Goal: Task Accomplishment & Management: Manage account settings

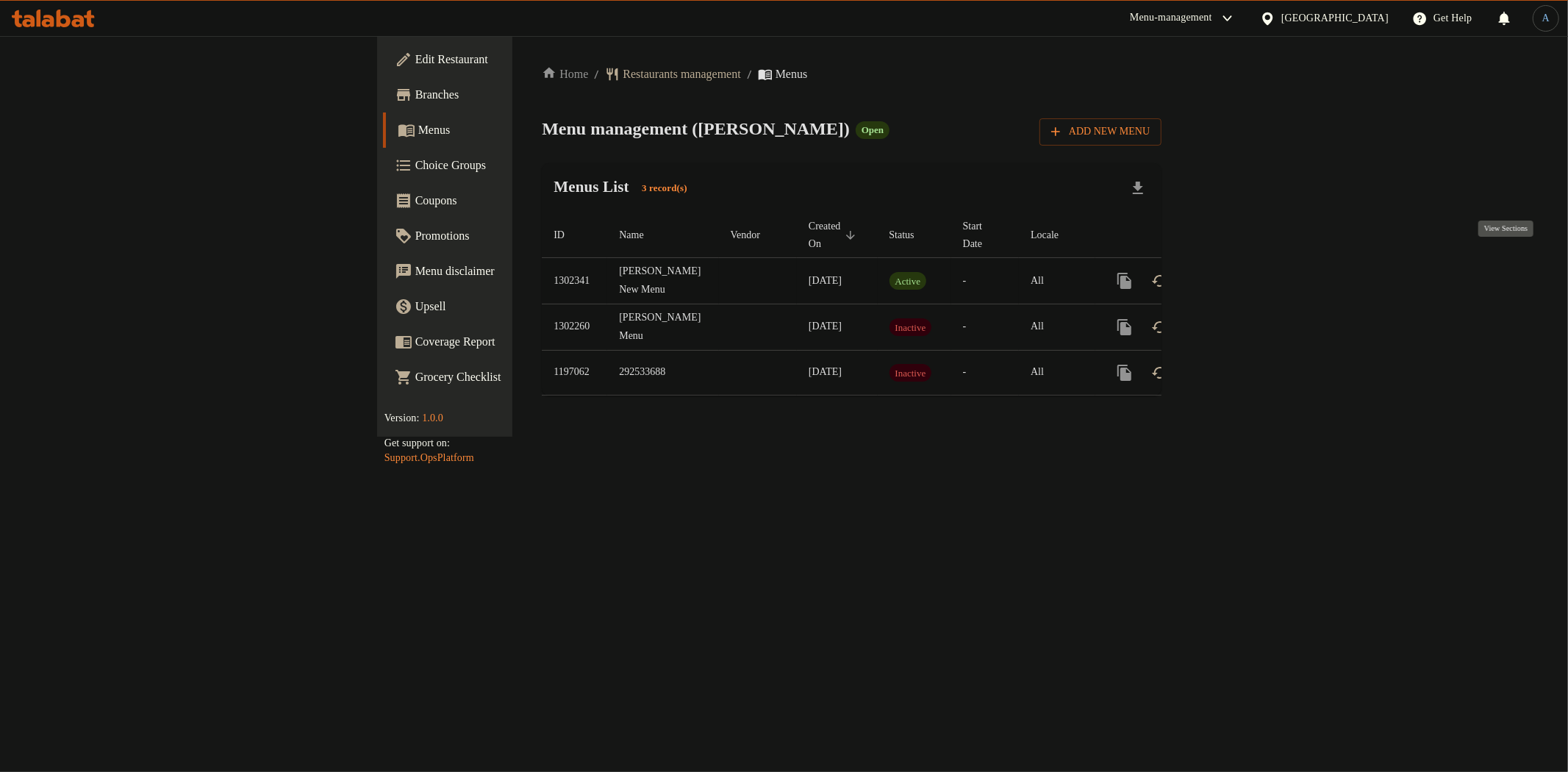
click at [1240, 272] on icon "enhanced table" at bounding box center [1231, 281] width 18 height 18
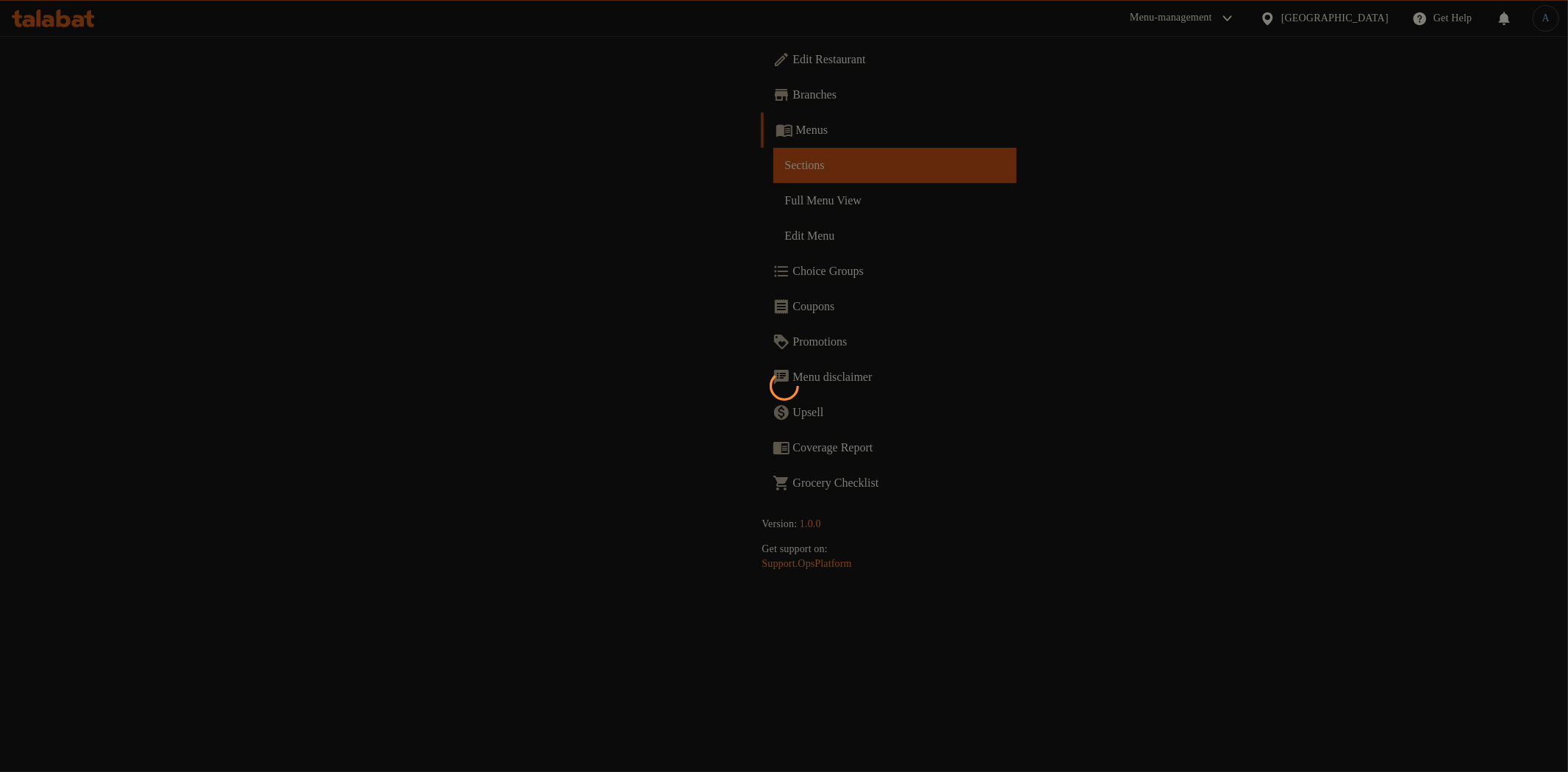
click at [718, 258] on div at bounding box center [784, 386] width 1568 height 772
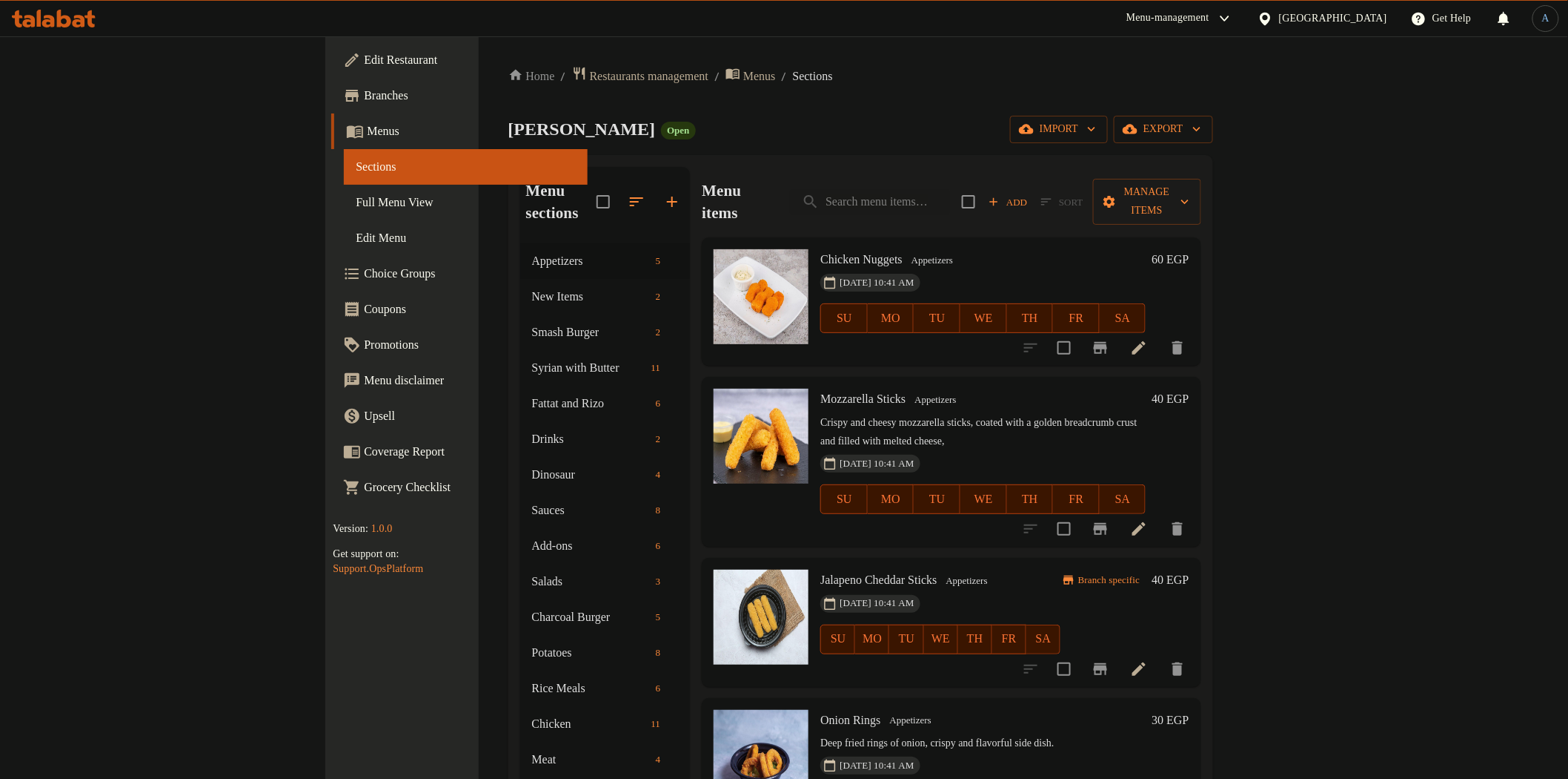
click at [356, 205] on span "Full Menu View" at bounding box center [465, 202] width 219 height 18
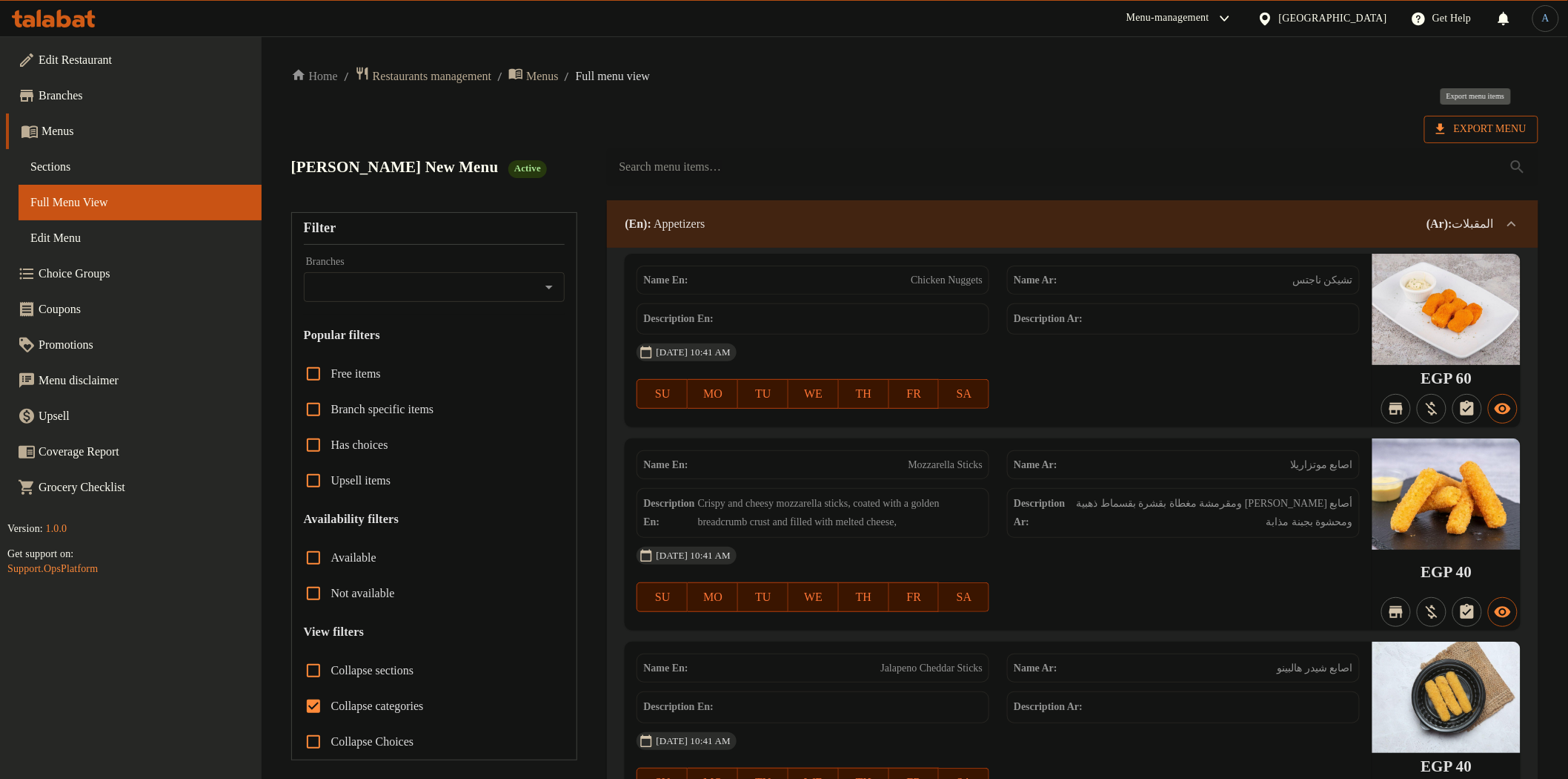
click at [1493, 128] on span "Export Menu" at bounding box center [1481, 129] width 90 height 19
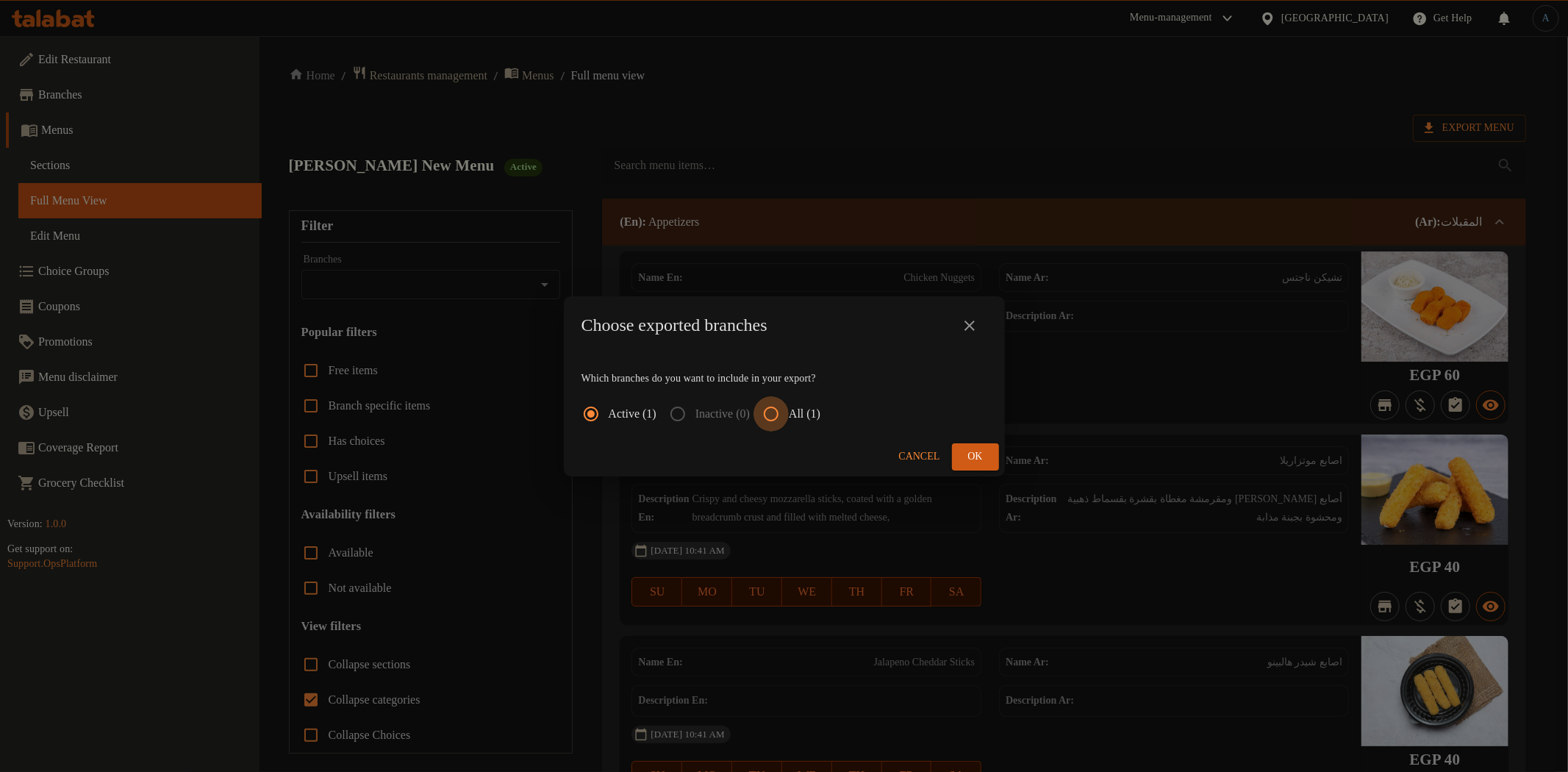
click at [784, 415] on input "All (1)" at bounding box center [771, 414] width 35 height 35
radio input "true"
click at [986, 459] on span "Ok" at bounding box center [976, 457] width 24 height 19
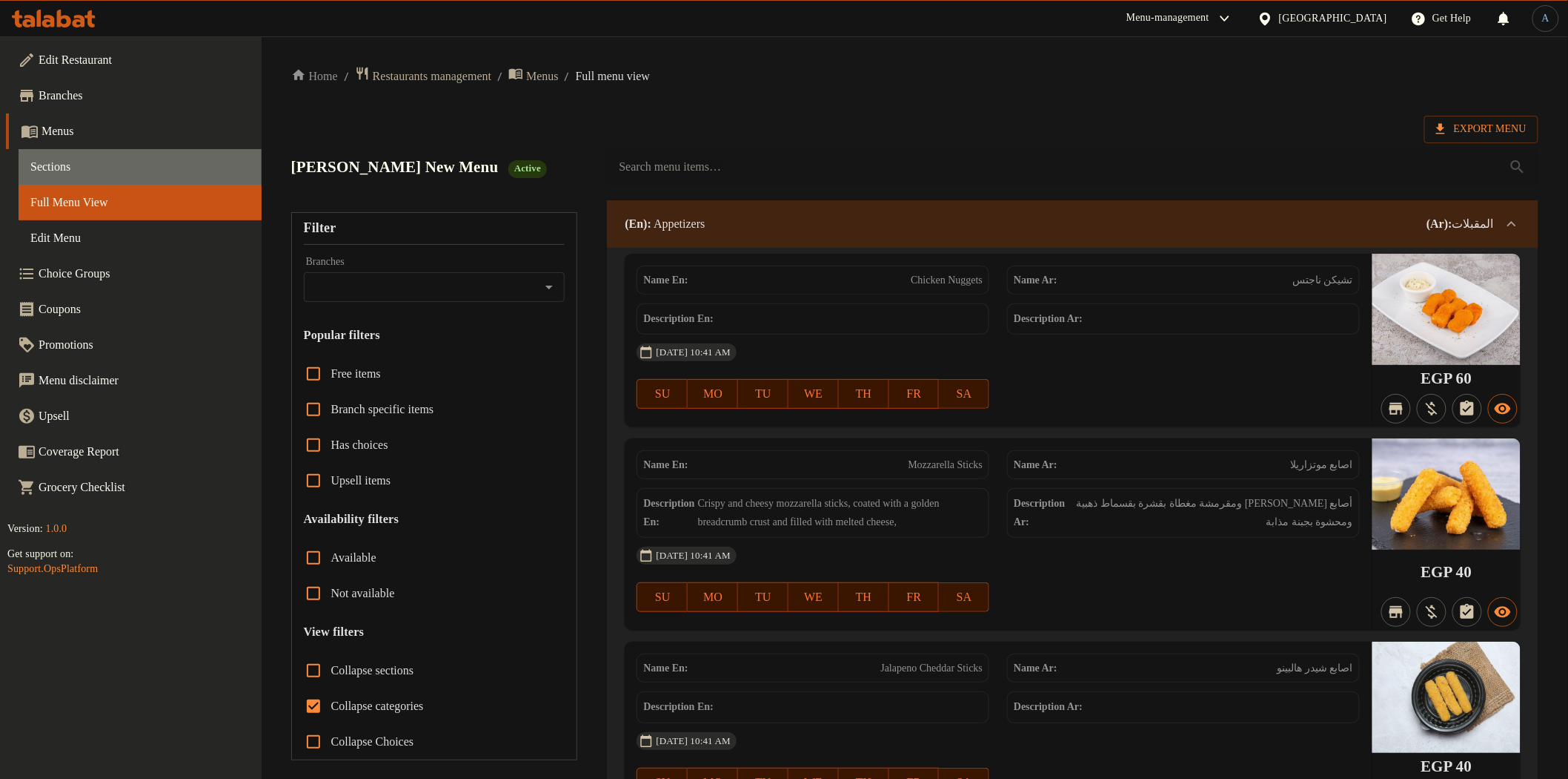
click at [91, 168] on span "Sections" at bounding box center [140, 167] width 219 height 18
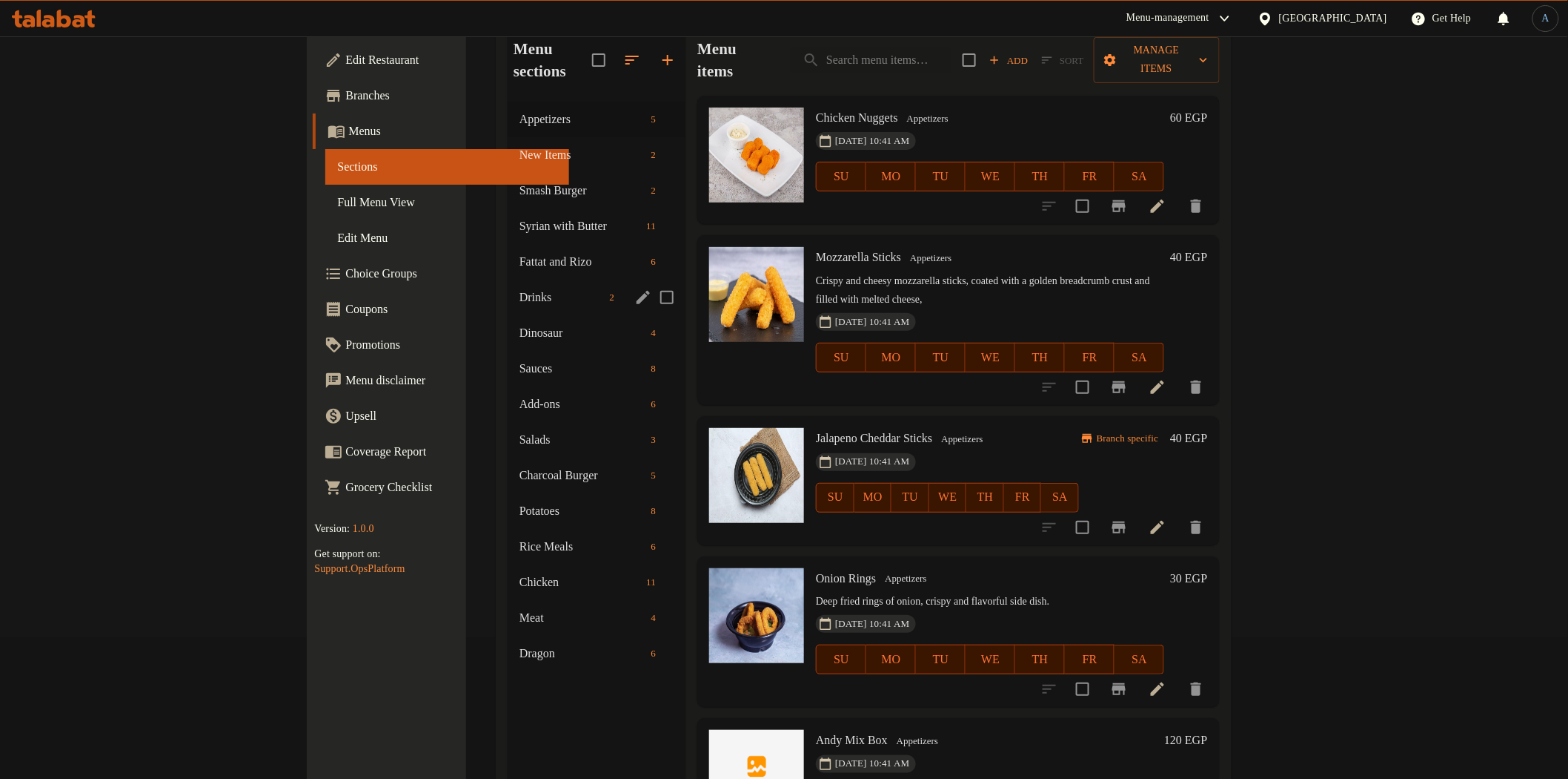
scroll to position [165, 0]
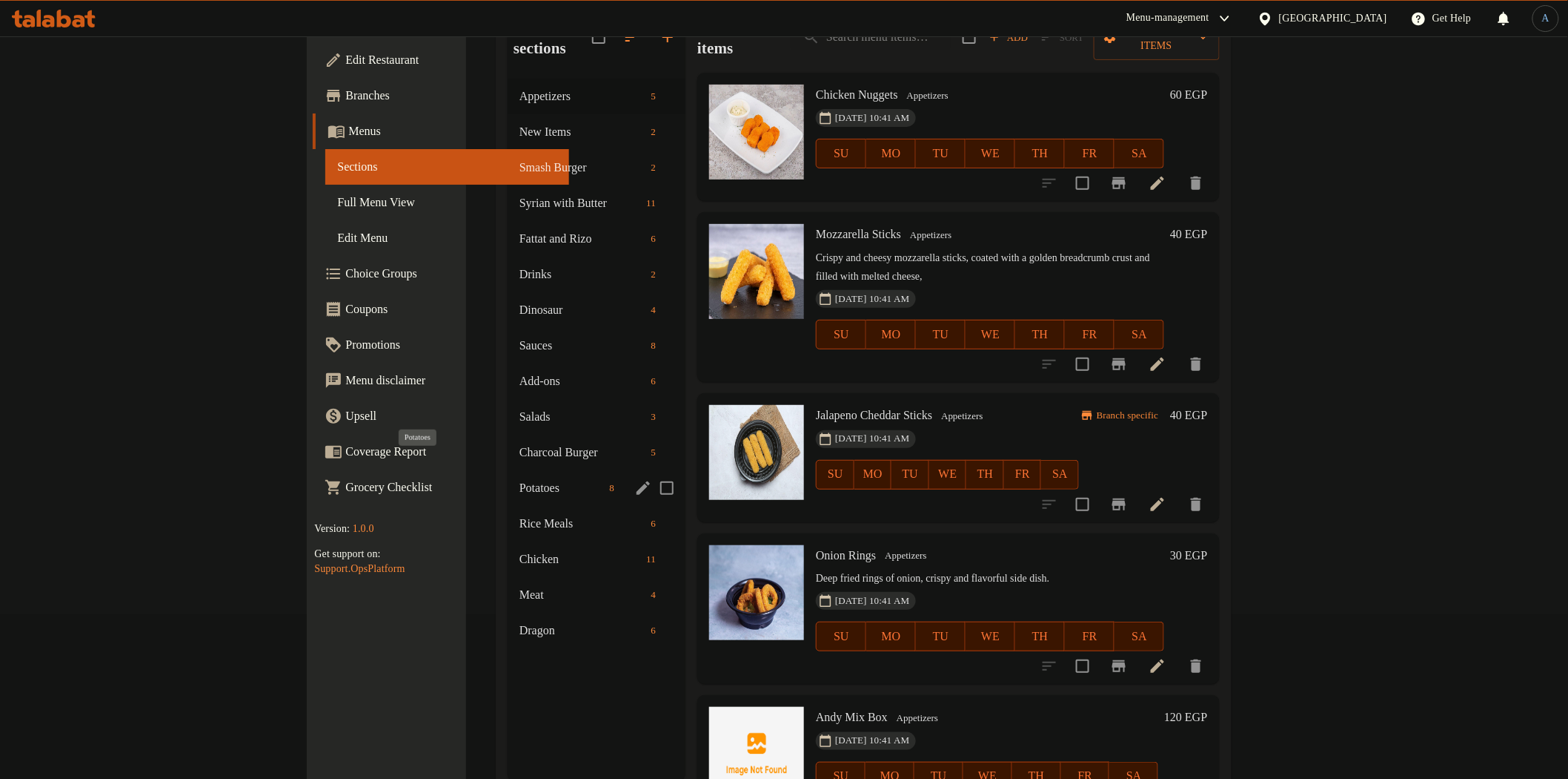
click at [520, 479] on span "Potatoes" at bounding box center [562, 488] width 84 height 18
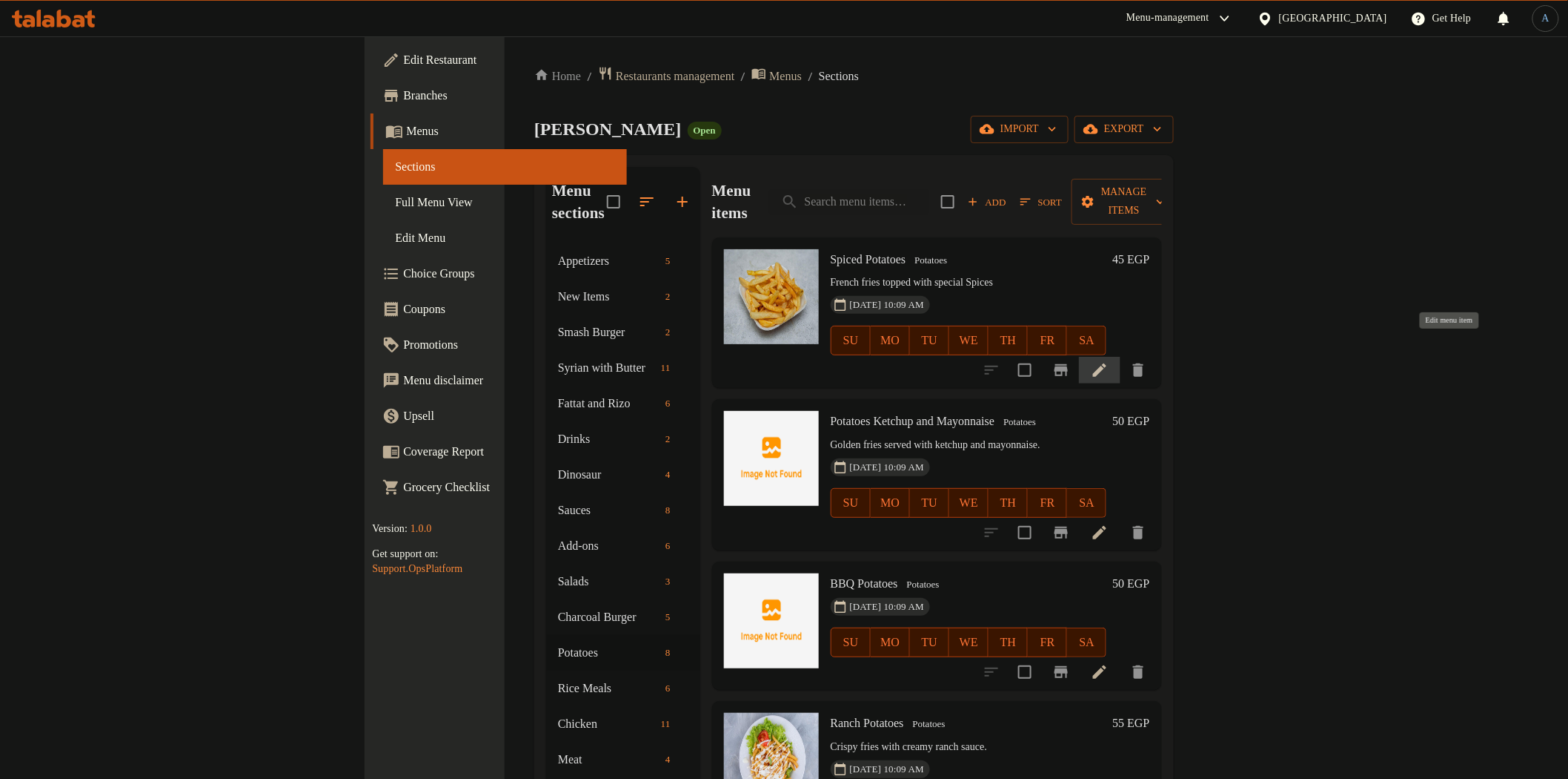
click at [1108, 361] on icon at bounding box center [1099, 370] width 18 height 18
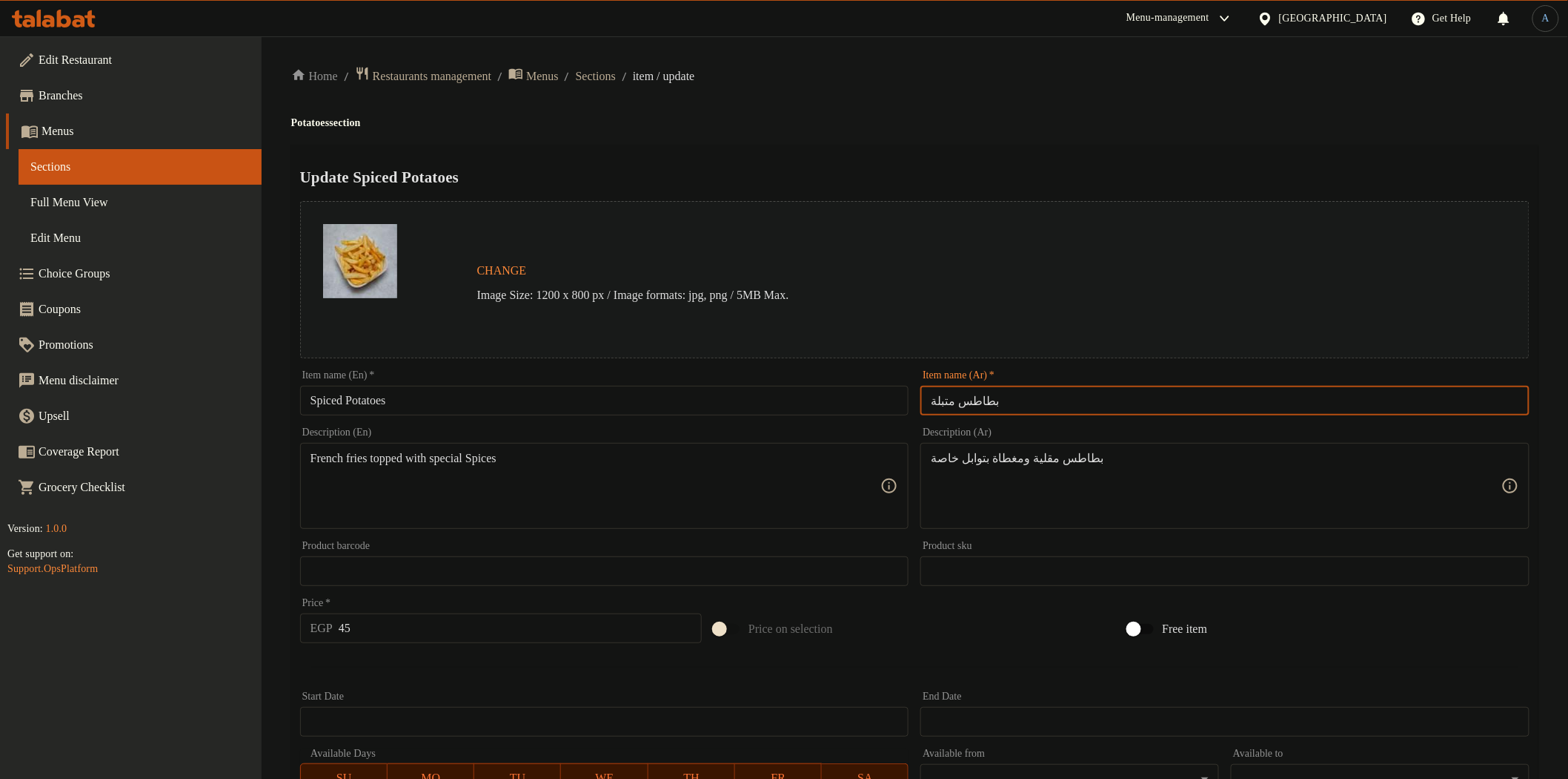
click at [1015, 413] on input "بطاطس متبلة" at bounding box center [1224, 400] width 609 height 30
paste input "text"
type input "بطاطس متبلة"
click at [1042, 119] on h4 "Potatoes section" at bounding box center [914, 123] width 1247 height 15
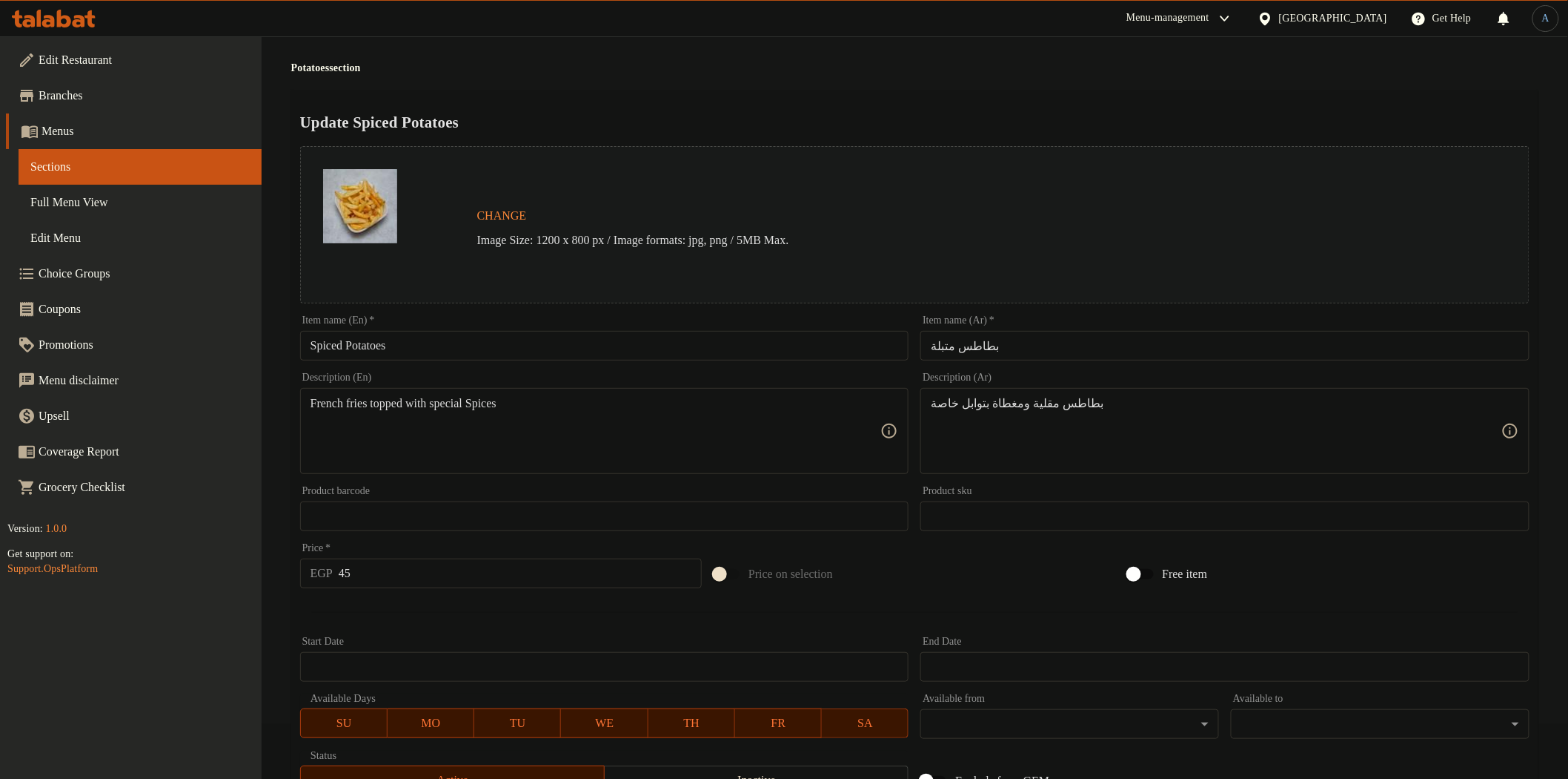
scroll to position [82, 0]
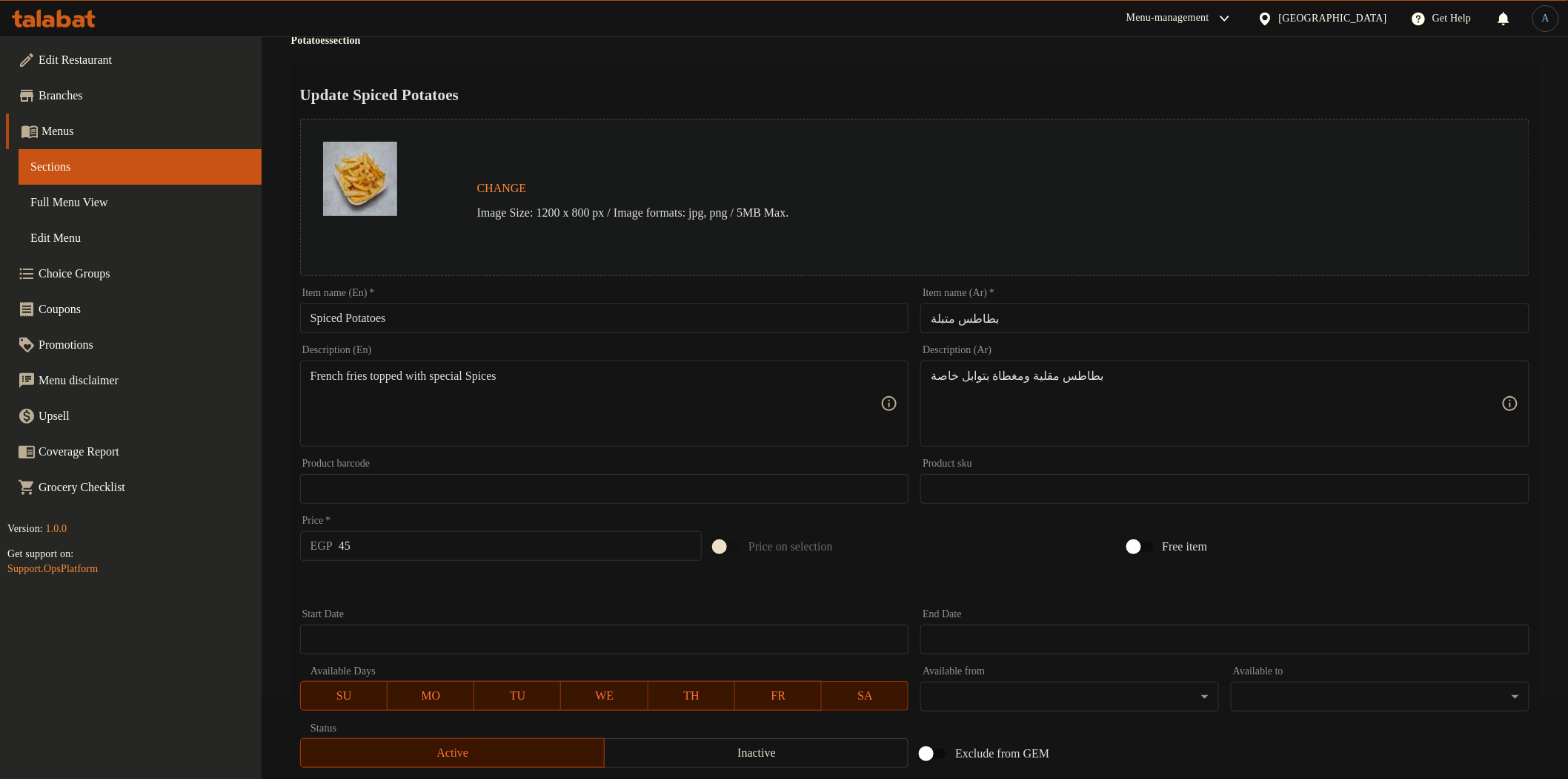
click at [372, 550] on input "45" at bounding box center [520, 546] width 364 height 30
type input "50"
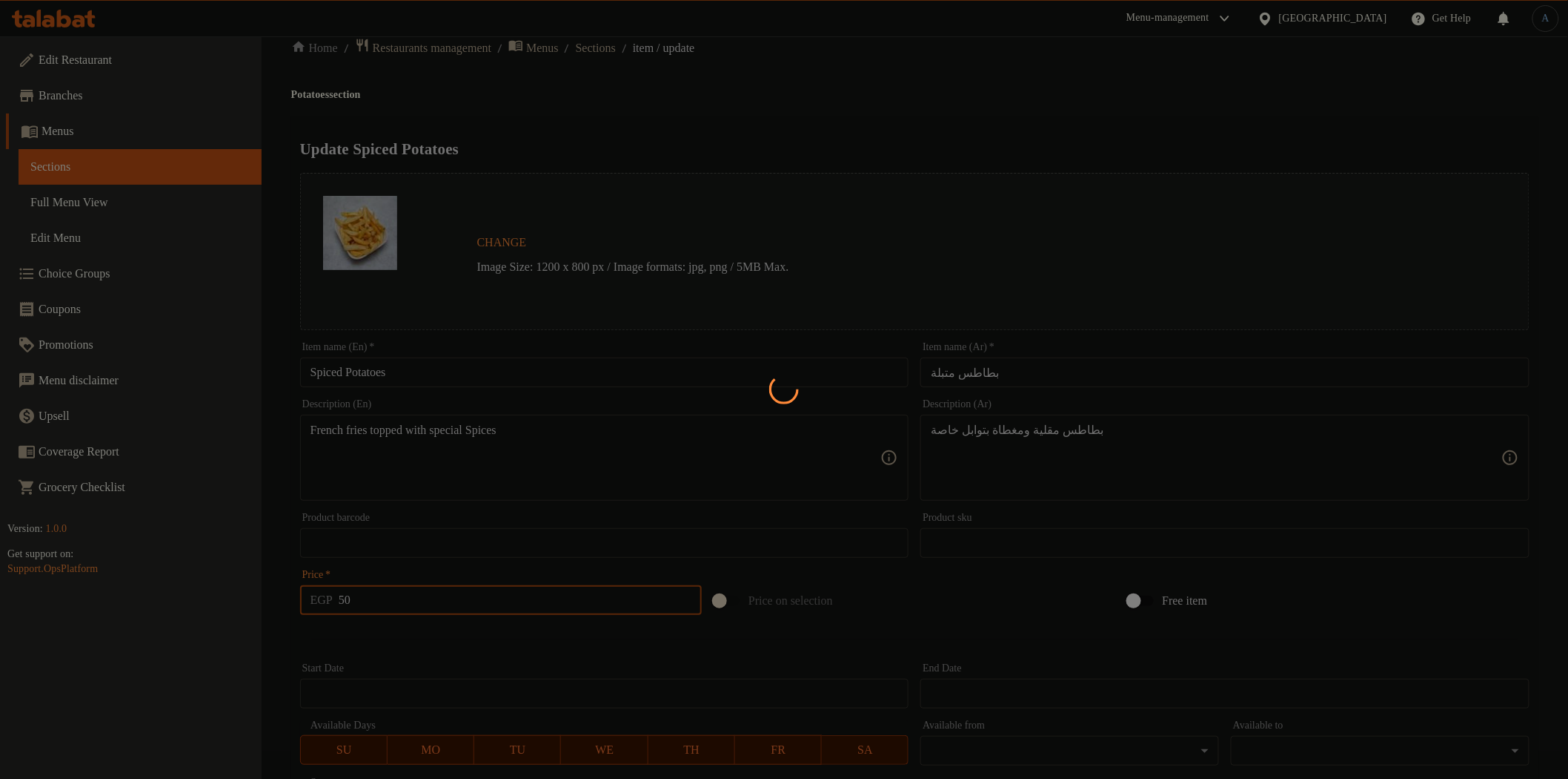
scroll to position [0, 0]
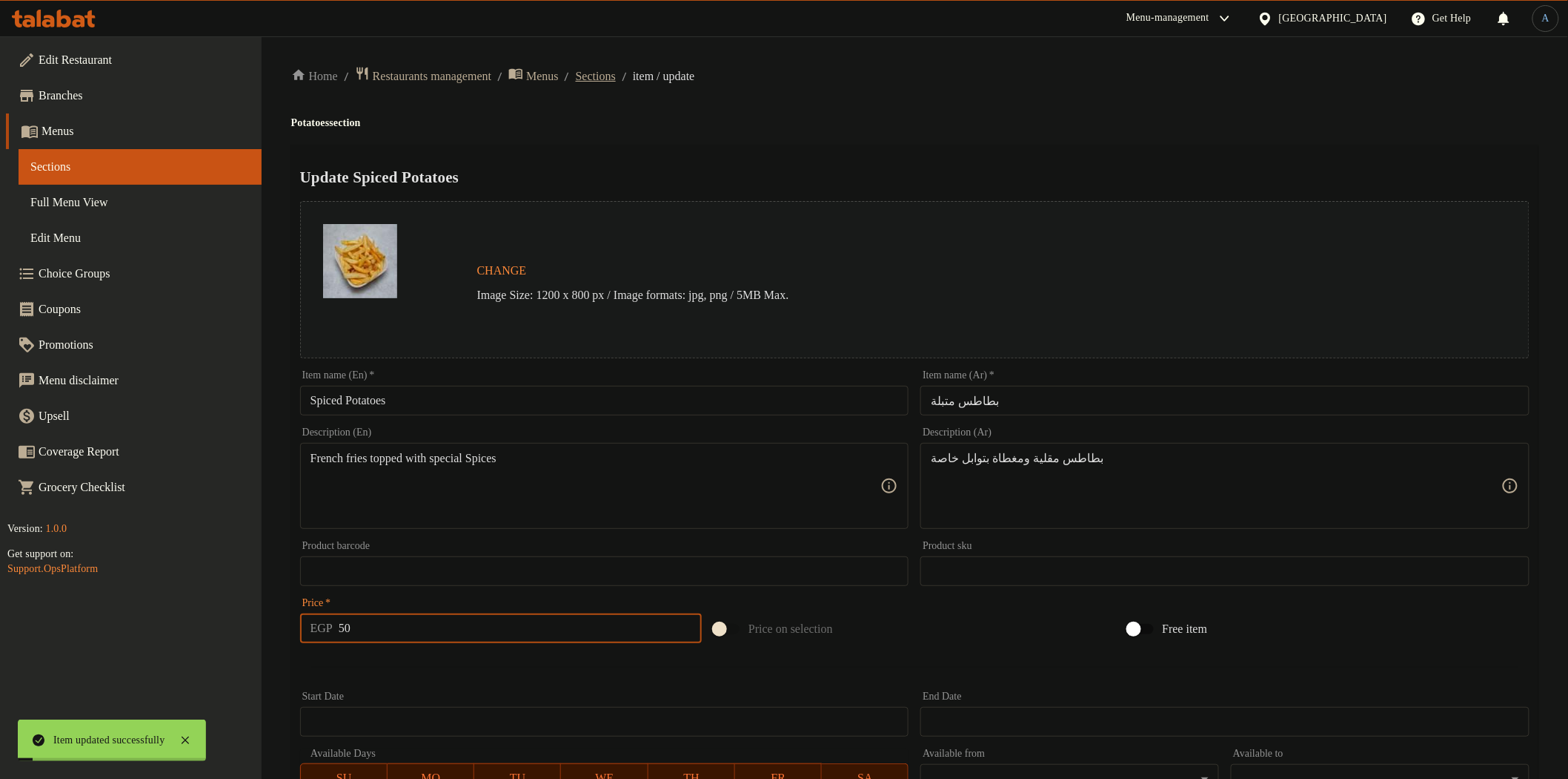
click at [614, 76] on span "Sections" at bounding box center [595, 76] width 40 height 18
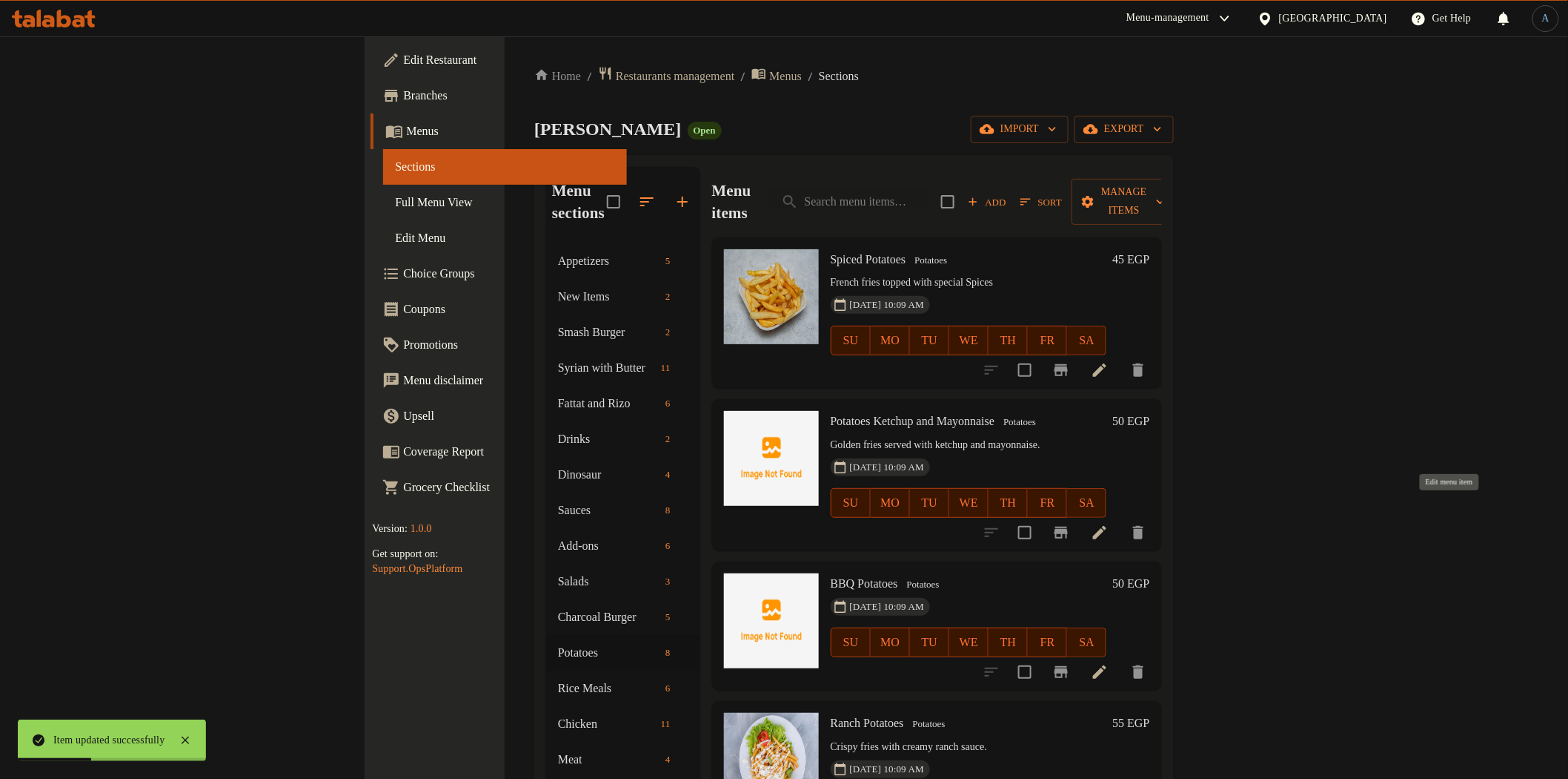
click at [1108, 523] on icon at bounding box center [1099, 532] width 18 height 18
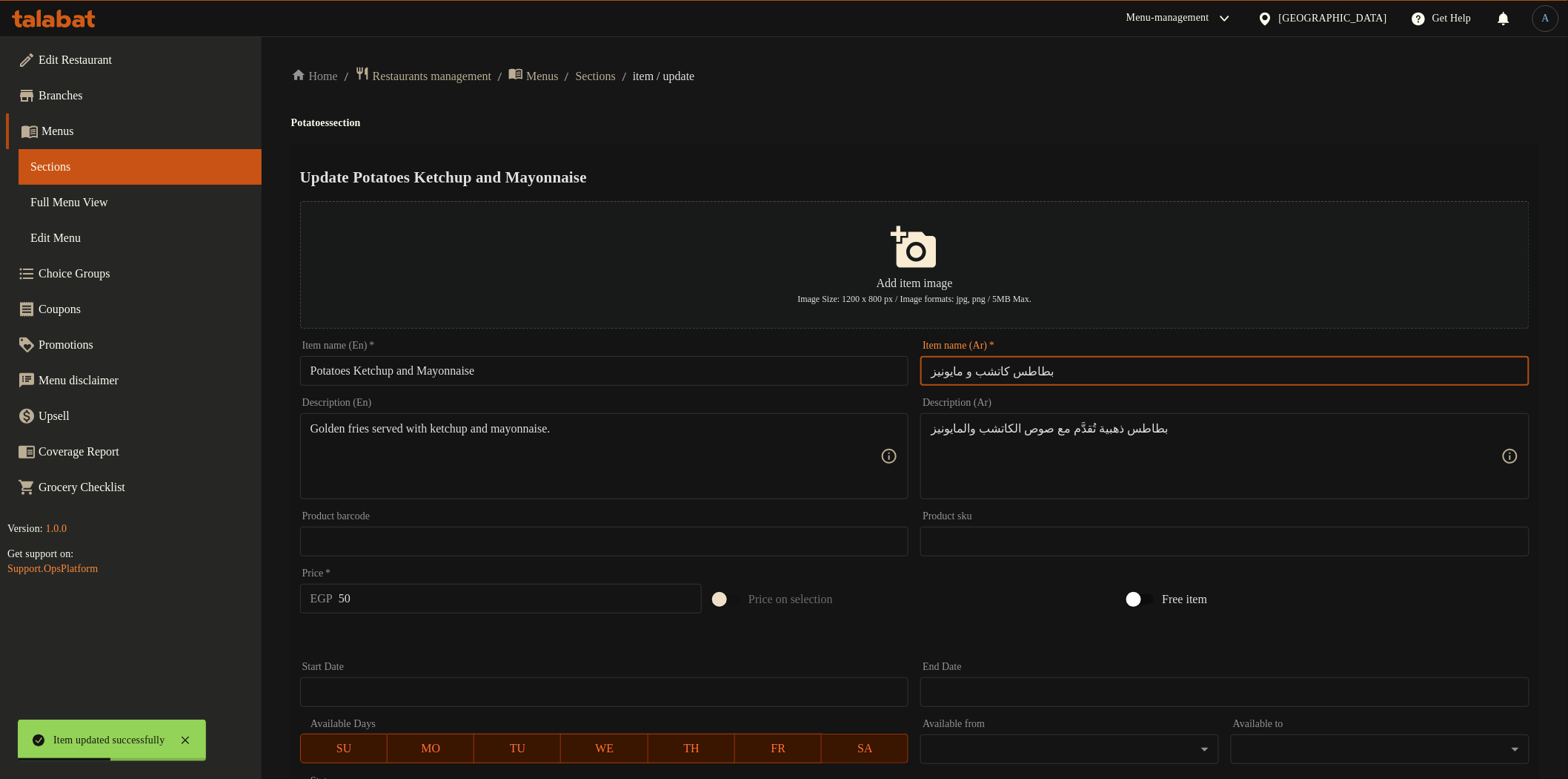
click at [1084, 376] on input "بطاطس كاتشب و مايونيز" at bounding box center [1224, 371] width 609 height 30
paste input "text"
type input "بطاطس كاتشب ومايونيز"
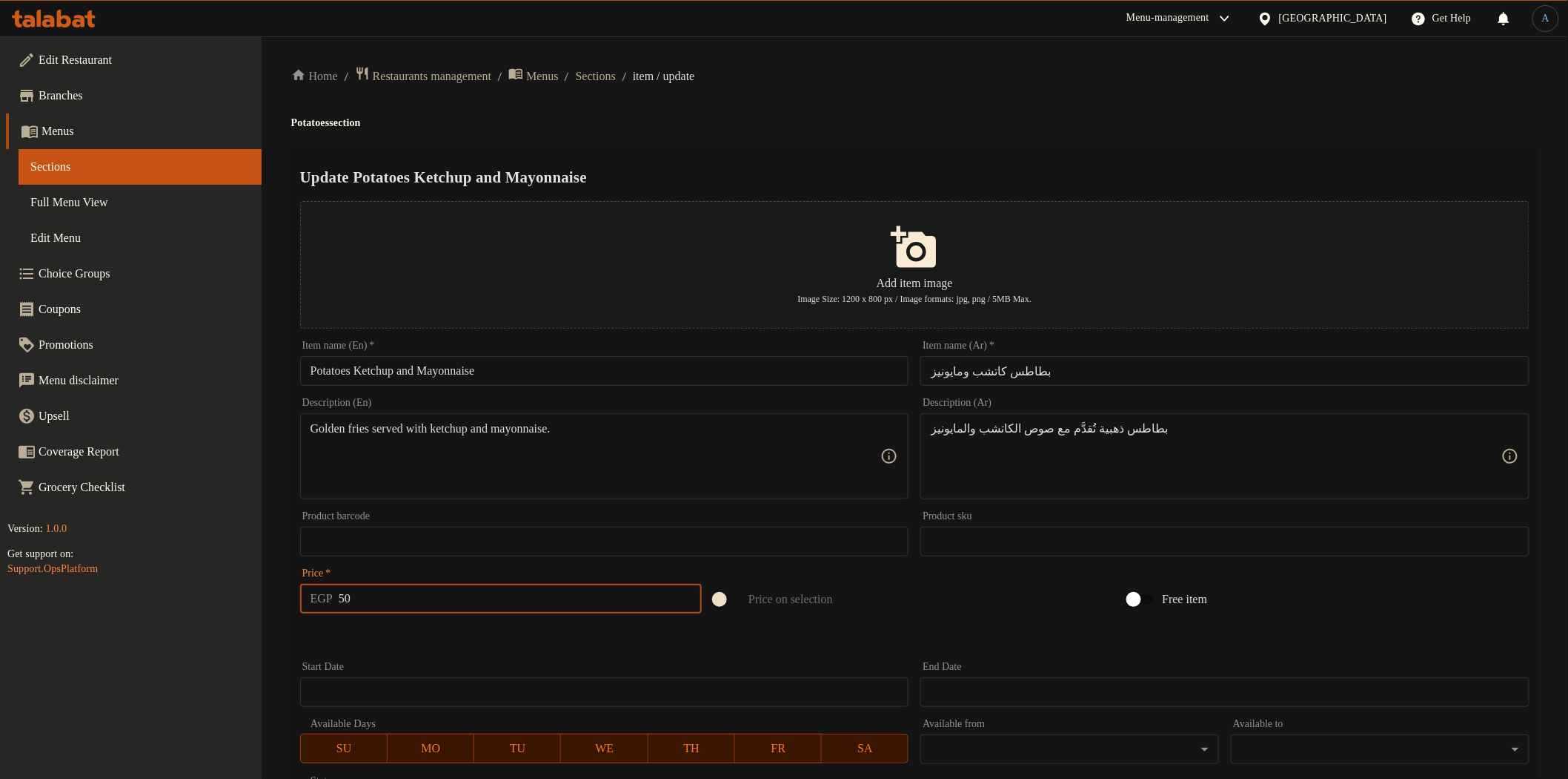
click at [448, 591] on input "50" at bounding box center [520, 599] width 364 height 30
type input "55"
click at [537, 376] on input "Potatoes Ketchup and Mayonnaise" at bounding box center [604, 371] width 609 height 30
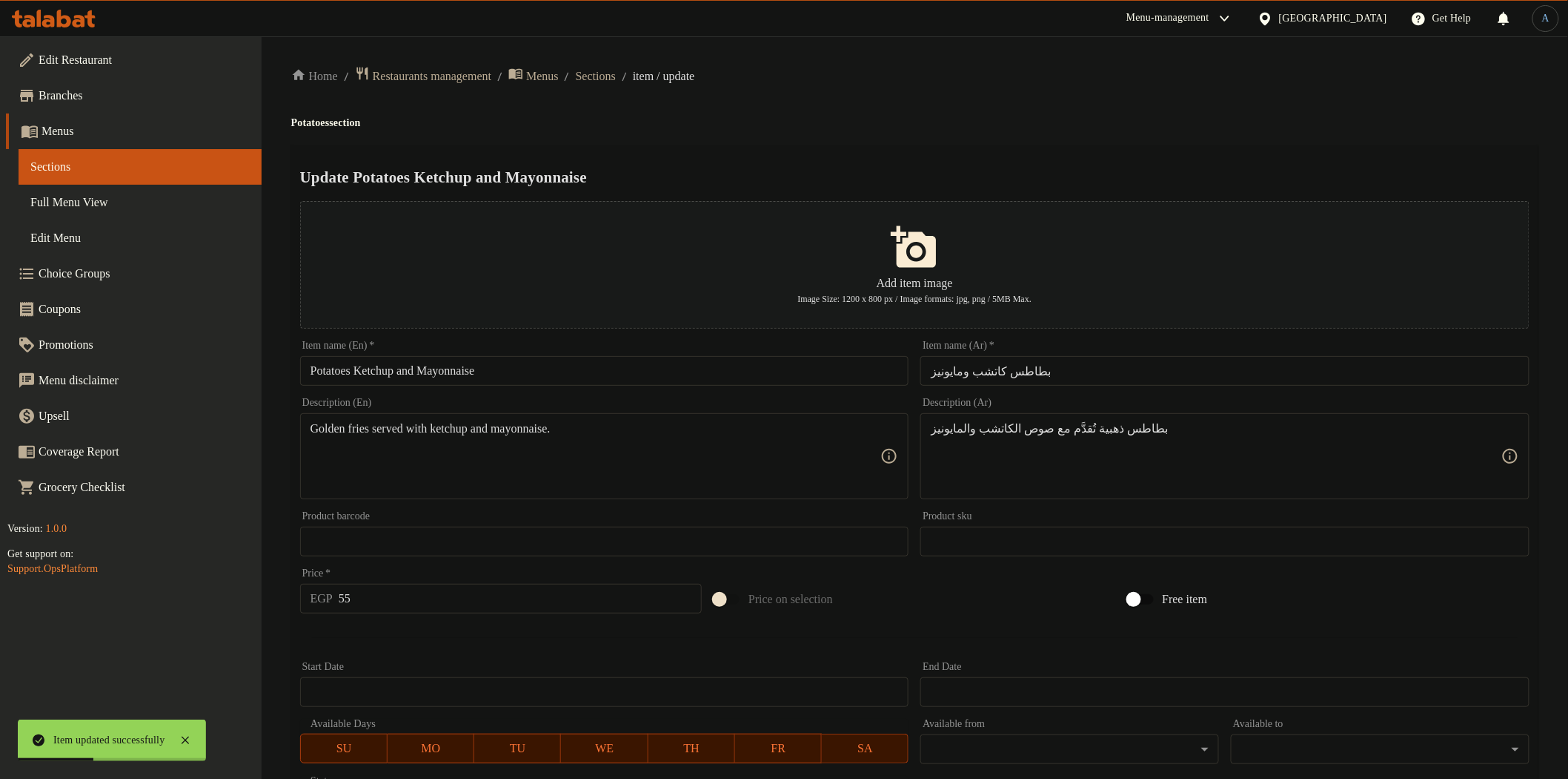
click at [627, 361] on input "Potatoes Ketchup and Mayonnaise" at bounding box center [604, 371] width 609 height 30
paste input "A"
type input "Potatoes Ketchup And Mayonnaise"
click at [558, 647] on div at bounding box center [914, 637] width 1241 height 37
type textarea "Golden fries served with ketchup and mayonnaise."
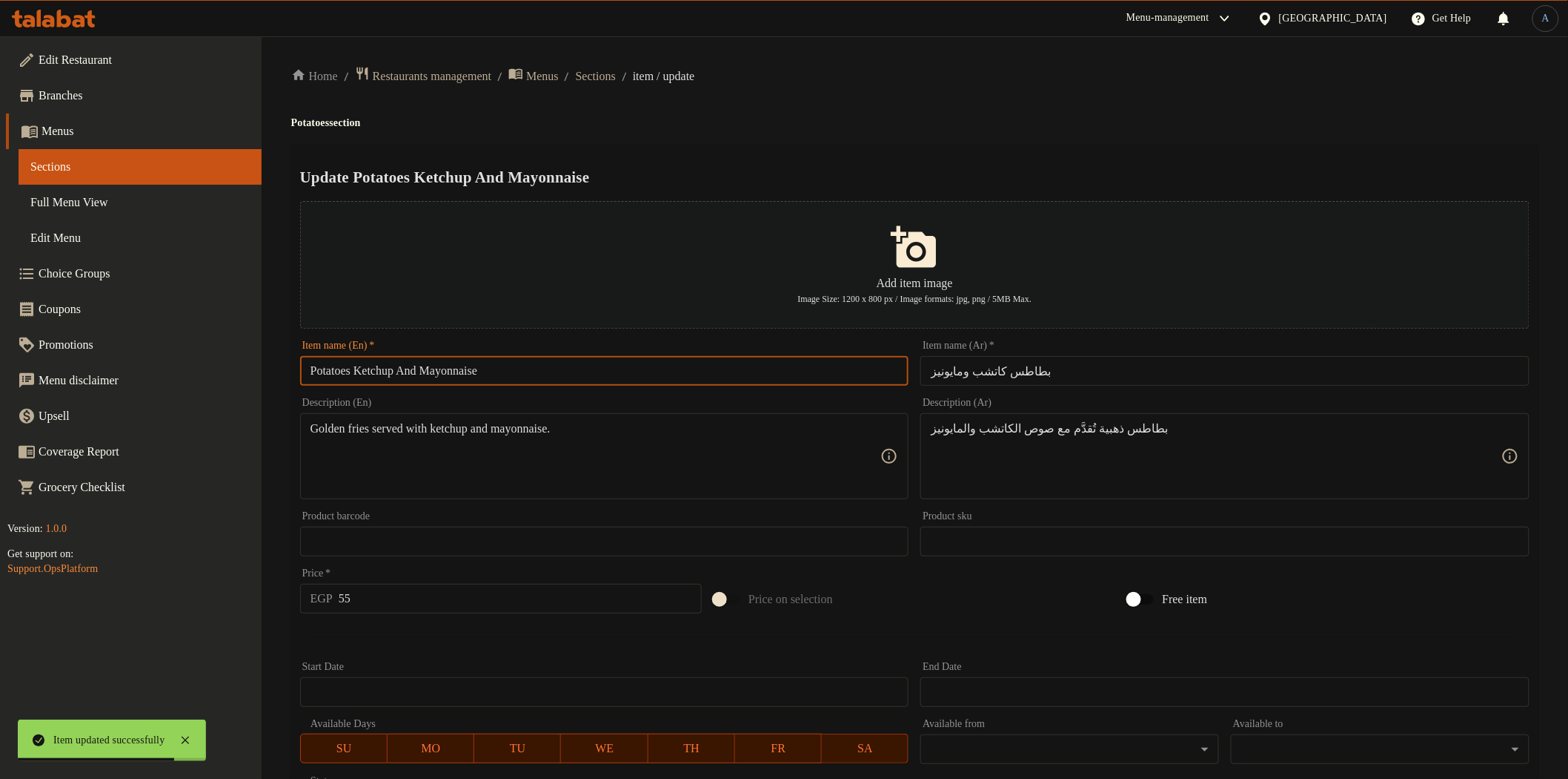
click at [604, 370] on input "Potatoes Ketchup And Mayonnaise" at bounding box center [604, 371] width 609 height 30
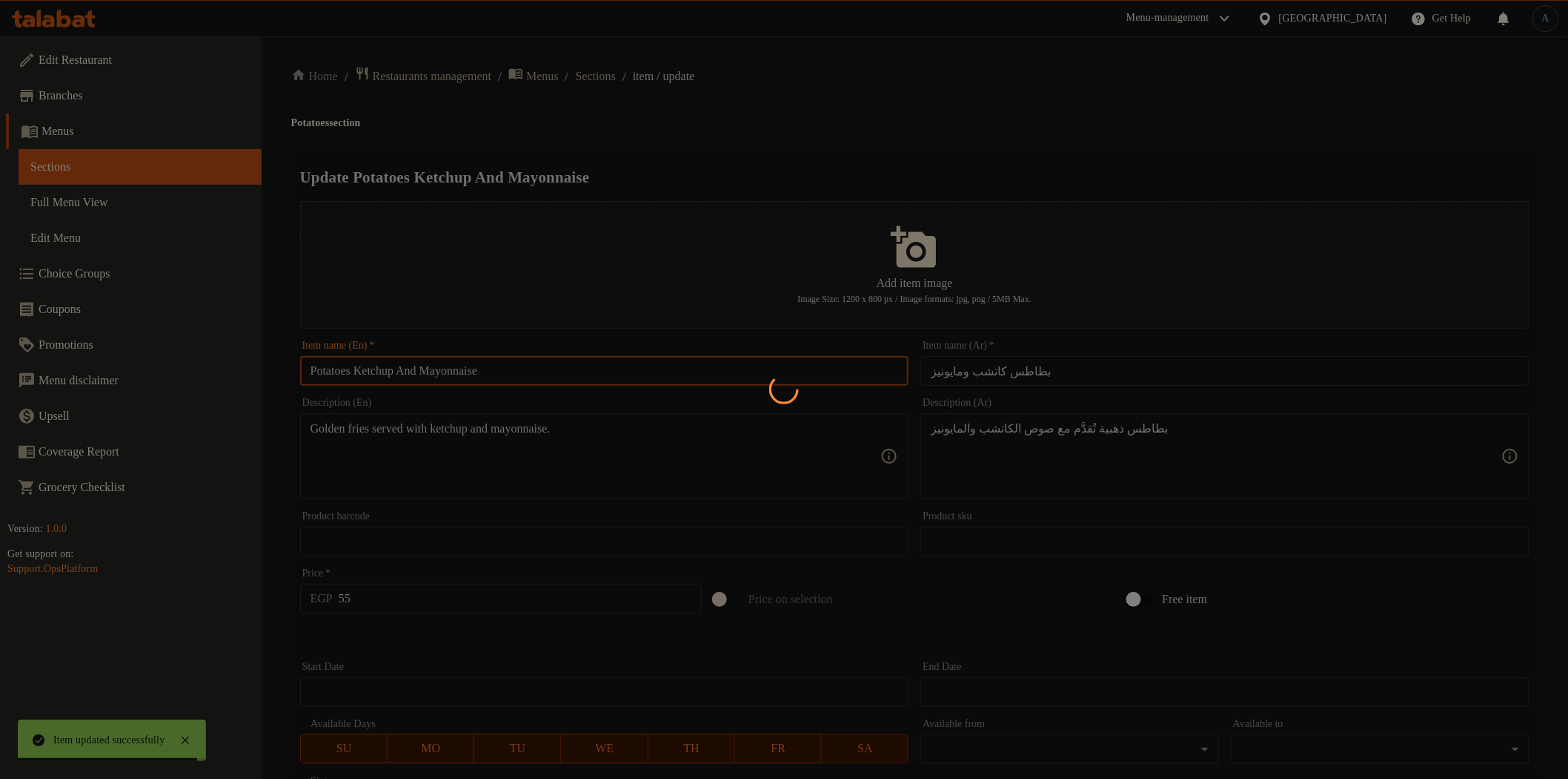
click at [637, 83] on div at bounding box center [784, 390] width 1568 height 779
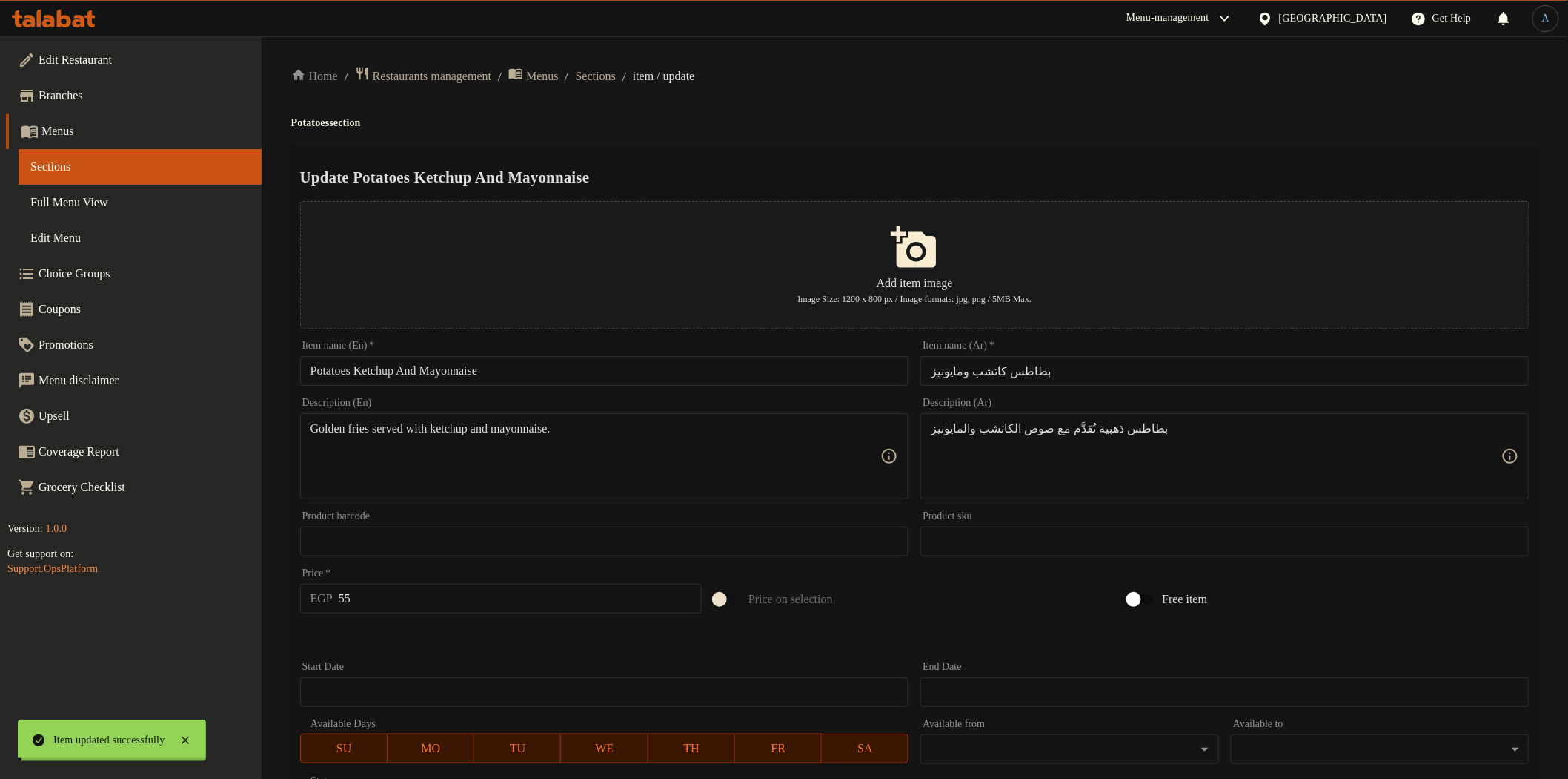
click at [616, 78] on span "Sections" at bounding box center [595, 76] width 40 height 18
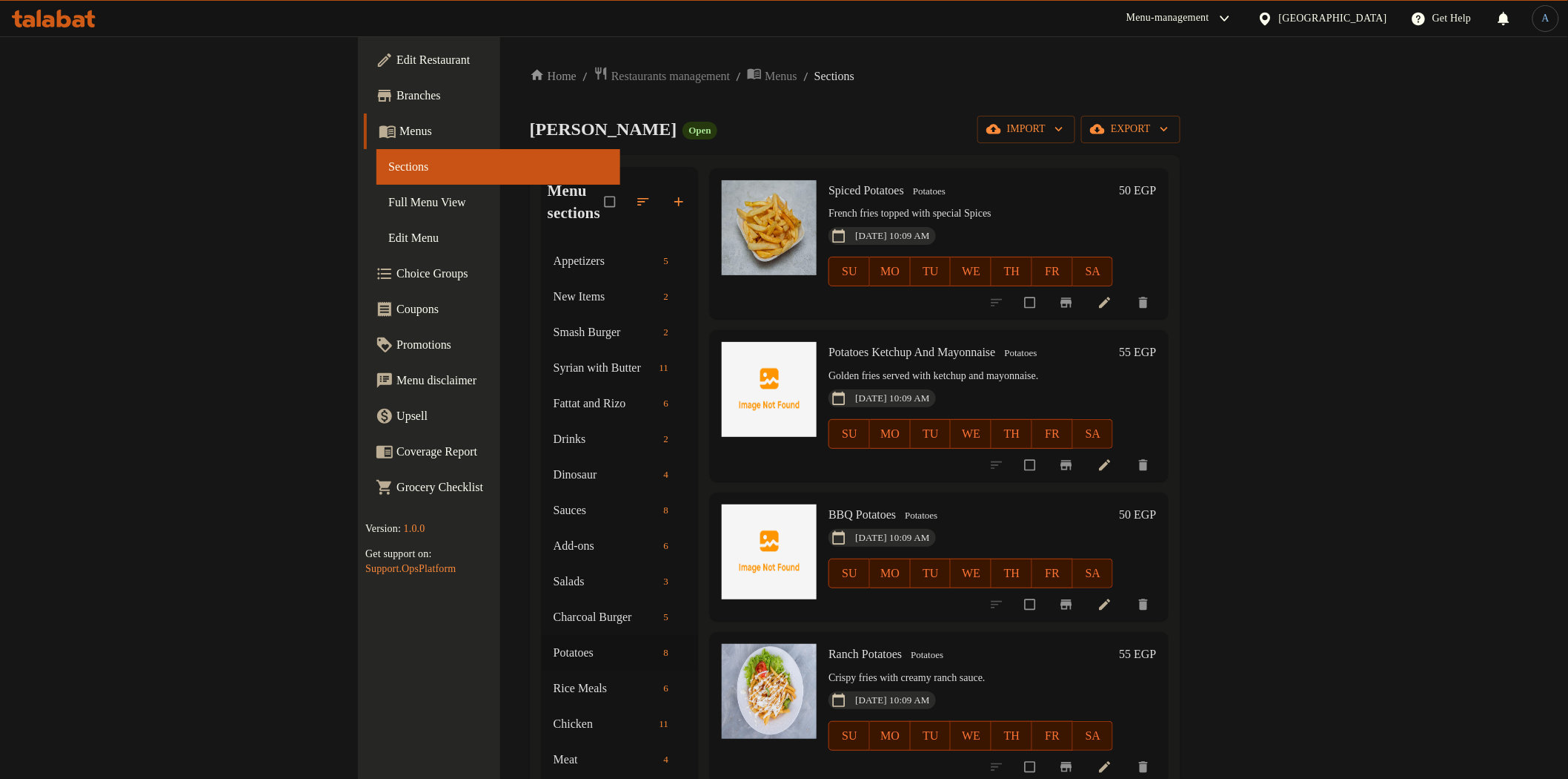
scroll to position [165, 0]
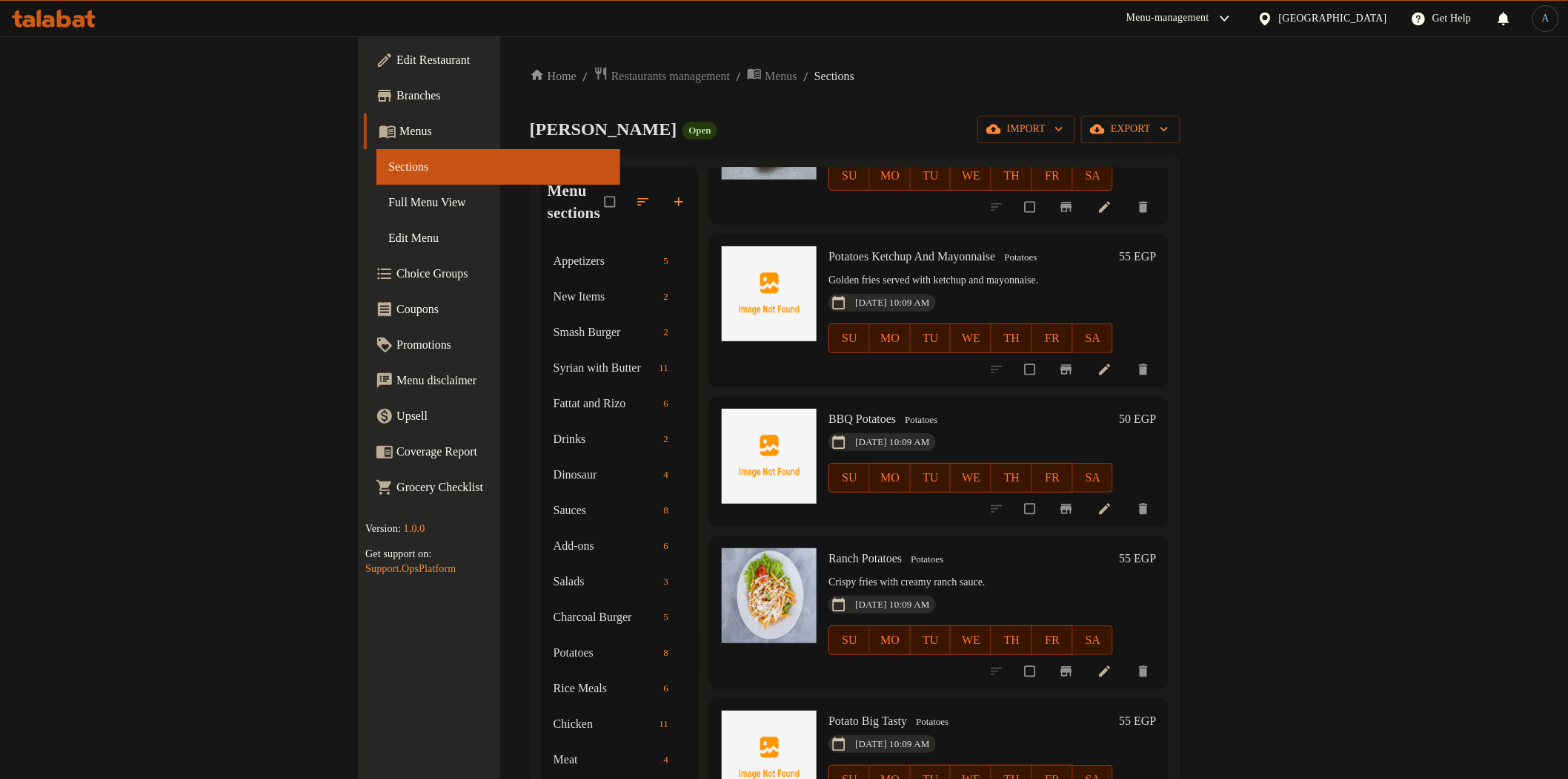
click at [1156, 408] on h6 "50 EGP" at bounding box center [1137, 418] width 37 height 21
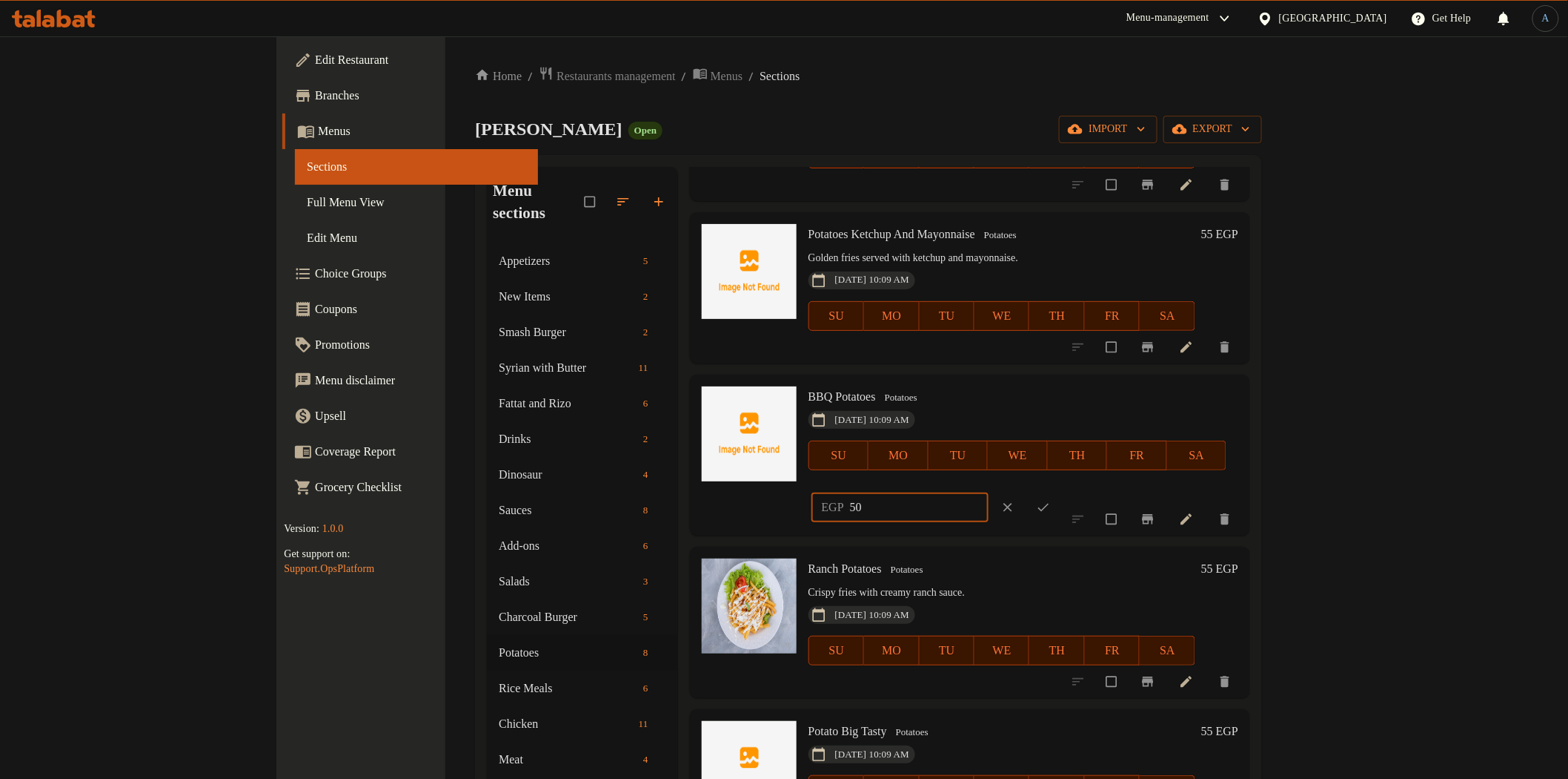
drag, startPoint x: 1358, startPoint y: 405, endPoint x: 1094, endPoint y: 409, distance: 264.0
click at [1094, 409] on div "BBQ Potatoes Potatoes 24-07-2025 10:09 AM SU MO TU WE TH FR SA EGP 50 ​" at bounding box center [1023, 455] width 442 height 150
type input "55"
drag, startPoint x: 1461, startPoint y: 395, endPoint x: 1463, endPoint y: 405, distance: 10.2
click at [1051, 500] on icon "ok" at bounding box center [1043, 506] width 15 height 15
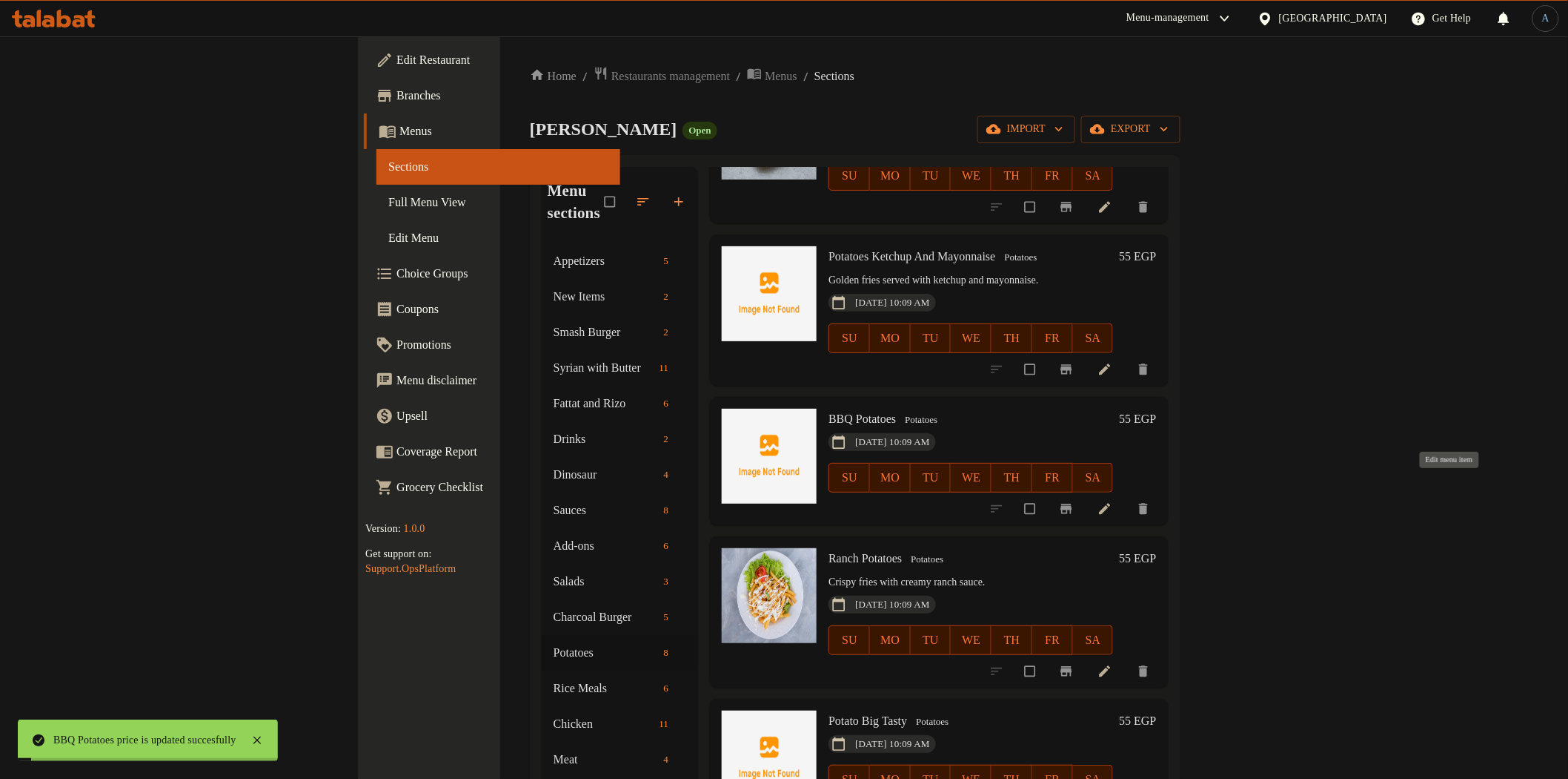
click at [1112, 501] on icon at bounding box center [1104, 508] width 15 height 15
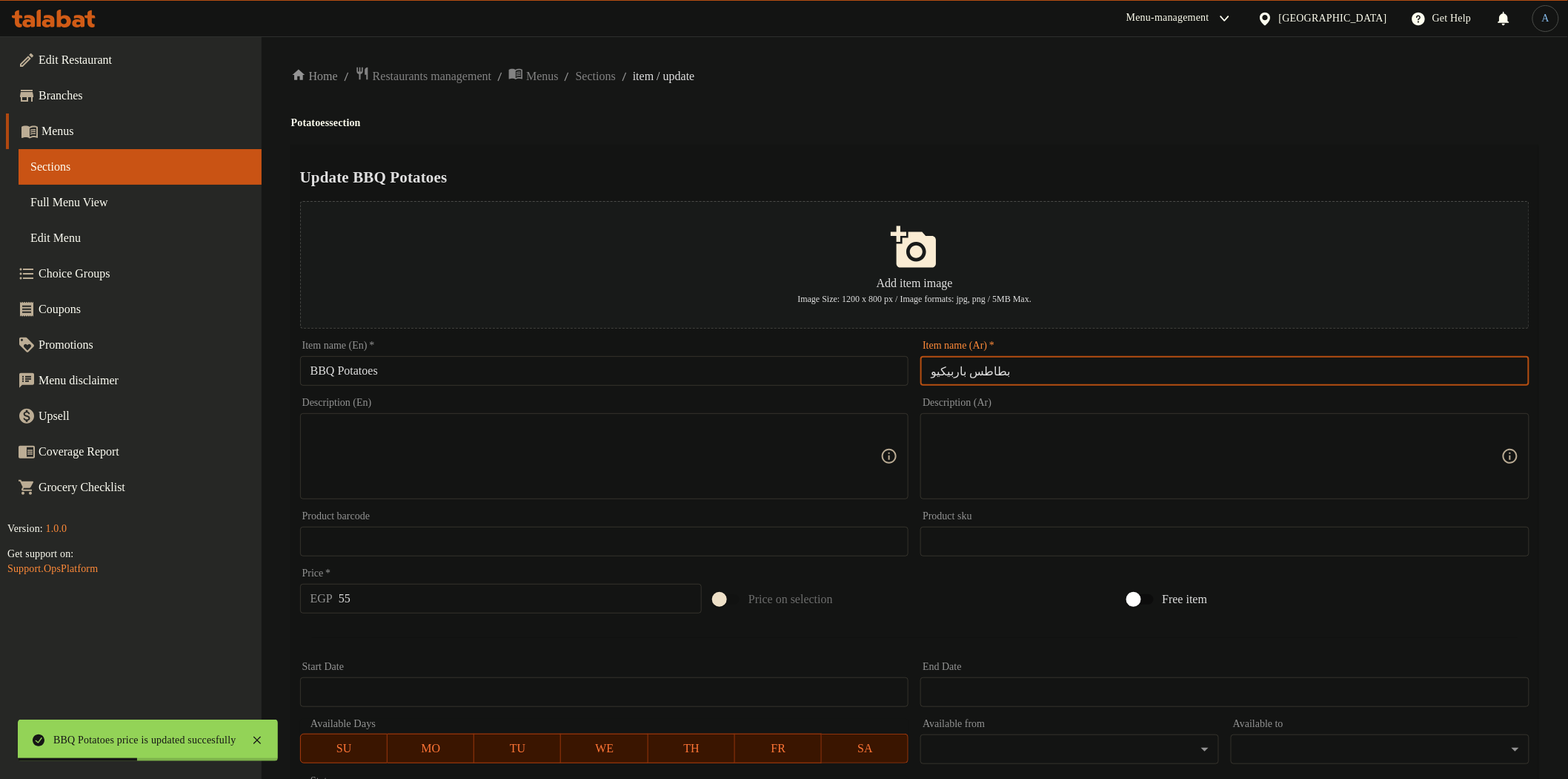
click at [946, 370] on input "بطاطس باربيكيو" at bounding box center [1224, 371] width 609 height 30
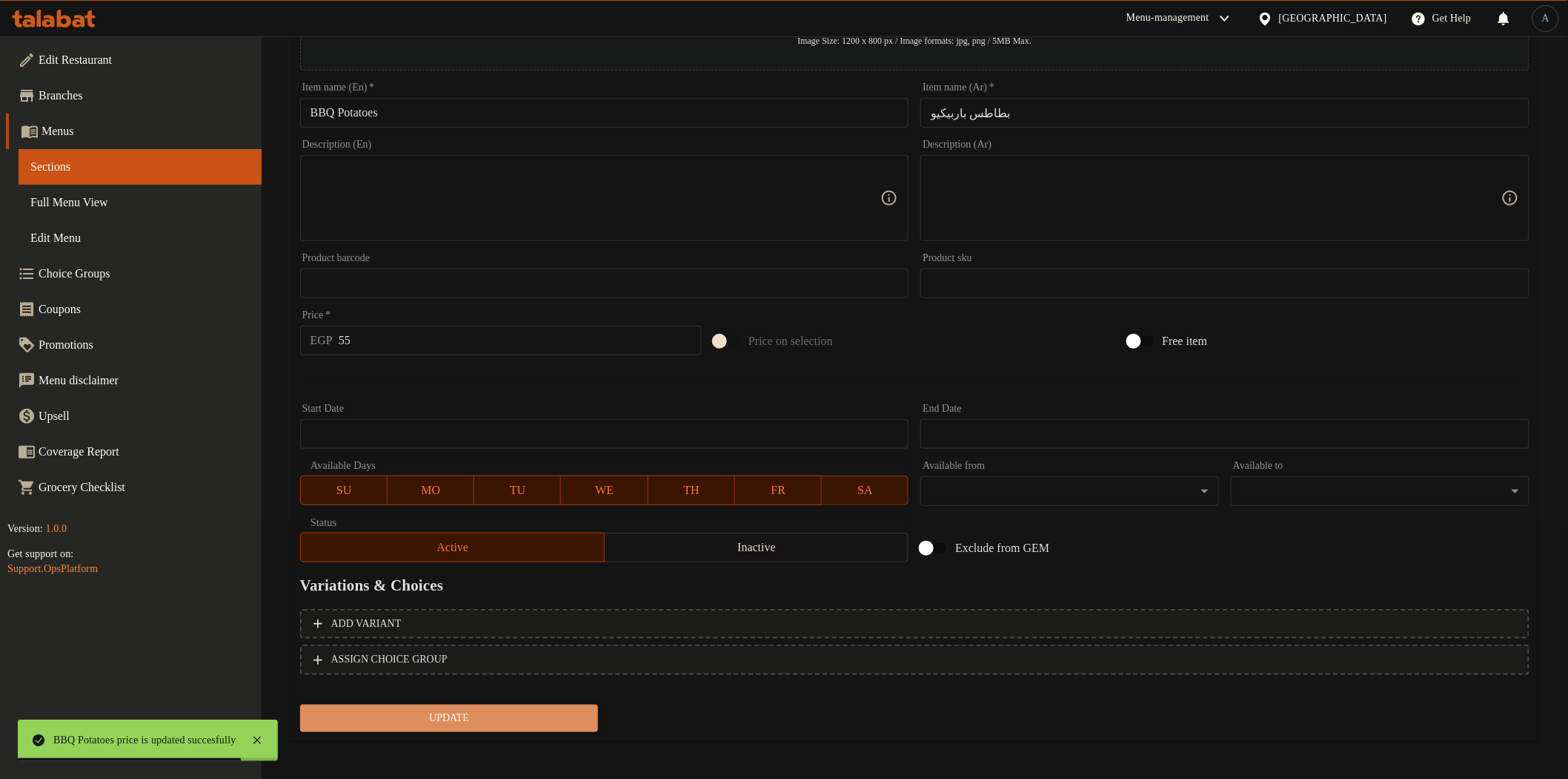
click at [470, 715] on span "Update" at bounding box center [450, 718] width 275 height 19
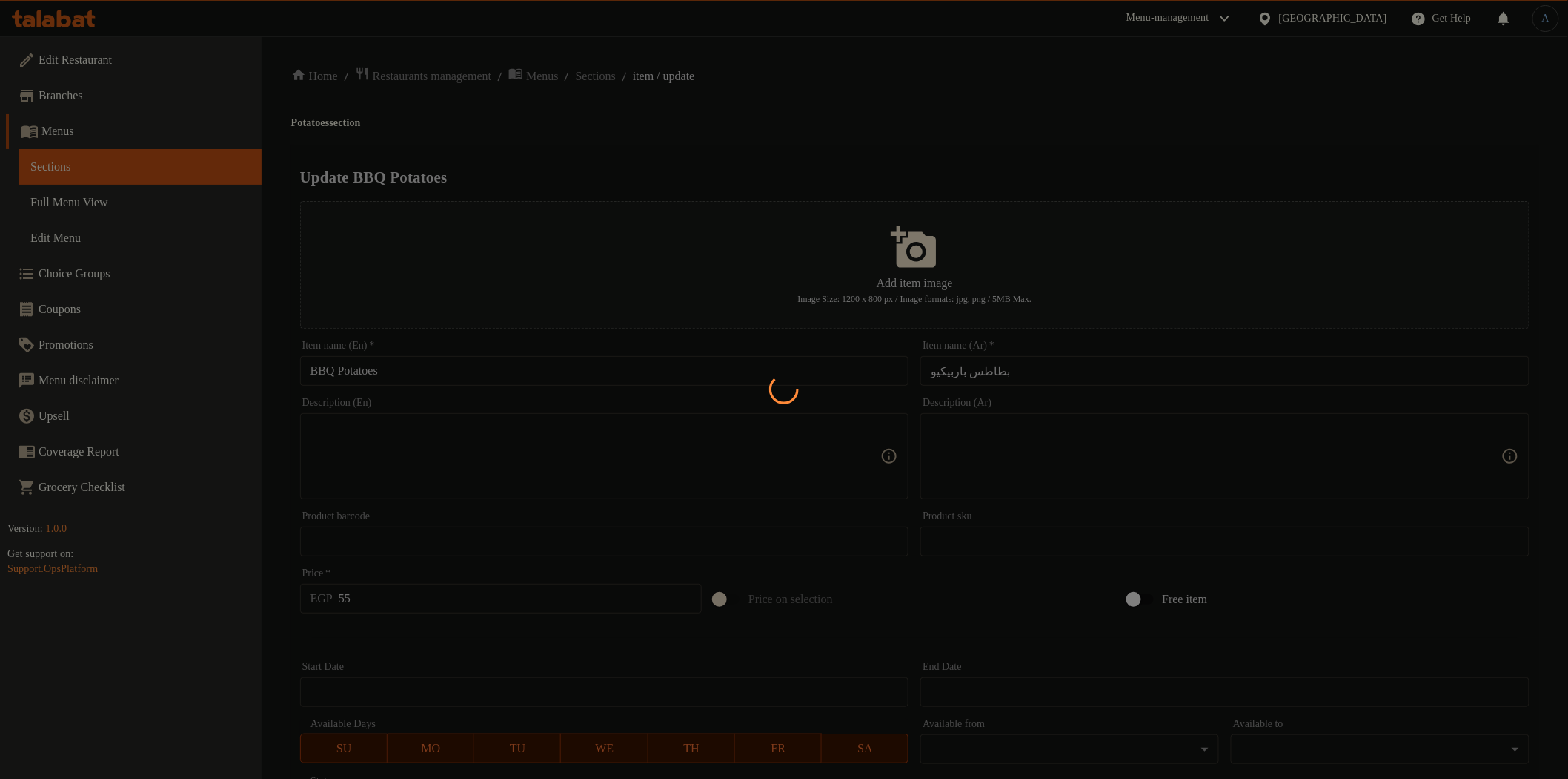
click at [625, 72] on div at bounding box center [784, 390] width 1568 height 779
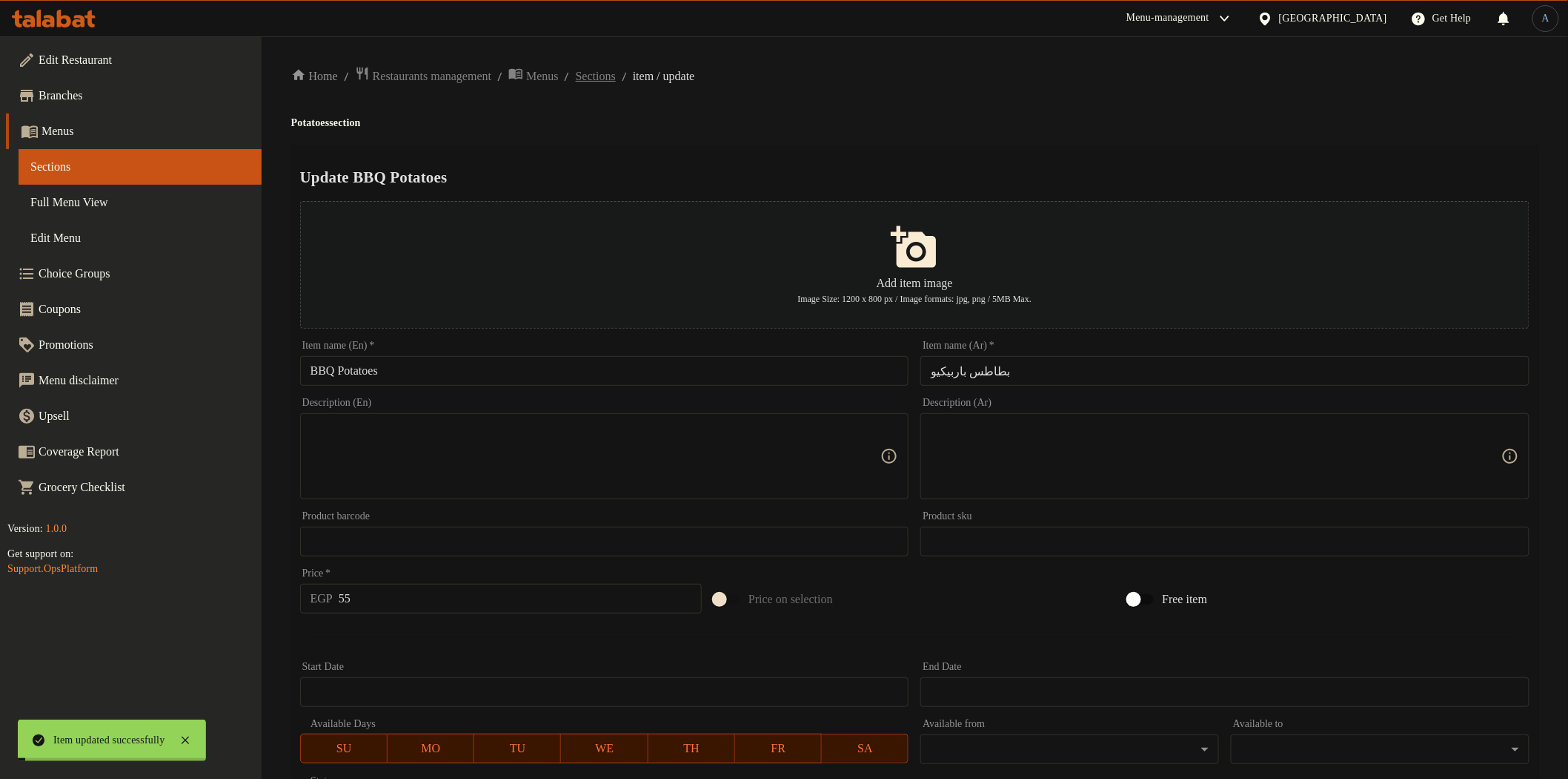
click at [616, 72] on span "Sections" at bounding box center [595, 76] width 40 height 18
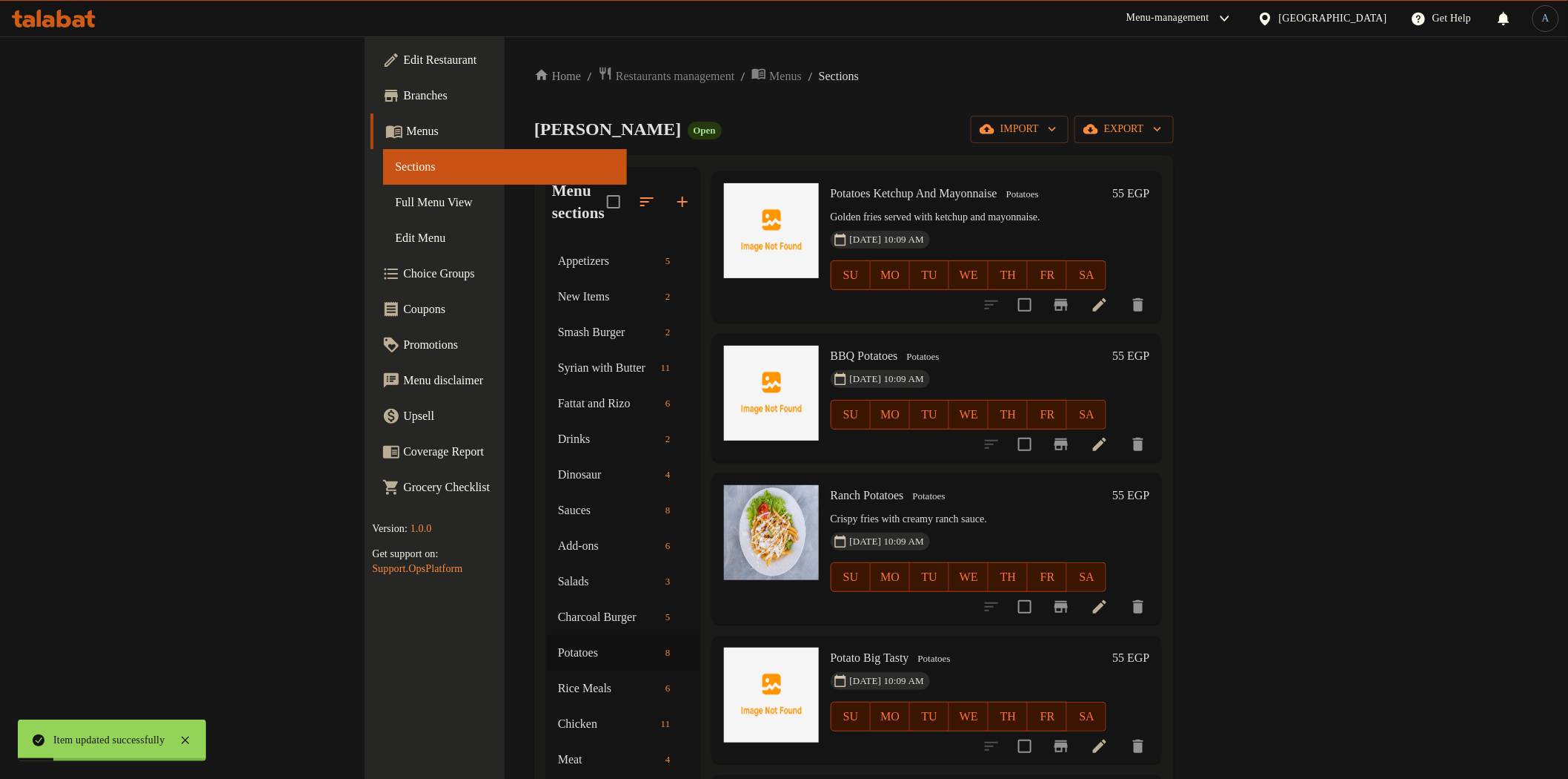
scroll to position [247, 0]
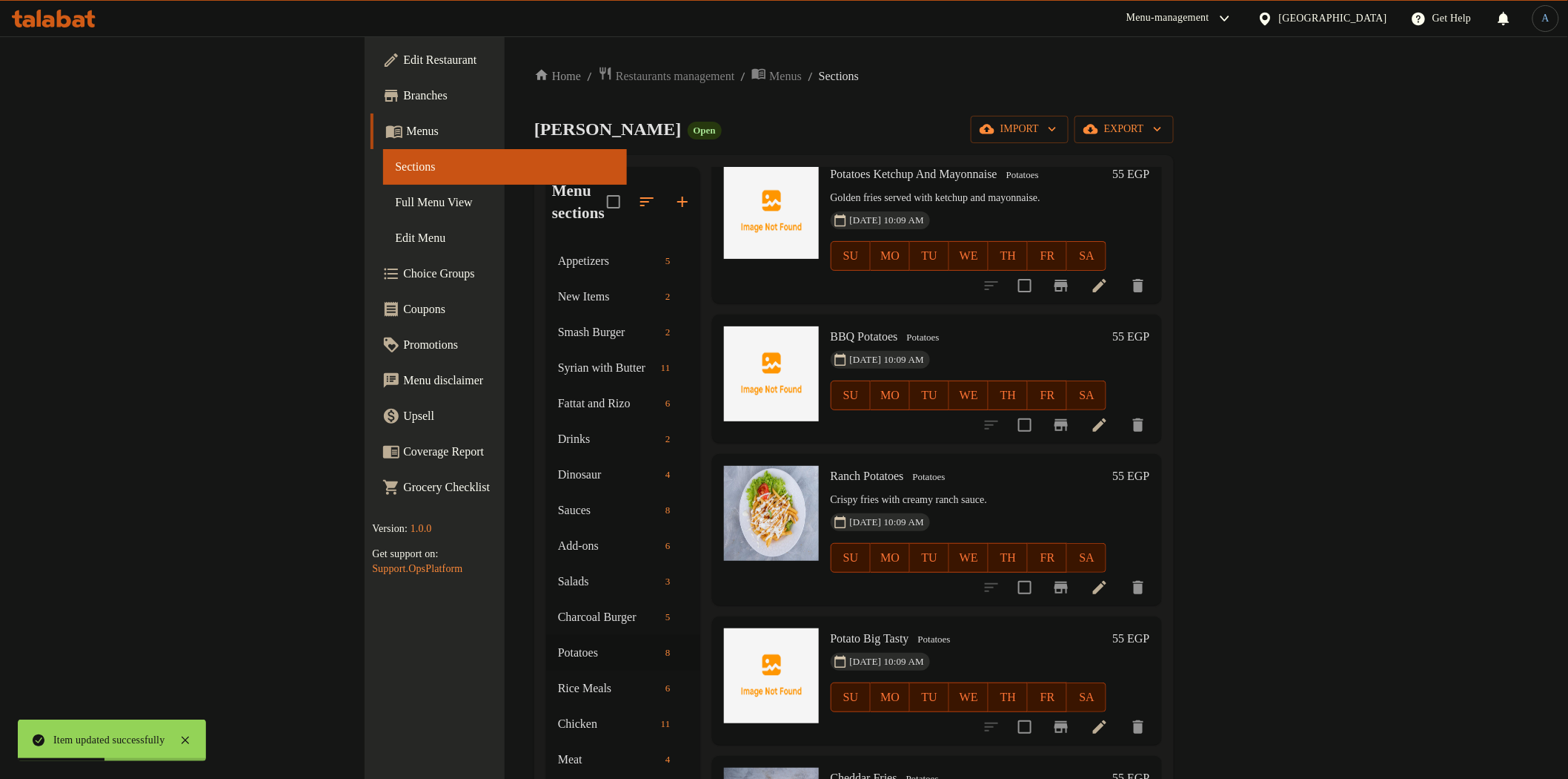
click at [1150, 466] on h6 "55 EGP" at bounding box center [1130, 476] width 37 height 21
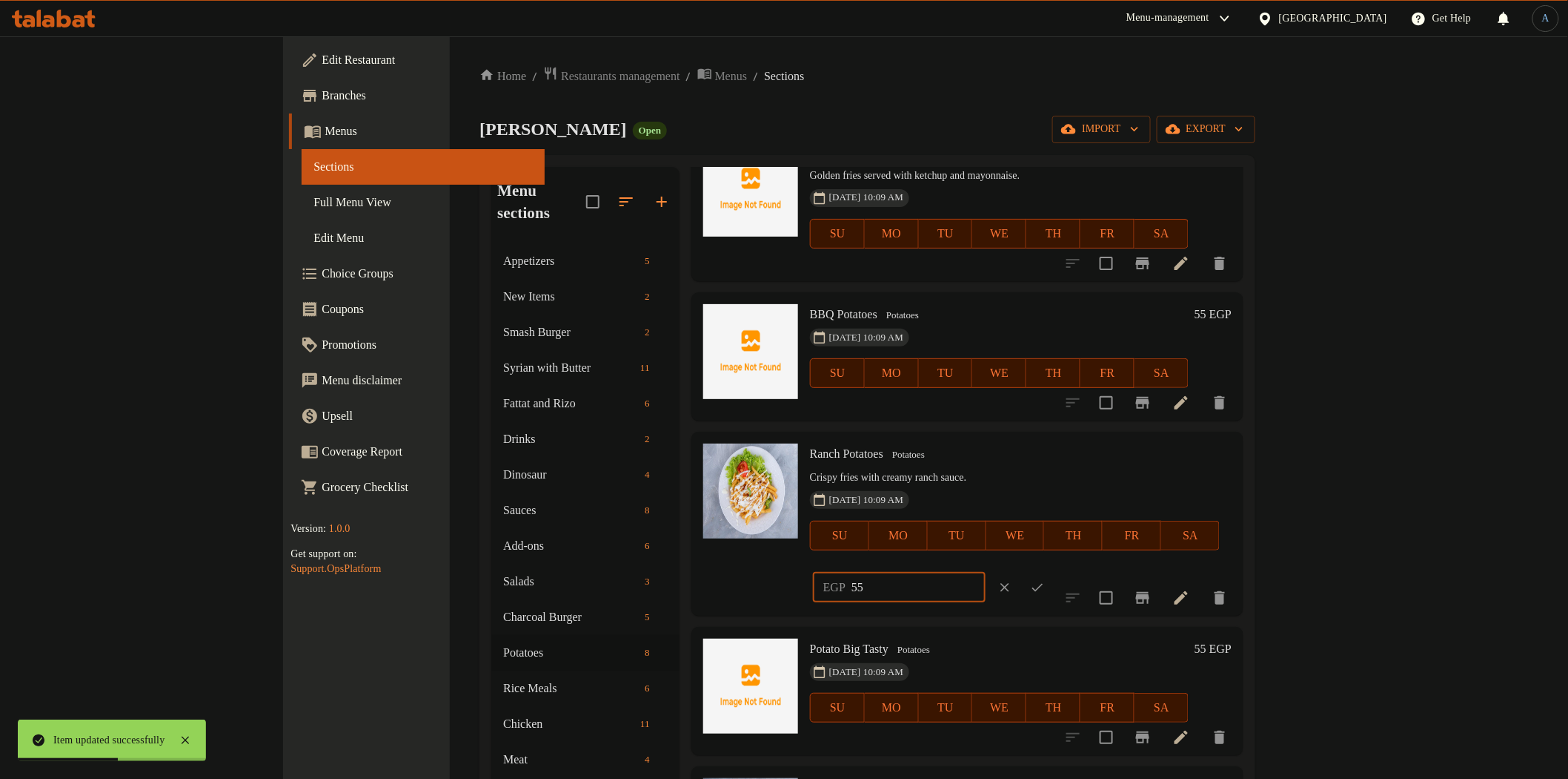
click at [986, 573] on input "55" at bounding box center [918, 588] width 134 height 30
type input "60"
click at [1054, 571] on button "ok" at bounding box center [1037, 587] width 33 height 33
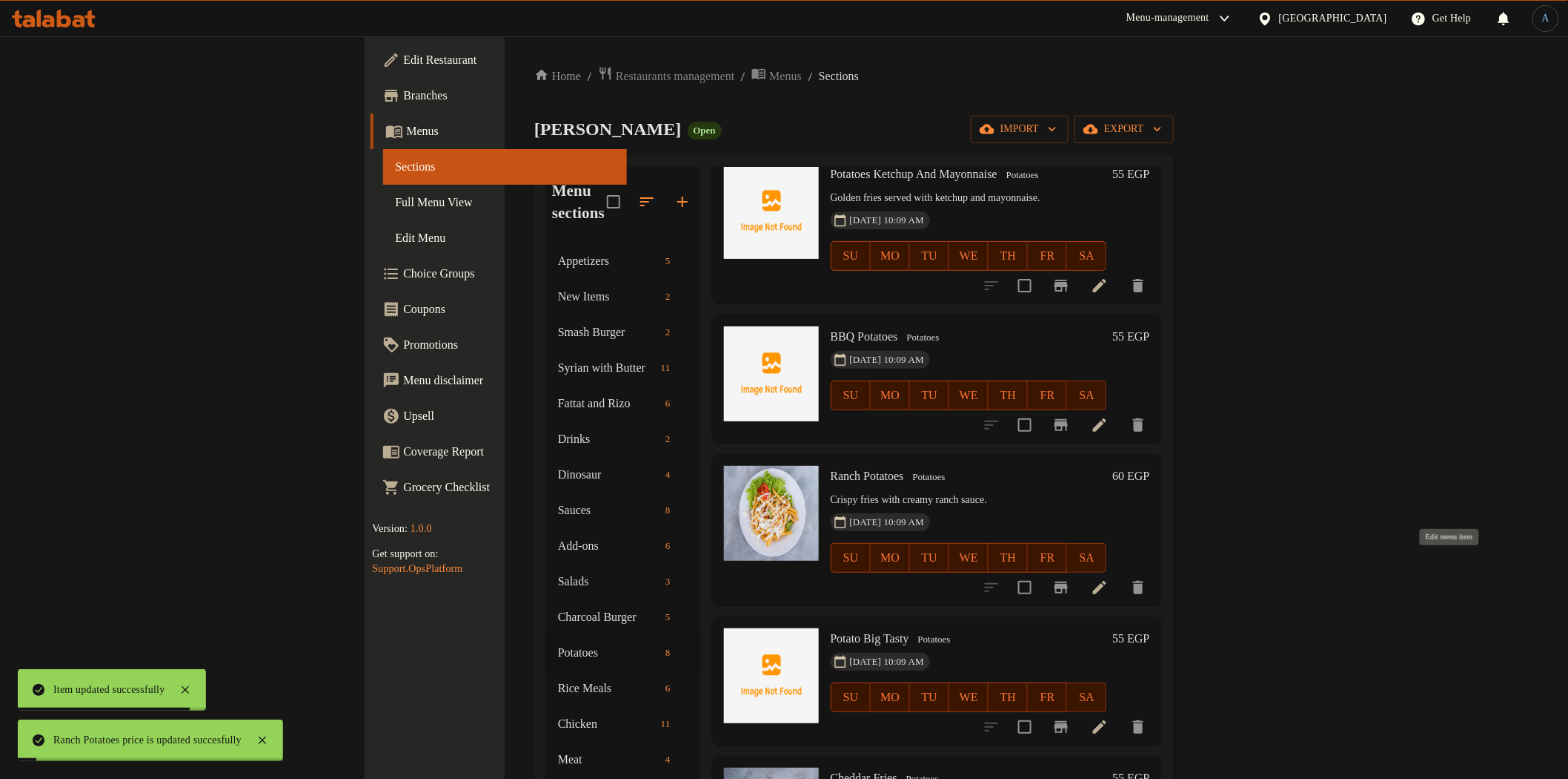
click at [1108, 579] on icon at bounding box center [1099, 588] width 18 height 18
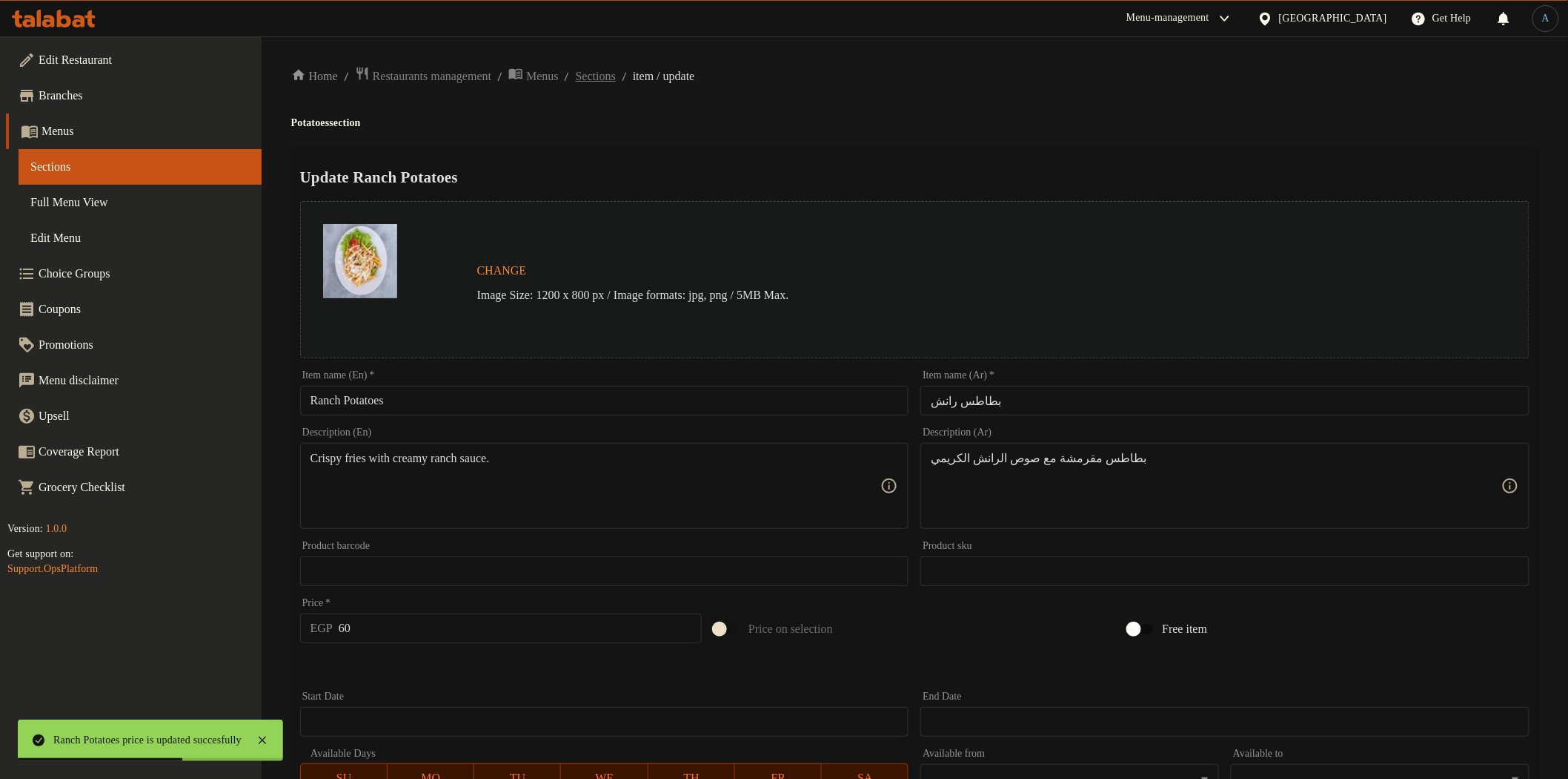
click at [616, 79] on span "Sections" at bounding box center [595, 76] width 40 height 18
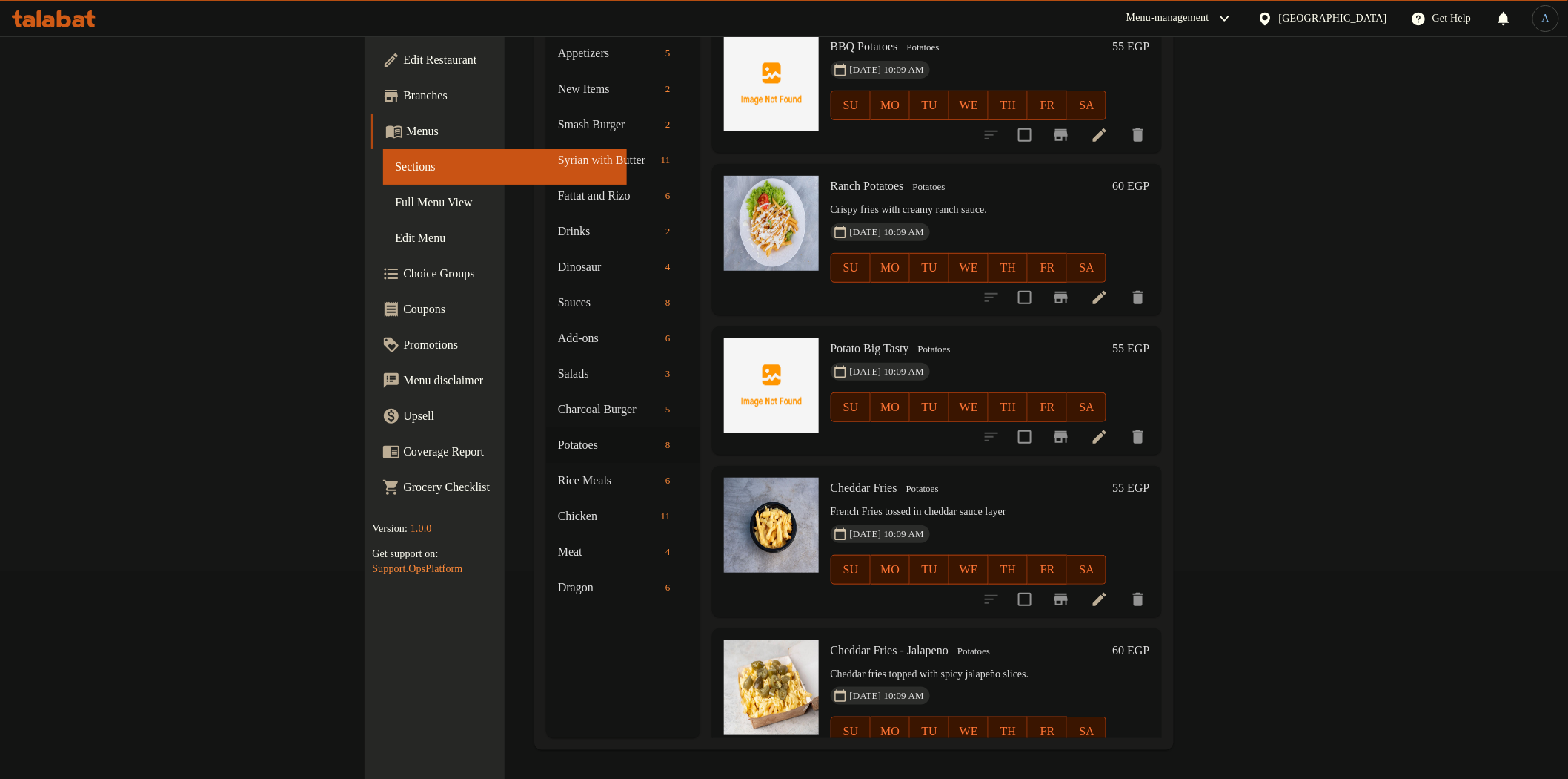
scroll to position [487, 0]
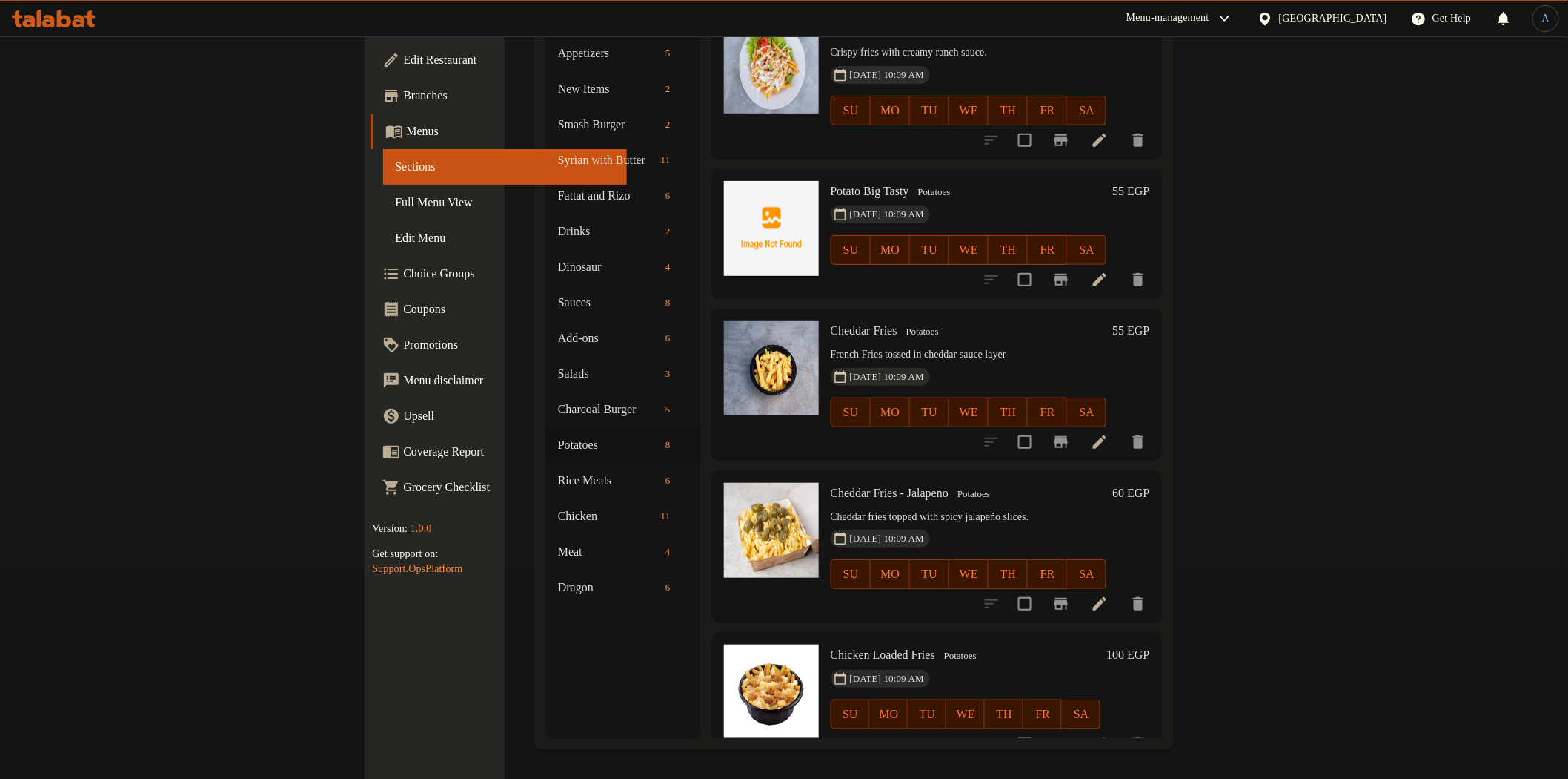
click at [1150, 320] on h6 "55 EGP" at bounding box center [1130, 330] width 37 height 21
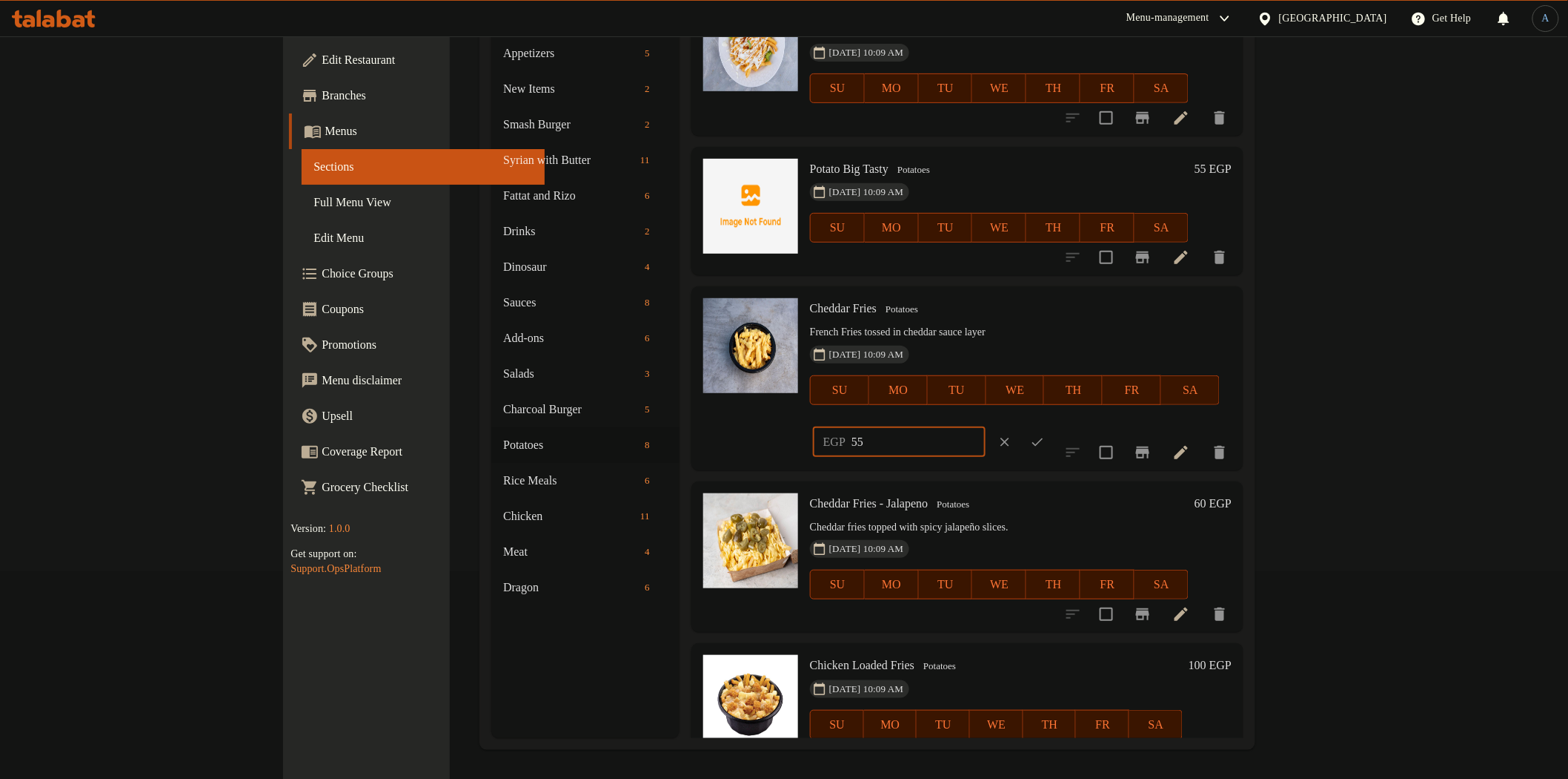
click at [986, 427] on input "55" at bounding box center [918, 442] width 134 height 30
type input "60"
click at [1045, 434] on icon "ok" at bounding box center [1037, 441] width 15 height 15
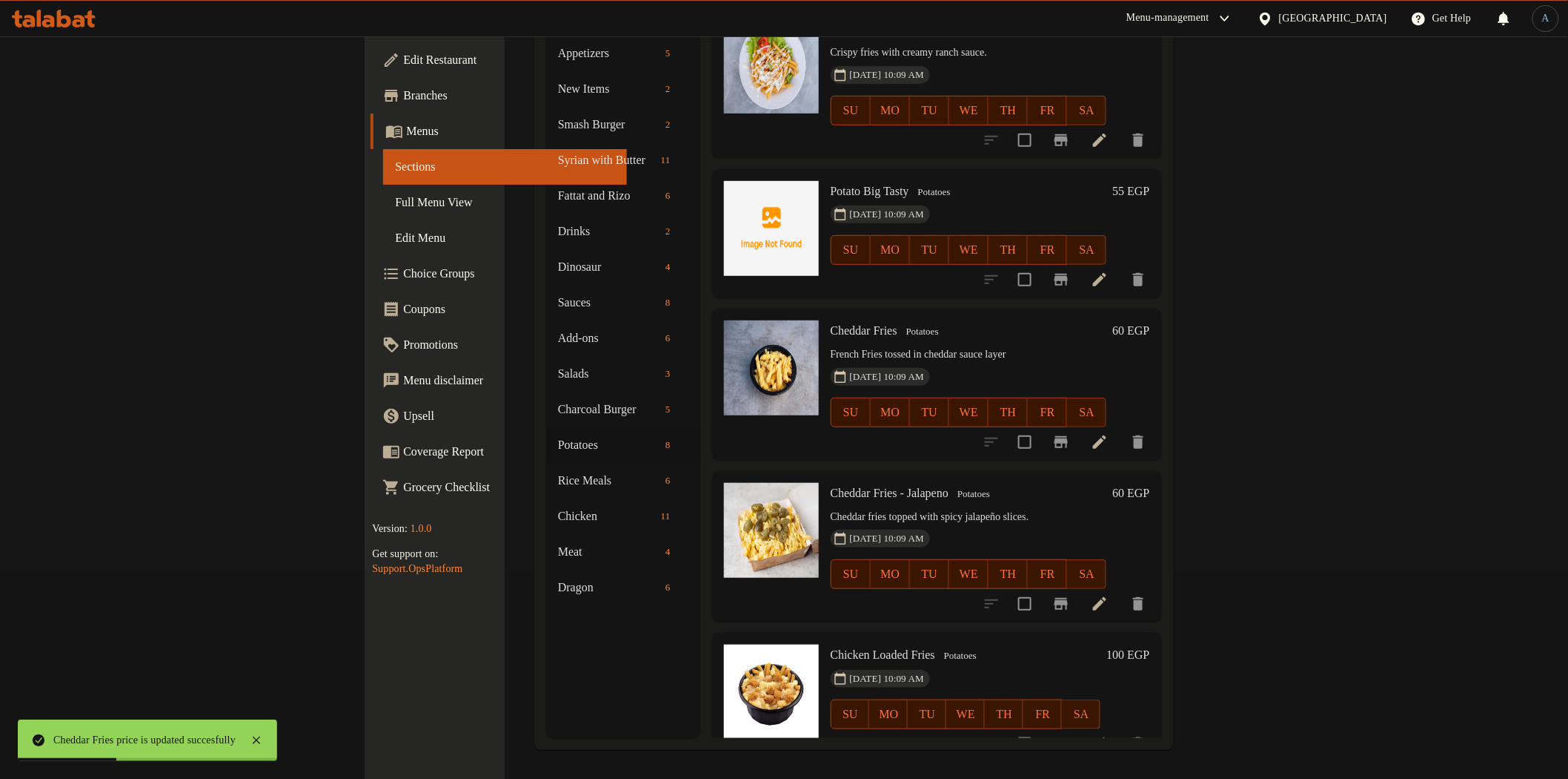
click at [1108, 433] on icon at bounding box center [1099, 442] width 18 height 18
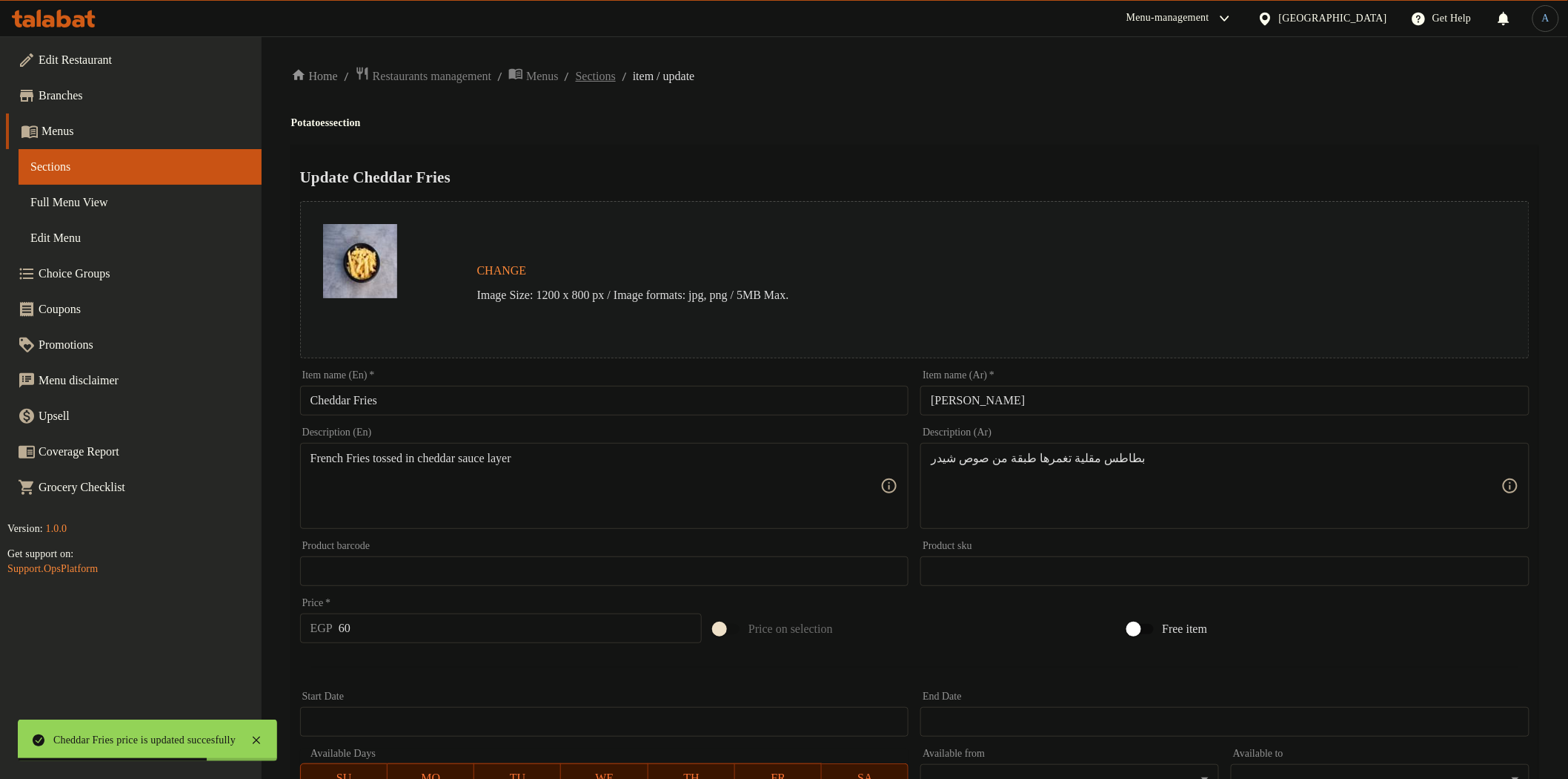
click at [616, 70] on span "Sections" at bounding box center [595, 76] width 40 height 18
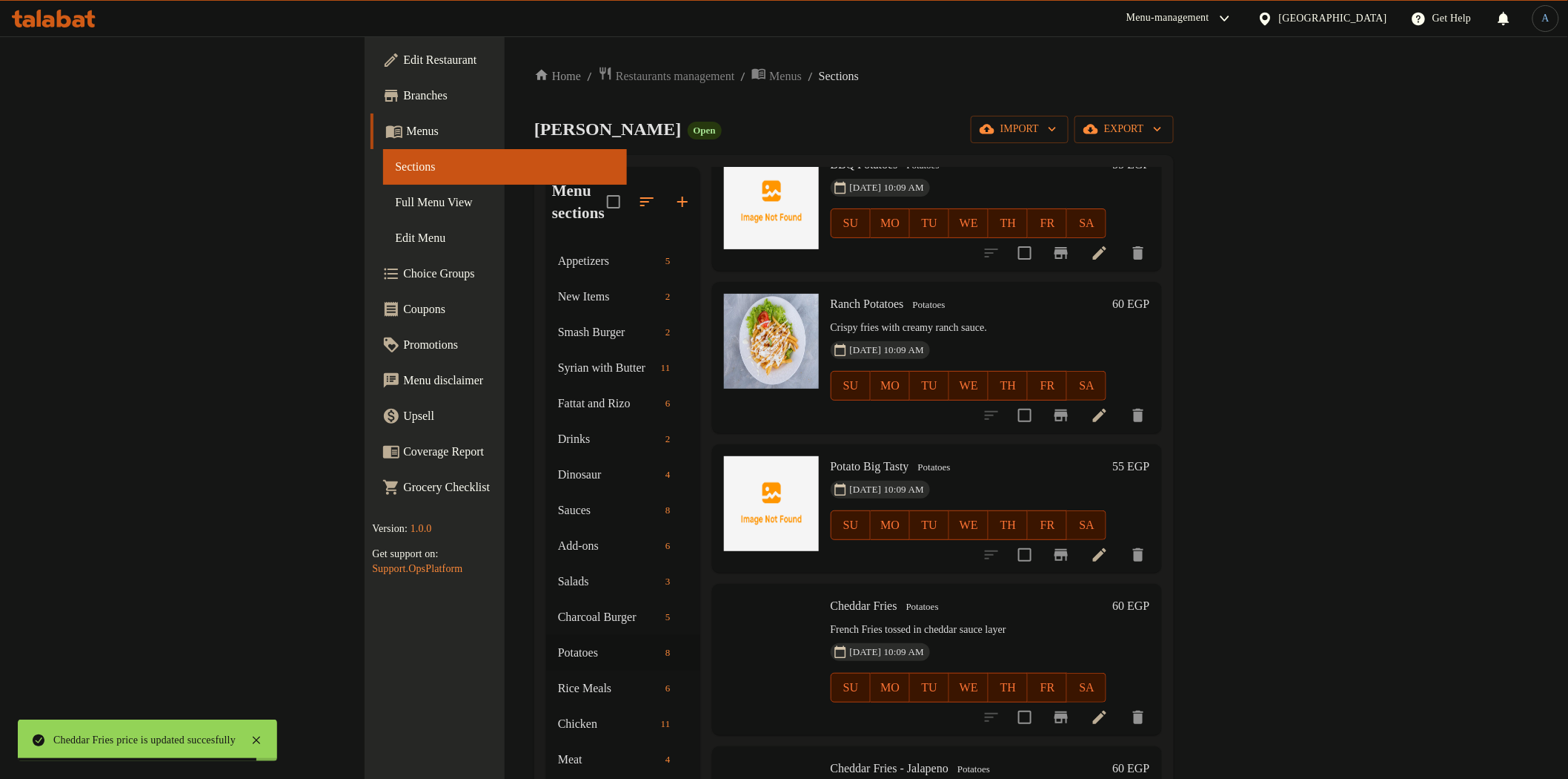
scroll to position [487, 0]
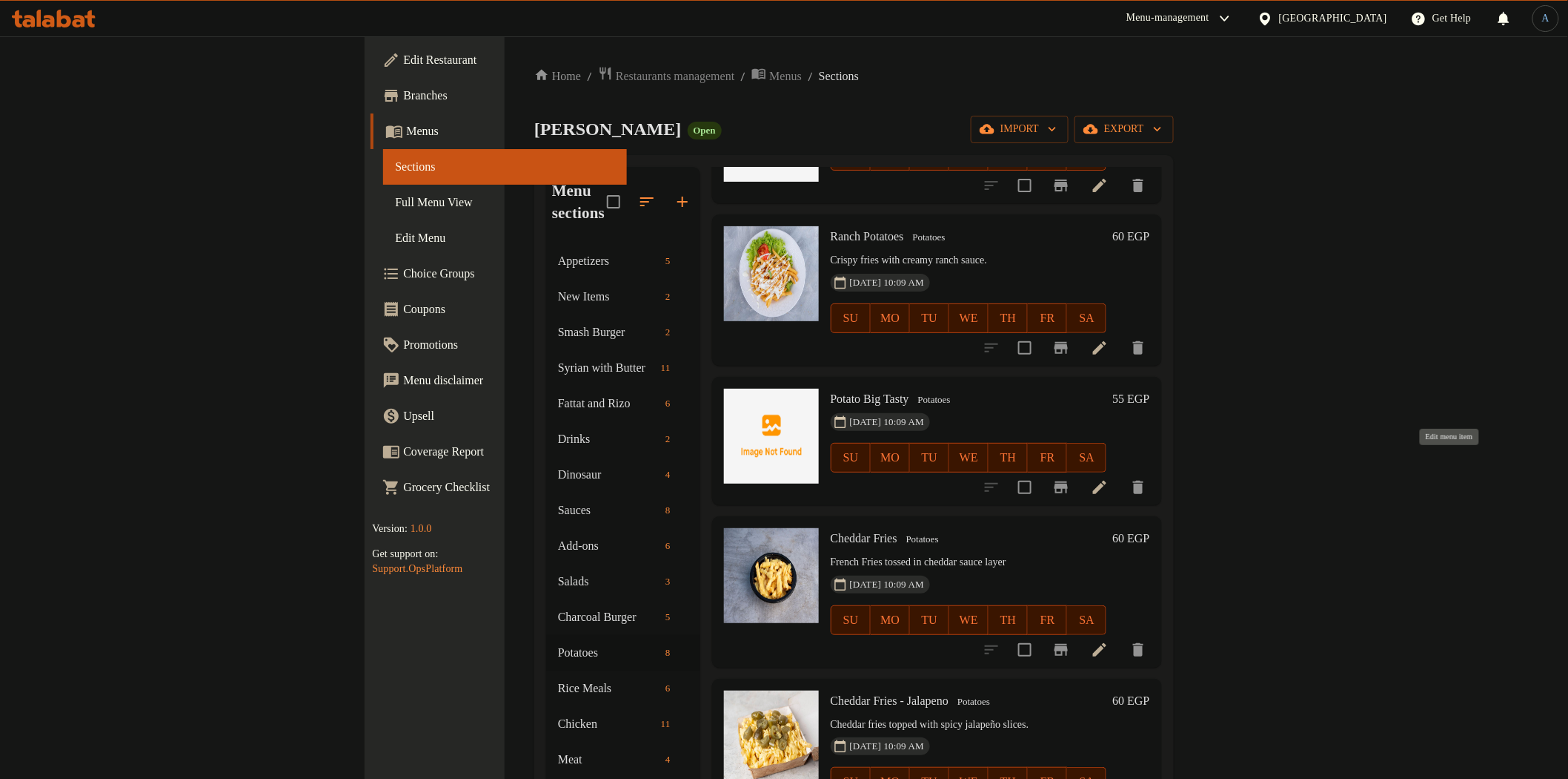
click at [1108, 479] on icon at bounding box center [1099, 488] width 18 height 18
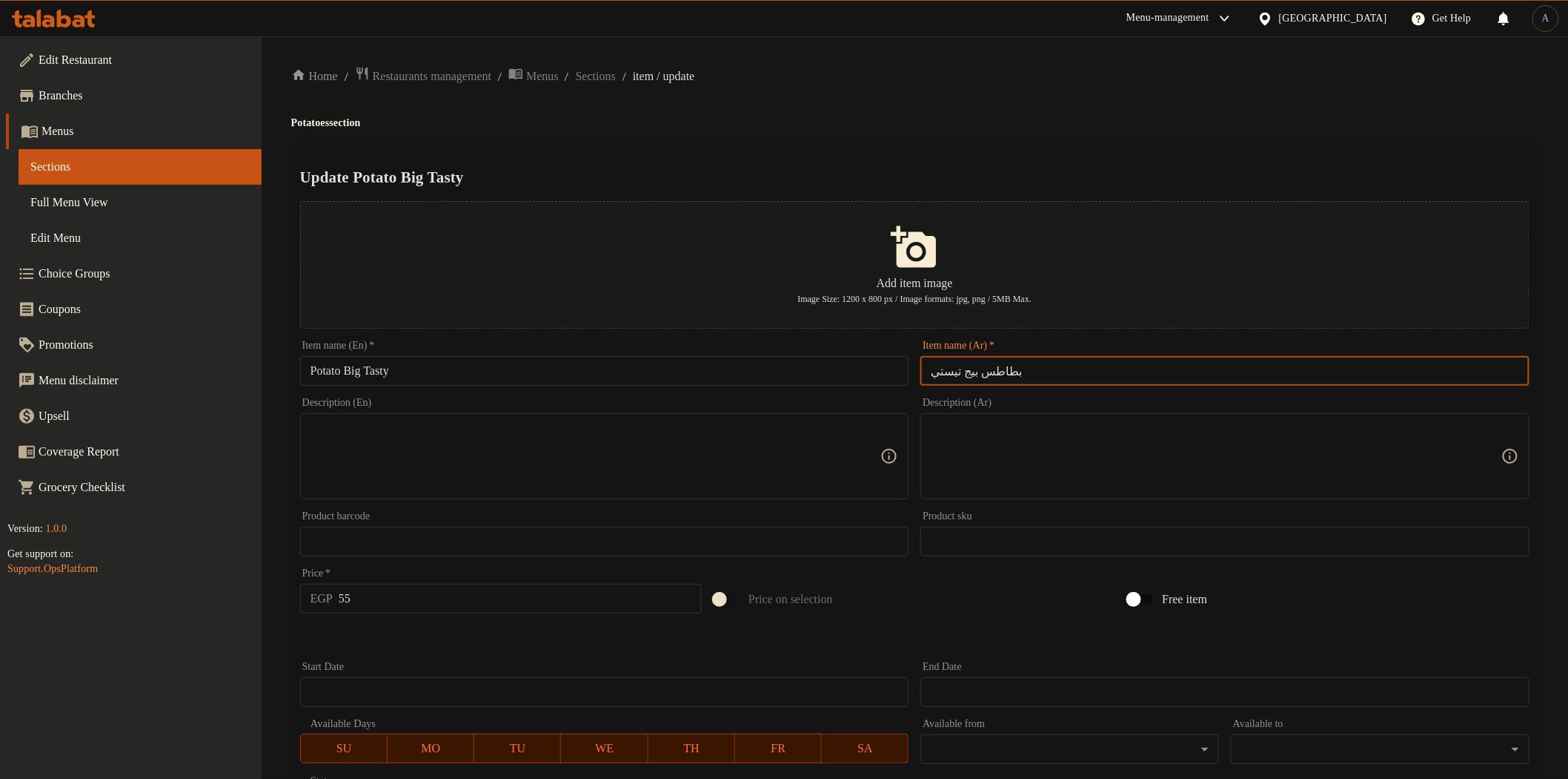
drag, startPoint x: 967, startPoint y: 374, endPoint x: 920, endPoint y: 373, distance: 47.0
click at [920, 373] on div "Item name (Ar)   * بطاطس بيج تيستي Item name (Ar) *" at bounding box center [1224, 363] width 621 height 57
paste input "text"
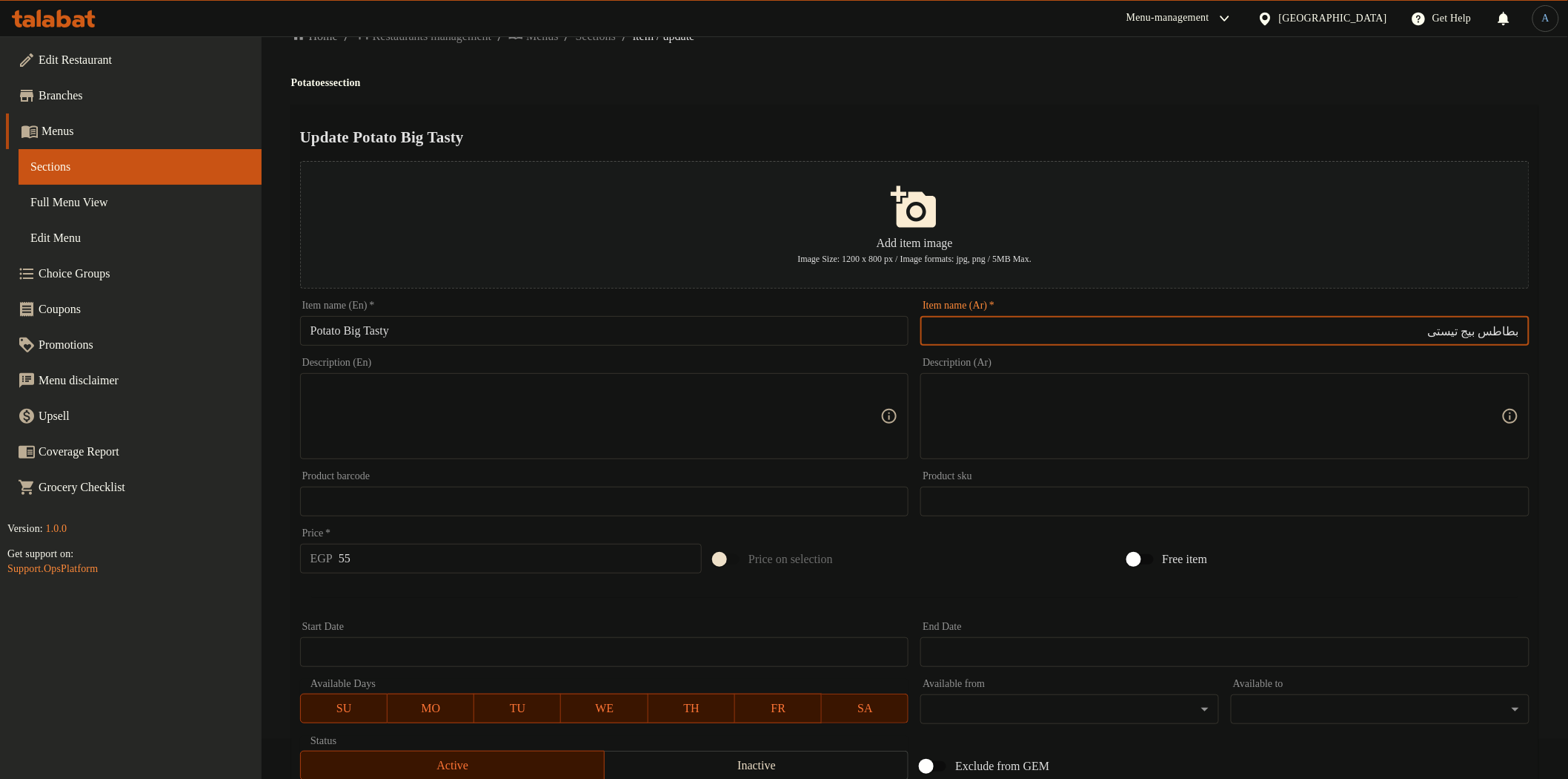
scroll to position [258, 0]
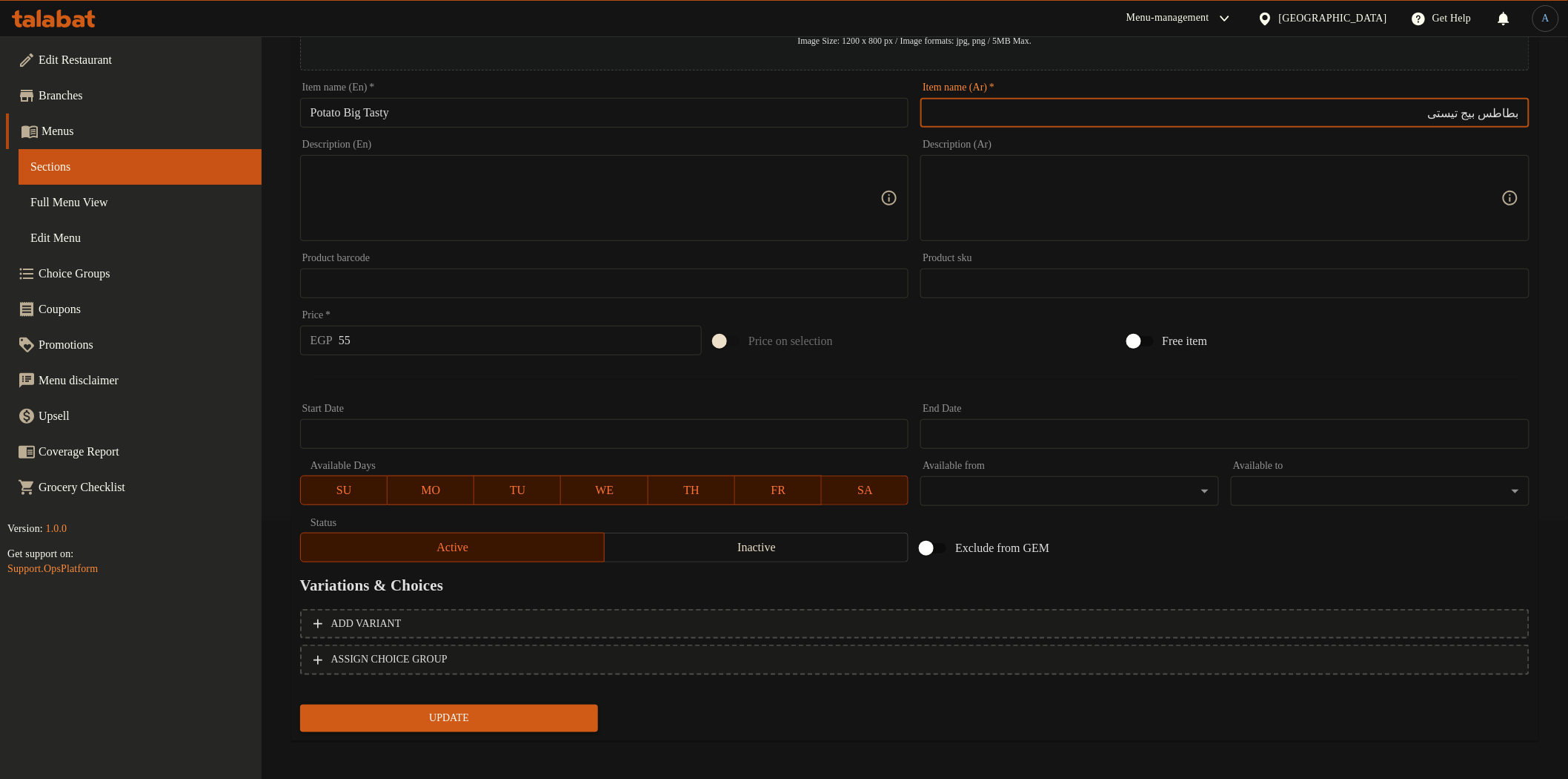
type input "بطاطس بيج تيستى"
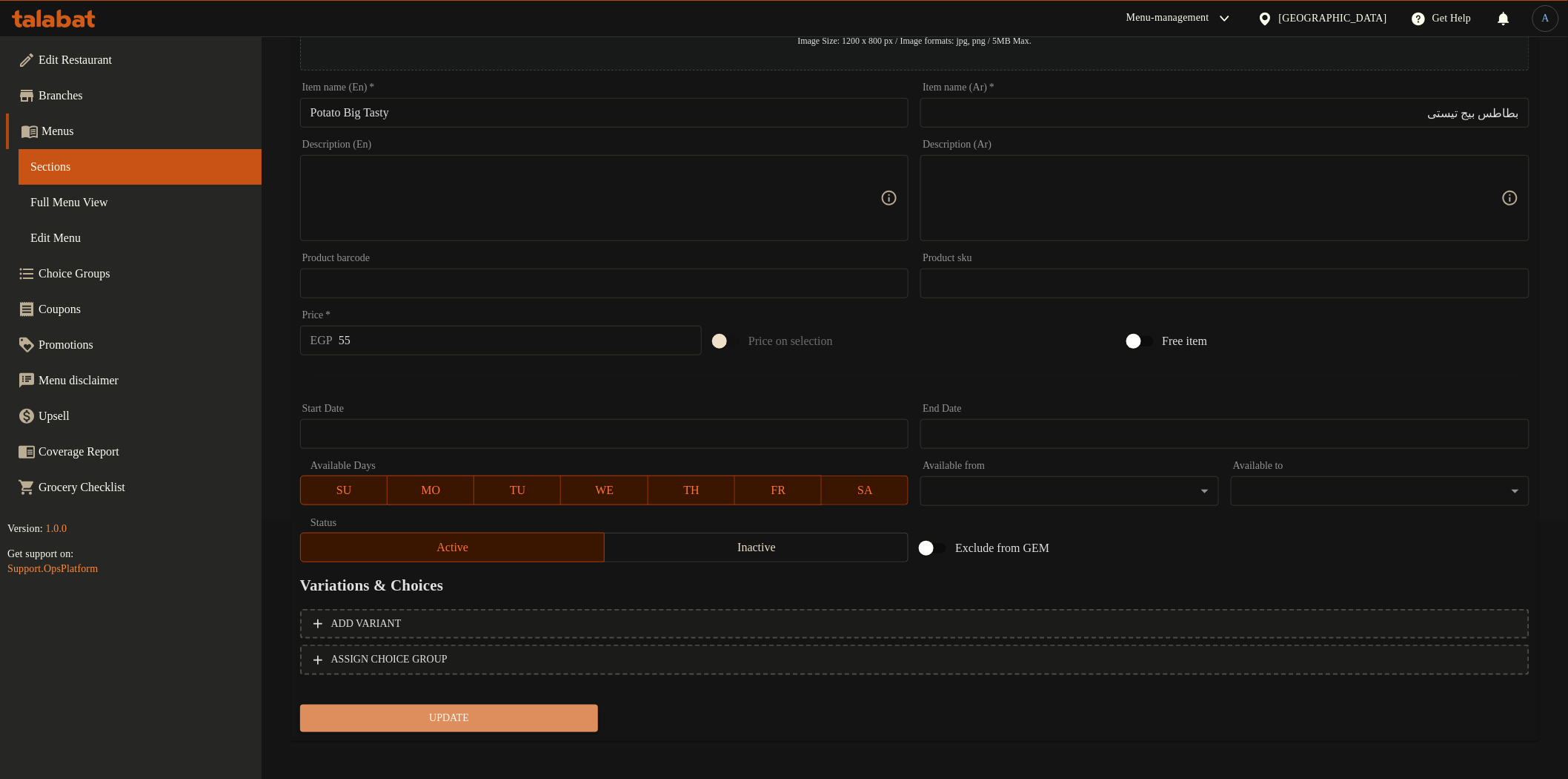
click at [490, 723] on span "Update" at bounding box center [450, 718] width 275 height 19
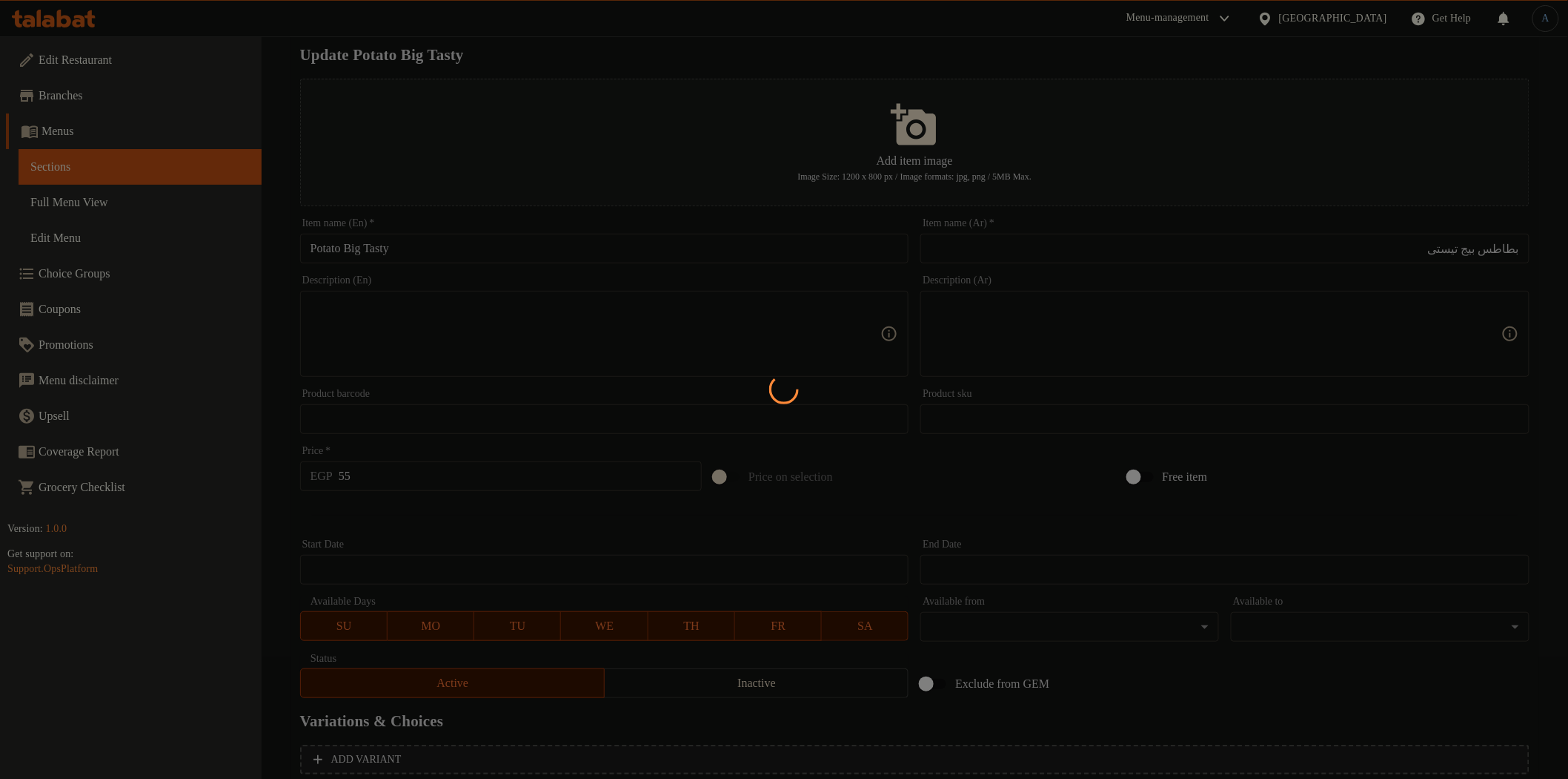
scroll to position [0, 0]
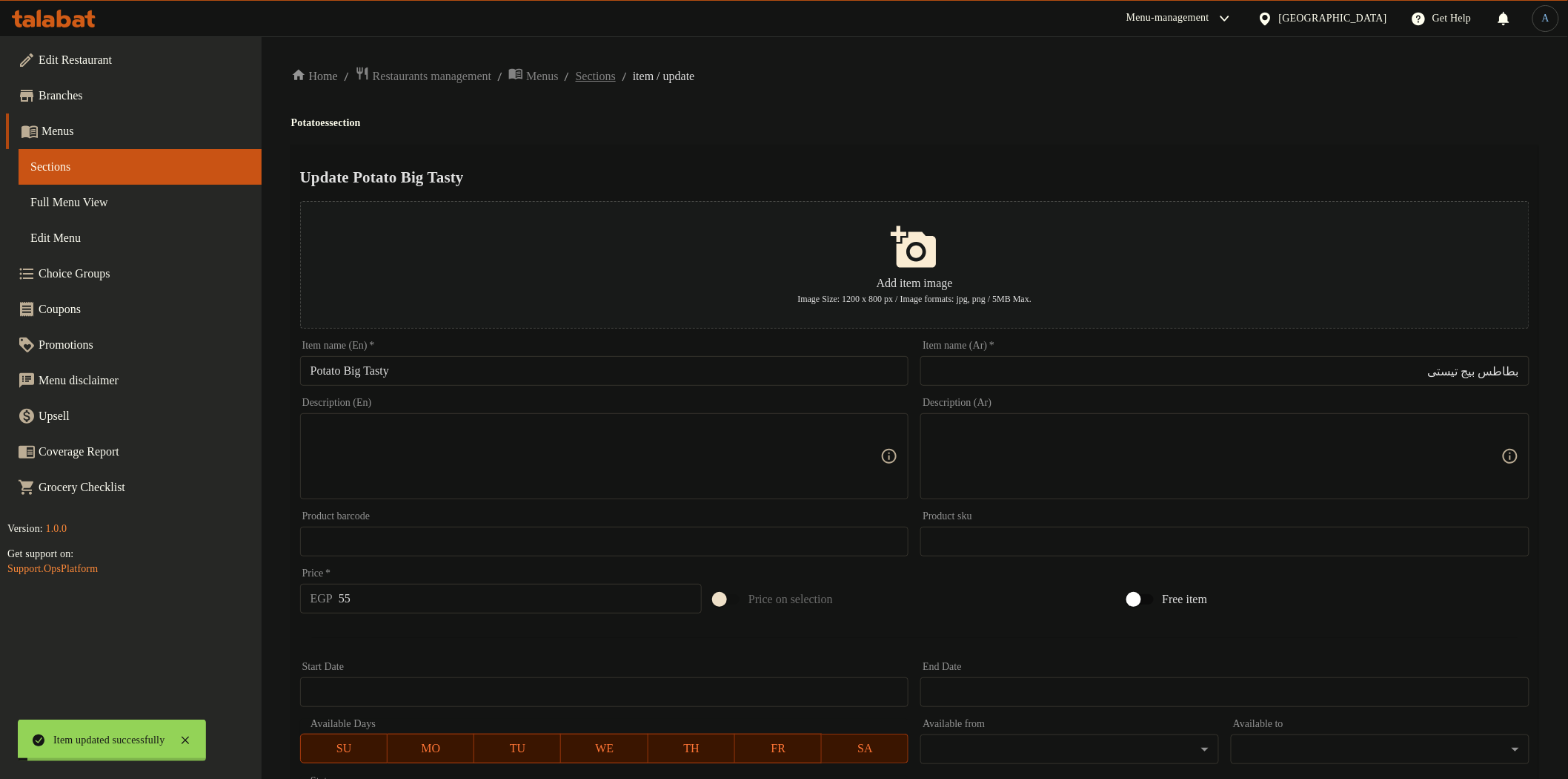
click at [616, 77] on span "Sections" at bounding box center [595, 76] width 40 height 18
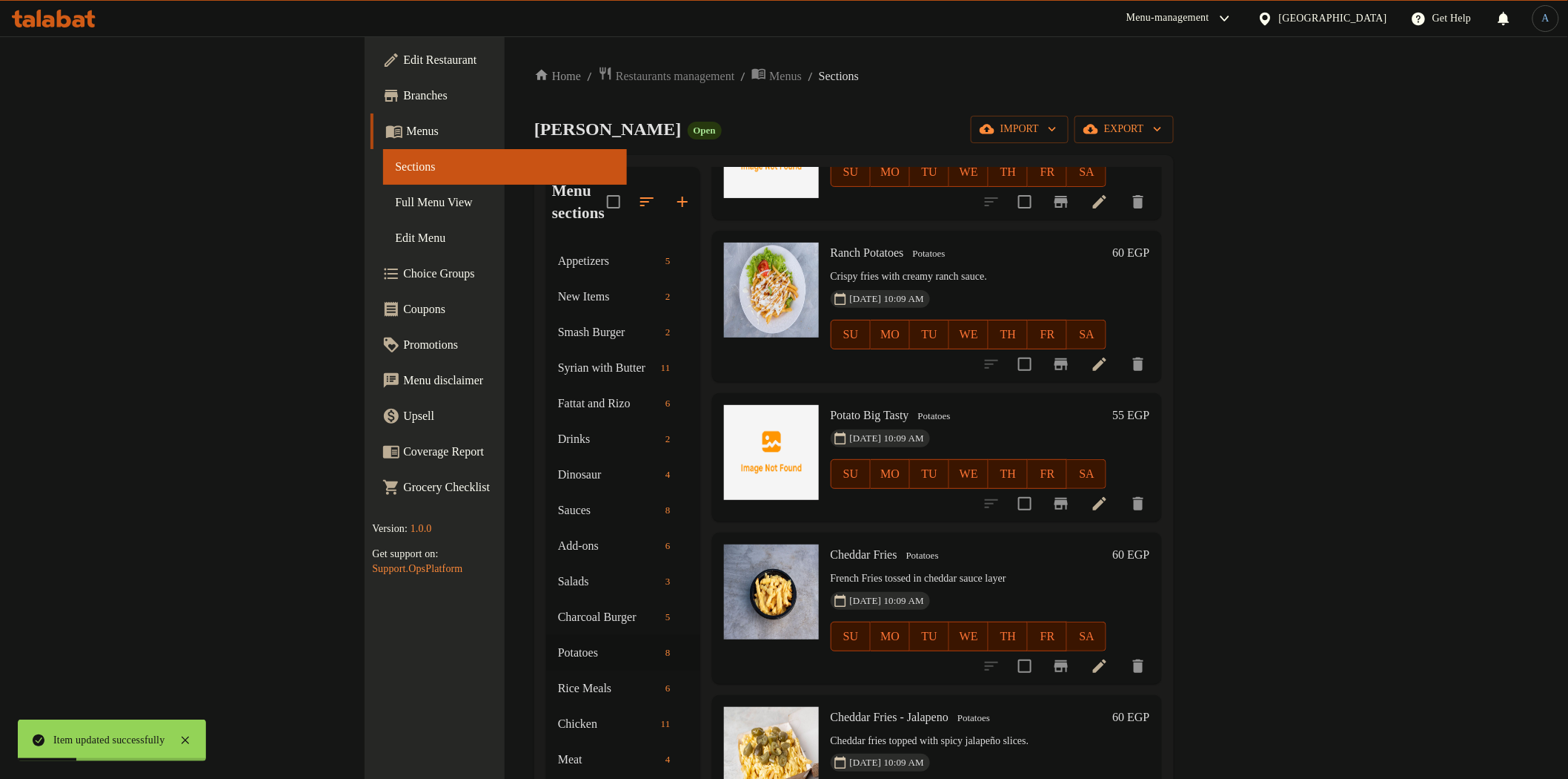
scroll to position [487, 0]
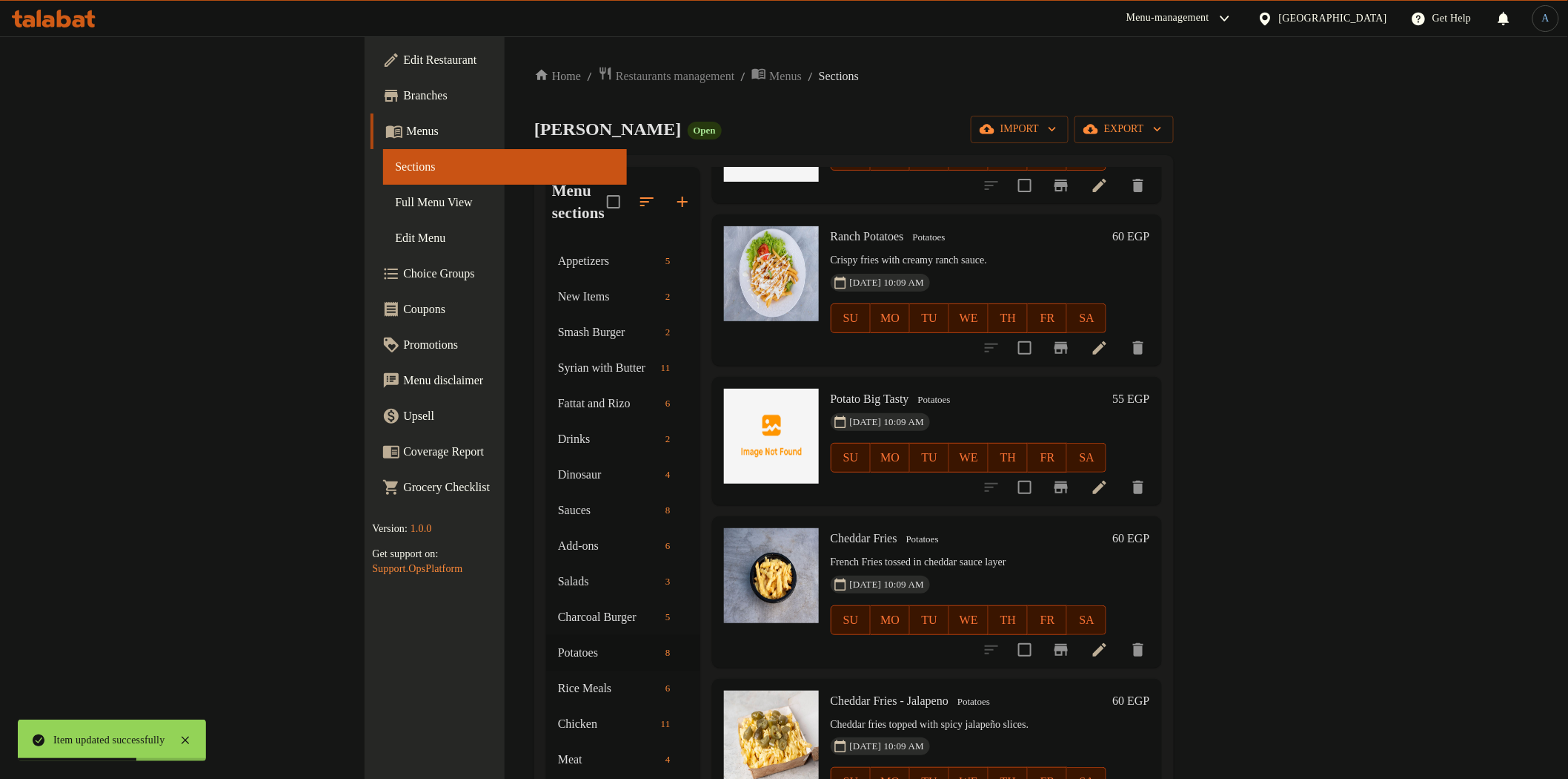
click at [1150, 389] on h6 "55 EGP" at bounding box center [1130, 398] width 37 height 21
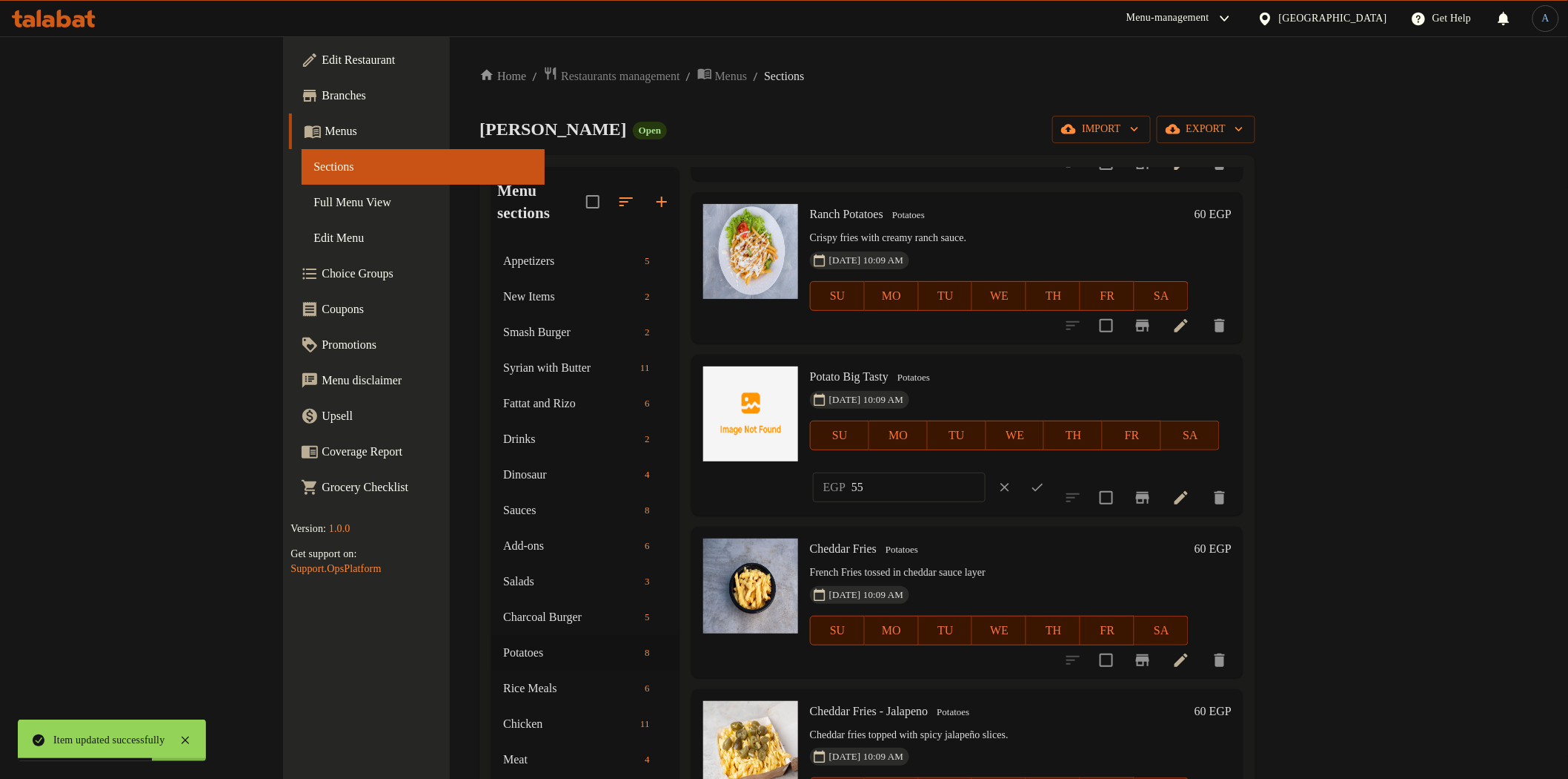
click at [1073, 471] on div "EGP 55 ​" at bounding box center [941, 487] width 262 height 33
click at [986, 473] on input "55" at bounding box center [918, 488] width 134 height 30
type input "60"
click at [1045, 480] on icon "ok" at bounding box center [1037, 487] width 15 height 15
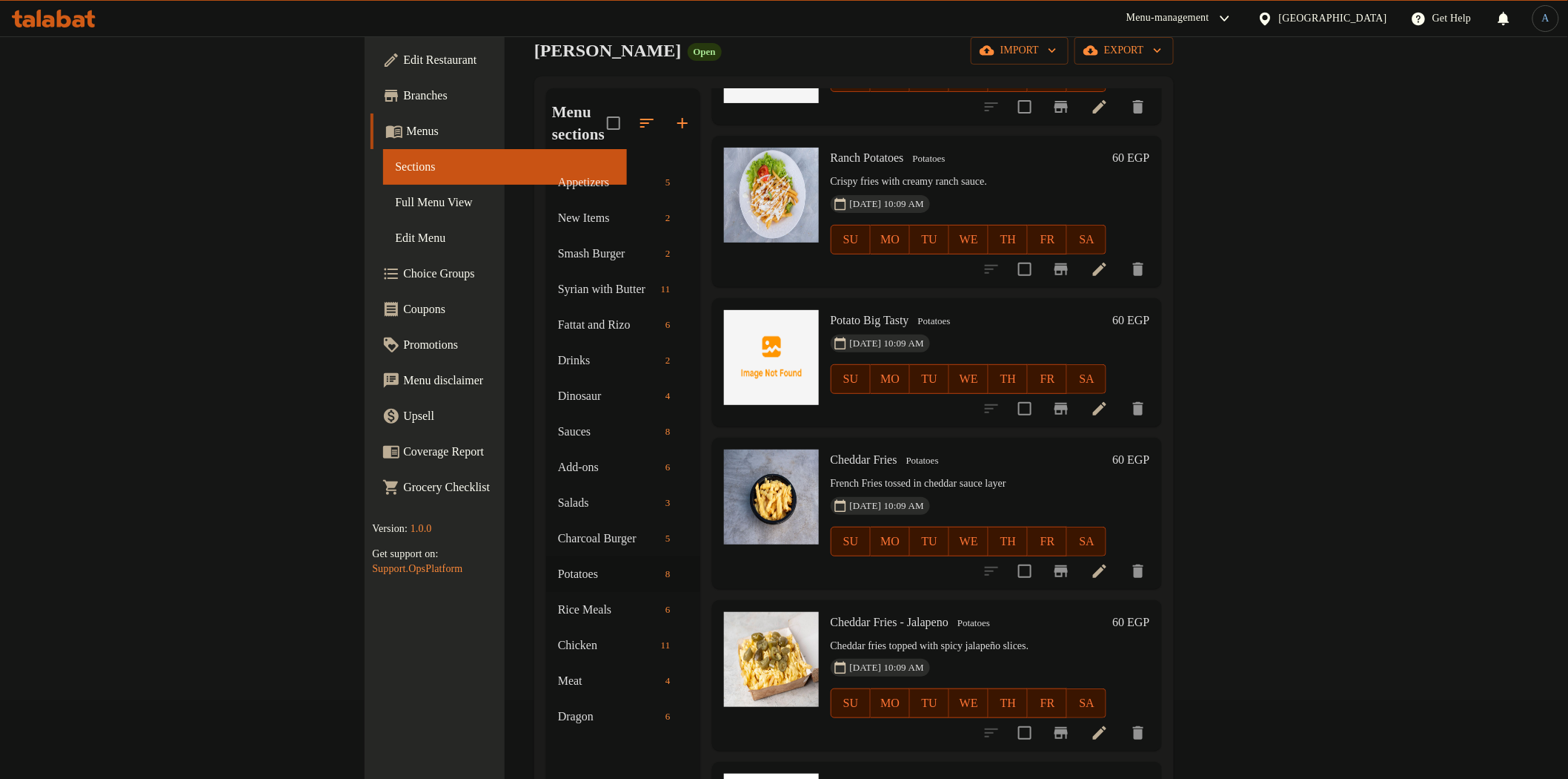
scroll to position [208, 0]
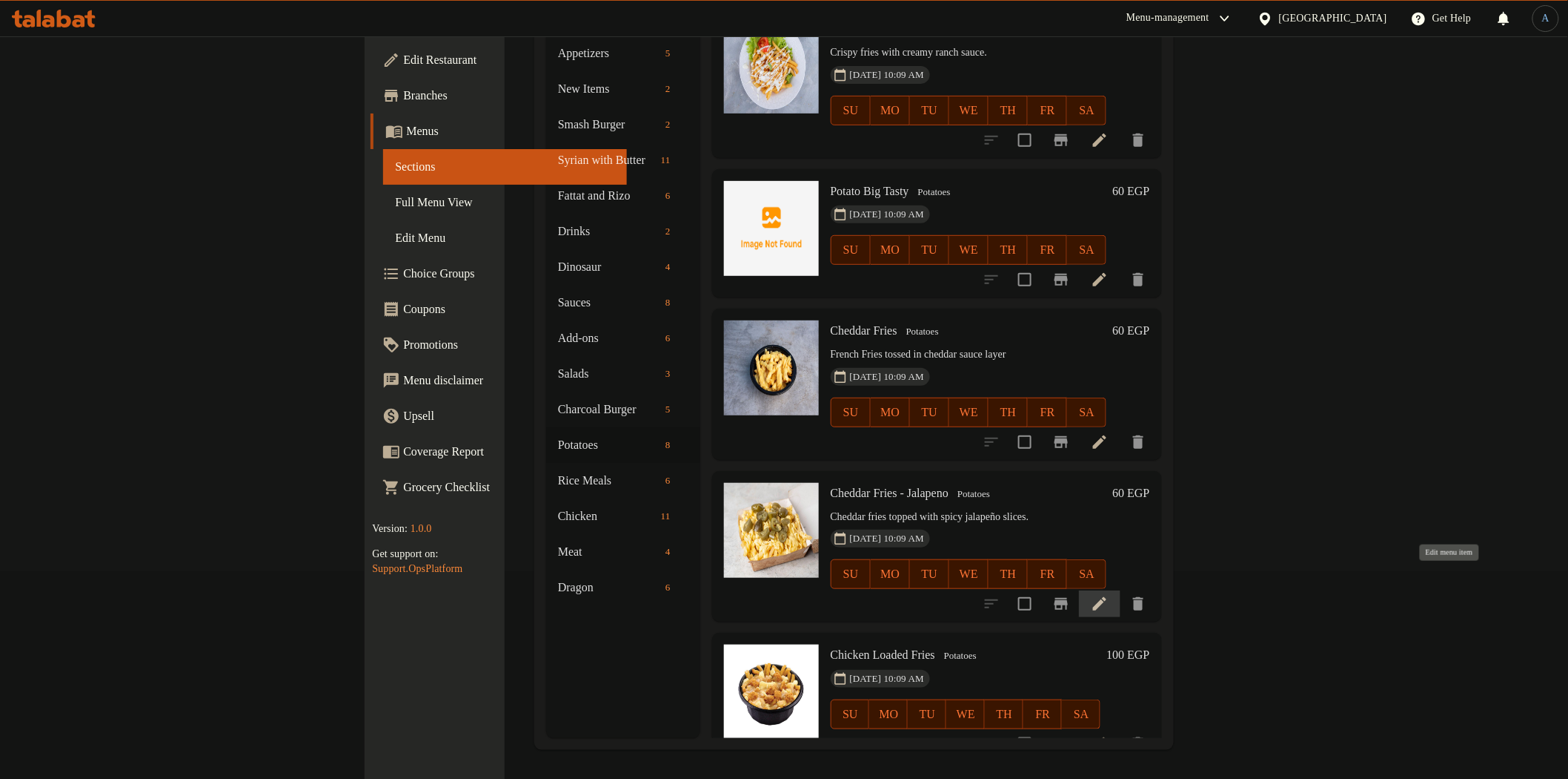
click at [1108, 595] on icon at bounding box center [1099, 604] width 18 height 18
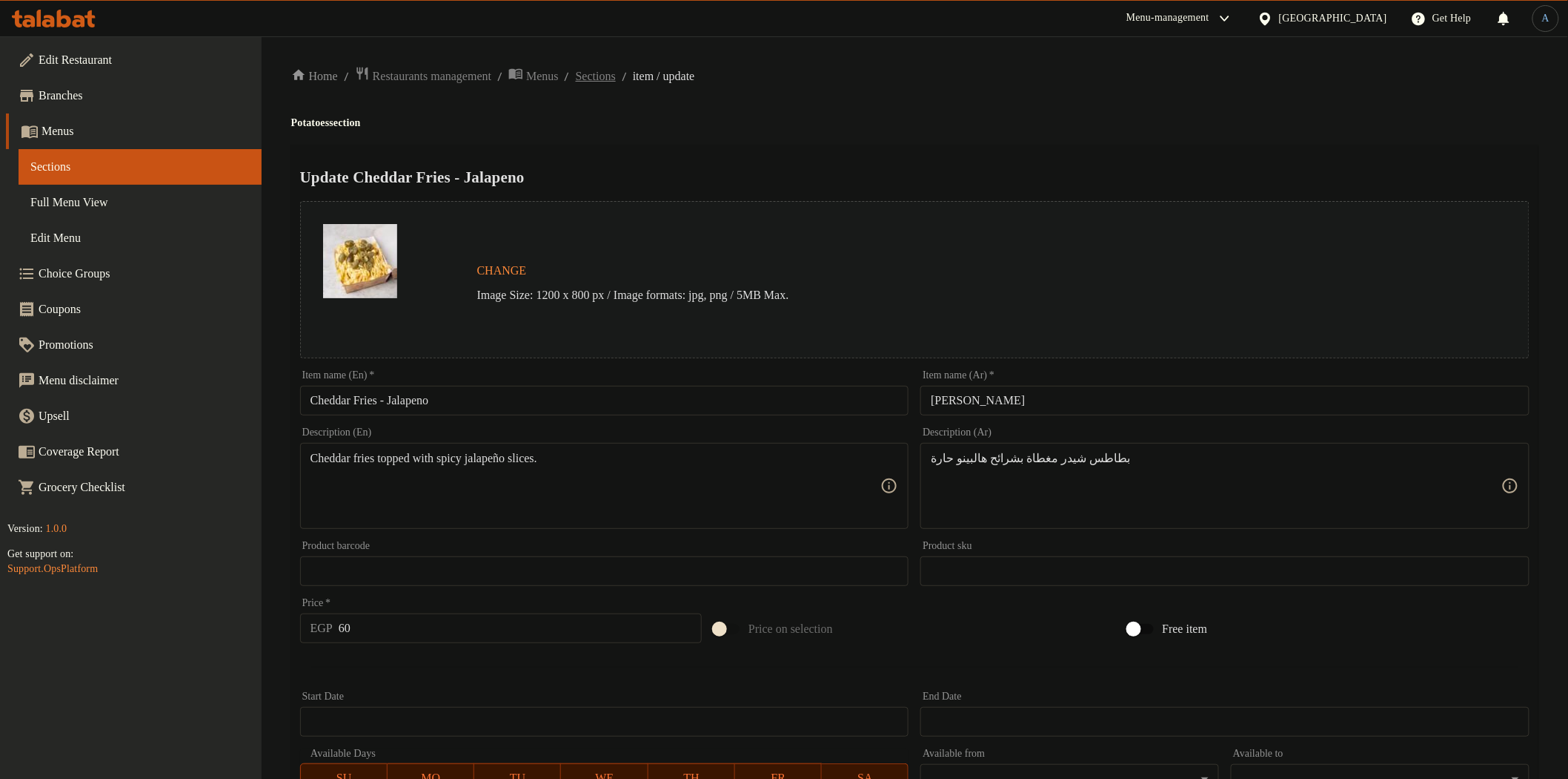
click at [616, 76] on span "Sections" at bounding box center [595, 76] width 40 height 18
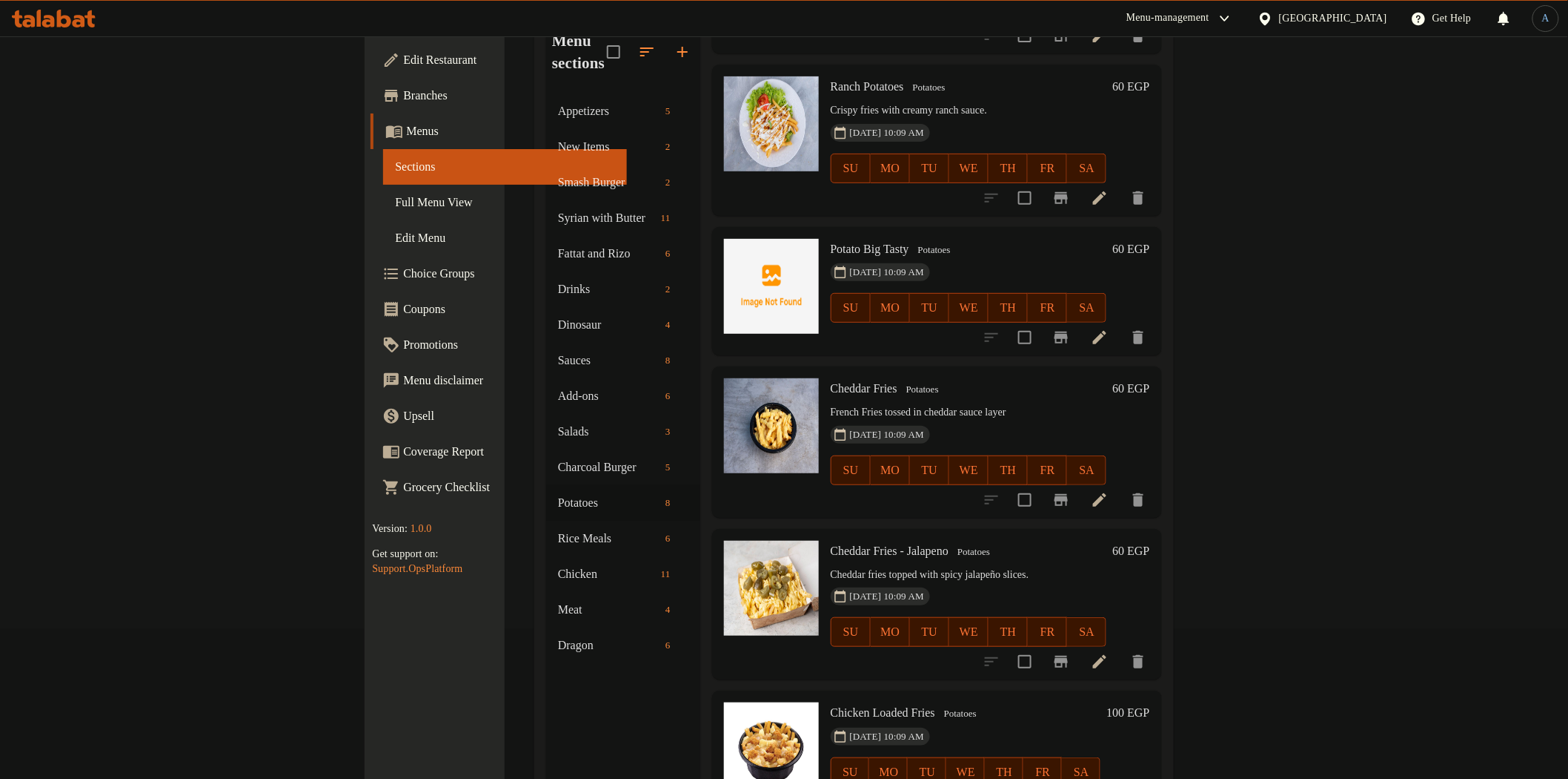
scroll to position [208, 0]
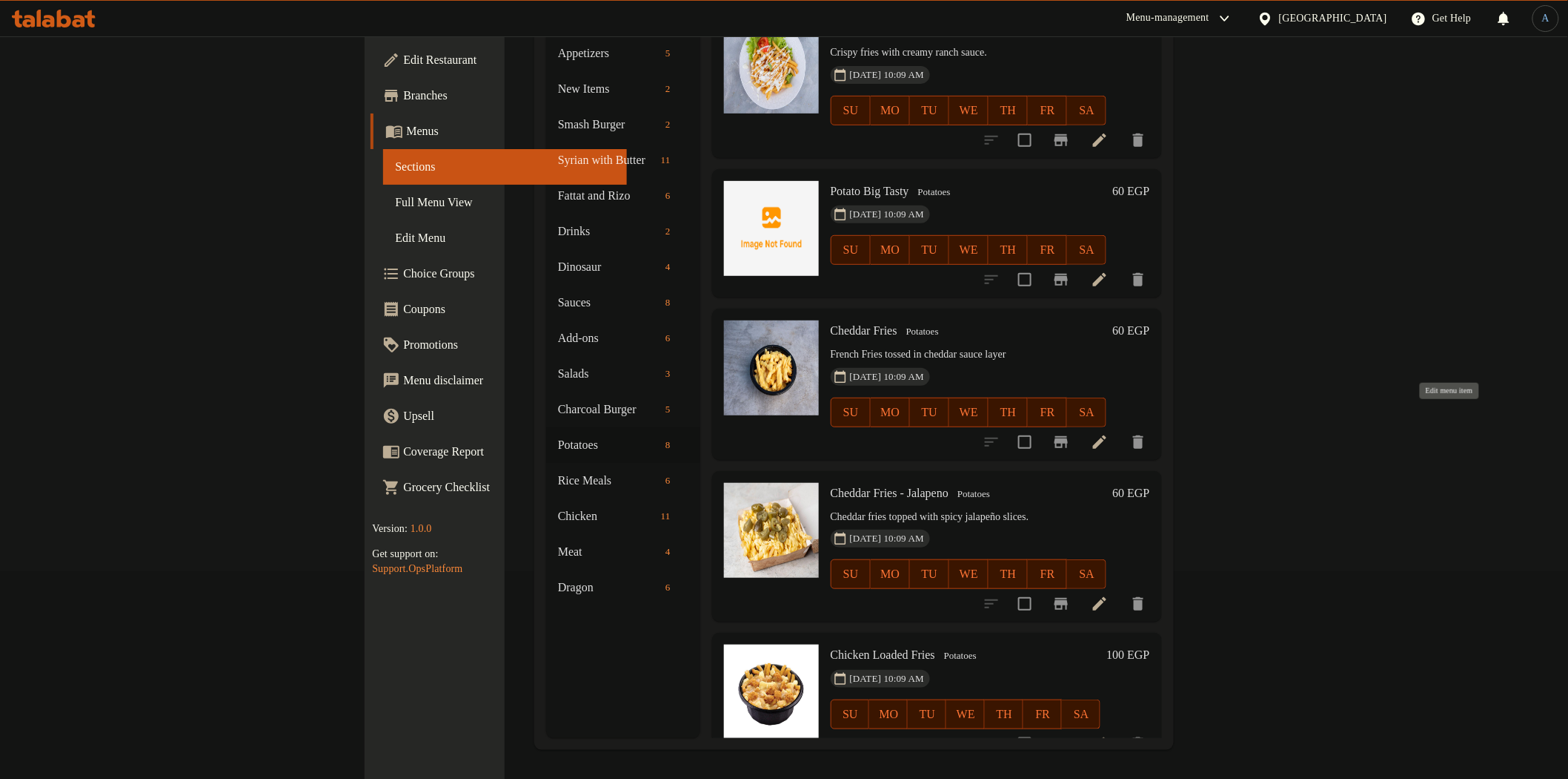
click at [1108, 433] on icon at bounding box center [1099, 442] width 18 height 18
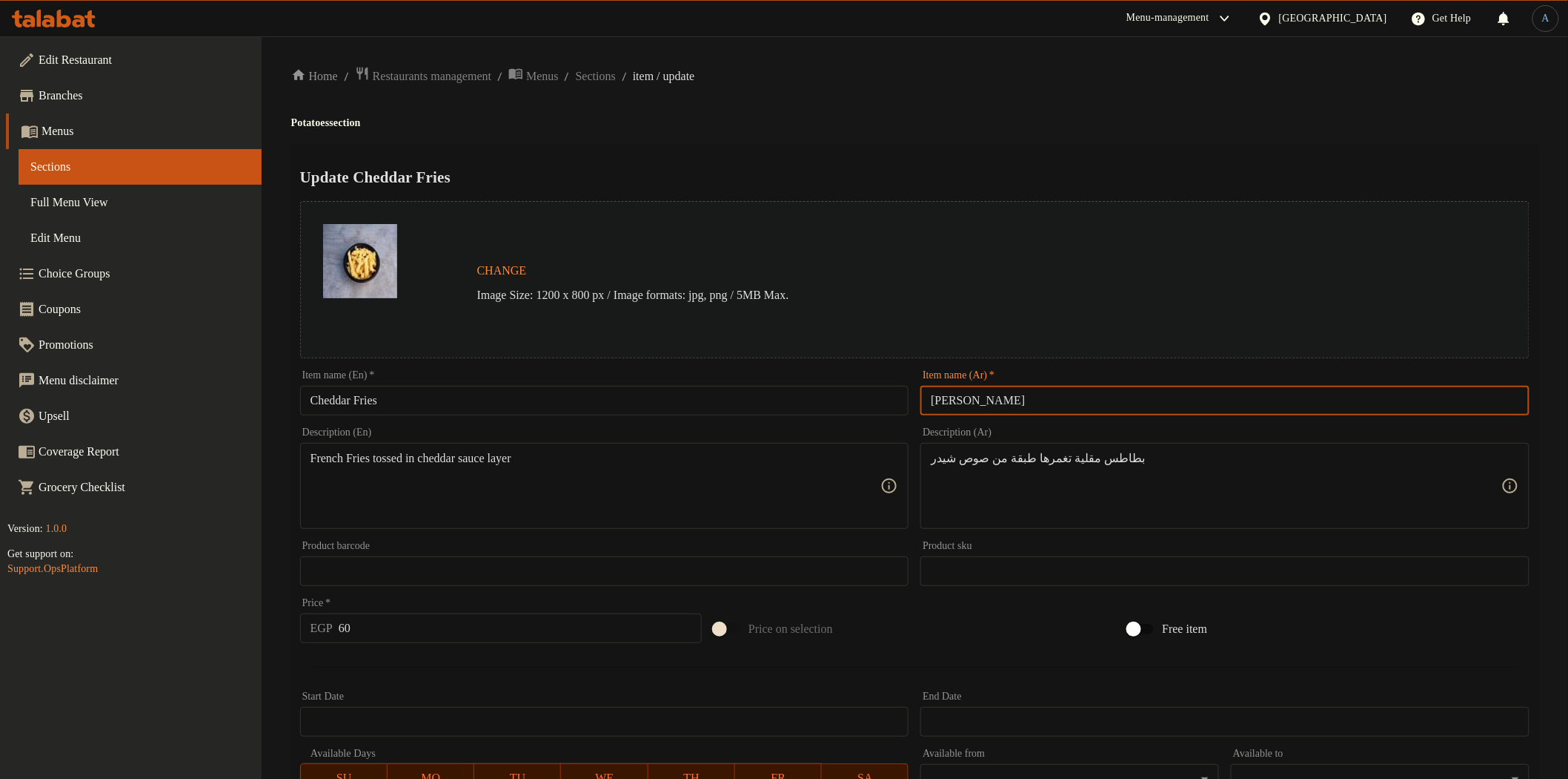
click at [1123, 403] on input "[PERSON_NAME]" at bounding box center [1224, 400] width 609 height 30
paste input "text"
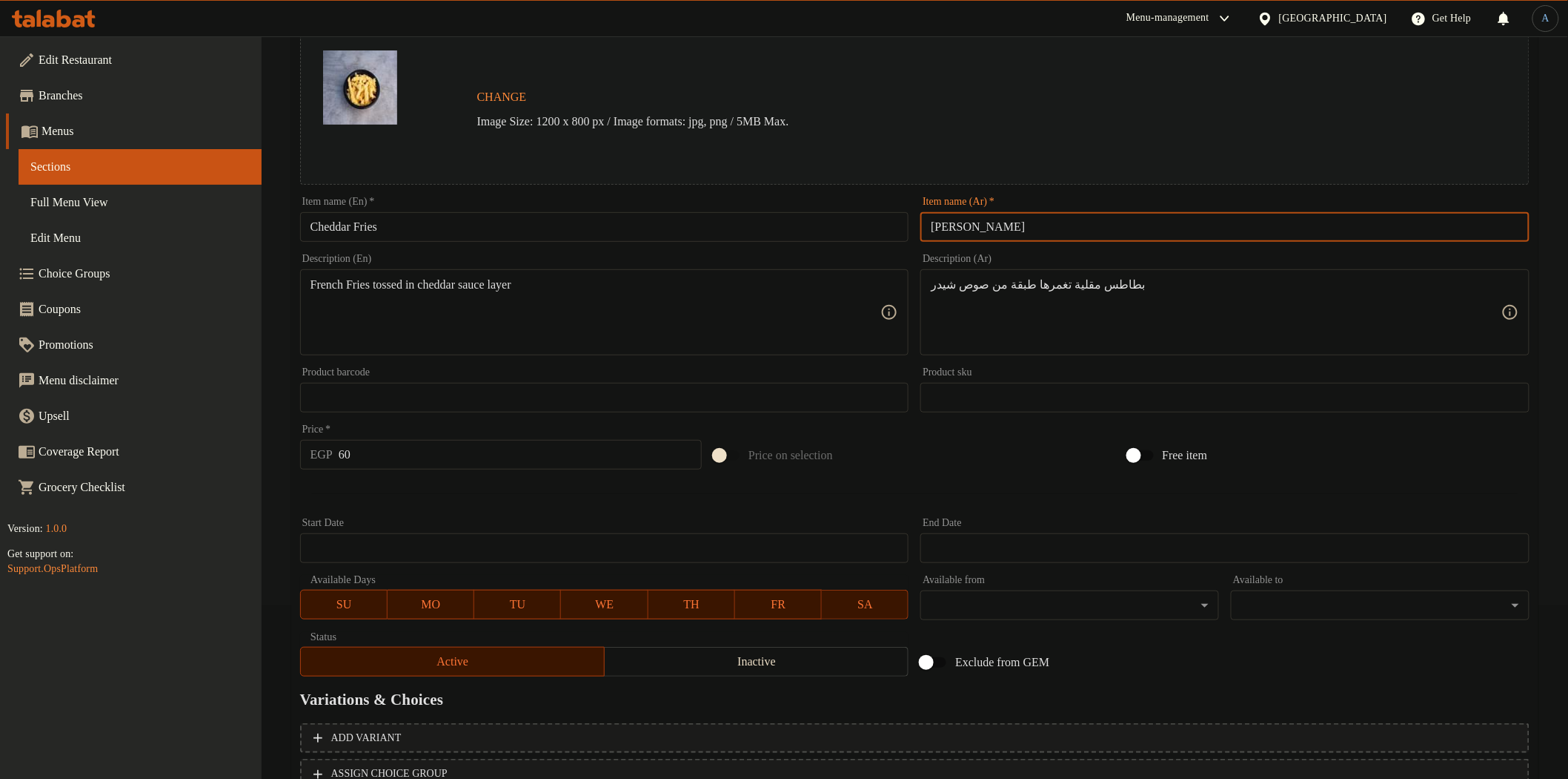
scroll to position [287, 0]
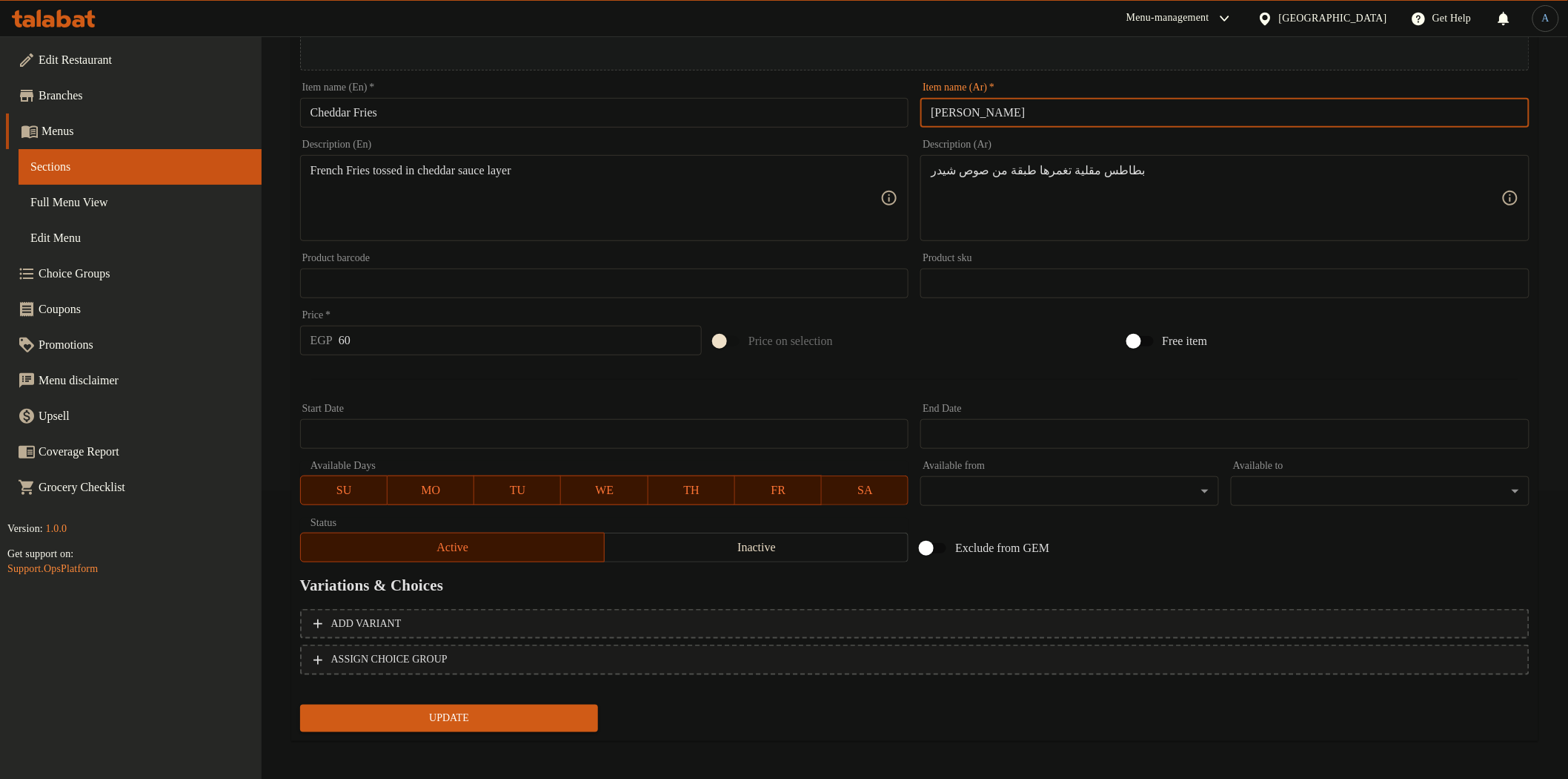
type input "[PERSON_NAME]"
click at [510, 715] on span "Update" at bounding box center [450, 718] width 275 height 19
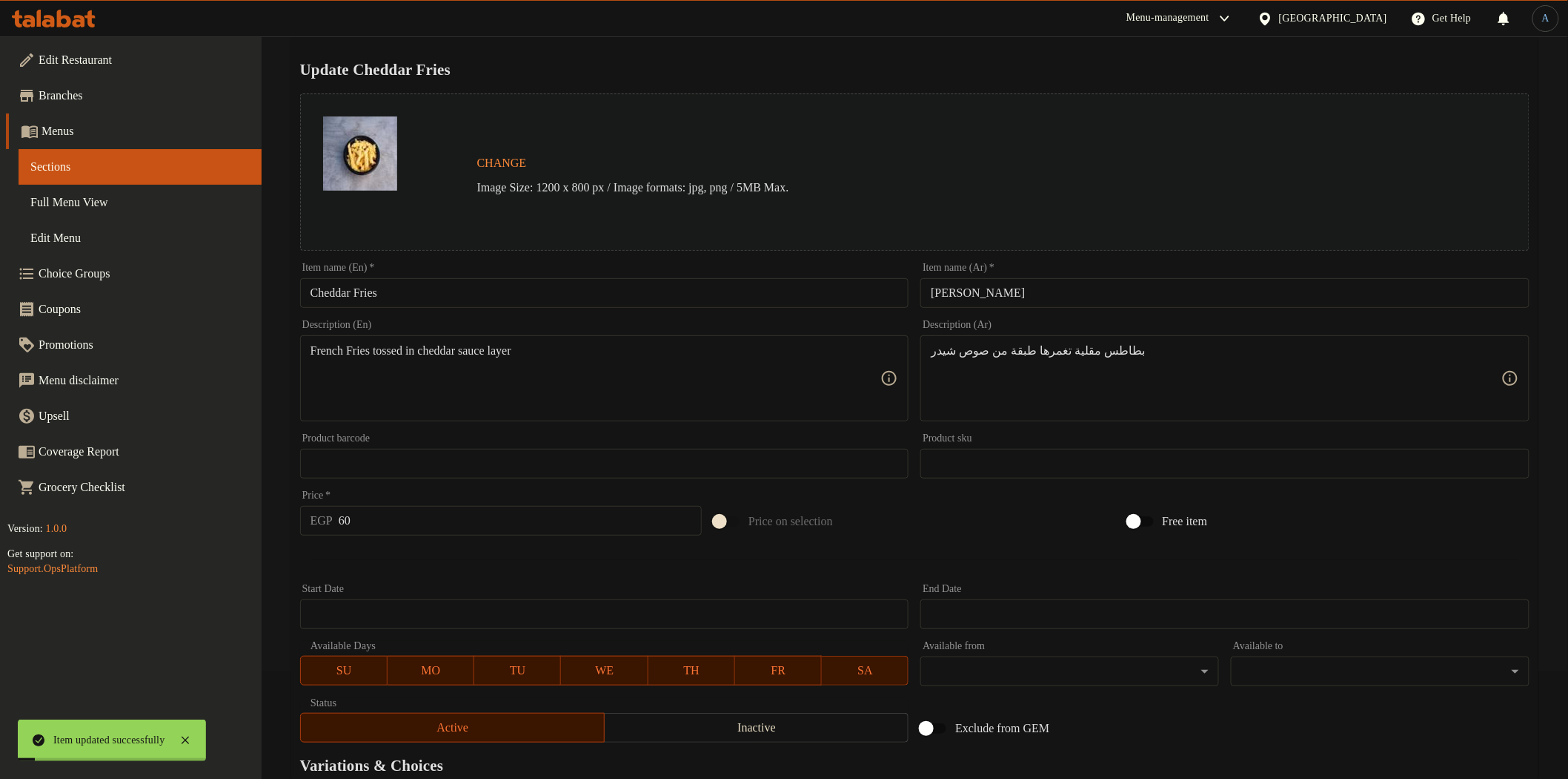
scroll to position [0, 0]
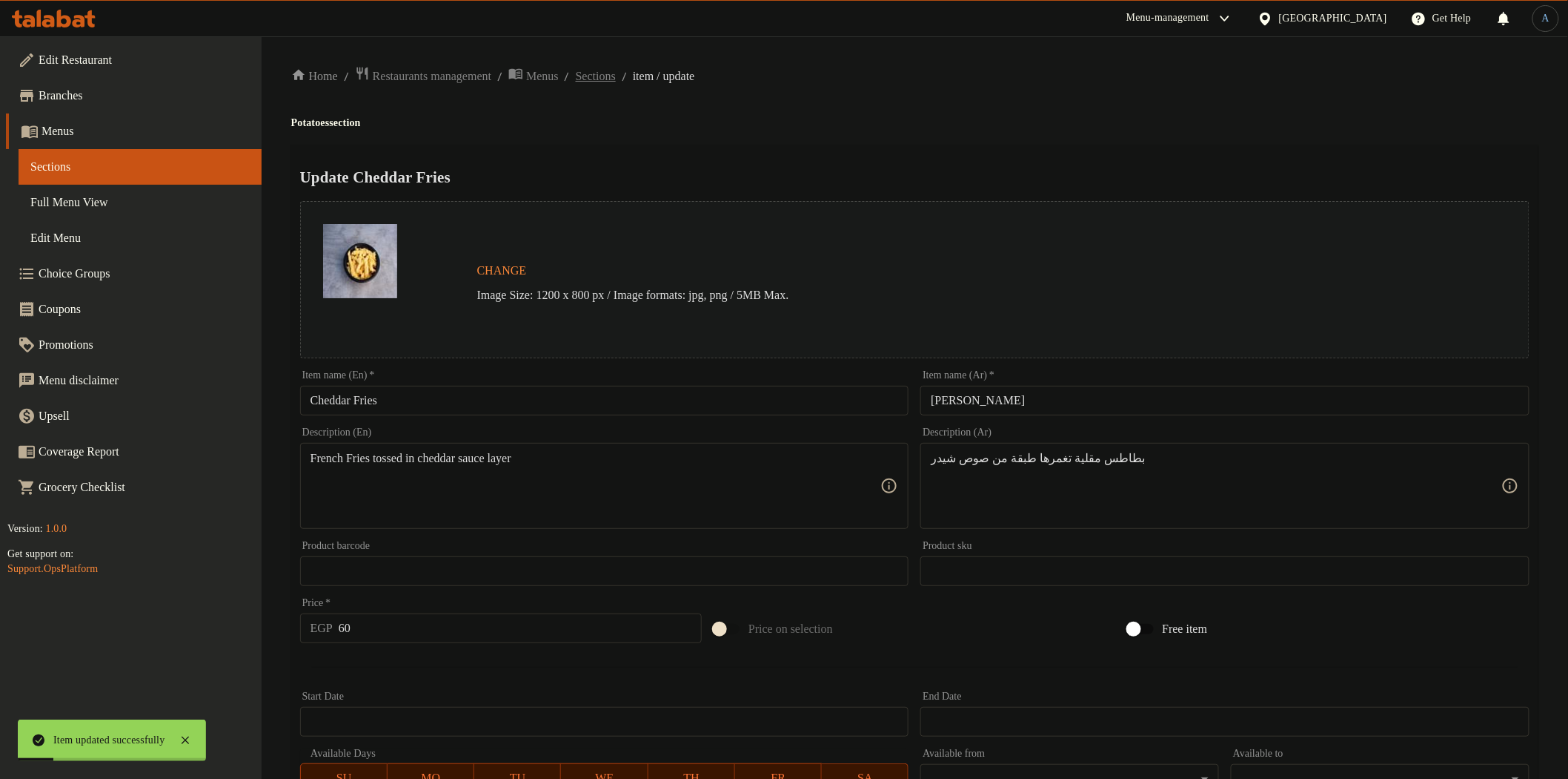
click at [616, 71] on span "Sections" at bounding box center [595, 76] width 40 height 18
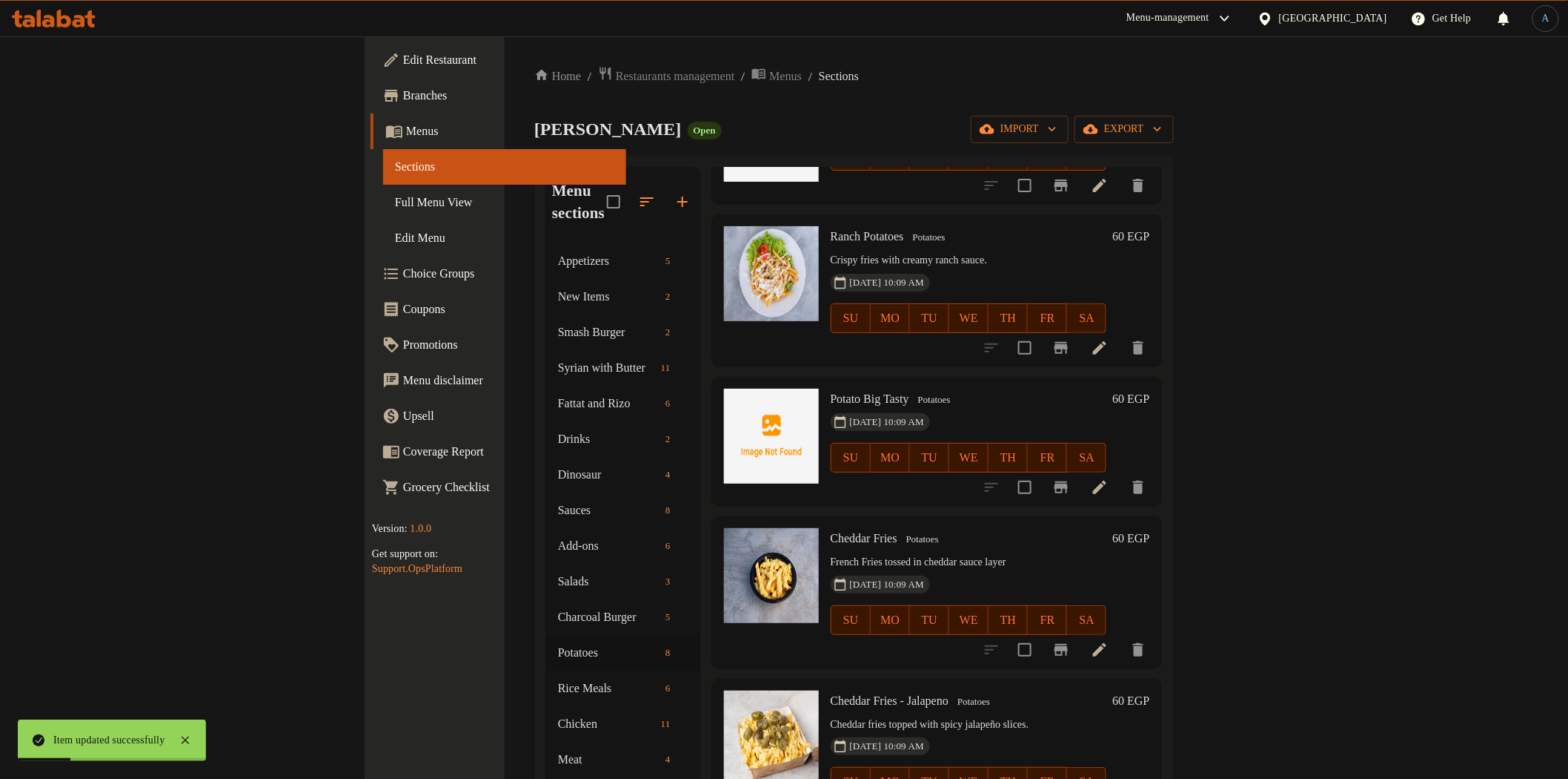
scroll to position [208, 0]
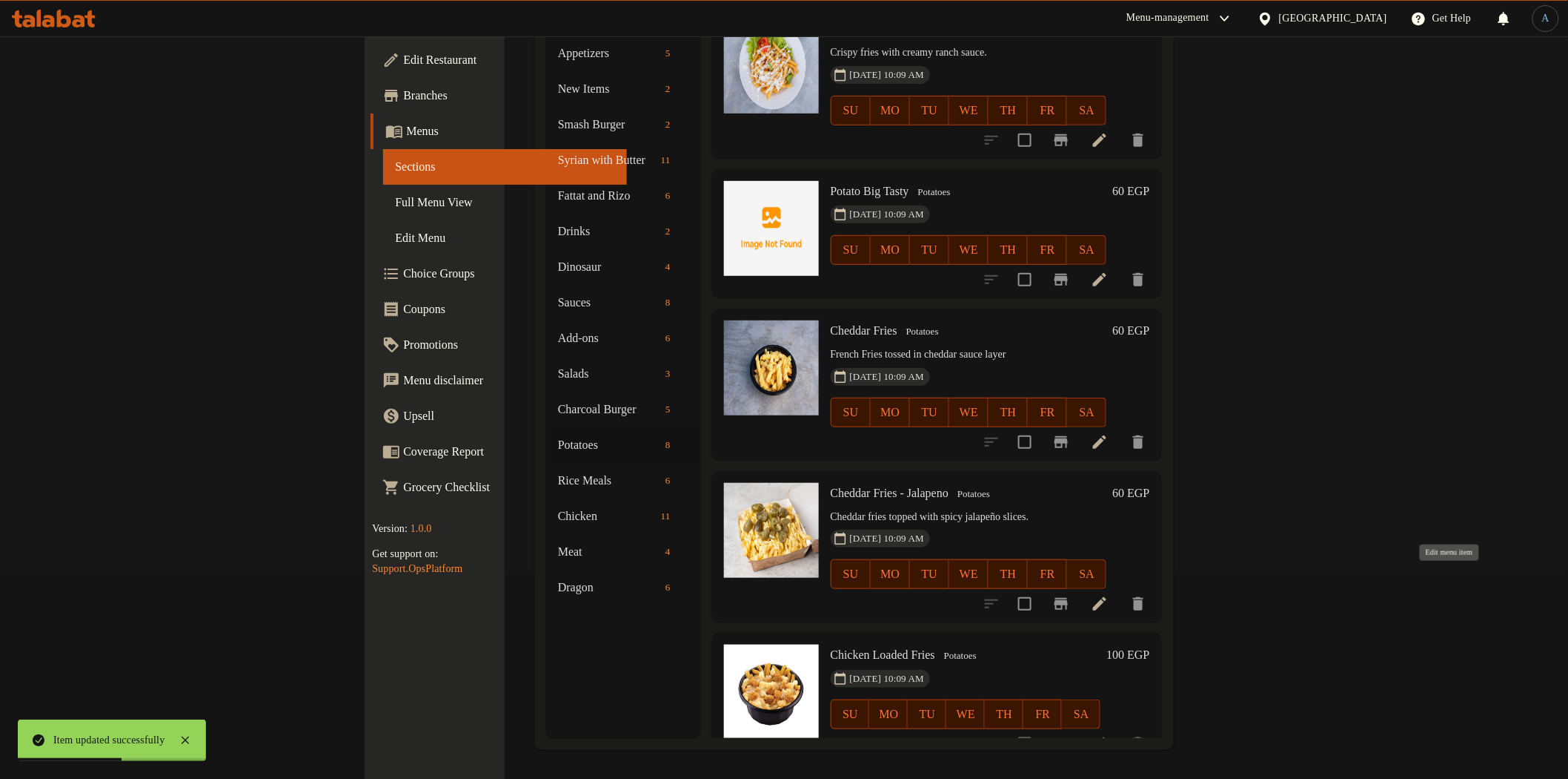
click at [1108, 595] on icon at bounding box center [1099, 604] width 18 height 18
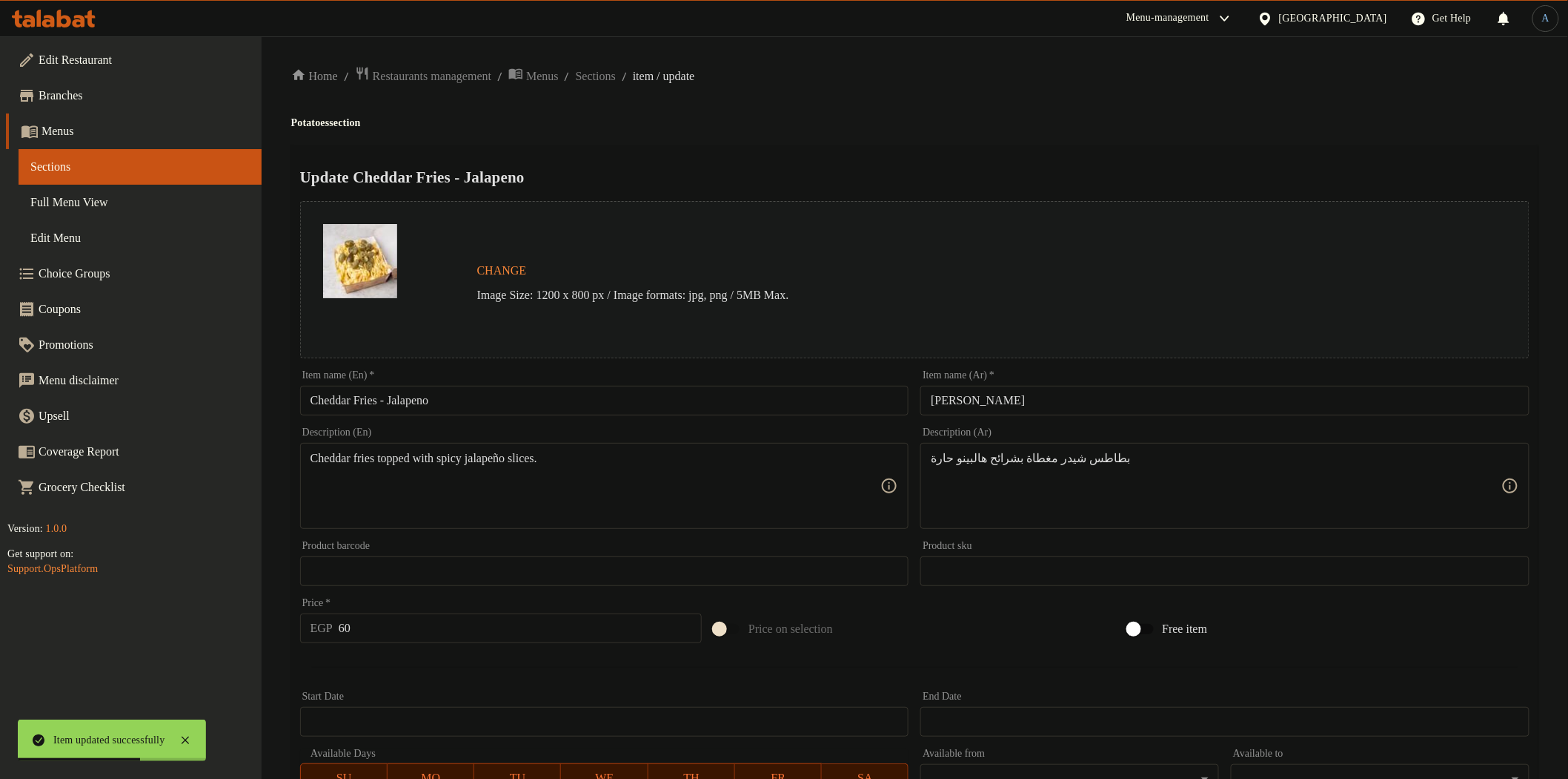
click at [1098, 390] on input "شيدر فرايز - هالبينو" at bounding box center [1224, 400] width 609 height 30
paste input "-"
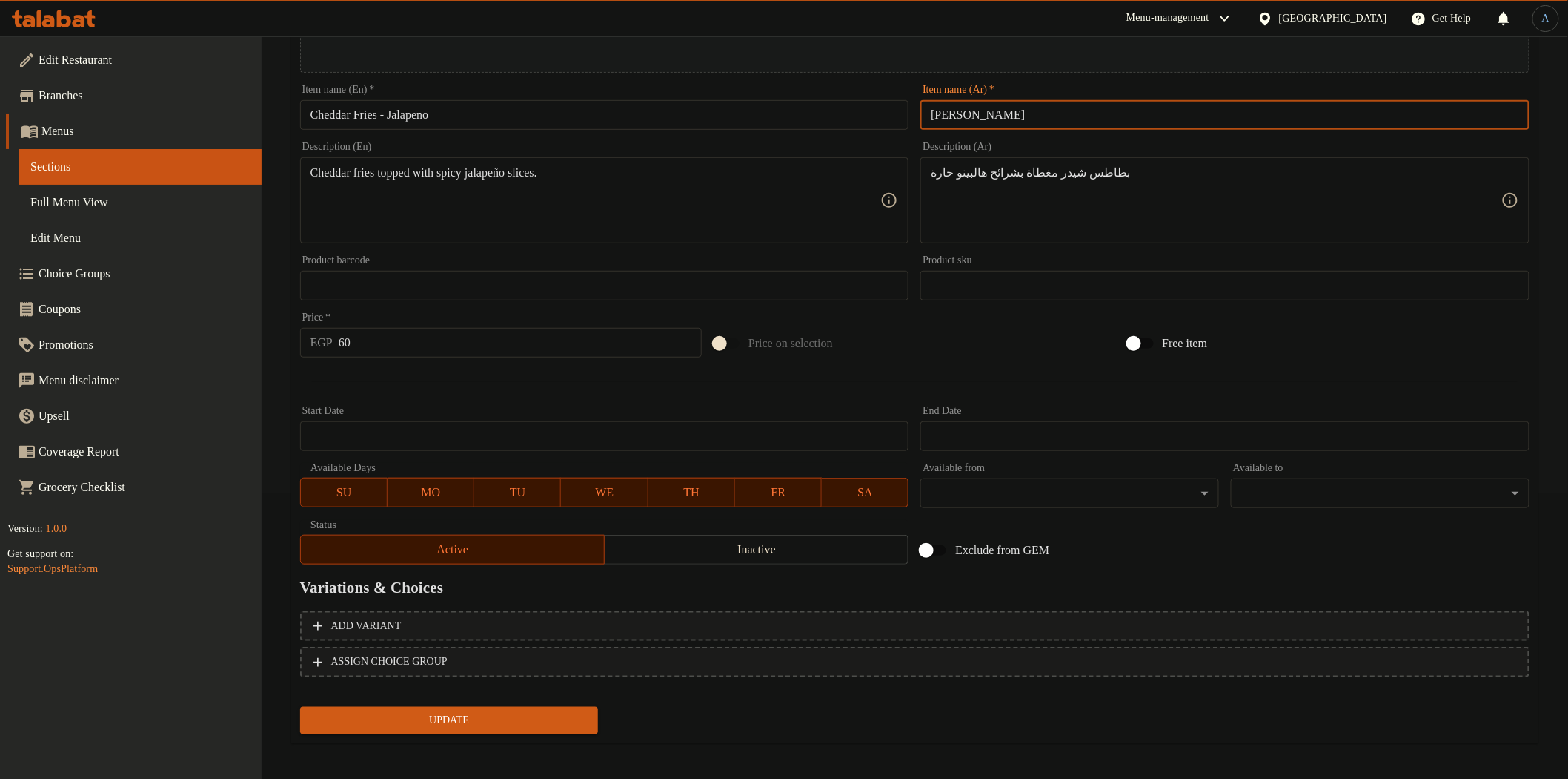
scroll to position [287, 0]
type input "[PERSON_NAME]"
click at [470, 337] on input "60" at bounding box center [520, 340] width 364 height 30
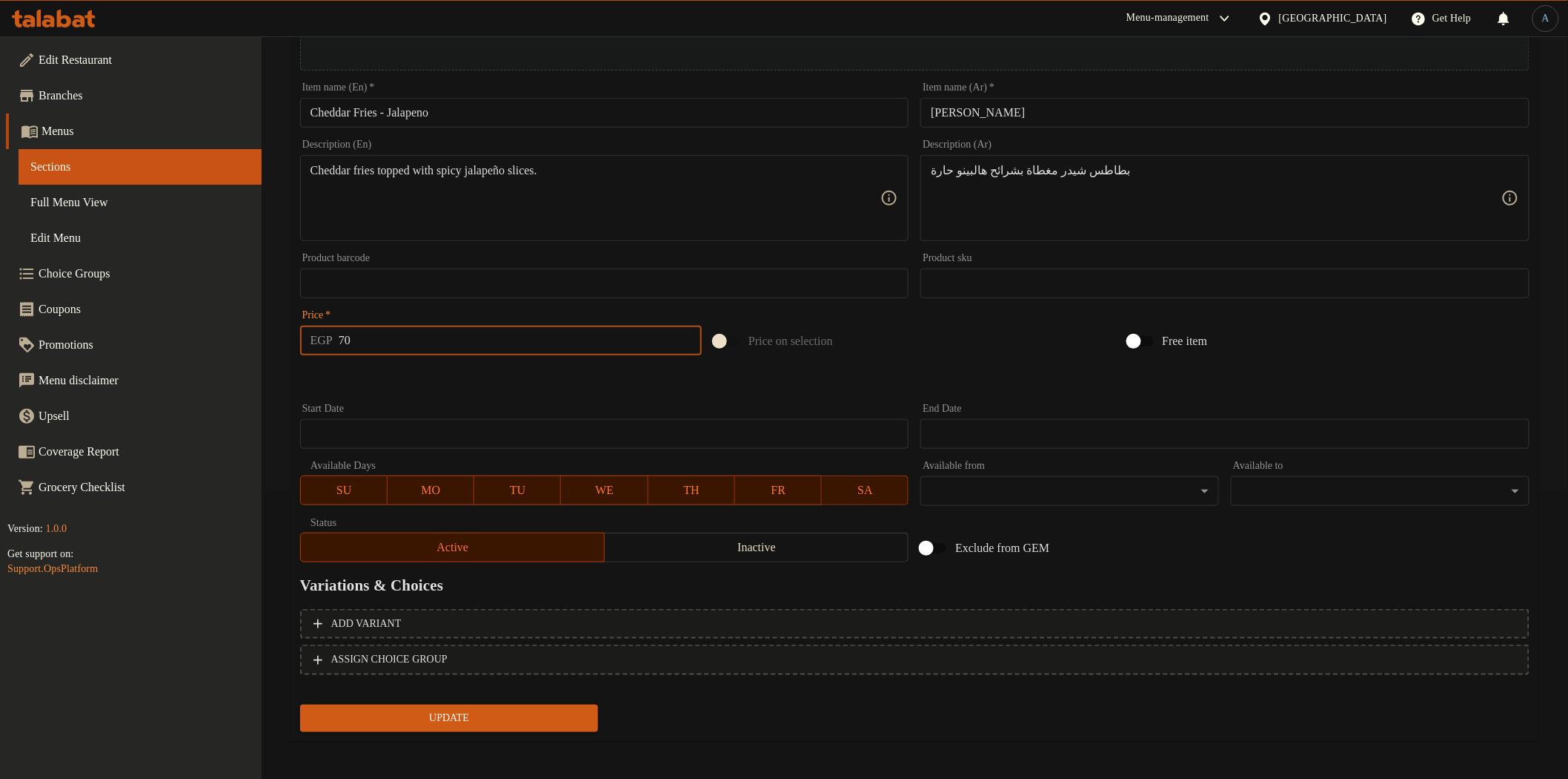
type input "70"
click at [300, 705] on button "Update" at bounding box center [450, 719] width 299 height 28
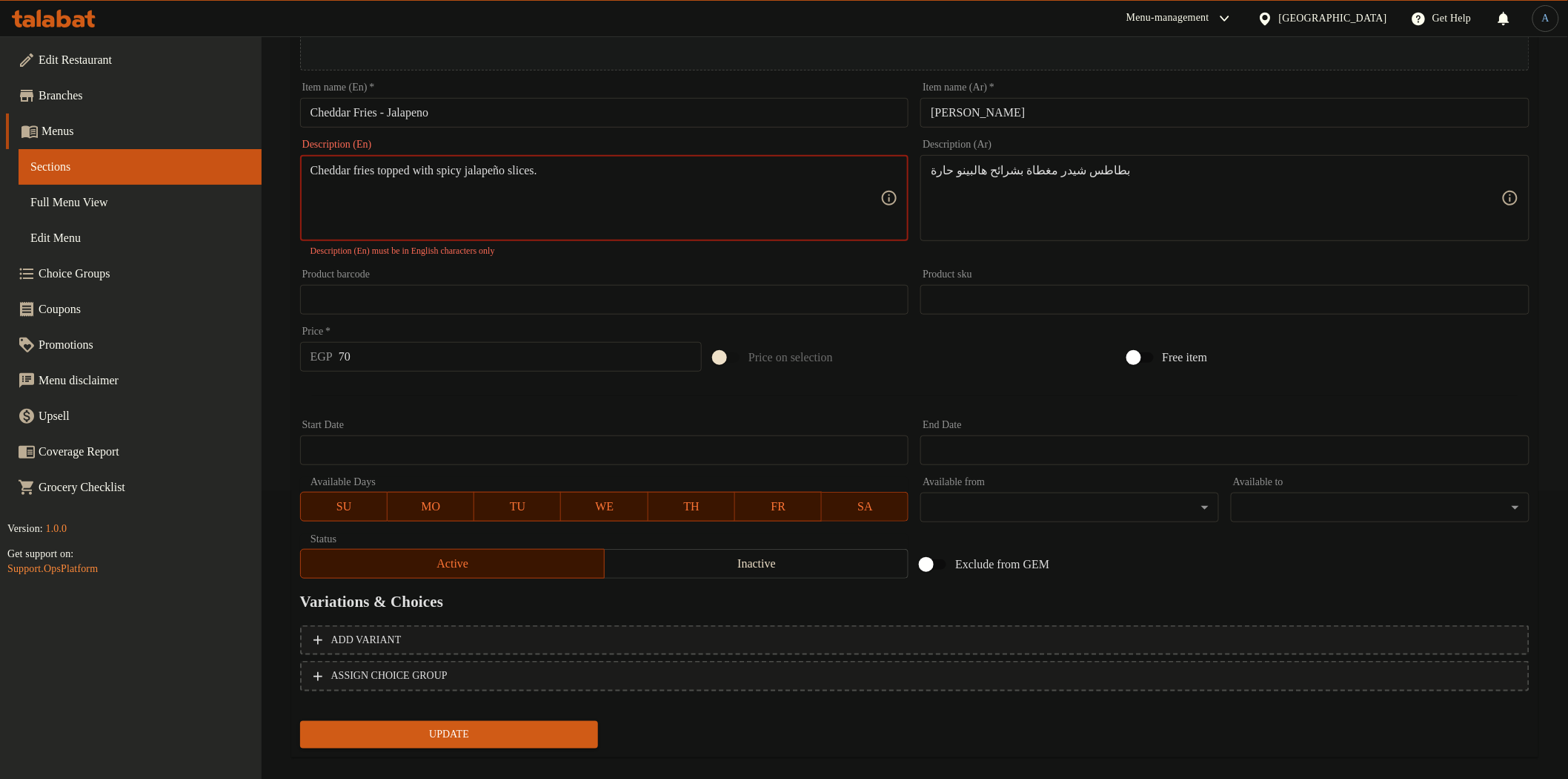
click at [487, 225] on textarea "Cheddar fries topped with spicy jalapeño slices." at bounding box center [596, 198] width 571 height 70
click at [531, 169] on textarea "Cheddar fries topped with spicy jalapeño slices." at bounding box center [596, 198] width 571 height 70
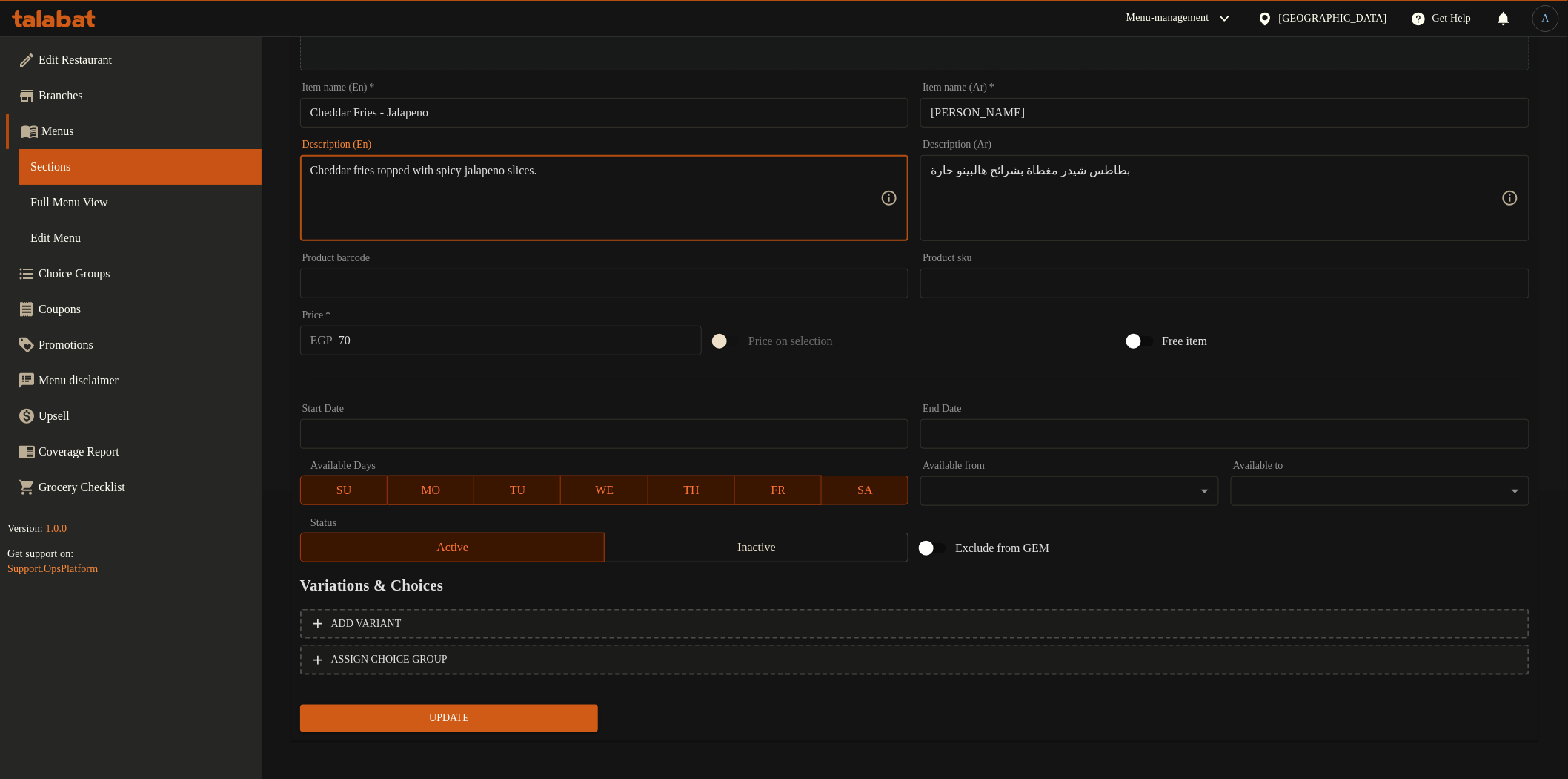
type textarea "Cheddar fries topped with spicy jalapeno slices."
click at [462, 709] on span "Update" at bounding box center [450, 718] width 275 height 19
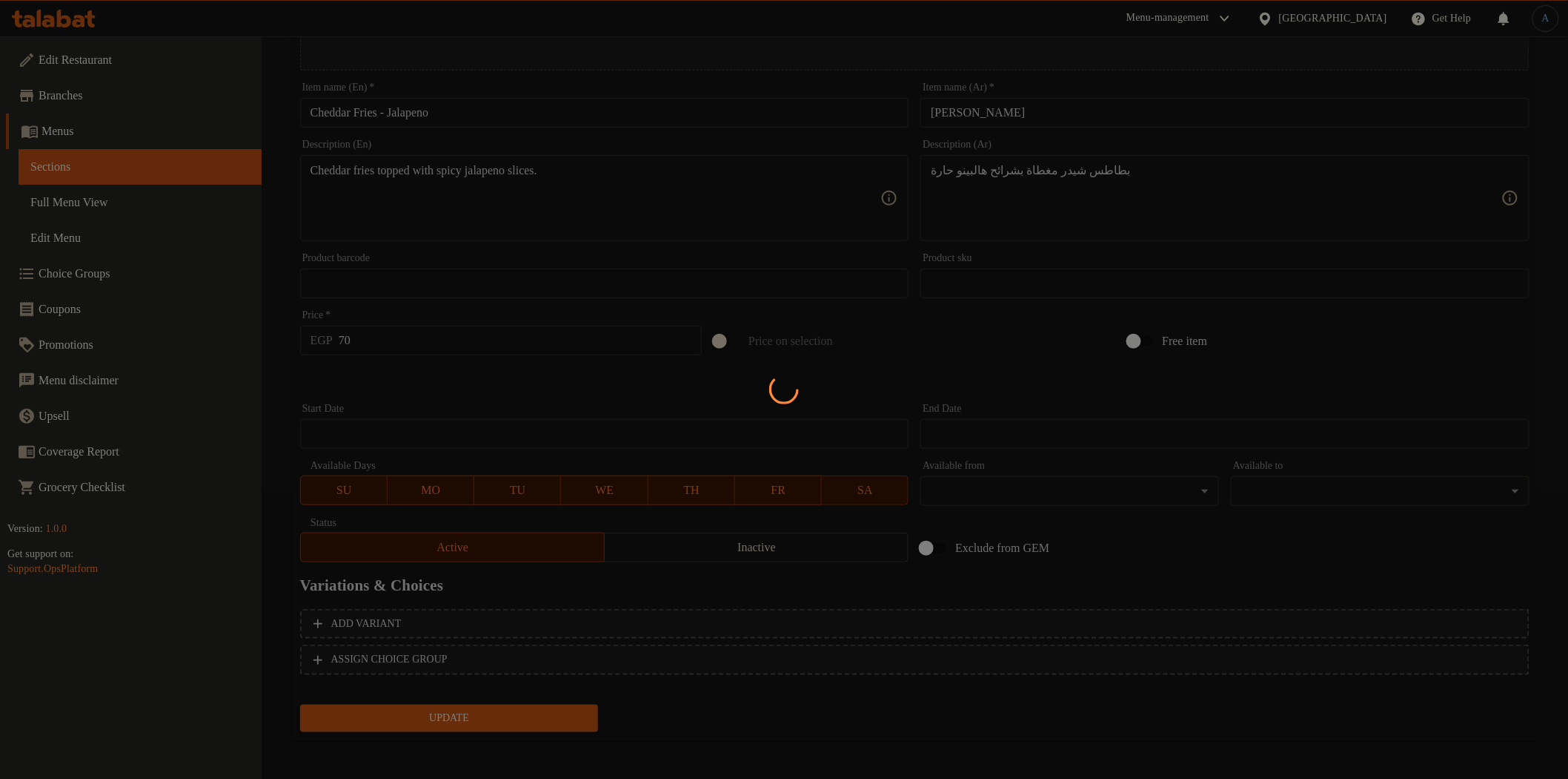
scroll to position [0, 0]
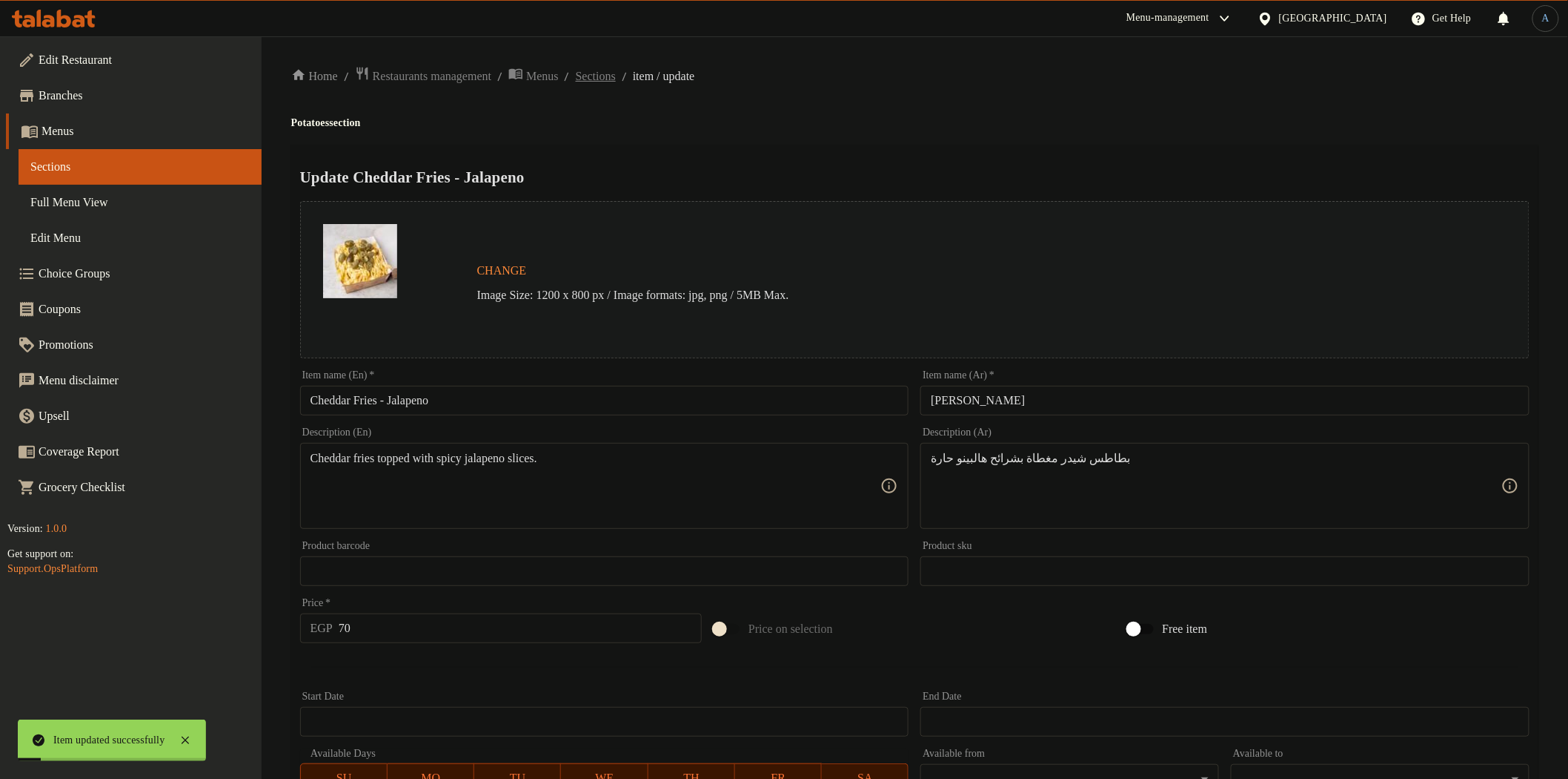
click at [616, 75] on span "Sections" at bounding box center [595, 76] width 40 height 18
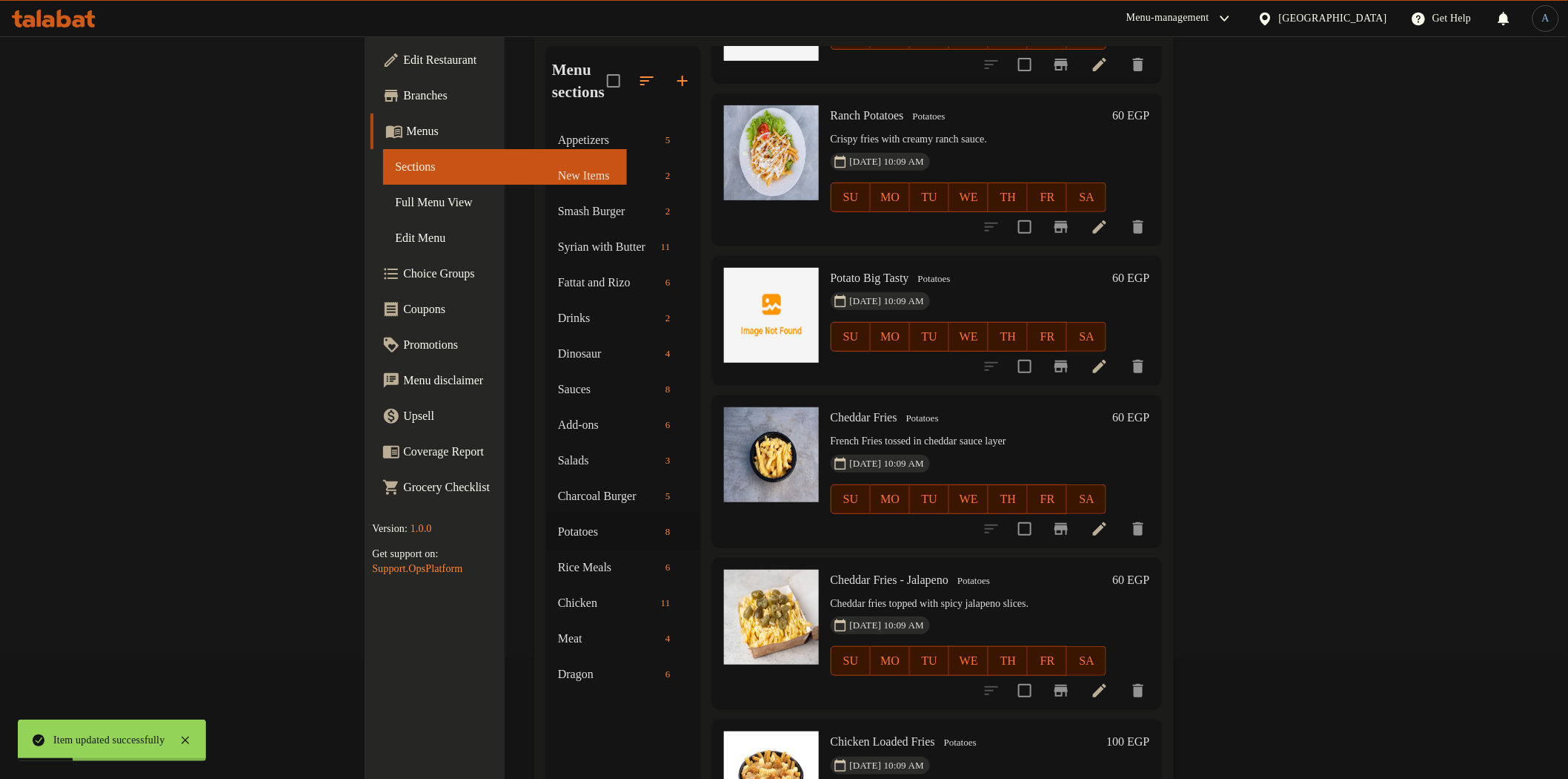
scroll to position [208, 0]
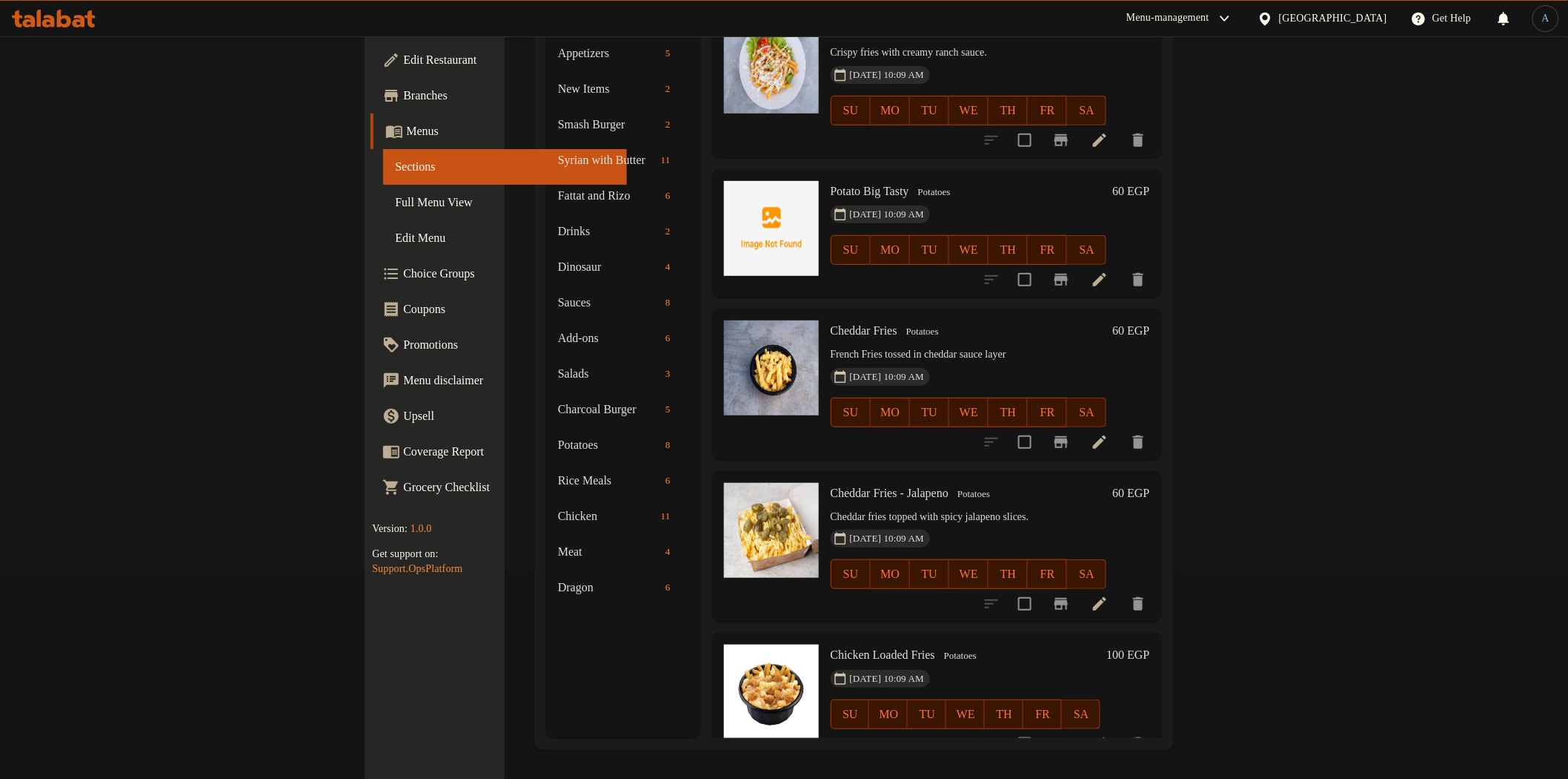
click at [1150, 483] on h6 "60 EGP" at bounding box center [1130, 493] width 37 height 21
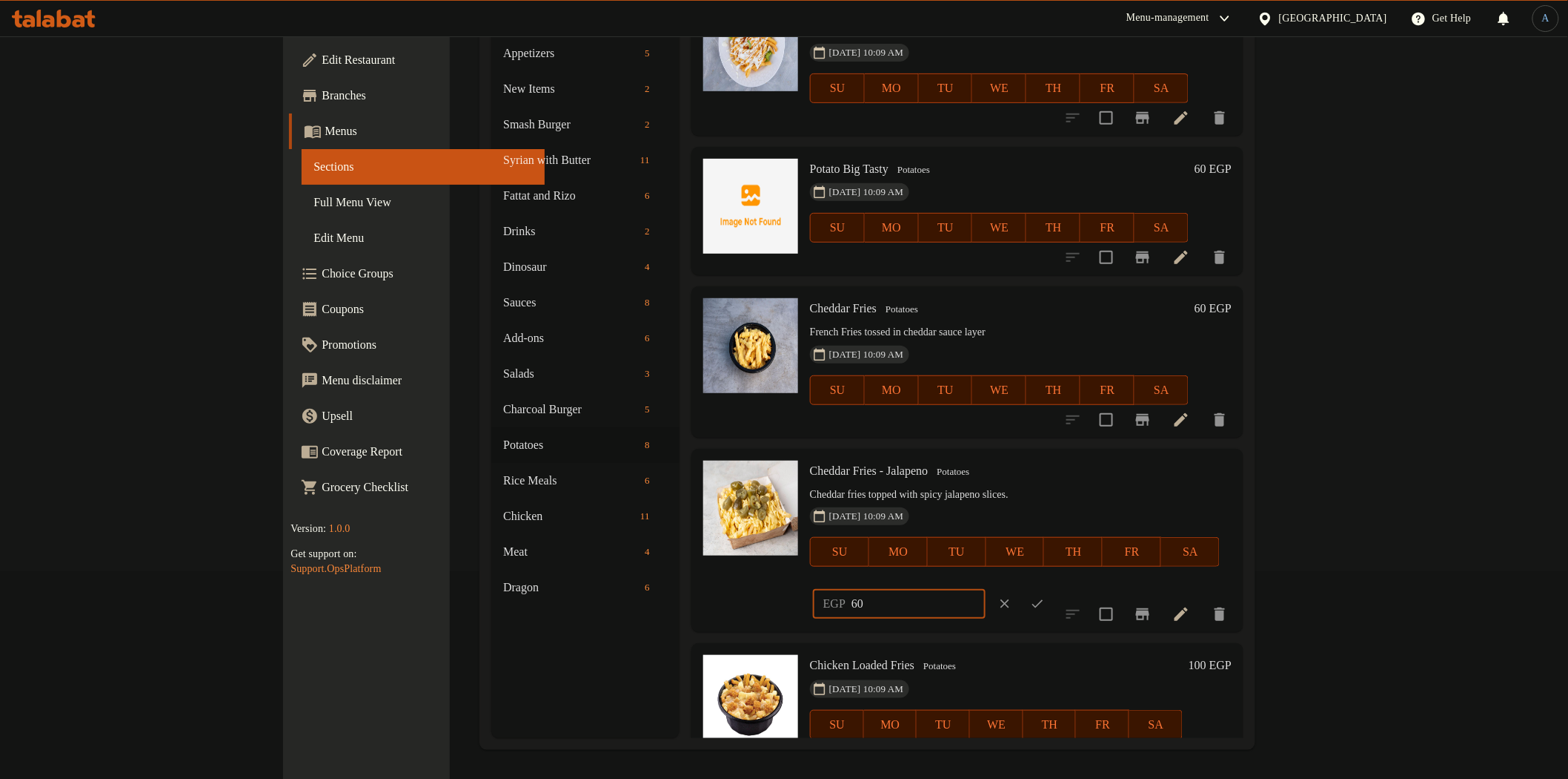
drag, startPoint x: 1311, startPoint y: 481, endPoint x: 1167, endPoint y: 469, distance: 144.5
click at [1167, 469] on div "Cheddar Fries - Jalapeno Potatoes Cheddar fries topped with spicy jalapeno slic…" at bounding box center [1021, 540] width 434 height 171
type input "70"
click at [1045, 597] on icon "ok" at bounding box center [1037, 604] width 15 height 15
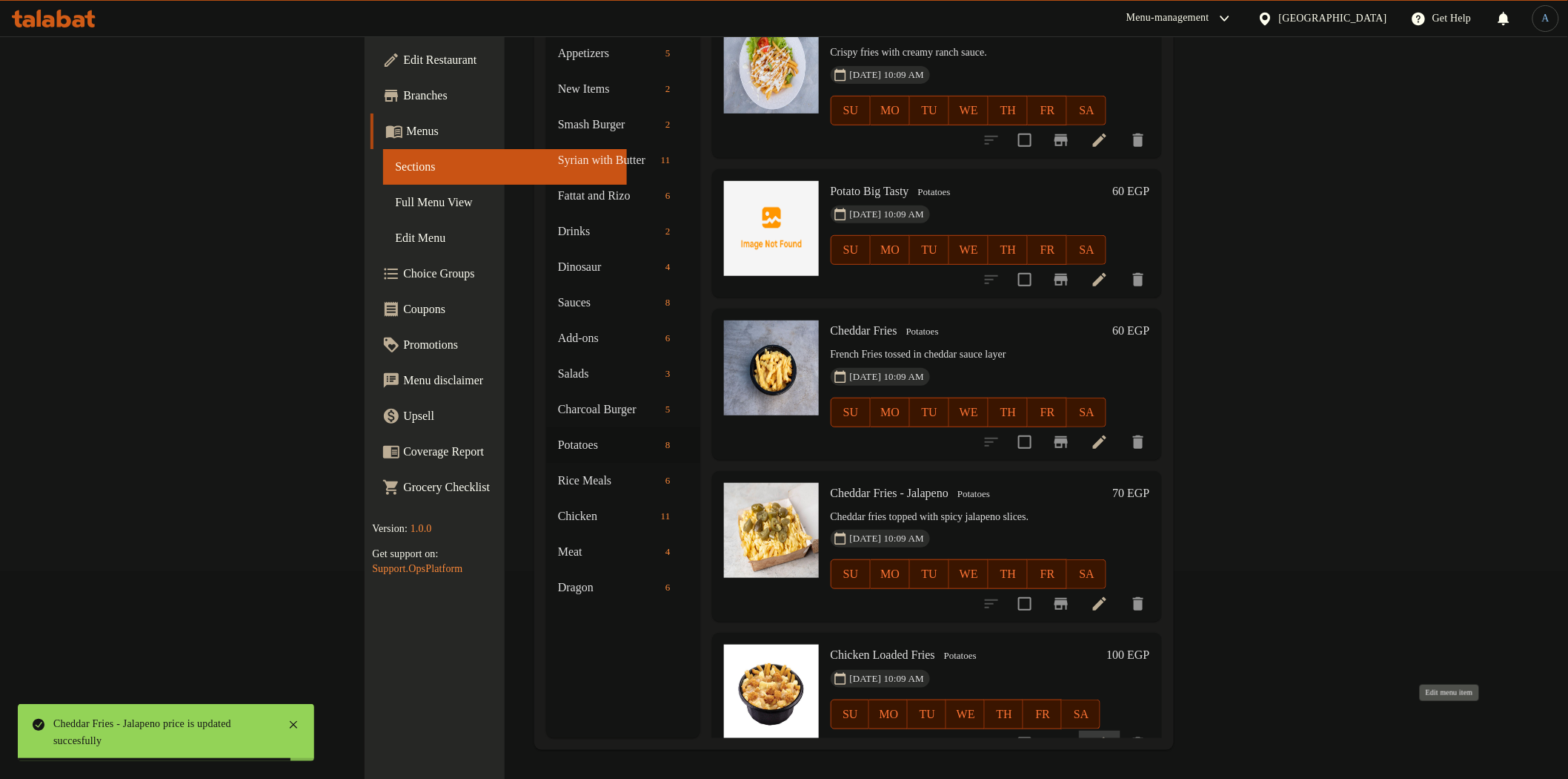
click at [1108, 735] on icon at bounding box center [1099, 744] width 18 height 18
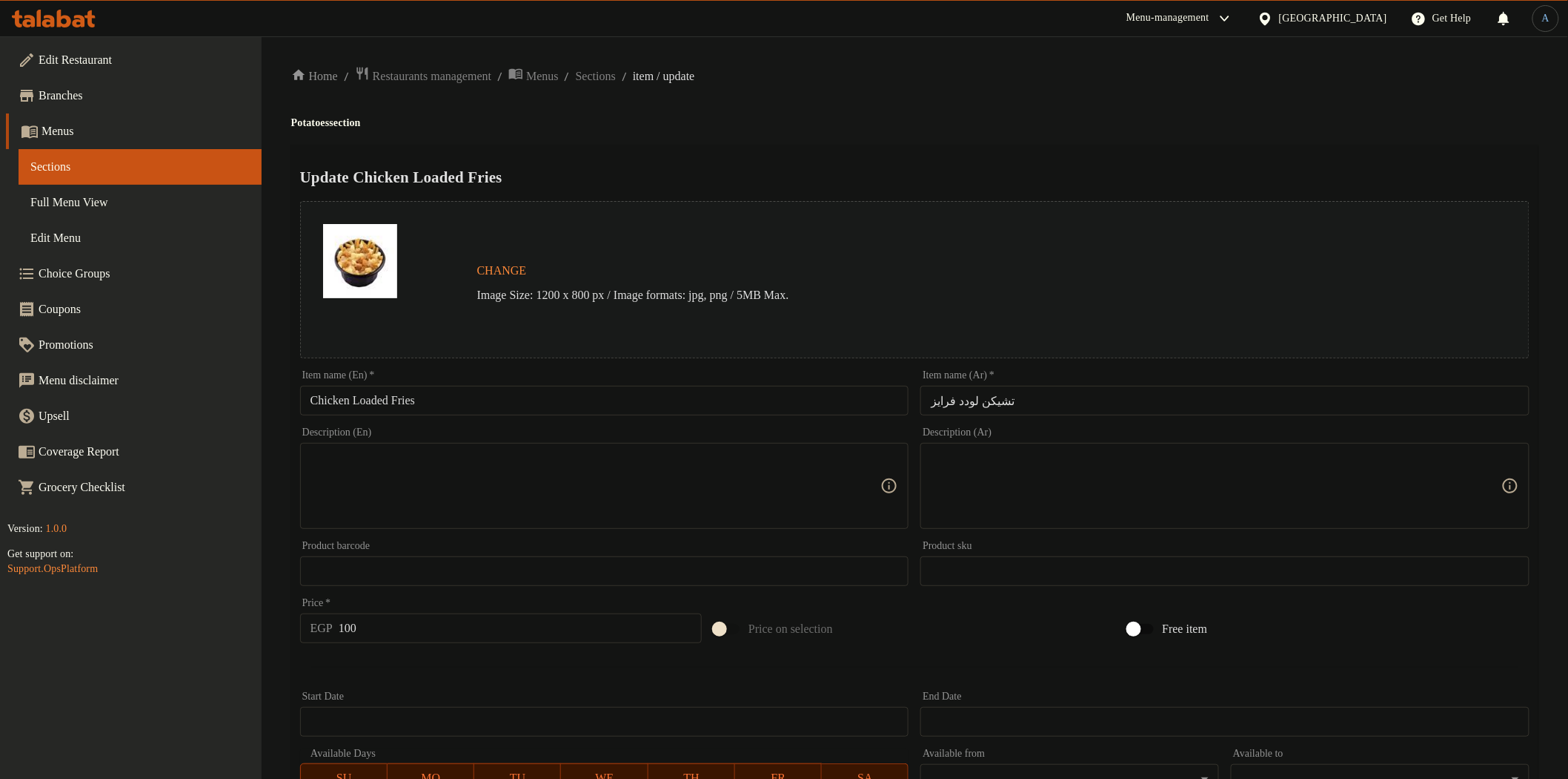
click at [1131, 393] on input "تشيكن لودد فرايز" at bounding box center [1224, 400] width 609 height 30
paste input "text"
type input "تشيكن لودد فرايز"
click at [973, 116] on h4 "Potatoes section" at bounding box center [914, 123] width 1247 height 15
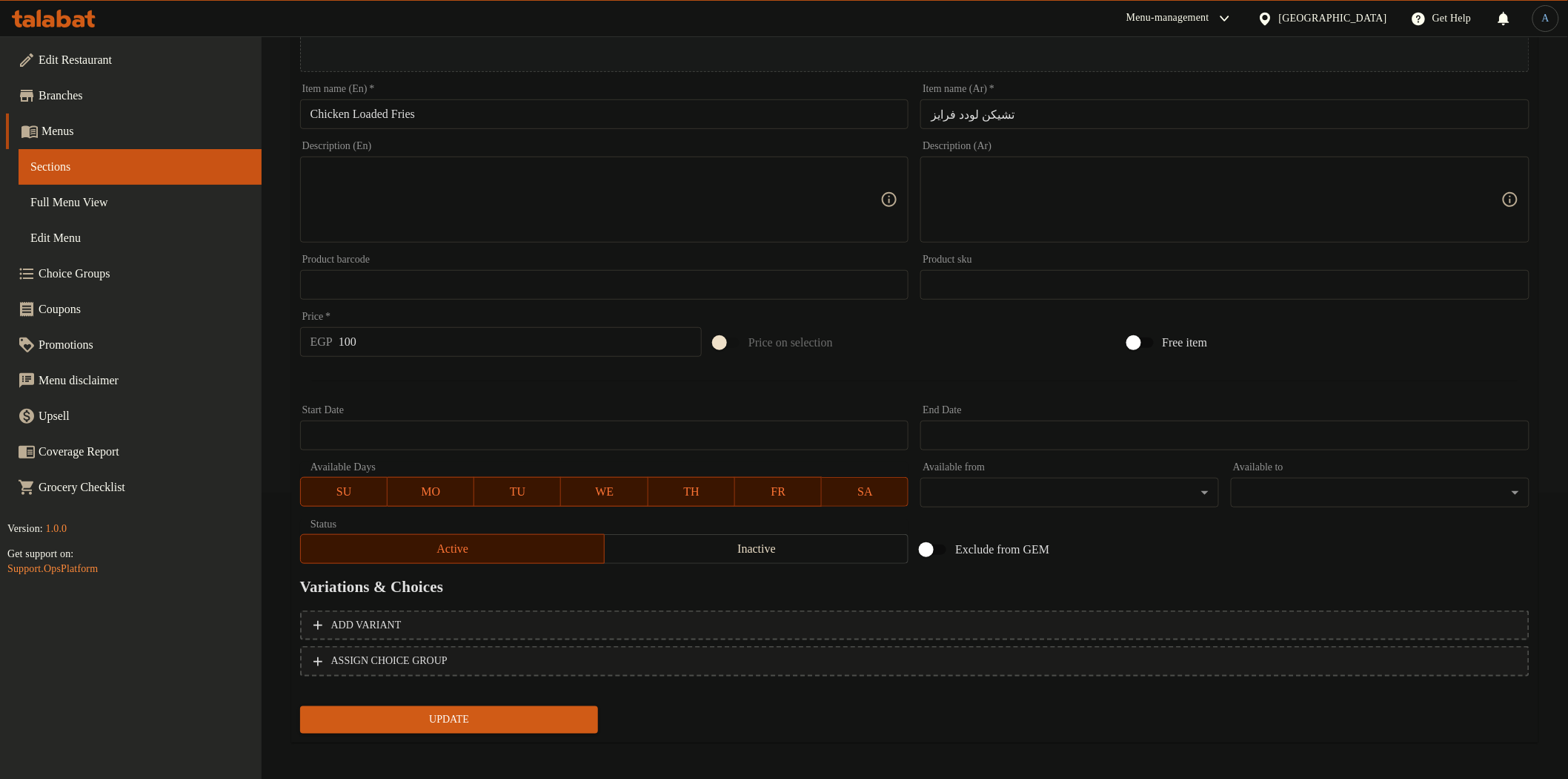
scroll to position [287, 0]
click at [409, 336] on input "100" at bounding box center [520, 340] width 364 height 30
type input "110"
click at [300, 705] on button "Update" at bounding box center [450, 719] width 299 height 28
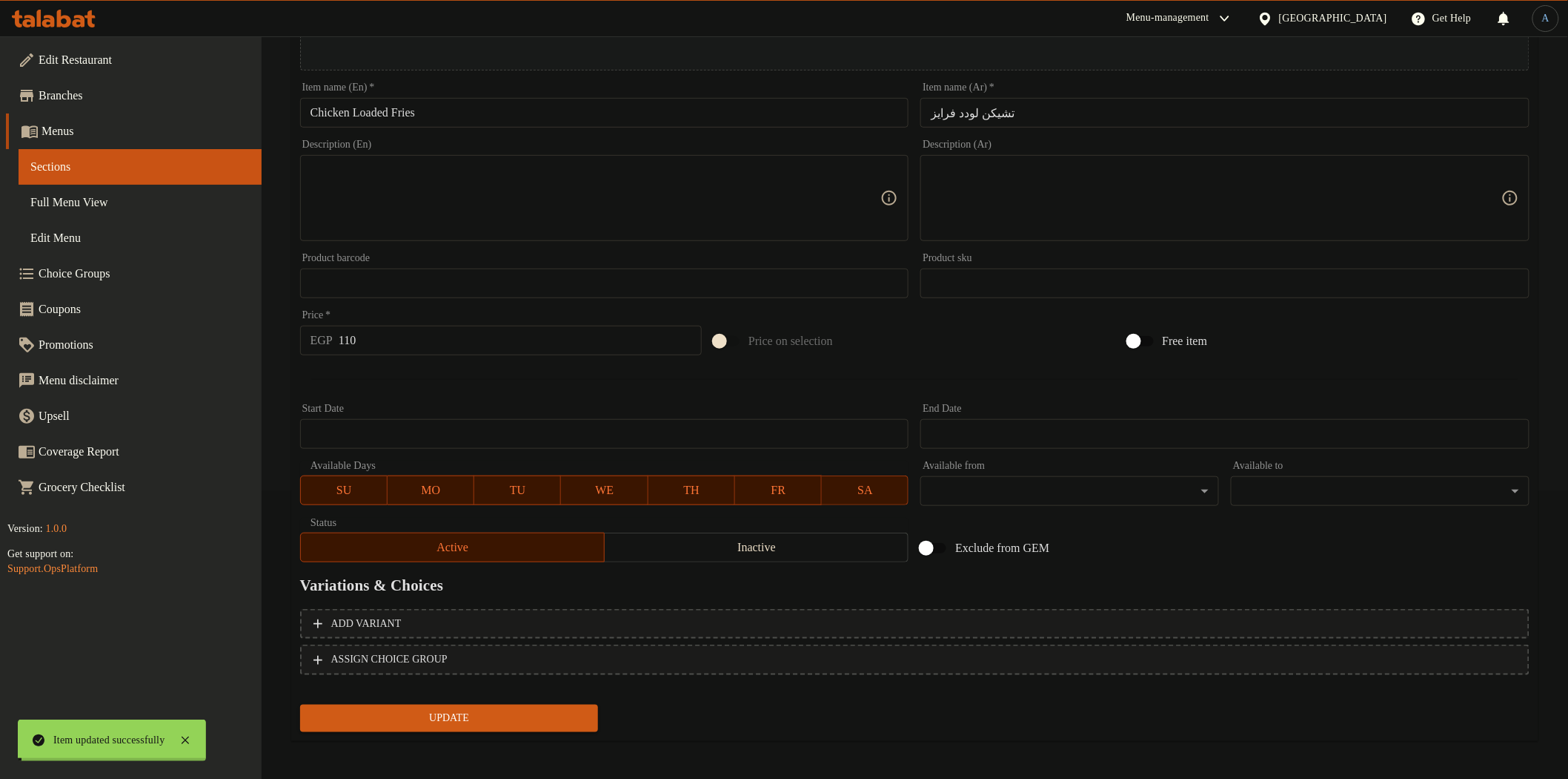
click at [419, 379] on div at bounding box center [914, 379] width 1241 height 37
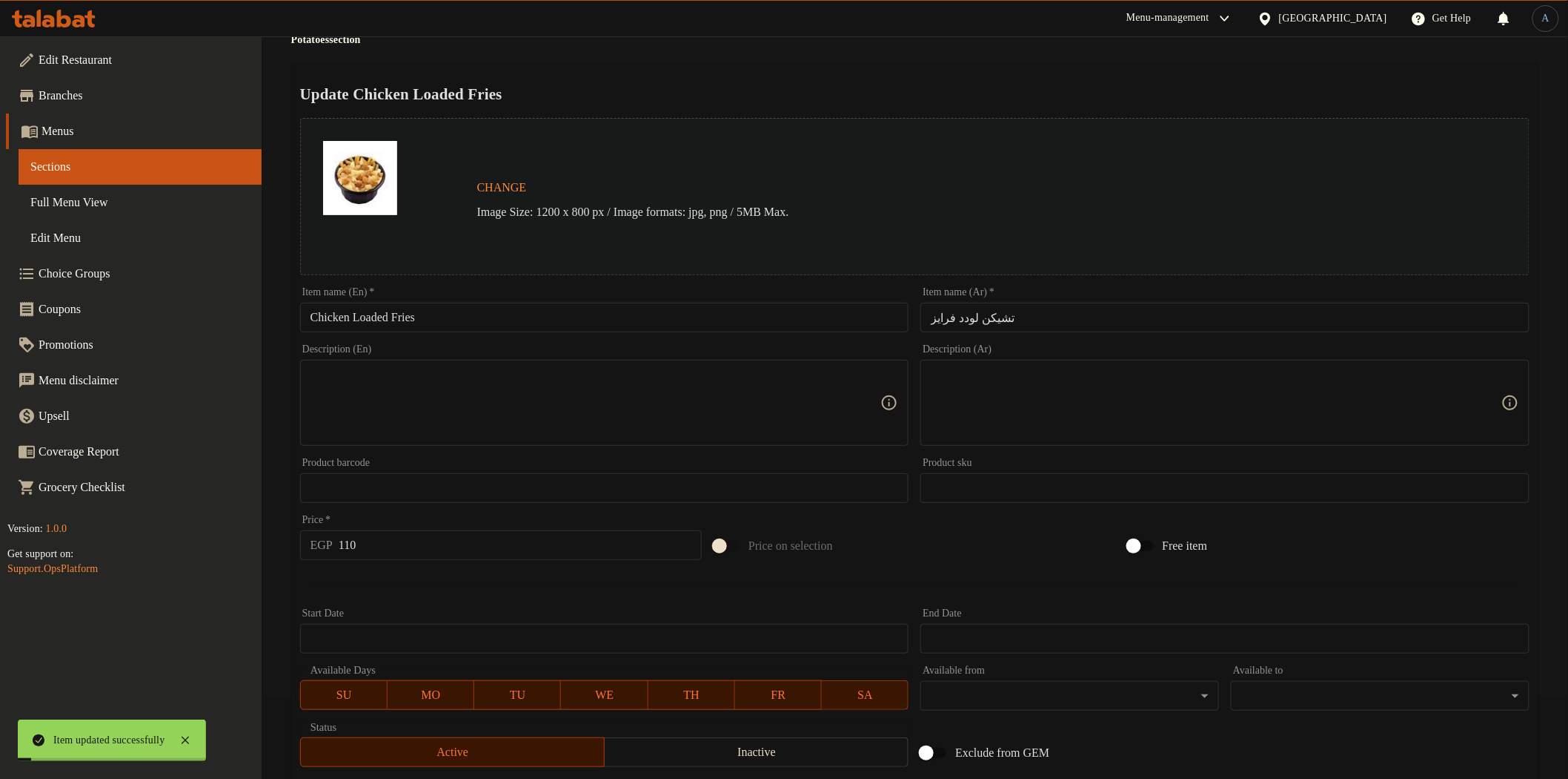
scroll to position [0, 0]
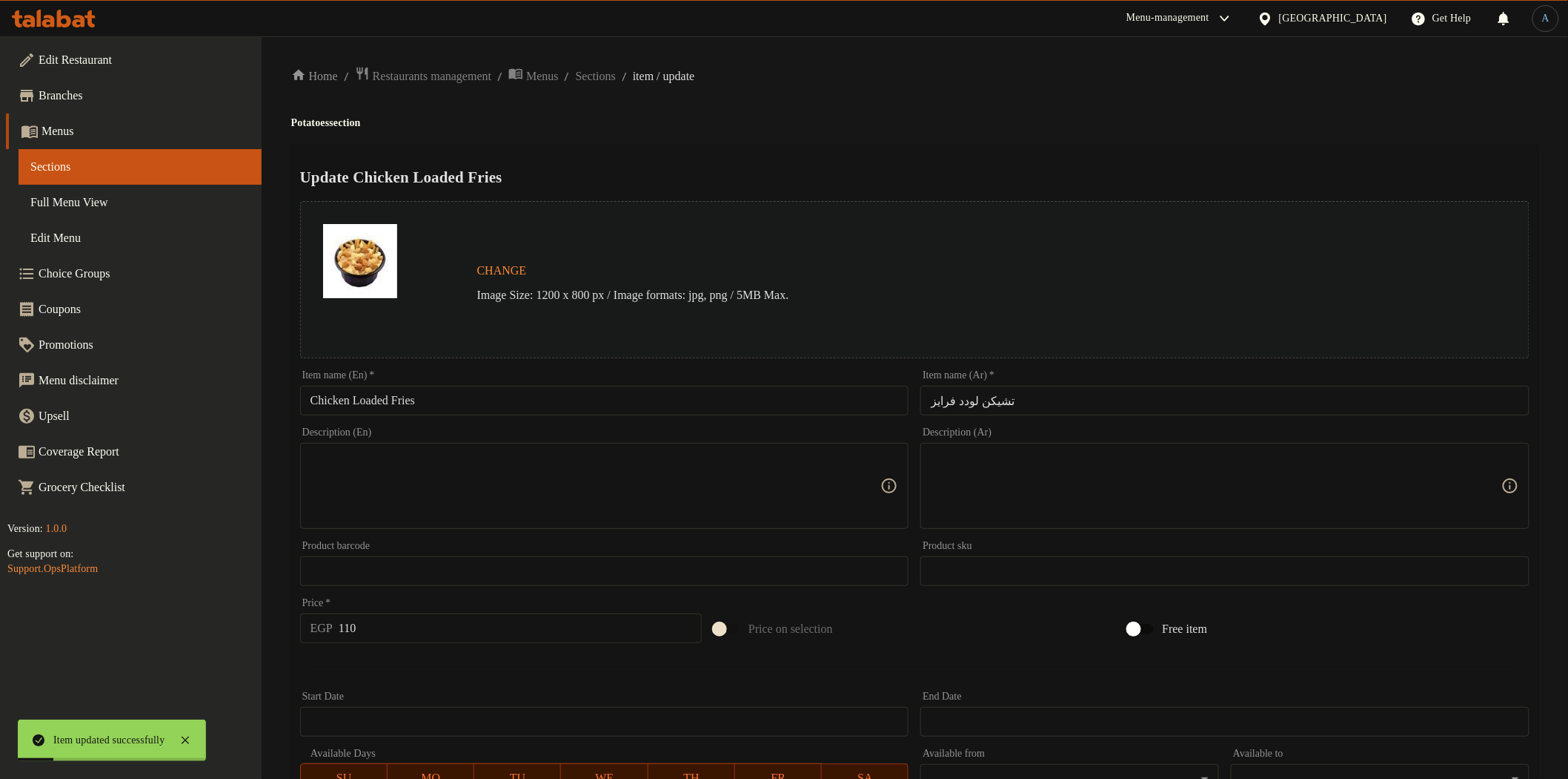
click at [626, 63] on div "Home / Restaurants management / Menus / Sections / item / update Potatoes secti…" at bounding box center [914, 553] width 1307 height 1034
click at [616, 71] on span "Sections" at bounding box center [595, 76] width 40 height 18
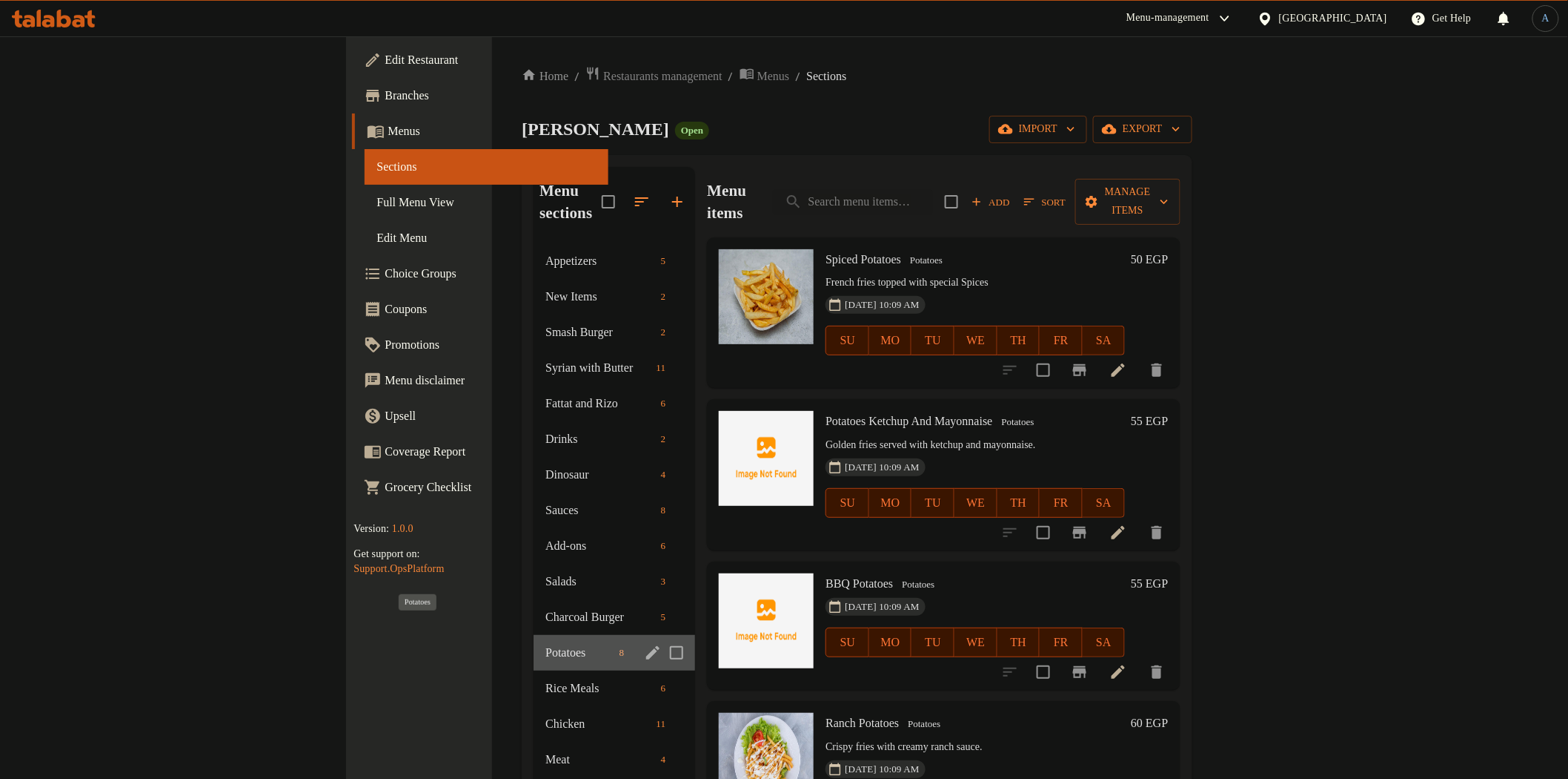
click at [546, 643] on span "Potatoes" at bounding box center [579, 652] width 67 height 18
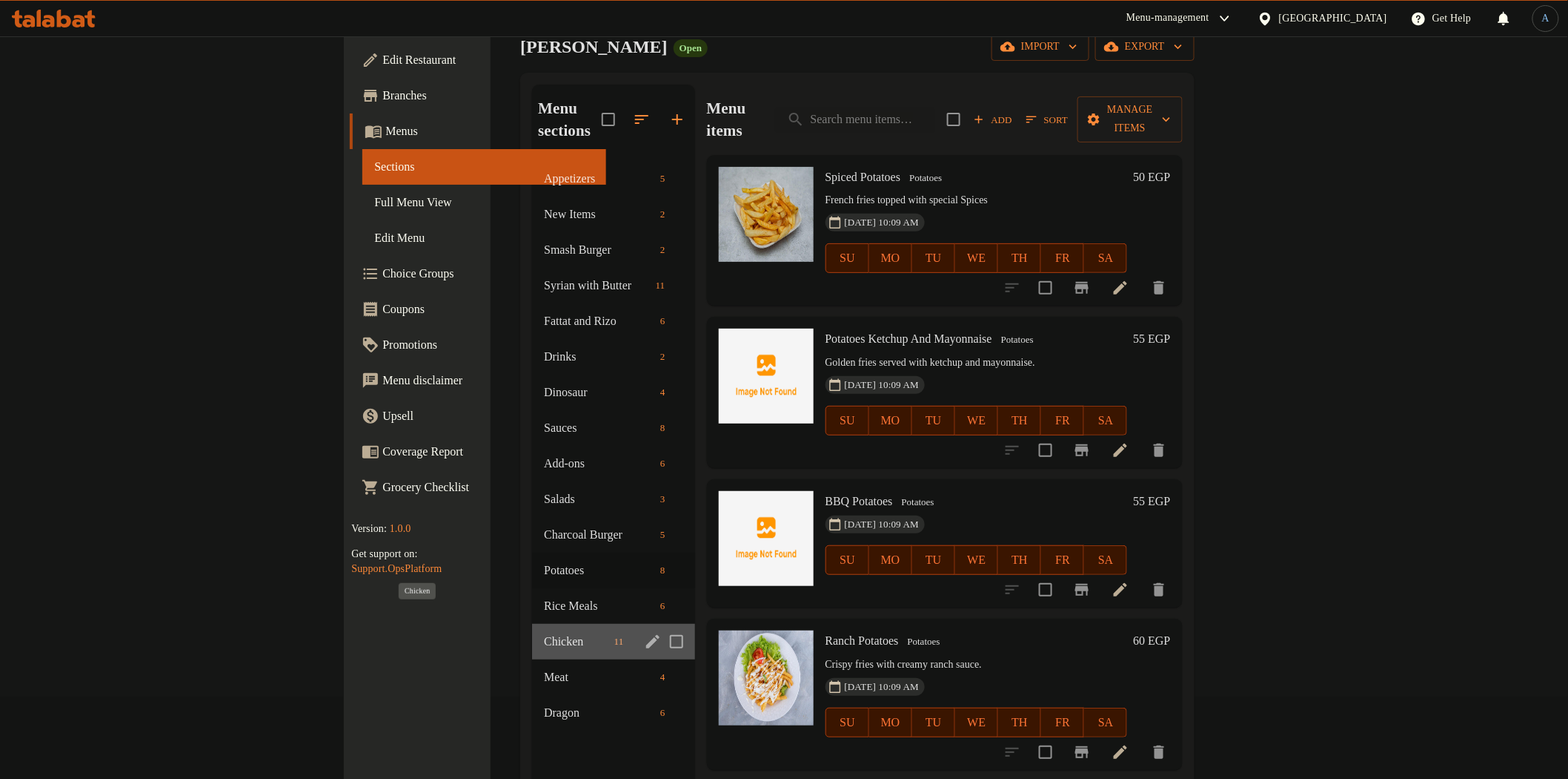
click at [544, 632] on span "Chicken" at bounding box center [575, 641] width 64 height 18
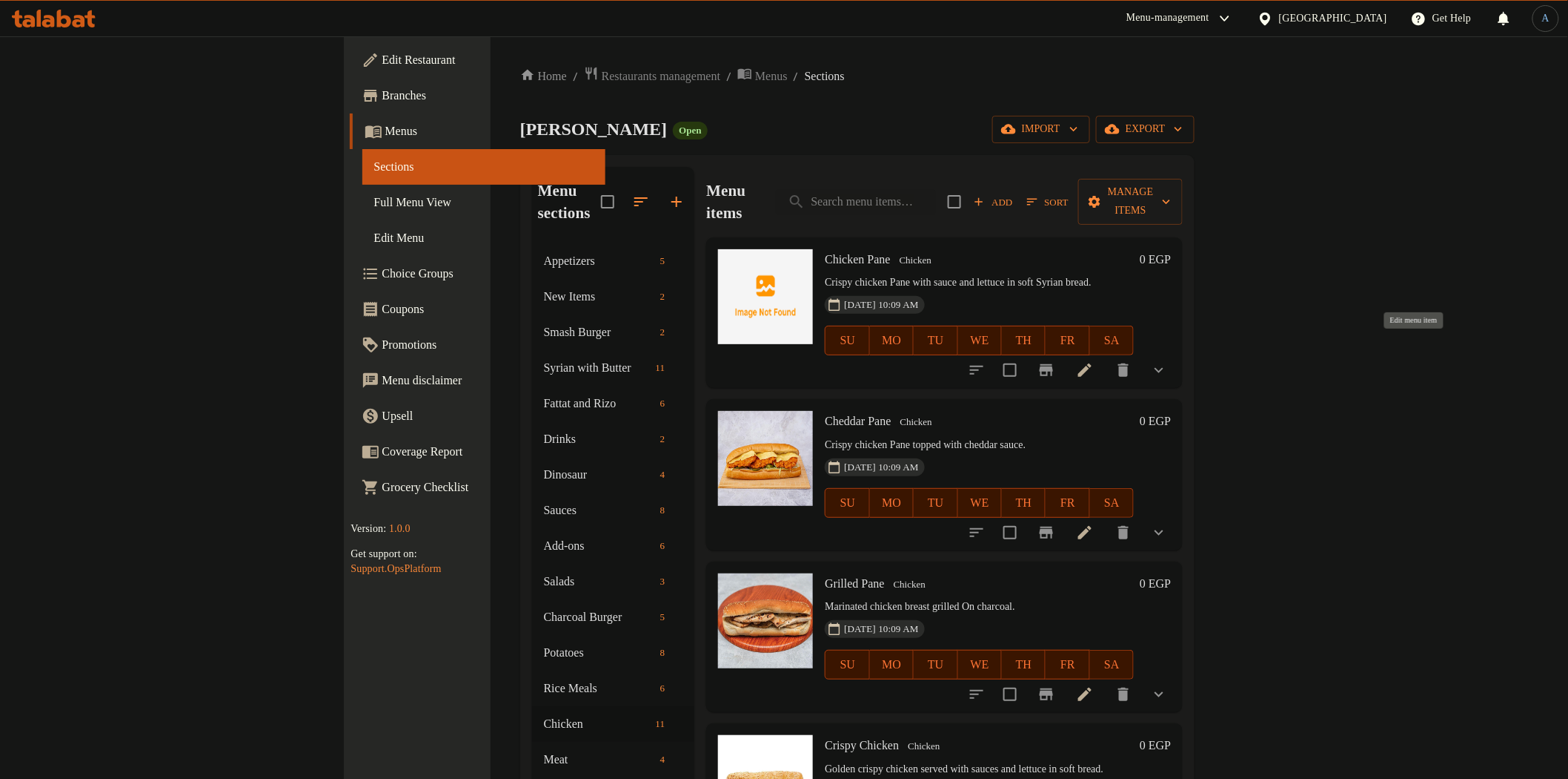
click at [1105, 357] on li at bounding box center [1085, 370] width 42 height 27
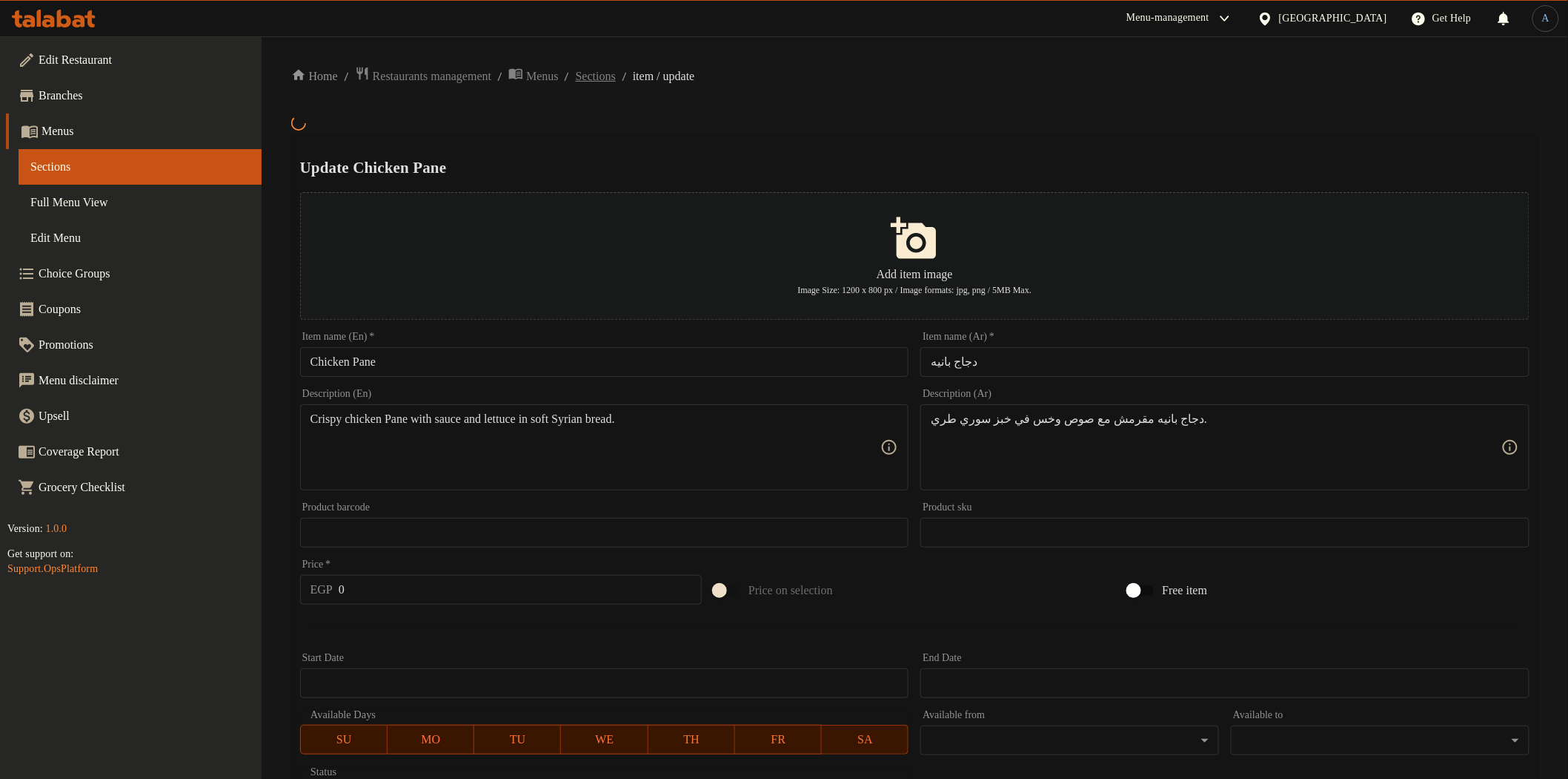
click at [616, 75] on span "Sections" at bounding box center [595, 76] width 40 height 18
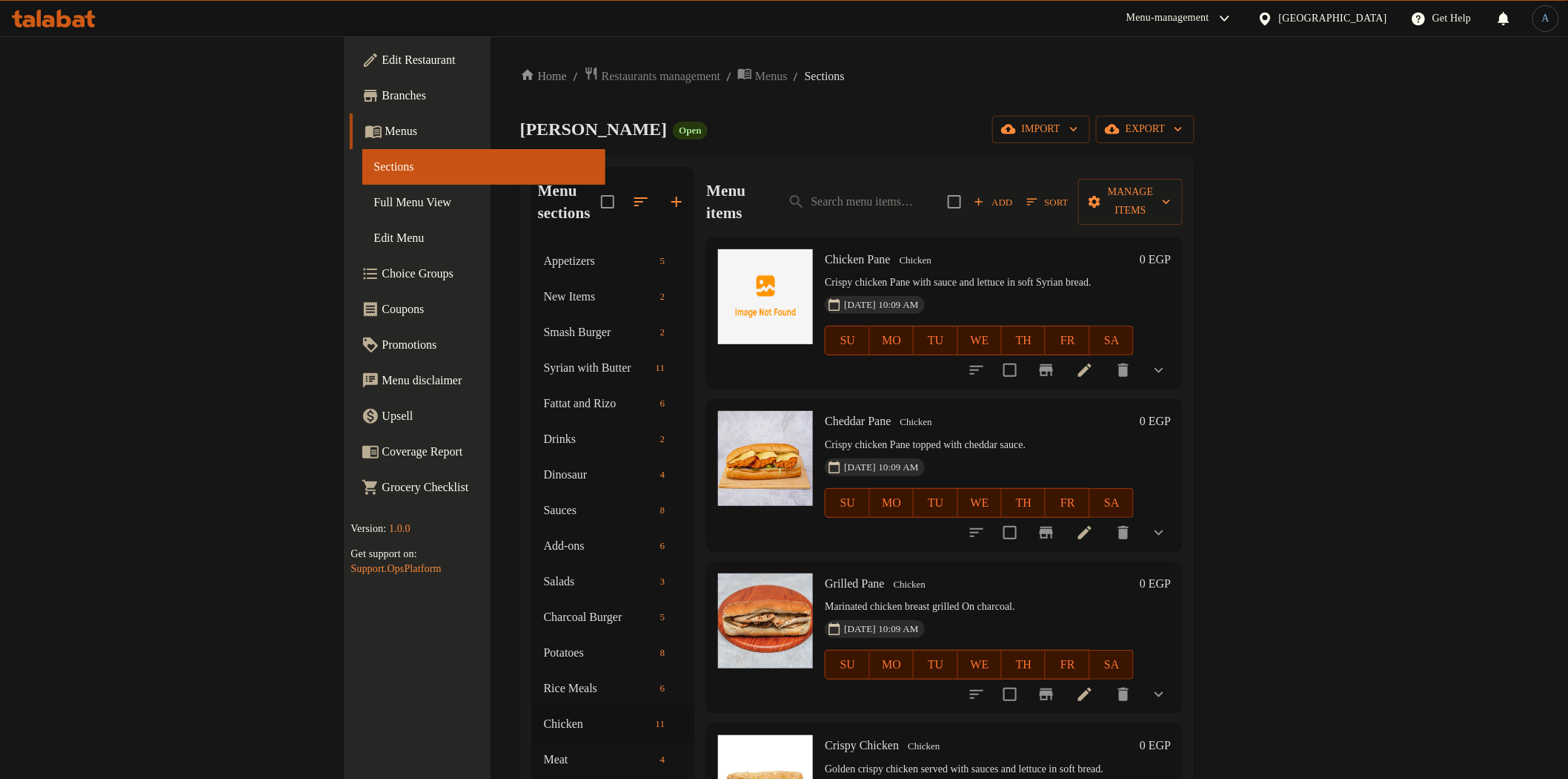
click at [1094, 361] on icon at bounding box center [1085, 370] width 18 height 18
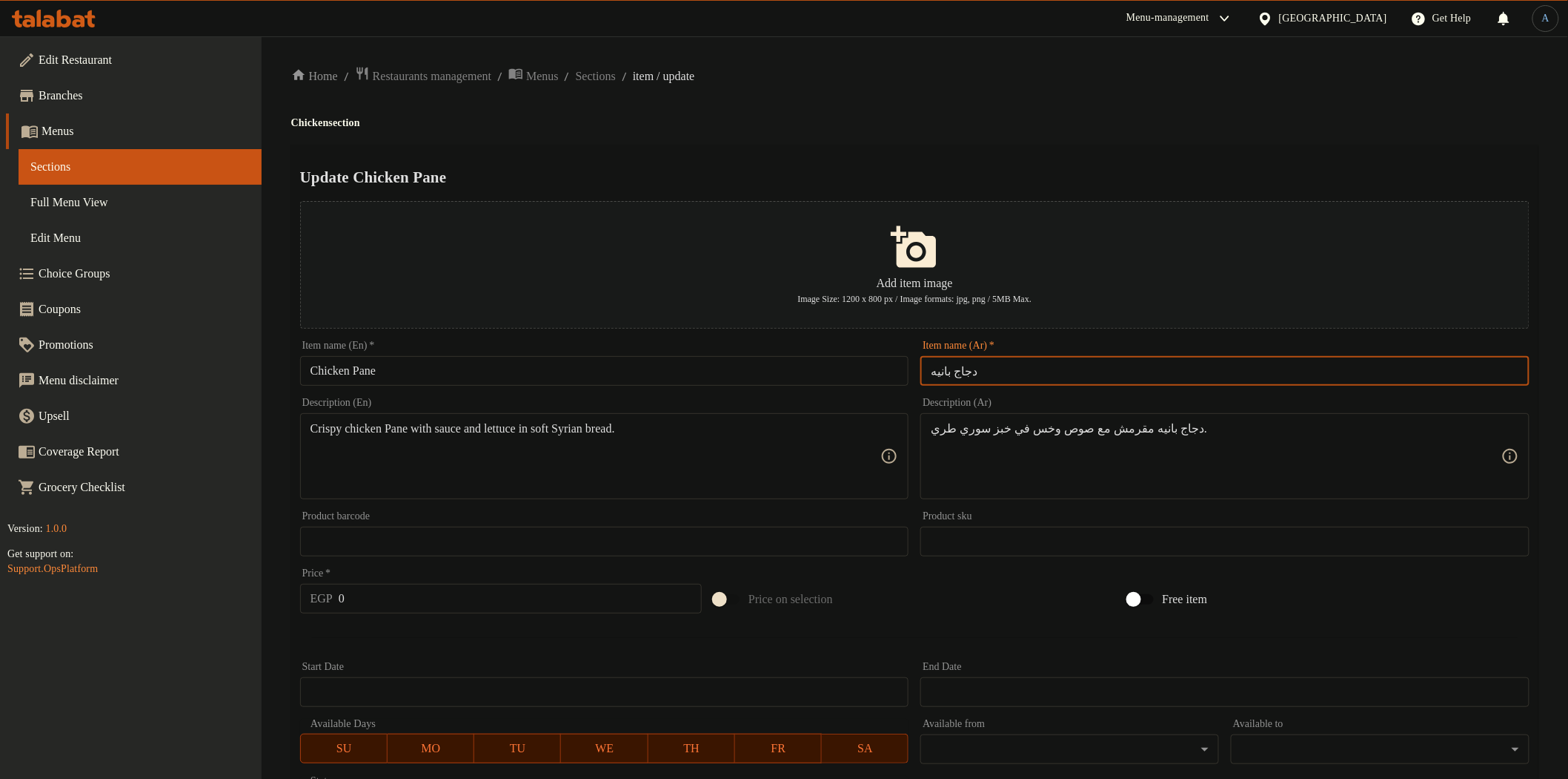
click at [1031, 360] on input "دجاج بانيه" at bounding box center [1224, 371] width 609 height 30
paste input "text"
type input "بانيه"
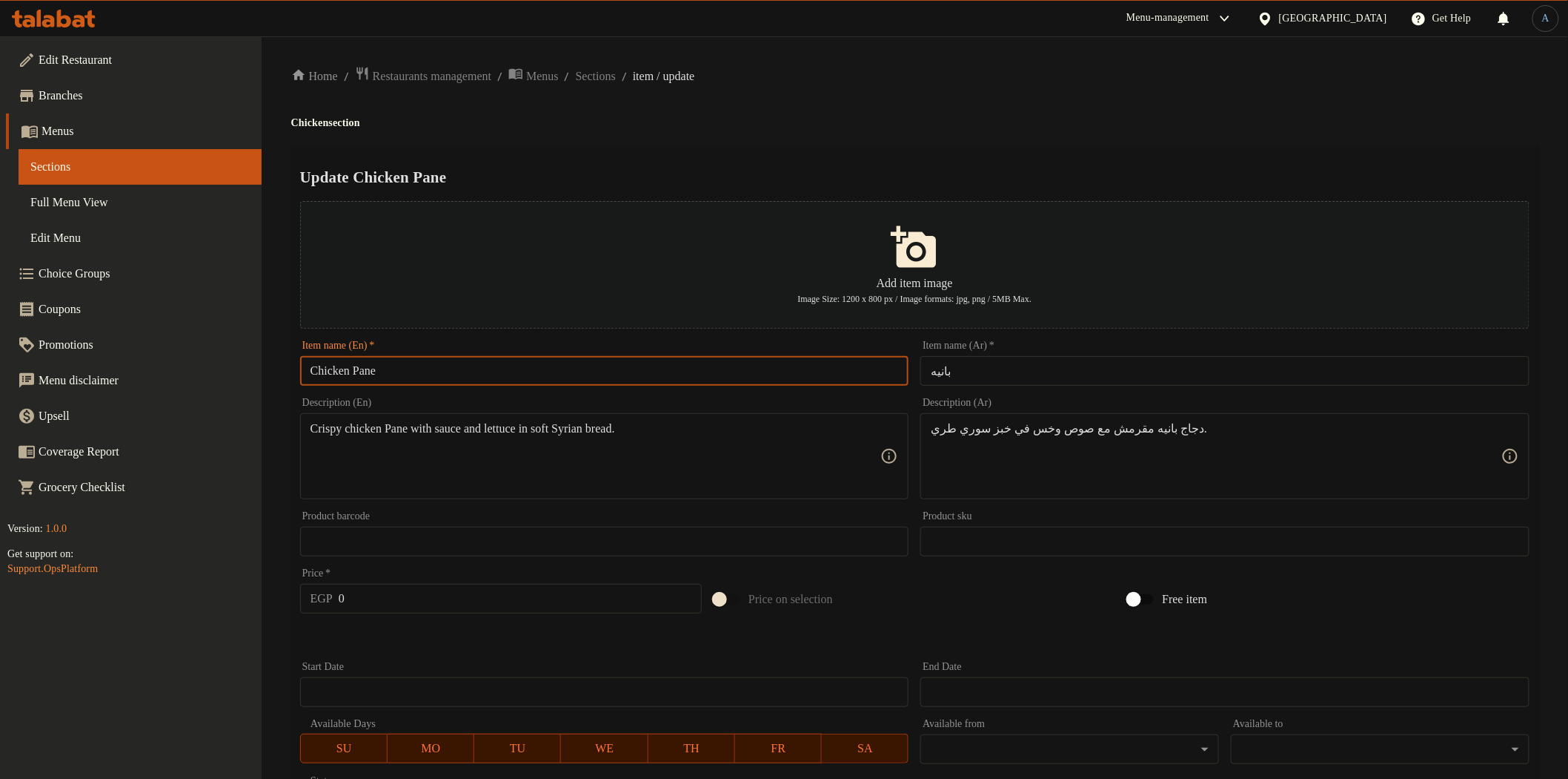
click at [341, 364] on input "Chicken Pane" at bounding box center [604, 371] width 609 height 30
type input "Pane"
click at [767, 121] on h4 "Chicken section" at bounding box center [914, 123] width 1247 height 15
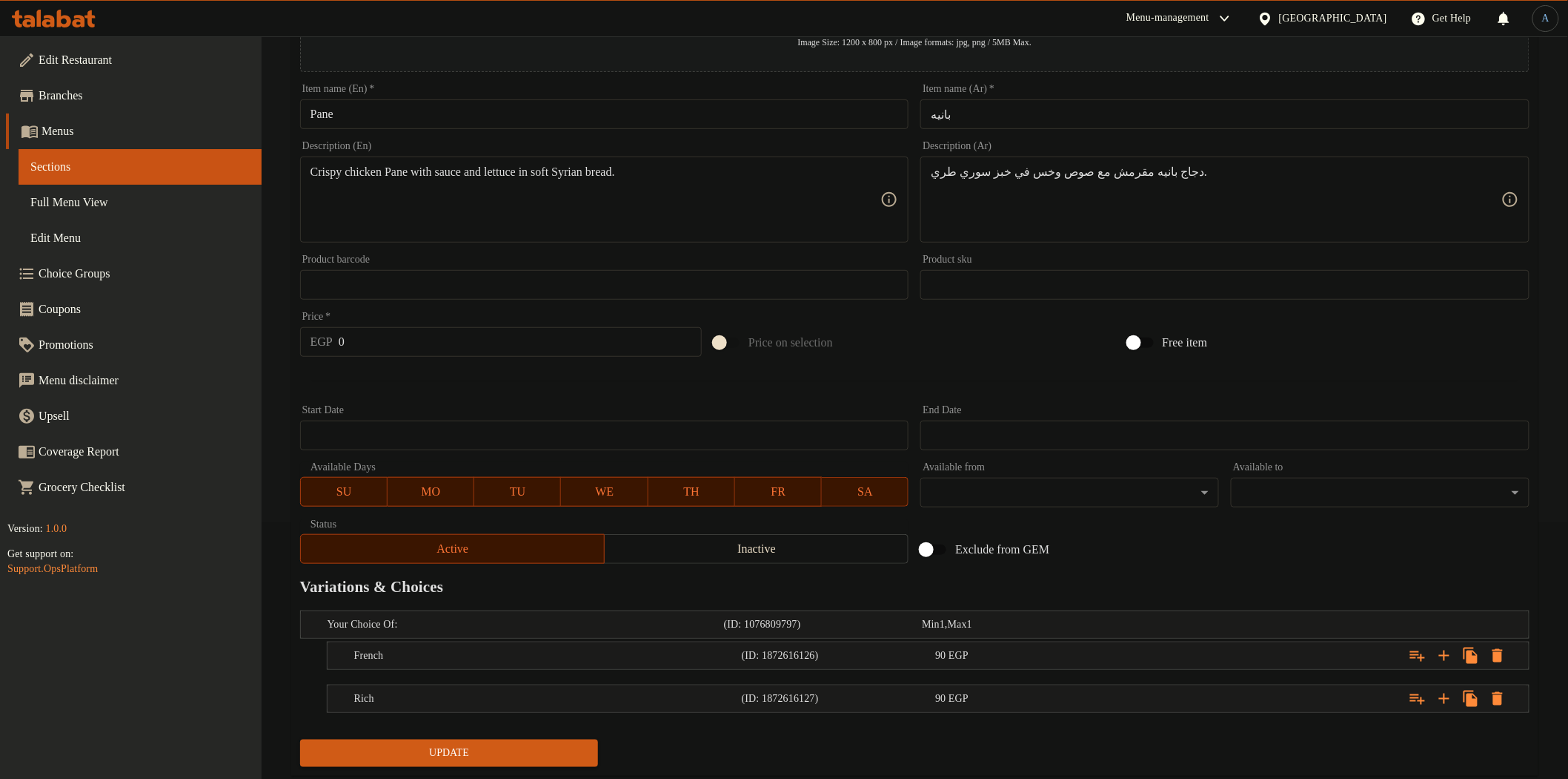
scroll to position [293, 0]
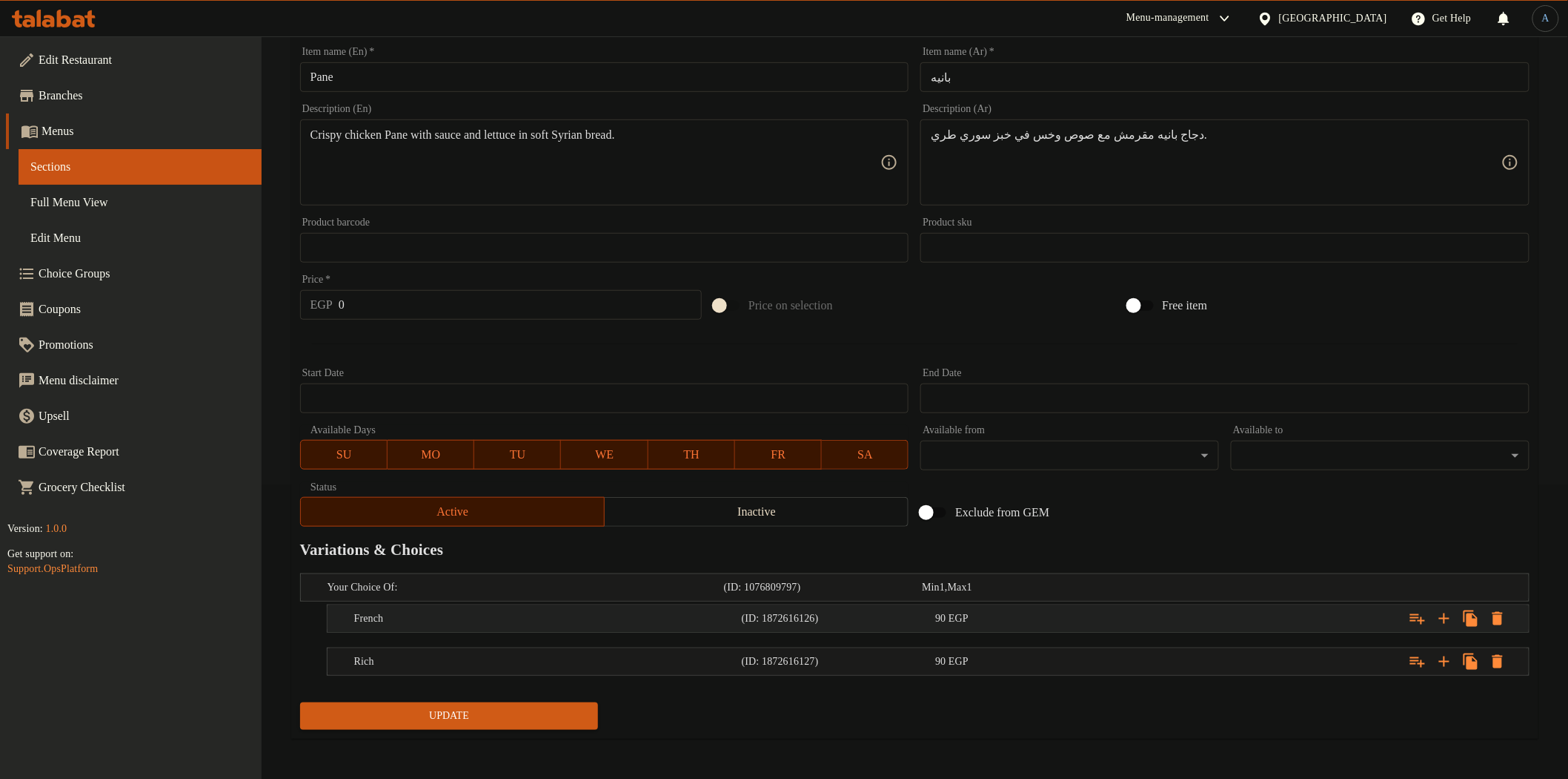
click at [1077, 612] on div "90 EGP" at bounding box center [1029, 618] width 188 height 15
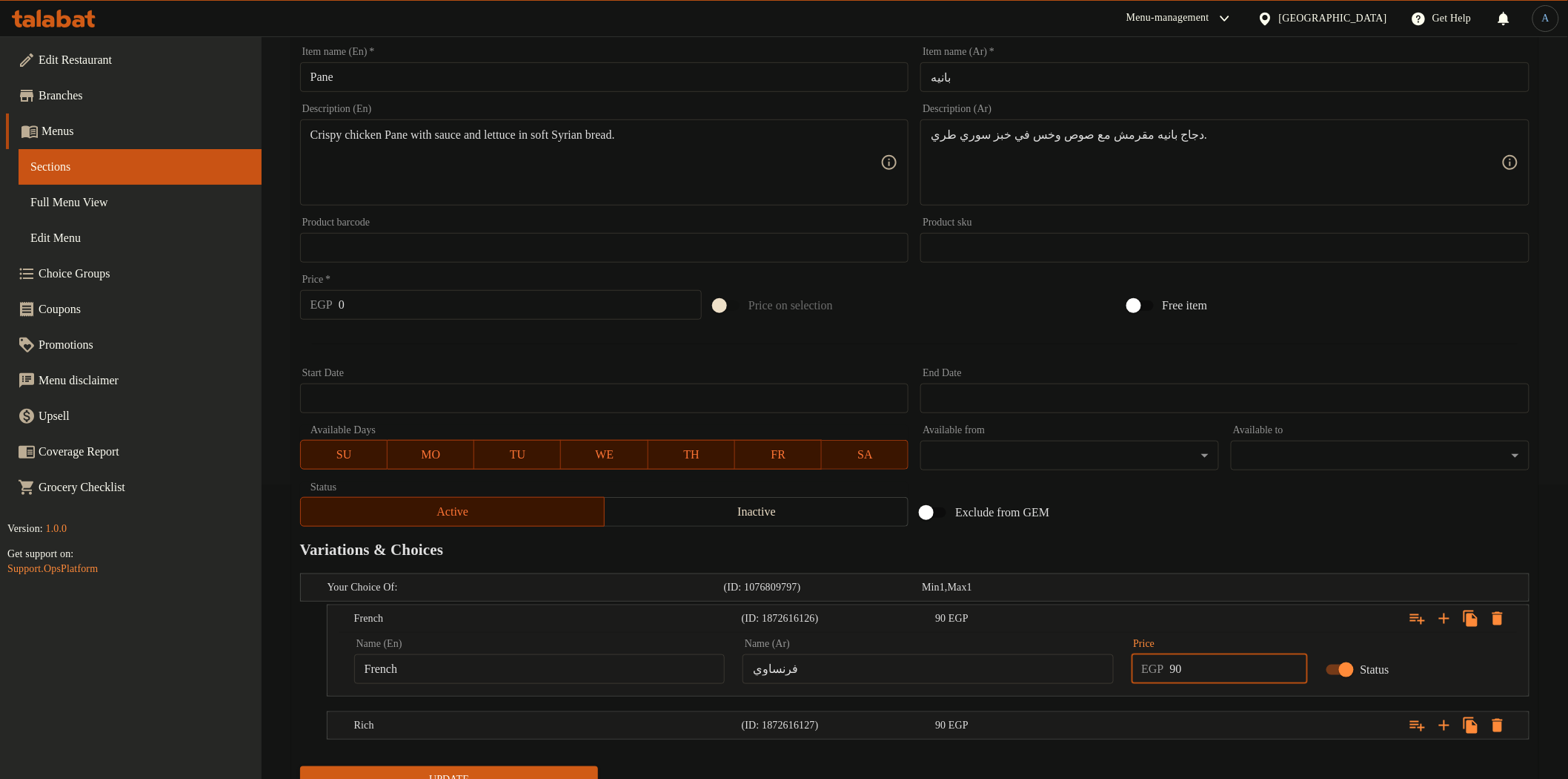
click at [1209, 670] on input "90" at bounding box center [1238, 669] width 138 height 30
type input "100"
click at [300, 766] on button "Update" at bounding box center [450, 780] width 299 height 28
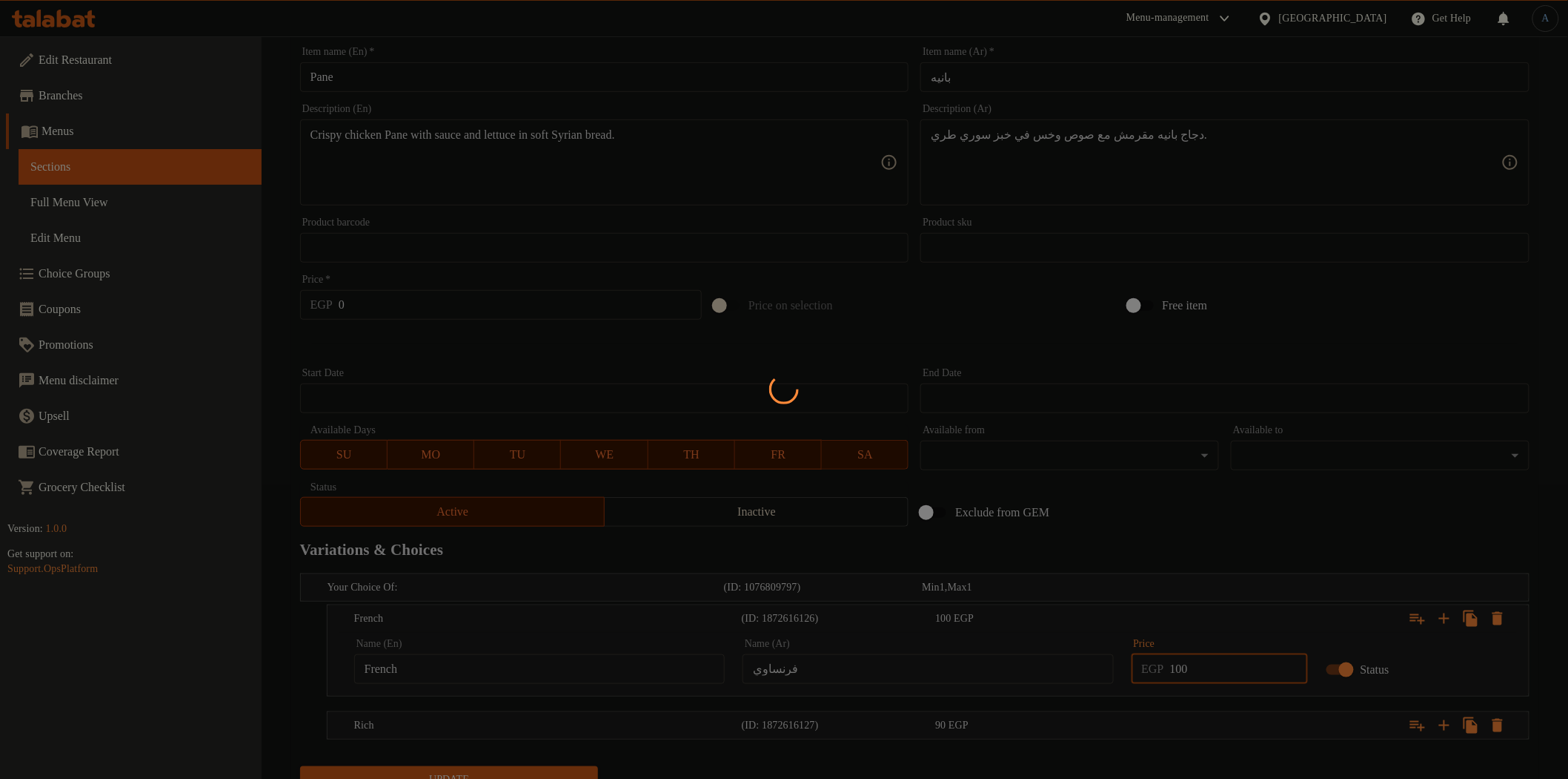
click at [1209, 715] on div at bounding box center [784, 390] width 1568 height 779
click at [1191, 726] on div at bounding box center [784, 390] width 1568 height 779
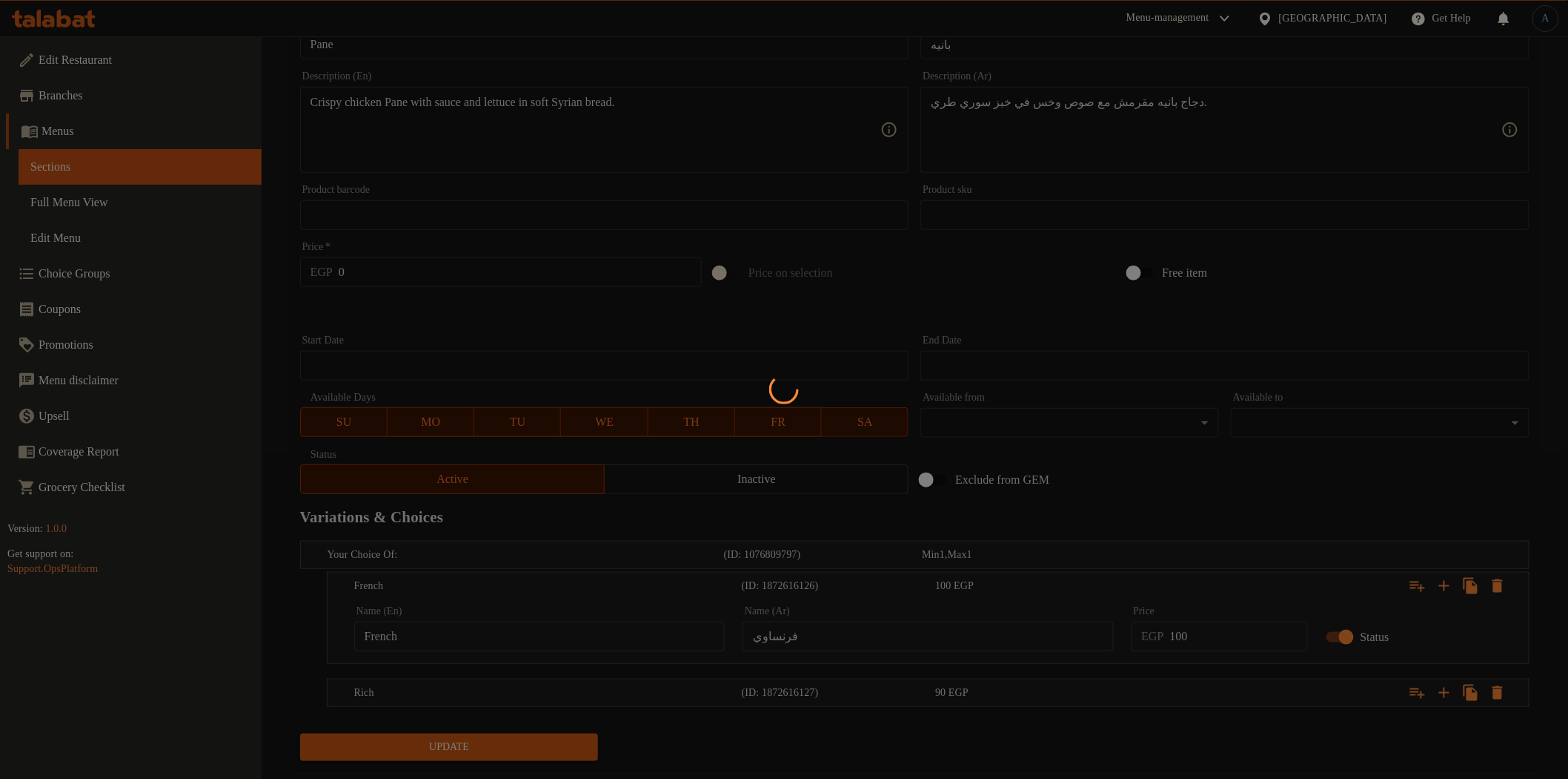
scroll to position [358, 0]
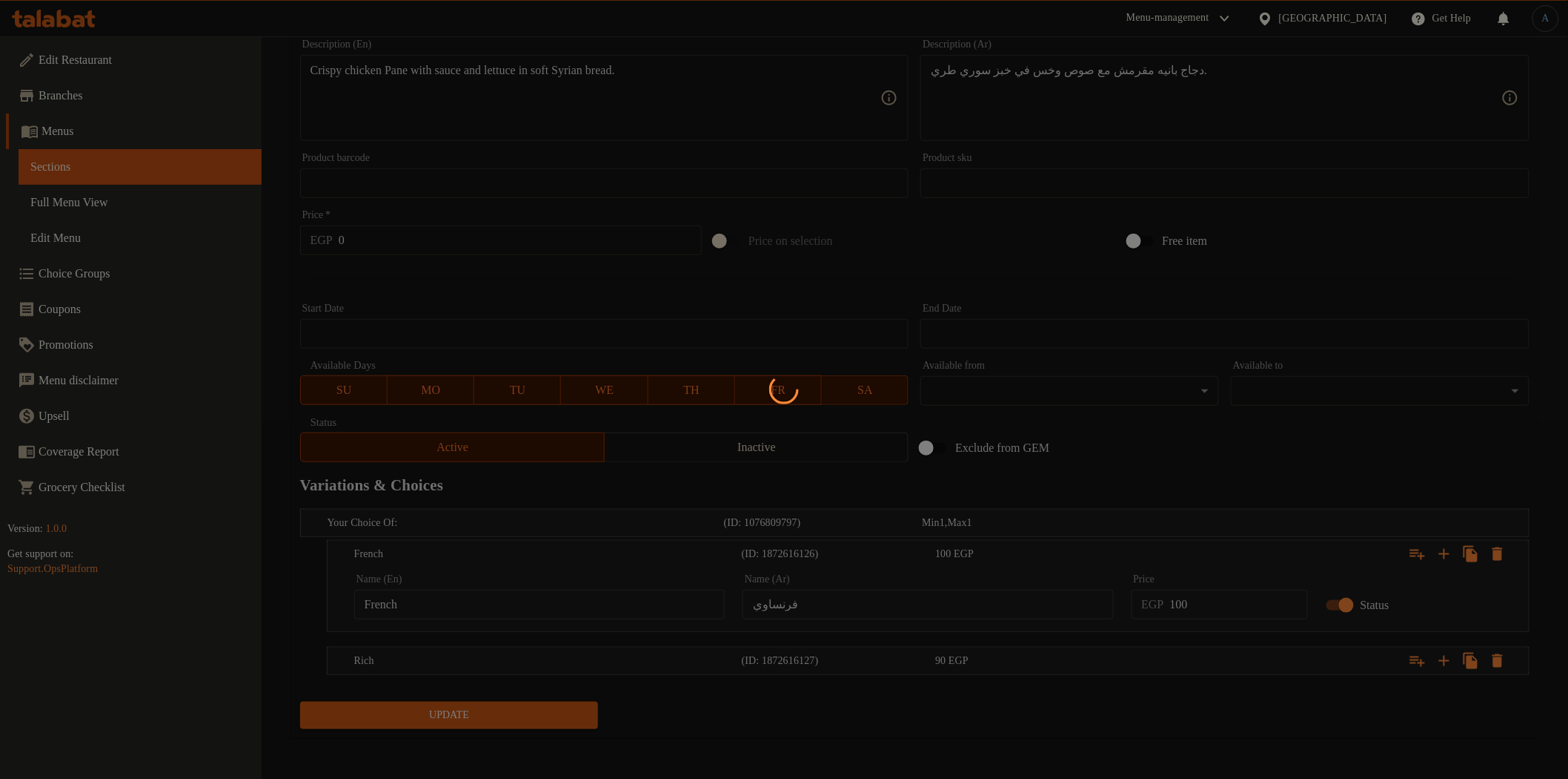
click at [1085, 661] on div at bounding box center [784, 390] width 1568 height 779
click at [1094, 481] on div at bounding box center [784, 390] width 1568 height 779
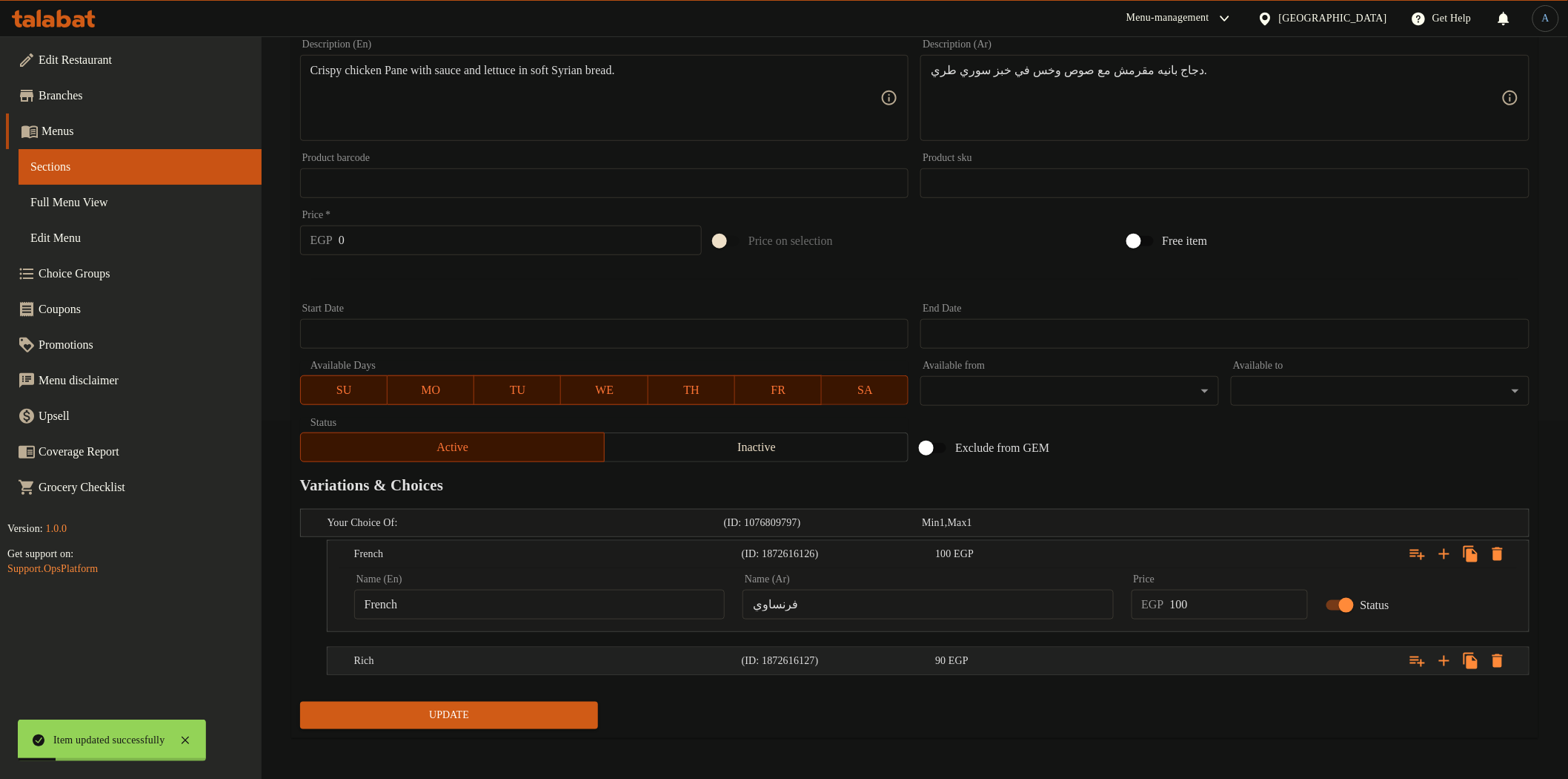
click at [935, 644] on div "Rich (ID: 1872616127) 90 EGP" at bounding box center [933, 660] width 1163 height 33
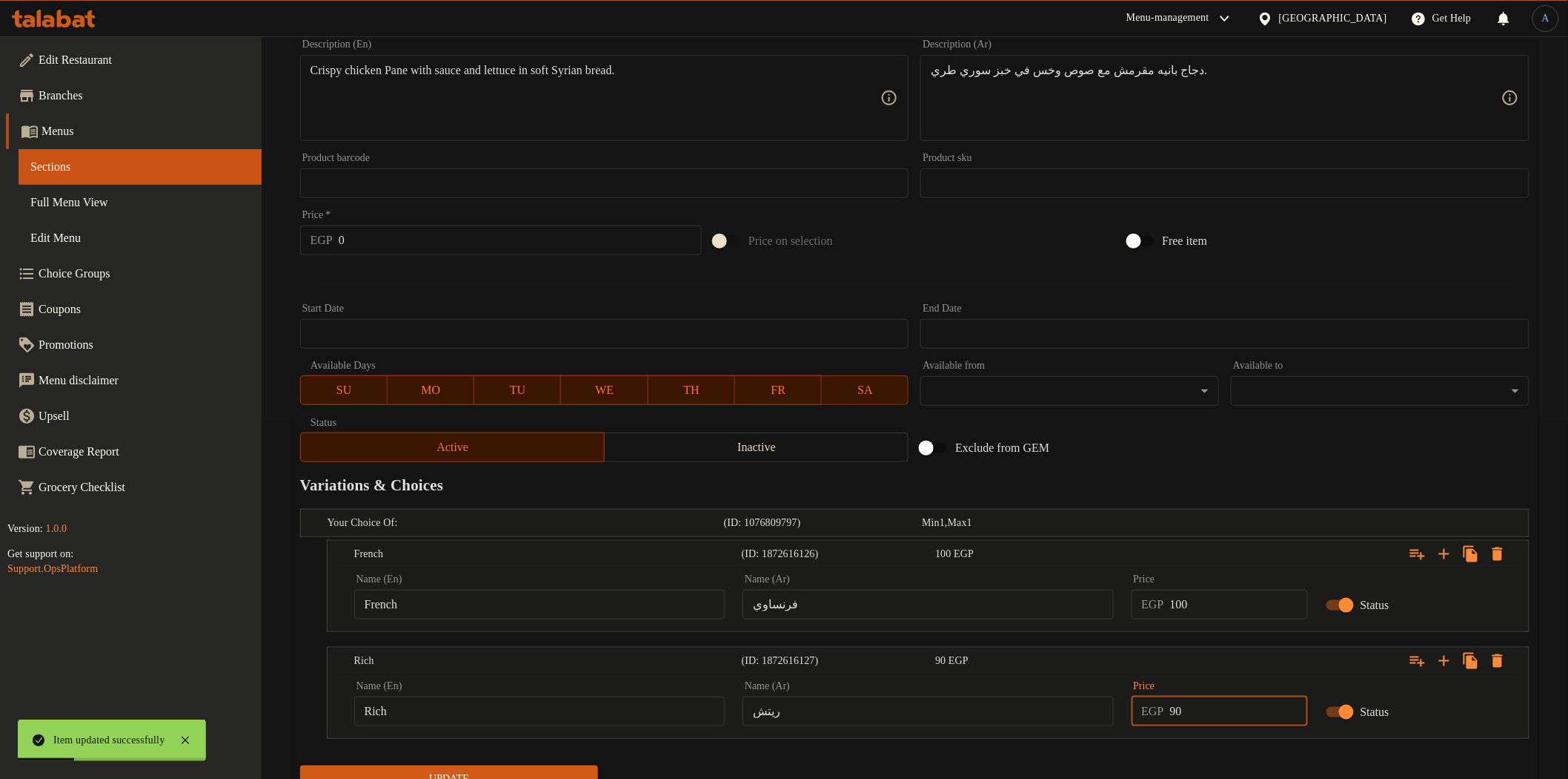
drag, startPoint x: 1228, startPoint y: 714, endPoint x: 1135, endPoint y: 722, distance: 93.3
click at [1135, 722] on div "EGP 90 Price" at bounding box center [1220, 712] width 176 height 30
type input "100"
click at [300, 765] on button "Update" at bounding box center [450, 779] width 299 height 28
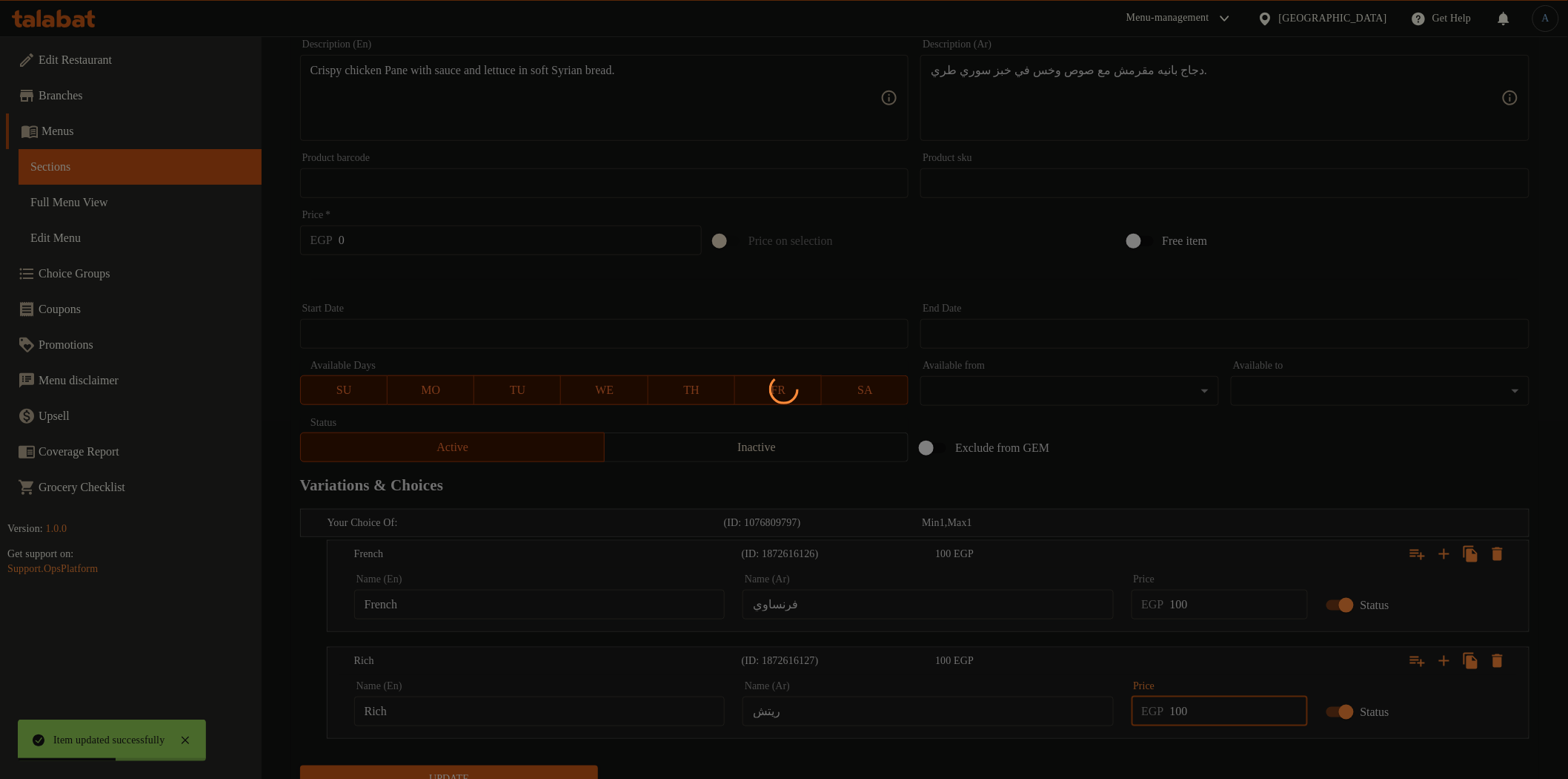
click at [1123, 764] on div at bounding box center [784, 390] width 1568 height 779
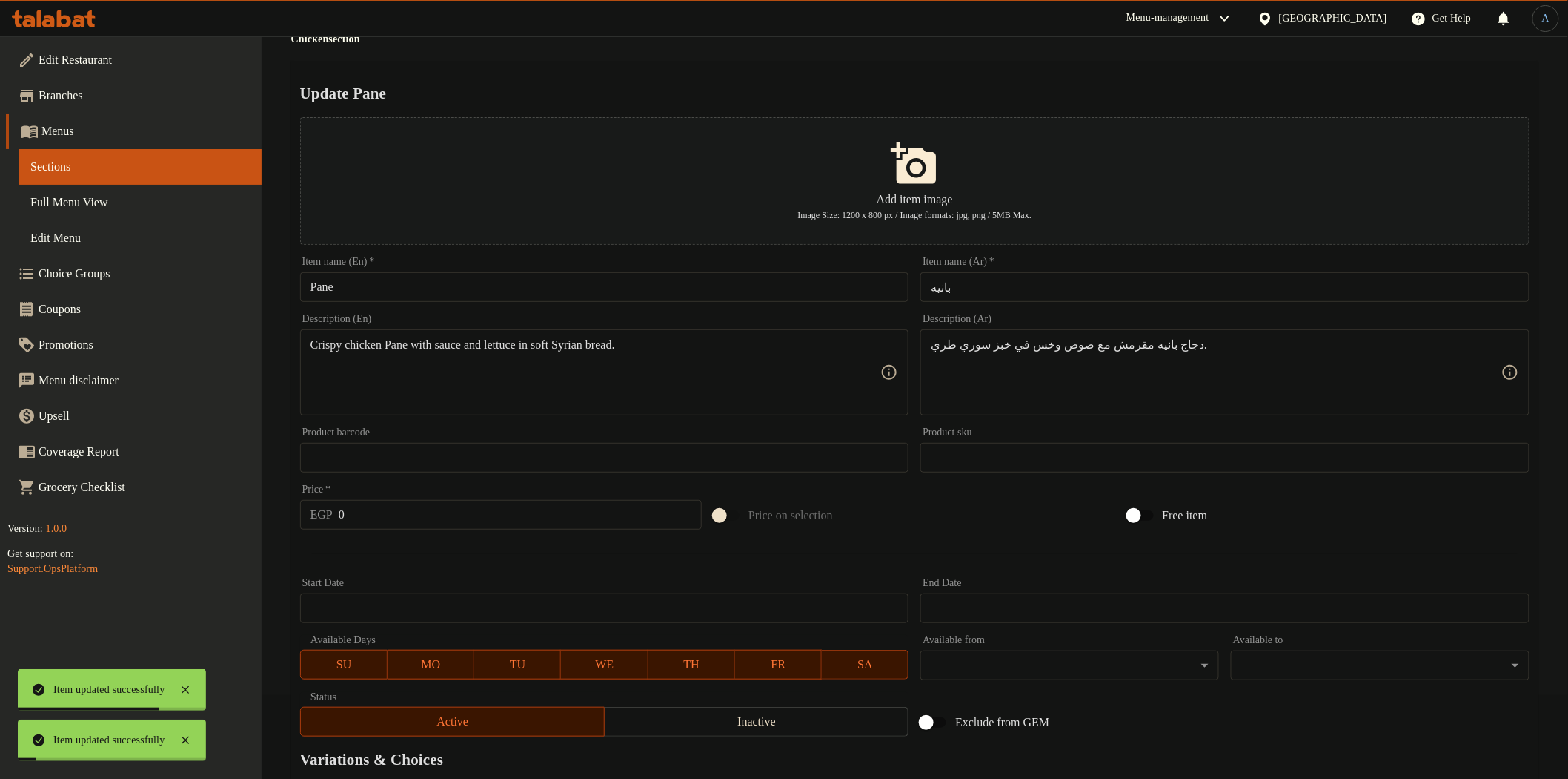
scroll to position [0, 0]
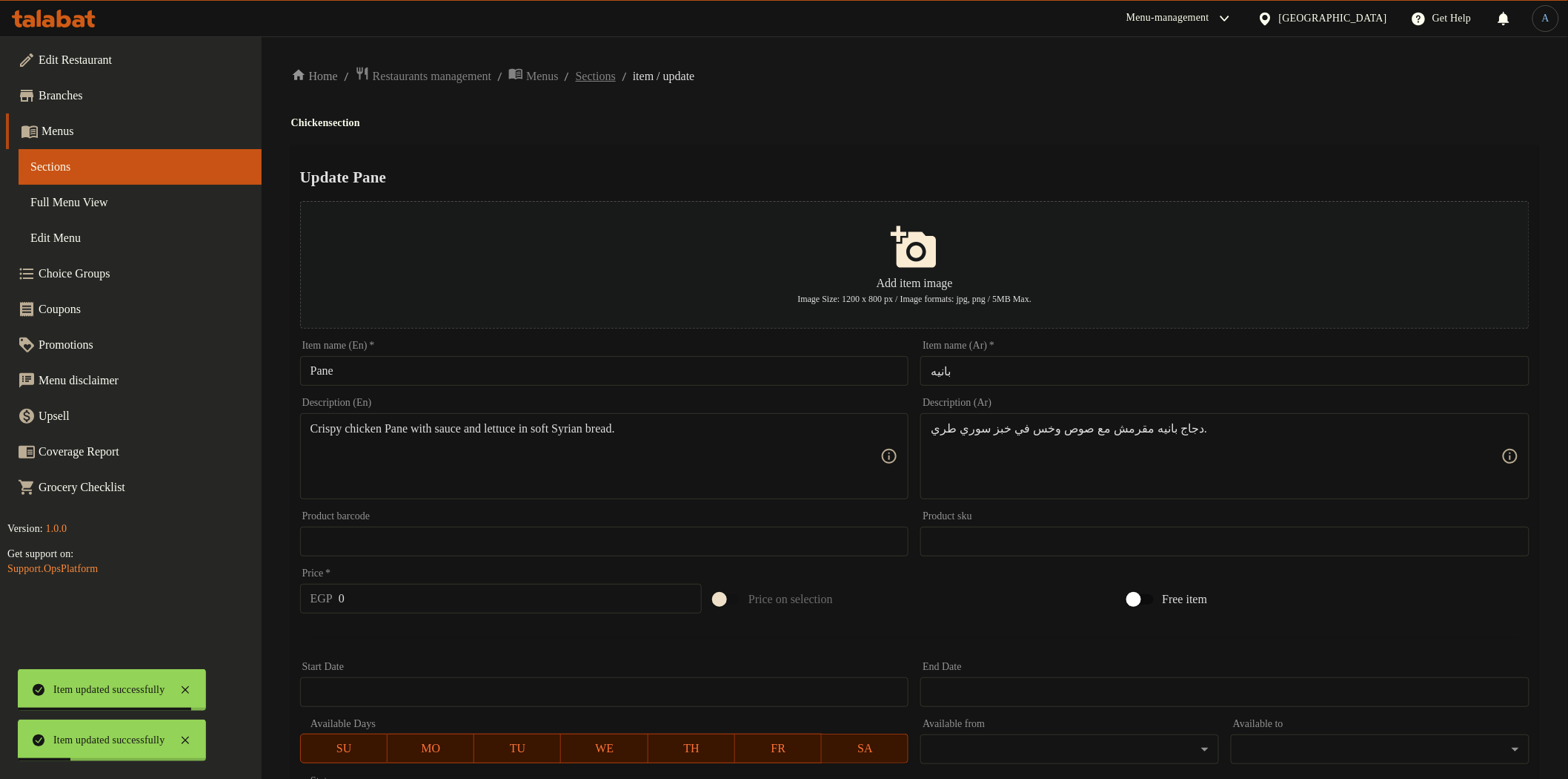
click at [616, 78] on span "Sections" at bounding box center [595, 76] width 40 height 18
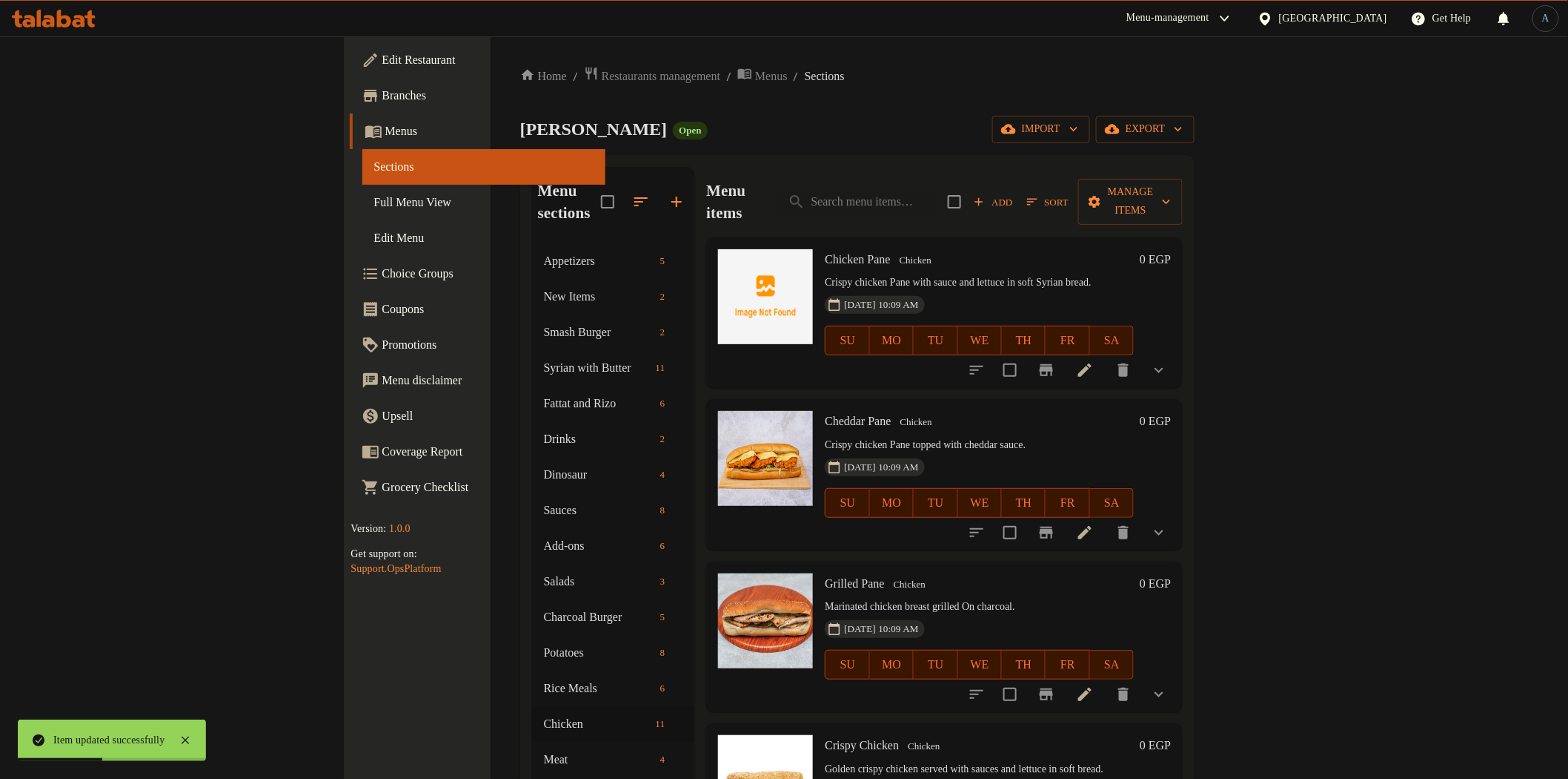
click at [1177, 352] on button "show more" at bounding box center [1159, 370] width 36 height 36
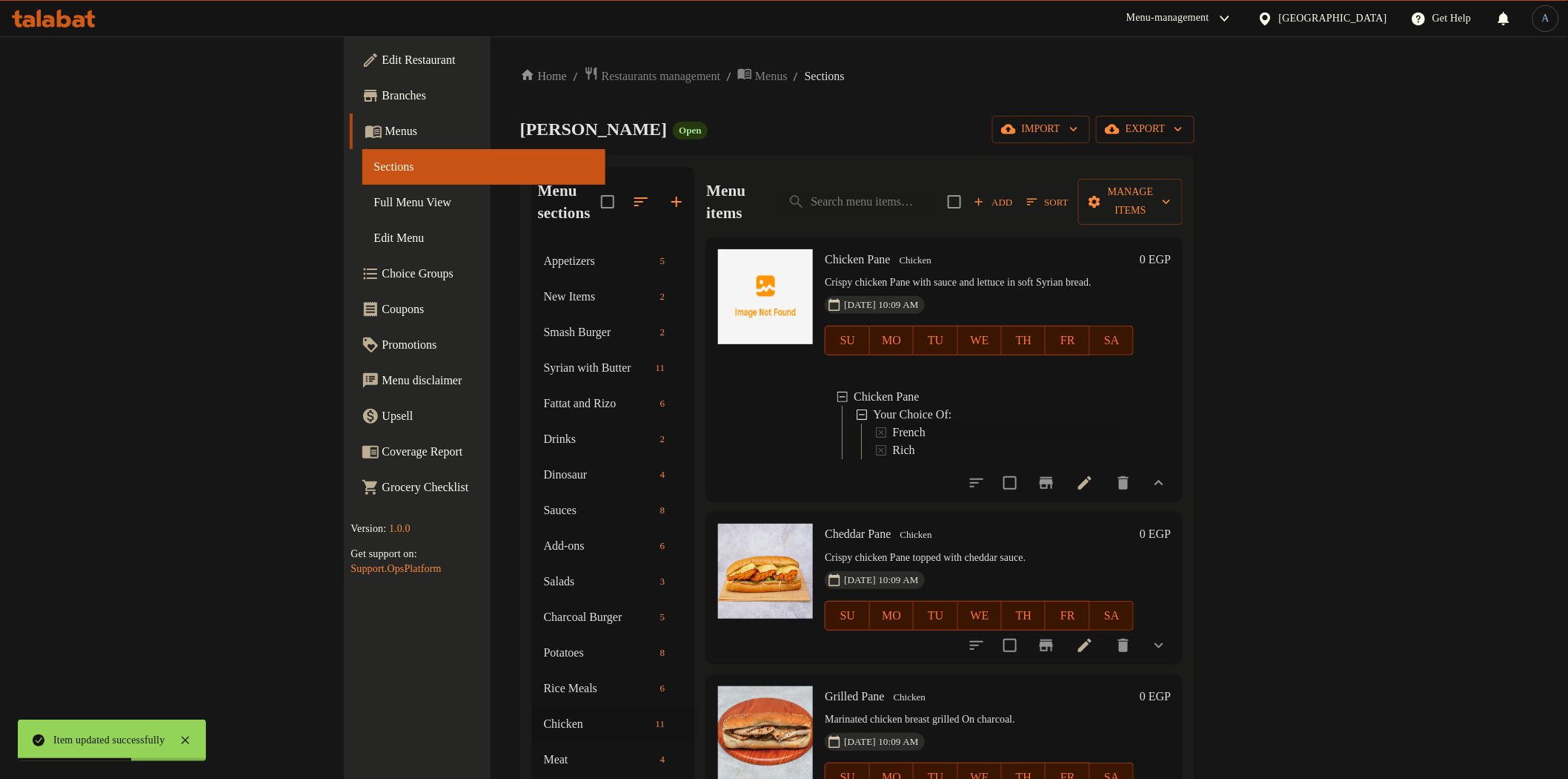
click at [892, 423] on span "French" at bounding box center [908, 432] width 33 height 18
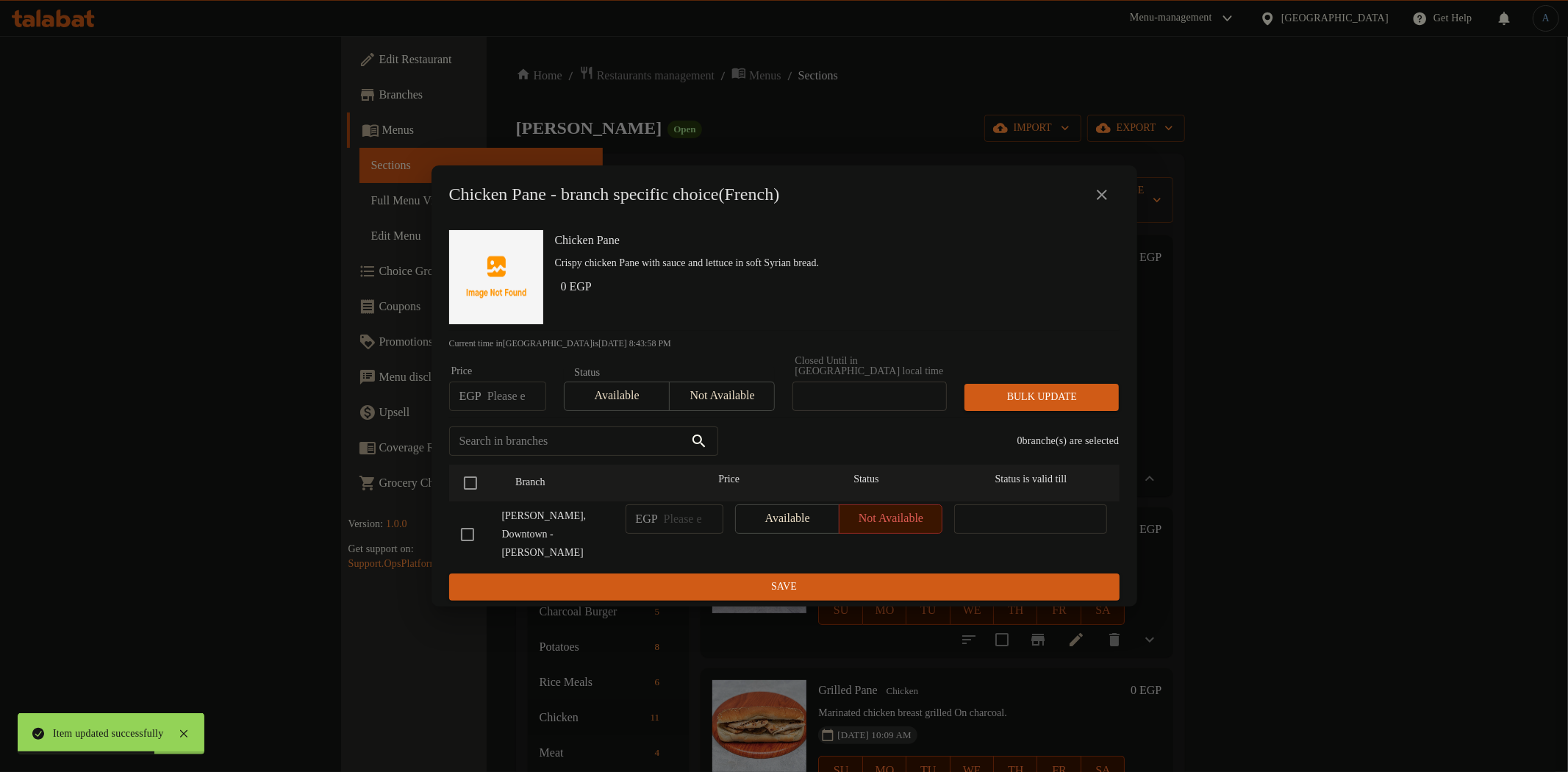
click at [1093, 203] on icon "close" at bounding box center [1102, 194] width 18 height 18
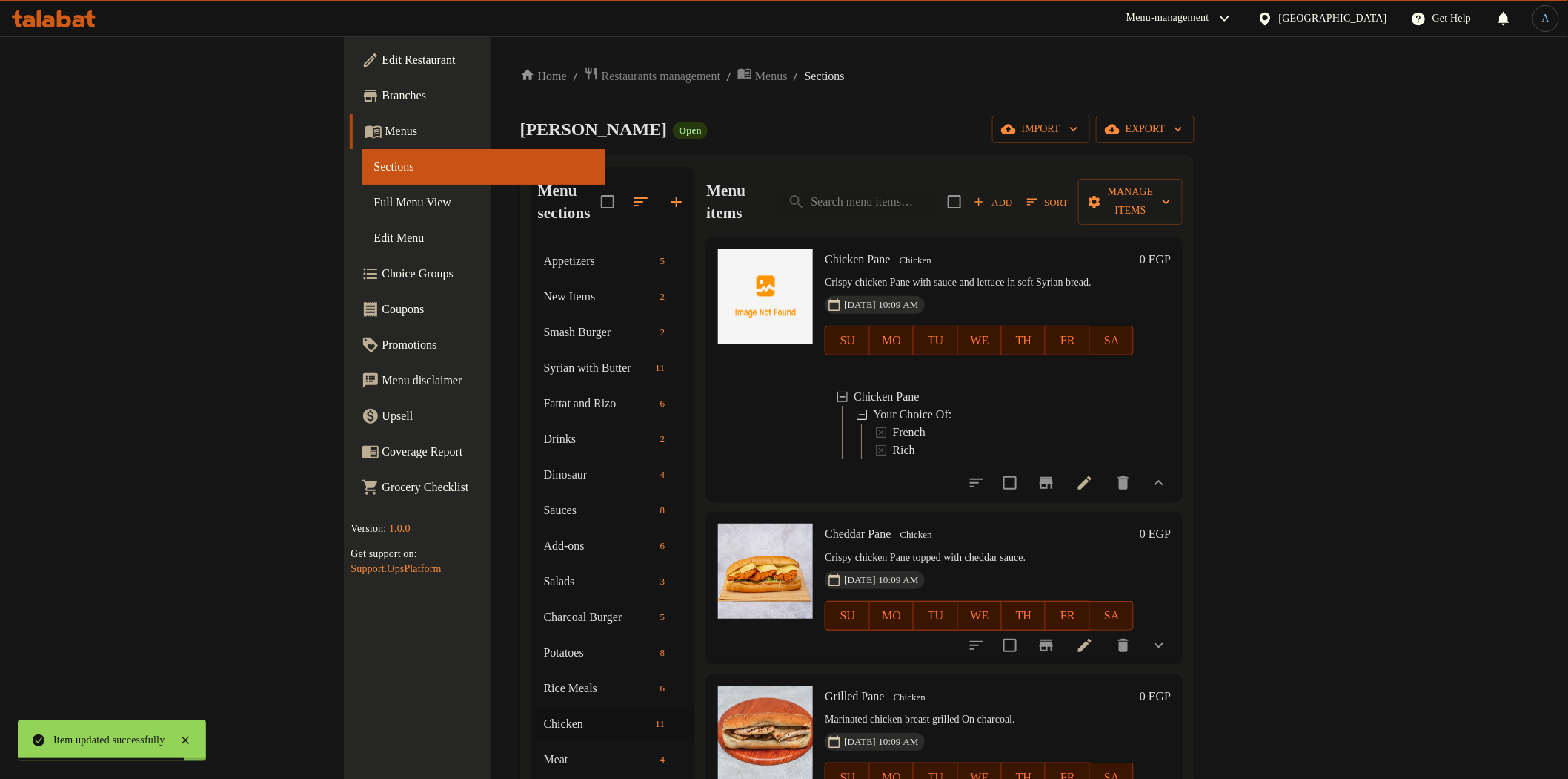
click at [1076, 89] on div "Home / Restaurants management / Menus / Sections Andy Open import export Menu s…" at bounding box center [858, 511] width 676 height 891
click at [1094, 636] on icon at bounding box center [1085, 645] width 18 height 18
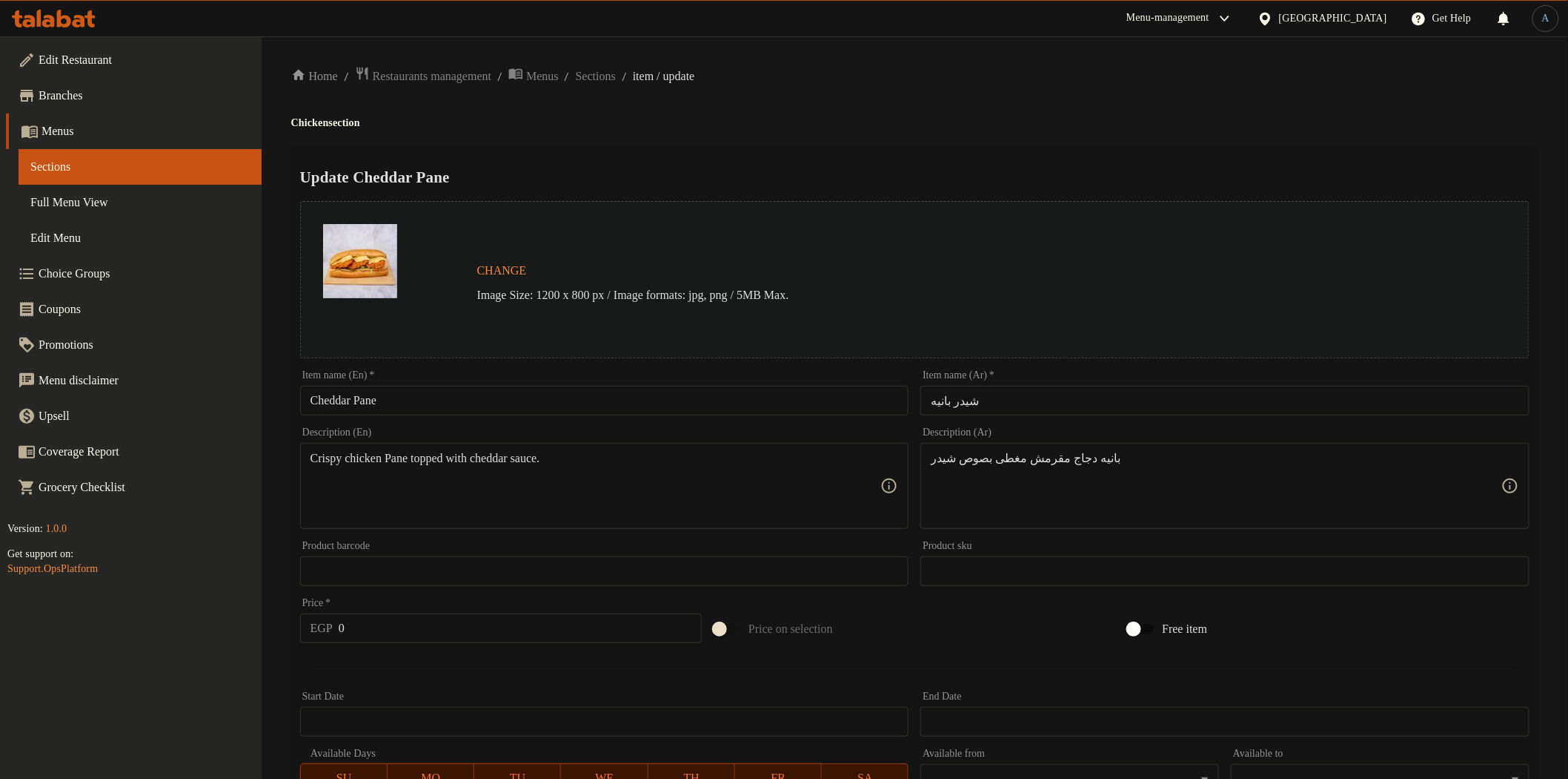
click at [1020, 397] on input "شيدر بانيه" at bounding box center [1224, 400] width 609 height 30
click at [986, 141] on div "Home / Restaurants management / Menus / Sections / item / update Chicken sectio…" at bounding box center [914, 570] width 1247 height 1008
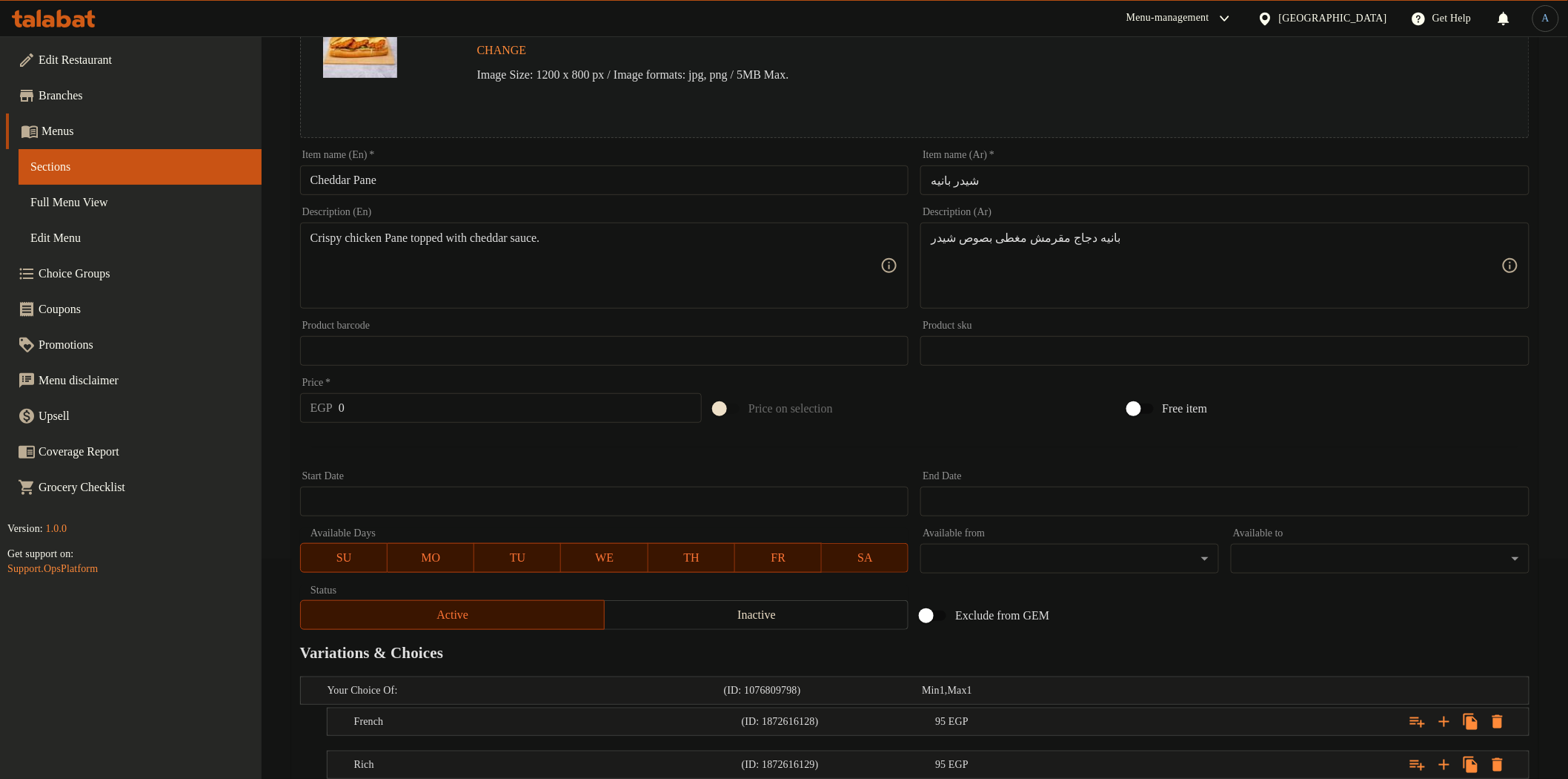
scroll to position [323, 0]
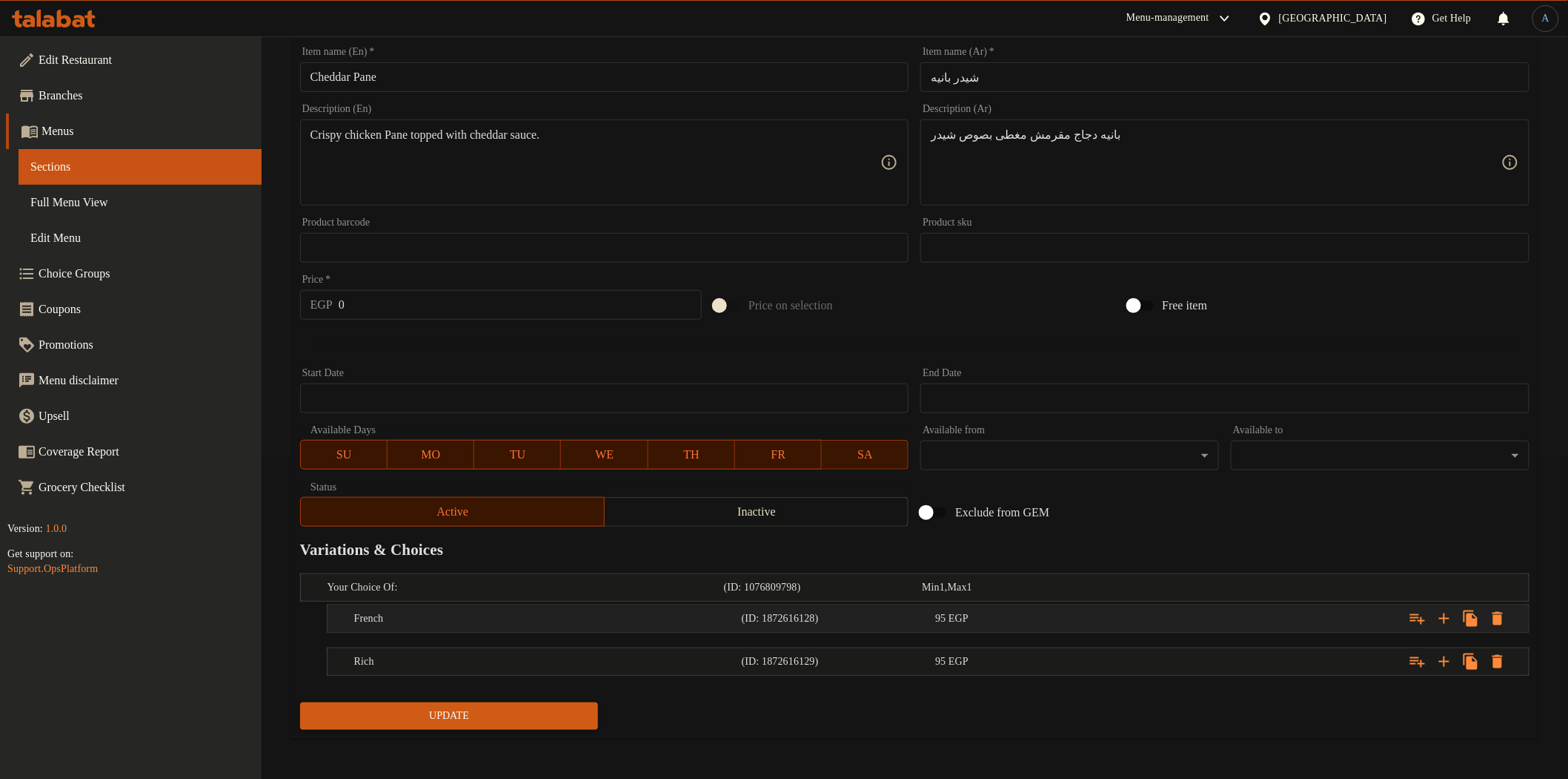
click at [1010, 628] on div "French (ID: 1872616128) 95 EGP" at bounding box center [933, 618] width 1163 height 33
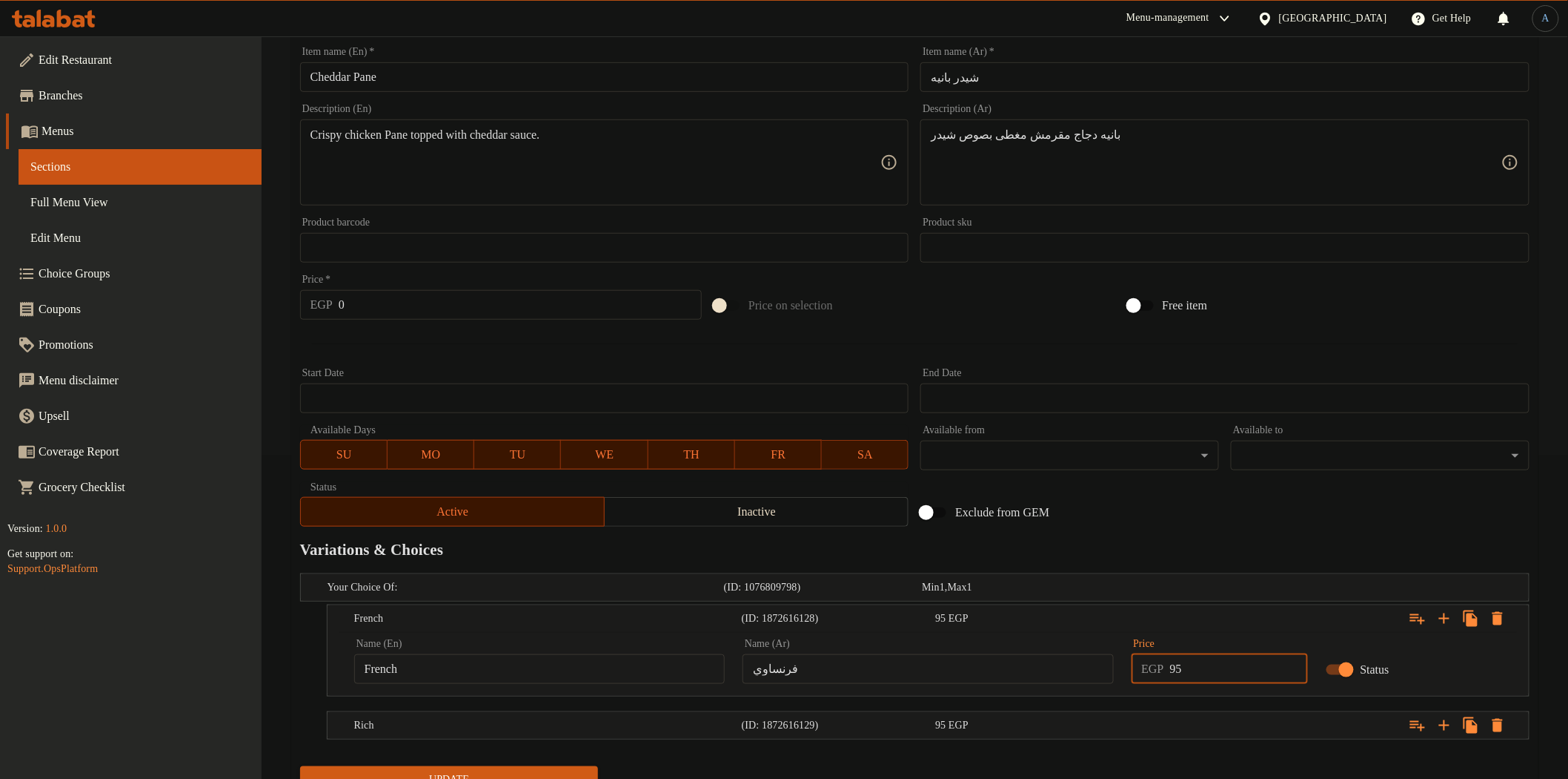
drag, startPoint x: 1218, startPoint y: 673, endPoint x: 1127, endPoint y: 667, distance: 91.2
click at [1127, 667] on div "Price EGP 95 Price" at bounding box center [1220, 661] width 194 height 63
type input "110"
click at [1145, 720] on div "Expand" at bounding box center [1319, 724] width 387 height 33
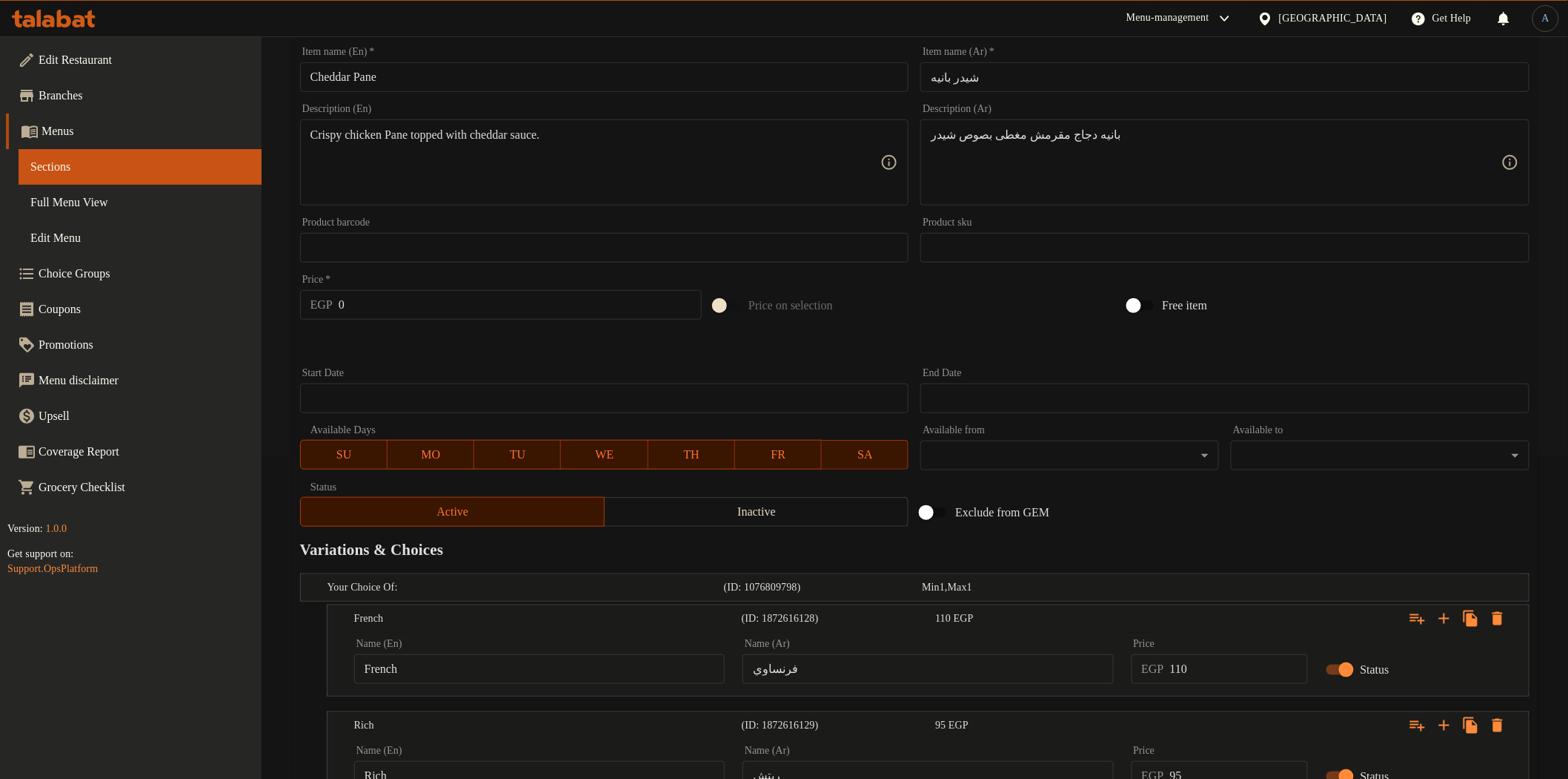
click at [1206, 761] on input "95" at bounding box center [1238, 776] width 138 height 30
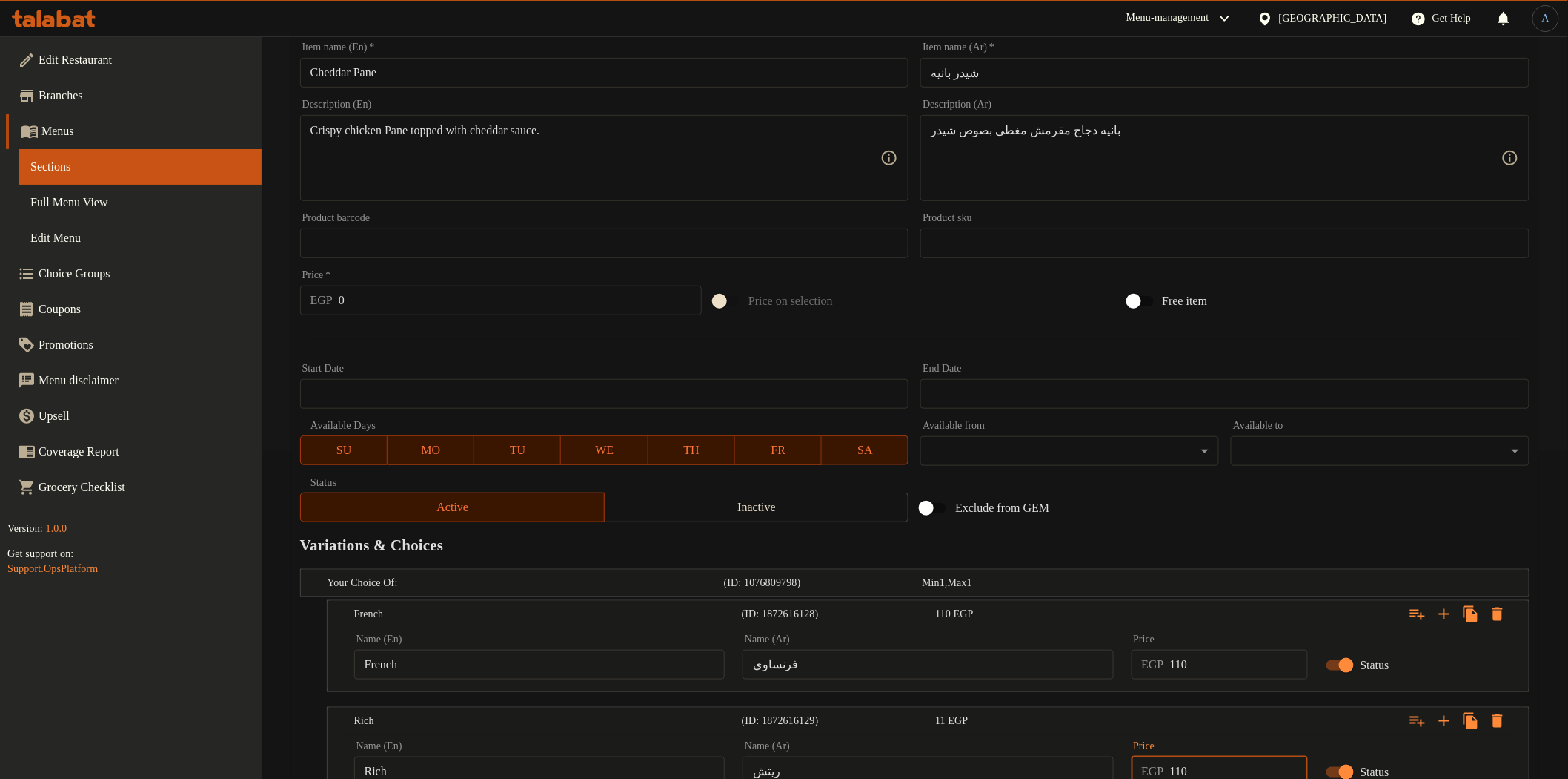
type input "110"
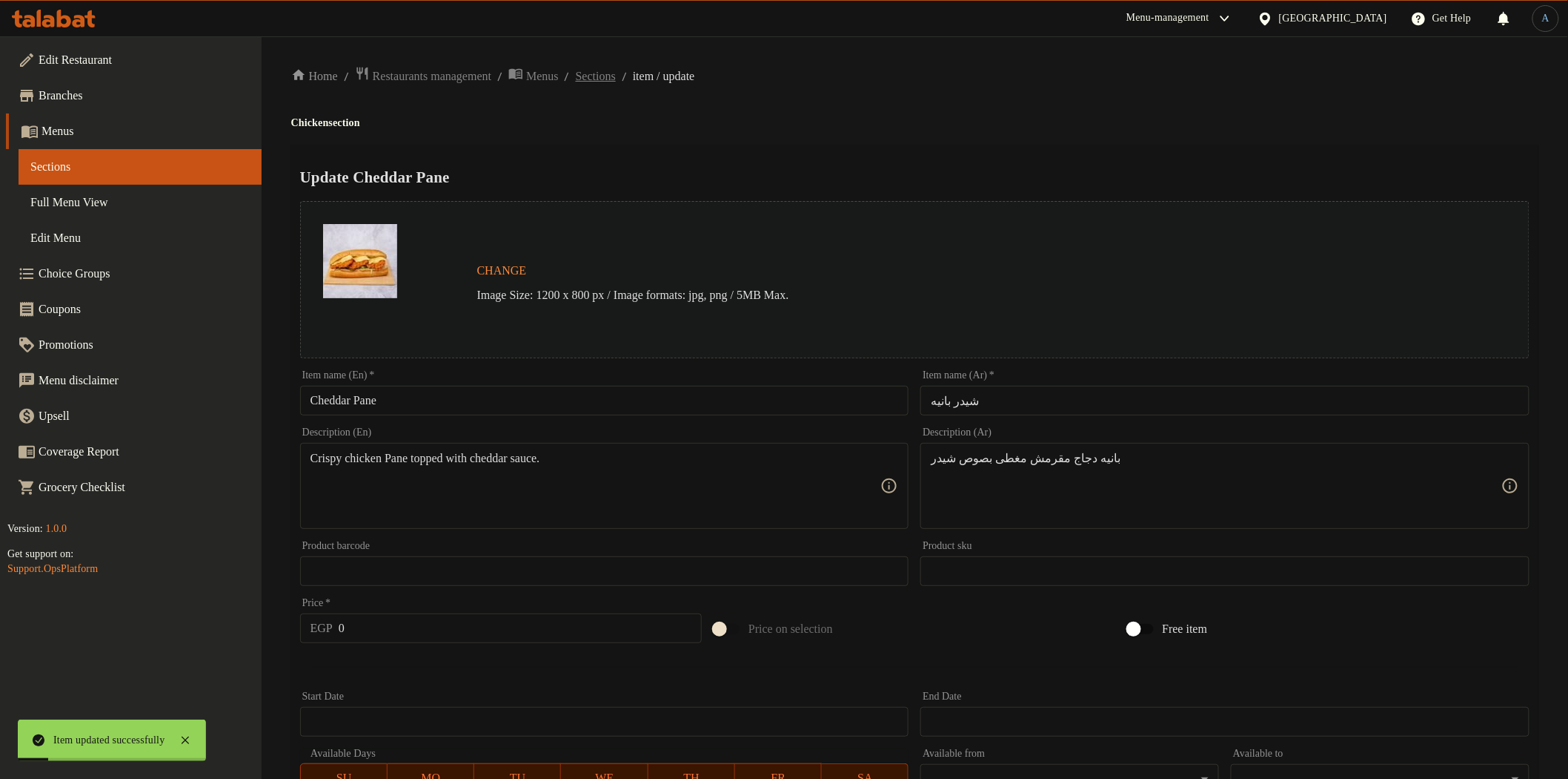
click at [616, 75] on span "Sections" at bounding box center [595, 76] width 40 height 18
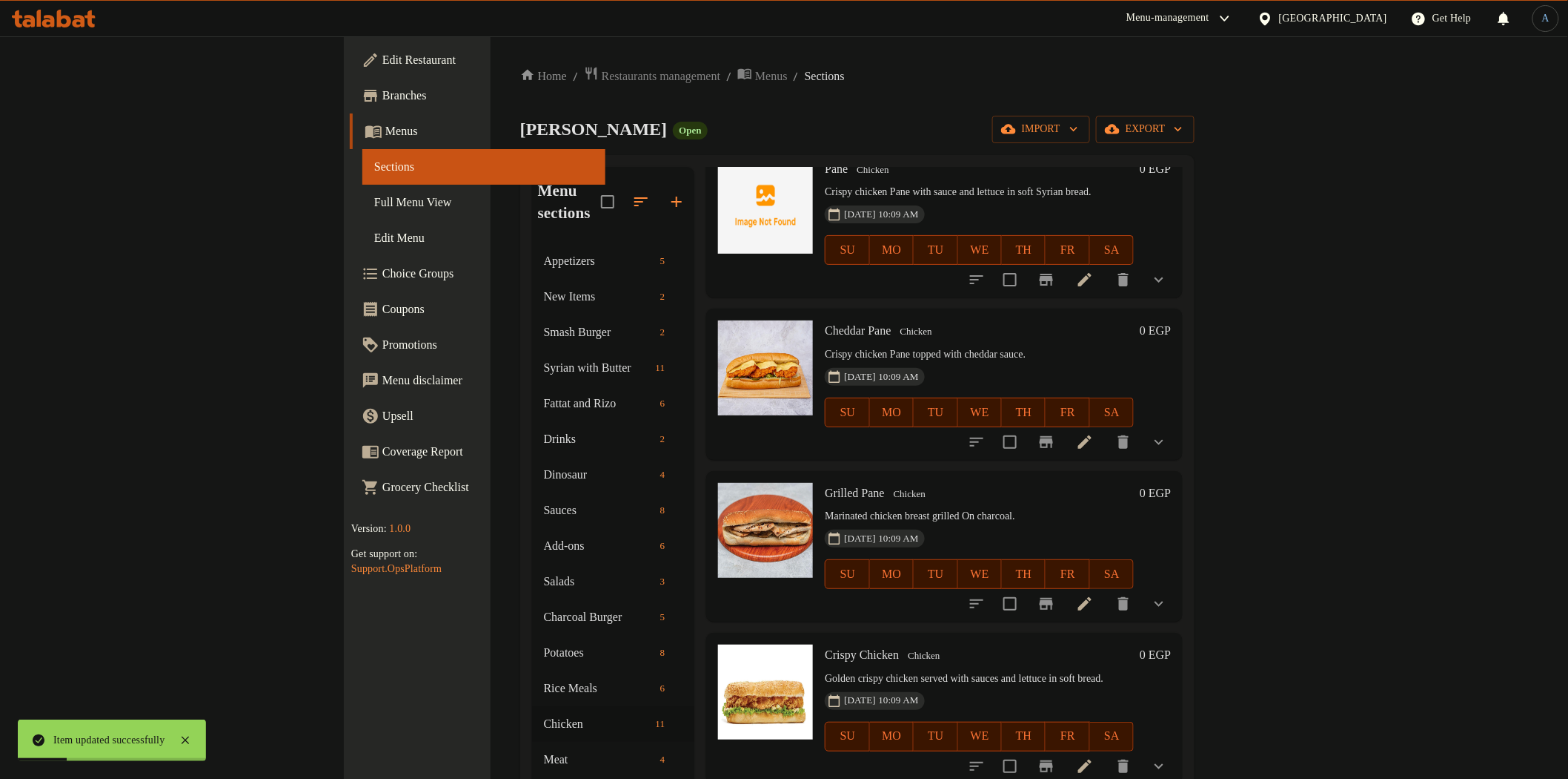
scroll to position [247, 0]
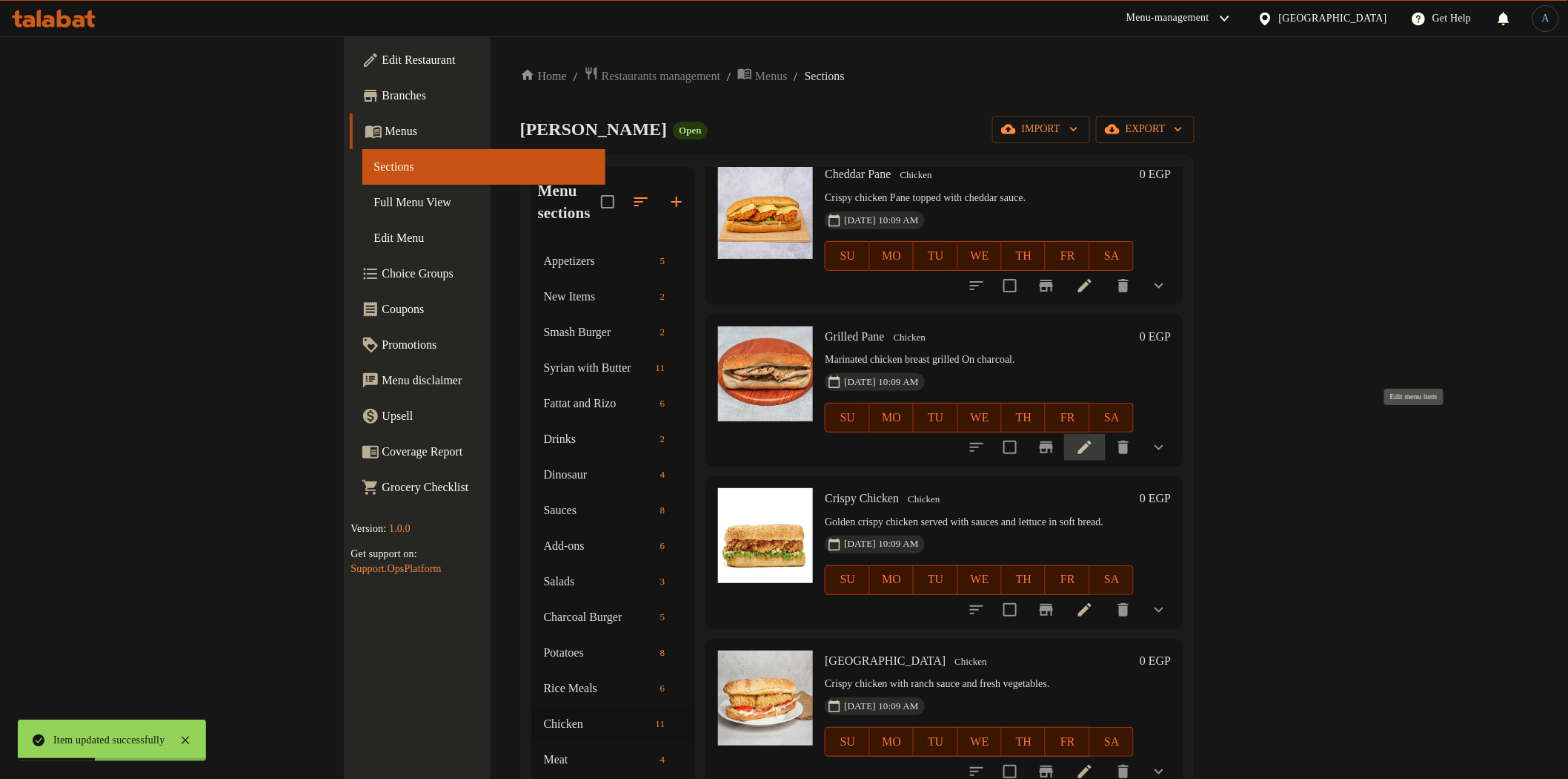
click at [1094, 438] on icon at bounding box center [1085, 447] width 18 height 18
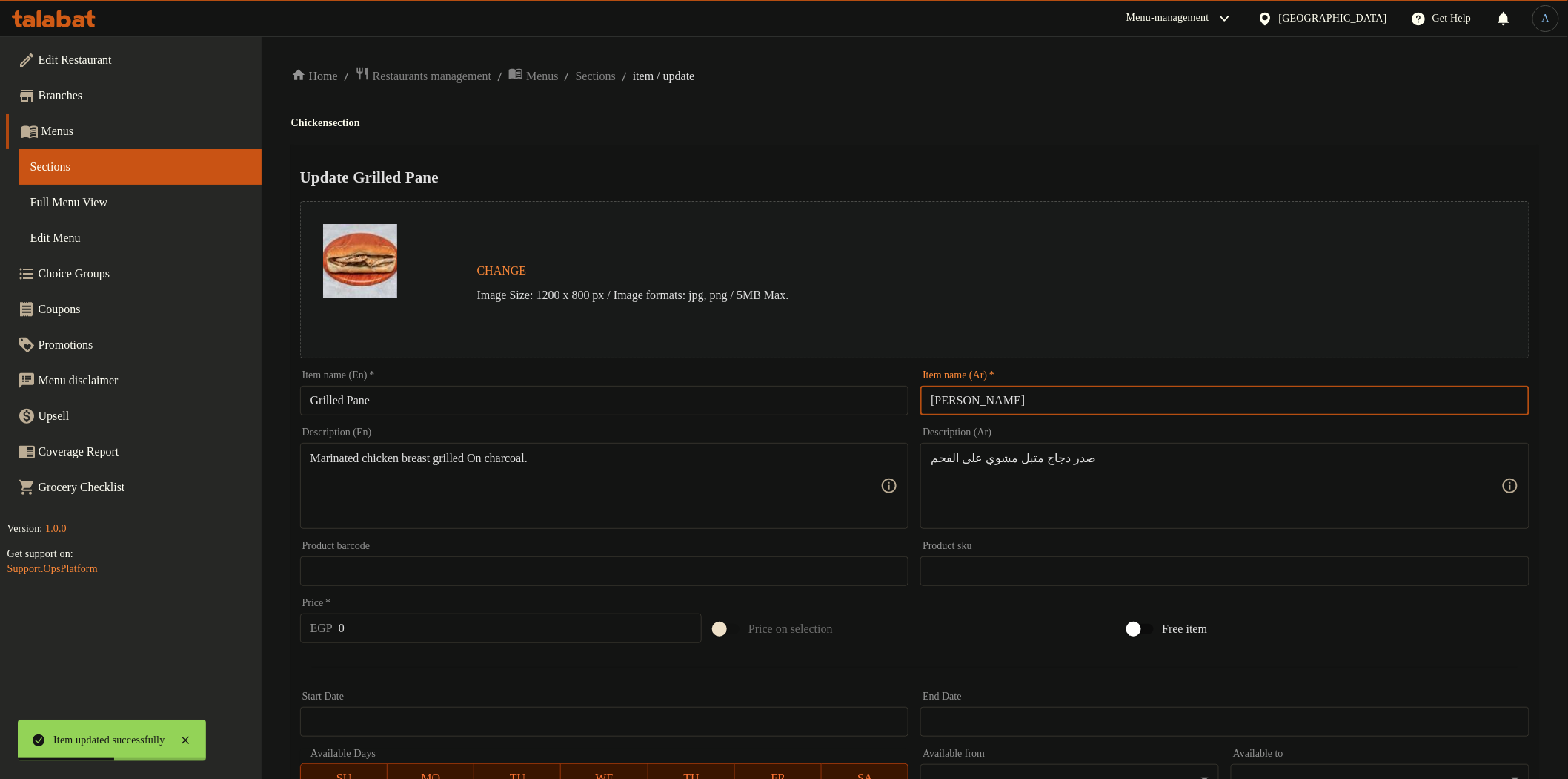
click at [1023, 400] on input "[PERSON_NAME]" at bounding box center [1224, 400] width 609 height 30
paste input "text"
click at [954, 400] on input "بانيهمشوي" at bounding box center [1224, 400] width 609 height 30
type input "[PERSON_NAME]"
click at [1039, 158] on div "Update Grilled Pane Change Image Size: 1200 x 800 px / Image formats: jpg, png …" at bounding box center [914, 604] width 1247 height 918
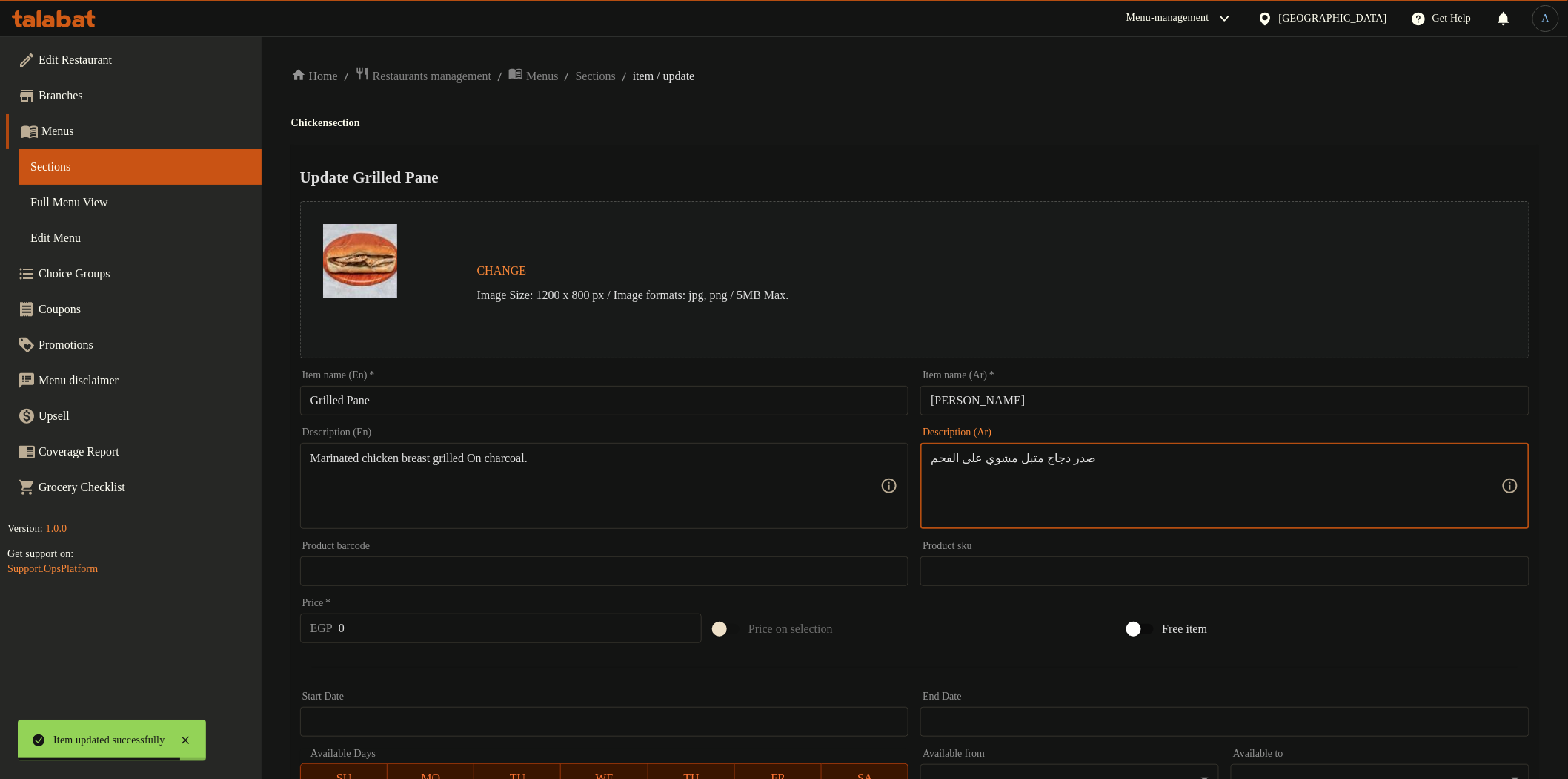
scroll to position [323, 0]
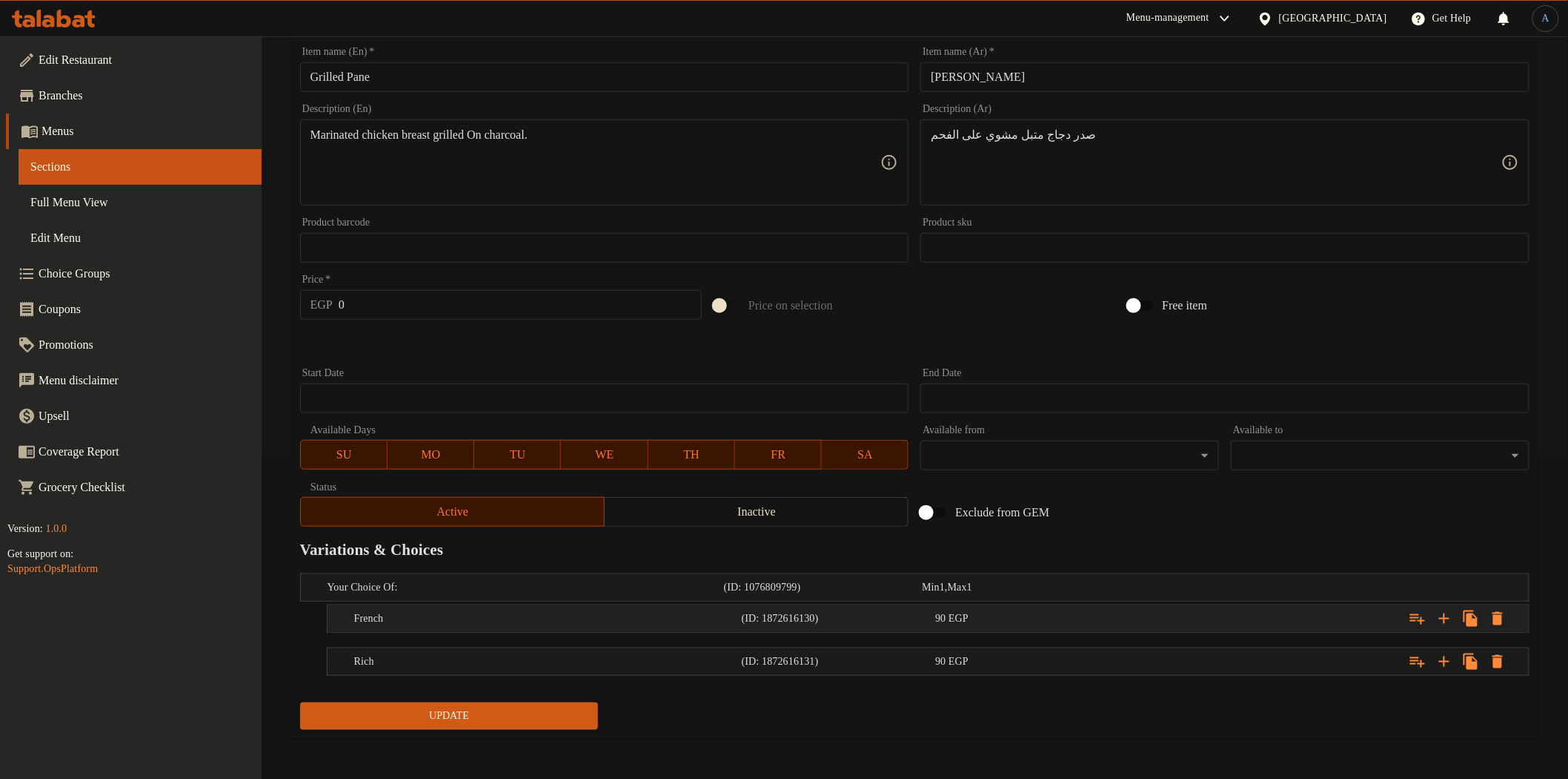
click at [1009, 604] on div "French (ID: 1872616130) 90 EGP" at bounding box center [933, 618] width 1163 height 33
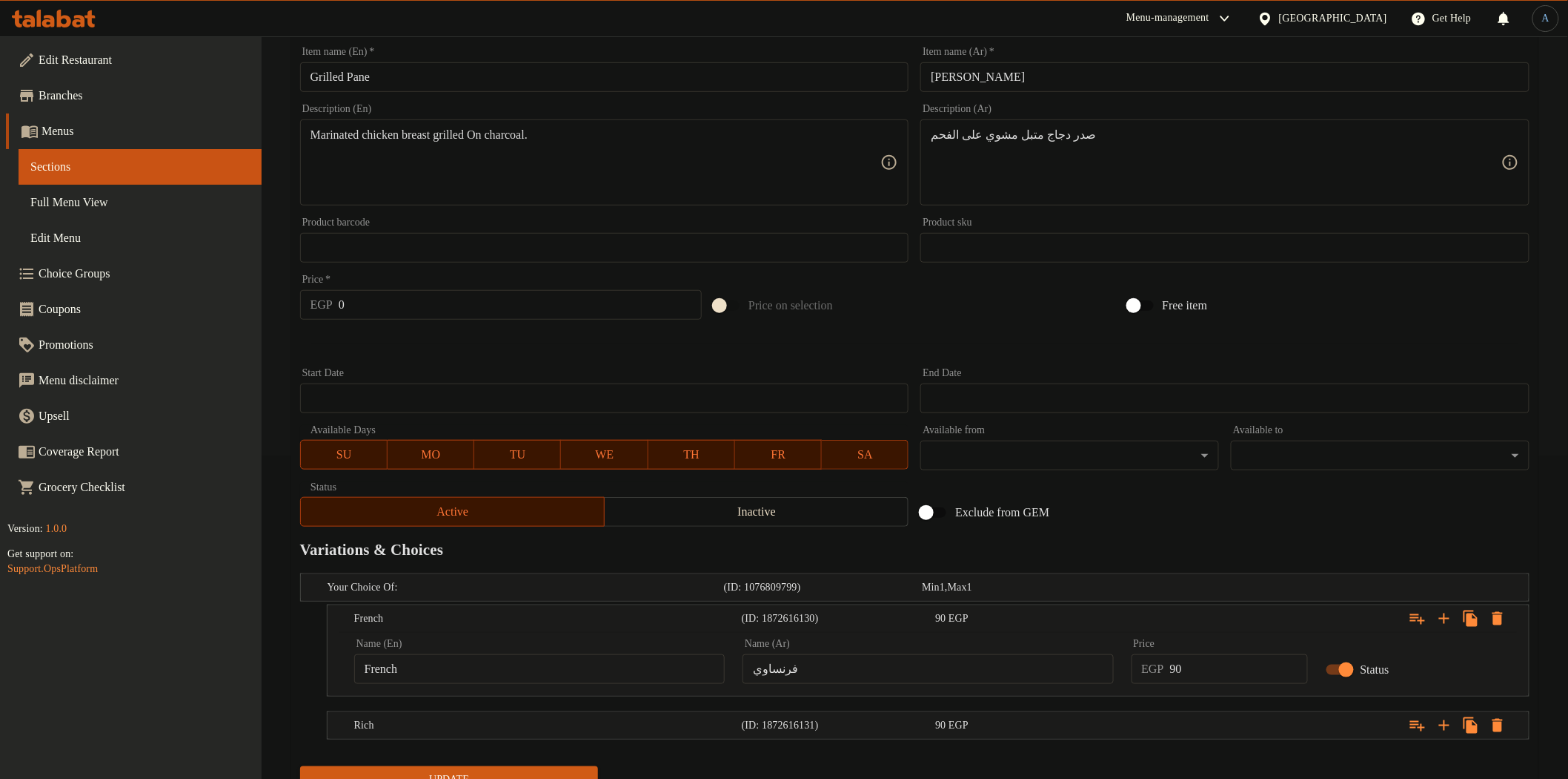
click at [1215, 677] on input "90" at bounding box center [1238, 669] width 138 height 30
type input "100"
click at [300, 766] on button "Update" at bounding box center [450, 780] width 299 height 28
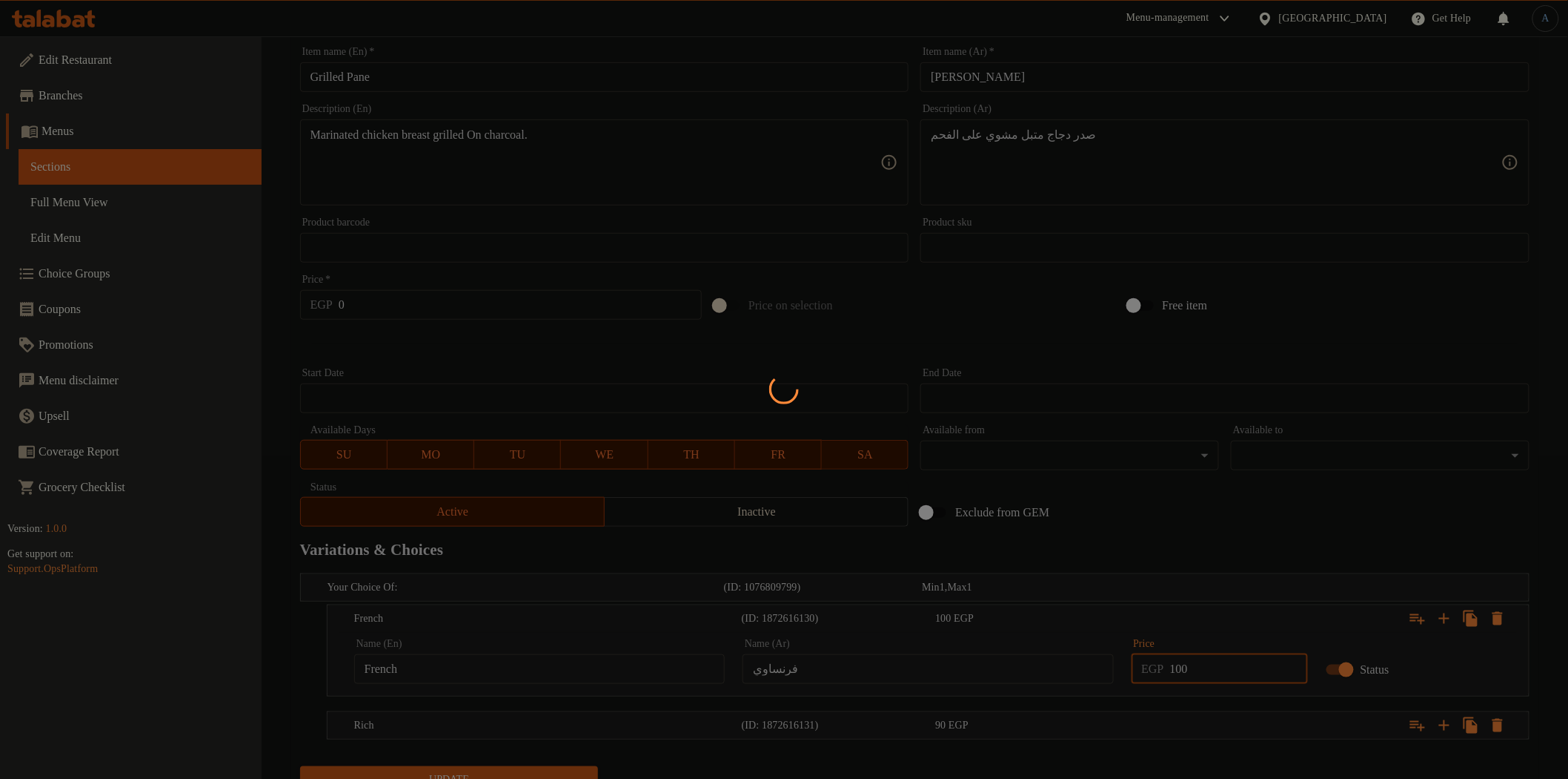
click at [1236, 725] on div at bounding box center [784, 390] width 1568 height 779
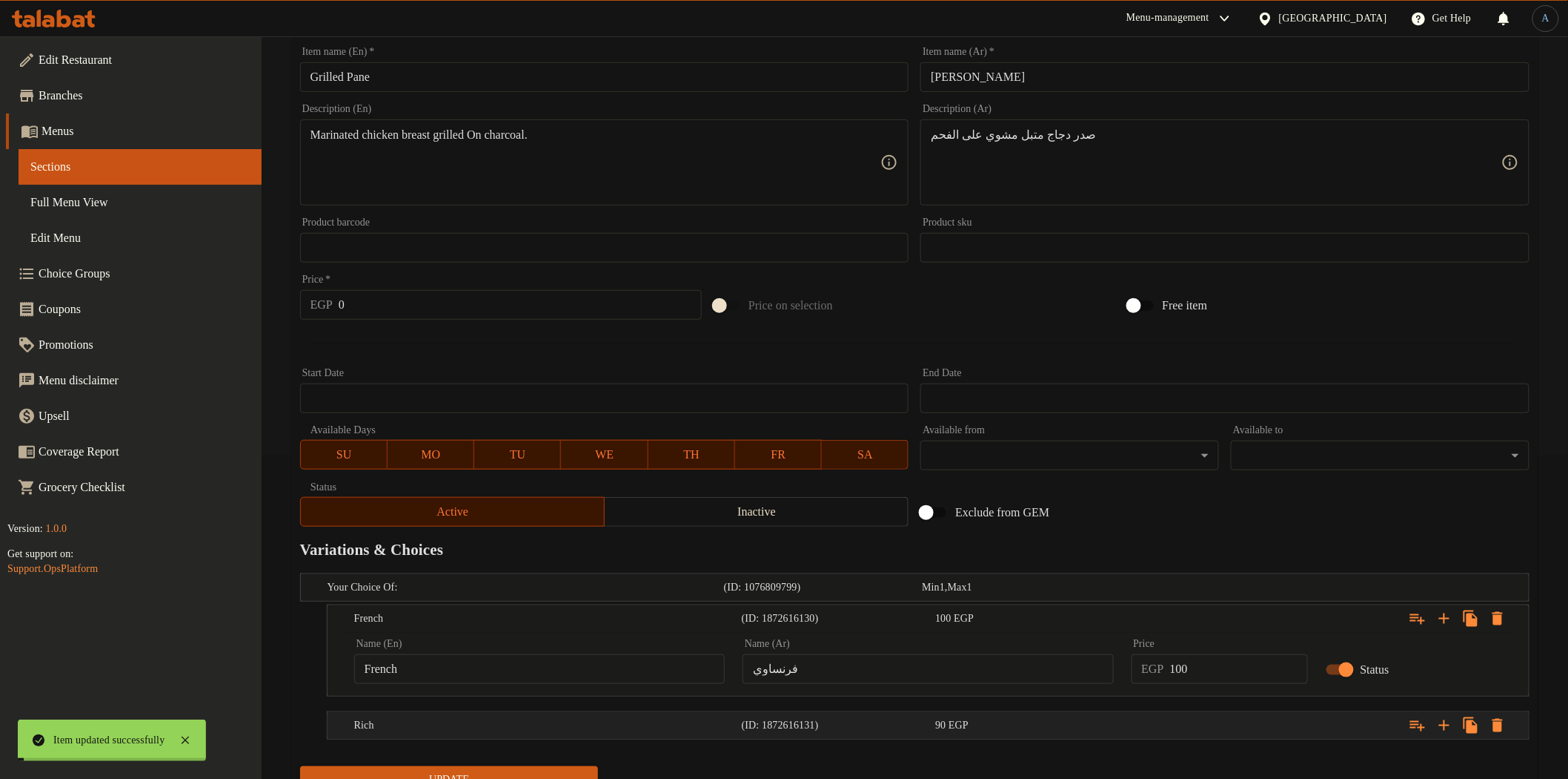
click at [1208, 734] on div "Expand" at bounding box center [1319, 724] width 387 height 33
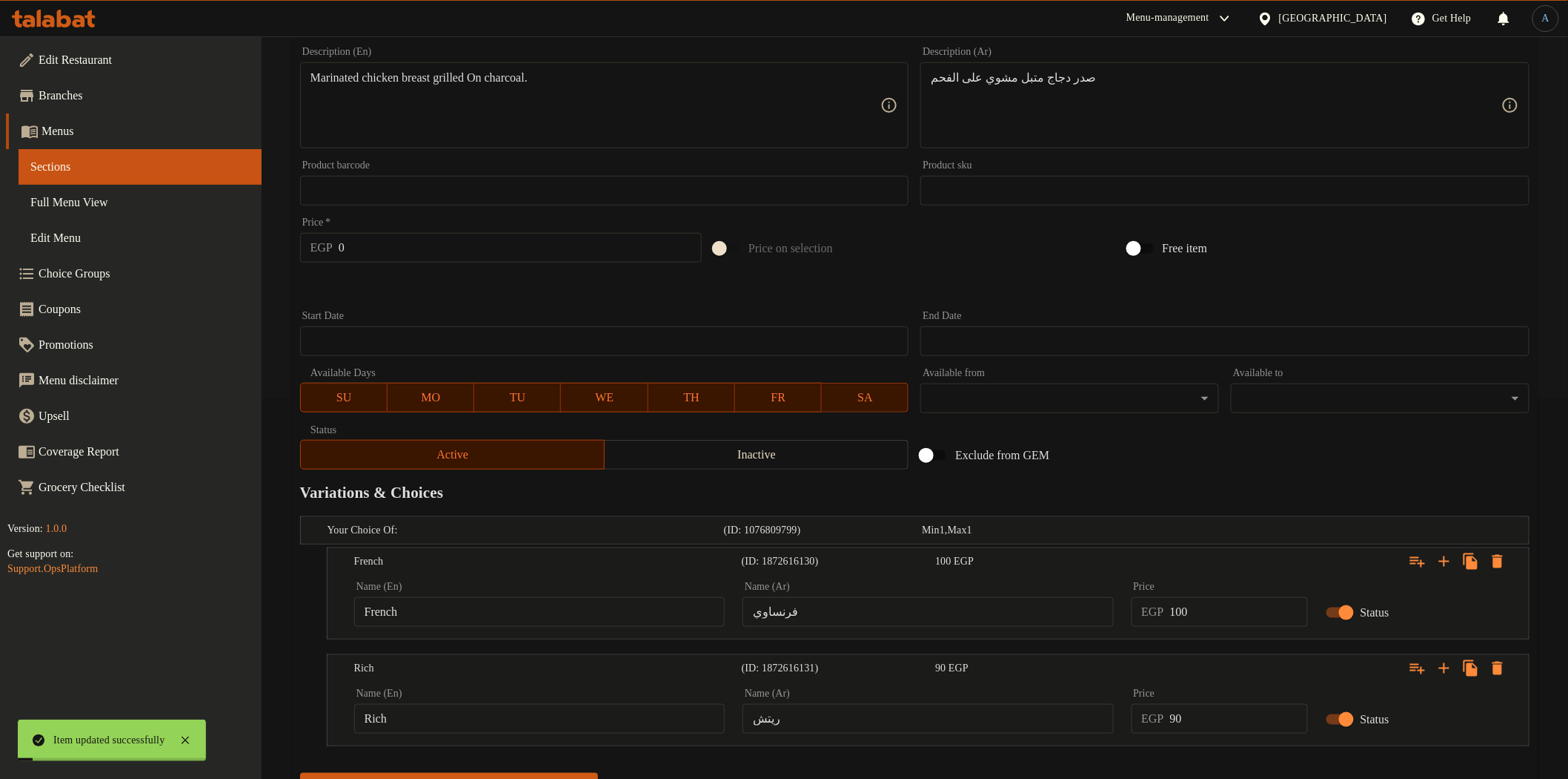
scroll to position [451, 0]
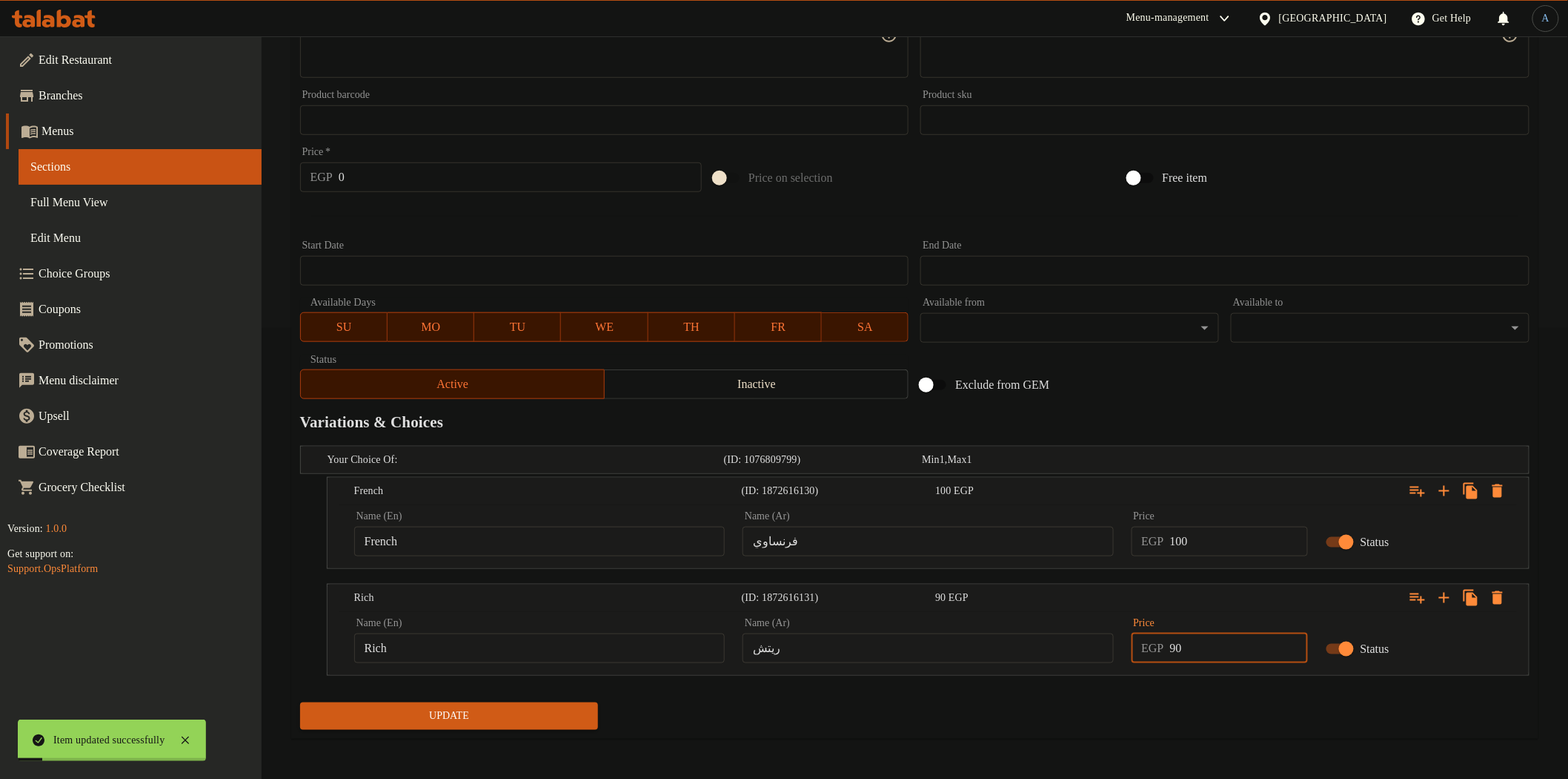
click at [1223, 641] on input "90" at bounding box center [1238, 648] width 138 height 30
type input "100"
click at [300, 703] on button "Update" at bounding box center [450, 717] width 299 height 28
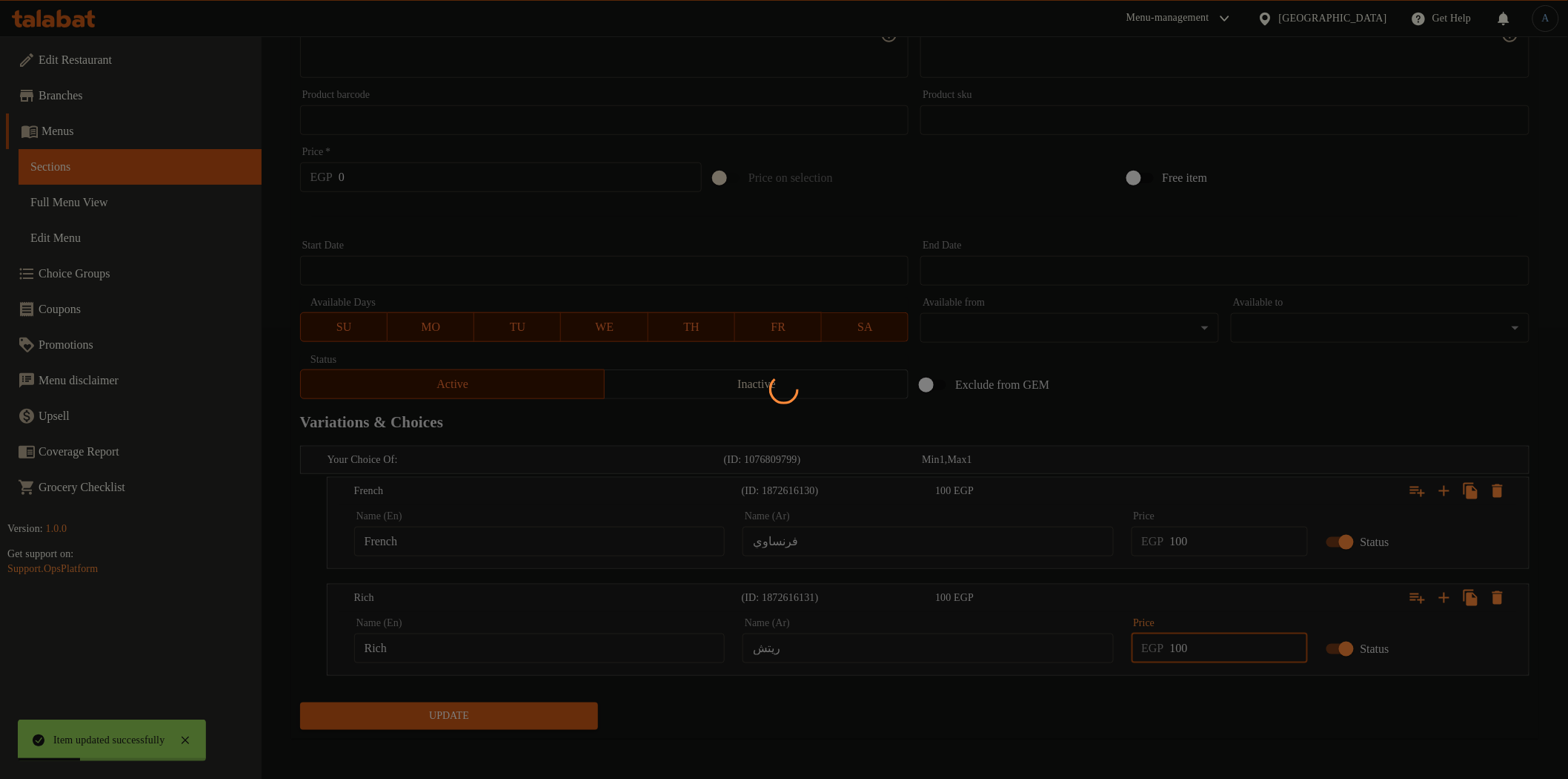
click at [1169, 345] on div at bounding box center [784, 390] width 1568 height 779
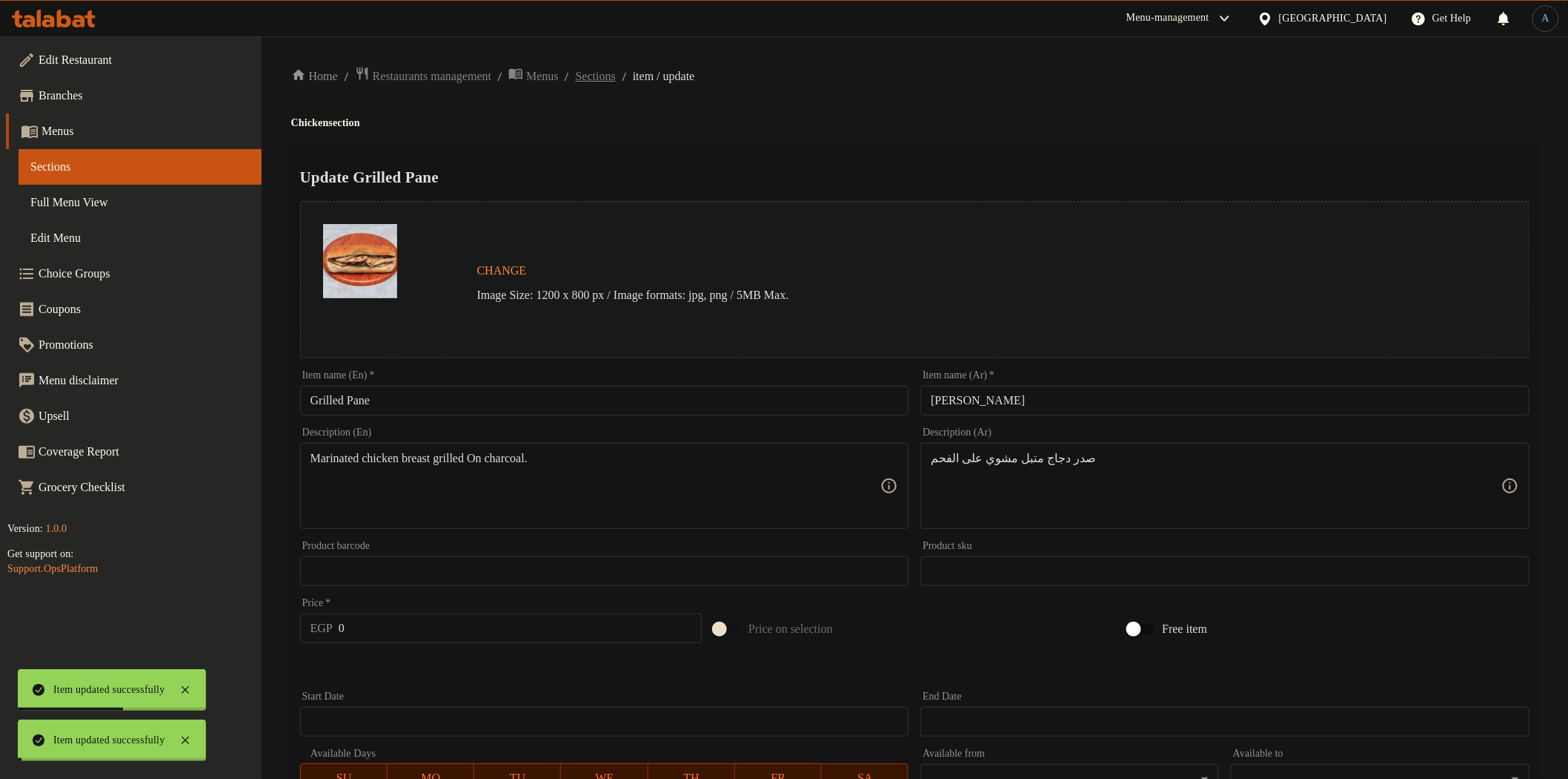
click at [616, 74] on span "Sections" at bounding box center [595, 76] width 40 height 18
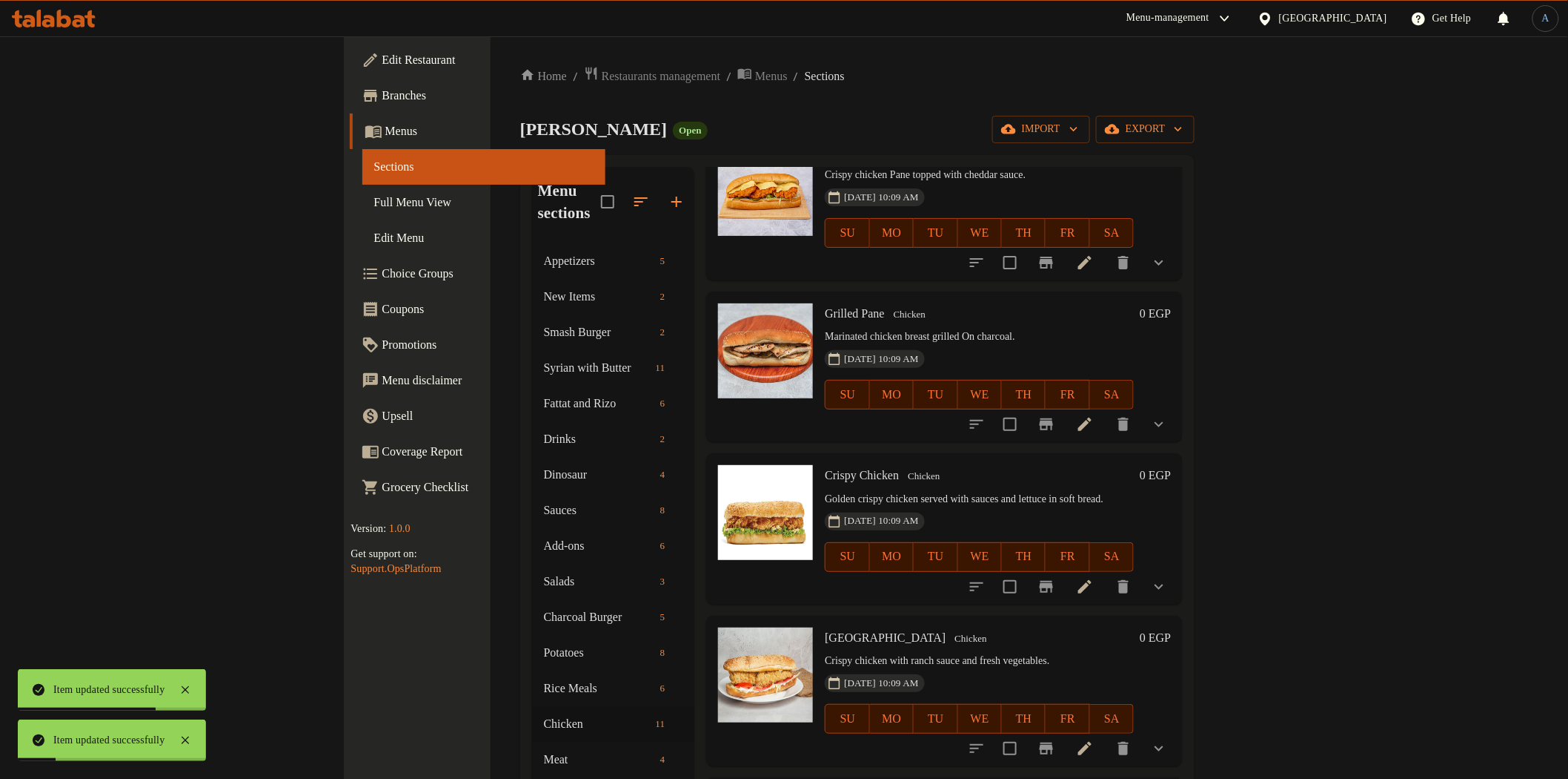
scroll to position [247, 0]
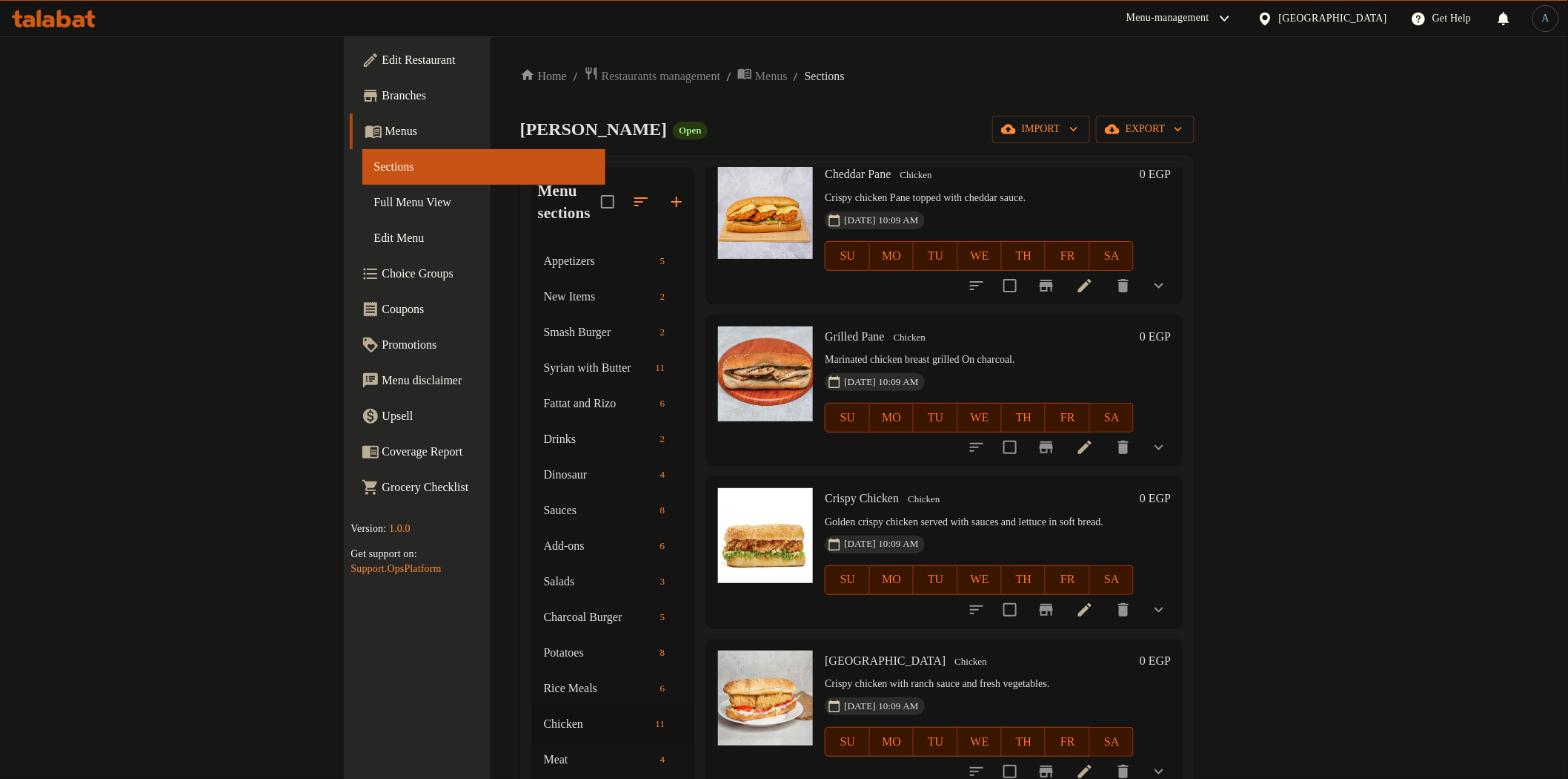
click at [1092, 440] on icon at bounding box center [1085, 446] width 13 height 13
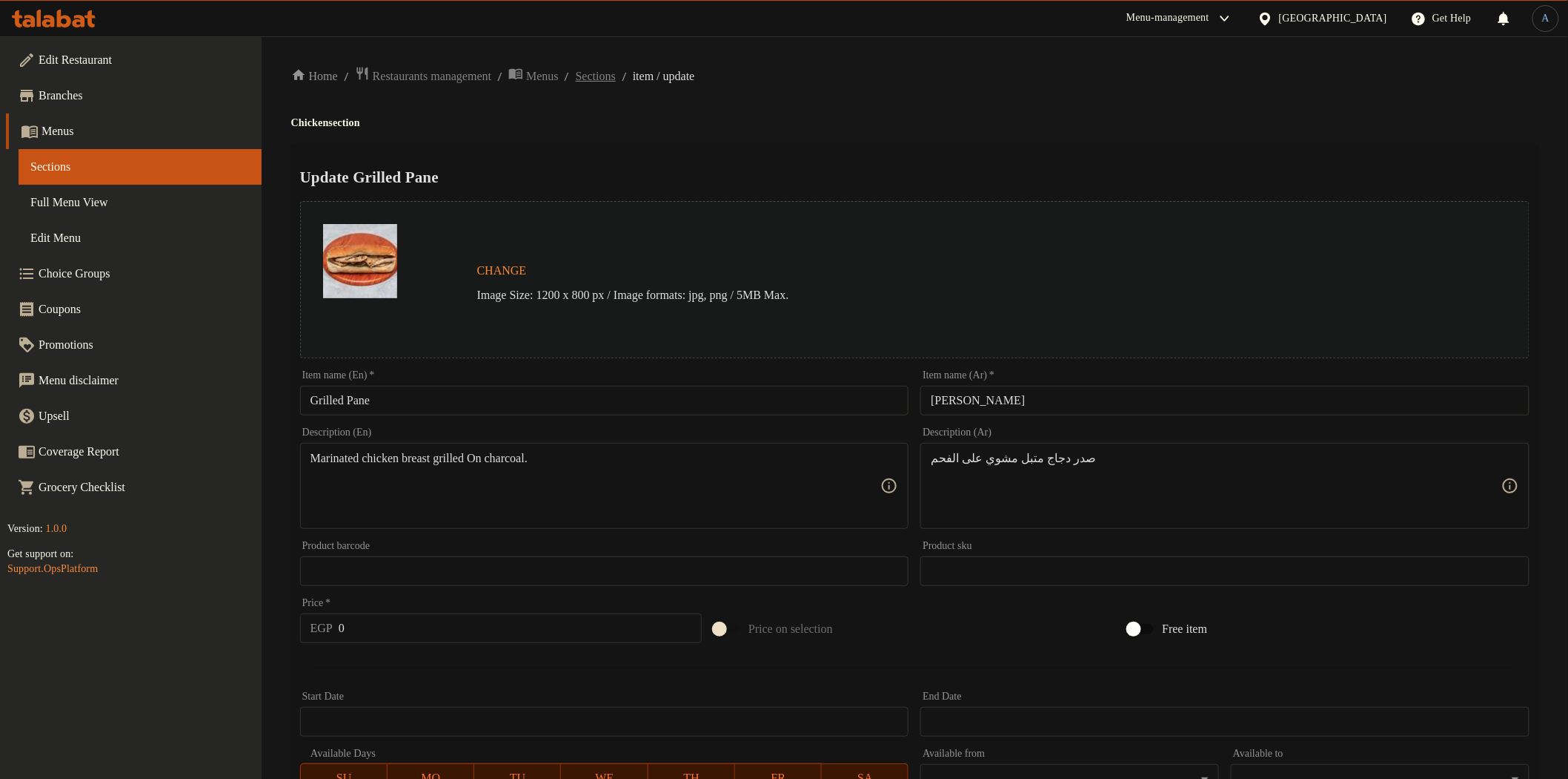
click at [616, 72] on span "Sections" at bounding box center [595, 76] width 40 height 18
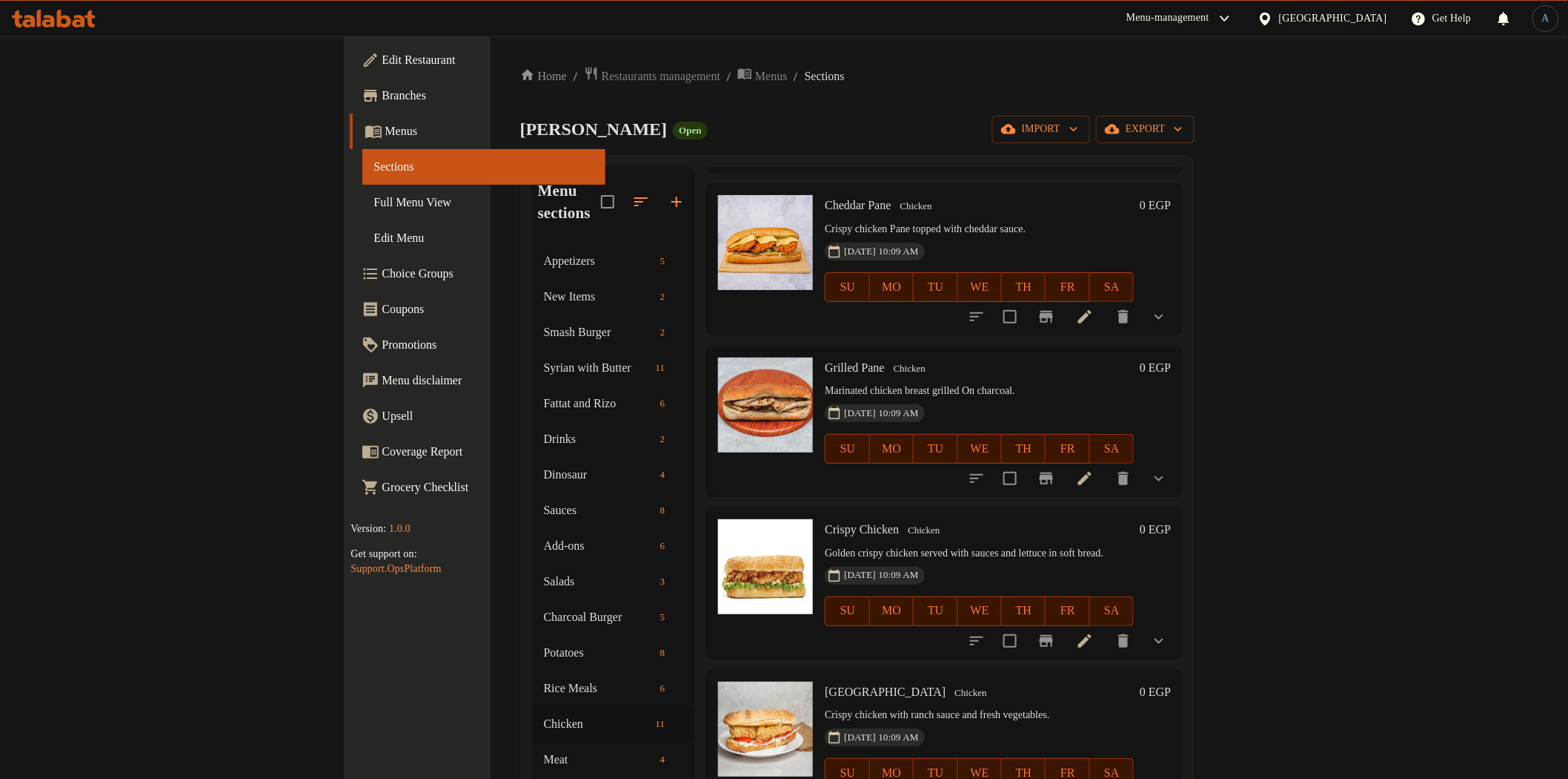
scroll to position [411, 0]
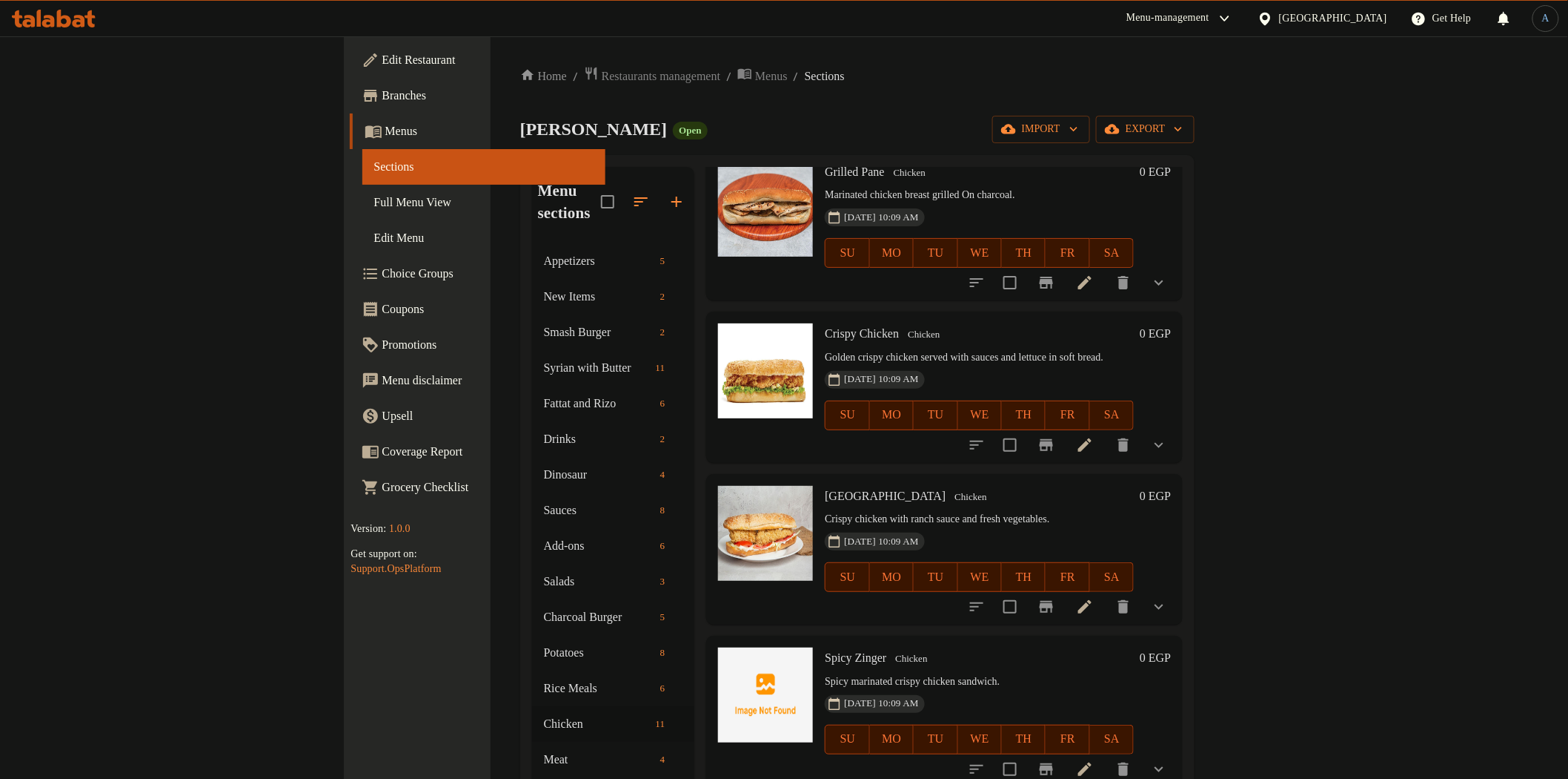
click at [1092, 438] on icon at bounding box center [1085, 444] width 13 height 13
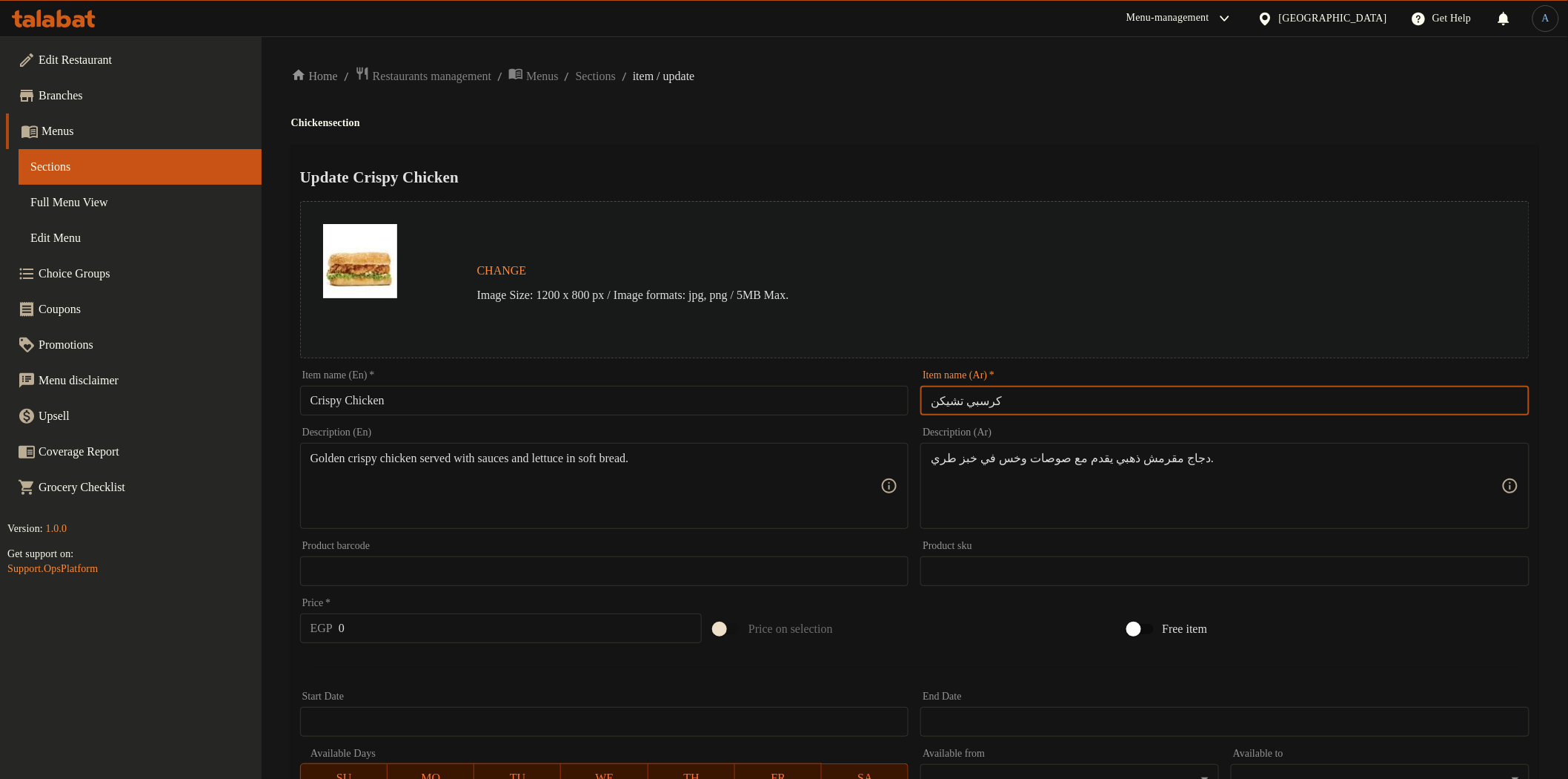
click at [1012, 395] on input "كرسبي تشيكن" at bounding box center [1224, 400] width 609 height 30
paste input "text"
type input "كرسبى تشيكن"
click at [975, 172] on h2 "Update Crispy Chicken" at bounding box center [914, 177] width 1229 height 22
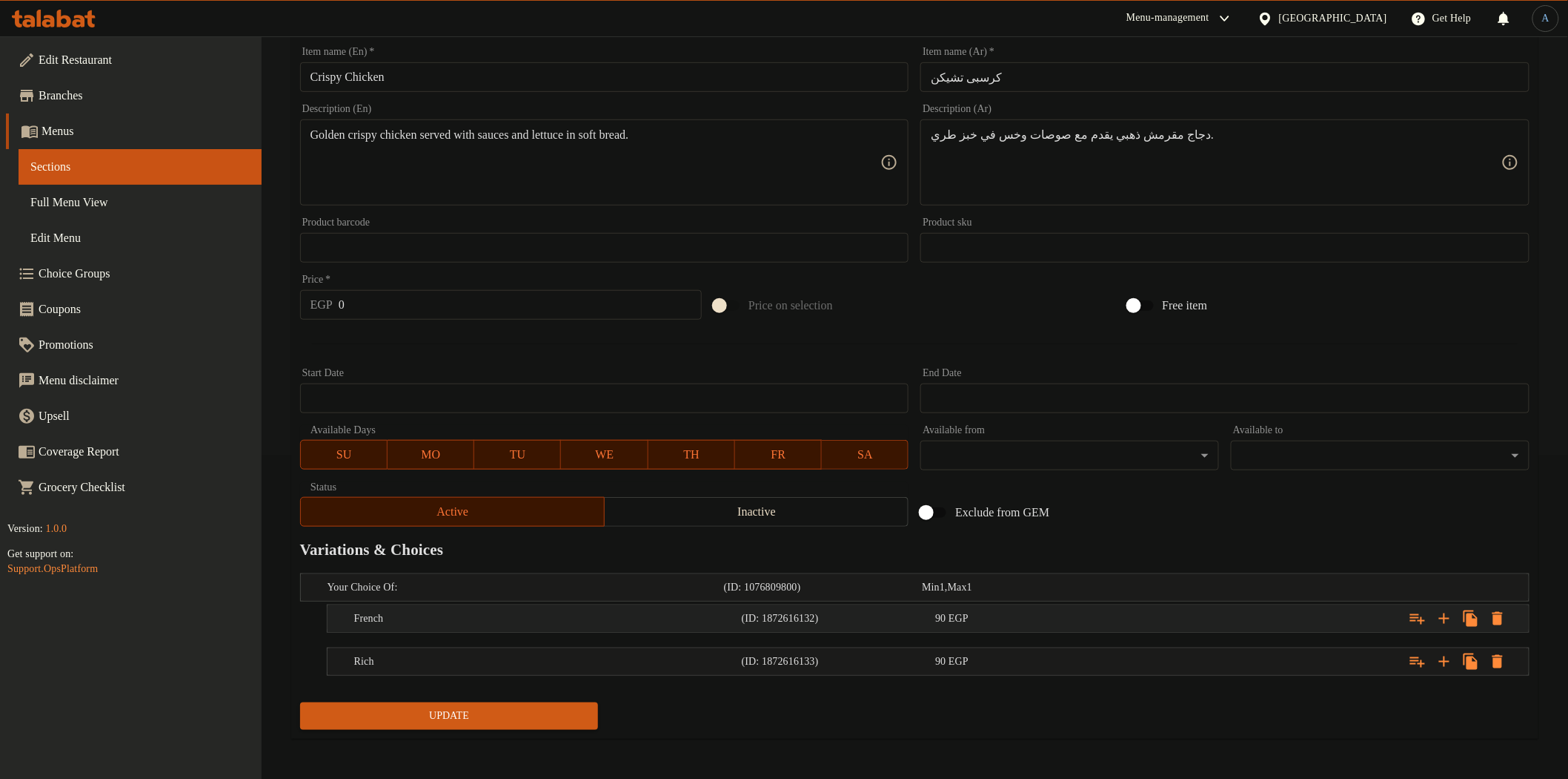
click at [1013, 612] on div "90 EGP" at bounding box center [1029, 618] width 188 height 15
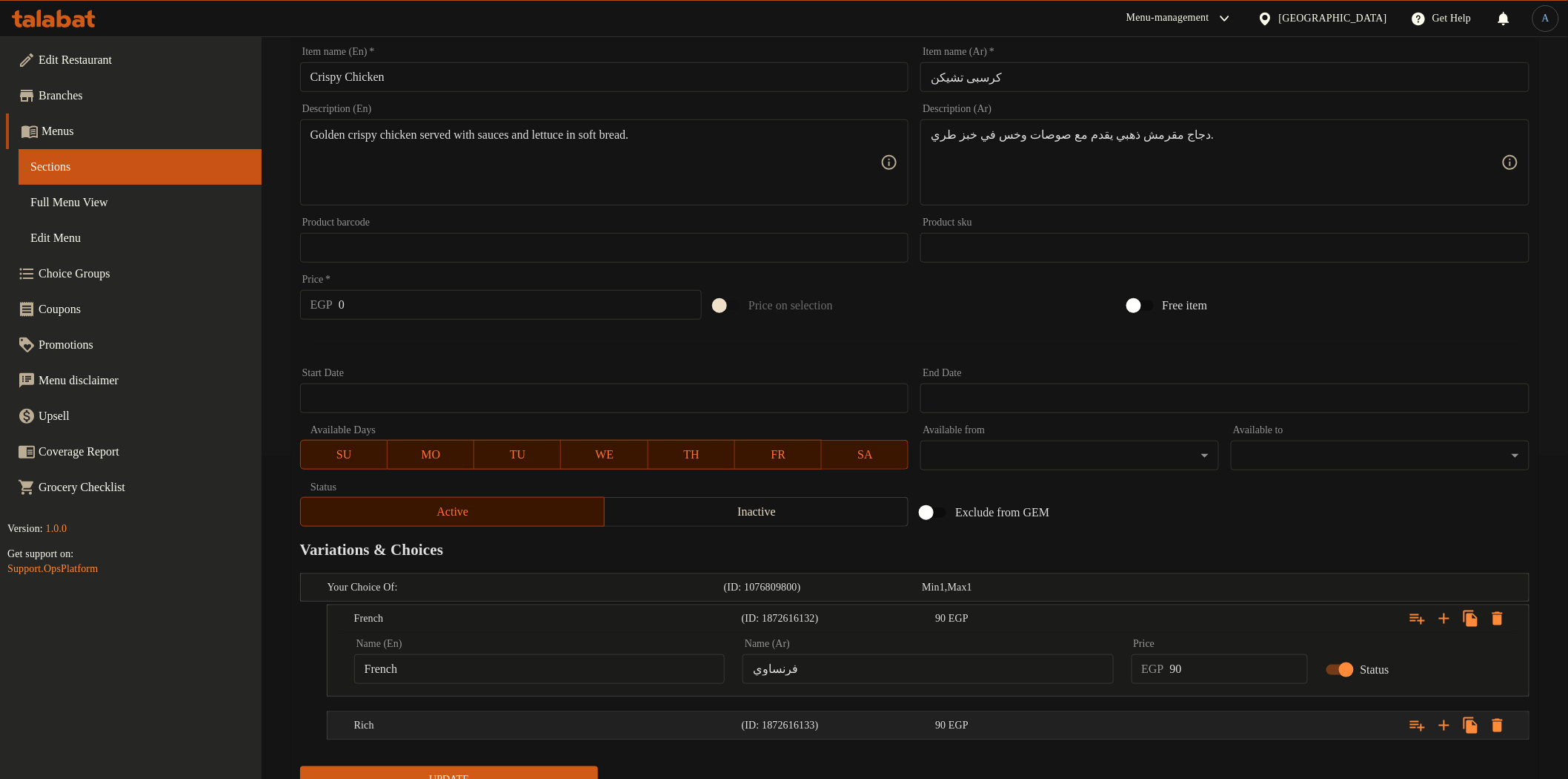
click at [1071, 718] on div "90 EGP" at bounding box center [1029, 724] width 188 height 15
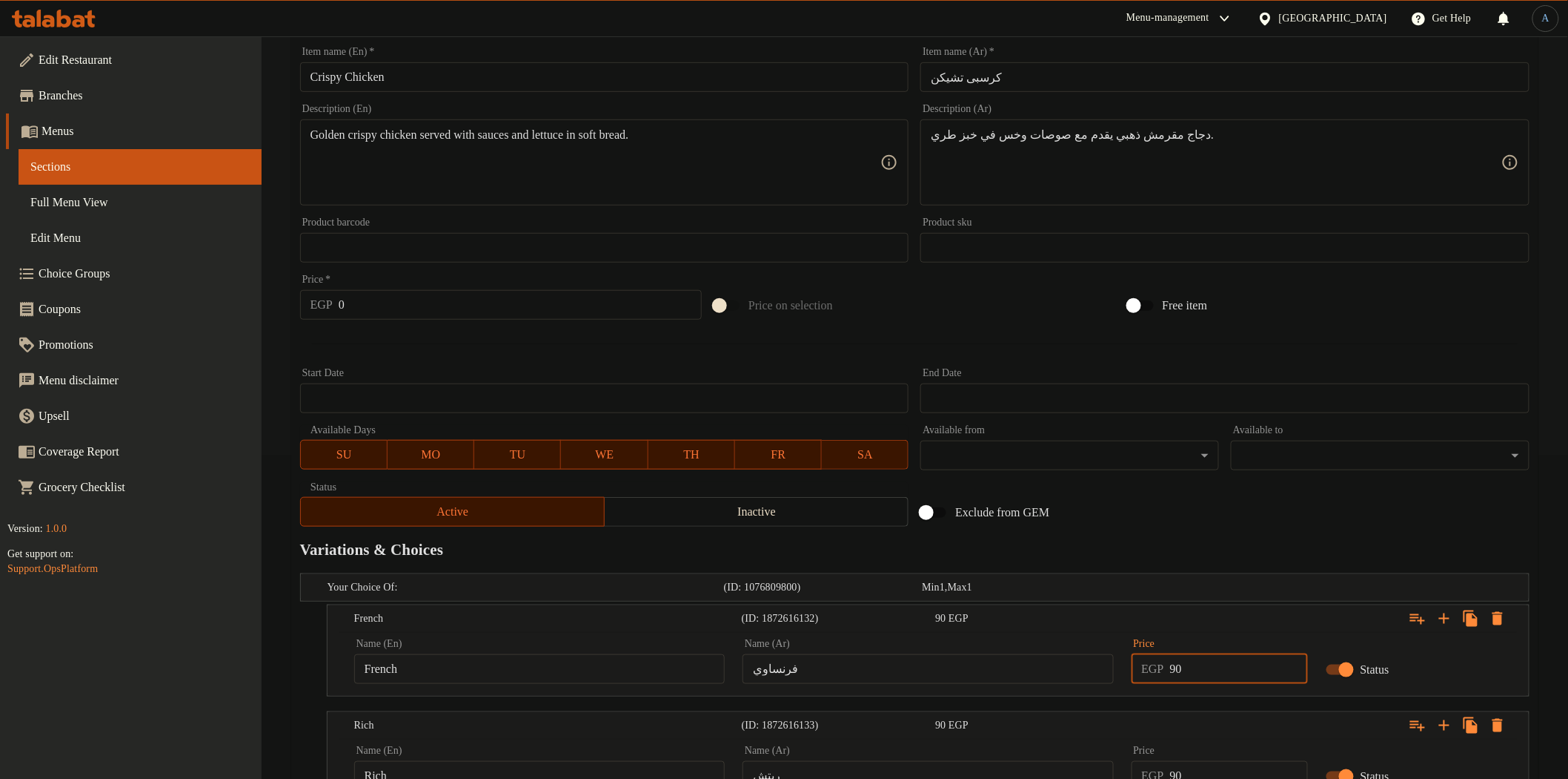
drag, startPoint x: 1236, startPoint y: 669, endPoint x: 1172, endPoint y: 669, distance: 64.0
click at [1172, 669] on input "90" at bounding box center [1238, 669] width 138 height 30
type input "100"
drag, startPoint x: 1211, startPoint y: 752, endPoint x: 1213, endPoint y: 770, distance: 18.1
click at [1213, 770] on div "Price EGP 90 Price" at bounding box center [1220, 768] width 176 height 46
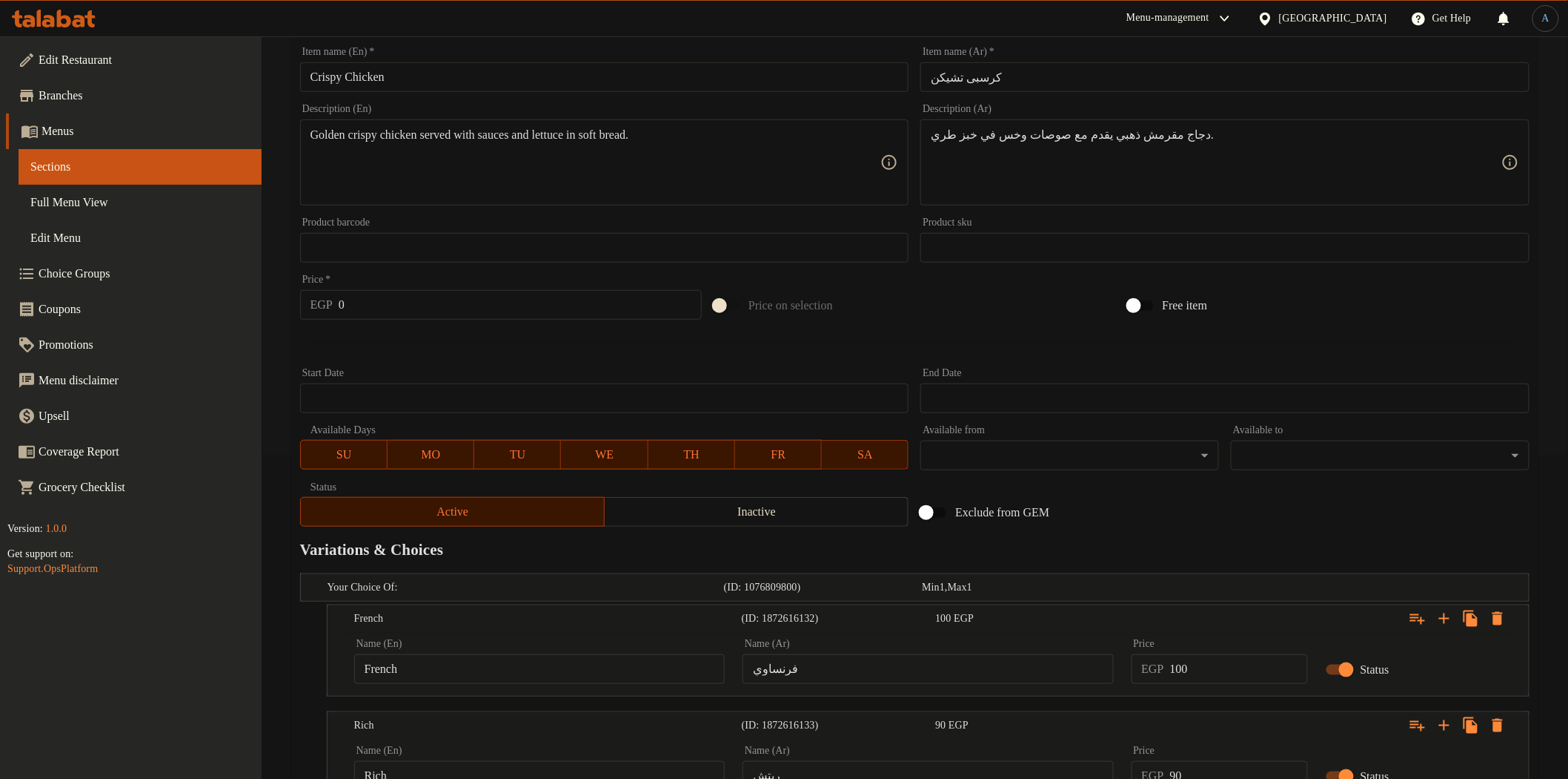
scroll to position [337, 0]
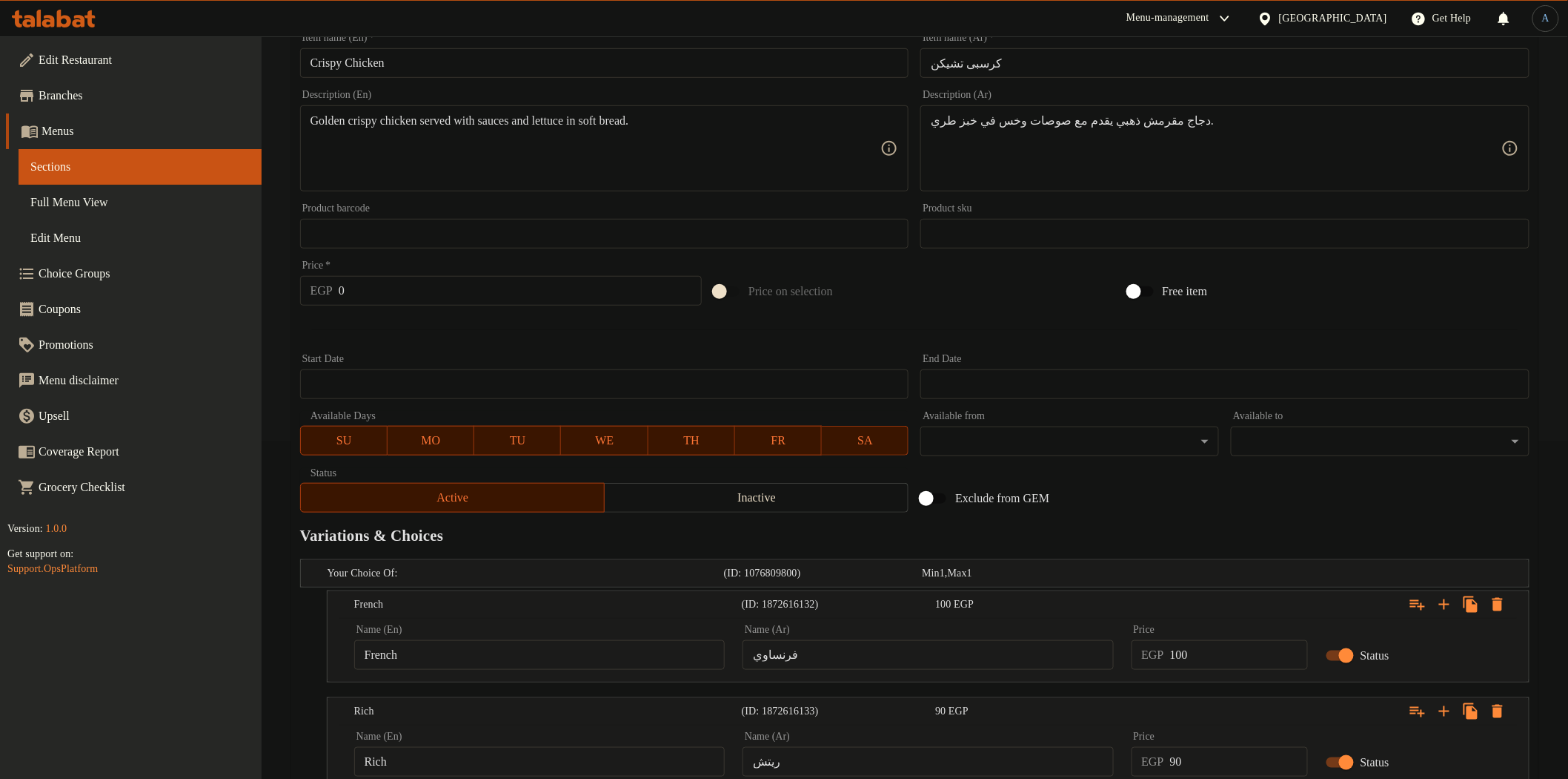
click at [1203, 769] on div at bounding box center [1203, 769] width 0 height 0
click at [1214, 761] on input "90" at bounding box center [1238, 761] width 138 height 30
type input "100"
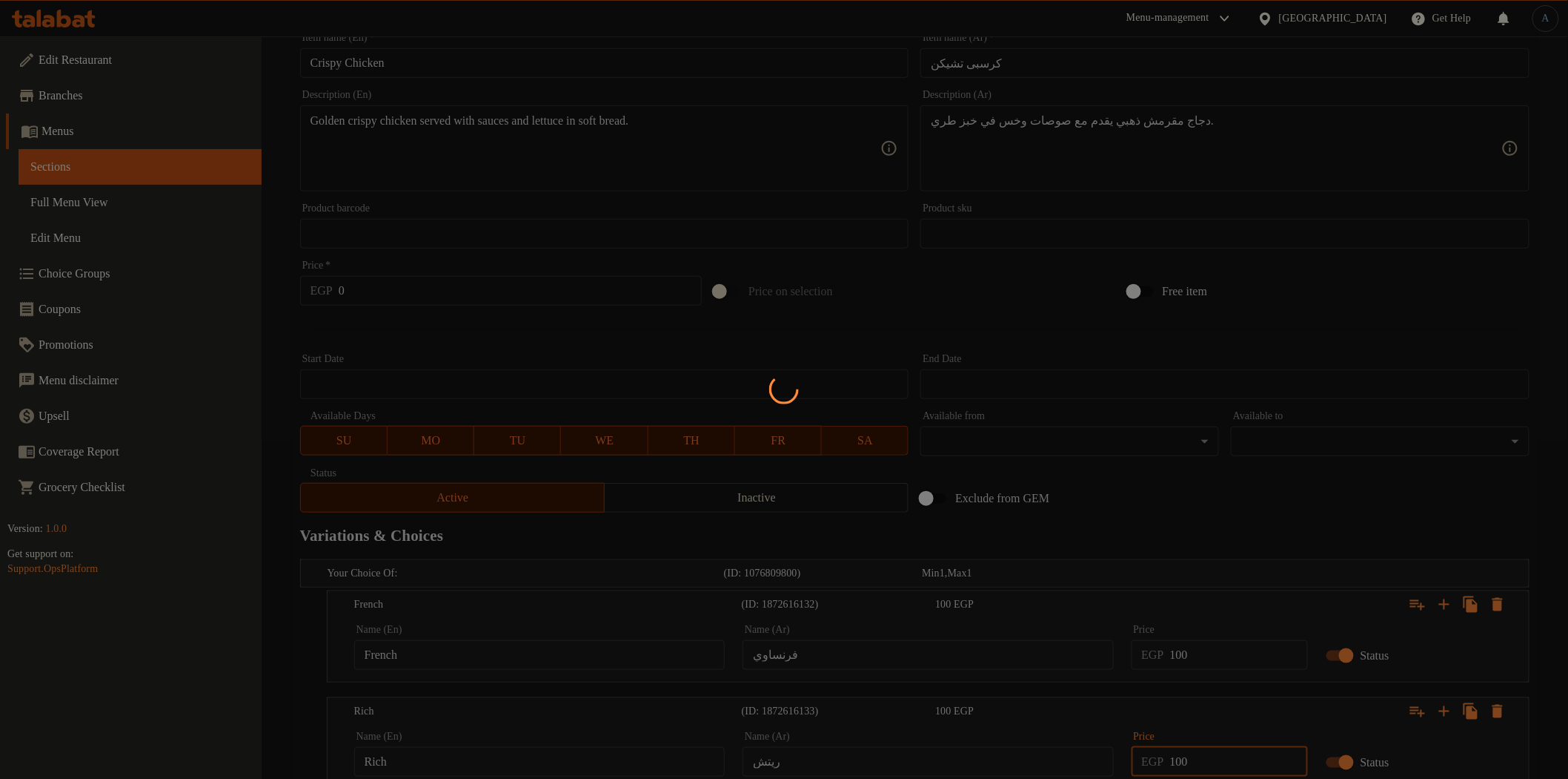
click at [1283, 469] on div at bounding box center [784, 390] width 1568 height 779
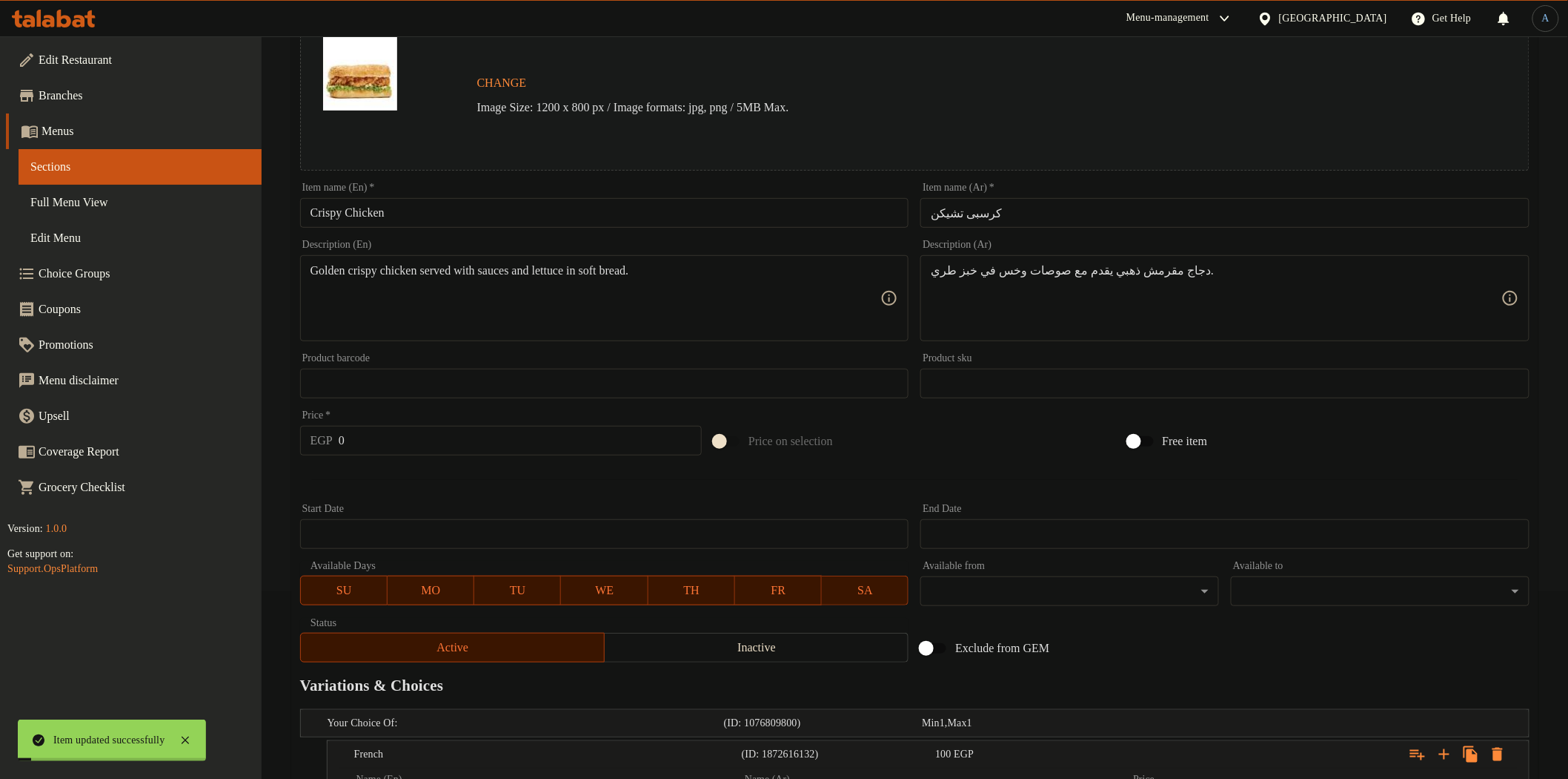
scroll to position [0, 0]
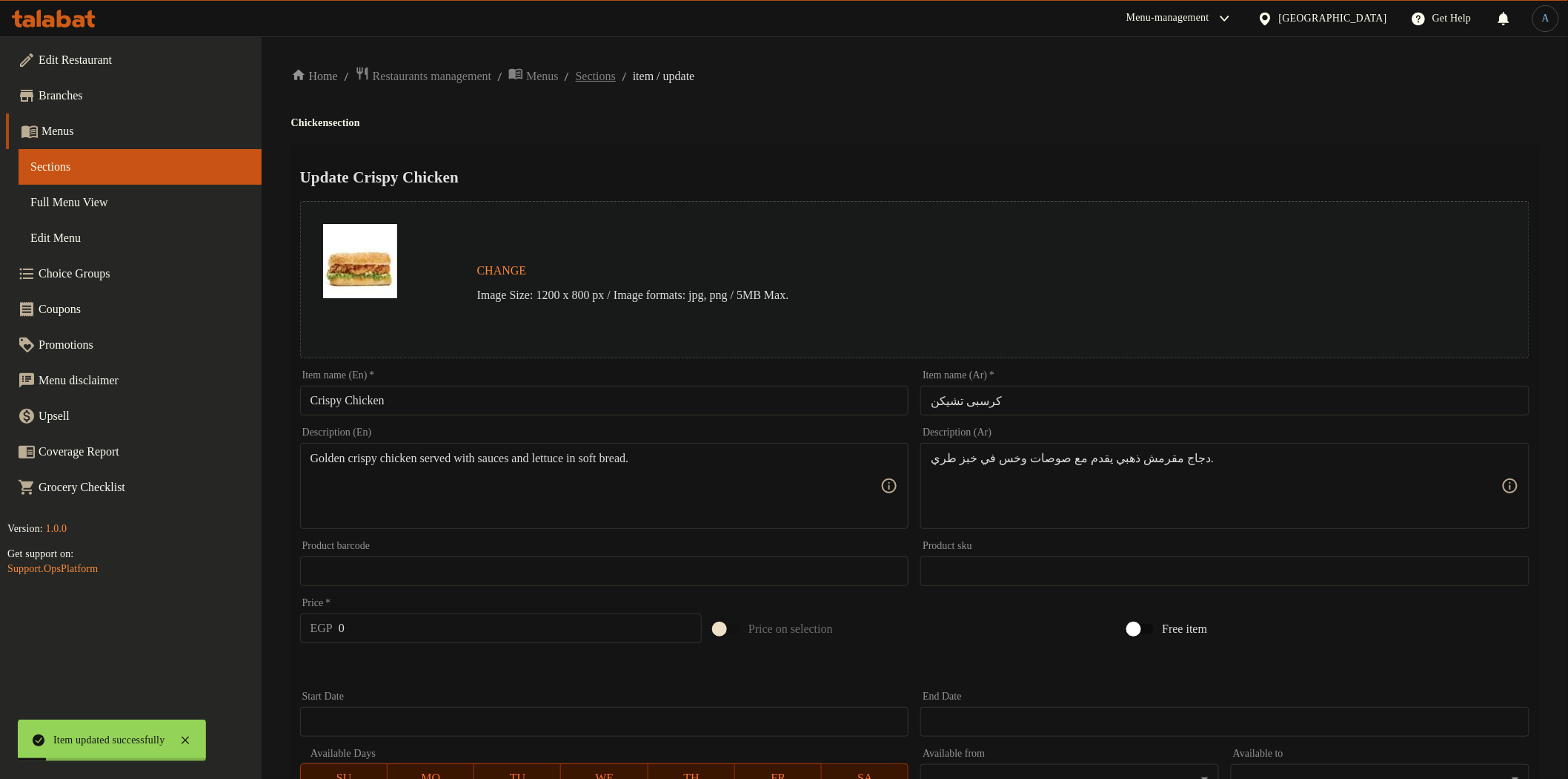
click at [616, 79] on span "Sections" at bounding box center [595, 76] width 40 height 18
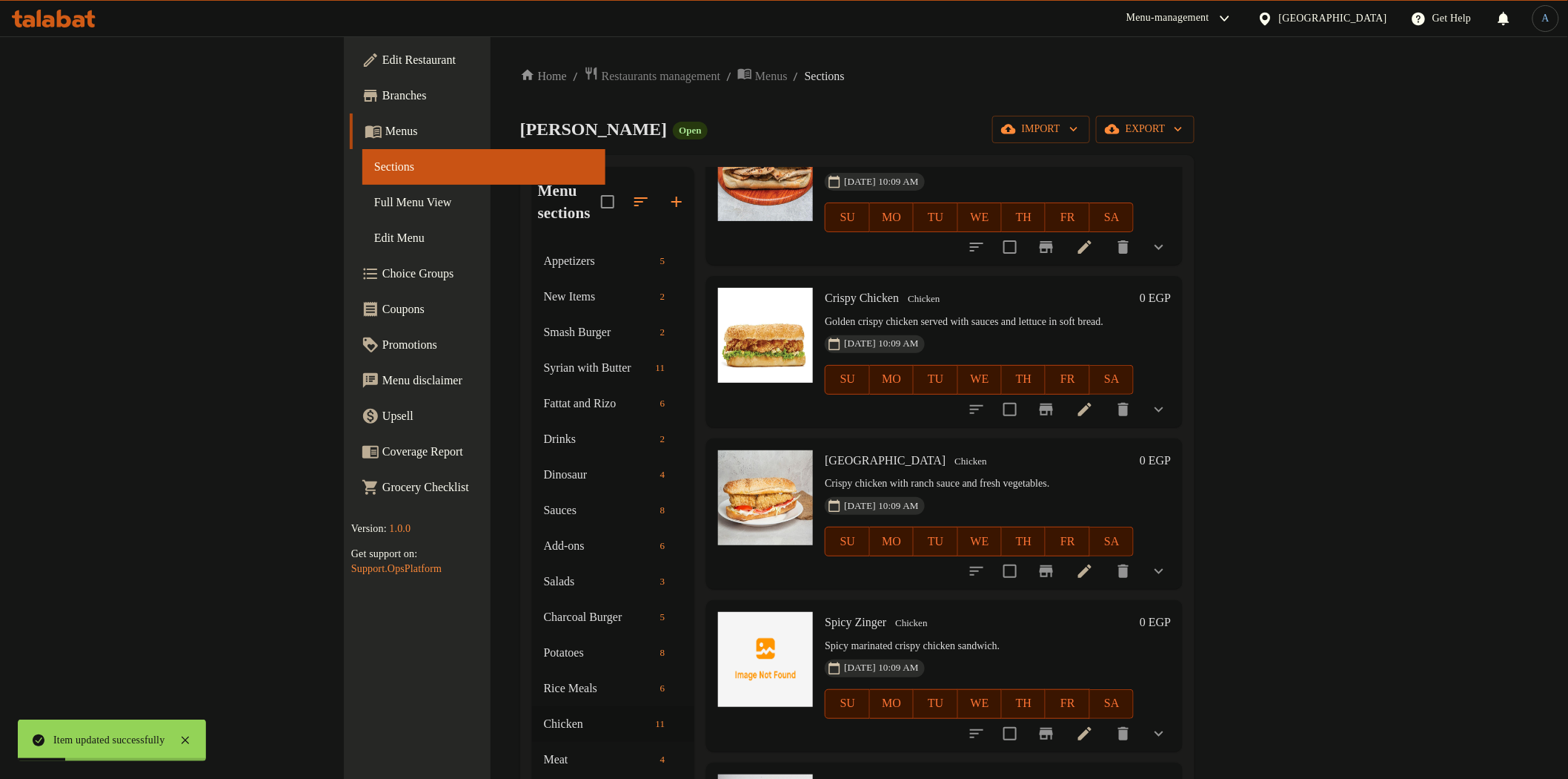
scroll to position [494, 0]
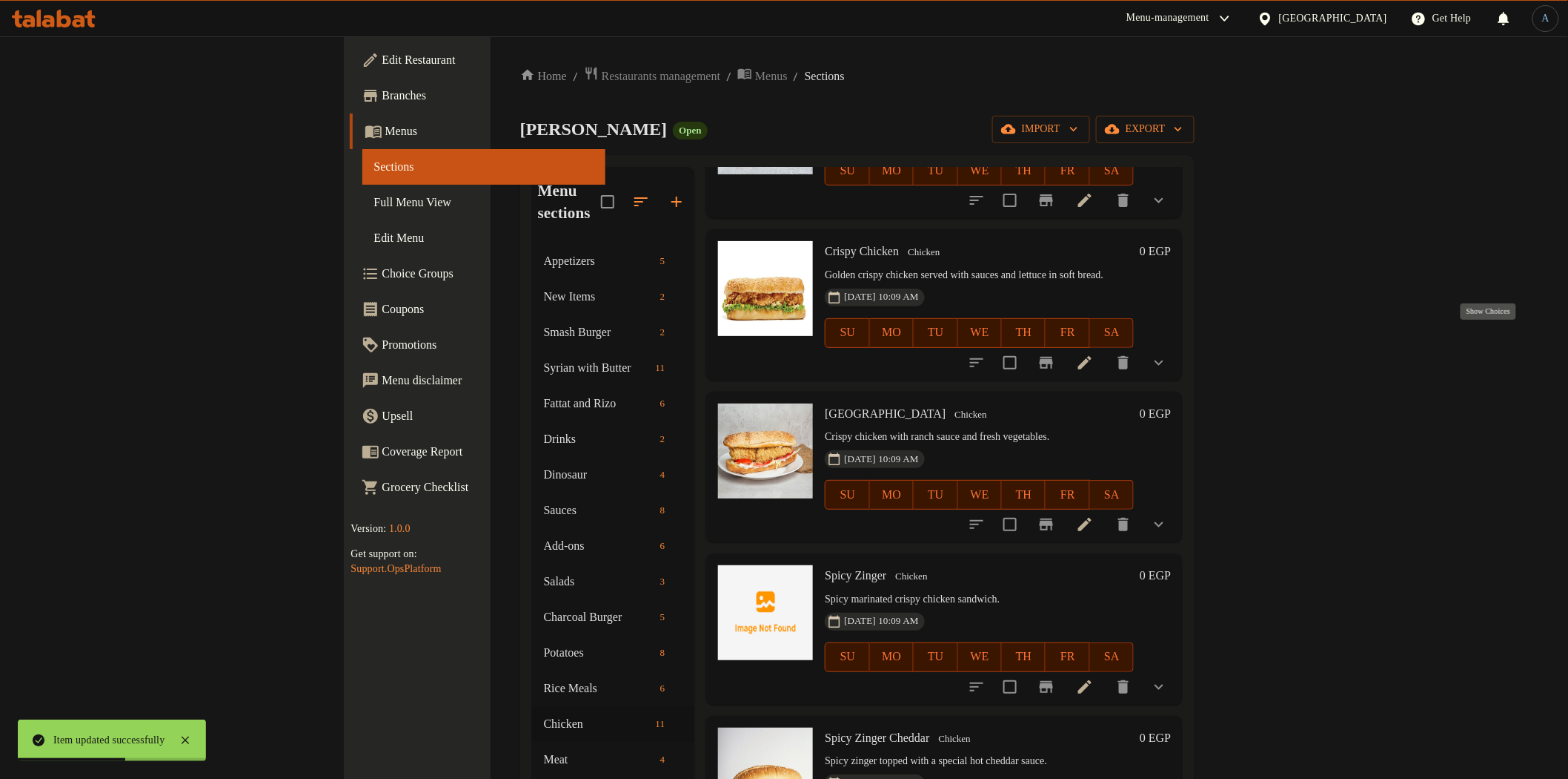
click at [1164, 360] on icon "show more" at bounding box center [1159, 362] width 9 height 5
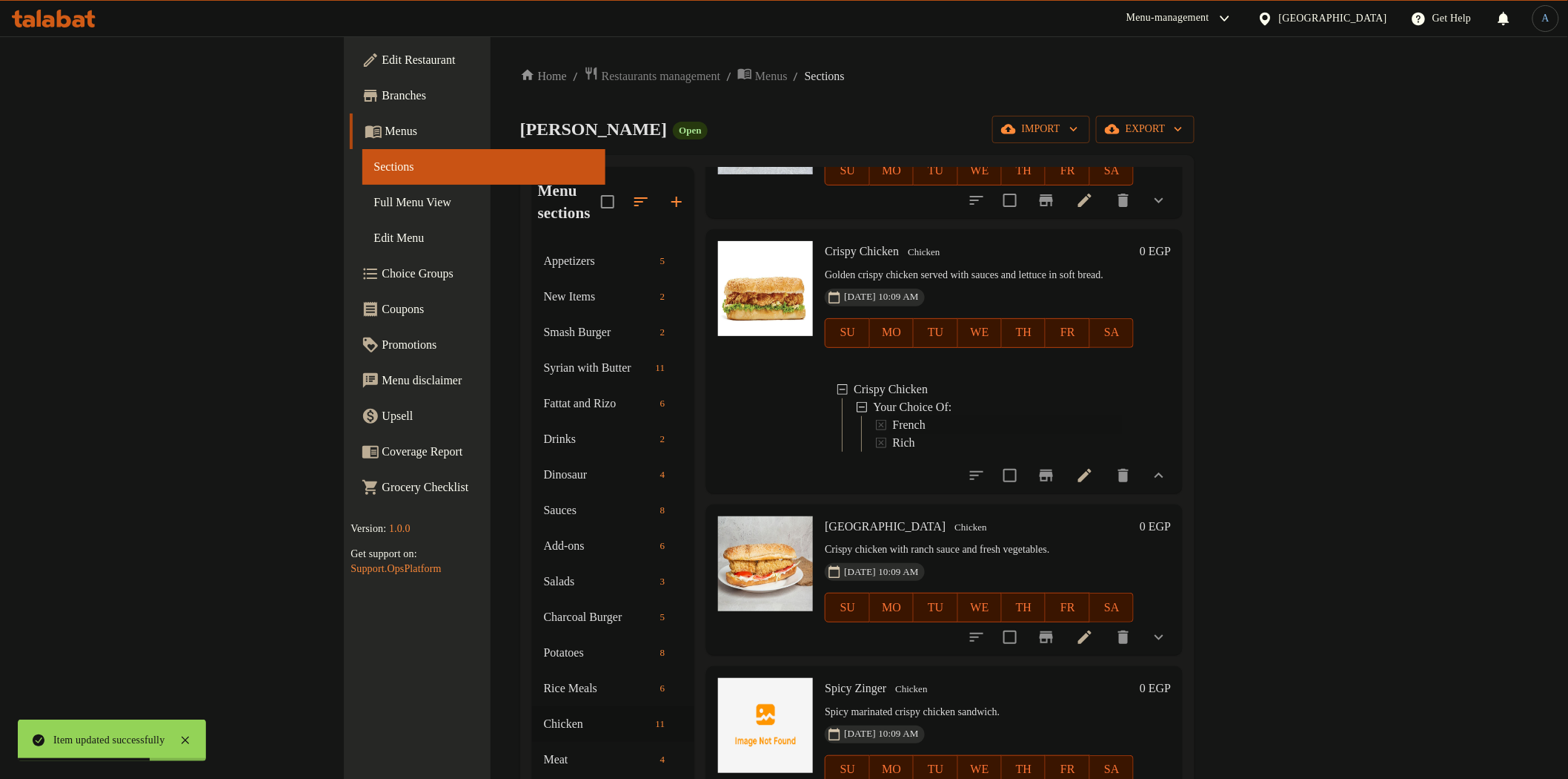
click at [892, 416] on span "French" at bounding box center [908, 425] width 33 height 18
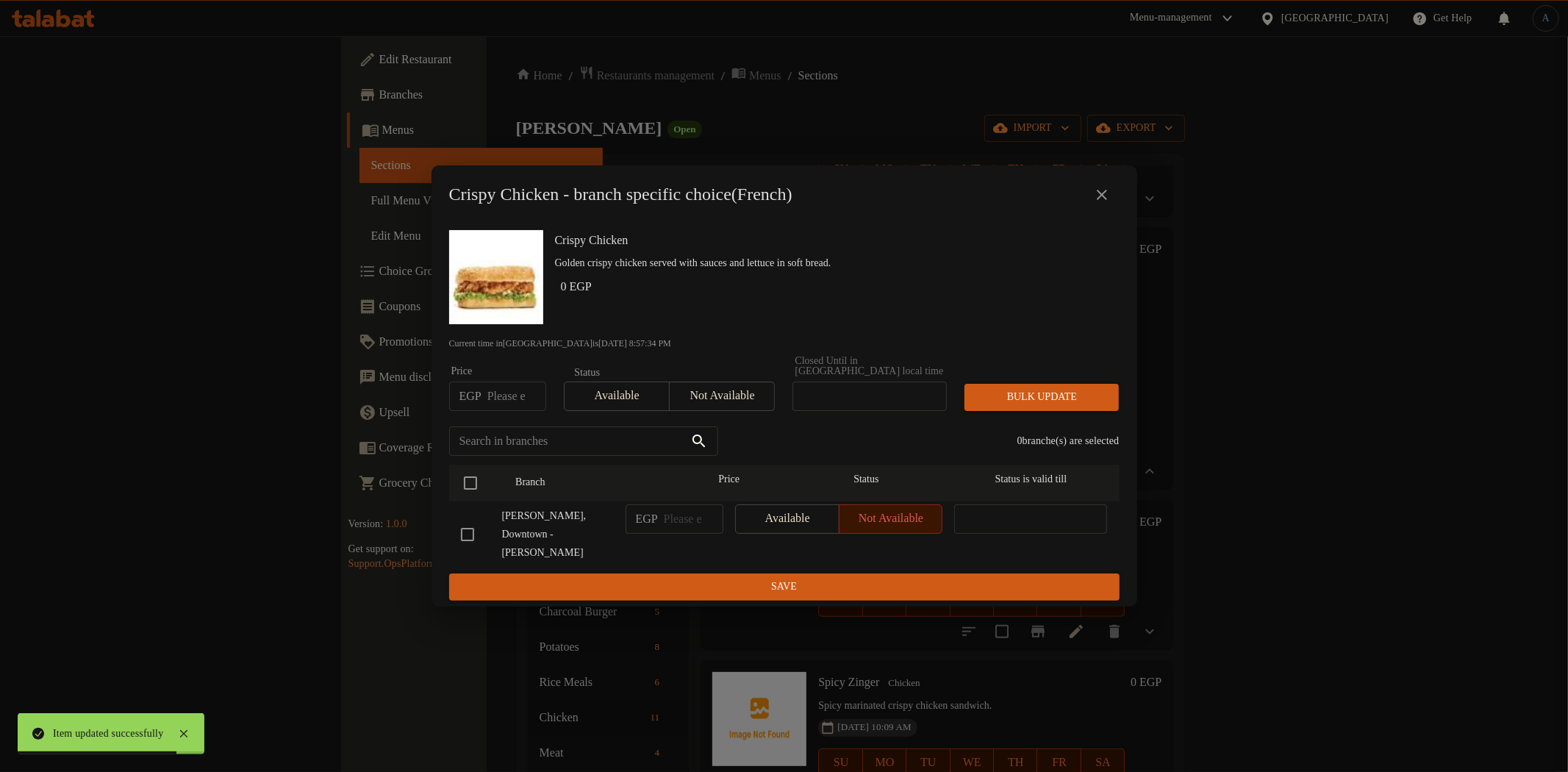
click at [1110, 203] on icon "close" at bounding box center [1102, 194] width 18 height 18
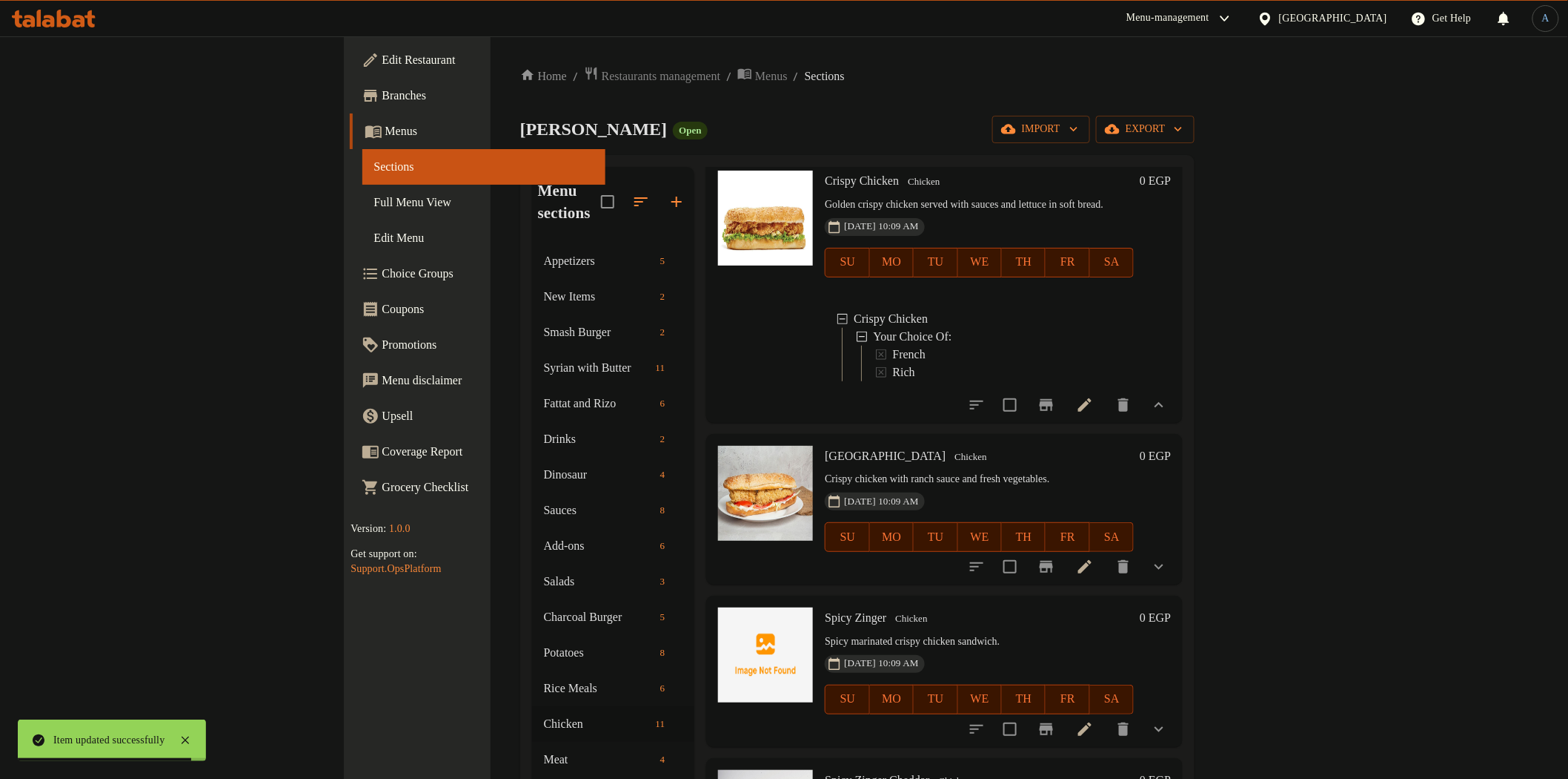
scroll to position [658, 0]
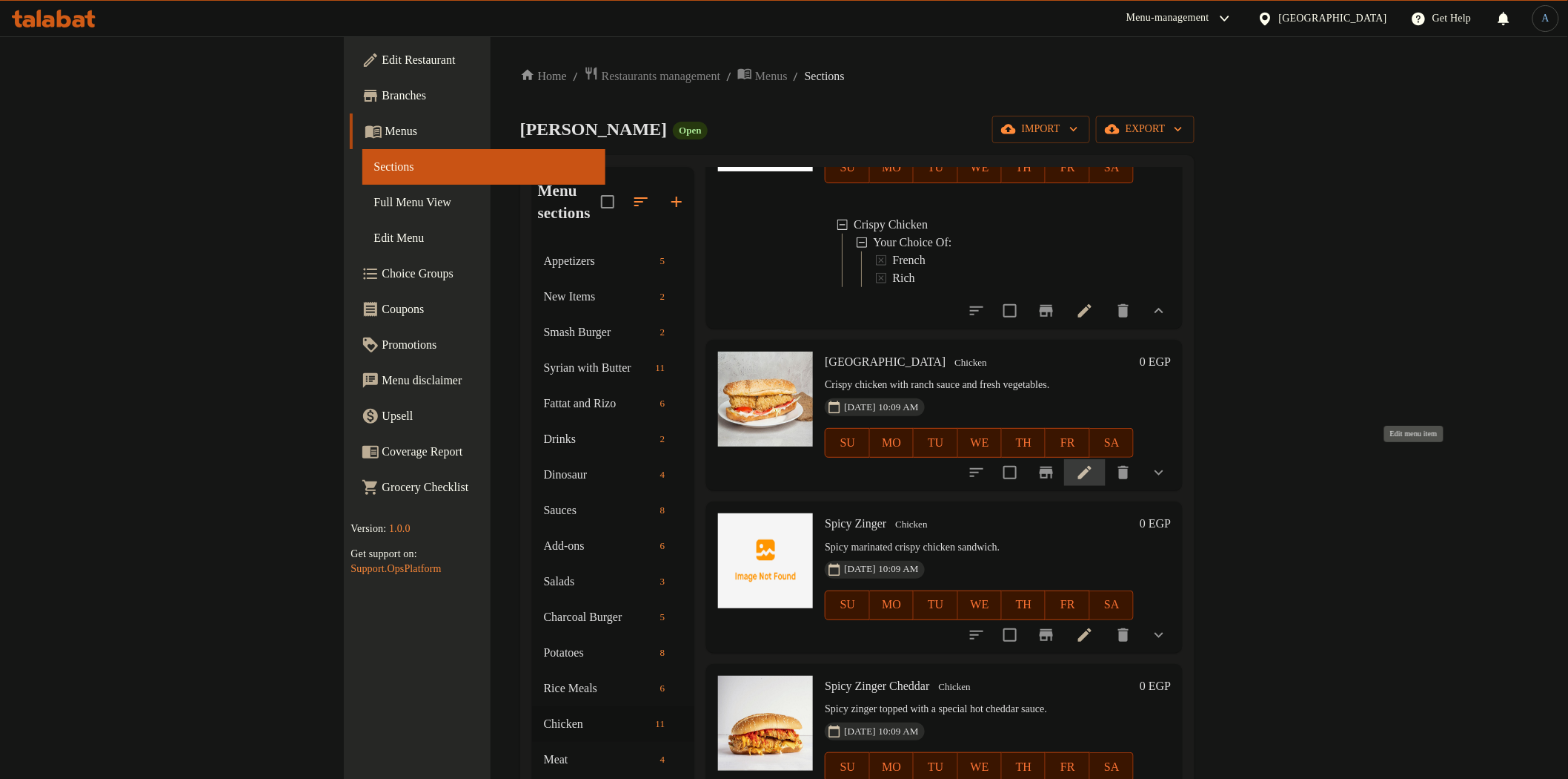
click at [1094, 464] on icon at bounding box center [1085, 473] width 18 height 18
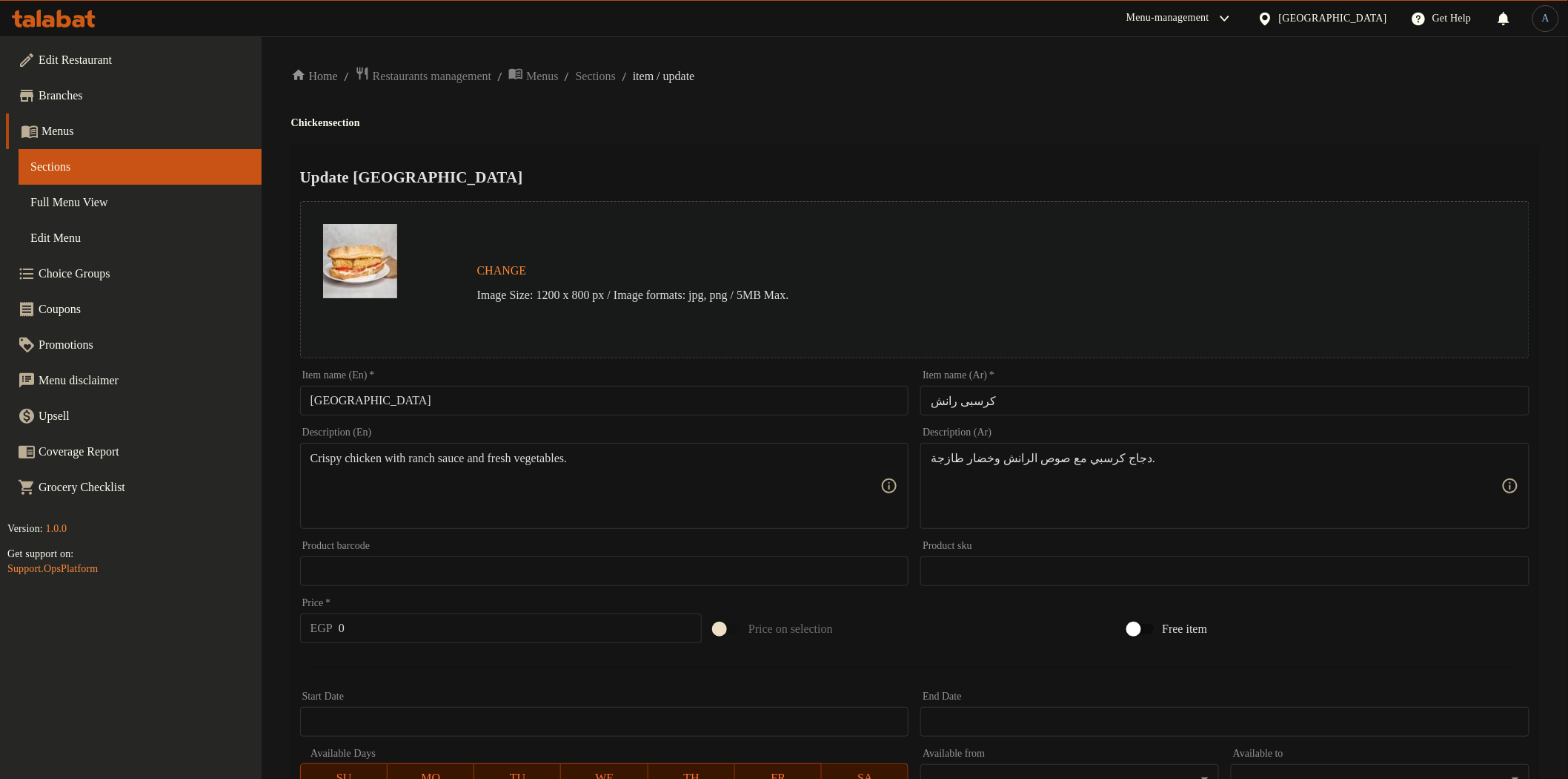
click at [1031, 394] on input "کرسبی رانش" at bounding box center [1224, 400] width 609 height 30
paste input "كرسبى"
type input "كرسبى رانش"
click at [941, 66] on ol "Home / Restaurants management / Menus / Sections / item / update" at bounding box center [914, 76] width 1247 height 20
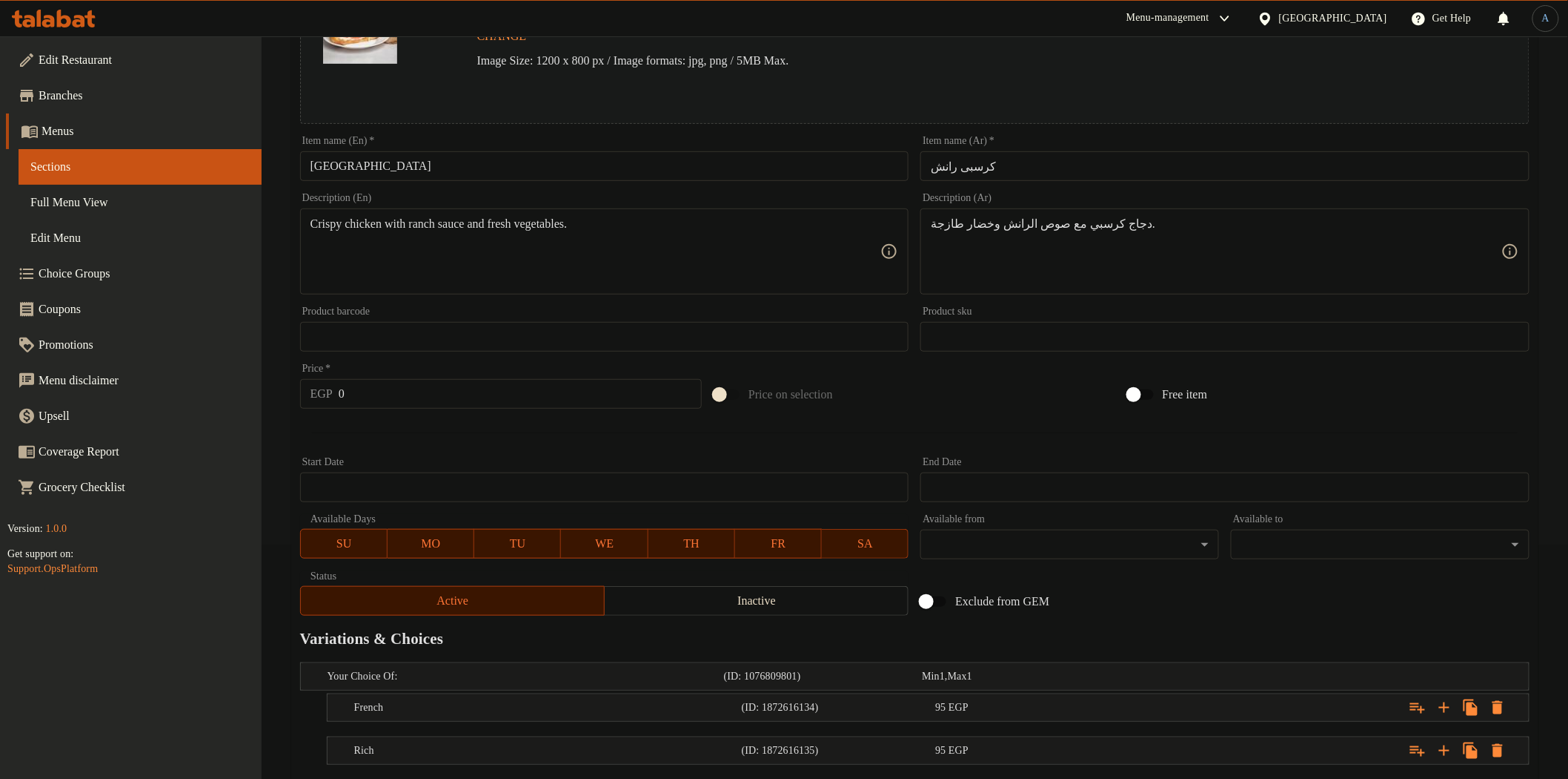
scroll to position [323, 0]
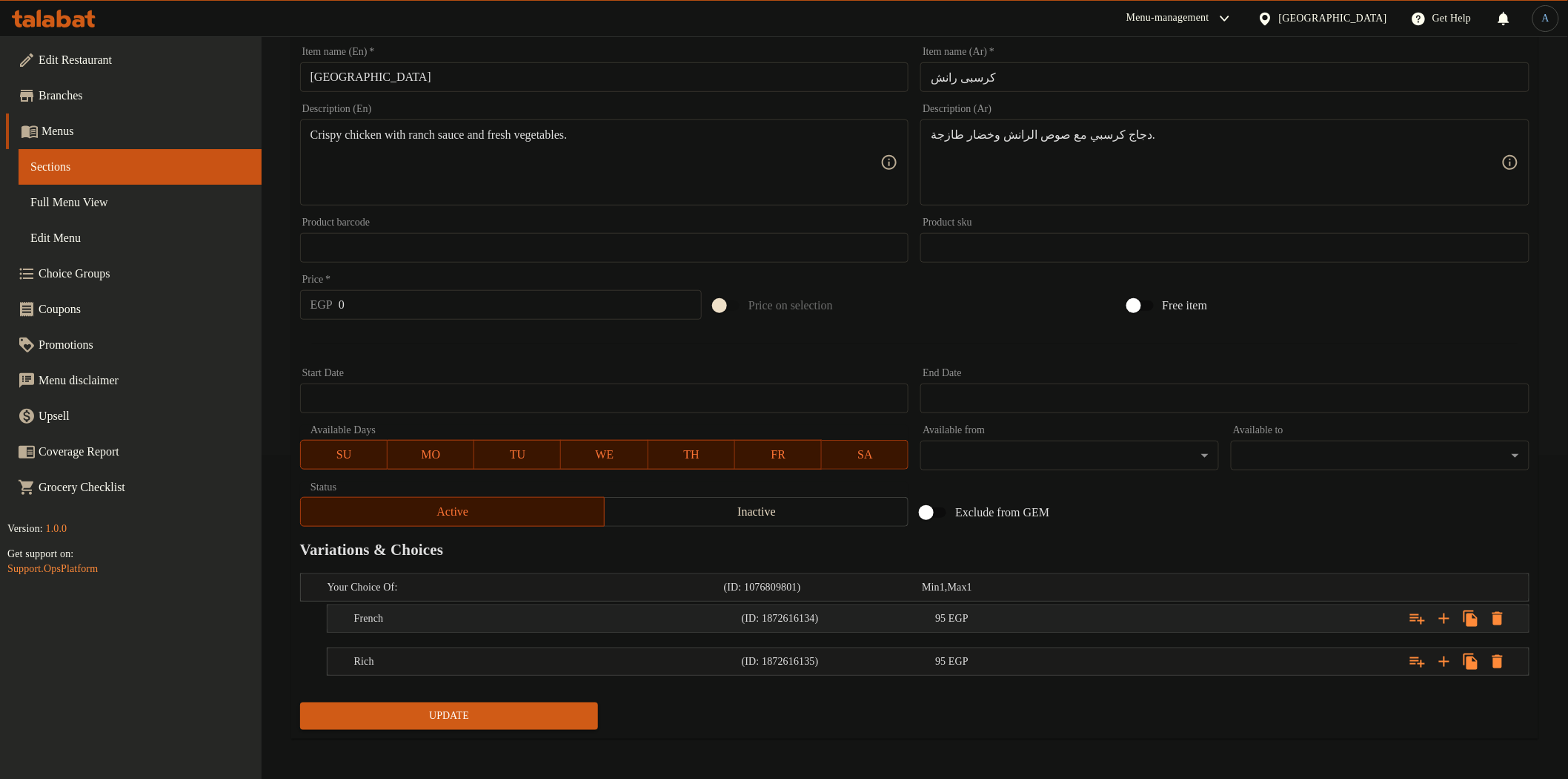
click at [990, 617] on div "95 EGP" at bounding box center [1029, 618] width 188 height 15
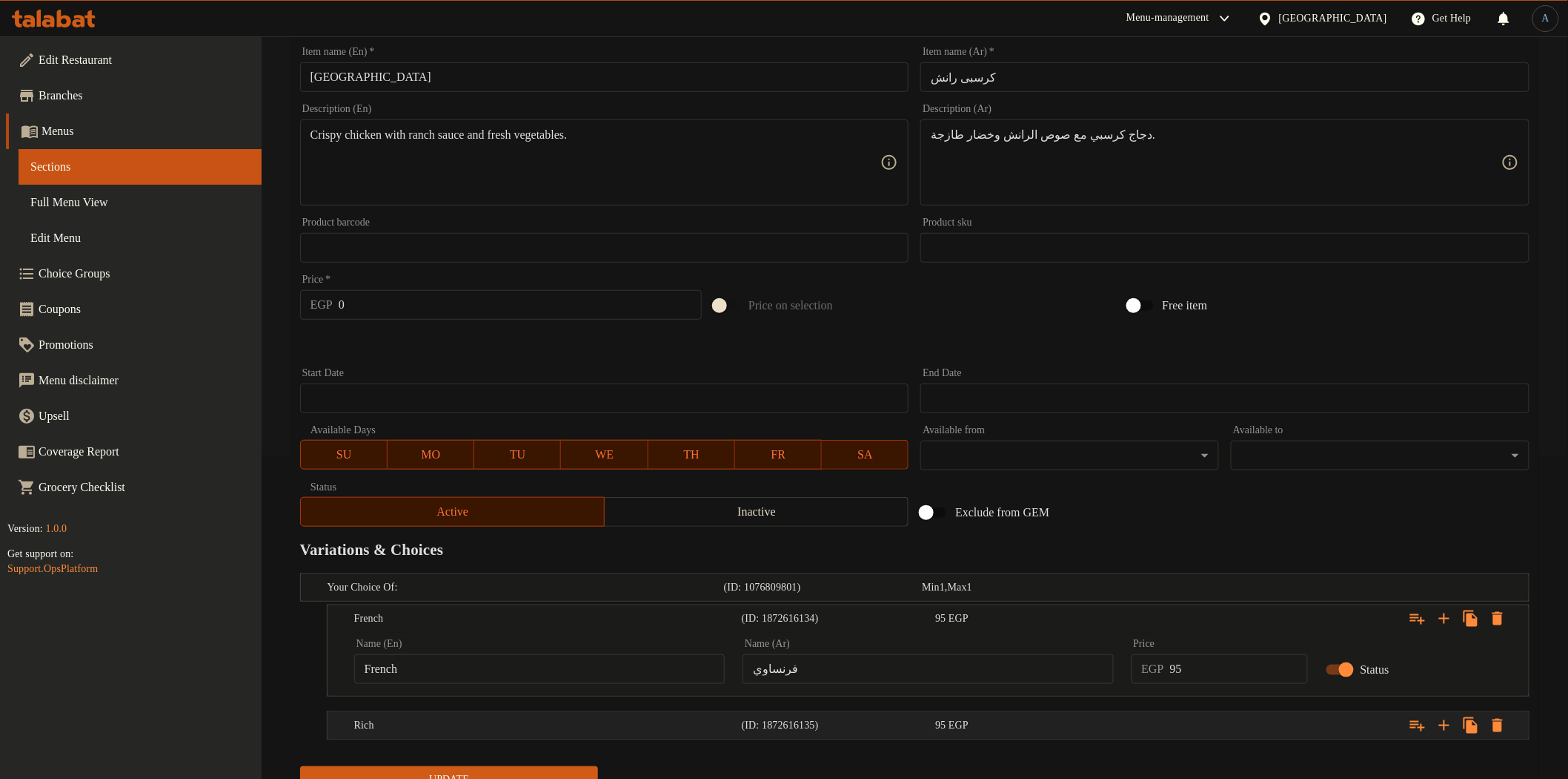
click at [1030, 723] on div "95 EGP" at bounding box center [1029, 724] width 188 height 15
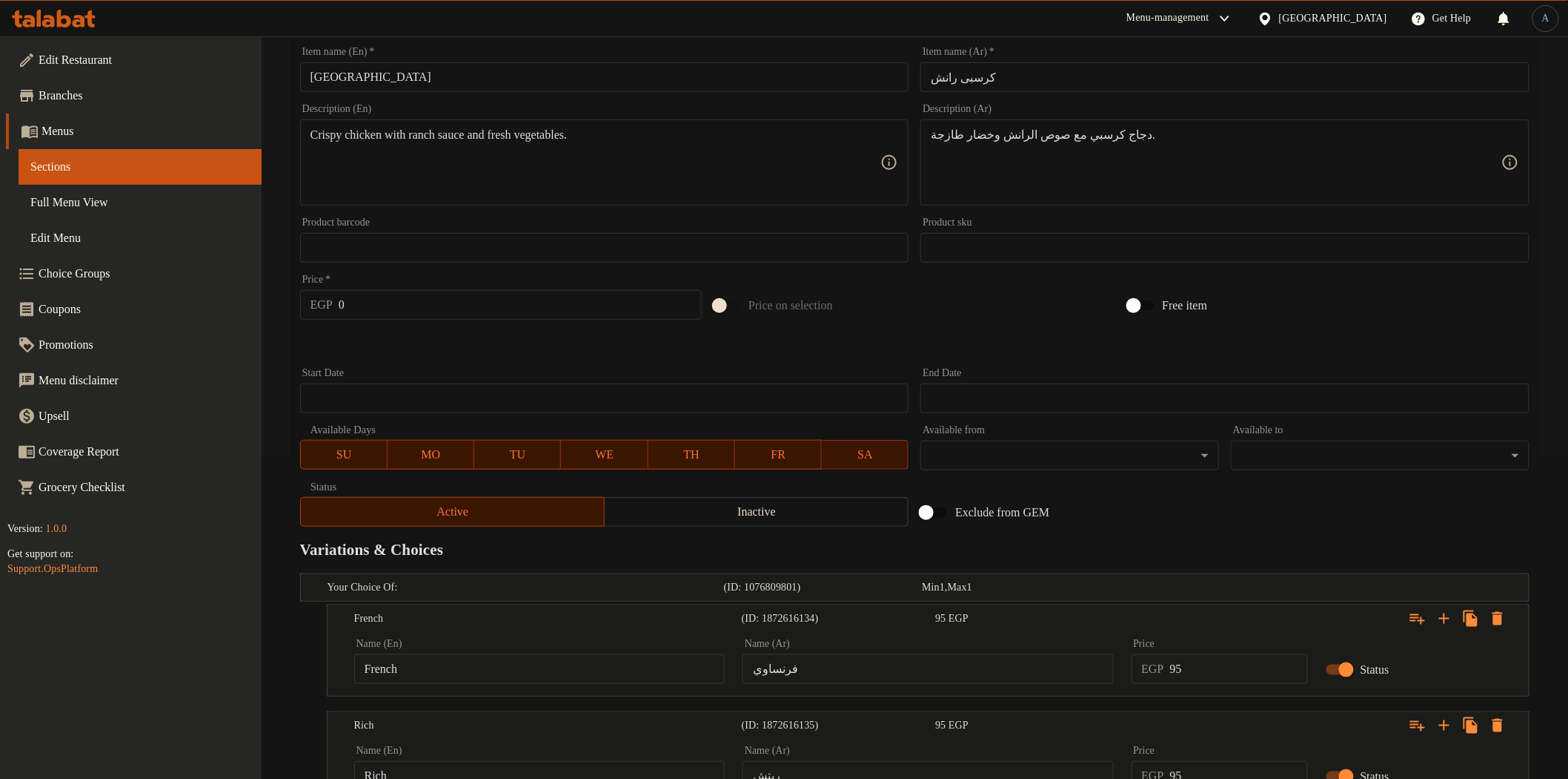
click at [1202, 664] on input "95" at bounding box center [1238, 669] width 138 height 30
type input "120"
click at [1224, 512] on div "Exclude from GEM" at bounding box center [1121, 512] width 414 height 40
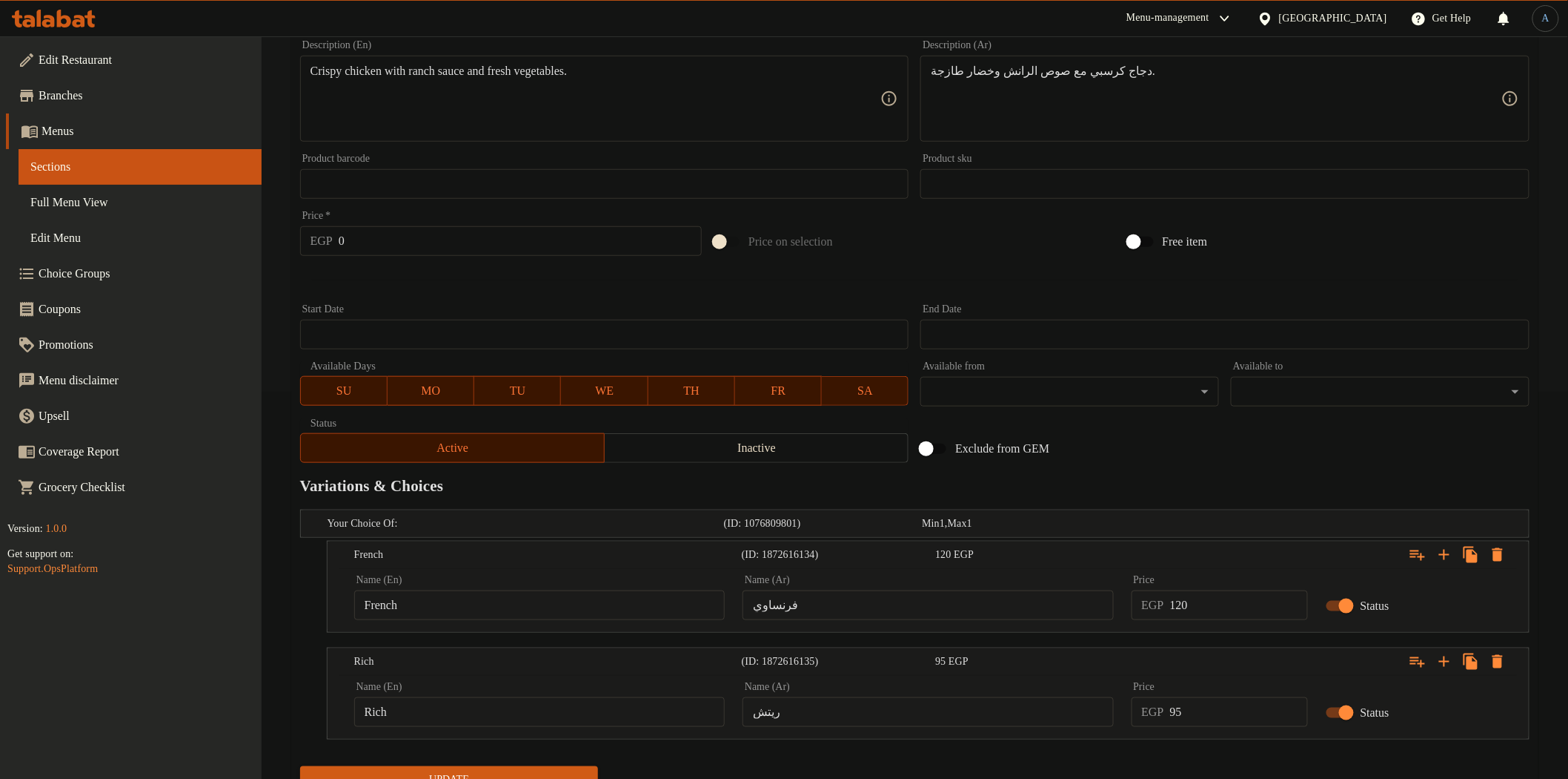
scroll to position [451, 0]
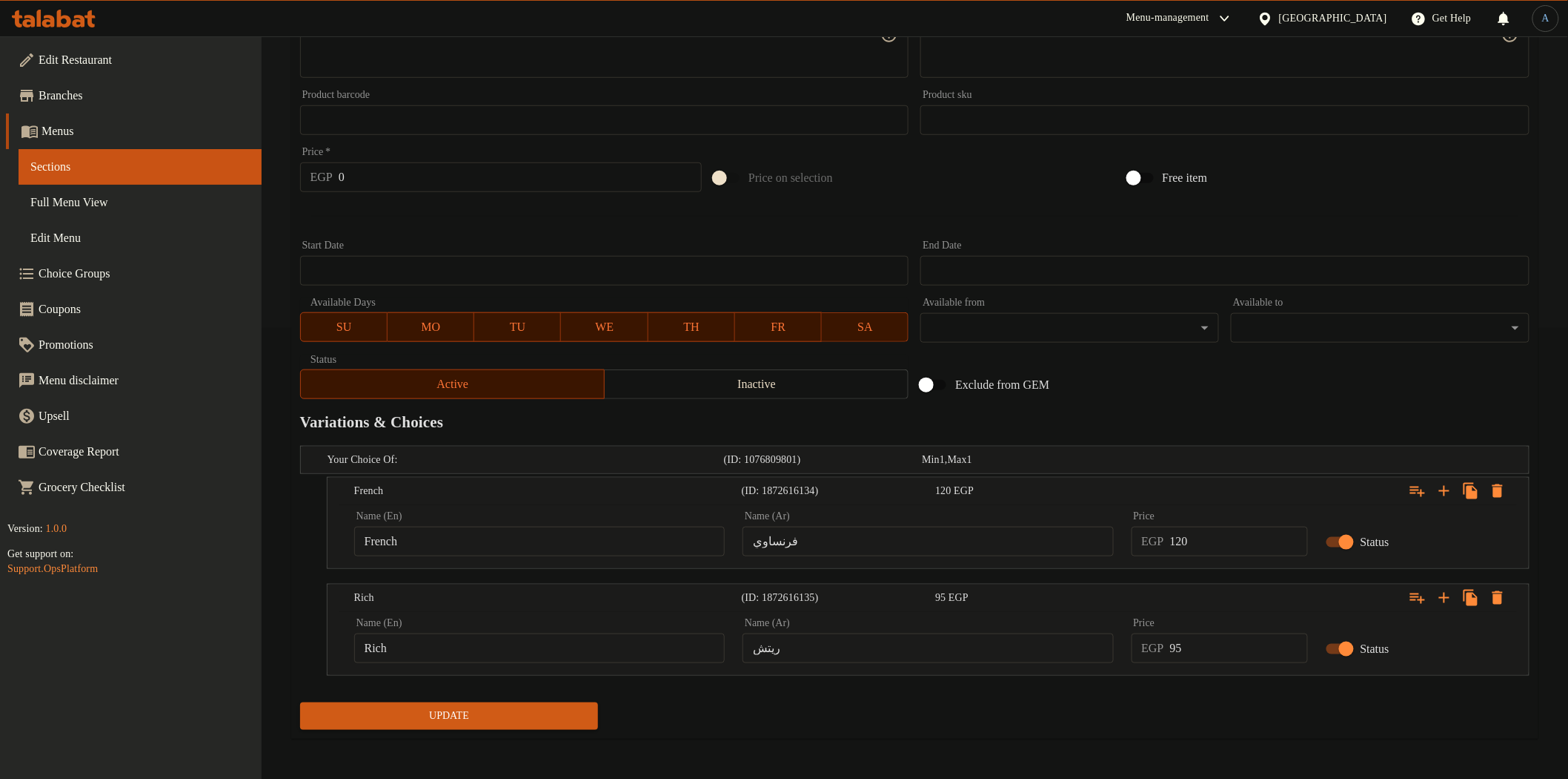
click at [1198, 650] on input "95" at bounding box center [1238, 648] width 138 height 30
type input "120"
click at [300, 703] on button "Update" at bounding box center [450, 717] width 299 height 28
click at [1233, 413] on h2 "Variations & Choices" at bounding box center [914, 422] width 1229 height 22
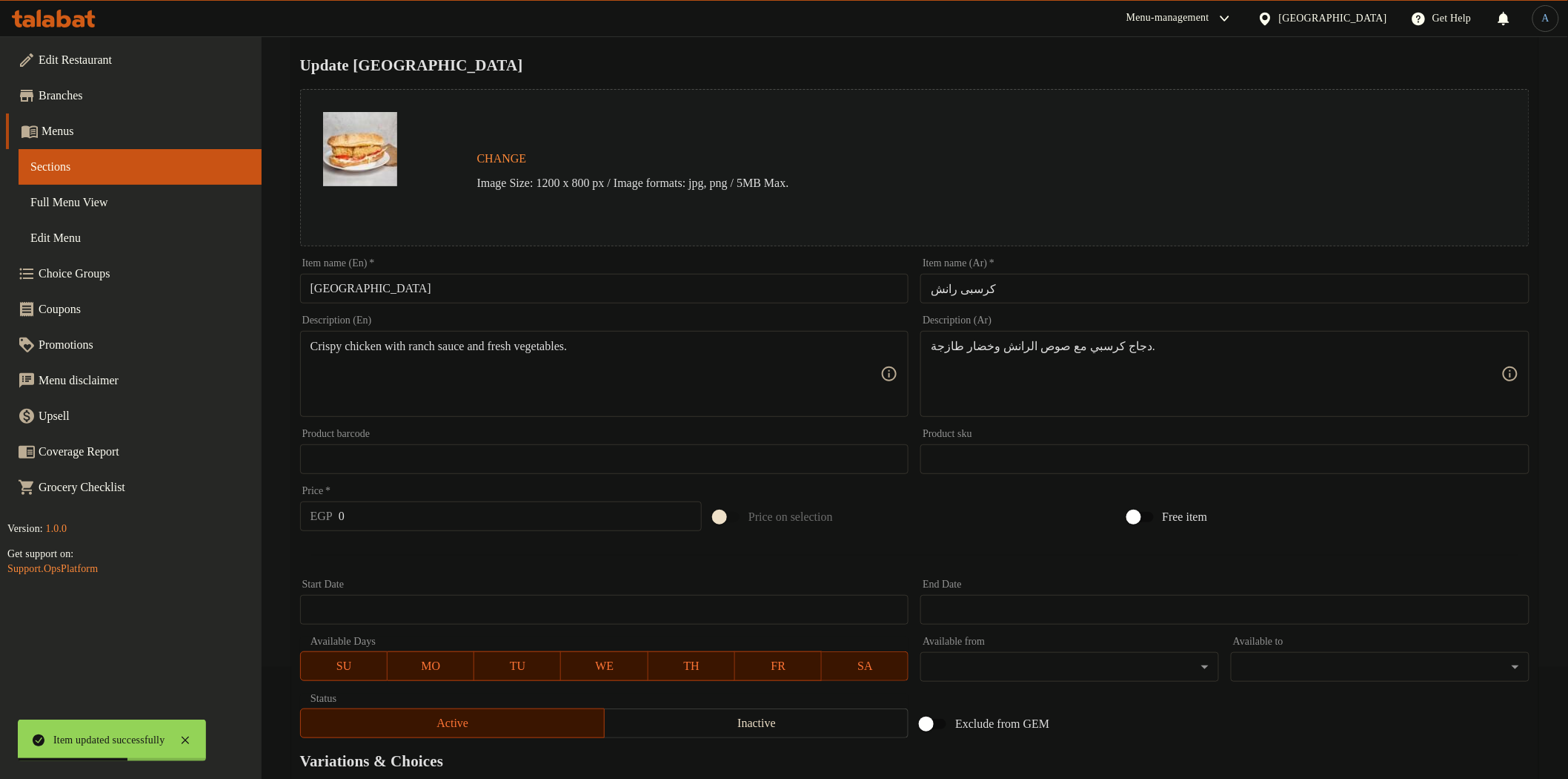
scroll to position [0, 0]
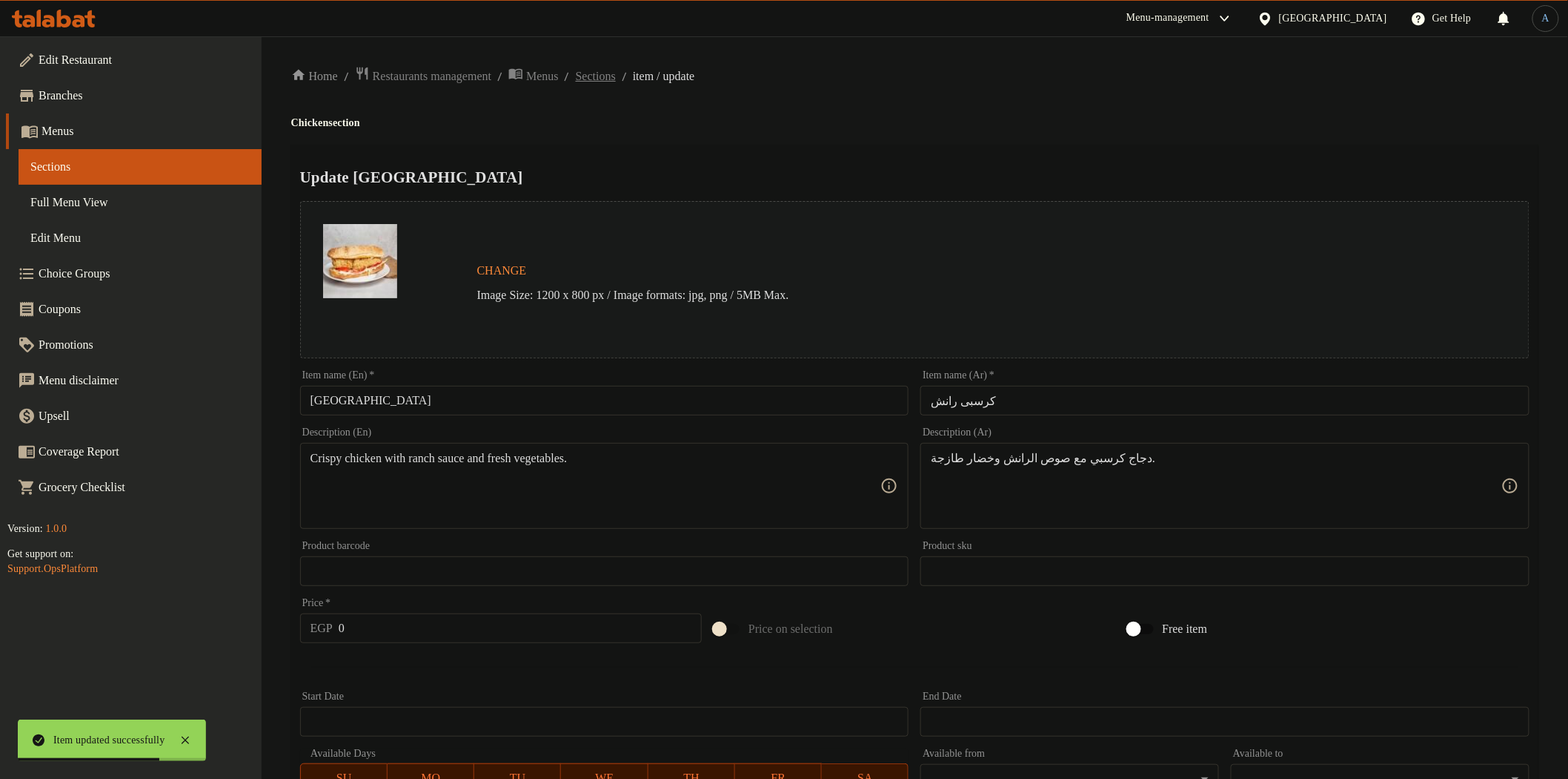
click at [616, 81] on span "Sections" at bounding box center [595, 76] width 40 height 18
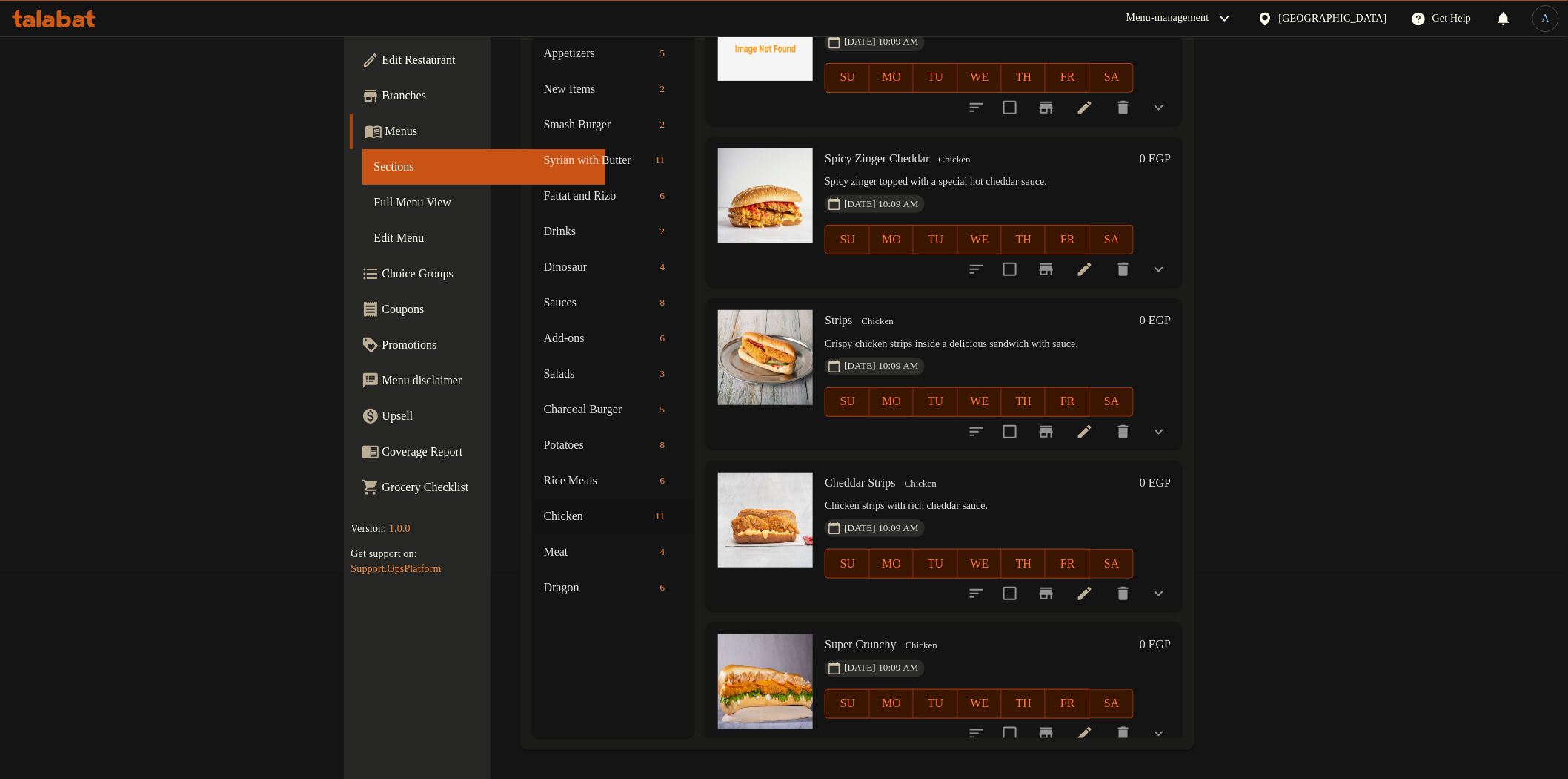
scroll to position [852, 0]
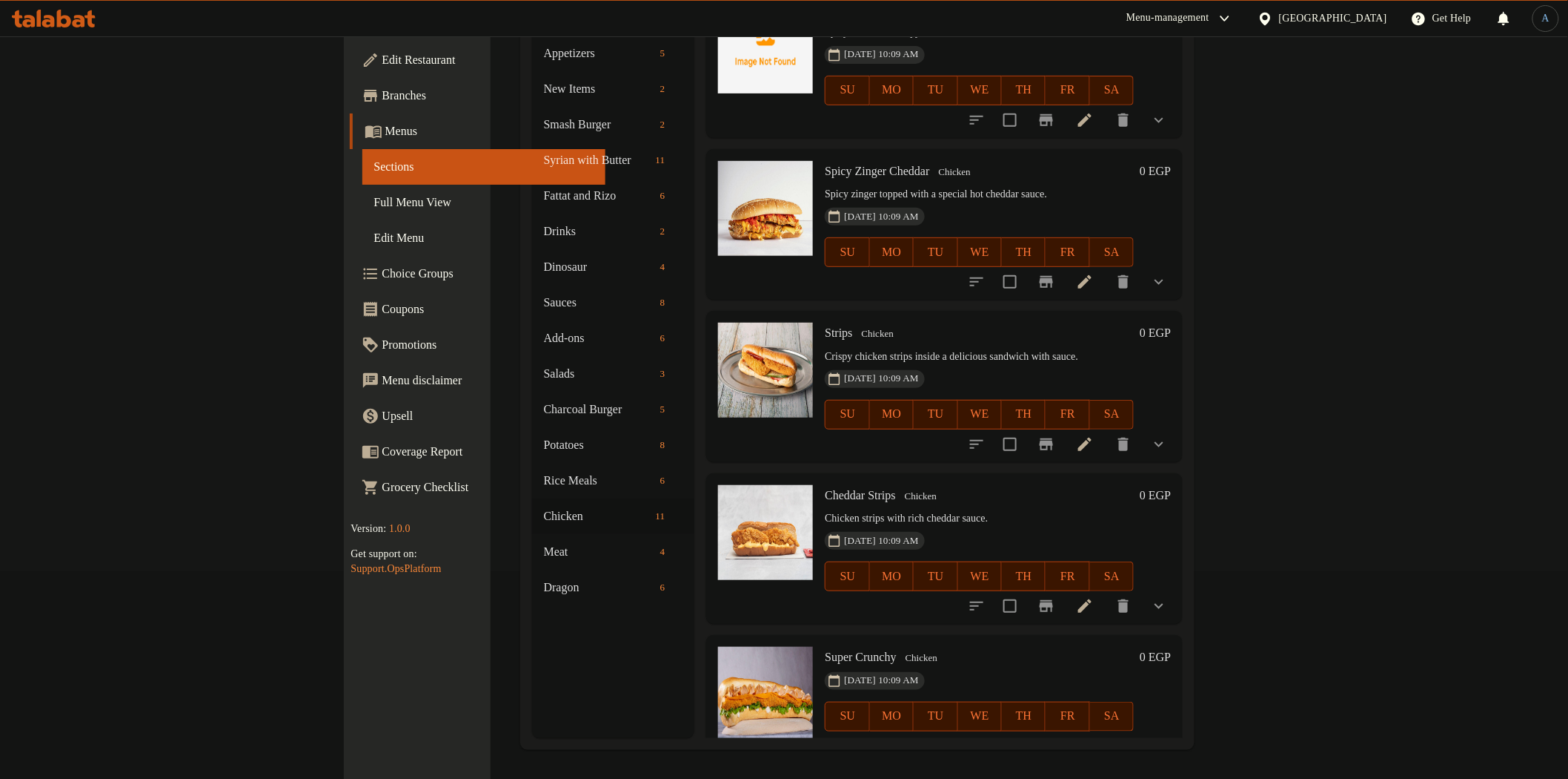
click at [1092, 276] on icon at bounding box center [1085, 281] width 13 height 13
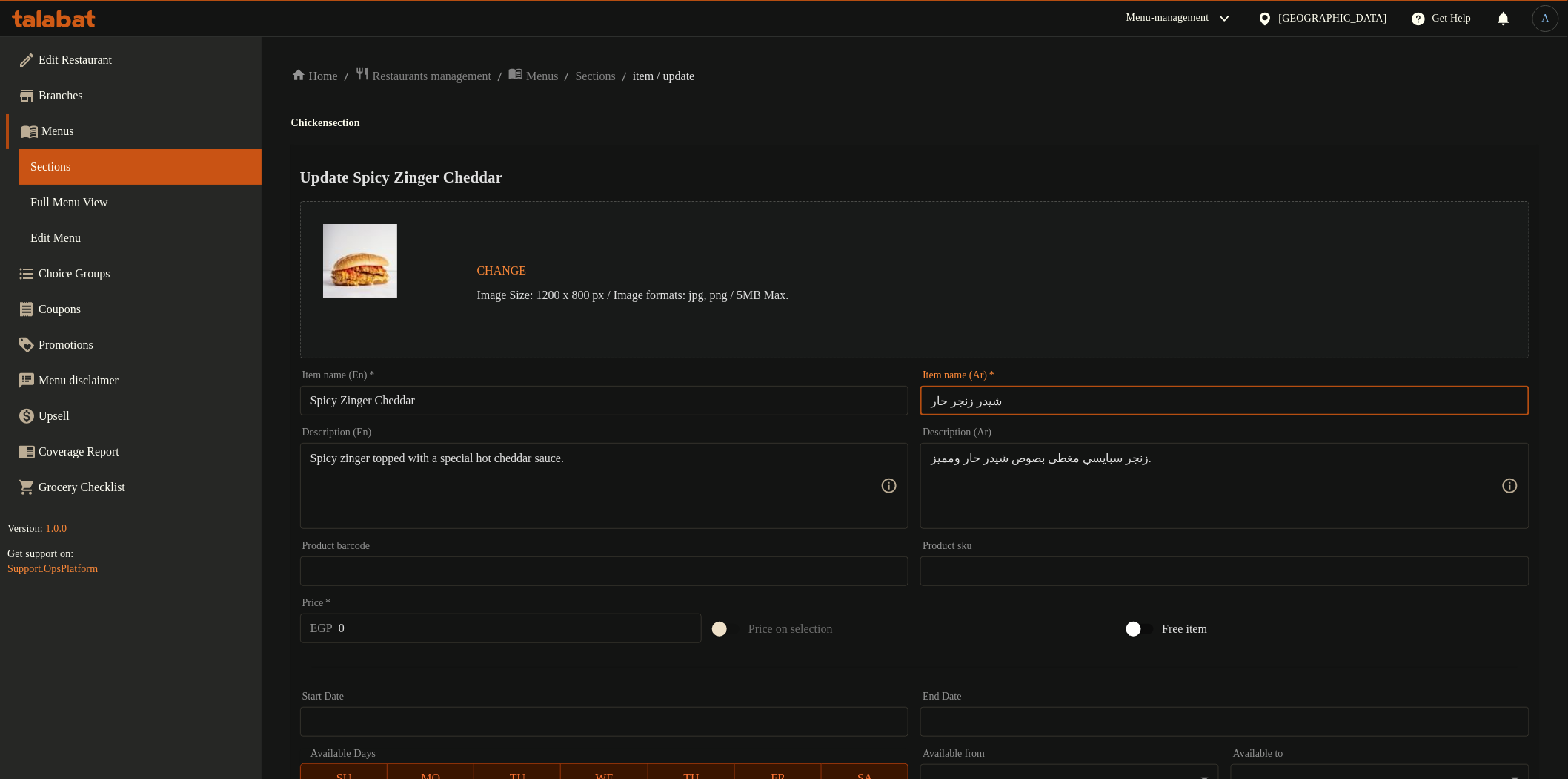
click at [1090, 400] on input "شيدر زنجر حار" at bounding box center [1224, 400] width 609 height 30
paste input "نجر"
type input "زنجرحار"
click at [616, 78] on span "Sections" at bounding box center [595, 76] width 40 height 18
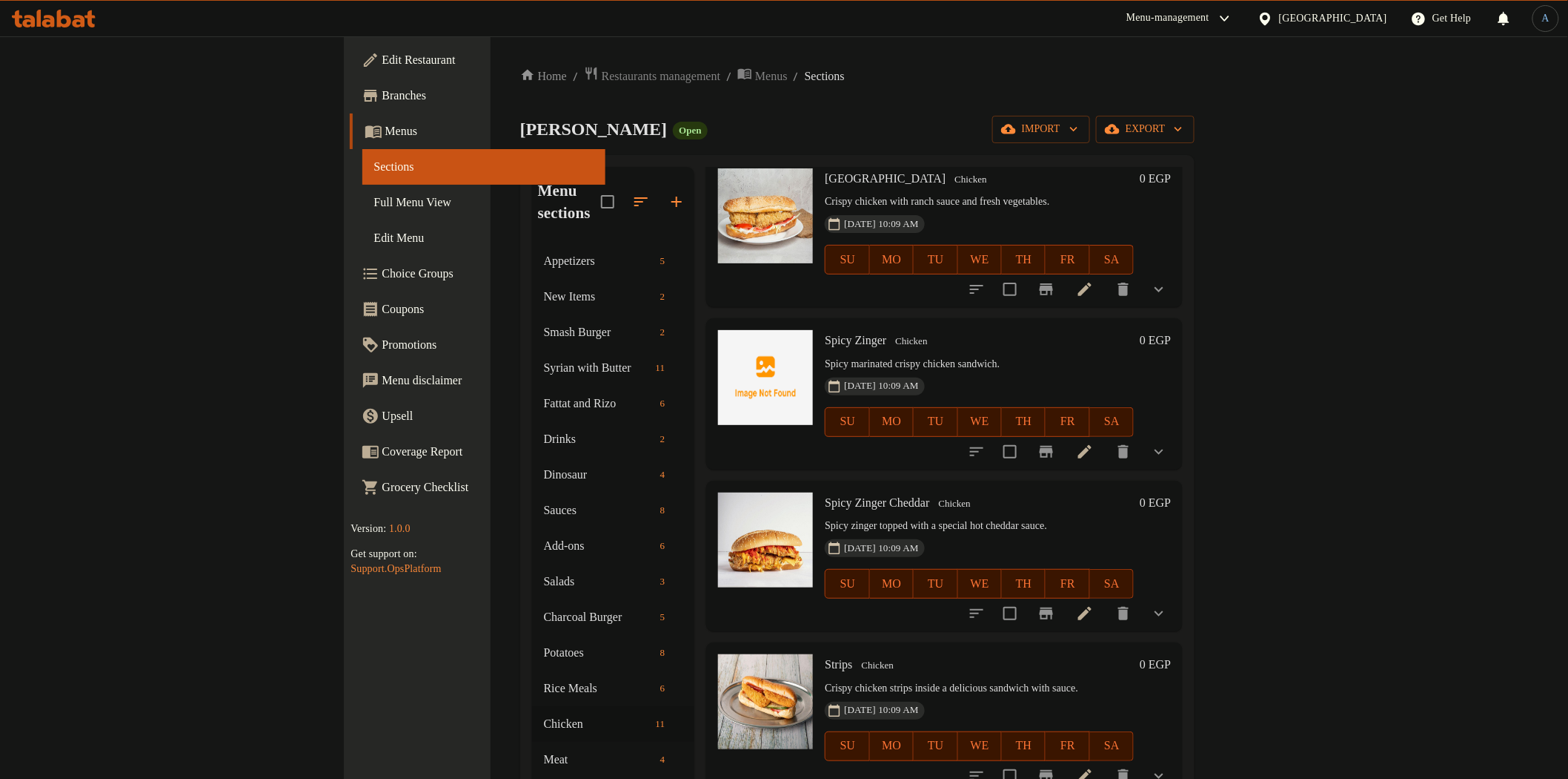
scroll to position [741, 0]
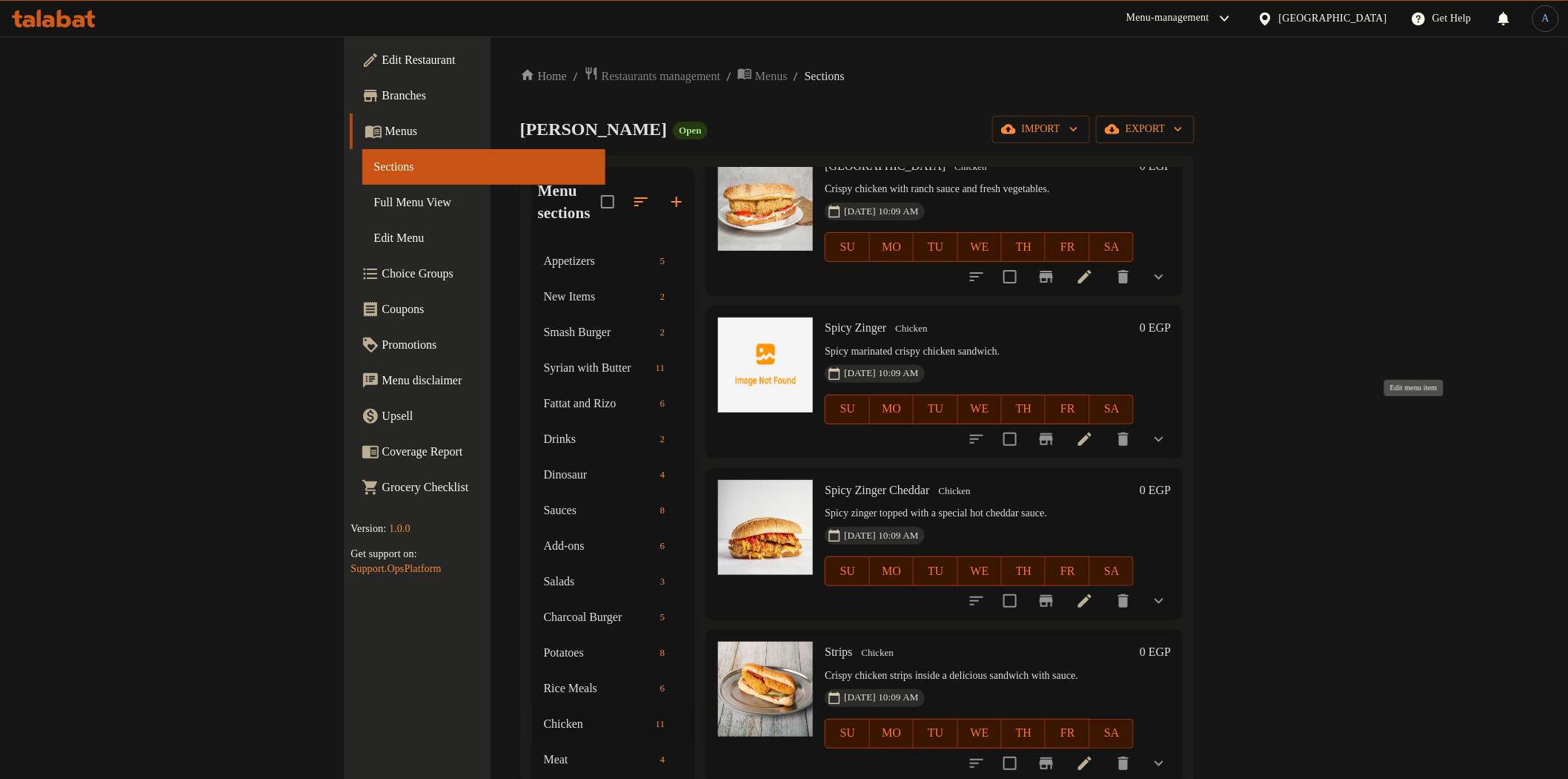
click at [1094, 430] on icon at bounding box center [1085, 439] width 18 height 18
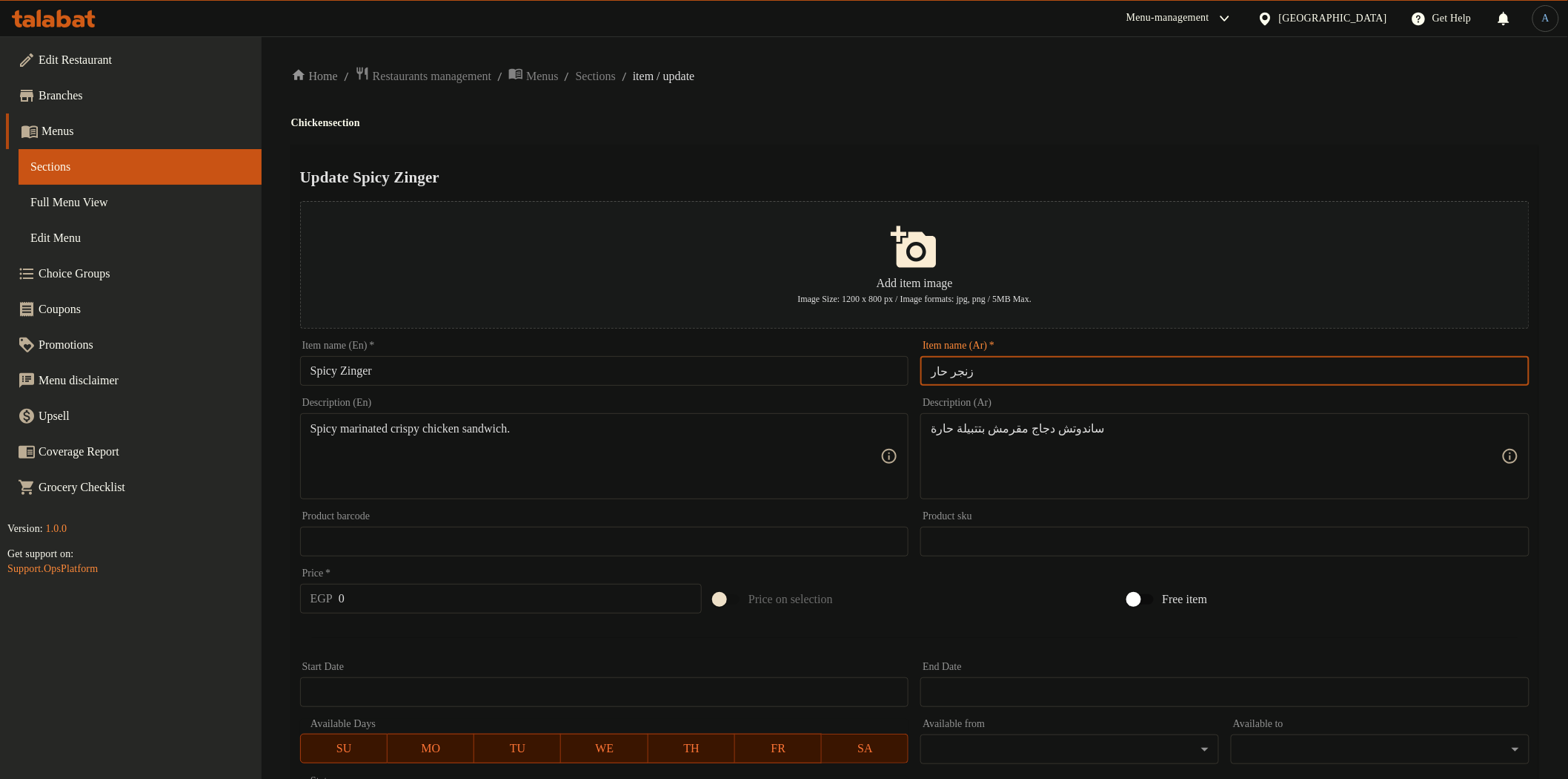
click at [998, 372] on input "زنجر حار" at bounding box center [1224, 371] width 609 height 30
paste input "text"
type input "زنجر حار"
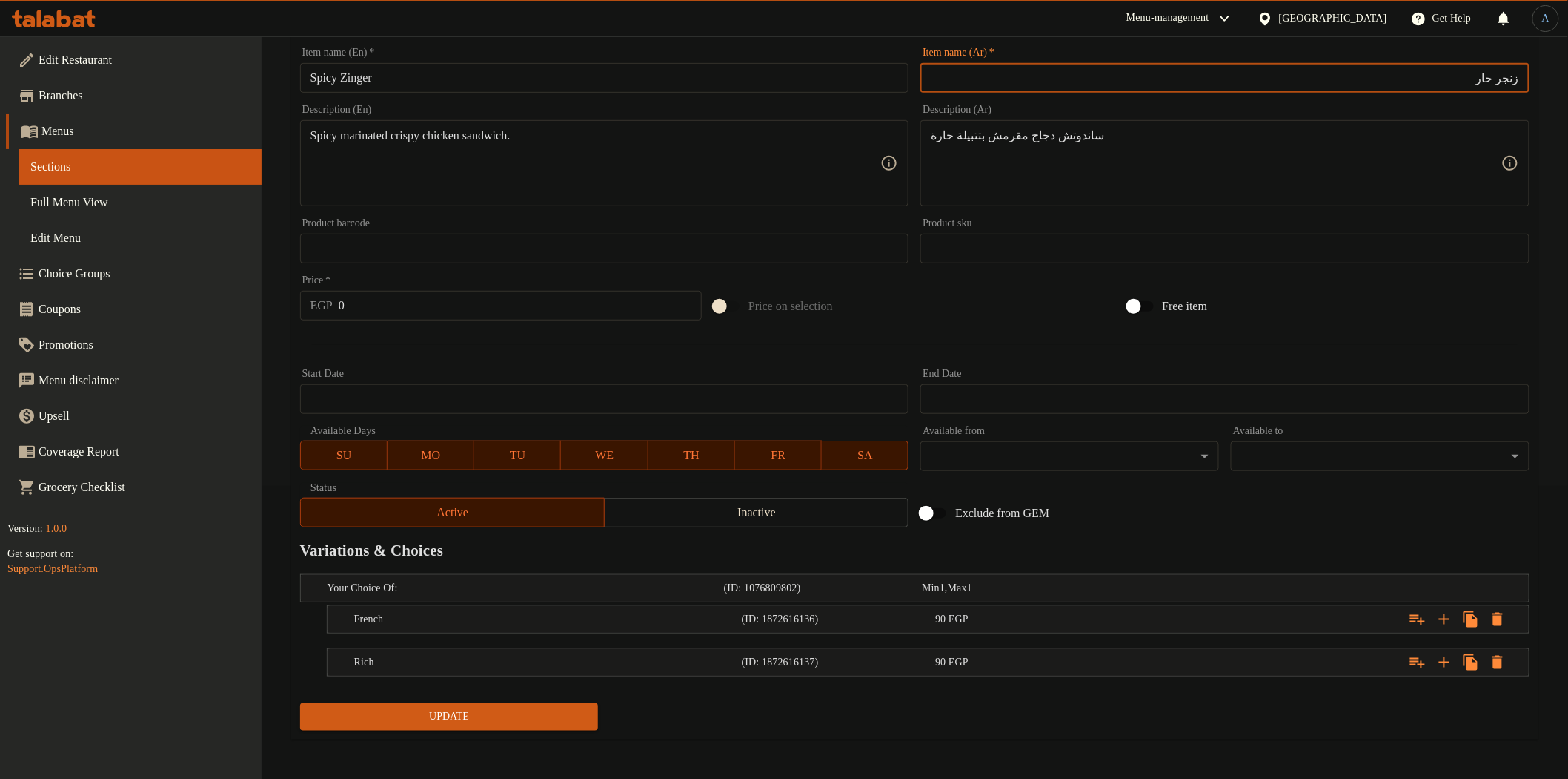
scroll to position [293, 0]
click at [980, 612] on div "90 EGP" at bounding box center [1029, 618] width 188 height 15
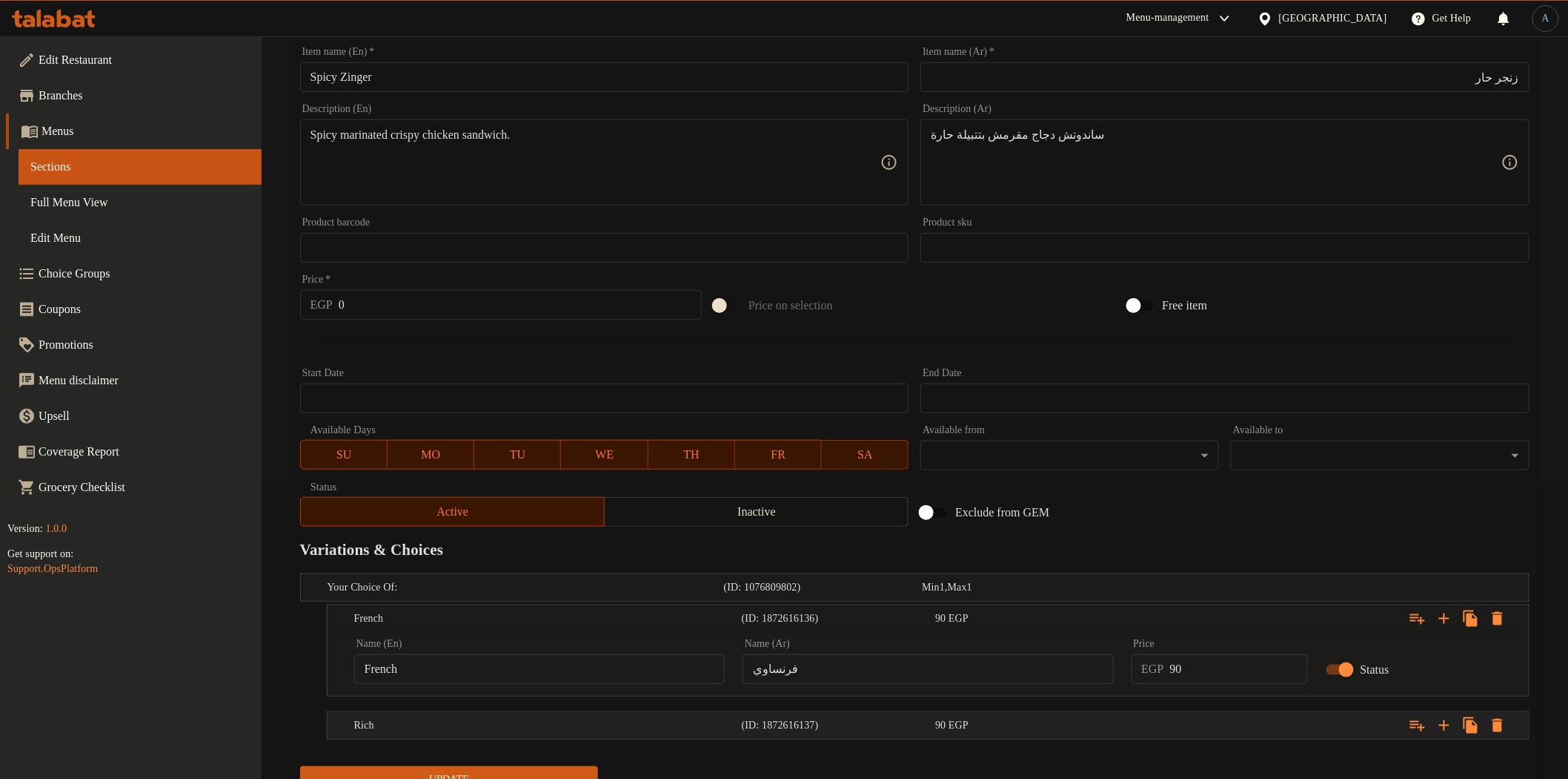
click at [1050, 722] on div "90 EGP" at bounding box center [1029, 724] width 188 height 15
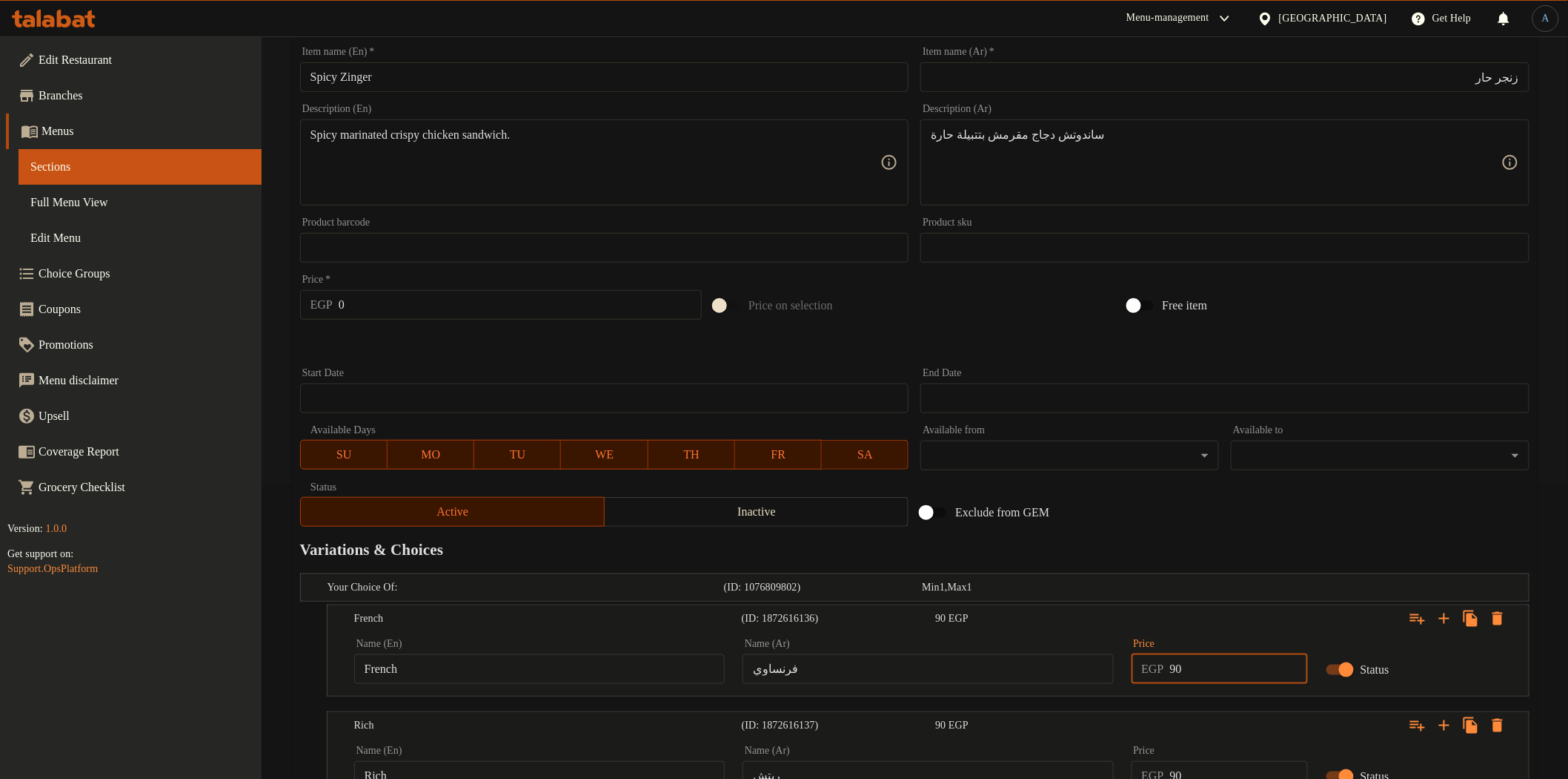
drag, startPoint x: 1197, startPoint y: 673, endPoint x: 1139, endPoint y: 676, distance: 58.1
click at [1139, 676] on div "EGP 90 Price" at bounding box center [1220, 669] width 176 height 30
type input "100"
drag, startPoint x: 1172, startPoint y: 517, endPoint x: 1179, endPoint y: 515, distance: 7.3
click at [1173, 517] on div "Exclude from GEM" at bounding box center [1121, 512] width 414 height 40
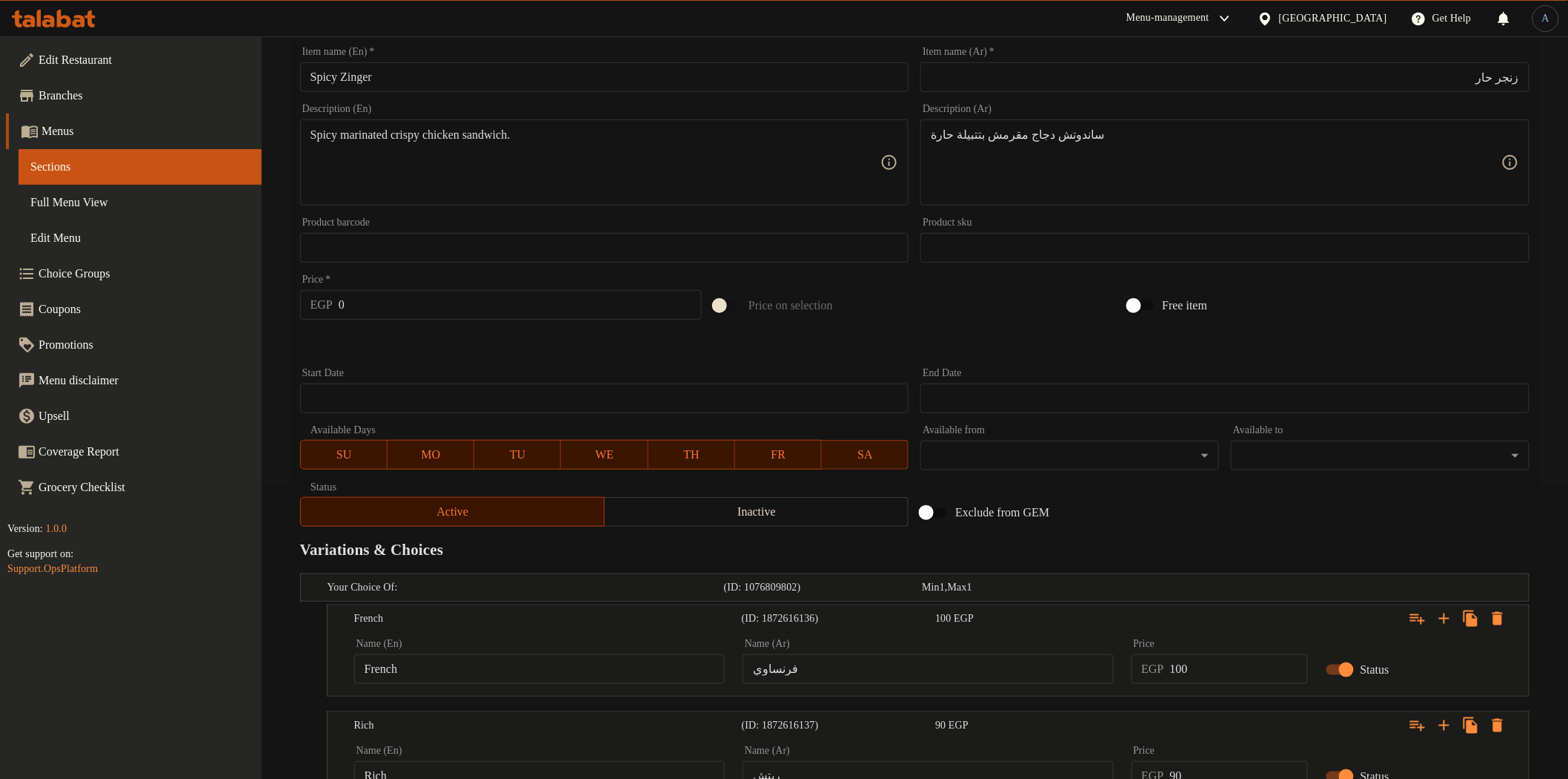
scroll to position [421, 0]
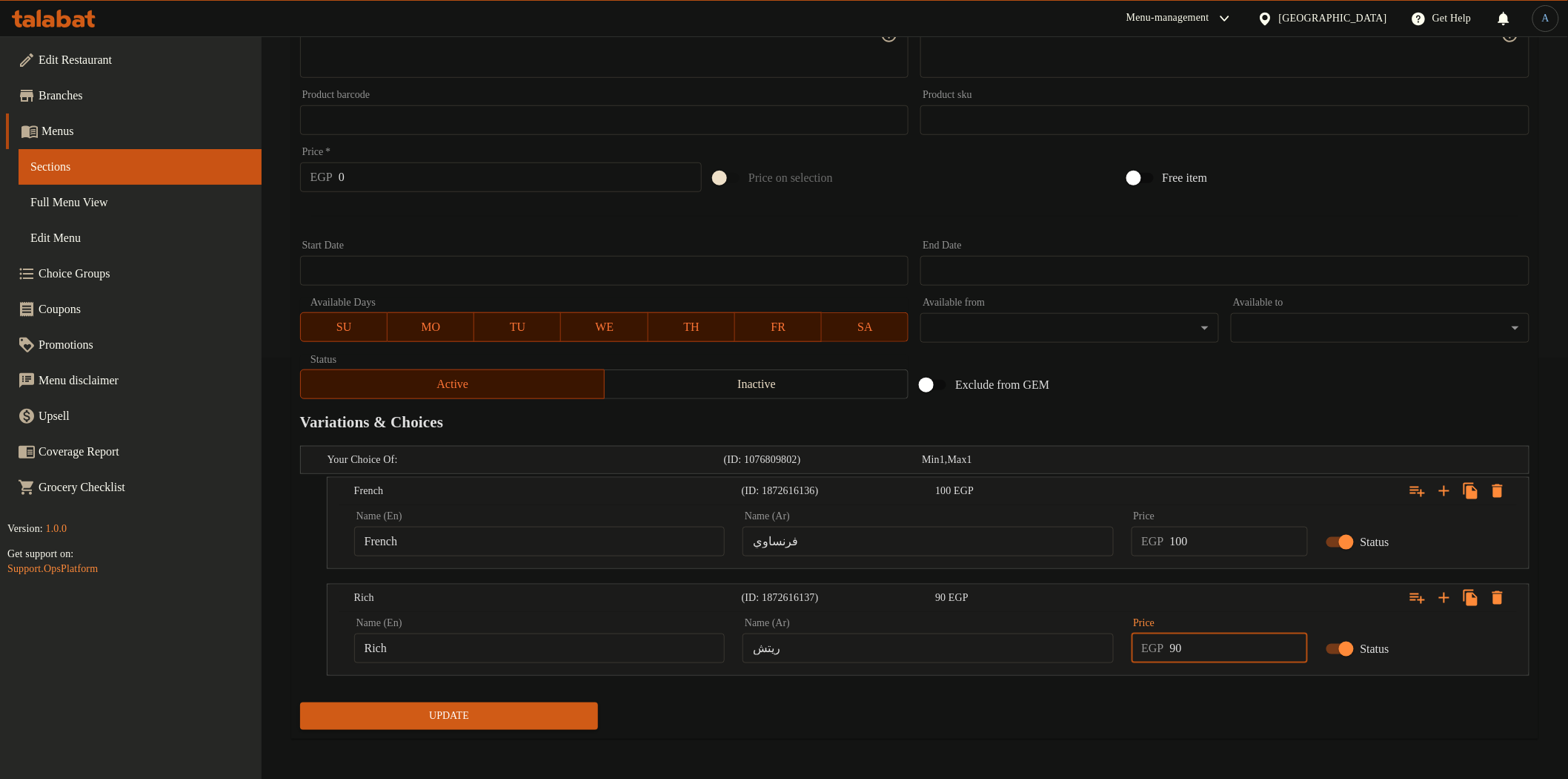
click at [1202, 648] on input "90" at bounding box center [1238, 648] width 138 height 30
type input "100"
click at [300, 703] on button "Update" at bounding box center [450, 717] width 299 height 28
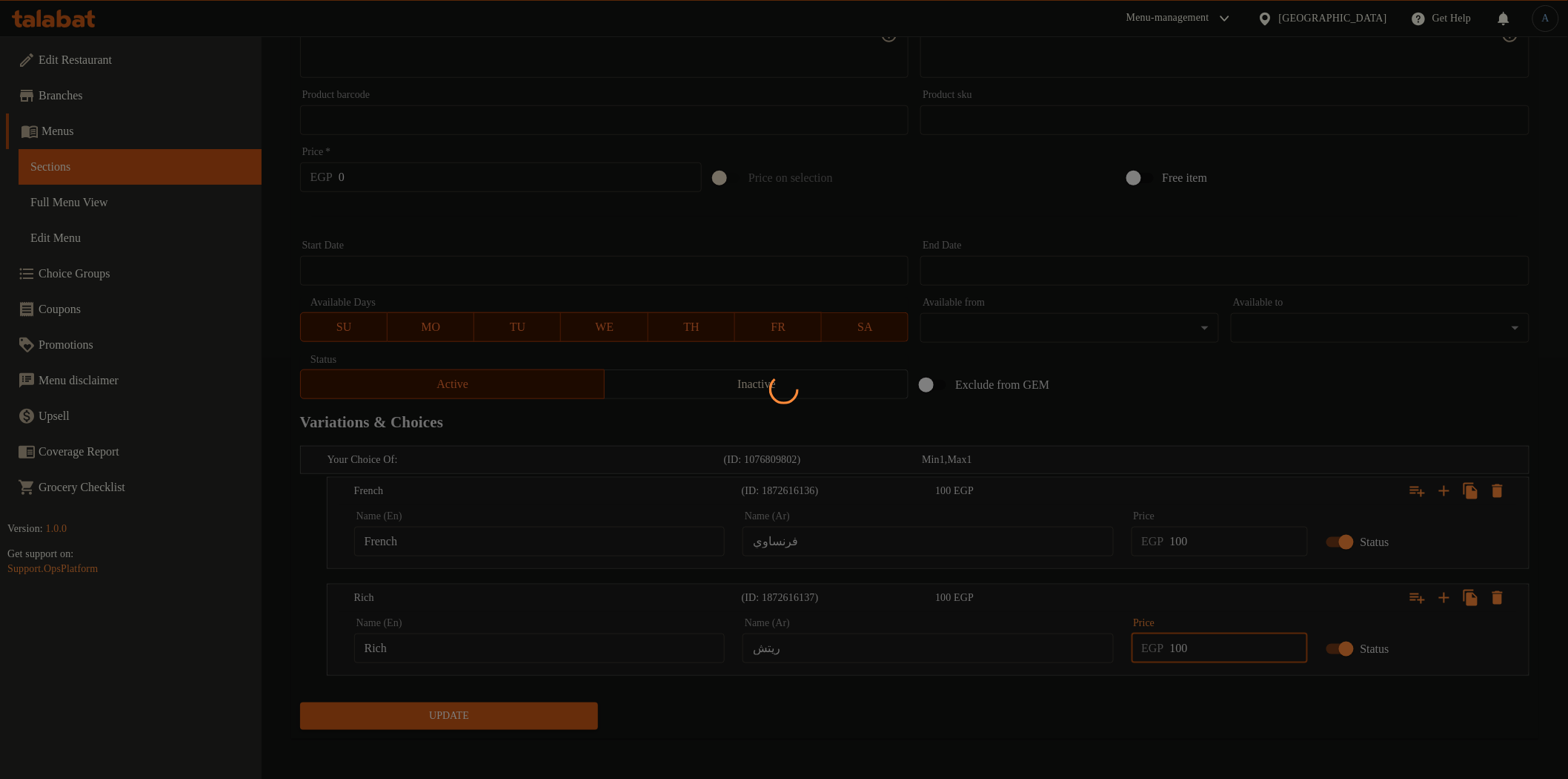
click at [1184, 772] on div at bounding box center [784, 390] width 1568 height 779
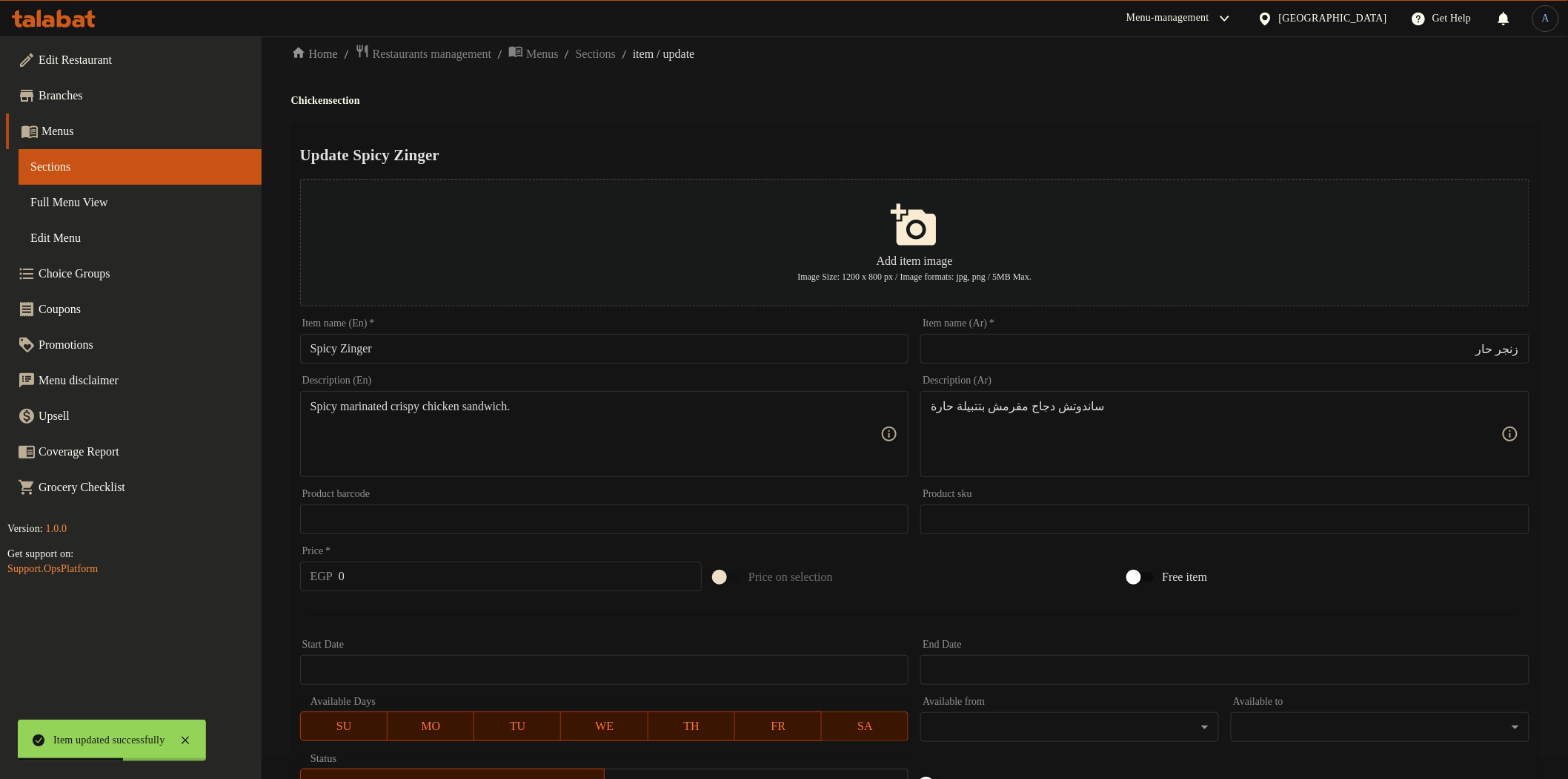
scroll to position [0, 0]
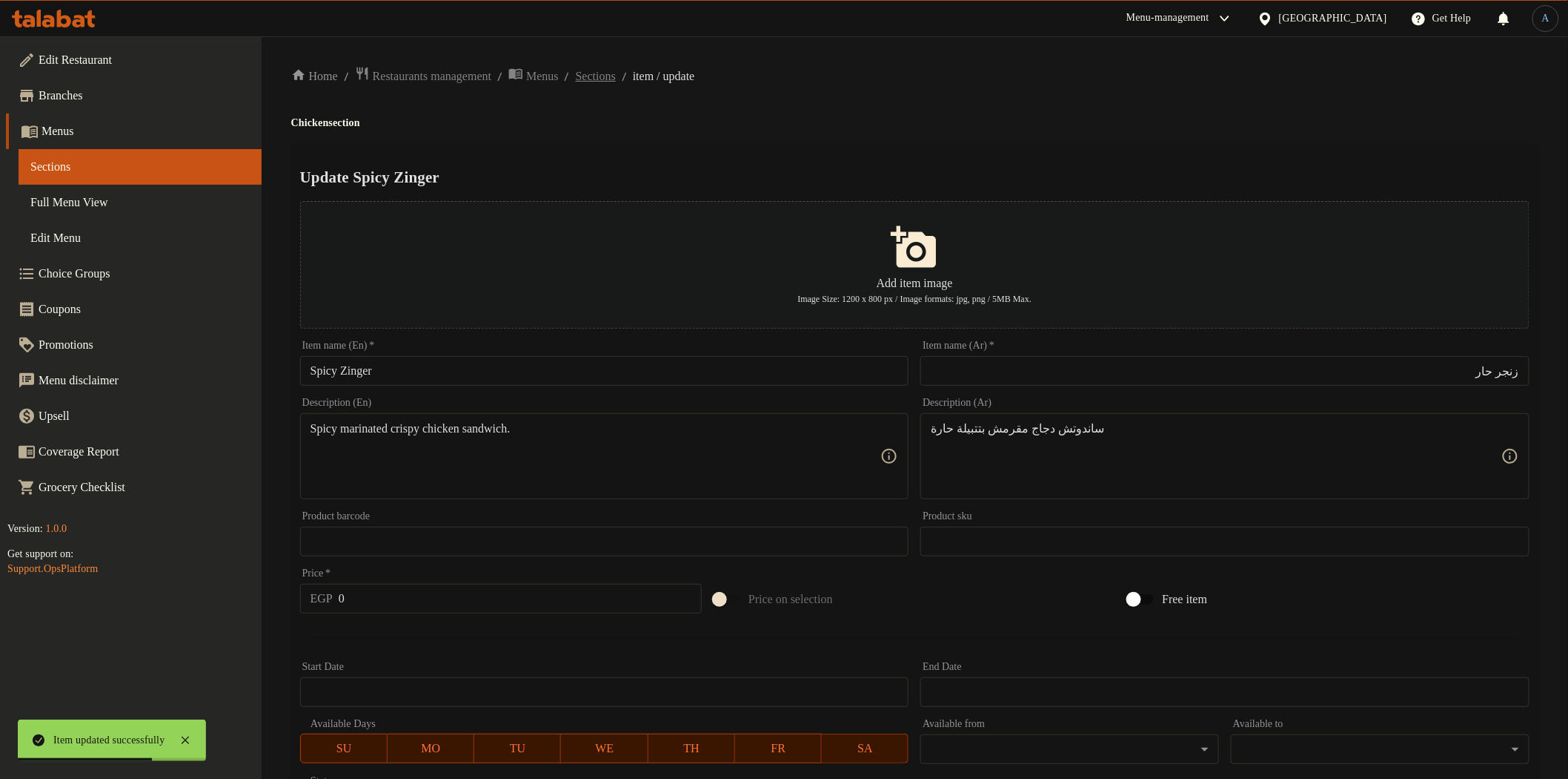
click at [616, 75] on span "Sections" at bounding box center [595, 76] width 40 height 18
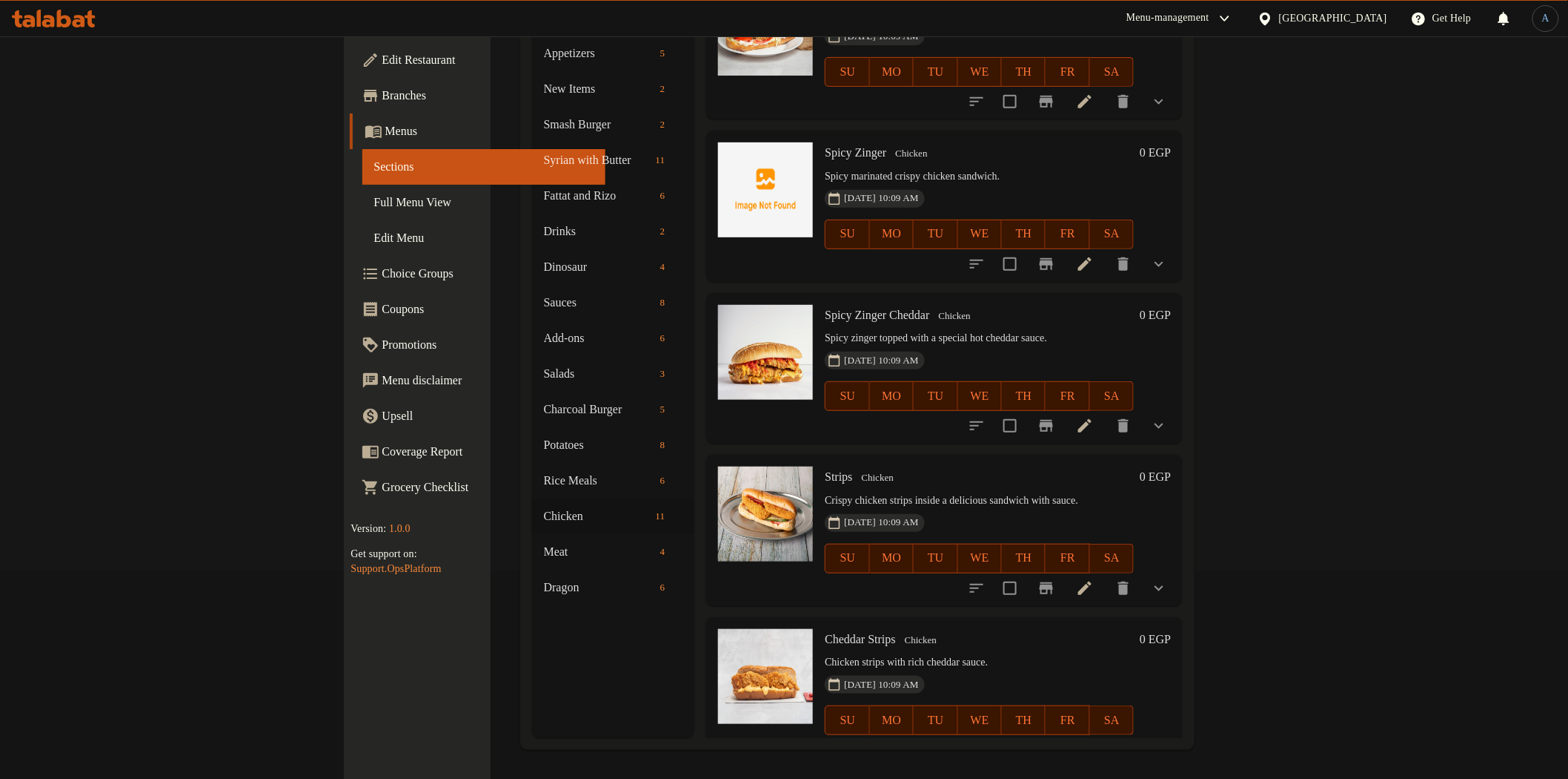
scroll to position [741, 0]
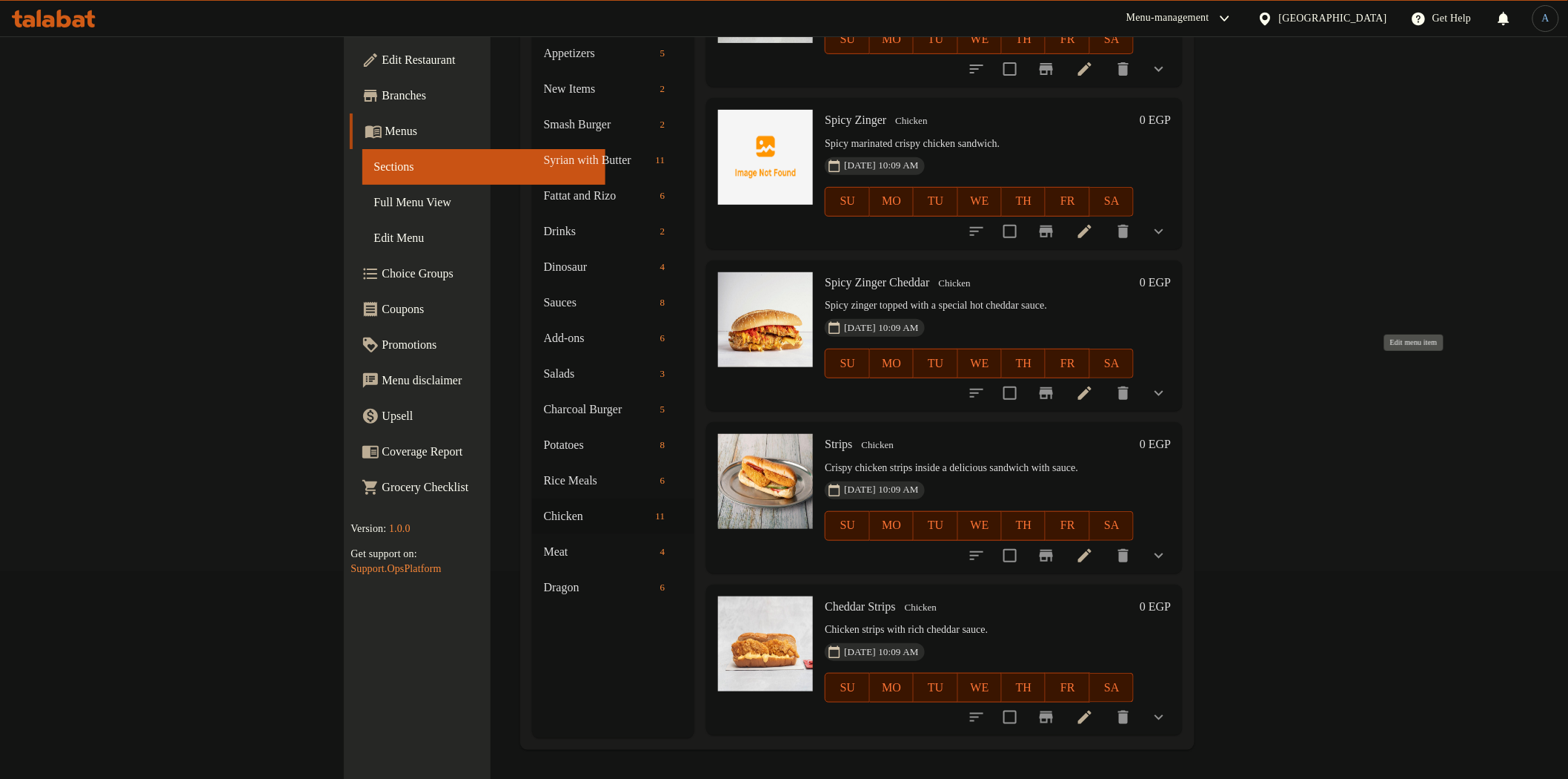
click at [1094, 385] on icon at bounding box center [1085, 393] width 18 height 18
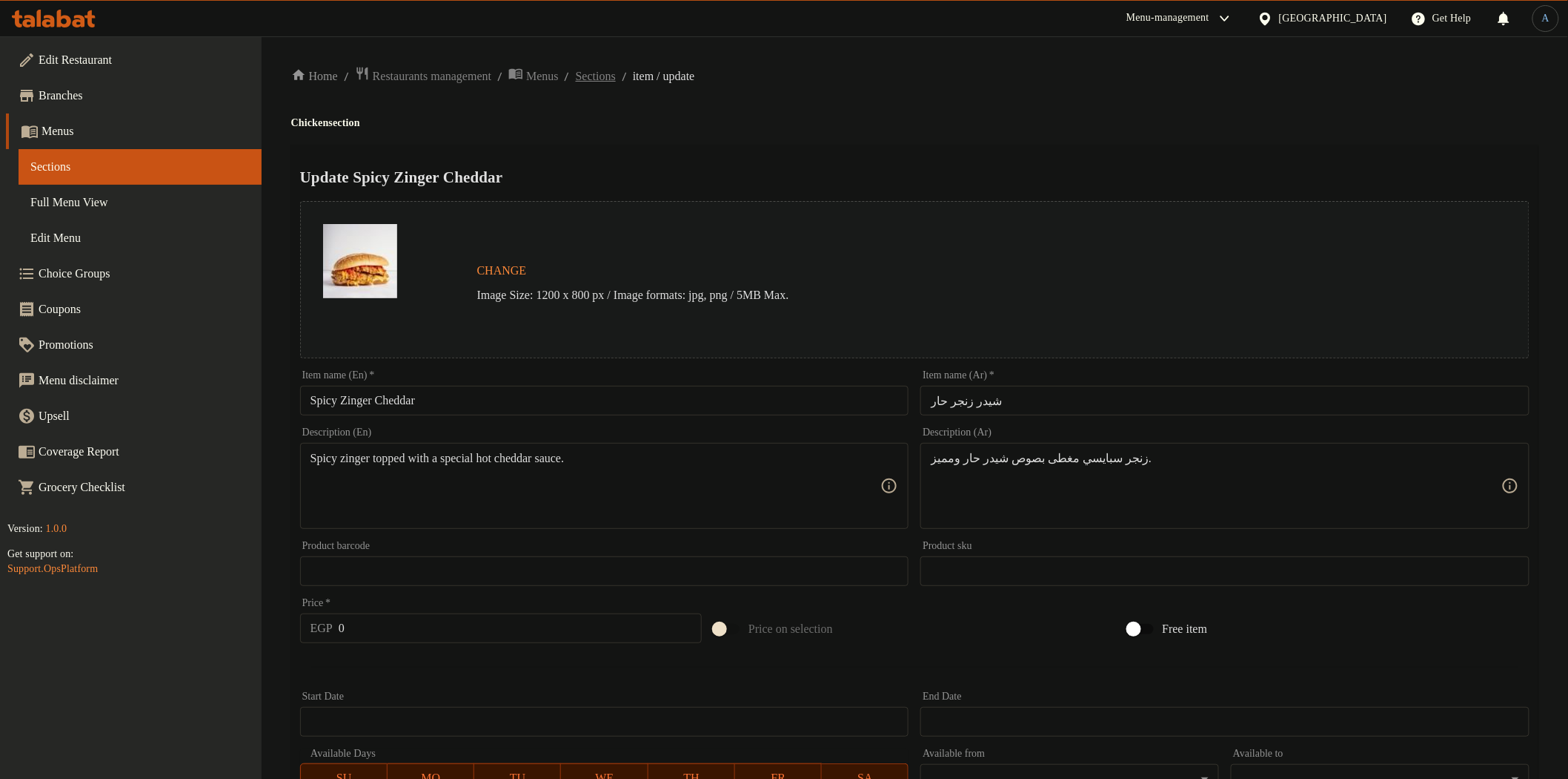
click at [616, 83] on span "Sections" at bounding box center [595, 76] width 40 height 18
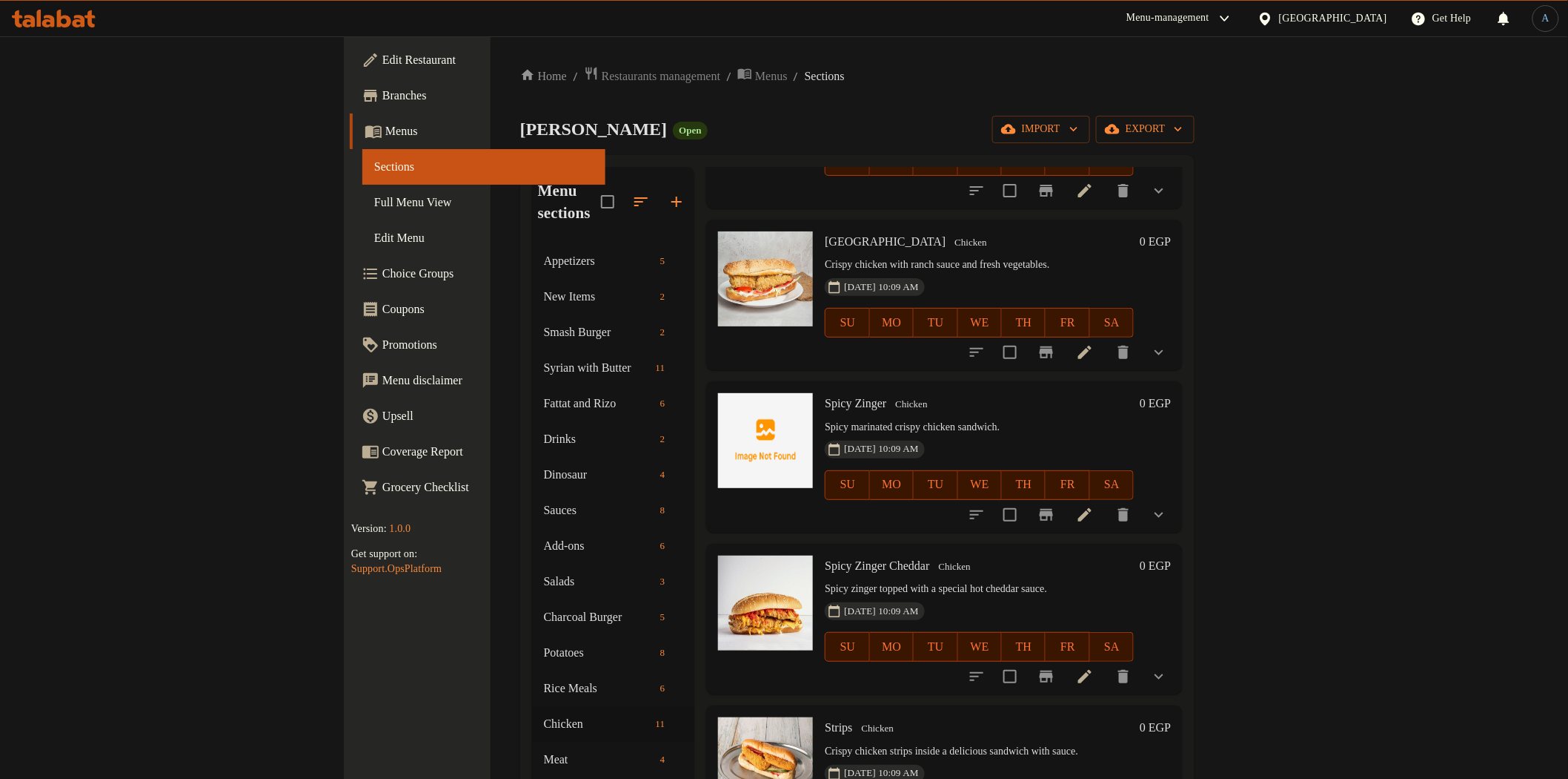
scroll to position [741, 0]
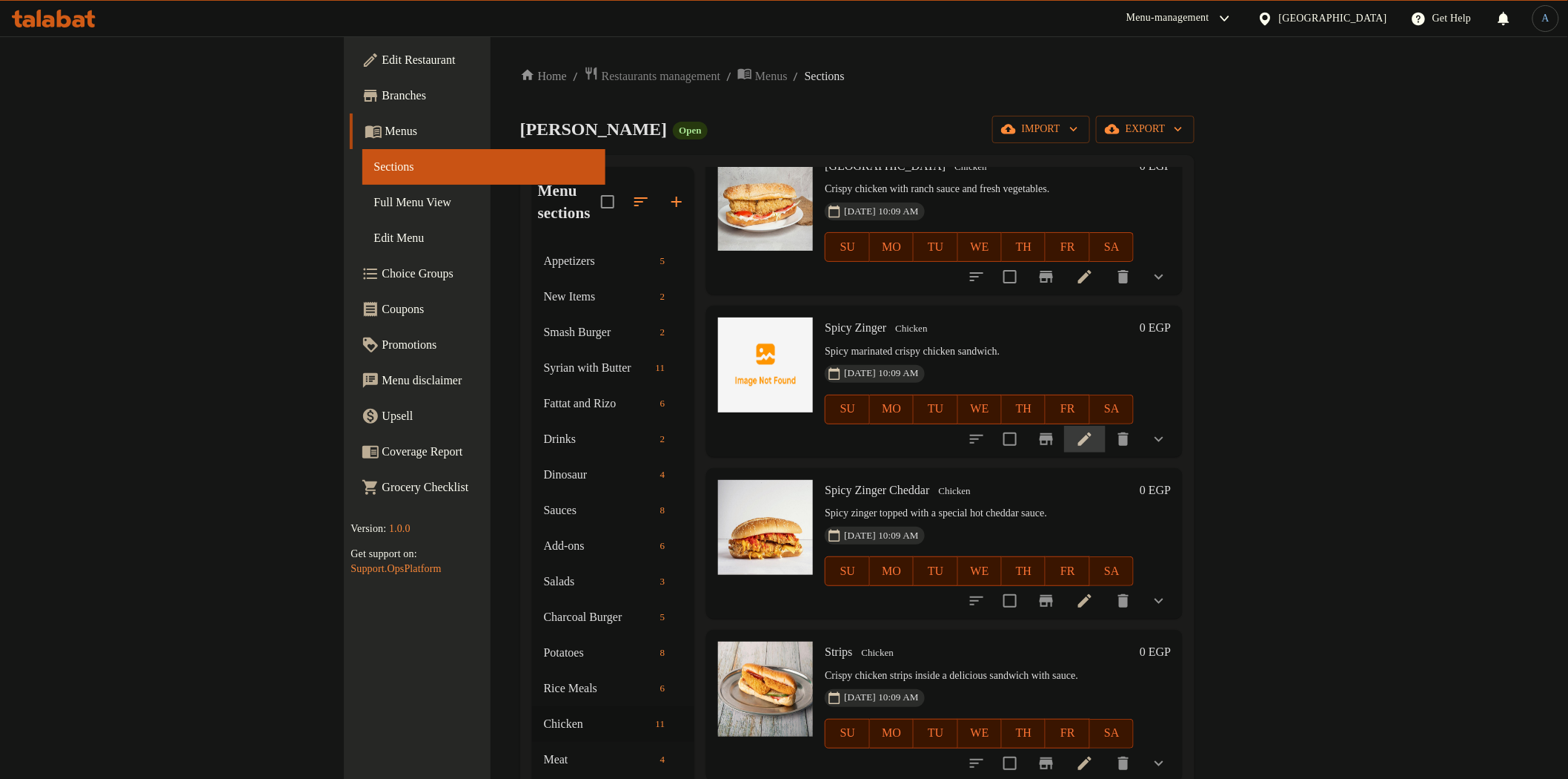
click at [1105, 425] on li at bounding box center [1085, 438] width 42 height 27
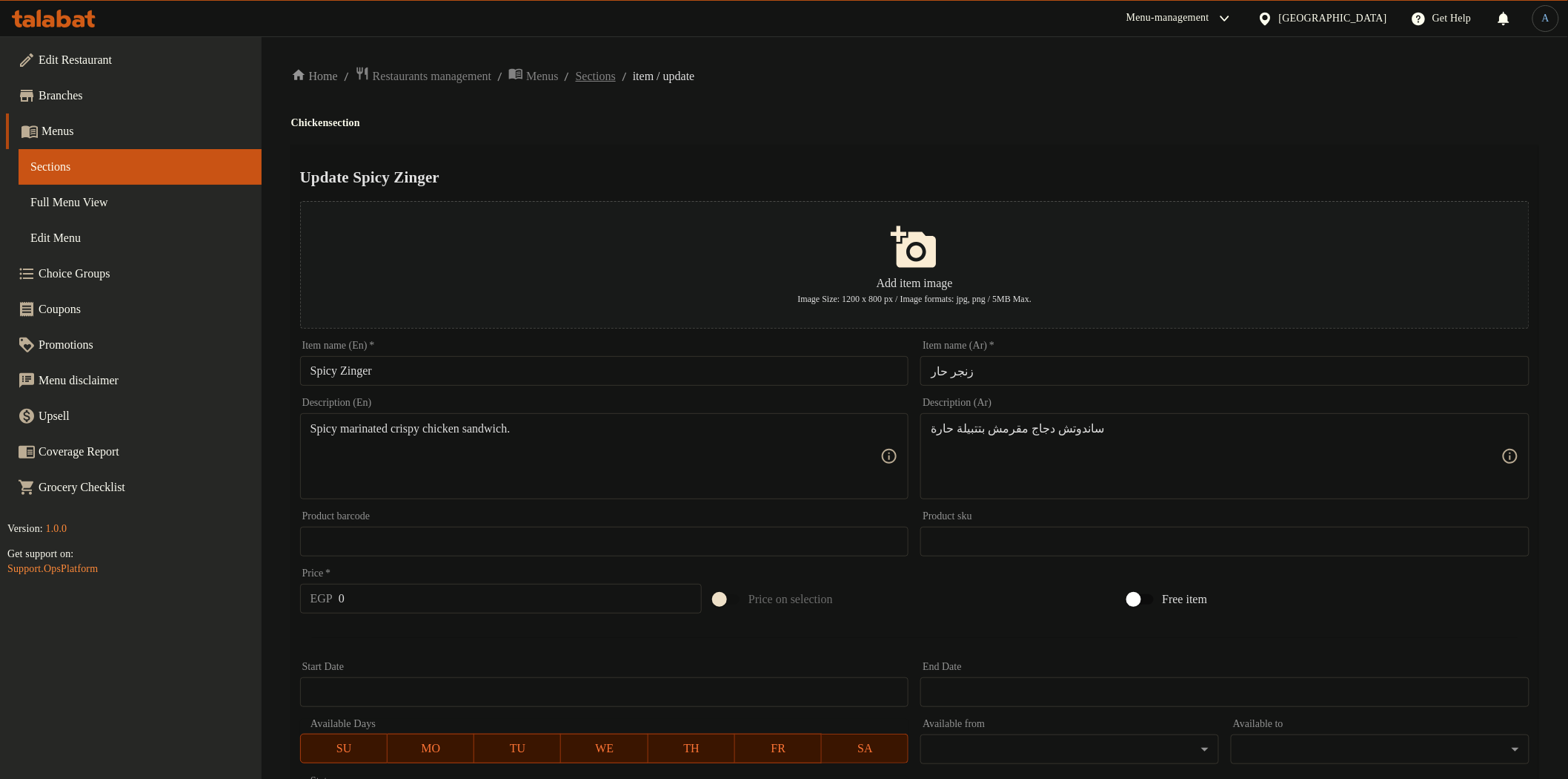
click at [616, 72] on span "Sections" at bounding box center [595, 76] width 40 height 18
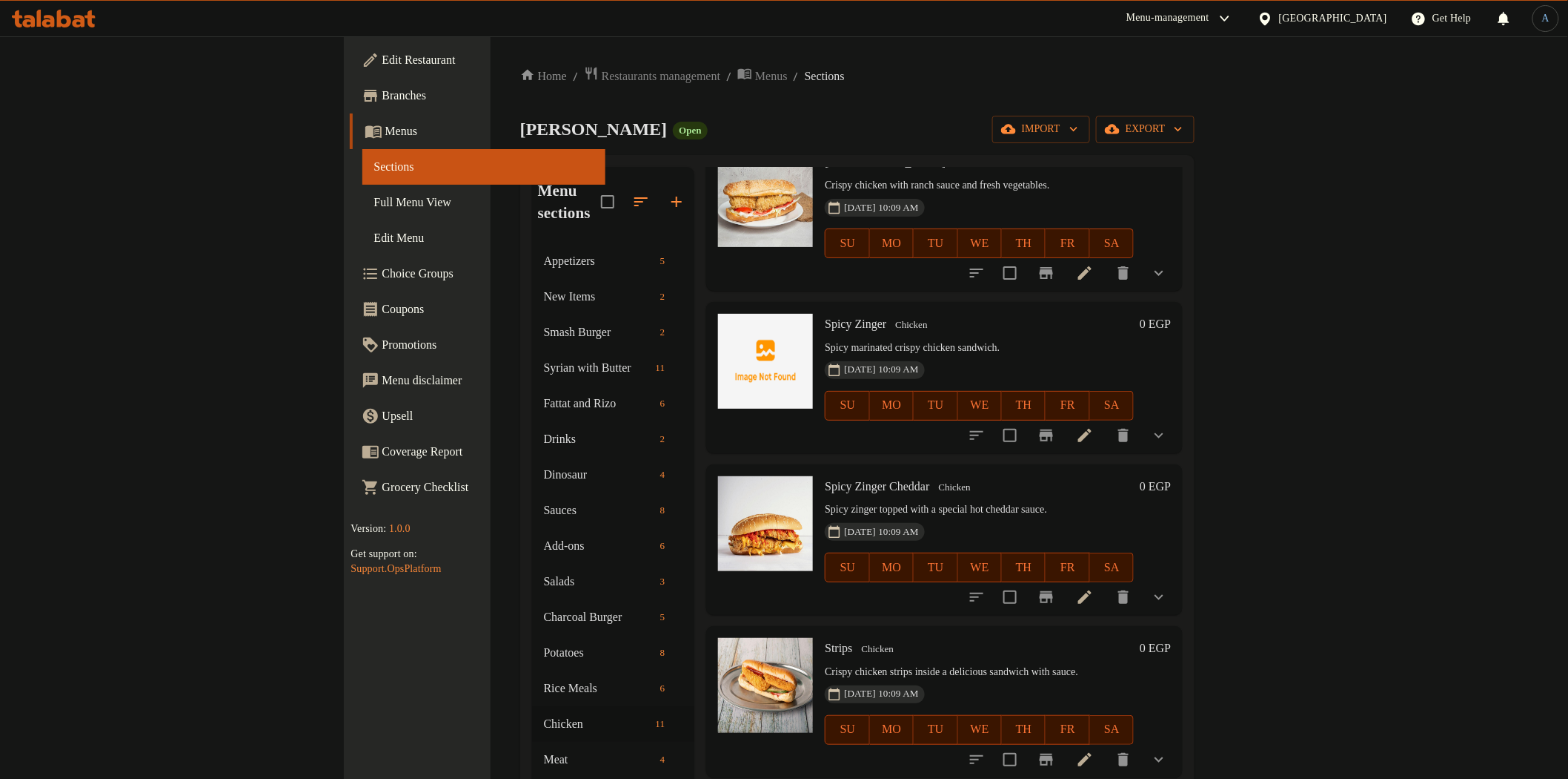
scroll to position [824, 0]
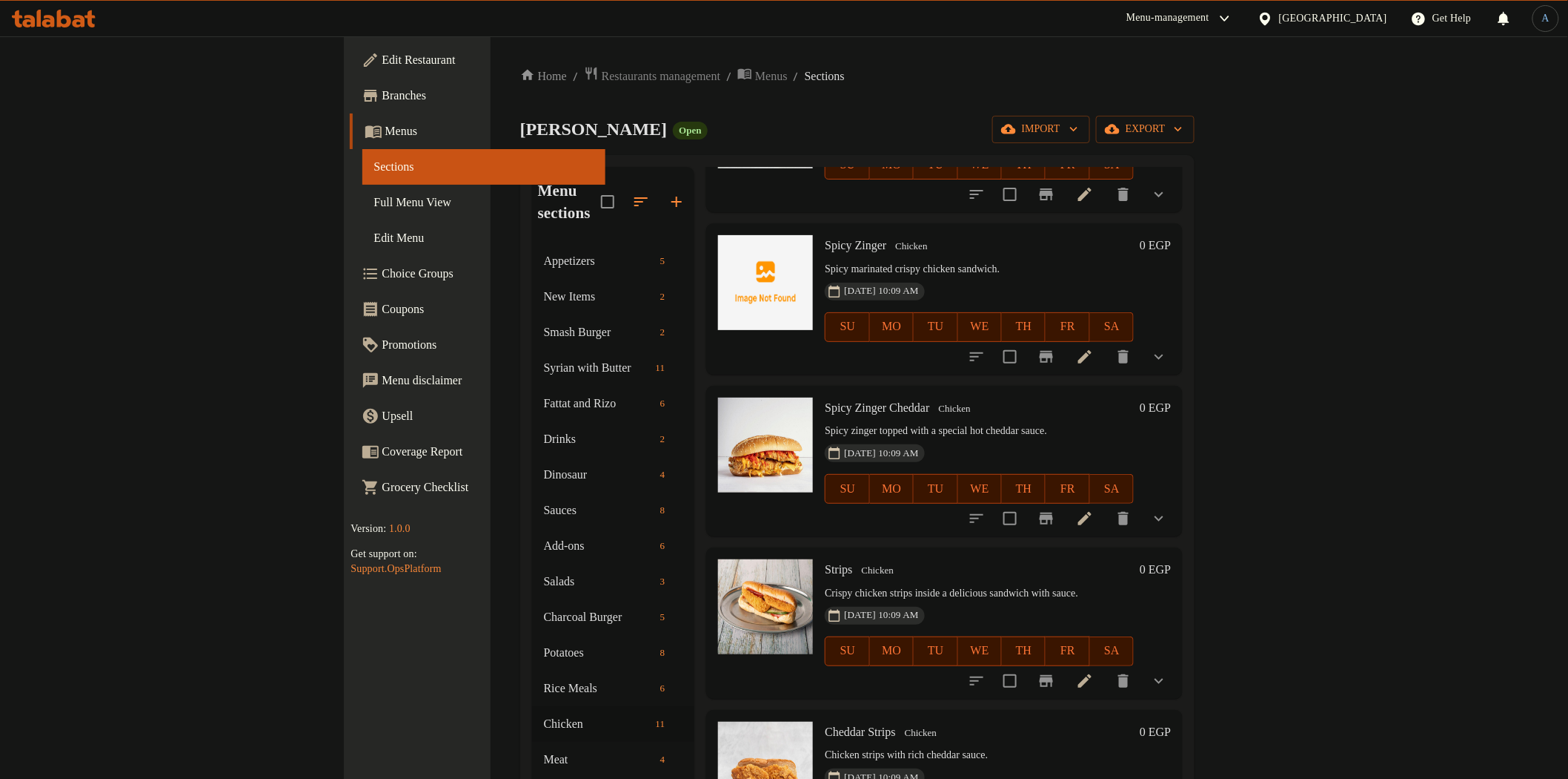
click at [1092, 511] on icon at bounding box center [1085, 517] width 13 height 13
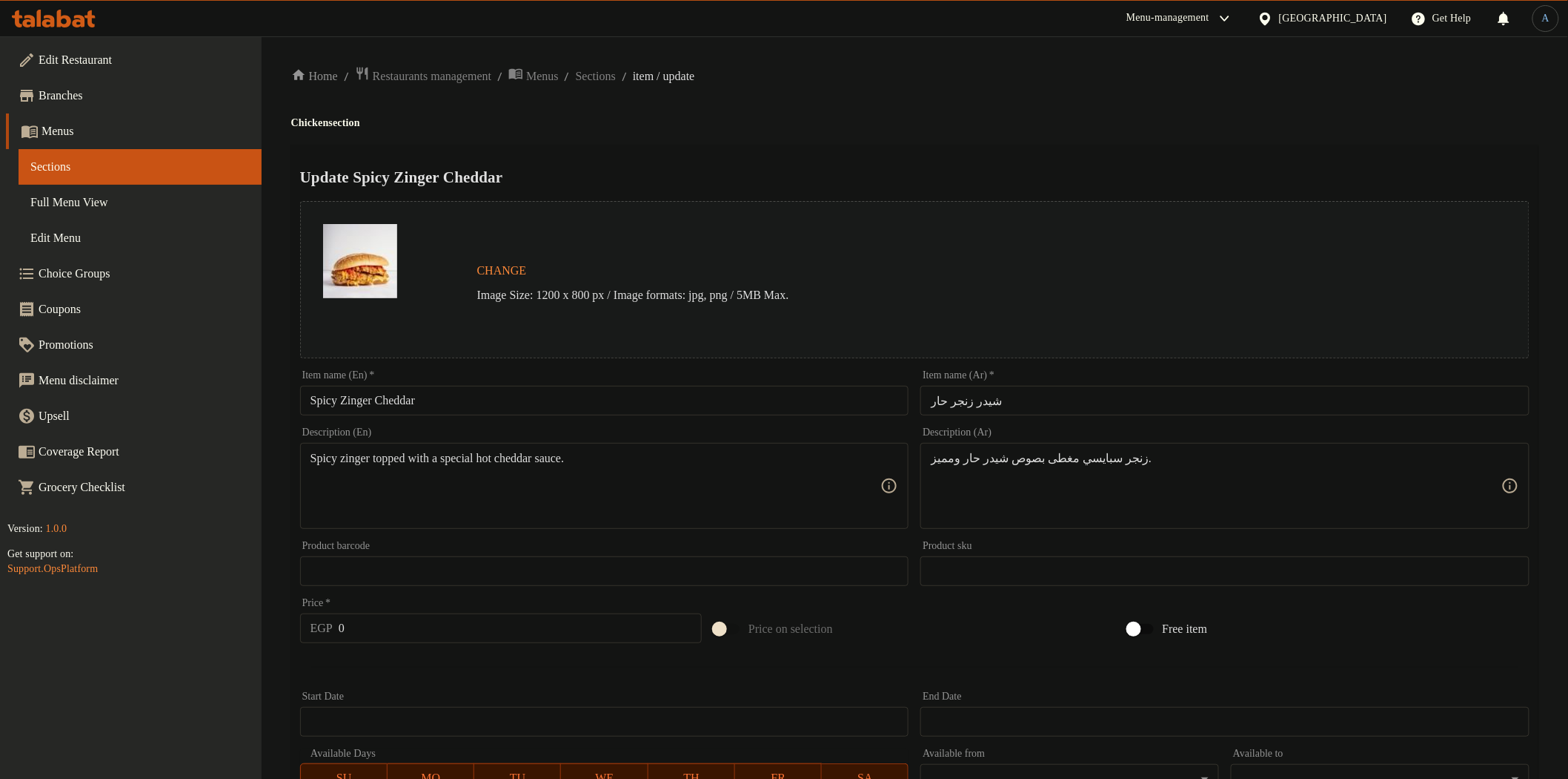
click at [1034, 406] on input "شيدر زنجر حار" at bounding box center [1224, 400] width 609 height 30
click at [997, 147] on div "Update Spicy Zinger Cheddar Change Image Size: 1200 x 800 px / Image formats: j…" at bounding box center [914, 604] width 1247 height 918
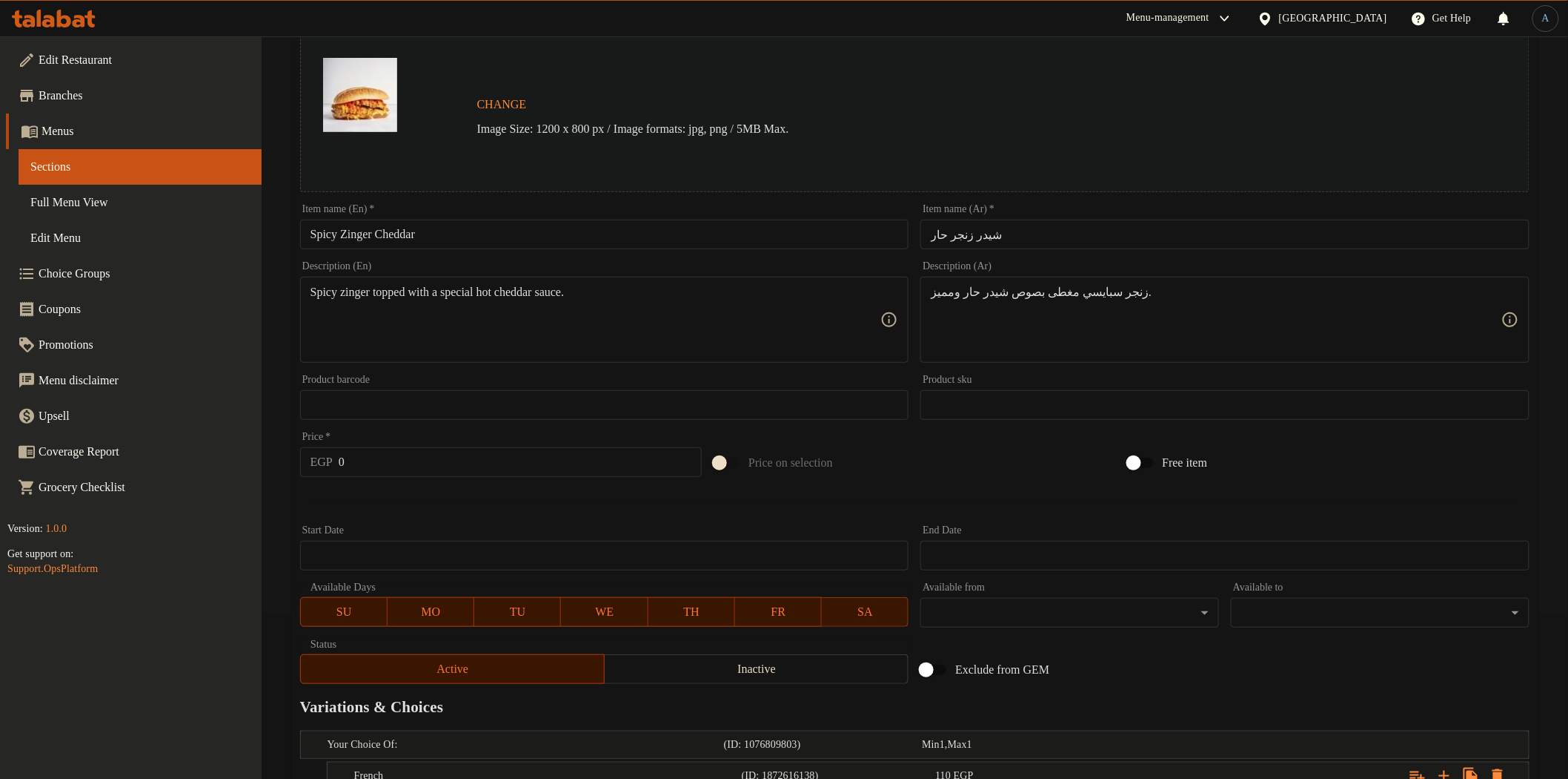
scroll to position [323, 0]
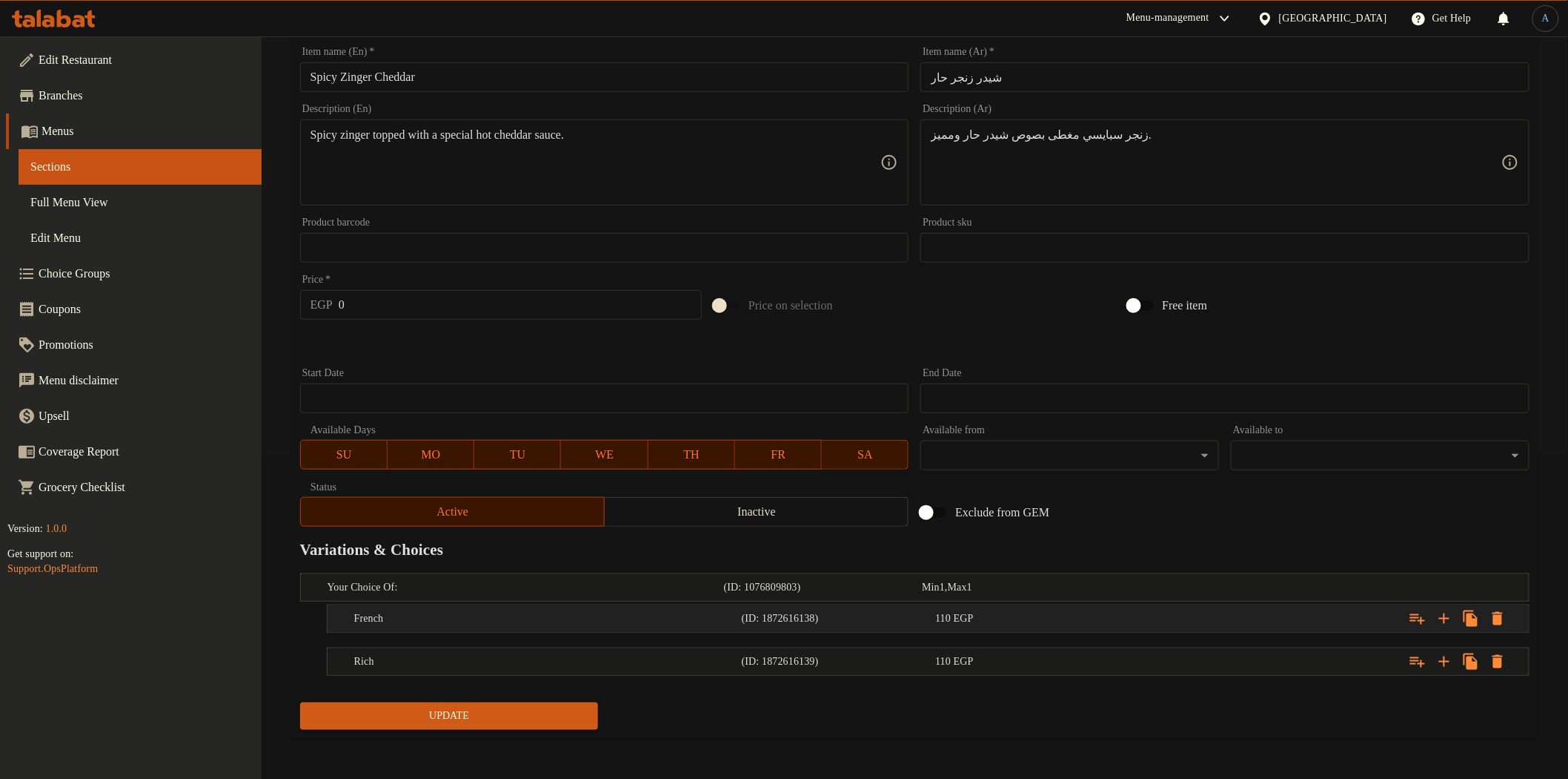
click at [923, 623] on h5 "(ID: 1872616138)" at bounding box center [836, 618] width 188 height 15
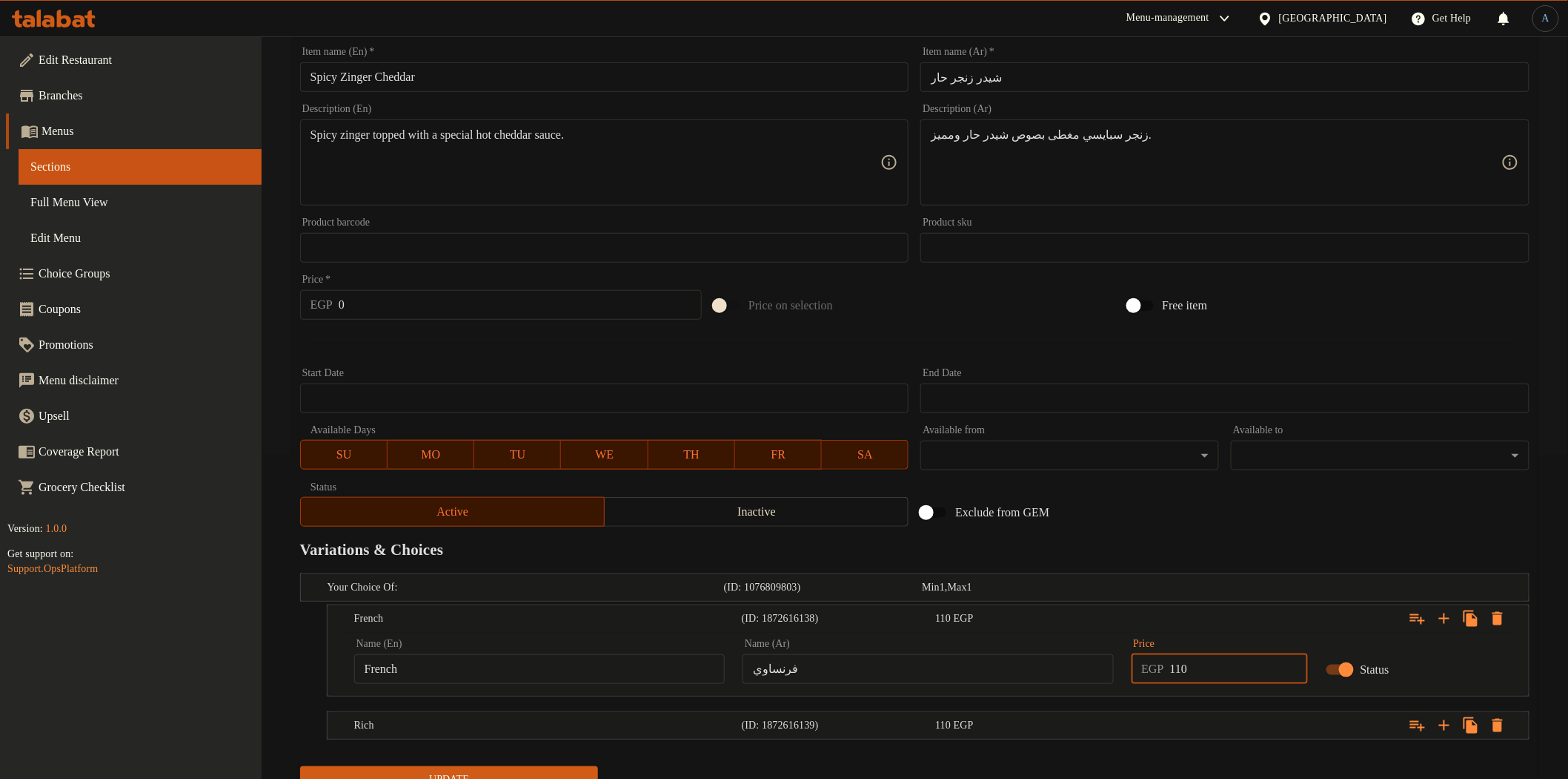
click at [1214, 671] on input "110" at bounding box center [1238, 669] width 138 height 30
type input "135"
click at [300, 766] on button "Update" at bounding box center [450, 780] width 299 height 28
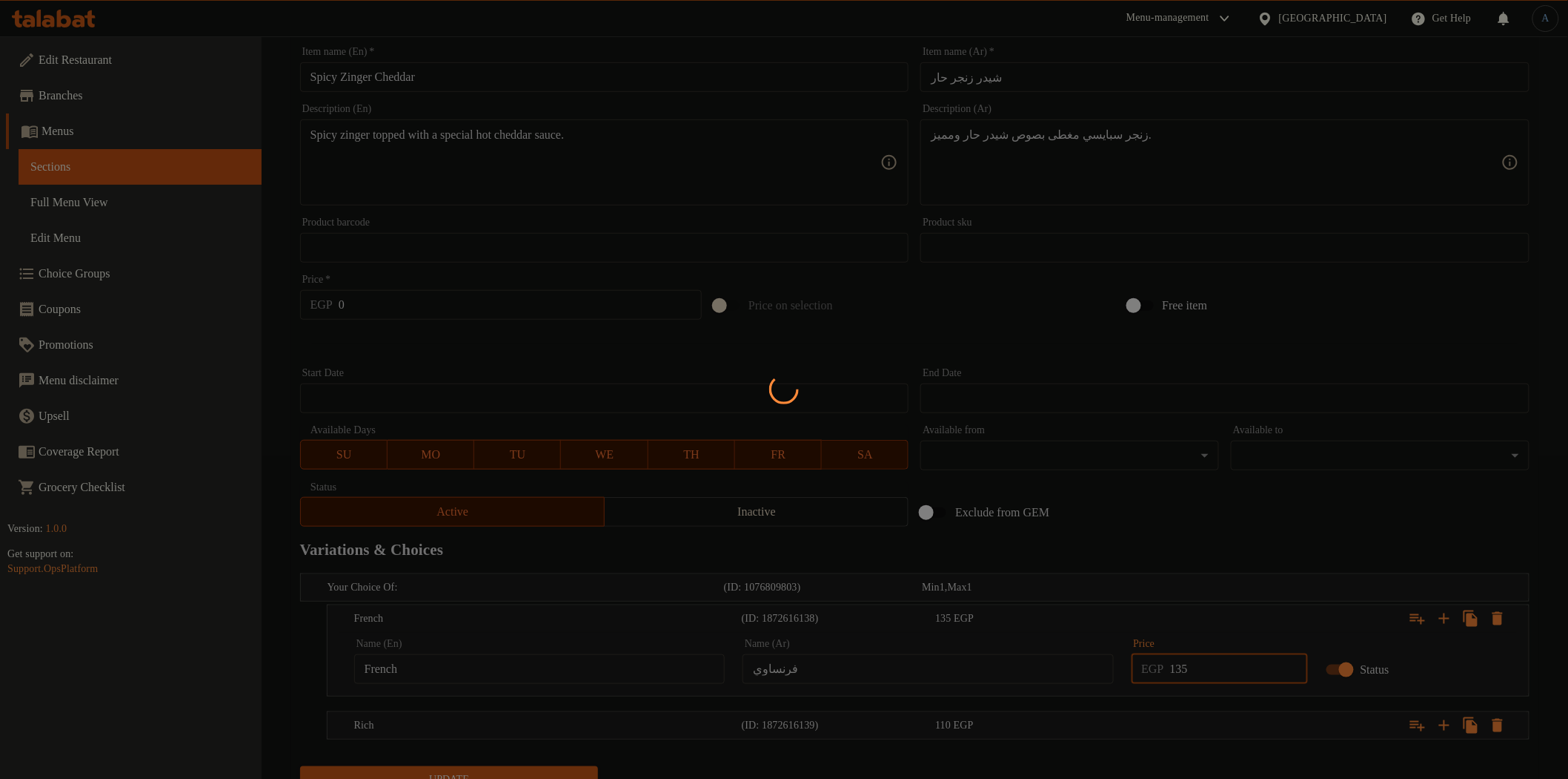
click at [1231, 729] on div at bounding box center [784, 390] width 1568 height 779
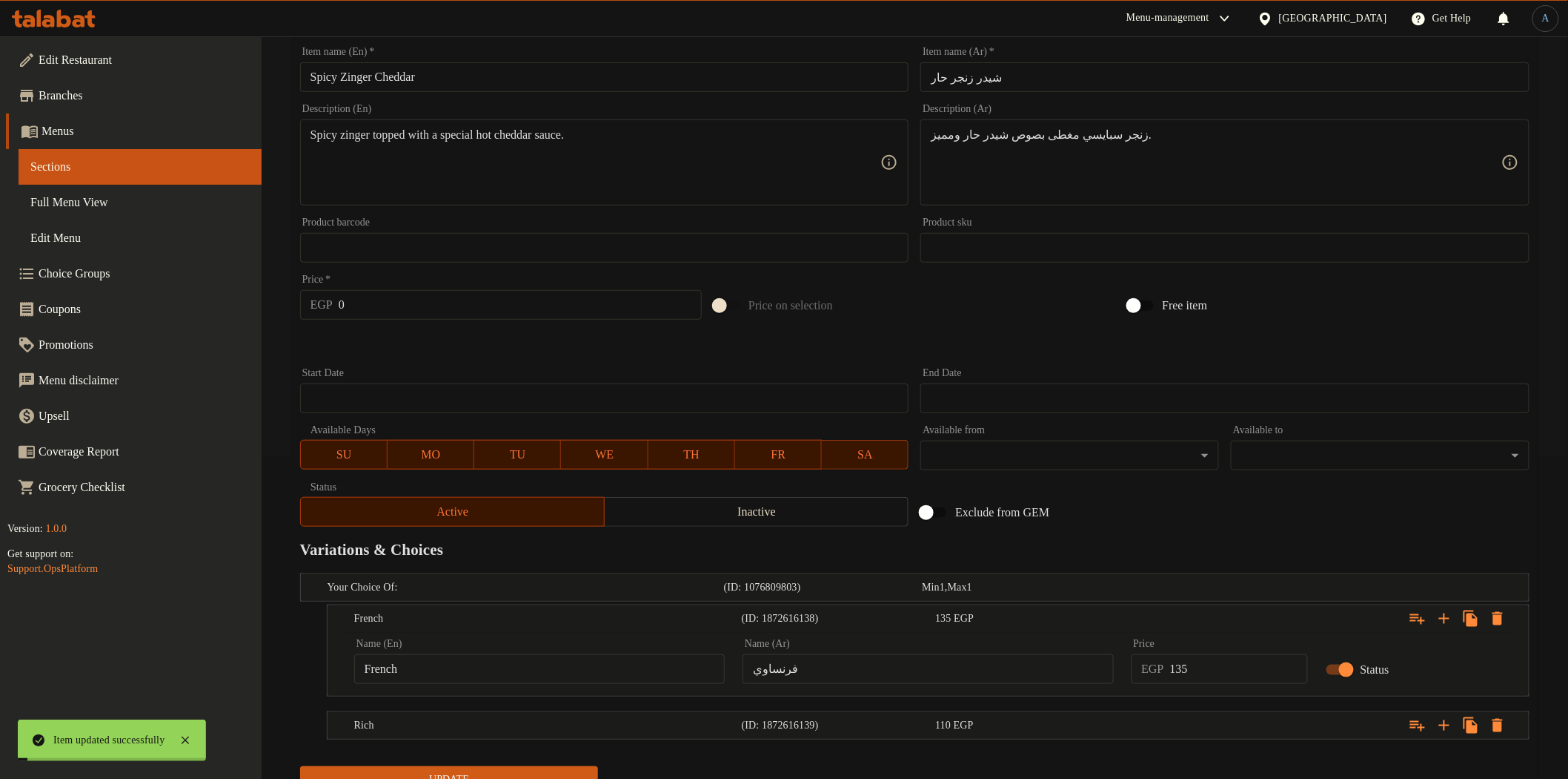
click at [1231, 729] on div "Expand" at bounding box center [1319, 724] width 387 height 33
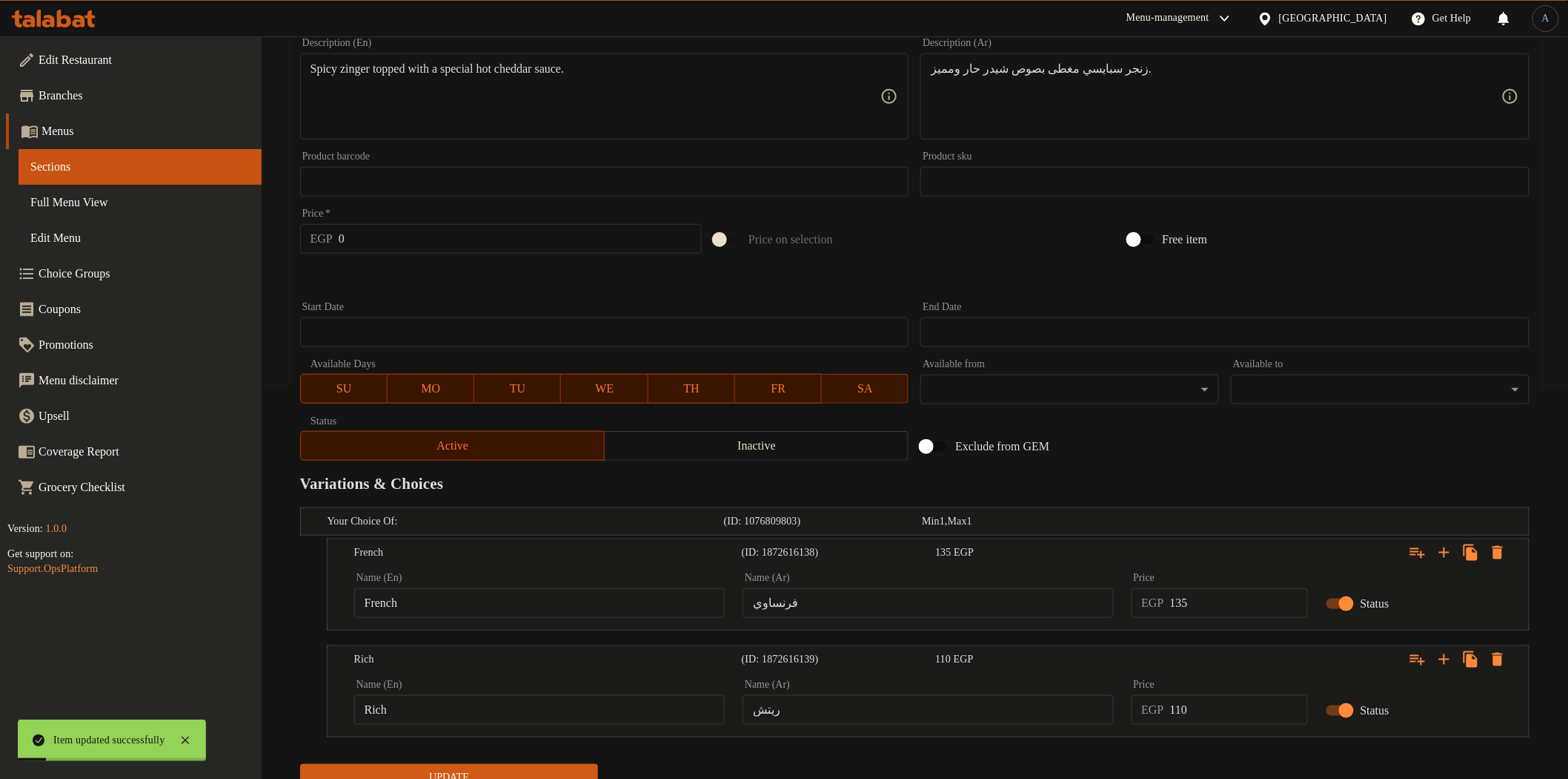
scroll to position [451, 0]
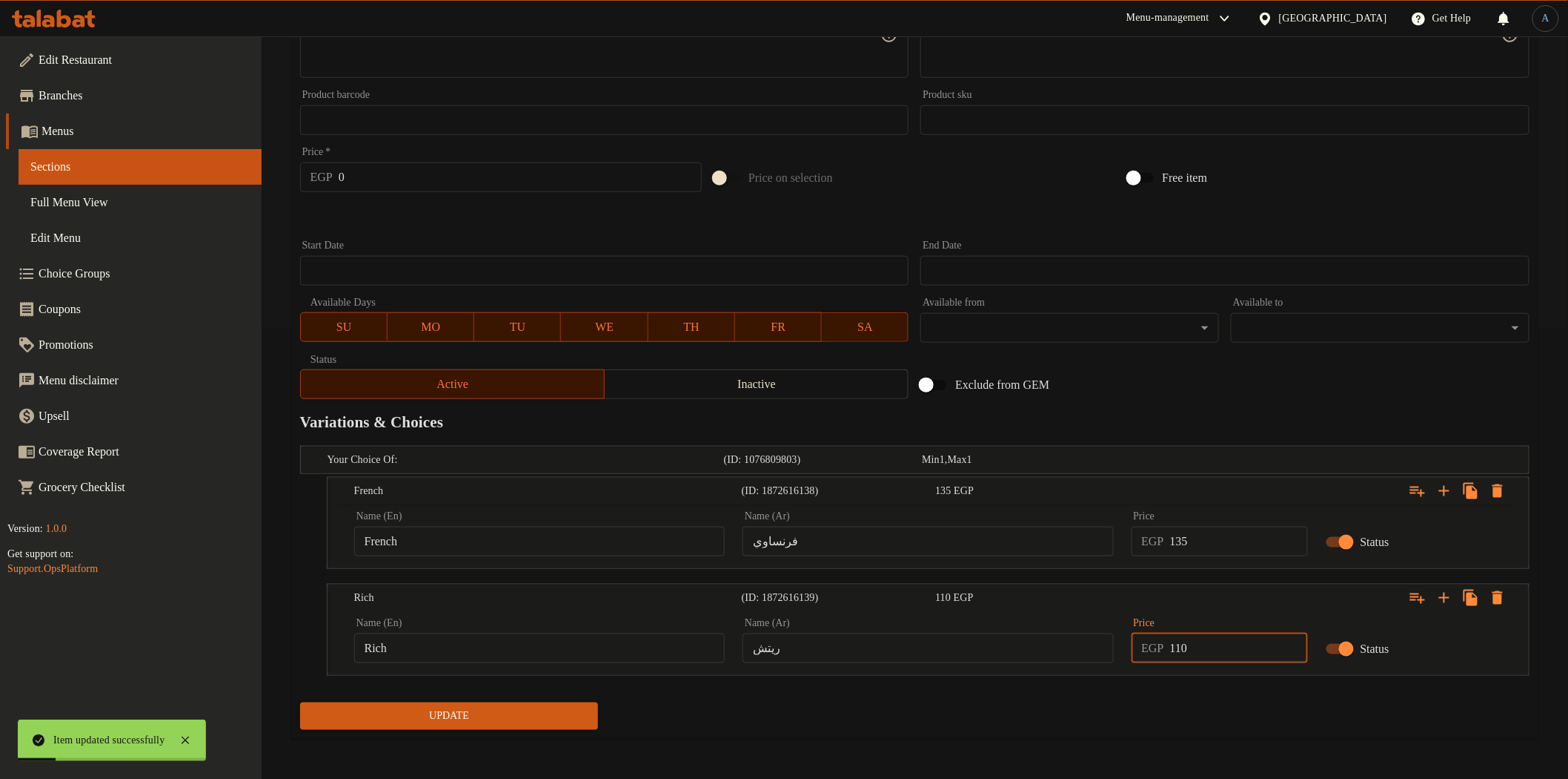
click at [1223, 643] on input "110" at bounding box center [1238, 648] width 138 height 30
type input "135"
click at [300, 703] on button "Update" at bounding box center [450, 717] width 299 height 28
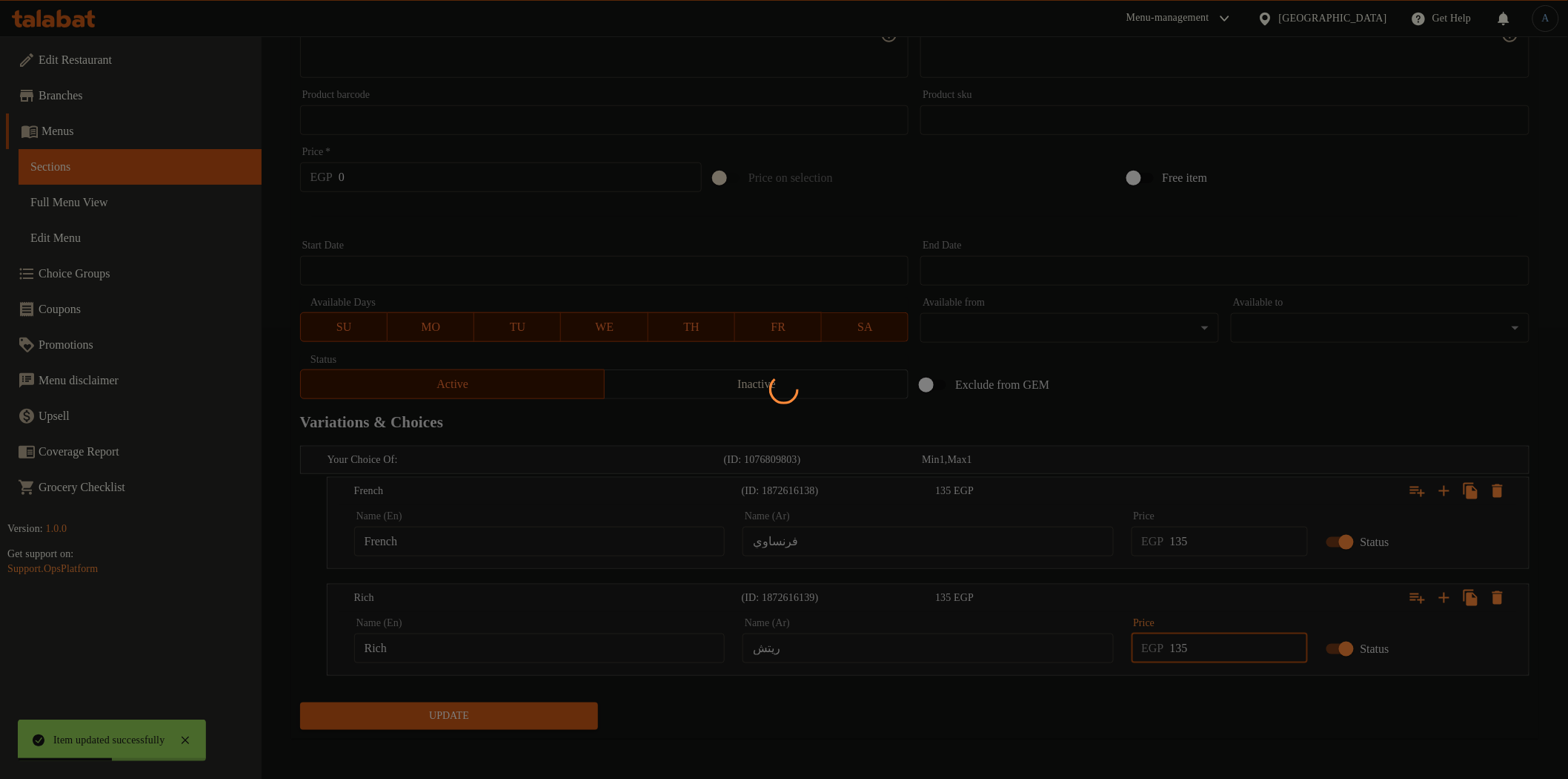
click at [836, 709] on div at bounding box center [784, 390] width 1568 height 779
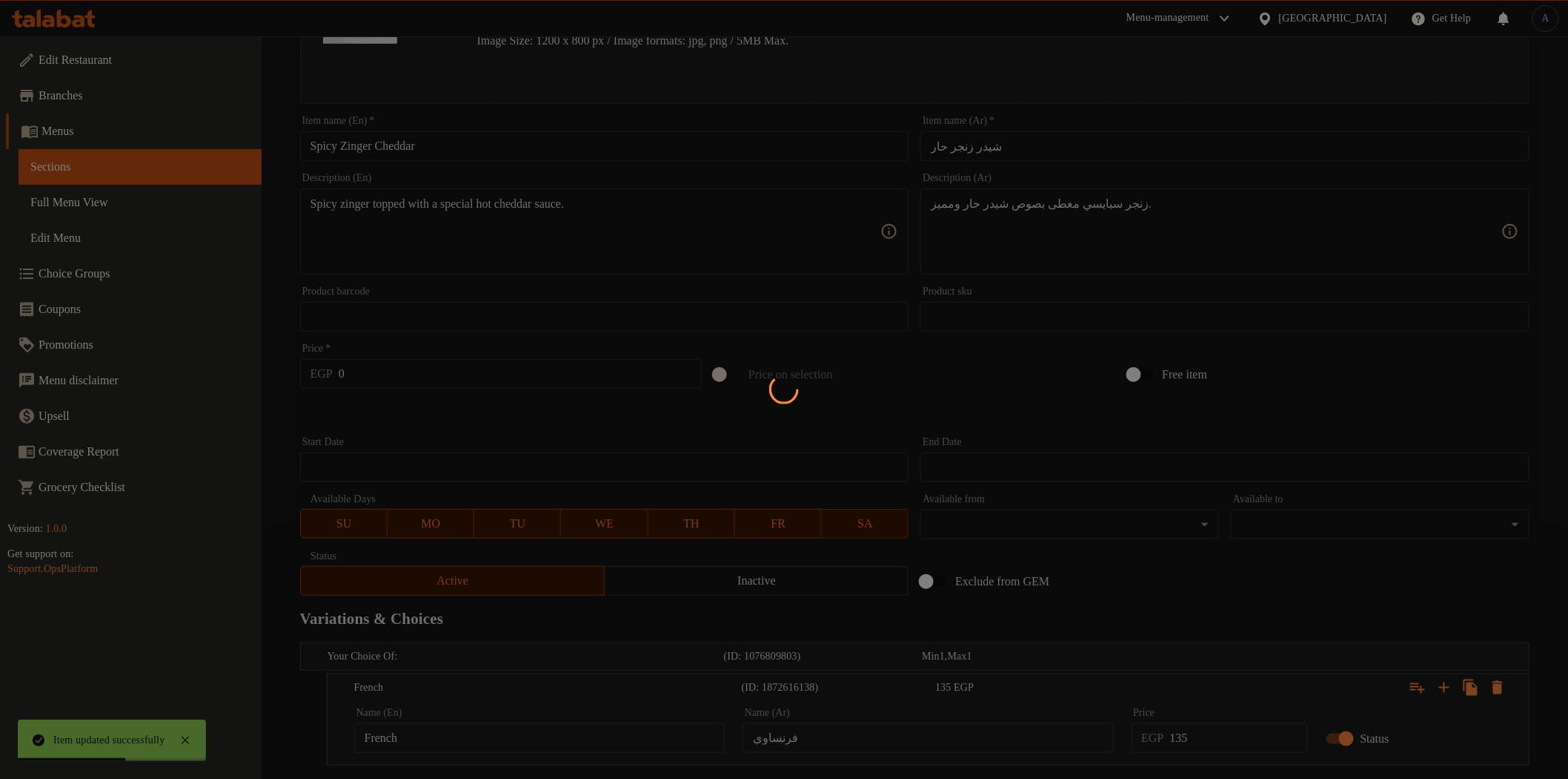
scroll to position [0, 0]
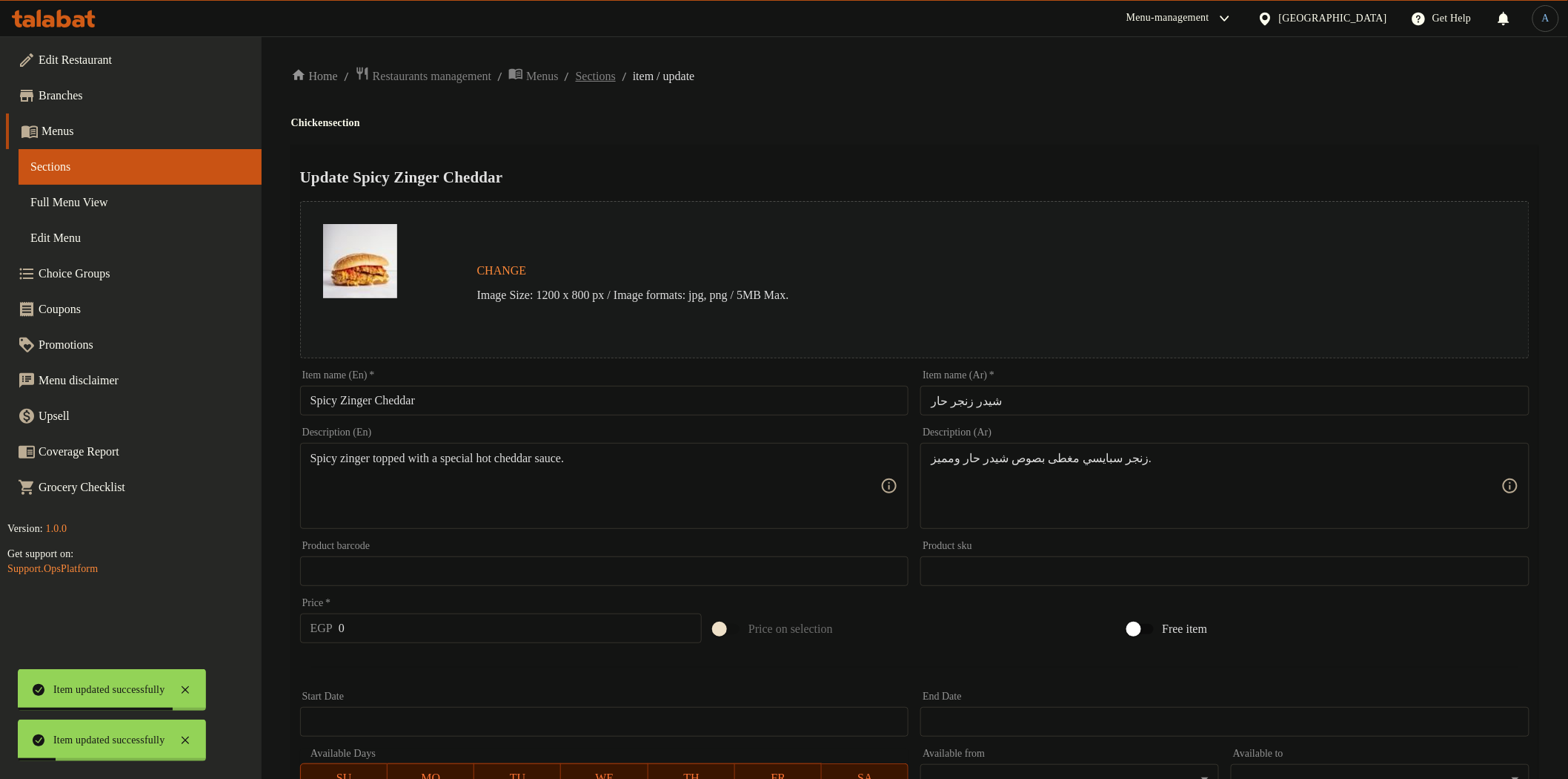
click at [616, 72] on span "Sections" at bounding box center [595, 76] width 40 height 18
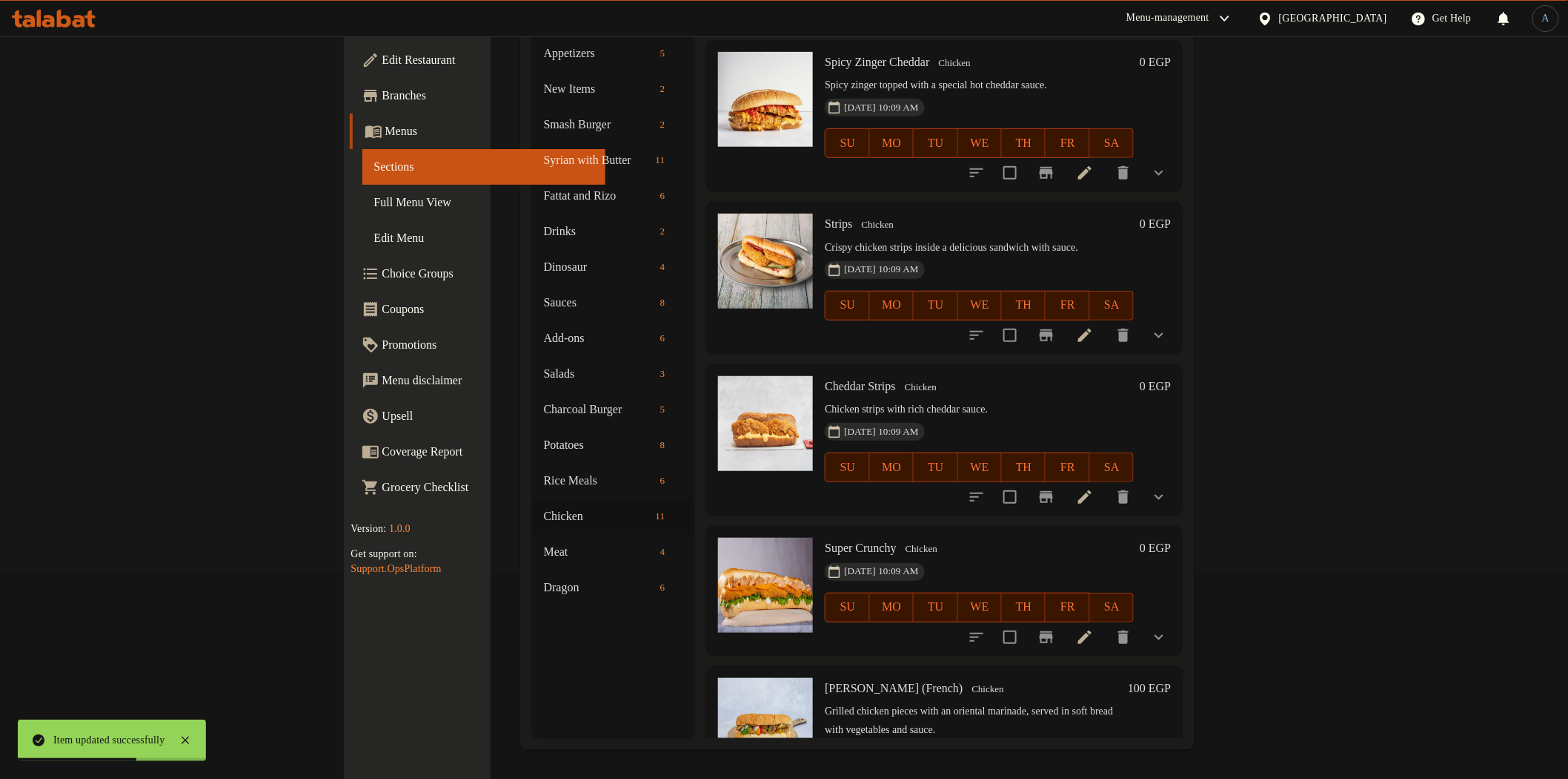
scroll to position [936, 0]
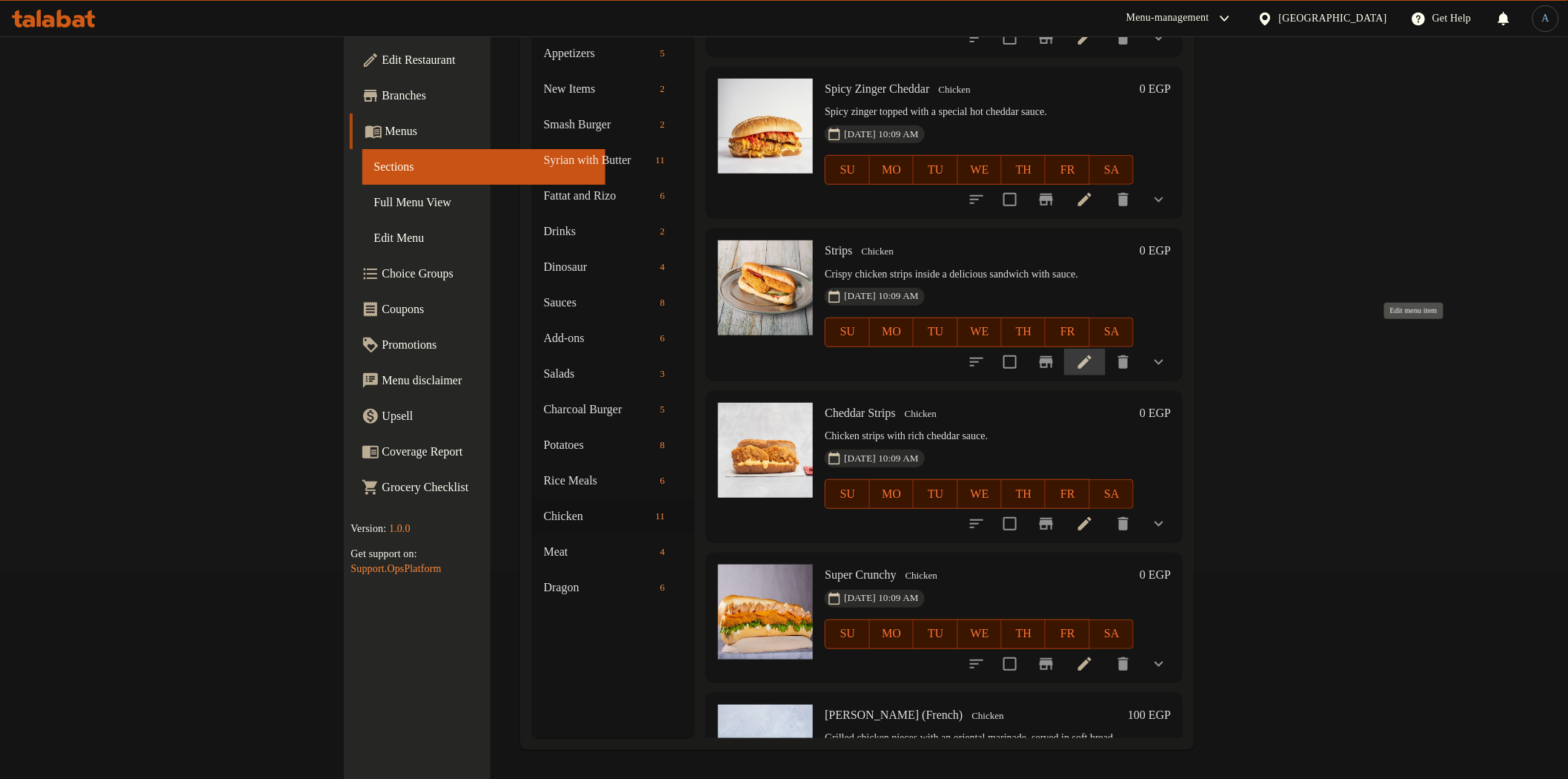
click at [1094, 353] on icon at bounding box center [1085, 362] width 18 height 18
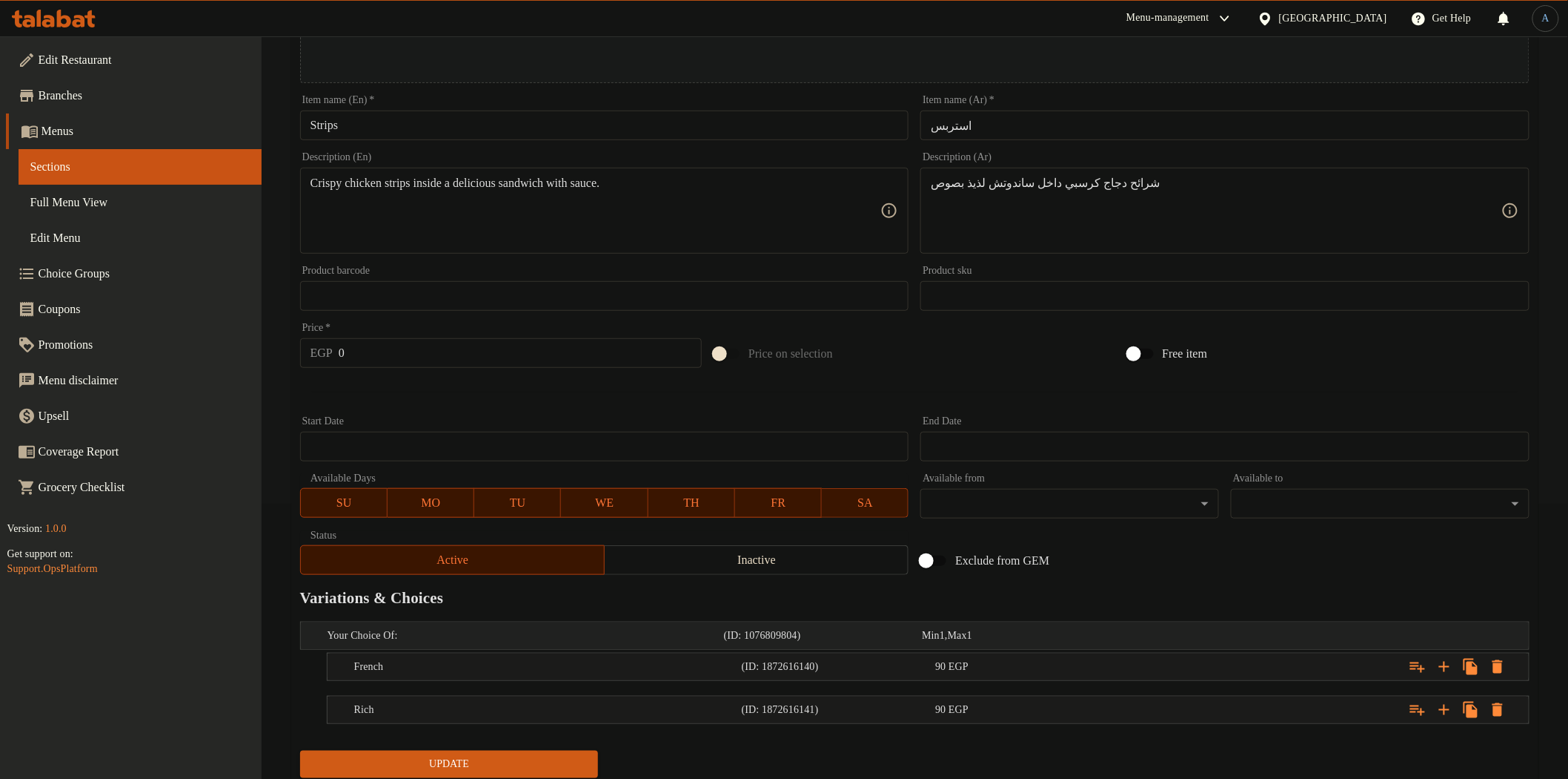
scroll to position [323, 0]
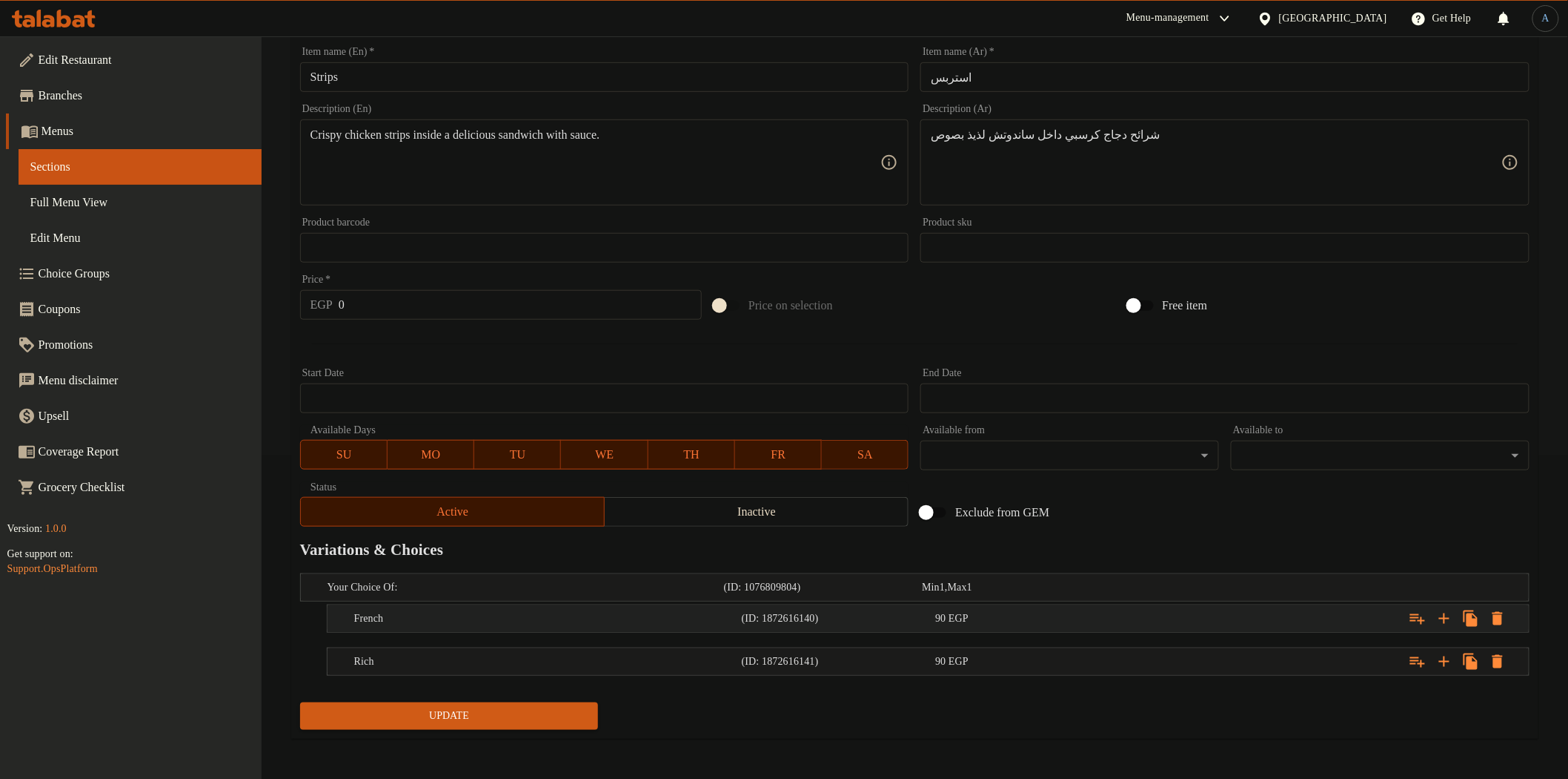
click at [994, 618] on div "90 EGP" at bounding box center [1029, 618] width 188 height 15
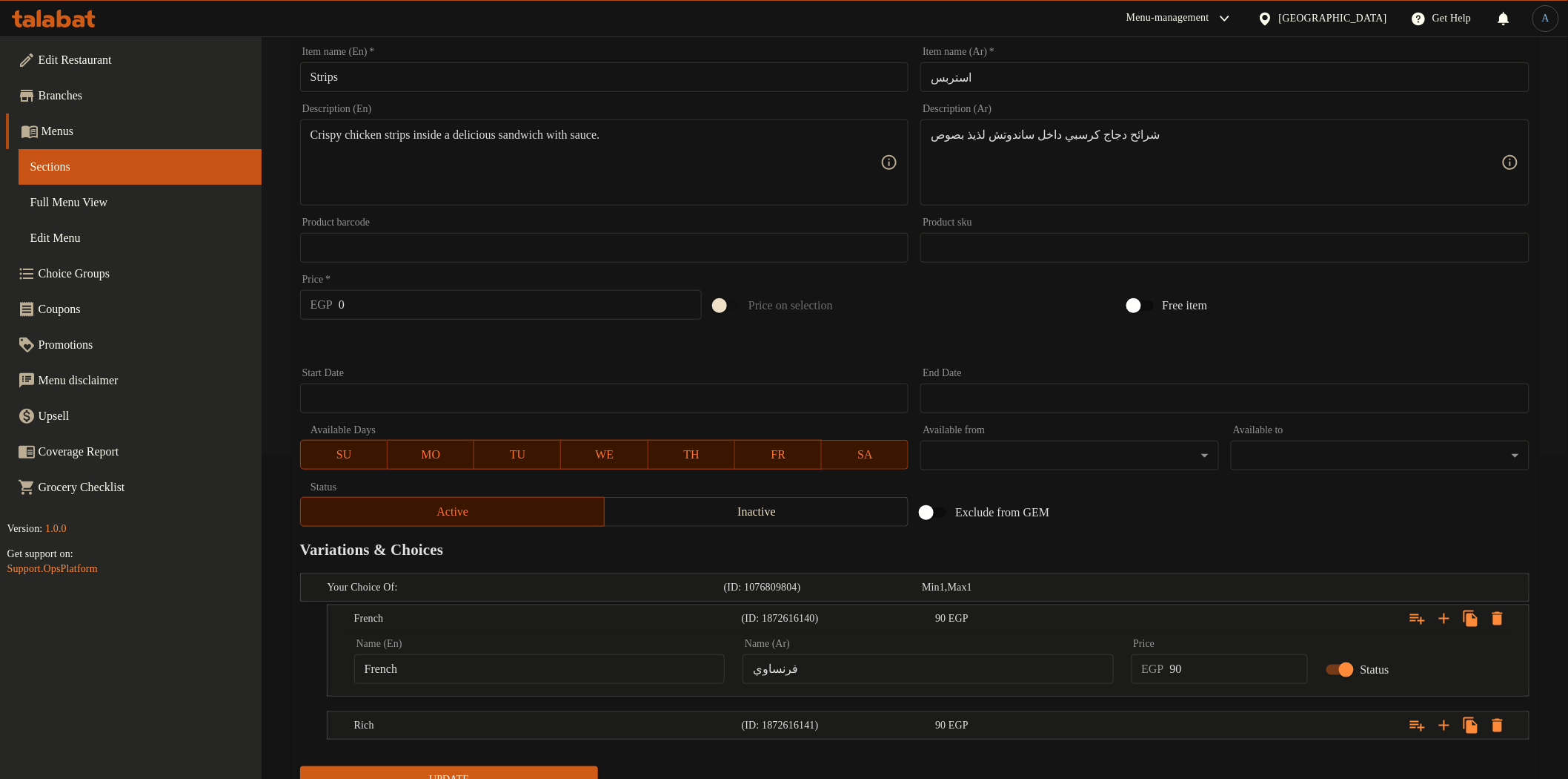
click at [1230, 680] on input "90" at bounding box center [1238, 669] width 138 height 30
type input "100"
click at [1217, 718] on div "Expand" at bounding box center [1319, 724] width 387 height 33
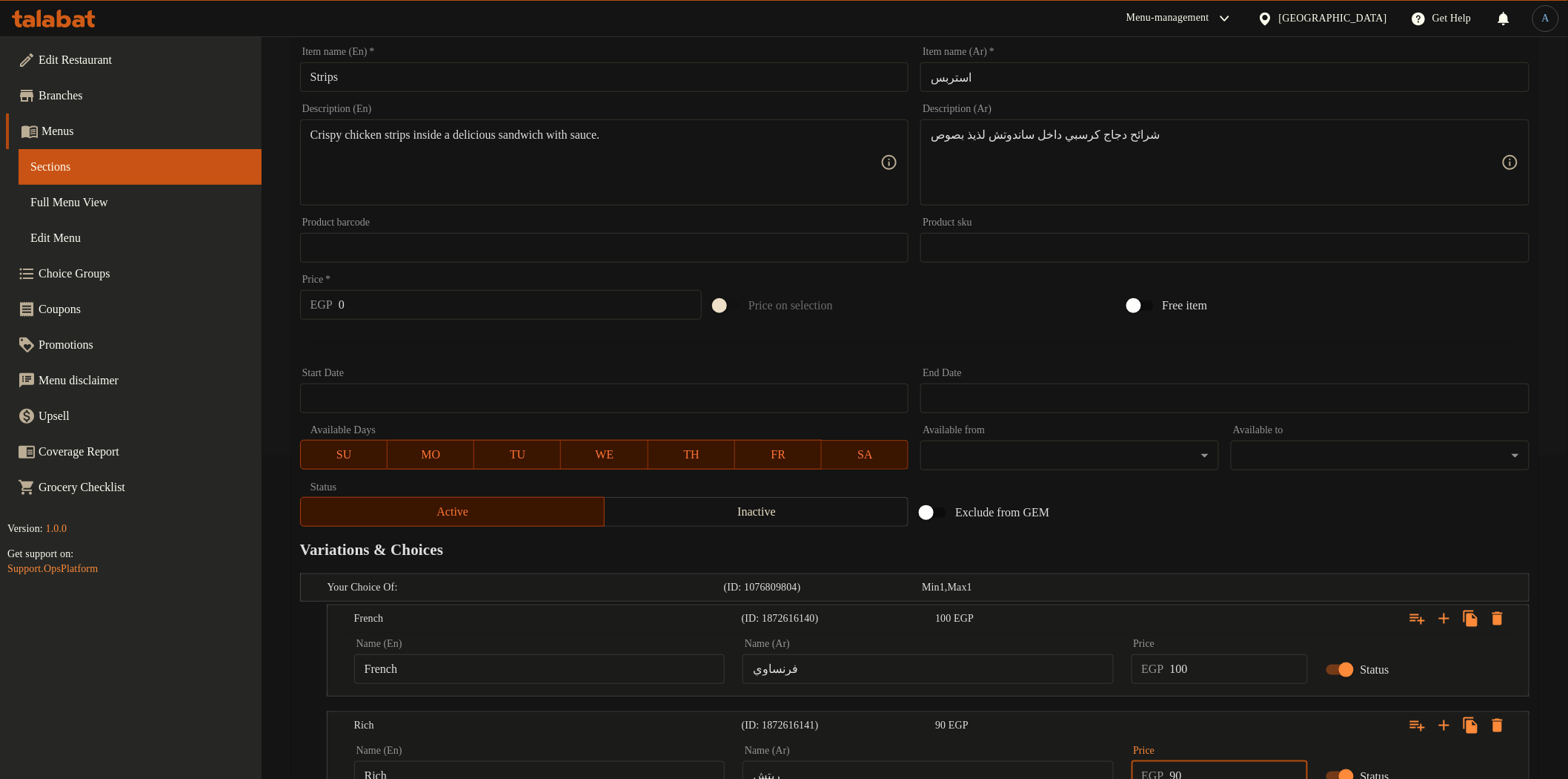
click at [1208, 776] on input "90" at bounding box center [1238, 776] width 138 height 30
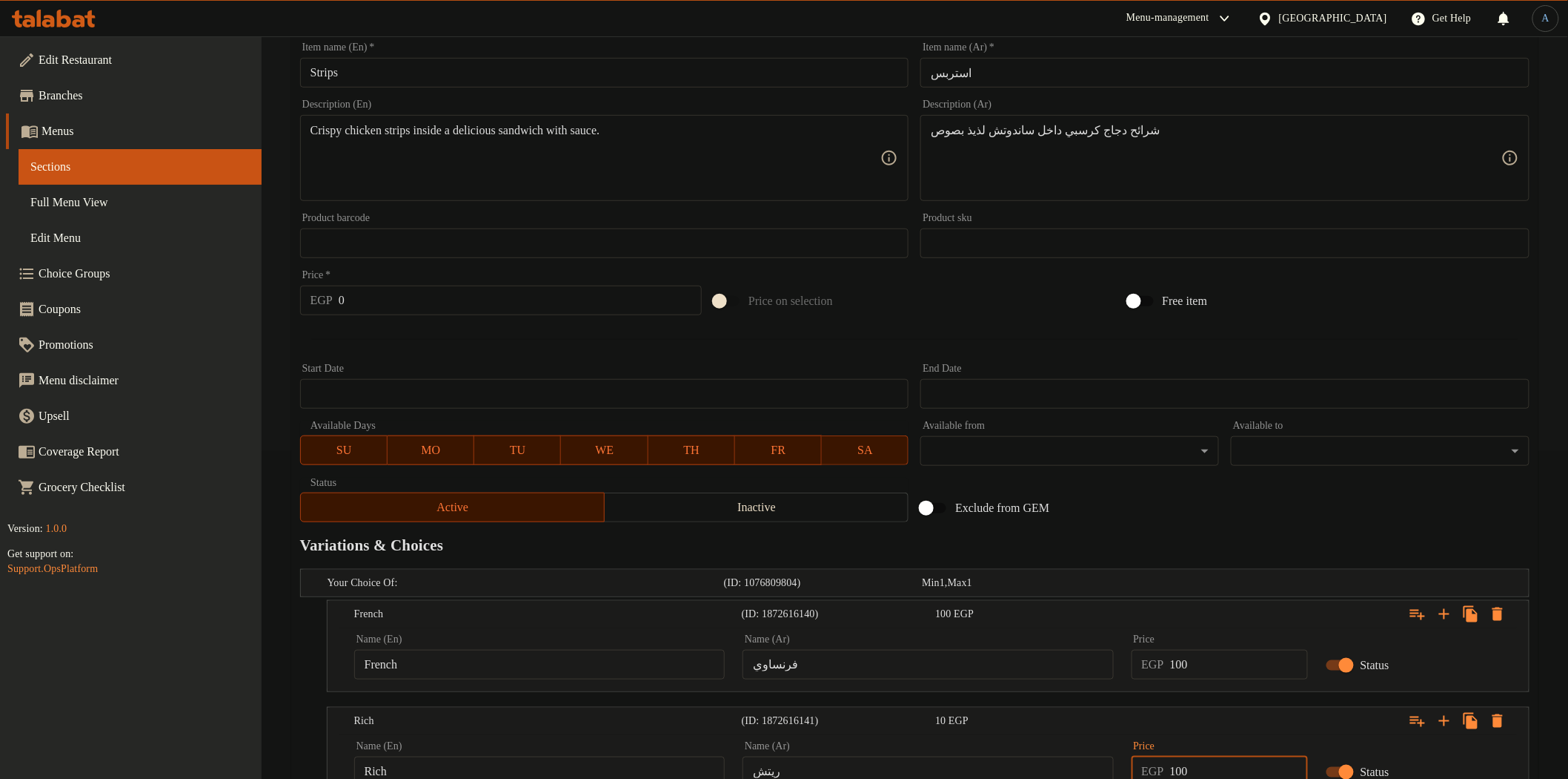
type input "100"
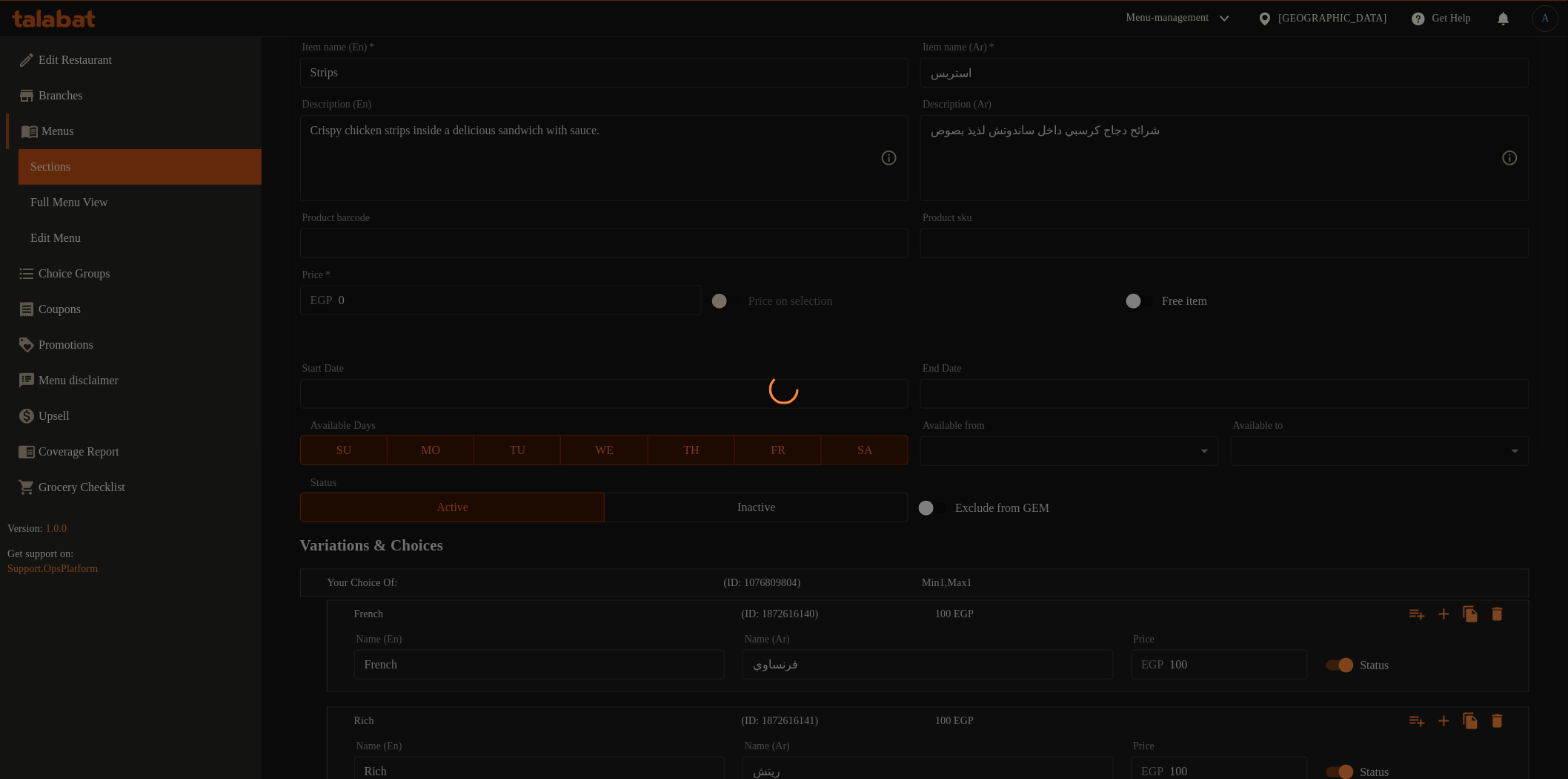
click at [1293, 519] on div at bounding box center [784, 390] width 1568 height 779
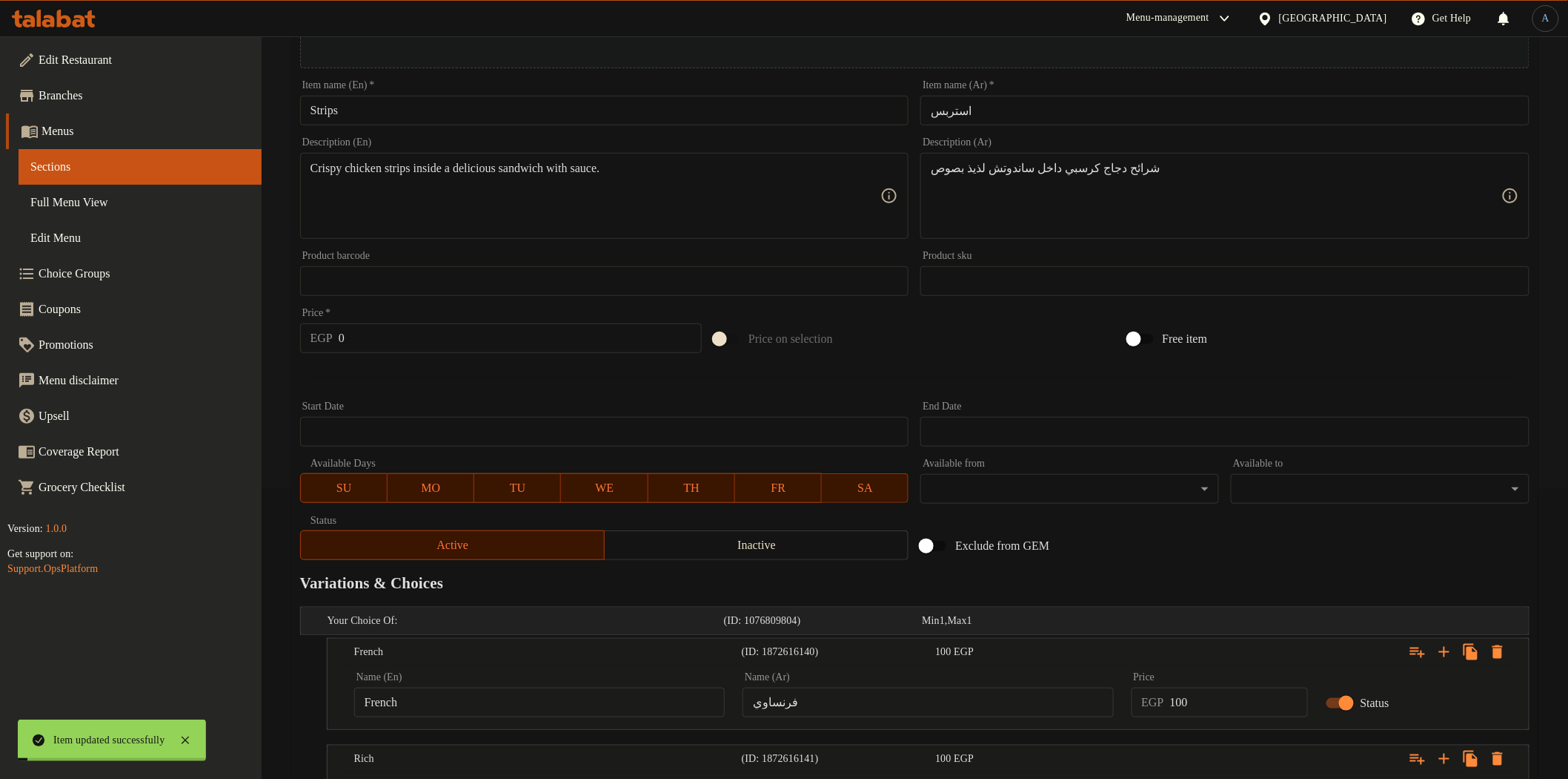
scroll to position [0, 0]
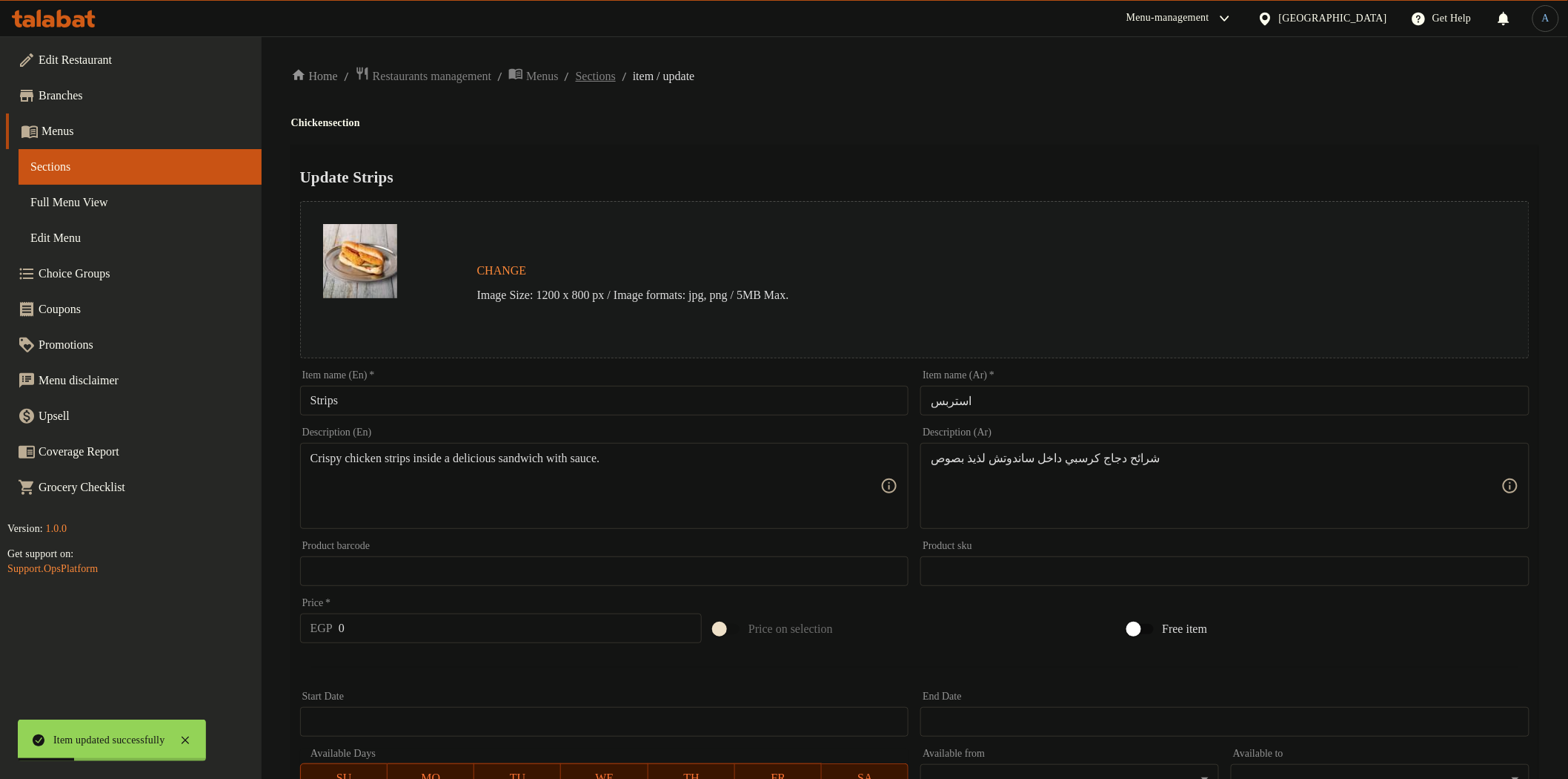
click at [616, 70] on span "Sections" at bounding box center [595, 76] width 40 height 18
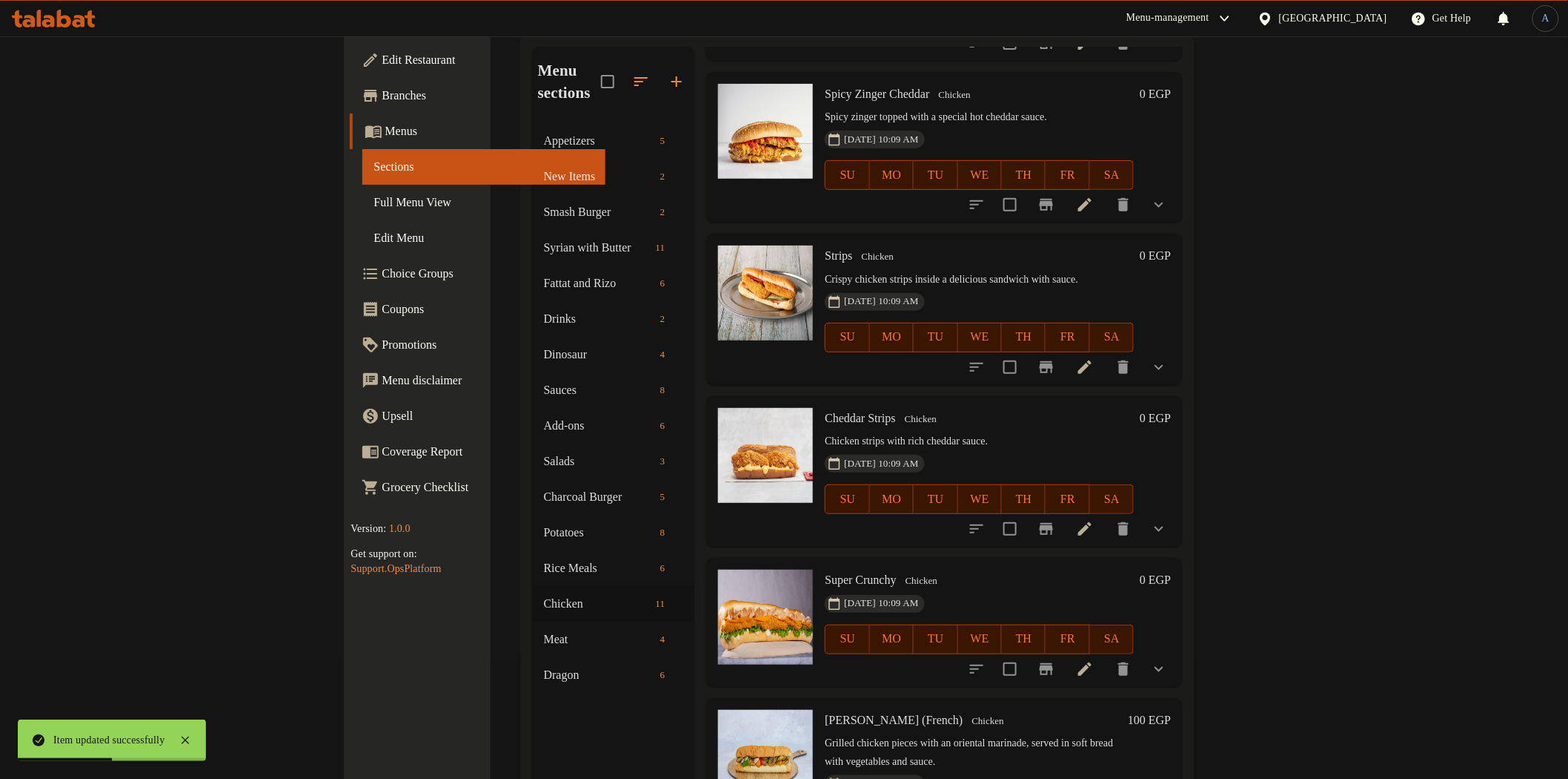
scroll to position [208, 0]
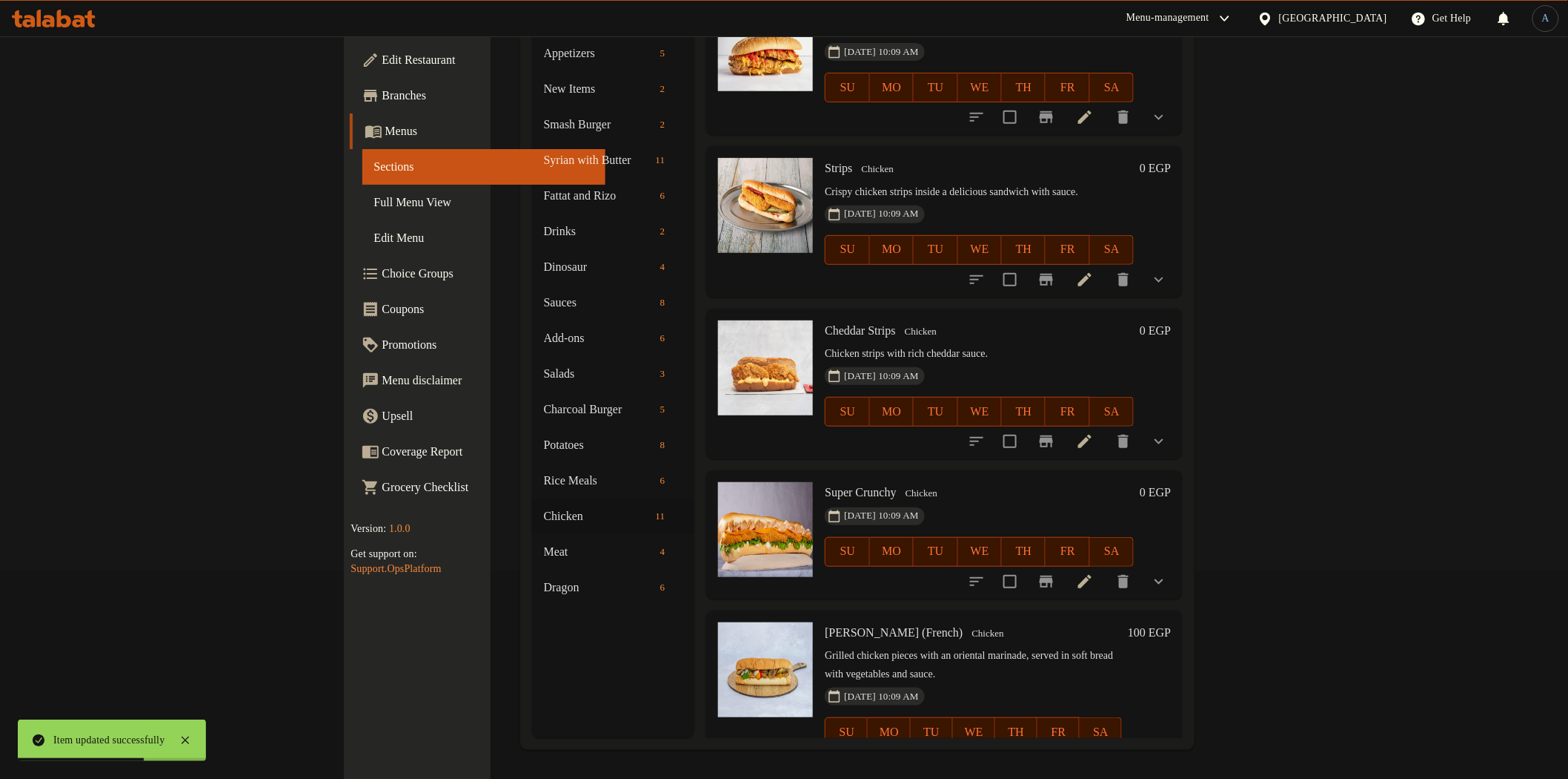
click at [1105, 267] on li at bounding box center [1085, 279] width 42 height 27
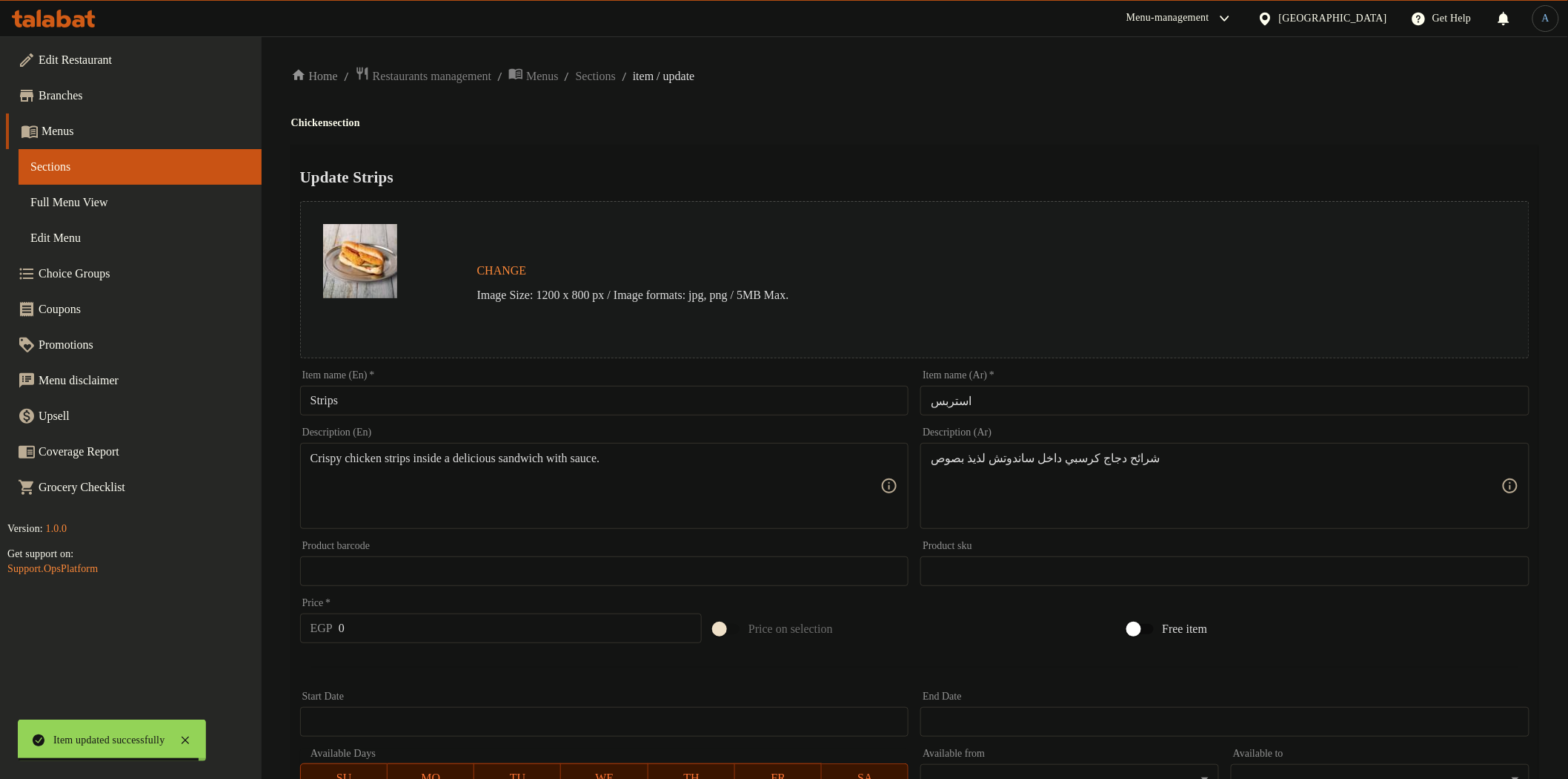
click at [993, 402] on input "استربس" at bounding box center [1224, 400] width 609 height 30
click at [973, 127] on h4 "Chicken section" at bounding box center [914, 123] width 1247 height 15
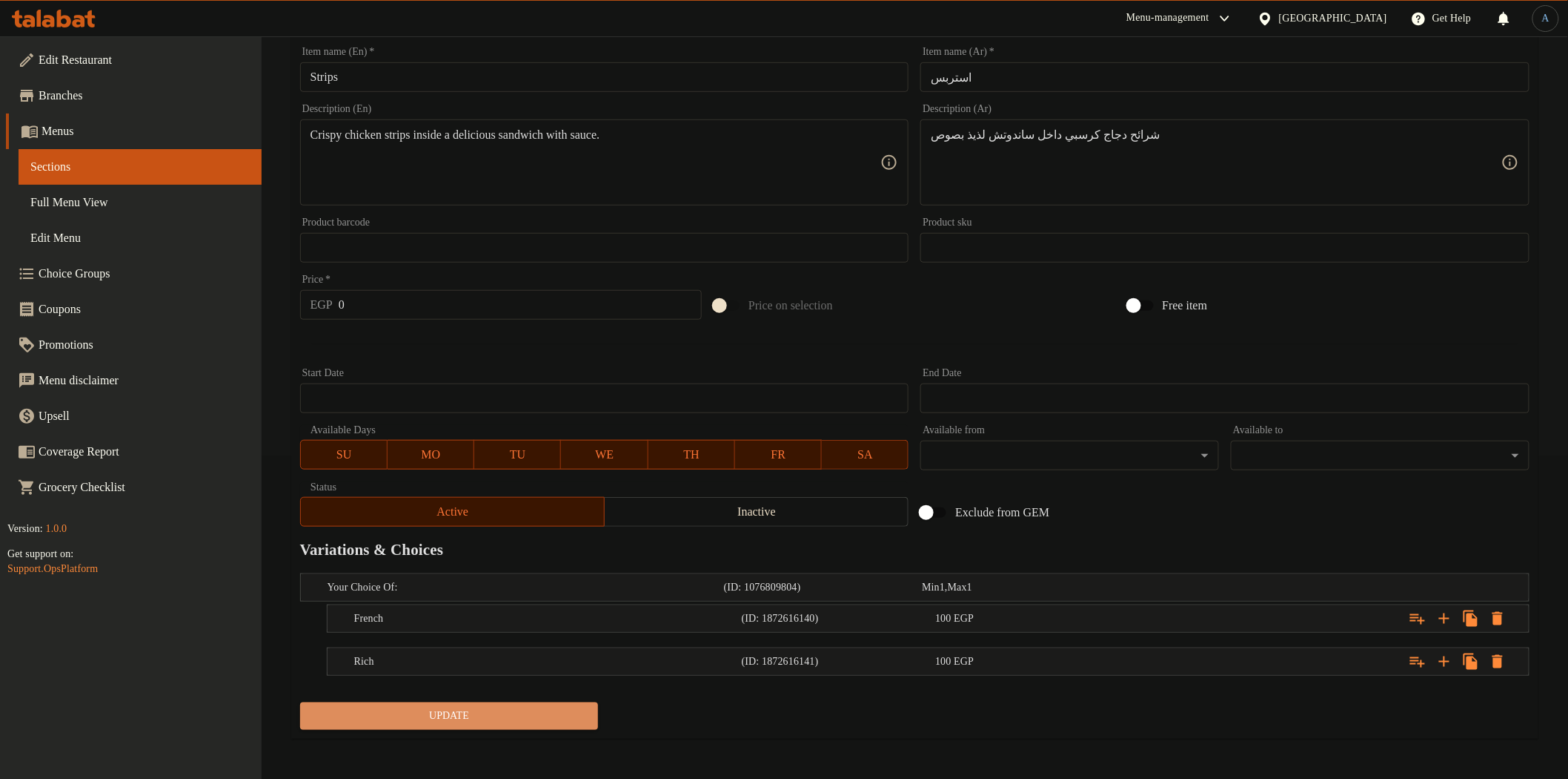
click at [448, 703] on button "Update" at bounding box center [450, 717] width 299 height 28
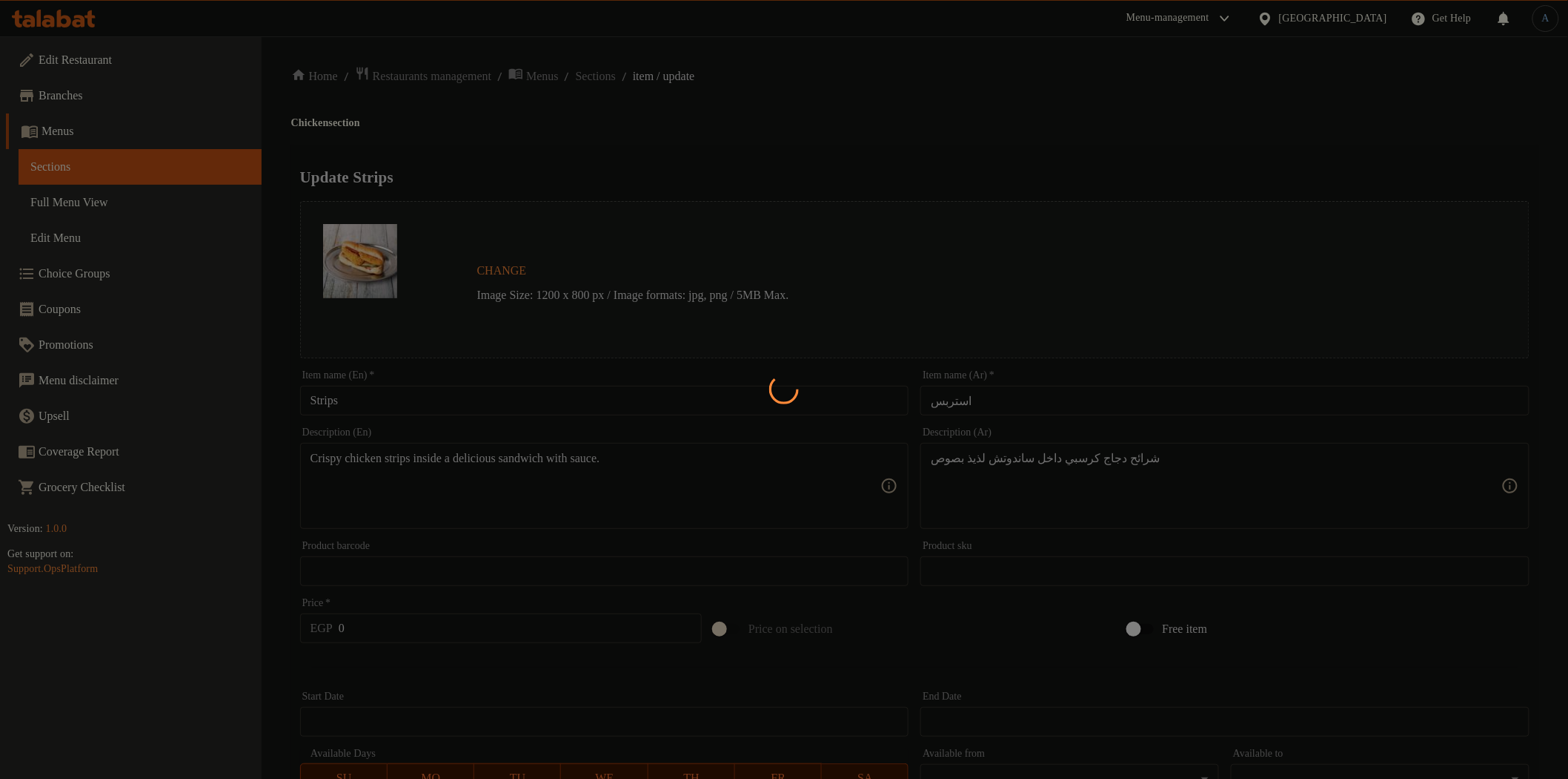
click at [632, 77] on div at bounding box center [784, 390] width 1568 height 779
click at [700, 114] on div at bounding box center [784, 390] width 1568 height 779
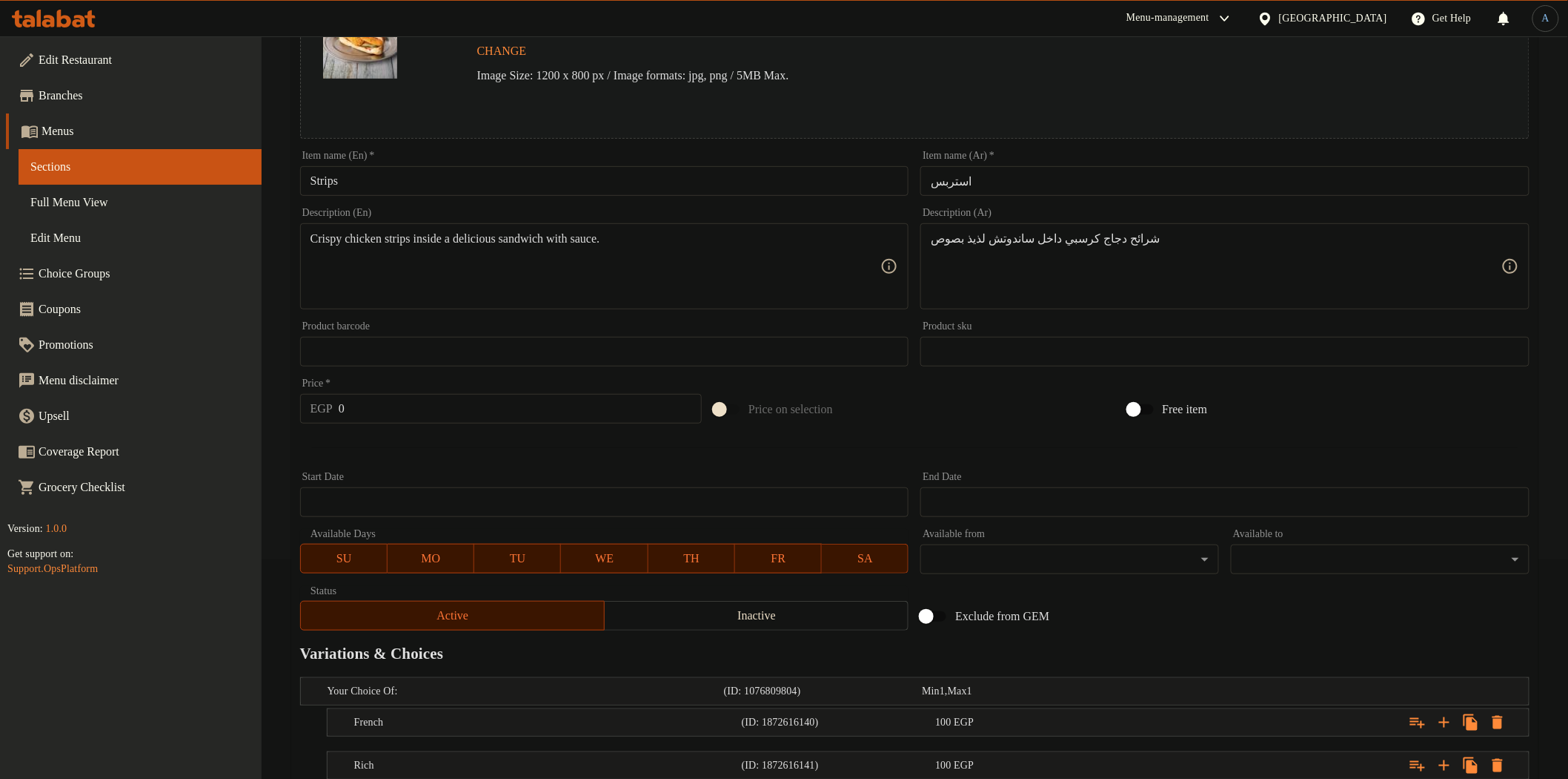
scroll to position [323, 0]
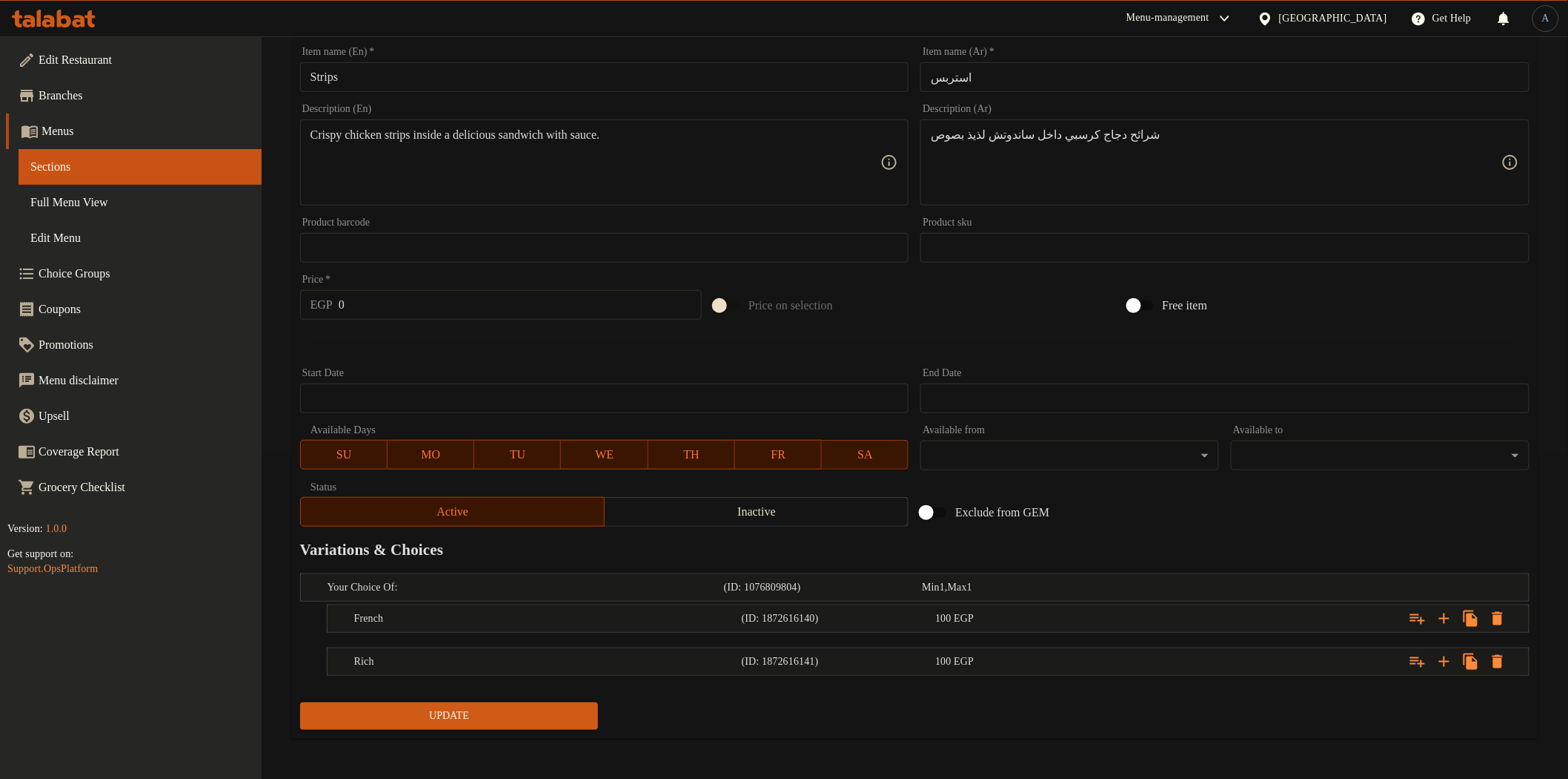
click at [470, 709] on span "Update" at bounding box center [450, 716] width 275 height 19
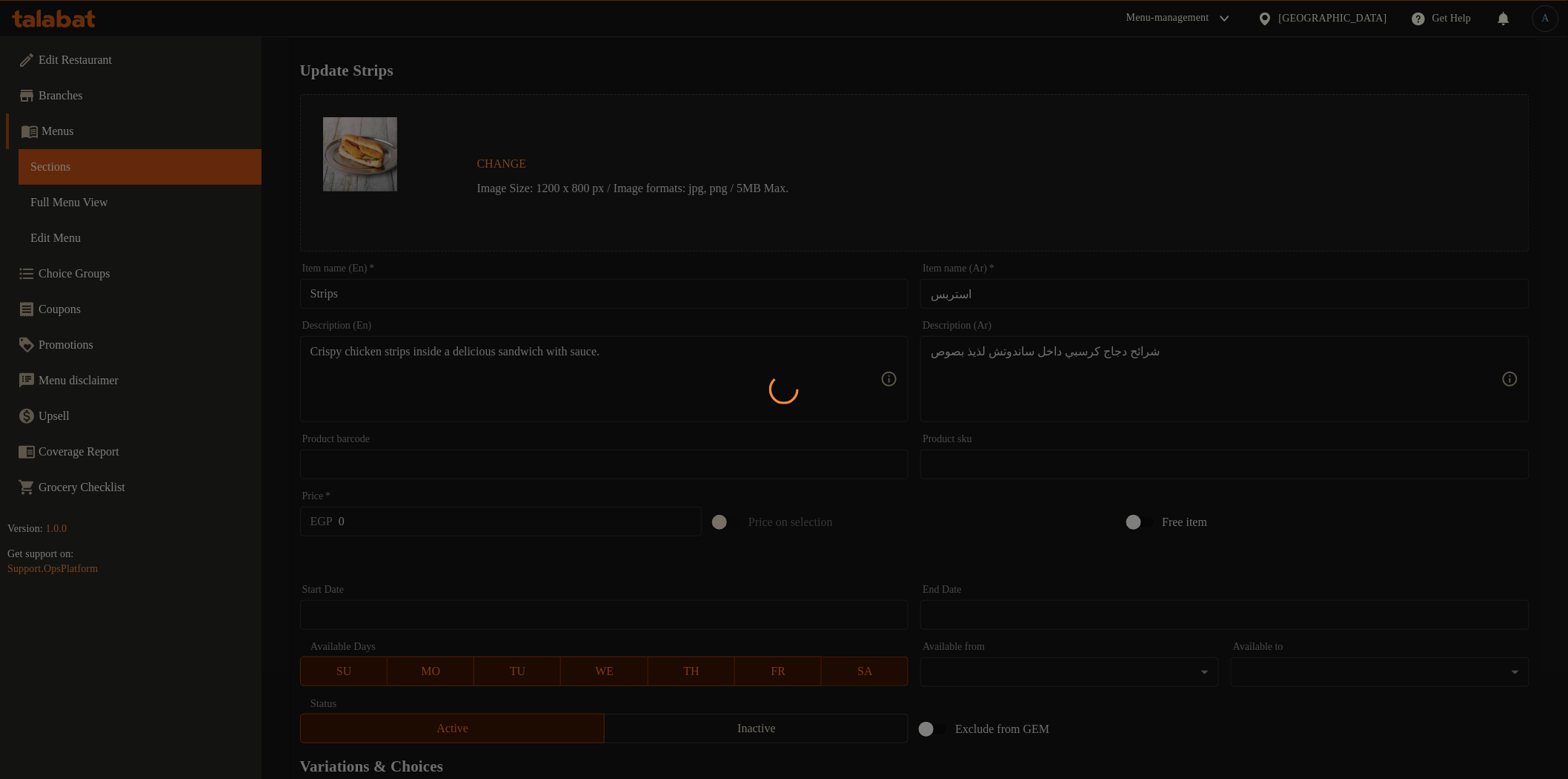
scroll to position [0, 0]
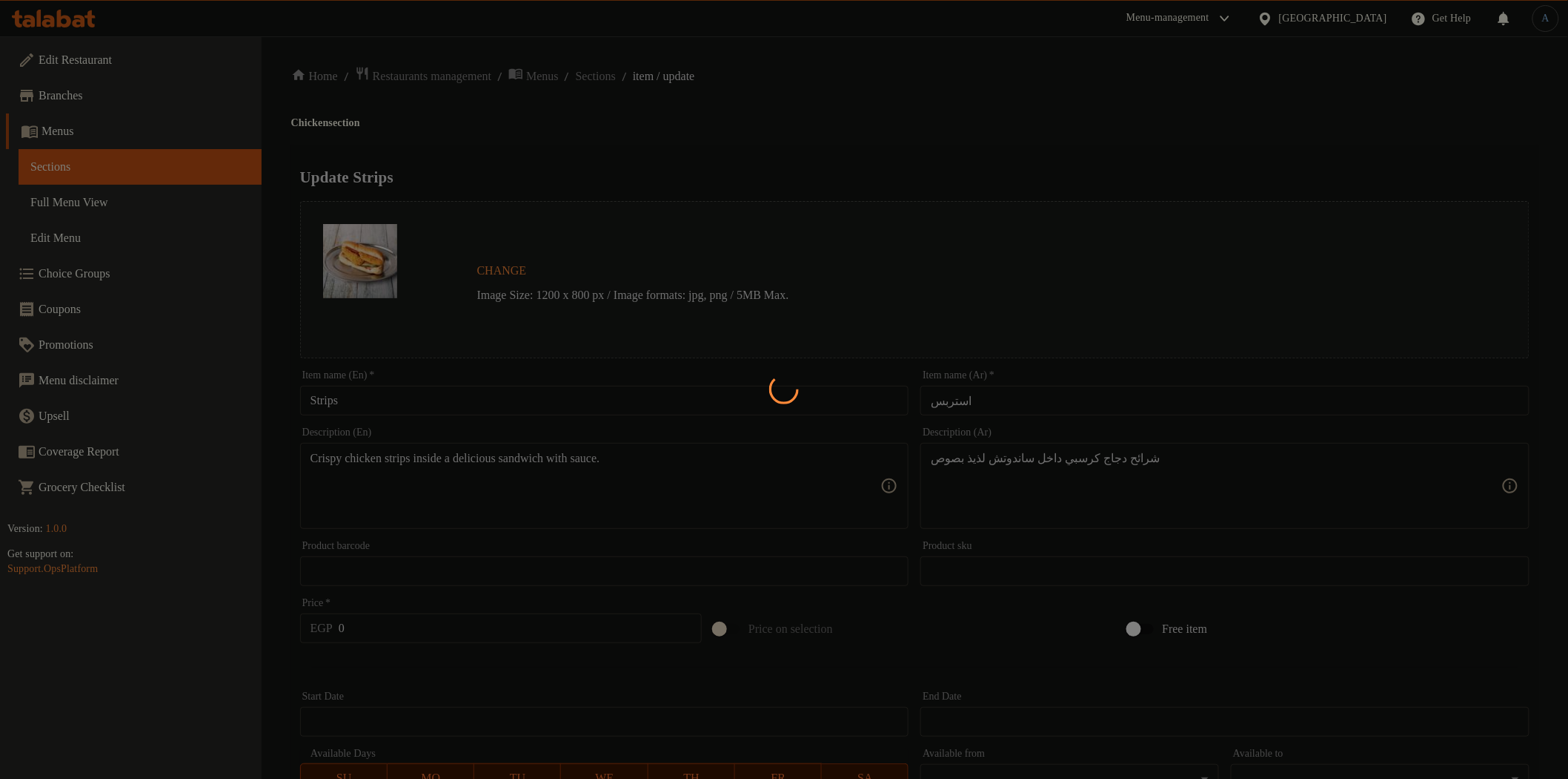
click at [625, 72] on div at bounding box center [784, 390] width 1568 height 779
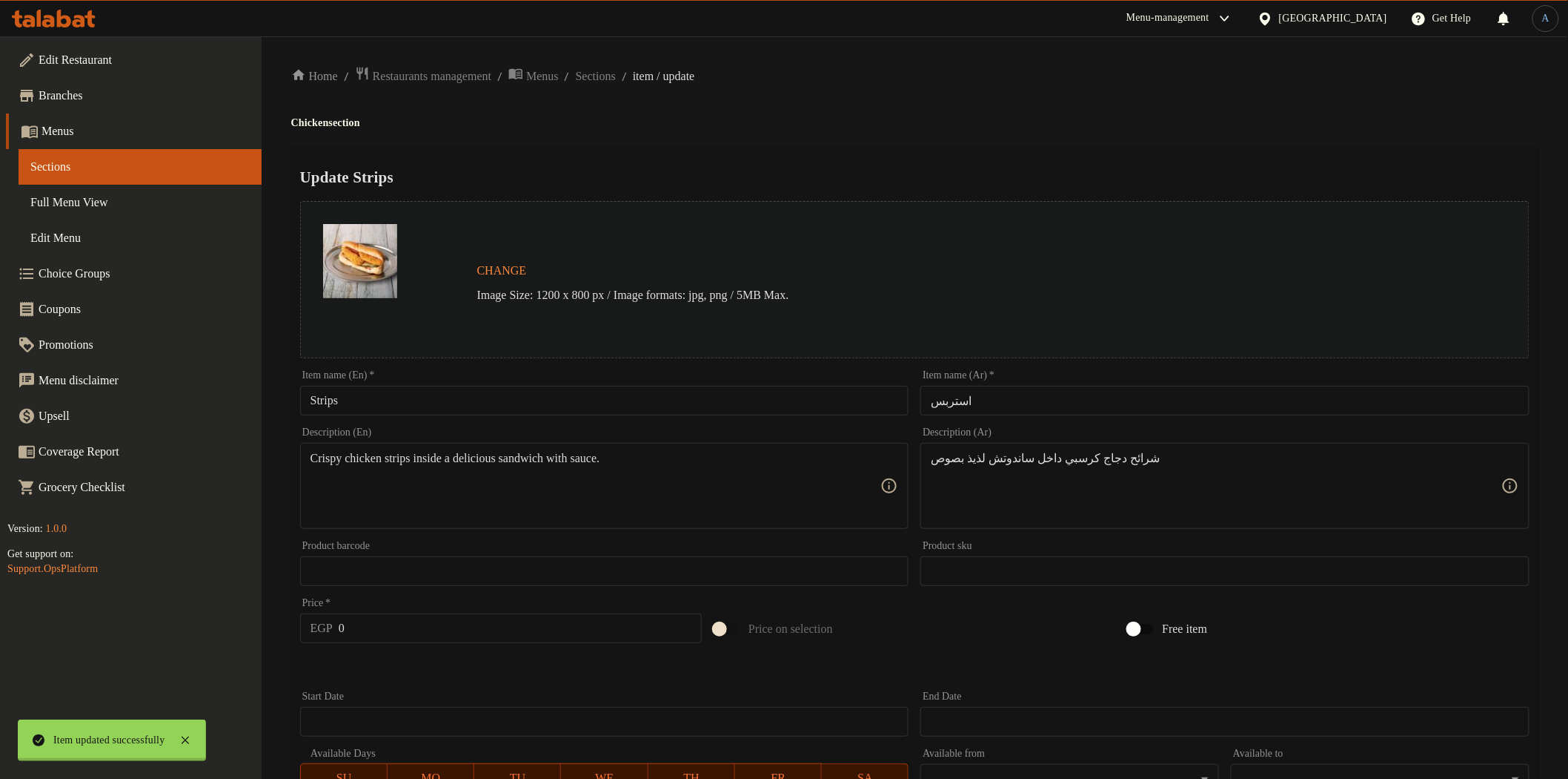
drag, startPoint x: 623, startPoint y: 75, endPoint x: 575, endPoint y: 2, distance: 87.4
click at [619, 69] on div at bounding box center [784, 390] width 1568 height 779
click at [653, 62] on div "Home / Restaurants management / Menus / Sections / item / update Chicken sectio…" at bounding box center [914, 570] width 1307 height 1067
click at [616, 75] on span "Sections" at bounding box center [595, 76] width 40 height 18
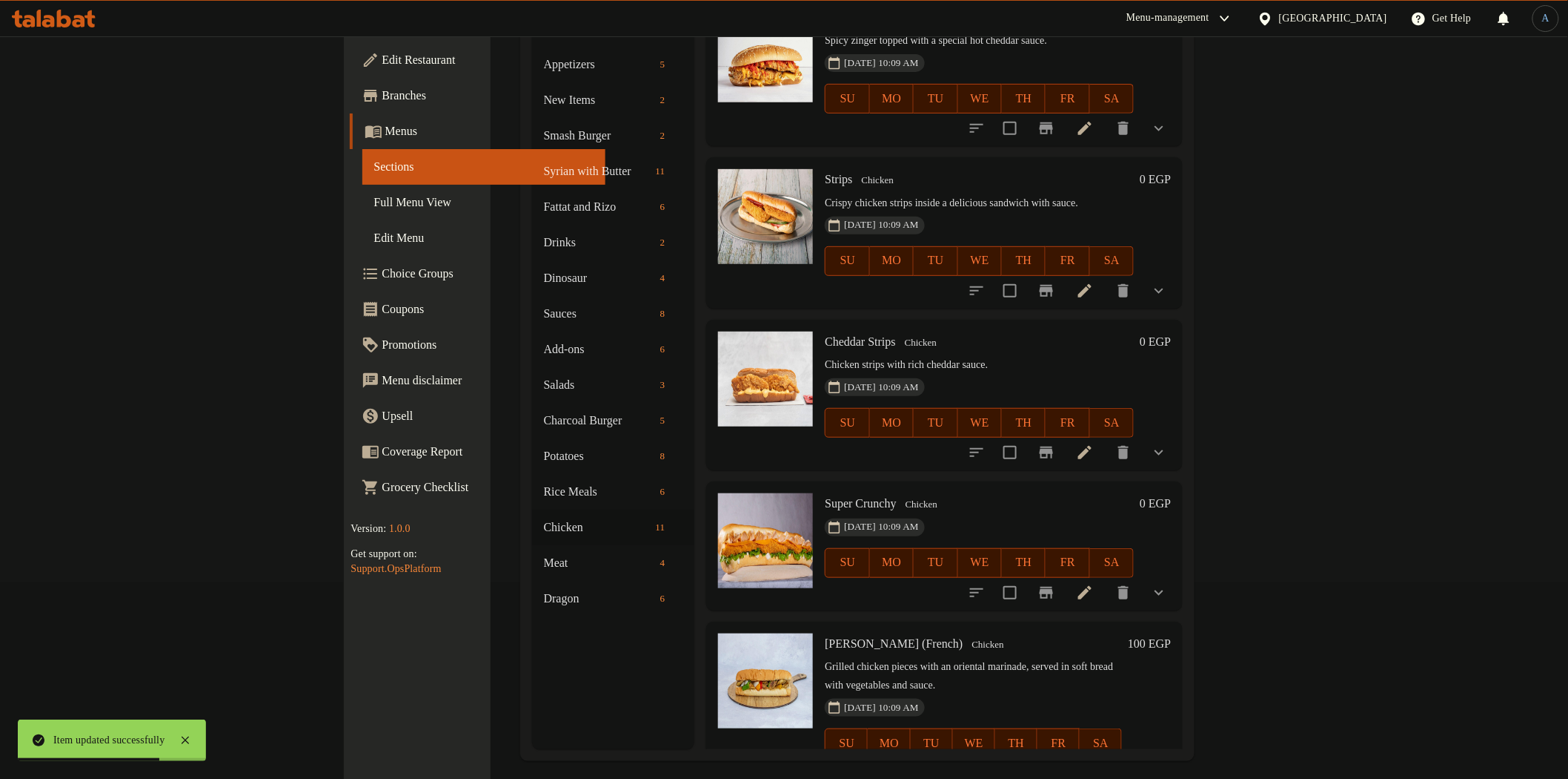
scroll to position [208, 0]
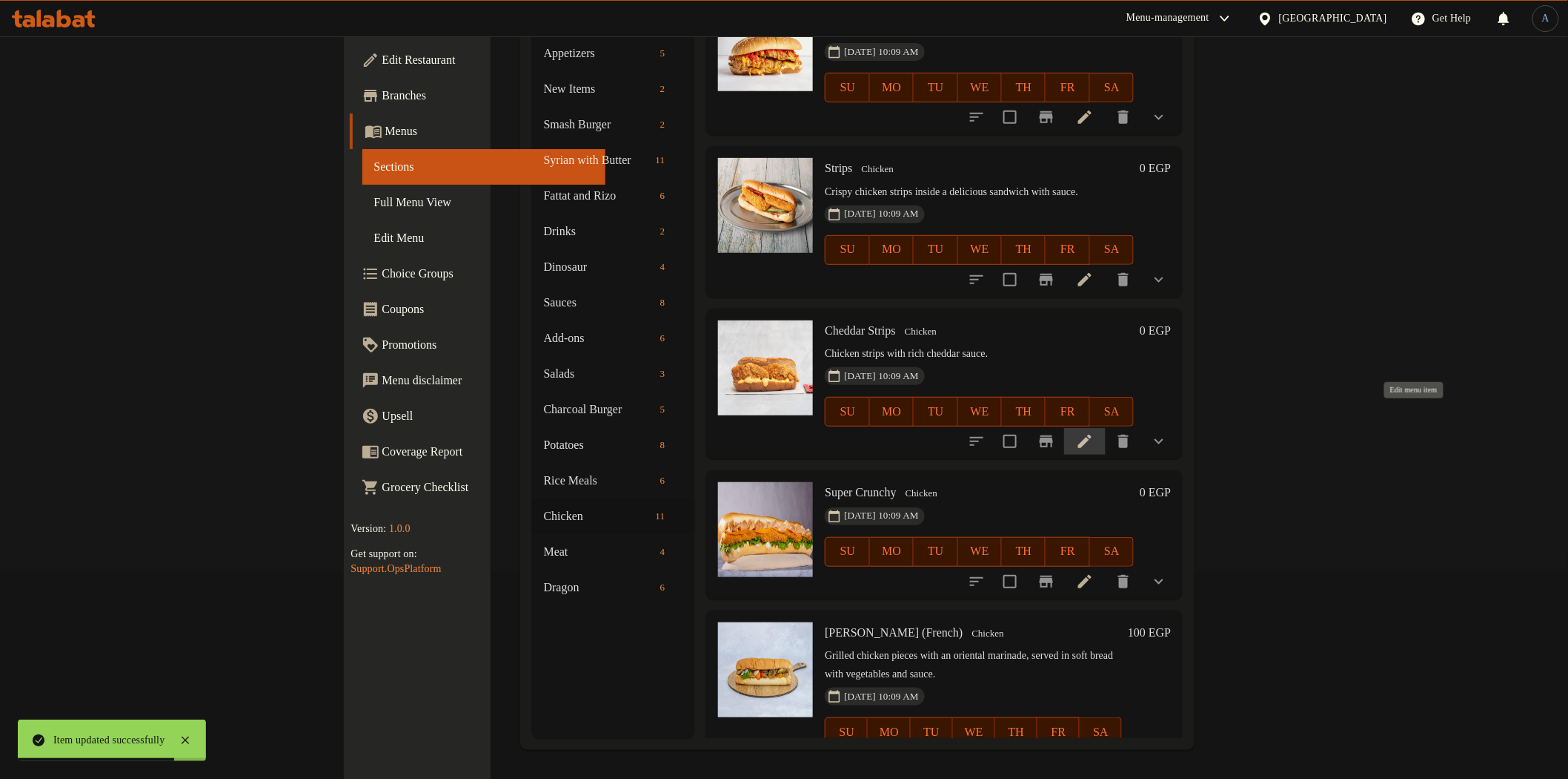
click at [1092, 434] on icon at bounding box center [1085, 440] width 13 height 13
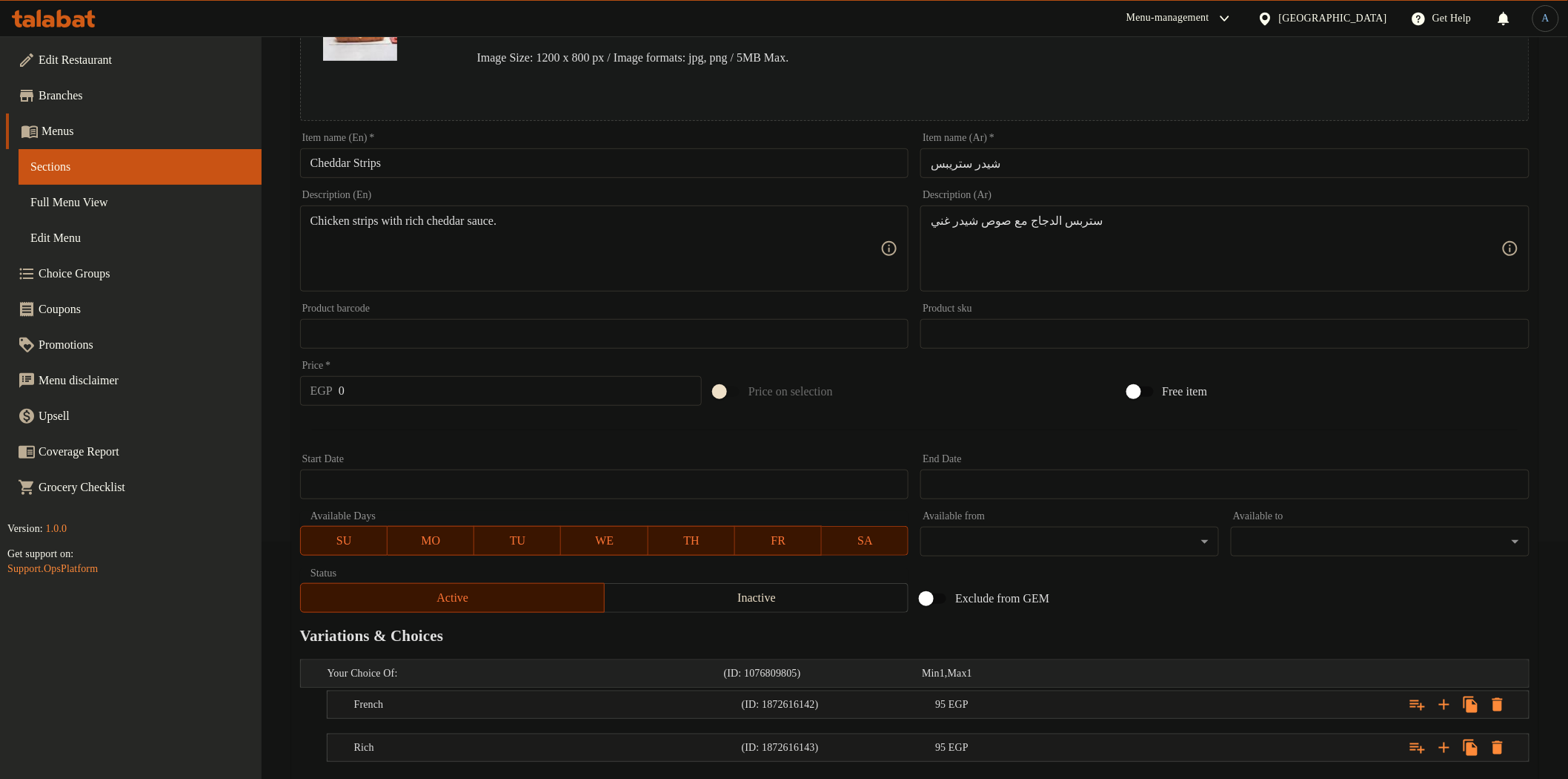
scroll to position [323, 0]
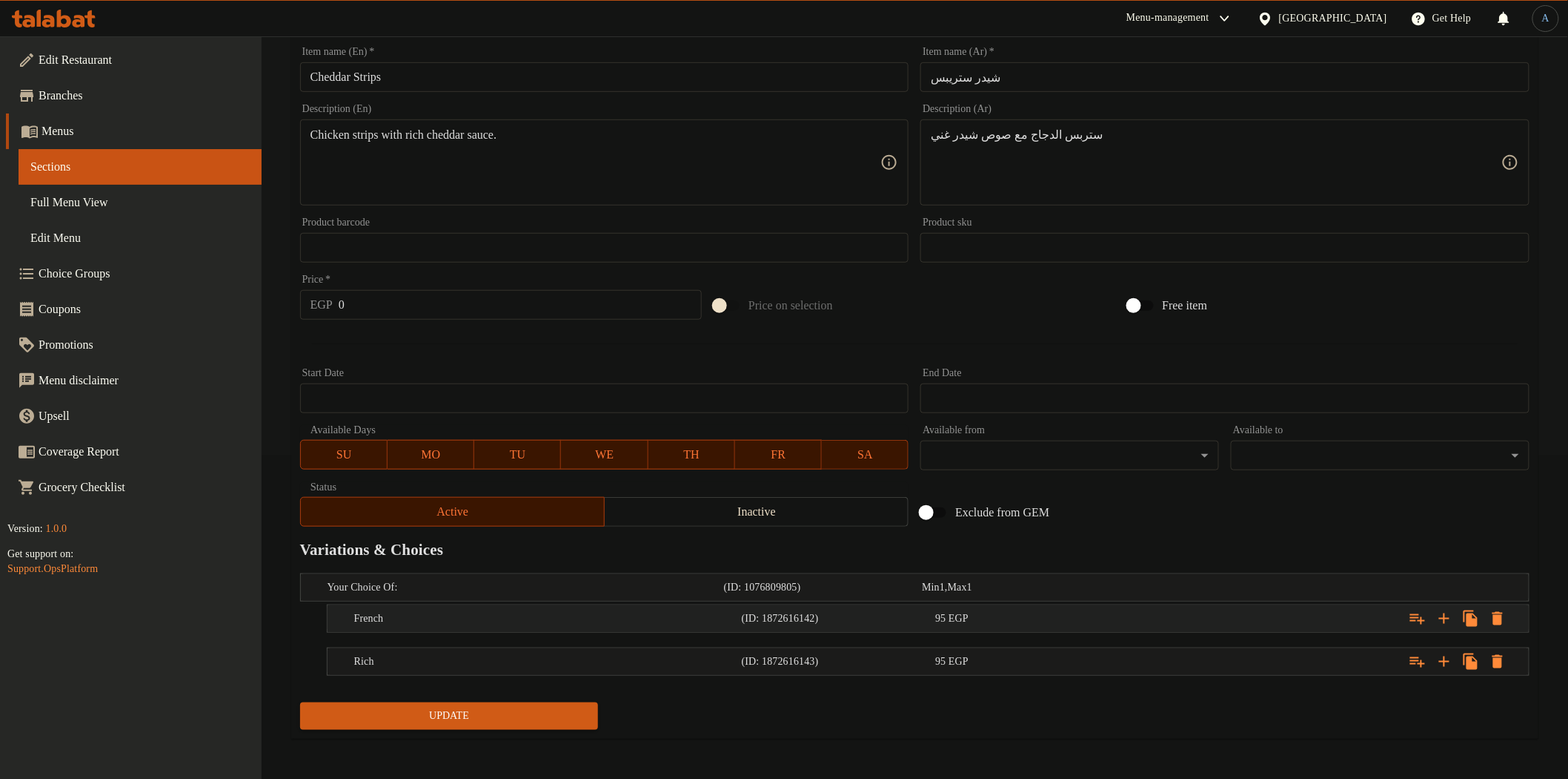
click at [1020, 605] on div "French (ID: 1872616142) 95 EGP" at bounding box center [933, 618] width 1163 height 33
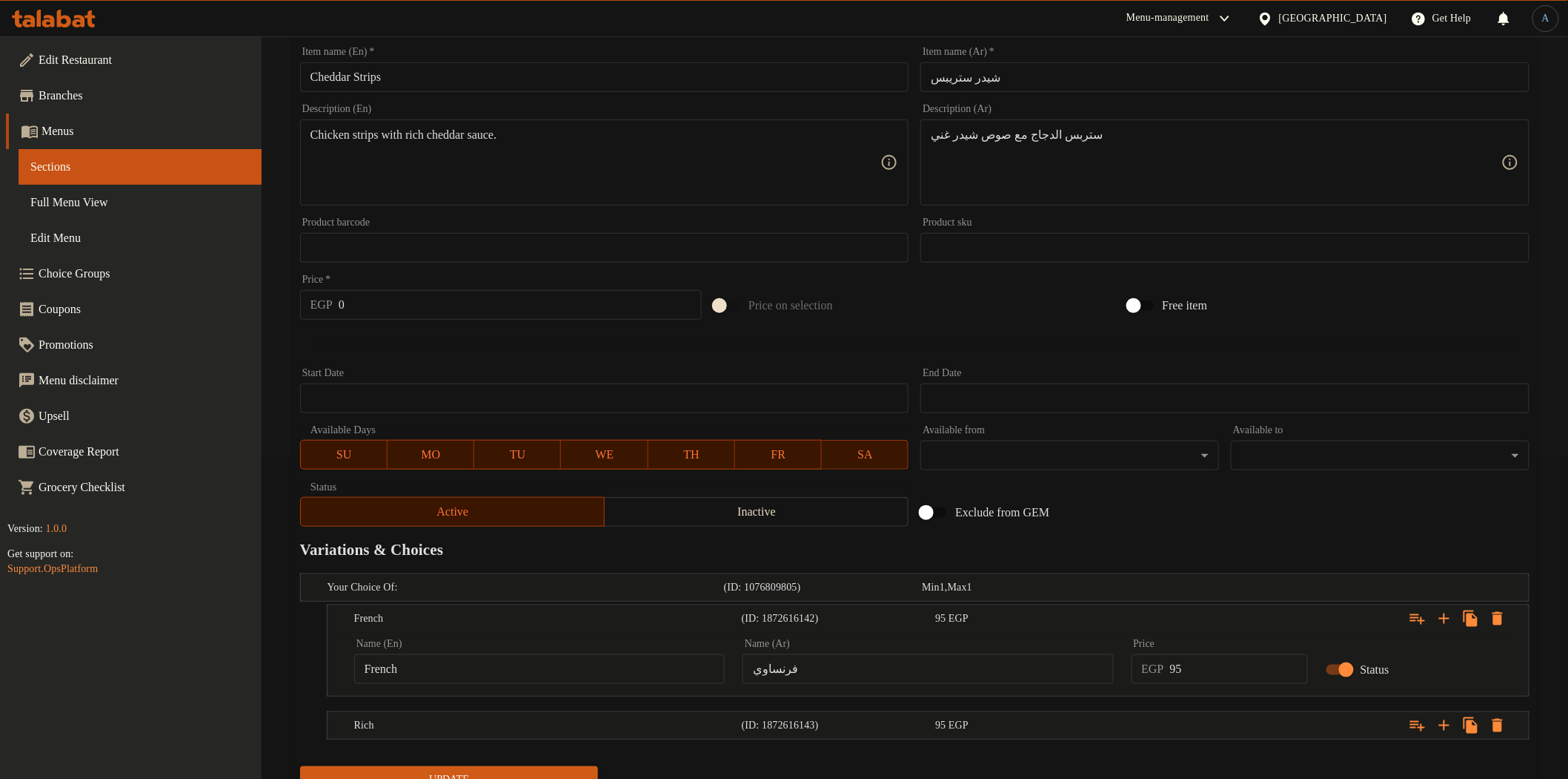
click at [1202, 671] on input "95" at bounding box center [1238, 669] width 138 height 30
type input "110"
click at [1150, 738] on div "Expand" at bounding box center [1319, 724] width 387 height 33
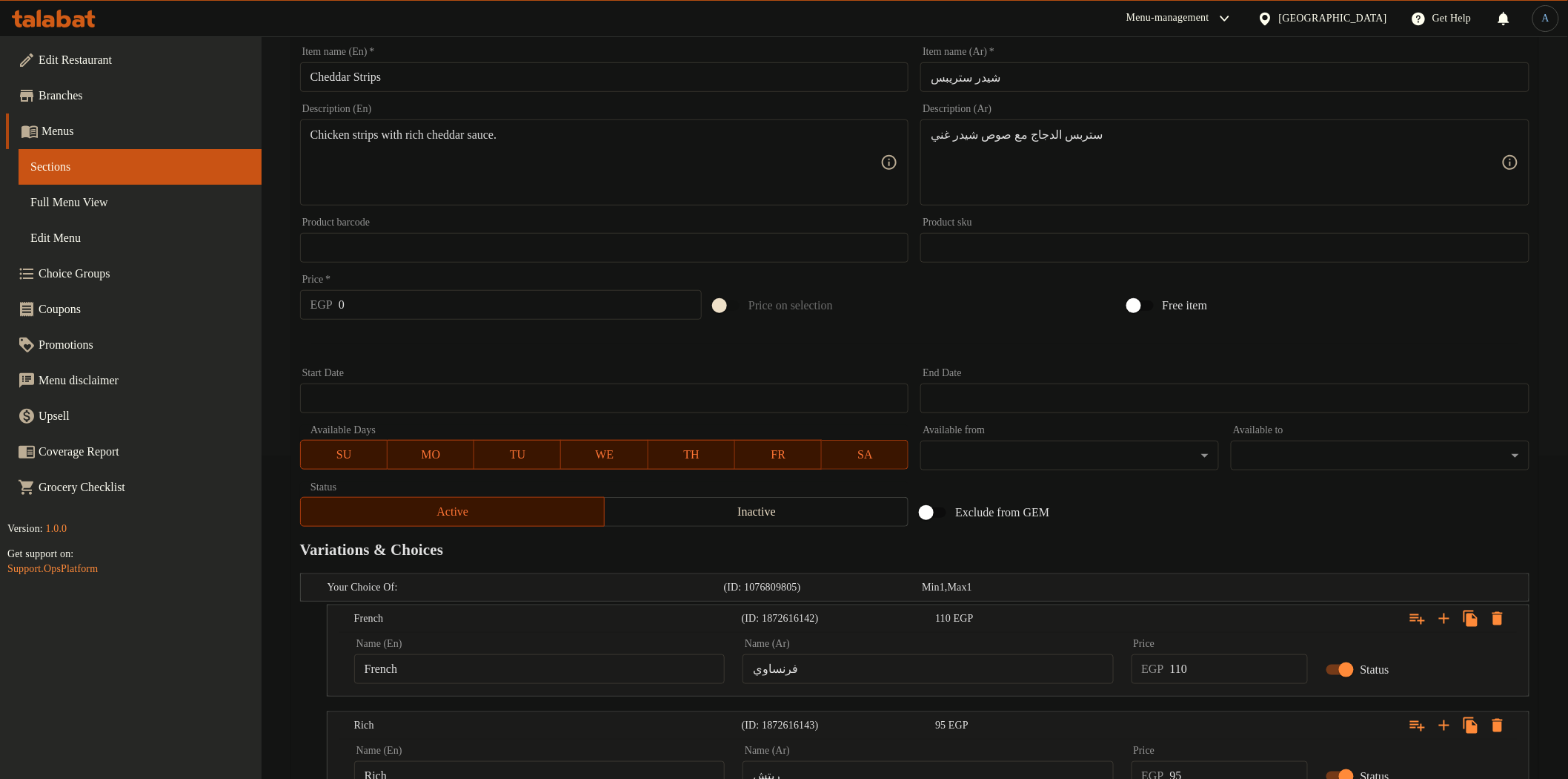
click at [1233, 765] on input "95" at bounding box center [1238, 776] width 138 height 30
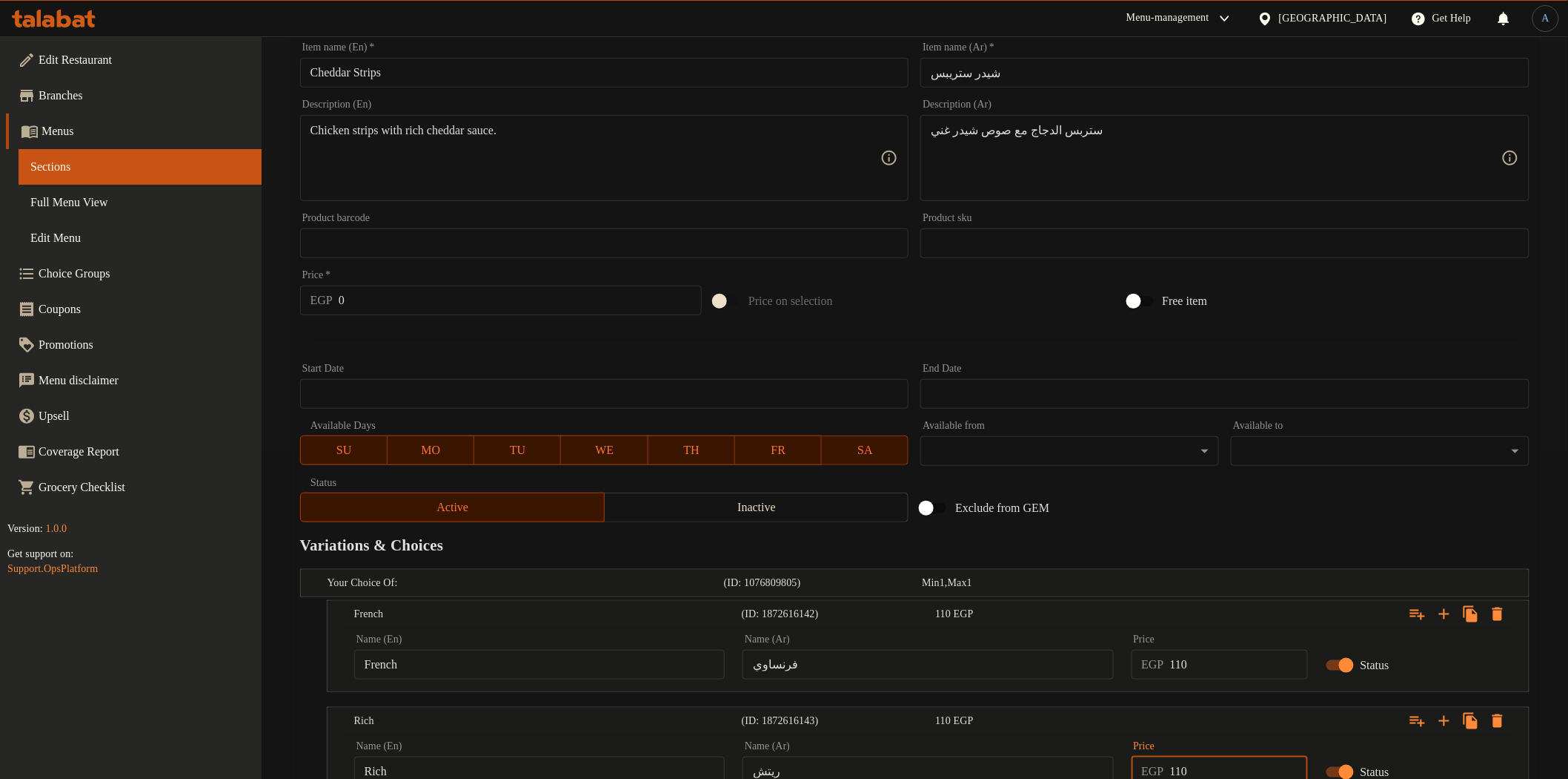
type input "110"
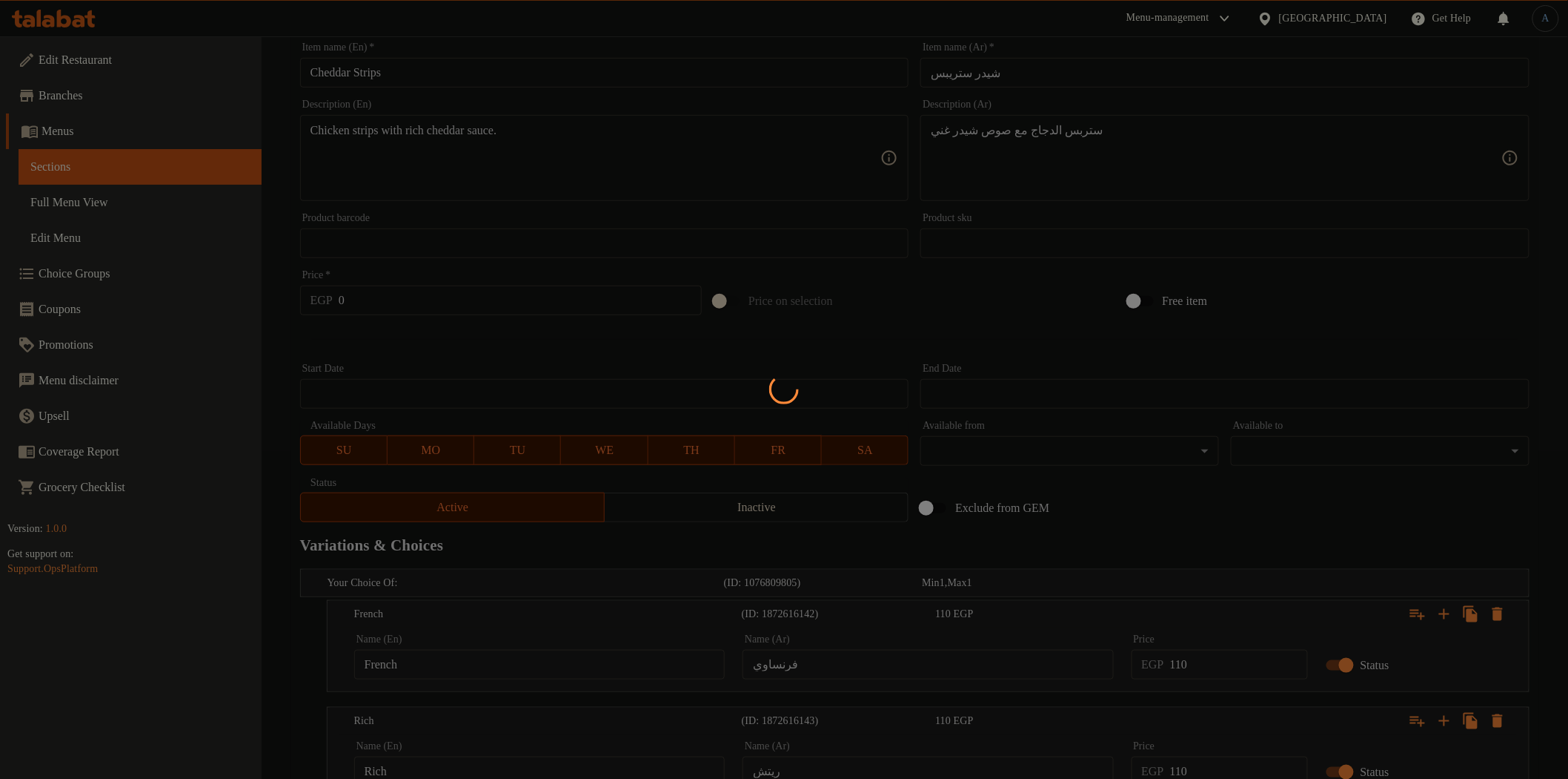
click at [1241, 505] on div at bounding box center [784, 390] width 1568 height 779
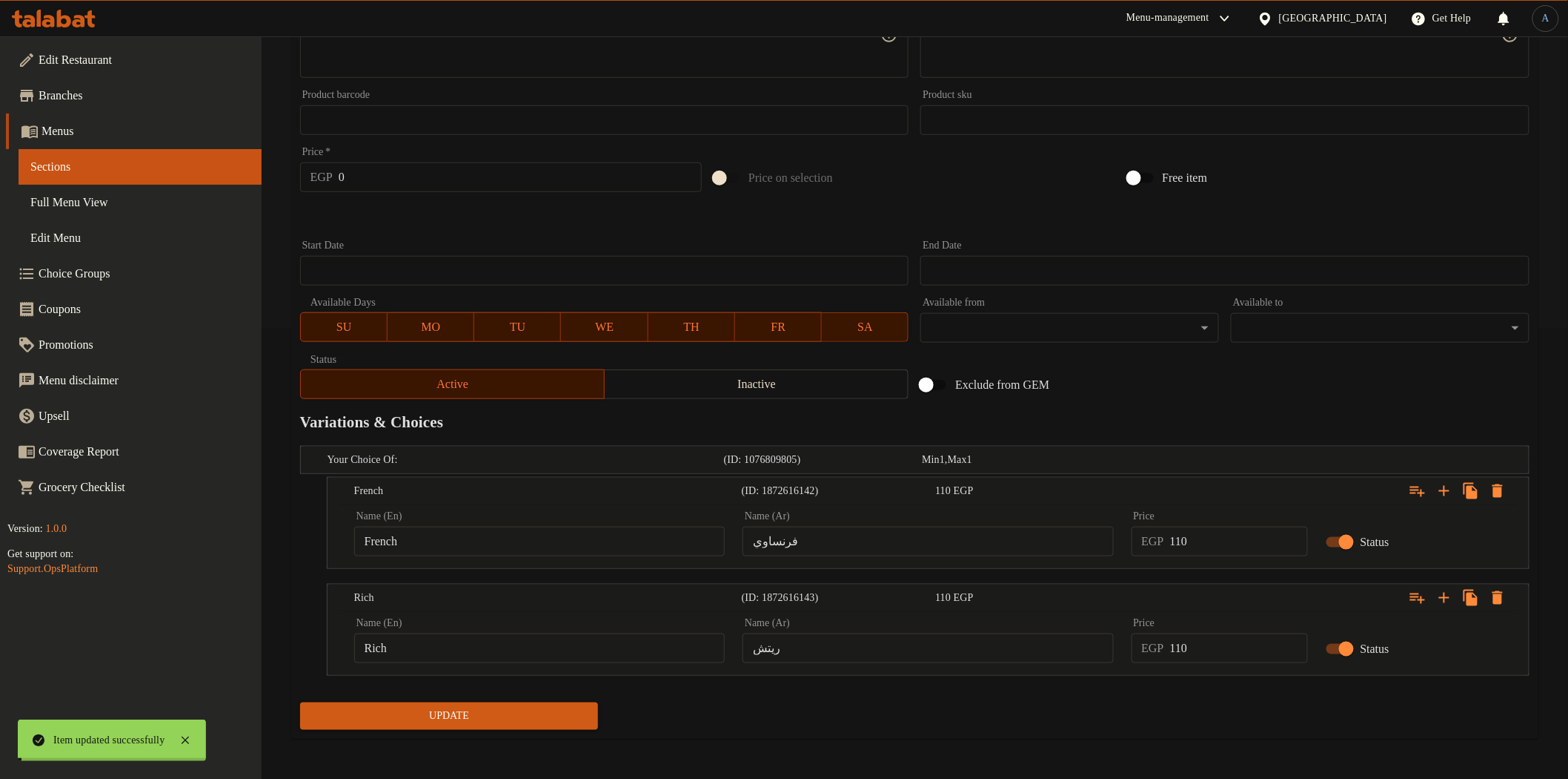
scroll to position [0, 0]
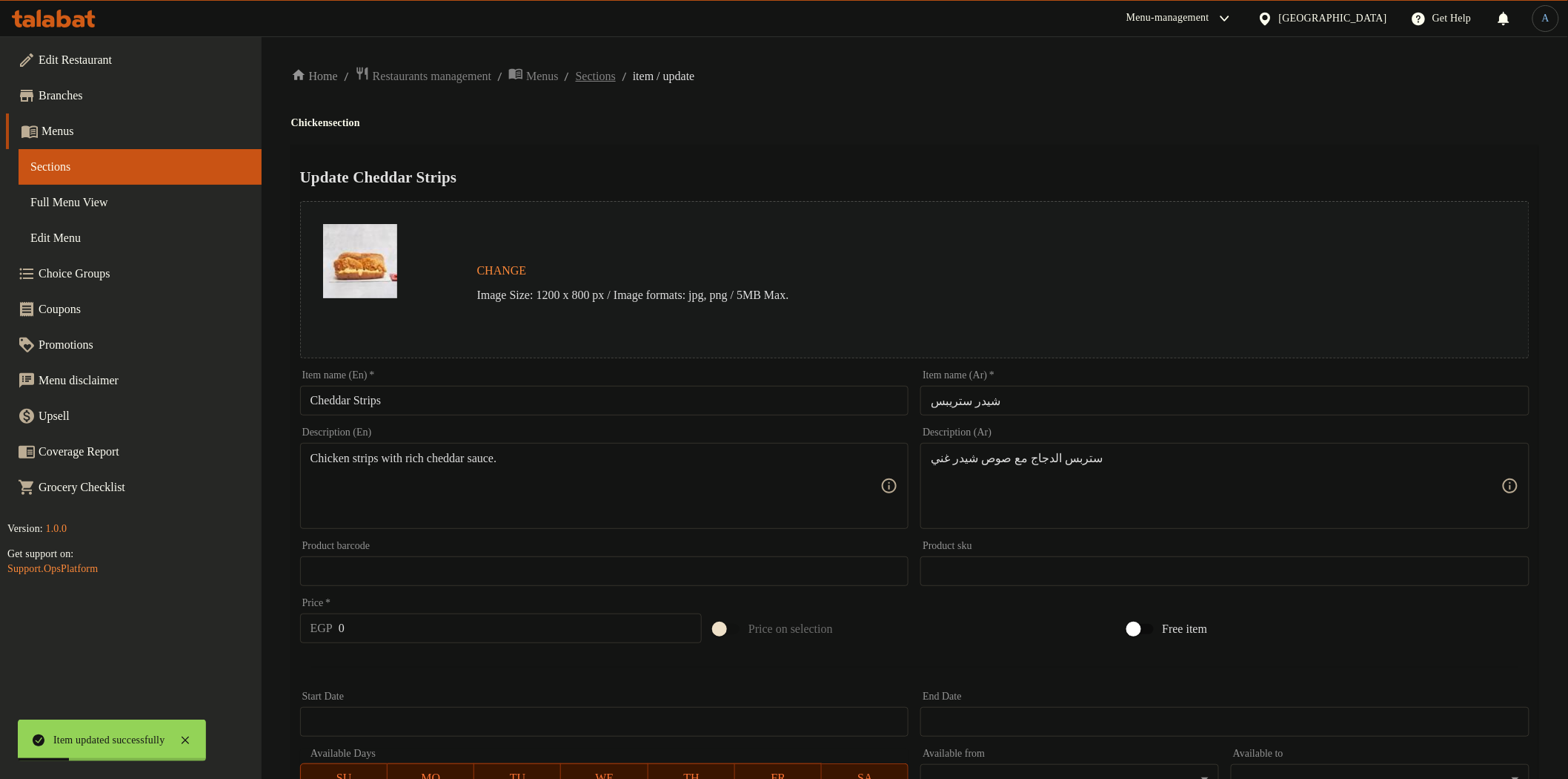
click at [608, 75] on span "Sections" at bounding box center [595, 76] width 40 height 18
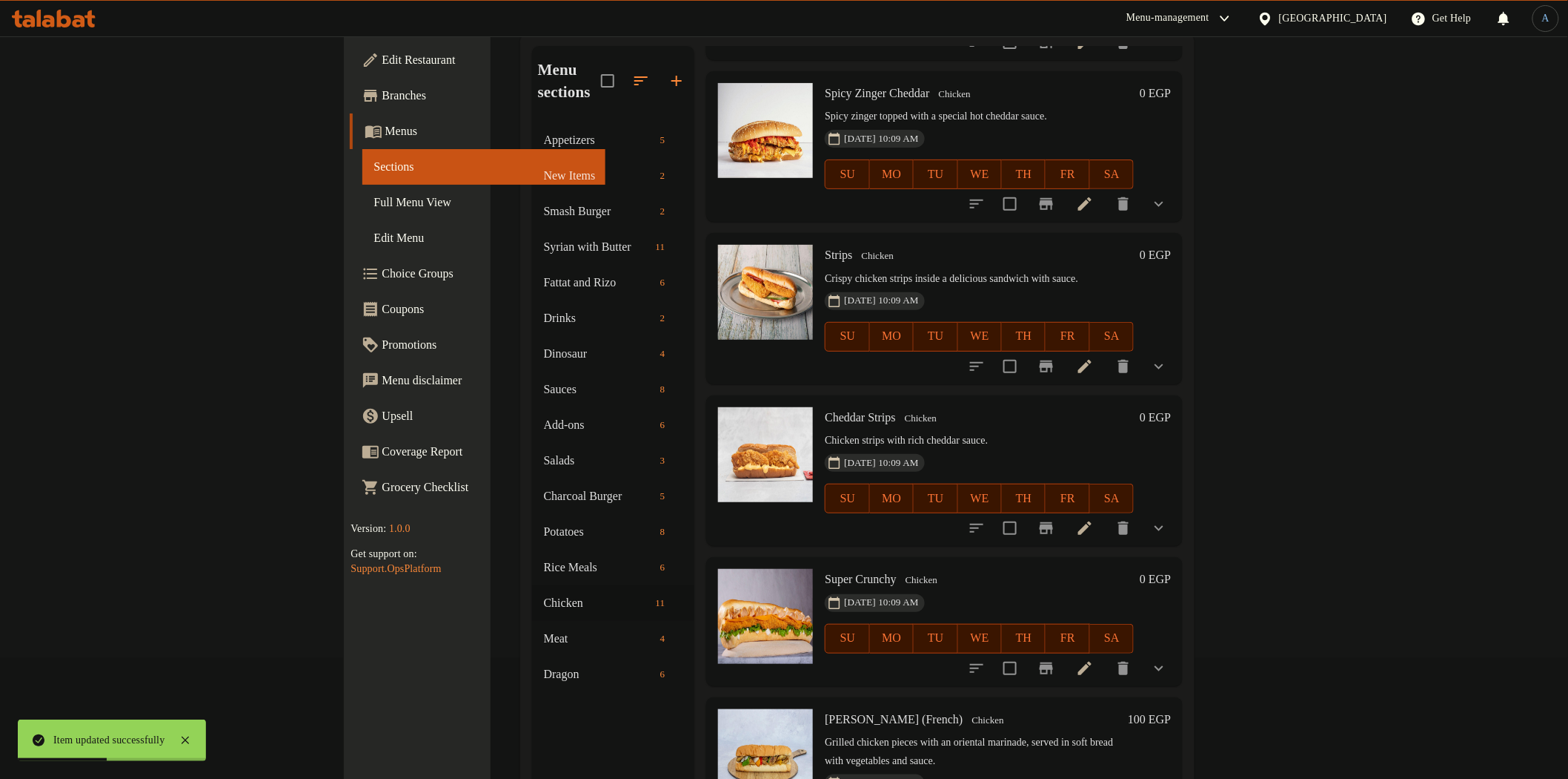
scroll to position [208, 0]
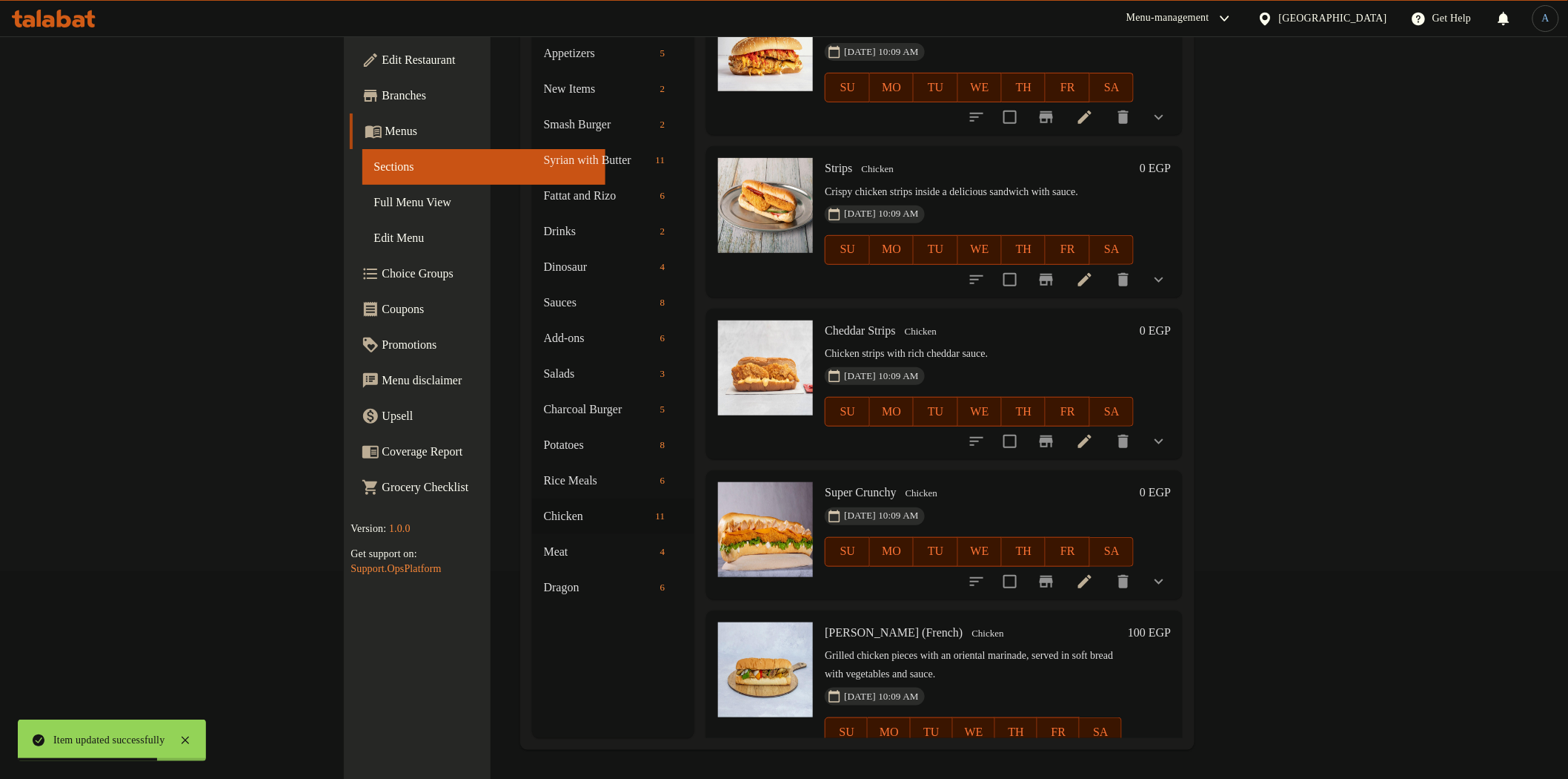
click at [1105, 568] on li at bounding box center [1085, 581] width 42 height 27
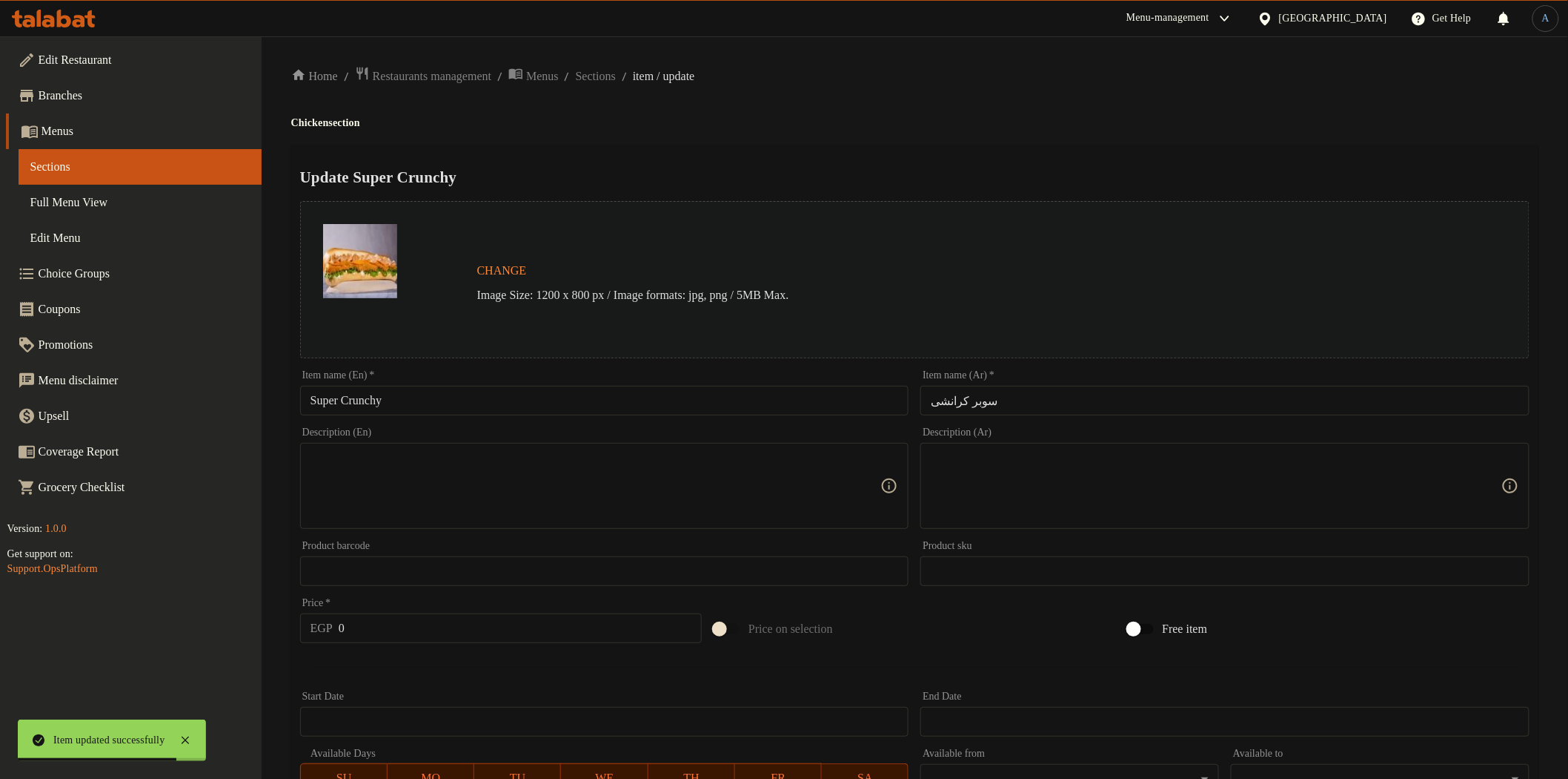
scroll to position [323, 0]
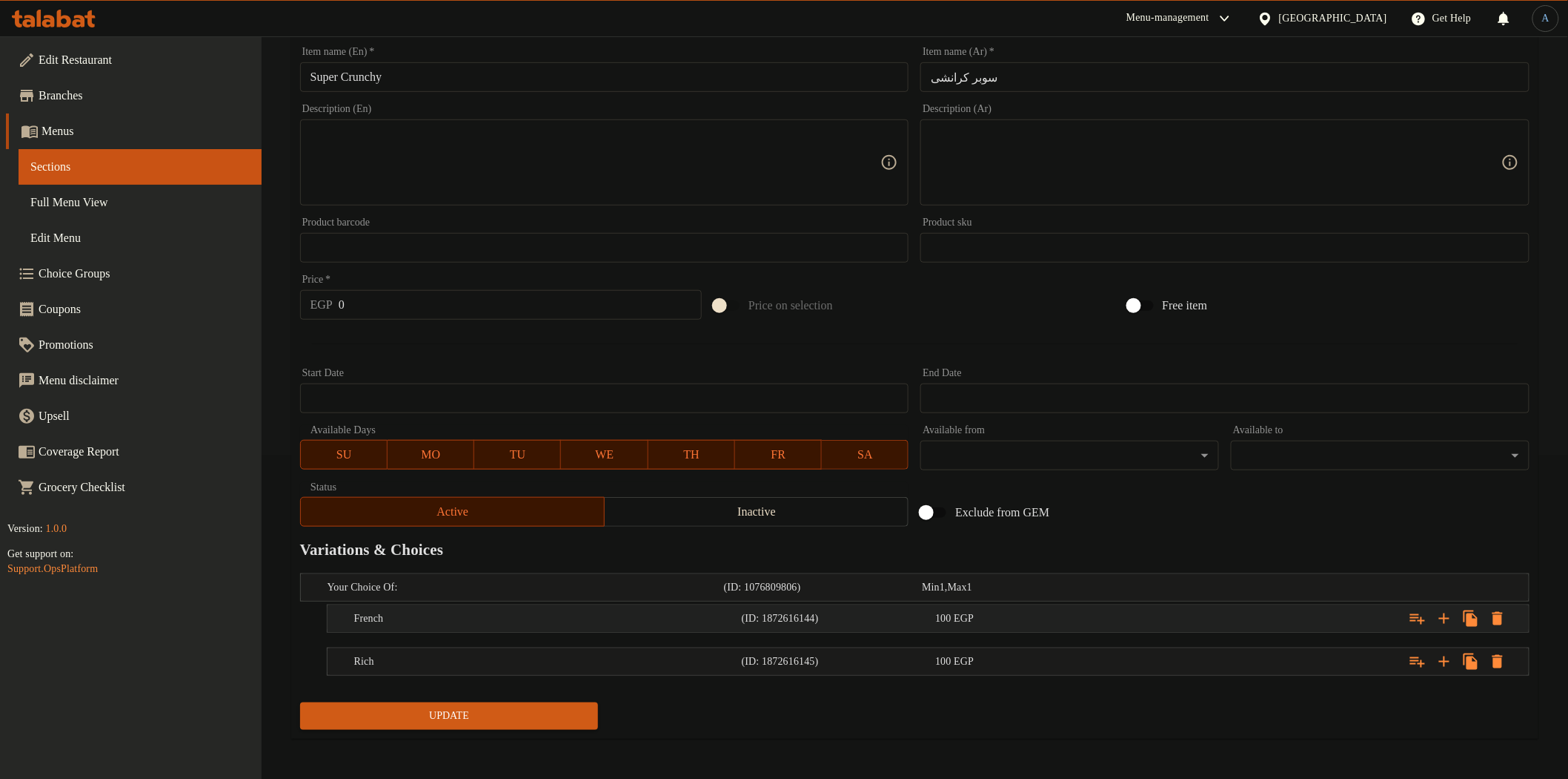
click at [1067, 619] on div "100 EGP" at bounding box center [1029, 618] width 188 height 15
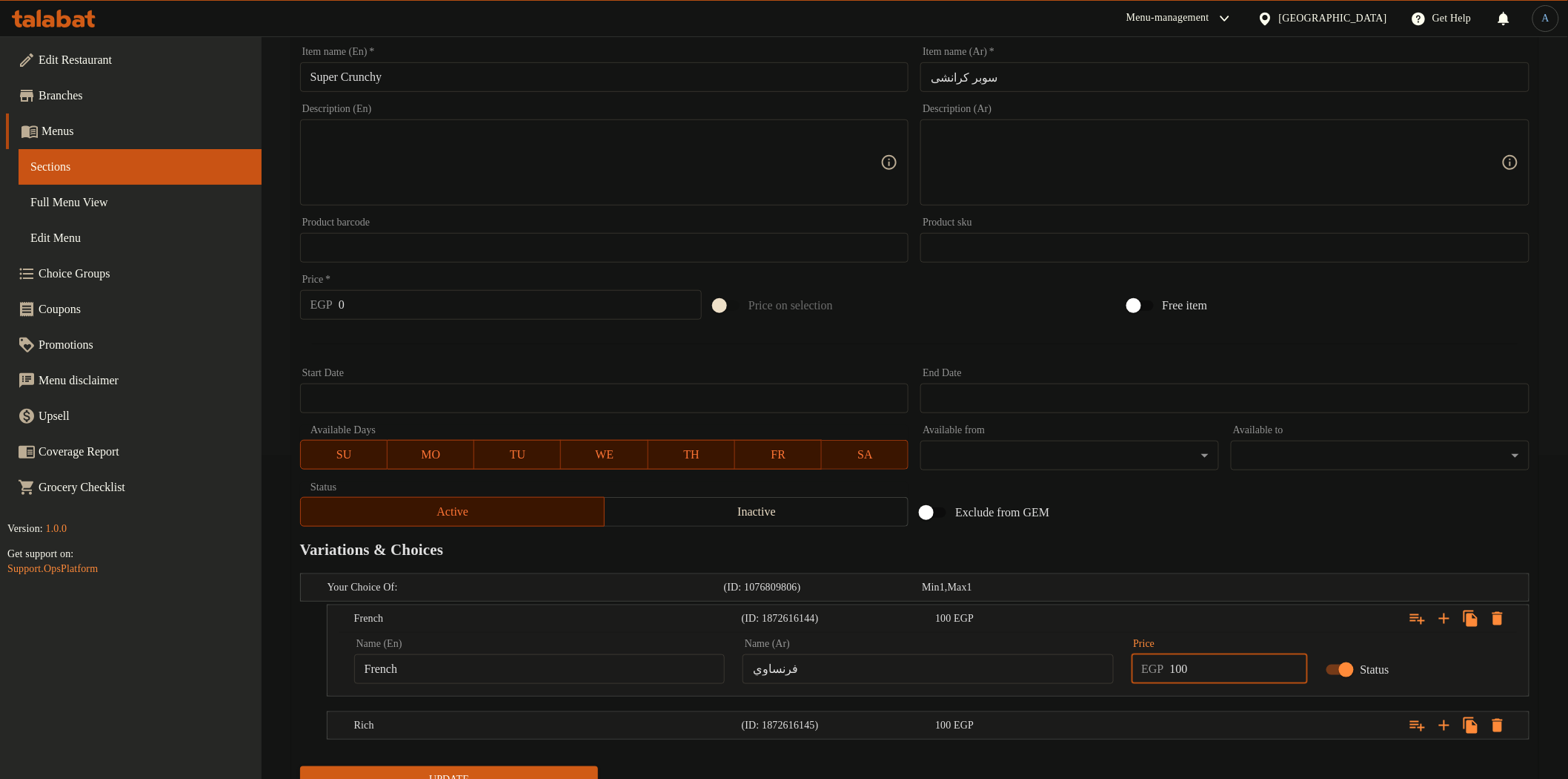
click at [1194, 676] on input "100" at bounding box center [1238, 669] width 138 height 30
type input "115"
click at [1202, 722] on div "Expand" at bounding box center [1319, 724] width 387 height 33
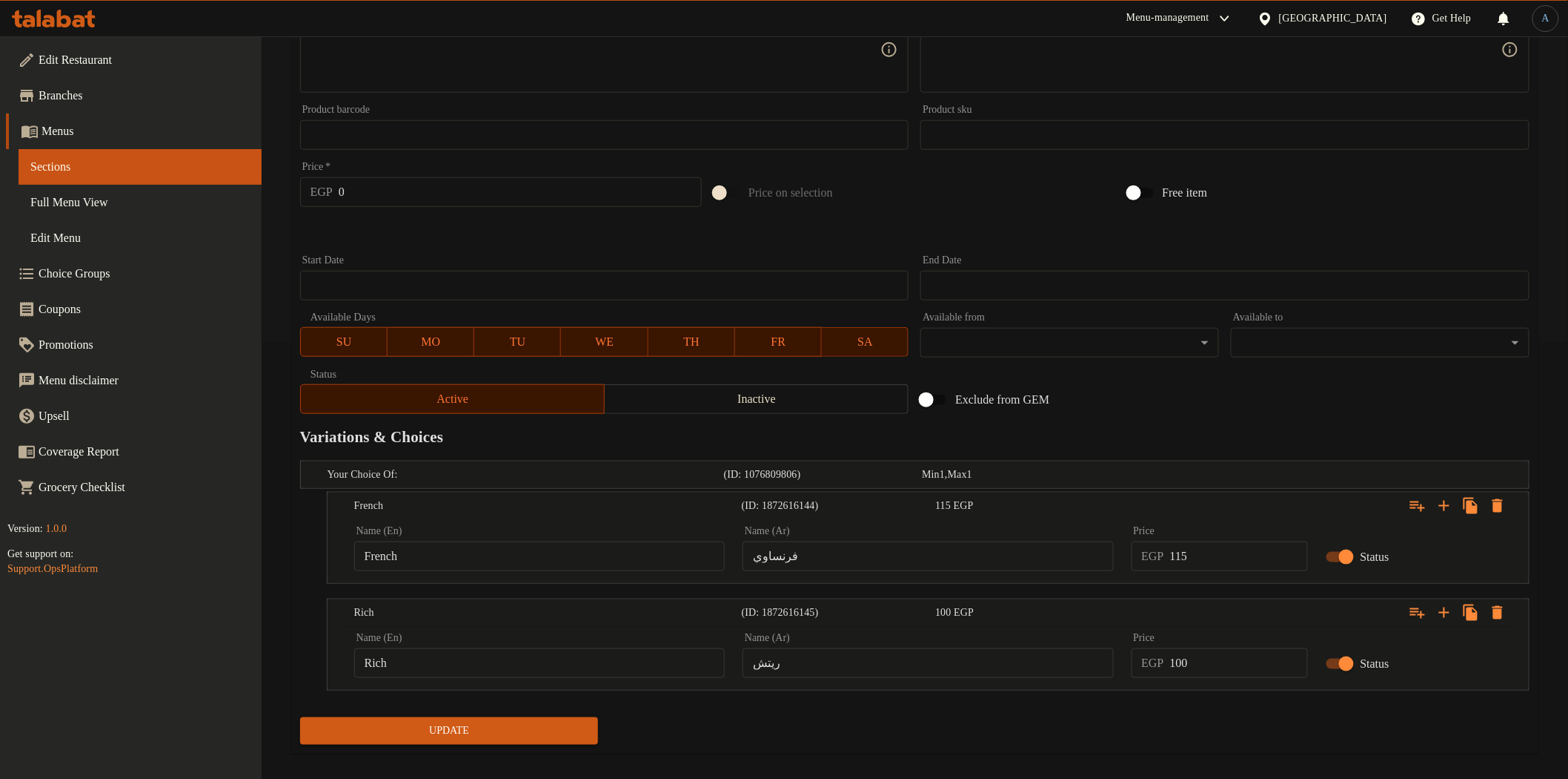
scroll to position [451, 0]
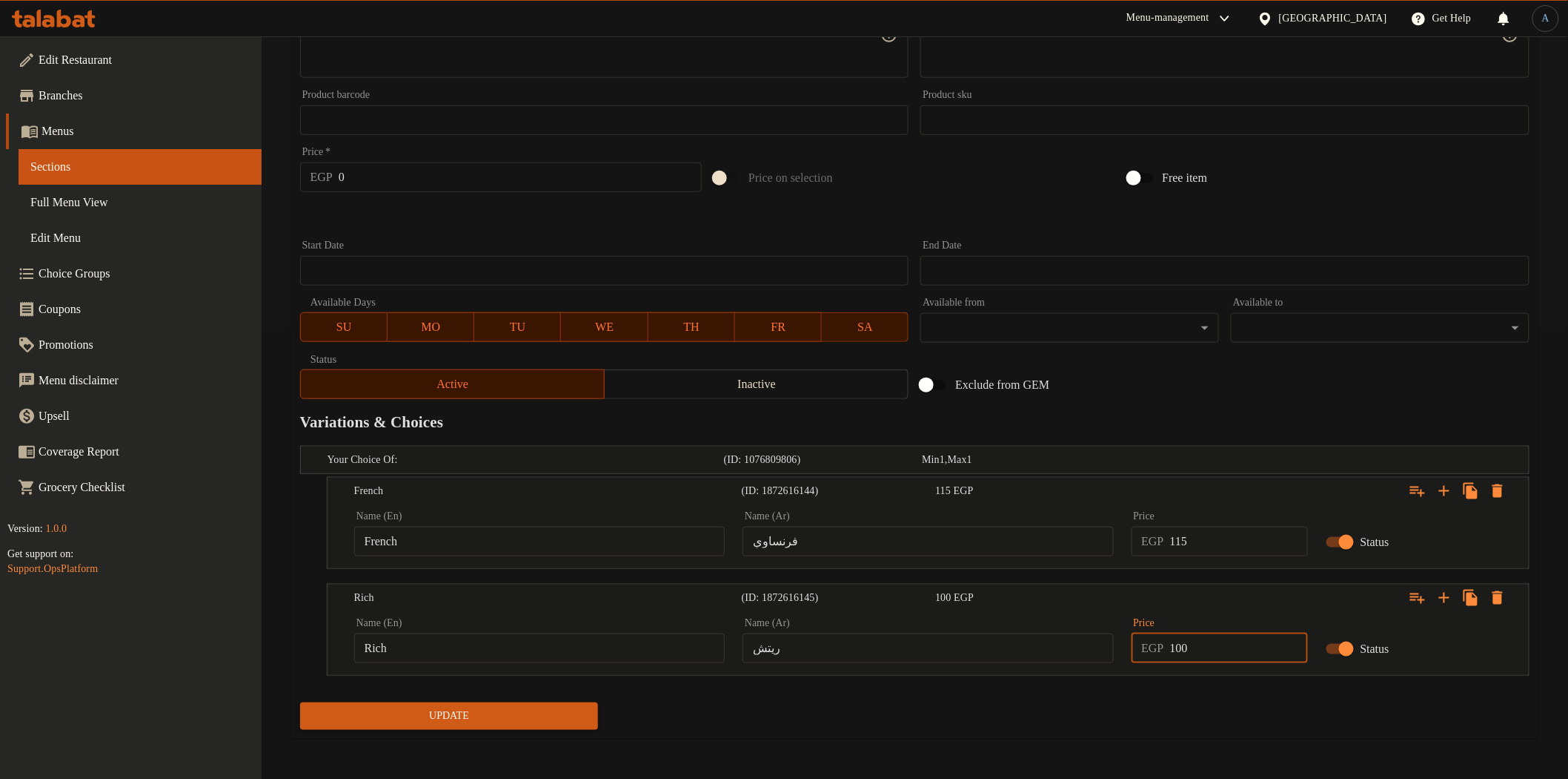
click at [1198, 643] on input "100" at bounding box center [1238, 648] width 138 height 30
type input "115"
click at [300, 703] on button "Update" at bounding box center [450, 717] width 299 height 28
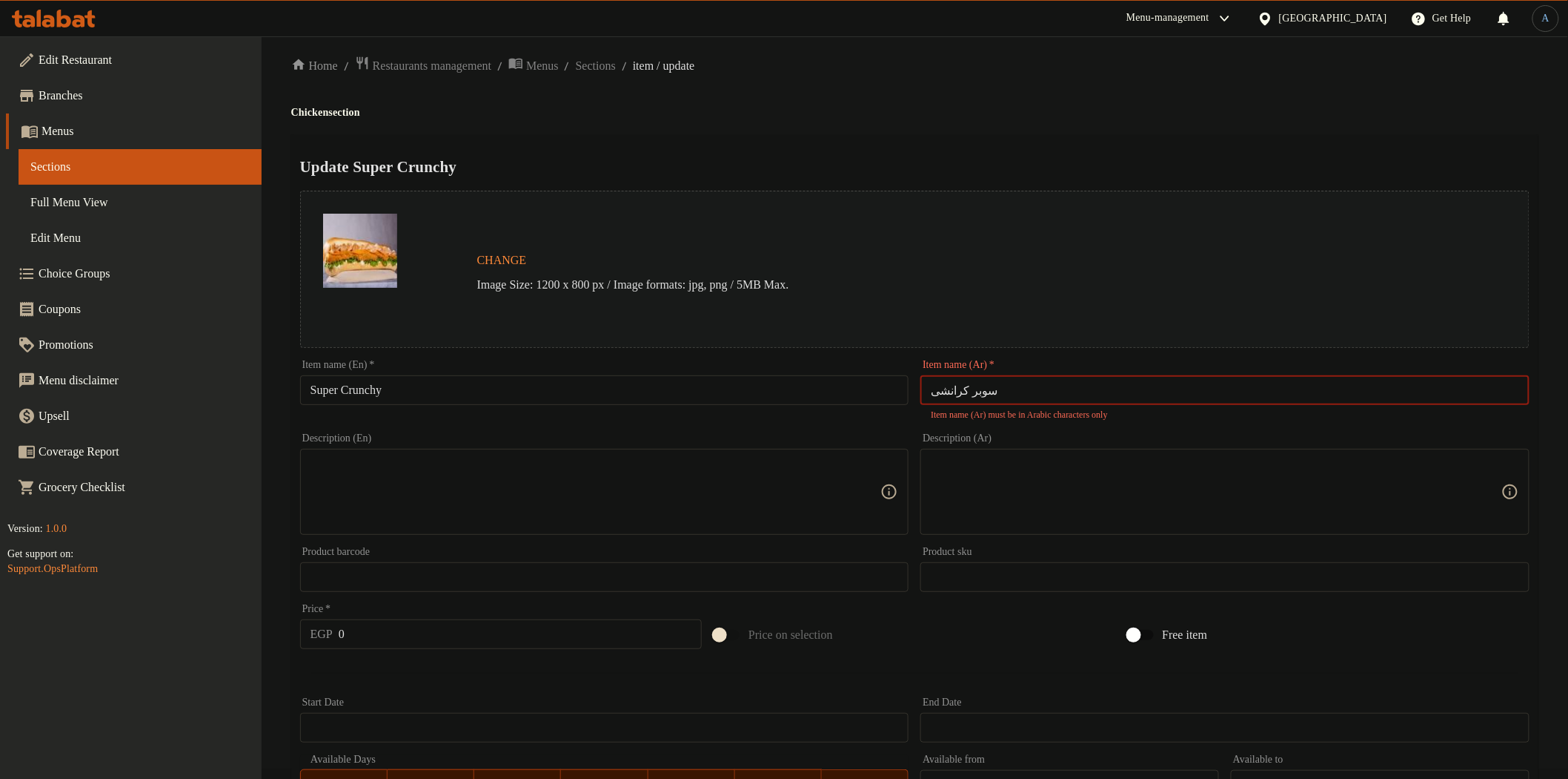
click at [1058, 391] on input "سوبر كرانشی" at bounding box center [1224, 390] width 609 height 30
click at [1010, 384] on input "سوبر كرانشی" at bounding box center [1224, 390] width 609 height 30
paste input "ى"
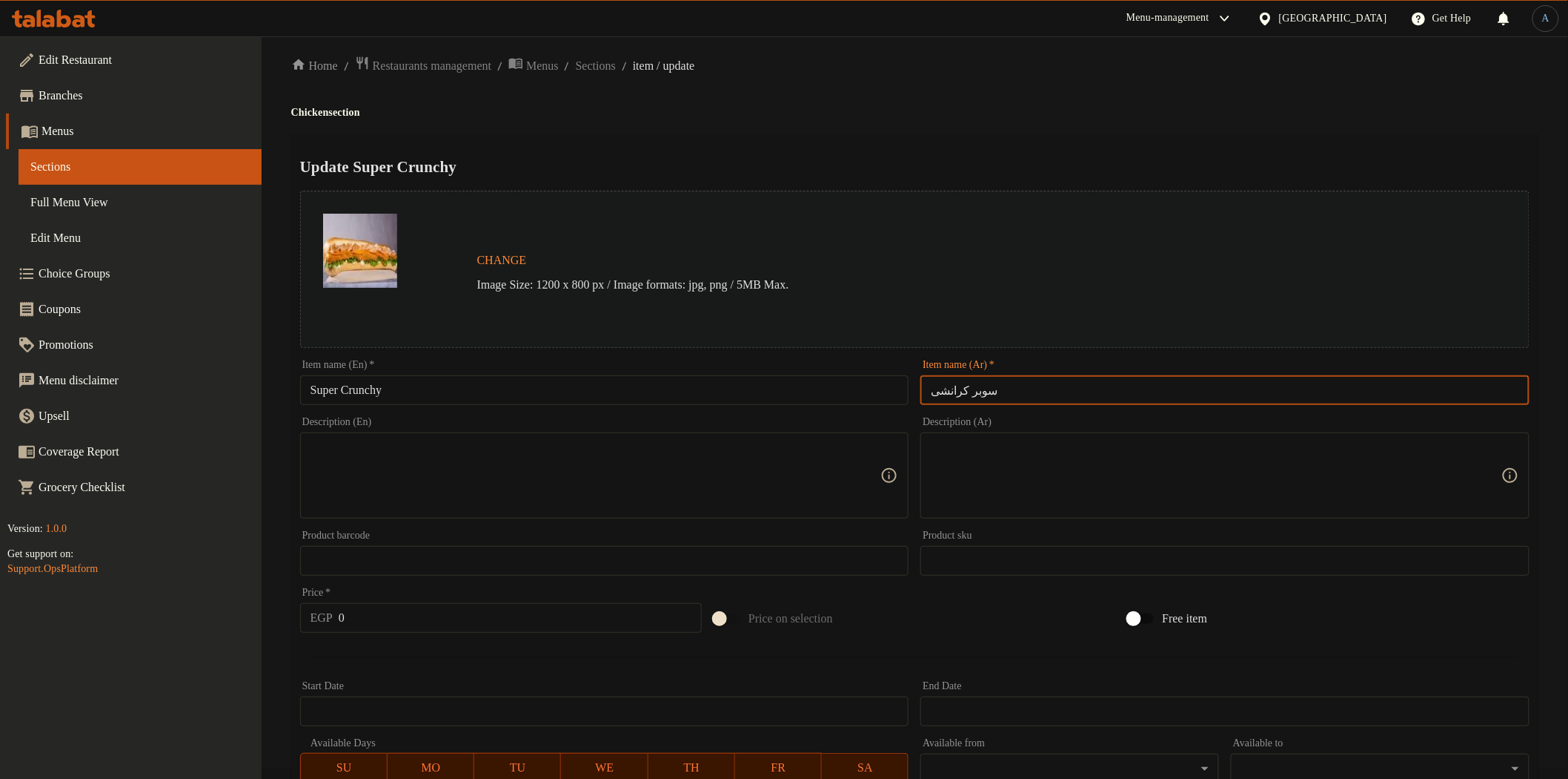
type input "سوبر كرانشى"
click at [1071, 134] on div "Update Super Crunchy Change Image Size: 1200 x 800 px / Image formats: jpg, png…" at bounding box center [914, 656] width 1247 height 1045
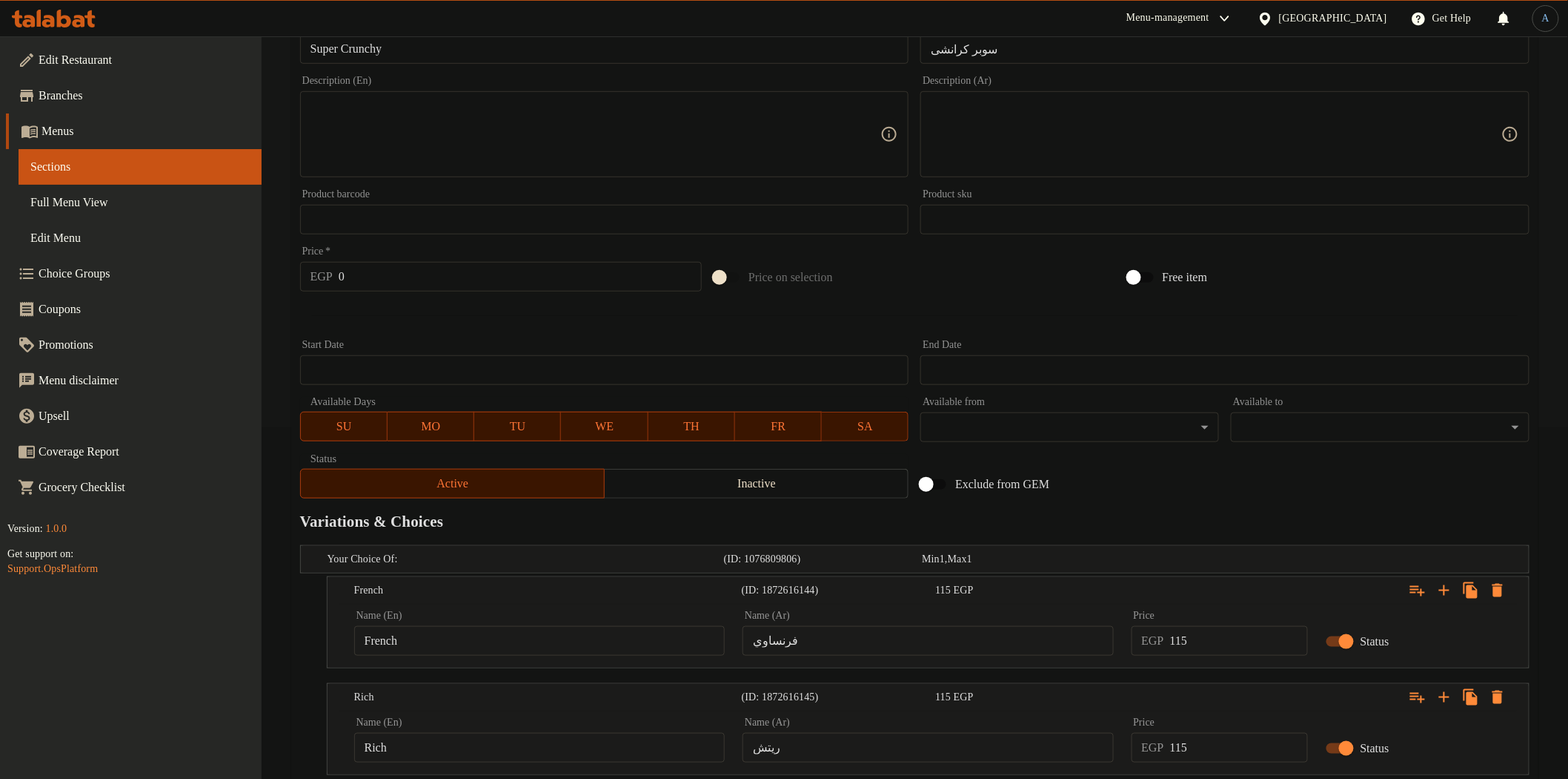
scroll to position [451, 0]
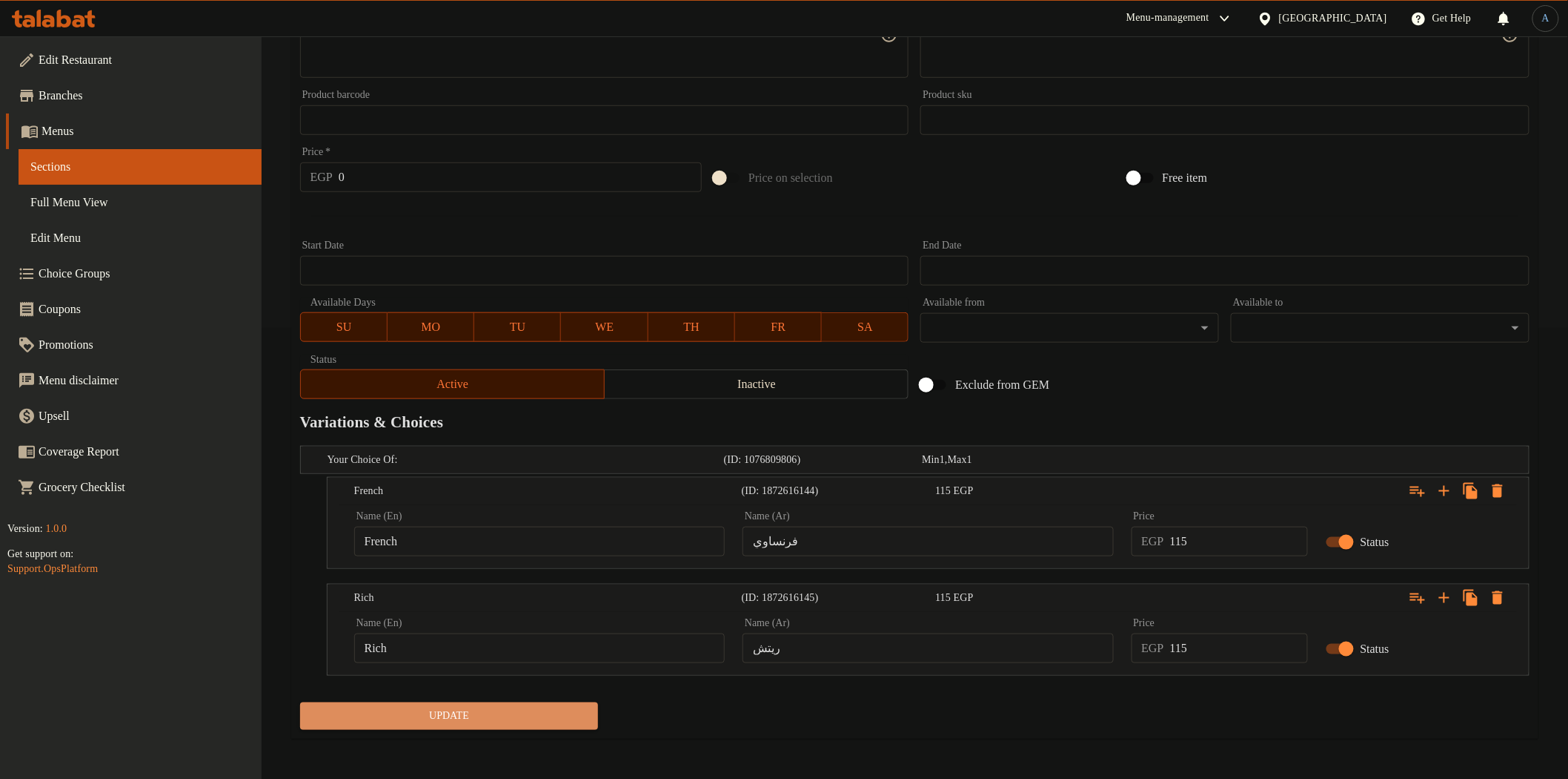
click at [586, 703] on button "Update" at bounding box center [450, 717] width 299 height 28
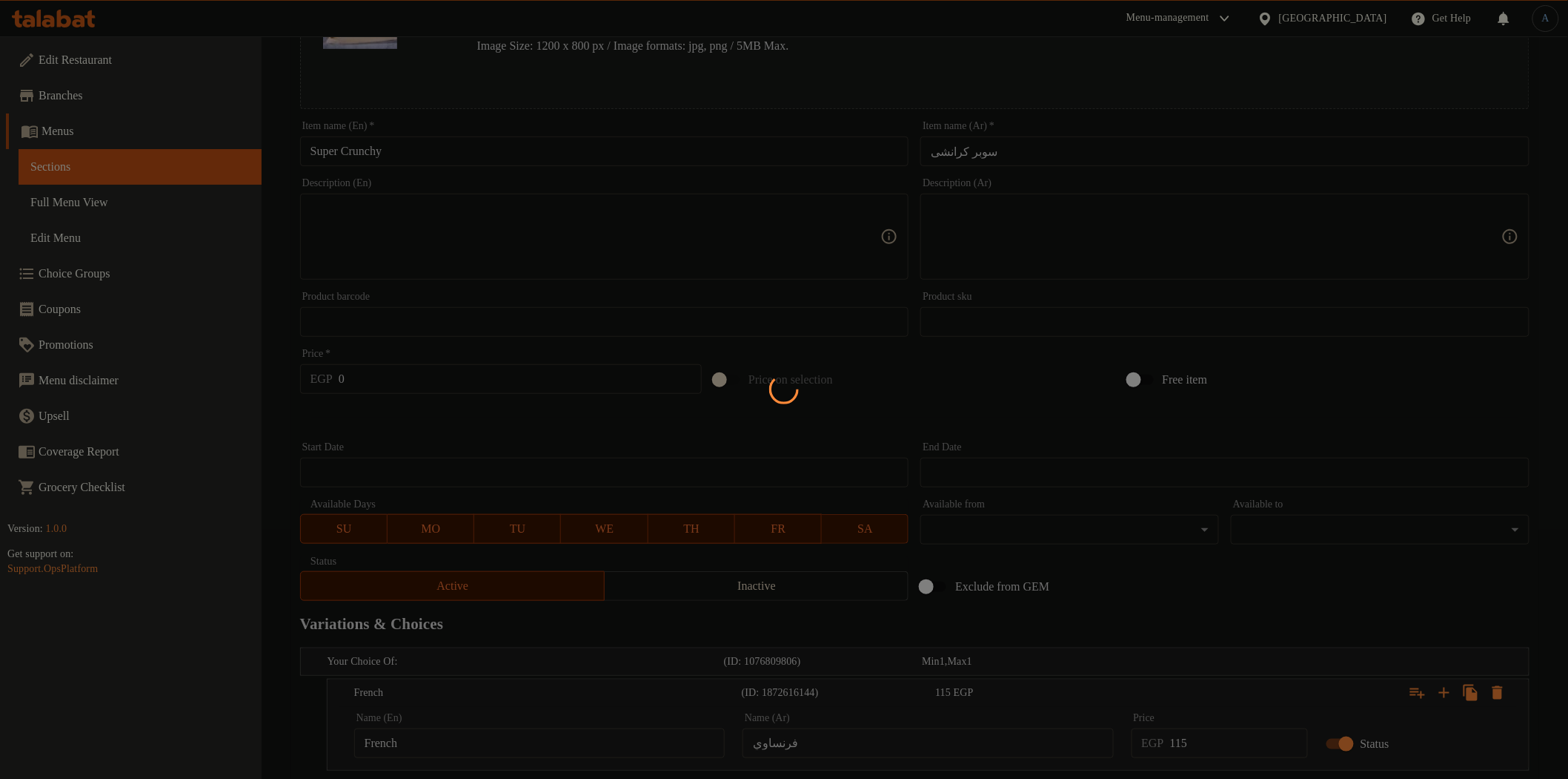
scroll to position [0, 0]
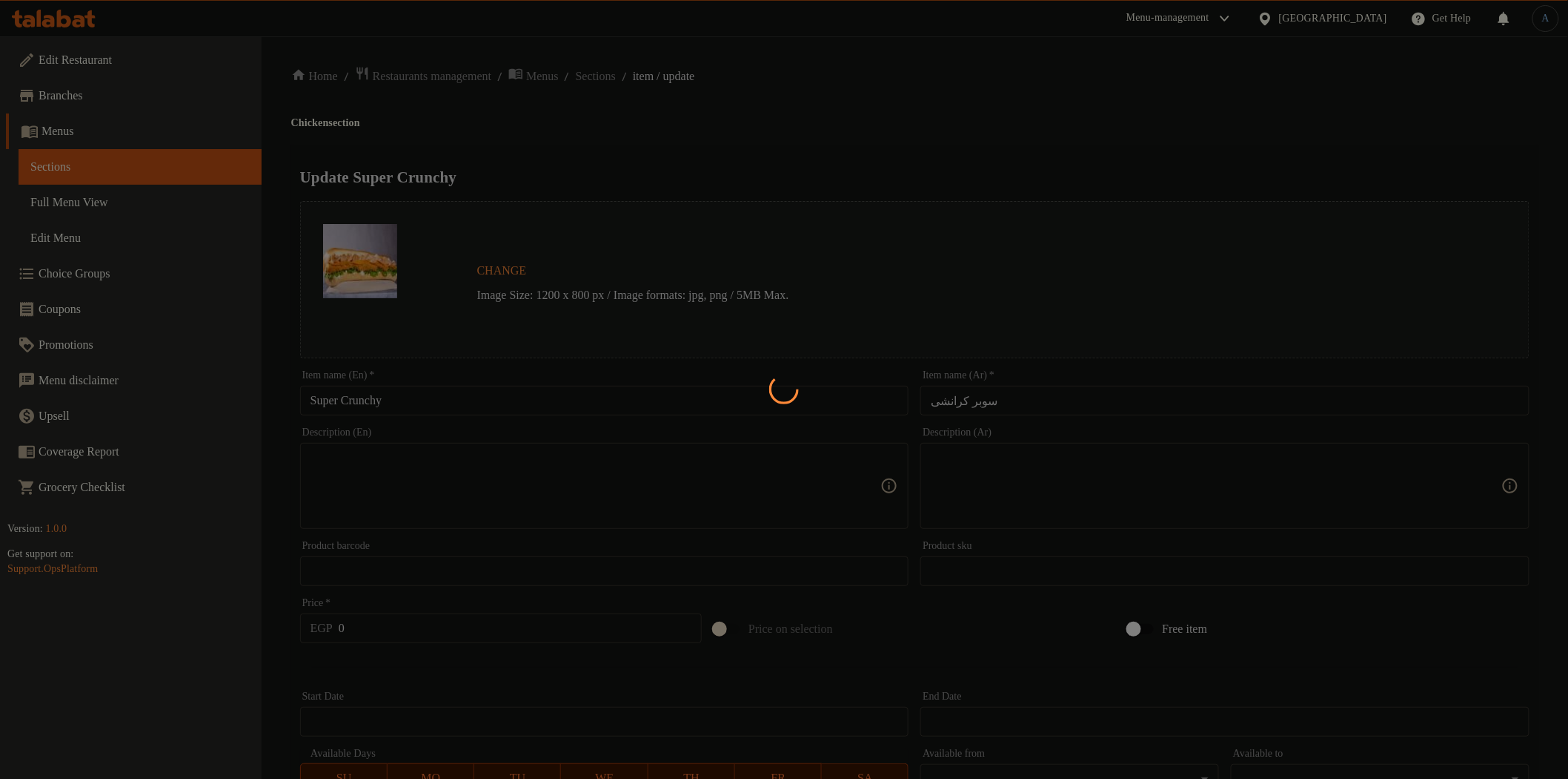
click at [610, 78] on div at bounding box center [784, 390] width 1568 height 779
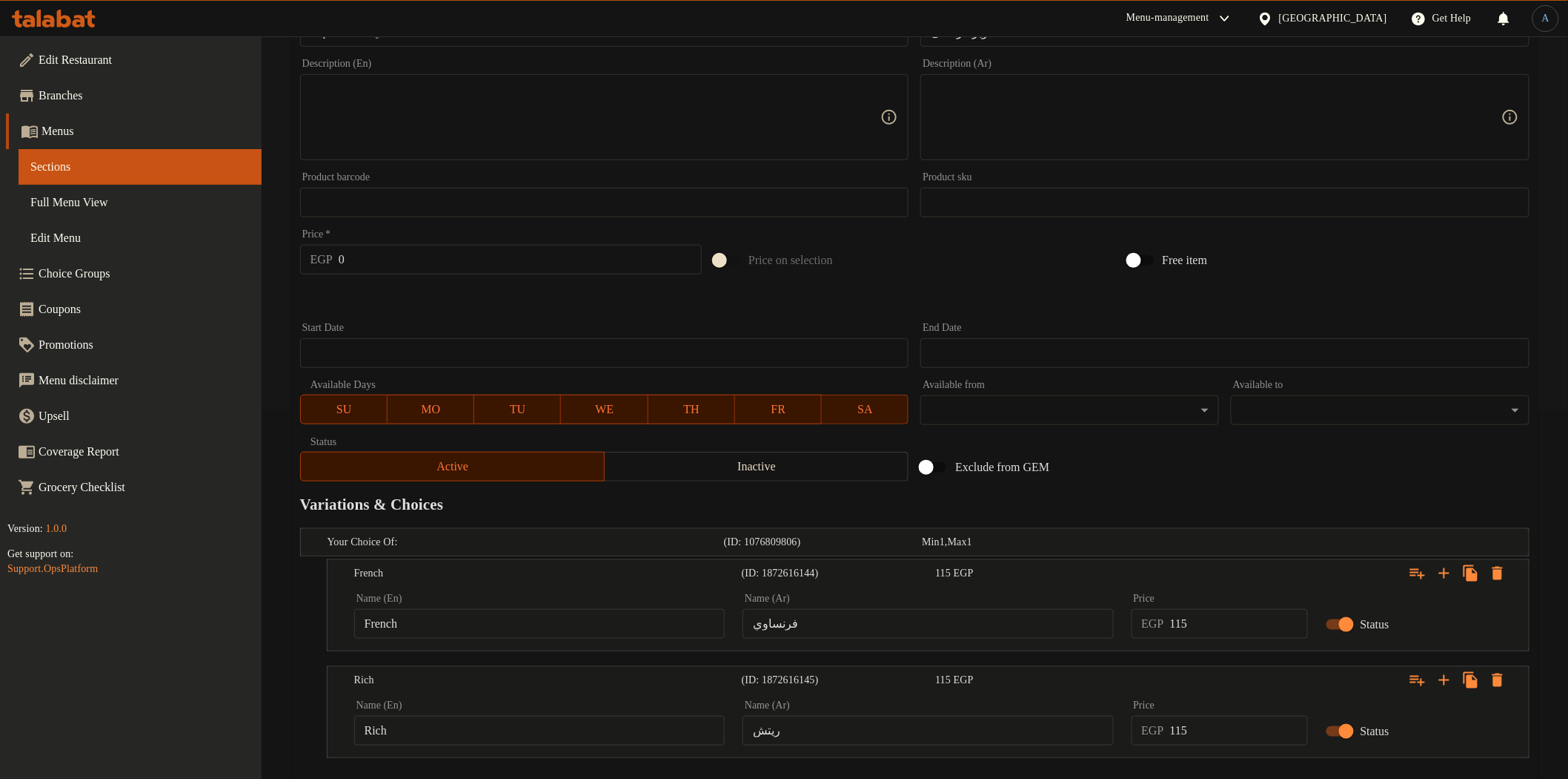
scroll to position [451, 0]
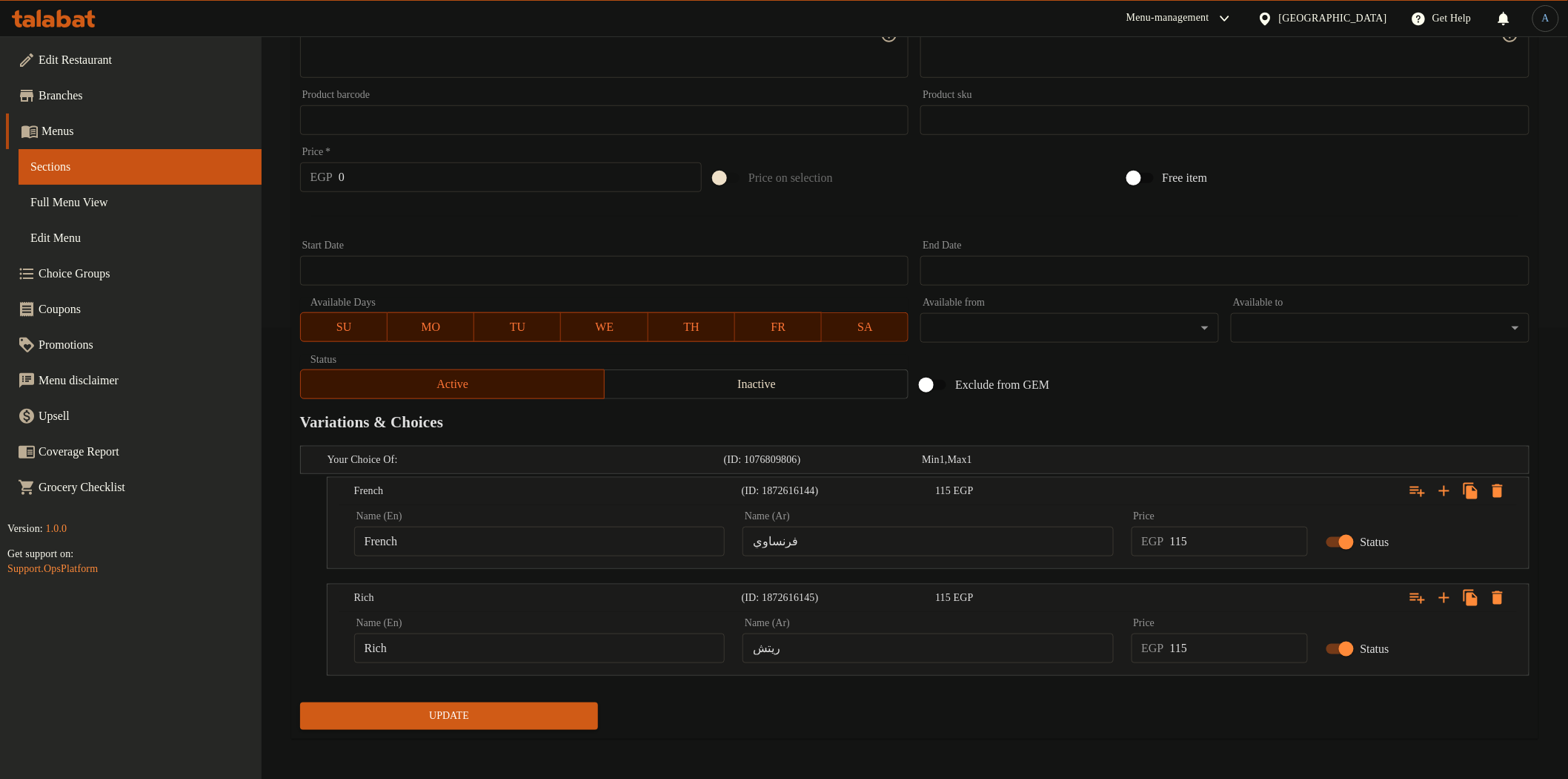
click at [520, 723] on span "Update" at bounding box center [450, 716] width 275 height 19
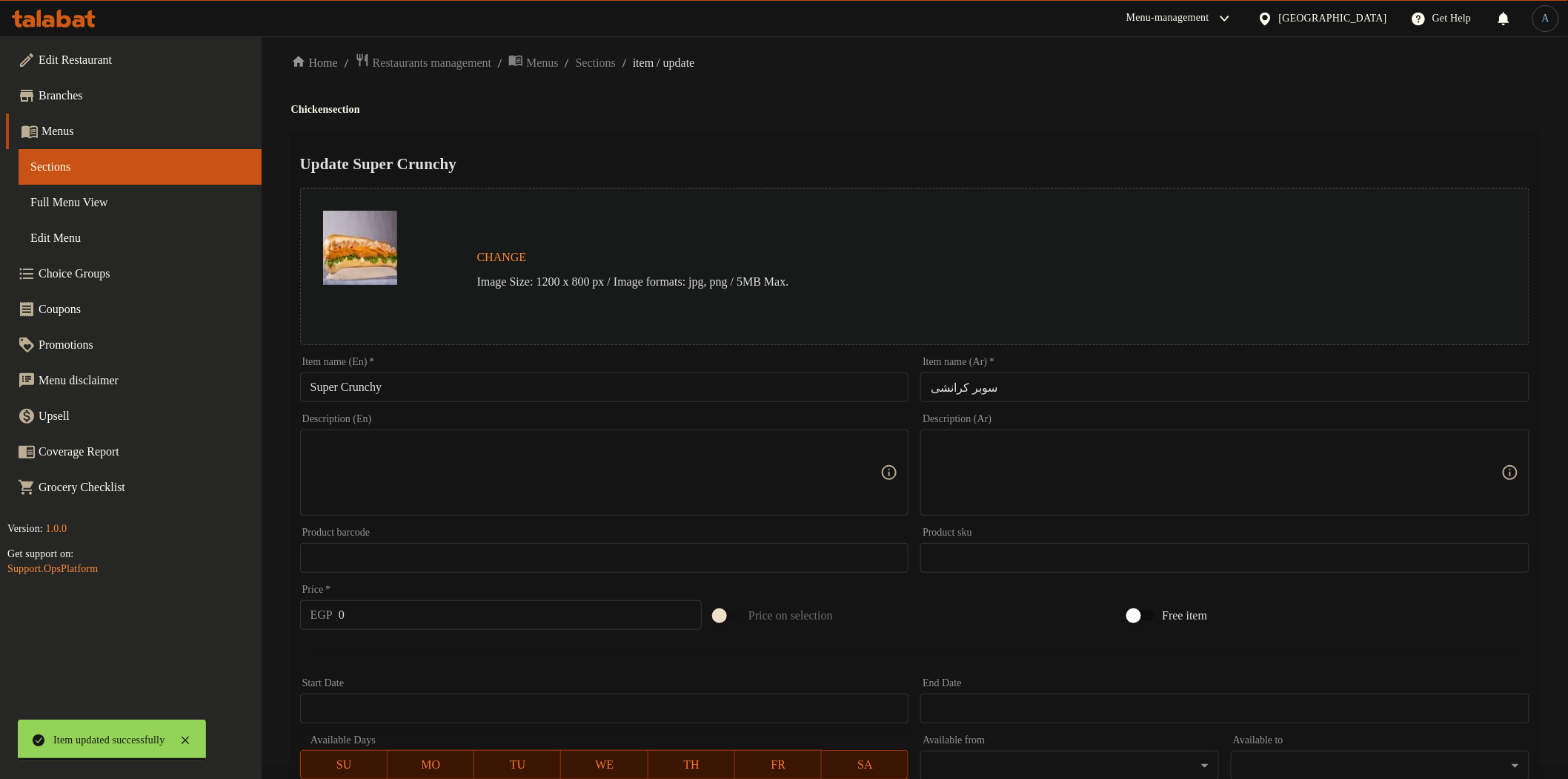
scroll to position [0, 0]
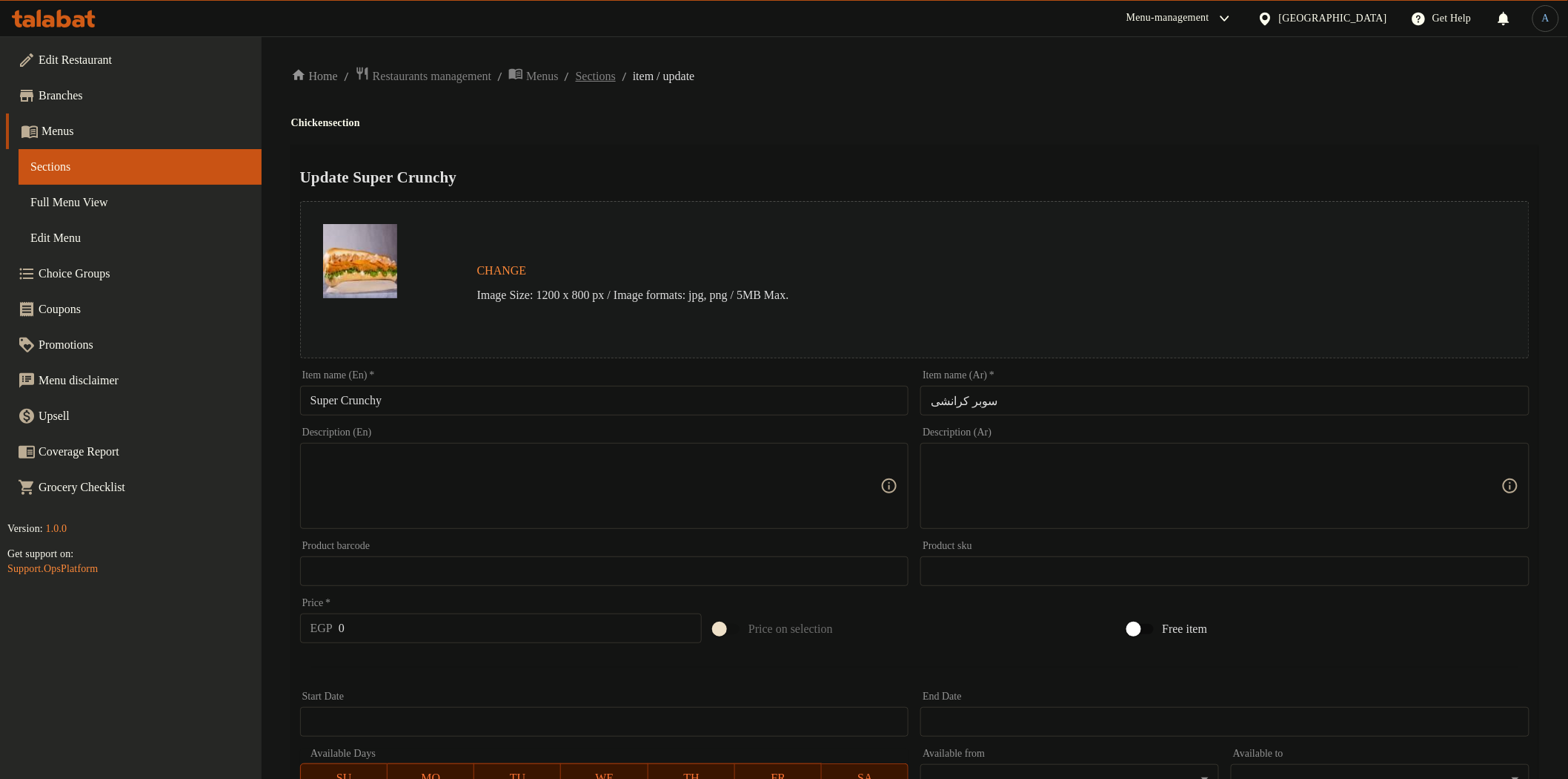
click at [616, 78] on span "Sections" at bounding box center [595, 76] width 40 height 18
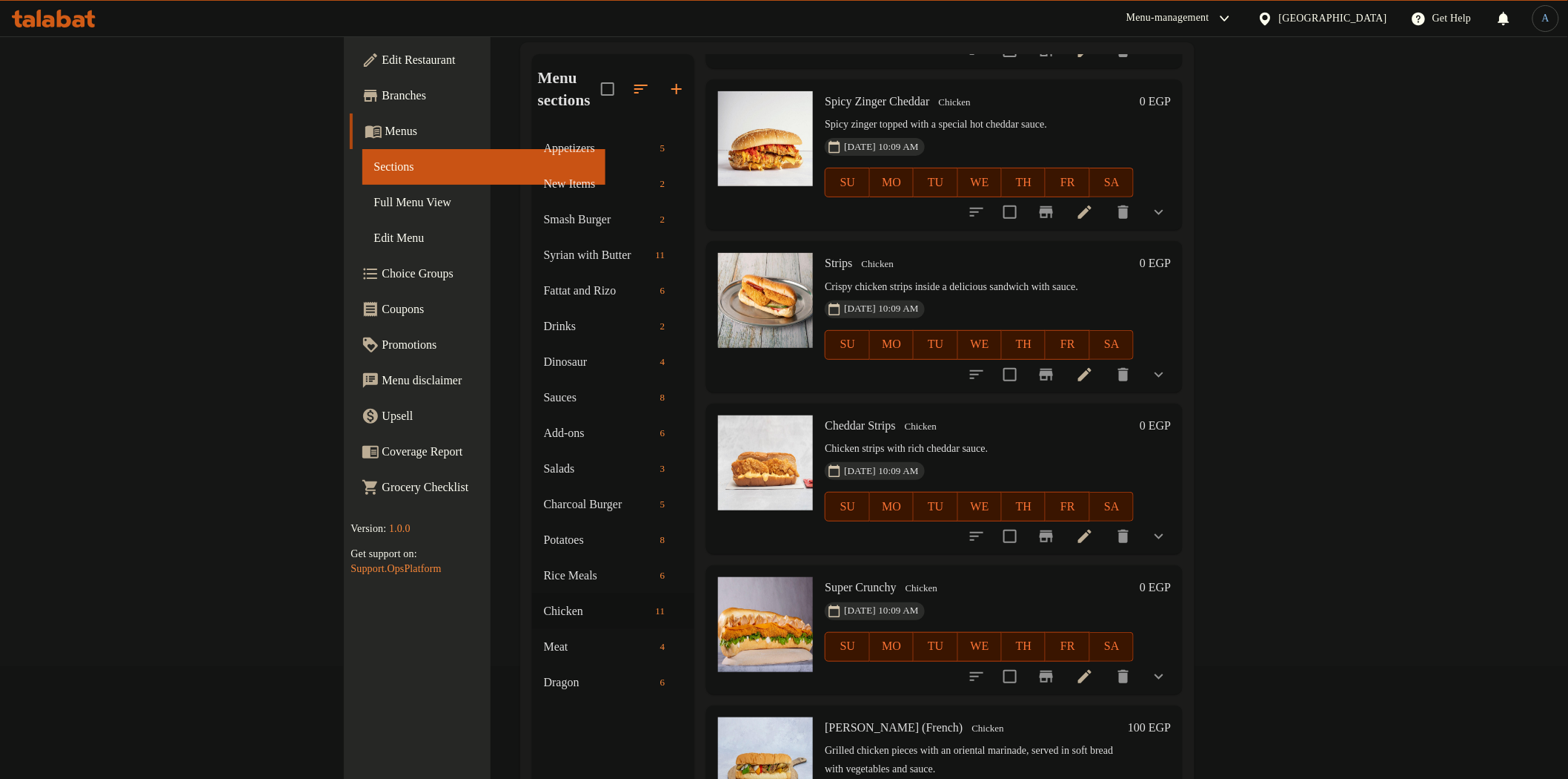
scroll to position [208, 0]
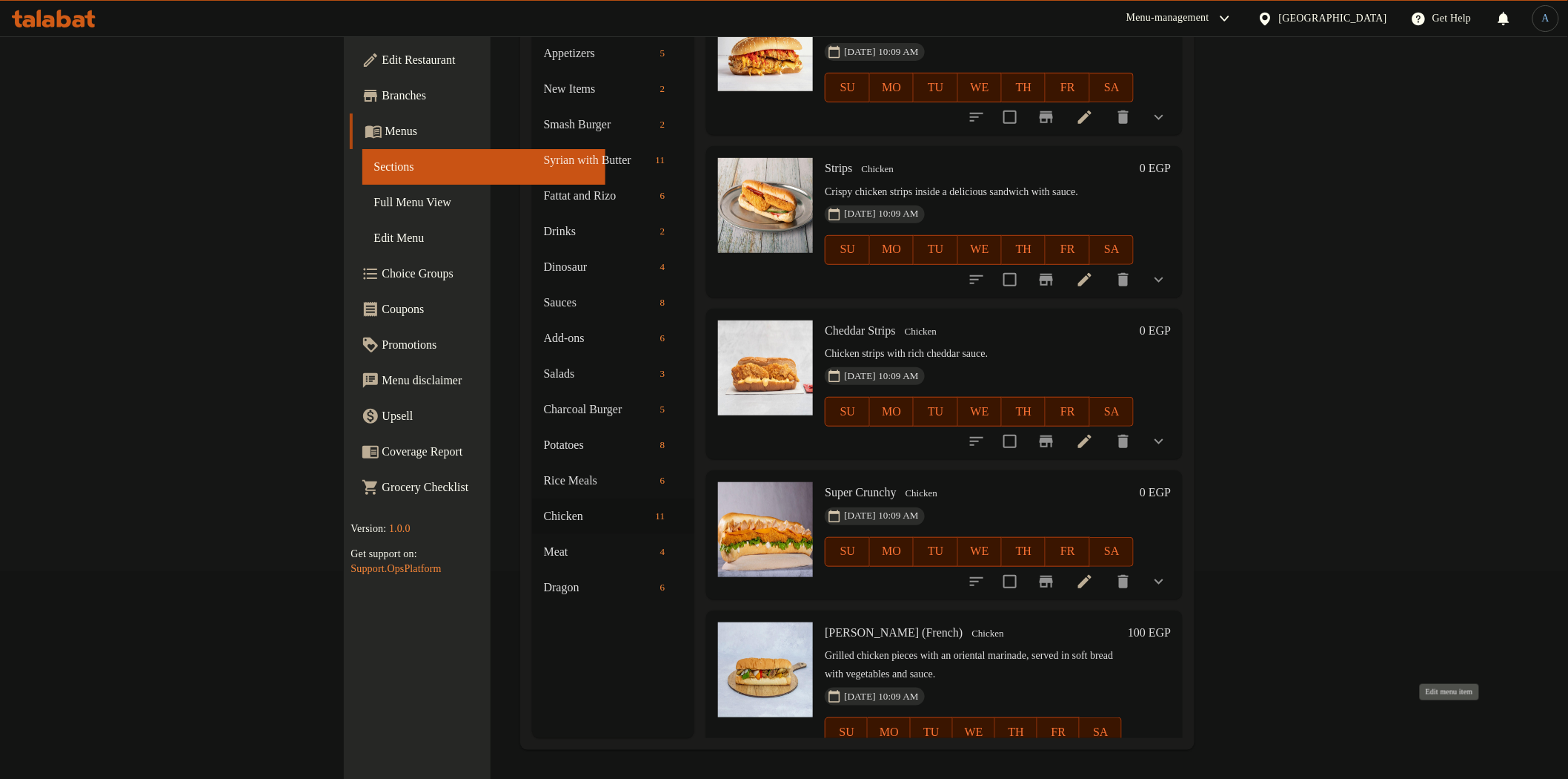
click at [1129, 752] on icon at bounding box center [1120, 761] width 18 height 18
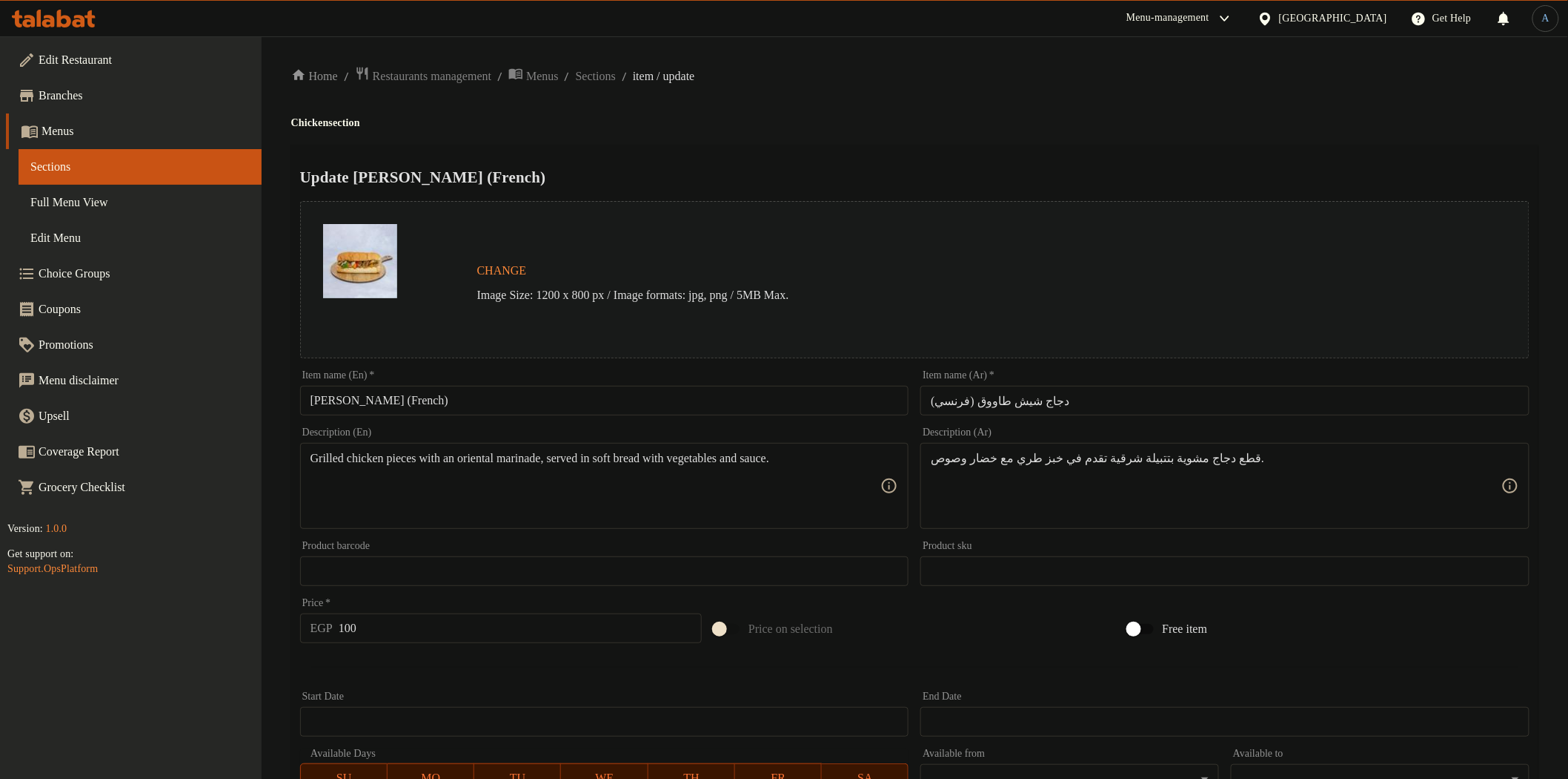
click at [391, 404] on input "Shish Tawook (French)" at bounding box center [604, 400] width 609 height 30
click at [447, 404] on input "Shish Tawook French)" at bounding box center [604, 400] width 609 height 30
type input "[PERSON_NAME] French"
click at [1099, 412] on input "دجاج شيش طاووق (فرنسي)" at bounding box center [1224, 400] width 609 height 30
click at [1441, 403] on input "دجاج شيش طاووق (فرنسي" at bounding box center [1224, 400] width 609 height 30
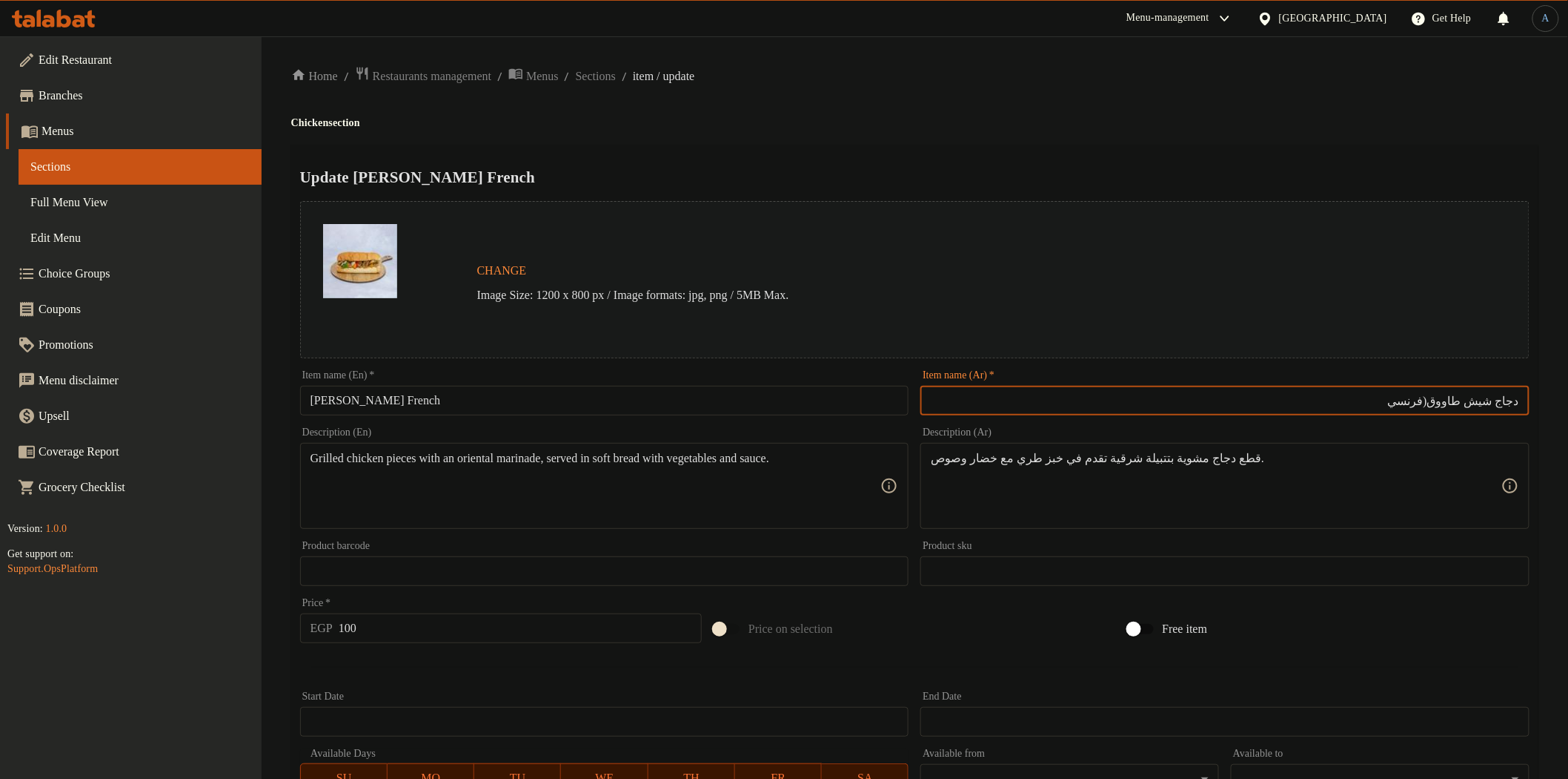
click at [1442, 401] on input "دجاج شيش طاووق(فرنسي" at bounding box center [1224, 400] width 609 height 30
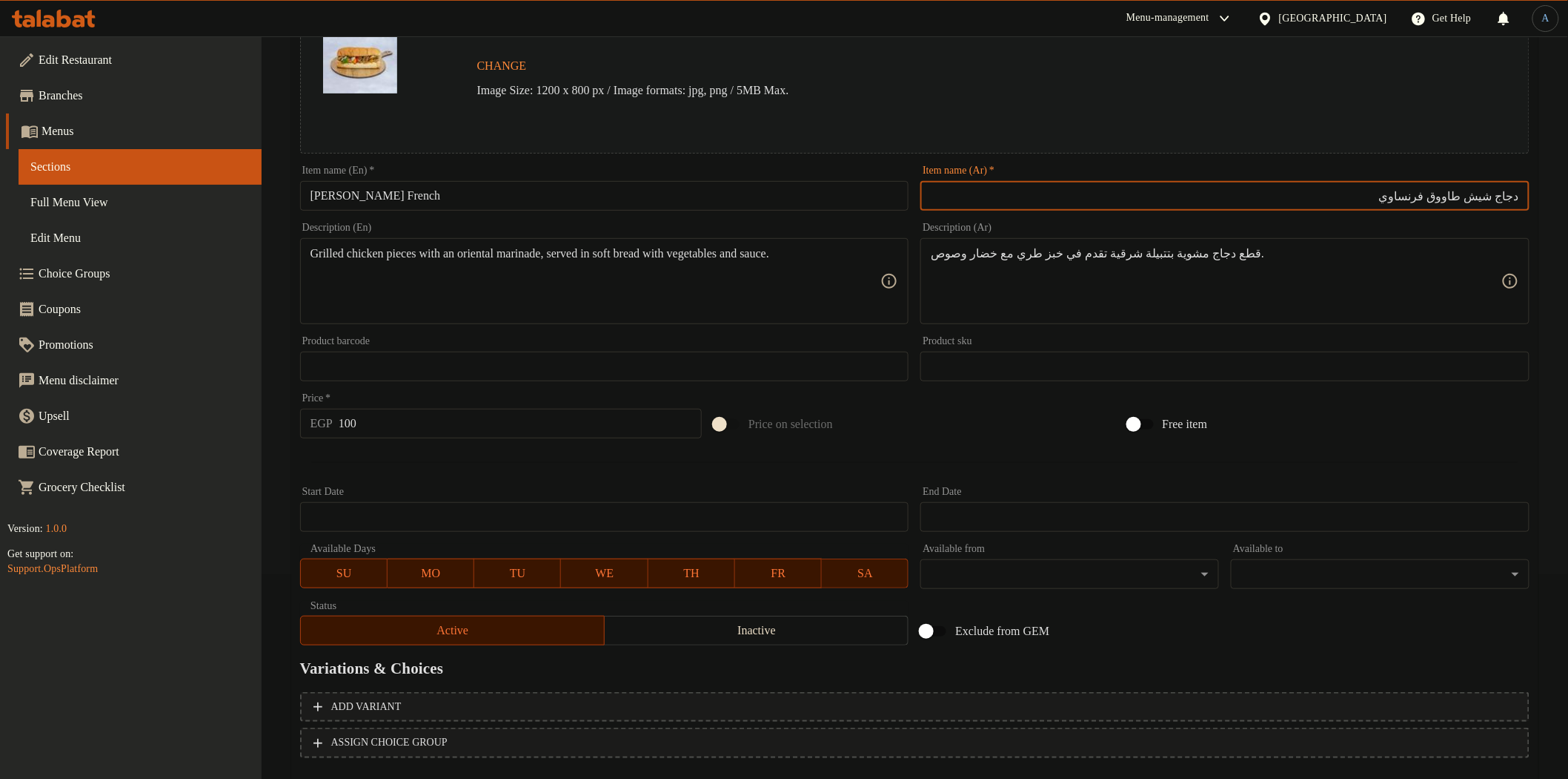
scroll to position [287, 0]
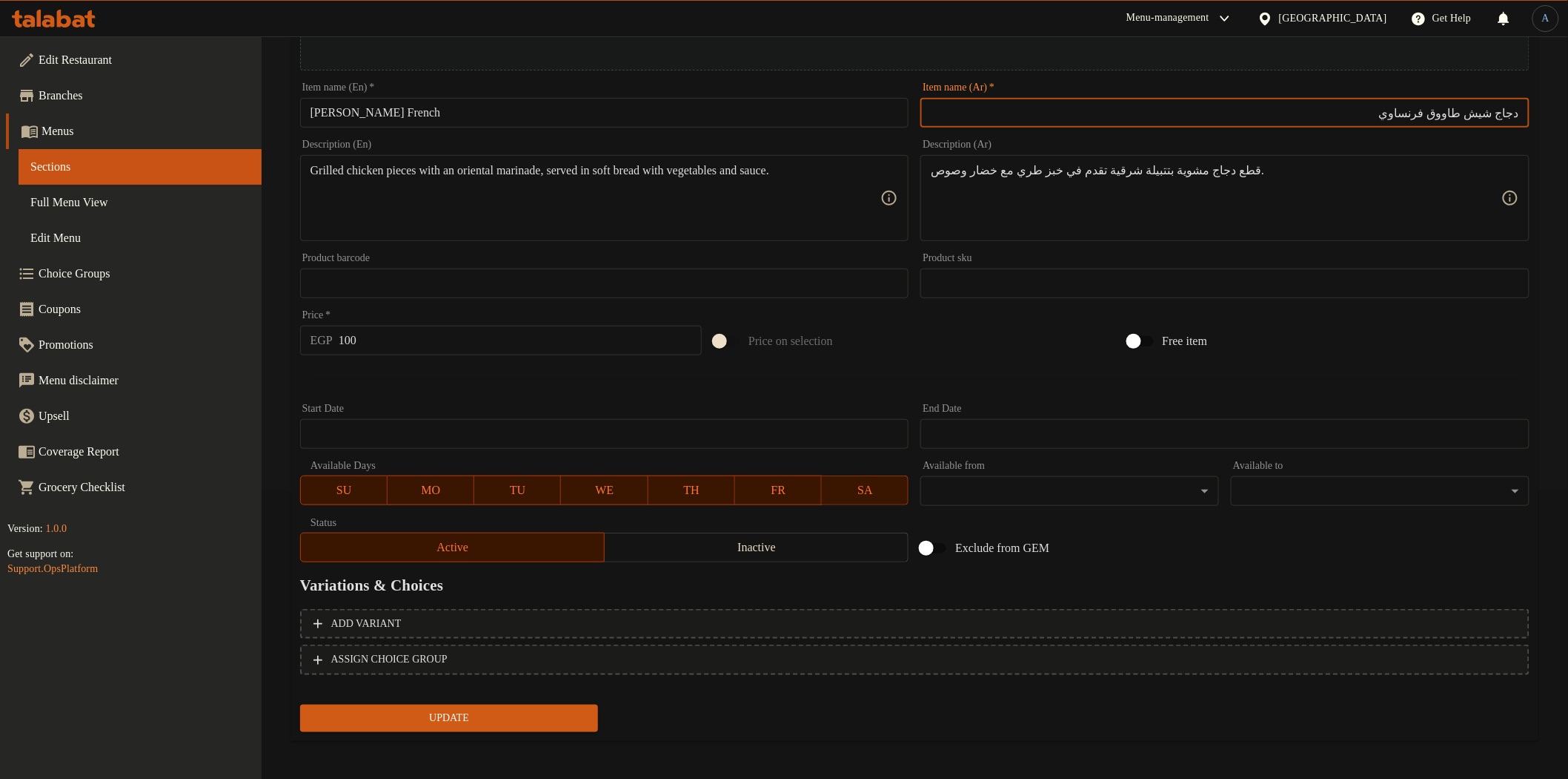
type input "دجاج شيش طاووق فرنساوي"
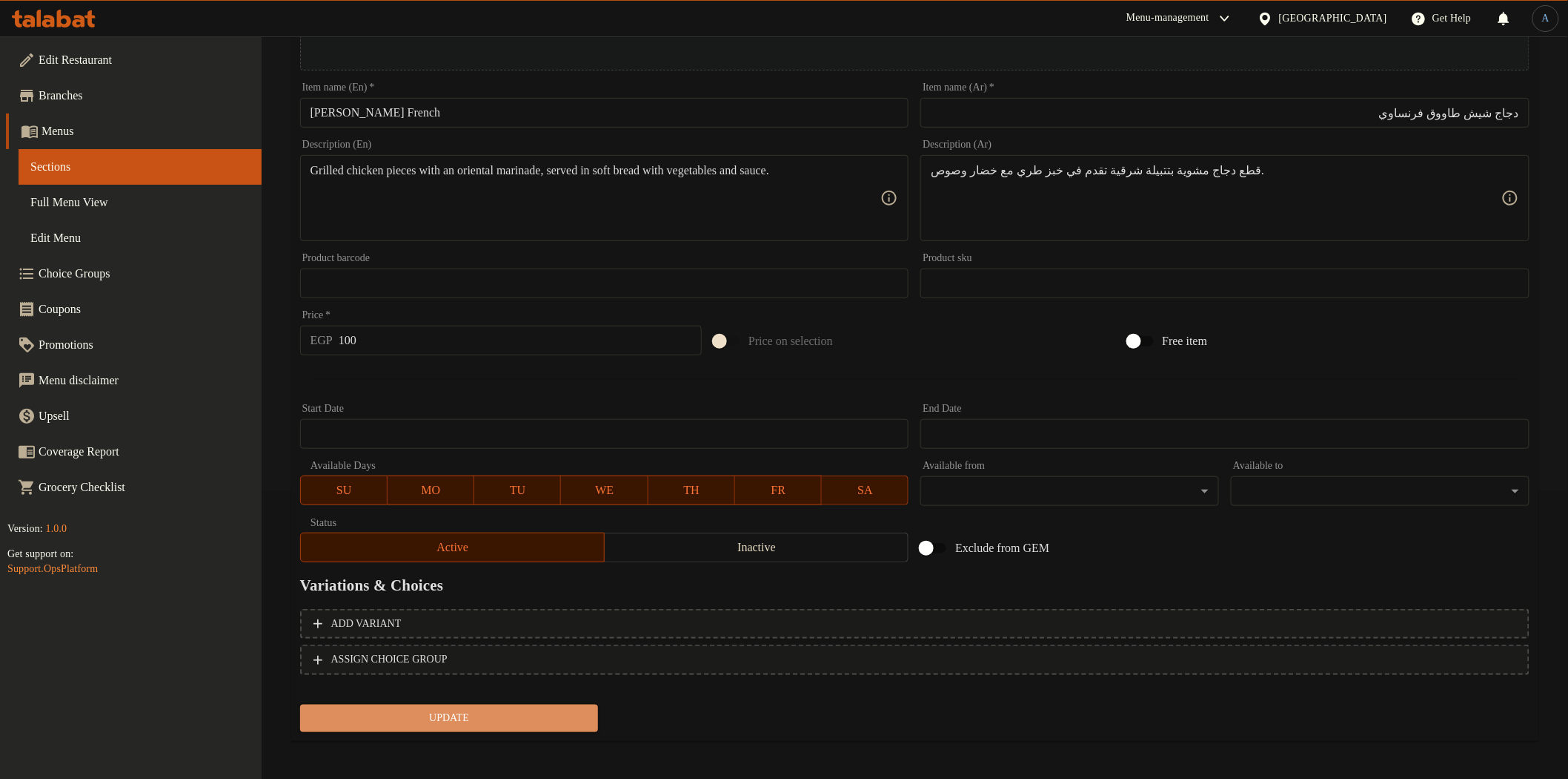
click at [481, 721] on span "Update" at bounding box center [450, 718] width 275 height 19
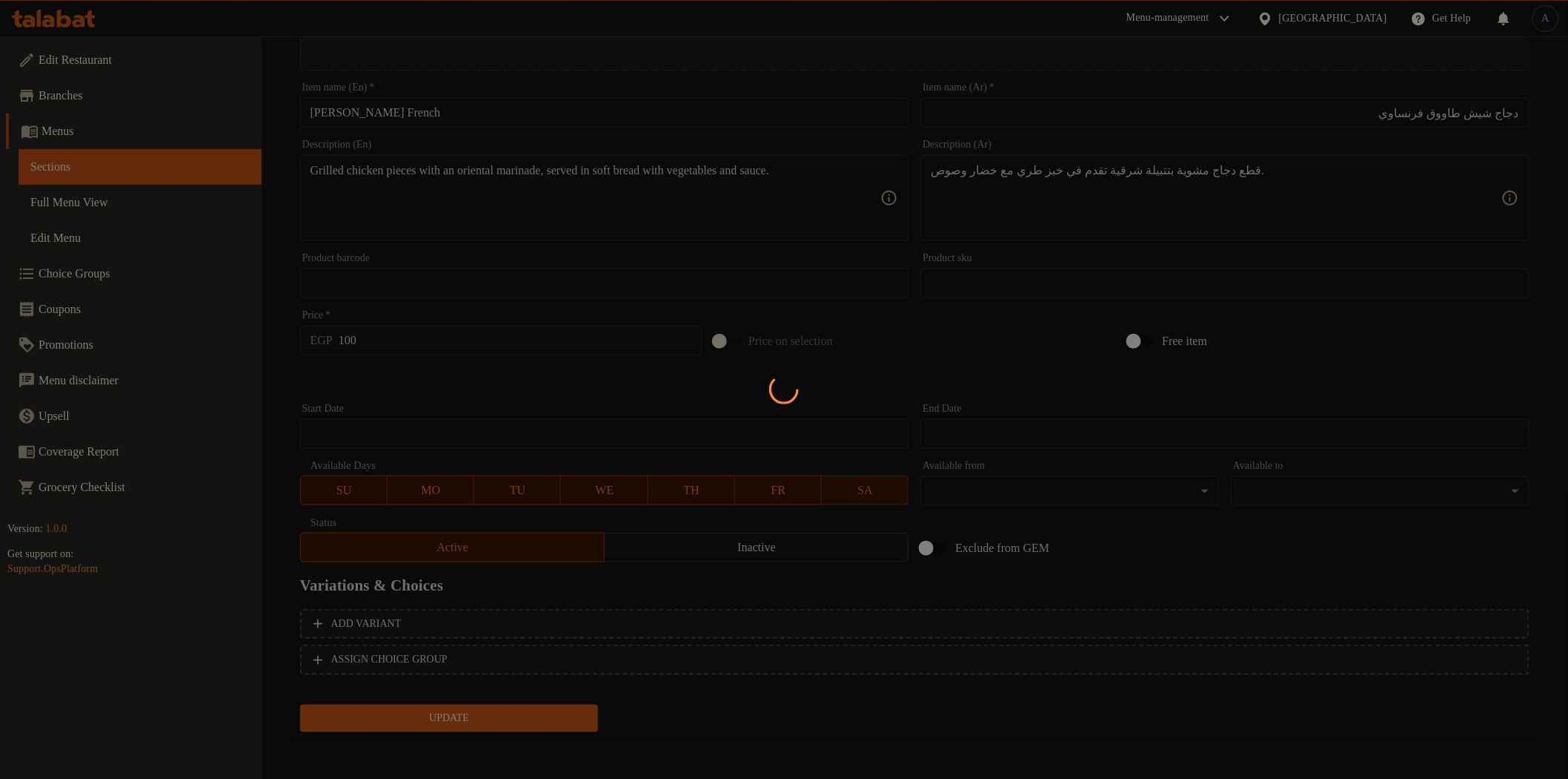
scroll to position [0, 0]
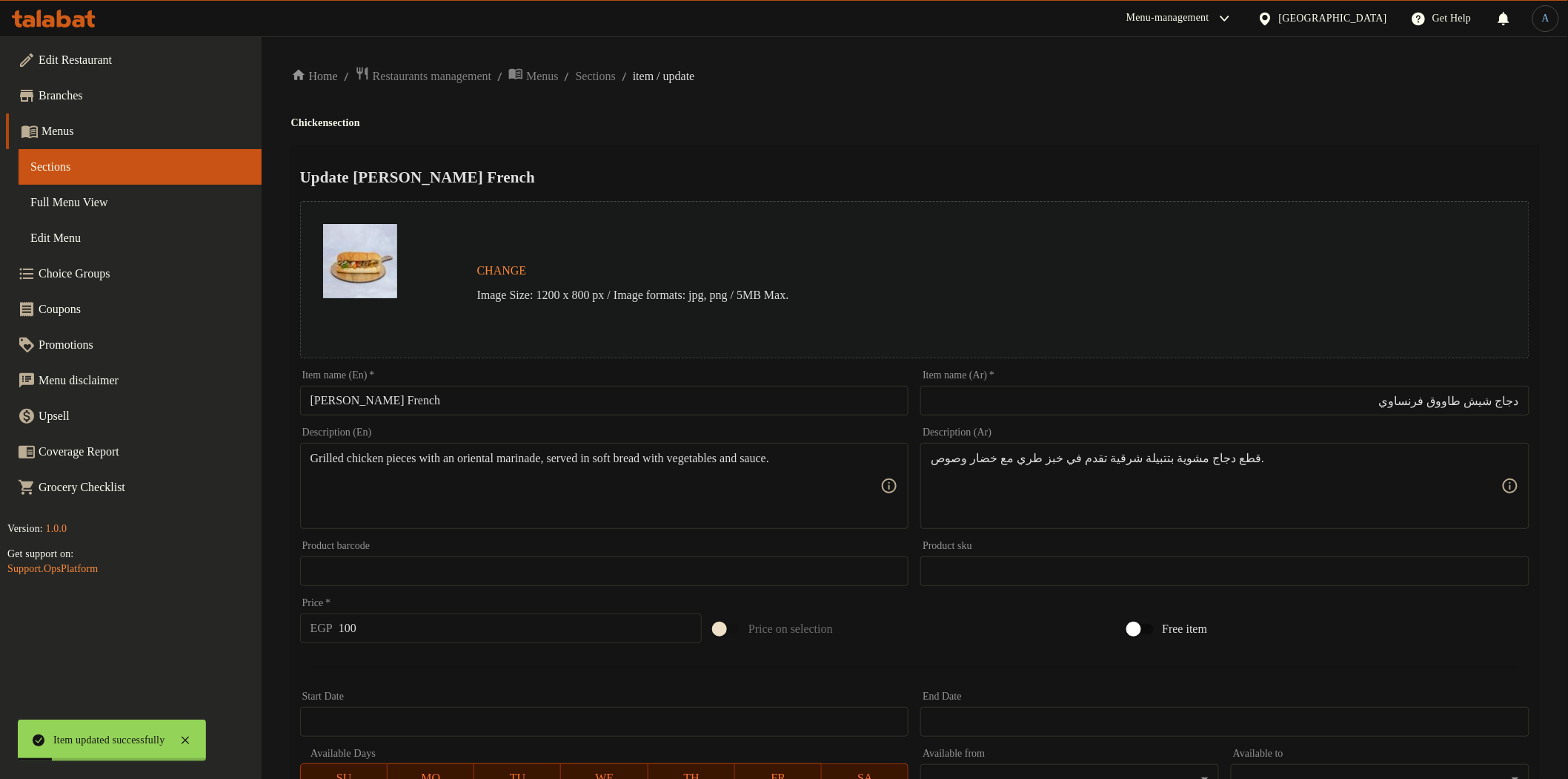
click at [405, 623] on input "100" at bounding box center [520, 628] width 364 height 30
type input "120"
click at [616, 71] on span "Sections" at bounding box center [595, 76] width 40 height 18
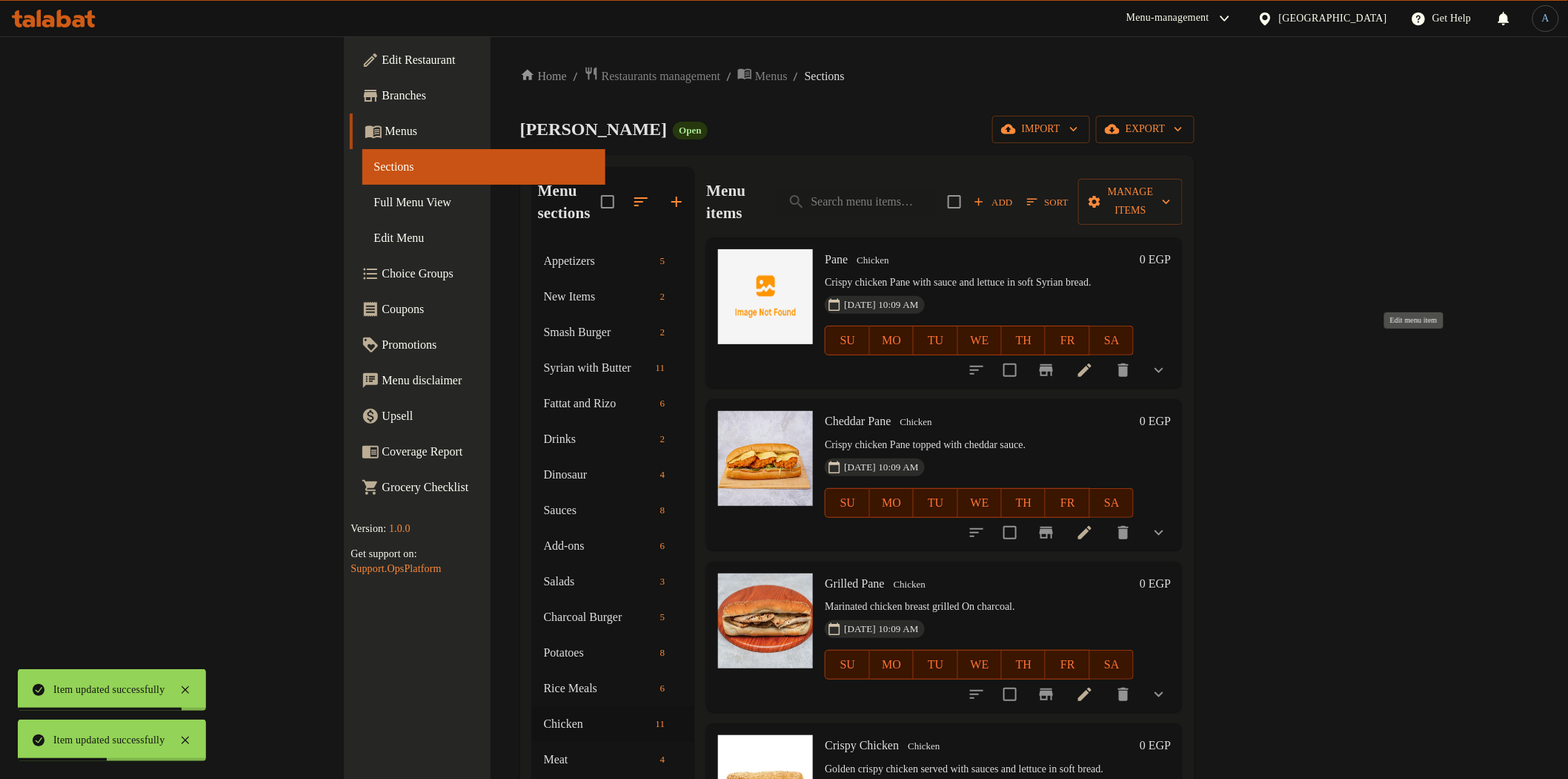
click at [1094, 361] on icon at bounding box center [1085, 370] width 18 height 18
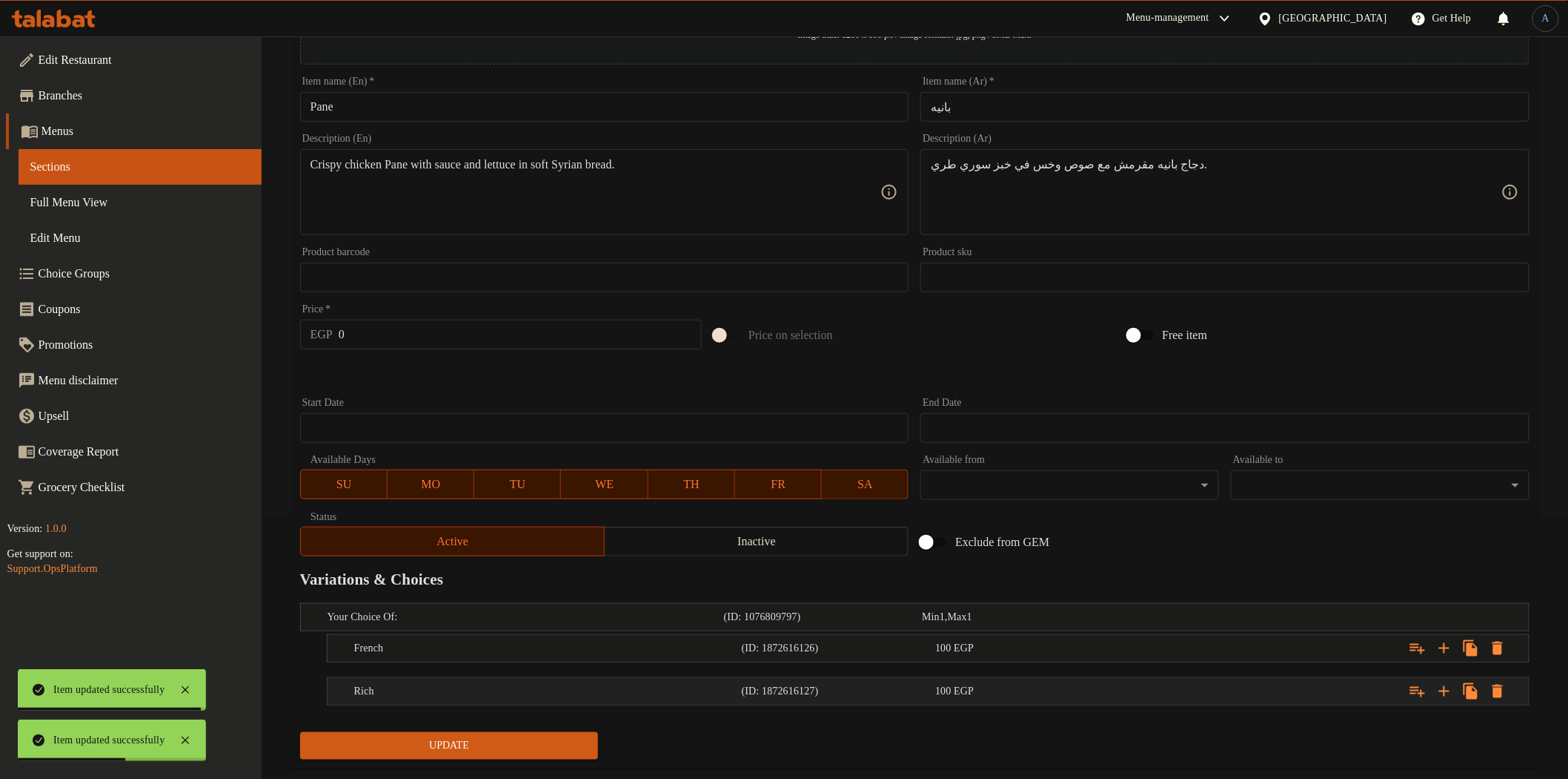
scroll to position [293, 0]
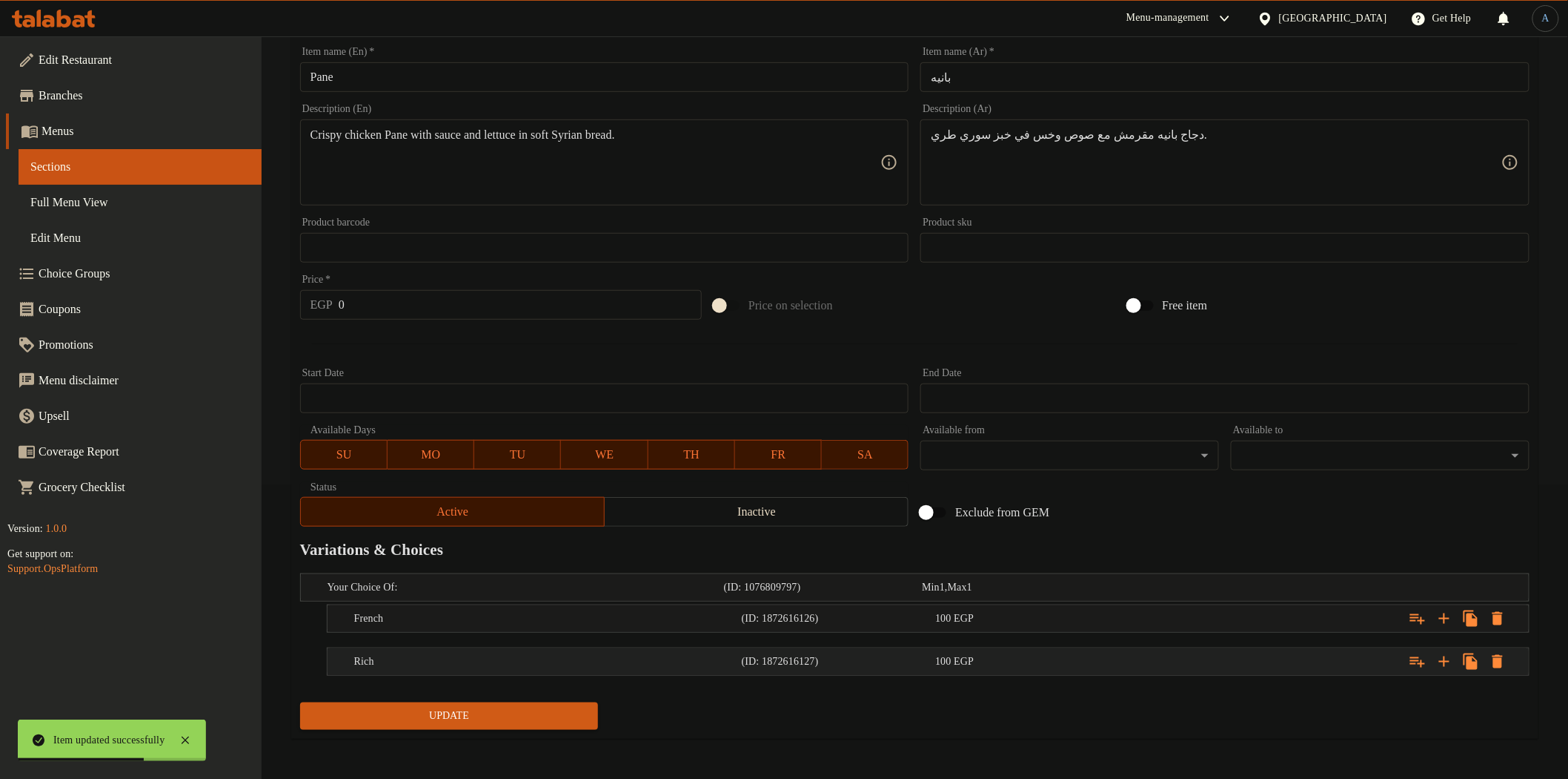
click at [992, 651] on div "100 EGP" at bounding box center [1029, 661] width 194 height 21
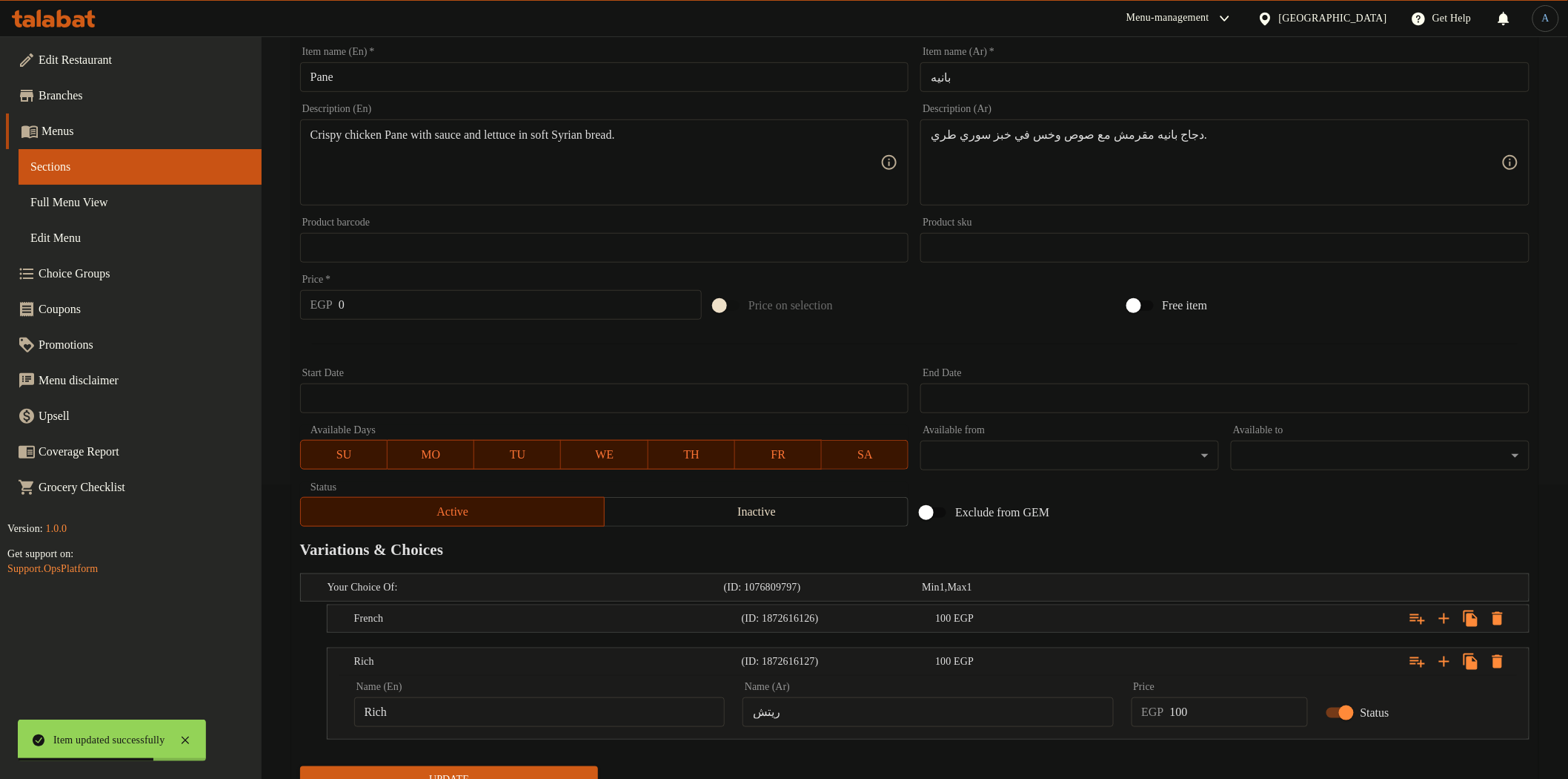
click at [988, 654] on div "100 EGP" at bounding box center [1029, 661] width 188 height 15
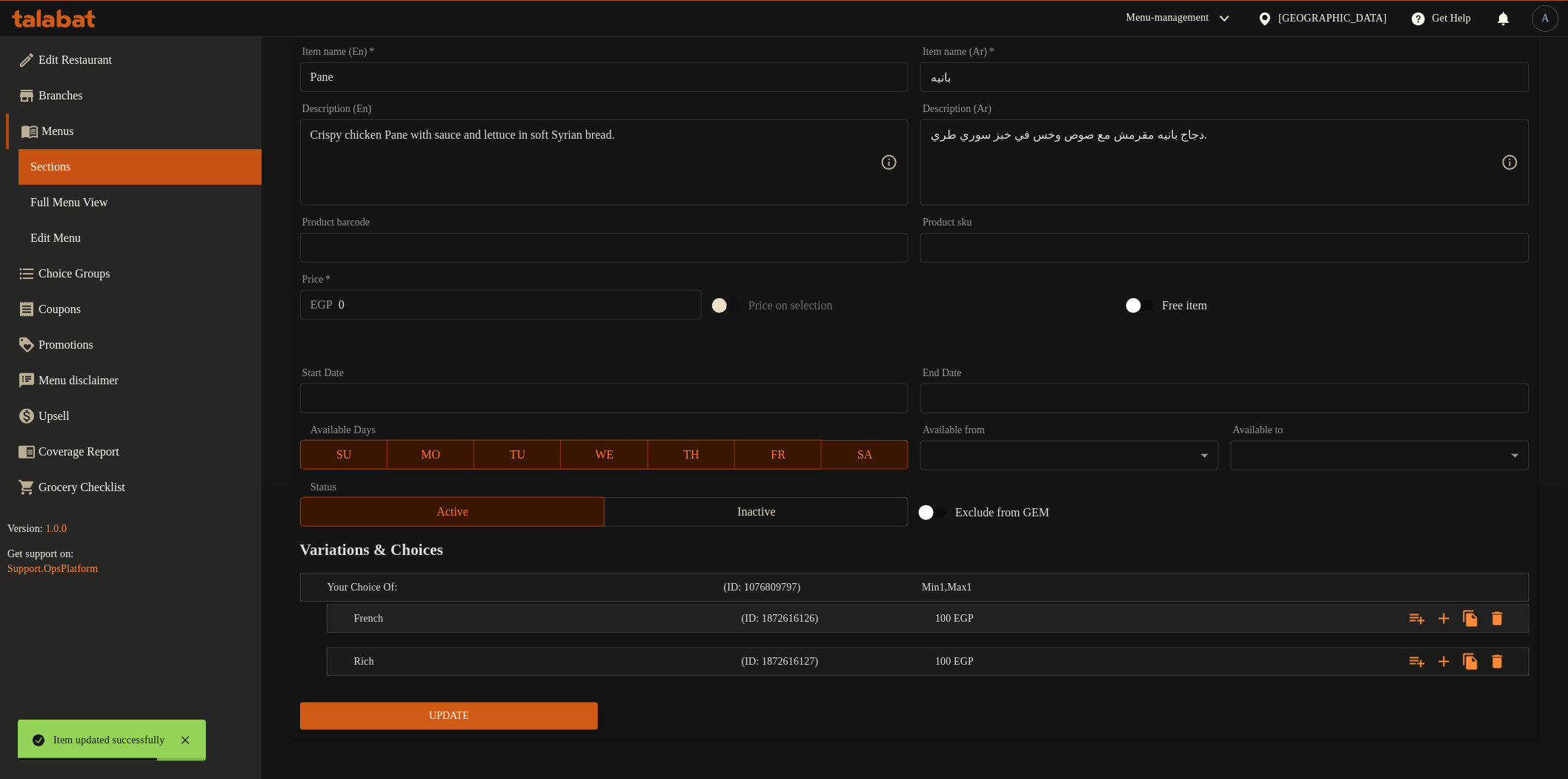
click at [993, 618] on div "100 EGP" at bounding box center [1029, 618] width 188 height 15
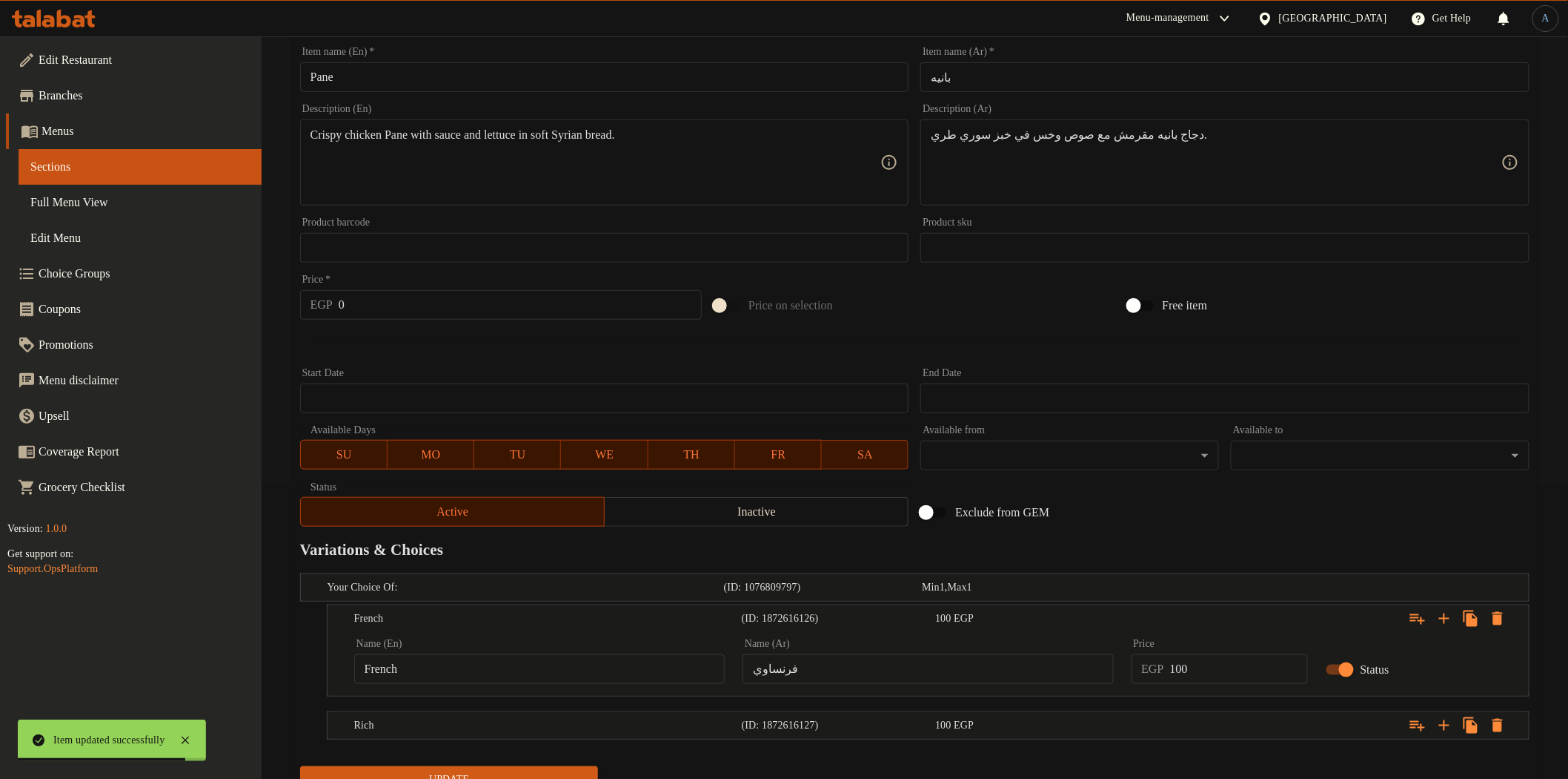
click at [1012, 667] on input "فرنساوي" at bounding box center [928, 669] width 370 height 30
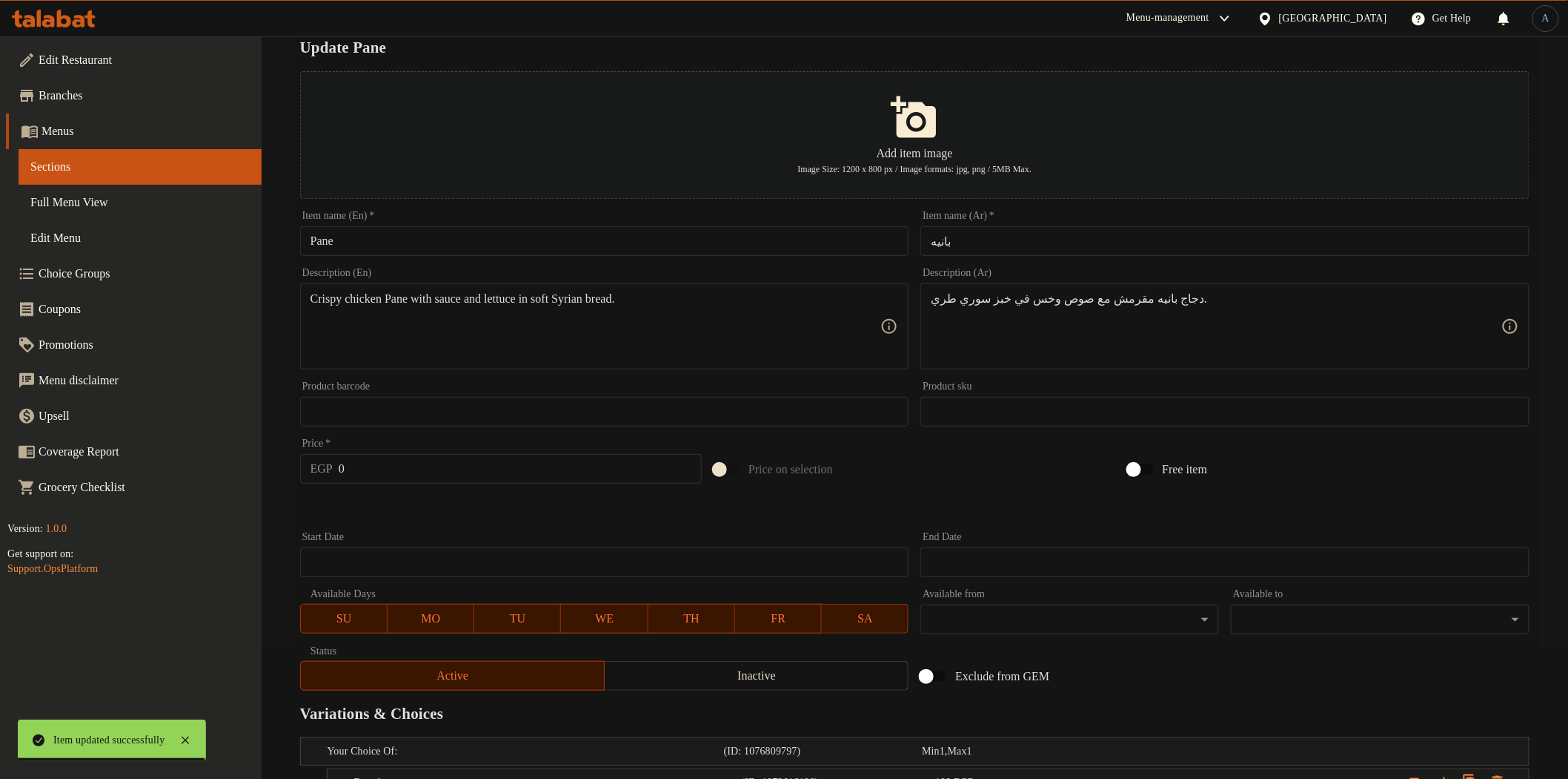
scroll to position [0, 0]
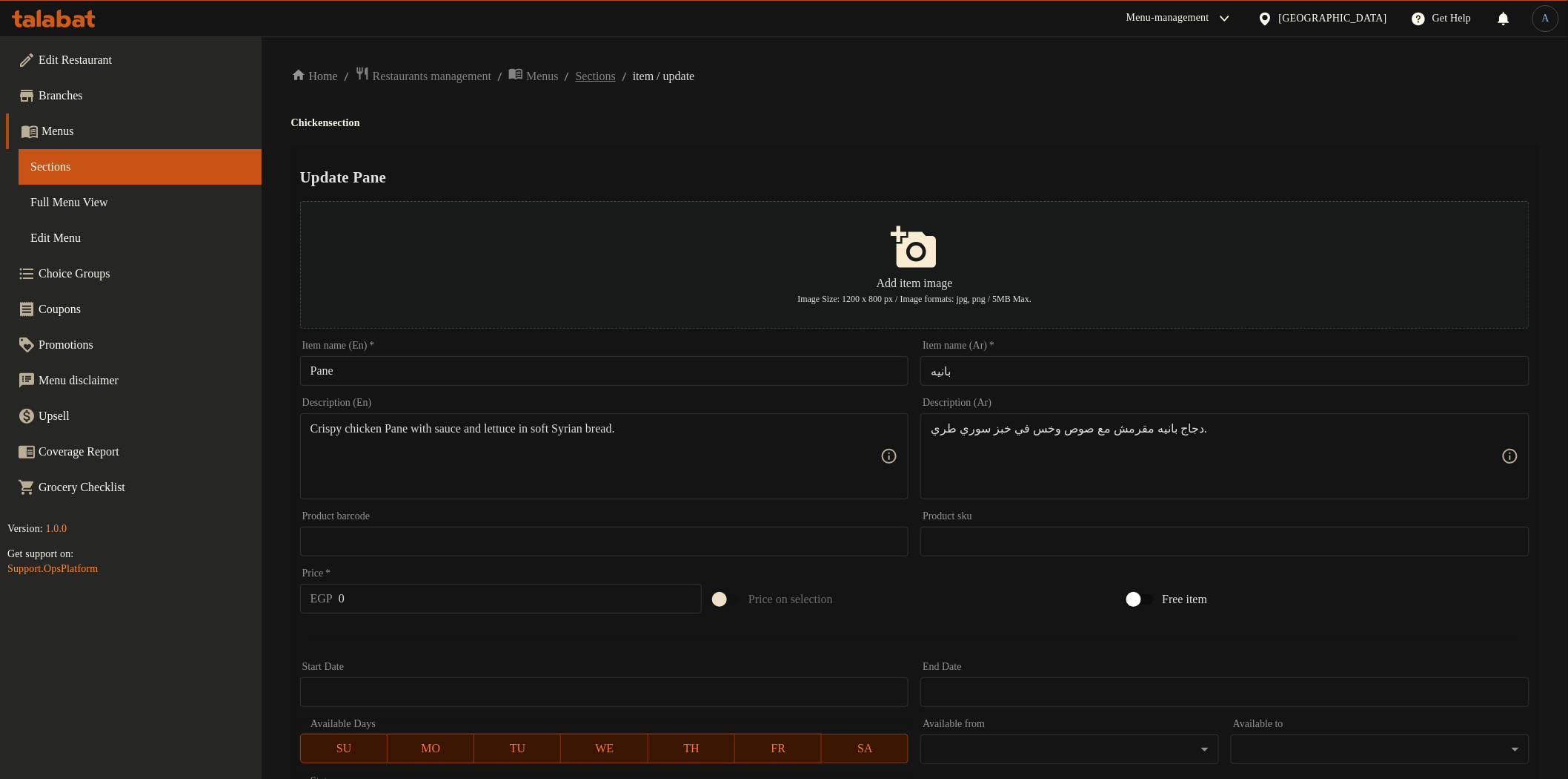
click at [616, 72] on span "Sections" at bounding box center [595, 76] width 40 height 18
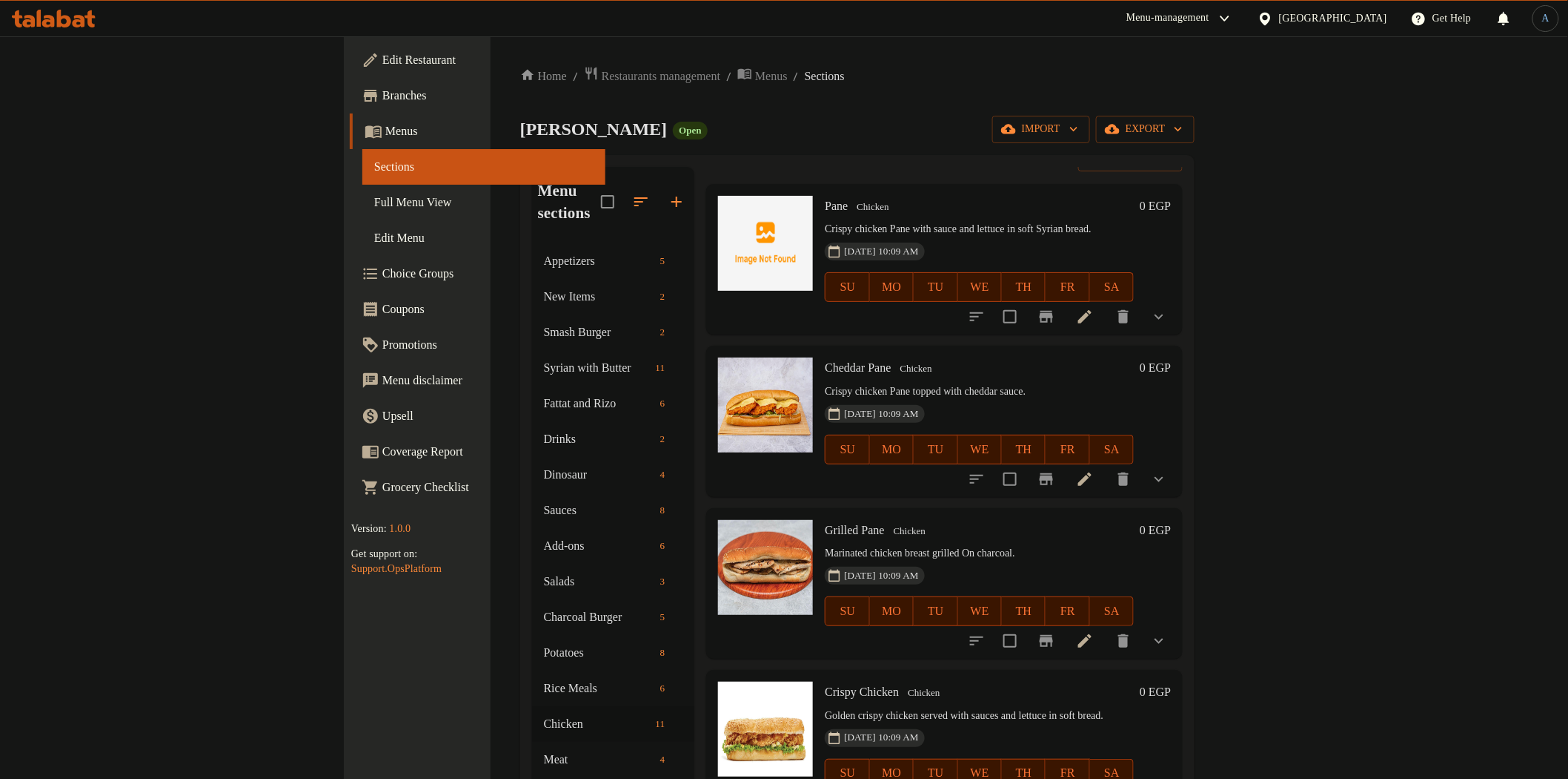
scroll to position [82, 0]
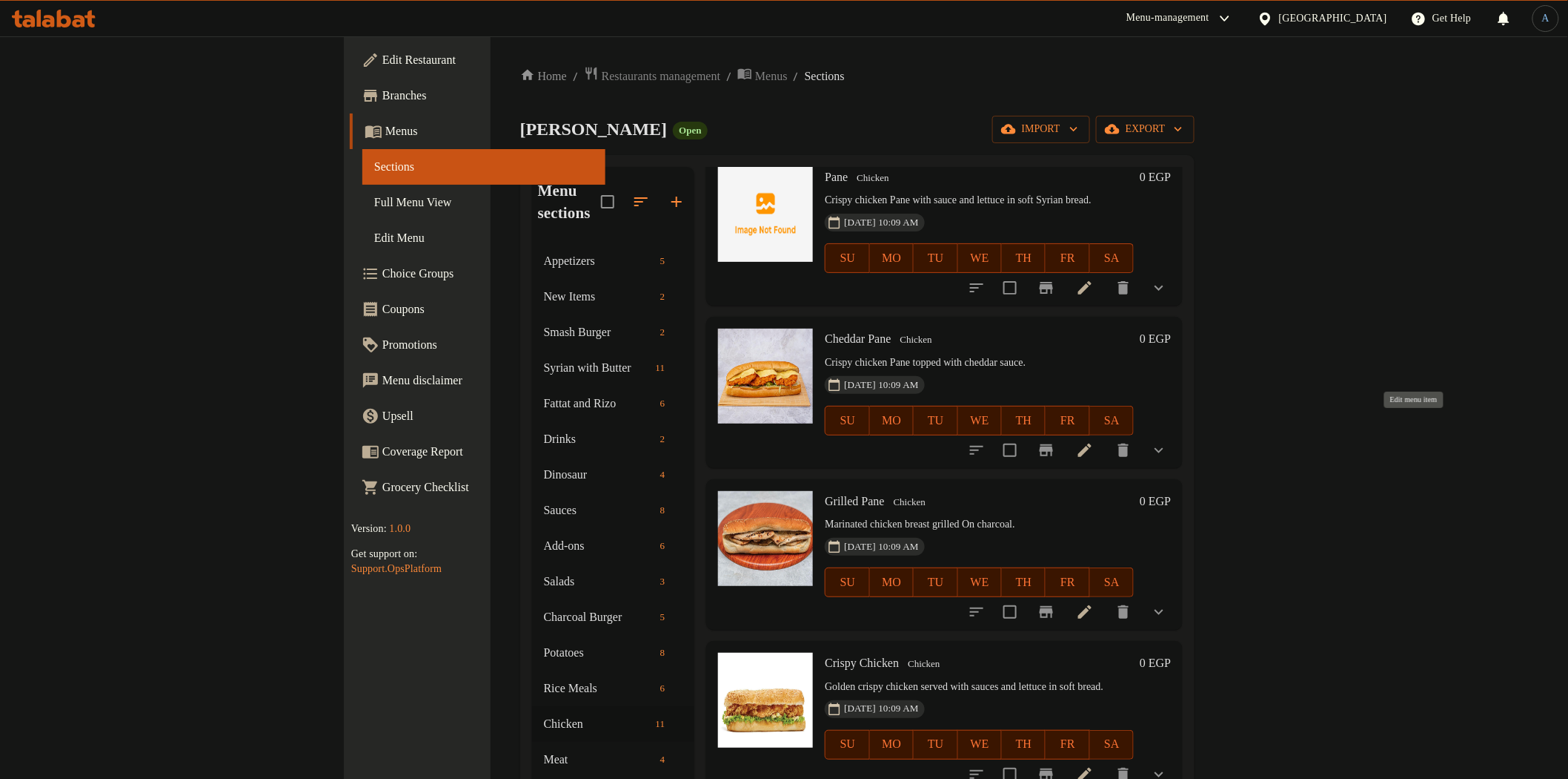
click at [1094, 441] on icon at bounding box center [1085, 450] width 18 height 18
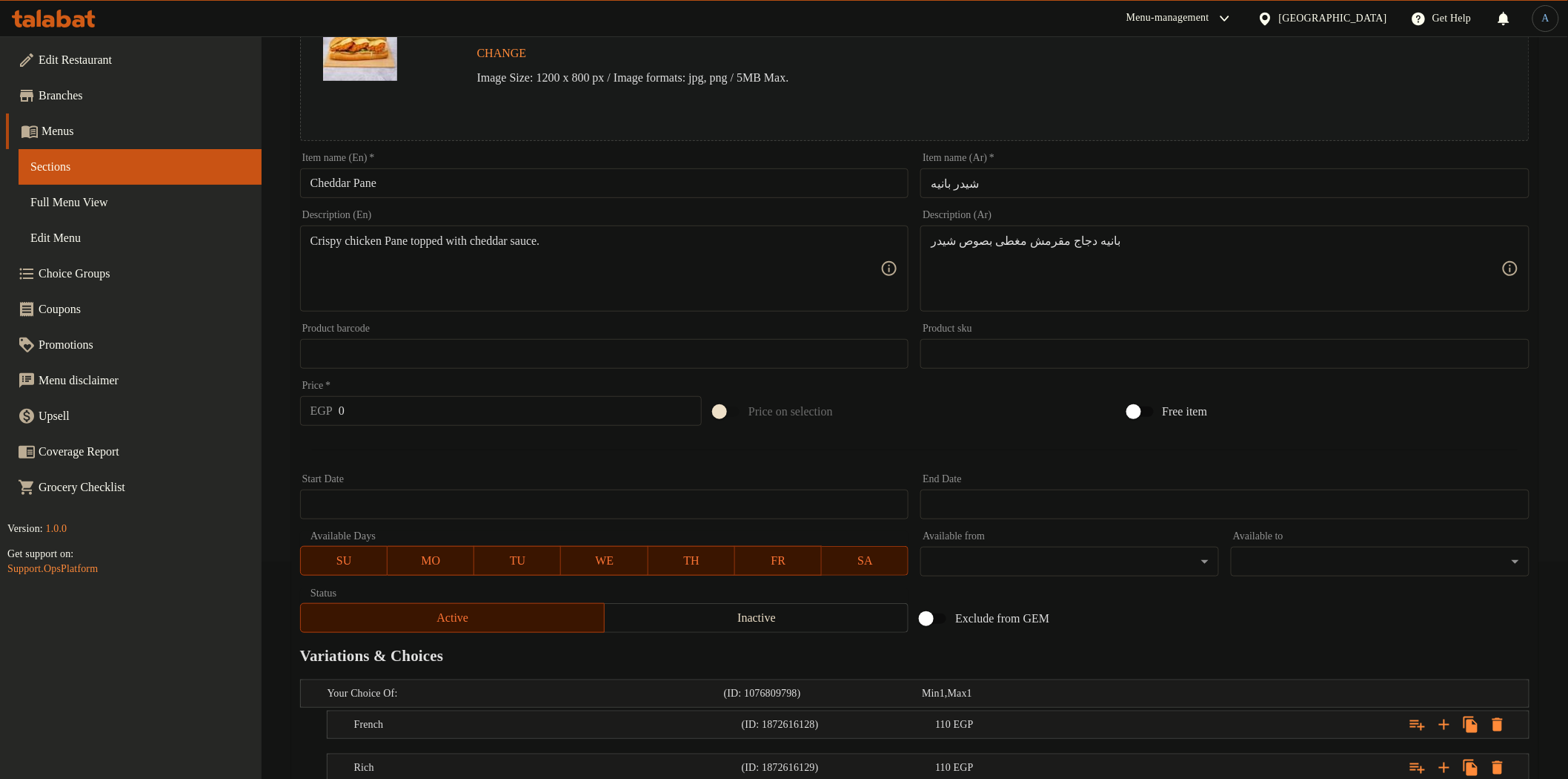
scroll to position [323, 0]
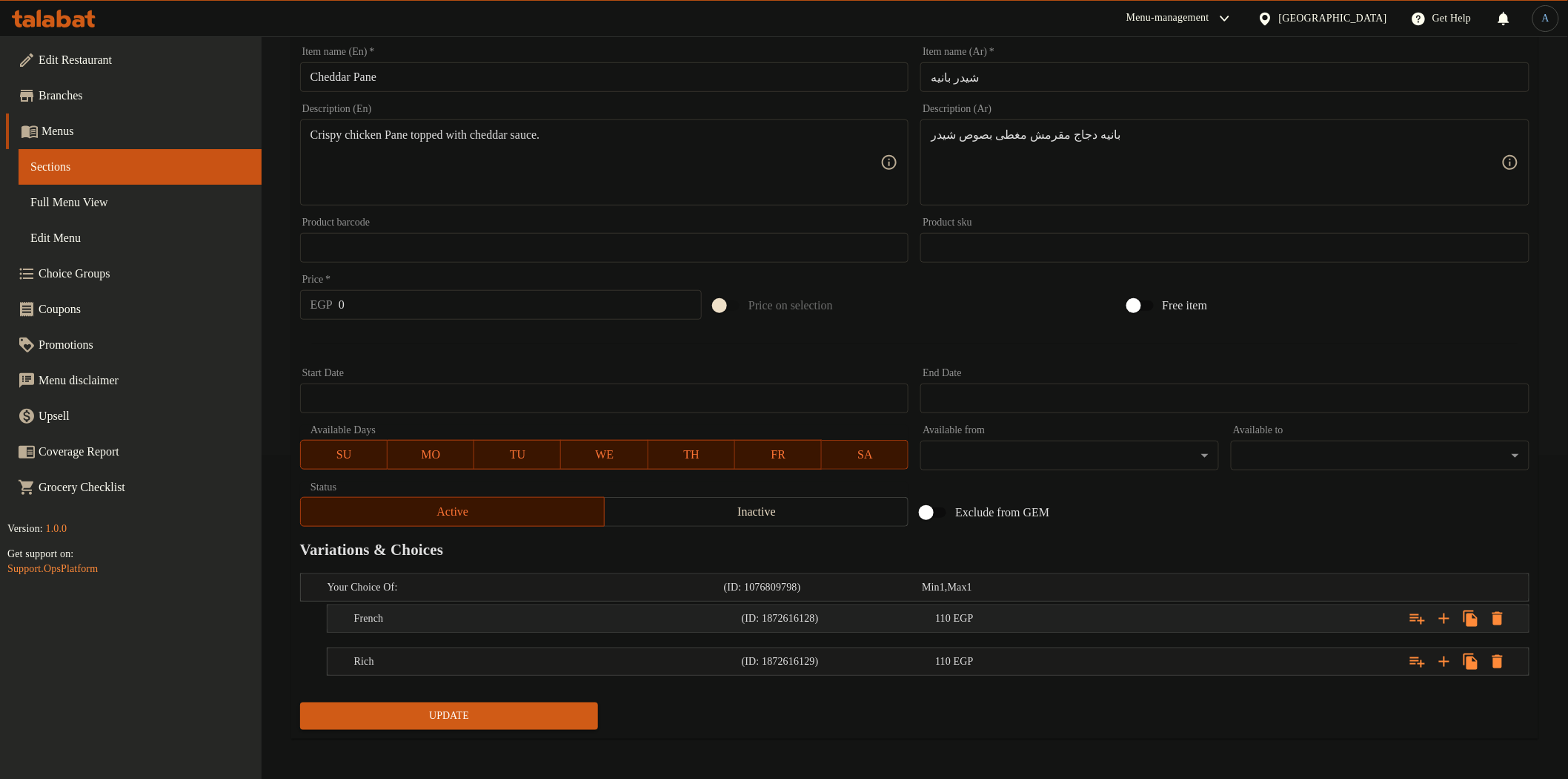
click at [896, 613] on h5 "(ID: 1872616128)" at bounding box center [836, 618] width 188 height 15
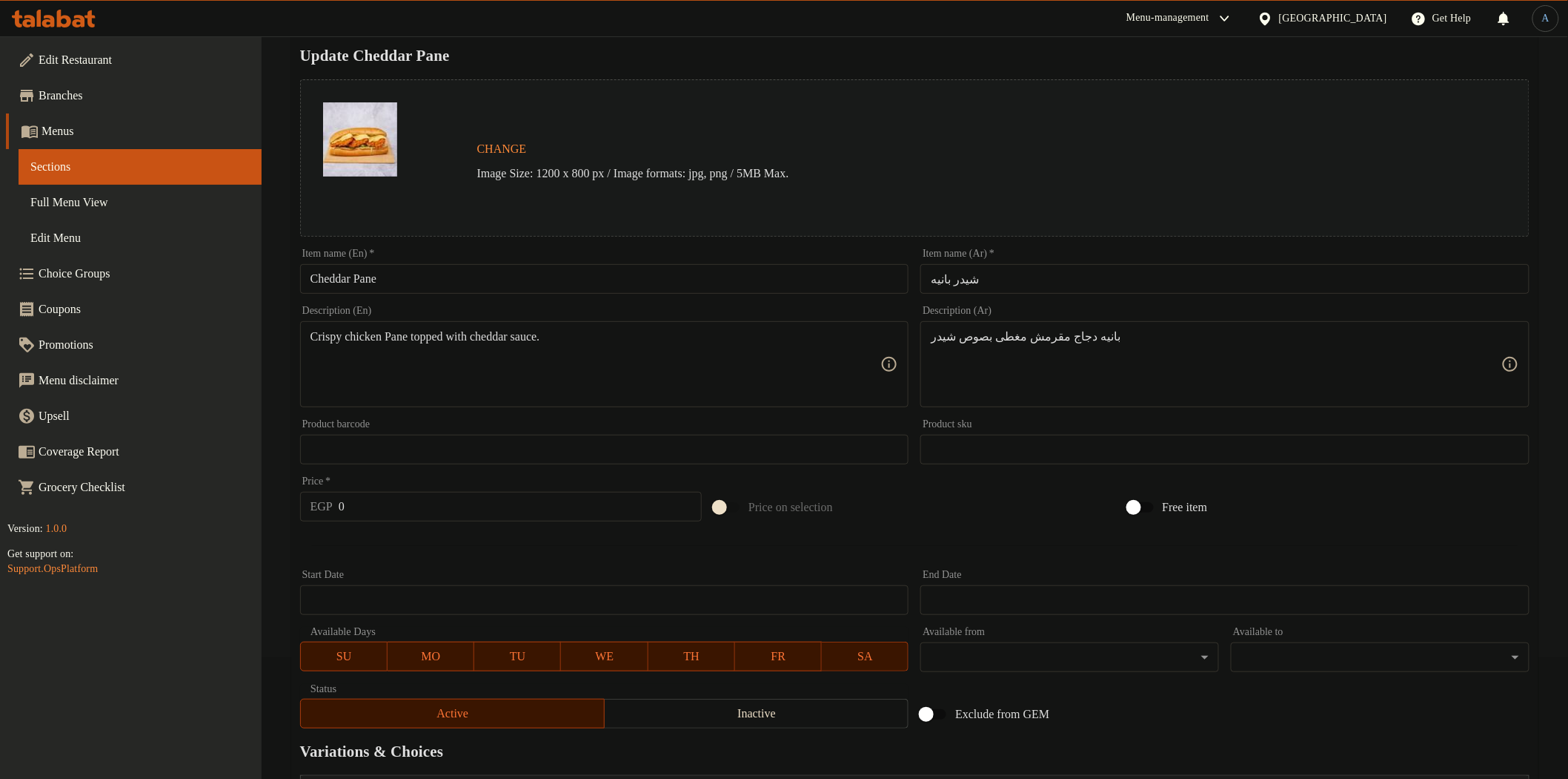
scroll to position [0, 0]
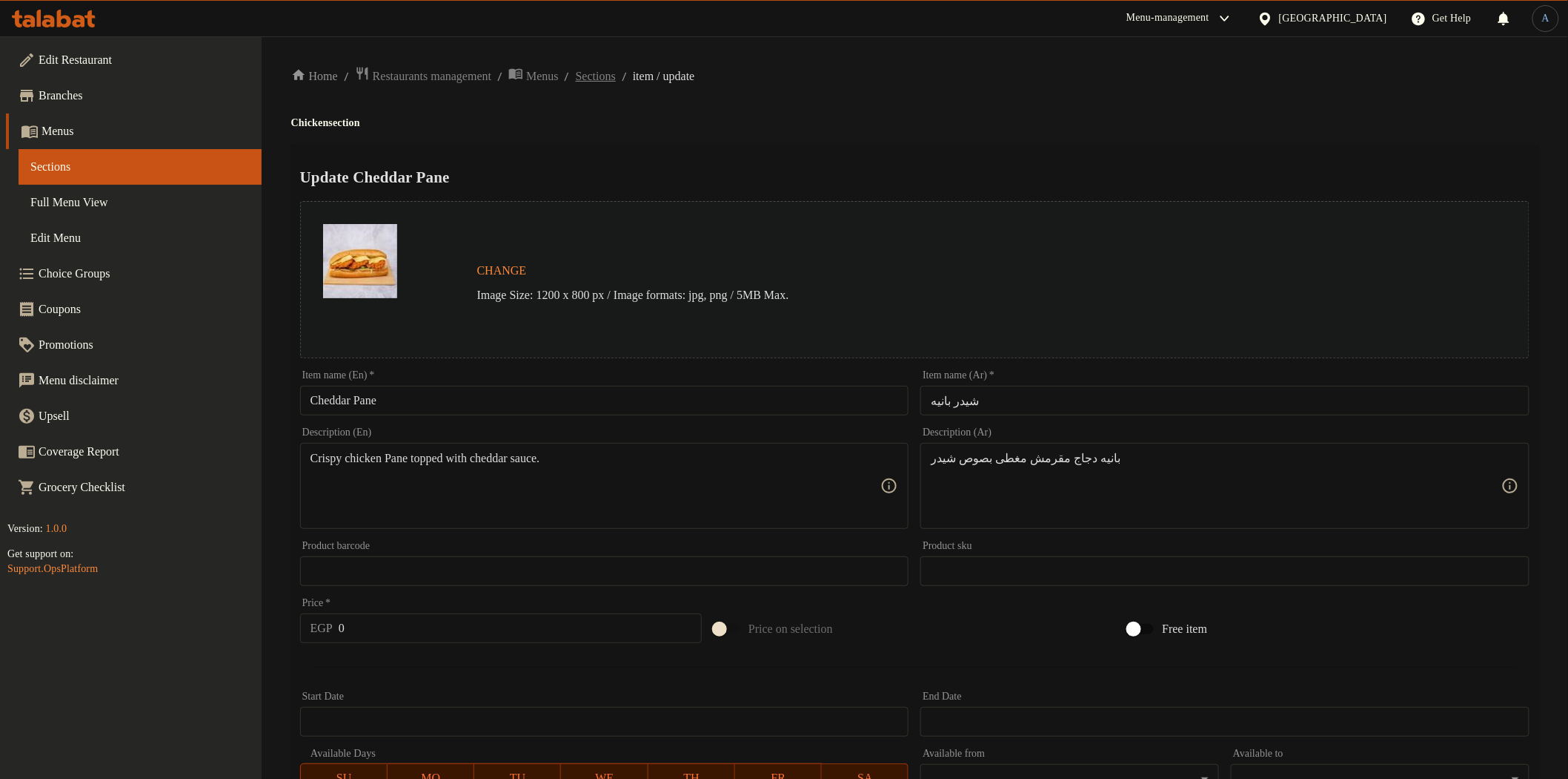
click at [616, 72] on span "Sections" at bounding box center [595, 76] width 40 height 18
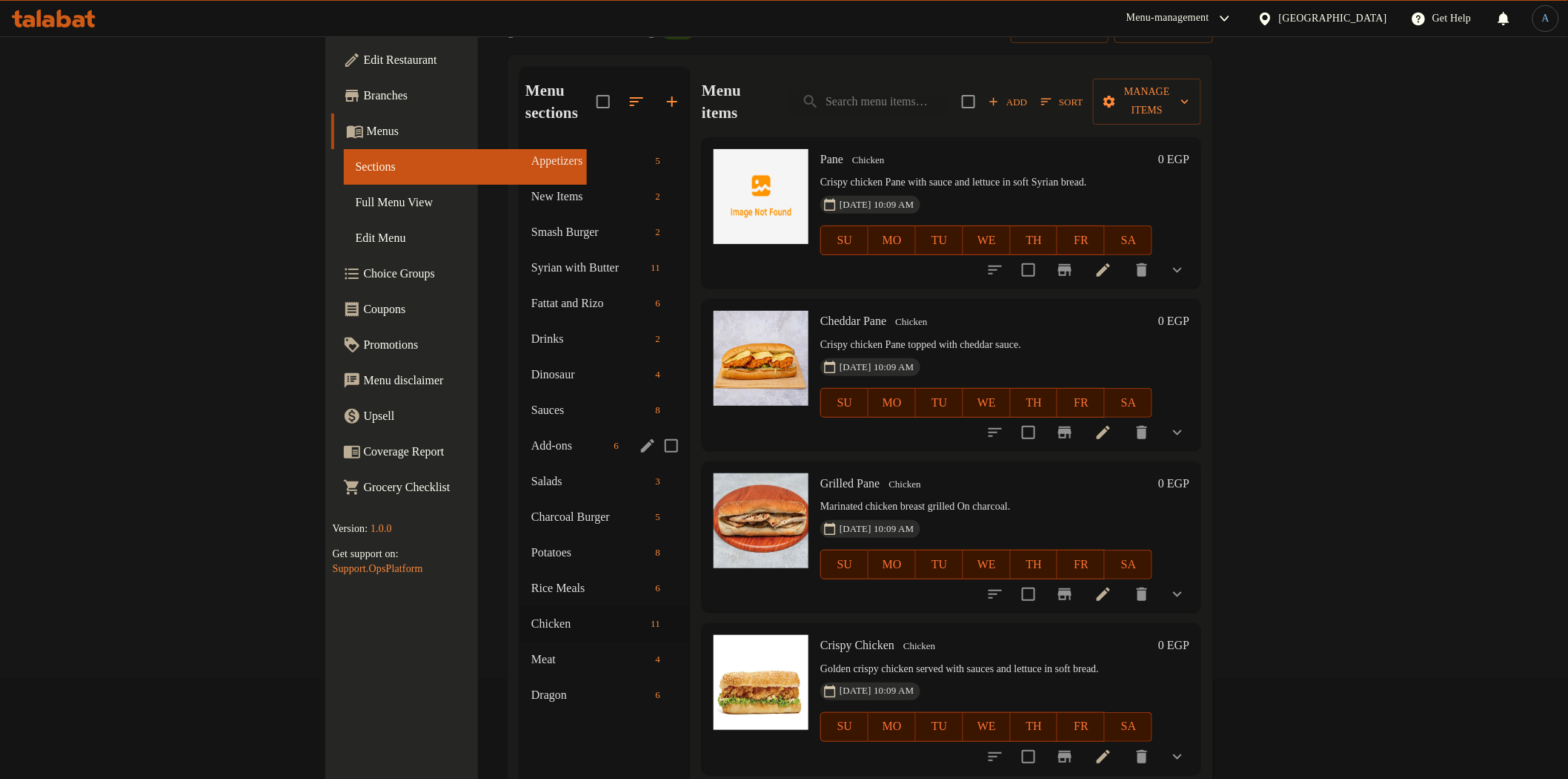
scroll to position [208, 0]
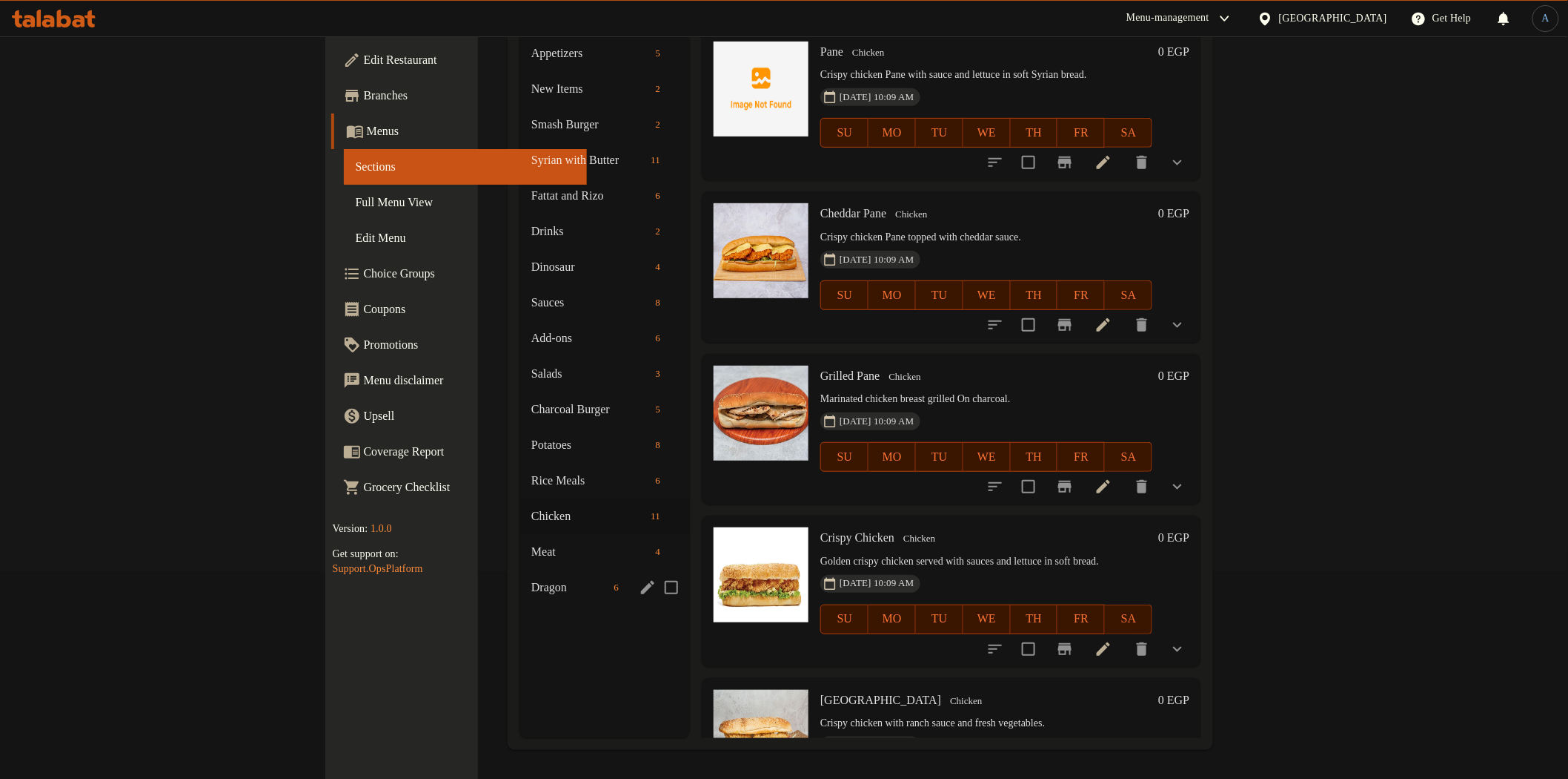
click at [531, 543] on span "Meat" at bounding box center [589, 552] width 118 height 18
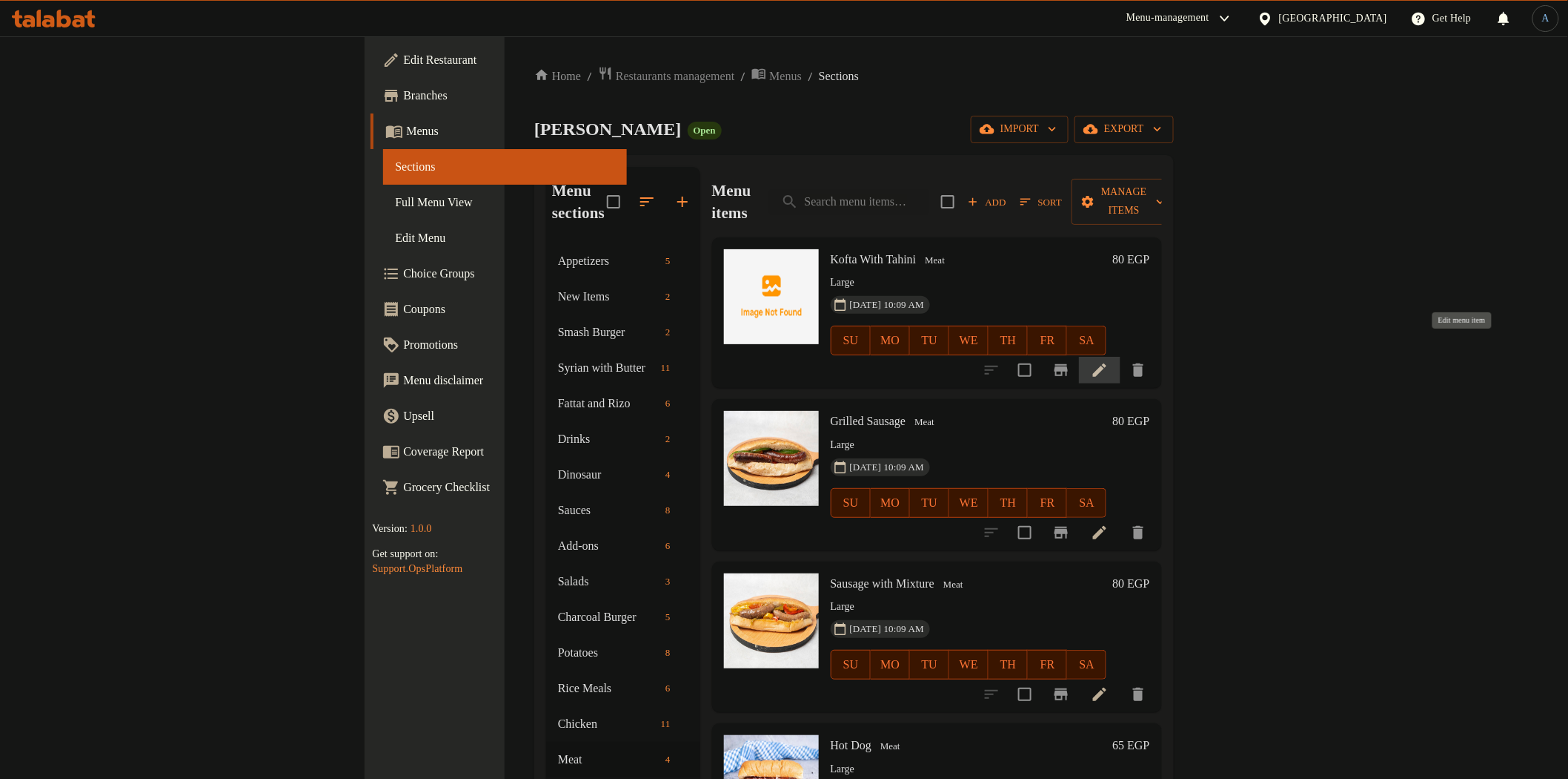
click at [1108, 361] on icon at bounding box center [1099, 370] width 18 height 18
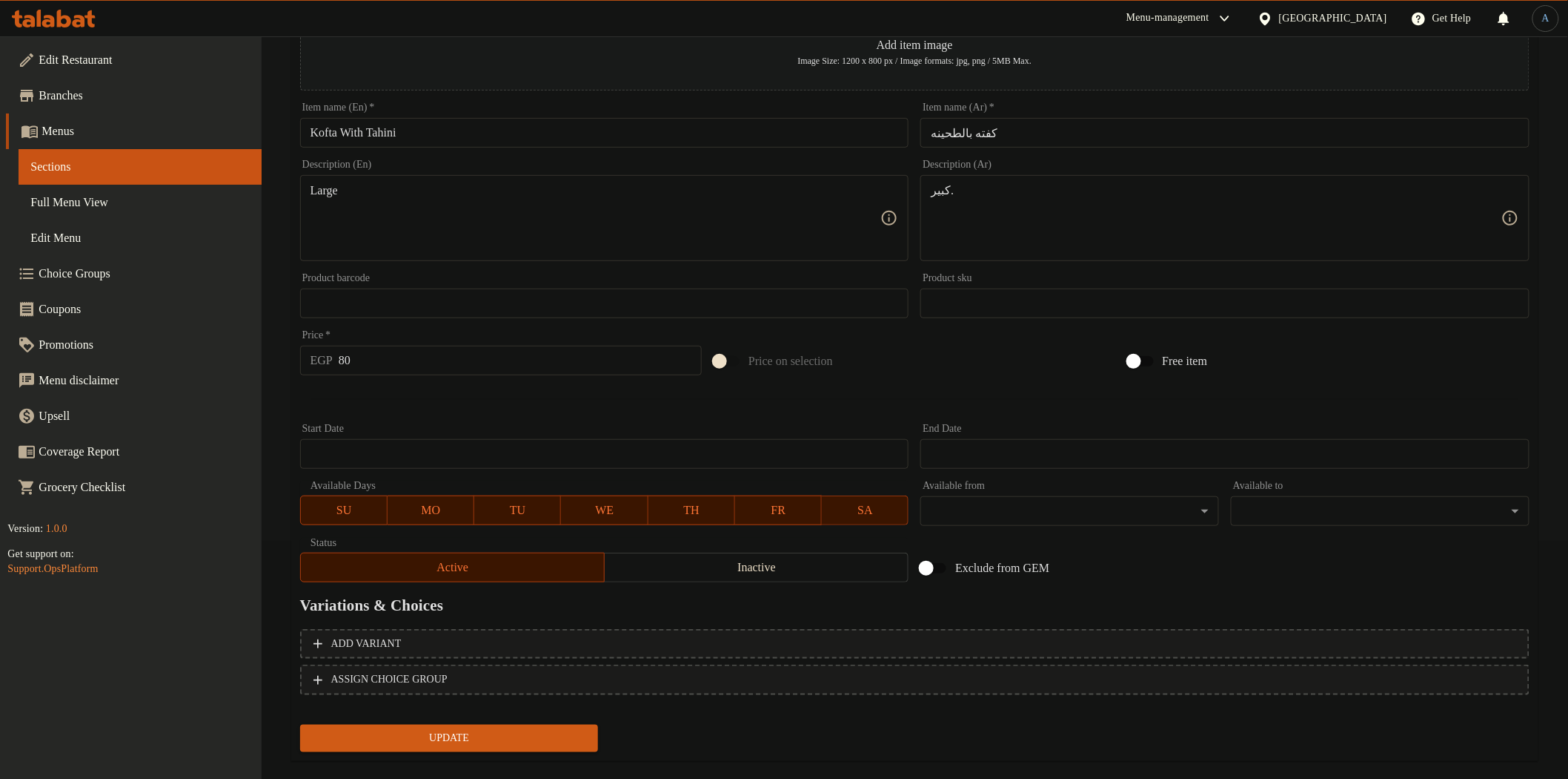
scroll to position [247, 0]
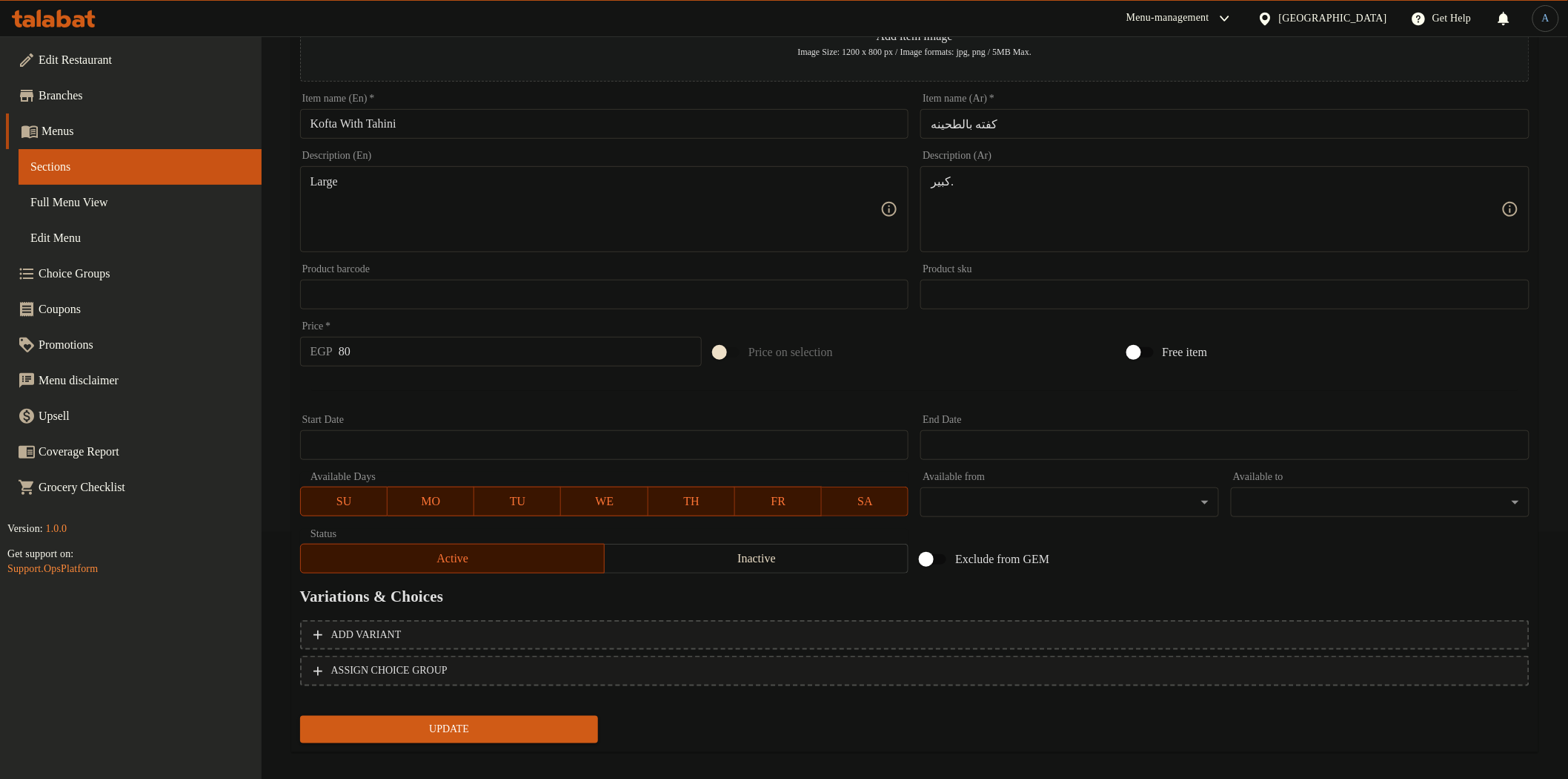
click at [442, 347] on input "80" at bounding box center [520, 352] width 364 height 30
type input "90"
click at [300, 716] on button "Update" at bounding box center [450, 729] width 299 height 28
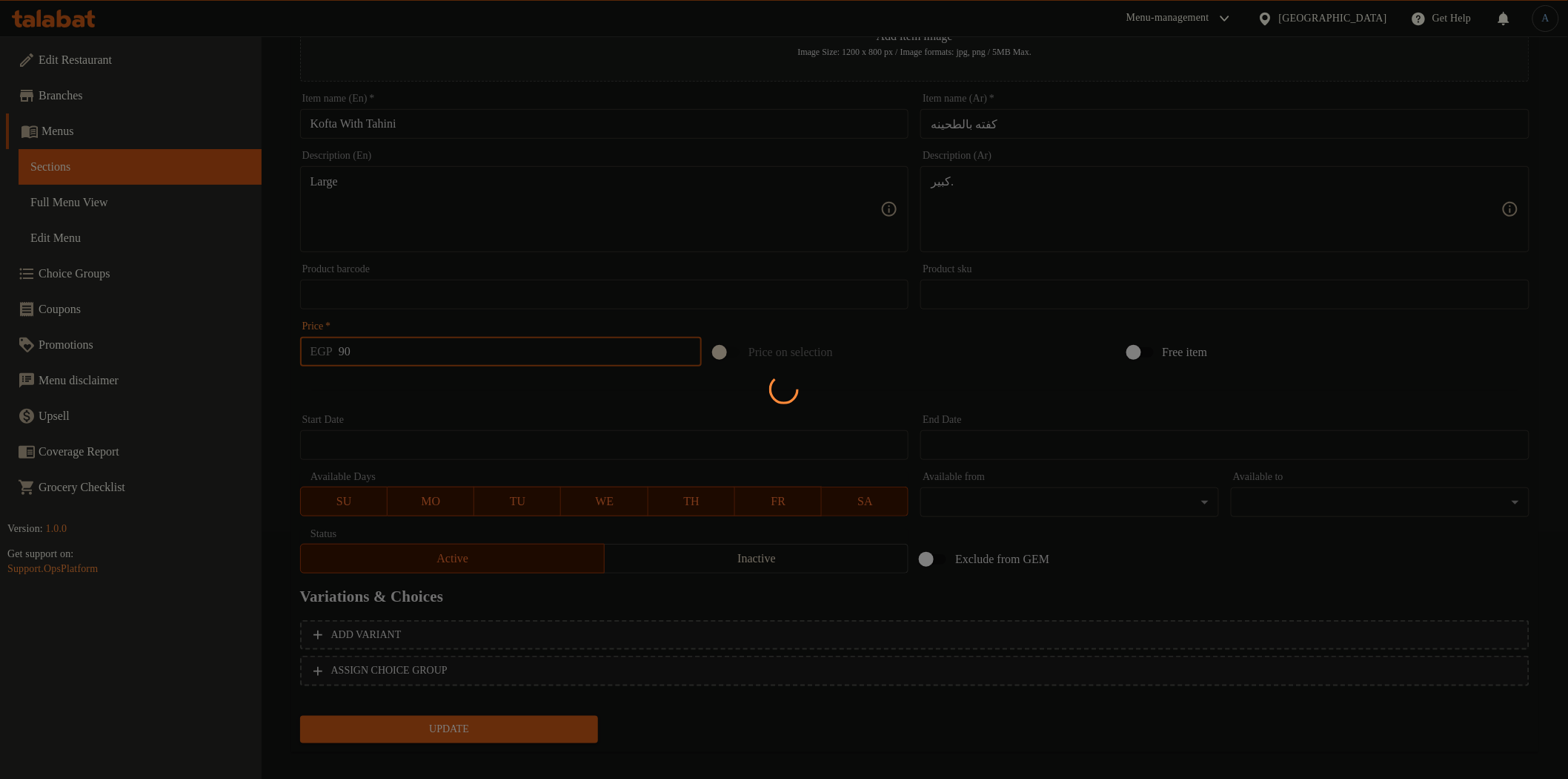
scroll to position [0, 0]
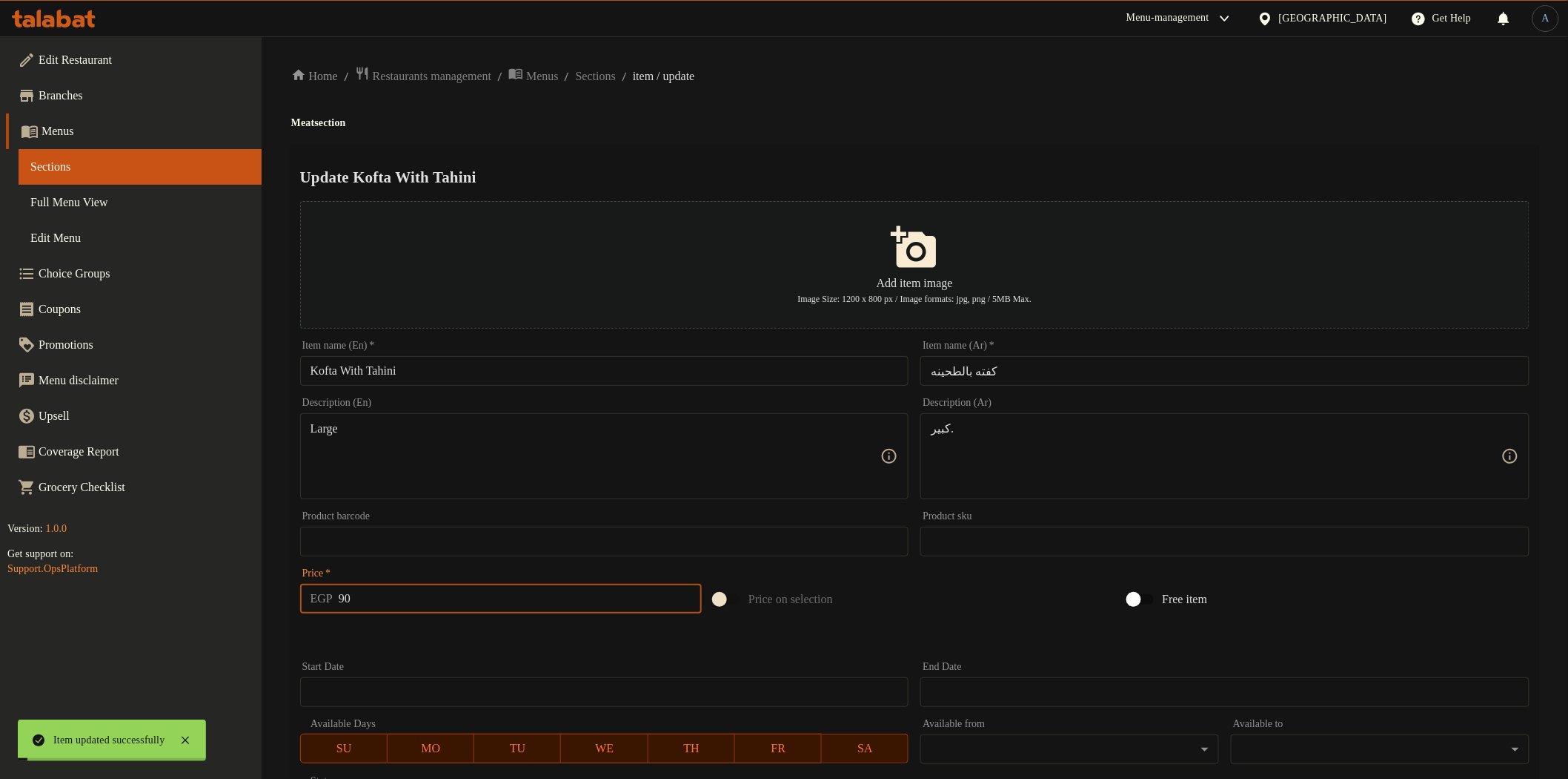
click at [610, 87] on div "Home / Restaurants management / Menus / Sections / item / update Meat section U…" at bounding box center [914, 538] width 1247 height 945
click at [612, 67] on span "Sections" at bounding box center [595, 76] width 40 height 18
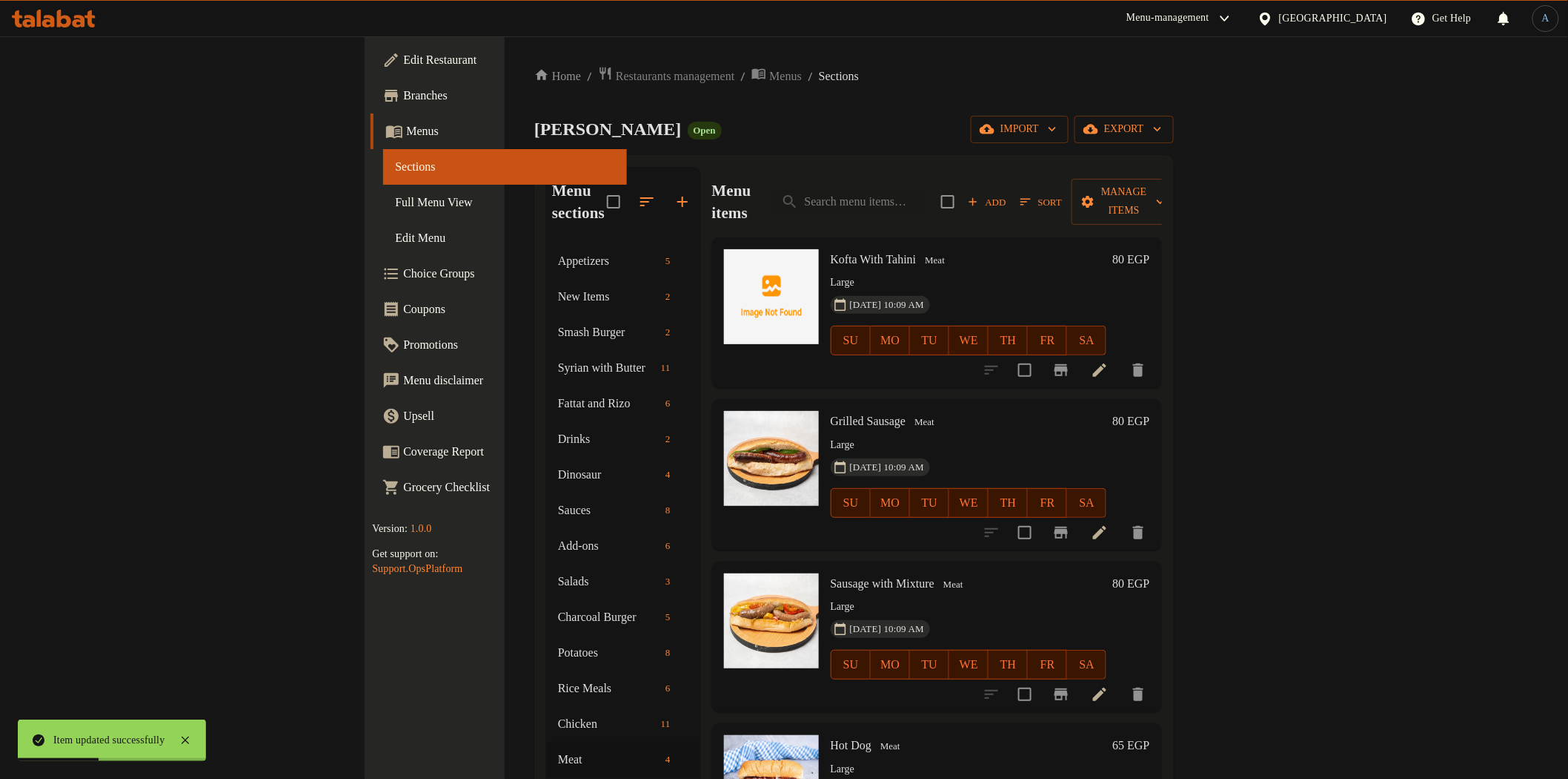
click at [1150, 411] on h6 "80 EGP" at bounding box center [1130, 421] width 37 height 21
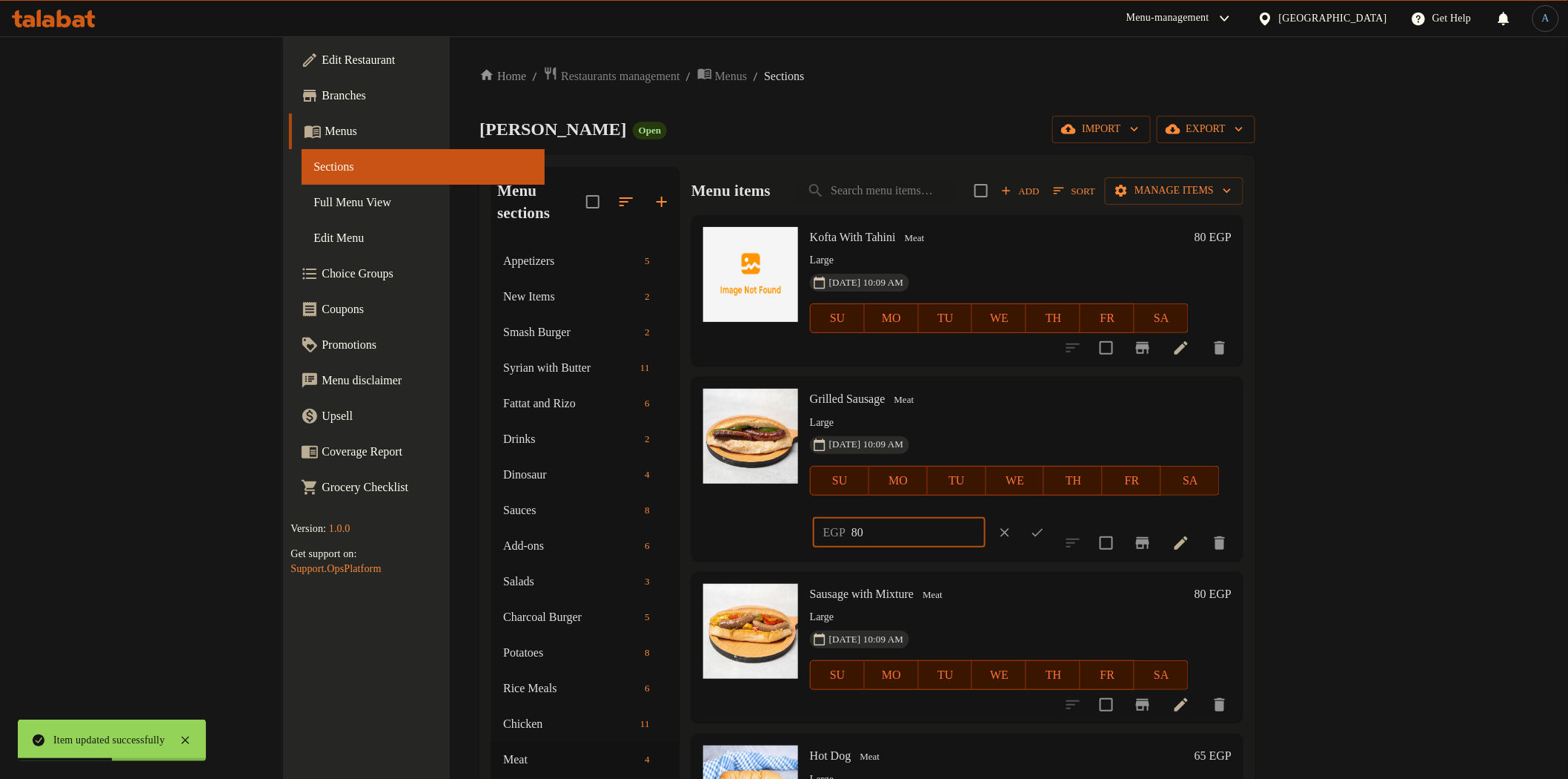
click at [986, 517] on input "80" at bounding box center [918, 532] width 134 height 30
type input "90"
click at [1054, 516] on button "ok" at bounding box center [1037, 532] width 33 height 33
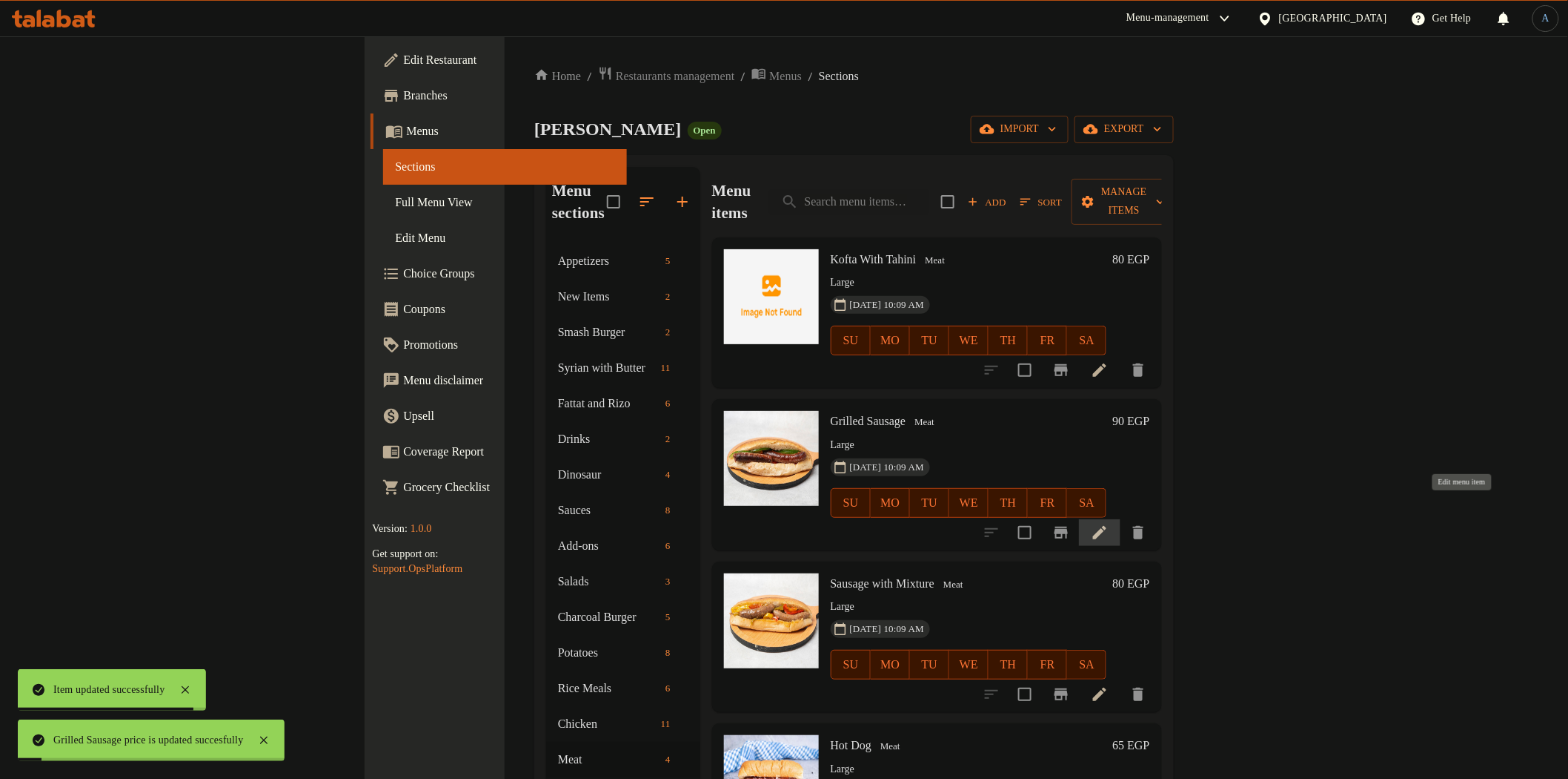
click at [1106, 526] on icon at bounding box center [1099, 532] width 13 height 13
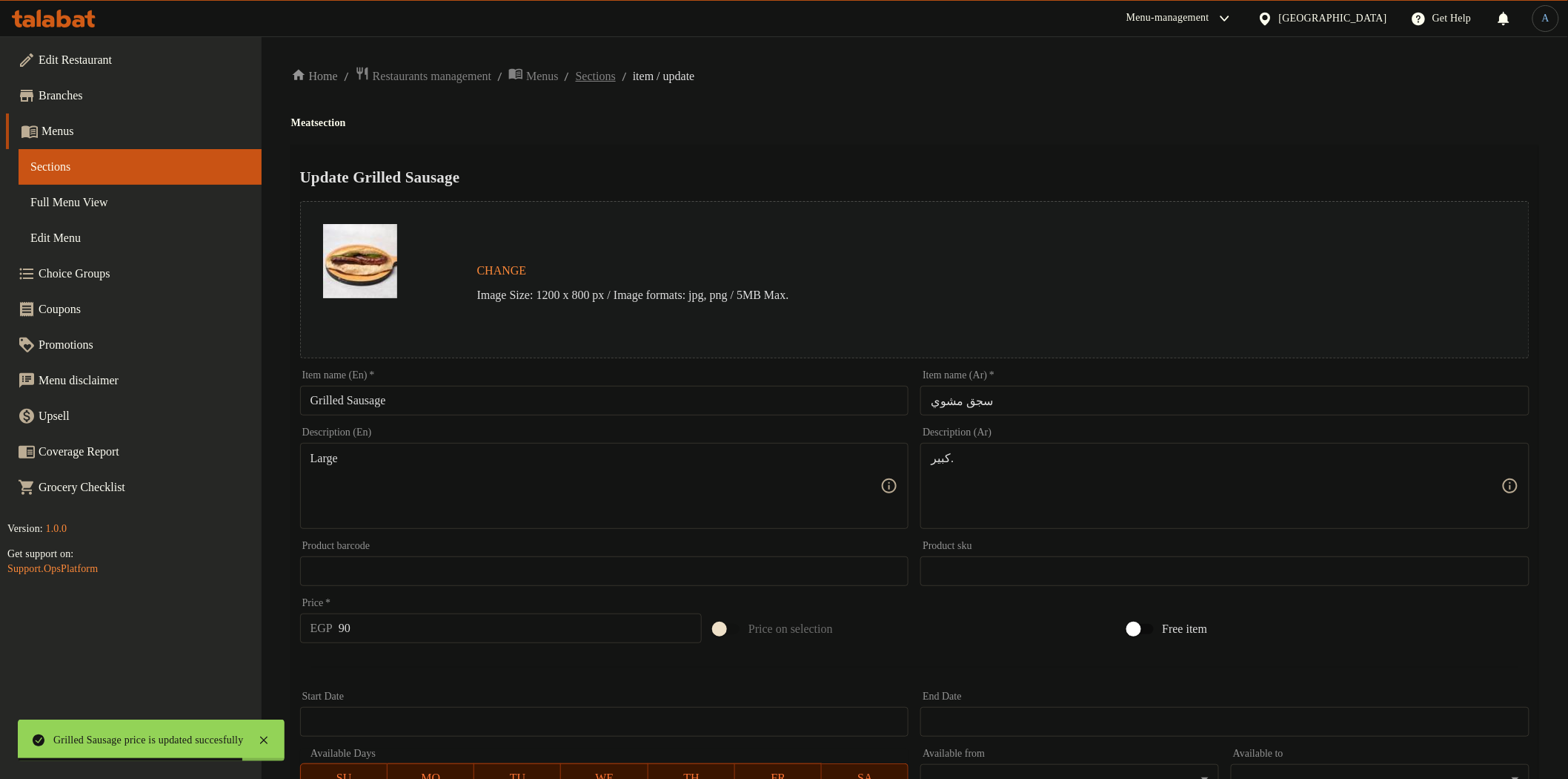
click at [616, 69] on span "Sections" at bounding box center [595, 76] width 40 height 18
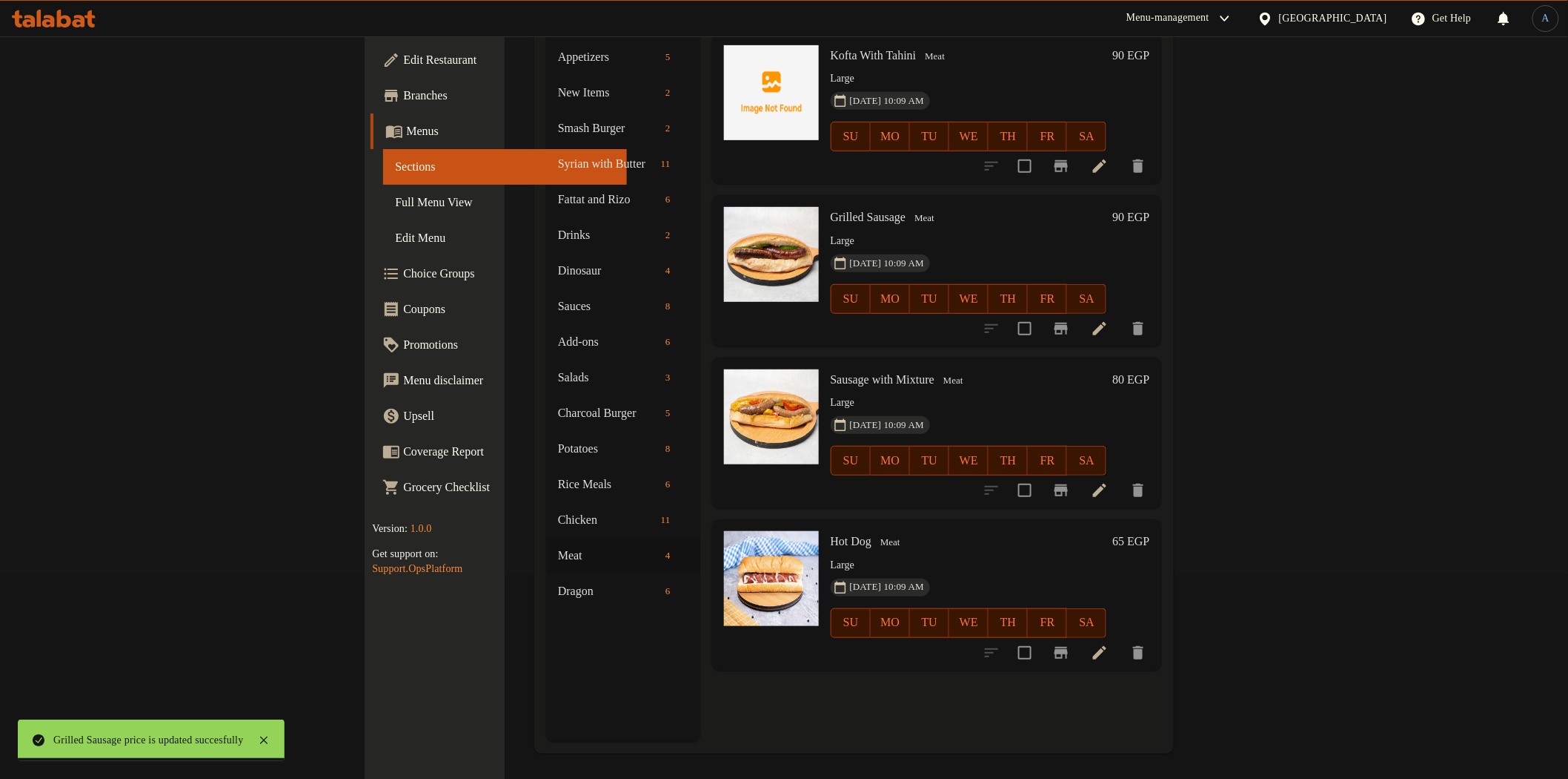
scroll to position [208, 0]
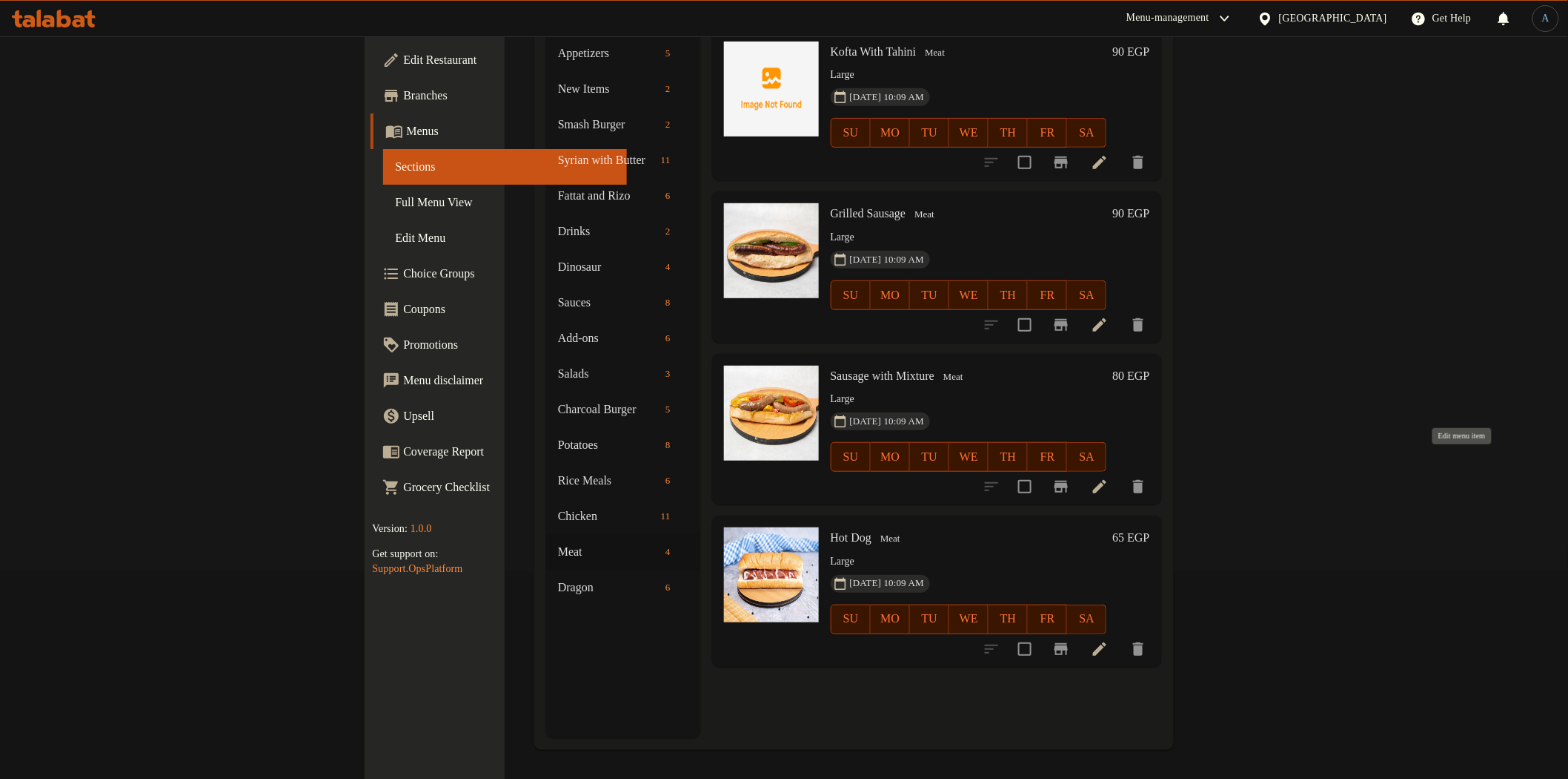
click at [1108, 478] on icon at bounding box center [1099, 487] width 18 height 18
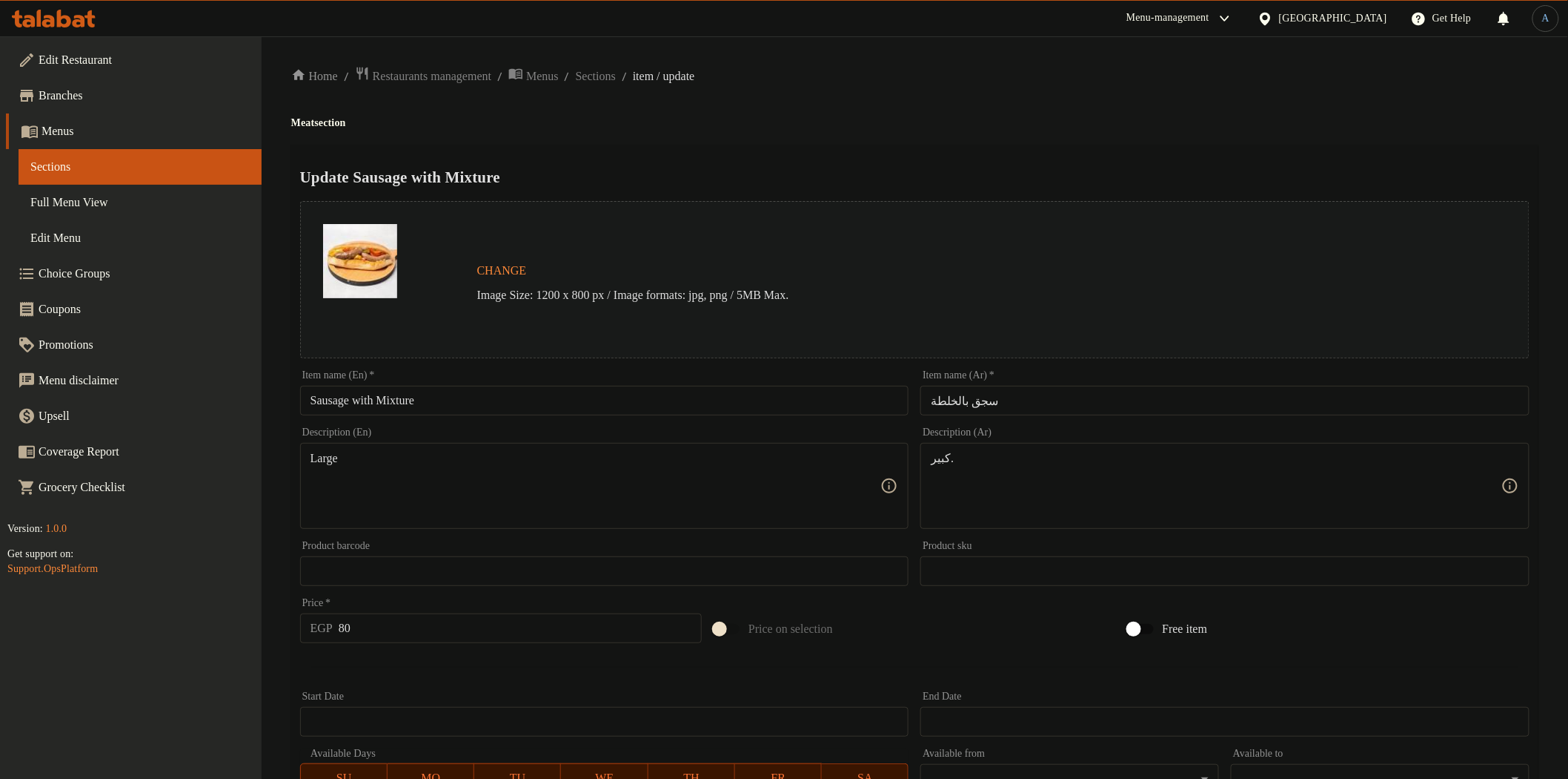
click at [405, 398] on input "Sausage with Mixture" at bounding box center [604, 400] width 609 height 30
click at [985, 401] on input "سجق بالخلطة" at bounding box center [1224, 400] width 609 height 30
click at [864, 108] on div "Home / Restaurants management / Menus / Sections / item / update Meat section U…" at bounding box center [914, 553] width 1247 height 974
click at [413, 396] on input "Sausage with Mixture" at bounding box center [604, 400] width 609 height 30
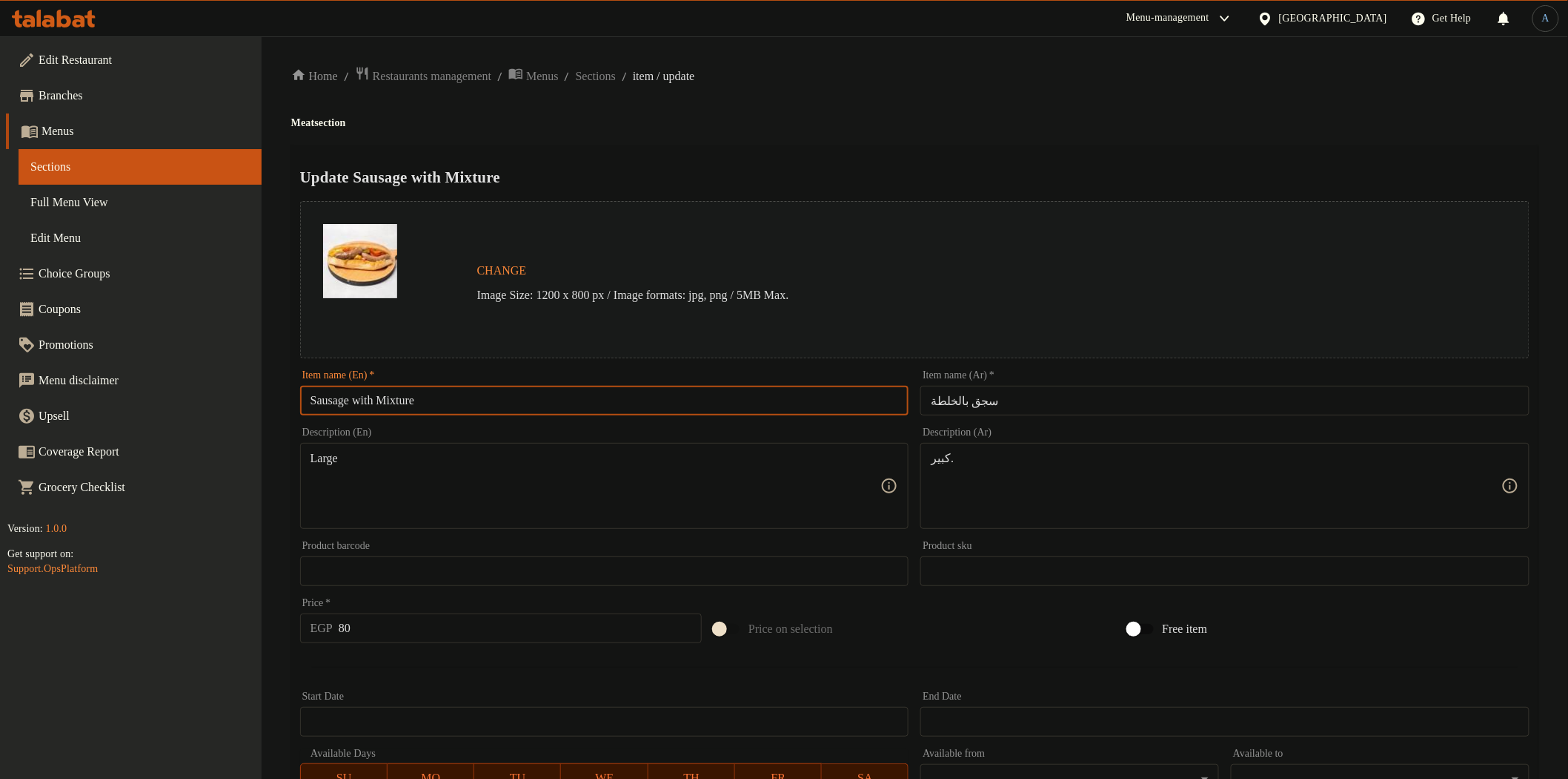
click at [413, 396] on input "Sausage with Mixture" at bounding box center [604, 400] width 609 height 30
paste input "Khalta"
click at [615, 391] on input "Sausage with Khalta" at bounding box center [604, 400] width 609 height 30
paste input "W"
type input "Sausage With Khalta"
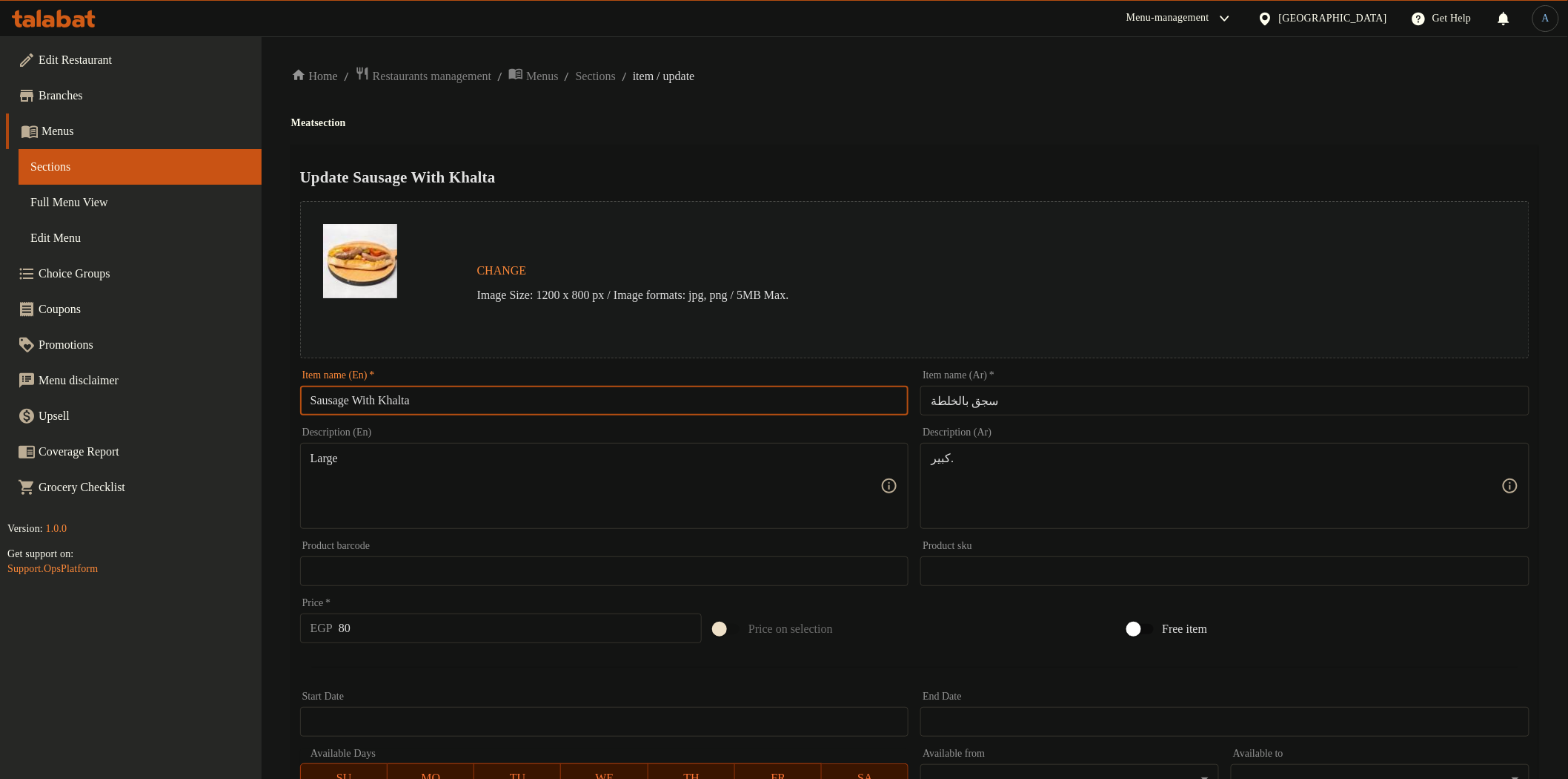
click at [852, 124] on h4 "Meat section" at bounding box center [914, 123] width 1247 height 15
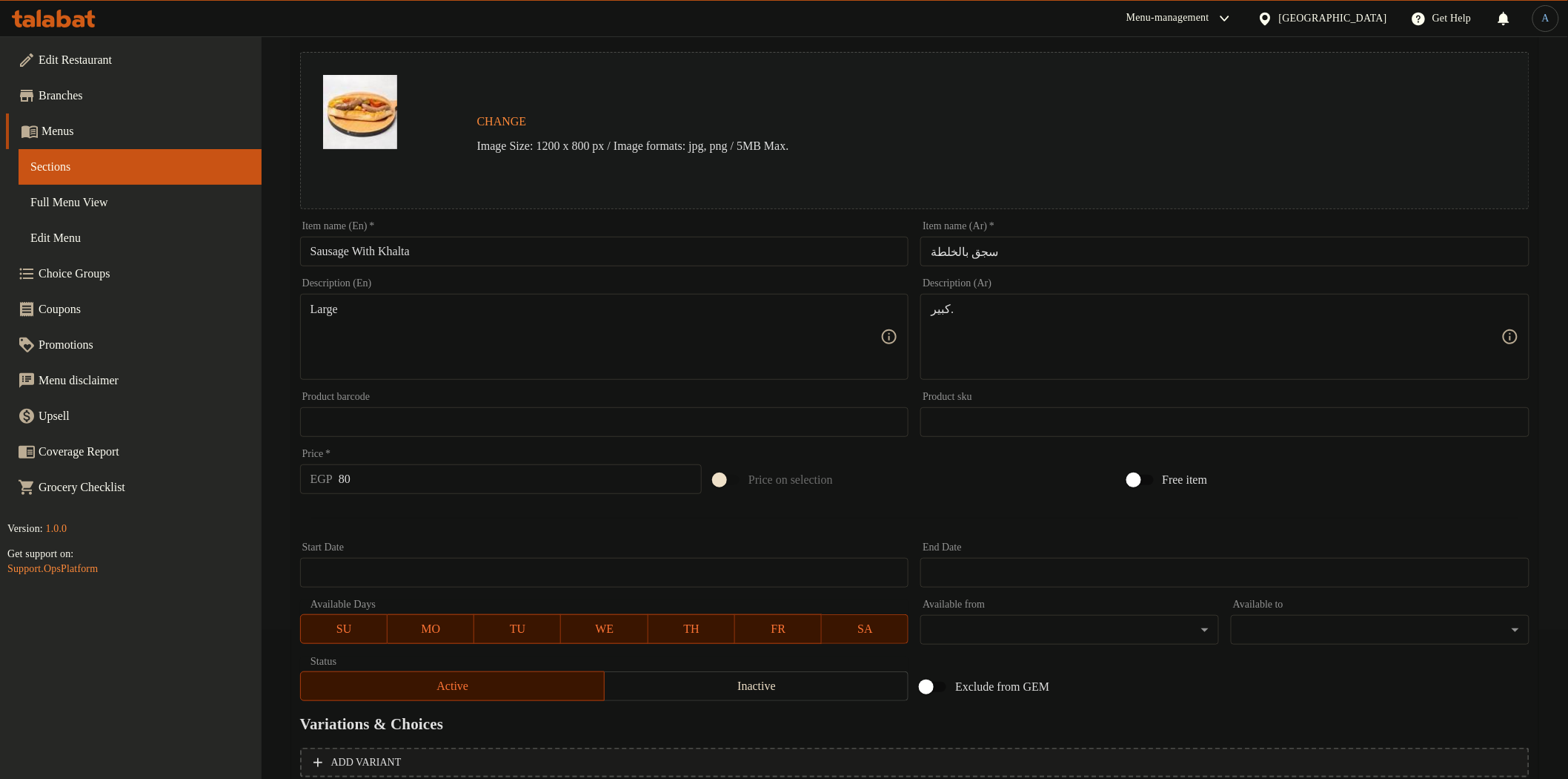
scroll to position [287, 0]
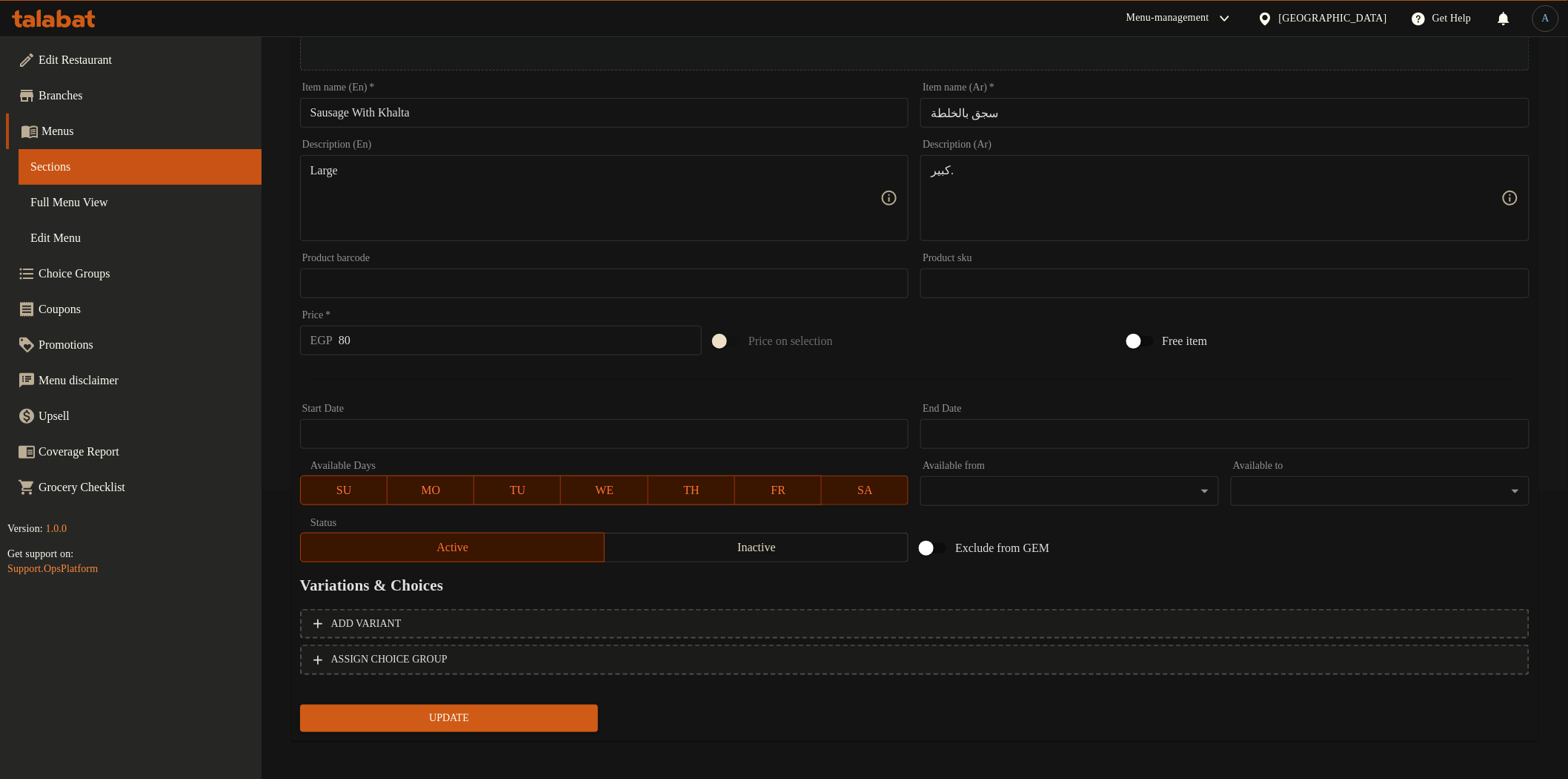
click at [471, 715] on span "Update" at bounding box center [450, 718] width 275 height 19
click at [436, 343] on input "80" at bounding box center [520, 340] width 364 height 30
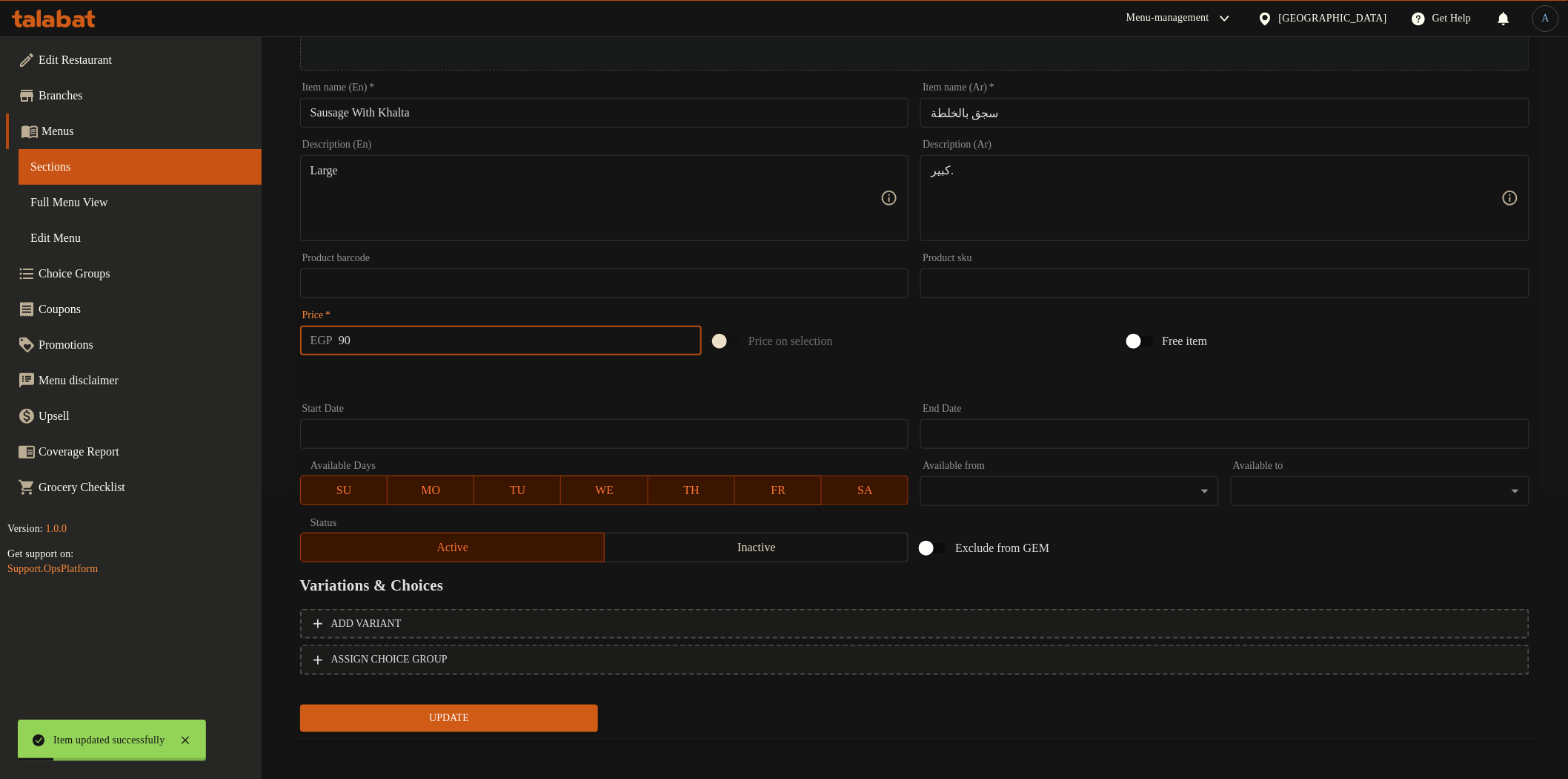
type input "90"
click at [300, 705] on button "Update" at bounding box center [450, 719] width 299 height 28
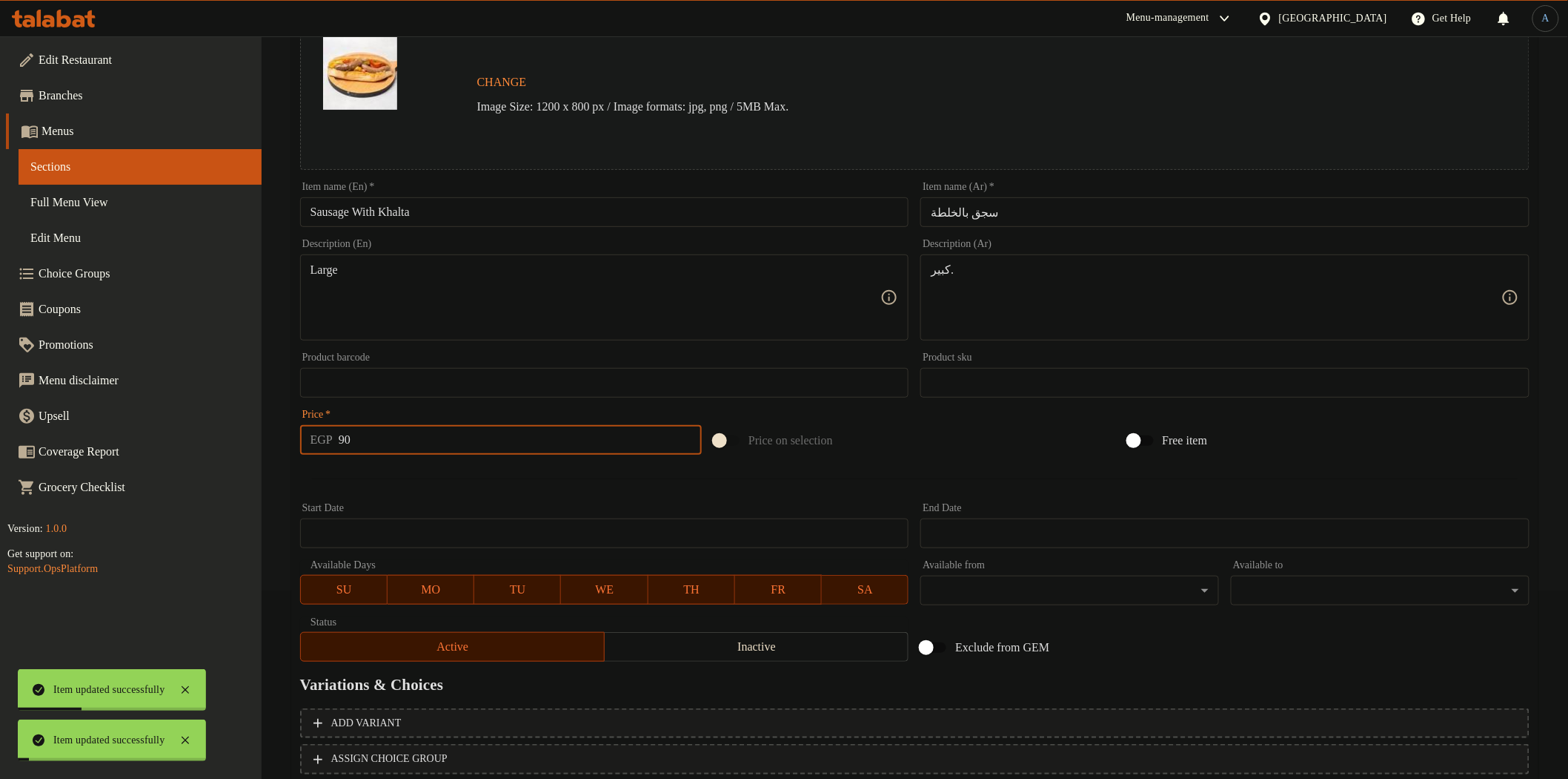
scroll to position [0, 0]
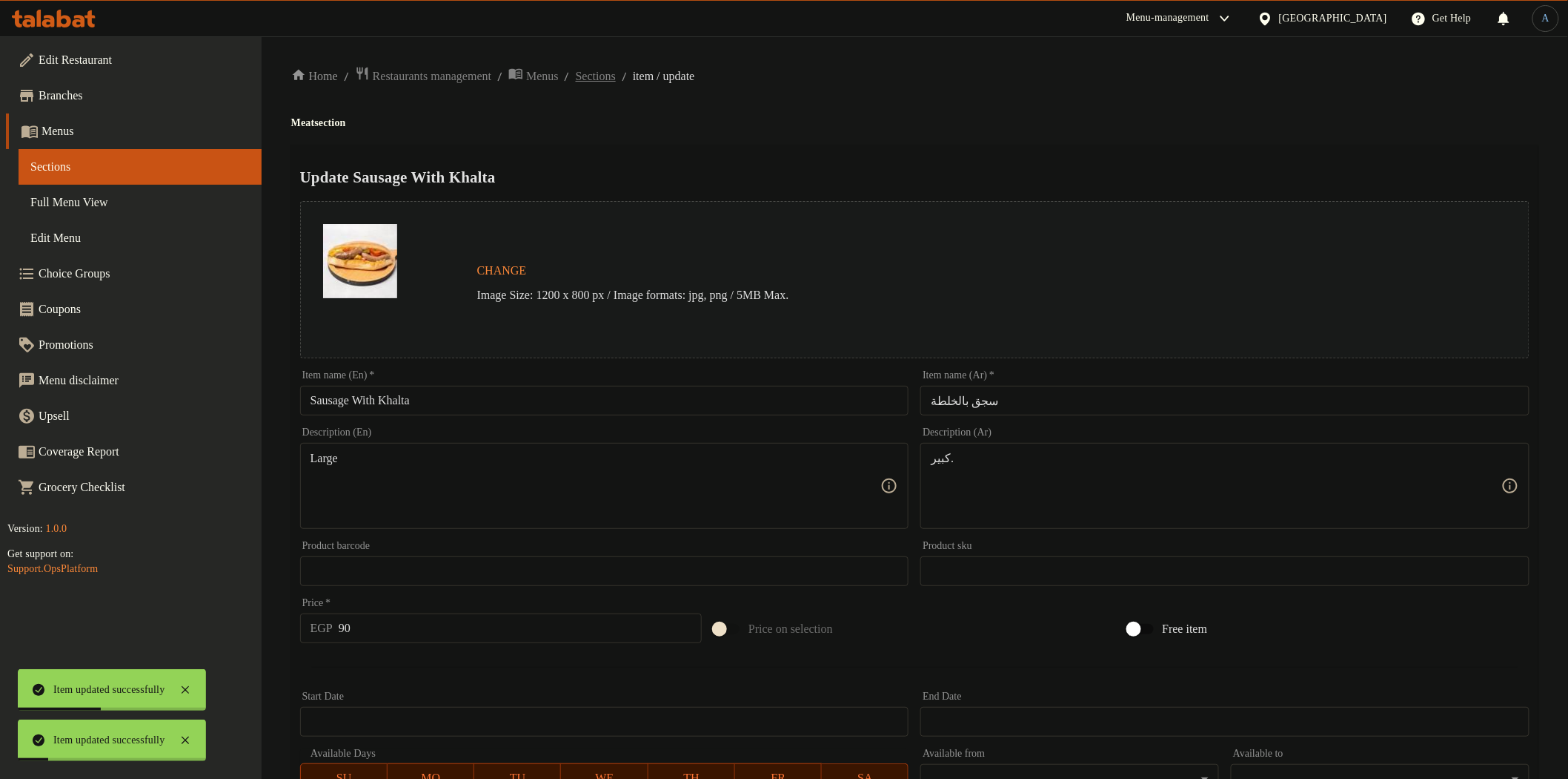
click at [616, 69] on span "Sections" at bounding box center [595, 76] width 40 height 18
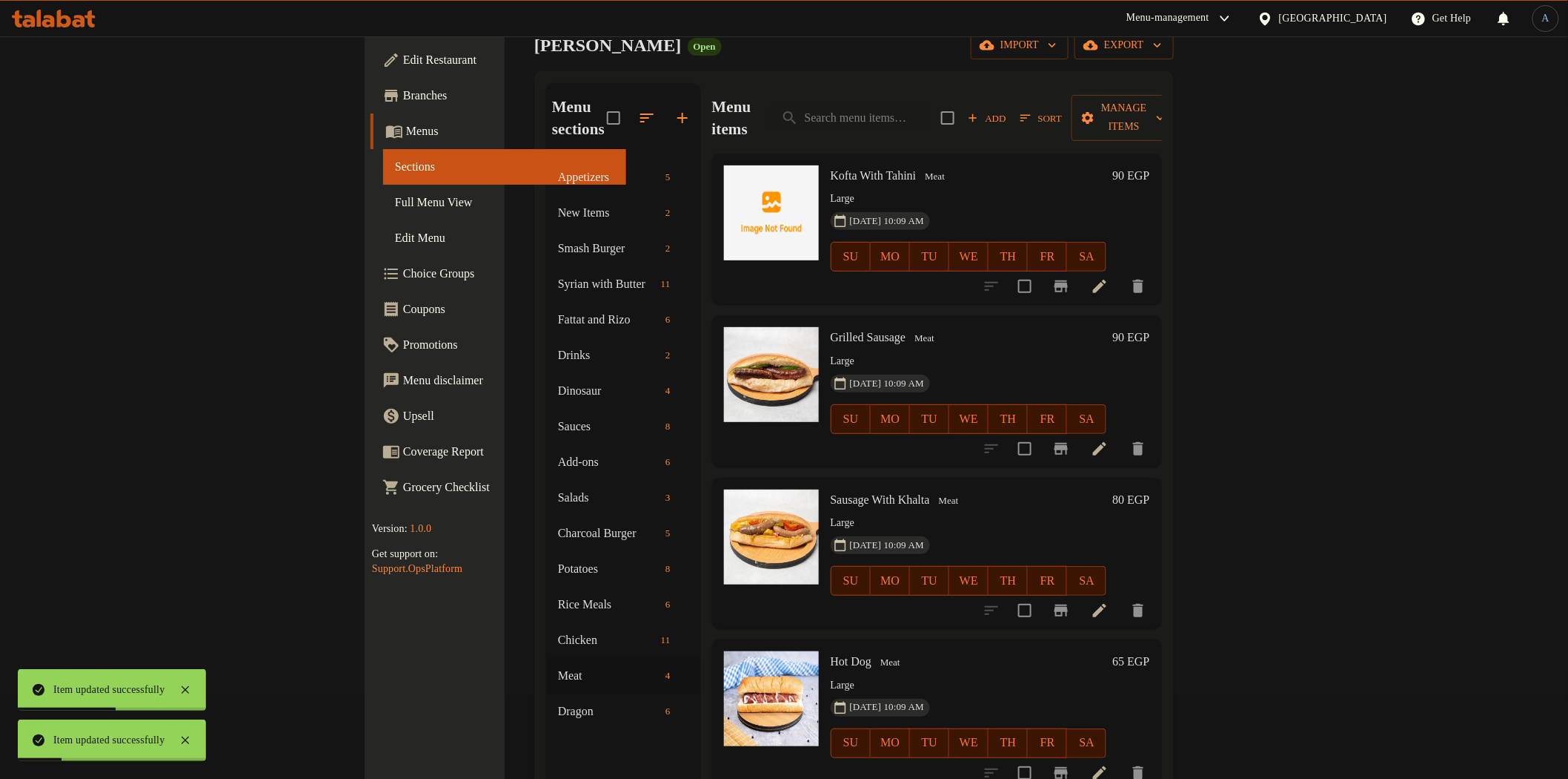
scroll to position [165, 0]
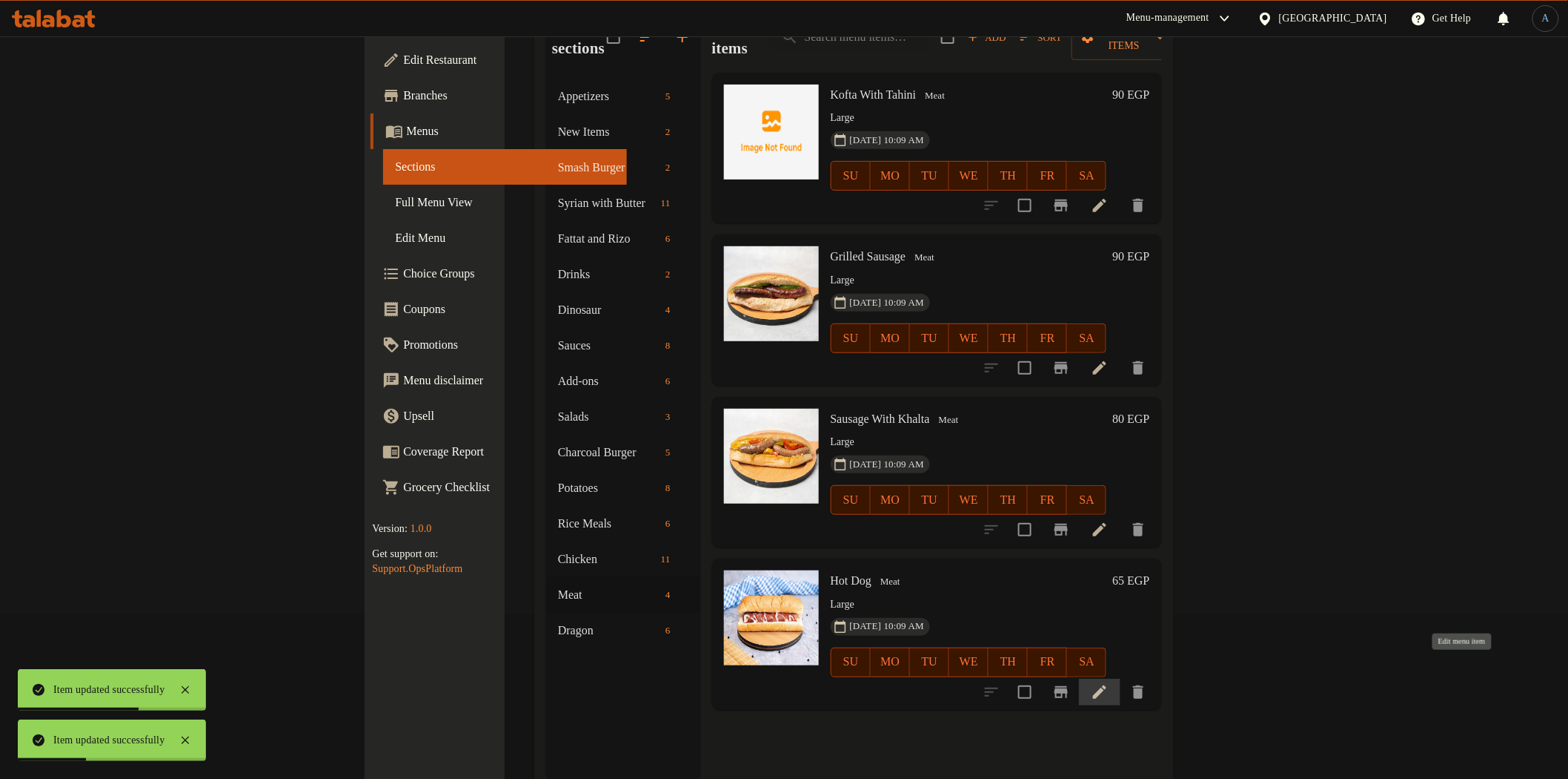
click at [1108, 683] on icon at bounding box center [1099, 692] width 18 height 18
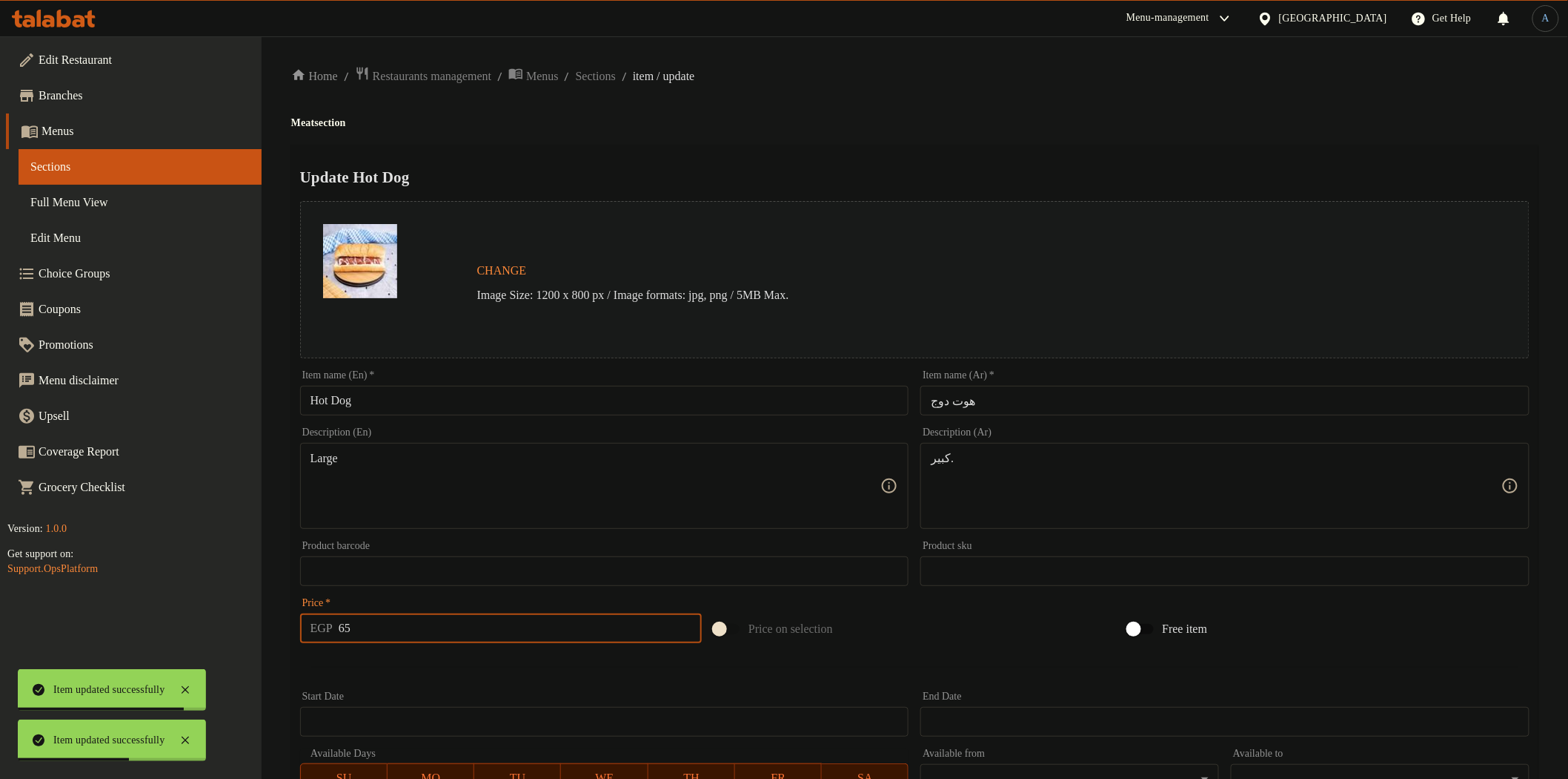
click at [521, 624] on input "65" at bounding box center [520, 628] width 364 height 30
type input "75"
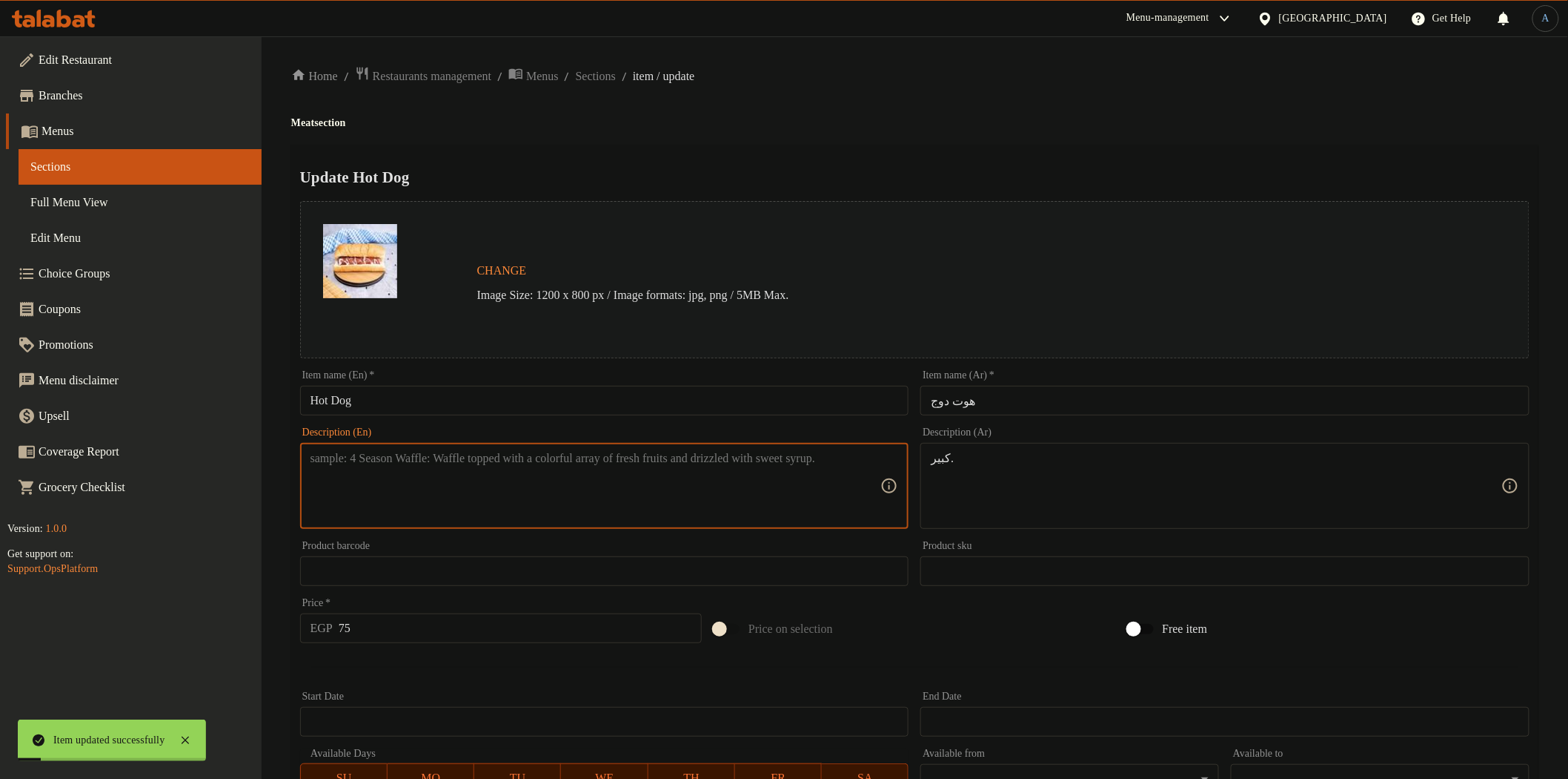
click at [482, 382] on div "Item name (En)   * Hot Dog Item name (En) *" at bounding box center [604, 392] width 609 height 46
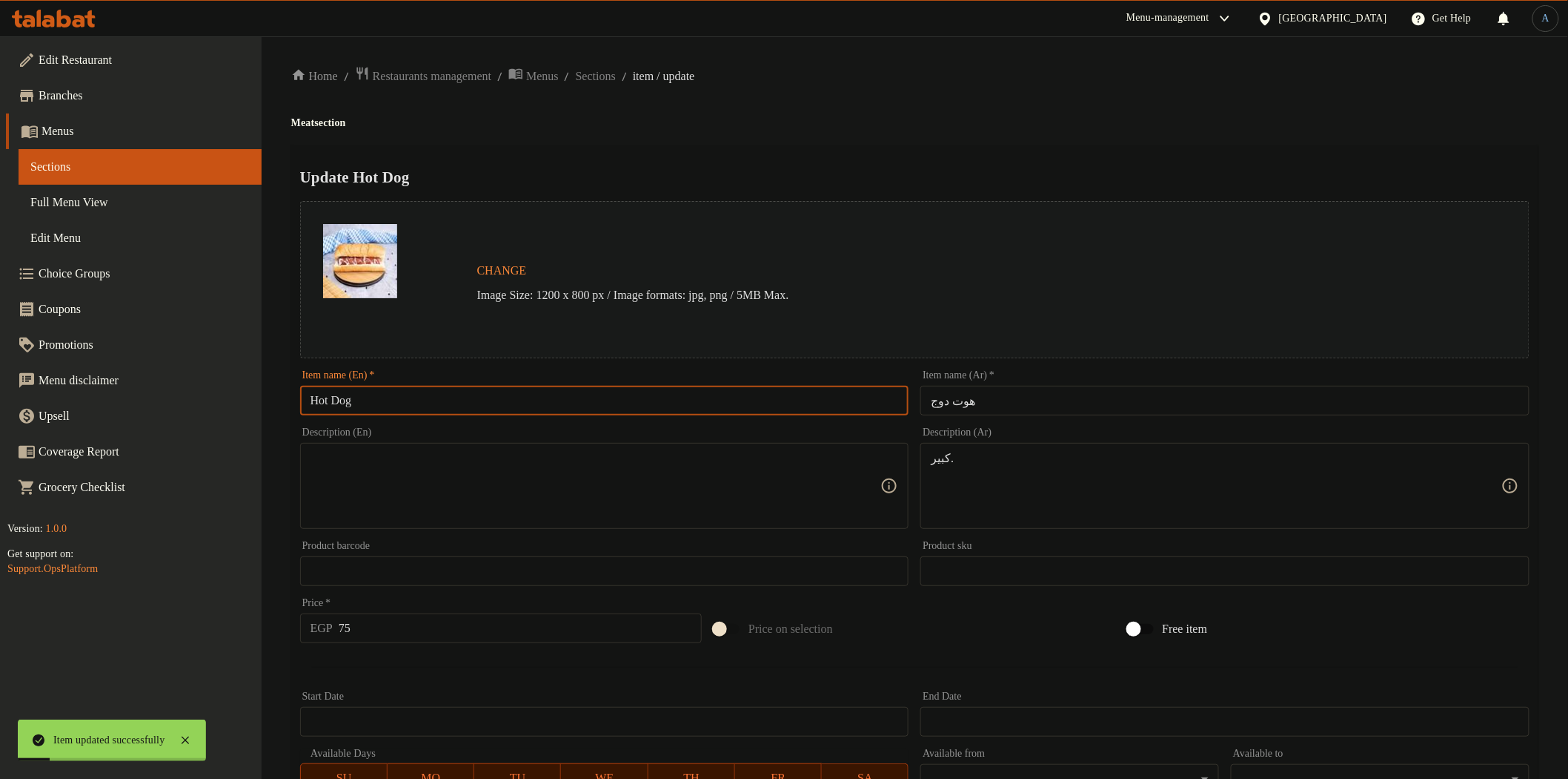
click at [490, 397] on input "Hot Dog" at bounding box center [604, 400] width 609 height 30
paste input "Large"
type input "Hot Dog Large"
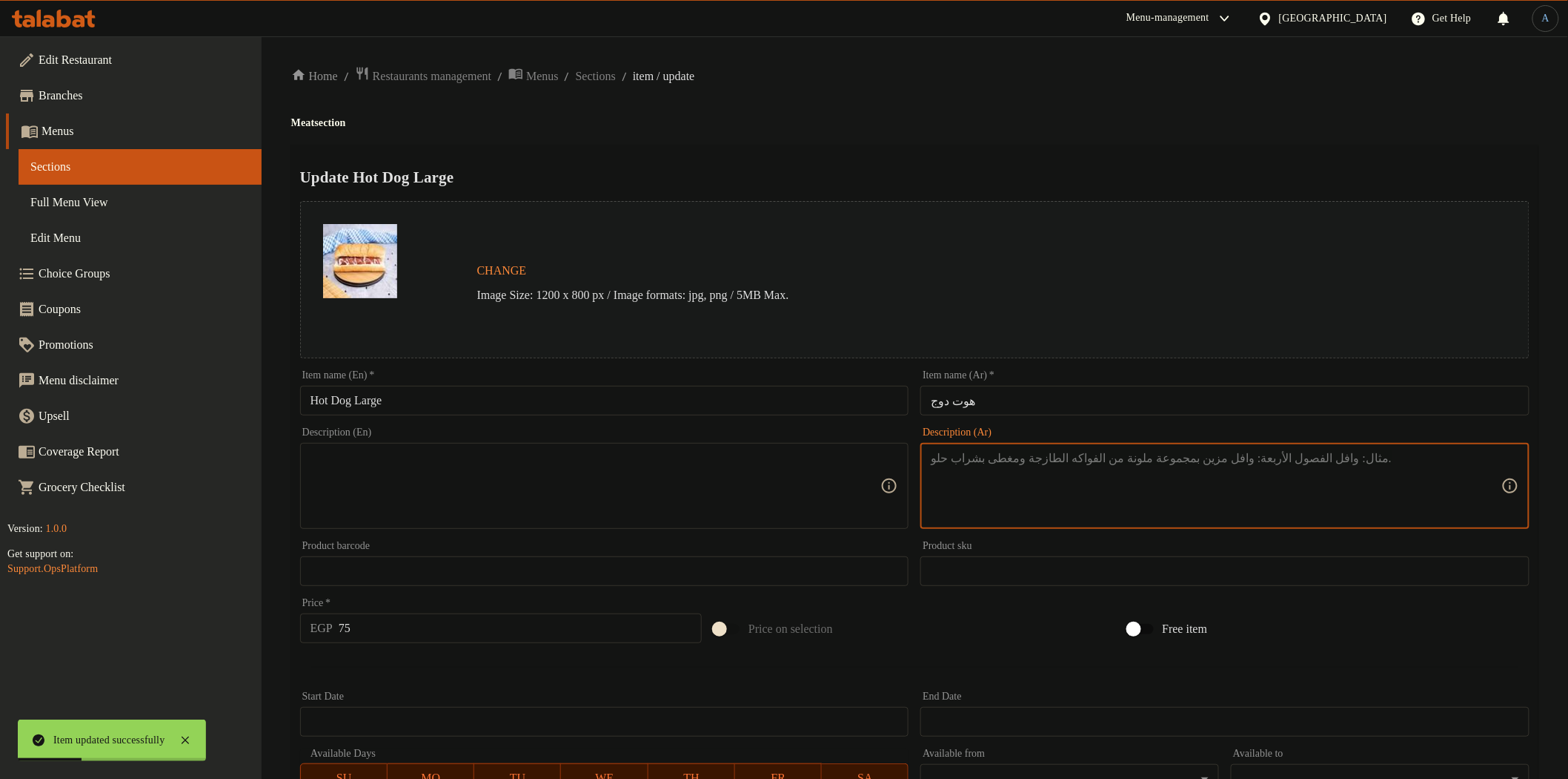
click at [1046, 402] on input "هوت دوج" at bounding box center [1224, 400] width 609 height 30
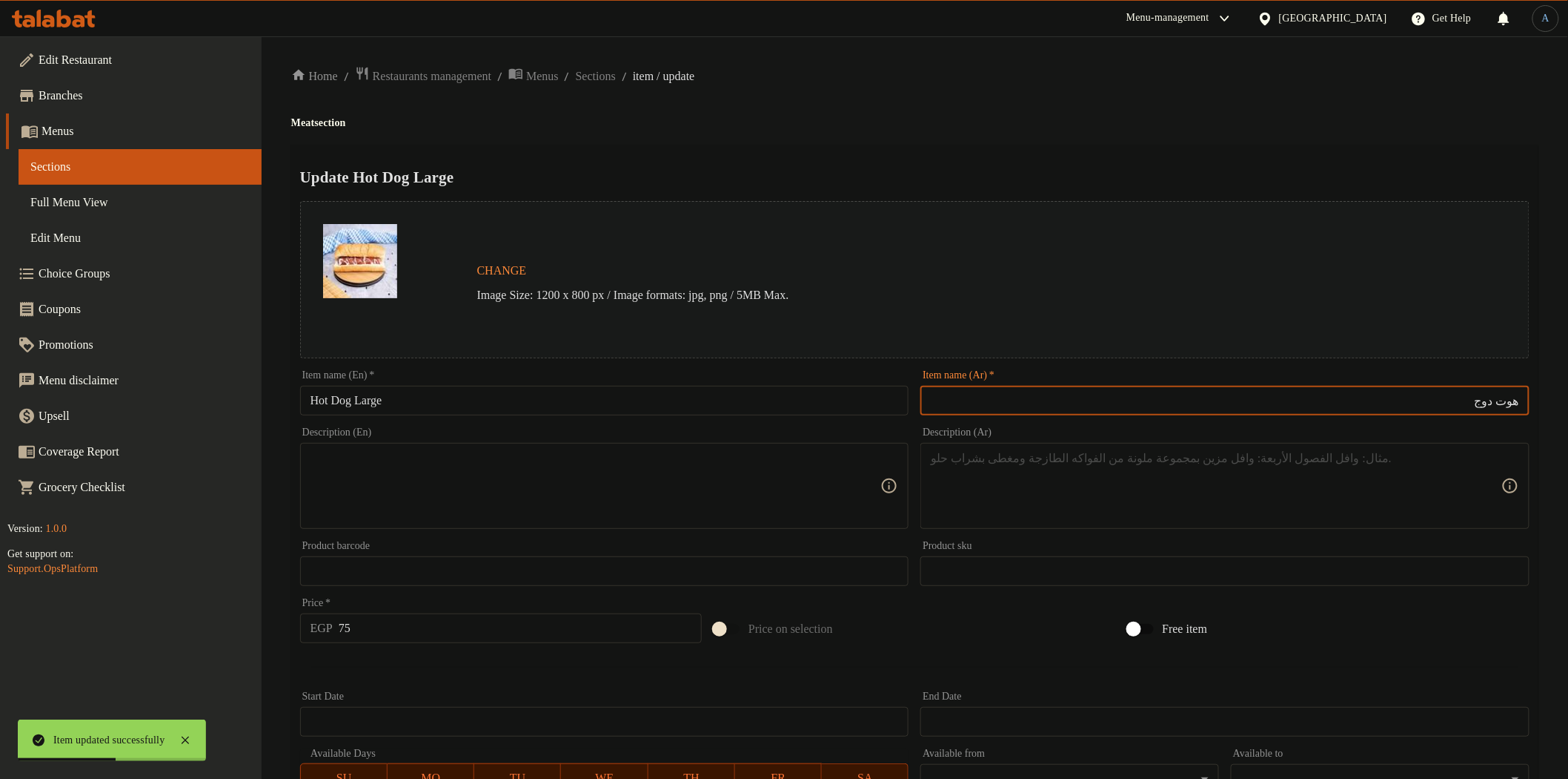
paste input "كبير."
click at [939, 128] on h4 "Meat section" at bounding box center [914, 123] width 1247 height 15
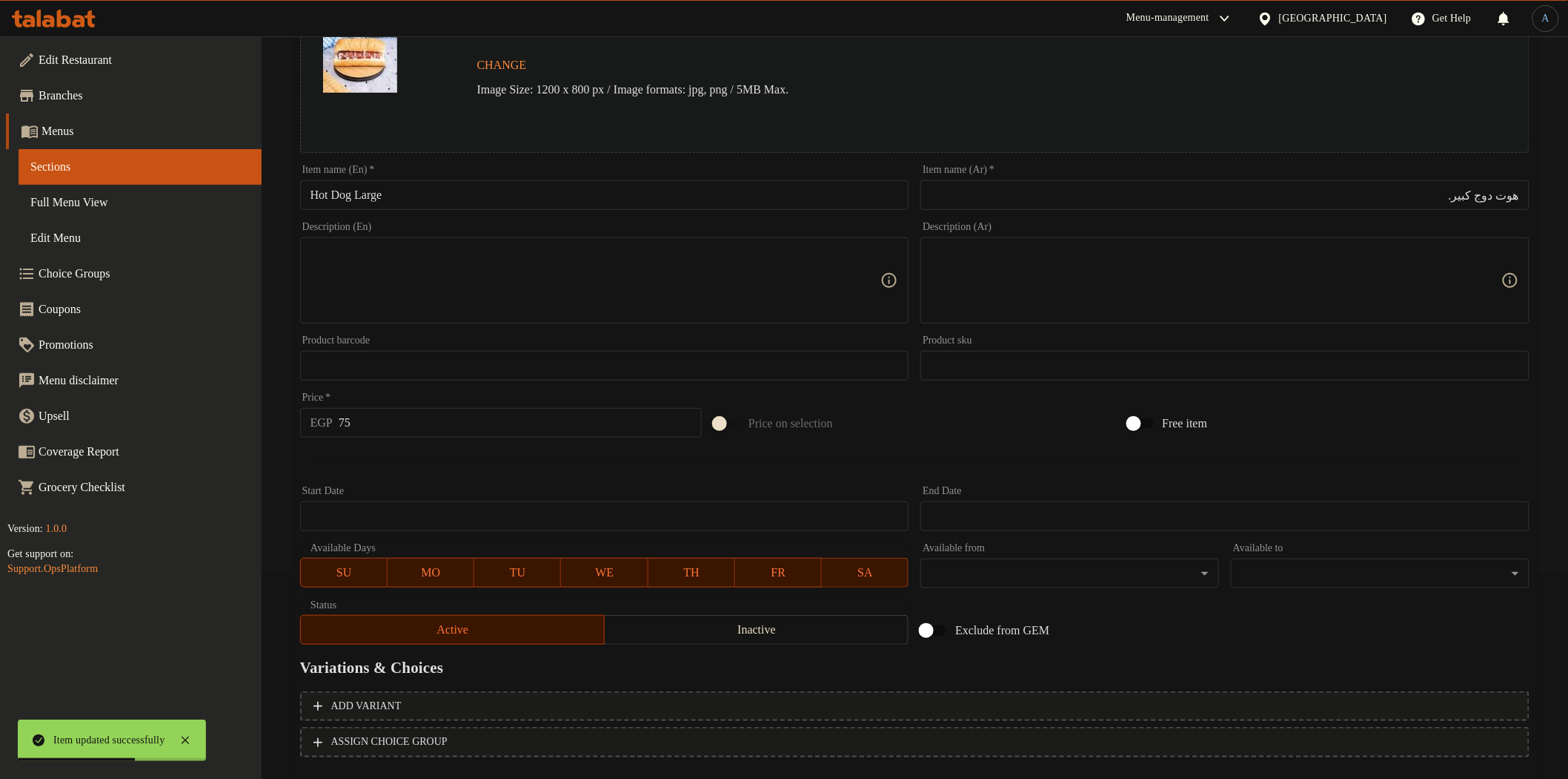
scroll to position [287, 0]
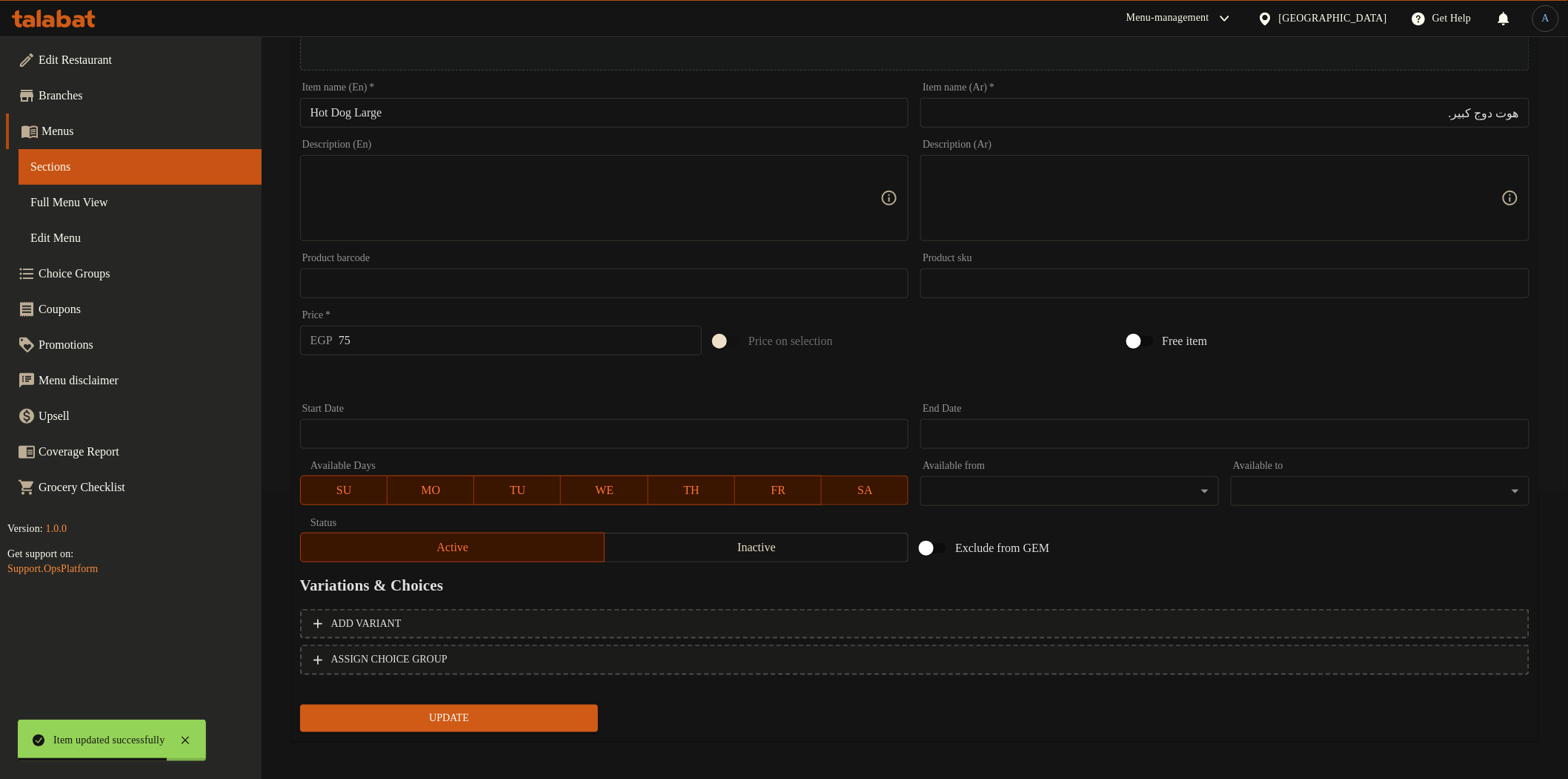
click at [1353, 105] on input "هوت دوج كبير." at bounding box center [1224, 113] width 609 height 30
type input "هوت دوج كبير"
click at [549, 722] on span "Update" at bounding box center [450, 718] width 275 height 19
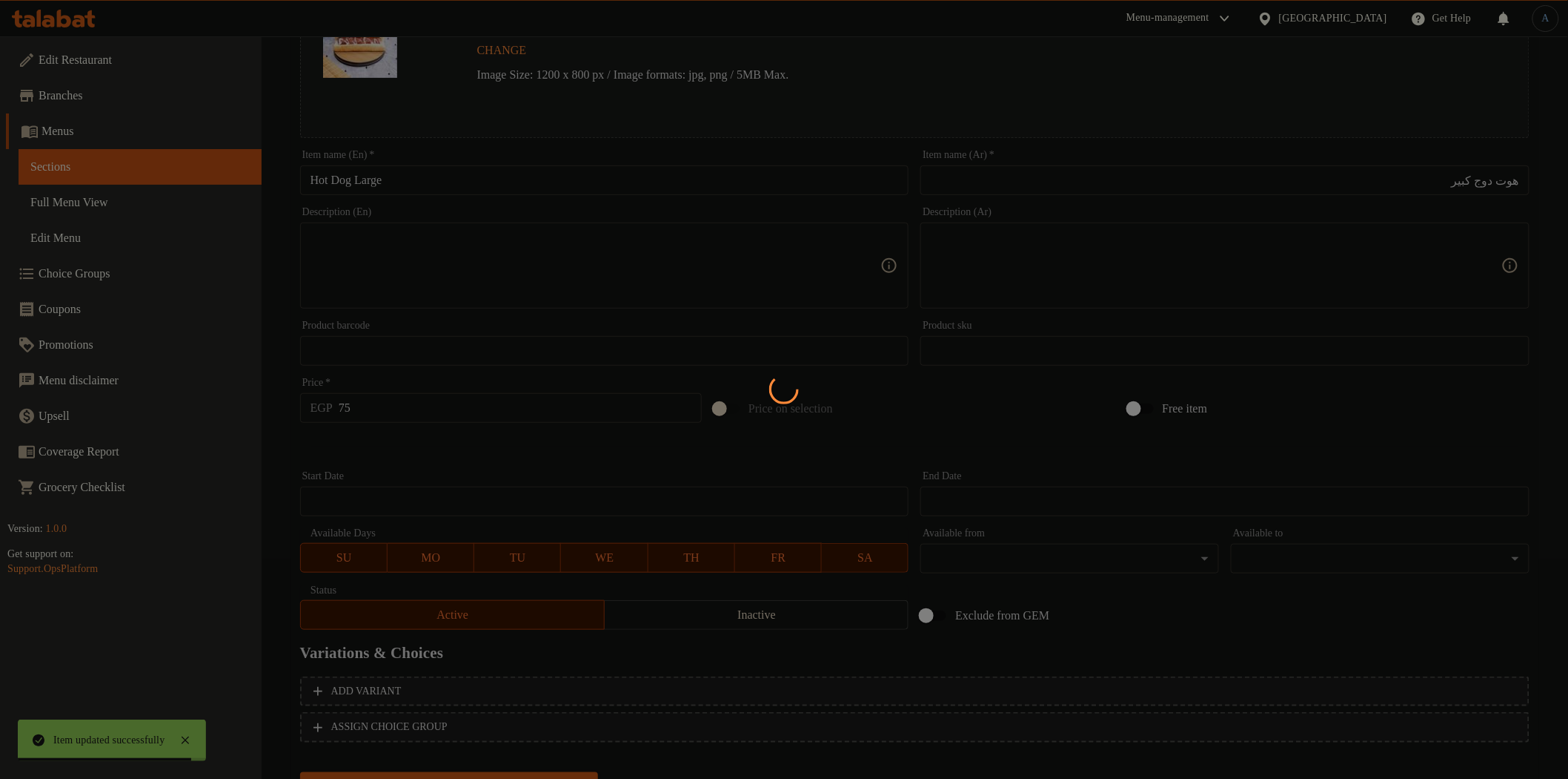
scroll to position [0, 0]
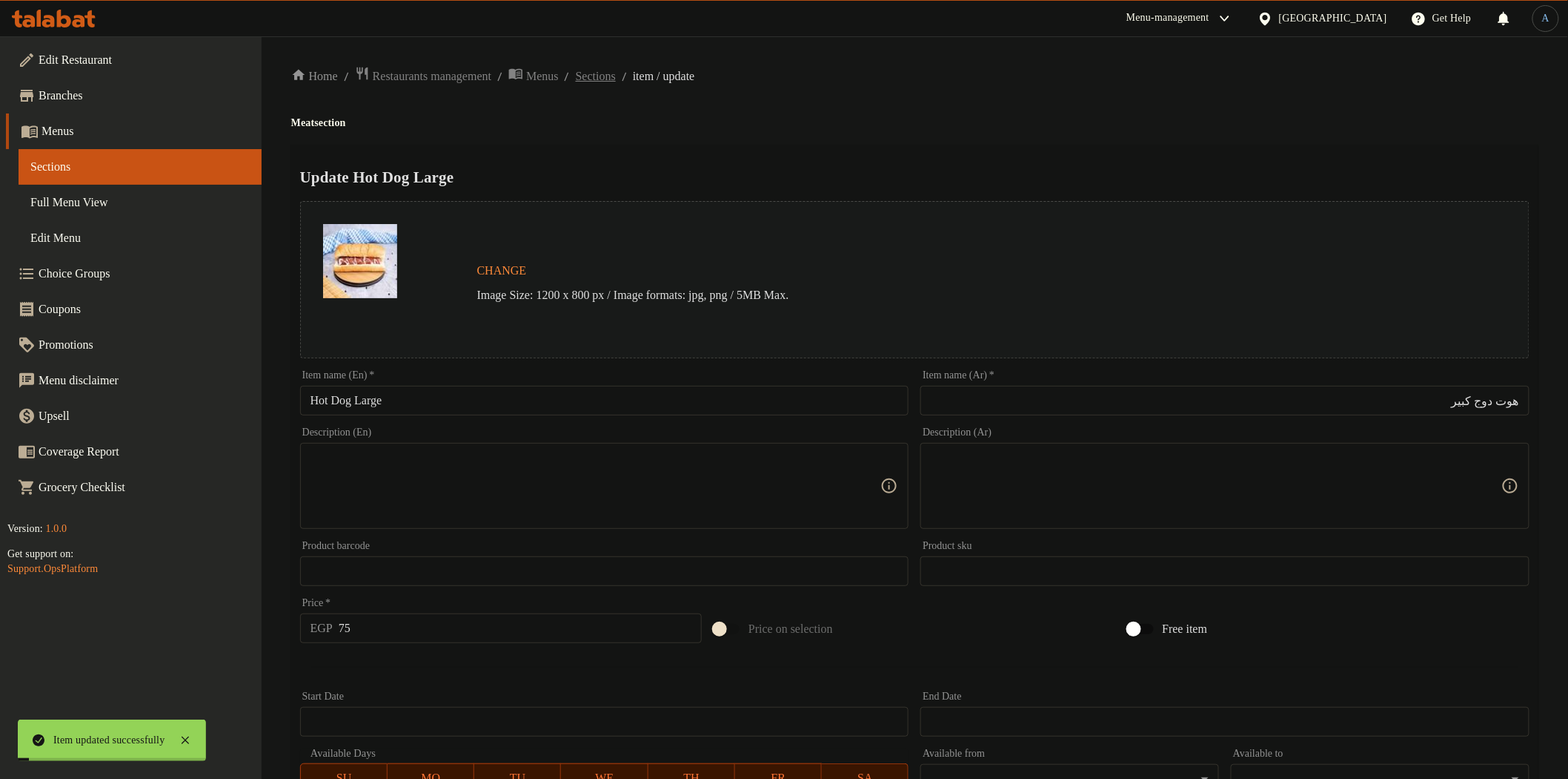
click at [616, 75] on span "Sections" at bounding box center [595, 76] width 40 height 18
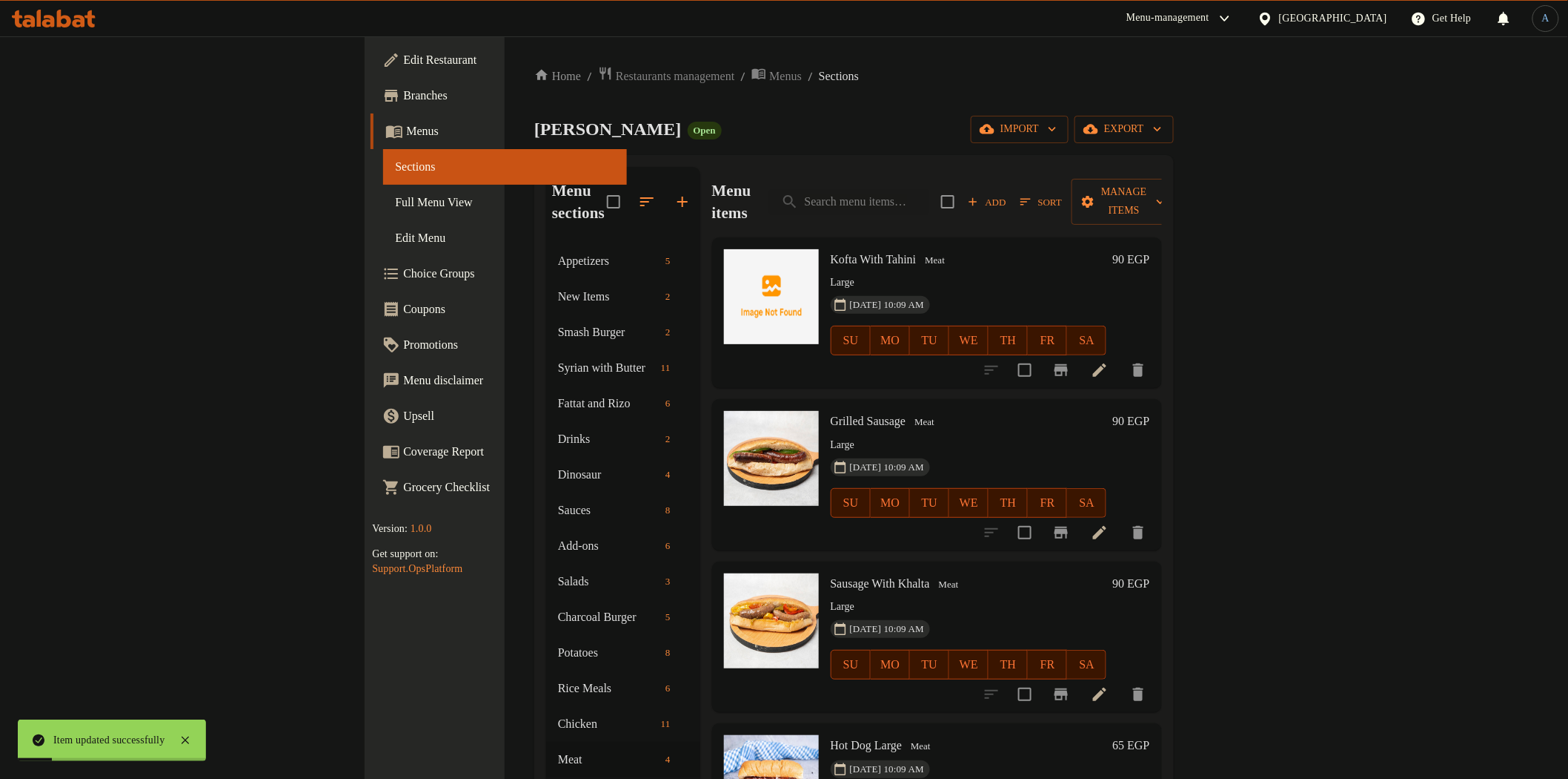
click at [1108, 361] on icon at bounding box center [1099, 370] width 18 height 18
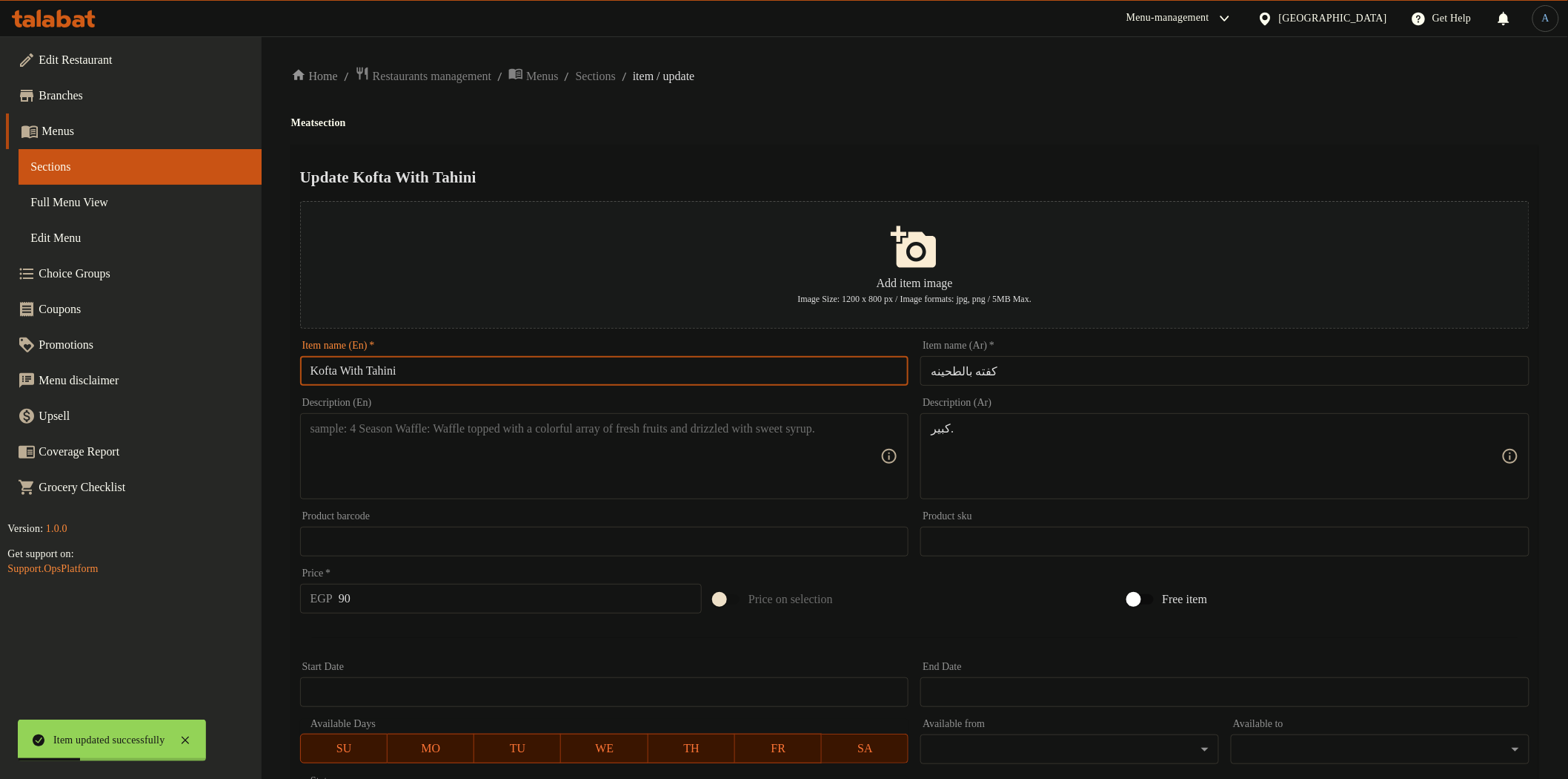
click at [576, 357] on input "Kofta With Tahini" at bounding box center [604, 371] width 609 height 30
paste input "Large"
type input "Kofta With Tahini Large"
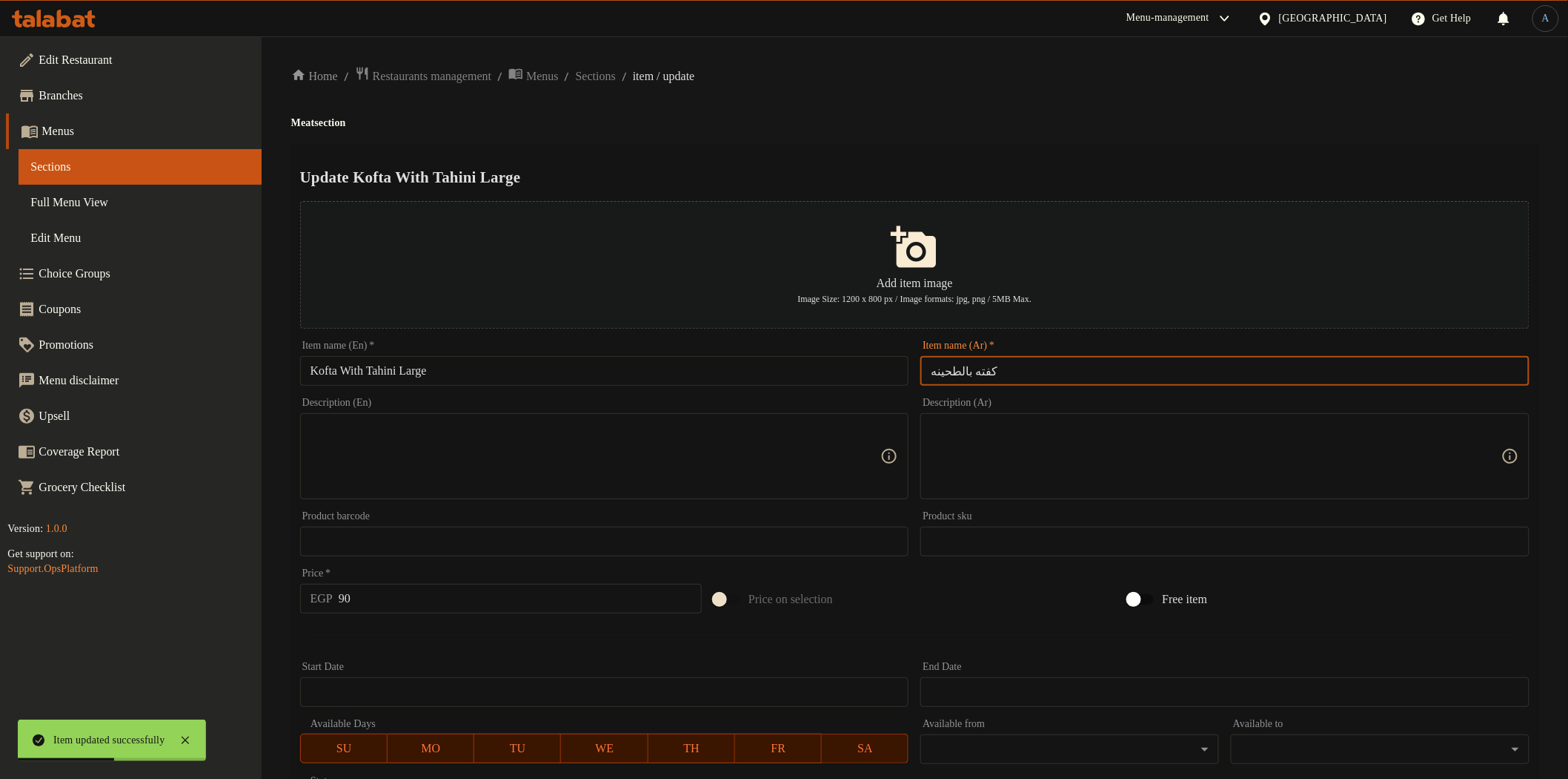
click at [1083, 367] on input "كفته بالطحينه" at bounding box center [1224, 371] width 609 height 30
paste input "كبير."
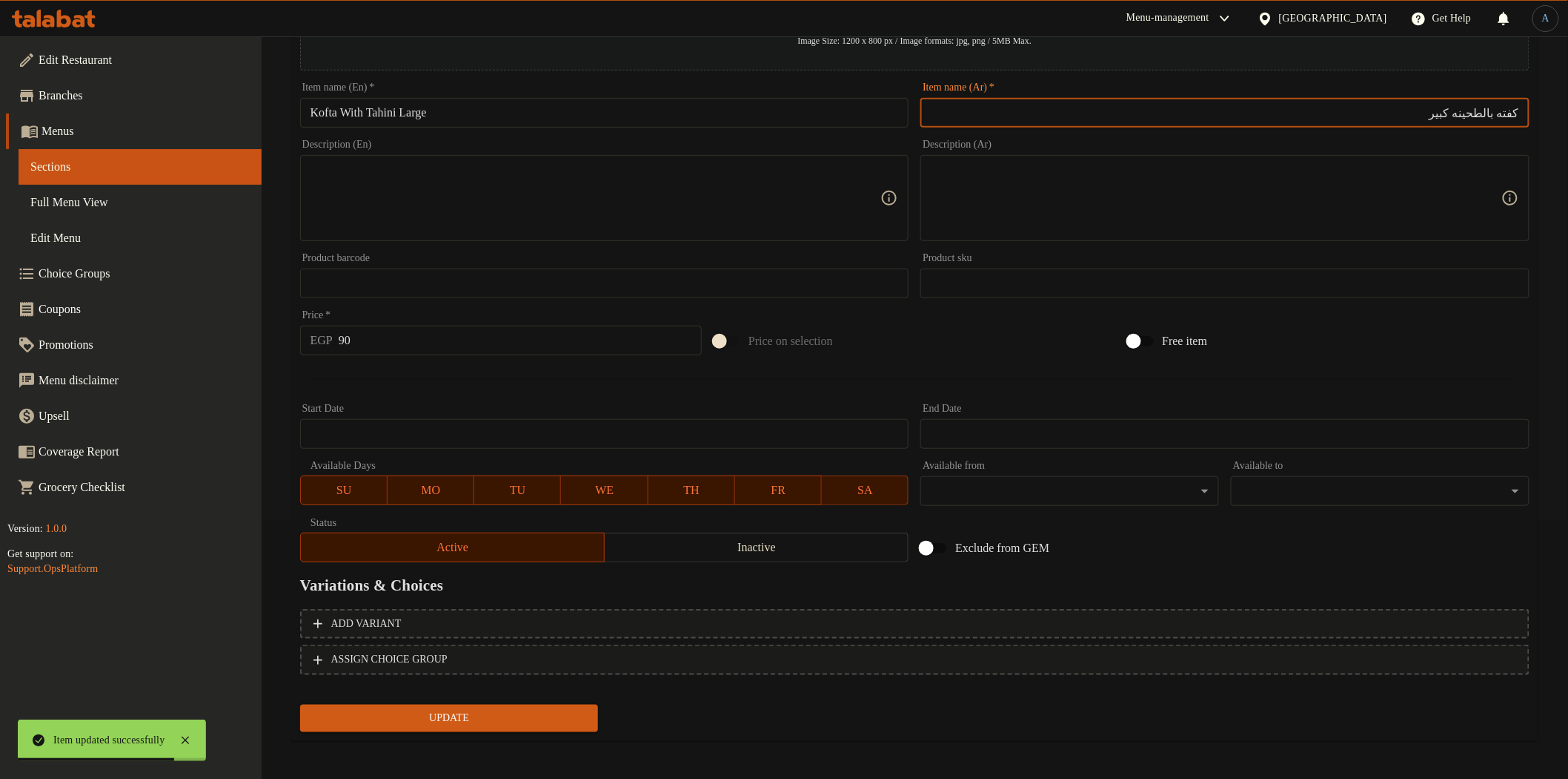
type input "كفته بالطحينه كبير"
click at [434, 725] on button "Update" at bounding box center [450, 719] width 299 height 28
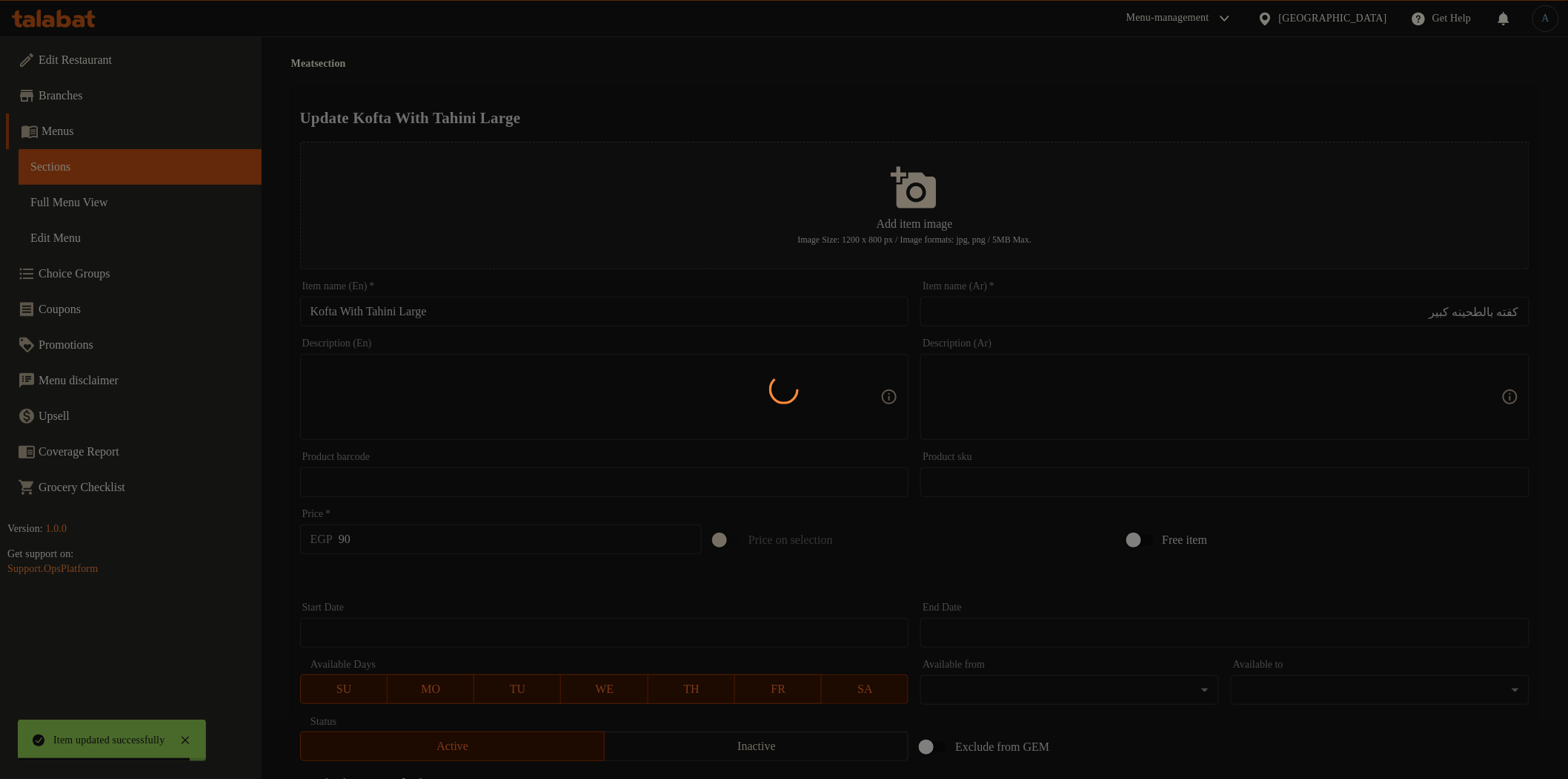
scroll to position [0, 0]
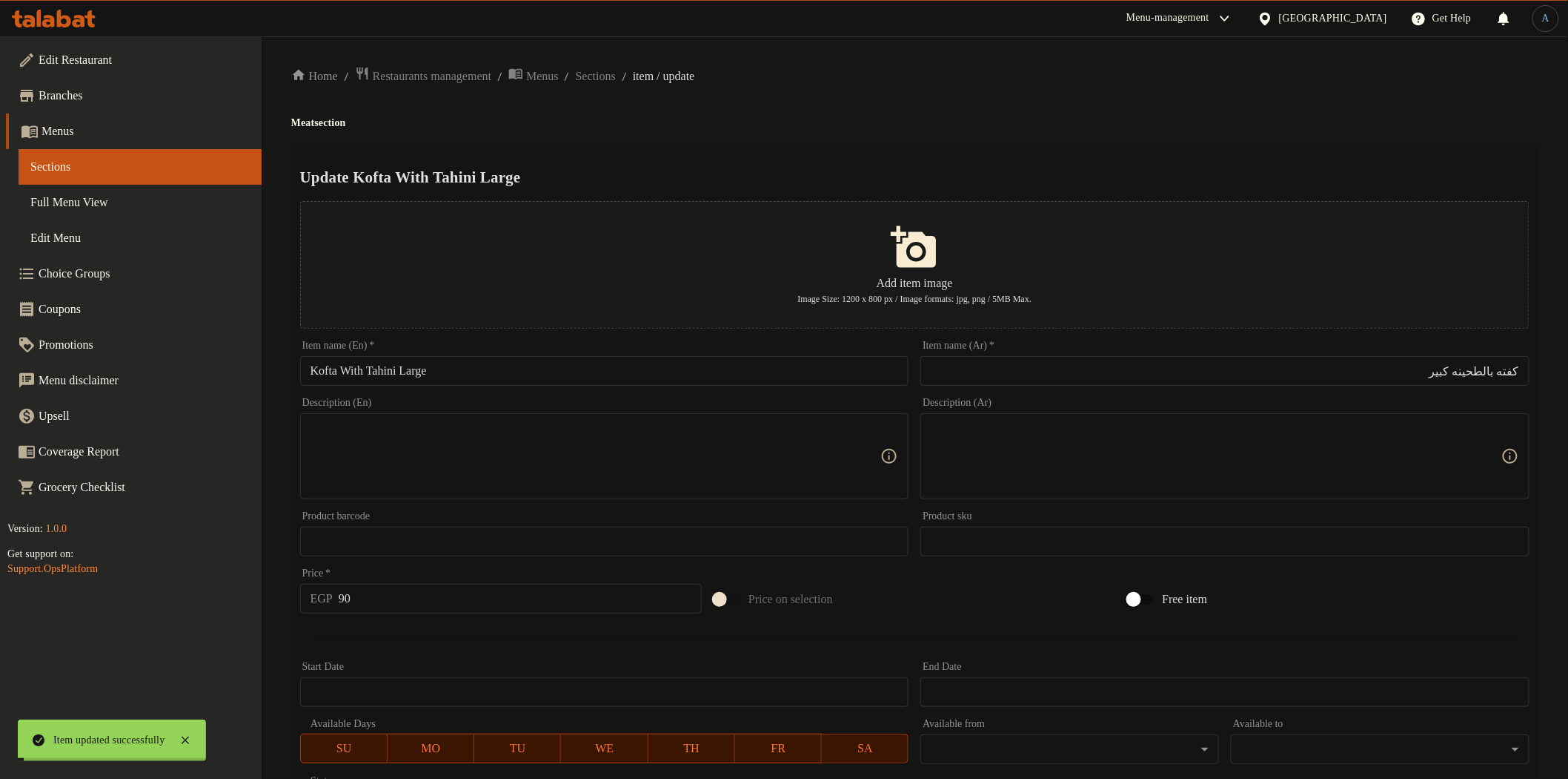
click at [616, 78] on span "Sections" at bounding box center [595, 76] width 40 height 18
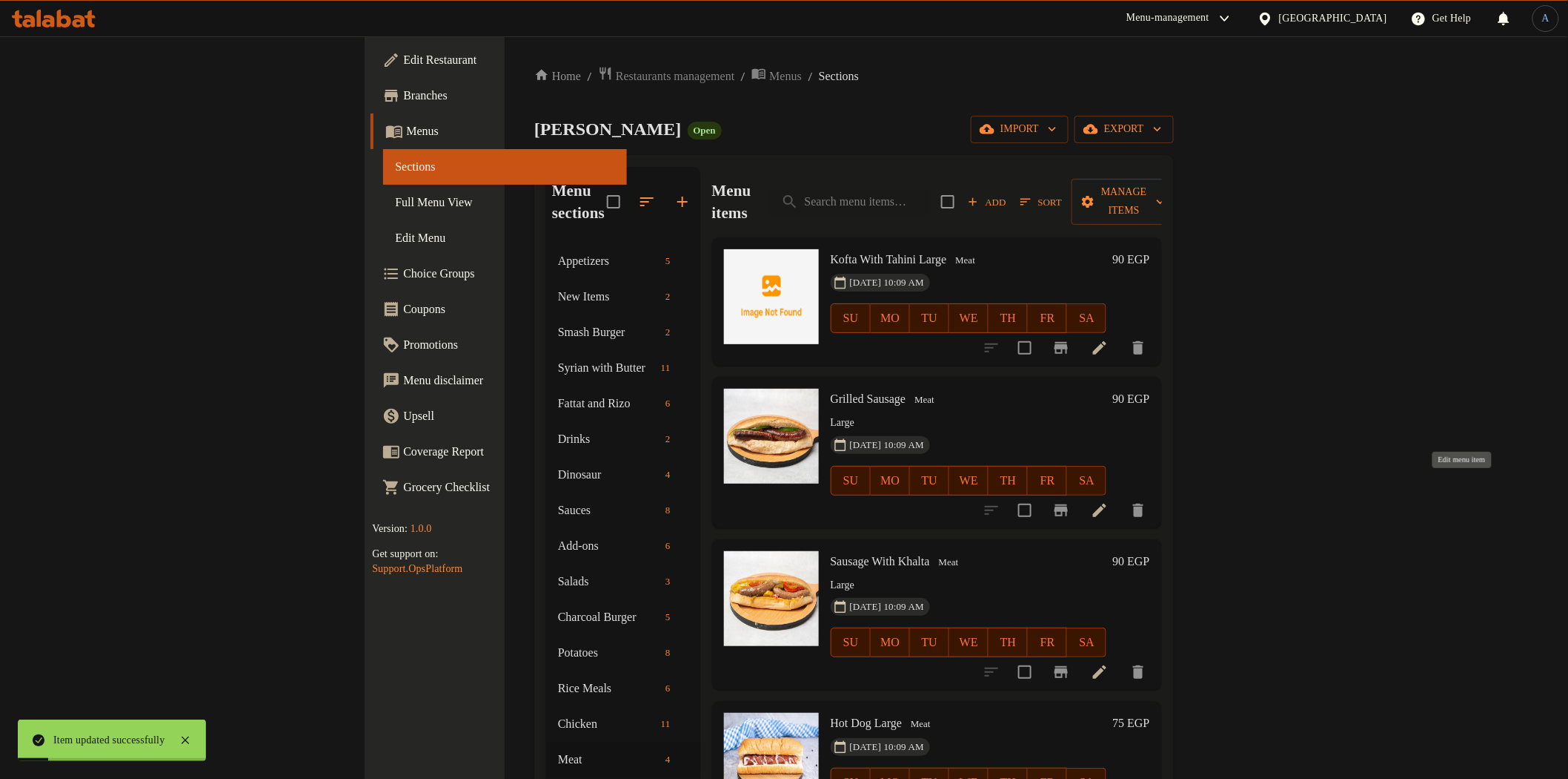
click at [1106, 503] on icon at bounding box center [1099, 509] width 13 height 13
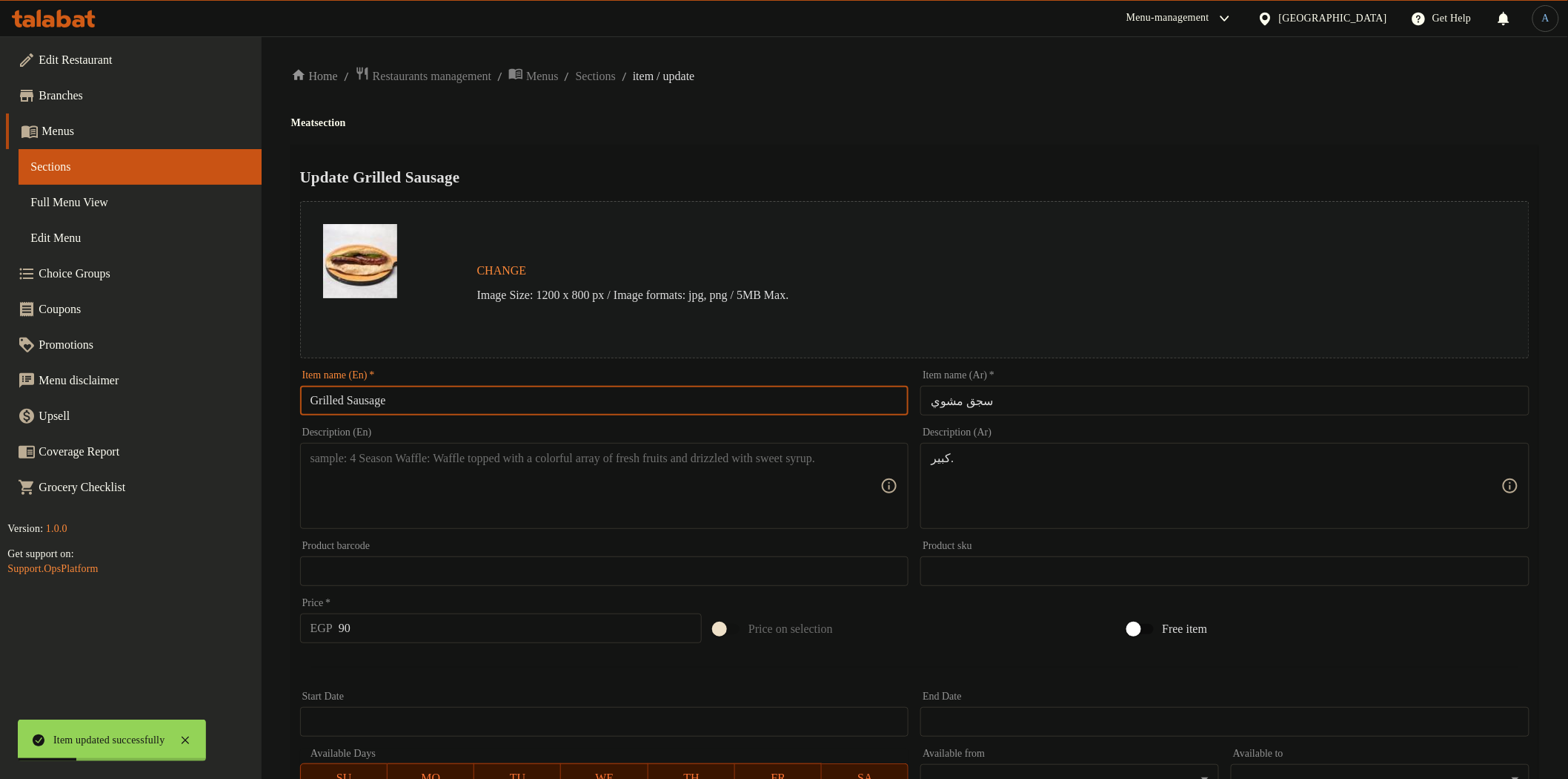
click at [544, 390] on input "Grilled Sausage" at bounding box center [604, 400] width 609 height 30
paste input "Large"
type input "Grilled Sausage Large"
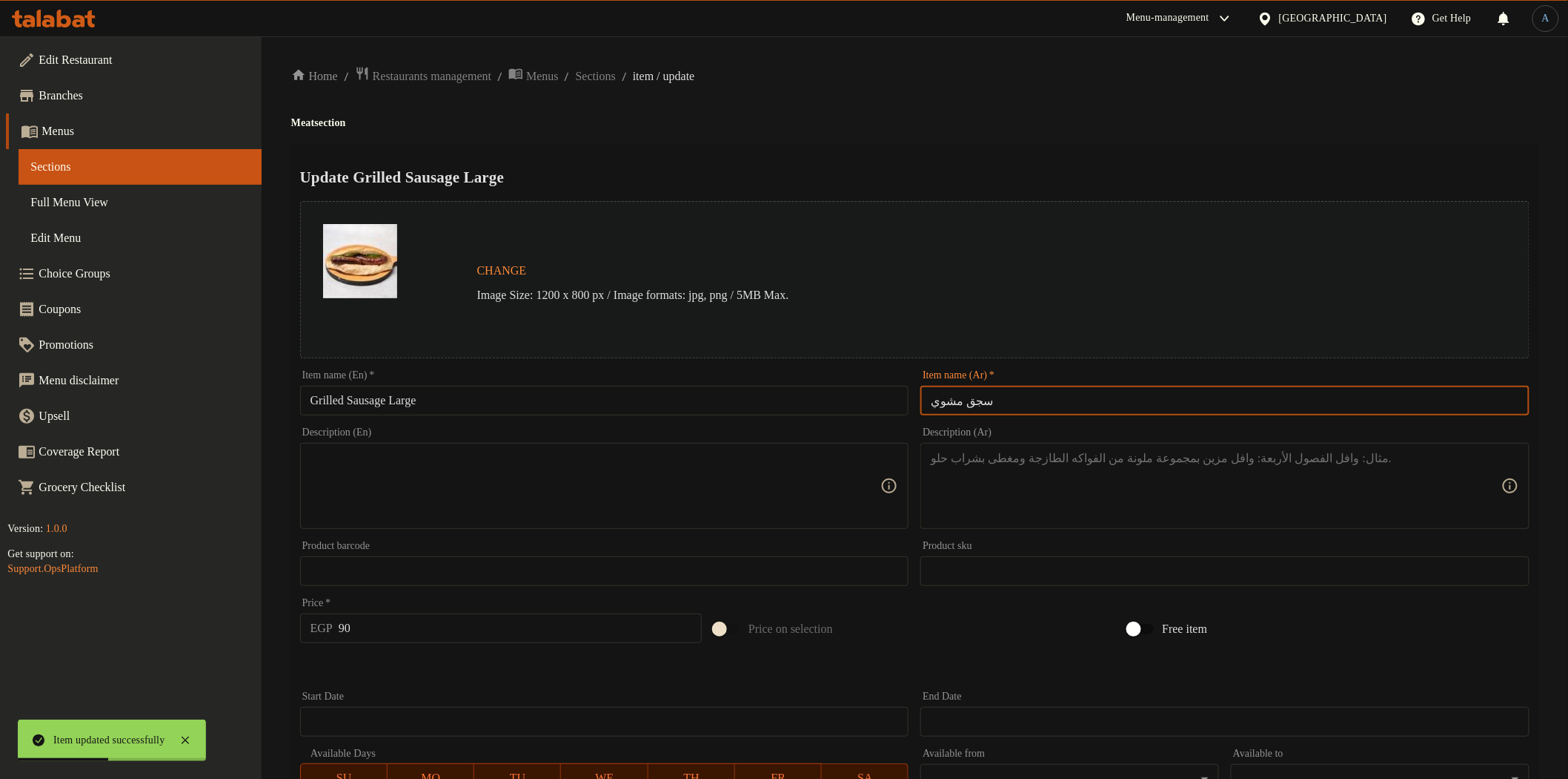
click at [1098, 404] on input "سجق مشوي" at bounding box center [1224, 400] width 609 height 30
paste input "كبير."
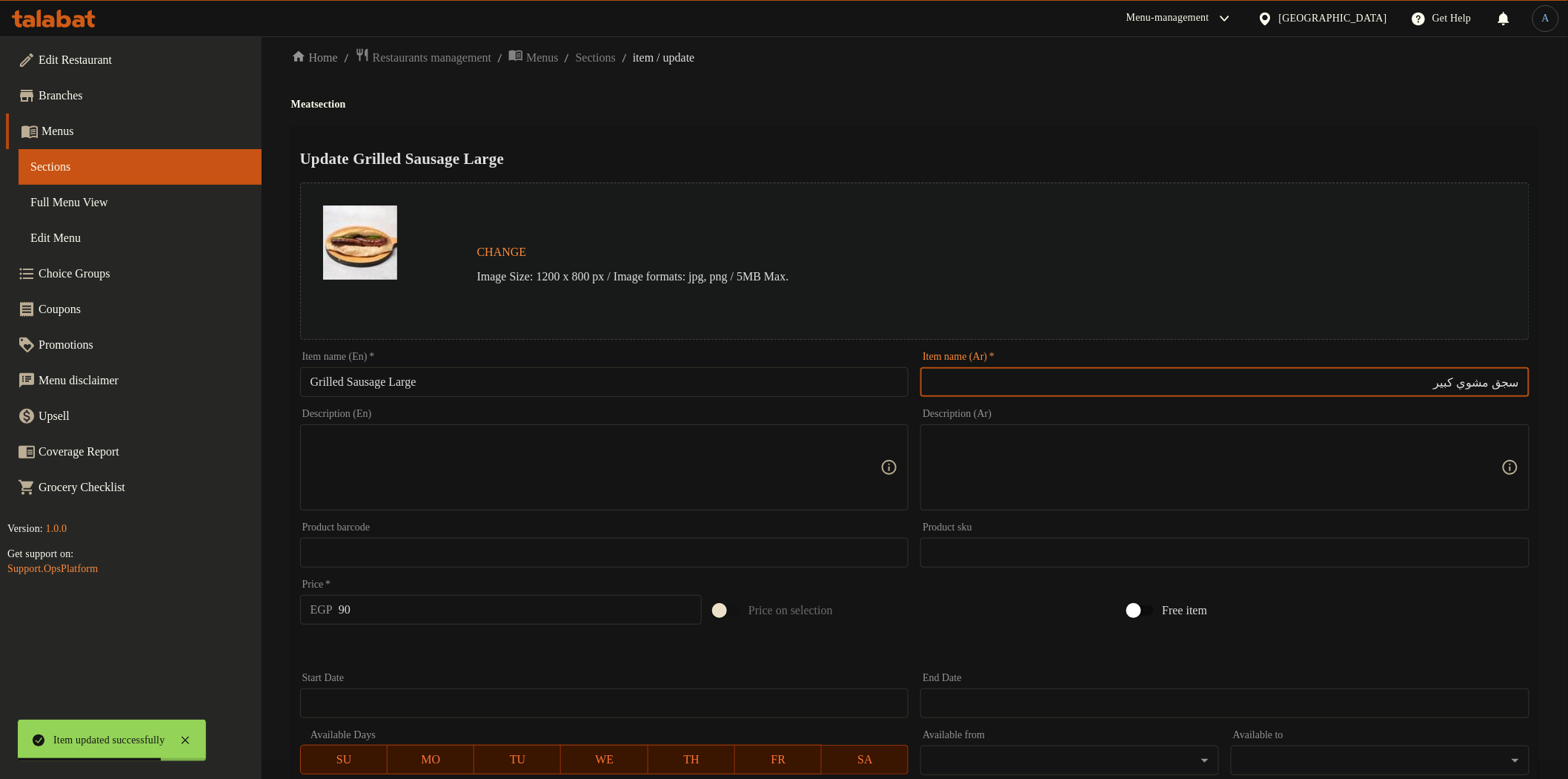
scroll to position [287, 0]
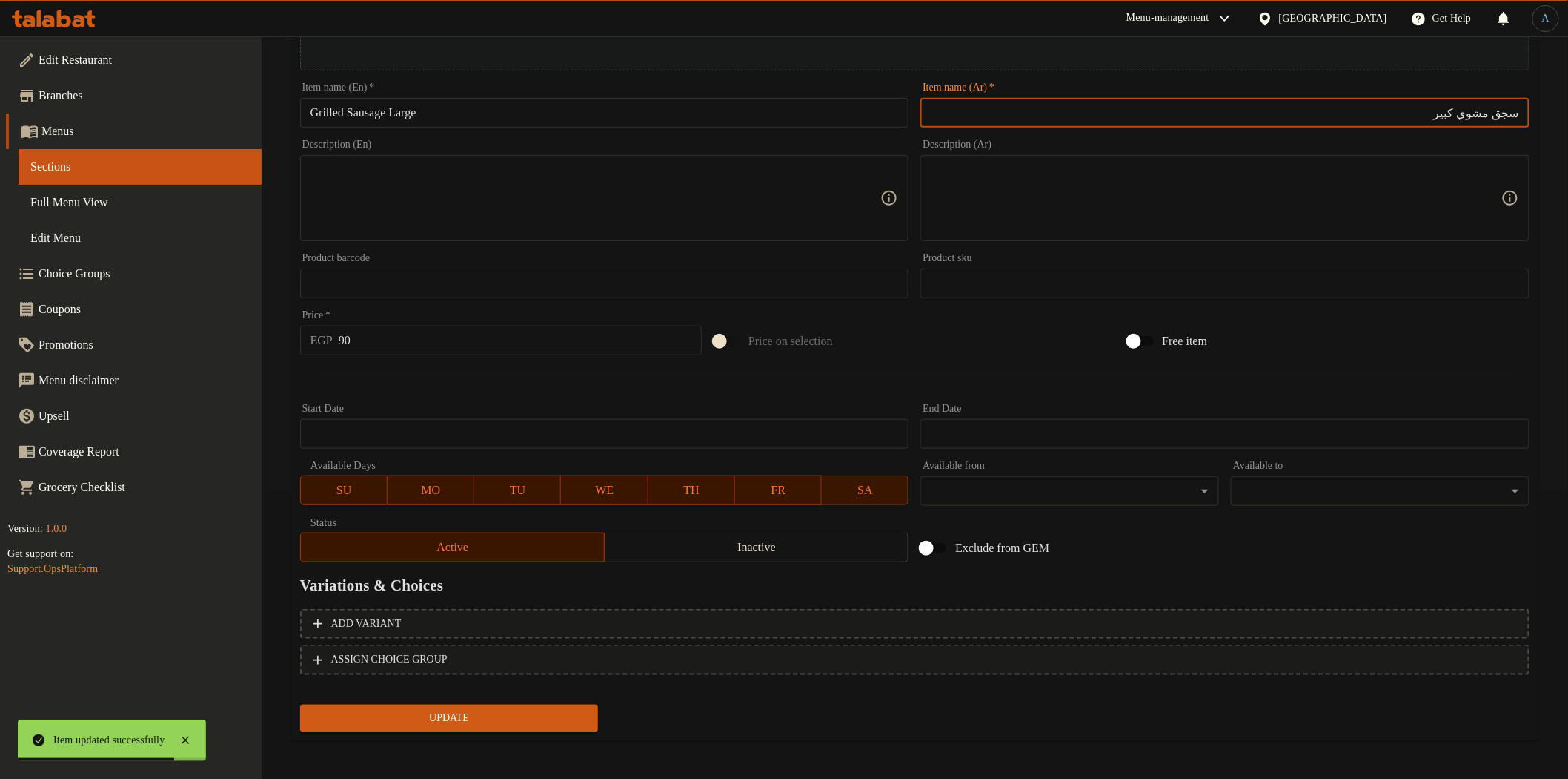
type input "سجق مشوي كبير"
click at [445, 688] on div "Add variant ASSIGN CHOICE GROUP" at bounding box center [914, 650] width 1241 height 96
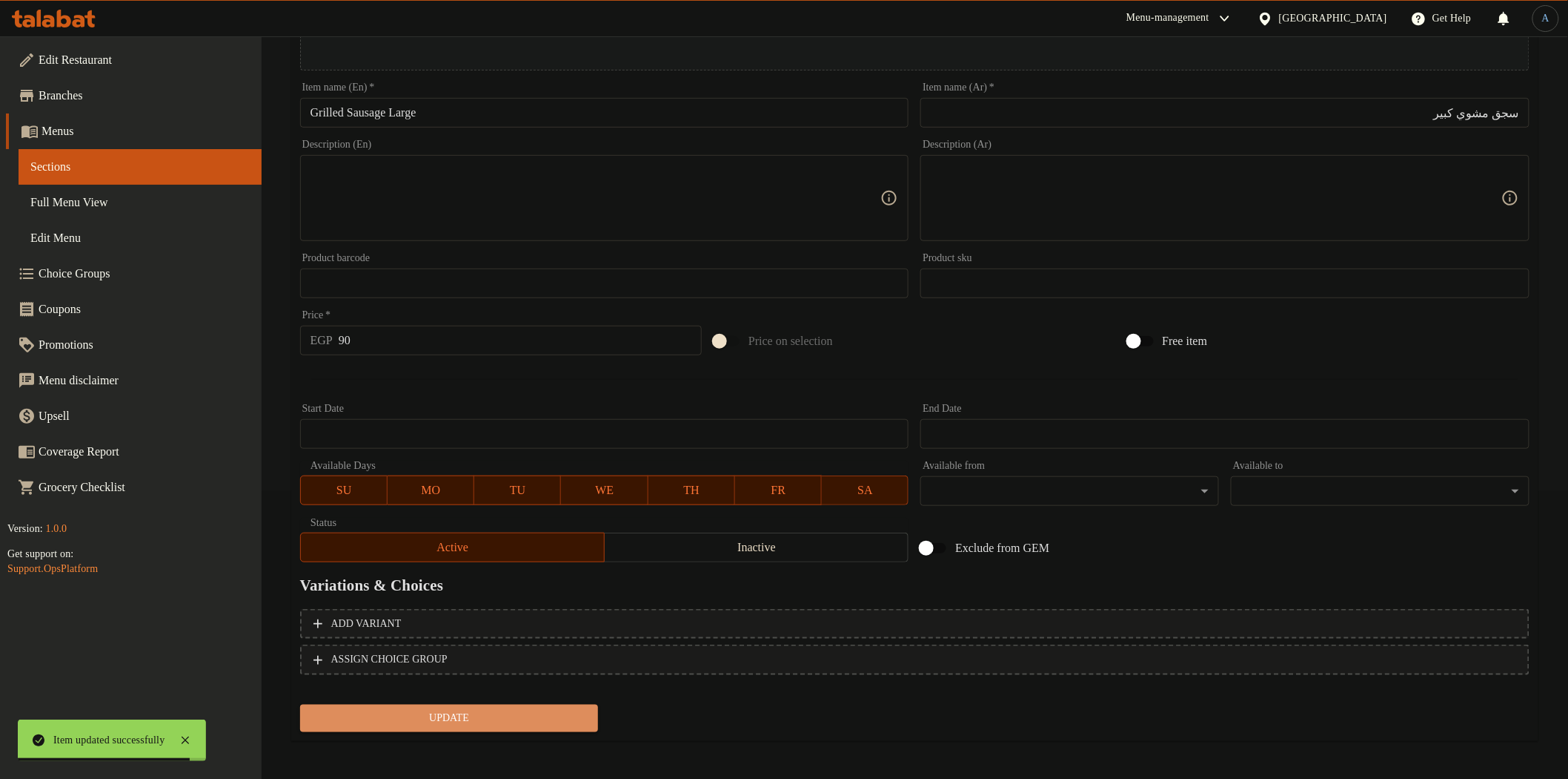
click at [449, 709] on span "Update" at bounding box center [450, 718] width 275 height 19
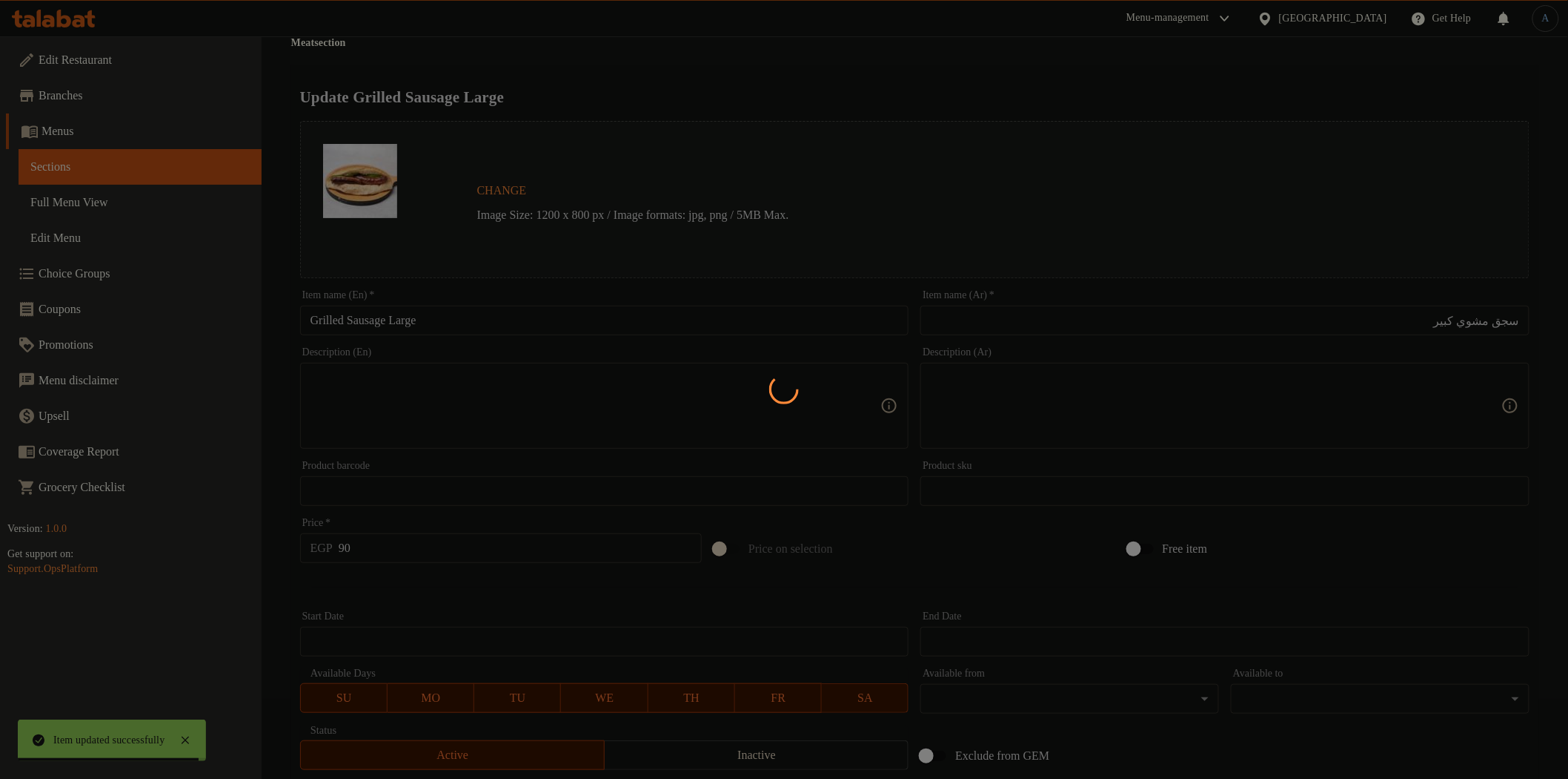
scroll to position [0, 0]
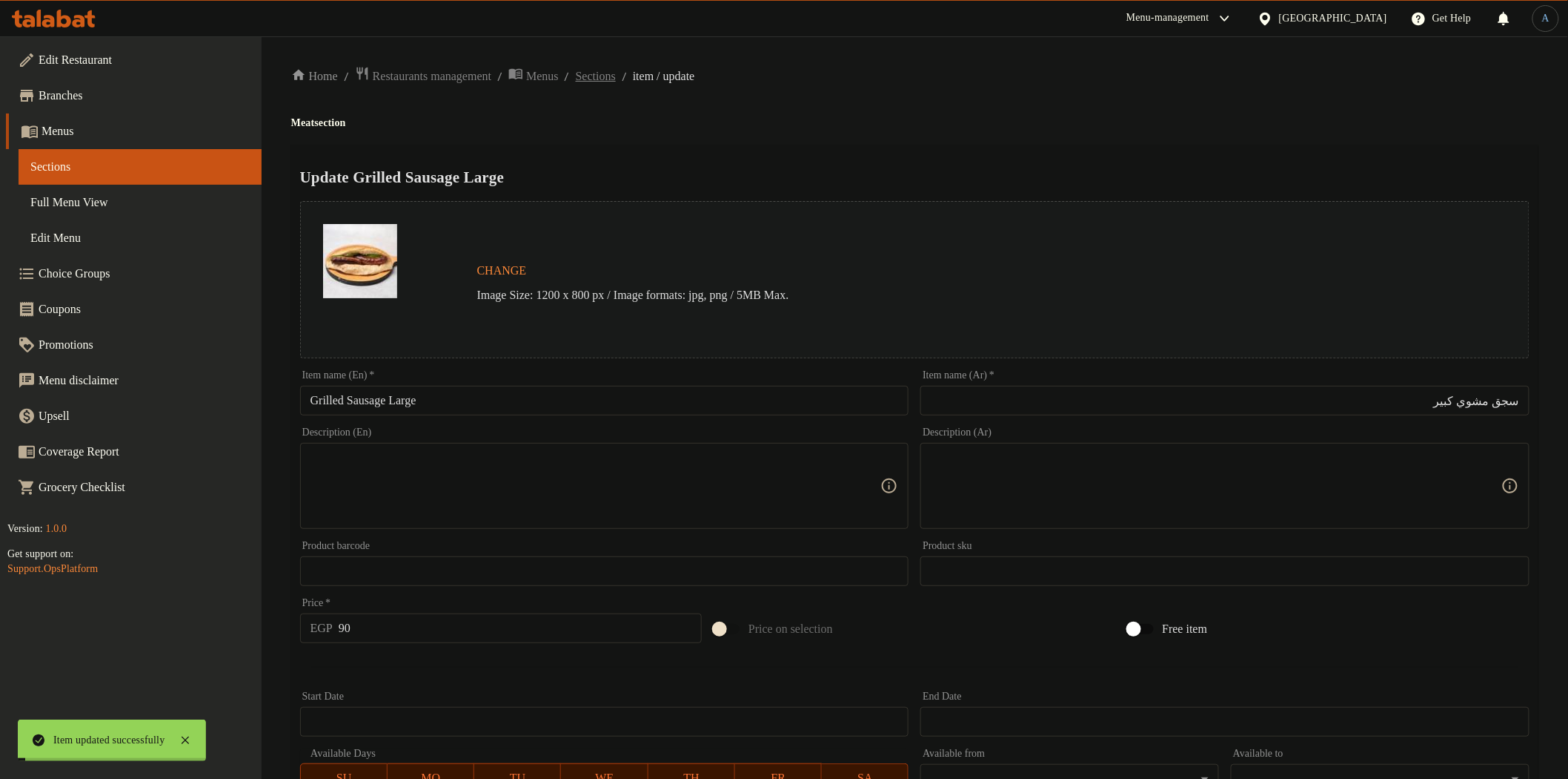
click at [616, 77] on span "Sections" at bounding box center [595, 76] width 40 height 18
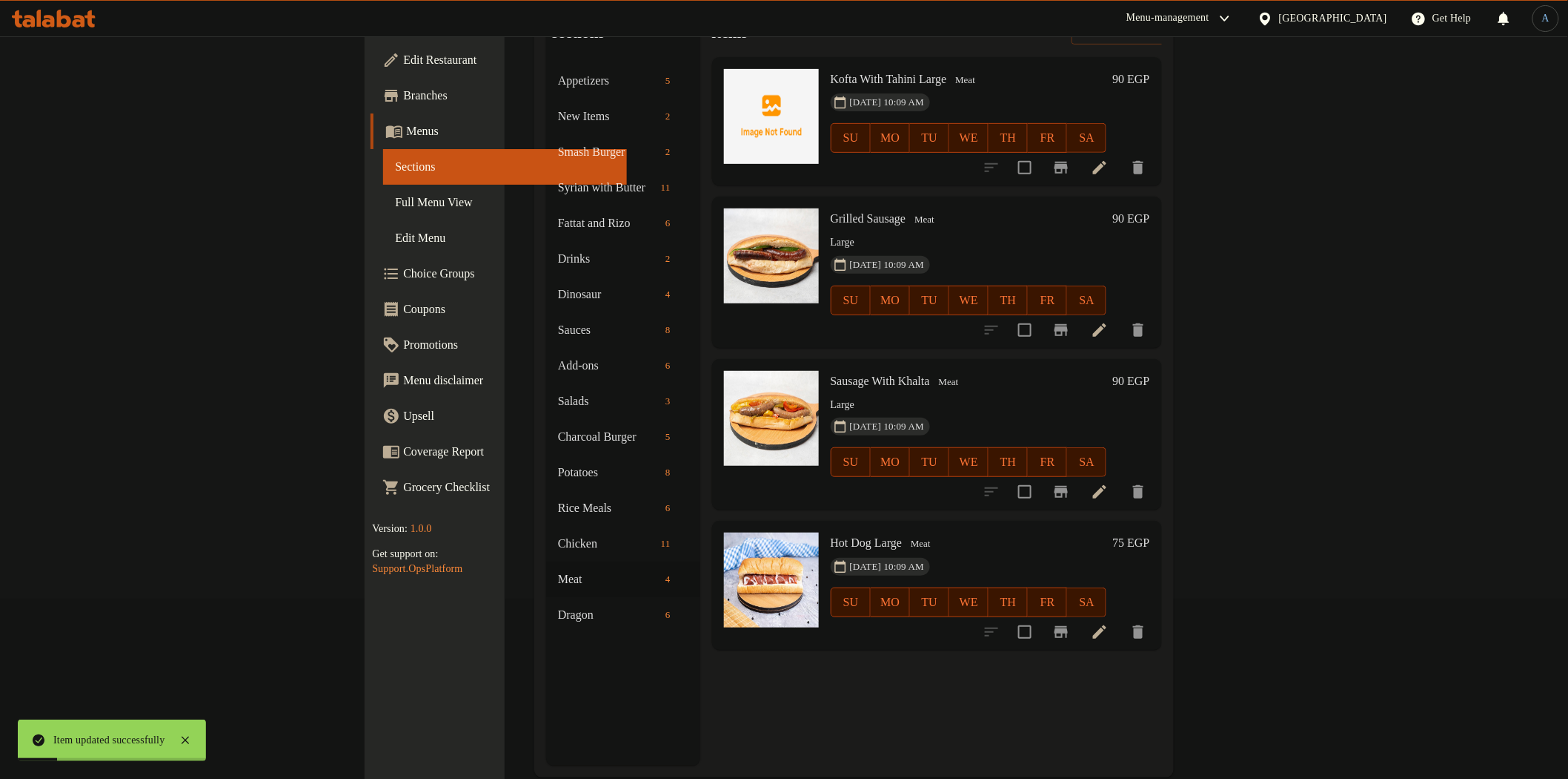
scroll to position [208, 0]
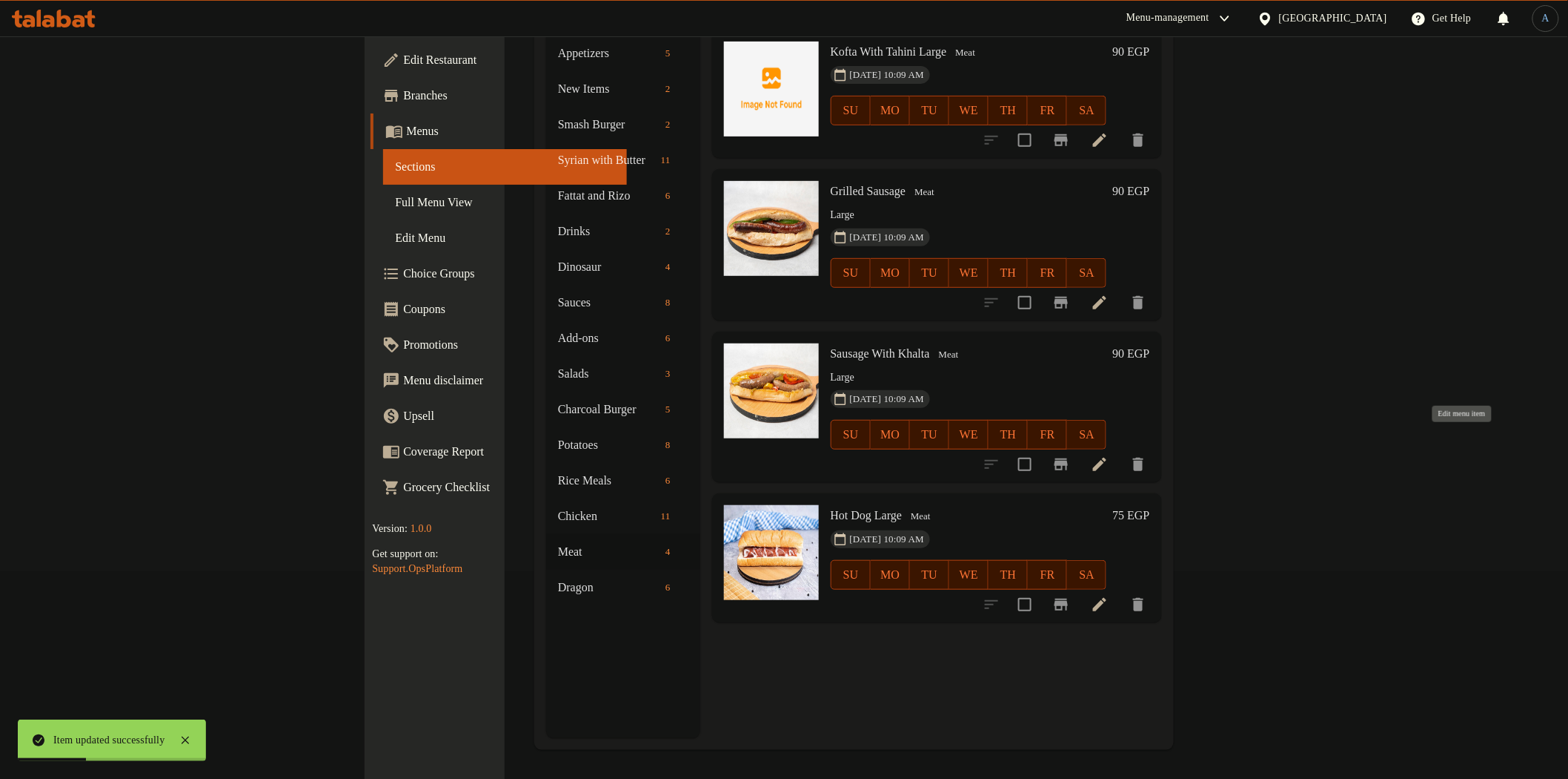
click at [1106, 458] on icon at bounding box center [1099, 464] width 13 height 13
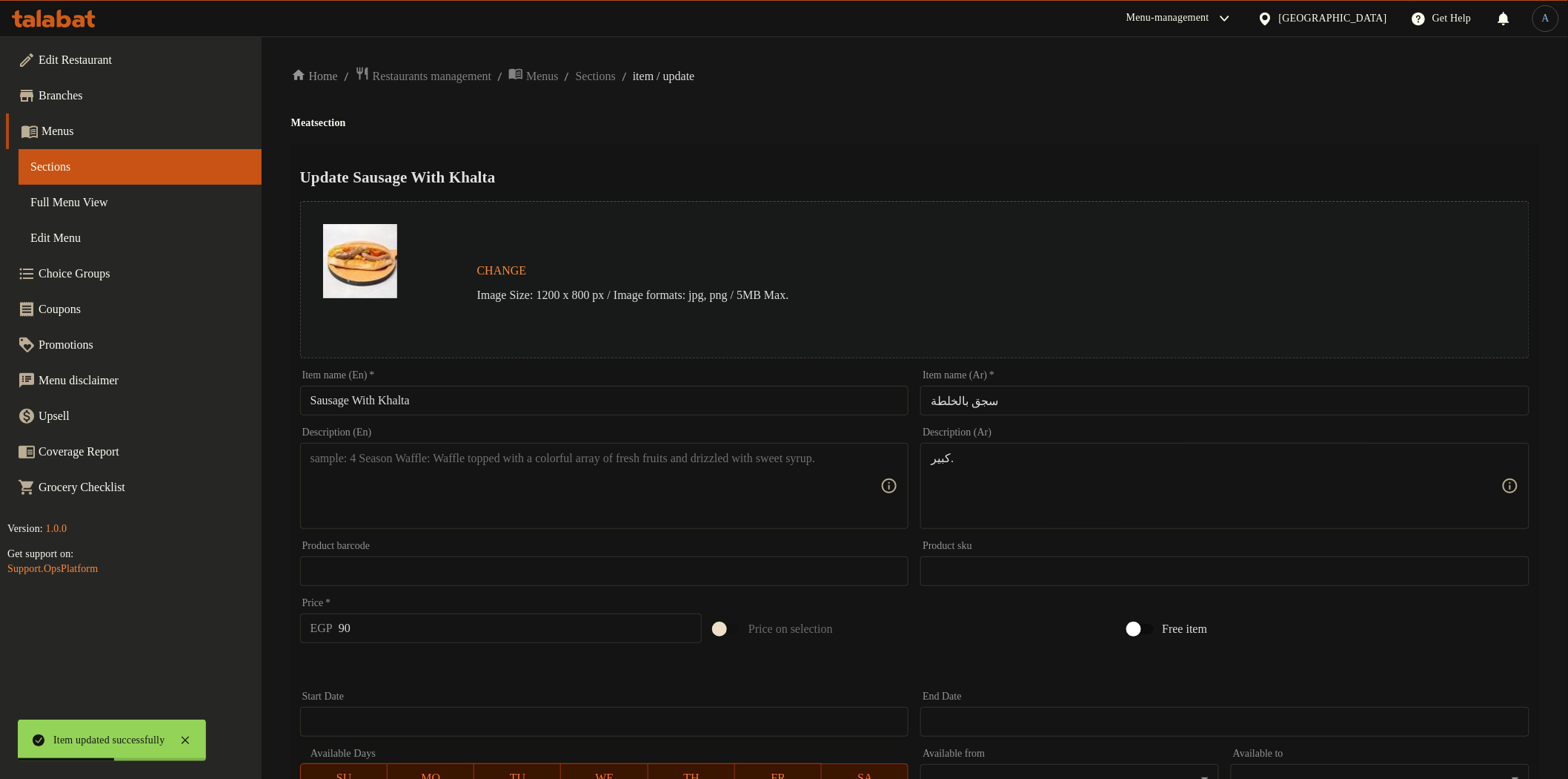
click at [578, 382] on div "Item name (En)   * Sausage With Khalta Item name (En) *" at bounding box center [604, 392] width 609 height 46
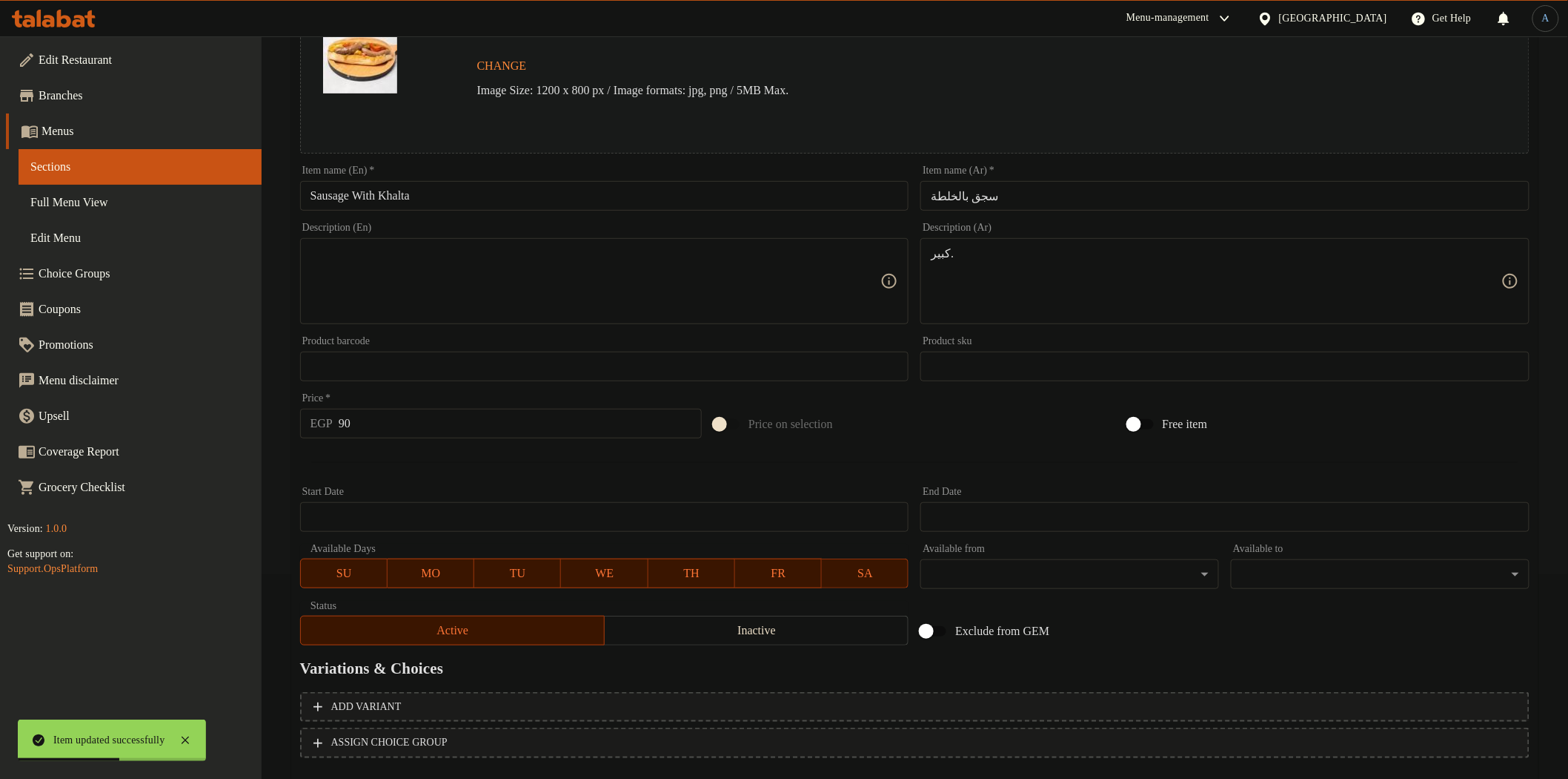
scroll to position [287, 0]
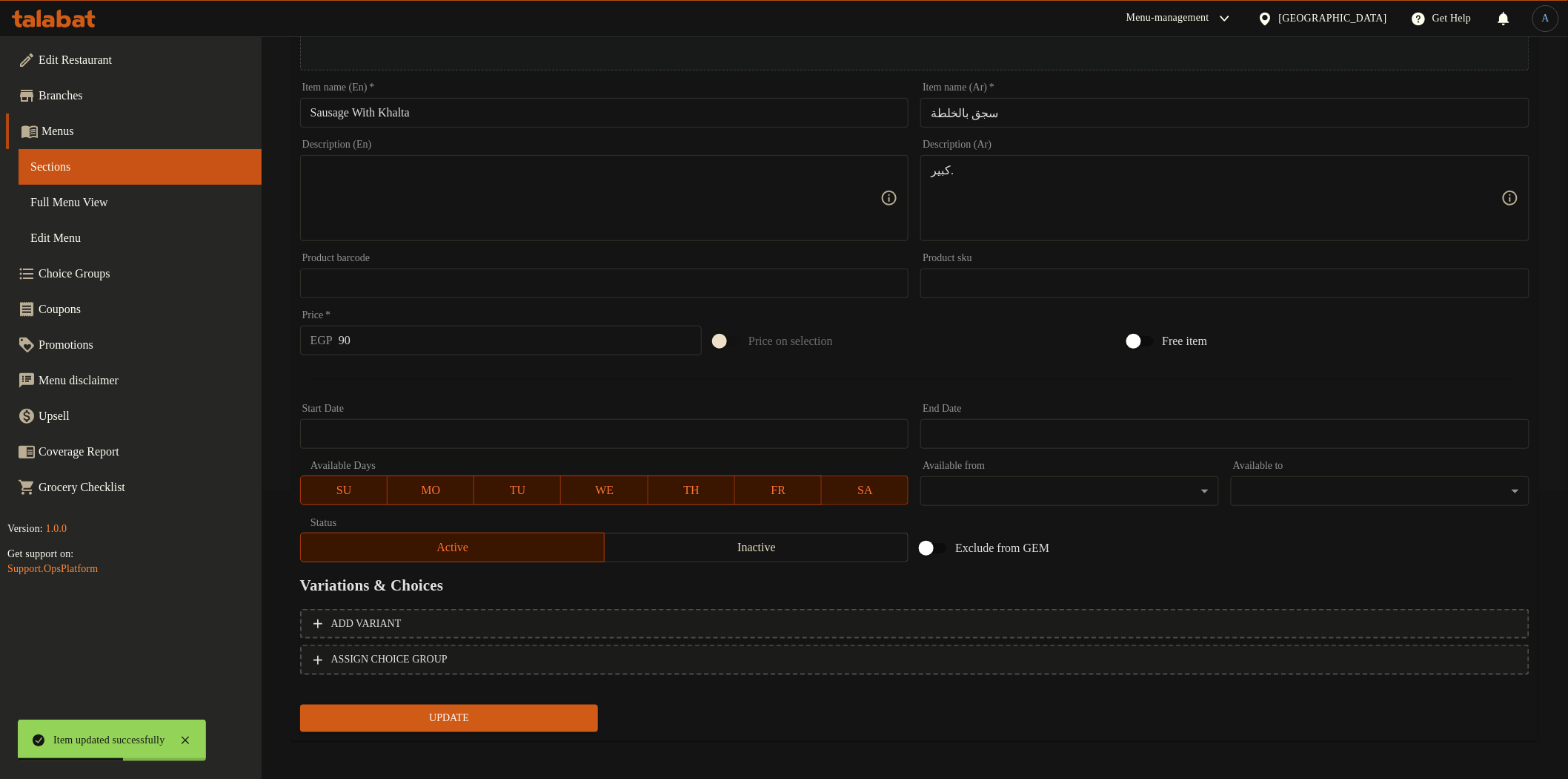
click at [587, 387] on div at bounding box center [914, 379] width 1241 height 37
click at [571, 113] on input "Sausage With Khalta" at bounding box center [604, 113] width 609 height 30
paste input "Large"
type input "Sausage With Khalta Large"
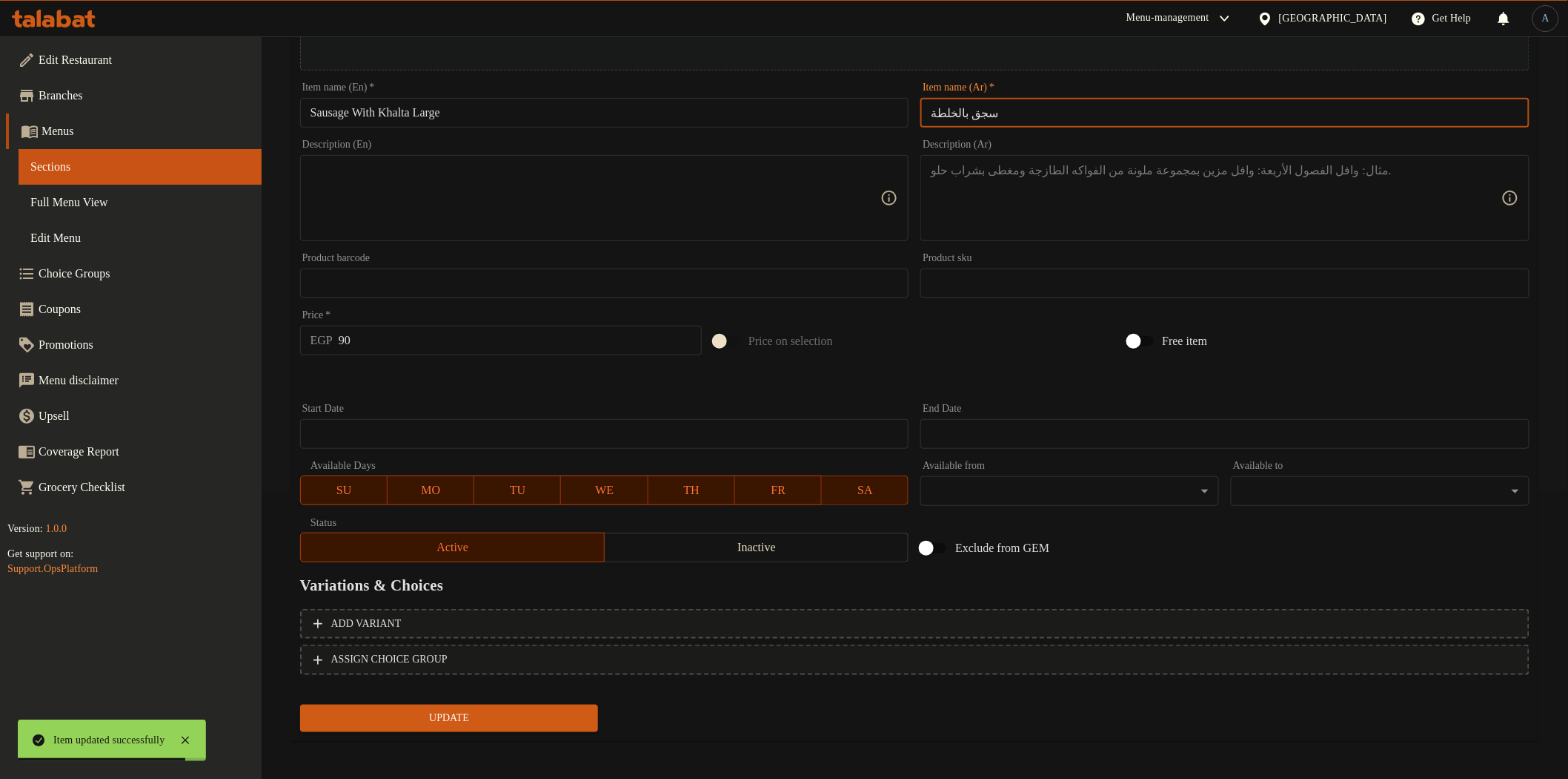
click at [1061, 99] on input "سجق بالخلطة" at bounding box center [1224, 113] width 609 height 30
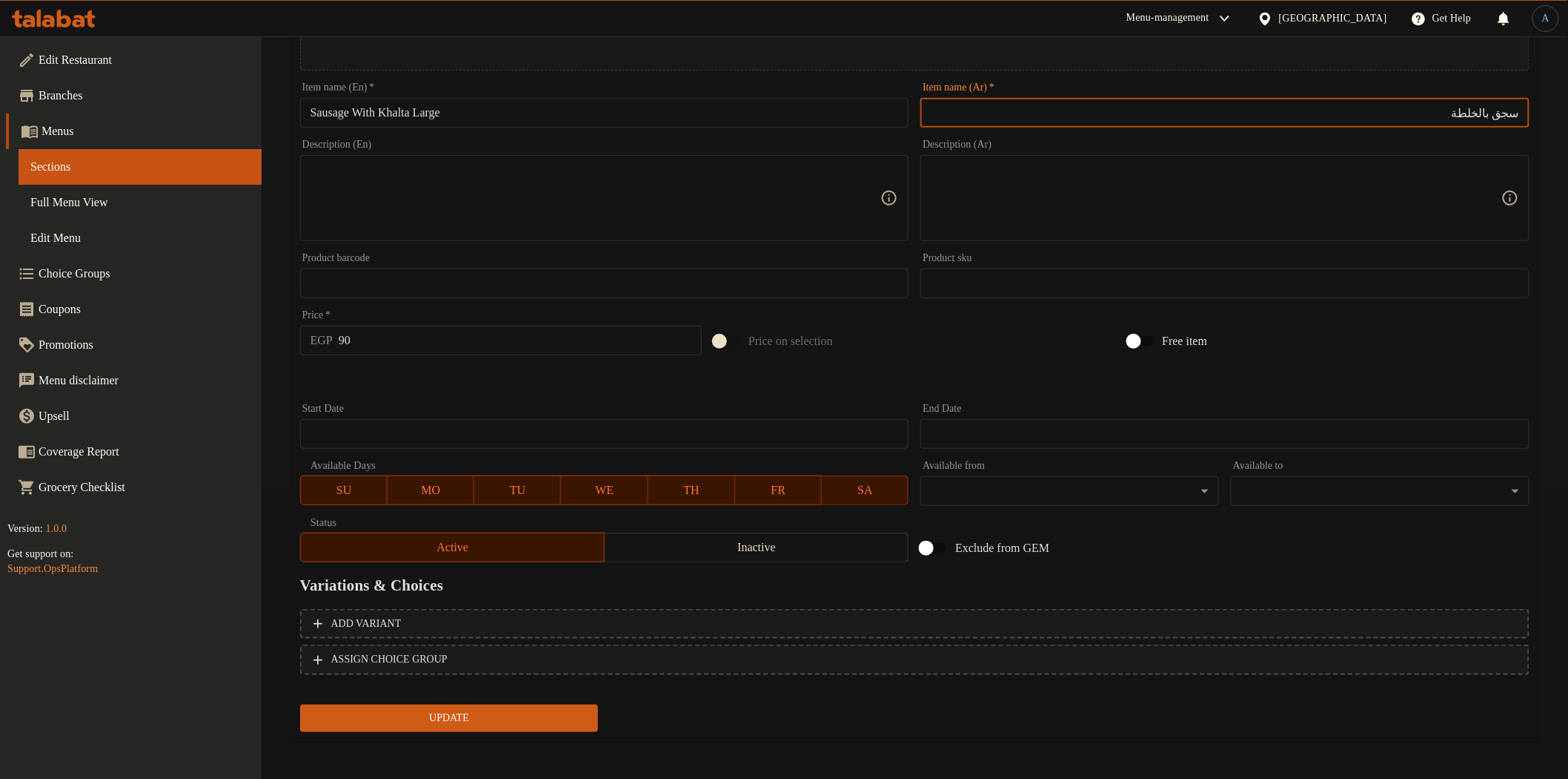
paste input "كبير."
type input "سجق بالخلطة كبير"
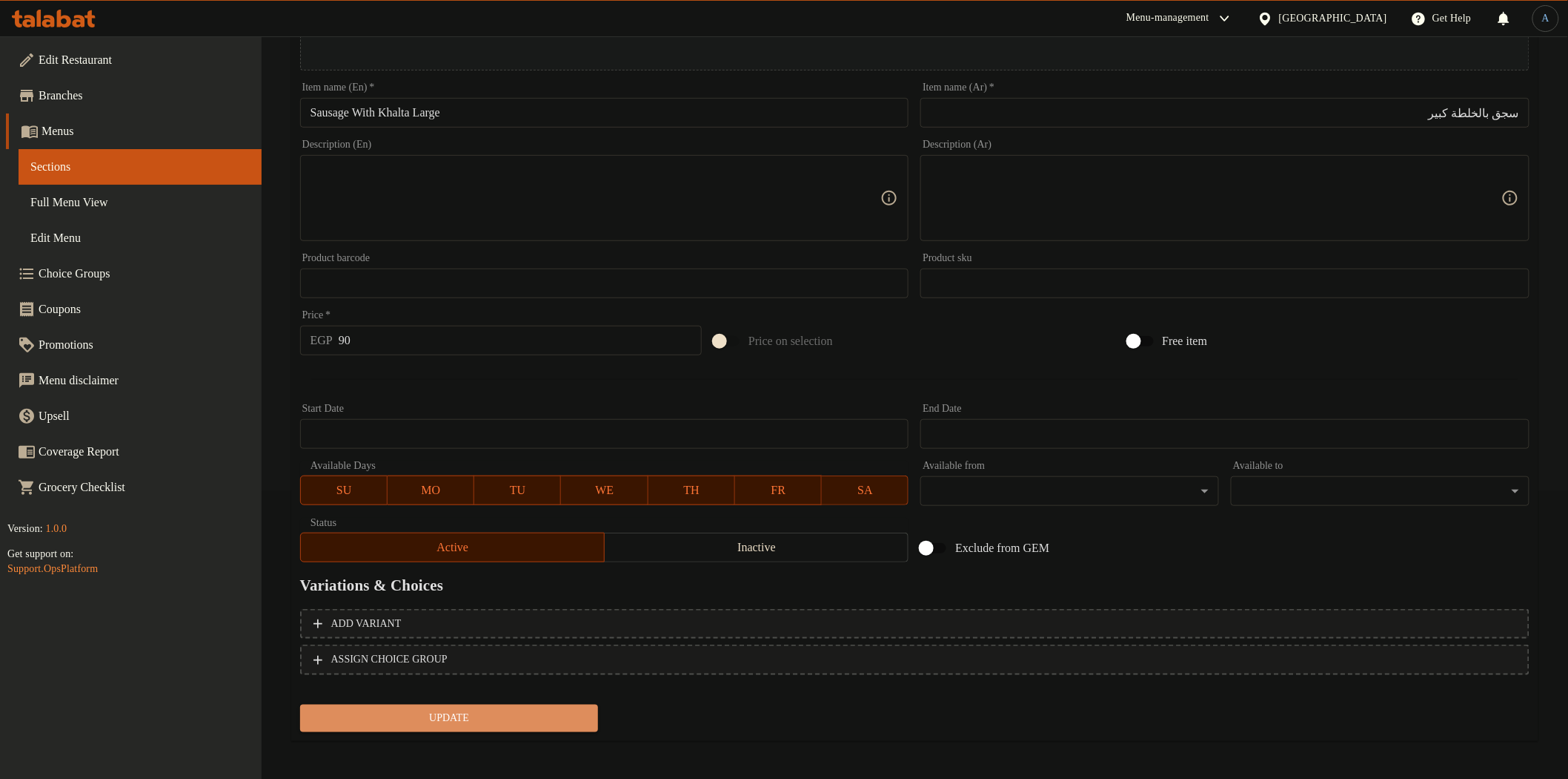
click at [516, 723] on span "Update" at bounding box center [450, 718] width 275 height 19
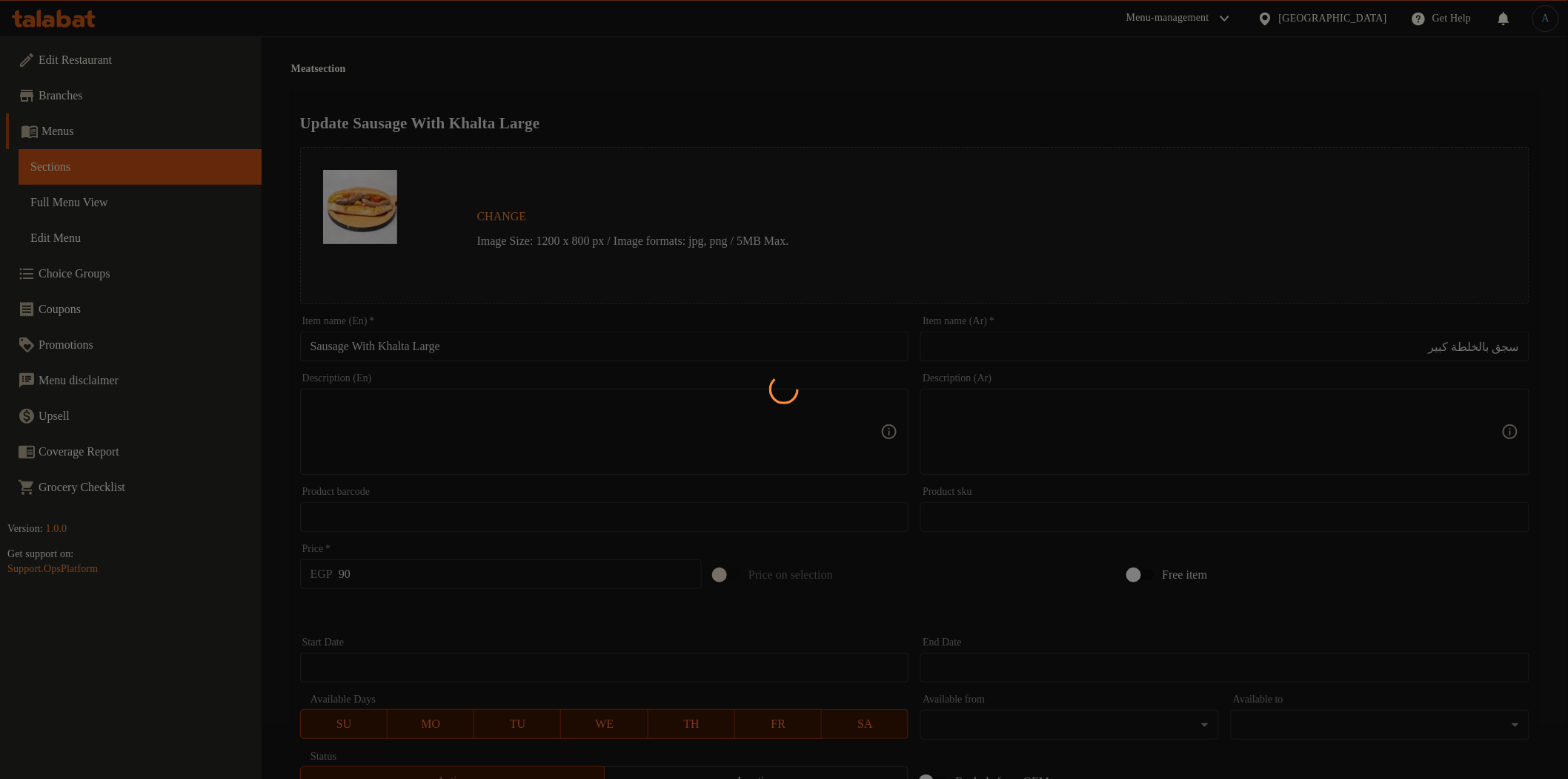
scroll to position [0, 0]
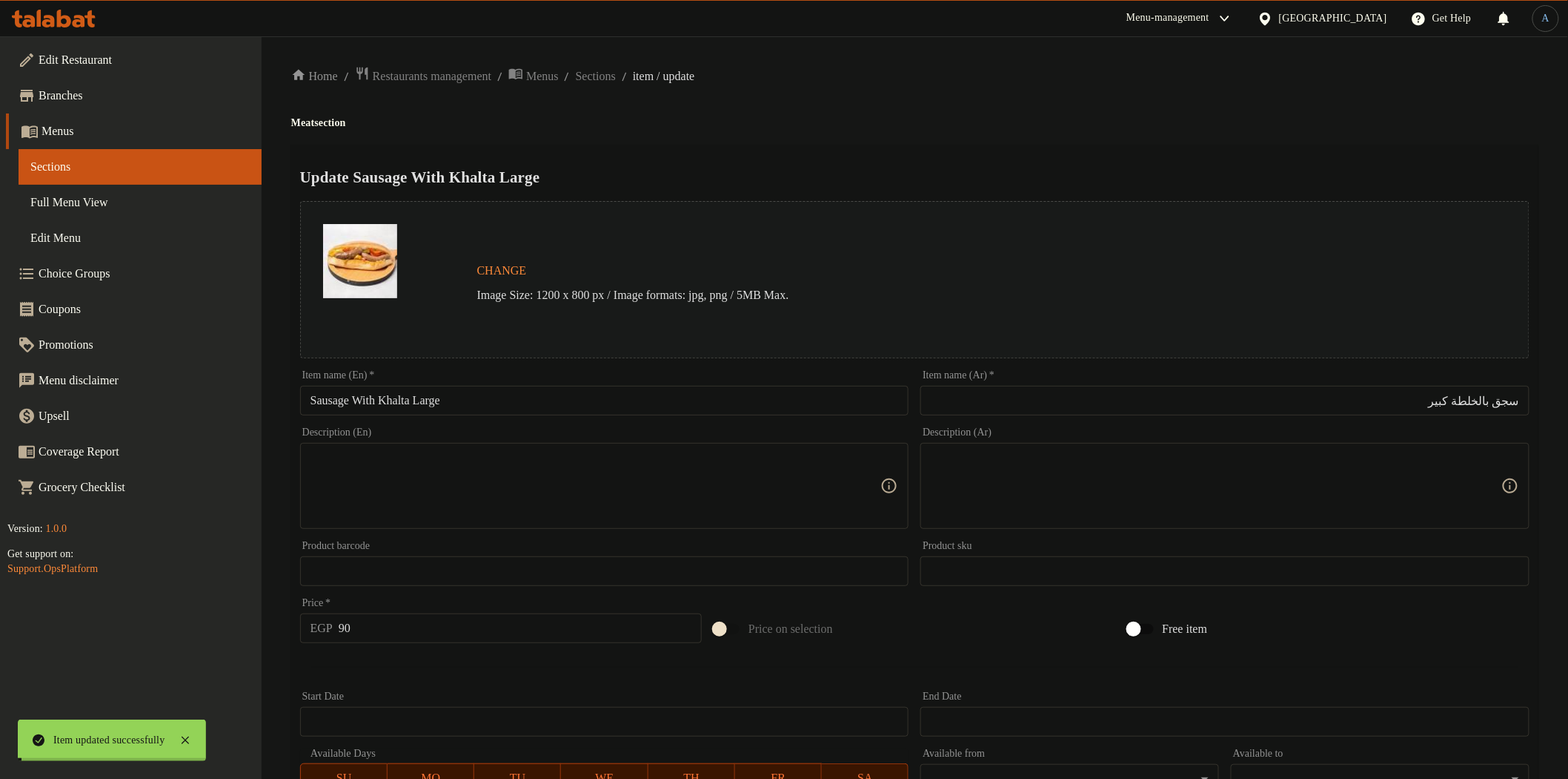
click at [616, 78] on span "Sections" at bounding box center [595, 76] width 40 height 18
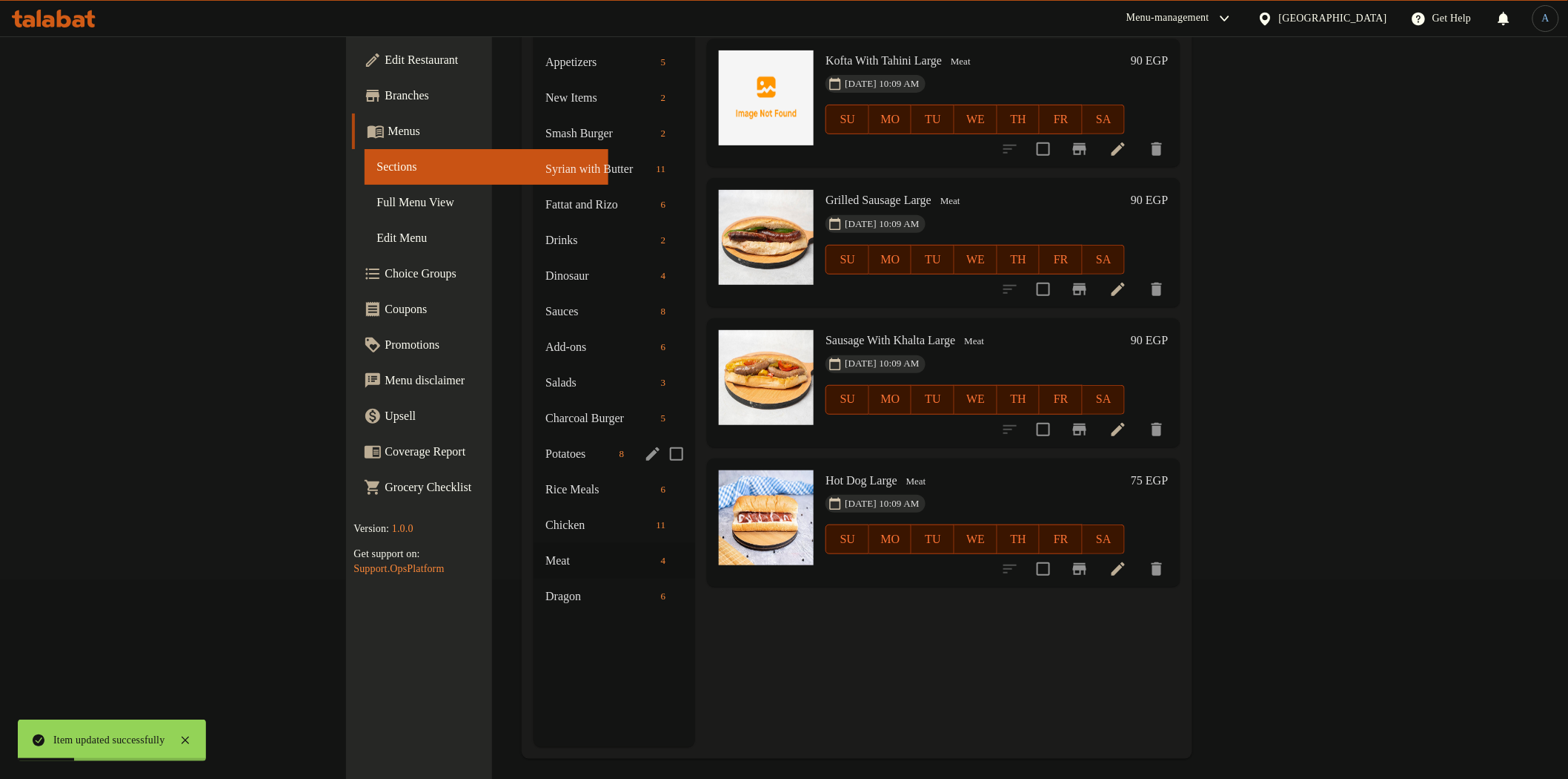
scroll to position [208, 0]
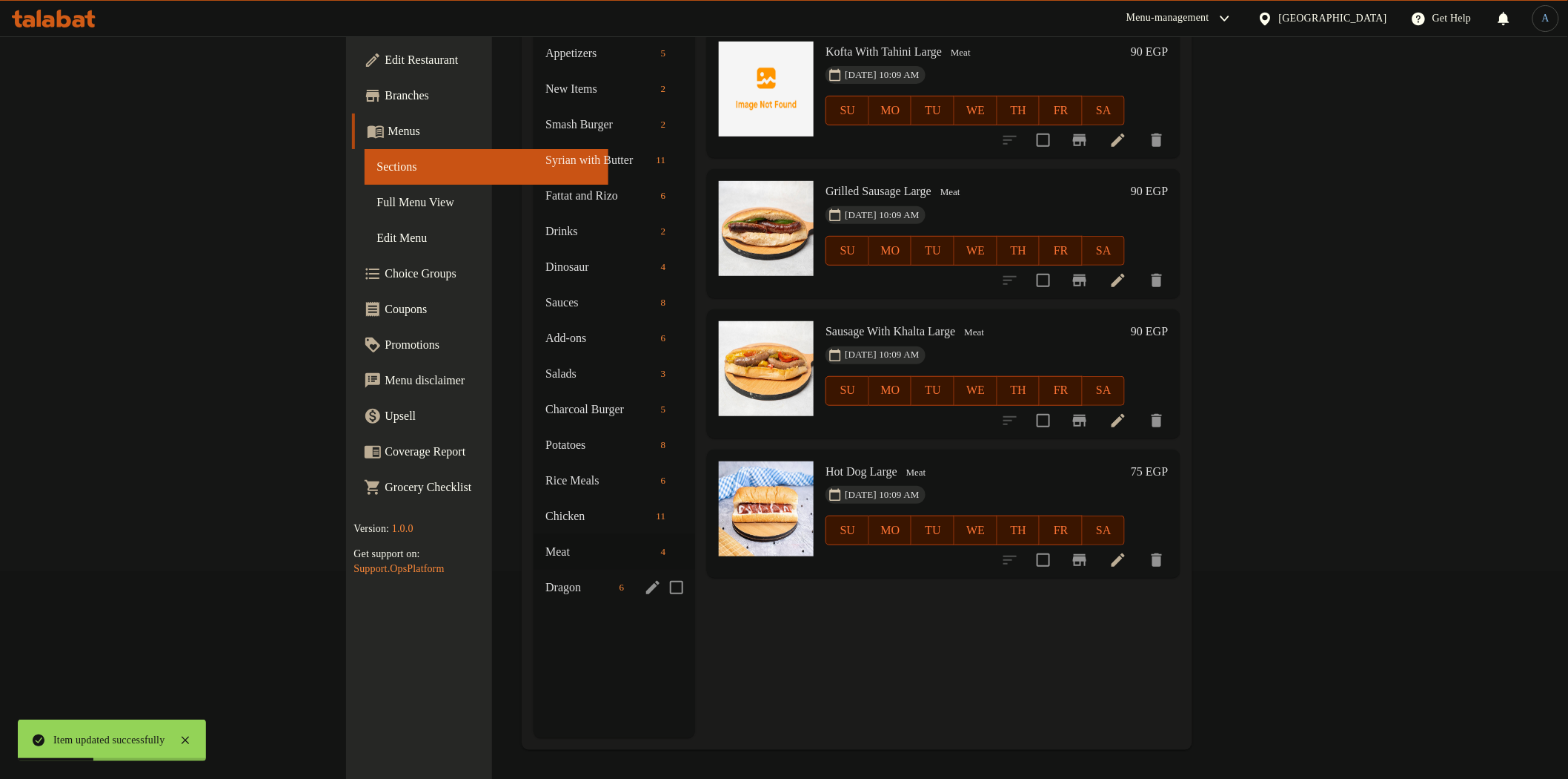
click at [534, 577] on div "Dragon 6" at bounding box center [614, 588] width 161 height 36
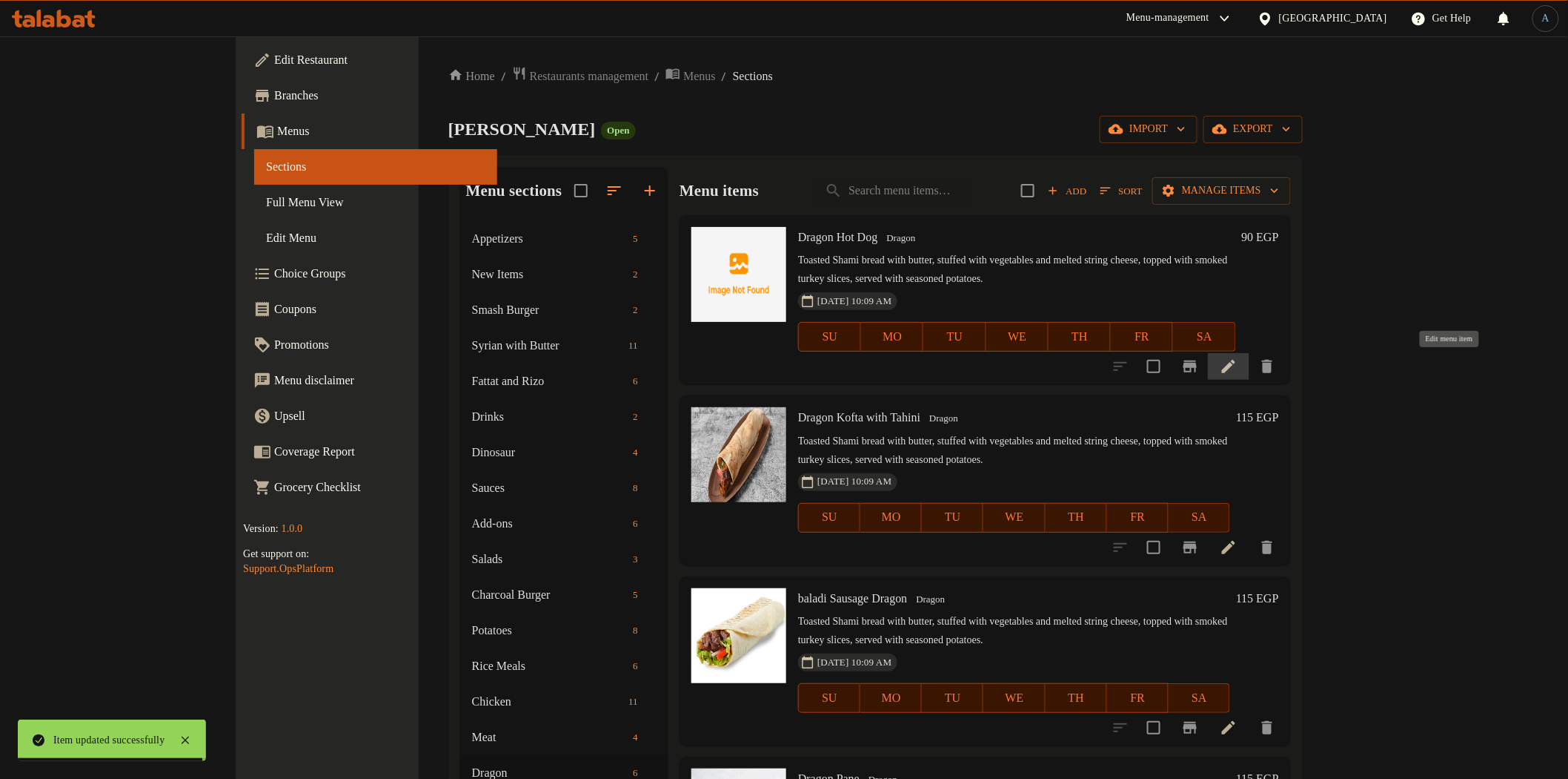
click at [1238, 361] on icon at bounding box center [1229, 367] width 18 height 18
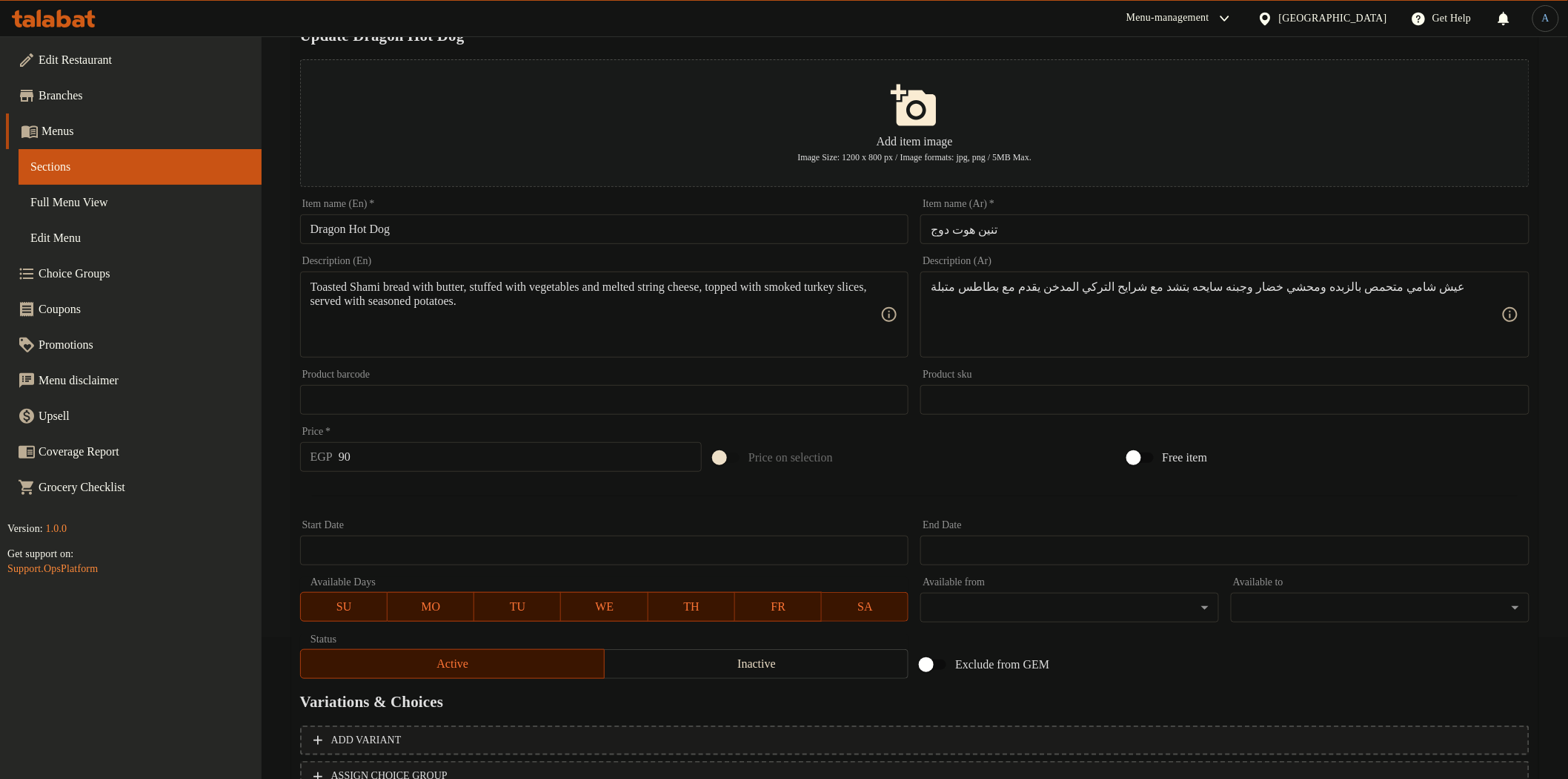
scroll to position [258, 0]
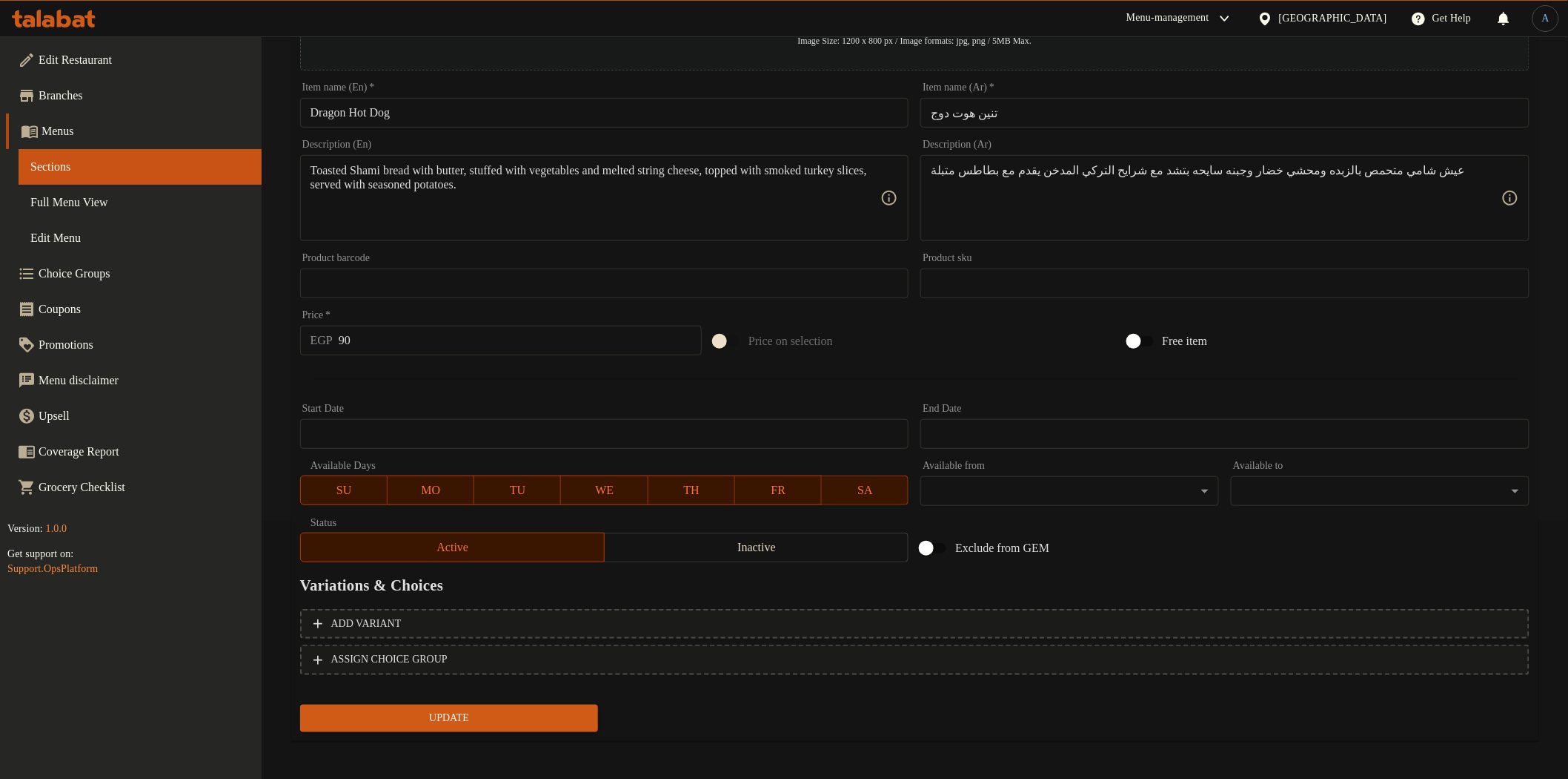
click at [428, 344] on input "90" at bounding box center [520, 340] width 364 height 30
type input "100"
click at [300, 705] on button "Update" at bounding box center [450, 719] width 299 height 28
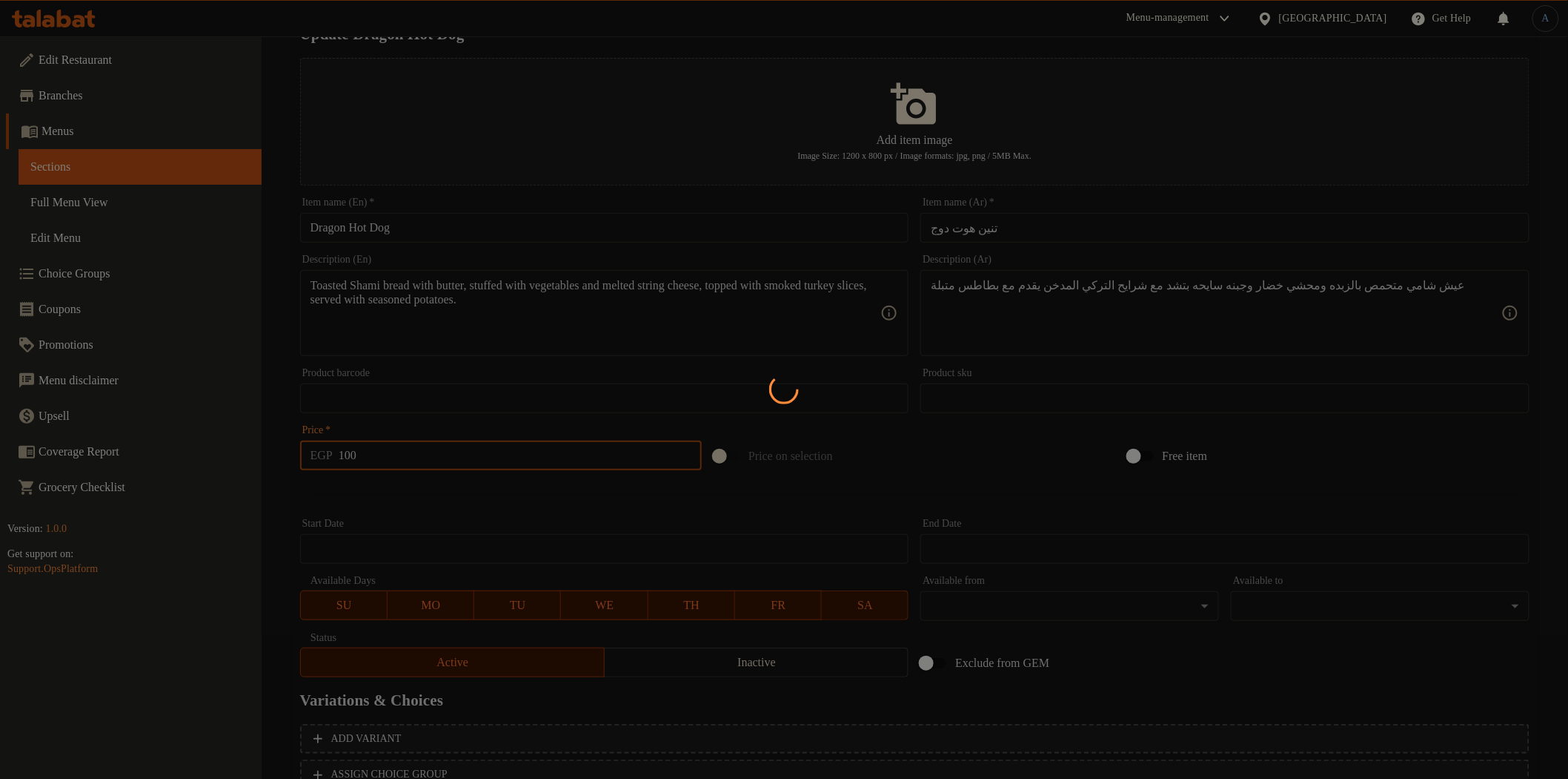
scroll to position [0, 0]
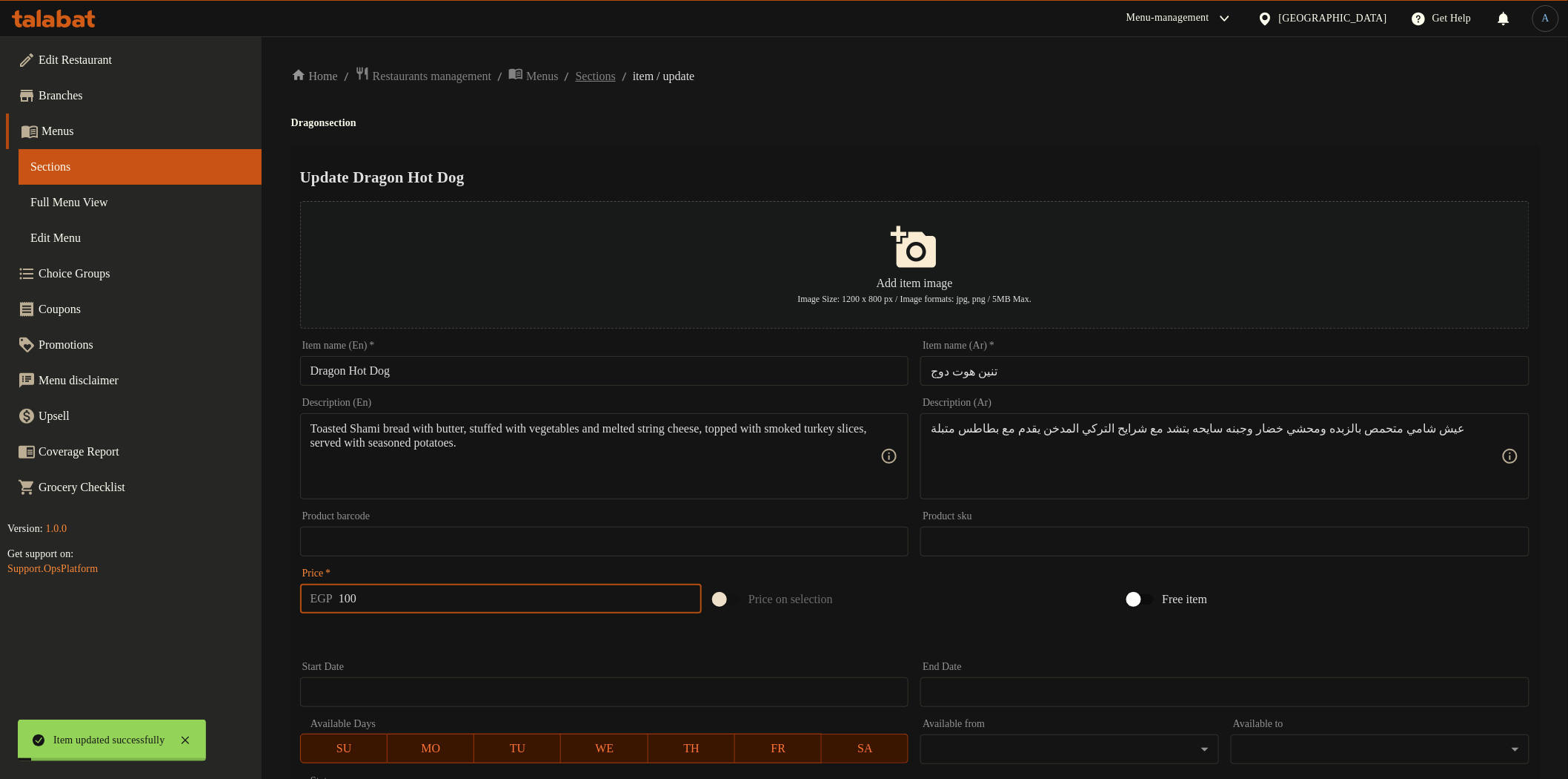
click at [616, 79] on span "Sections" at bounding box center [595, 76] width 40 height 18
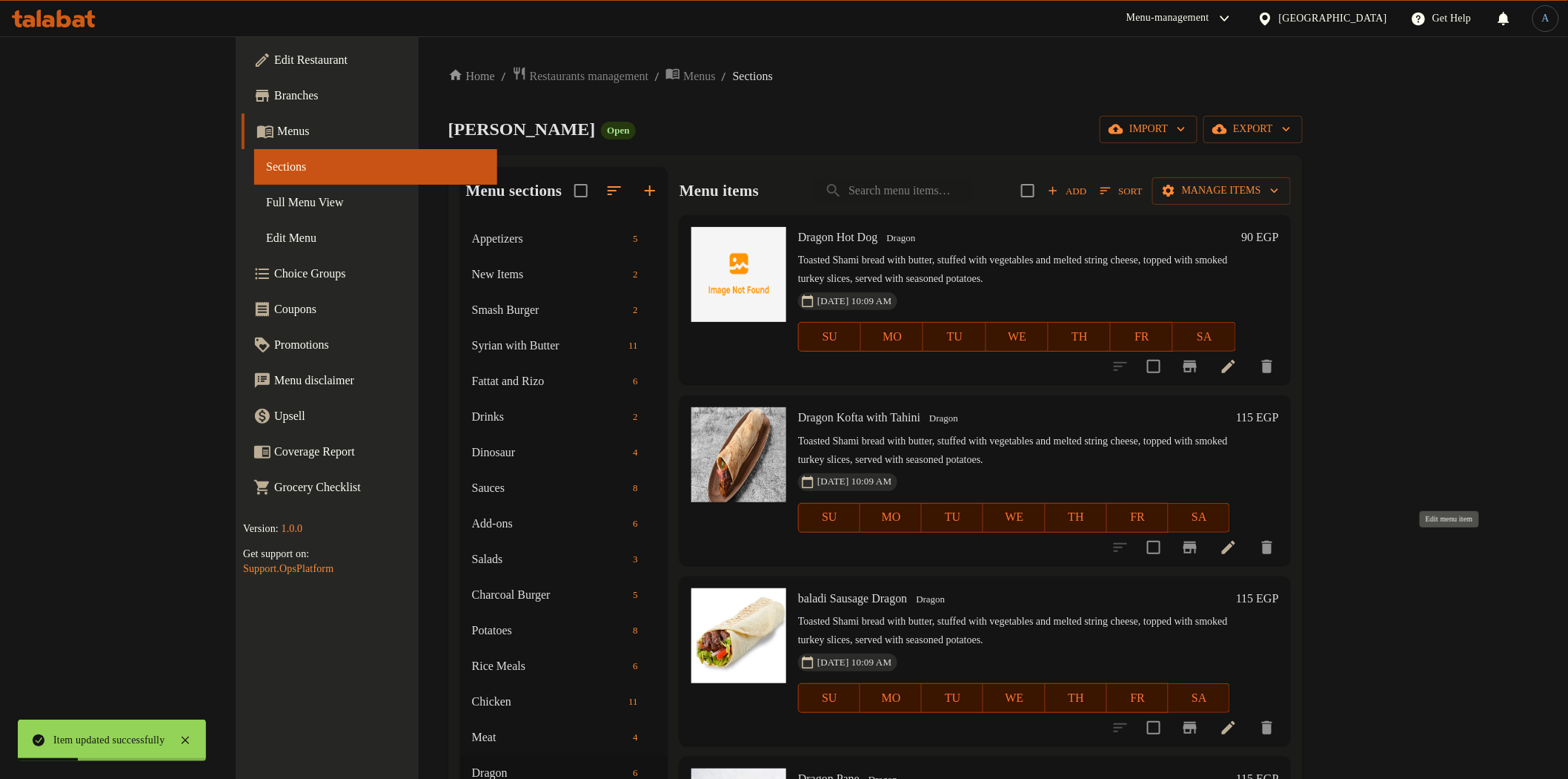
click at [1238, 541] on icon at bounding box center [1229, 547] width 18 height 18
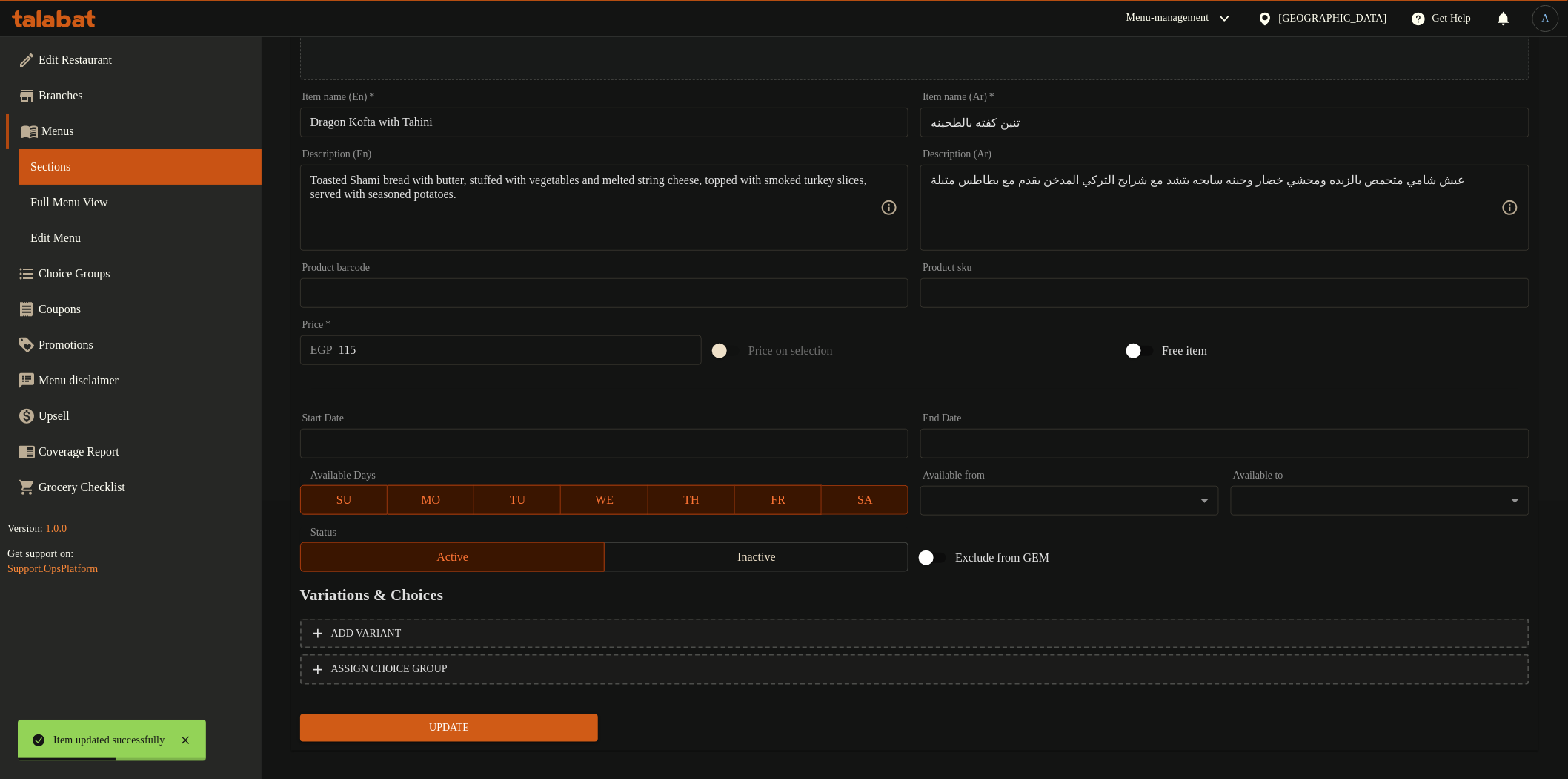
scroll to position [287, 0]
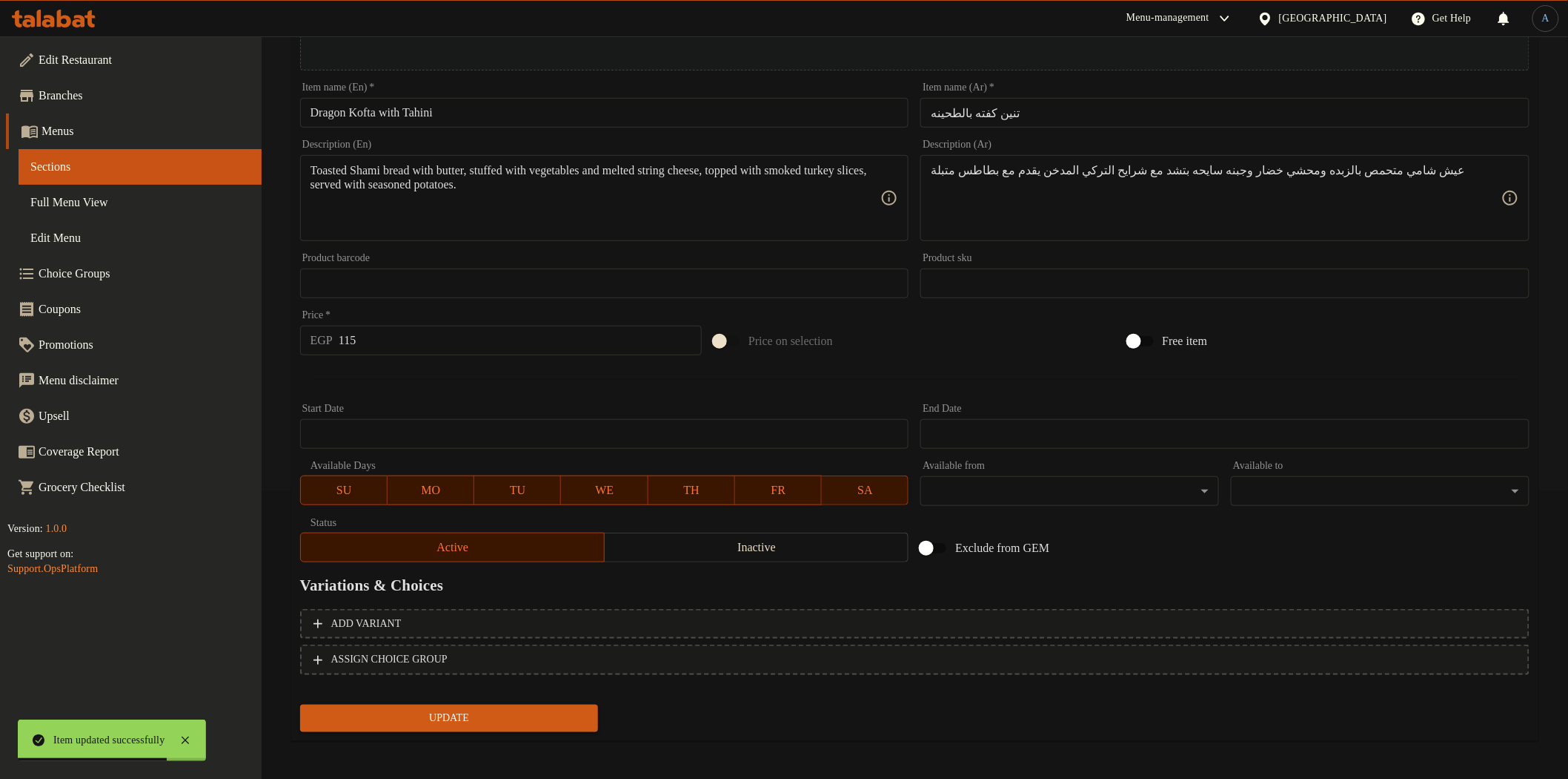
click at [421, 340] on input "115" at bounding box center [520, 340] width 364 height 30
click at [421, 339] on input "115" at bounding box center [520, 340] width 364 height 30
type input "130"
click at [300, 705] on button "Update" at bounding box center [450, 719] width 299 height 28
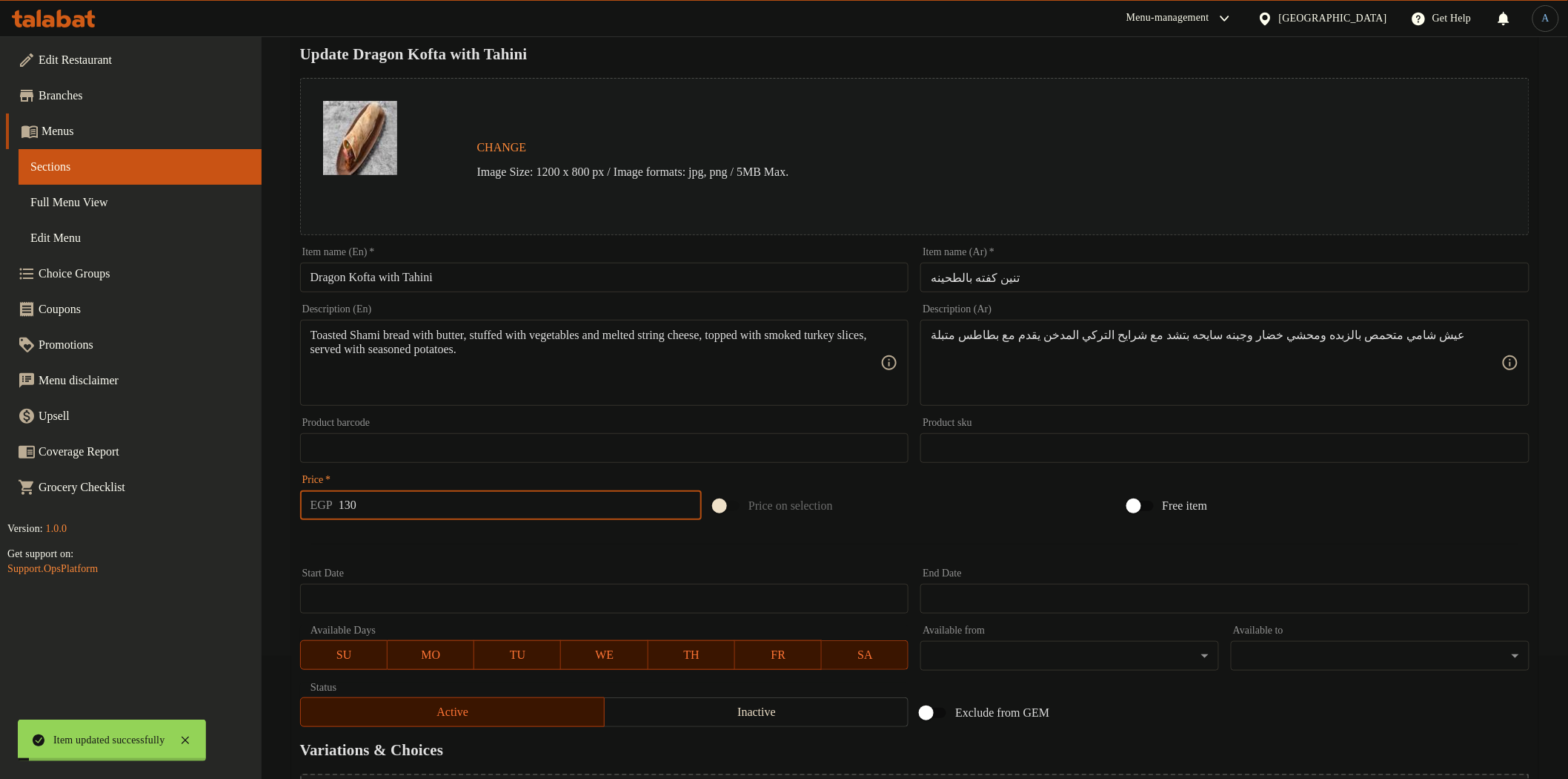
scroll to position [0, 0]
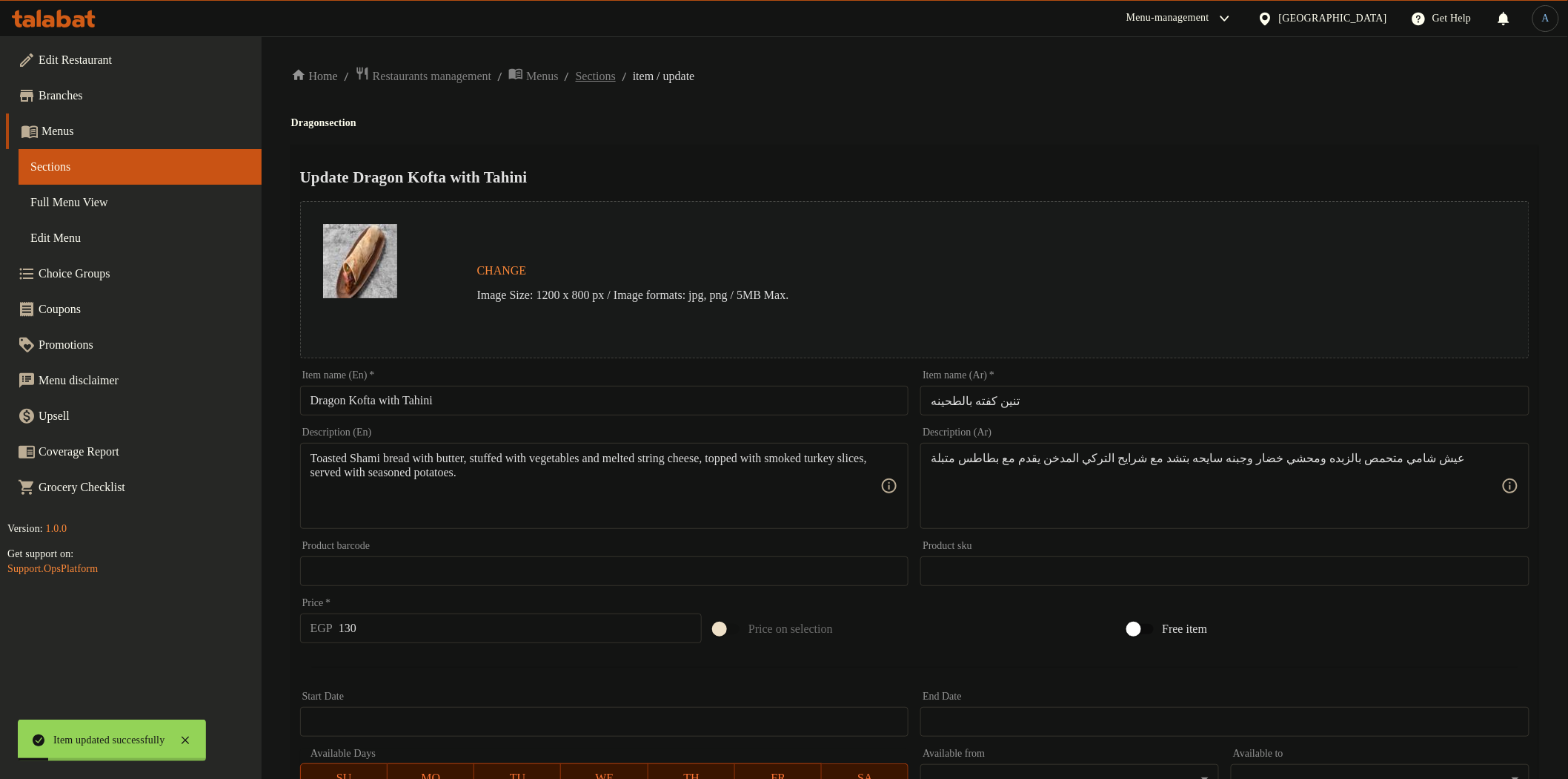
click at [616, 79] on span "Sections" at bounding box center [595, 76] width 40 height 18
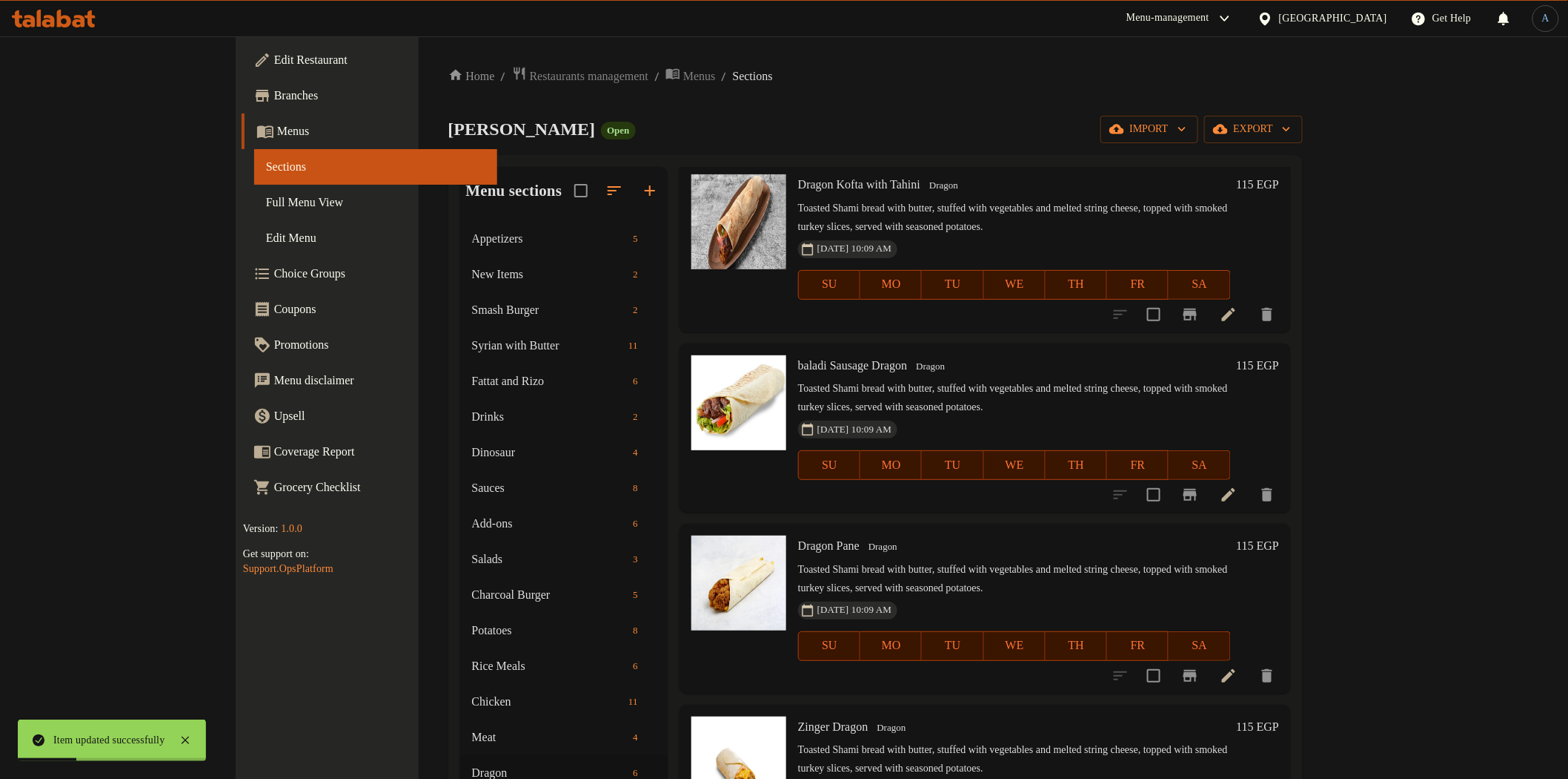
scroll to position [247, 0]
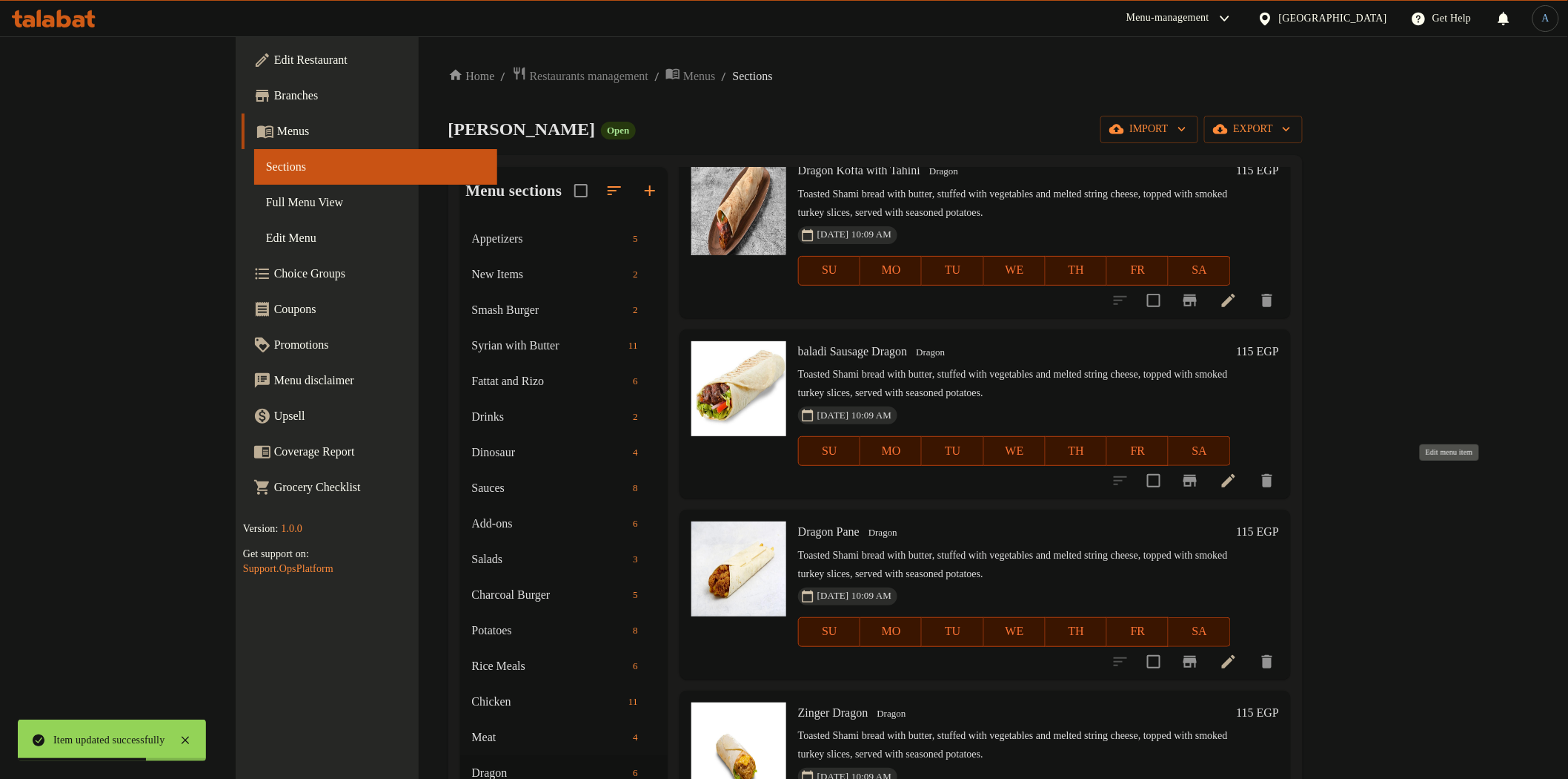
click at [1238, 480] on icon at bounding box center [1229, 481] width 18 height 18
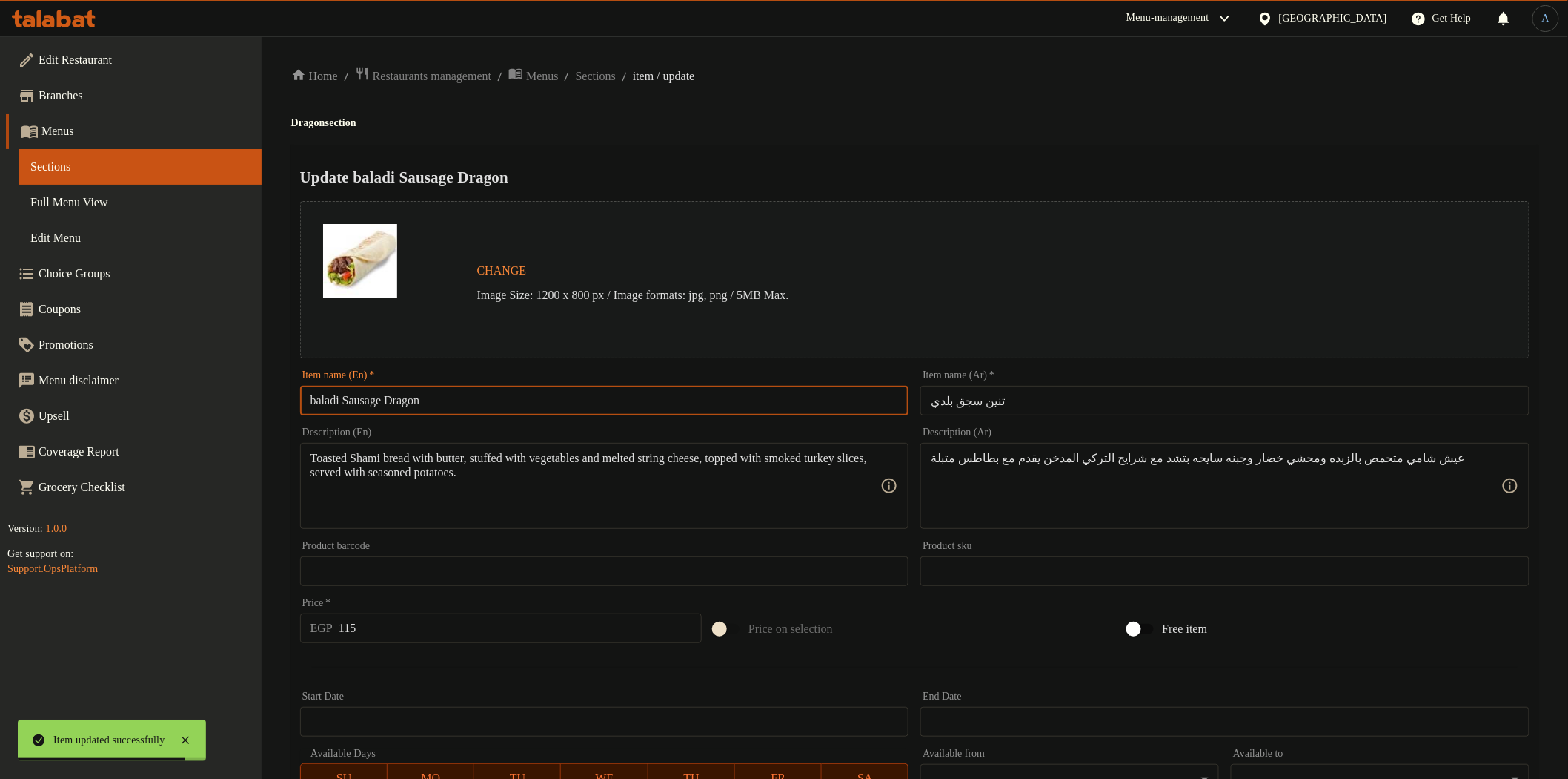
click at [505, 408] on input "baladi Sausage Dragon" at bounding box center [604, 400] width 609 height 30
click at [639, 412] on input "baladi Sausage Dragon" at bounding box center [604, 400] width 609 height 30
paste input "B"
type input "Baladi Sausage Dragon"
click at [802, 149] on div "Update Baladi Sausage Dragon Change Image Size: 1200 x 800 px / Image formats: …" at bounding box center [914, 587] width 1247 height 885
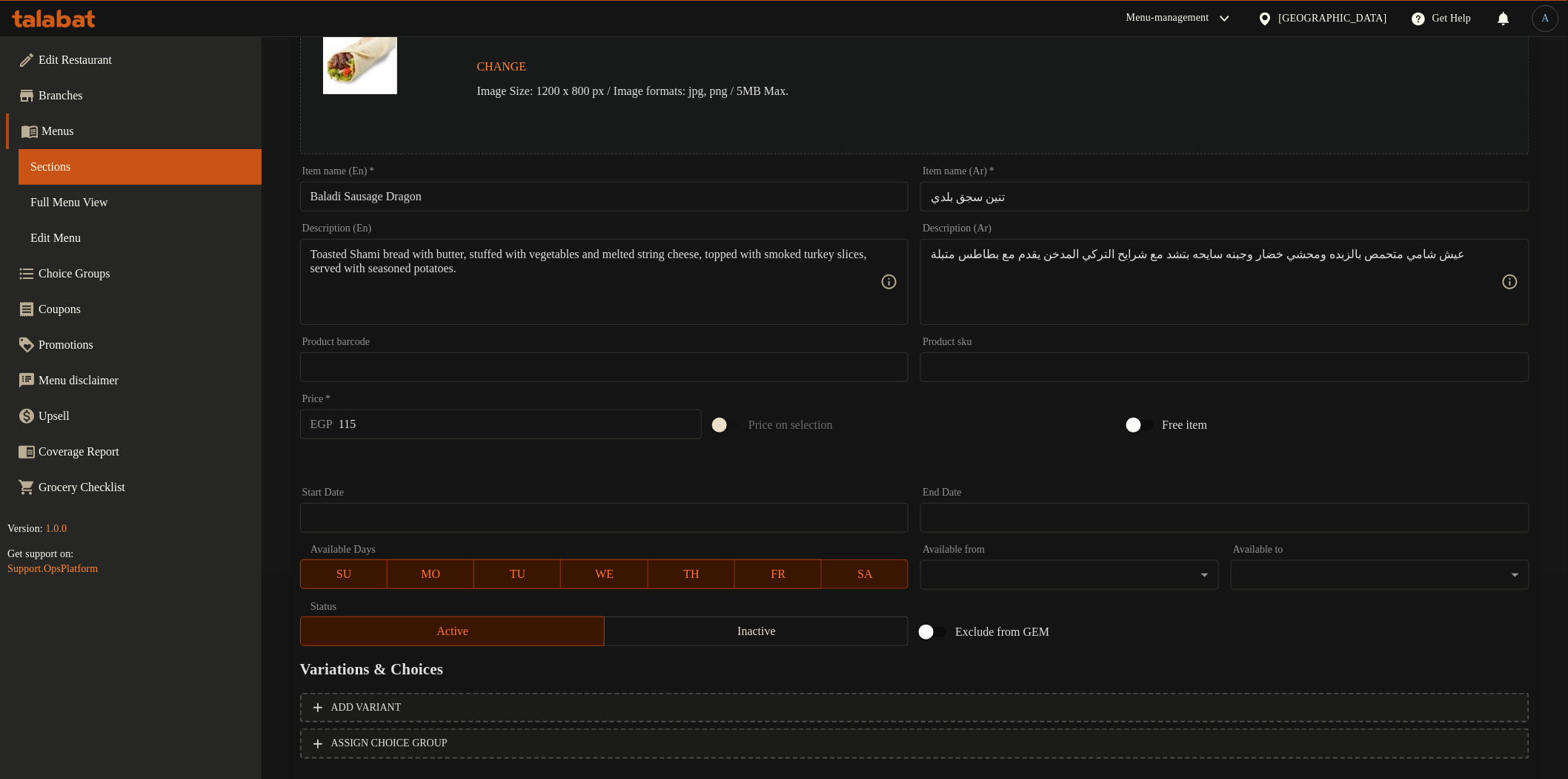
scroll to position [287, 0]
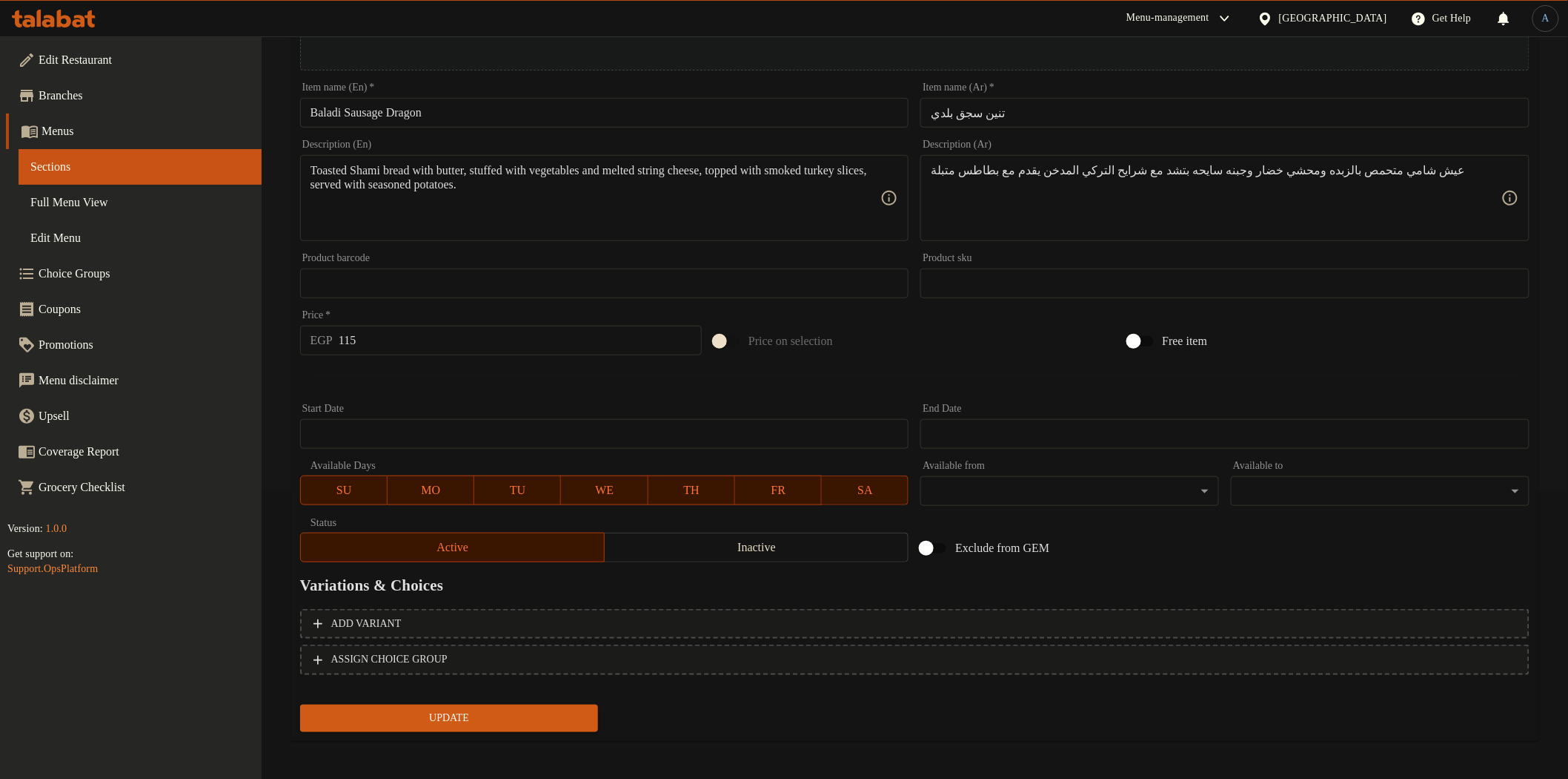
click at [430, 320] on div "Price   * EGP 115 Price *" at bounding box center [501, 333] width 402 height 46
click at [432, 334] on input "115" at bounding box center [520, 340] width 364 height 30
type input "130"
click at [300, 705] on button "Update" at bounding box center [450, 719] width 299 height 28
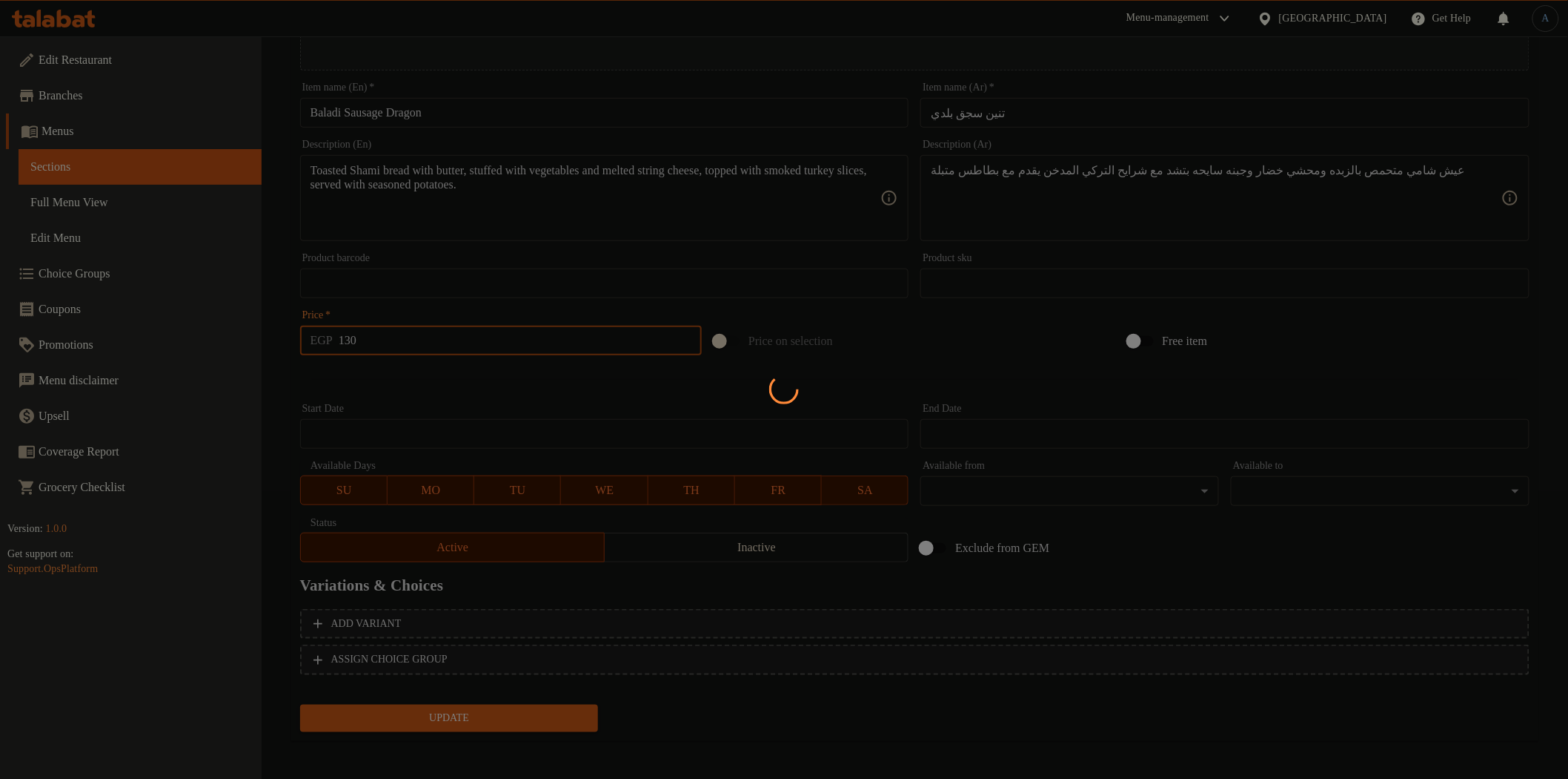
click at [484, 264] on div "Home / Restaurants management / Menus / Sections / item / update Dragon section…" at bounding box center [914, 265] width 1247 height 974
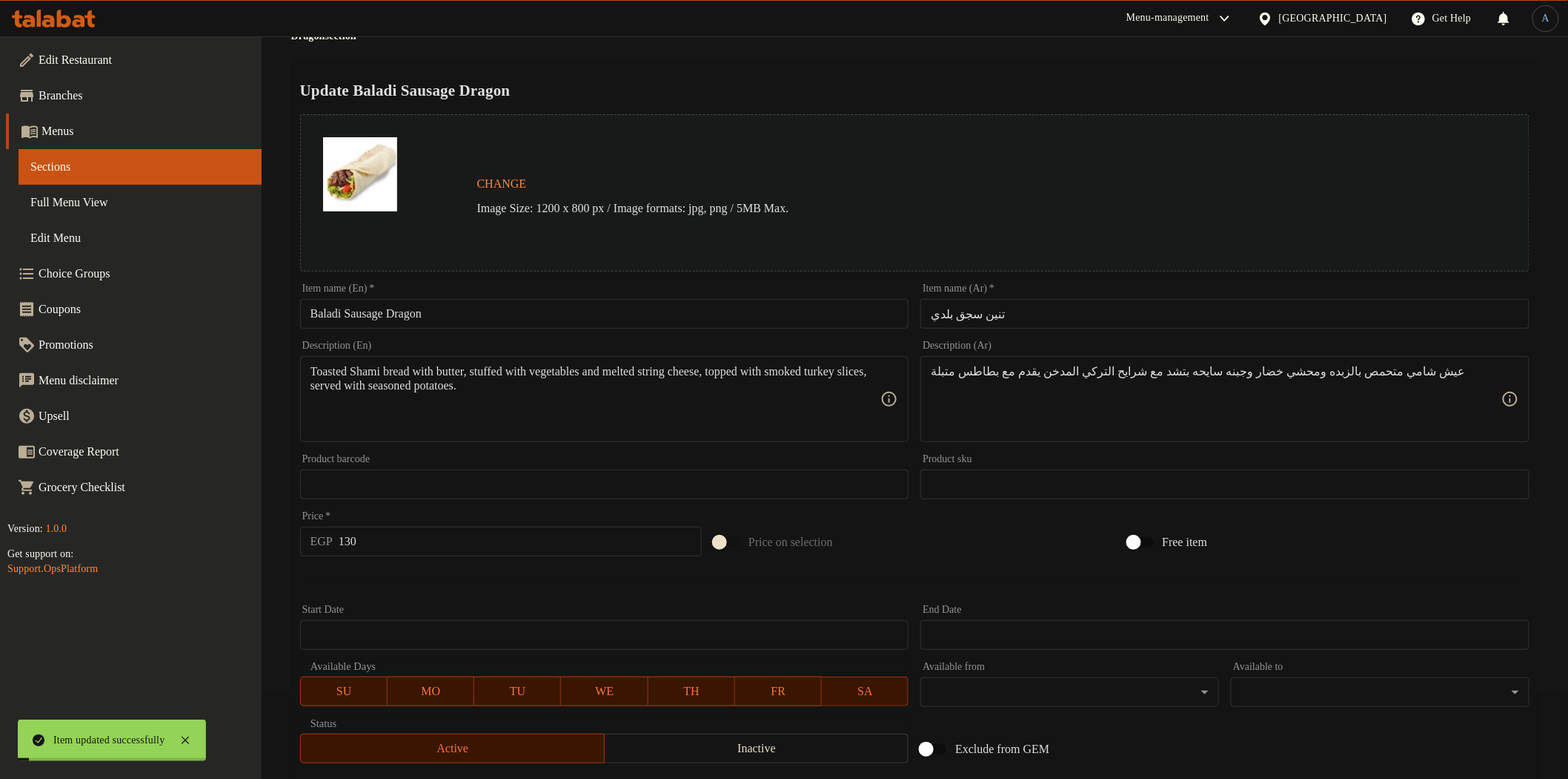
scroll to position [0, 0]
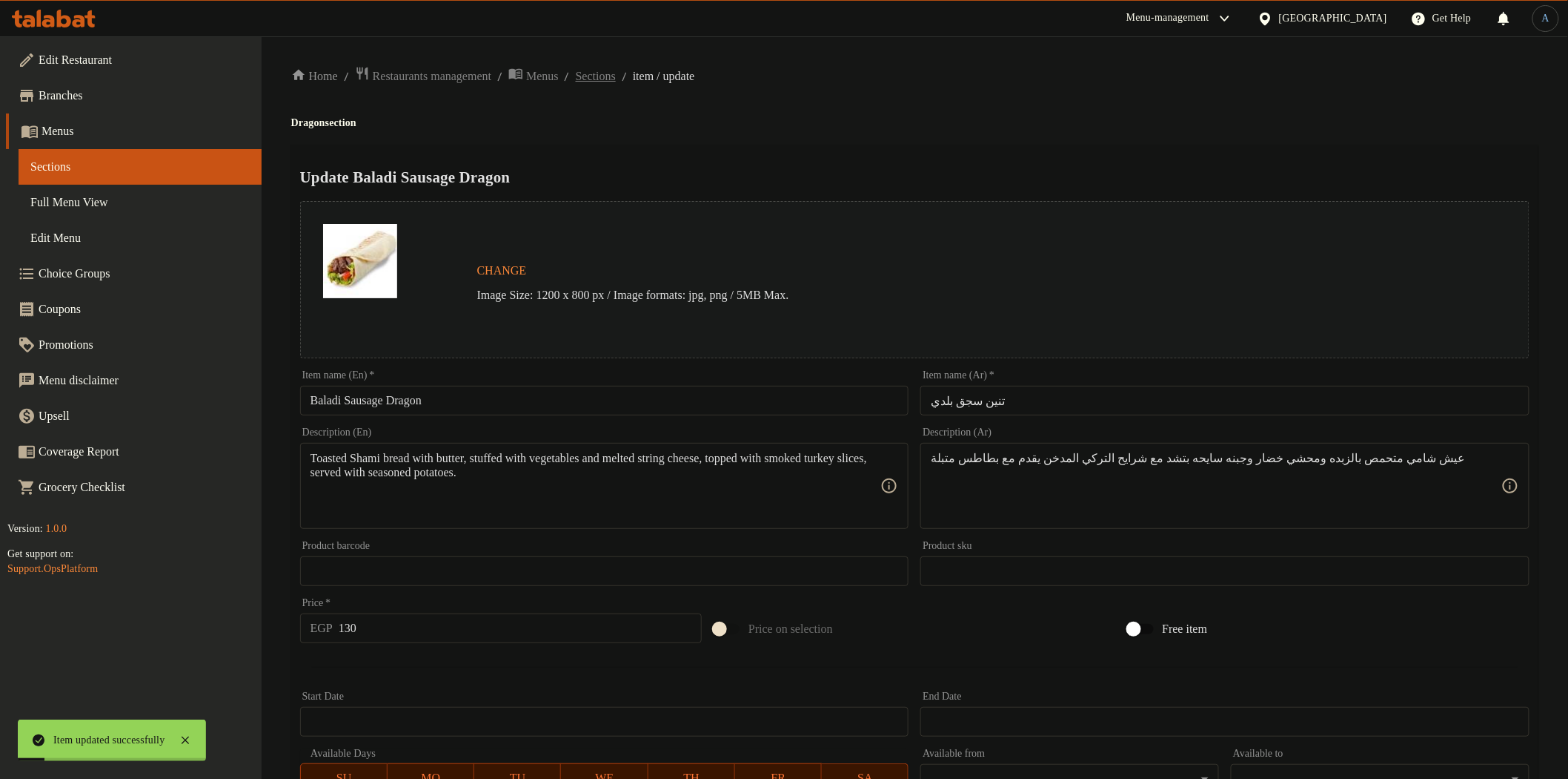
click at [616, 72] on span "Sections" at bounding box center [595, 76] width 40 height 18
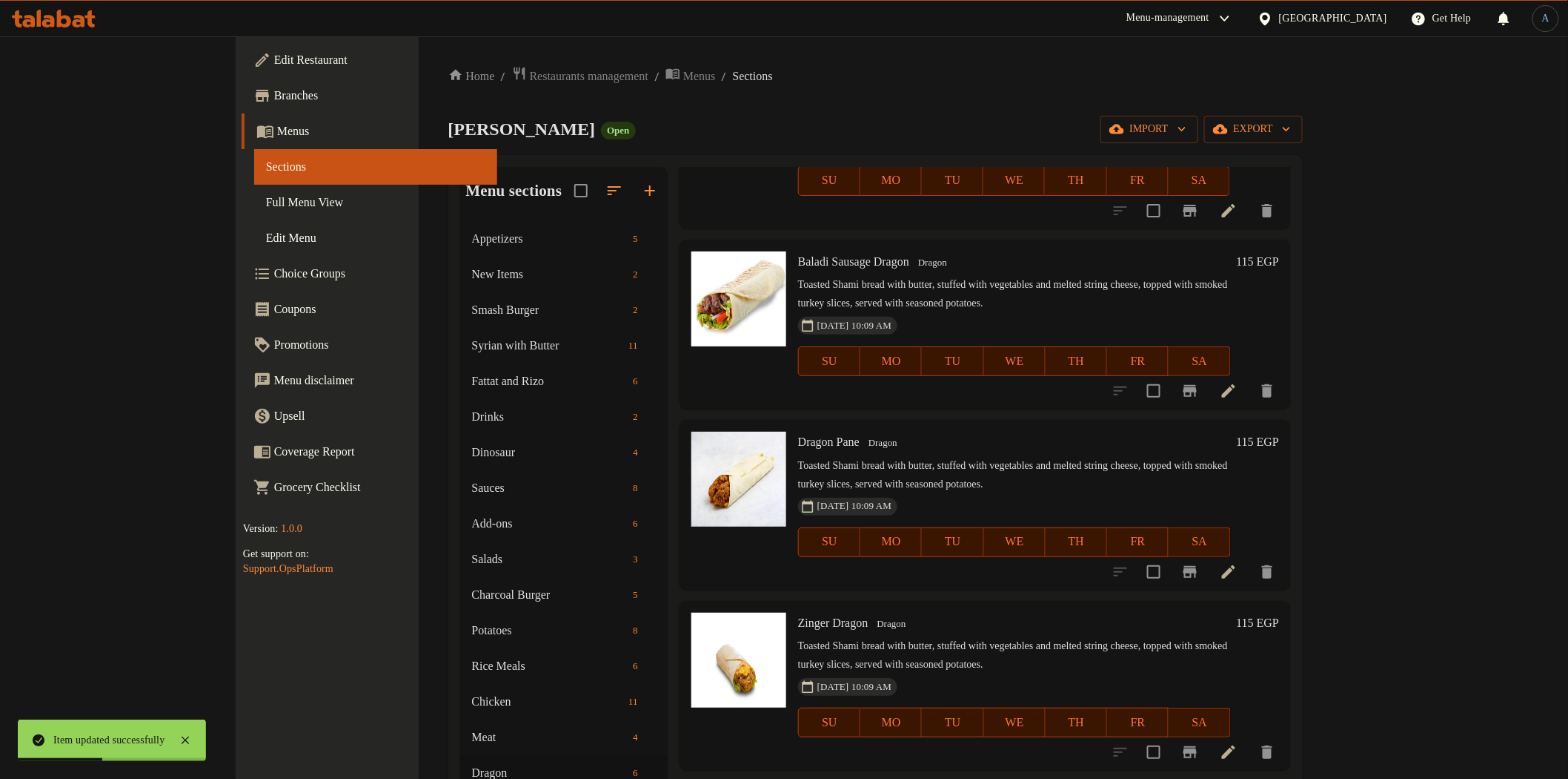
scroll to position [341, 0]
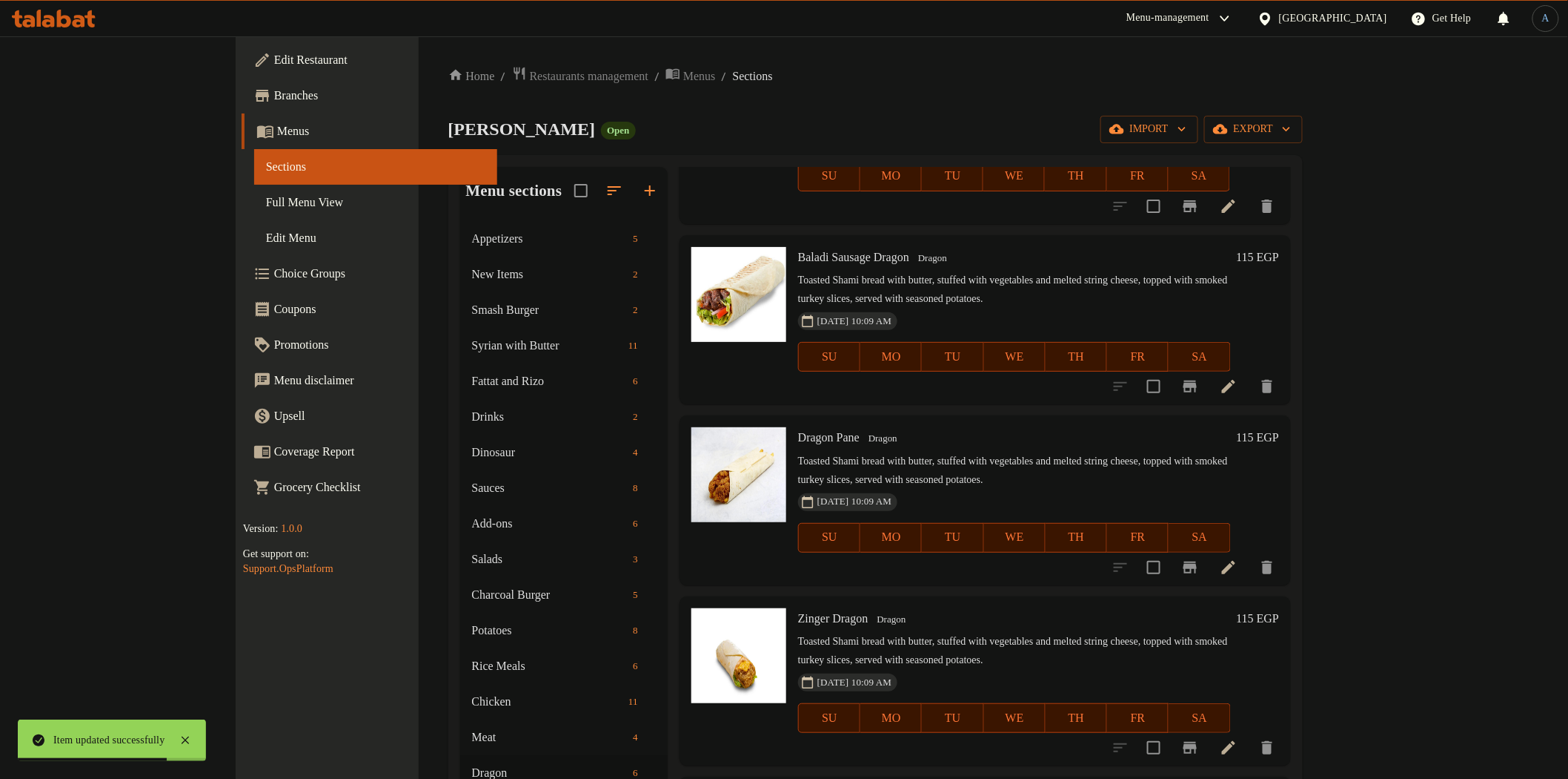
click at [1280, 434] on h6 "115 EGP" at bounding box center [1258, 437] width 43 height 21
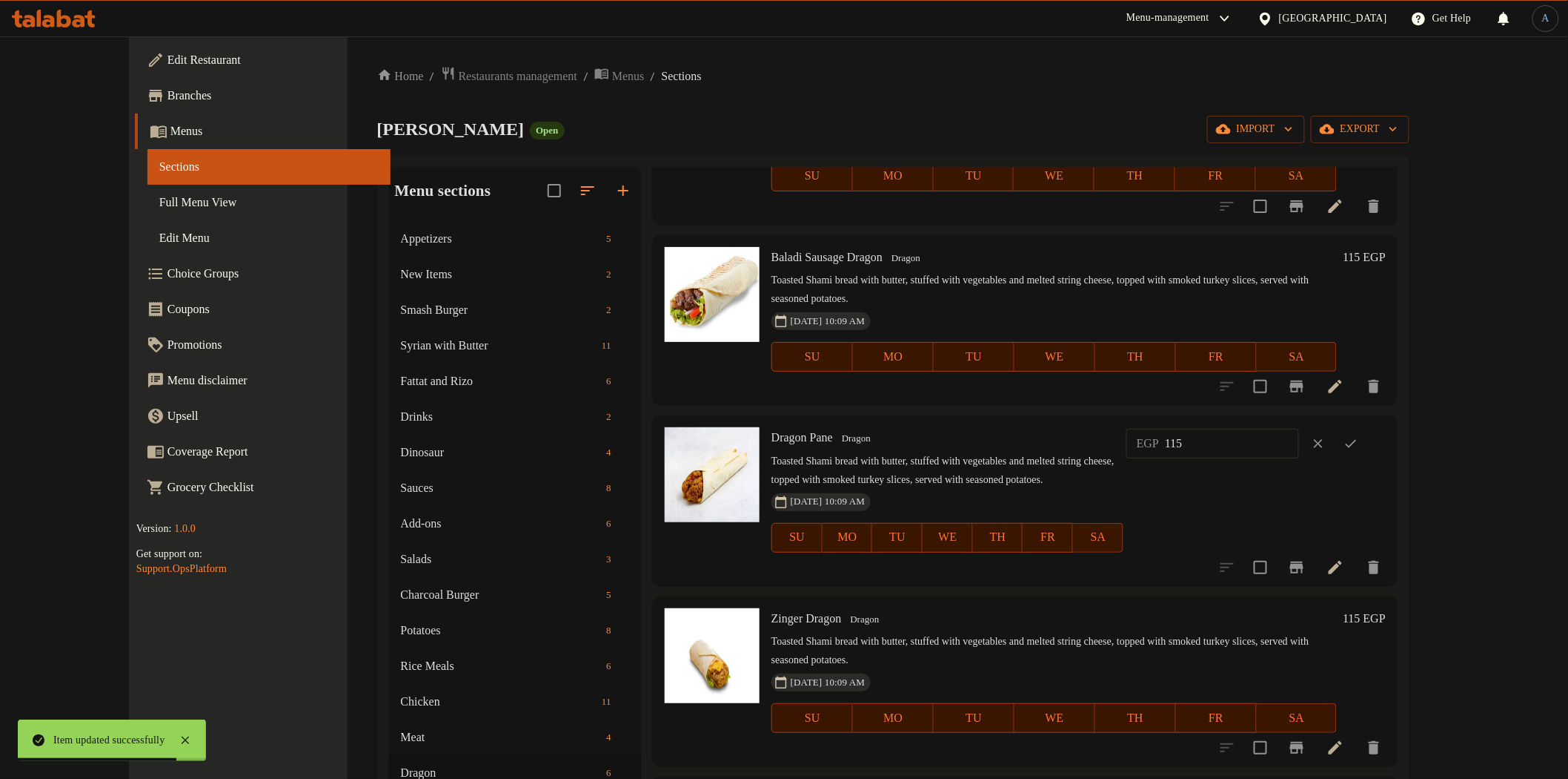
click at [1300, 447] on input "115" at bounding box center [1231, 443] width 134 height 30
type input "130"
click at [1368, 428] on button "ok" at bounding box center [1351, 443] width 33 height 33
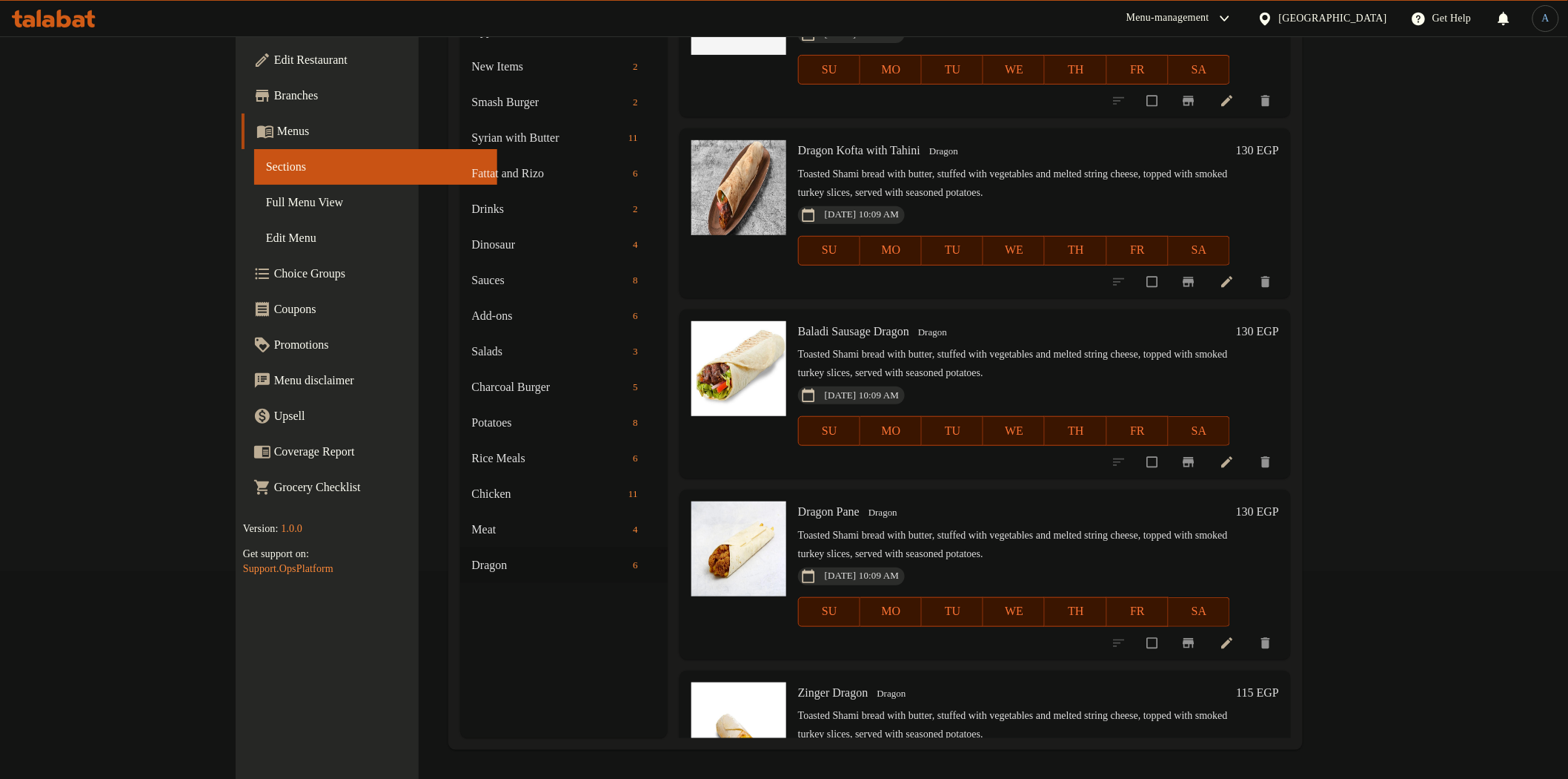
scroll to position [341, 0]
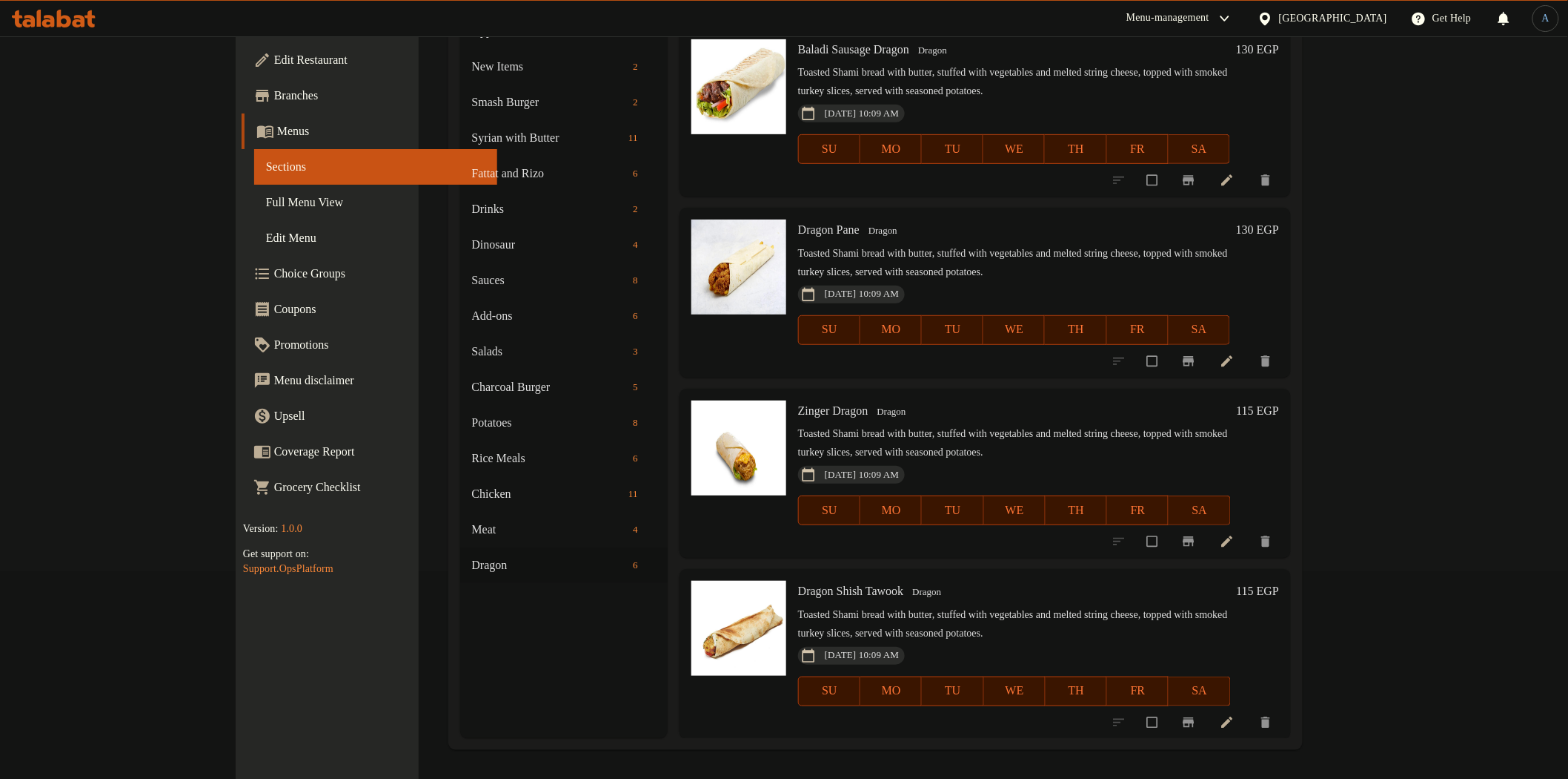
click at [1280, 406] on h6 "115 EGP" at bounding box center [1258, 410] width 43 height 21
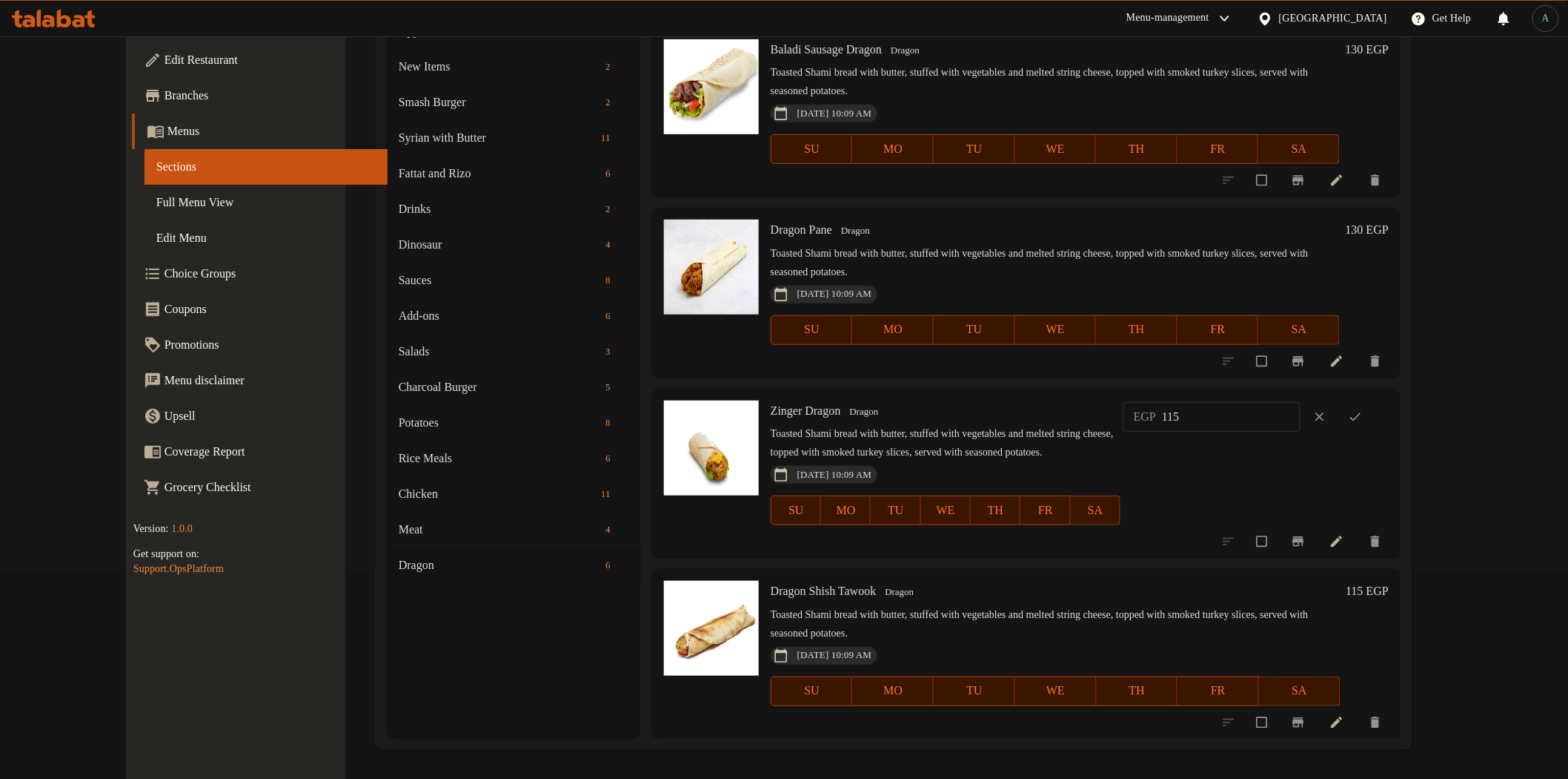
click at [1314, 431] on div "EGP 115 ​" at bounding box center [1256, 416] width 265 height 33
click at [1301, 411] on input "115" at bounding box center [1231, 417] width 139 height 30
type input "130"
click at [1363, 419] on icon "ok" at bounding box center [1355, 416] width 15 height 15
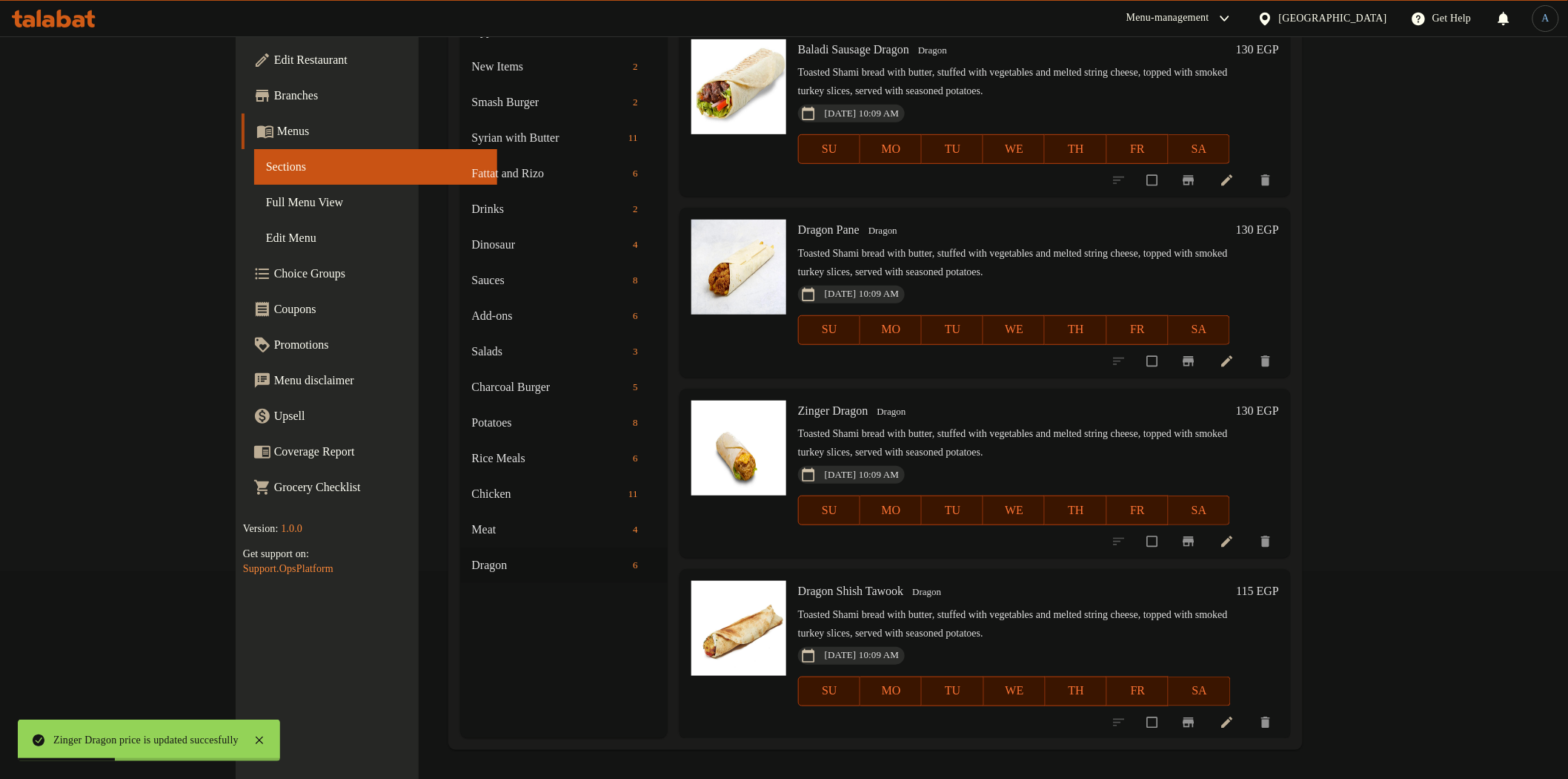
click at [1280, 582] on h6 "115 EGP" at bounding box center [1258, 591] width 43 height 21
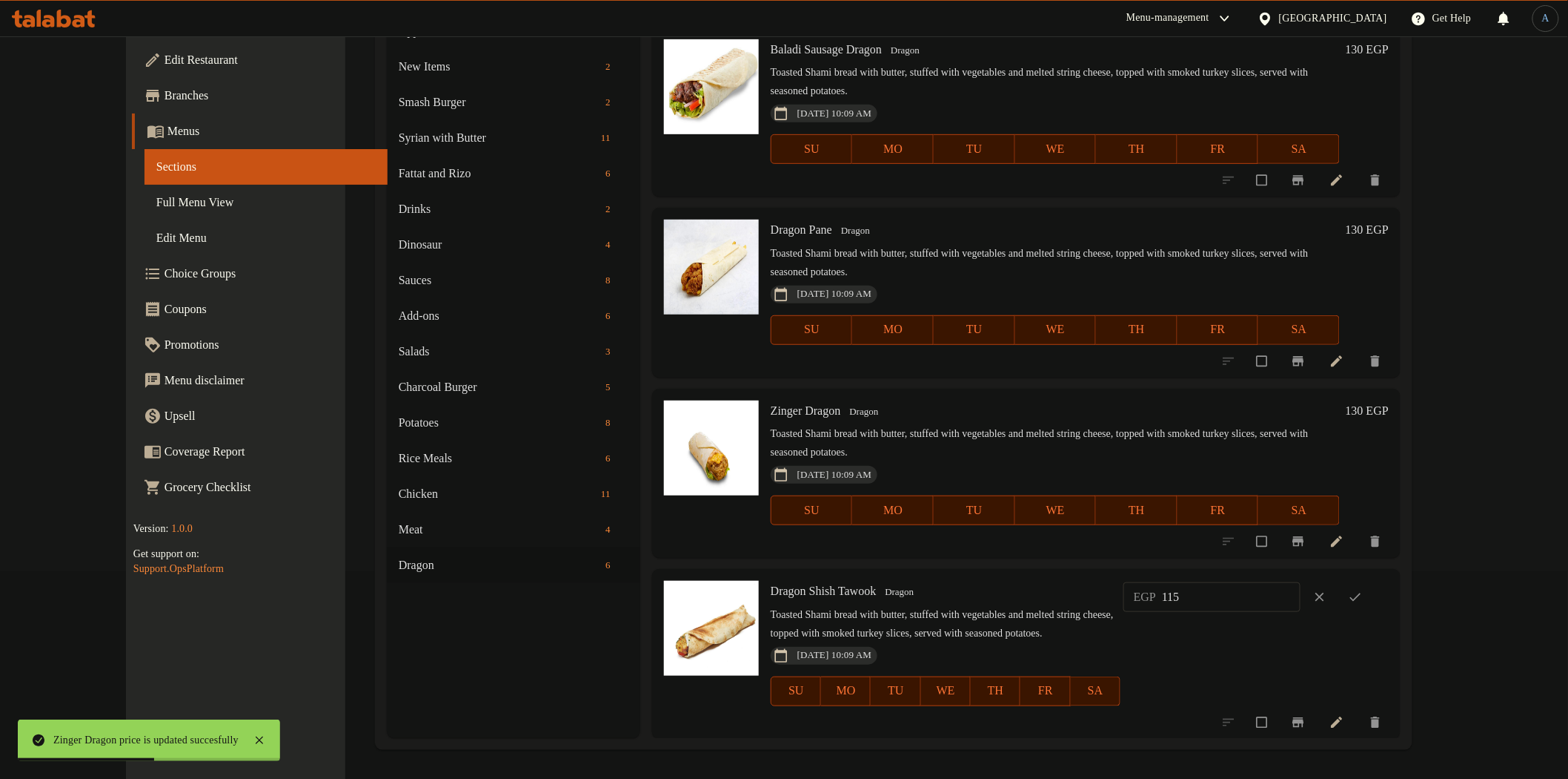
click at [1301, 601] on input "115" at bounding box center [1231, 597] width 139 height 30
type input "130"
click at [1366, 600] on span "ok" at bounding box center [1357, 597] width 18 height 15
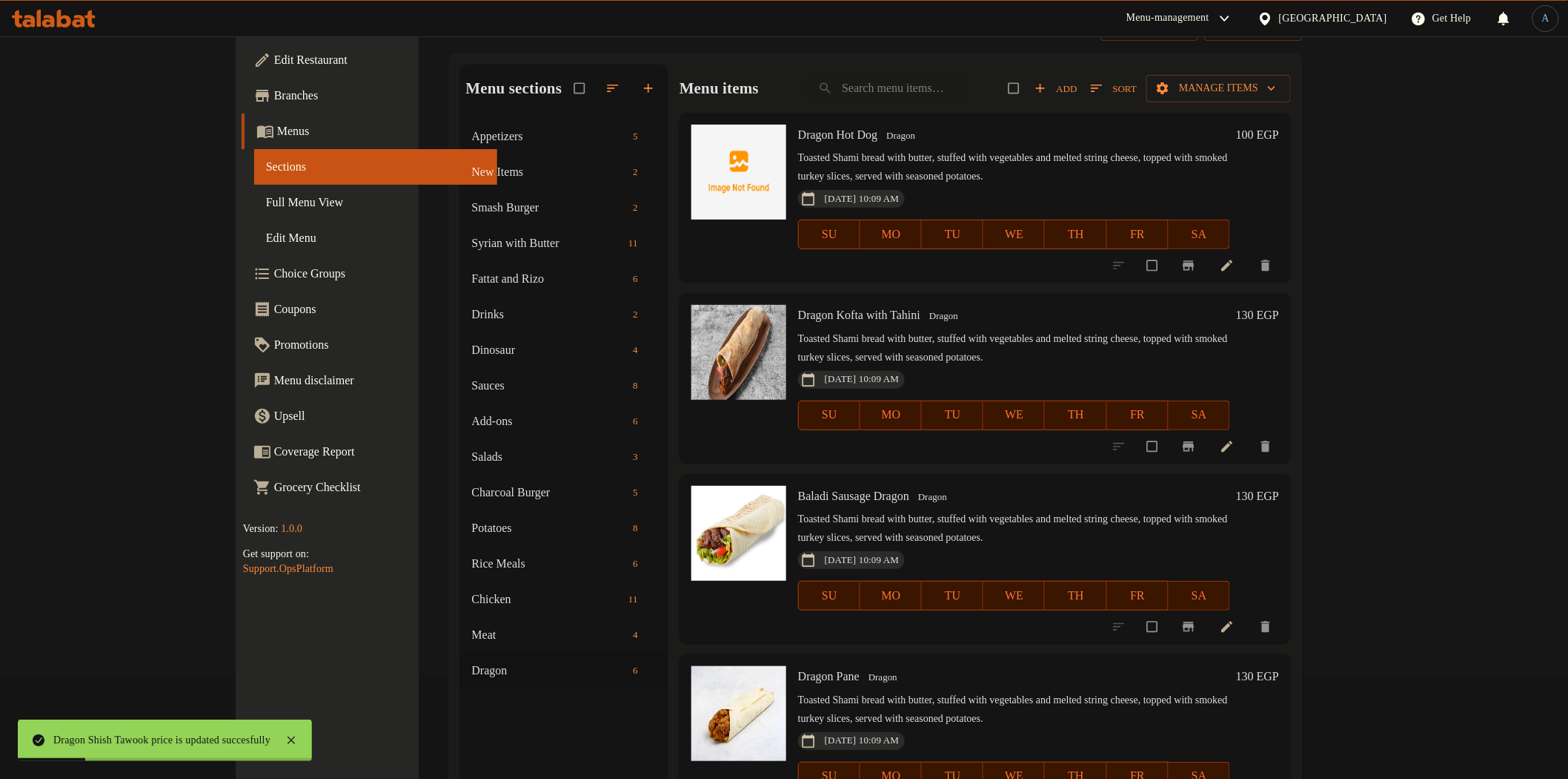
scroll to position [0, 0]
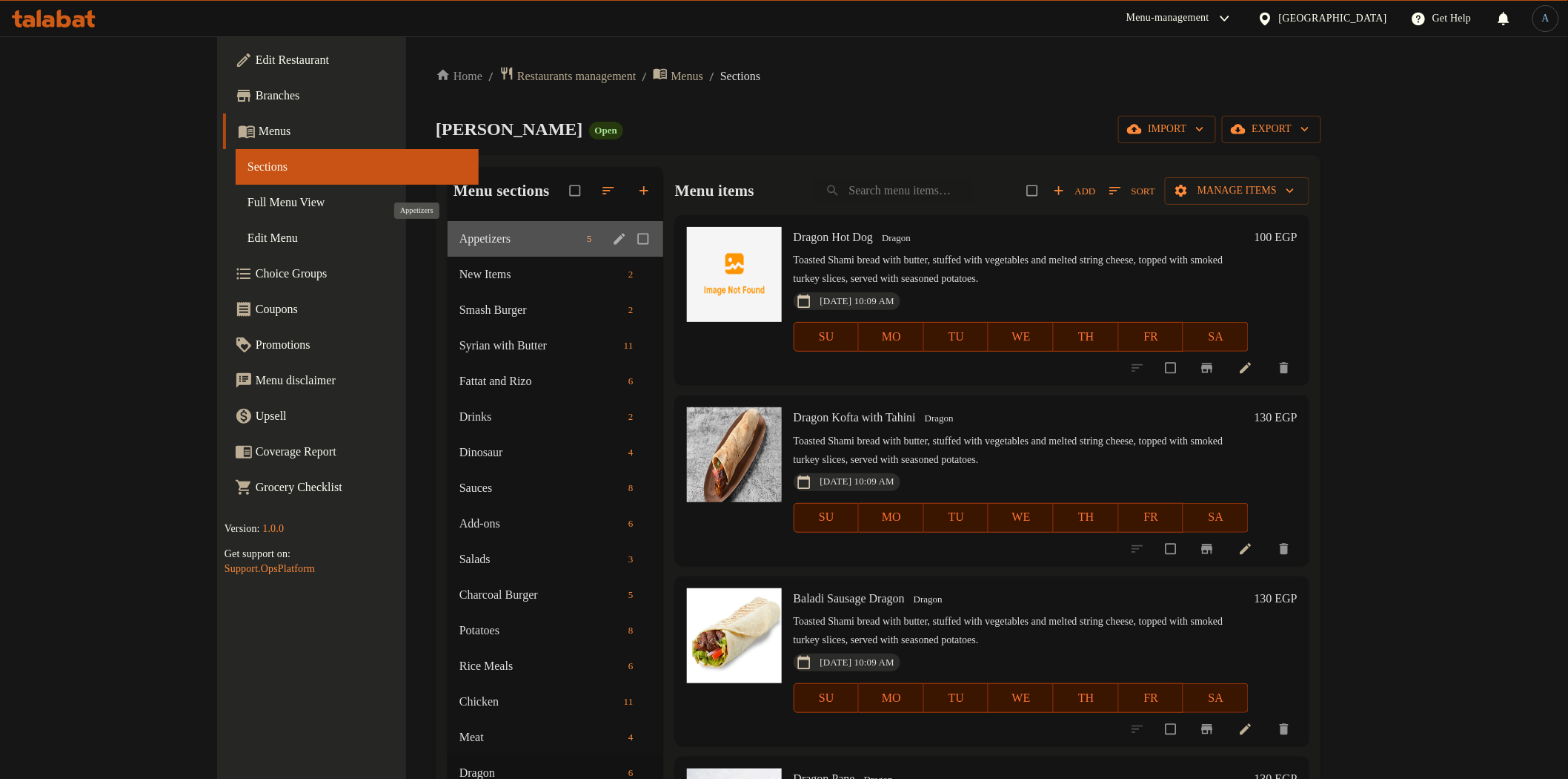
click at [460, 234] on span "Appetizers" at bounding box center [520, 239] width 122 height 18
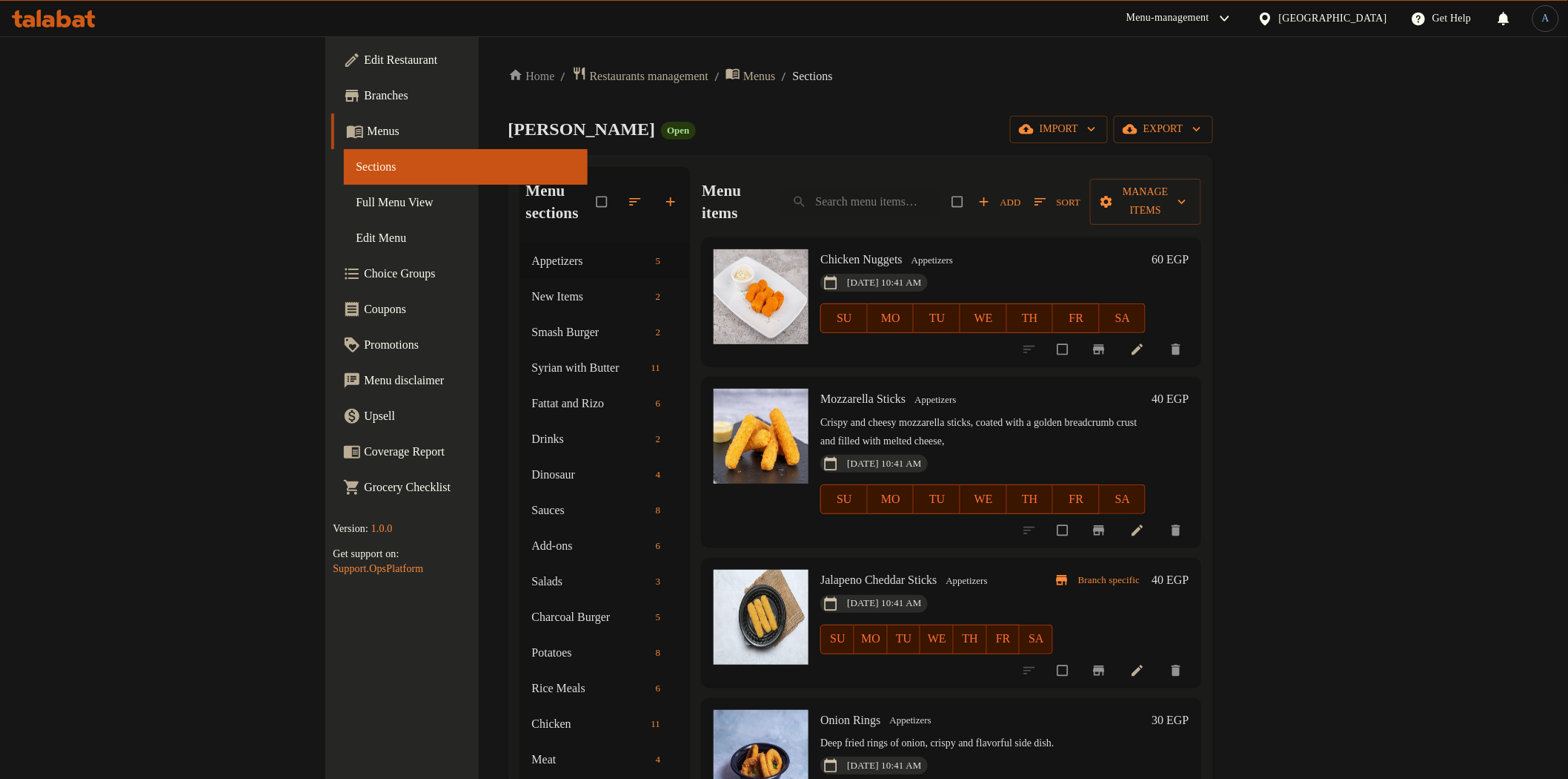
click at [1189, 249] on h6 "60 EGP" at bounding box center [1170, 259] width 37 height 21
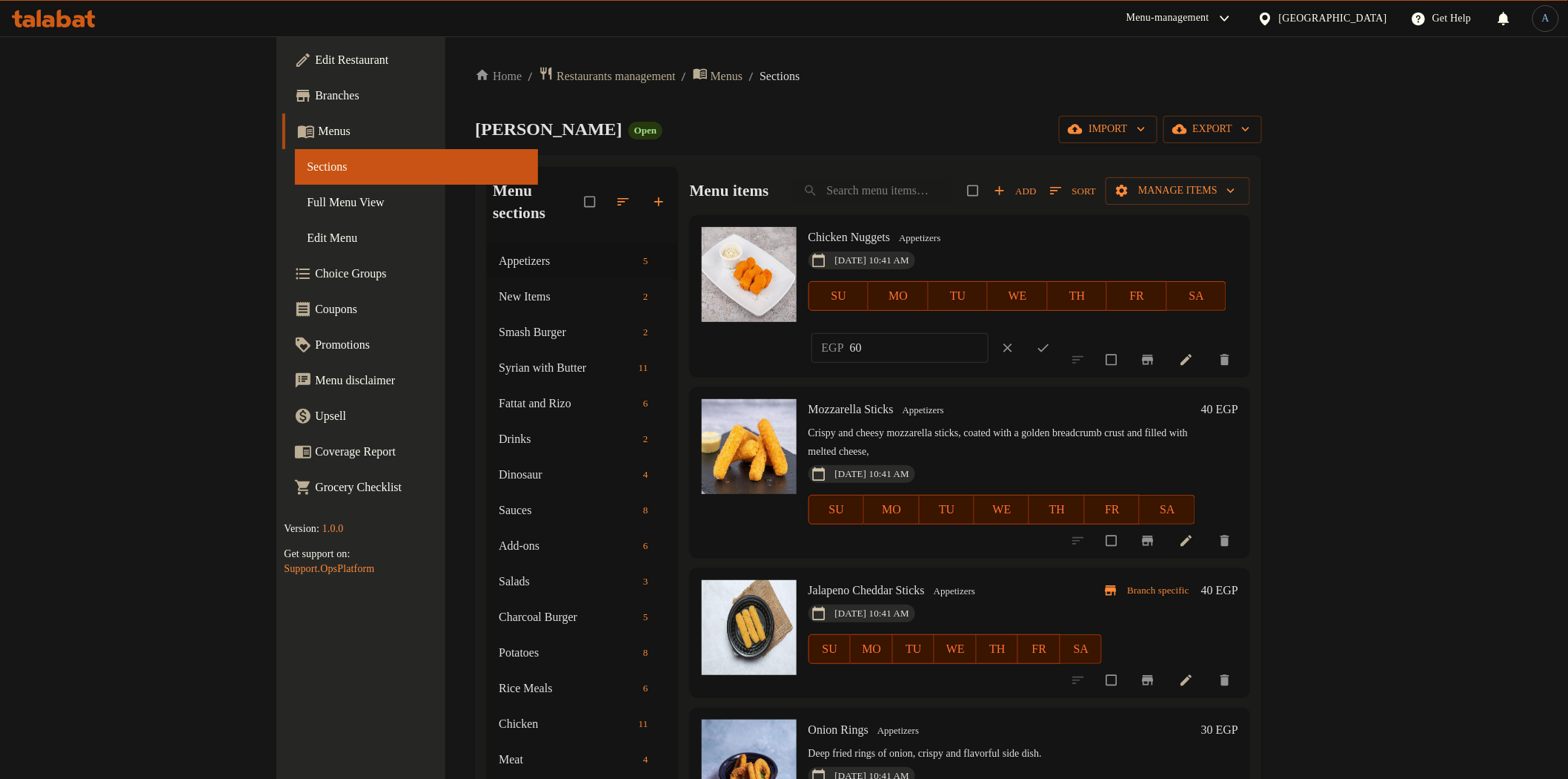
click at [989, 333] on input "60" at bounding box center [919, 348] width 139 height 30
type input "70"
click at [1051, 340] on icon "ok" at bounding box center [1043, 347] width 15 height 15
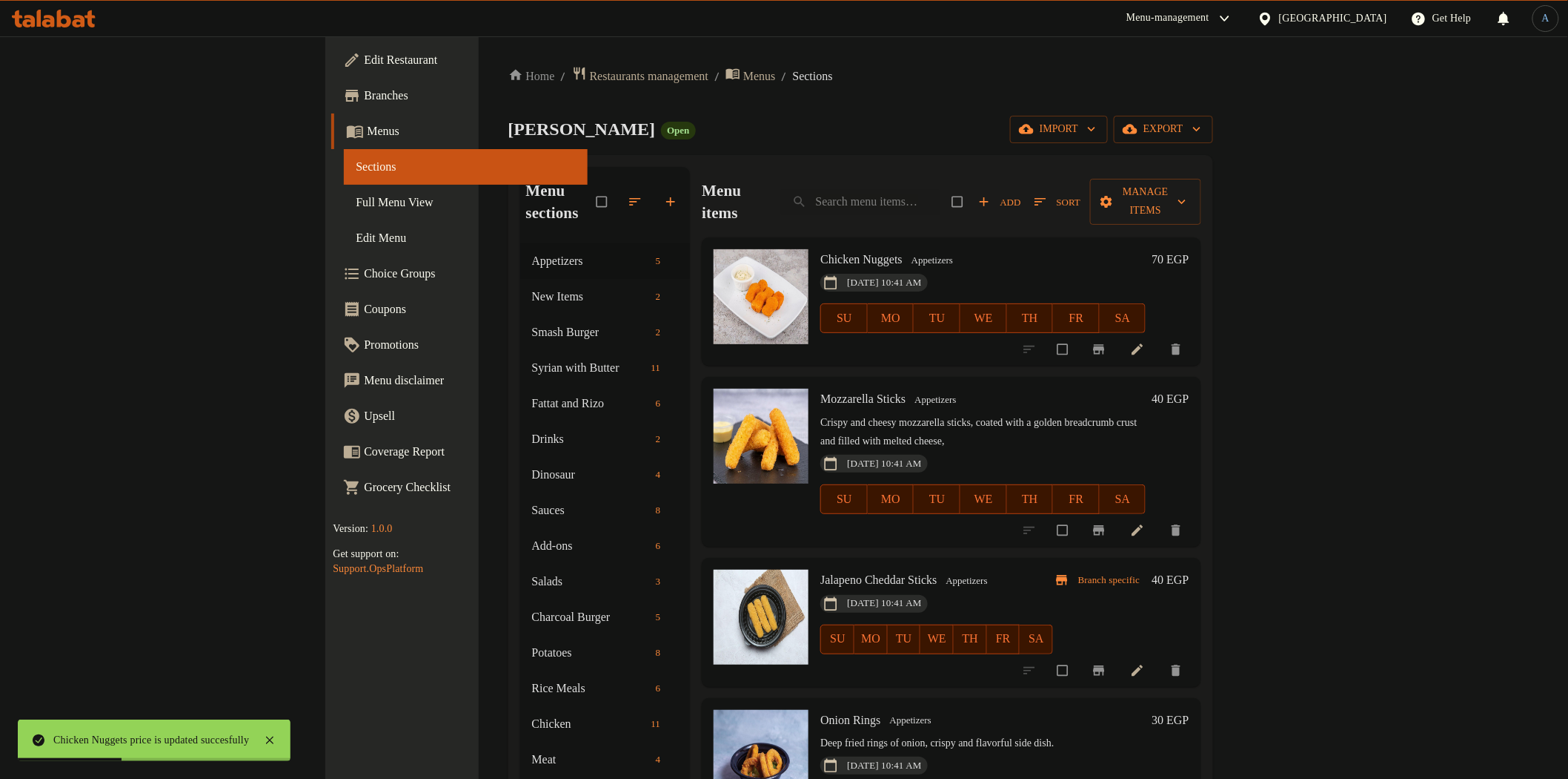
click at [1189, 389] on h6 "40 EGP" at bounding box center [1170, 398] width 37 height 21
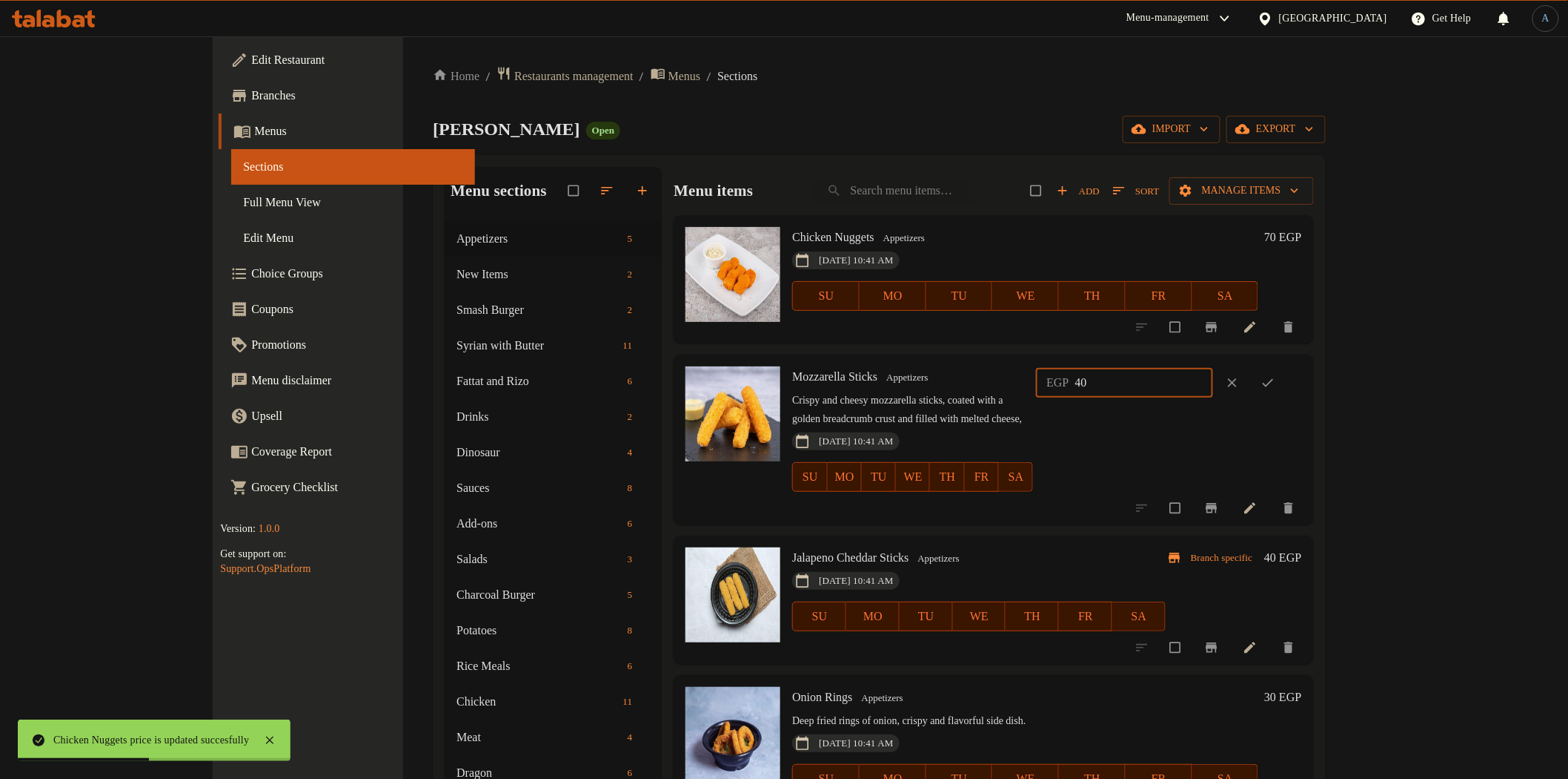
click at [1214, 379] on input "40" at bounding box center [1145, 383] width 139 height 30
type input "50"
click at [1276, 379] on icon "ok" at bounding box center [1268, 383] width 15 height 15
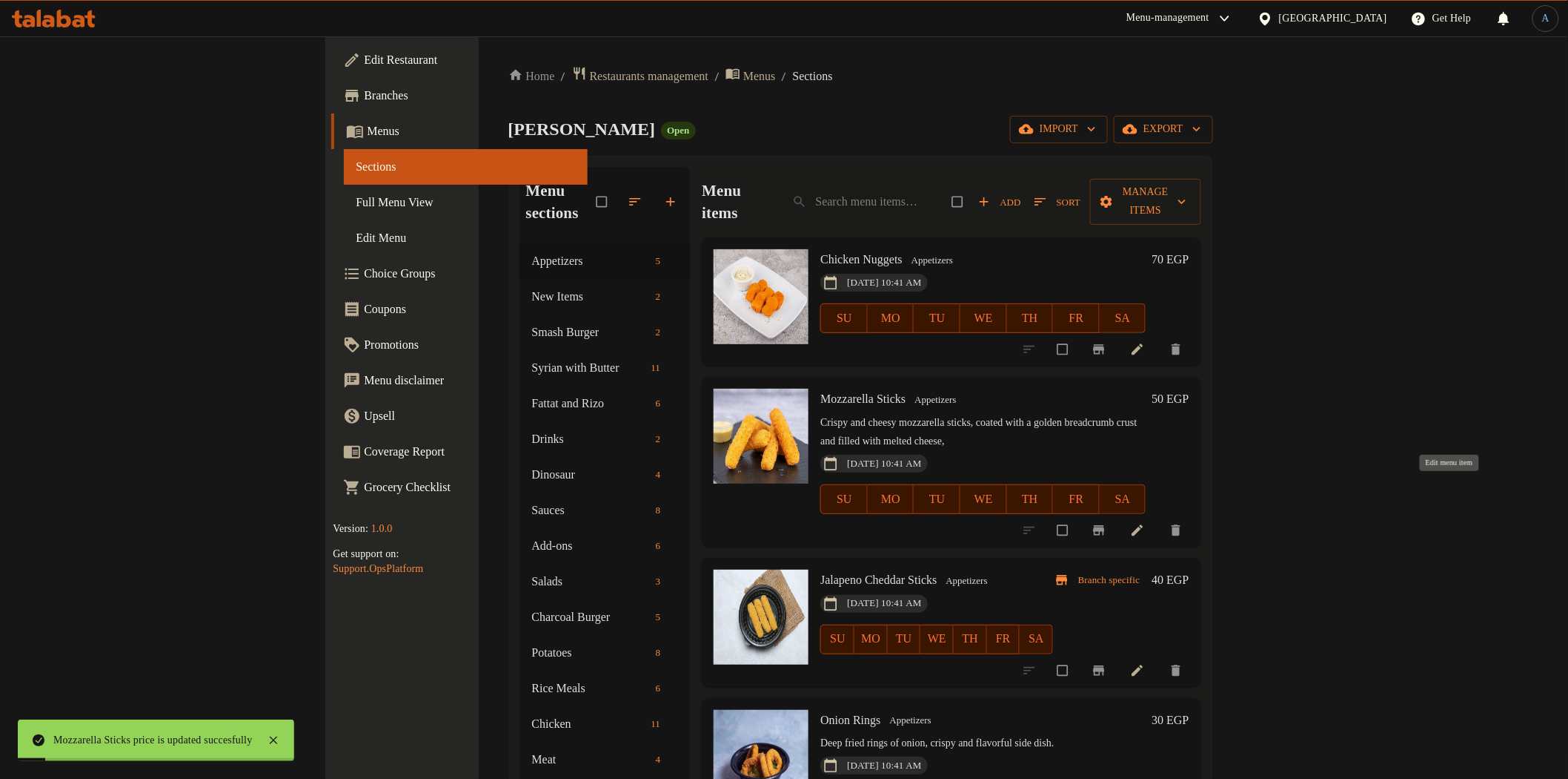
click at [1145, 523] on icon at bounding box center [1137, 530] width 15 height 15
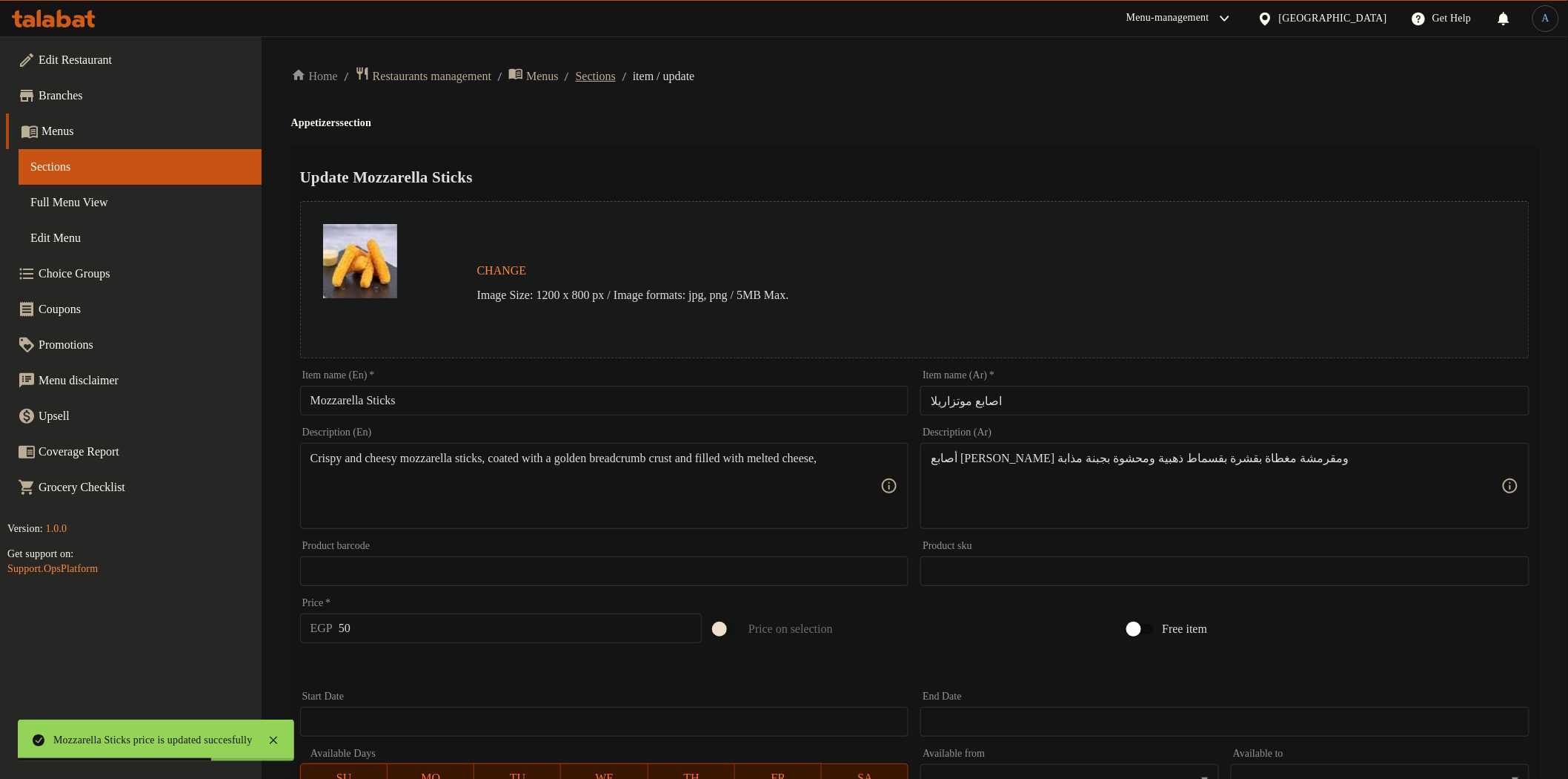
click at [616, 75] on span "Sections" at bounding box center [595, 76] width 40 height 18
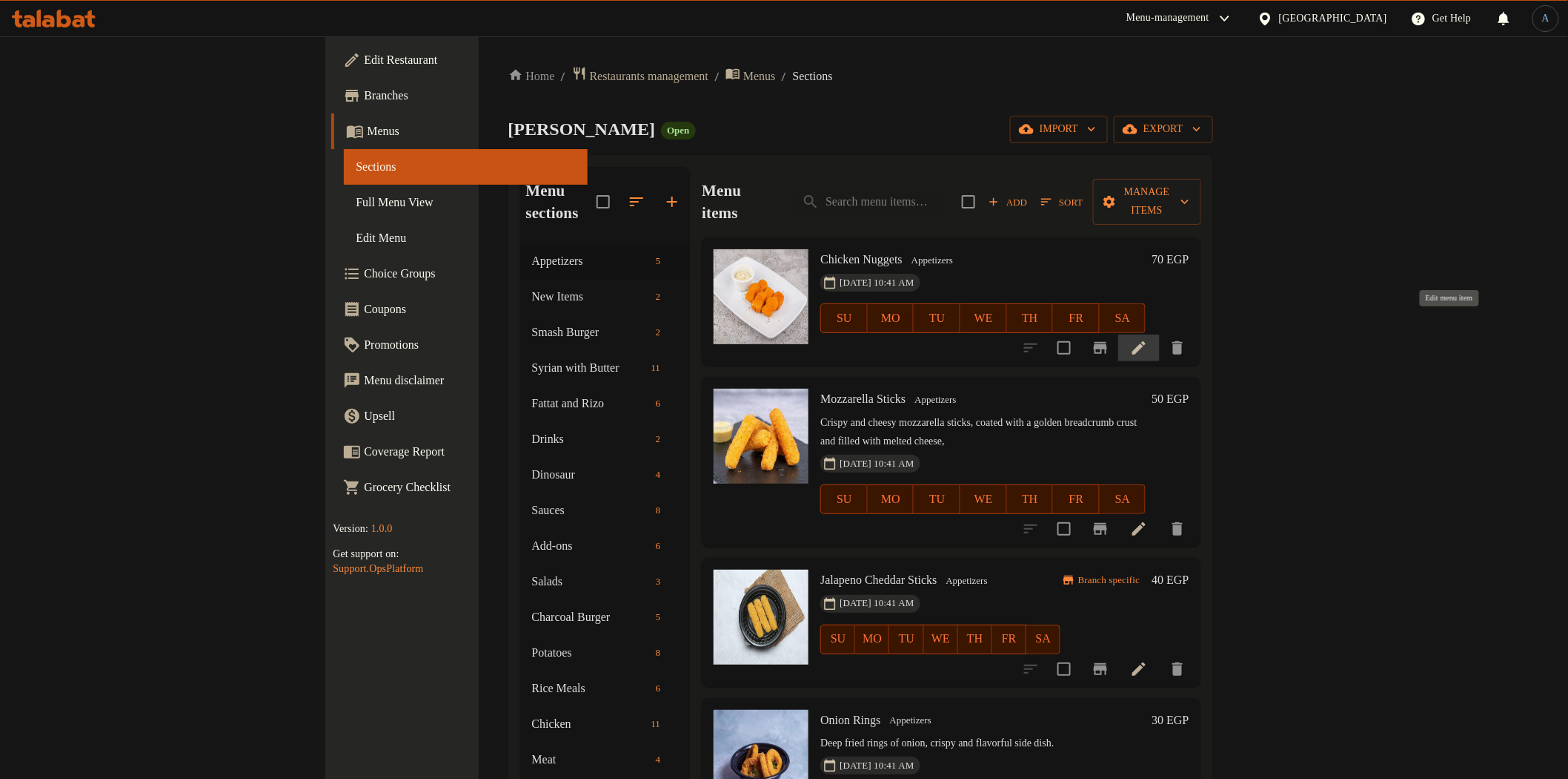
click at [1148, 339] on icon at bounding box center [1139, 348] width 18 height 18
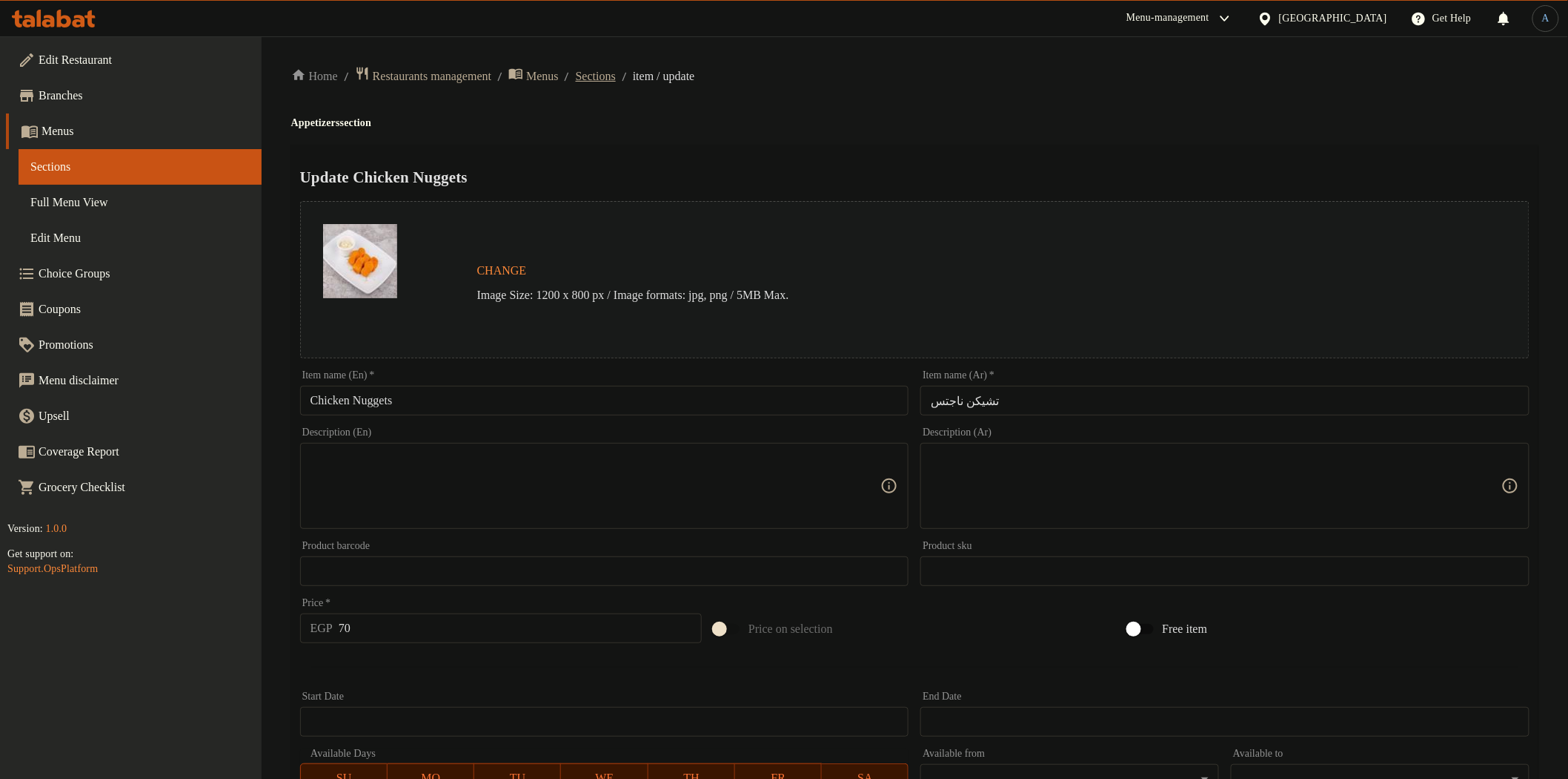
click at [616, 81] on span "Sections" at bounding box center [595, 76] width 40 height 18
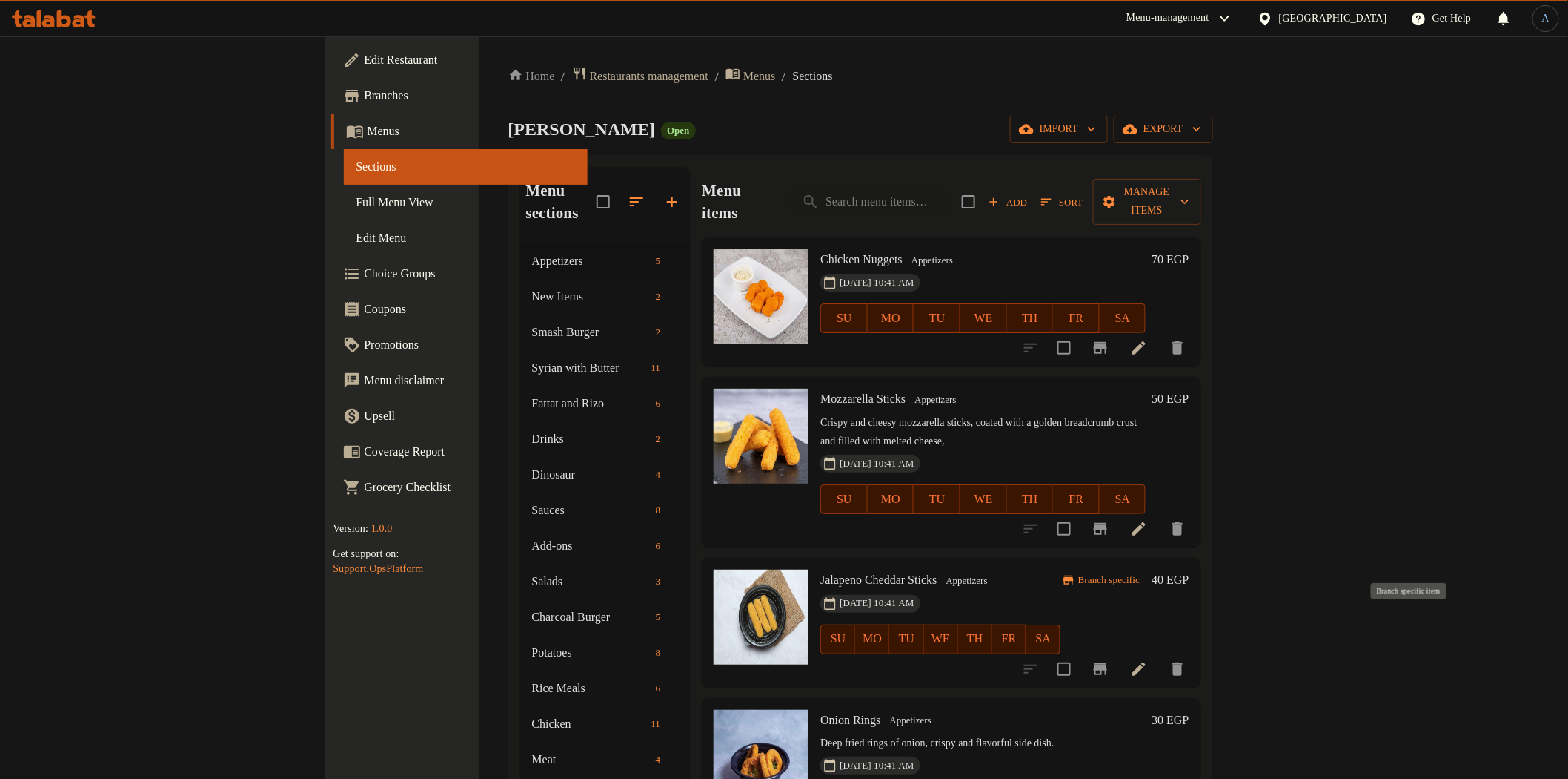
click at [1109, 660] on icon "Branch-specific-item" at bounding box center [1100, 669] width 18 height 18
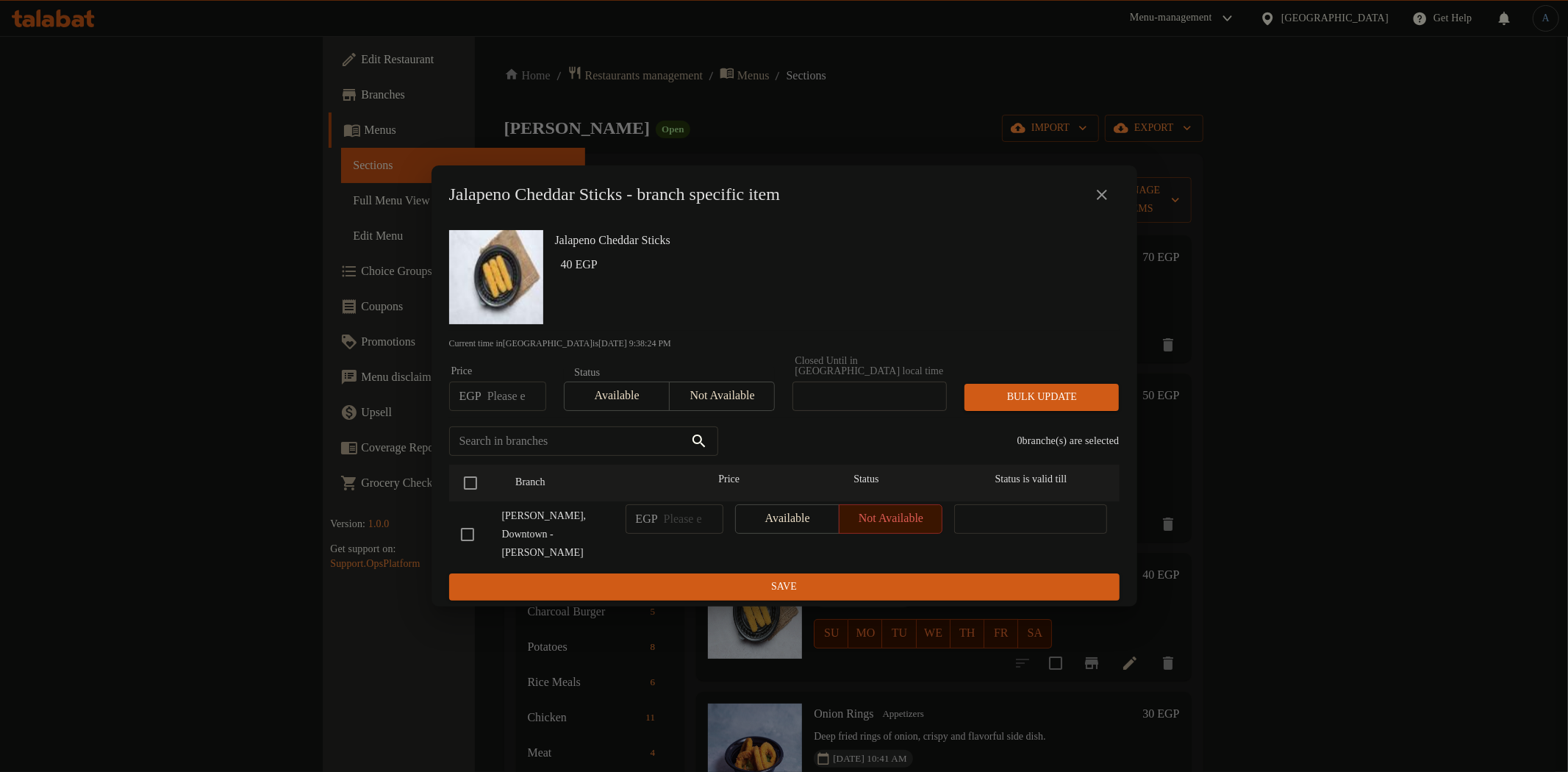
click at [1101, 203] on icon "close" at bounding box center [1102, 194] width 18 height 18
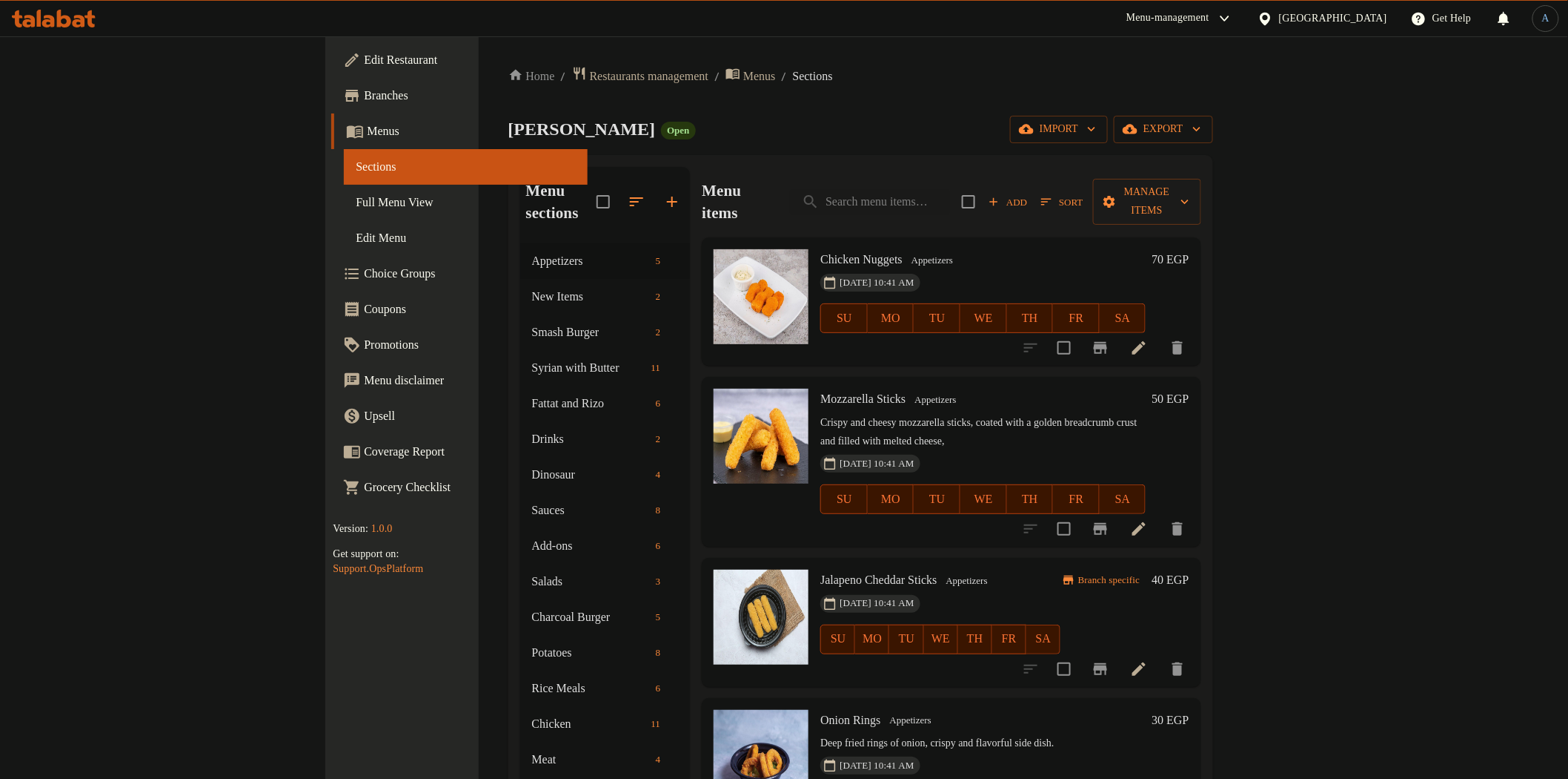
click at [1189, 570] on h6 "40 EGP" at bounding box center [1170, 580] width 37 height 21
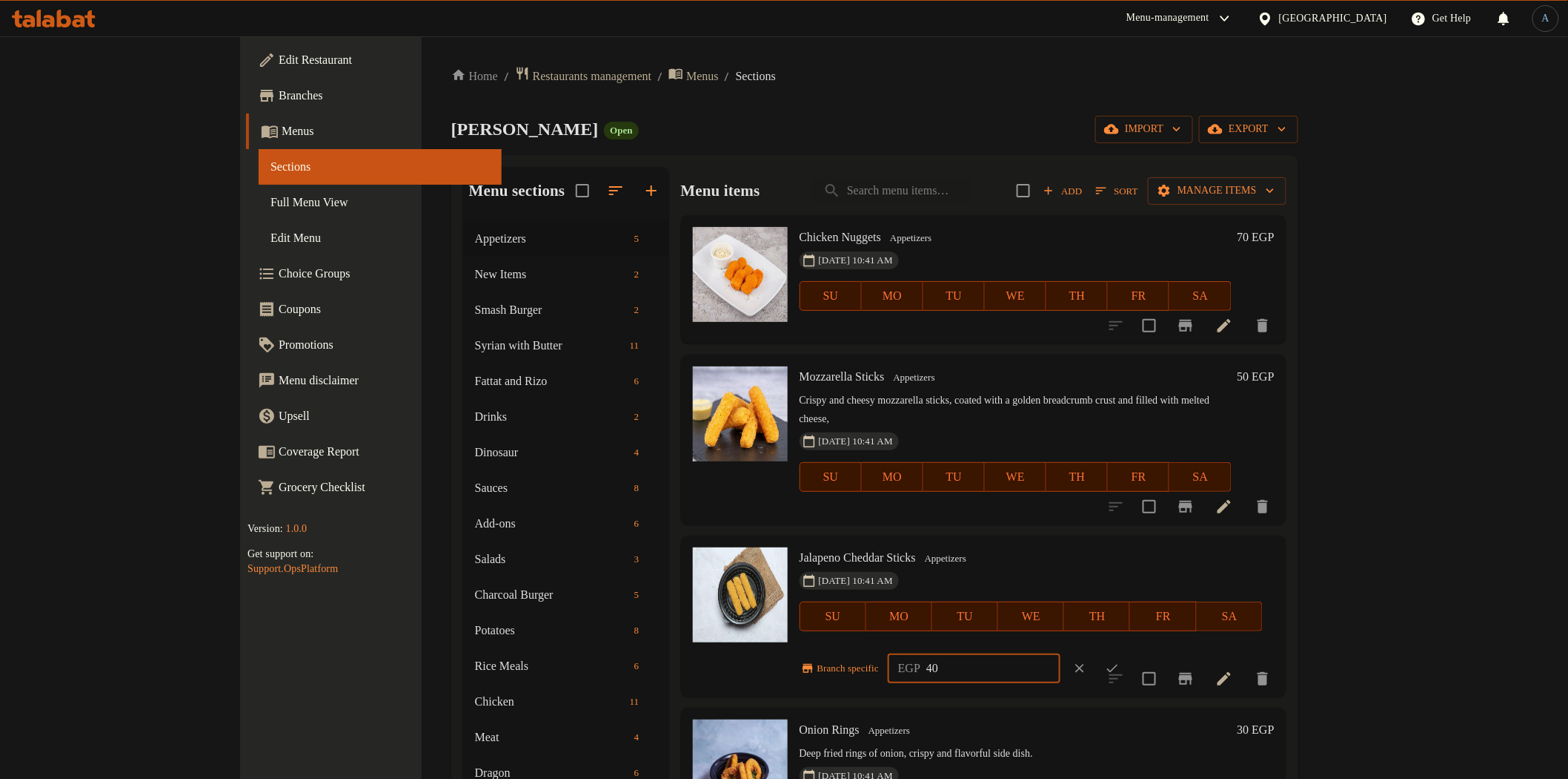
click at [1061, 653] on input "40" at bounding box center [993, 668] width 134 height 30
type input "50"
click at [1120, 661] on icon "ok" at bounding box center [1112, 668] width 15 height 15
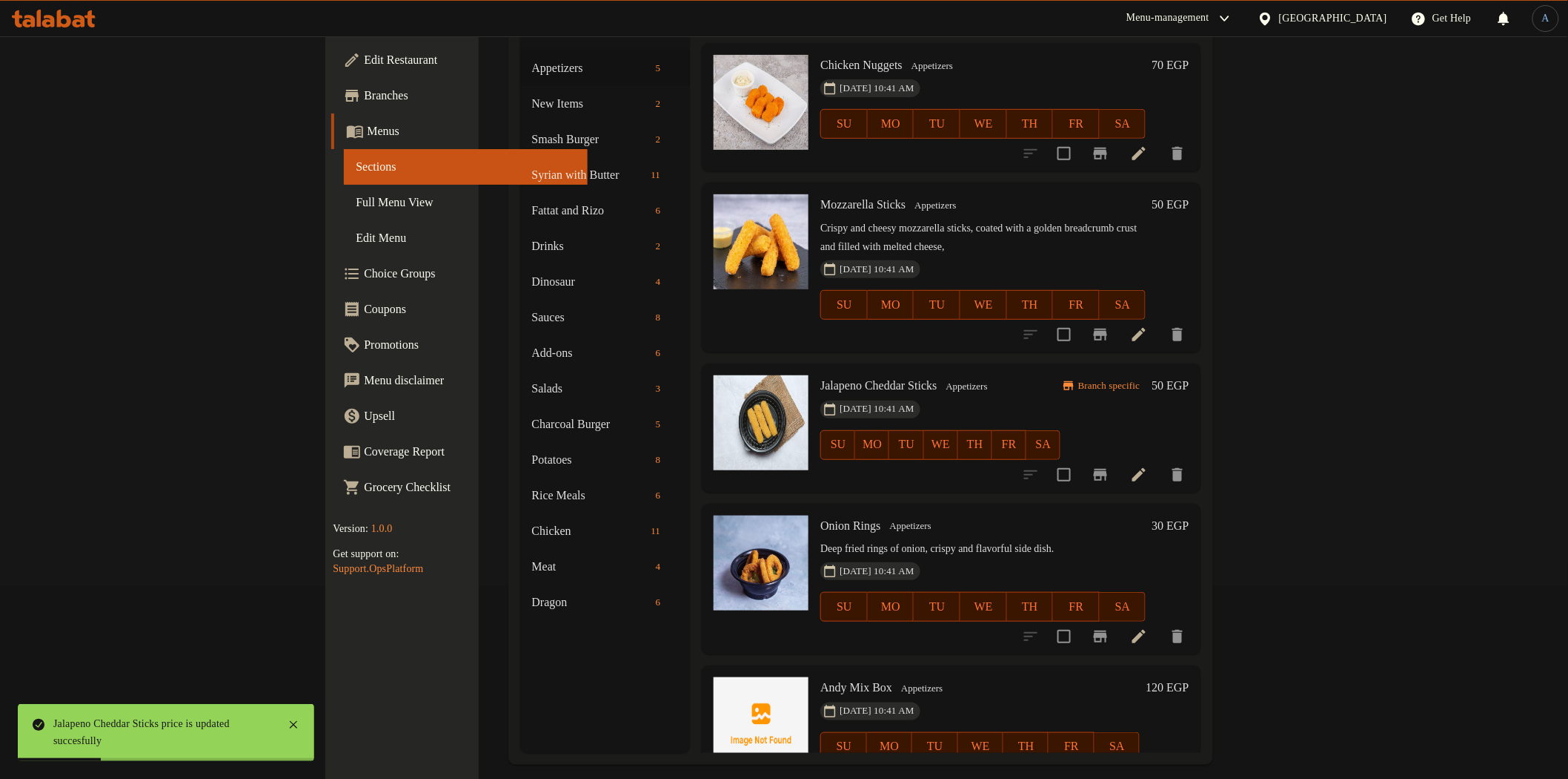
scroll to position [208, 0]
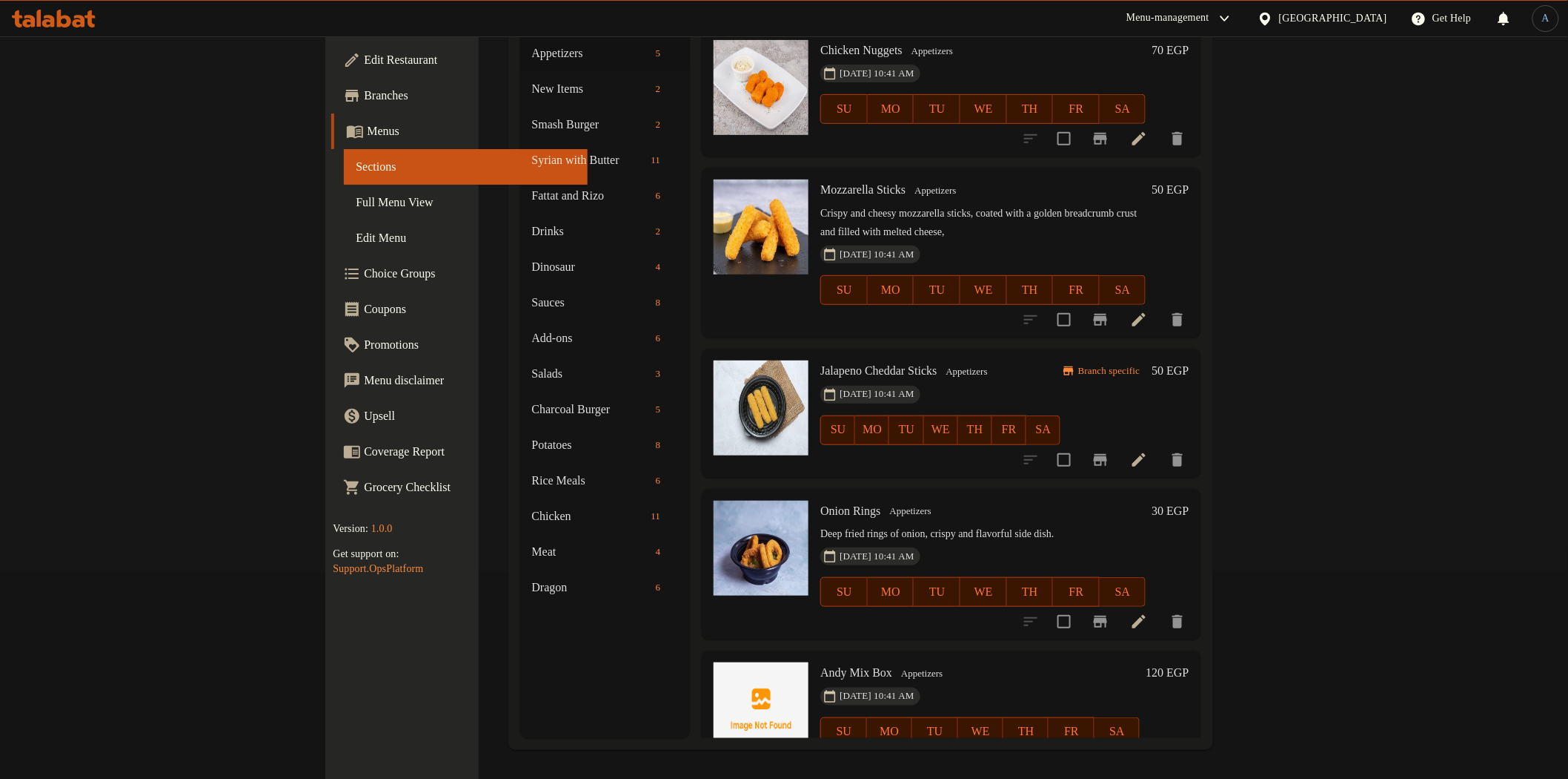
click at [1189, 501] on div "30 EGP" at bounding box center [1167, 510] width 43 height 21
click at [1189, 501] on h6 "30 EGP" at bounding box center [1170, 510] width 37 height 21
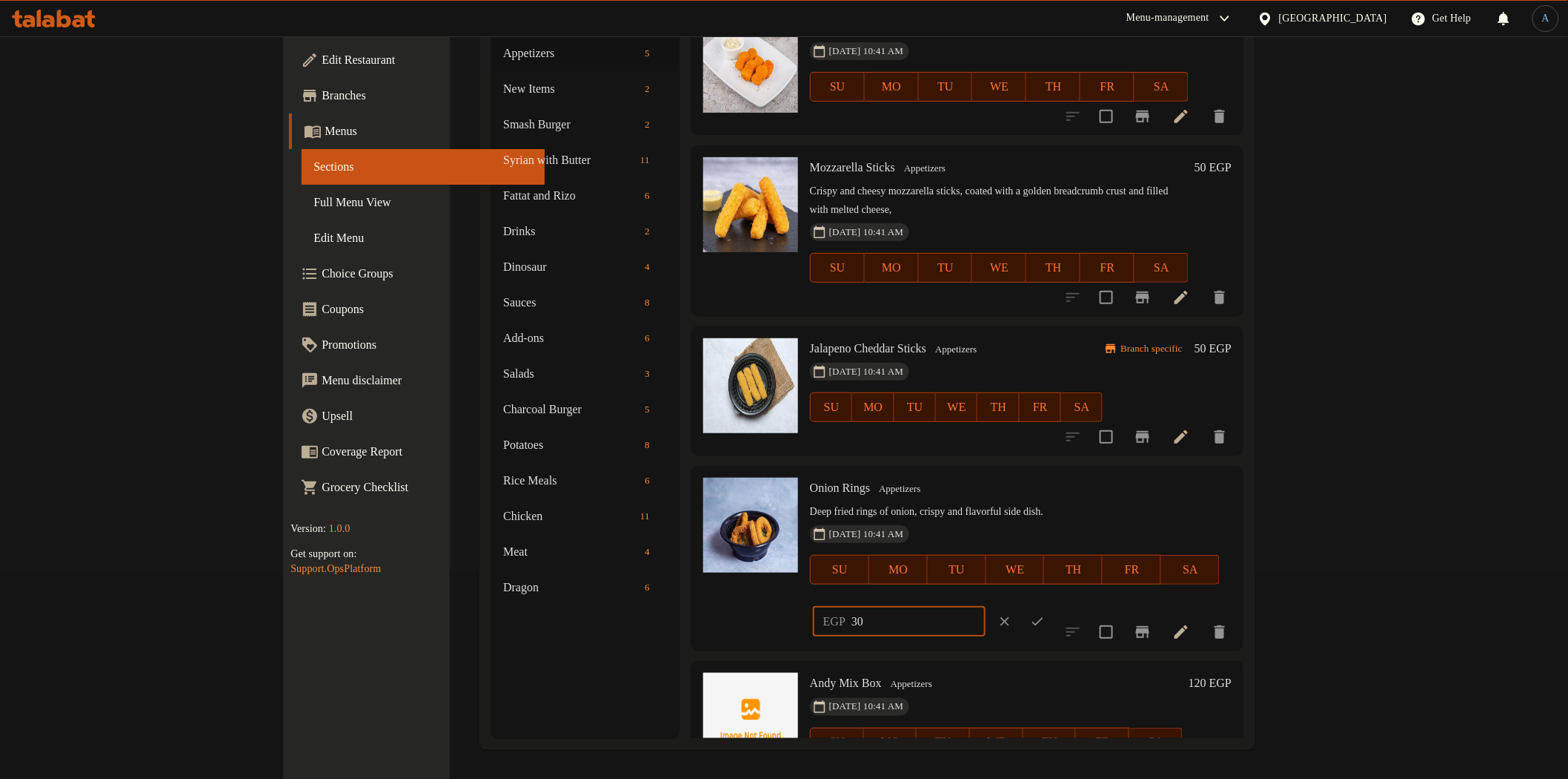
click at [986, 607] on input "30" at bounding box center [918, 621] width 134 height 30
type input "35"
click at [1054, 606] on button "ok" at bounding box center [1037, 621] width 33 height 33
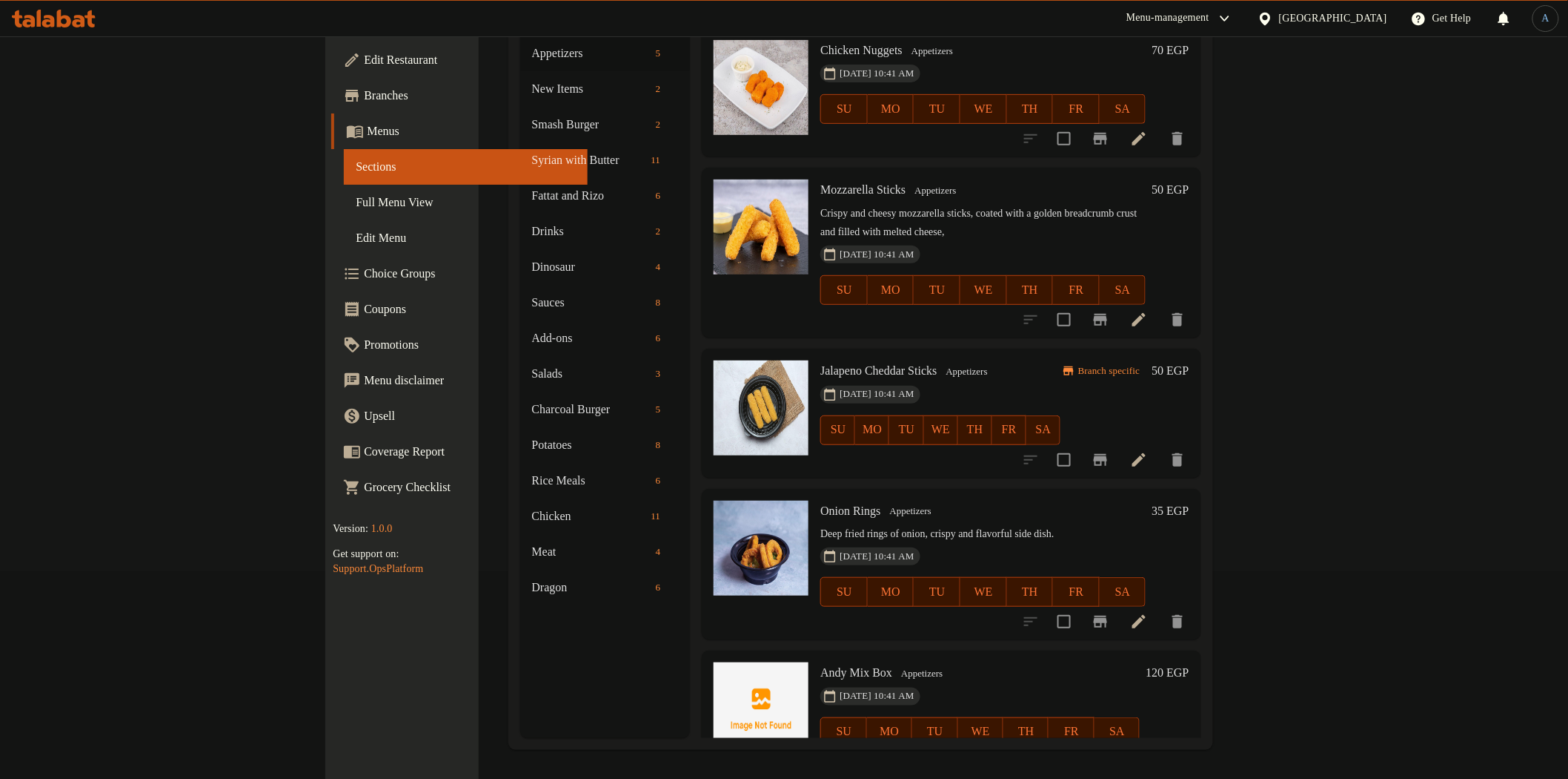
click at [1189, 662] on h6 "120 EGP" at bounding box center [1167, 672] width 43 height 21
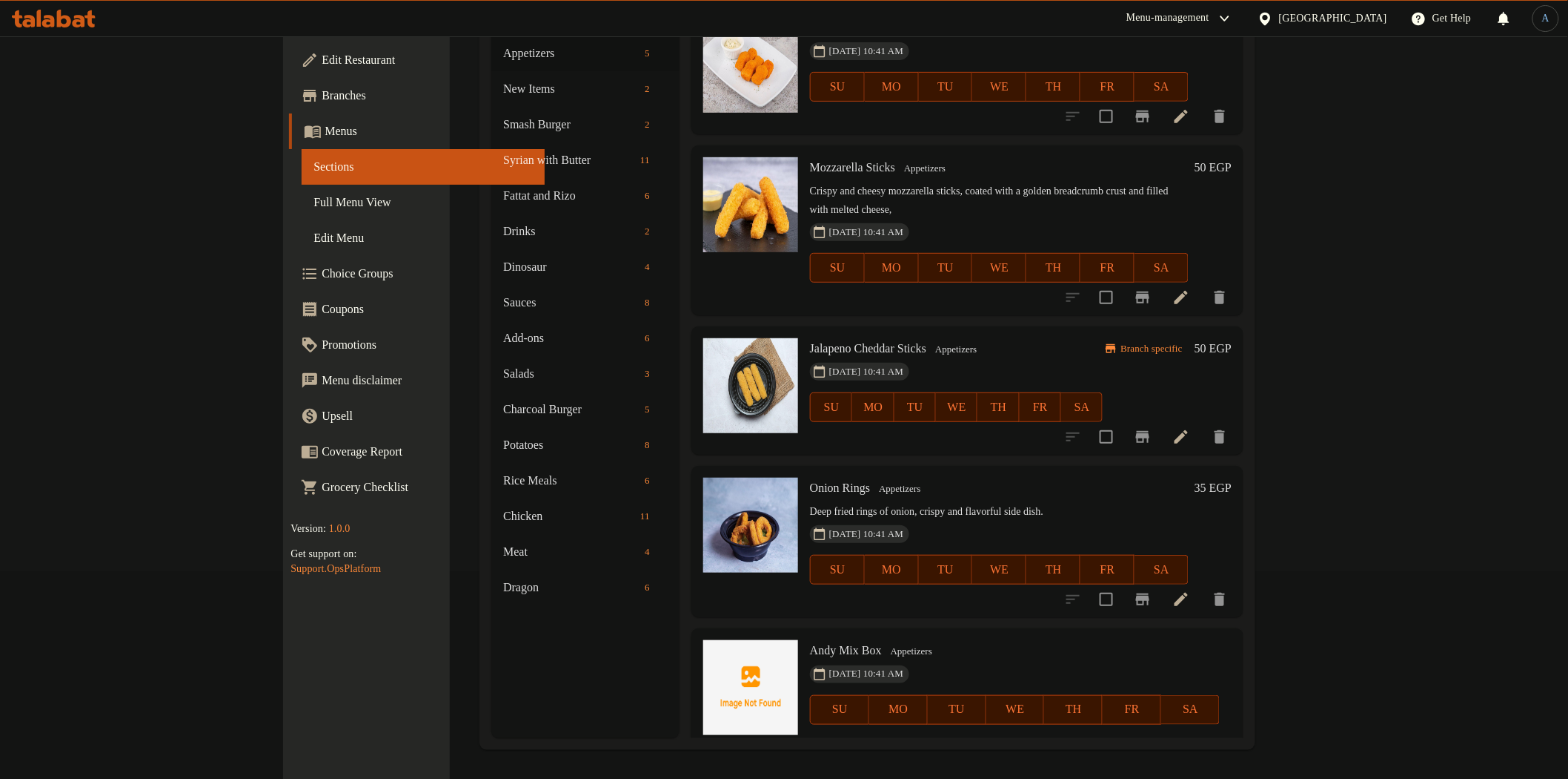
click at [986, 746] on input "120" at bounding box center [918, 761] width 134 height 30
type input "135"
click at [1045, 754] on icon "ok" at bounding box center [1037, 761] width 15 height 15
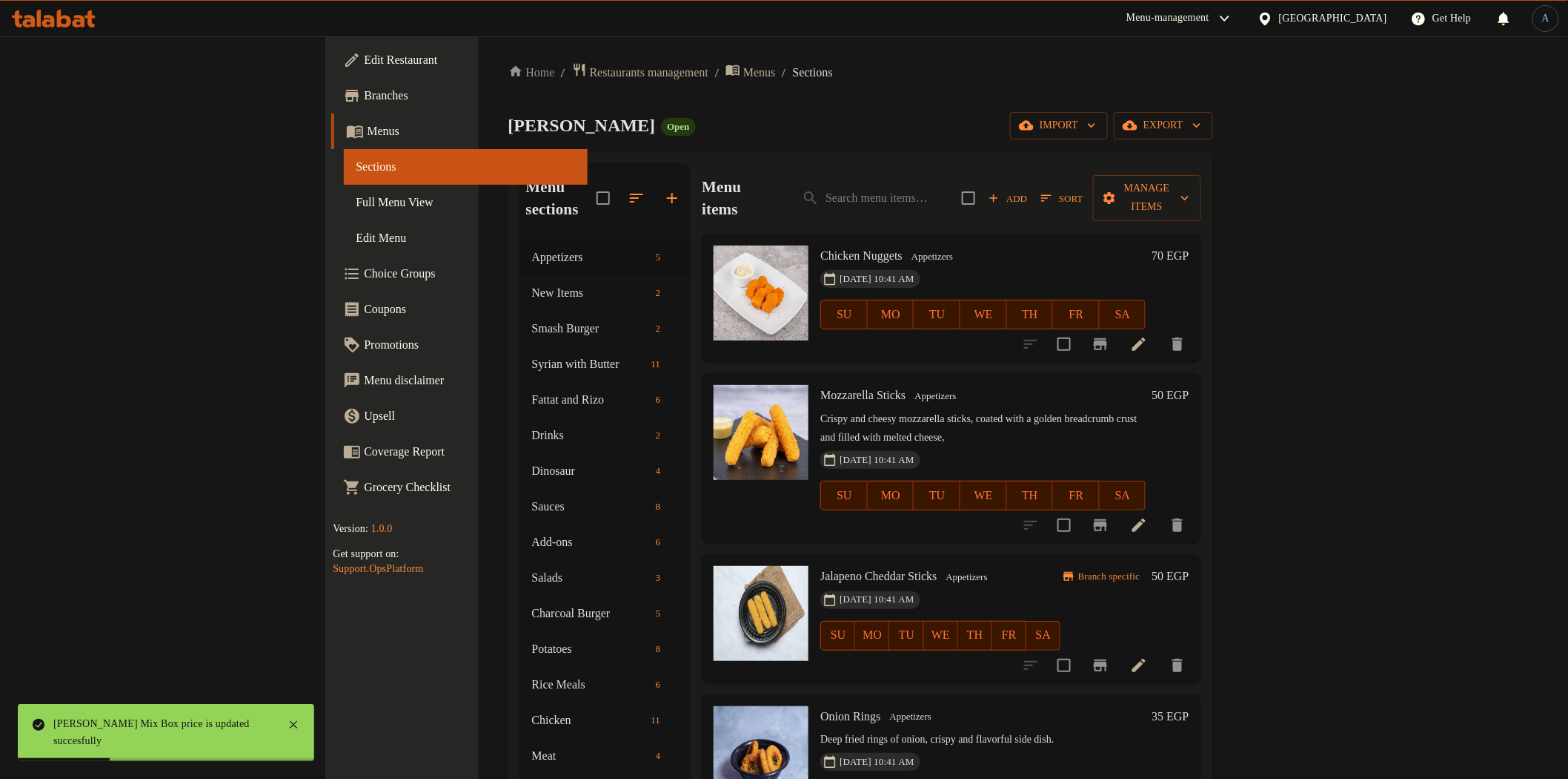
scroll to position [0, 0]
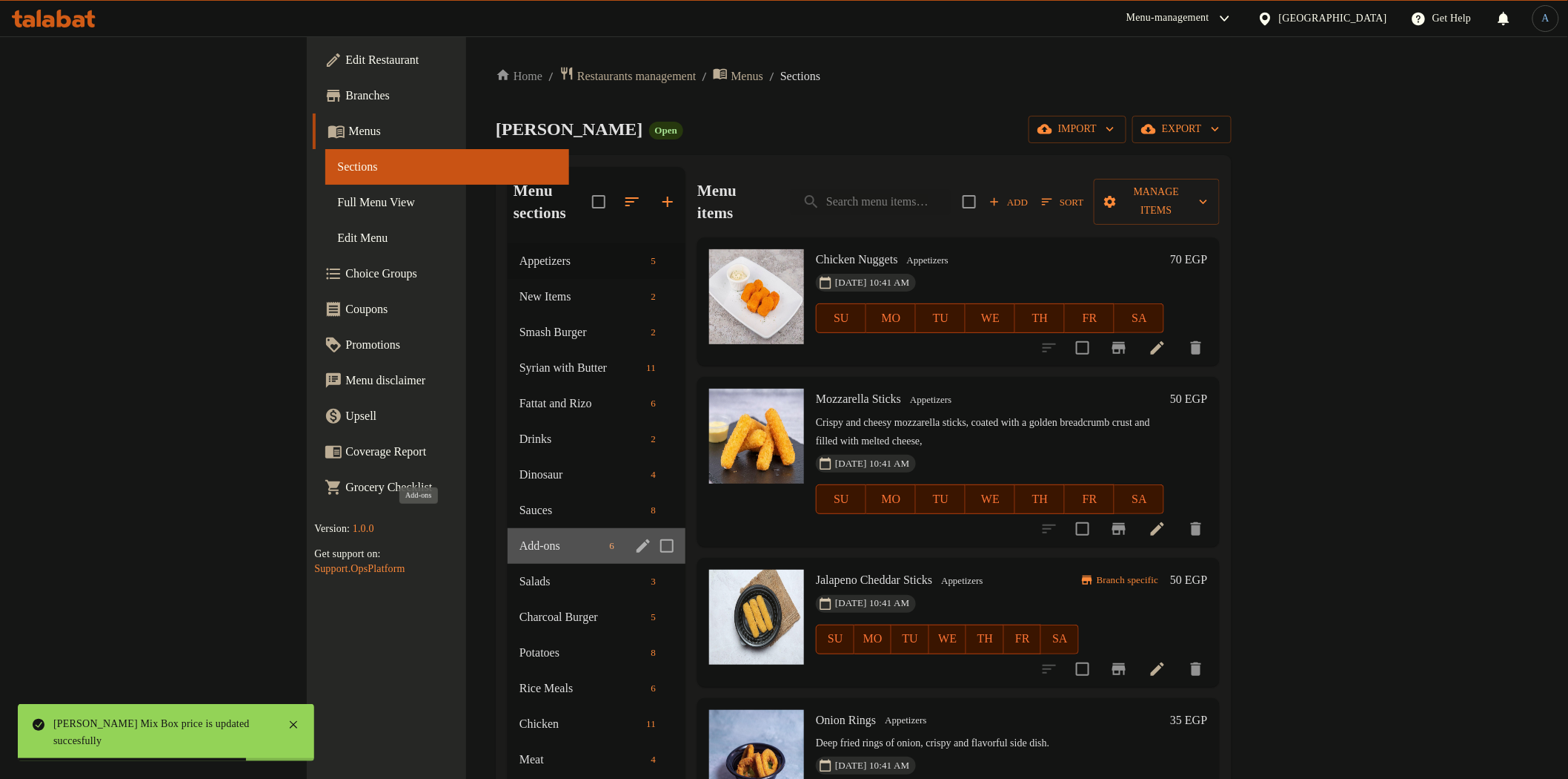
click at [520, 537] on span "Add-ons" at bounding box center [562, 546] width 84 height 18
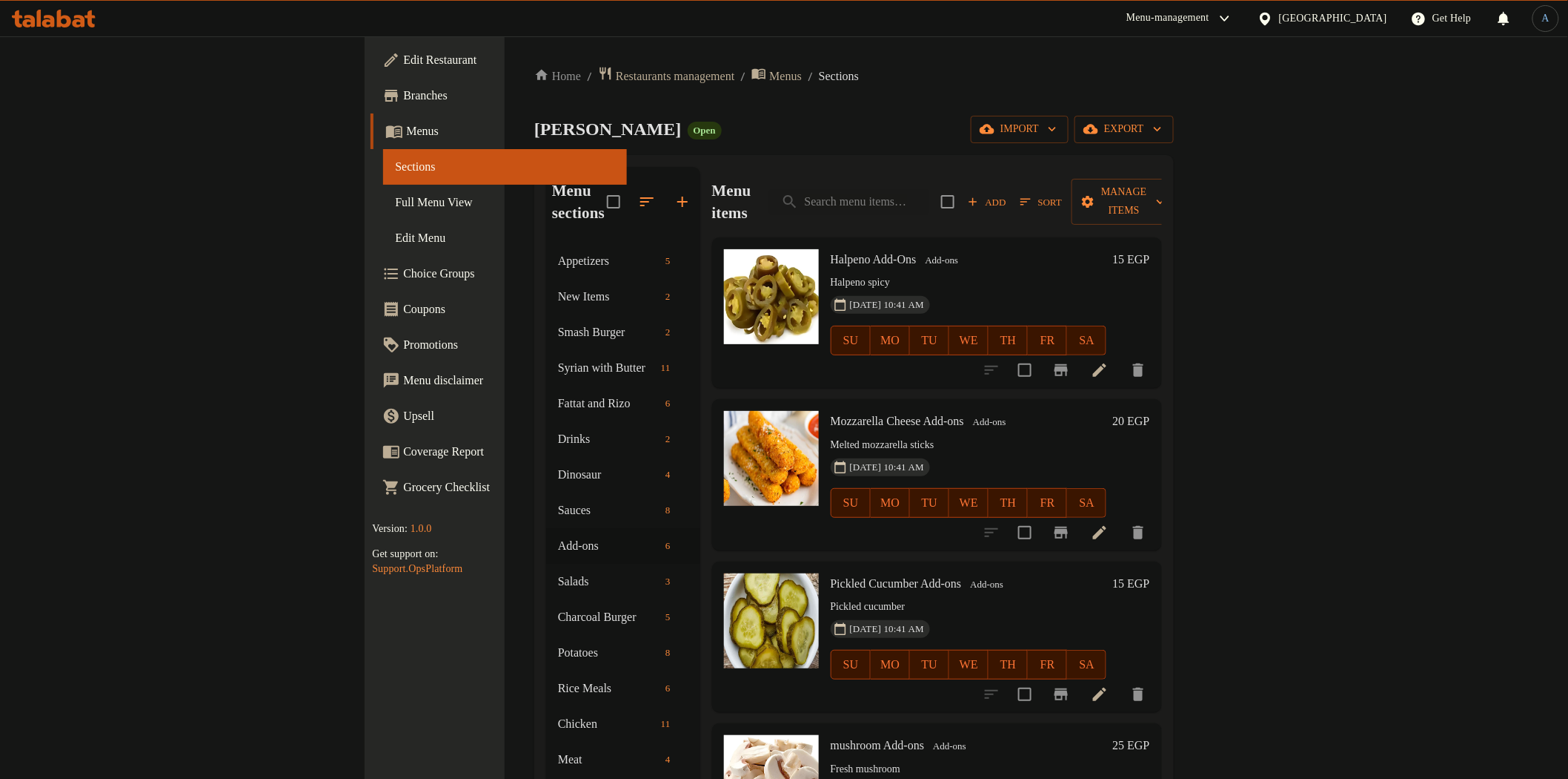
click at [1150, 249] on h6 "15 EGP" at bounding box center [1130, 259] width 37 height 21
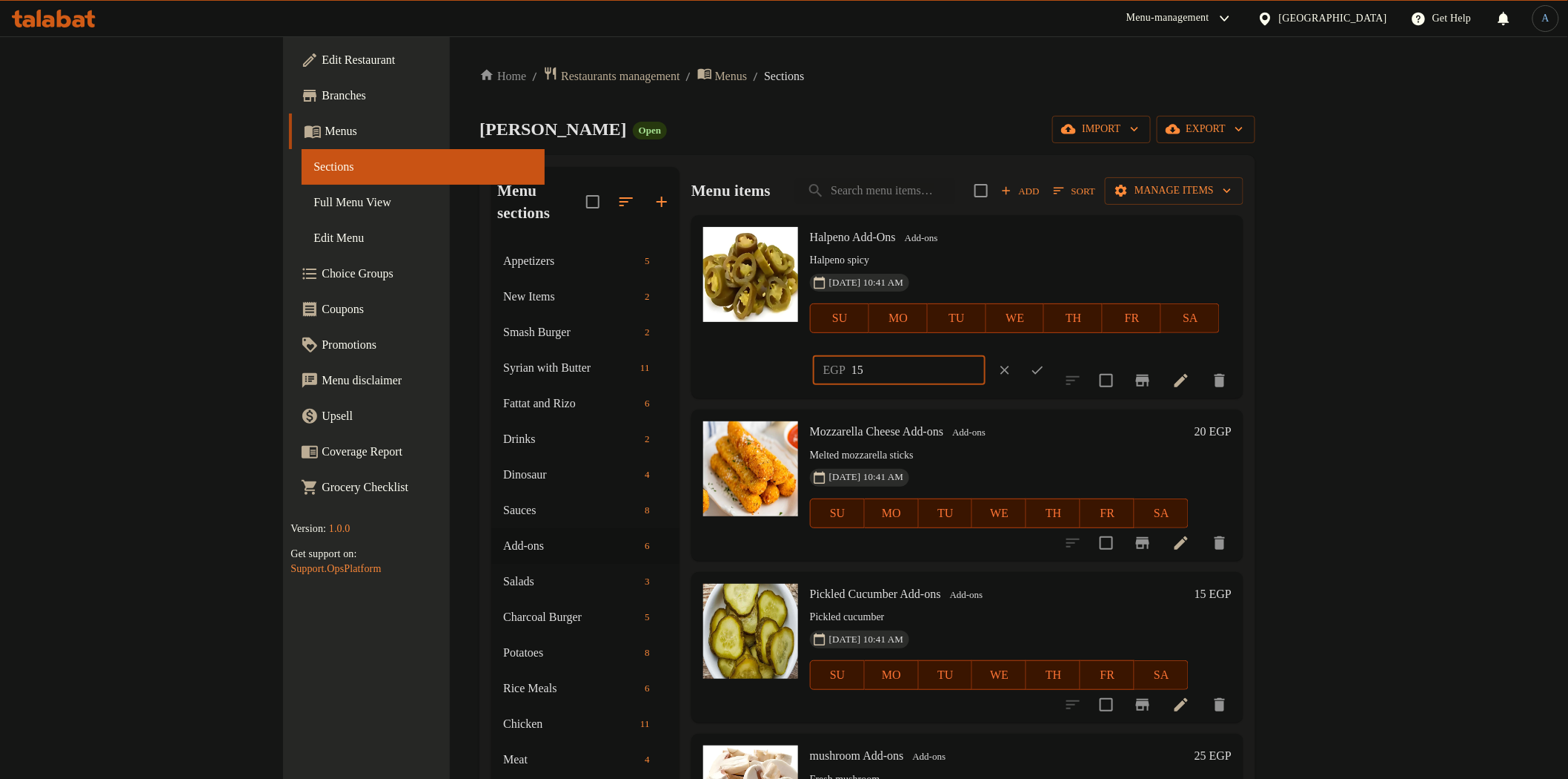
click at [986, 355] on input "15" at bounding box center [918, 370] width 134 height 30
type input "20"
click at [1045, 363] on icon "ok" at bounding box center [1037, 370] width 15 height 15
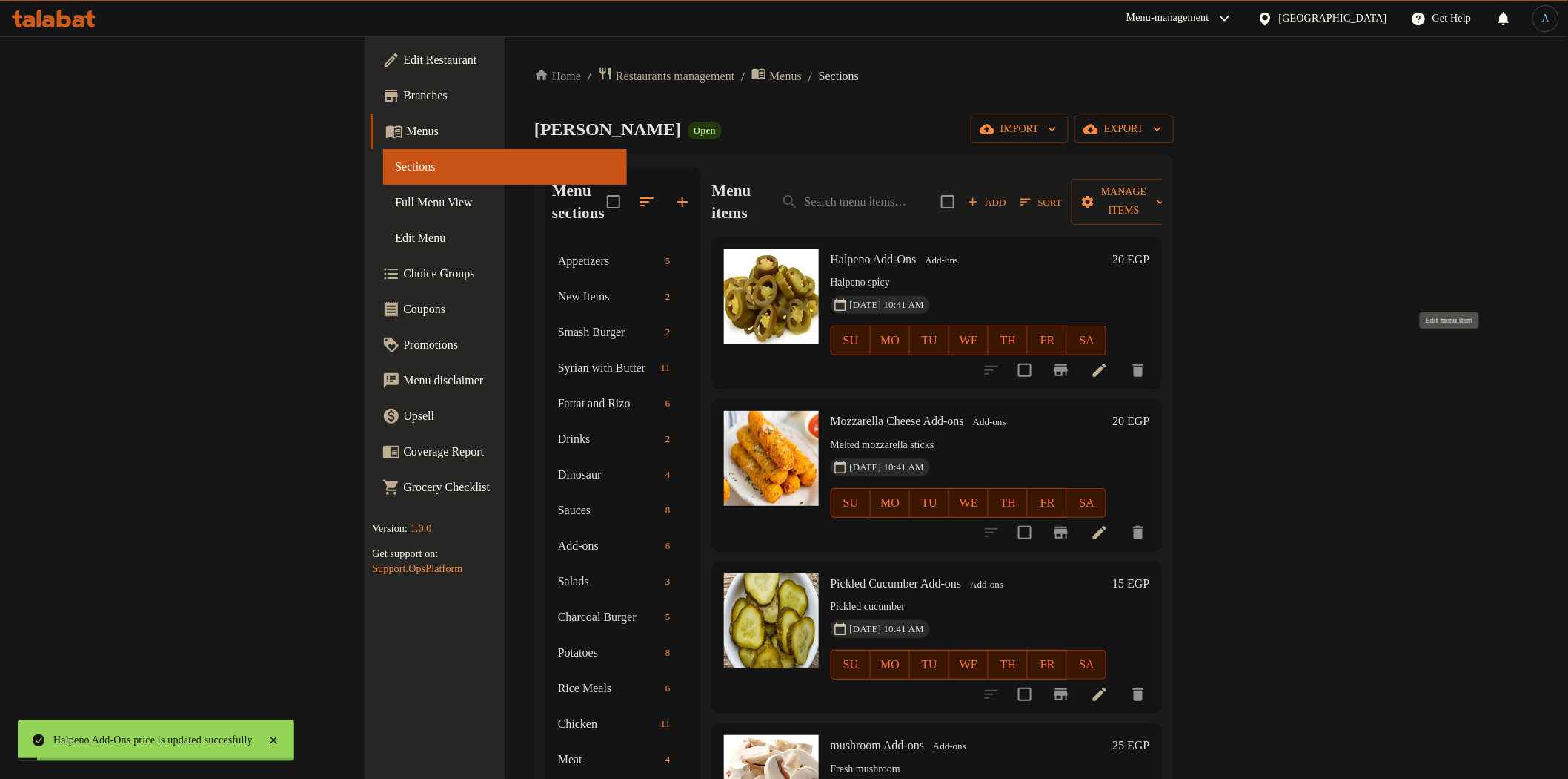
click at [1106, 364] on icon at bounding box center [1099, 370] width 13 height 13
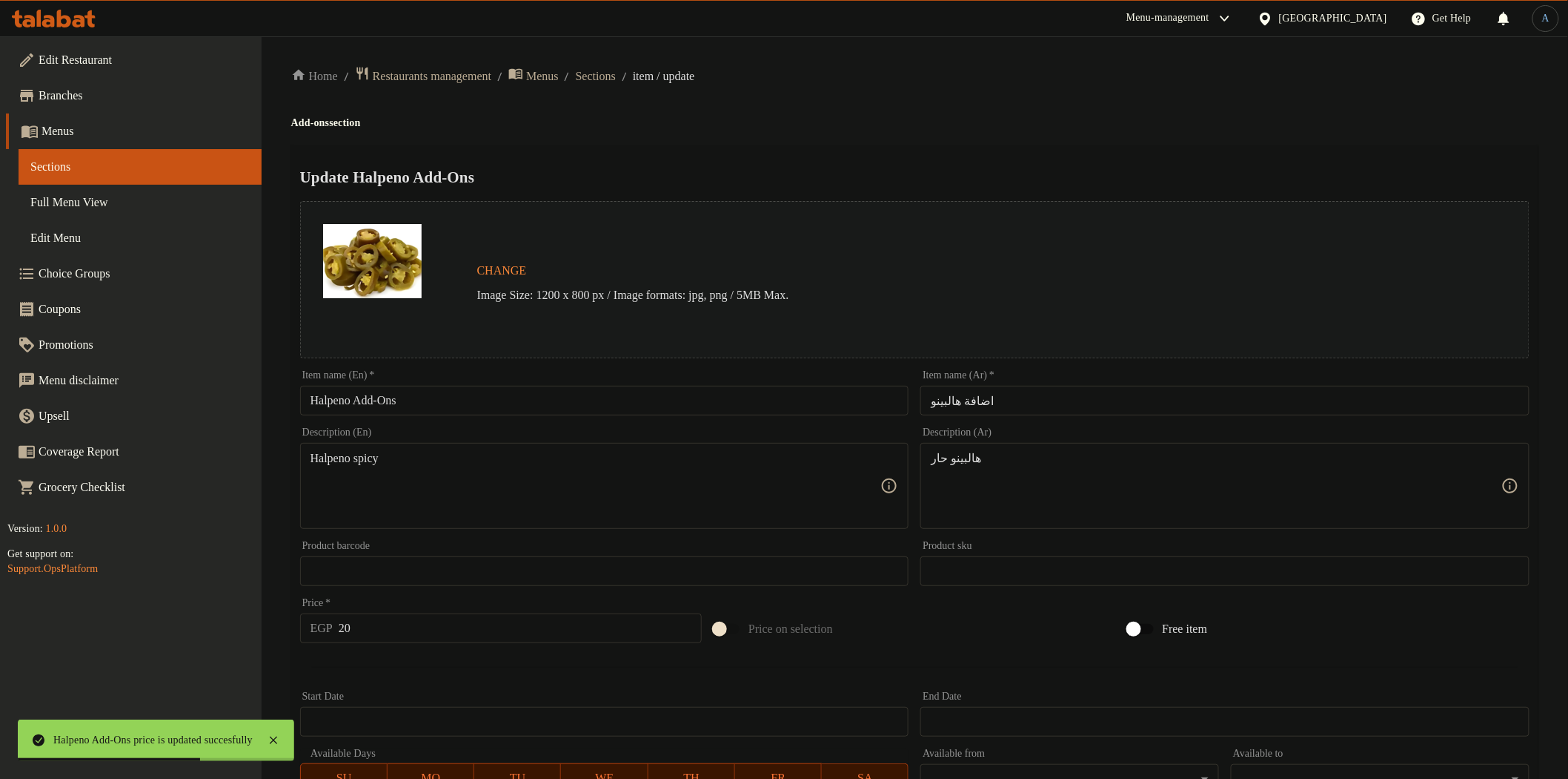
click at [1064, 402] on input "اضافة هالبينو" at bounding box center [1224, 400] width 609 height 30
paste input "text"
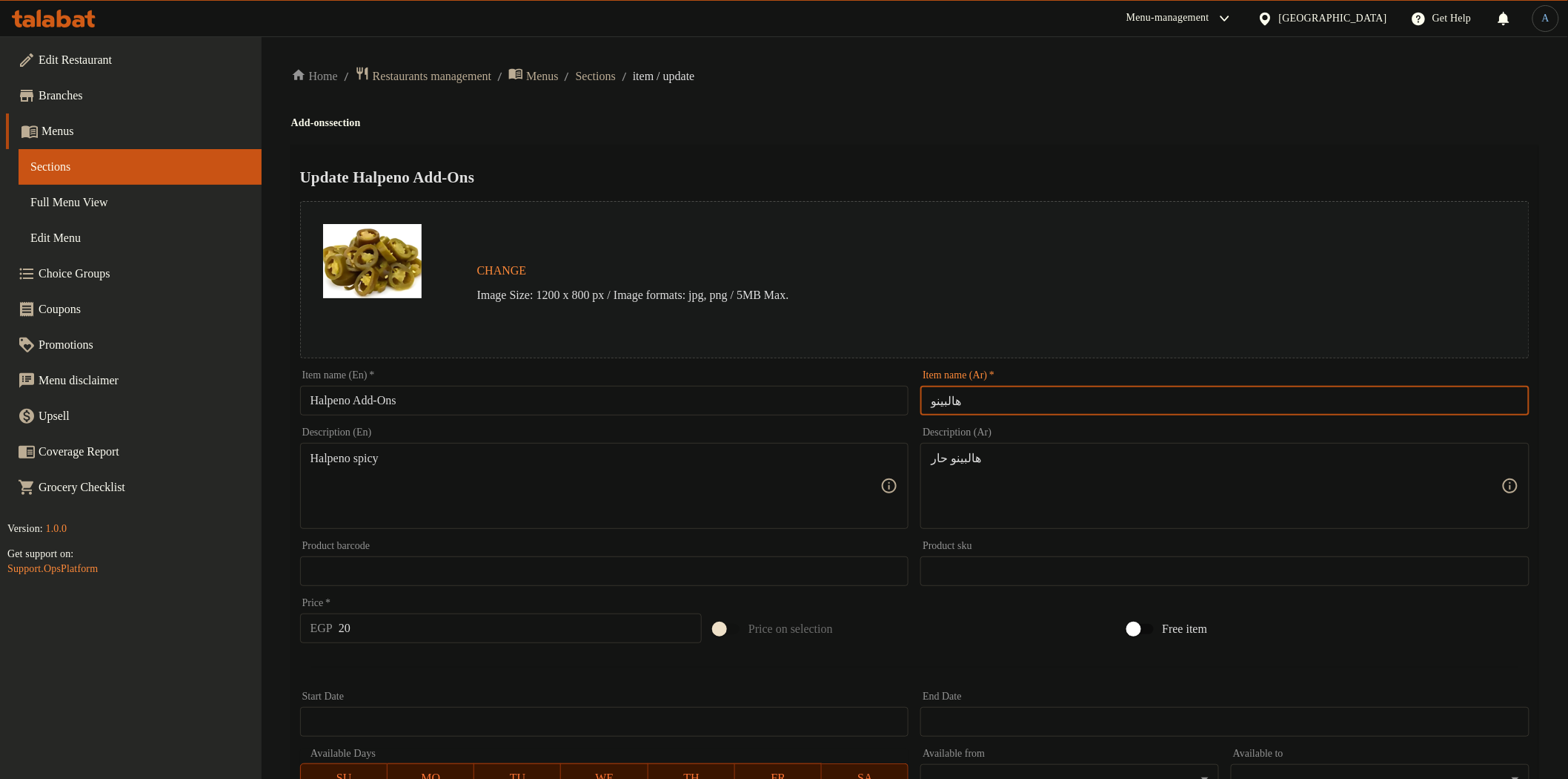
type input "اضافة هالبينو"
drag, startPoint x: 939, startPoint y: 92, endPoint x: 939, endPoint y: 19, distance: 73.0
click at [939, 91] on div "Home / Restaurants management / Menus / Sections / item / update Add-ons sectio…" at bounding box center [914, 553] width 1247 height 974
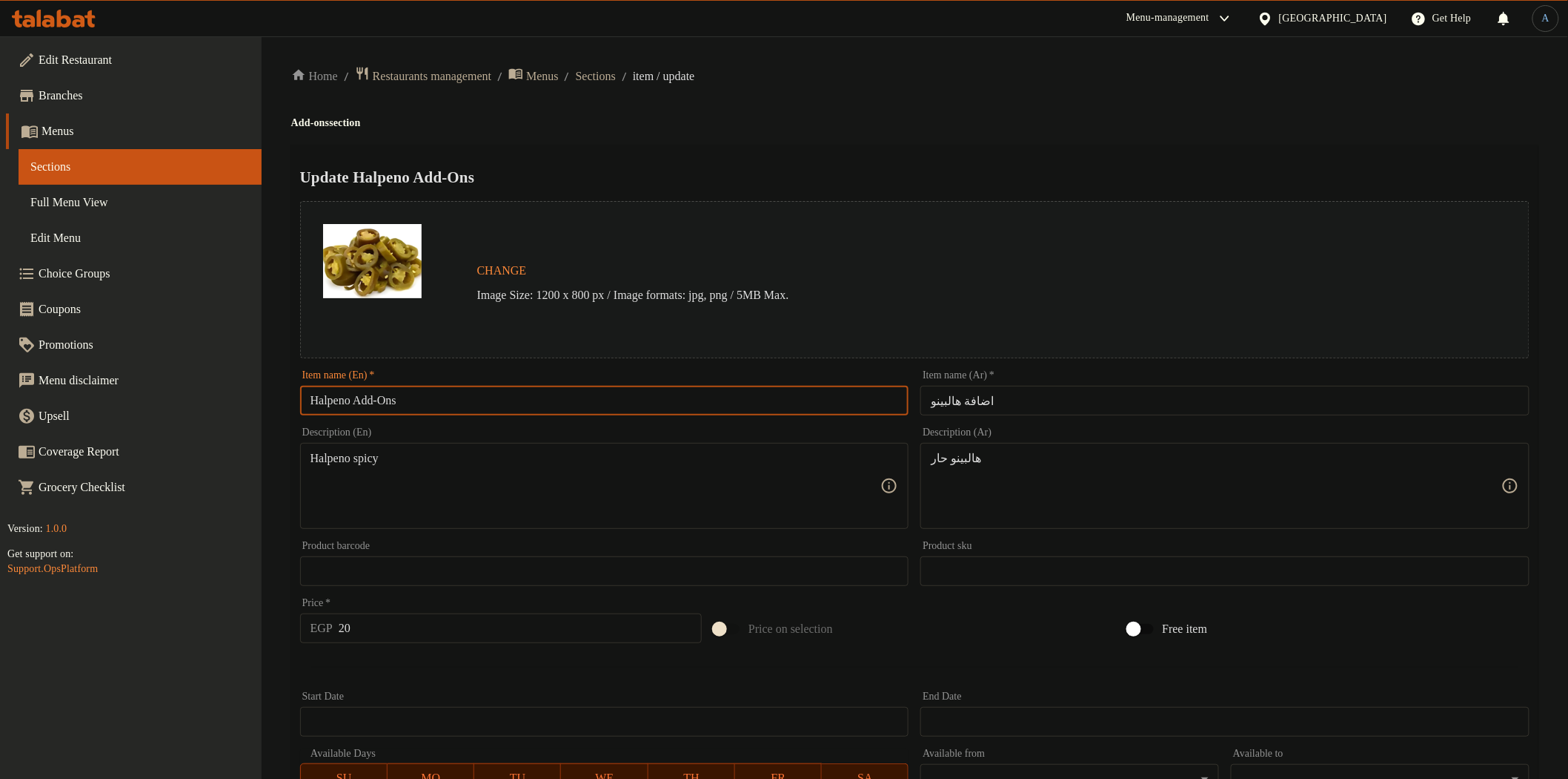
click at [370, 403] on input "Halpeno Add-Ons" at bounding box center [604, 400] width 609 height 30
paste input "jalapeno"
click at [634, 397] on input "jalapeno" at bounding box center [604, 400] width 609 height 30
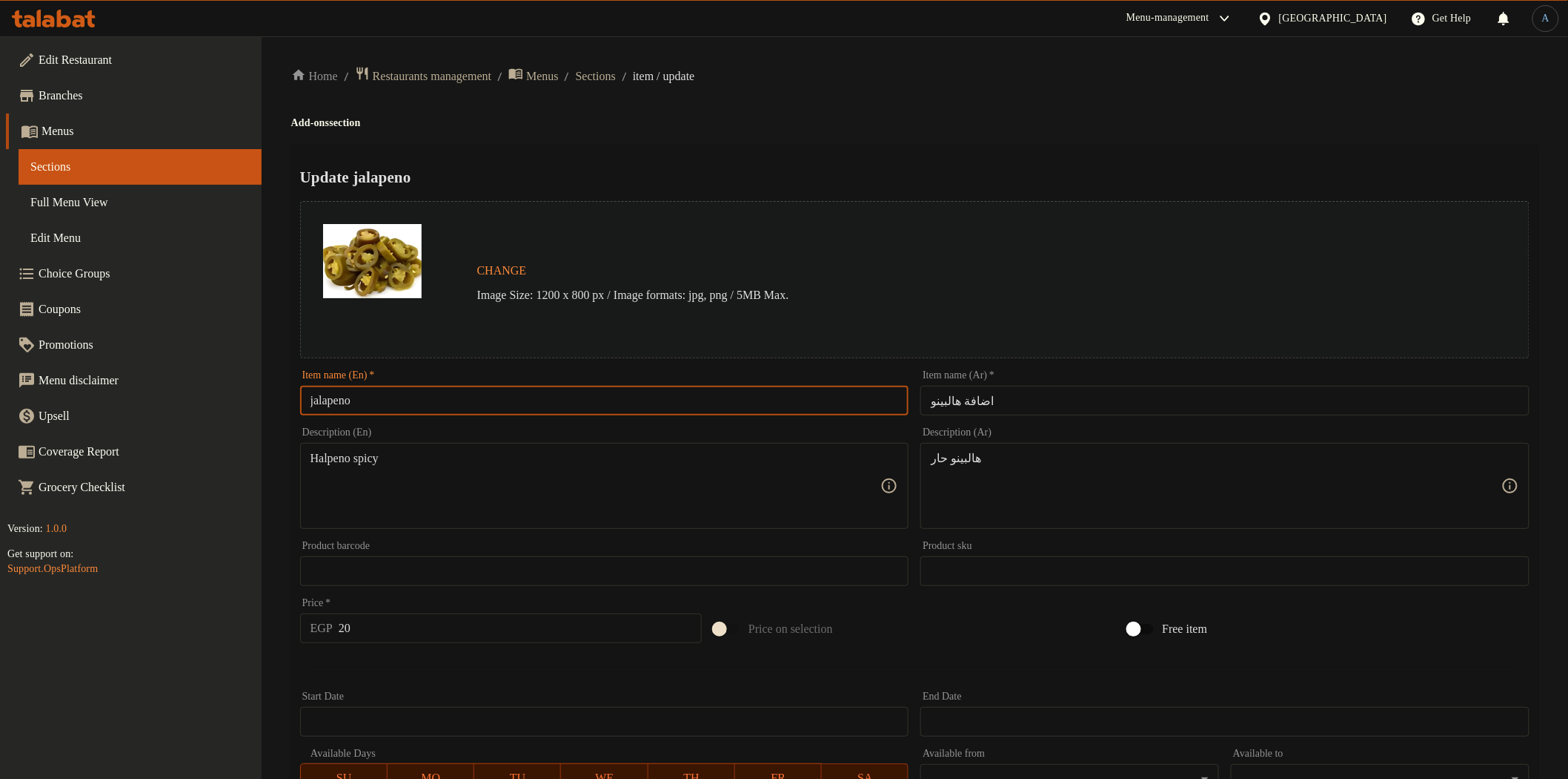
paste input "J"
type input "Jalapeno"
click at [973, 401] on input "اضافة هالبينو" at bounding box center [1224, 400] width 609 height 30
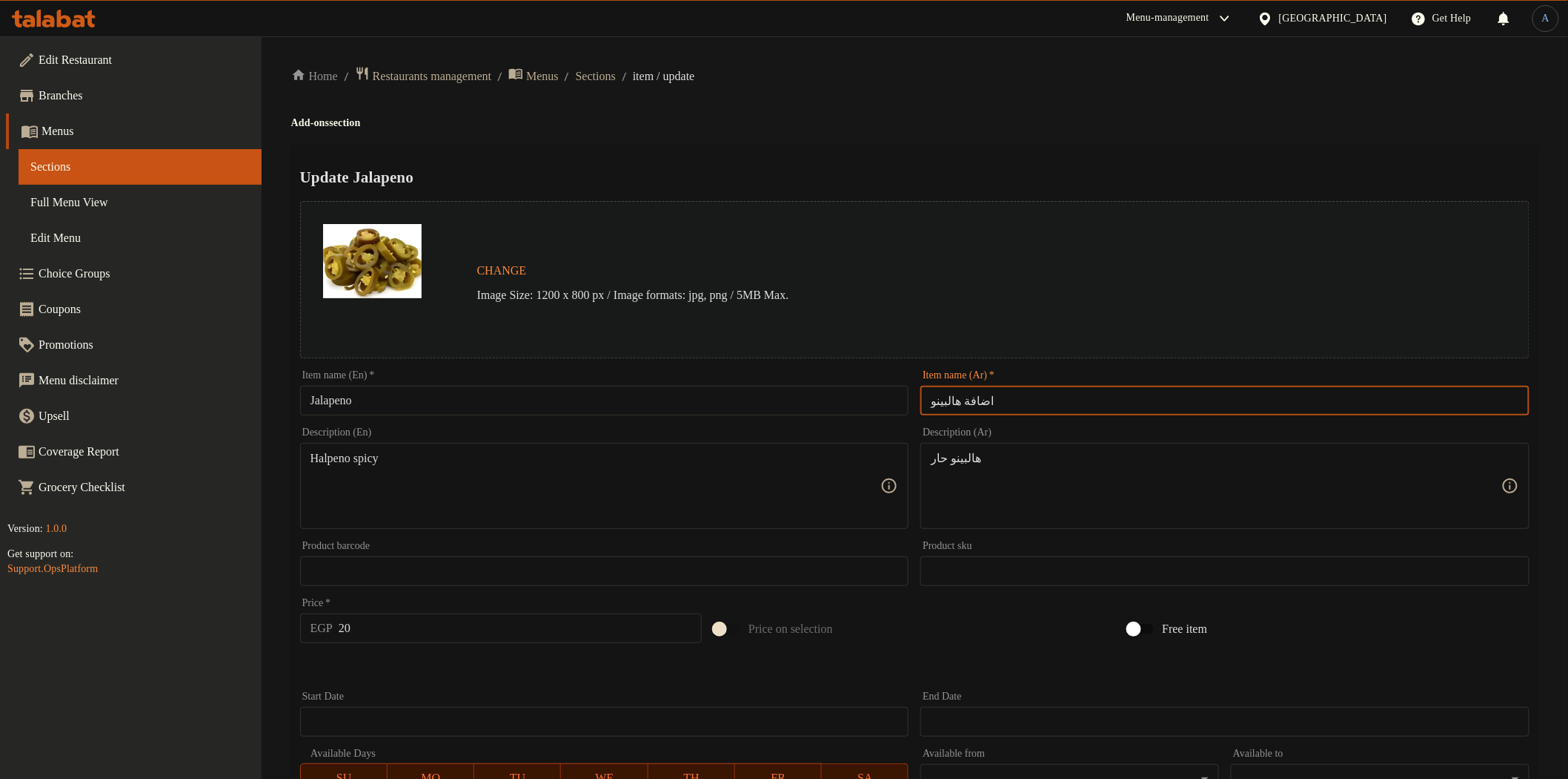
click at [973, 401] on input "اضافة هالبينو" at bounding box center [1224, 400] width 609 height 30
click at [1032, 395] on input "اضافة هالبينو" at bounding box center [1224, 400] width 609 height 30
paste input "text"
type input "هالبينو"
drag, startPoint x: 789, startPoint y: 485, endPoint x: 772, endPoint y: 482, distance: 17.3
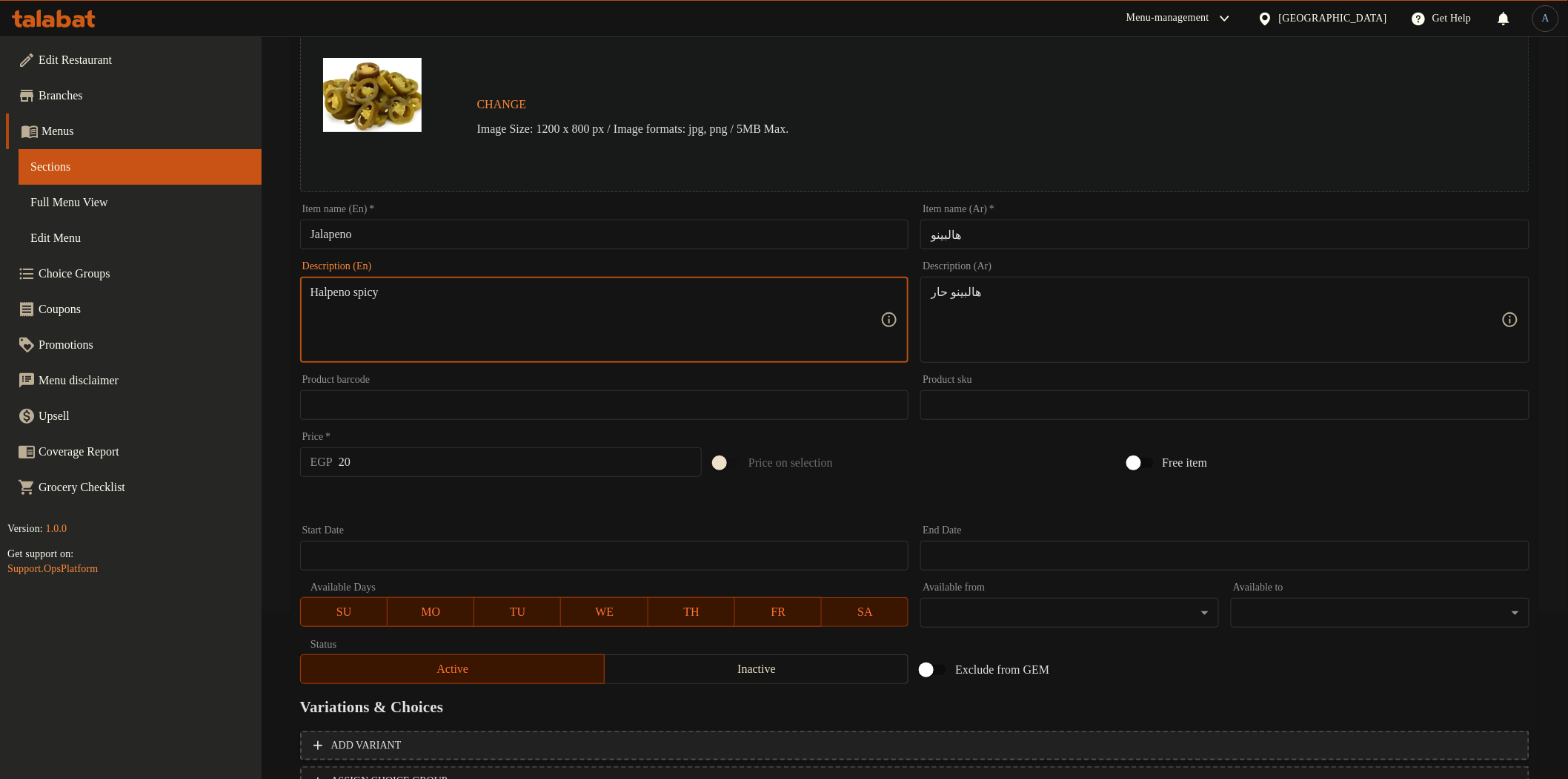
scroll to position [287, 0]
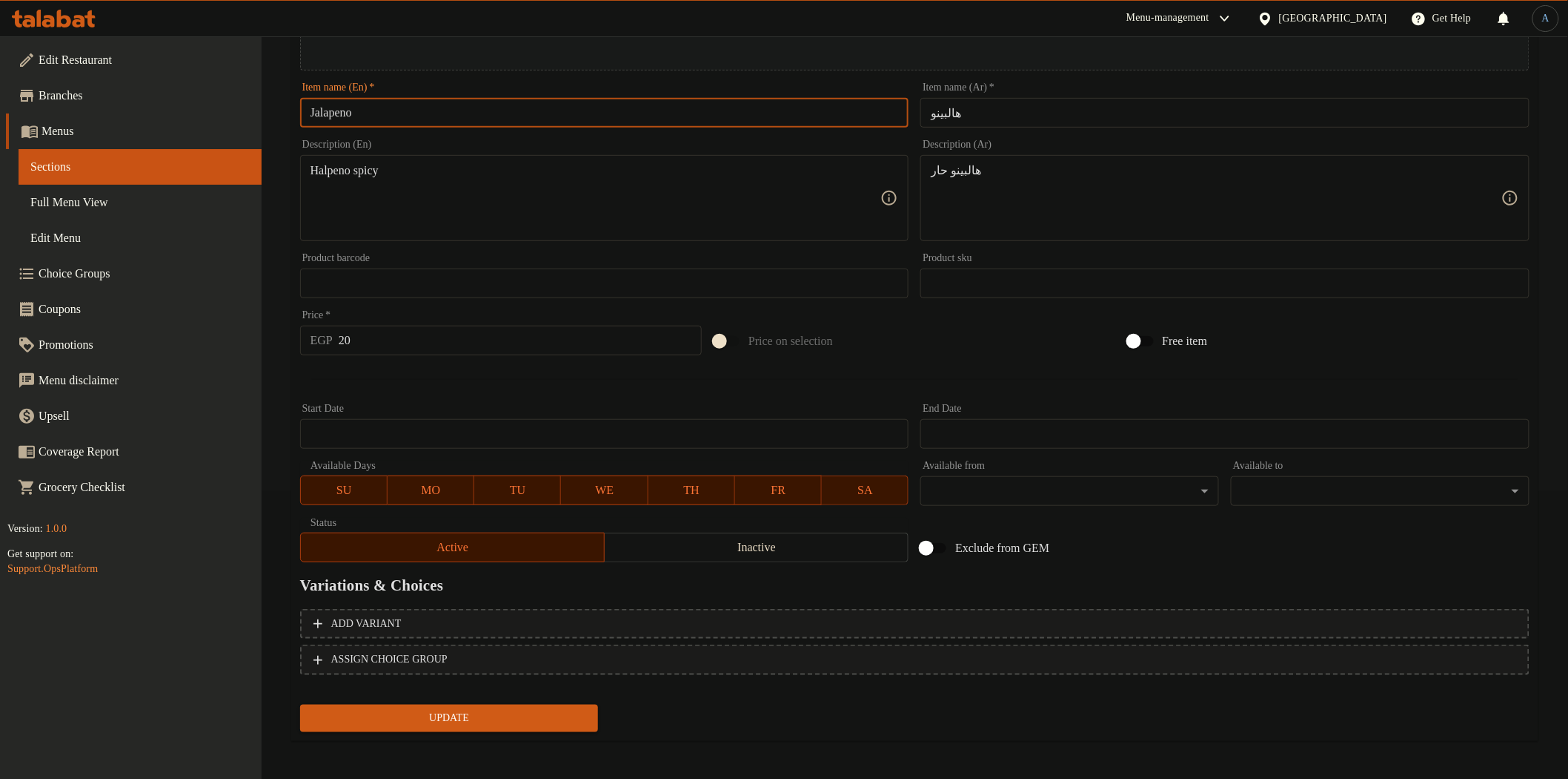
click at [338, 105] on input "Jalapeno" at bounding box center [604, 113] width 609 height 30
drag, startPoint x: 361, startPoint y: 169, endPoint x: 343, endPoint y: 164, distance: 18.7
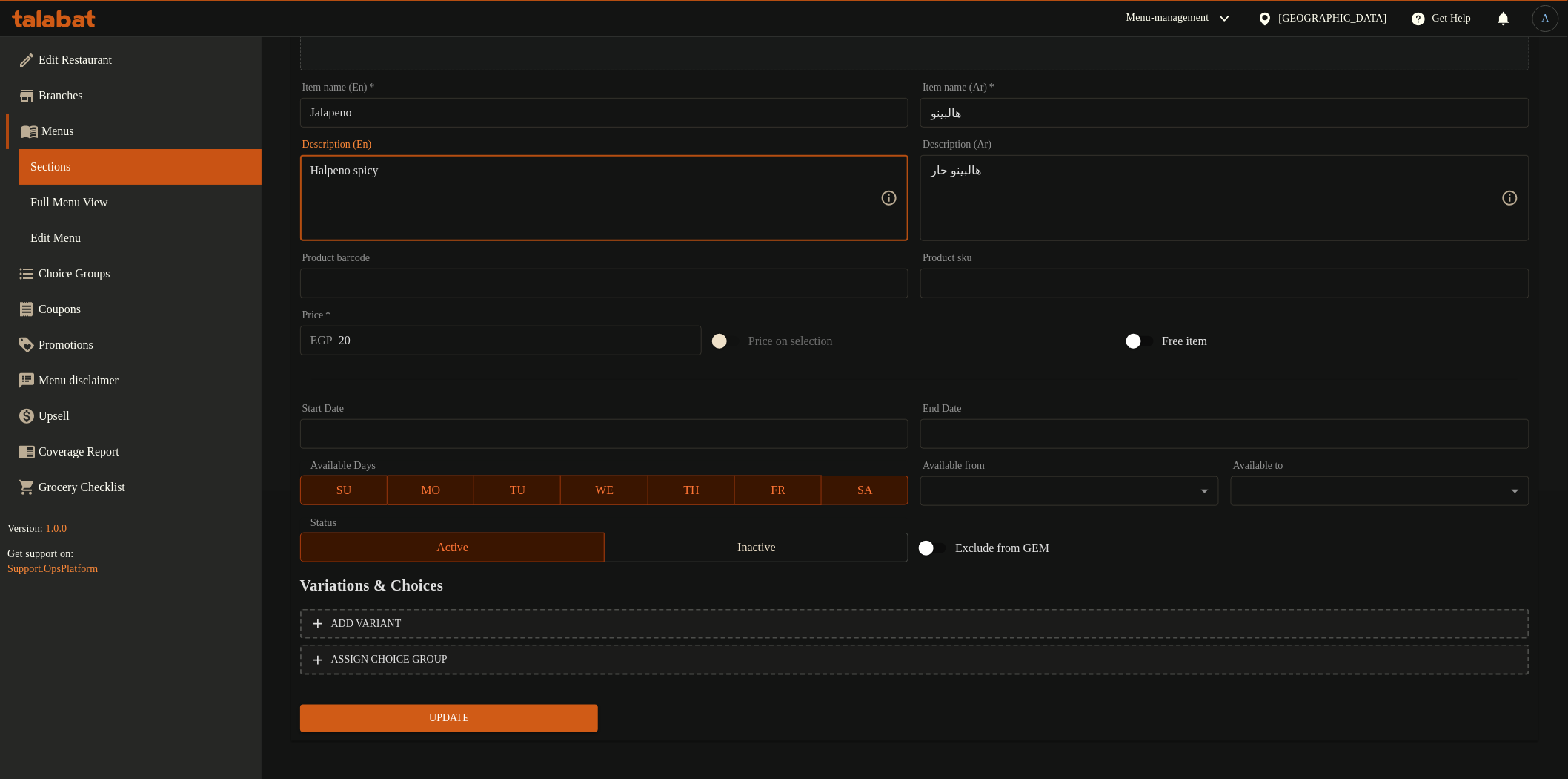
click at [334, 166] on textarea "Halpeno spicy" at bounding box center [596, 198] width 571 height 70
paste textarea "Jalapeno"
click at [446, 172] on textarea "Jalapeno spicy" at bounding box center [596, 198] width 571 height 70
type textarea "Jalapeno spicy"
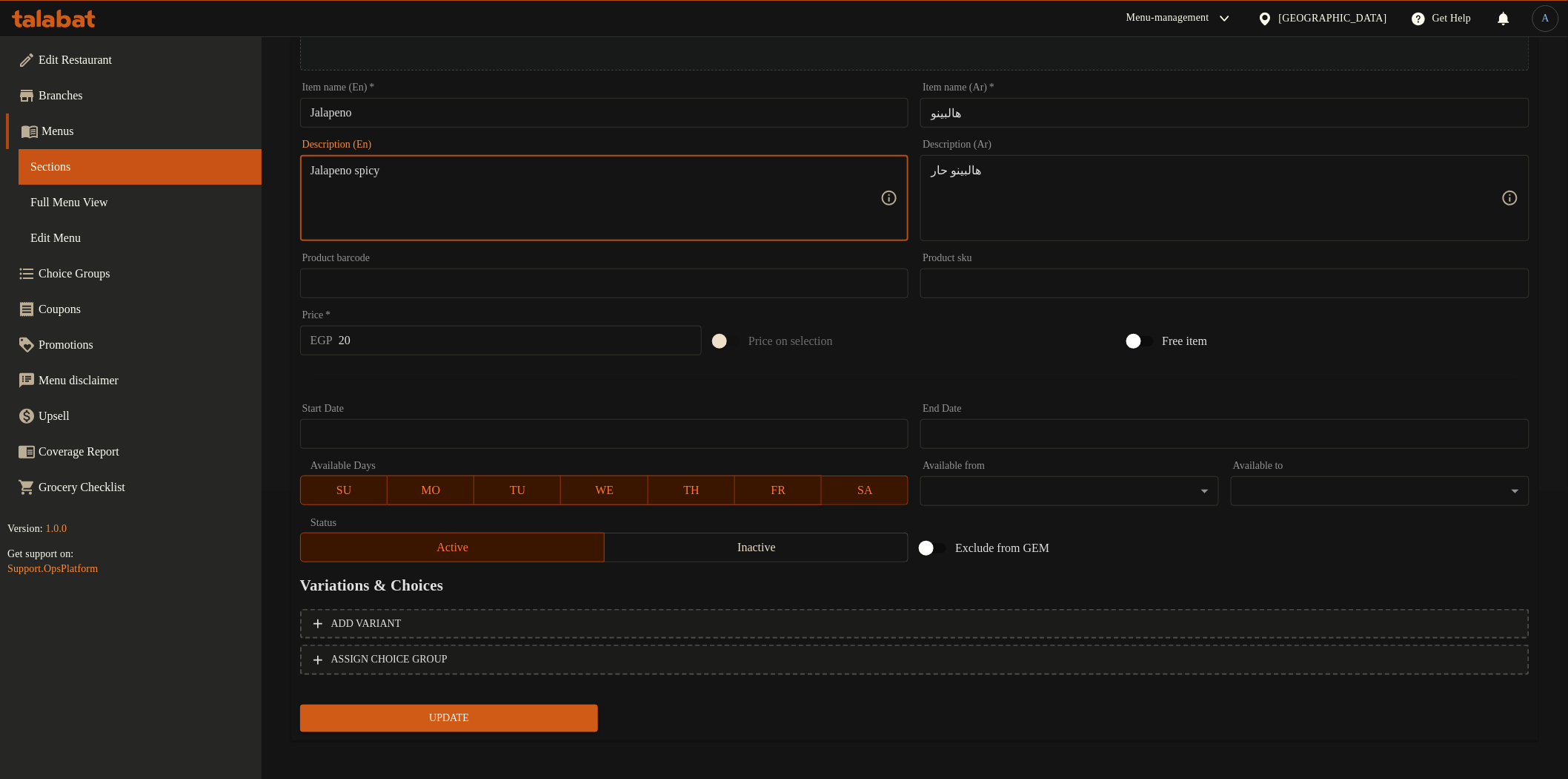
click at [505, 720] on span "Update" at bounding box center [450, 718] width 275 height 19
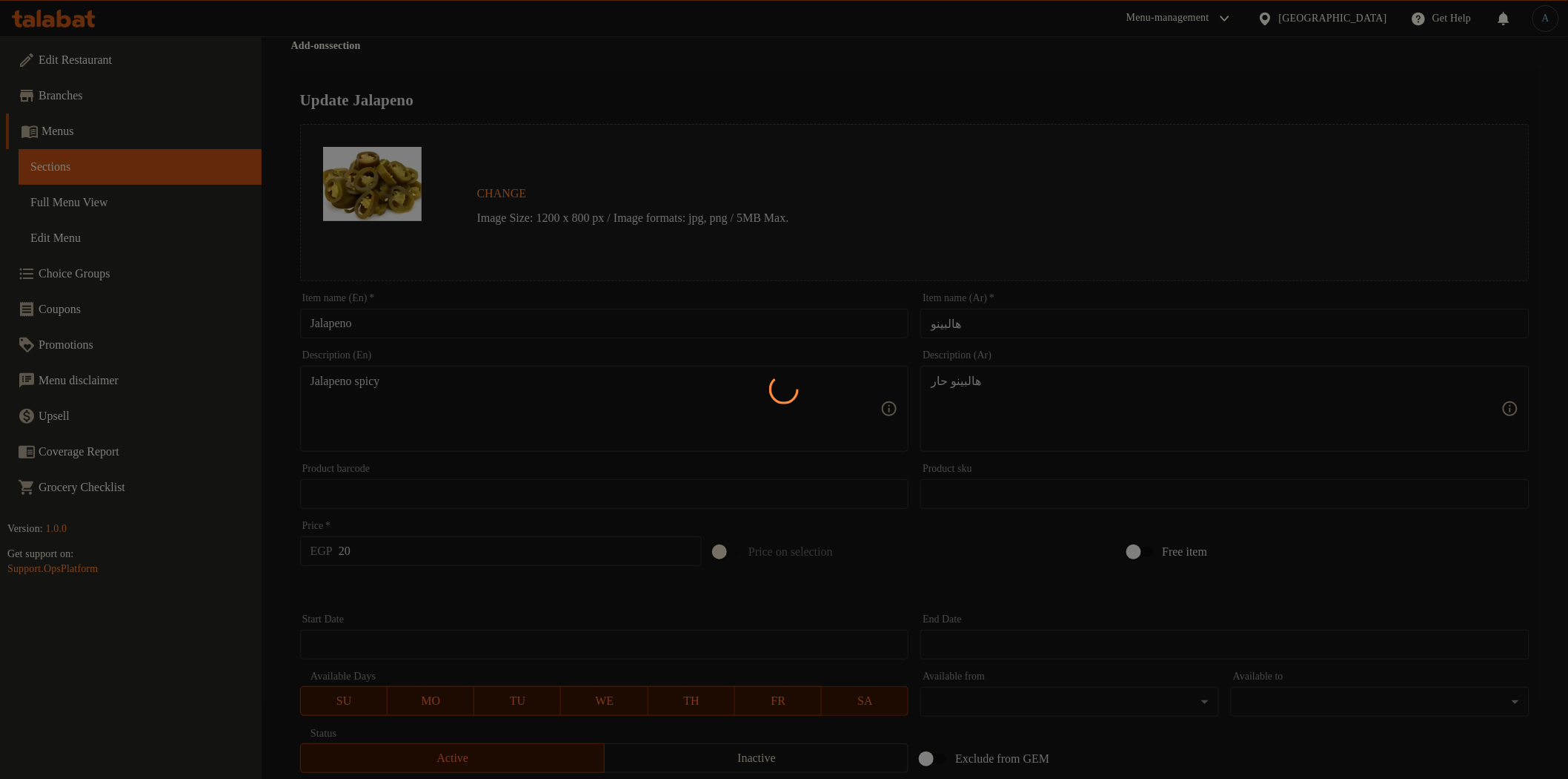
scroll to position [0, 0]
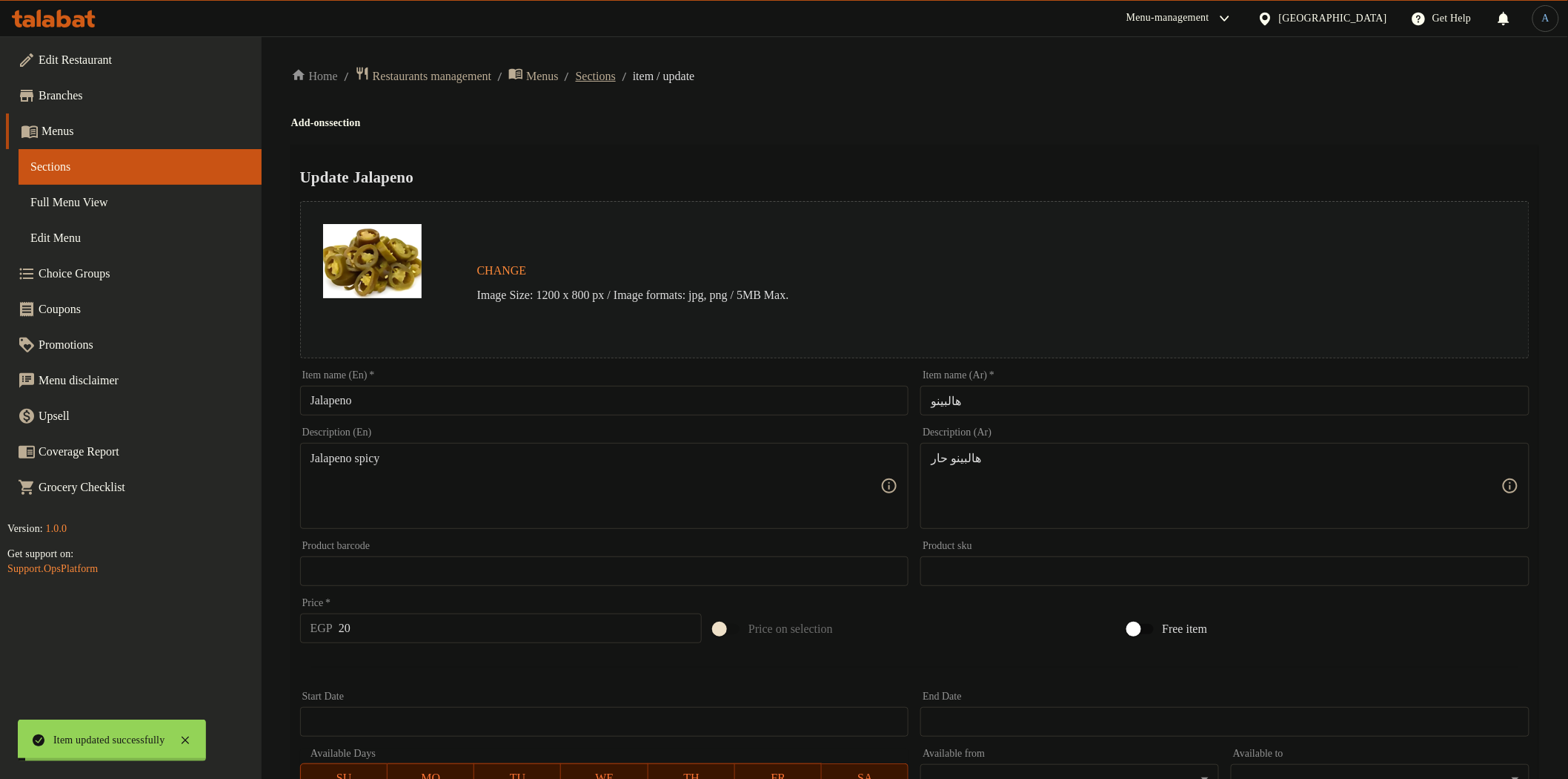
click at [616, 76] on span "Sections" at bounding box center [595, 76] width 40 height 18
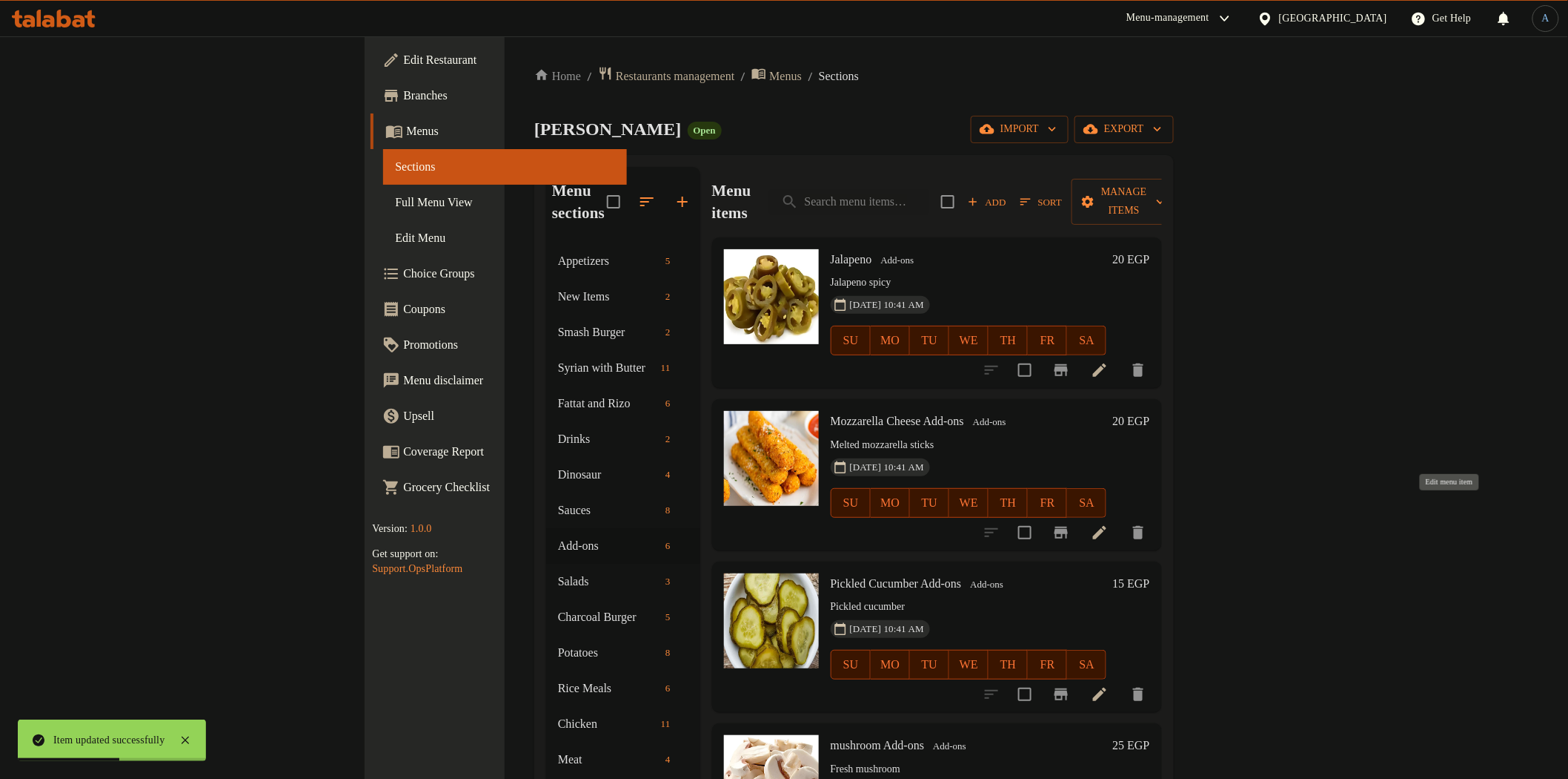
click at [1108, 523] on icon at bounding box center [1099, 532] width 18 height 18
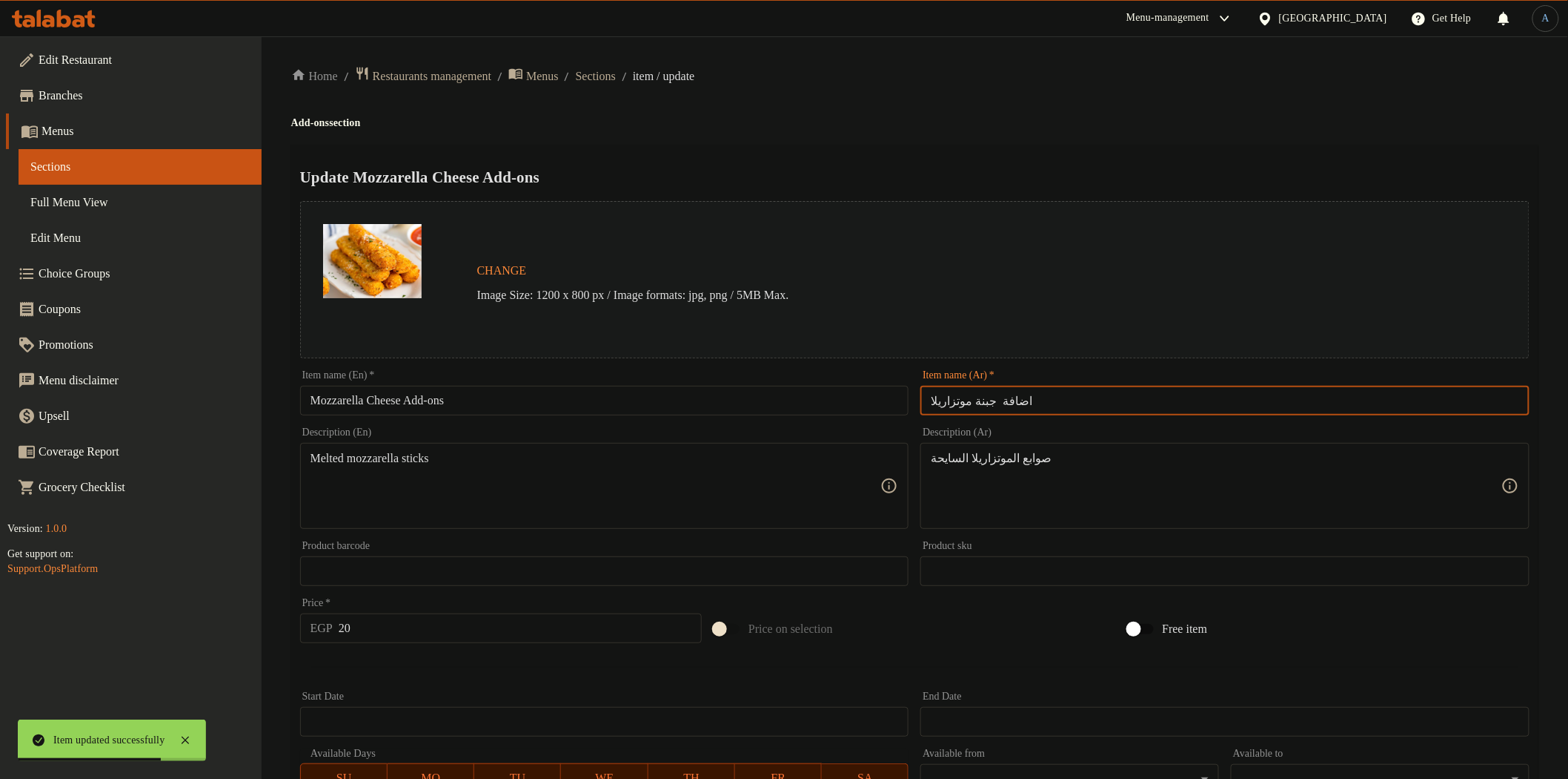
click at [1005, 397] on input "اضافة جبنة موتزاريلا" at bounding box center [1224, 400] width 609 height 30
paste input "موتزاريال"
type input "موتزاريال"
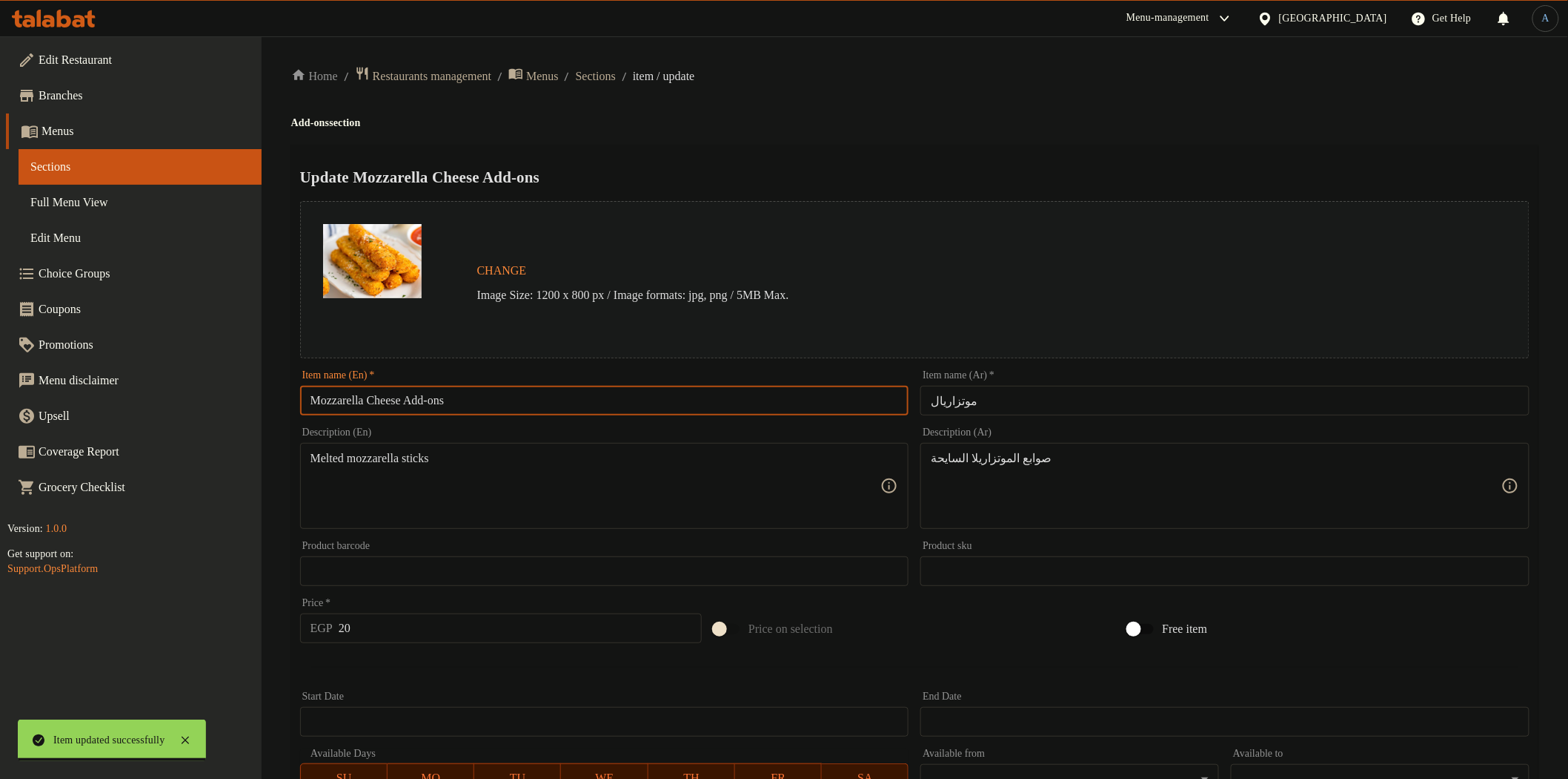
drag, startPoint x: 376, startPoint y: 398, endPoint x: 708, endPoint y: 396, distance: 332.0
click at [708, 396] on input "Mozzarella Cheese Add-ons" at bounding box center [604, 400] width 609 height 30
type input "Mozzarella"
click at [764, 167] on h2 "Update Mozzarella" at bounding box center [914, 177] width 1229 height 22
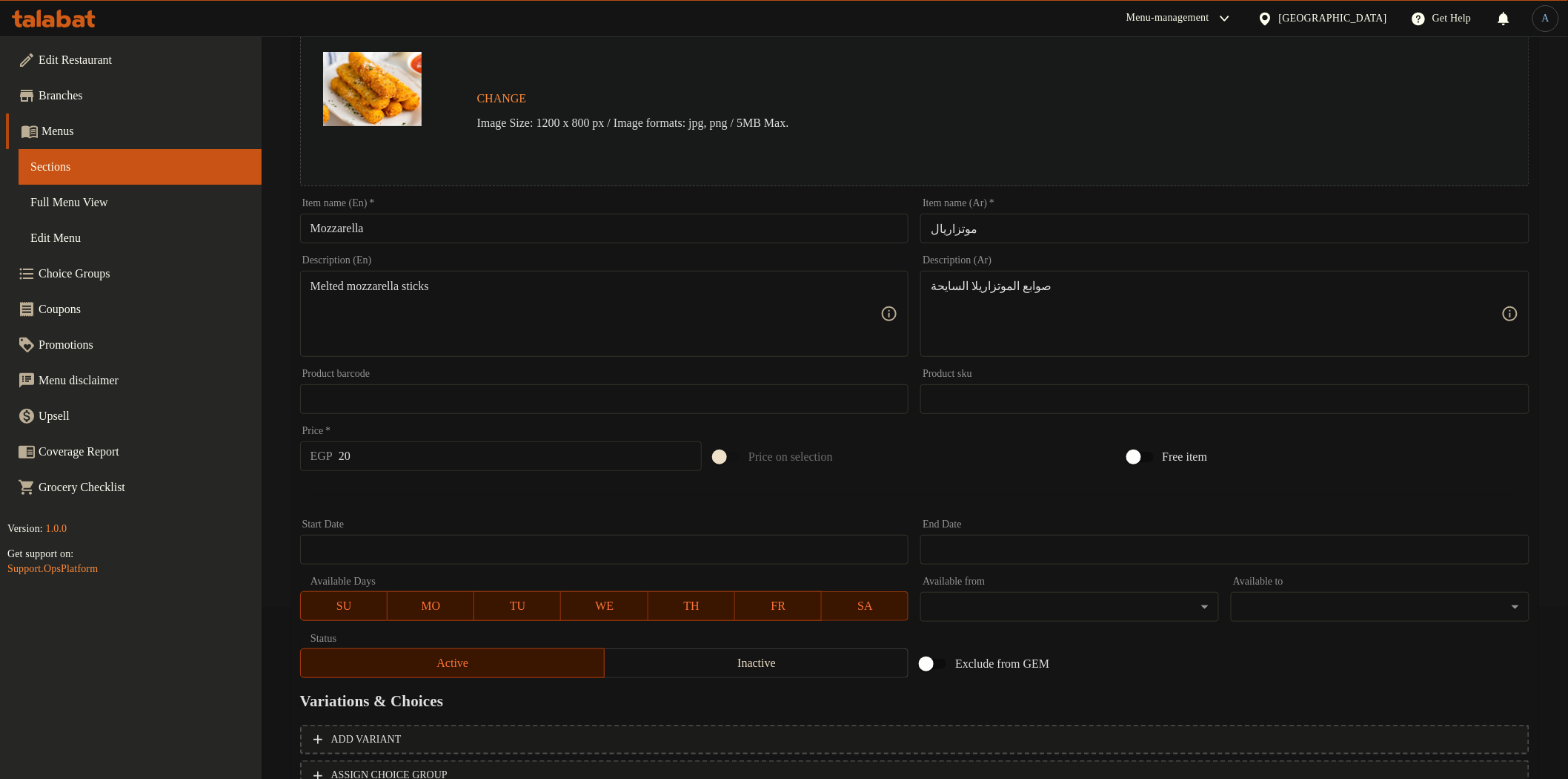
scroll to position [287, 0]
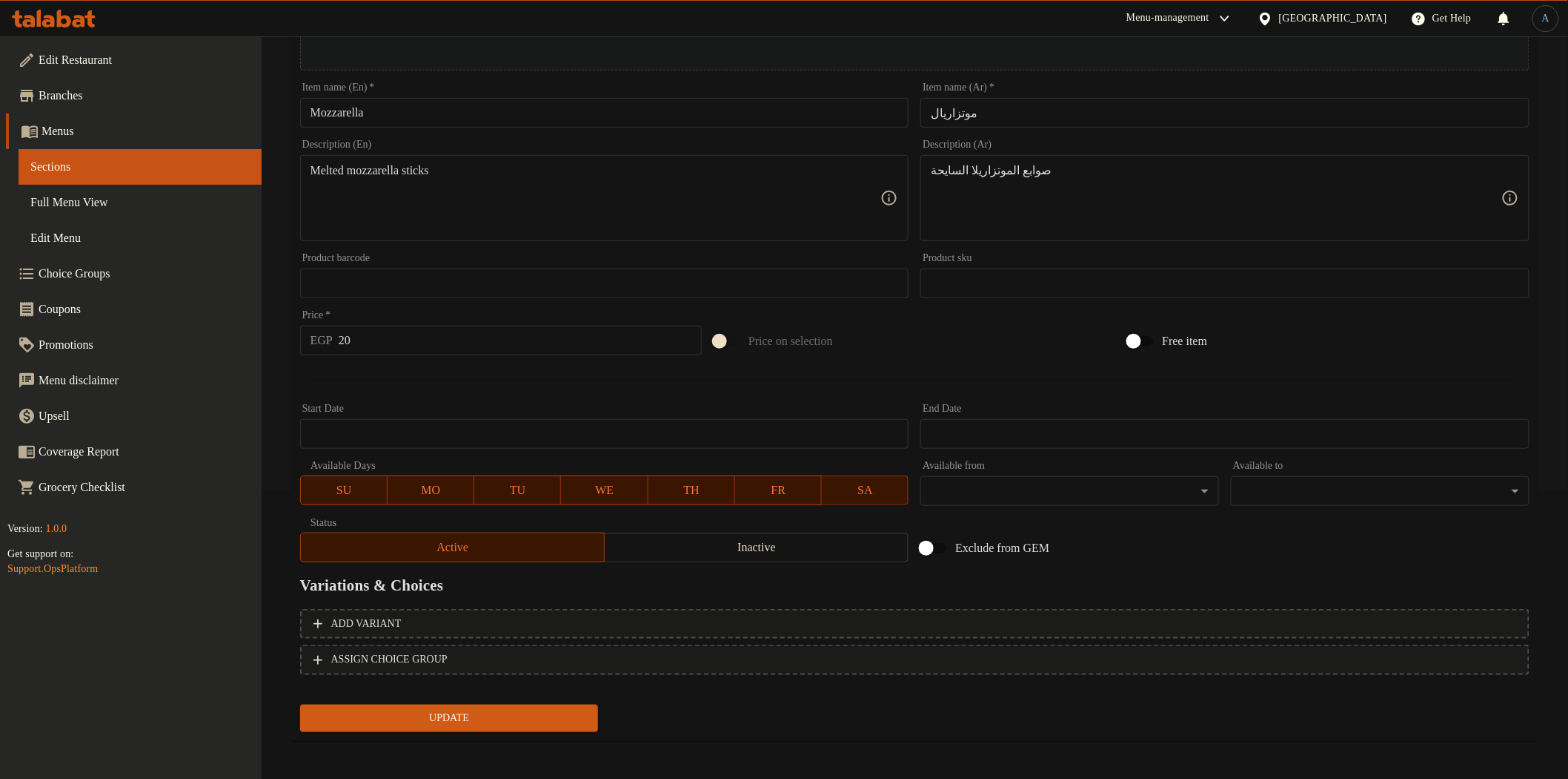
click at [981, 110] on input "موتزاريال" at bounding box center [1224, 113] width 609 height 30
paste input "text"
type input "موتزاريلا"
click at [555, 730] on div "Update" at bounding box center [450, 719] width 311 height 40
click at [562, 721] on span "Update" at bounding box center [450, 718] width 275 height 19
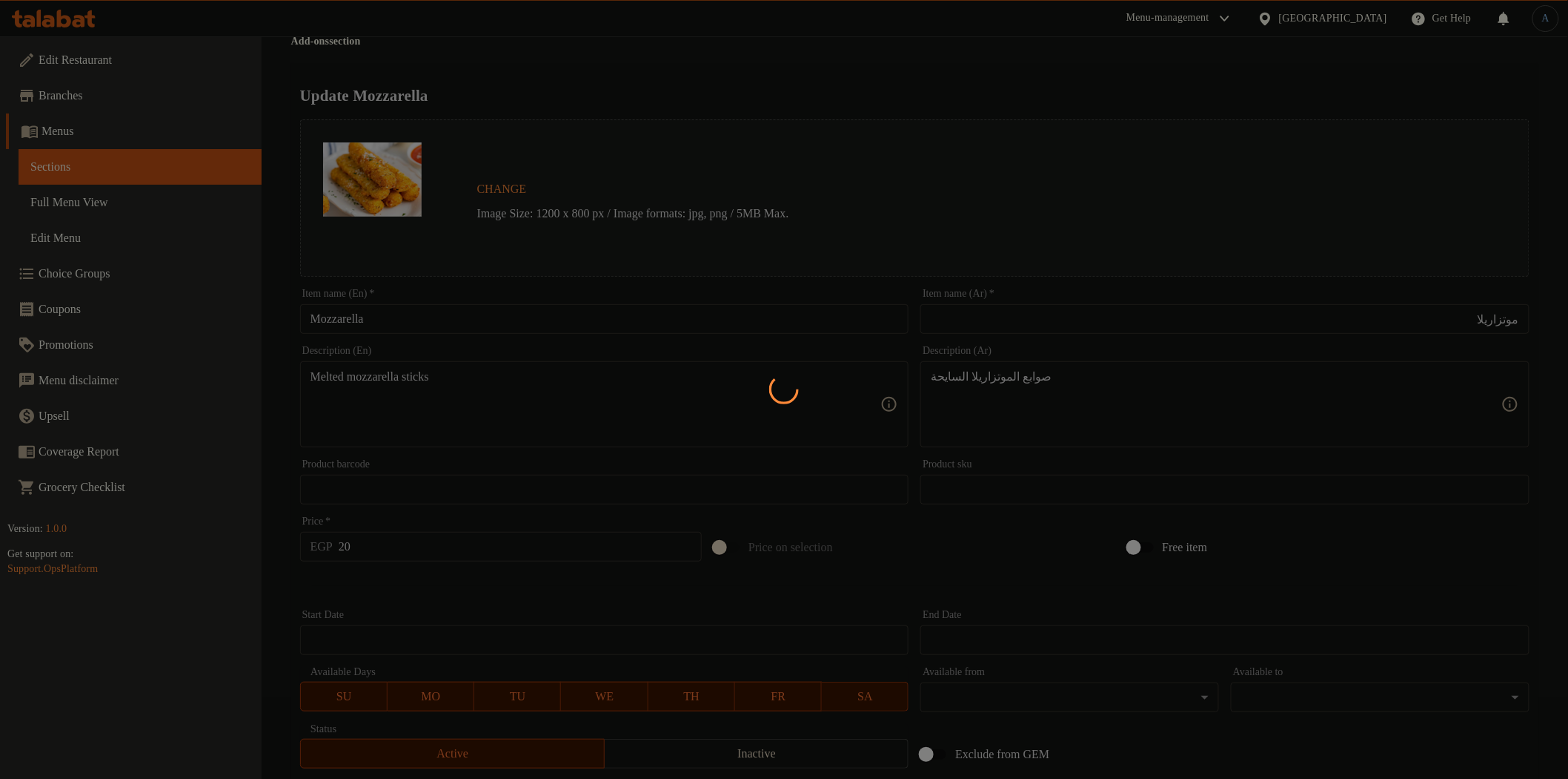
scroll to position [0, 0]
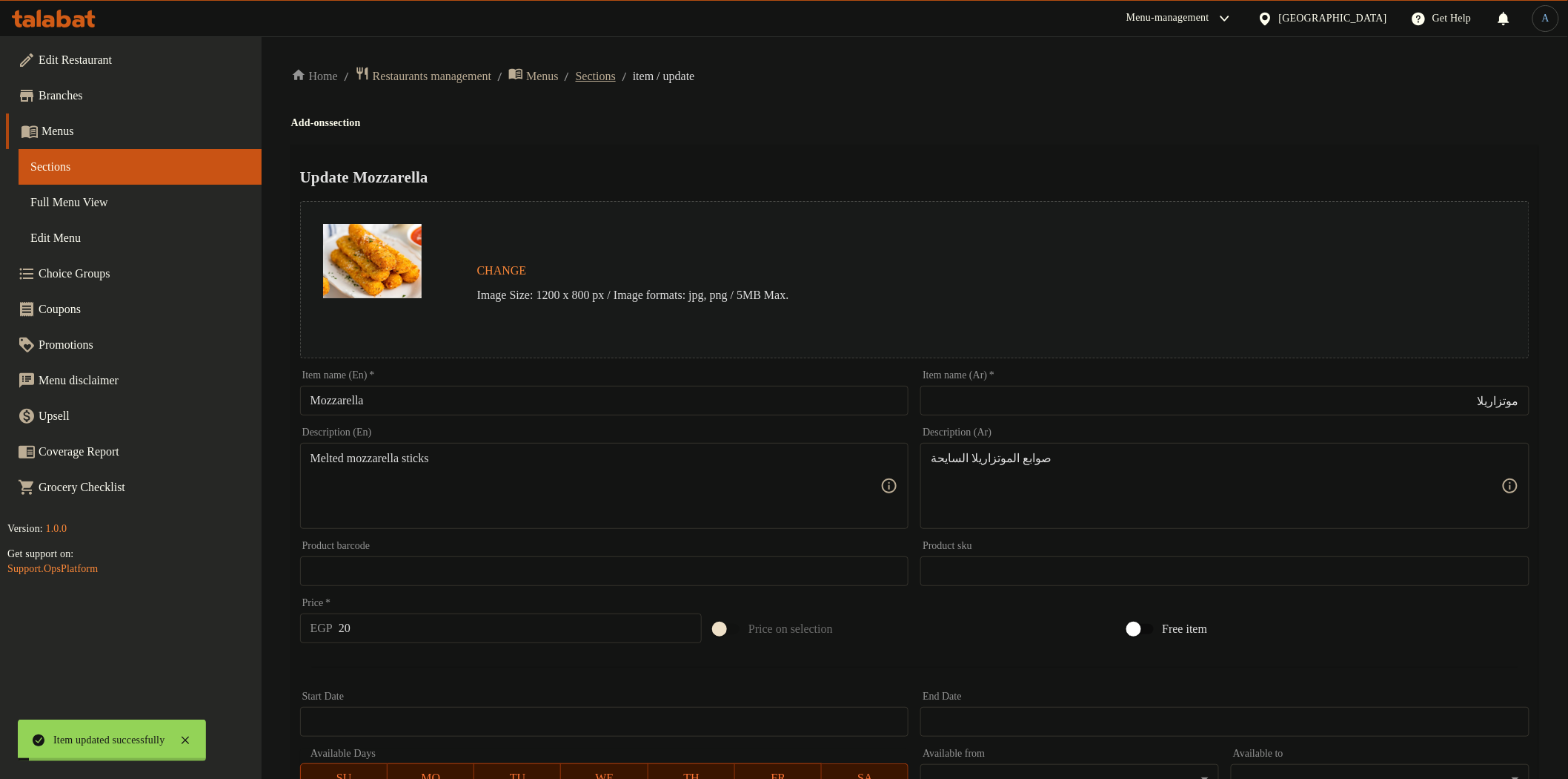
click at [616, 83] on span "Sections" at bounding box center [595, 76] width 40 height 18
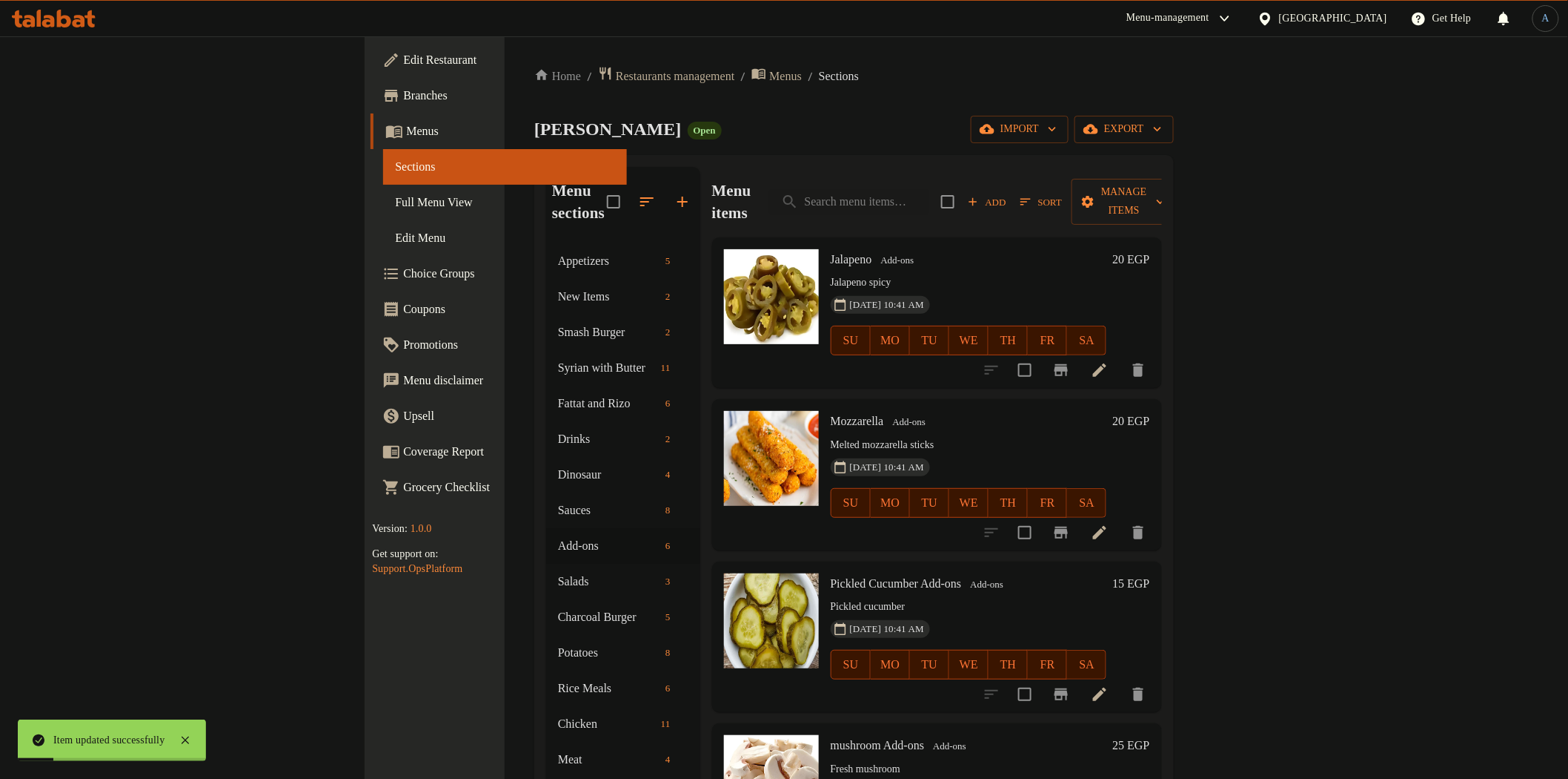
click at [1150, 411] on h6 "20 EGP" at bounding box center [1130, 421] width 37 height 21
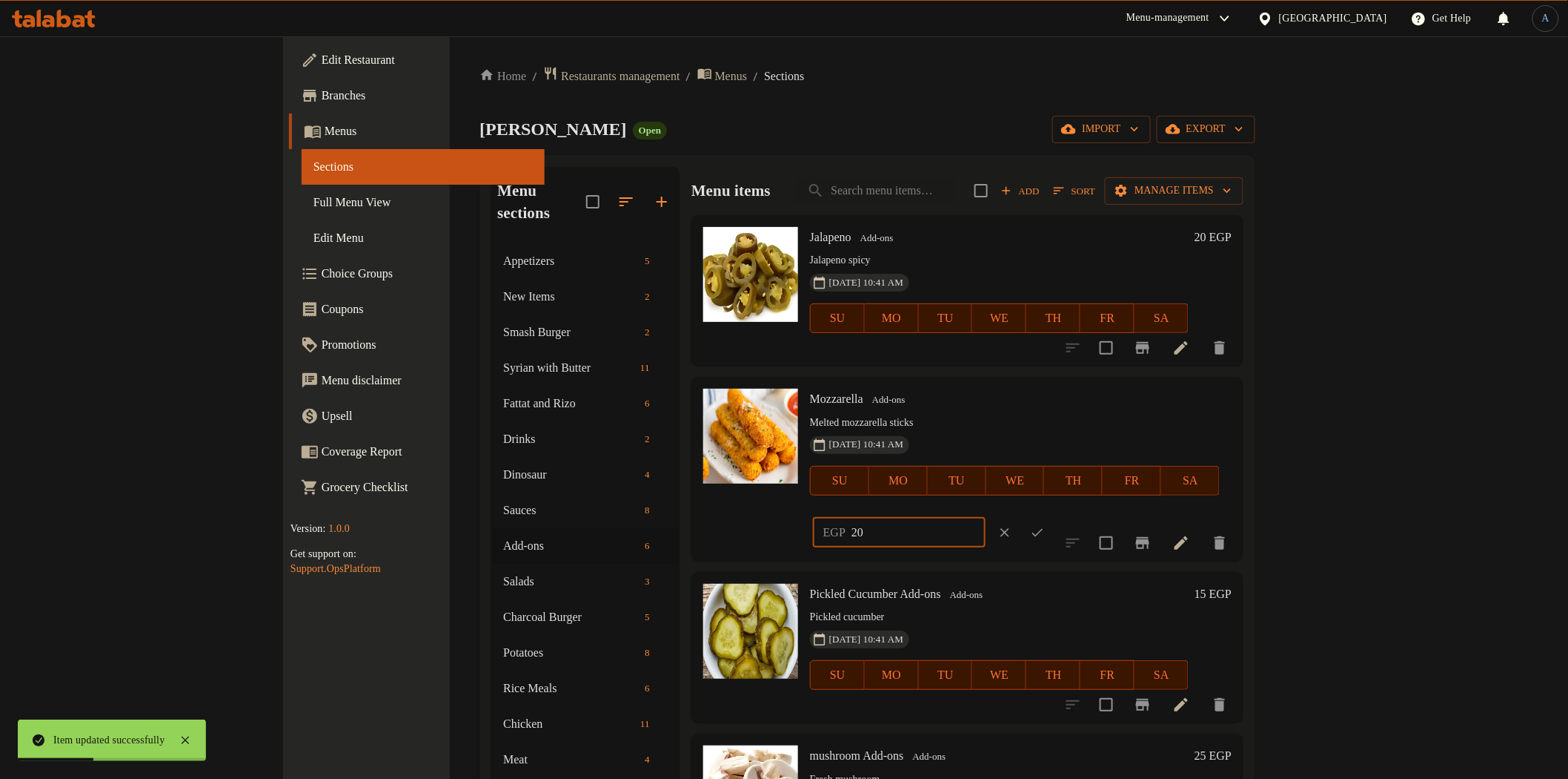
drag, startPoint x: 1251, startPoint y: 411, endPoint x: 1205, endPoint y: 408, distance: 46.1
click at [1073, 516] on div "EGP 20 ​" at bounding box center [941, 532] width 262 height 33
type input "25"
click at [1054, 516] on button "ok" at bounding box center [1037, 532] width 33 height 33
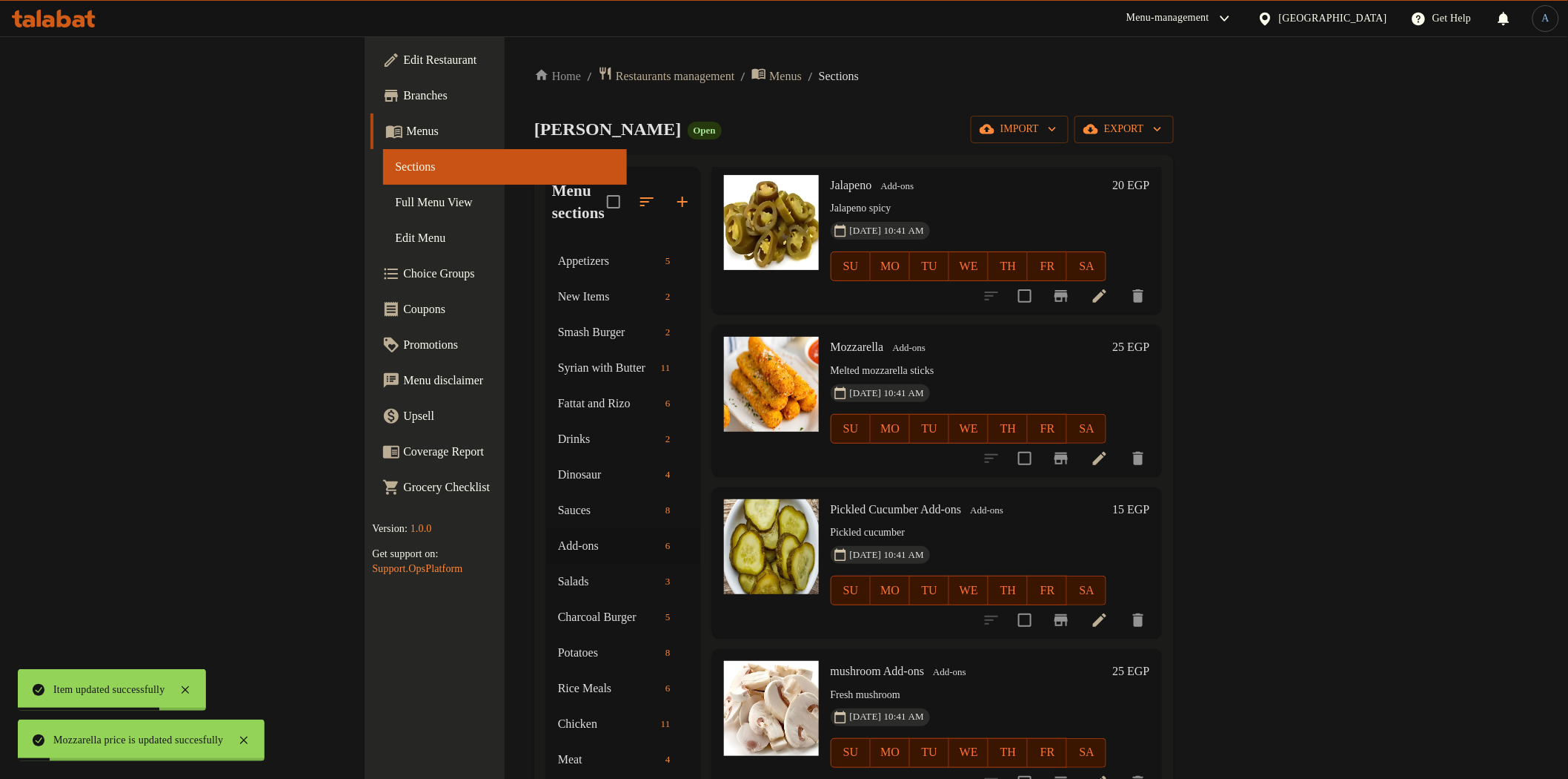
scroll to position [165, 0]
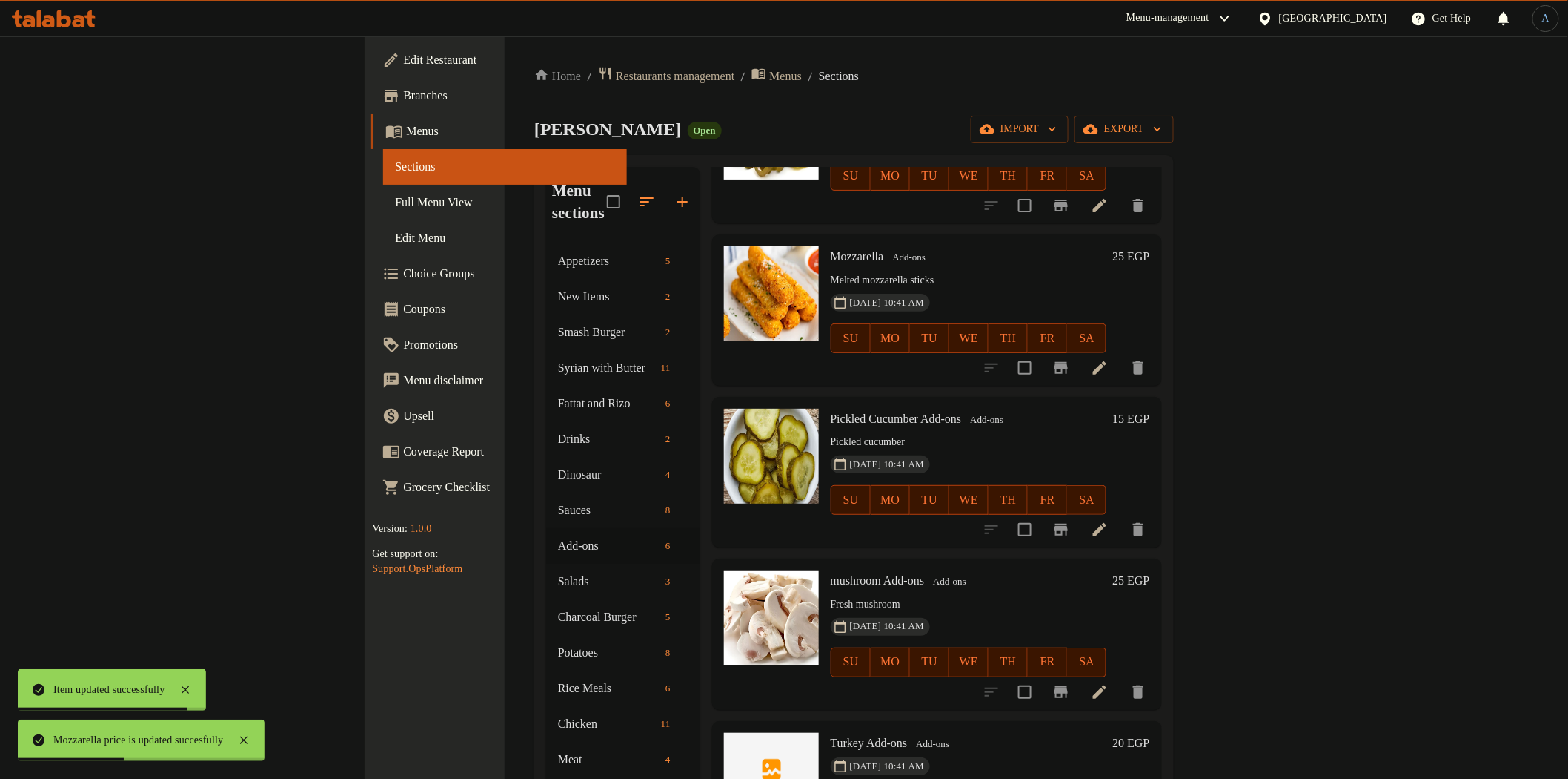
click at [1108, 520] on icon at bounding box center [1099, 529] width 18 height 18
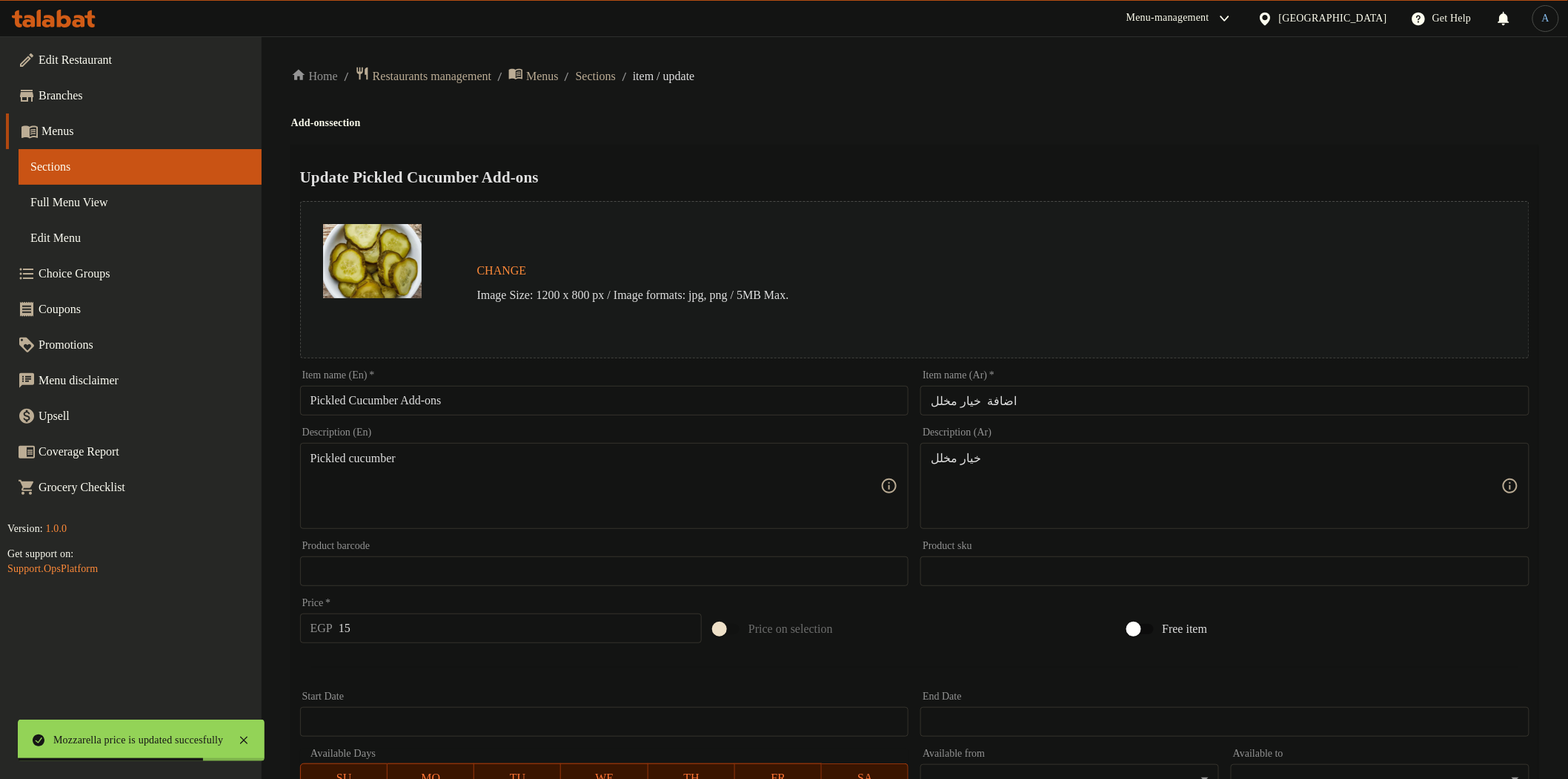
click at [1005, 401] on input "اضافة خيار مخلل" at bounding box center [1224, 400] width 609 height 30
paste input "text"
type input "خيار مخلل"
click at [557, 405] on input "Pickled Cucumber Add-ons" at bounding box center [604, 400] width 609 height 30
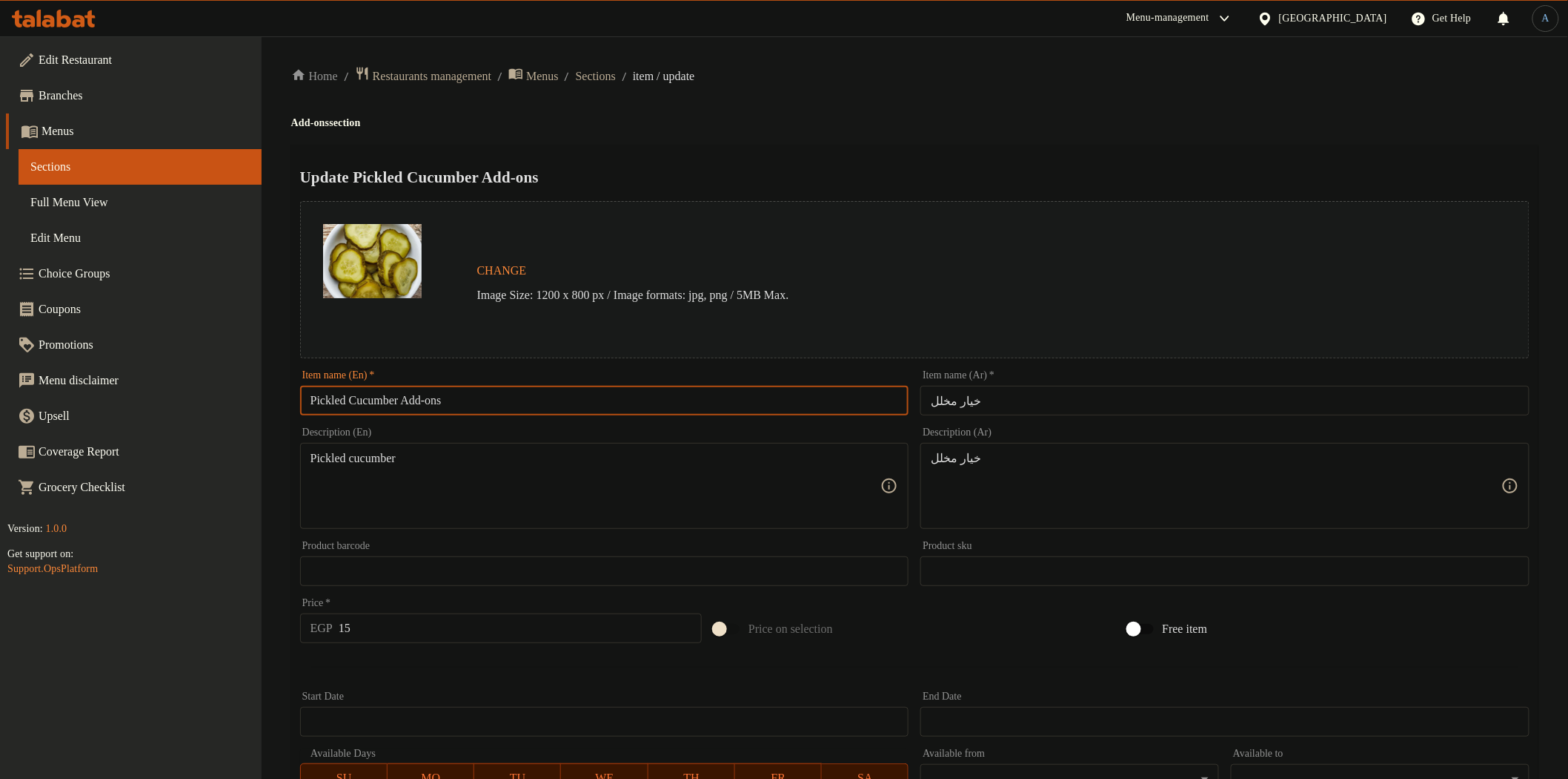
click at [425, 400] on input "Pickled Cucumber Add-ons" at bounding box center [604, 400] width 609 height 30
drag, startPoint x: 409, startPoint y: 402, endPoint x: 796, endPoint y: 402, distance: 387.0
click at [796, 402] on input "Pickled Cucumber Add-ons" at bounding box center [604, 400] width 609 height 30
type input "Pickled Cucumber"
click at [947, 137] on div "Home / Restaurants management / Menus / Sections / item / update Add-ons sectio…" at bounding box center [914, 553] width 1247 height 974
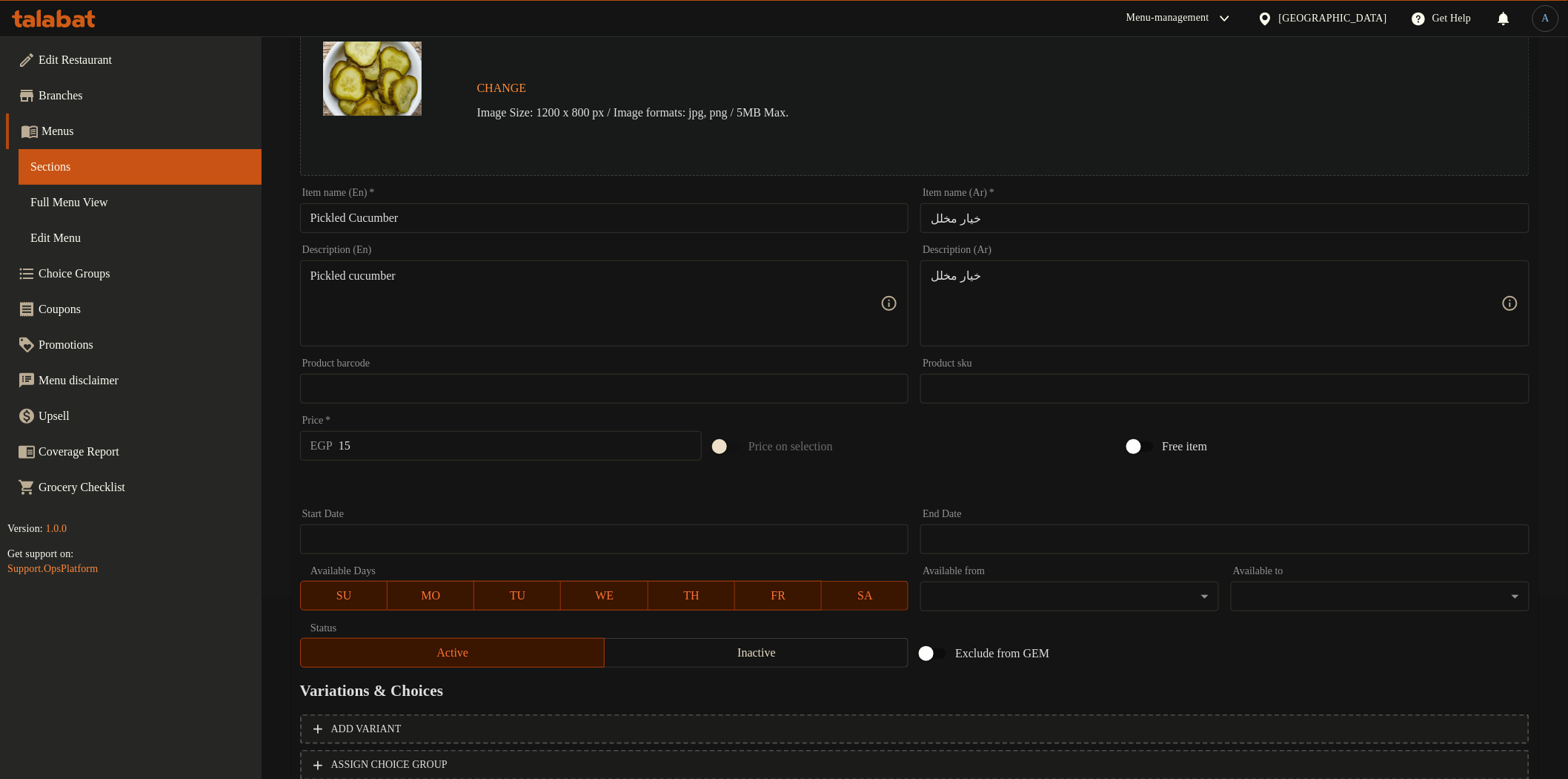
scroll to position [287, 0]
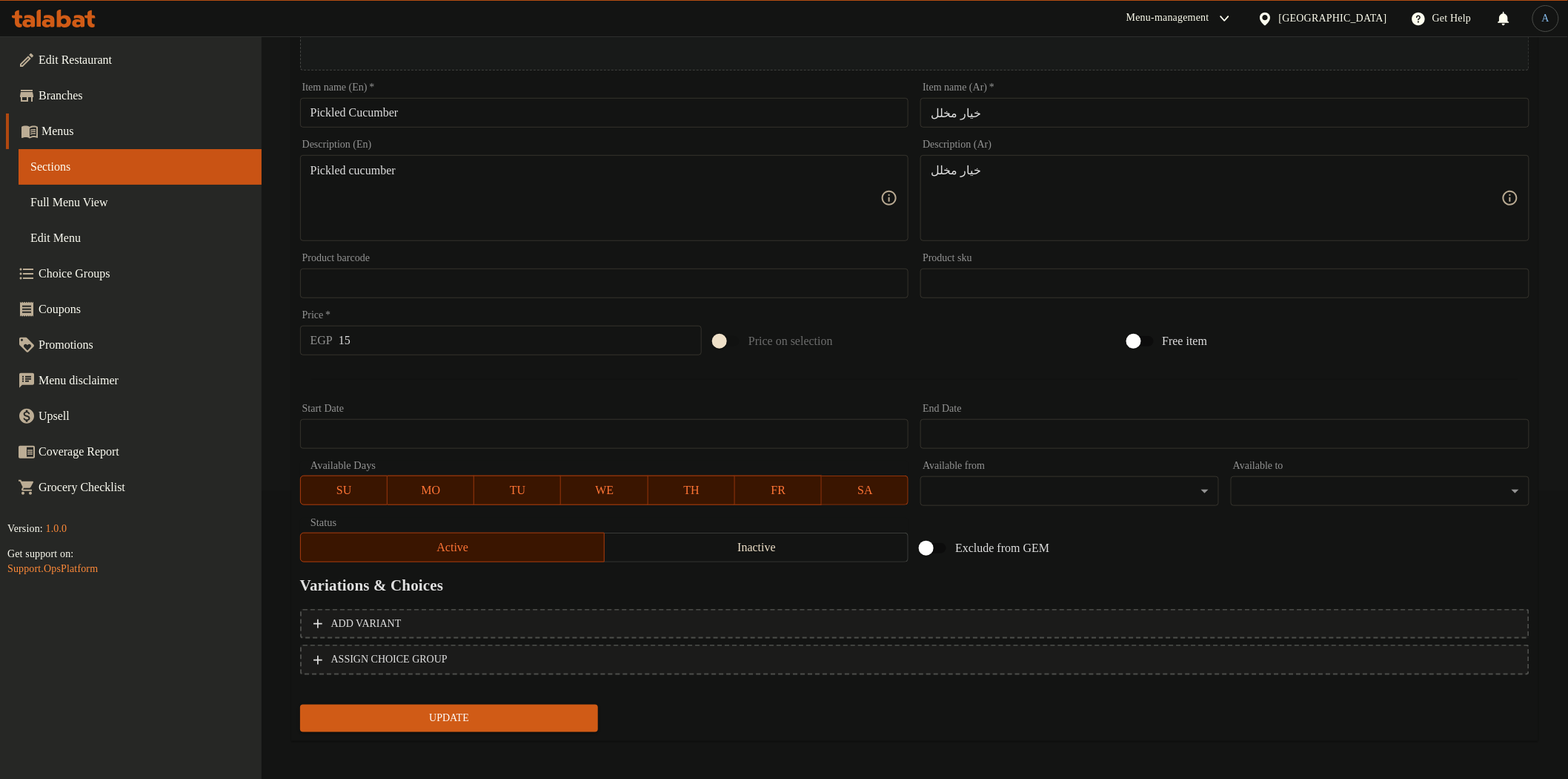
click at [474, 715] on span "Update" at bounding box center [450, 718] width 275 height 19
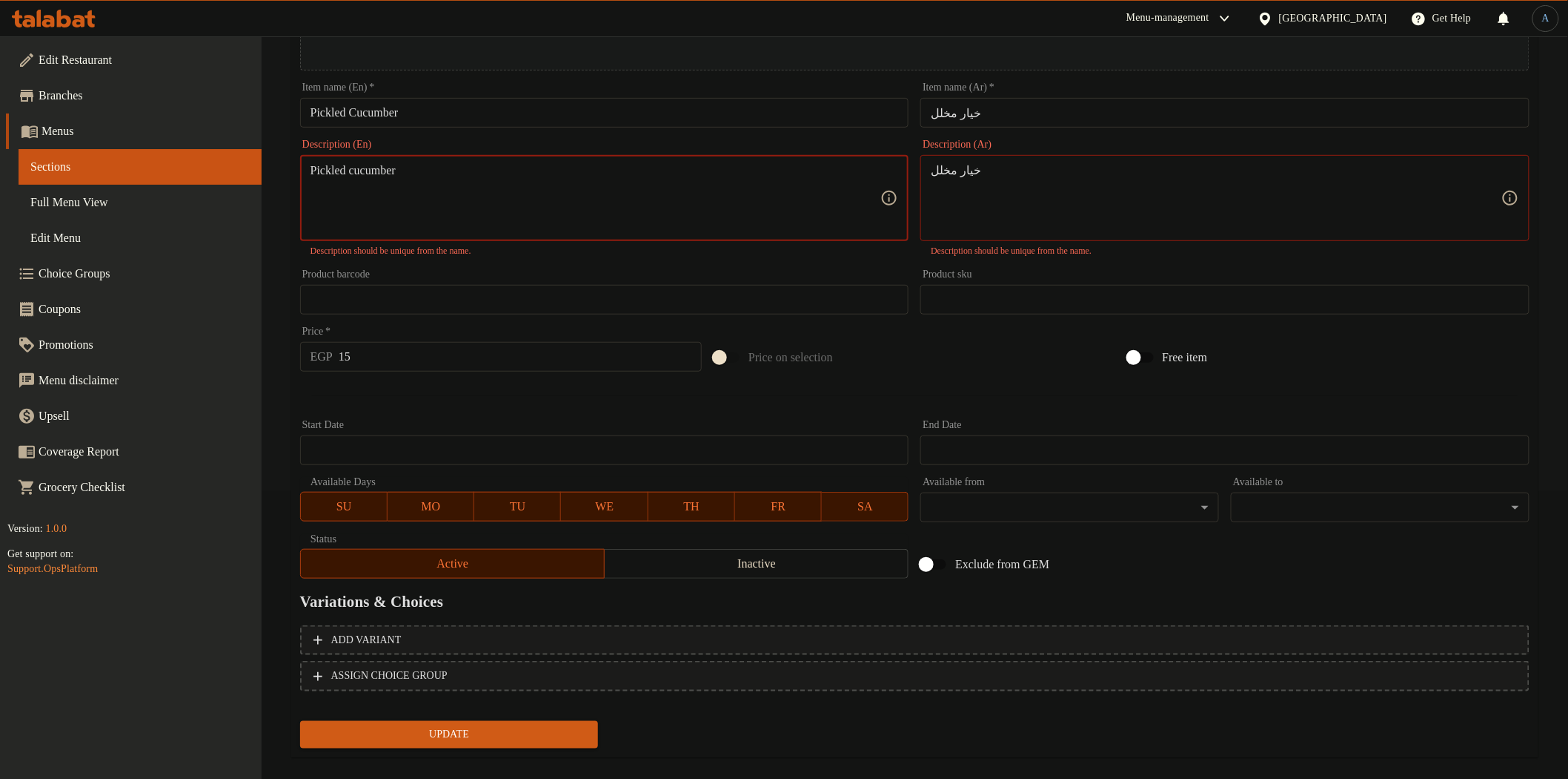
click at [635, 175] on textarea "Pickled cucumber" at bounding box center [596, 198] width 571 height 70
click at [667, 167] on textarea "Pickled cucumber" at bounding box center [596, 198] width 571 height 70
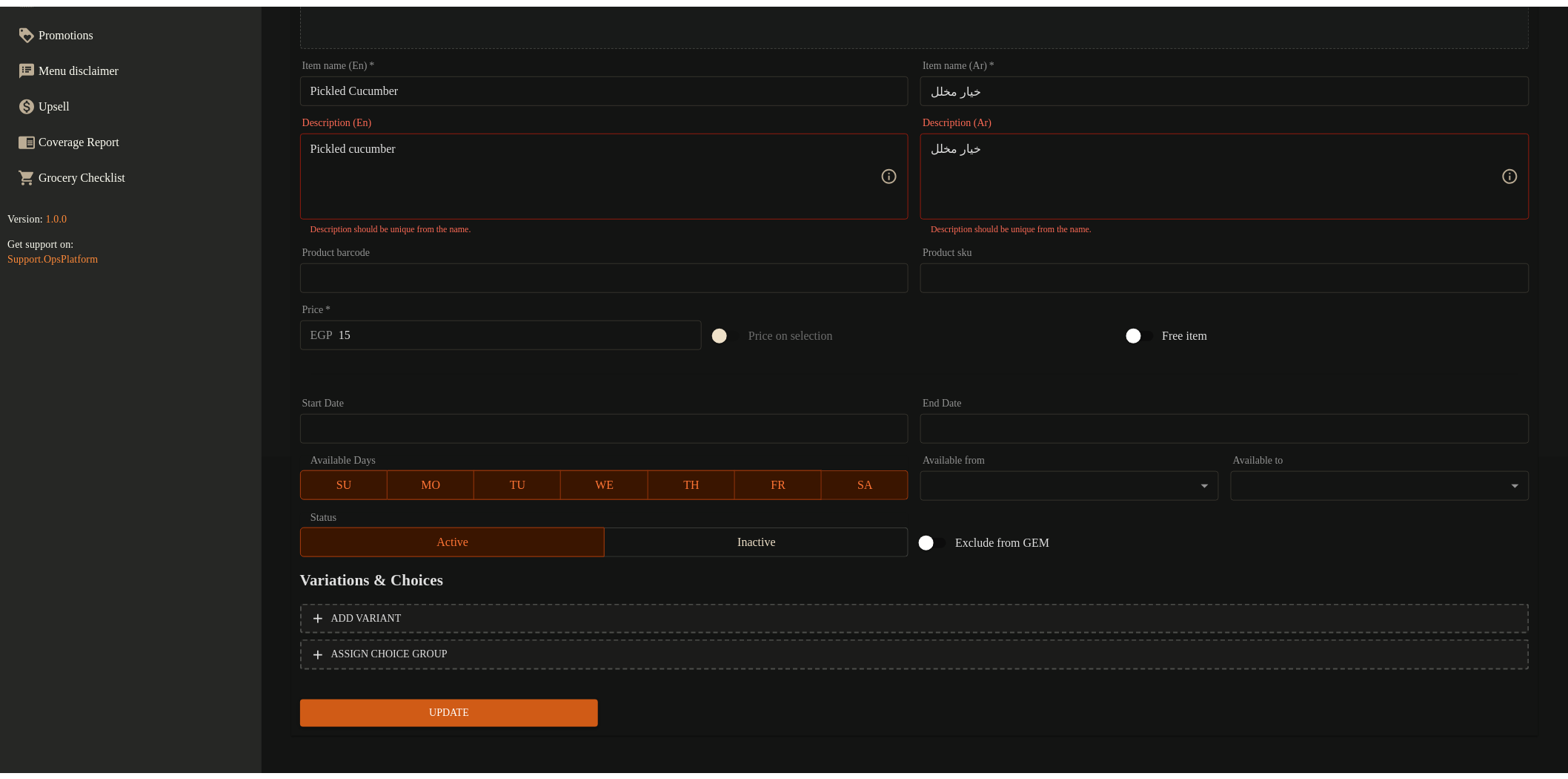
scroll to position [304, 0]
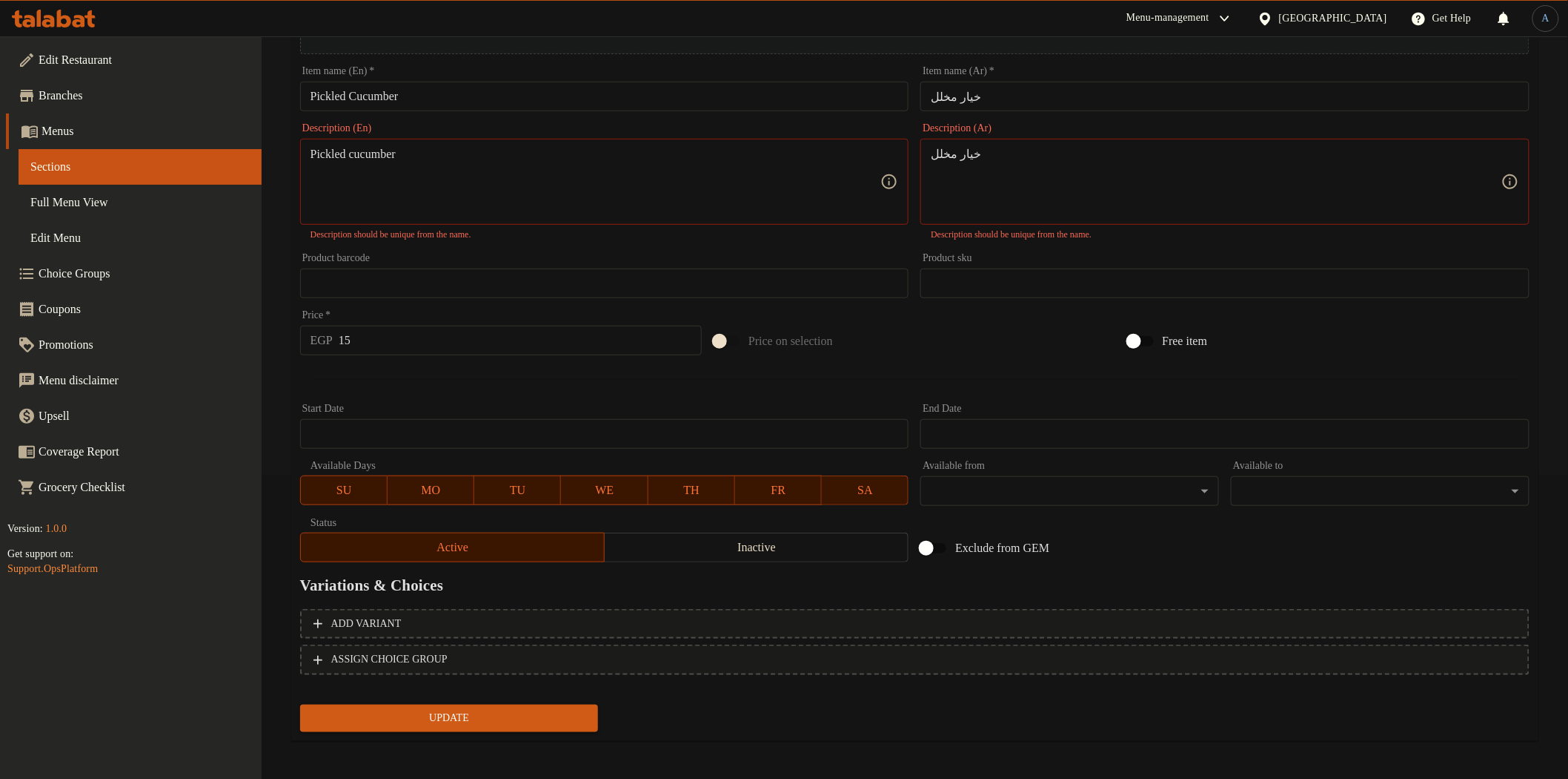
click at [662, 196] on textarea "Pickled cucumber" at bounding box center [596, 181] width 571 height 70
click at [1010, 164] on textarea "خيار مخلل" at bounding box center [1216, 181] width 571 height 70
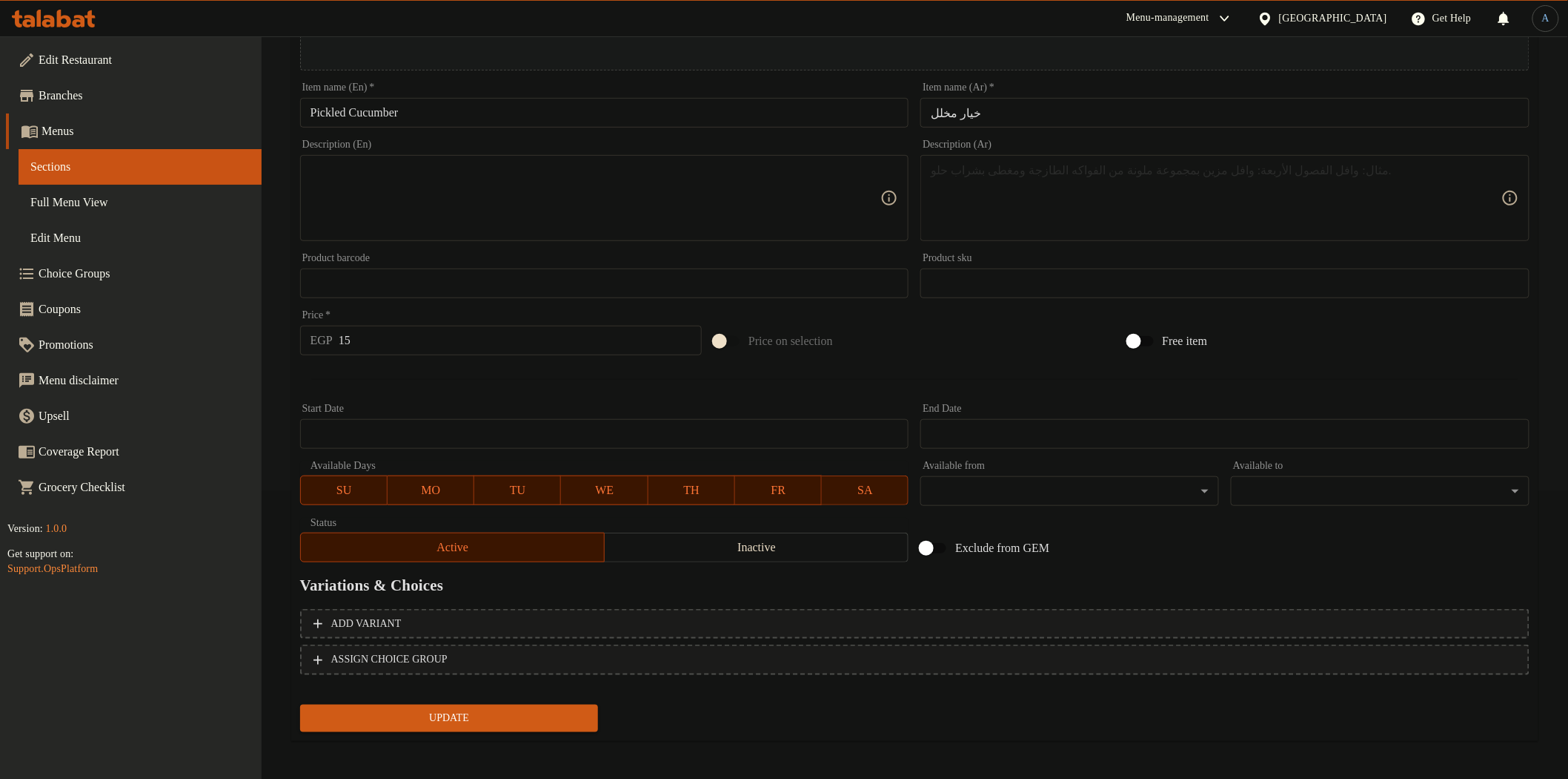
click at [981, 367] on div at bounding box center [914, 379] width 1241 height 37
click at [431, 332] on input "15" at bounding box center [520, 340] width 364 height 30
type input "20"
click at [514, 709] on span "Update" at bounding box center [450, 718] width 275 height 19
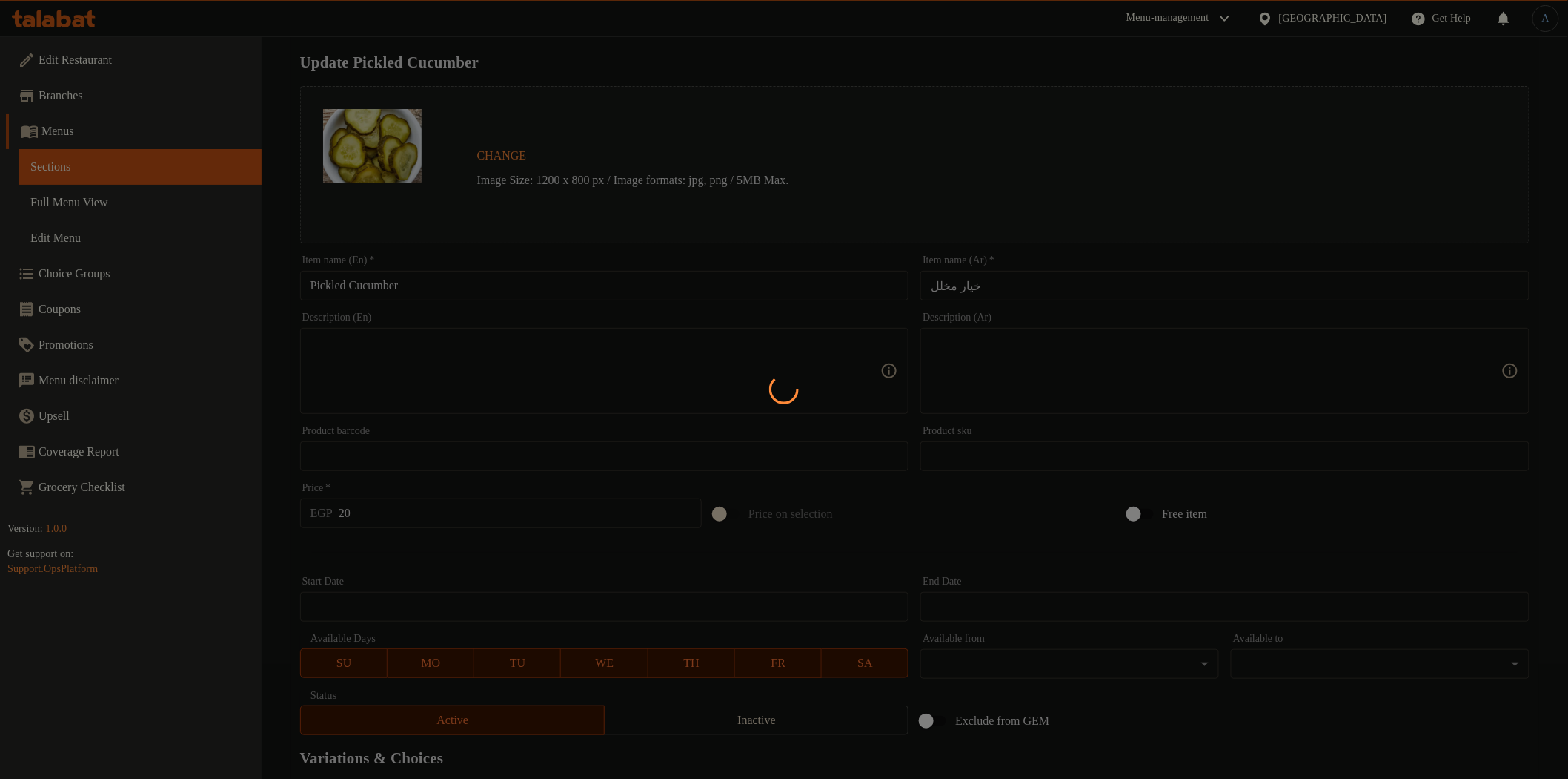
scroll to position [0, 0]
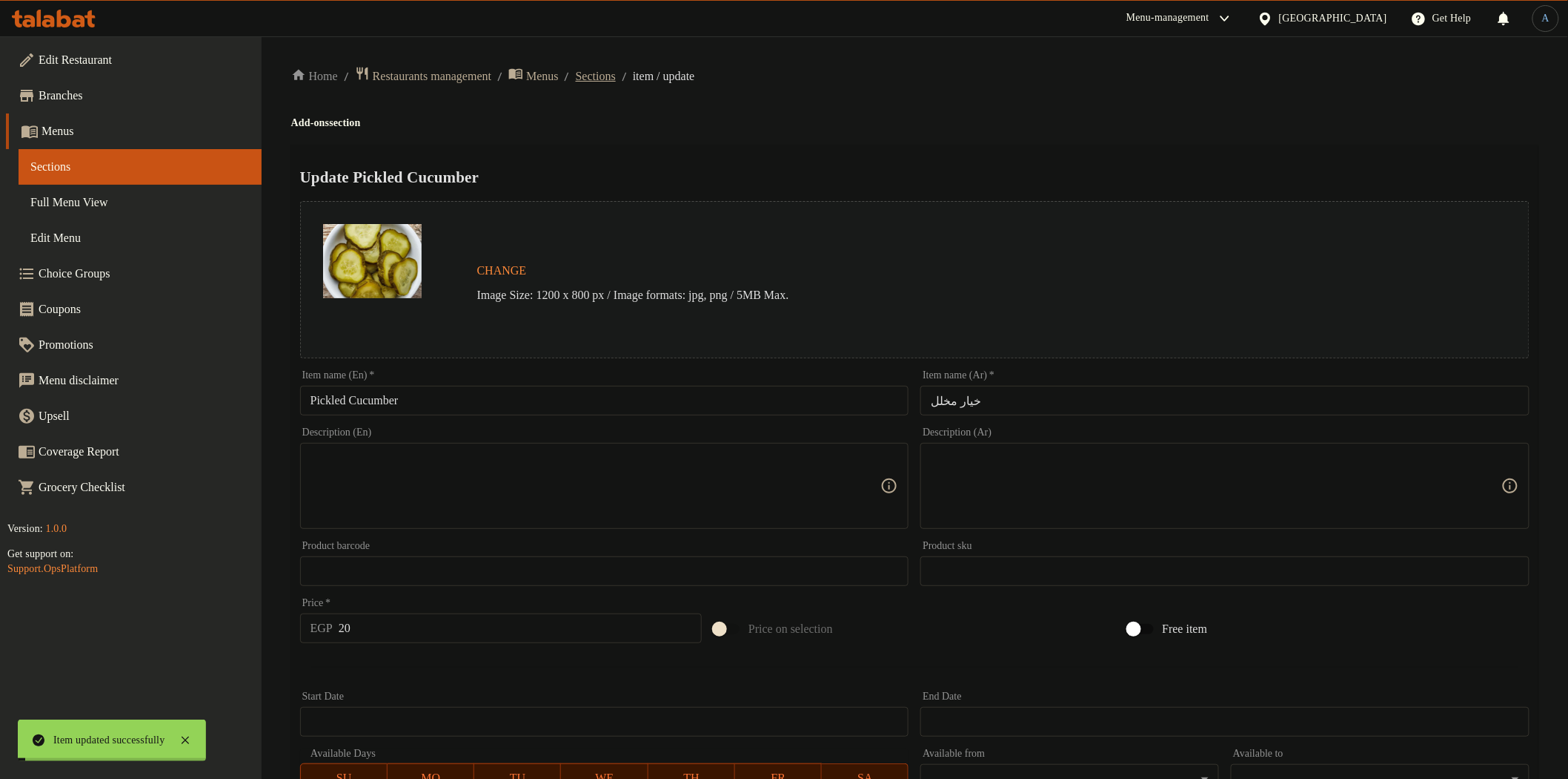
click at [616, 78] on span "Sections" at bounding box center [595, 76] width 40 height 18
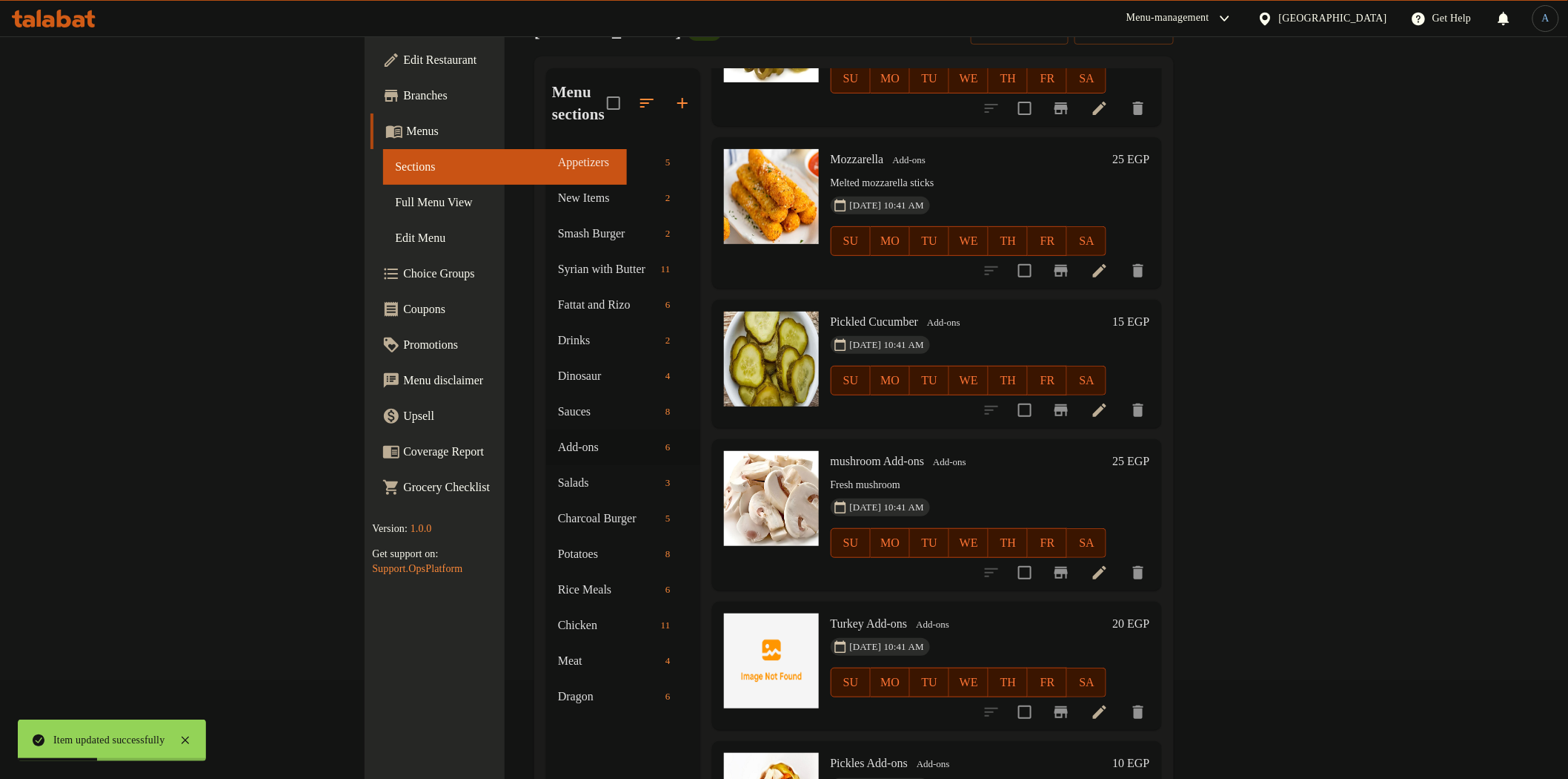
scroll to position [208, 0]
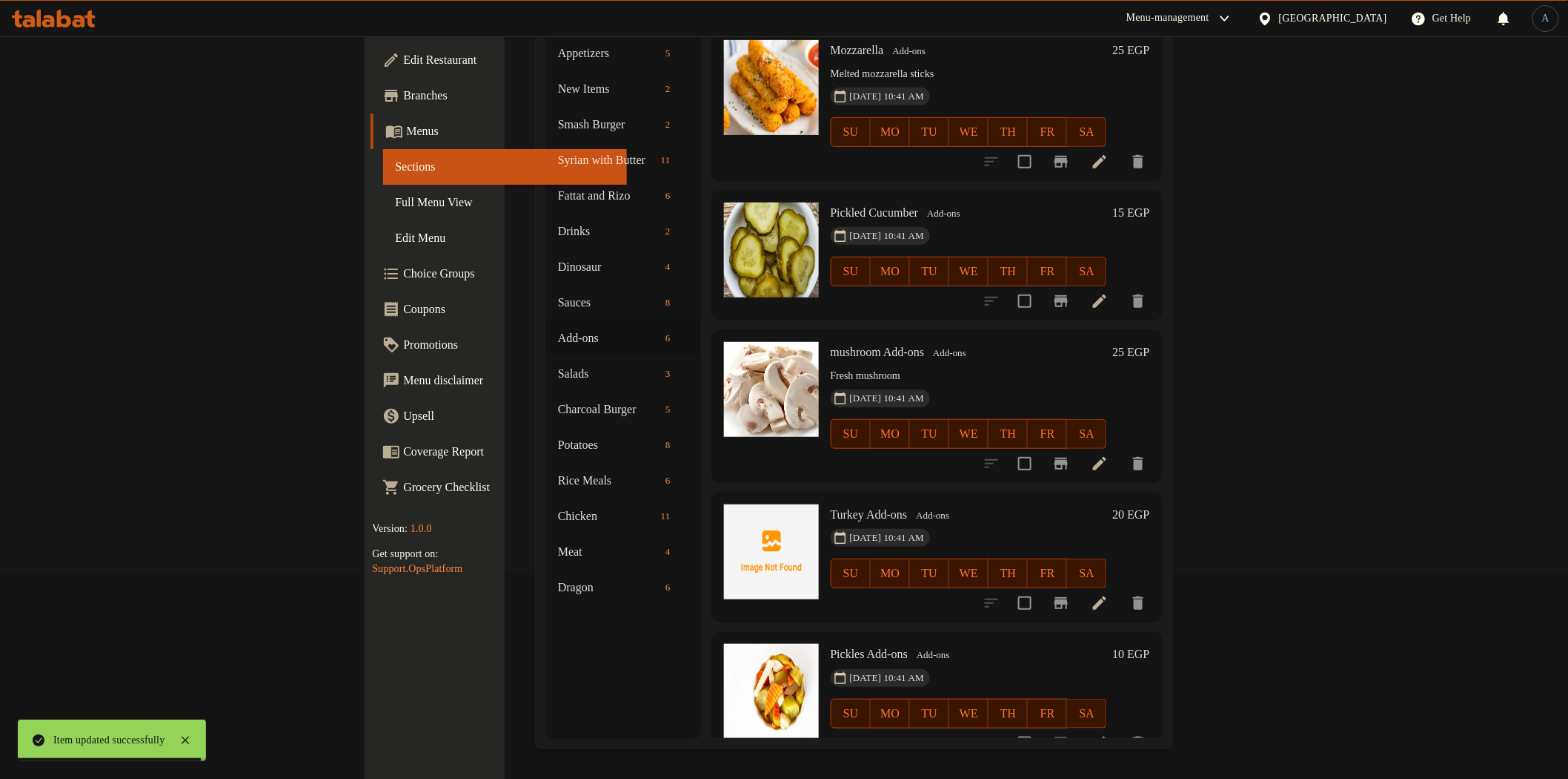
click at [1150, 342] on h6 "25 EGP" at bounding box center [1130, 352] width 37 height 21
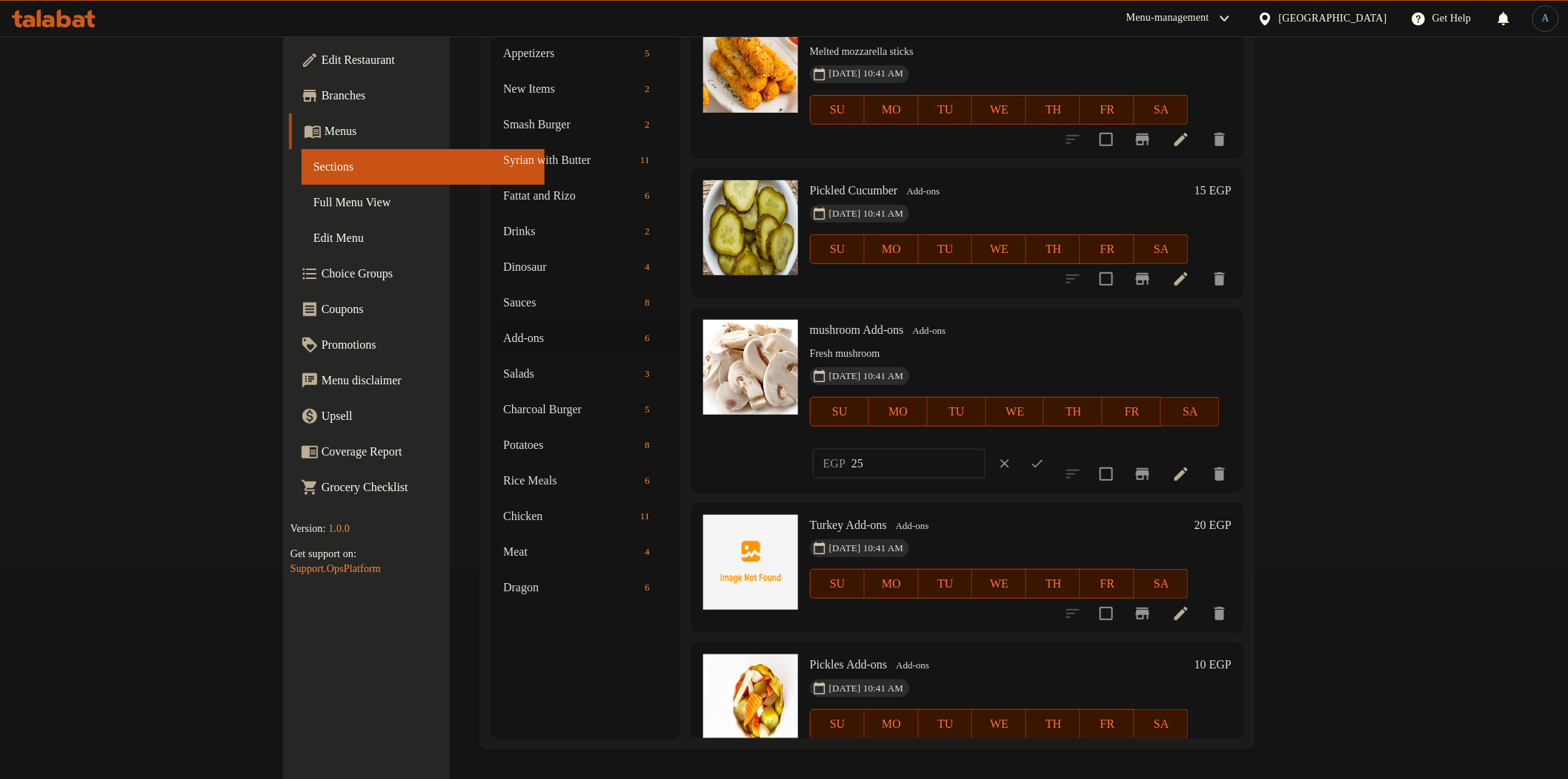
click at [986, 449] on input "25" at bounding box center [918, 464] width 134 height 30
type input "30"
drag, startPoint x: 1465, startPoint y: 336, endPoint x: 1465, endPoint y: 345, distance: 9.0
click at [1054, 447] on button "ok" at bounding box center [1037, 463] width 33 height 33
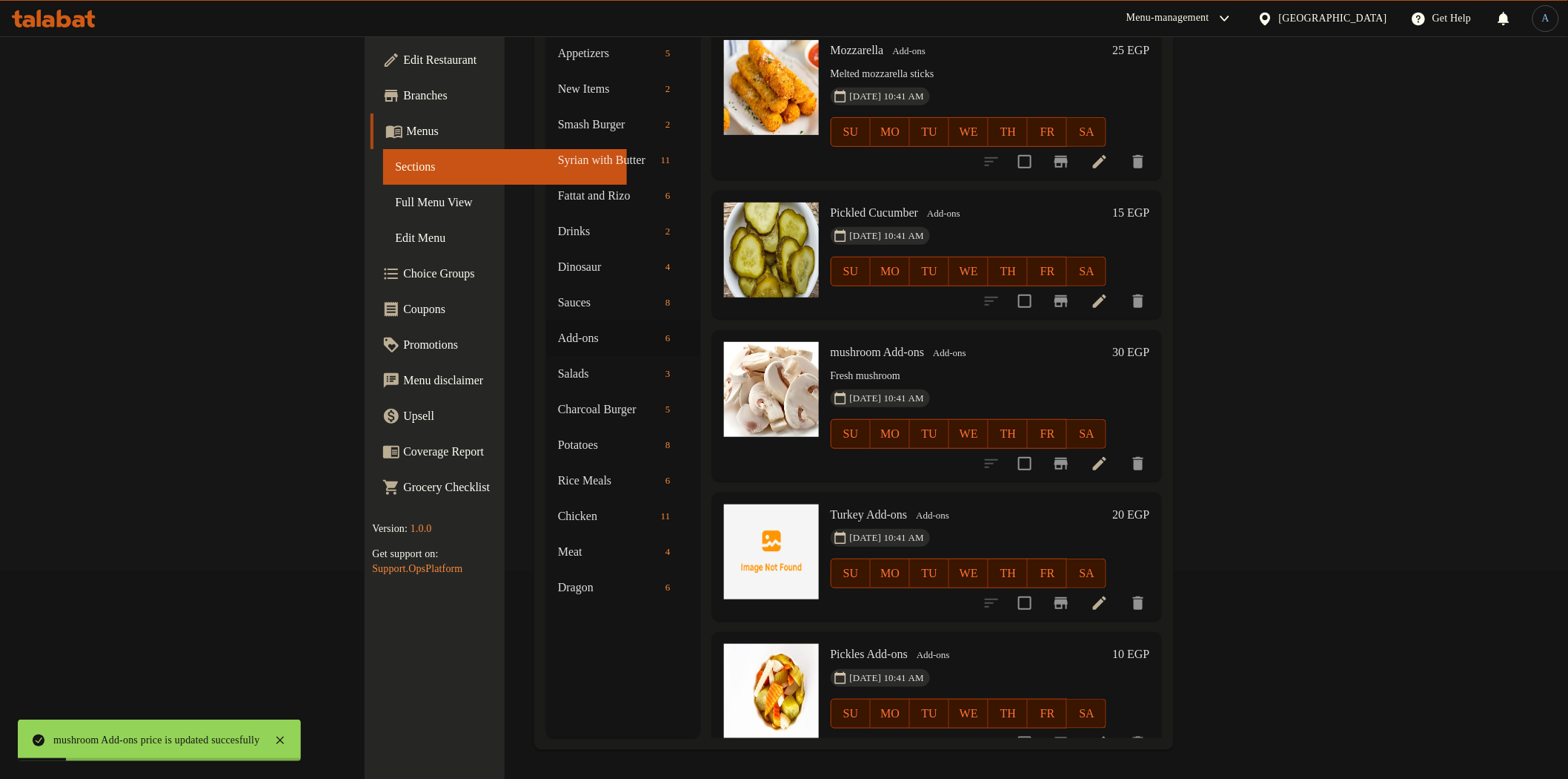
click at [1108, 455] on icon at bounding box center [1099, 464] width 18 height 18
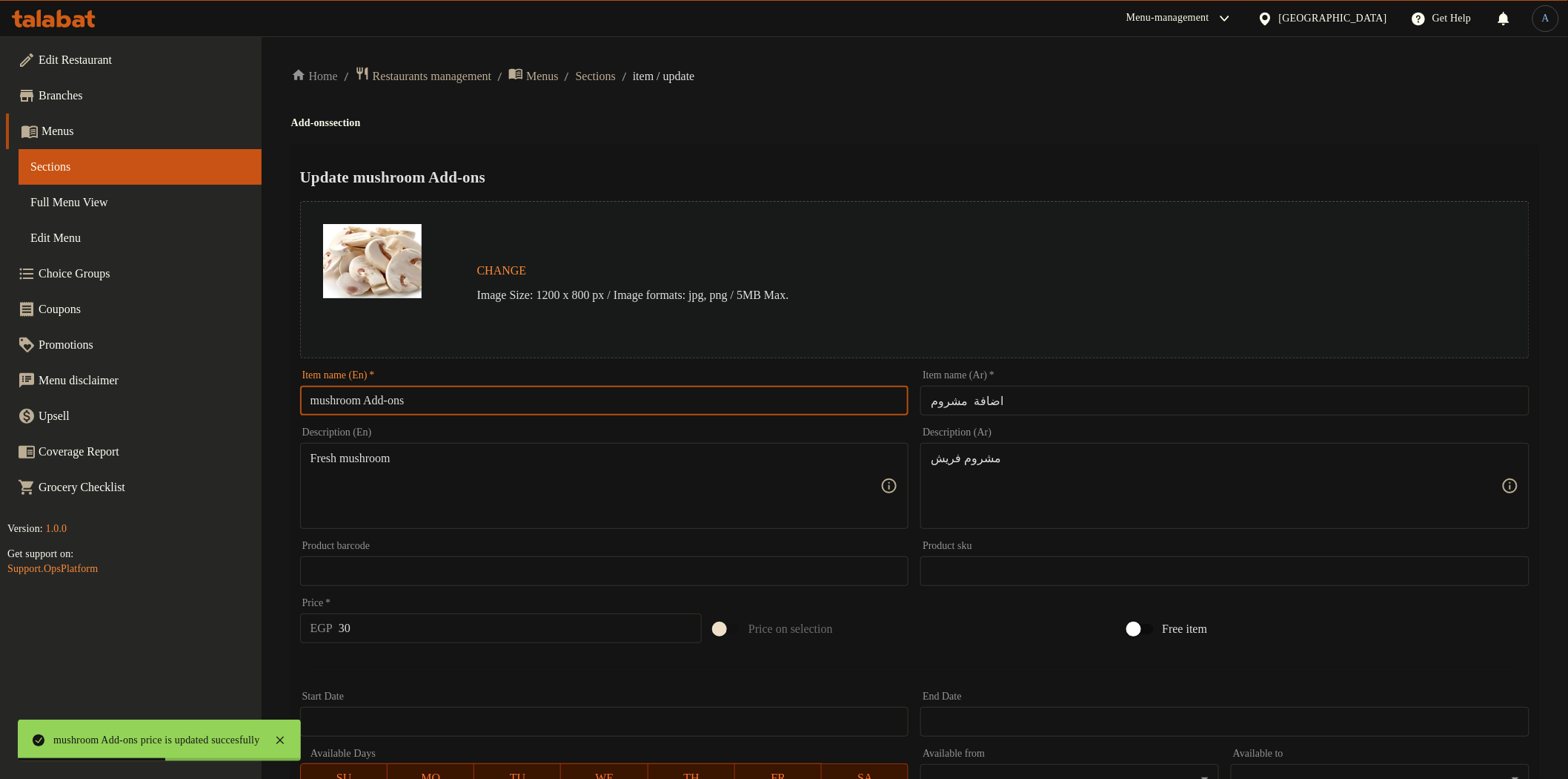
drag, startPoint x: 372, startPoint y: 402, endPoint x: 699, endPoint y: 386, distance: 327.4
click at [697, 386] on input "mushroom Add-ons" at bounding box center [604, 400] width 609 height 30
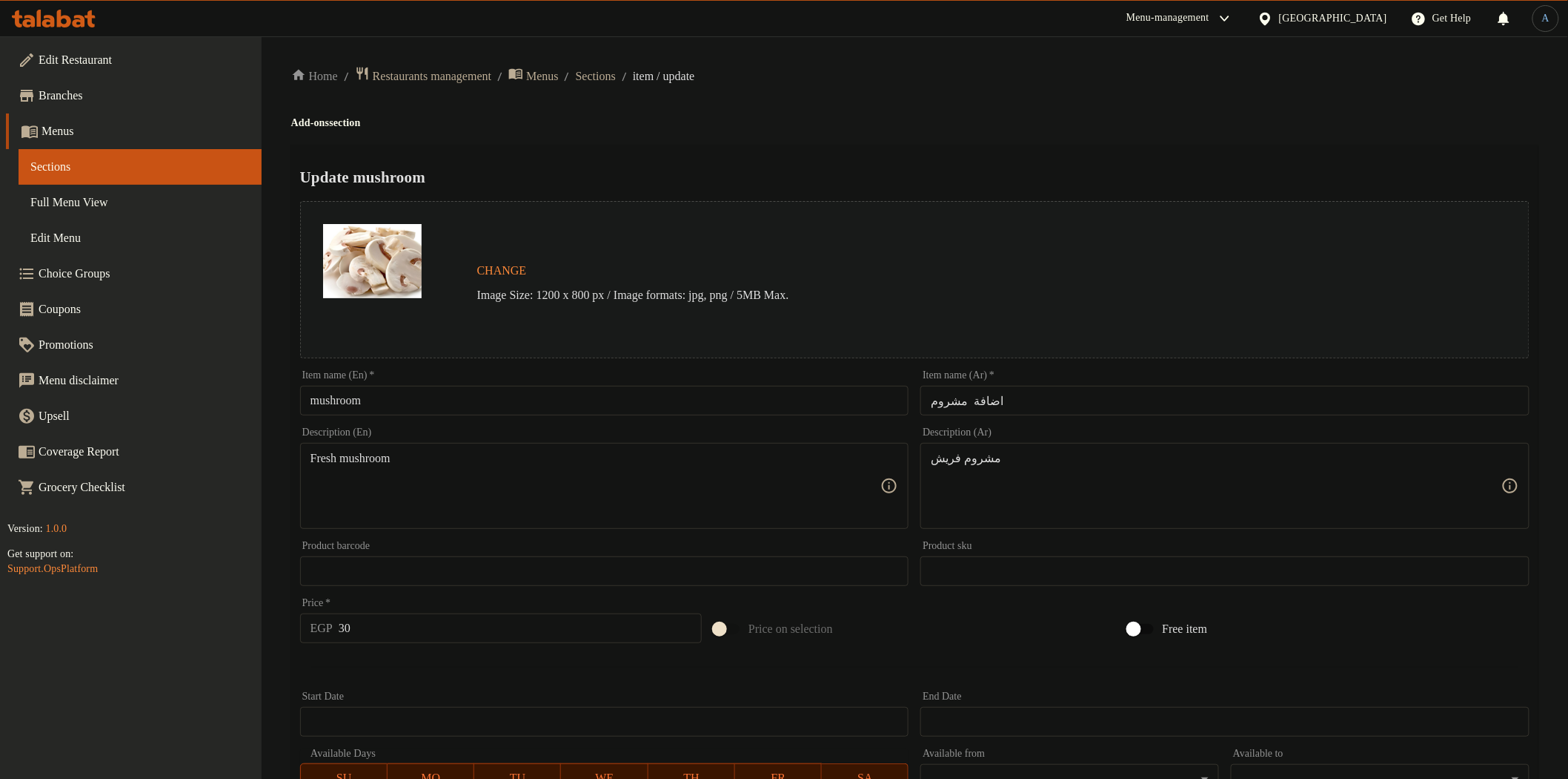
click at [769, 420] on div "Item name (En)   * mushroom Item name (En) *" at bounding box center [604, 392] width 621 height 57
click at [768, 414] on input "mushroom" at bounding box center [604, 400] width 609 height 30
paste input "M"
type input "Mushroom"
click at [1080, 396] on input "اضافة مشروم" at bounding box center [1224, 400] width 609 height 30
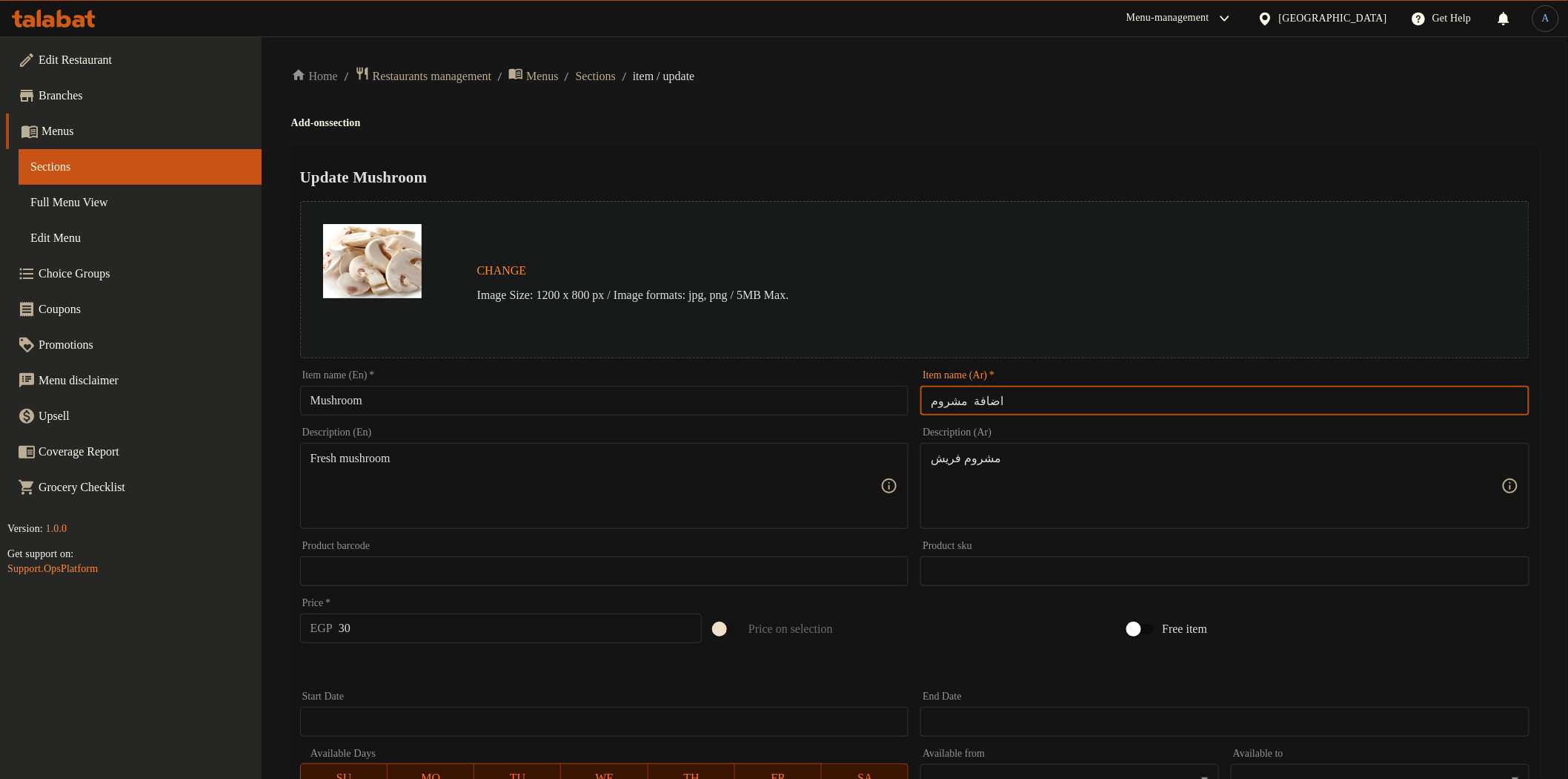
click at [979, 396] on input "اضافة مشروم" at bounding box center [1224, 400] width 609 height 30
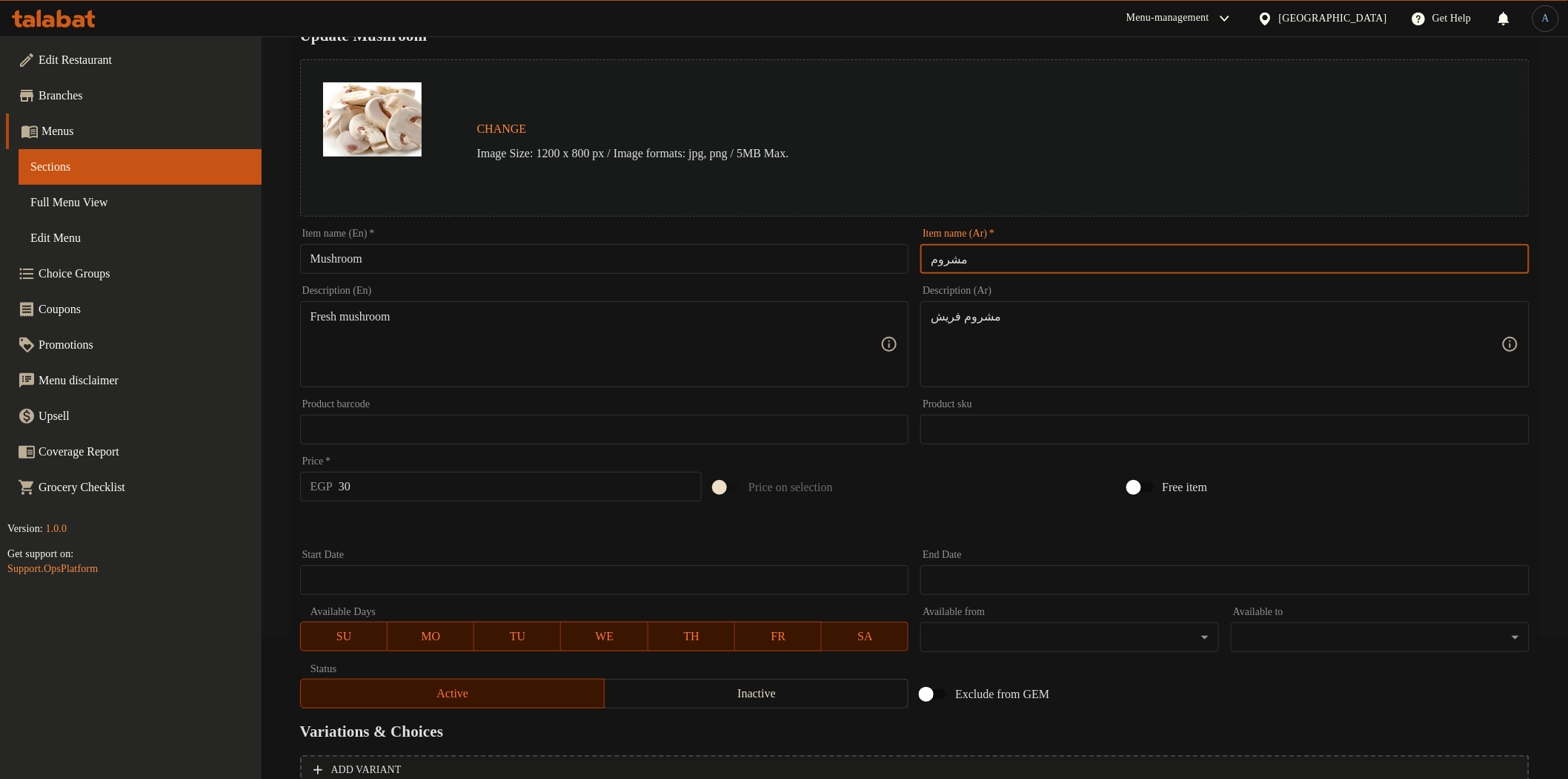
scroll to position [287, 0]
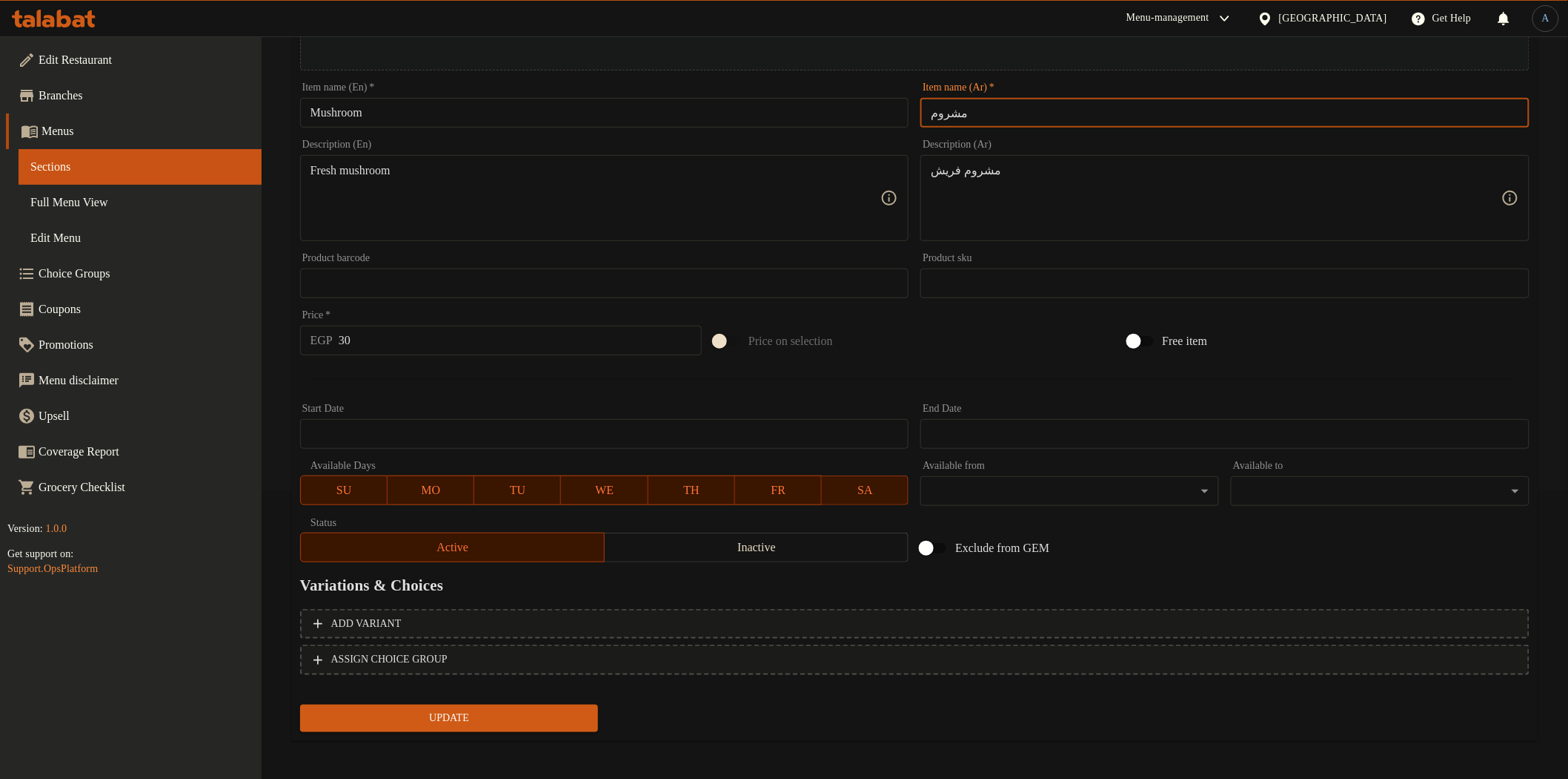
type input "مشروم"
click at [449, 713] on span "Update" at bounding box center [450, 718] width 275 height 19
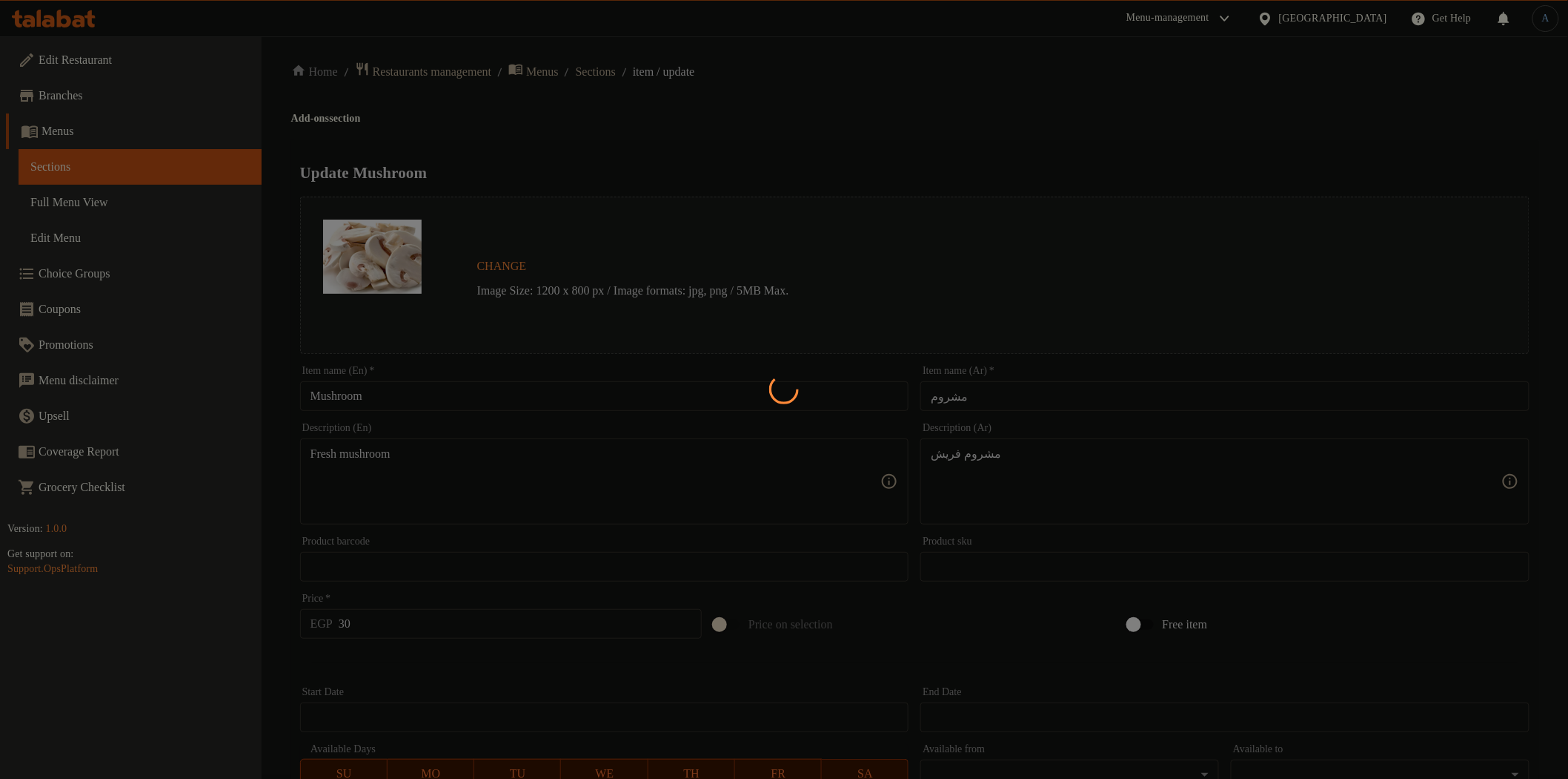
scroll to position [0, 0]
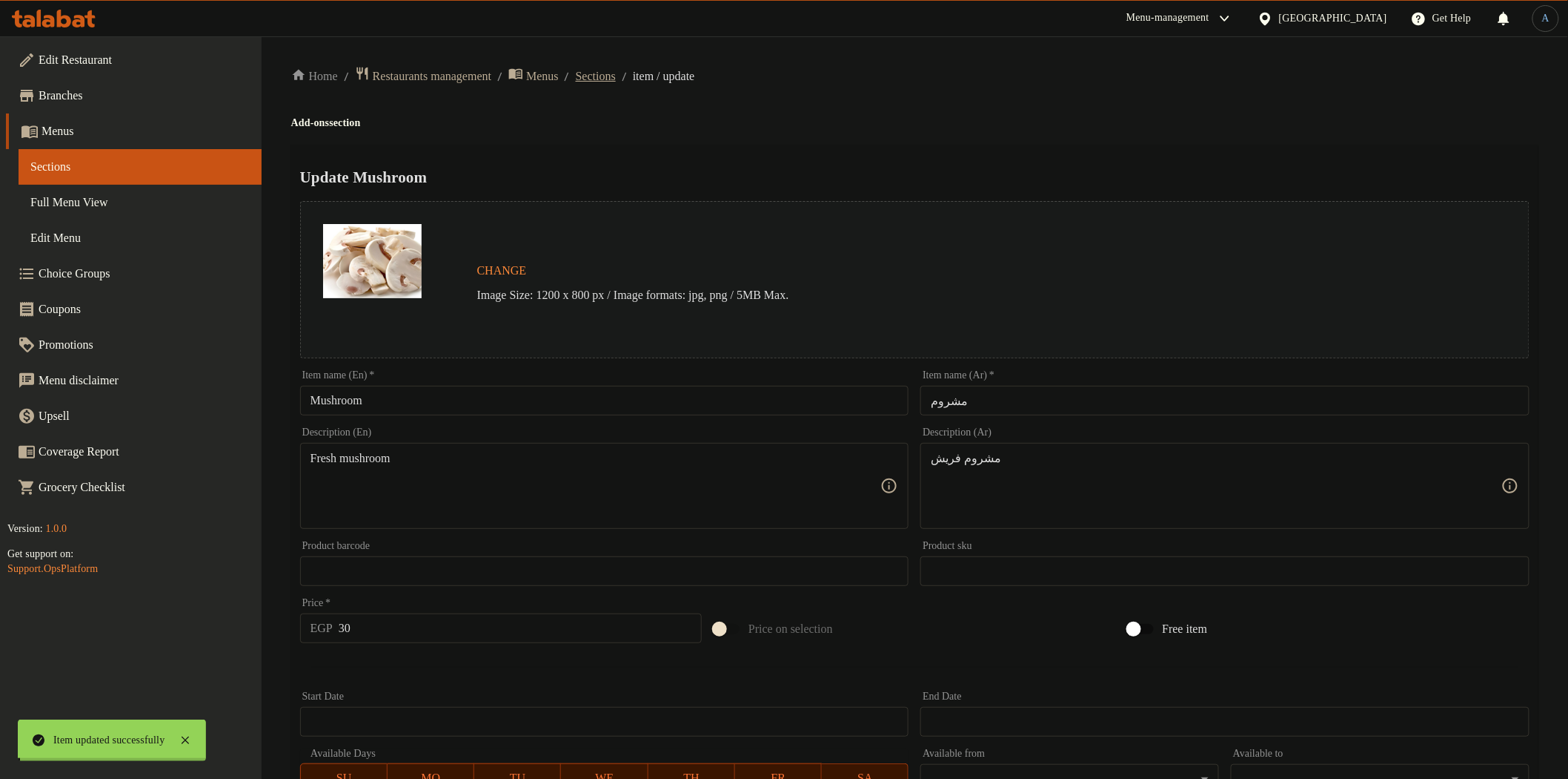
click at [616, 78] on span "Sections" at bounding box center [595, 76] width 40 height 18
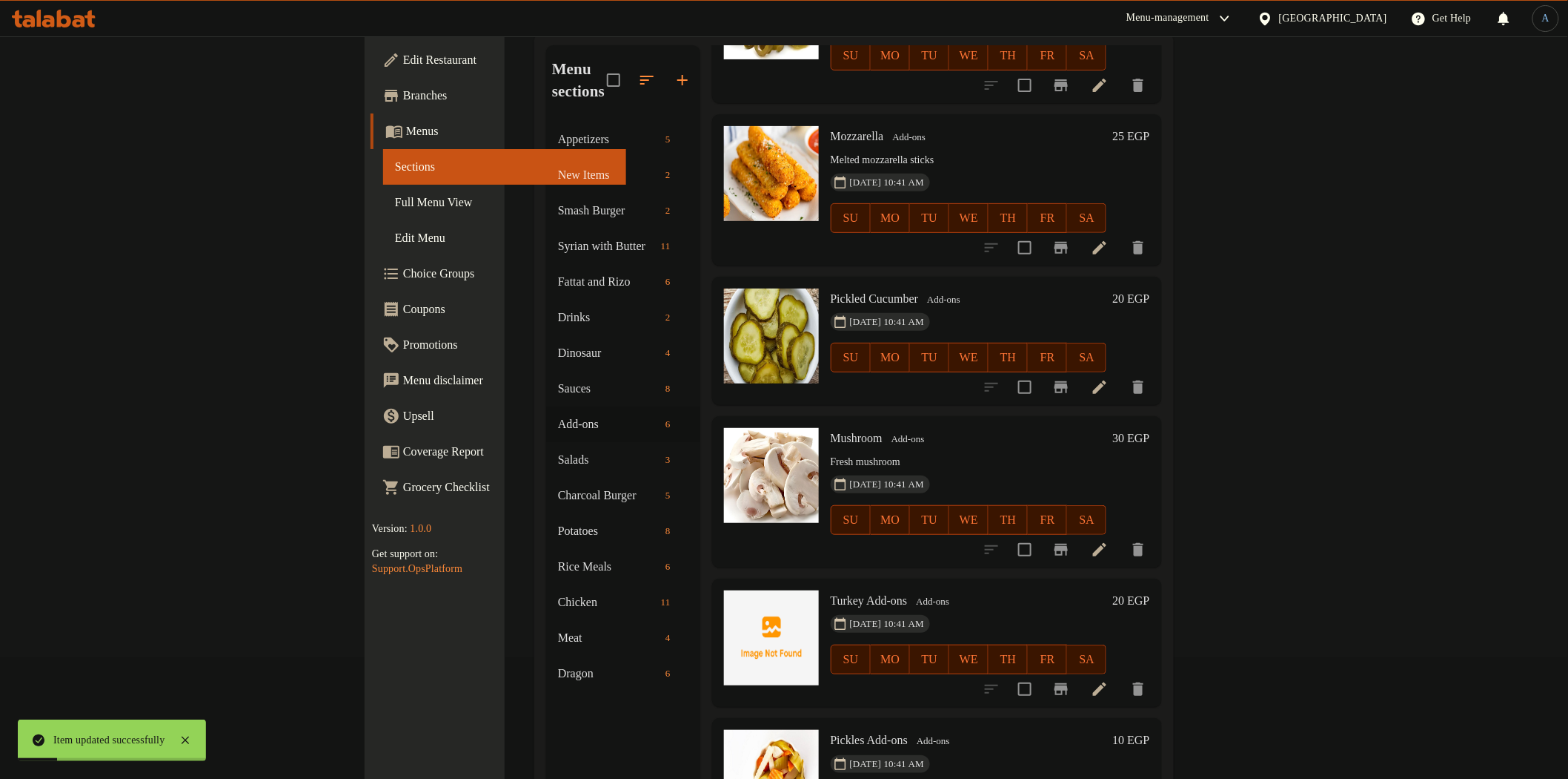
scroll to position [208, 0]
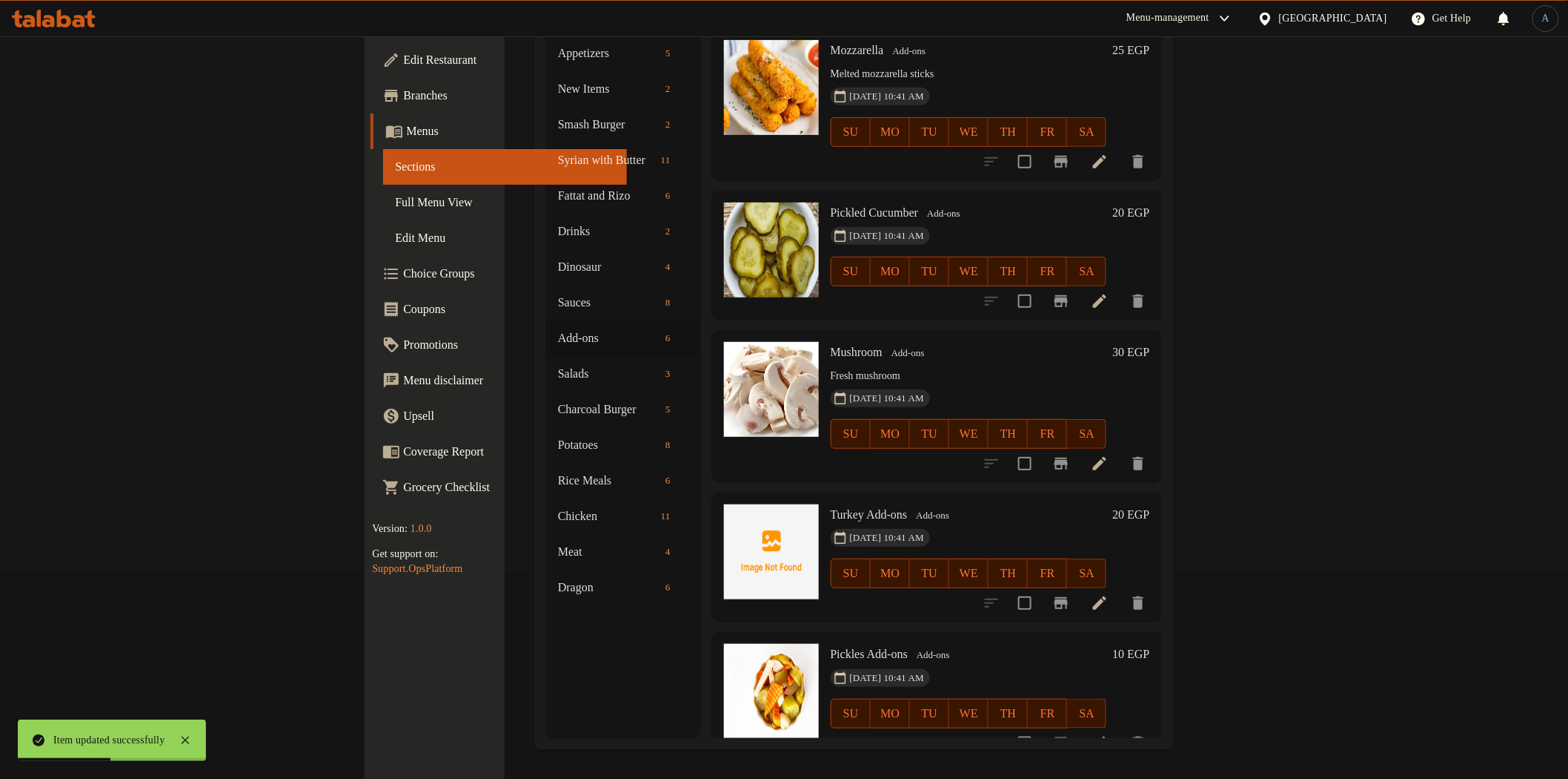
click at [1150, 504] on h6 "20 EGP" at bounding box center [1130, 514] width 37 height 21
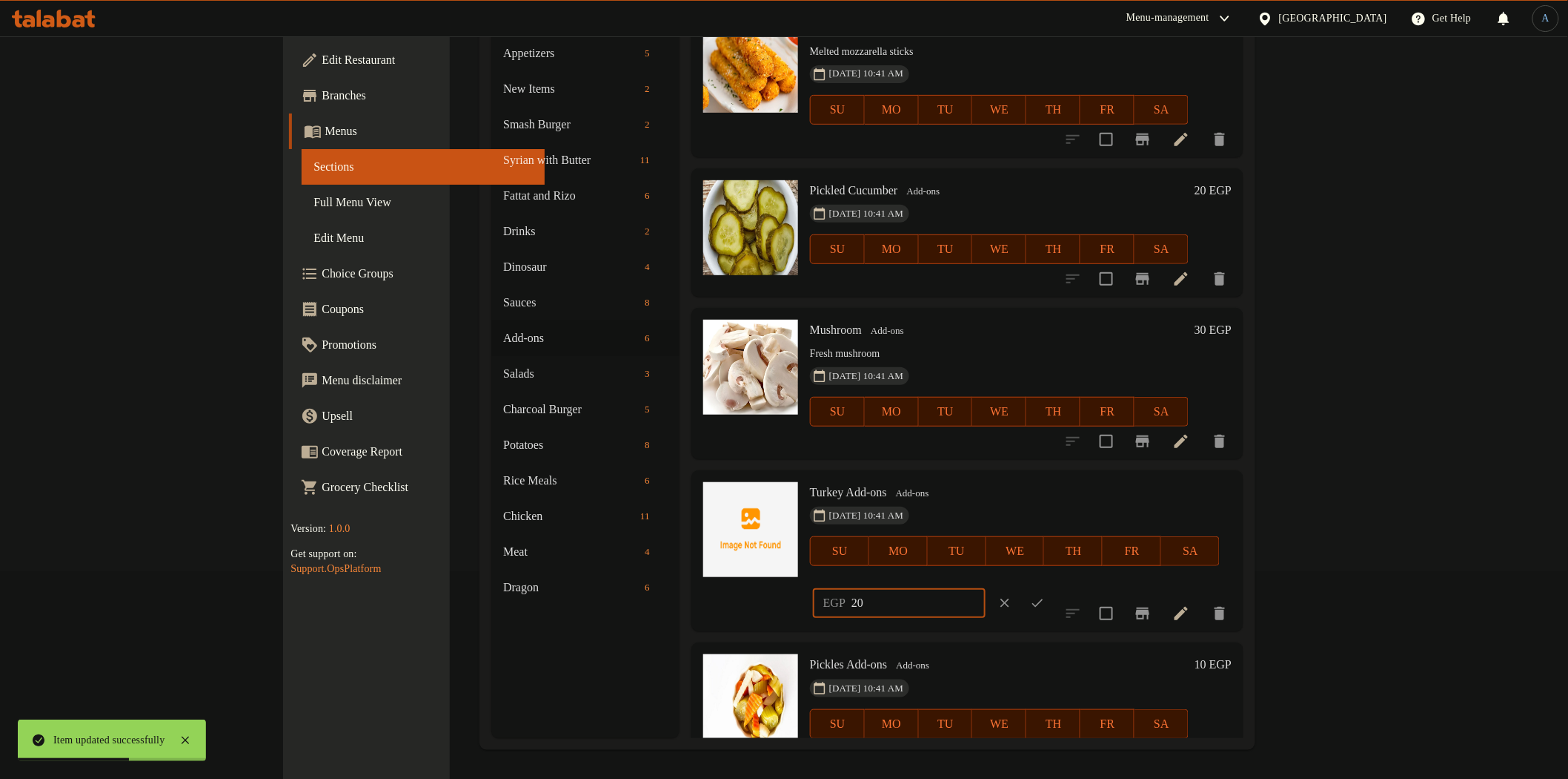
click at [986, 588] on input "20" at bounding box center [918, 603] width 134 height 30
type input "25"
click at [1045, 596] on icon "ok" at bounding box center [1037, 603] width 15 height 15
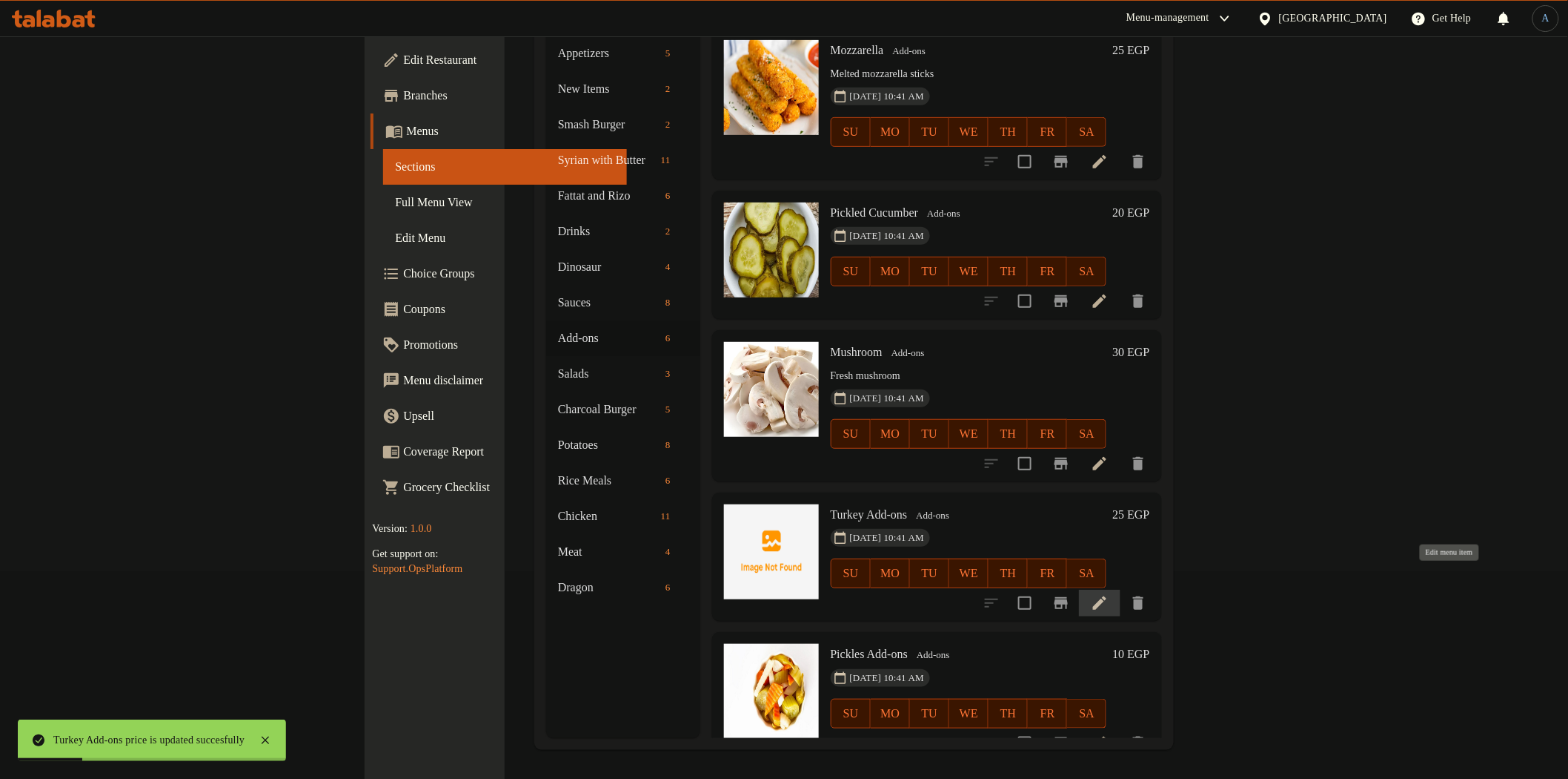
click at [1108, 594] on icon at bounding box center [1099, 603] width 18 height 18
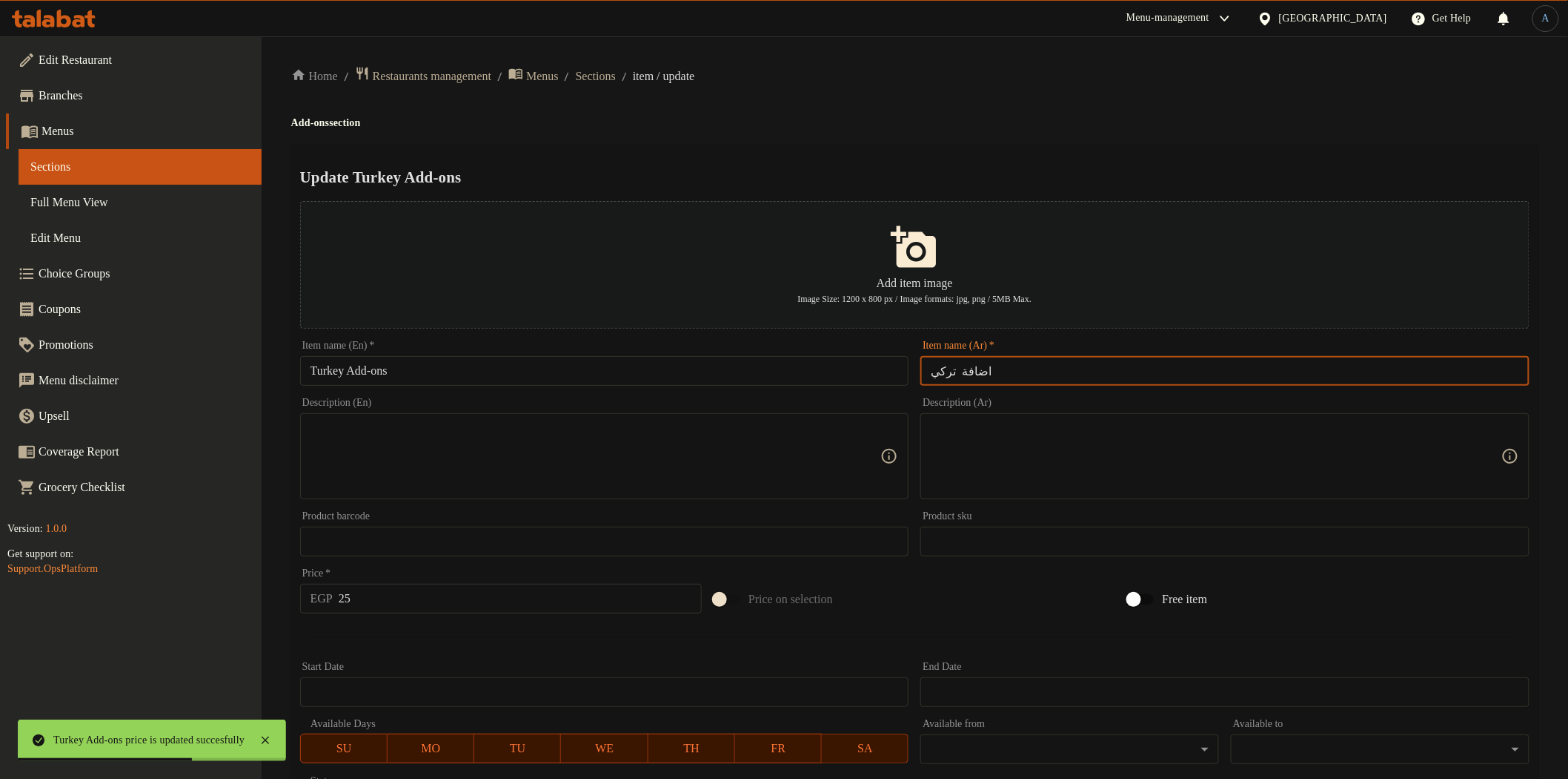
click at [1112, 385] on input "اضافة تركي" at bounding box center [1224, 371] width 609 height 30
paste input "text"
type input "تركي"
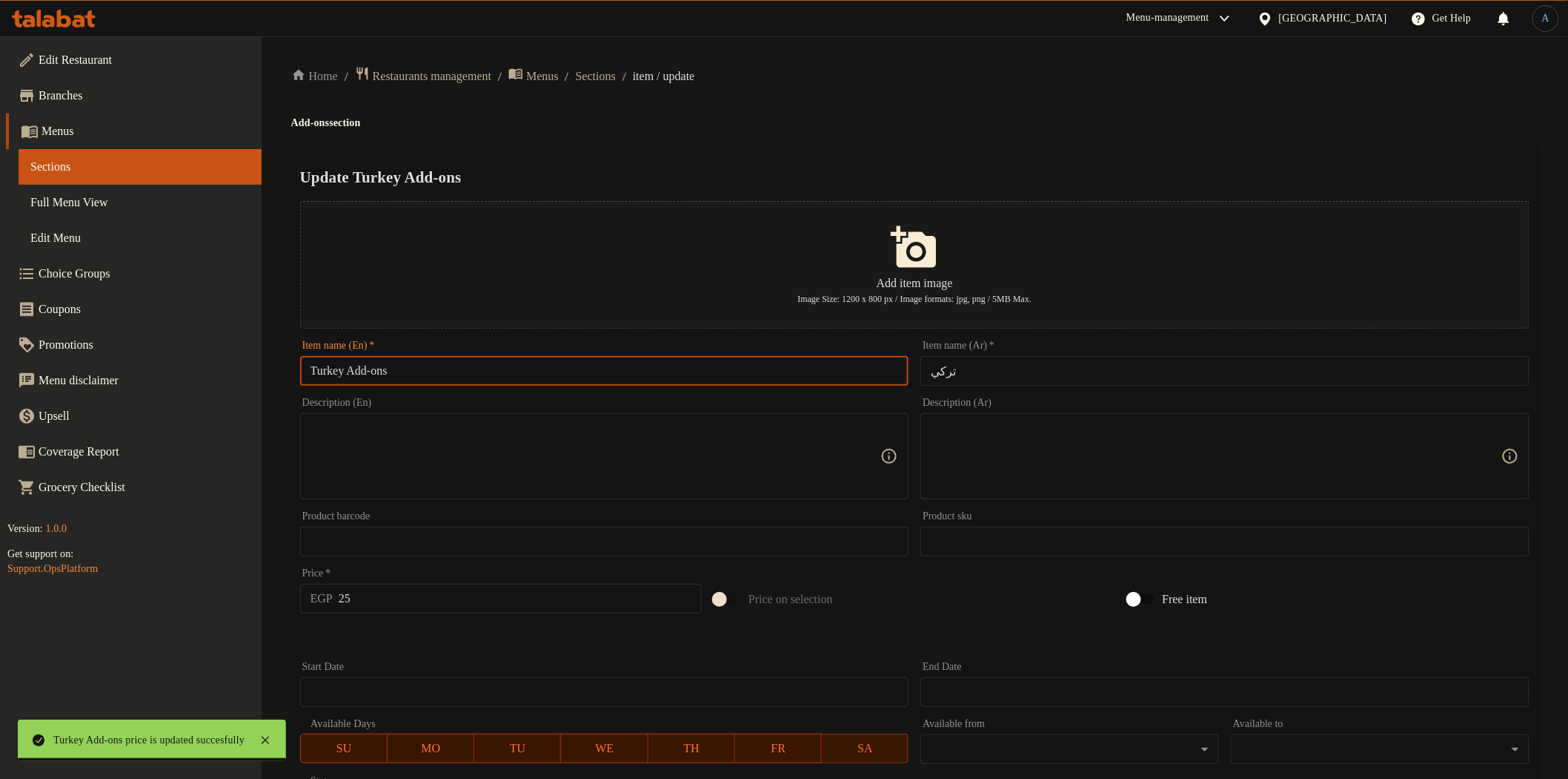
drag, startPoint x: 362, startPoint y: 376, endPoint x: 707, endPoint y: 369, distance: 345.1
click at [707, 369] on input "Turkey Add-ons" at bounding box center [604, 371] width 609 height 30
click at [685, 373] on input "[GEOGRAPHIC_DATA]" at bounding box center [604, 371] width 609 height 30
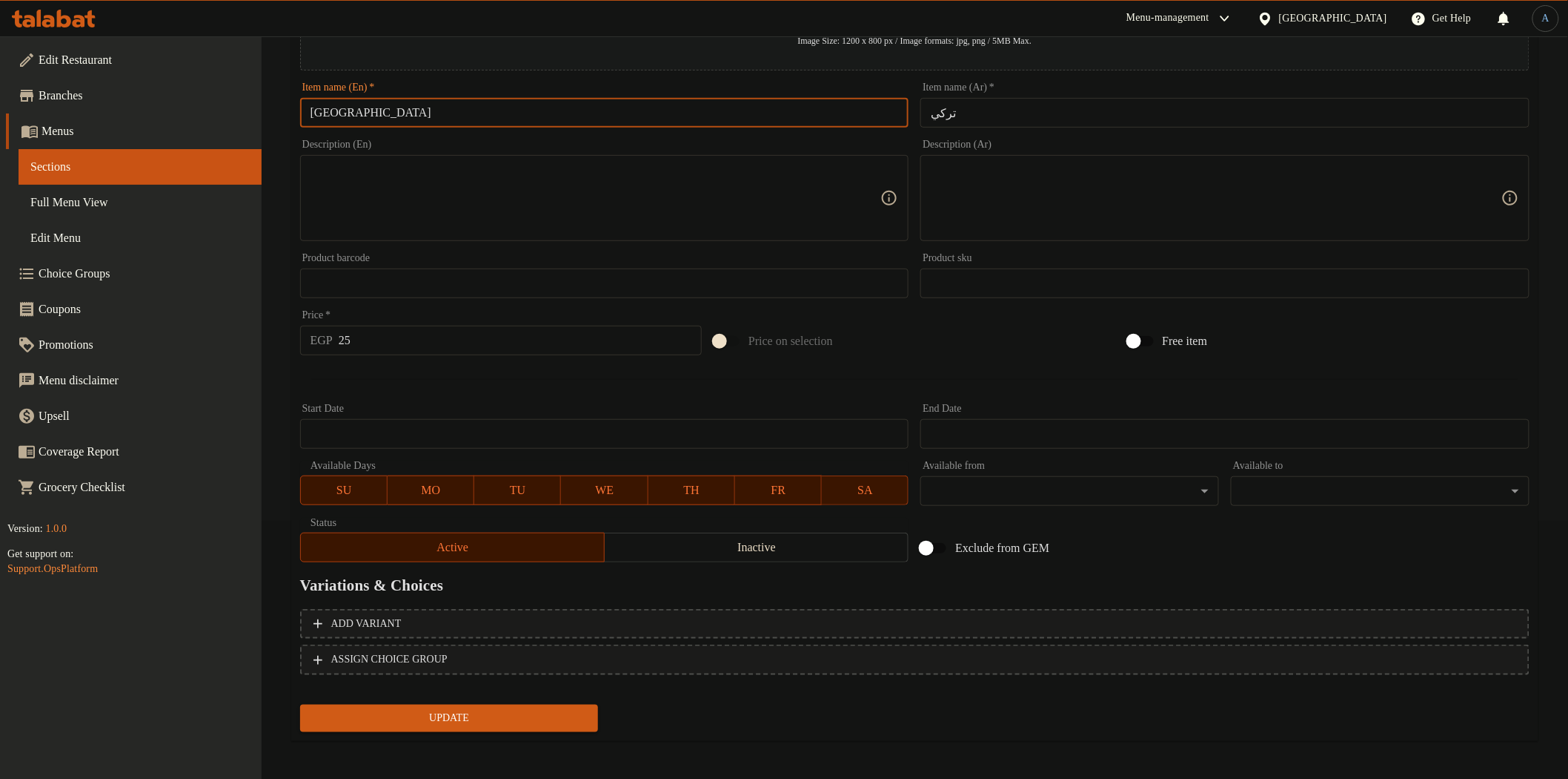
type input "[GEOGRAPHIC_DATA]"
click at [521, 725] on button "Update" at bounding box center [450, 719] width 299 height 28
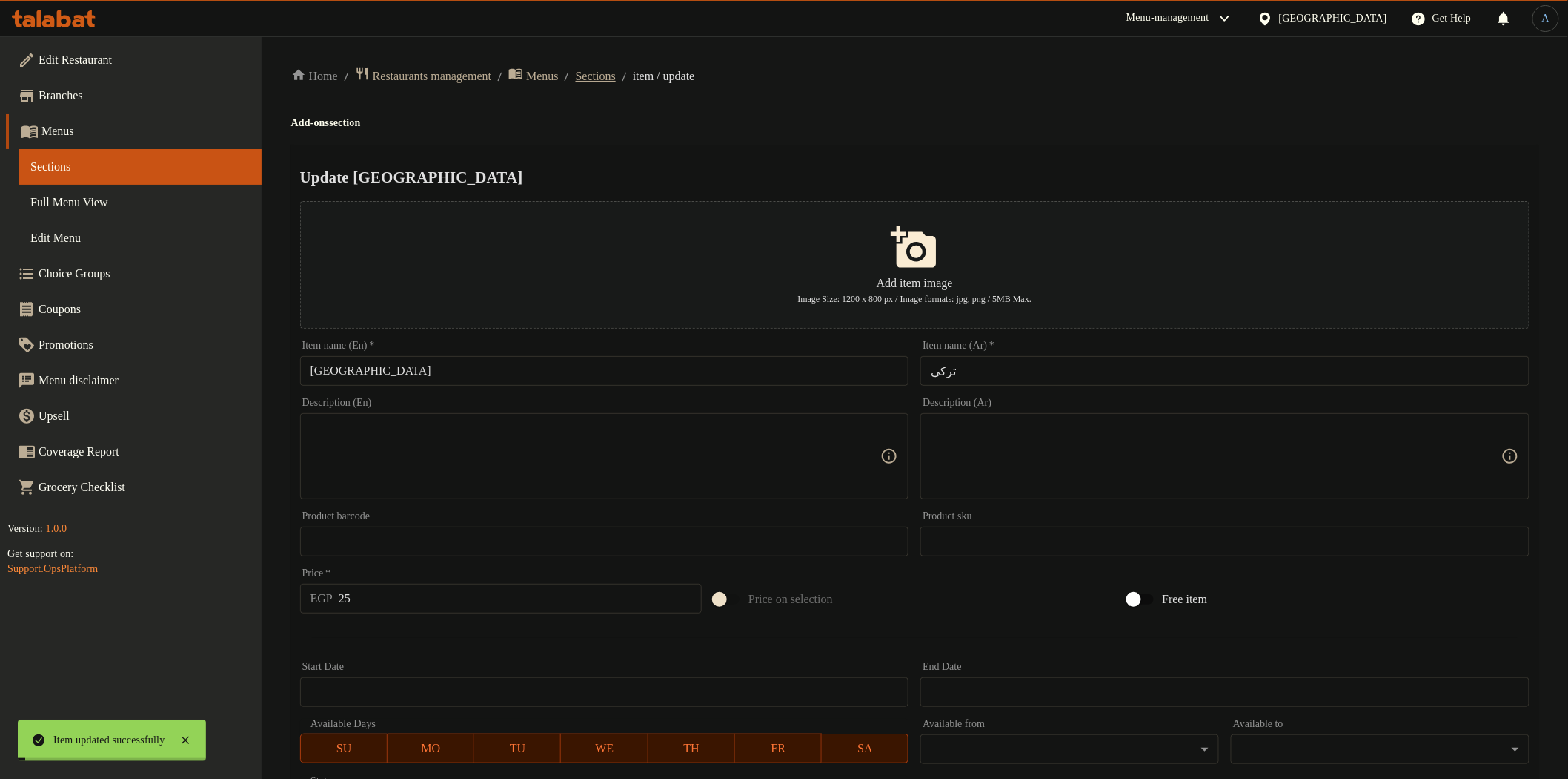
click at [606, 69] on span "Sections" at bounding box center [595, 76] width 40 height 18
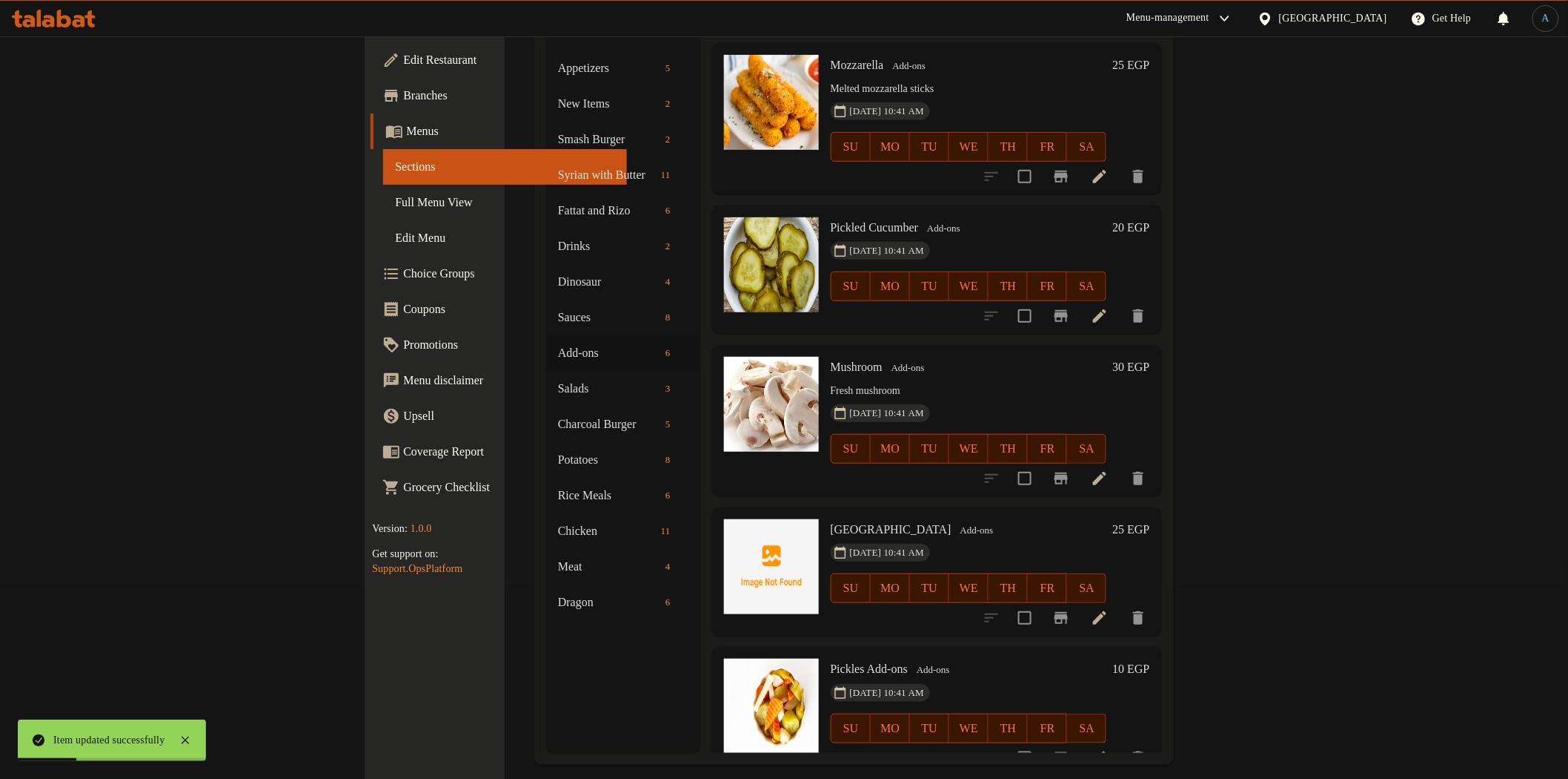
scroll to position [208, 0]
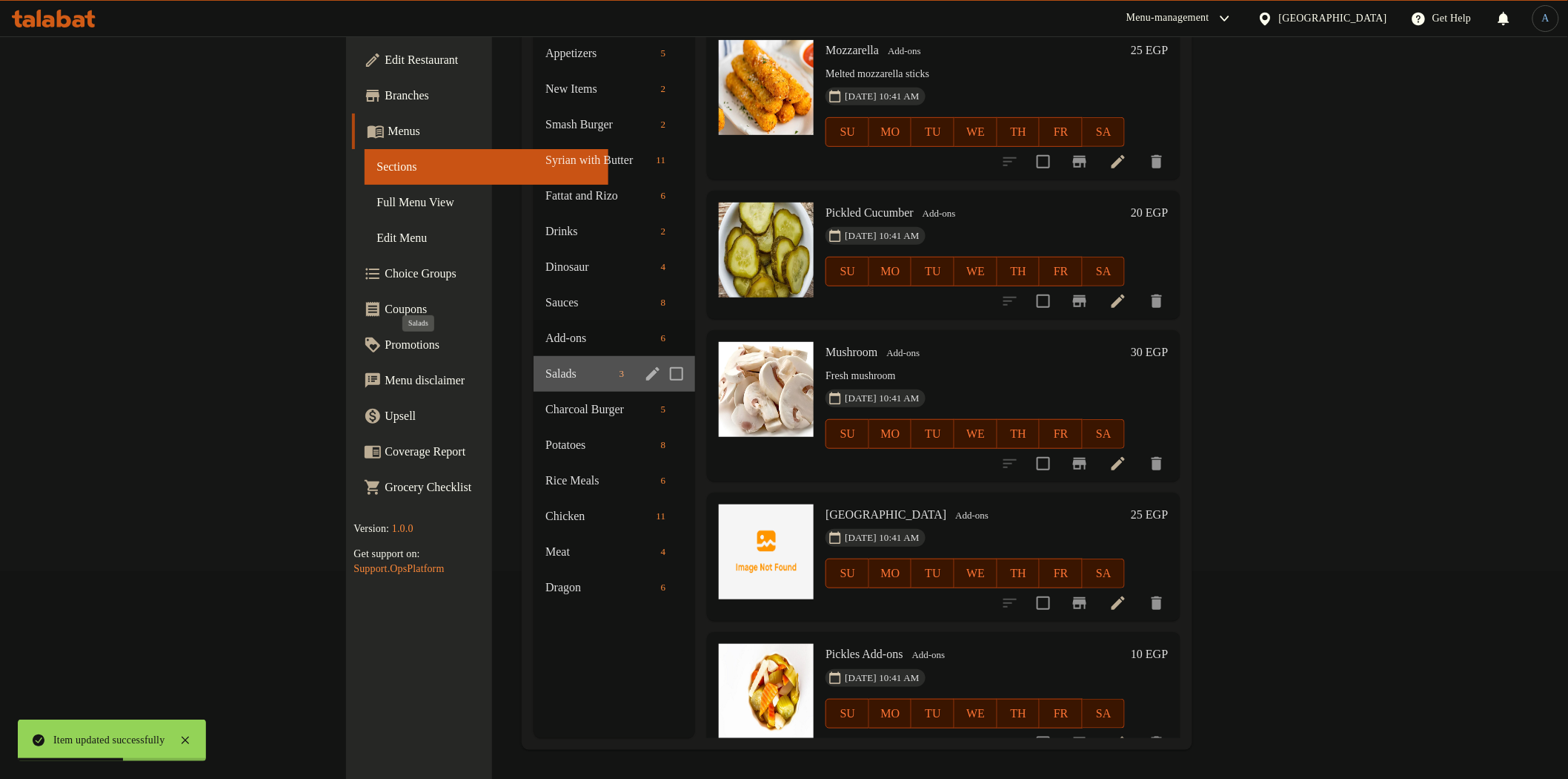
click at [546, 365] on span "Salads" at bounding box center [579, 374] width 67 height 18
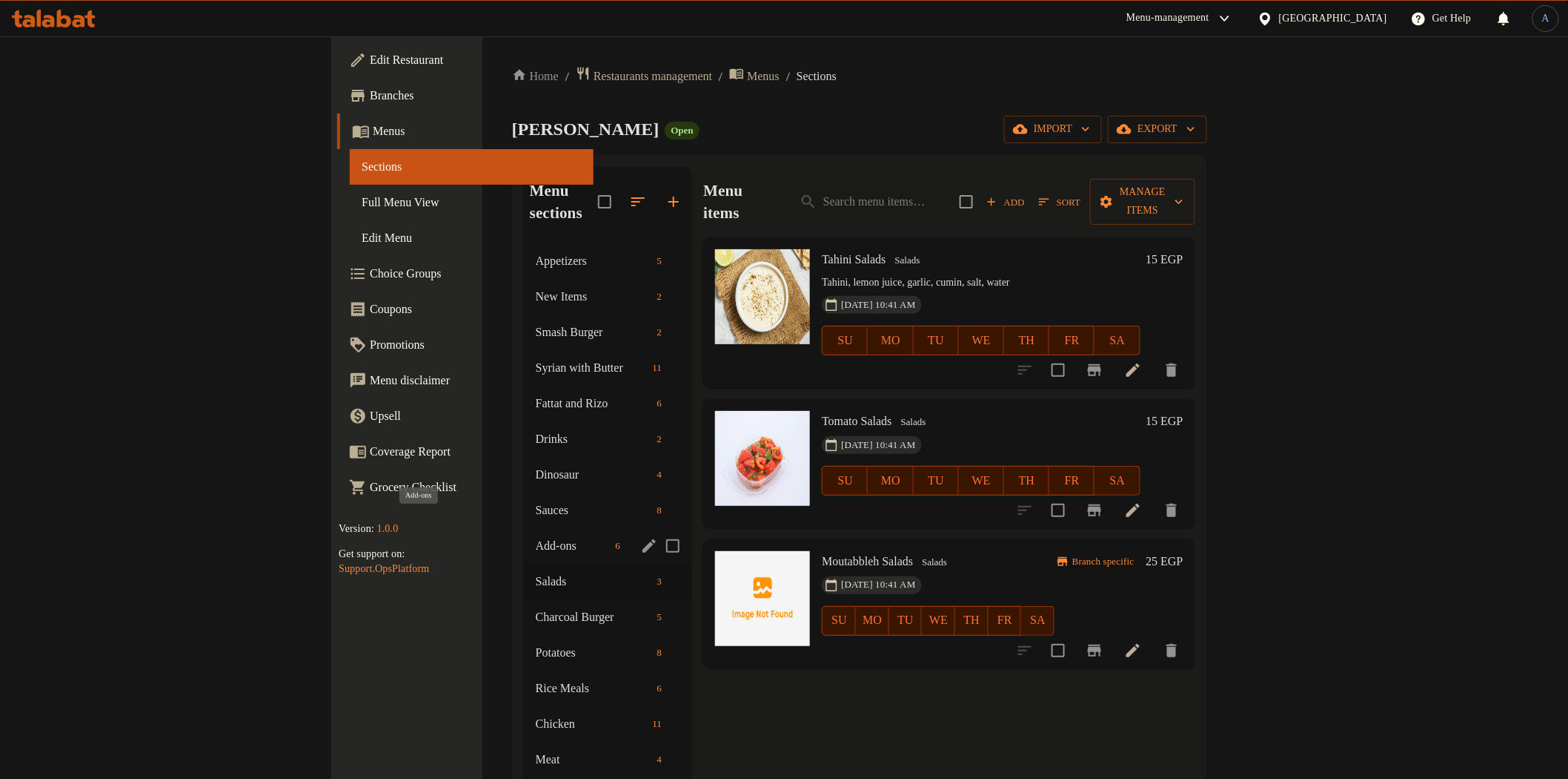
click at [536, 537] on span "Add-ons" at bounding box center [573, 546] width 74 height 18
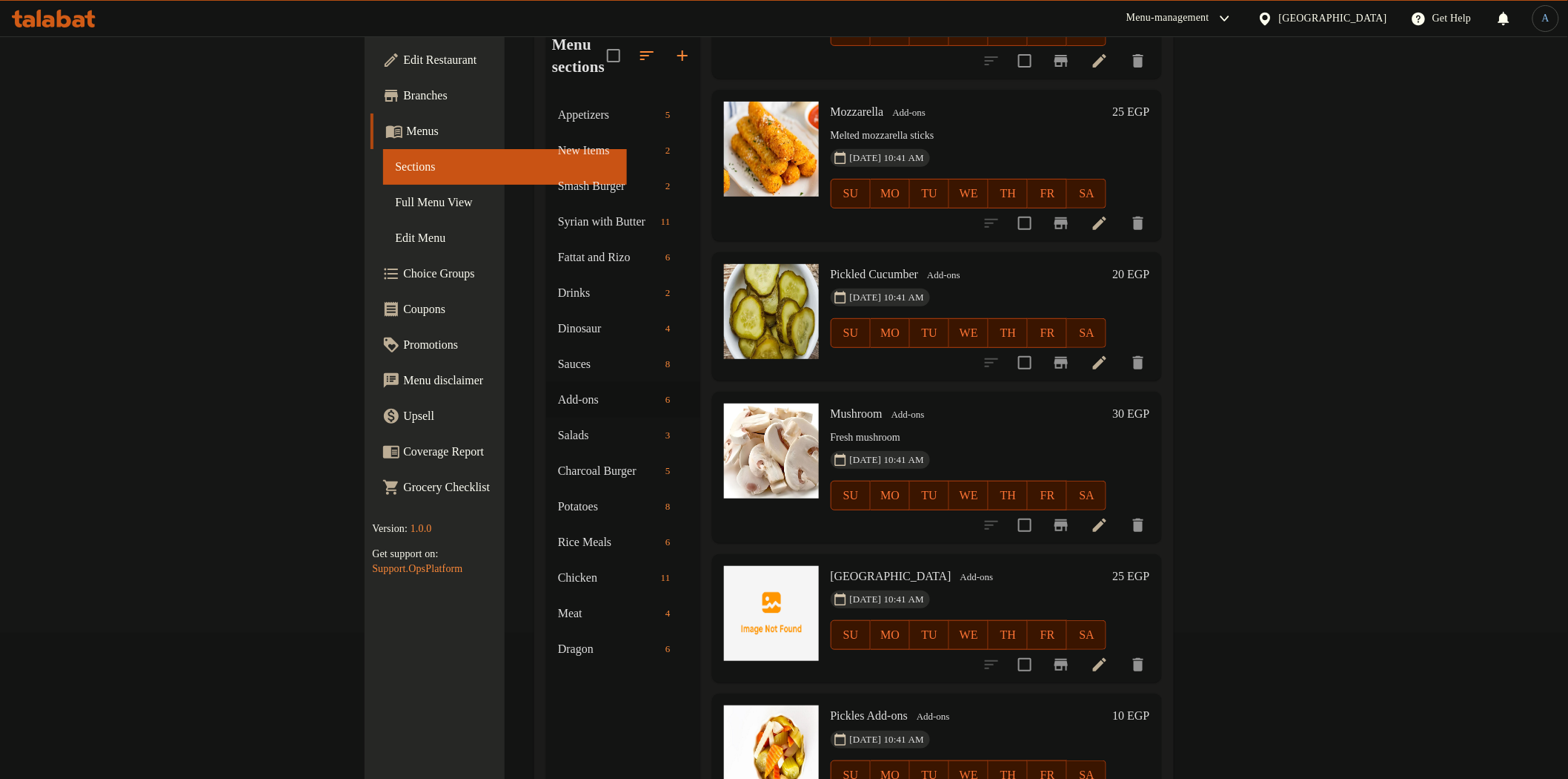
scroll to position [208, 0]
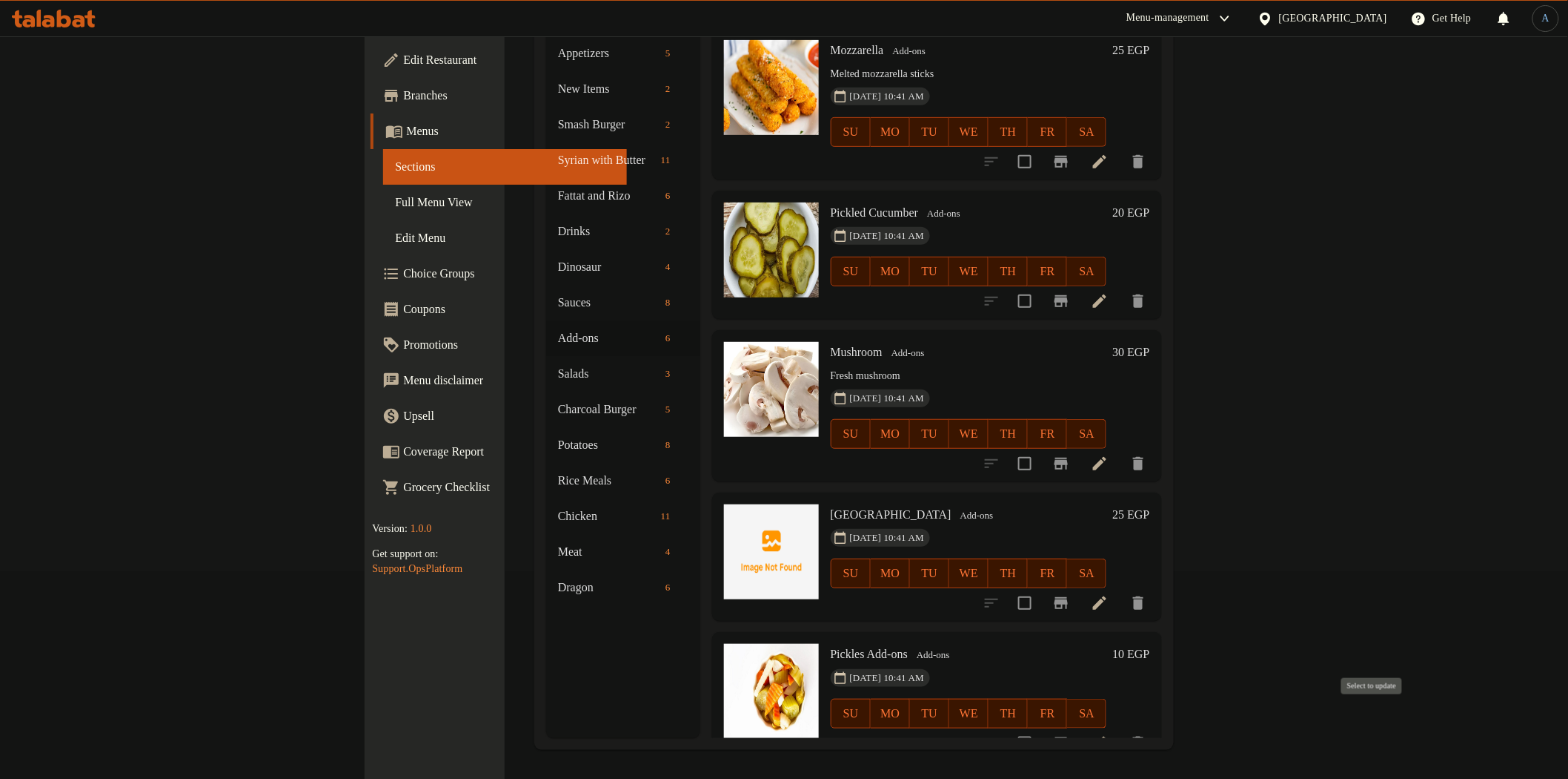
click at [1041, 727] on input "checkbox" at bounding box center [1024, 742] width 31 height 31
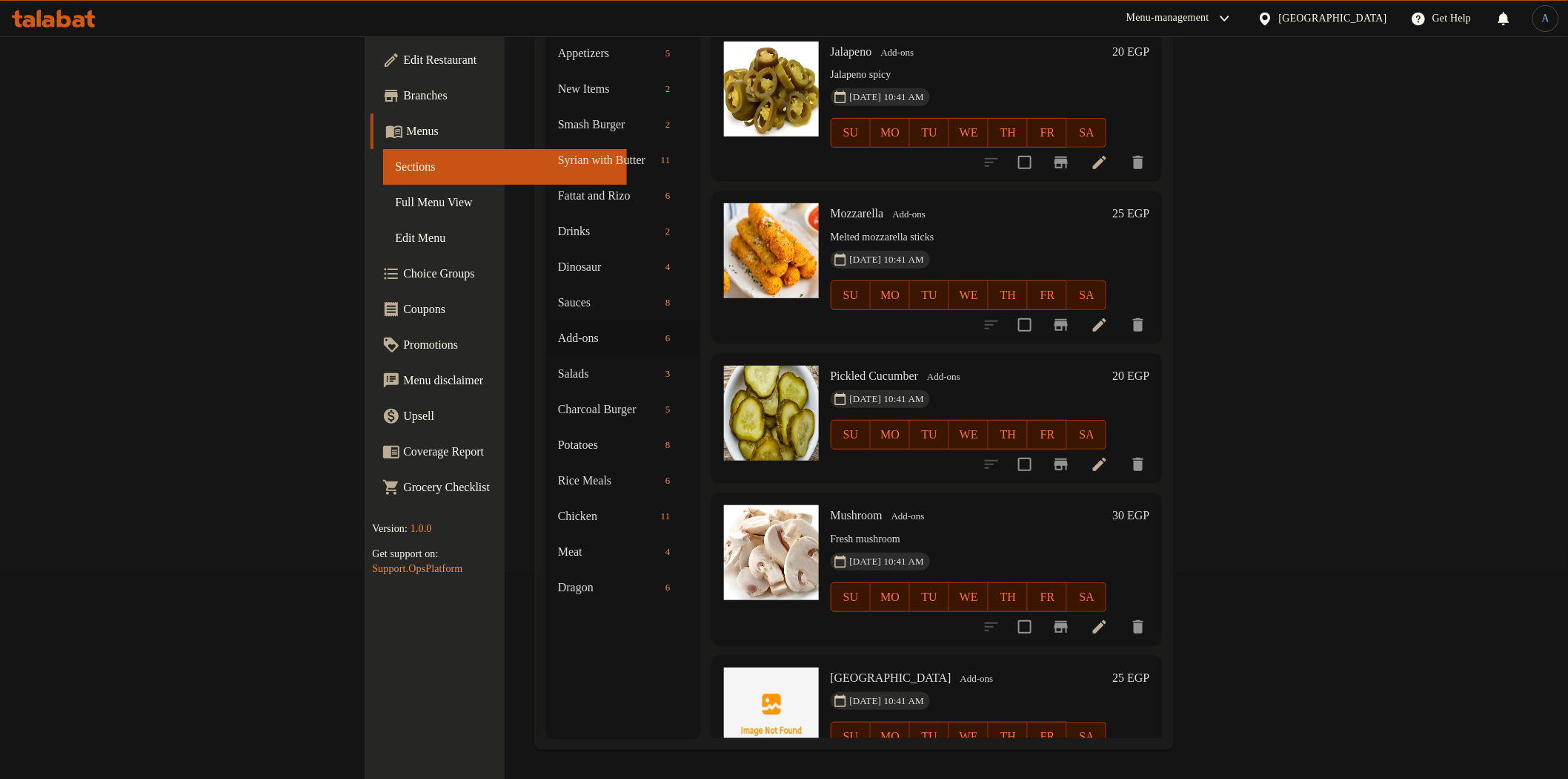
scroll to position [0, 0]
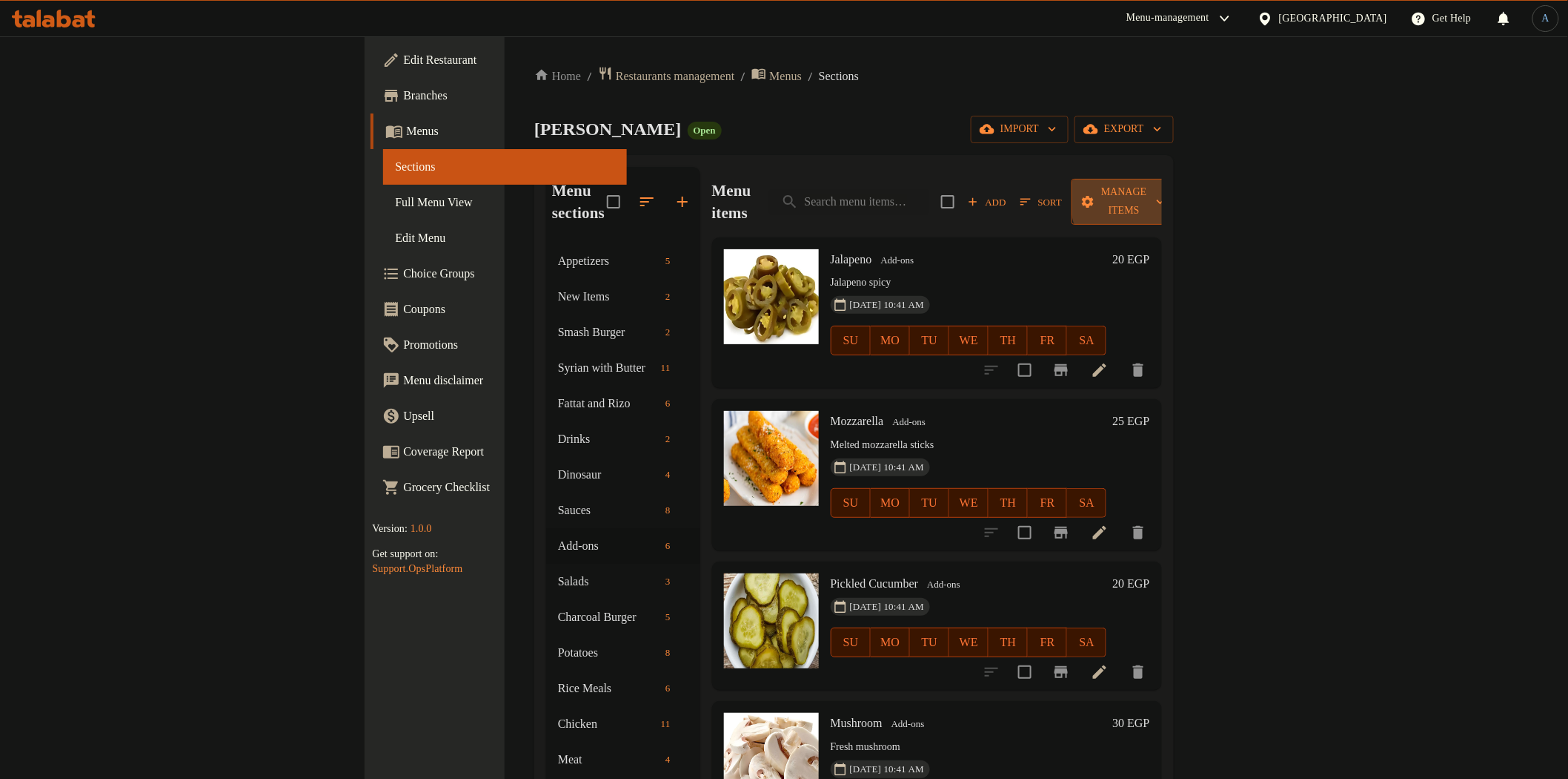
click at [1164, 191] on span "Manage items" at bounding box center [1124, 201] width 81 height 37
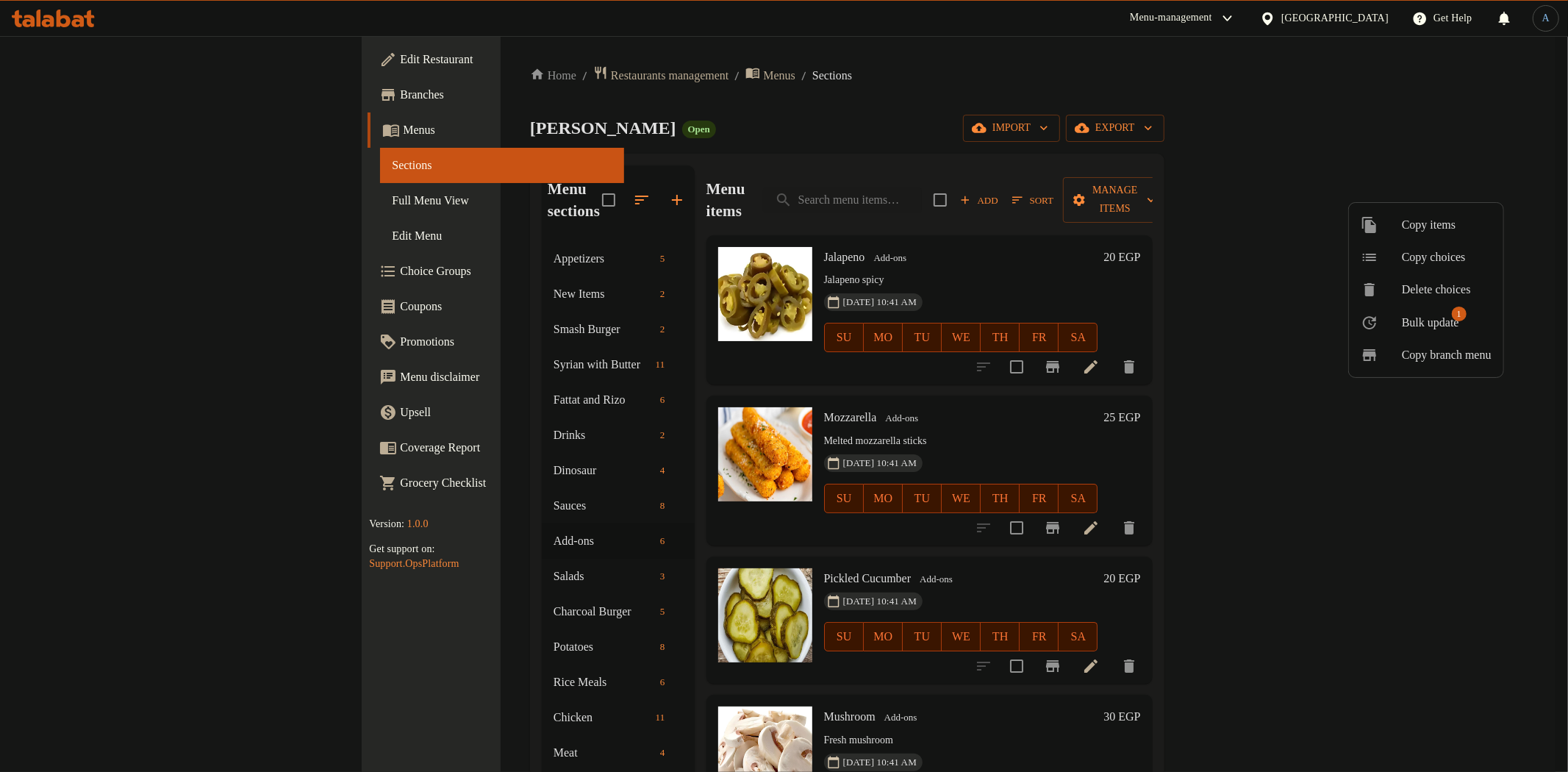
click at [1406, 325] on span "Bulk update" at bounding box center [1430, 323] width 57 height 18
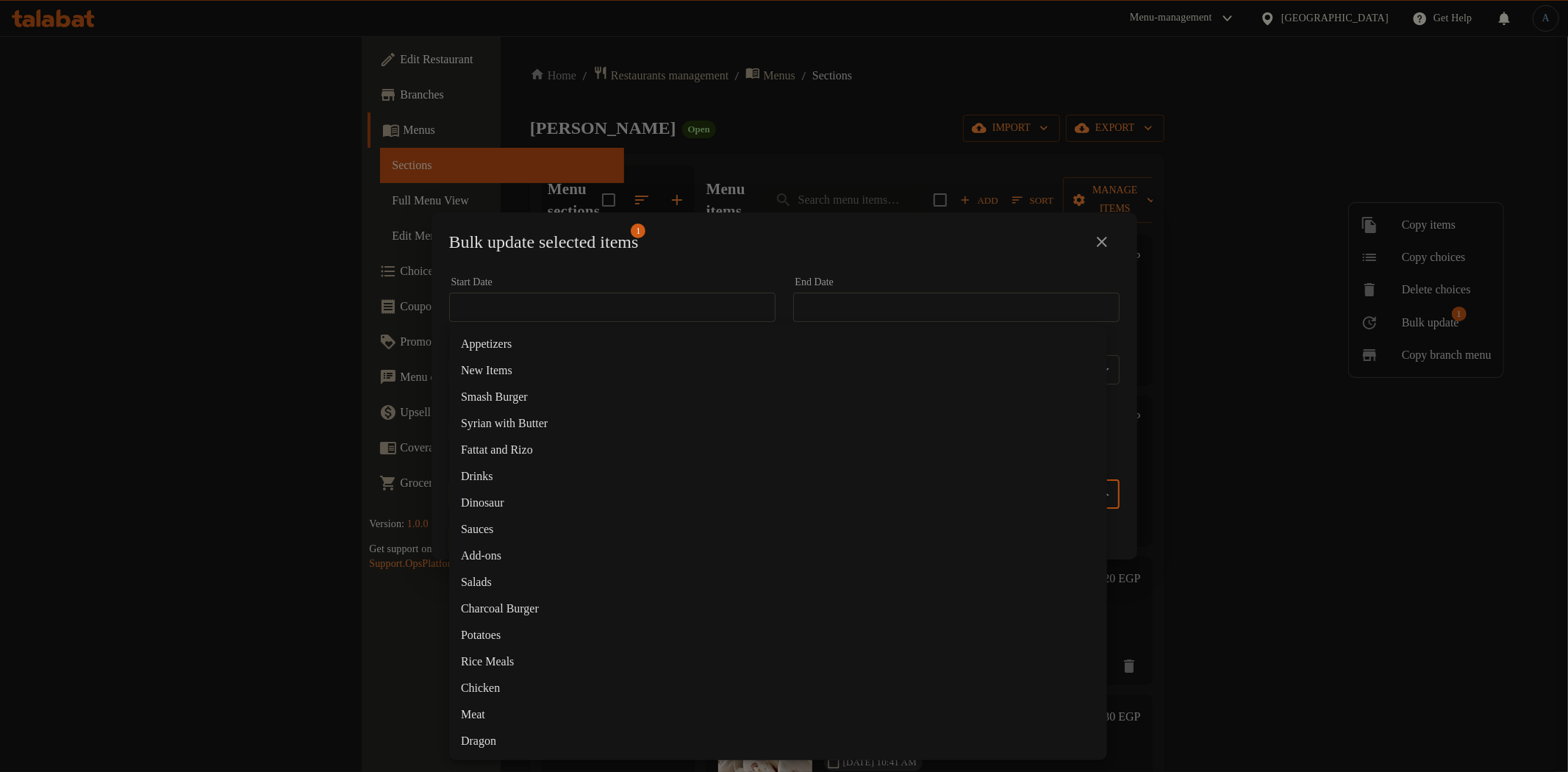
click at [606, 482] on body "​ Menu-management [GEOGRAPHIC_DATA] Get Help A Edit Restaurant Branches Menus S…" at bounding box center [784, 404] width 1568 height 736
click at [476, 579] on li "Salads" at bounding box center [778, 581] width 658 height 27
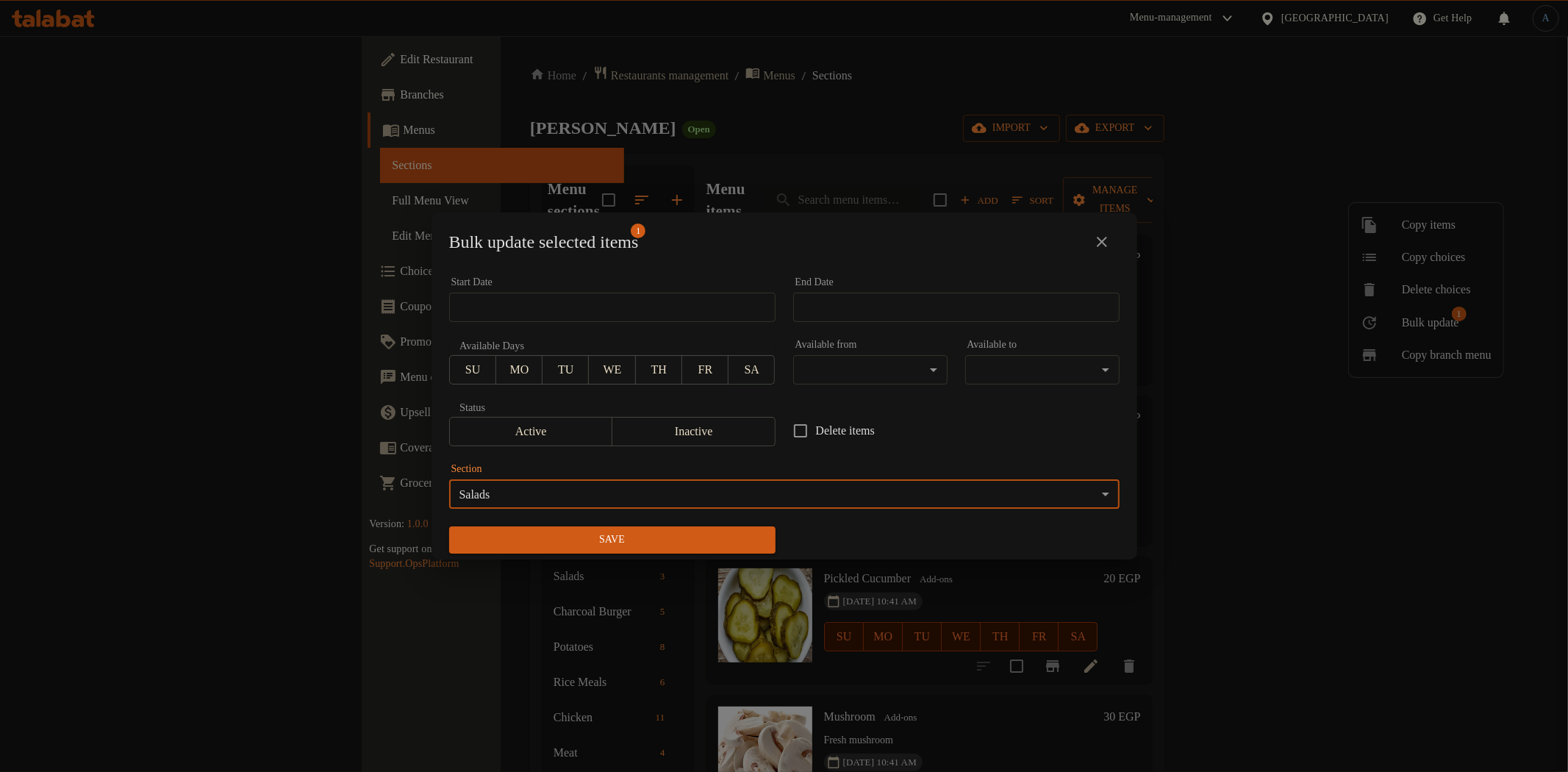
click at [652, 544] on span "Save" at bounding box center [612, 539] width 303 height 19
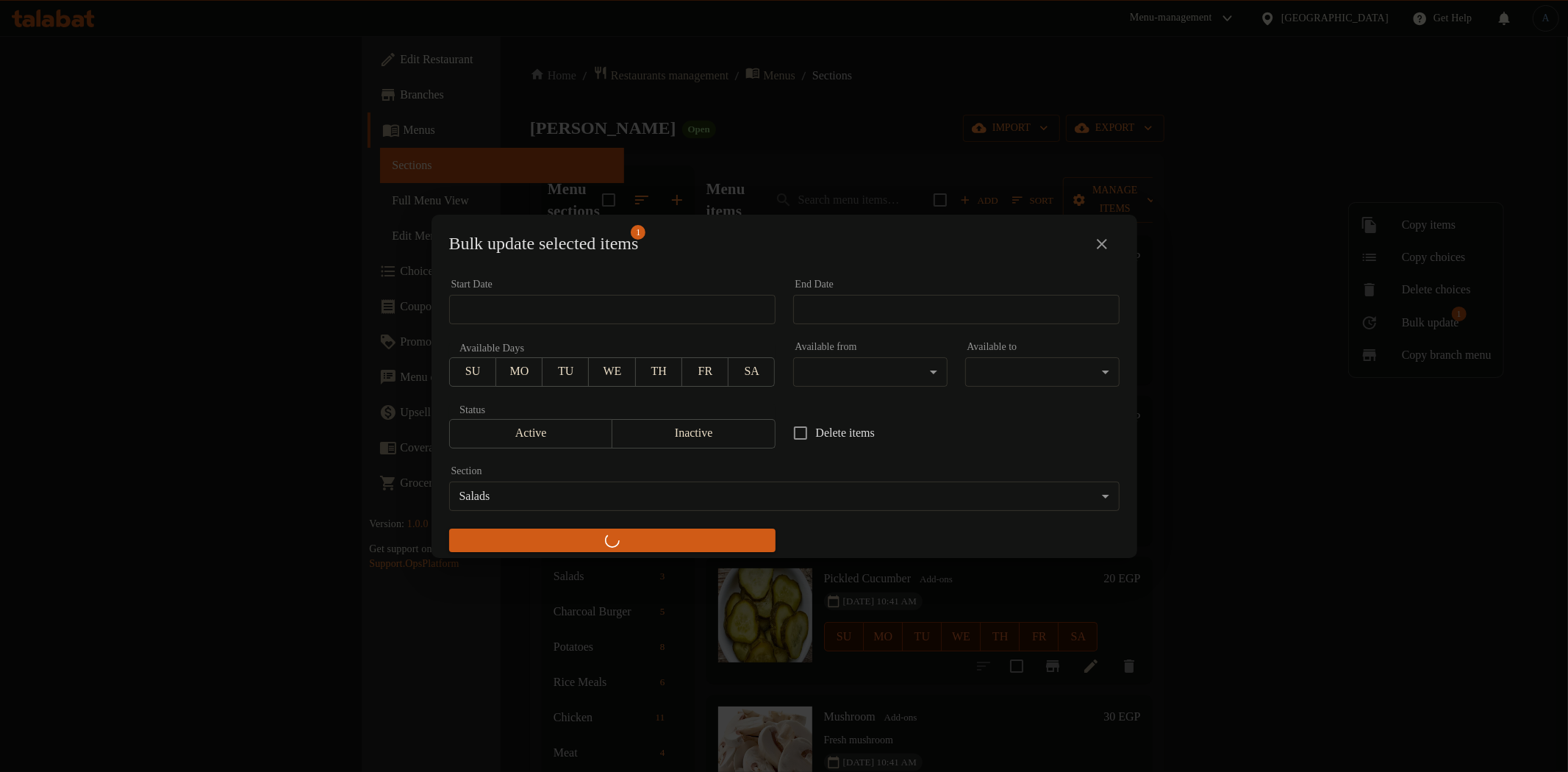
checkbox input "false"
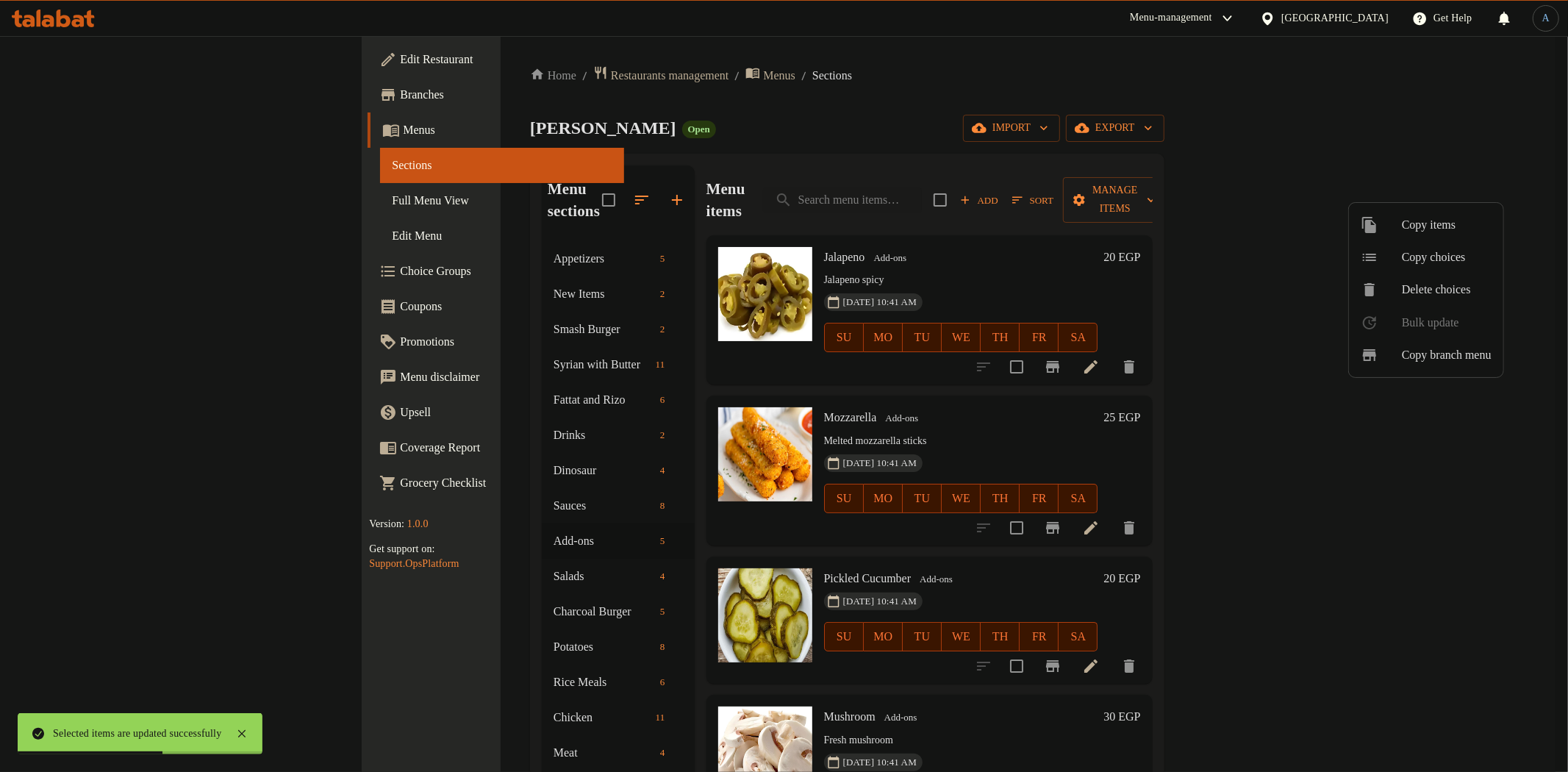
click at [337, 564] on div at bounding box center [784, 386] width 1568 height 772
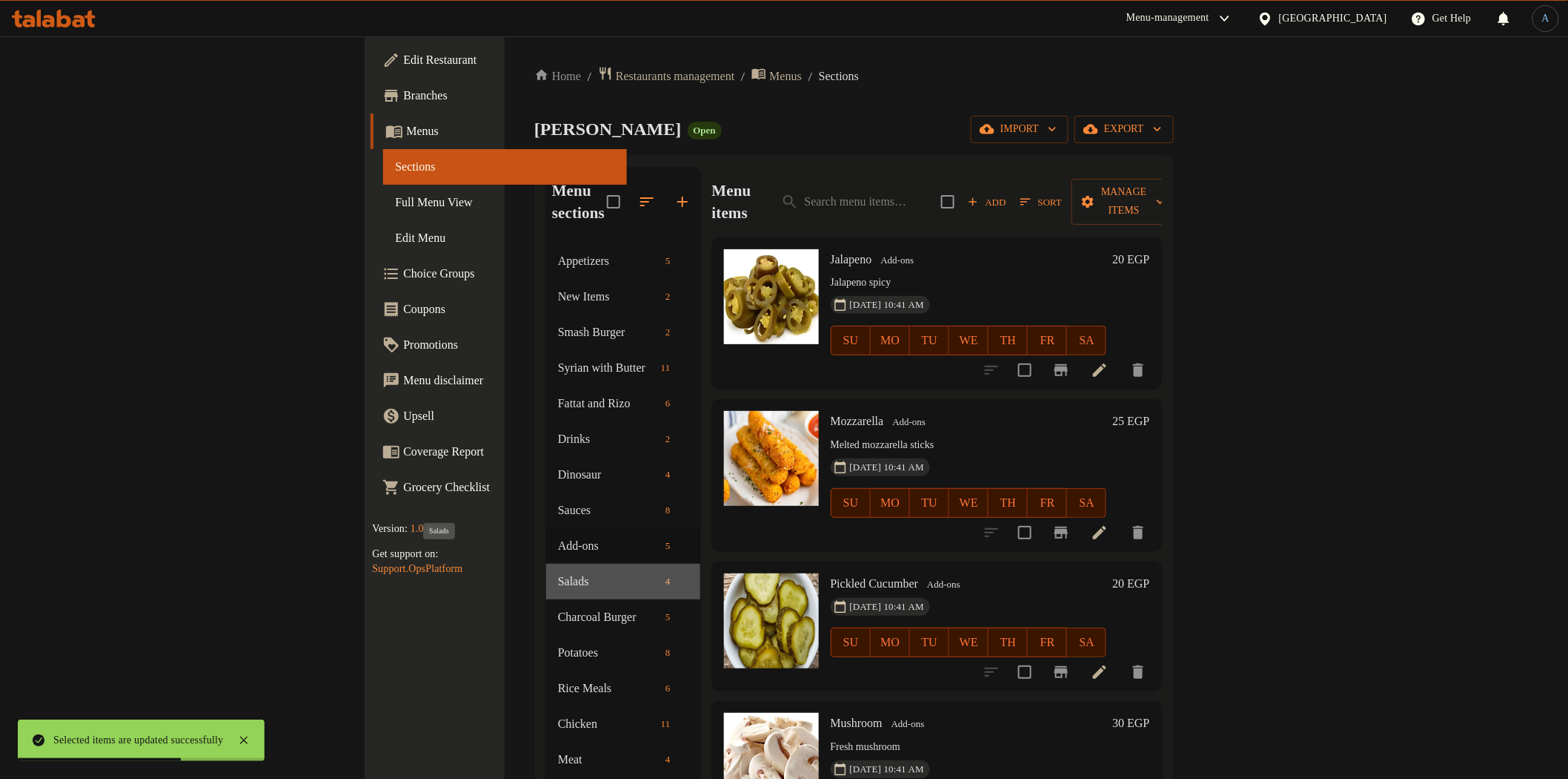
click at [558, 573] on span "Salads" at bounding box center [608, 582] width 102 height 18
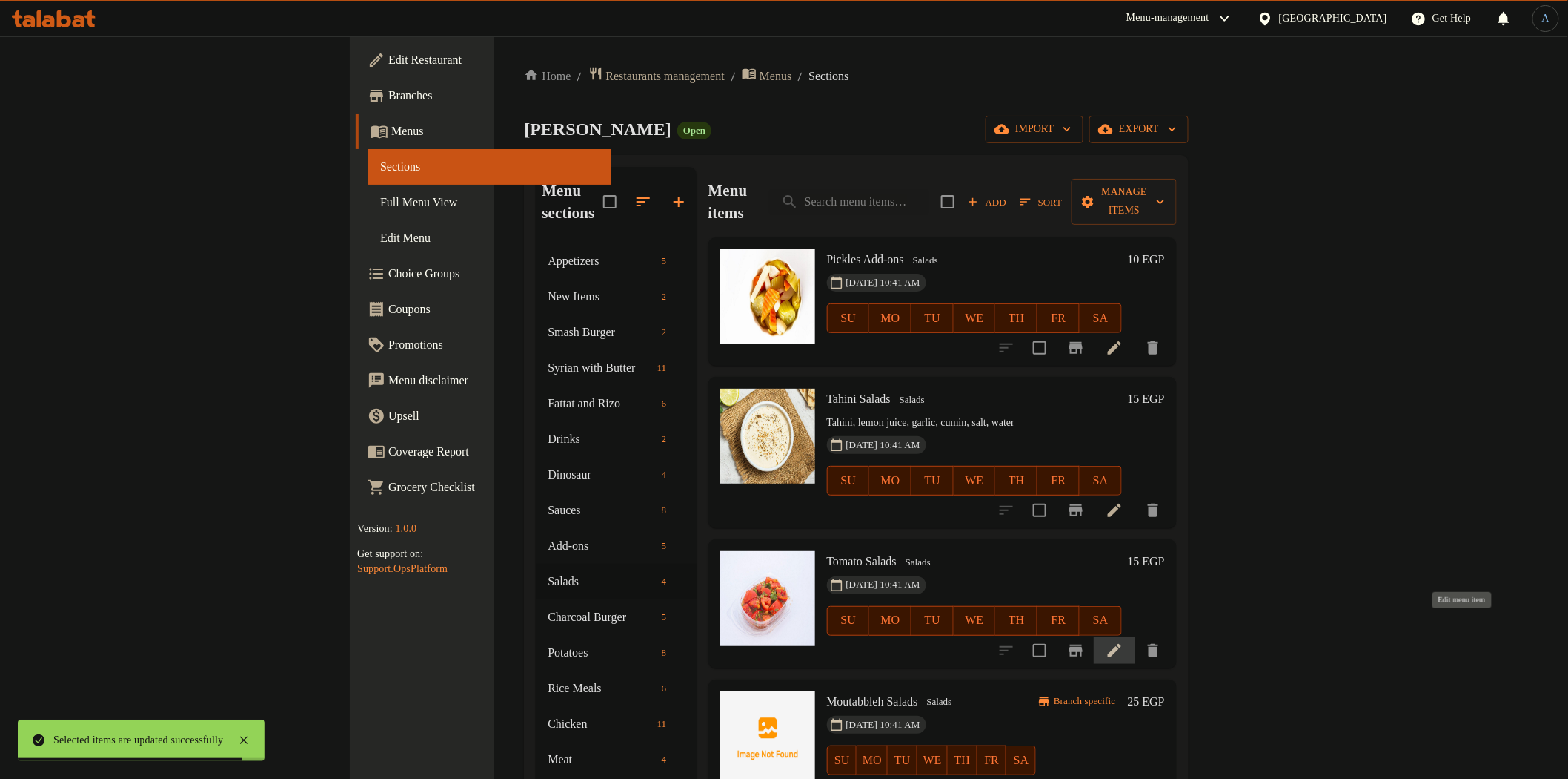
click at [1123, 641] on icon at bounding box center [1114, 650] width 18 height 18
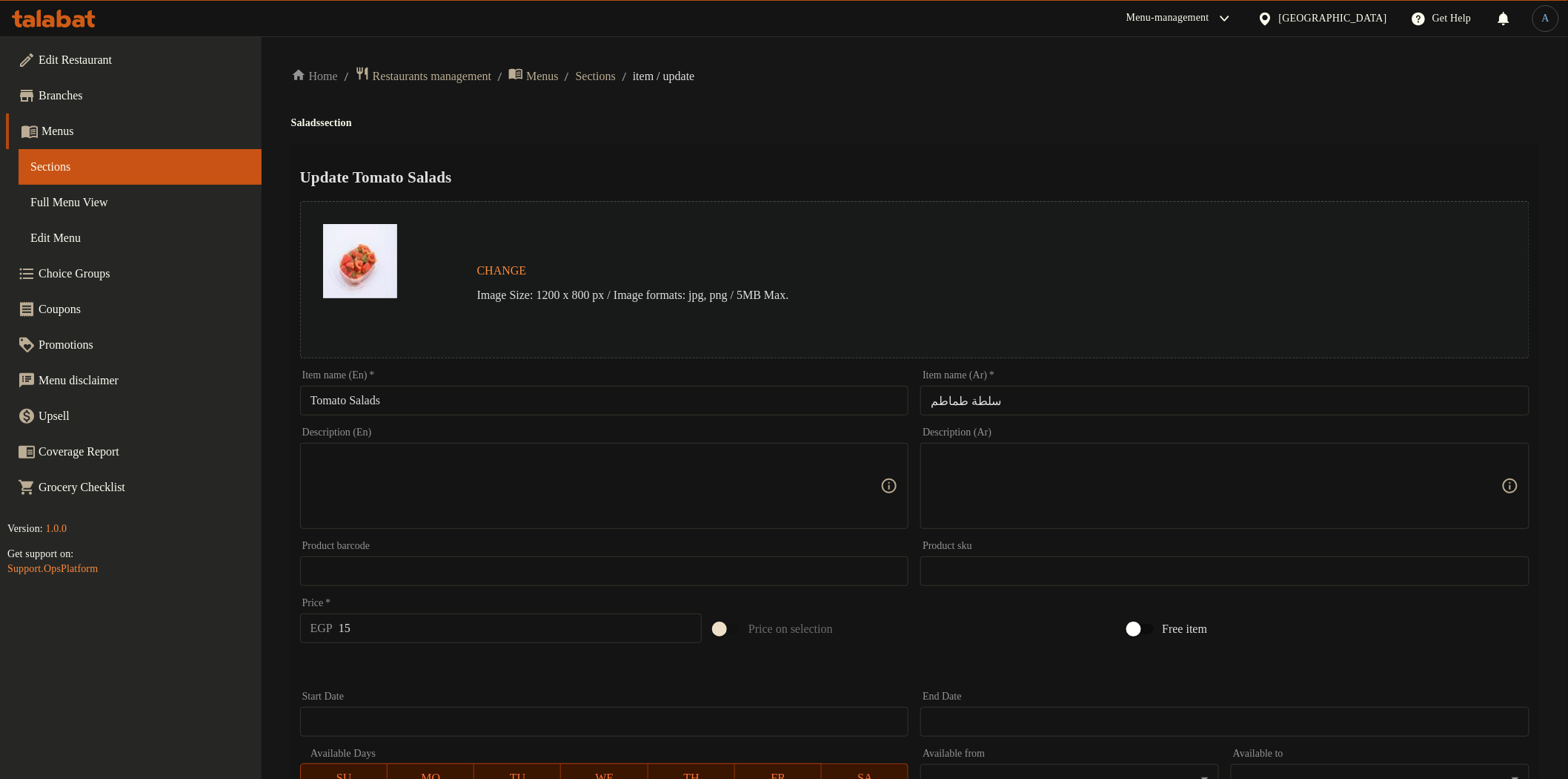
click at [1001, 406] on input "سلطة طماطم" at bounding box center [1224, 400] width 609 height 30
paste input "ماطم متبلة"
type input "طماطم متبلة"
click at [843, 414] on input "Tomato Salads" at bounding box center [604, 400] width 609 height 30
paste input "Pickled Tomatoe"
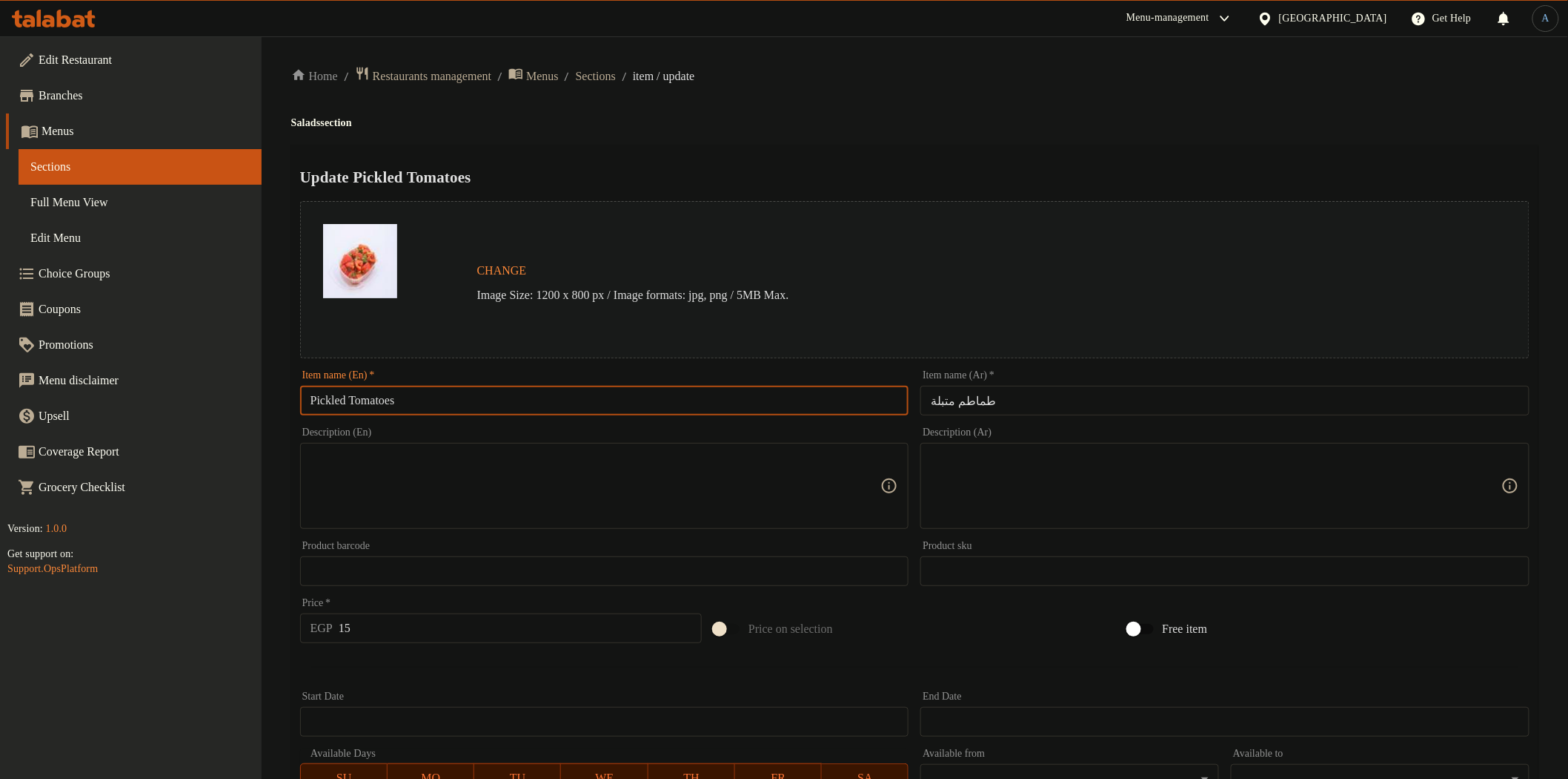
click at [974, 411] on input "طماطم متبلة" at bounding box center [1224, 400] width 609 height 30
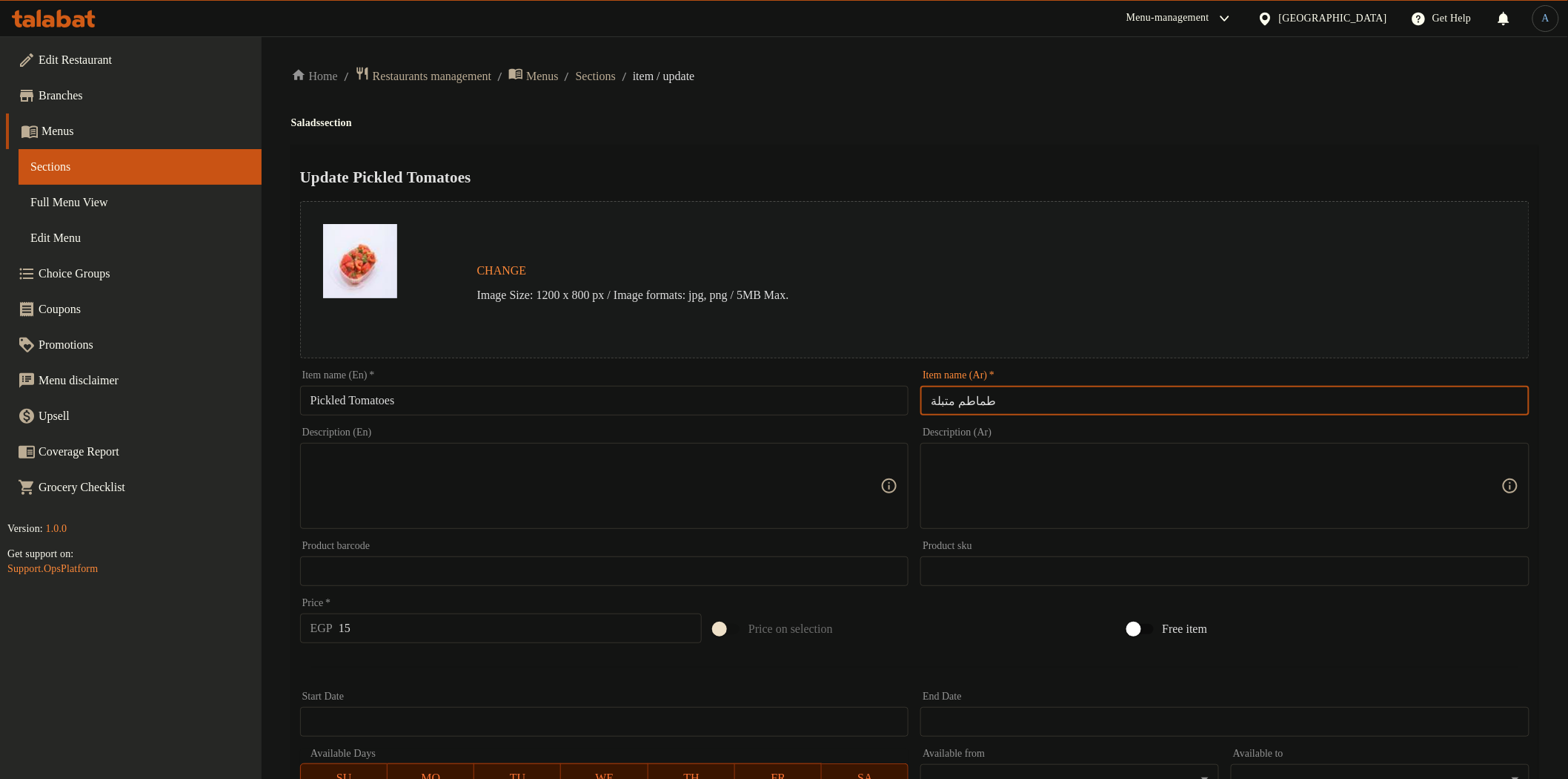
click at [449, 408] on input "Pickled Tomatoes" at bounding box center [604, 400] width 609 height 30
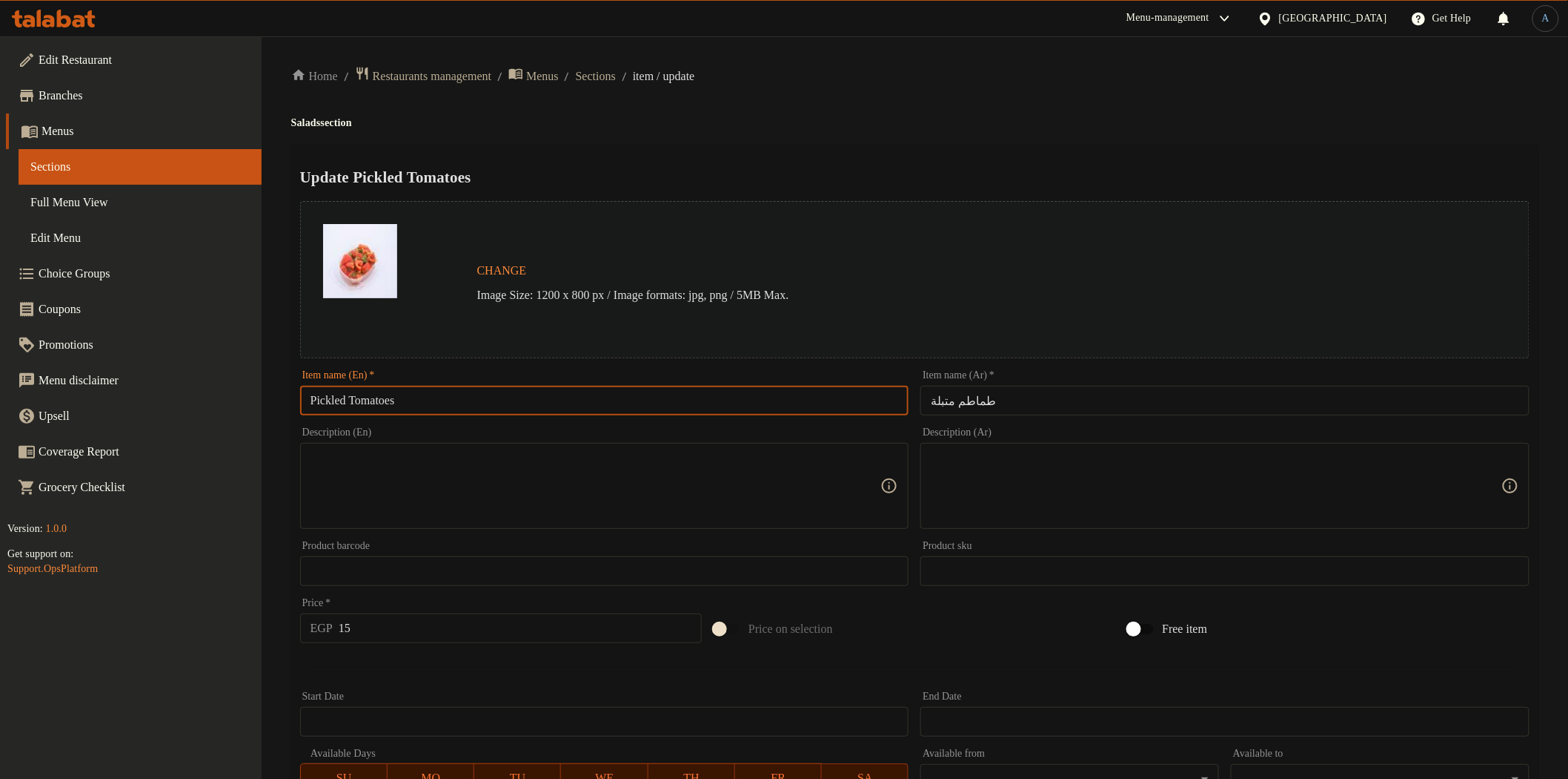
paste input "Marinat"
type input "Marinated Tomatoes"
click at [914, 87] on div "Home / Restaurants management / Menus / Sections / item / update Salads section…" at bounding box center [914, 553] width 1247 height 974
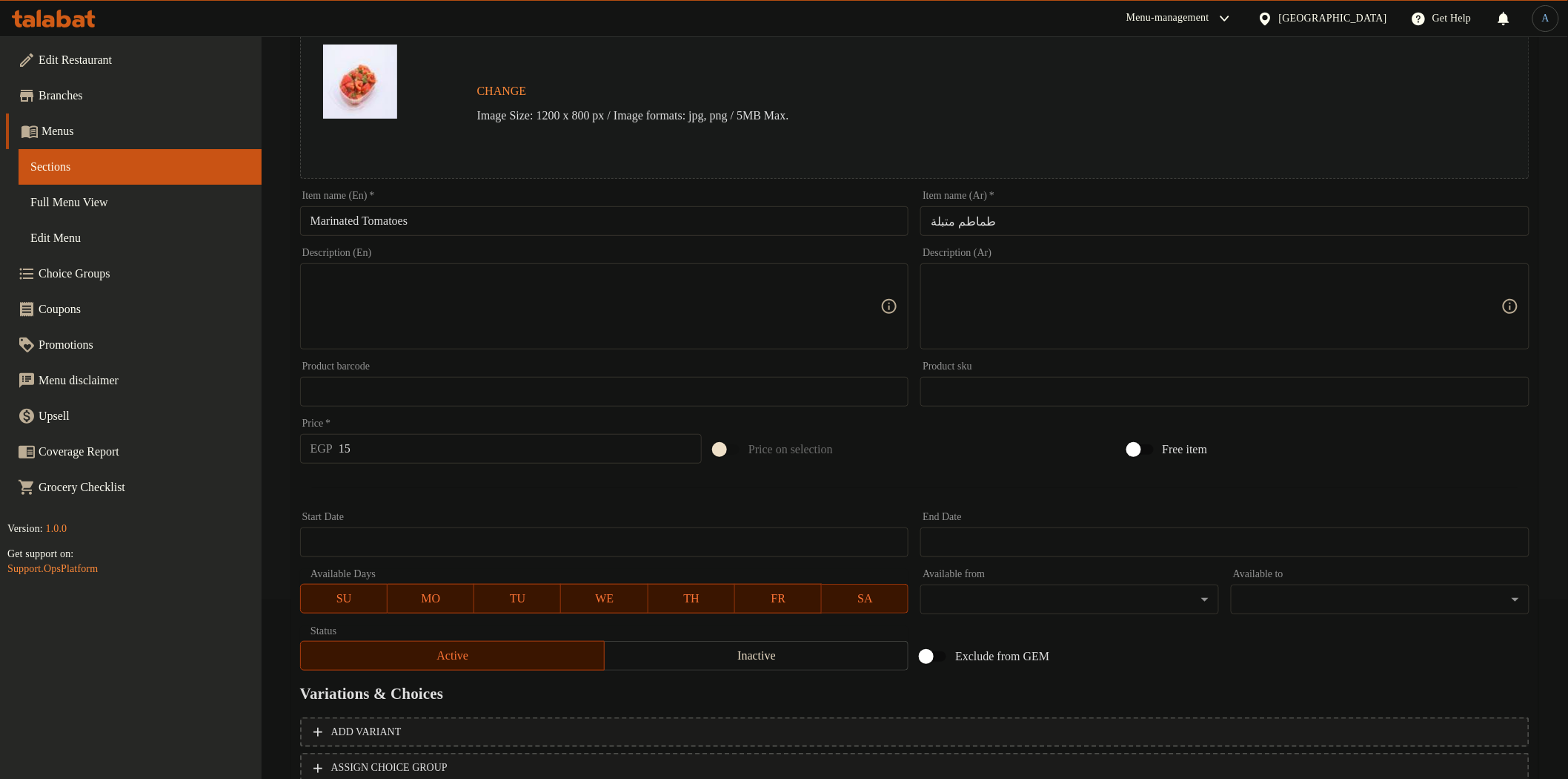
scroll to position [287, 0]
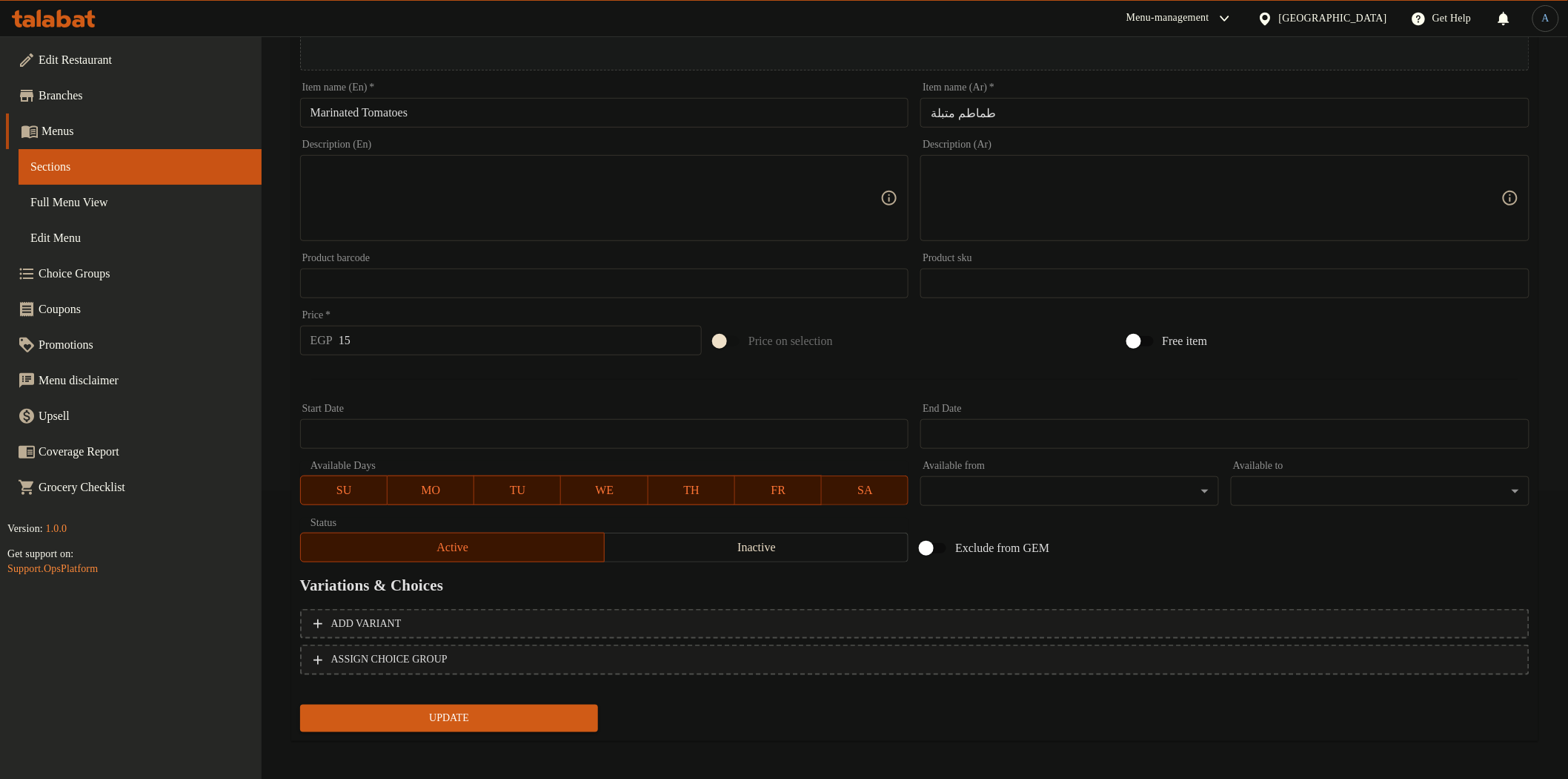
click at [401, 343] on input "15" at bounding box center [520, 340] width 364 height 30
type input "20"
click at [300, 705] on button "Update" at bounding box center [450, 719] width 299 height 28
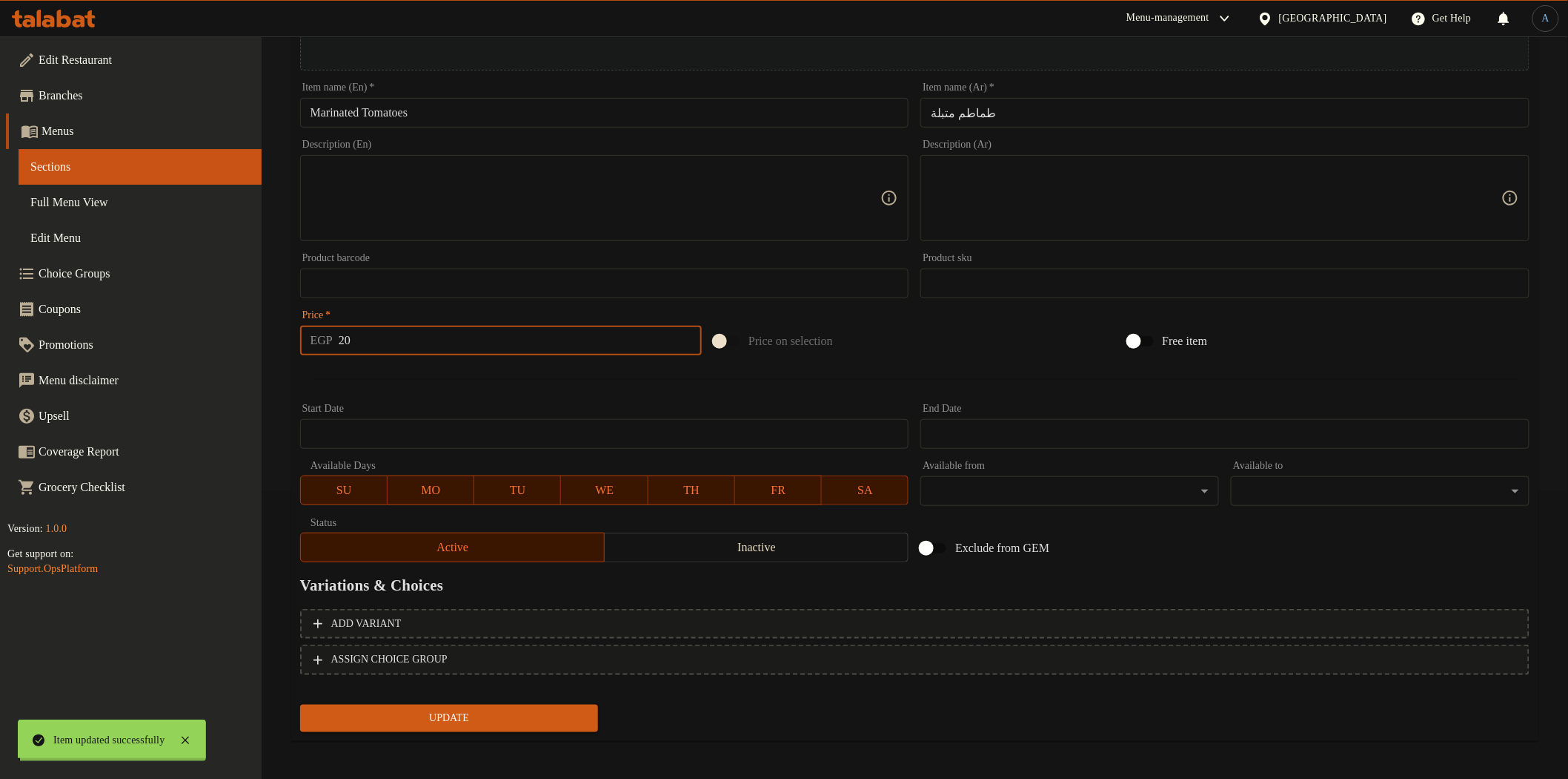
click at [879, 373] on div "Home / Restaurants management / Menus / Sections / item / update Salads section…" at bounding box center [914, 265] width 1247 height 974
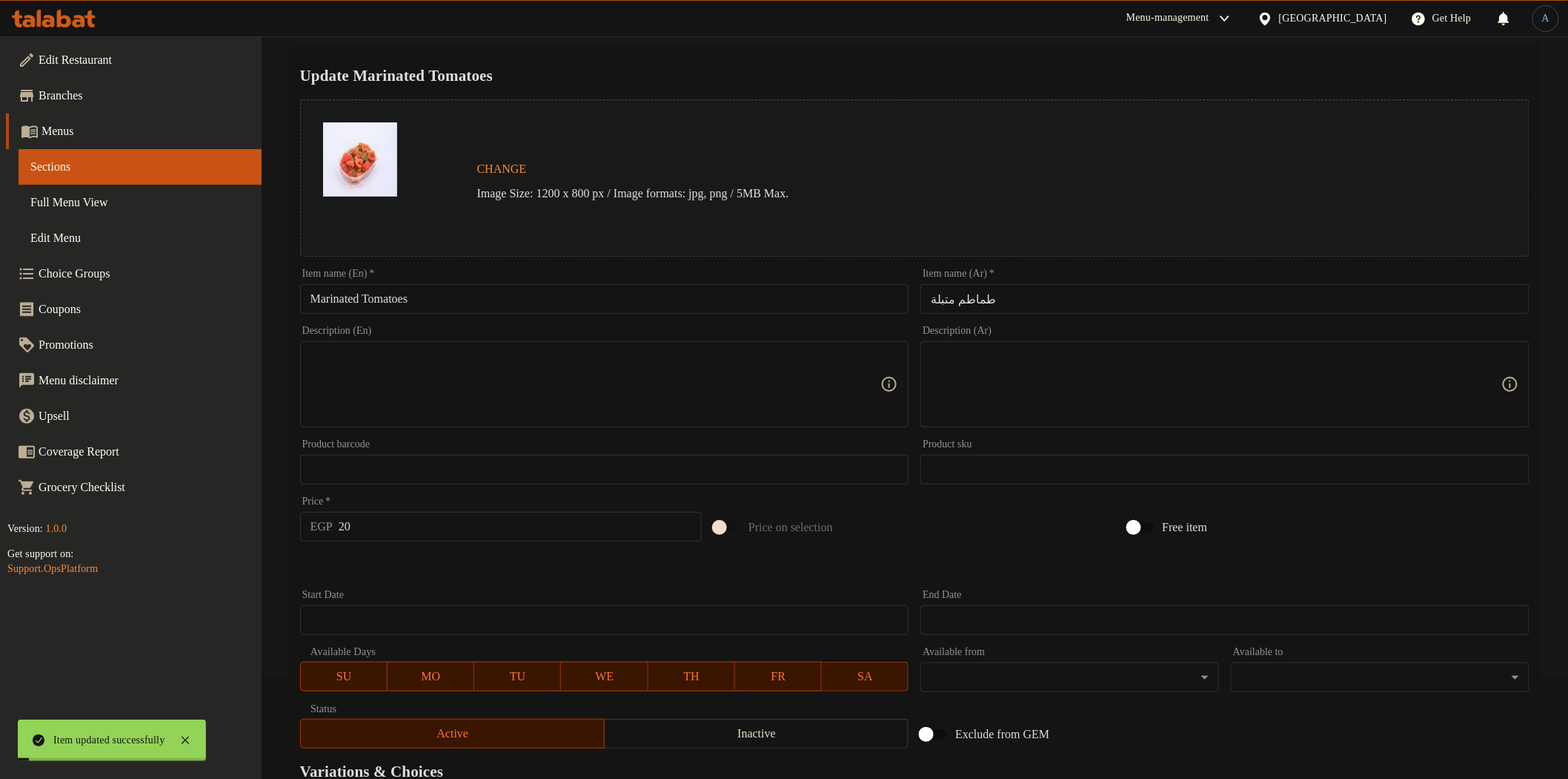
scroll to position [0, 0]
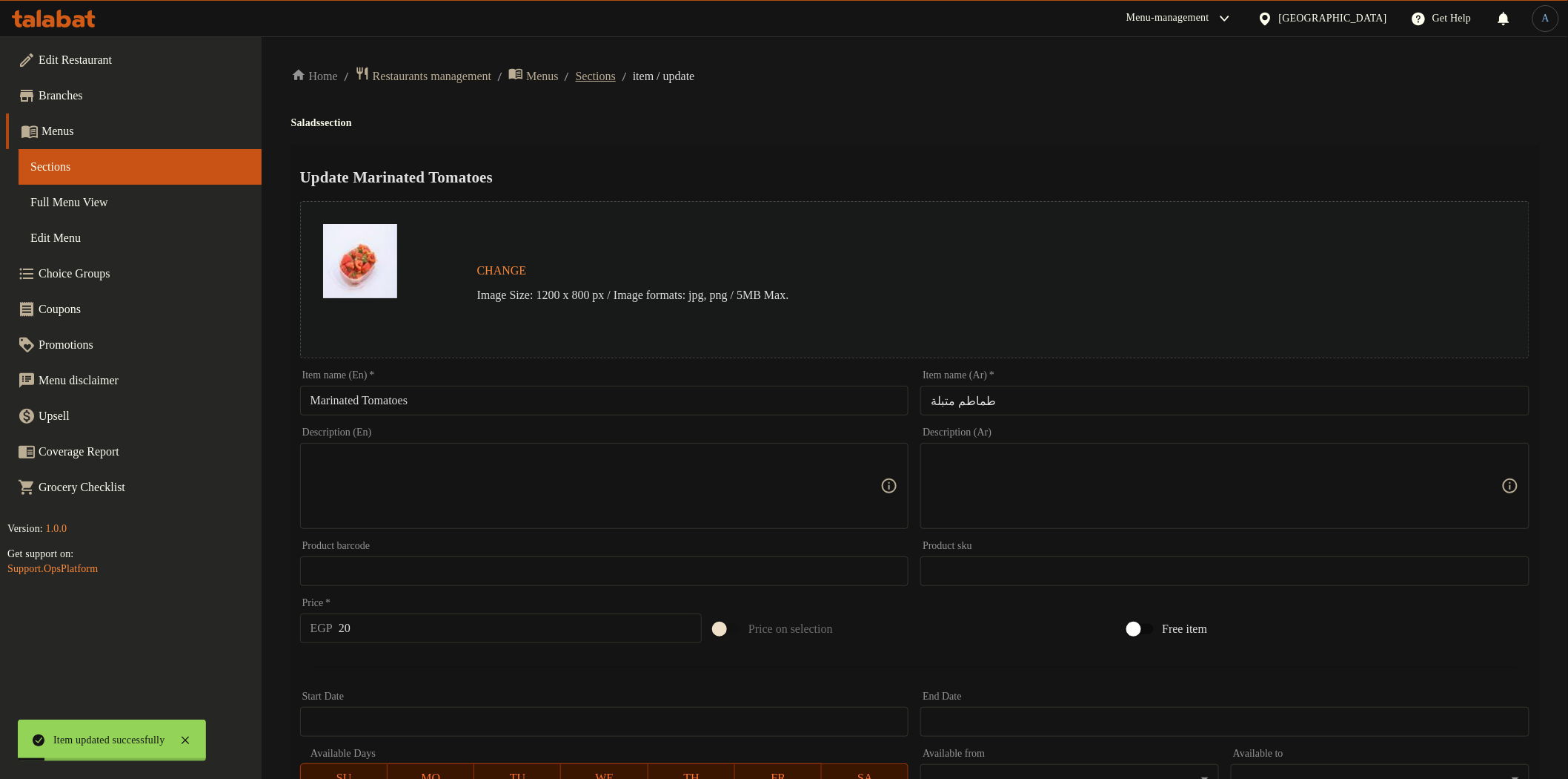
click at [616, 75] on span "Sections" at bounding box center [595, 76] width 40 height 18
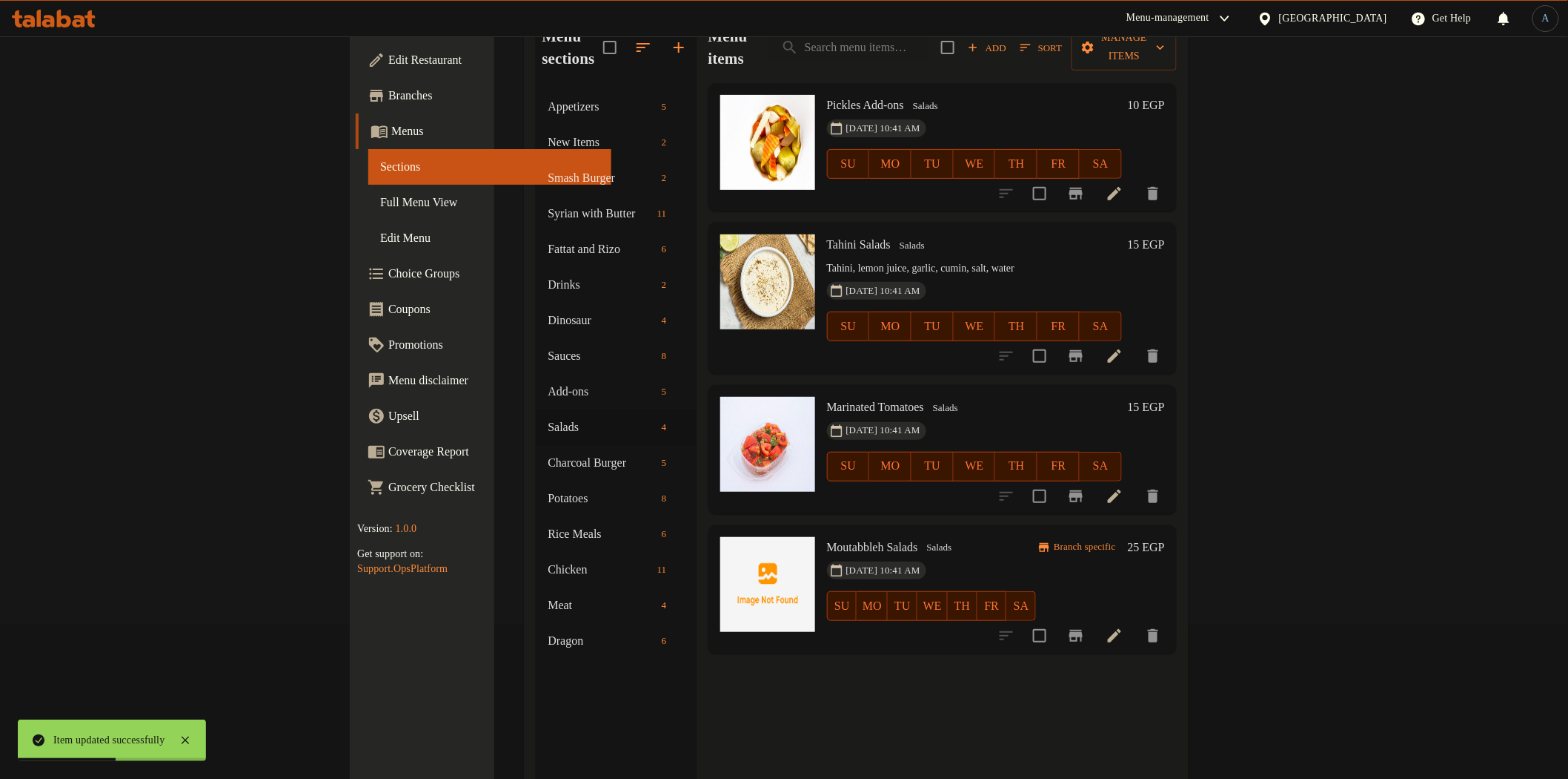
scroll to position [125, 0]
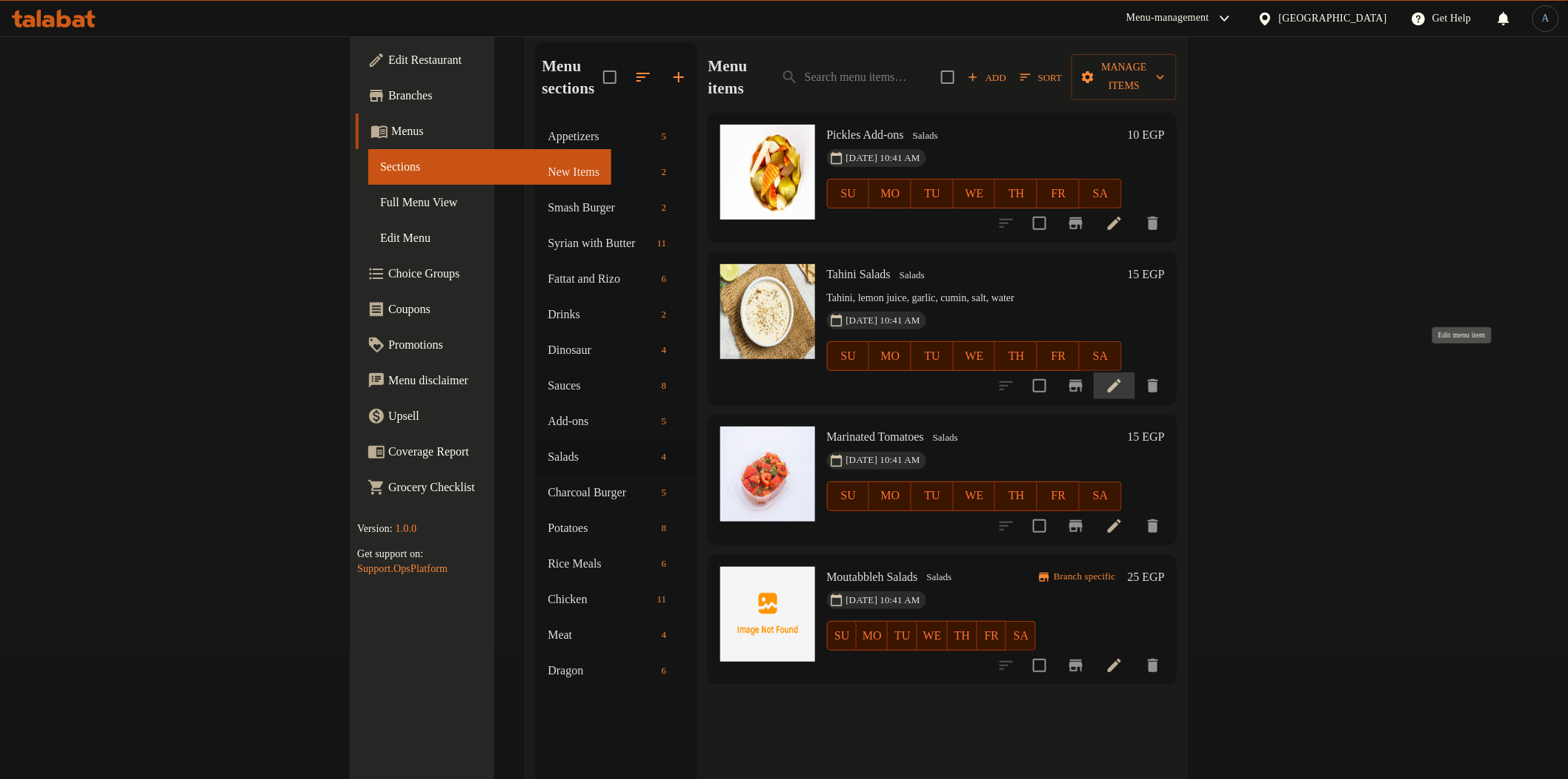
click at [1123, 377] on icon at bounding box center [1114, 386] width 18 height 18
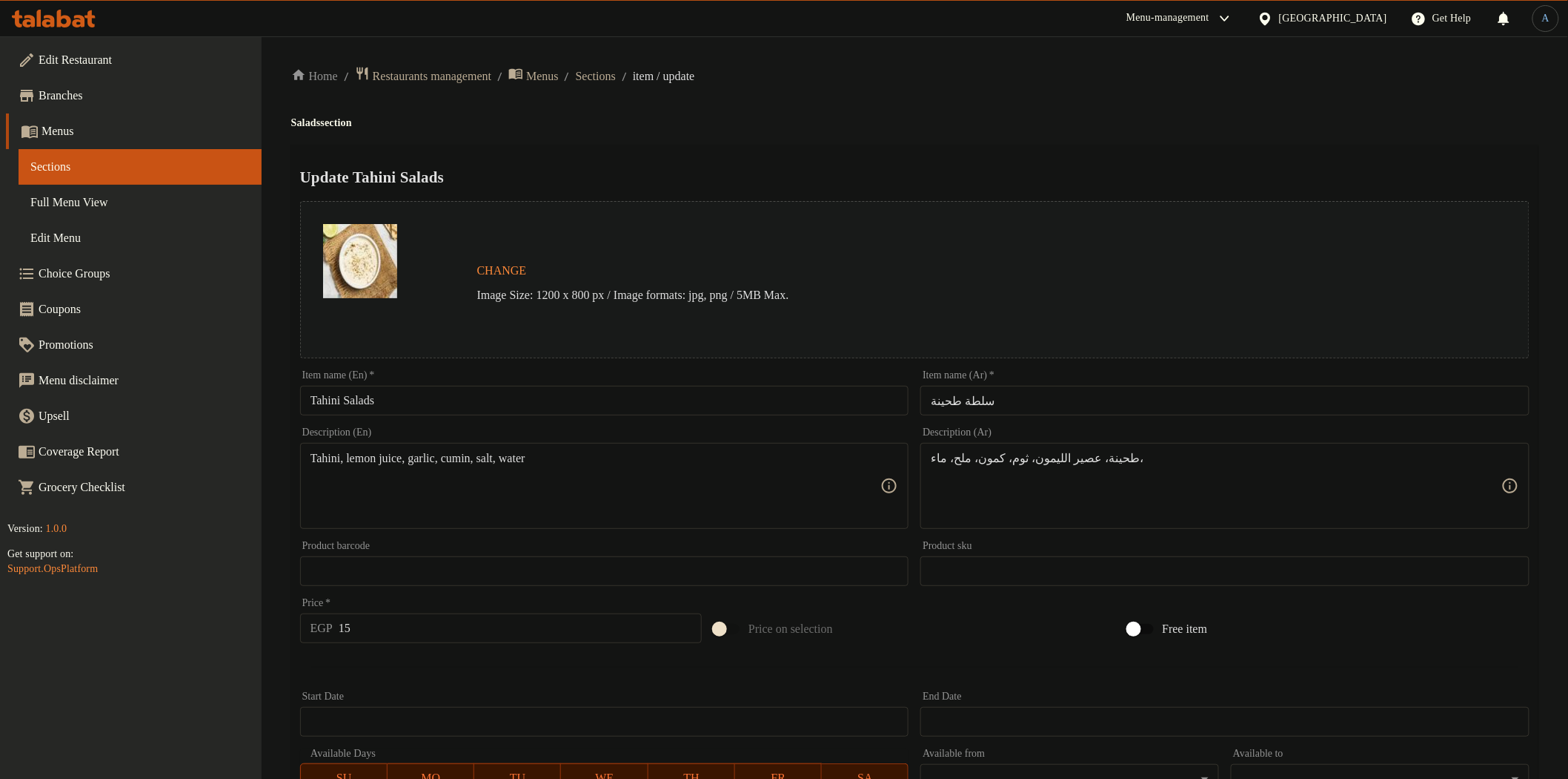
click at [1084, 412] on input "سلطة طحينة" at bounding box center [1224, 400] width 609 height 30
paste input "text"
type input "طحينة"
click at [375, 401] on input "Tahini Salads" at bounding box center [604, 400] width 609 height 30
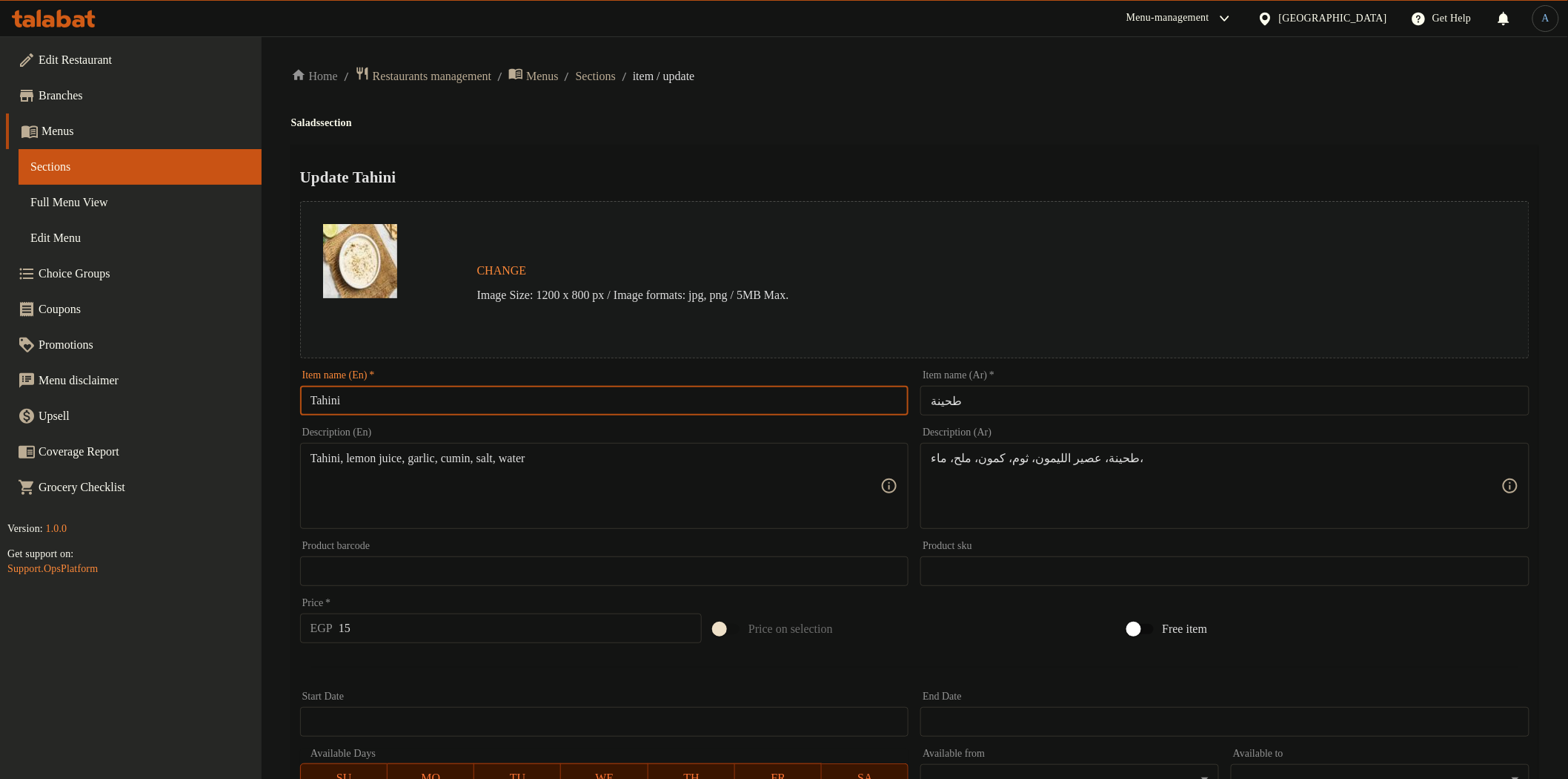
click at [595, 395] on input "Tahini" at bounding box center [604, 400] width 609 height 30
paste input "Sesame paste salad"
drag, startPoint x: 393, startPoint y: 408, endPoint x: 643, endPoint y: 364, distance: 253.8
click at [643, 364] on div "Item name (En)   * Sesame paste salad Item name (En) *" at bounding box center [604, 392] width 621 height 57
click at [770, 405] on input "Sesame paste" at bounding box center [604, 400] width 609 height 30
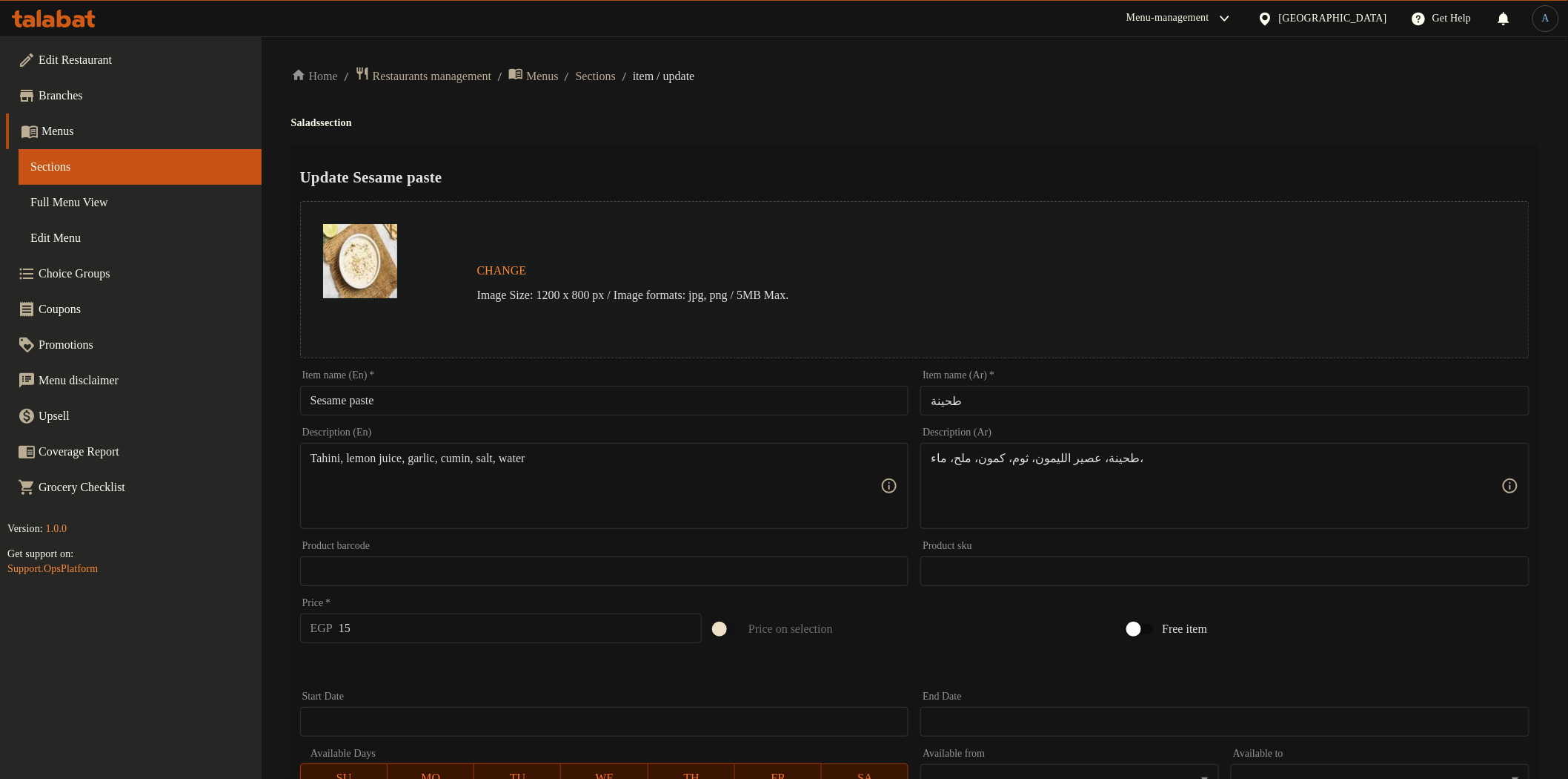
paste input "P"
type input "Sesame Paste"
click at [813, 199] on div "Change Image Size: 1200 x 800 px / Image formats: jpg, png / 5MB Max." at bounding box center [914, 279] width 1241 height 169
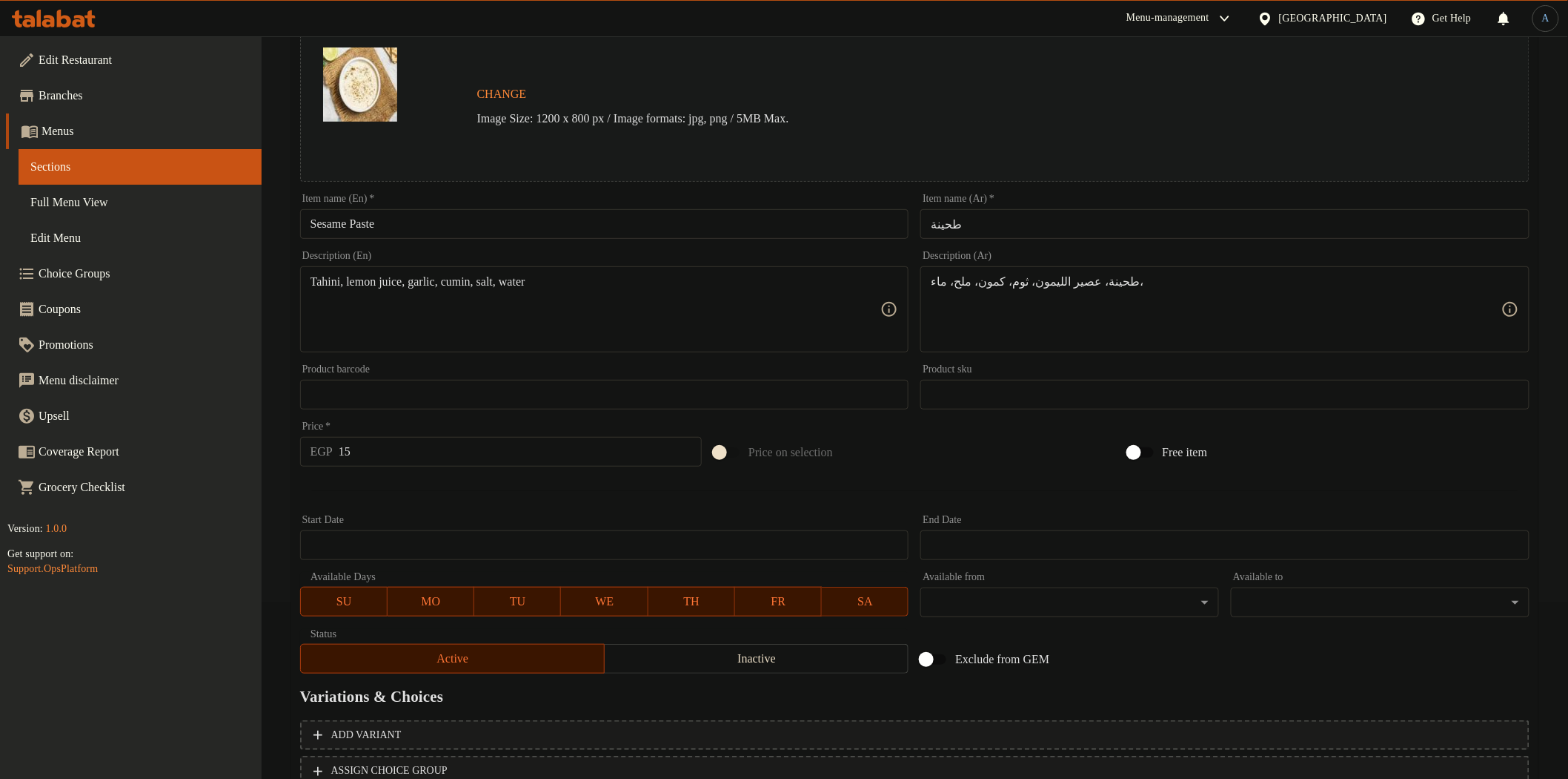
scroll to position [287, 0]
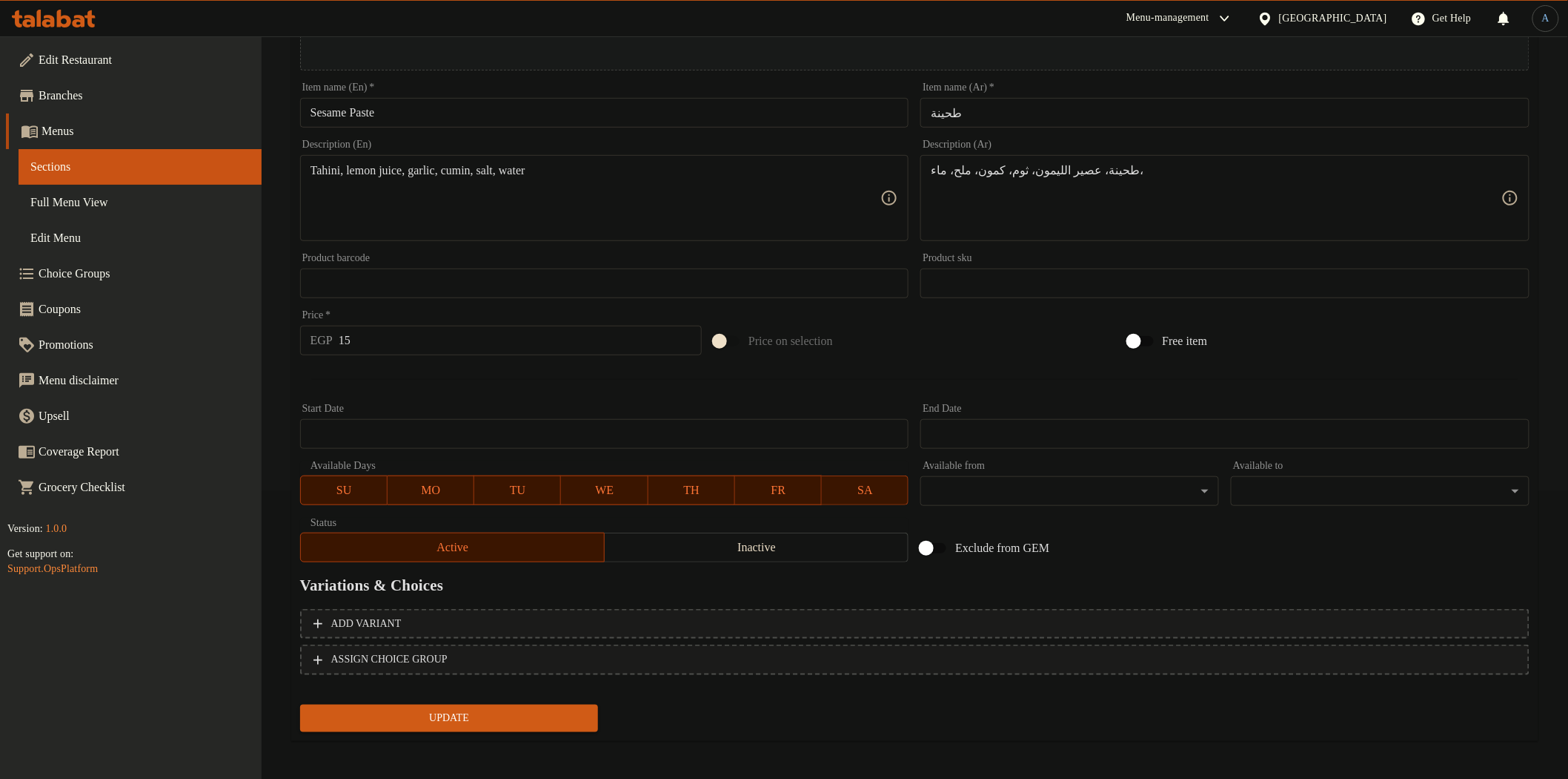
click at [431, 324] on div "Price   * EGP 15 Price *" at bounding box center [501, 333] width 402 height 46
type input "20"
click at [300, 705] on button "Update" at bounding box center [450, 719] width 299 height 28
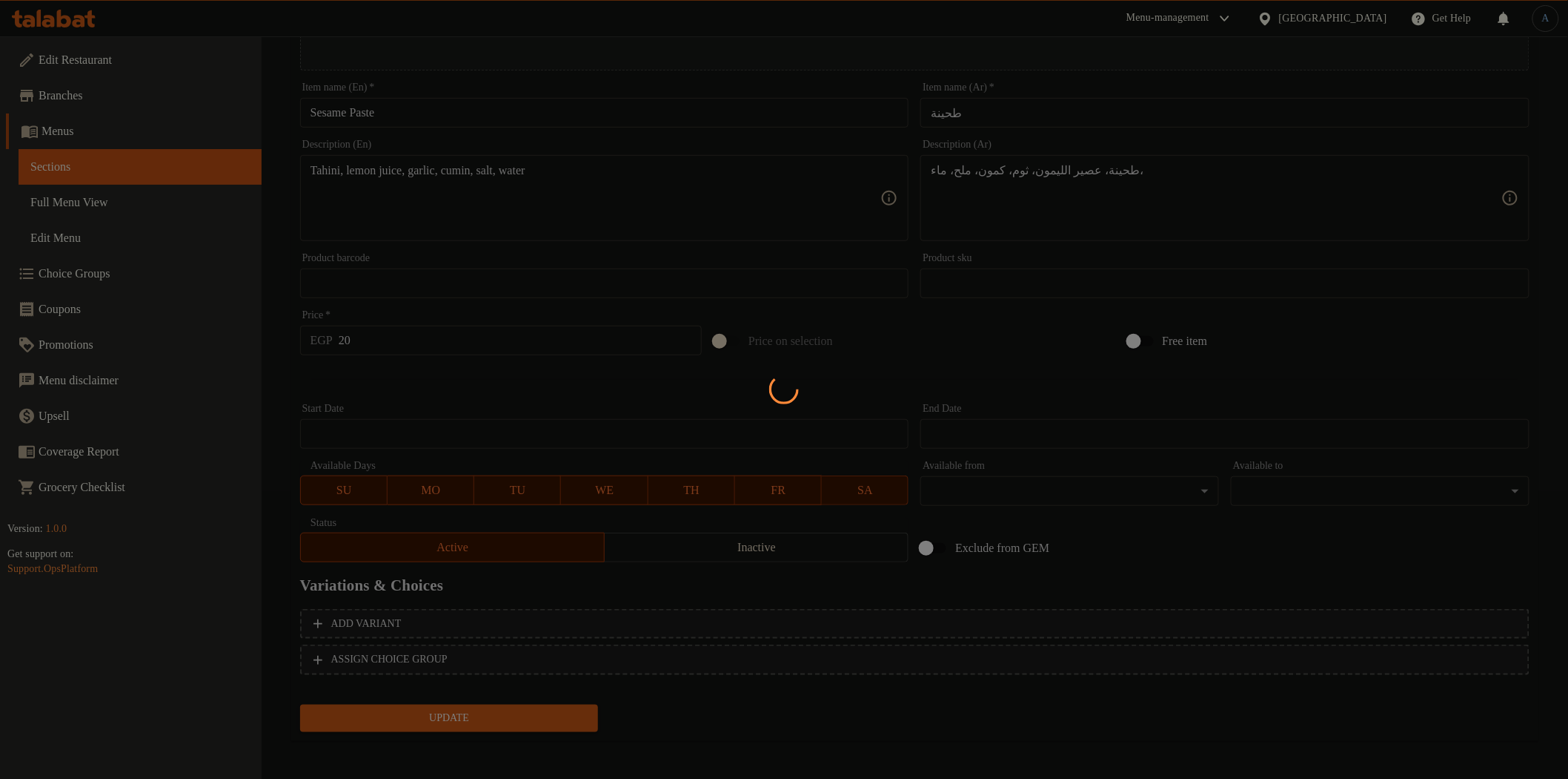
click at [554, 390] on div at bounding box center [784, 390] width 1568 height 779
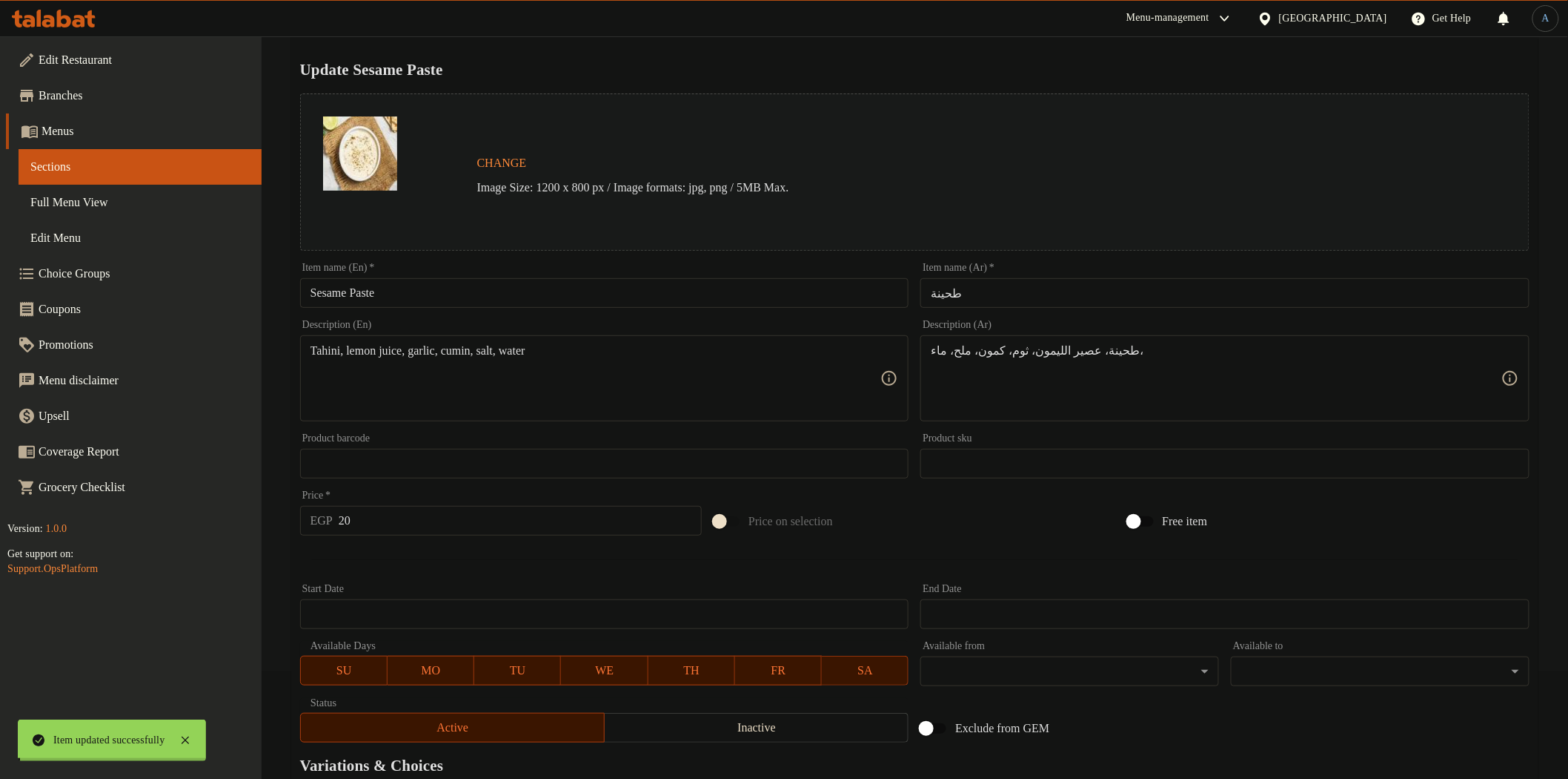
scroll to position [0, 0]
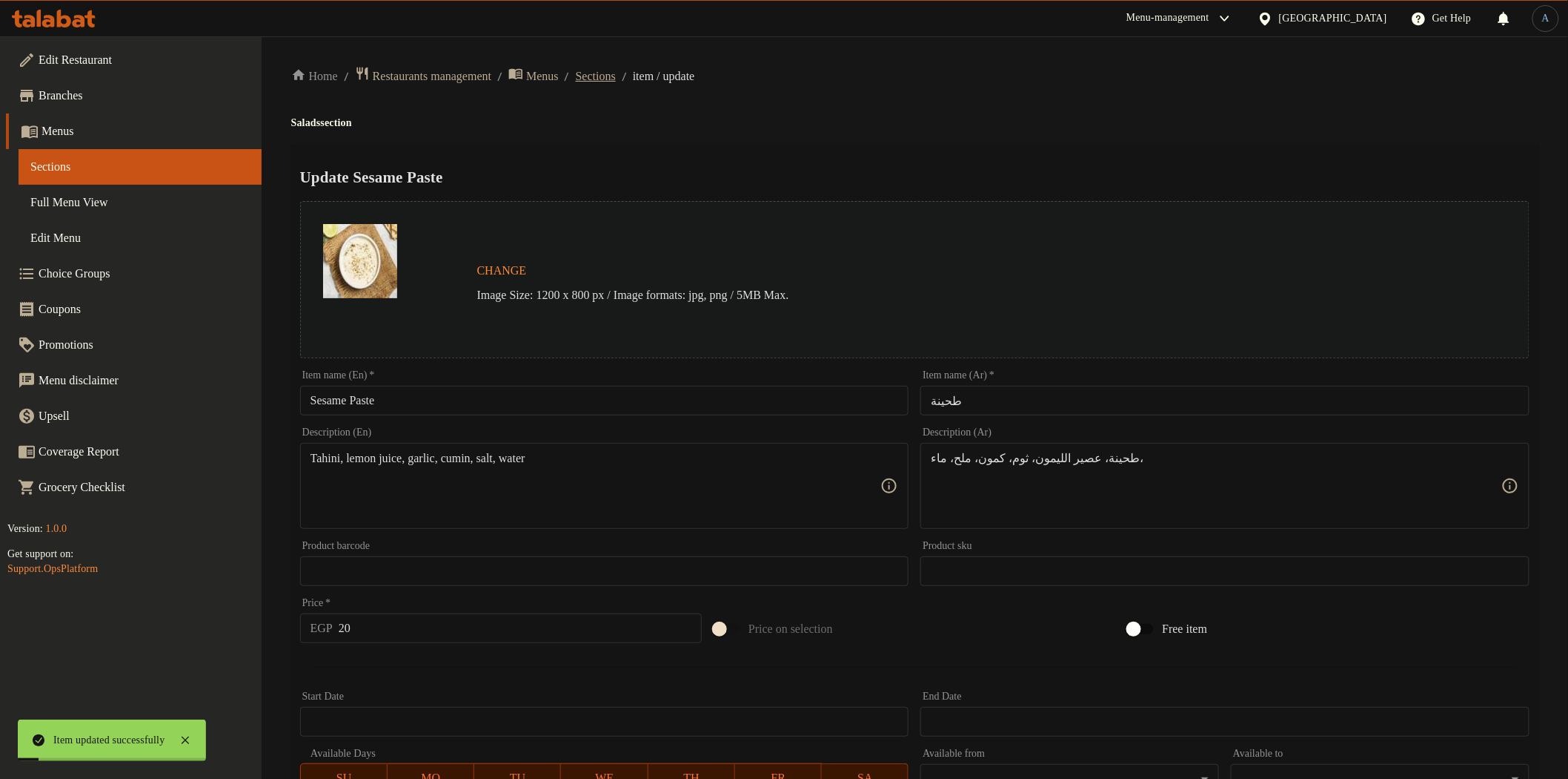
click at [616, 75] on span "Sections" at bounding box center [595, 76] width 40 height 18
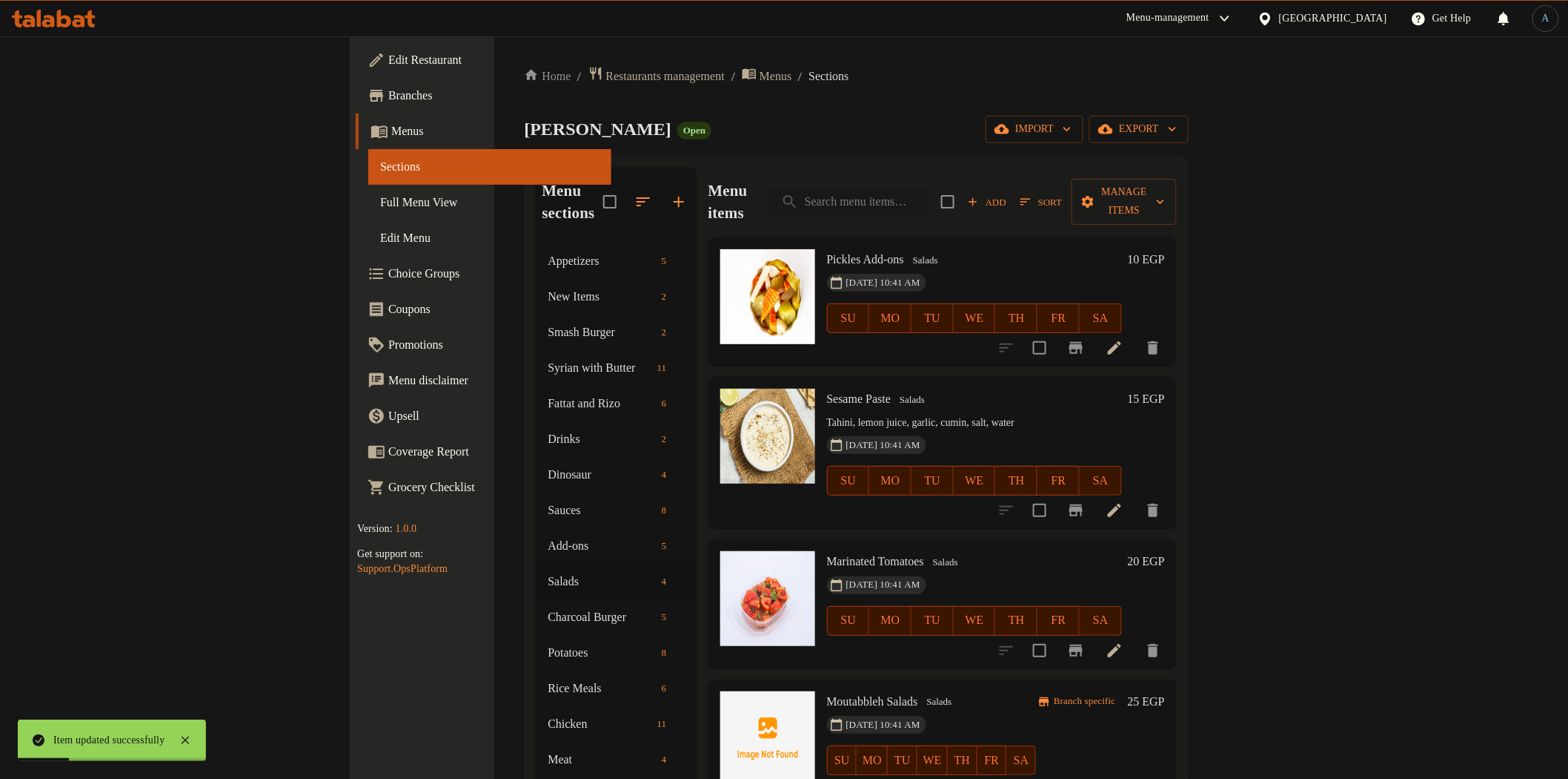
click at [929, 189] on input "search" at bounding box center [850, 202] width 160 height 26
paste input "كولسلو"
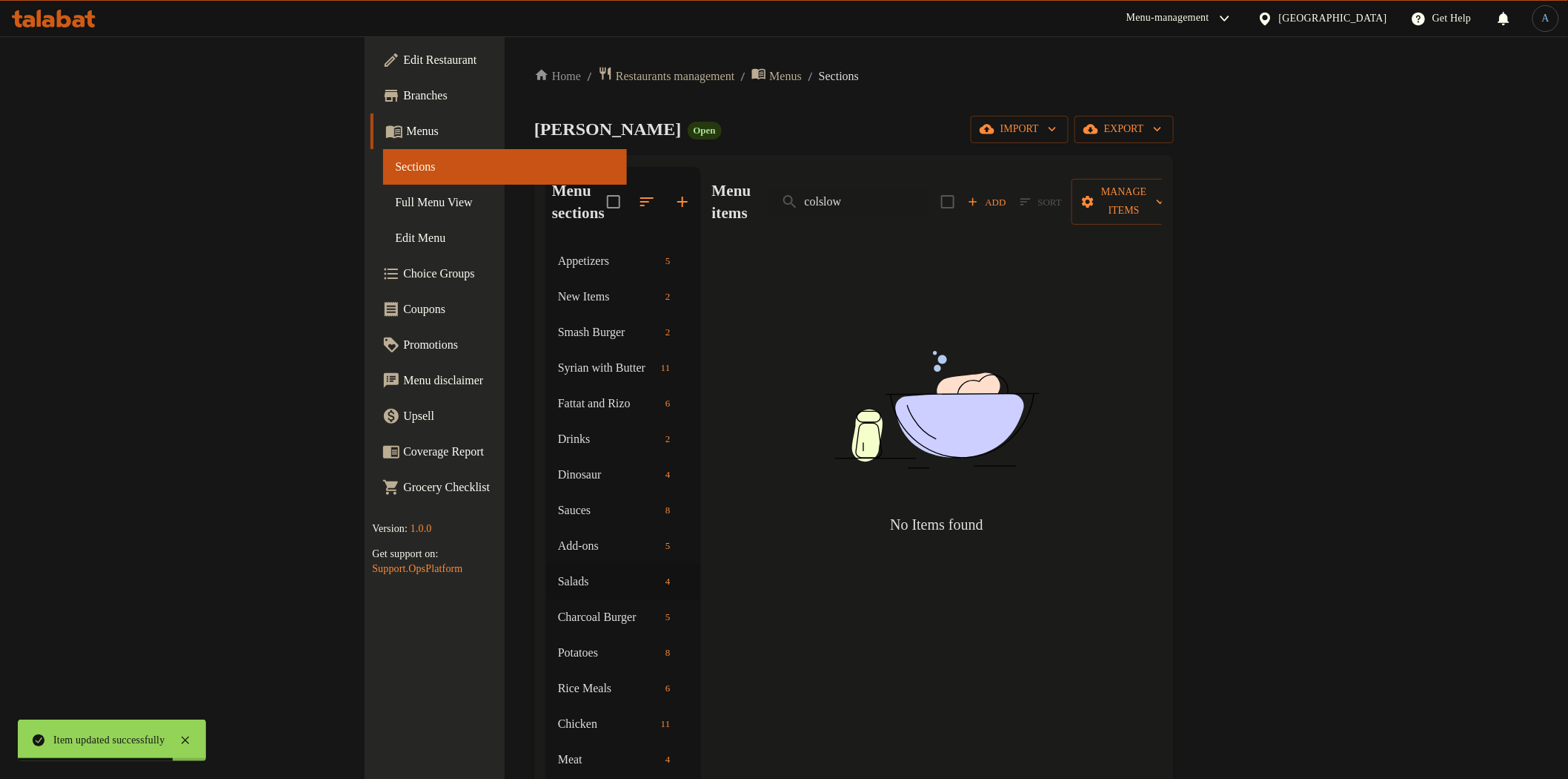
type input "colslow"
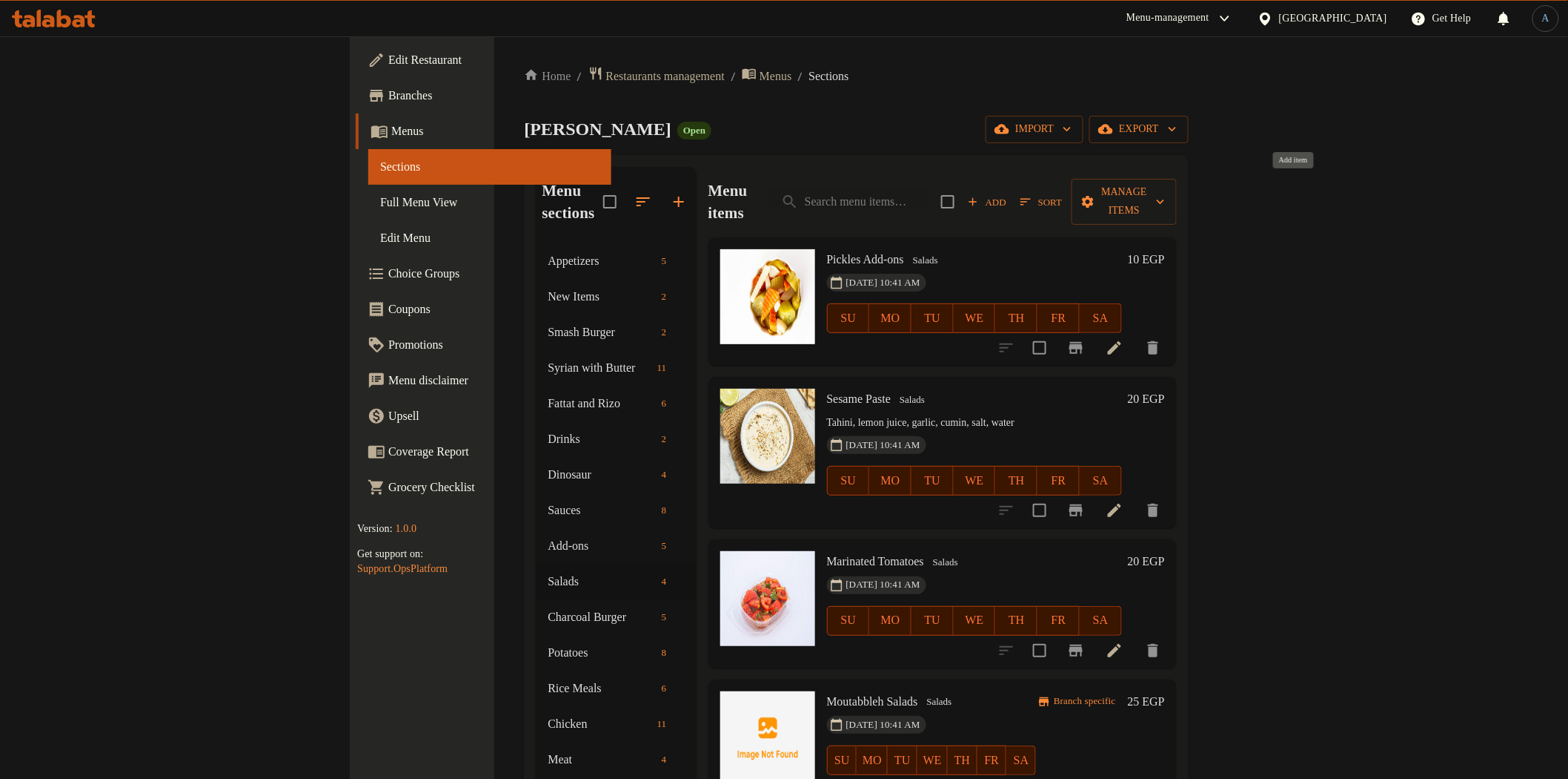
click at [1007, 193] on span "Add" at bounding box center [987, 201] width 40 height 17
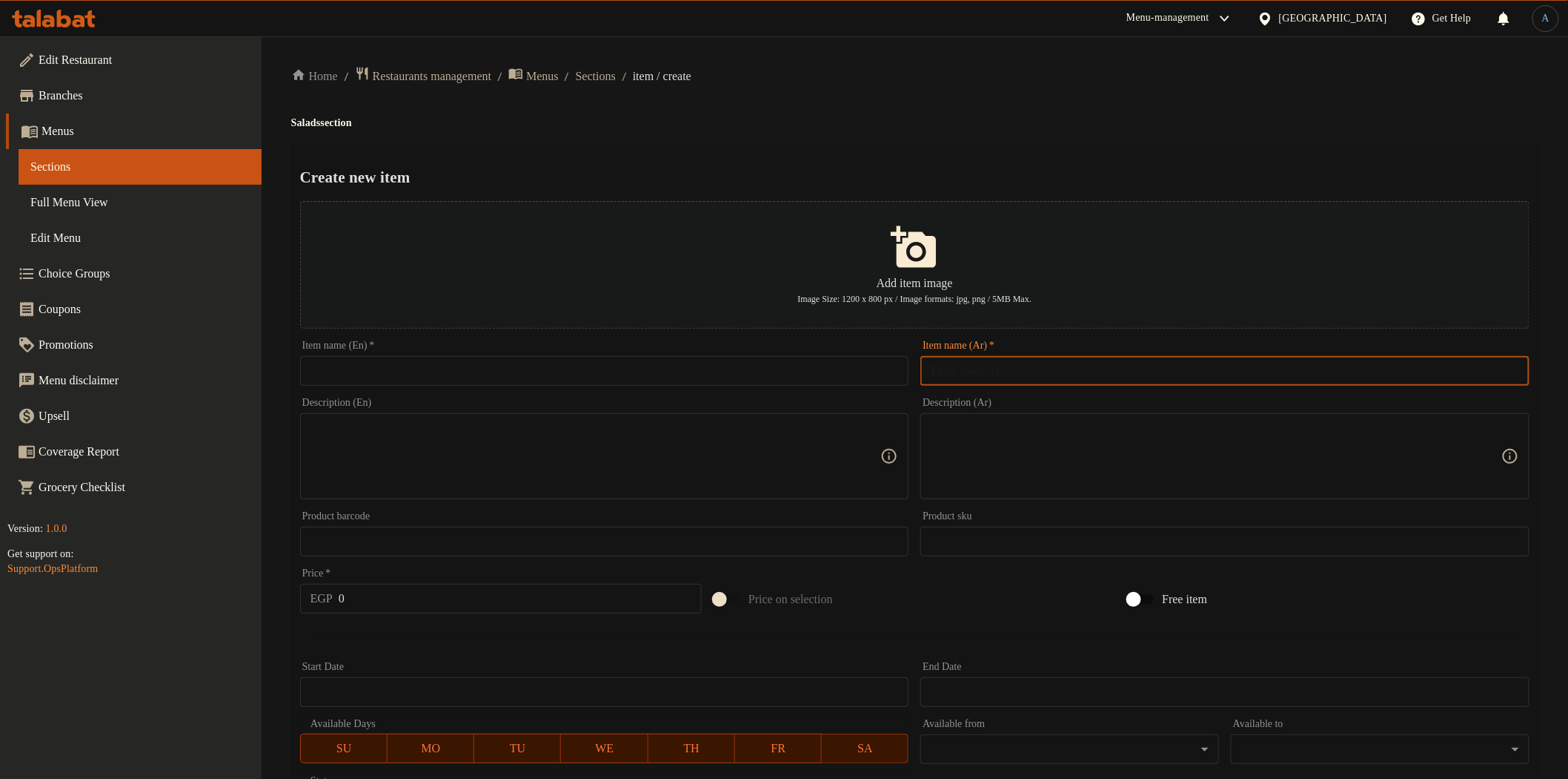
click at [986, 374] on input "text" at bounding box center [1224, 371] width 609 height 30
paste input "كولسلو"
type input "كولسلو"
click at [699, 376] on input "text" at bounding box center [604, 371] width 609 height 30
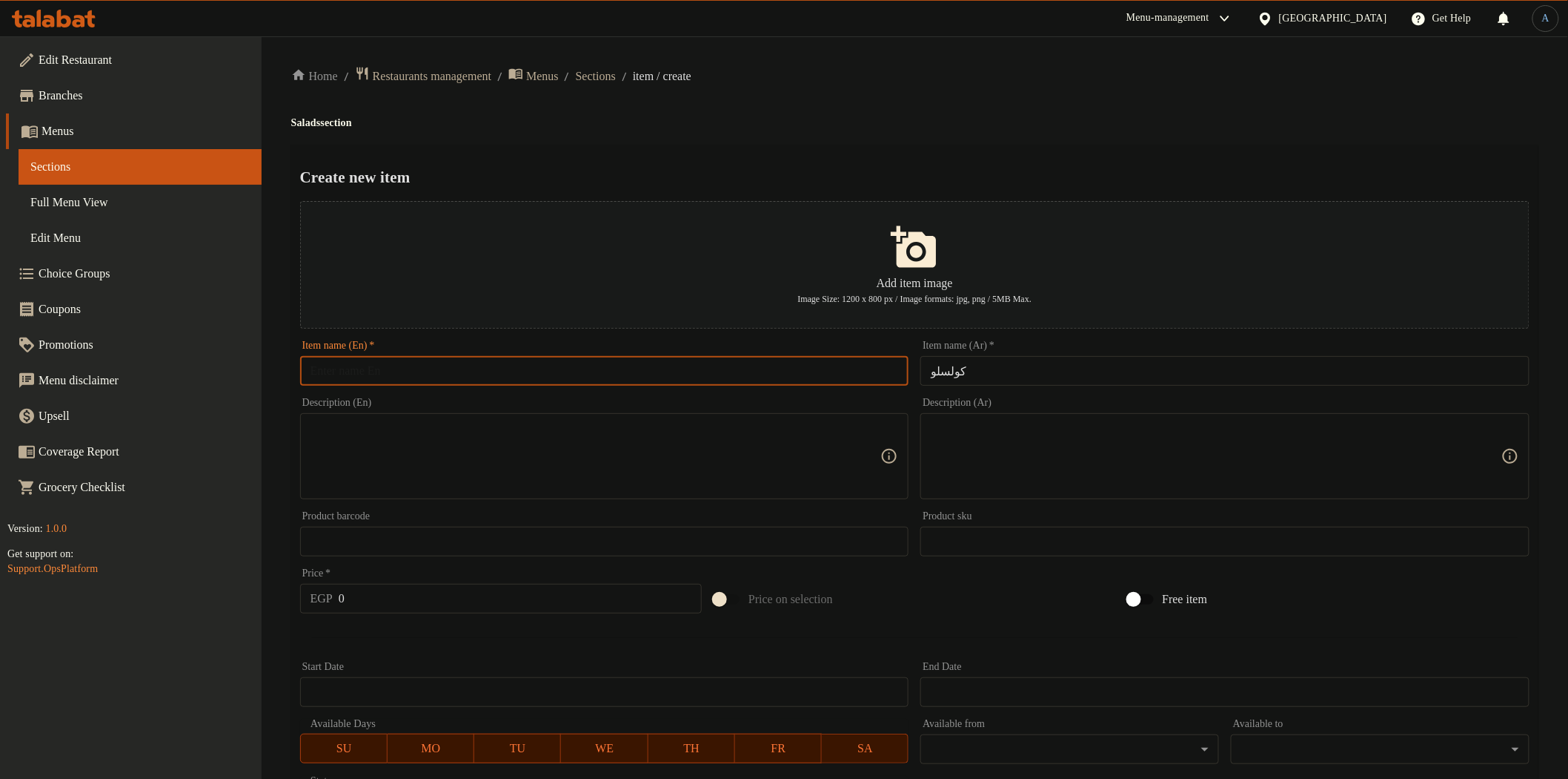
paste input "Coleslaw"
type input "Coleslaw"
click at [855, 140] on div "Home / Restaurants management / Menus / Sections / item / create Salads section…" at bounding box center [914, 538] width 1247 height 945
click at [433, 596] on input "0" at bounding box center [520, 599] width 364 height 30
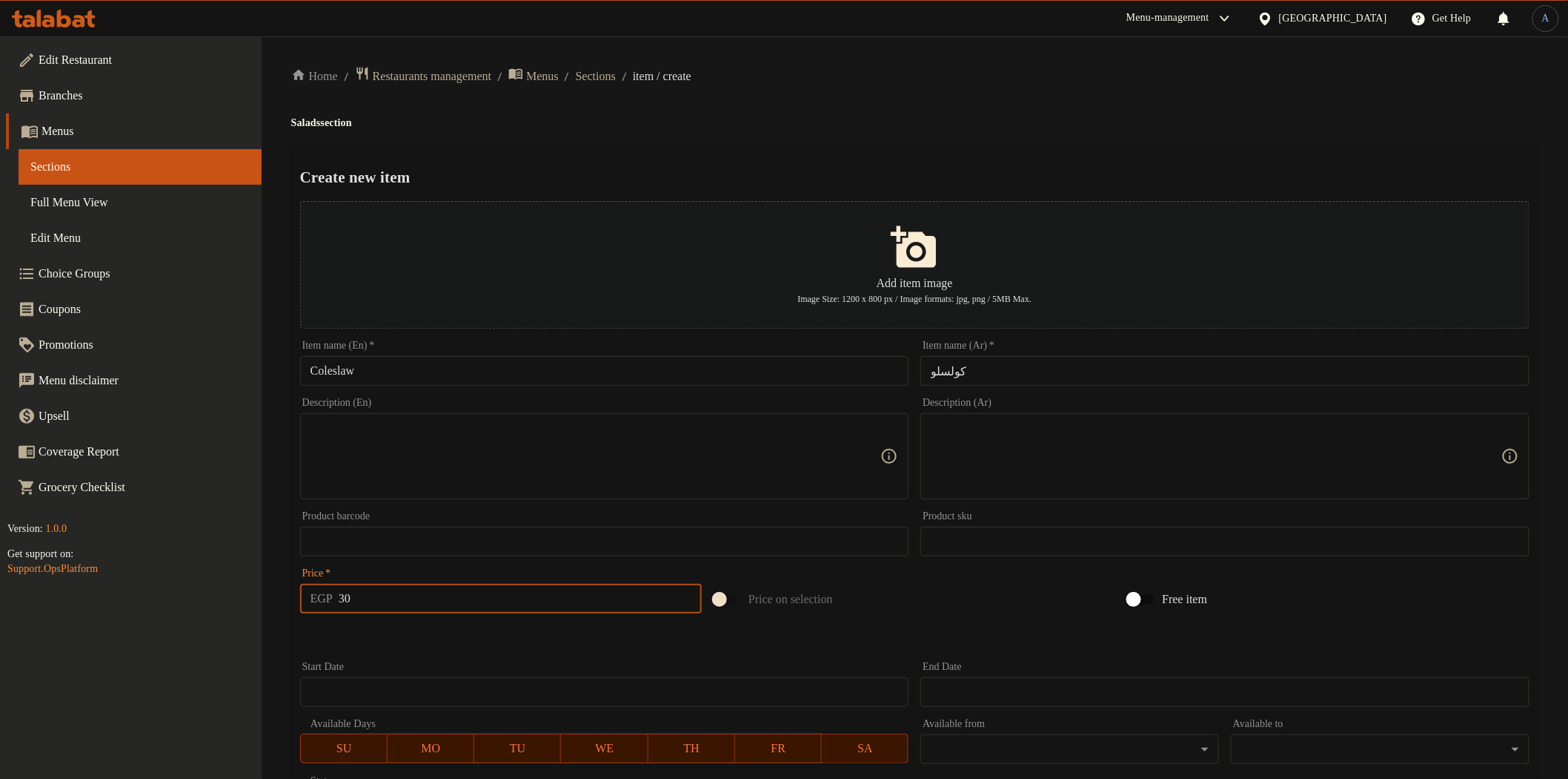
type input "30"
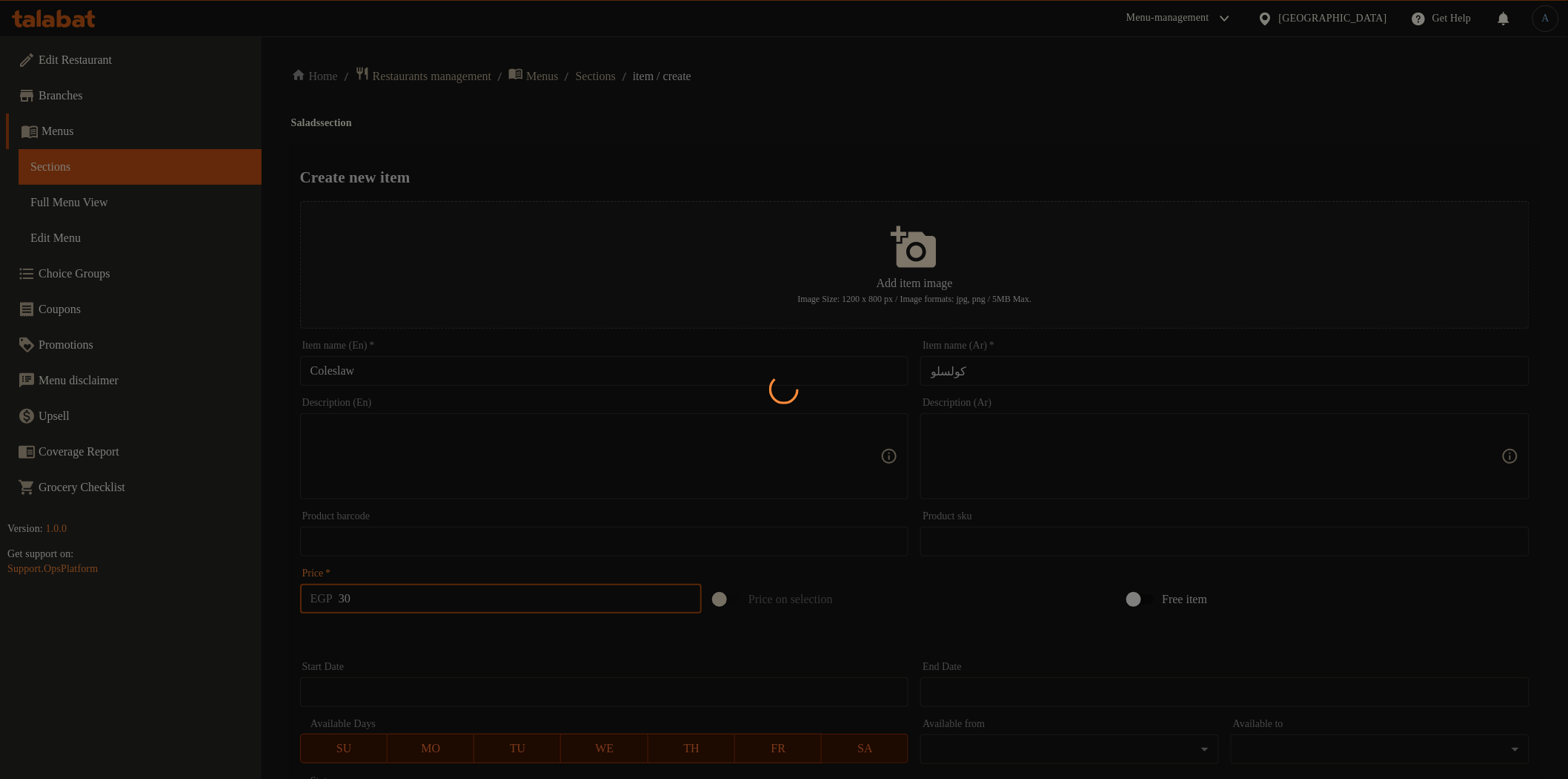
type input "0"
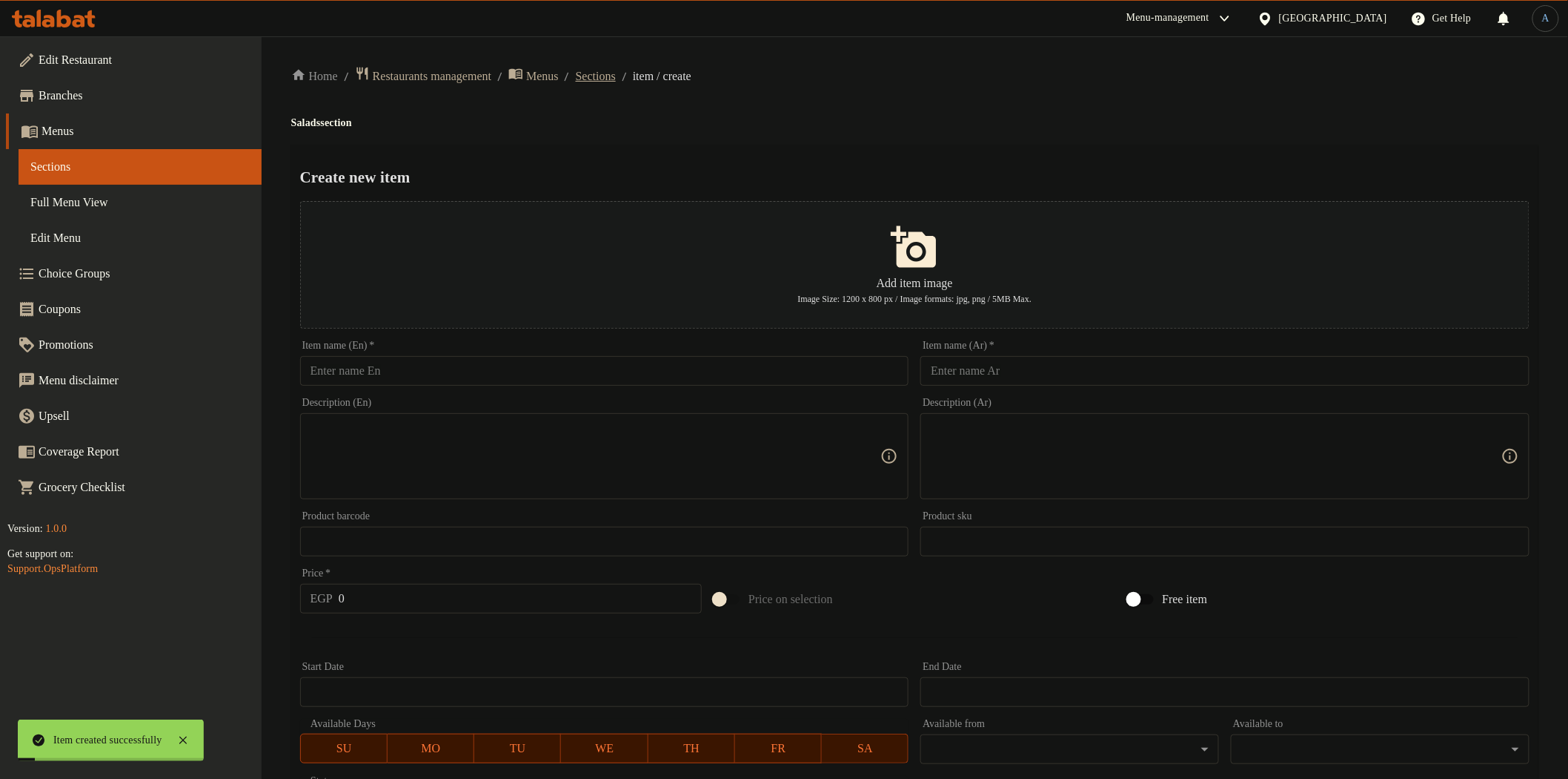
click at [616, 72] on span "Sections" at bounding box center [595, 76] width 40 height 18
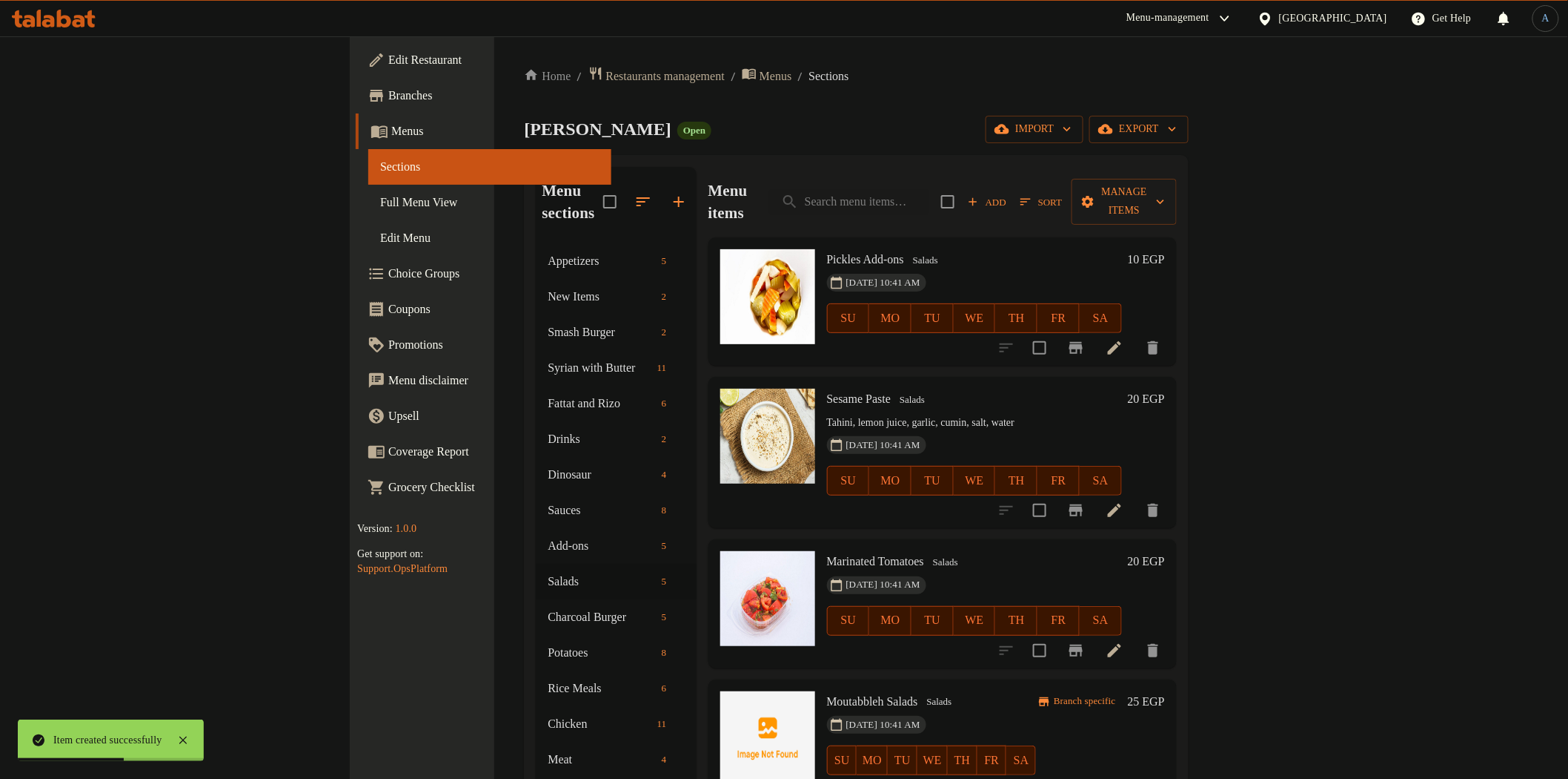
click at [1165, 249] on h6 "10 EGP" at bounding box center [1146, 259] width 37 height 21
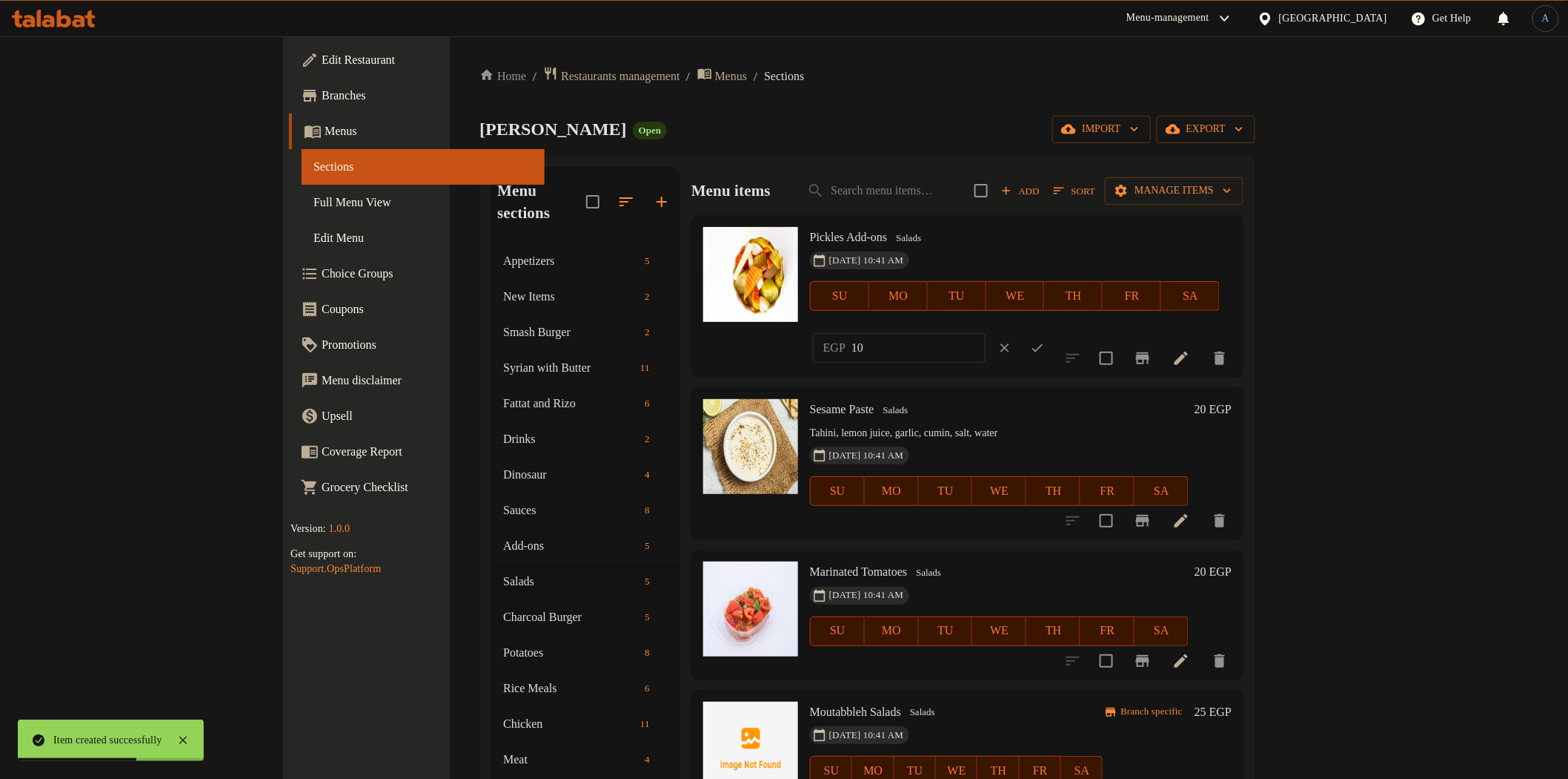
click at [986, 333] on input "10" at bounding box center [918, 348] width 134 height 30
type input "15"
click at [1045, 340] on icon "ok" at bounding box center [1037, 347] width 15 height 15
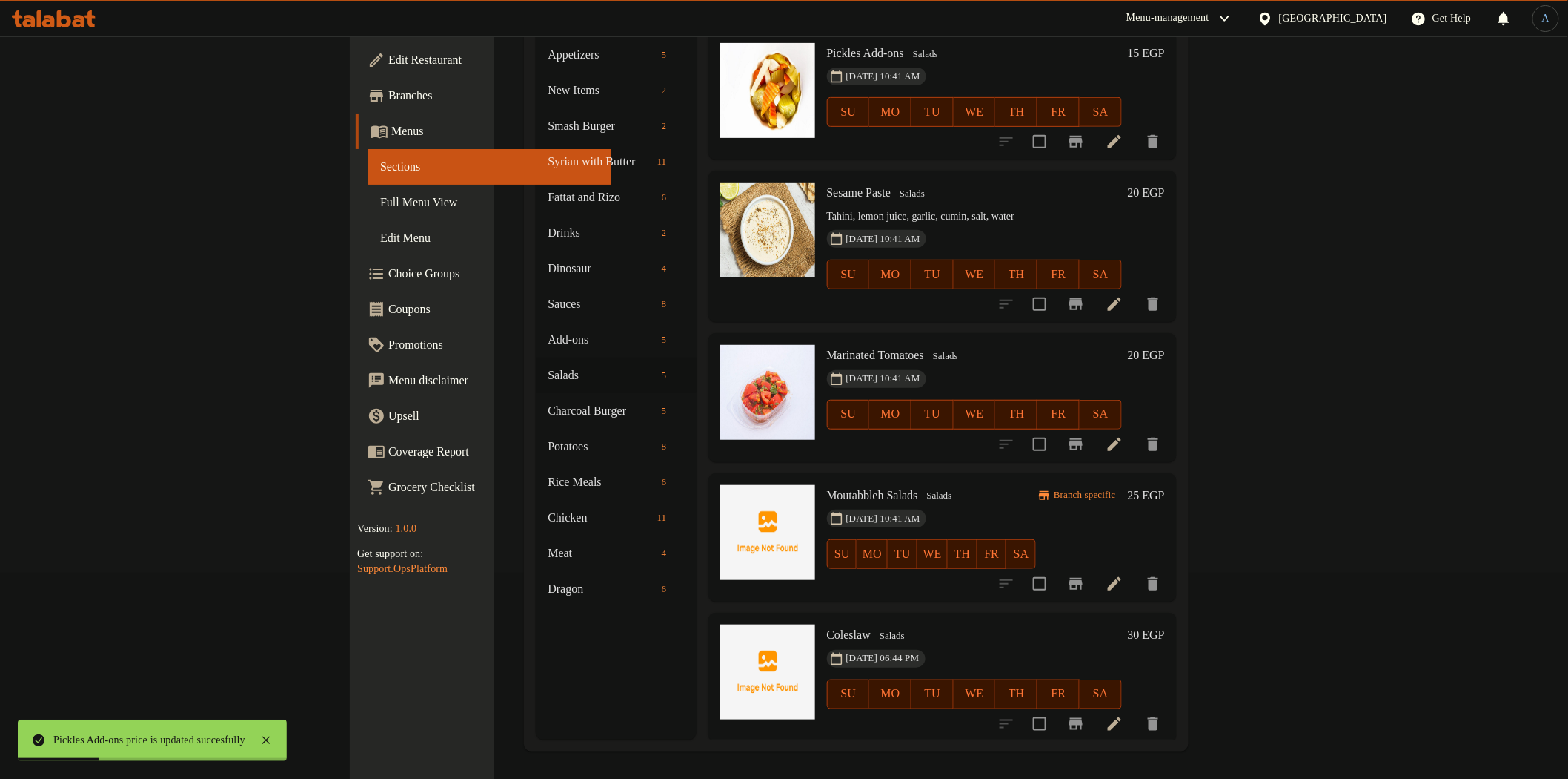
scroll to position [208, 0]
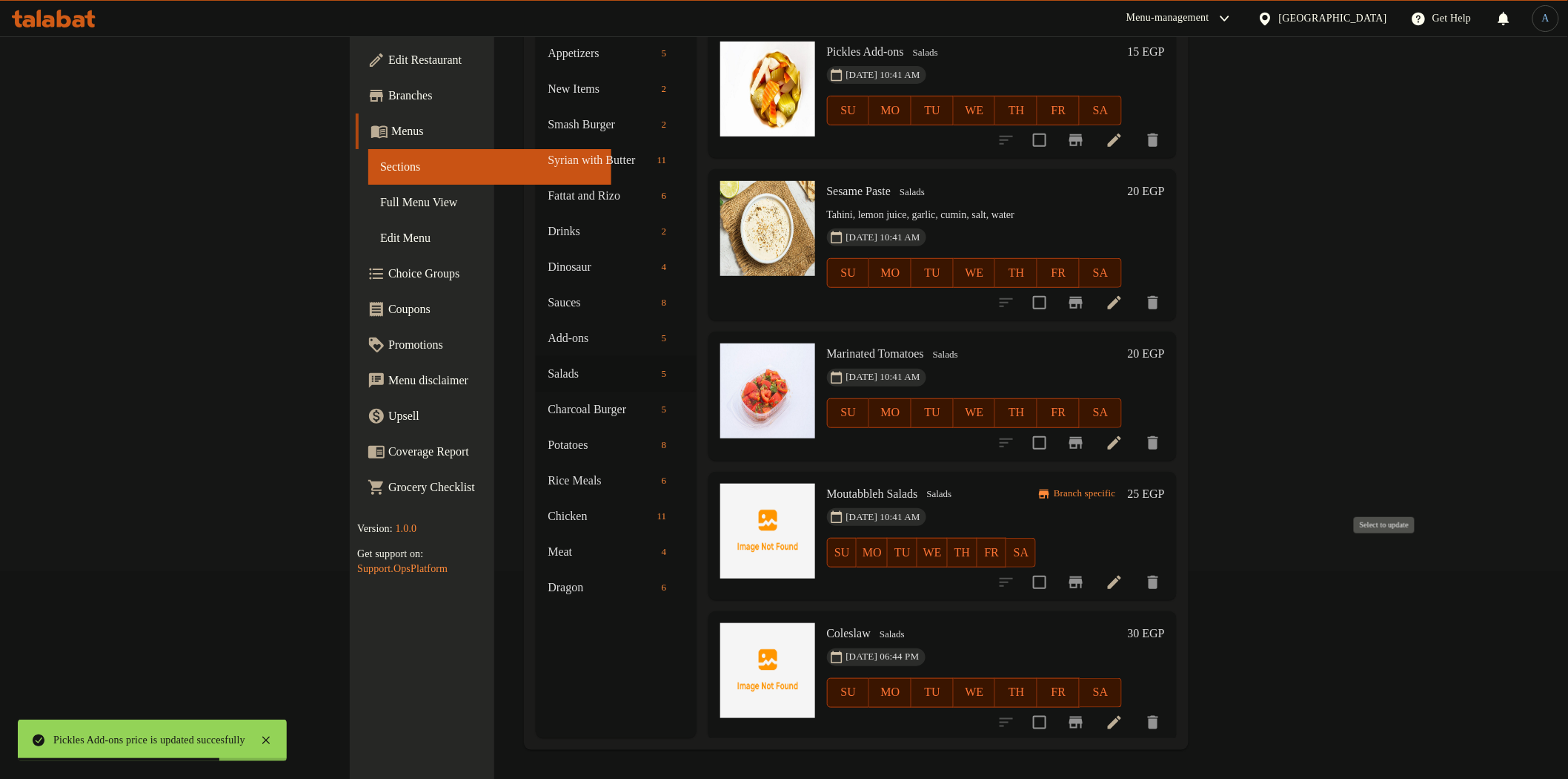
click at [1056, 567] on input "checkbox" at bounding box center [1039, 582] width 31 height 31
checkbox input "true"
click at [1123, 573] on icon at bounding box center [1114, 582] width 18 height 18
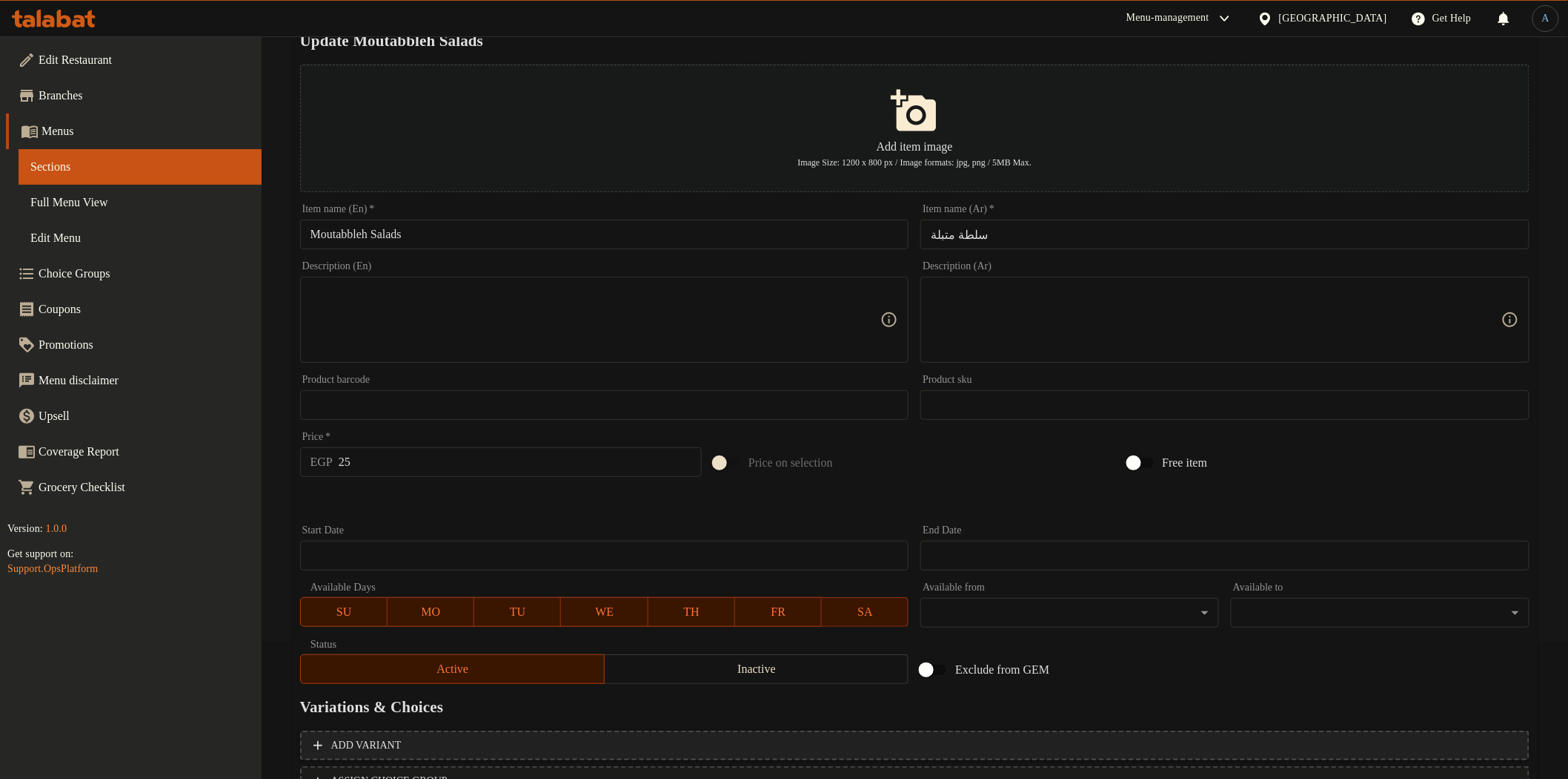
scroll to position [258, 0]
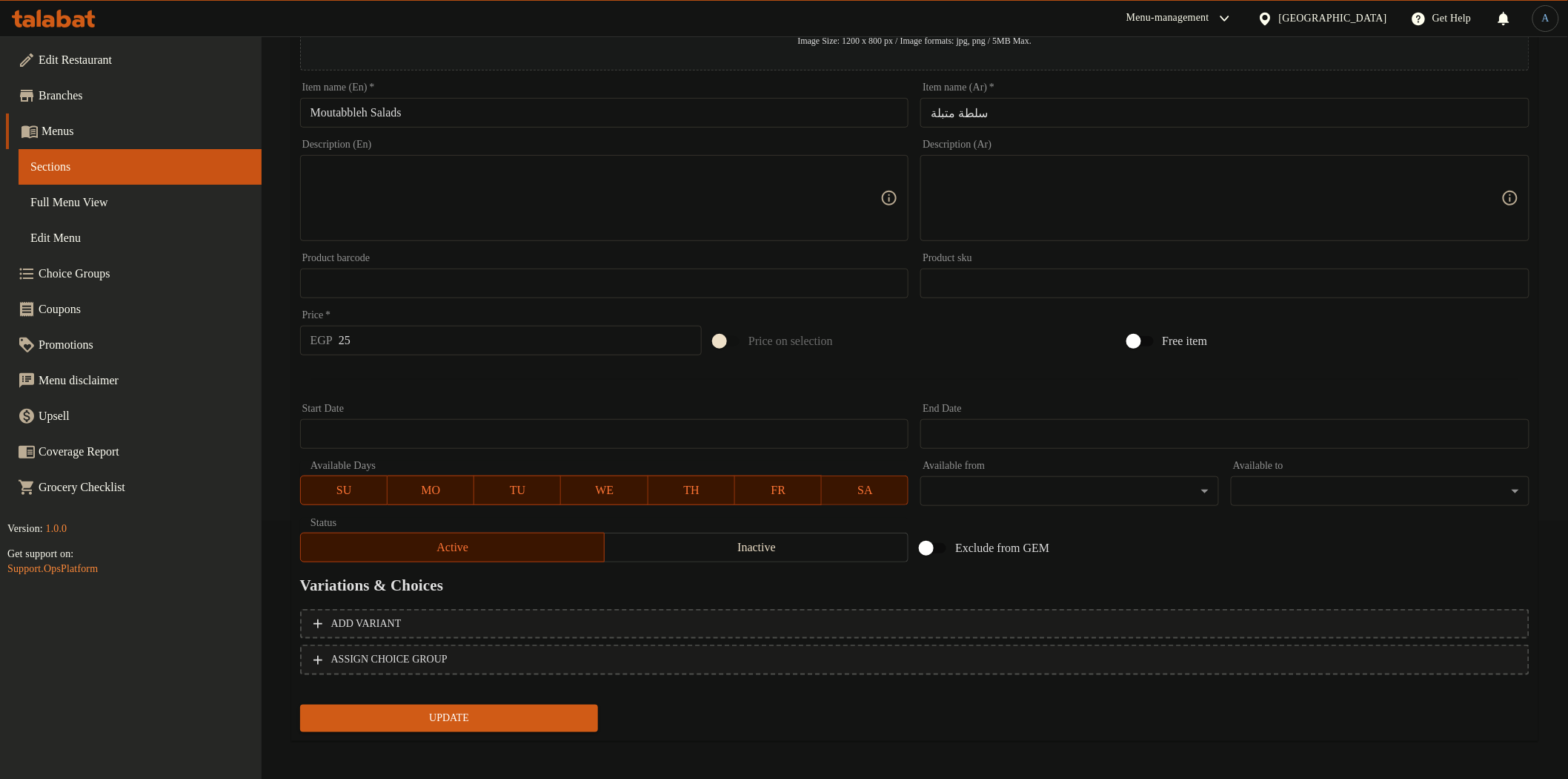
click at [650, 543] on span "Inactive" at bounding box center [757, 548] width 292 height 22
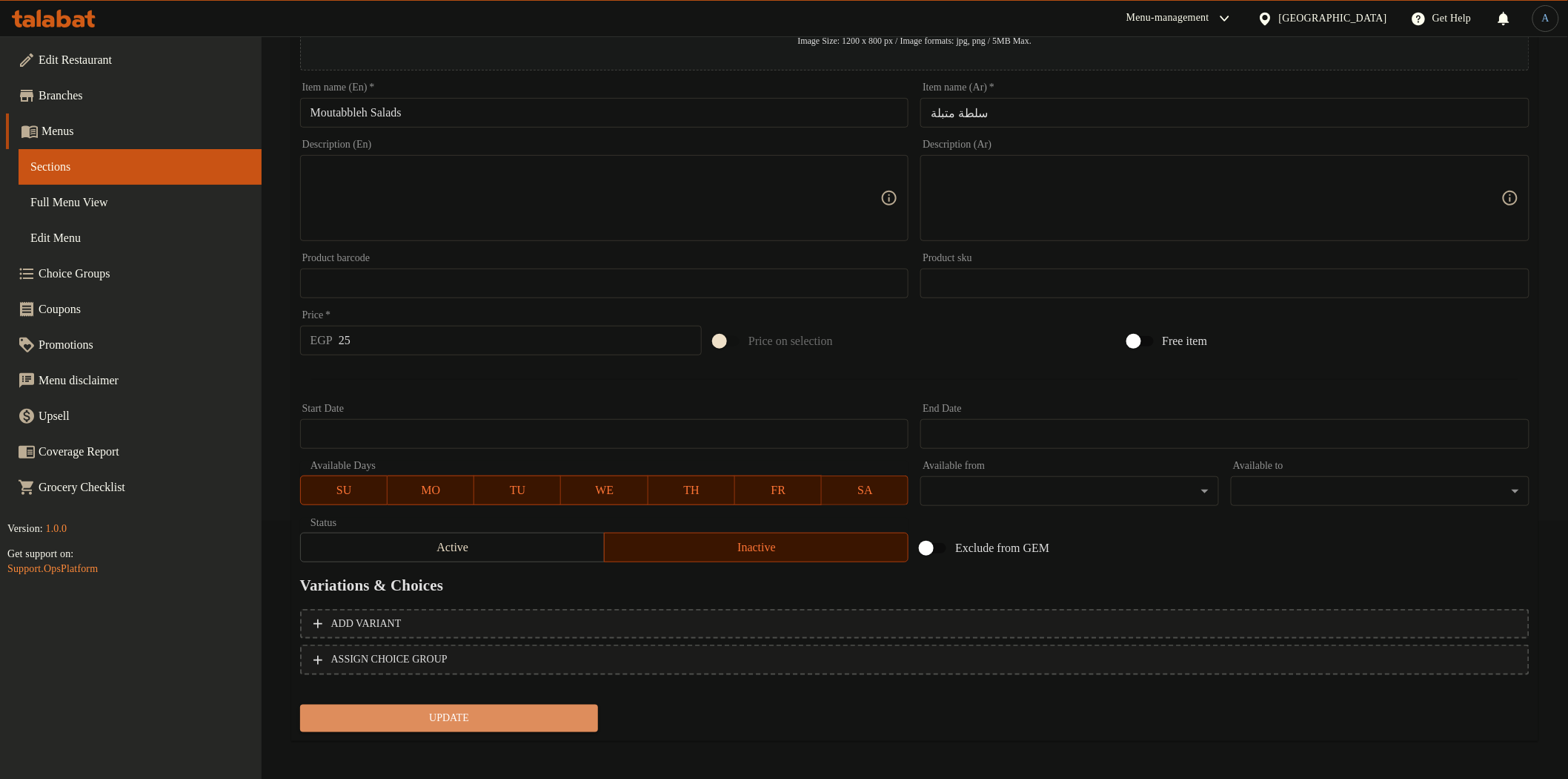
click at [543, 705] on button "Update" at bounding box center [450, 719] width 299 height 28
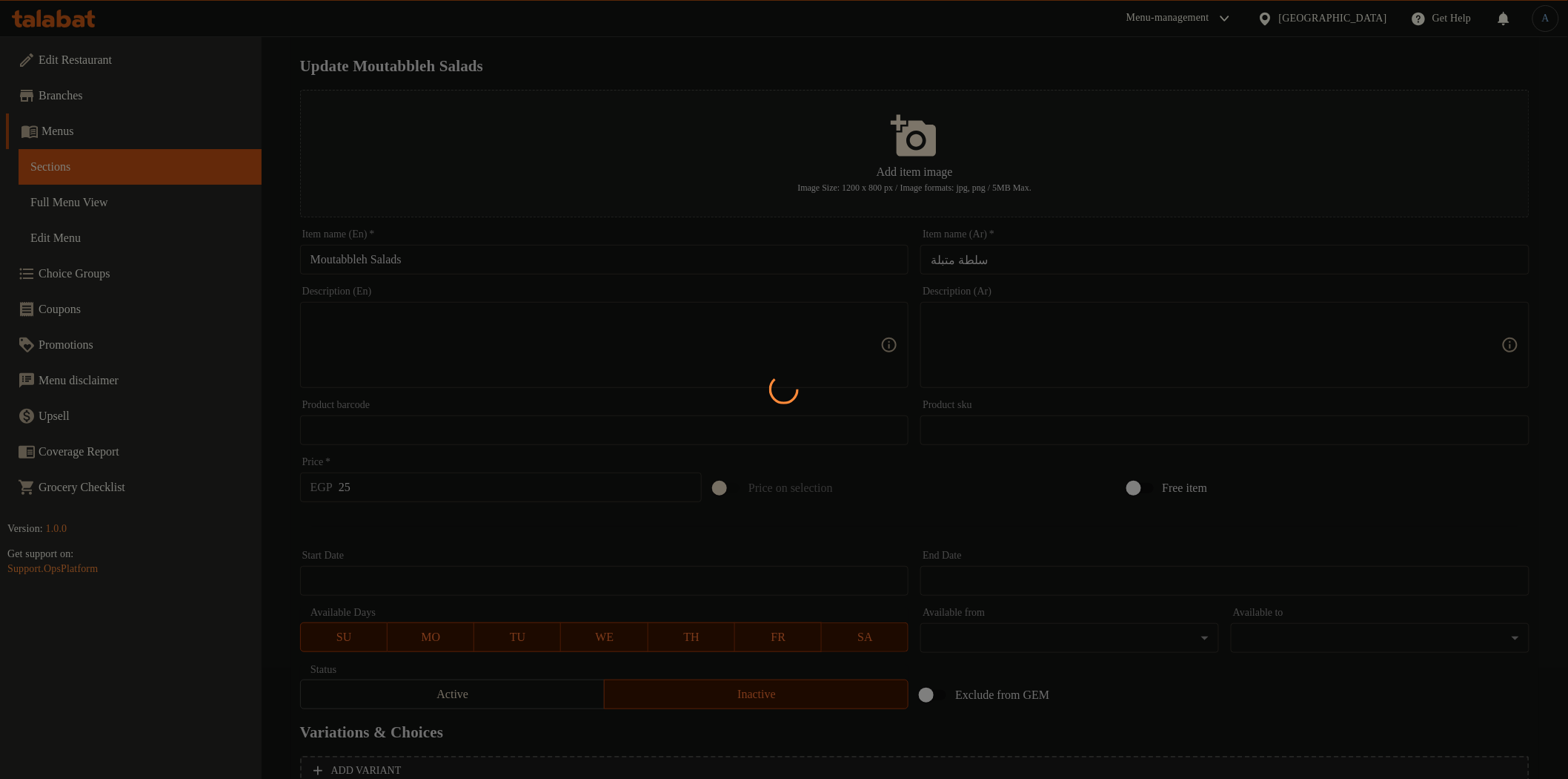
scroll to position [0, 0]
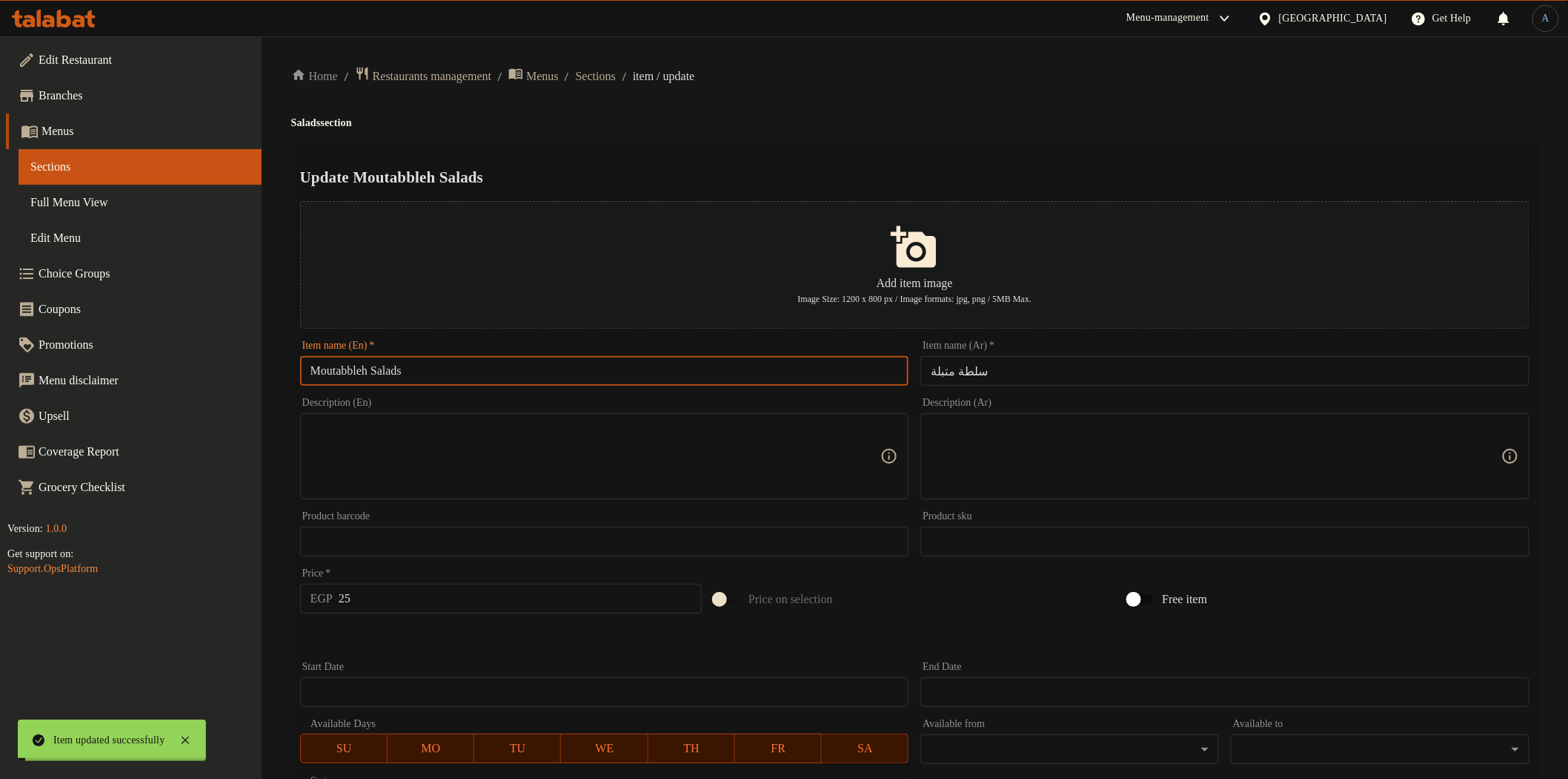
click at [475, 370] on input "Moutabbleh Salads" at bounding box center [604, 371] width 609 height 30
click at [604, 74] on span "Sections" at bounding box center [595, 76] width 40 height 18
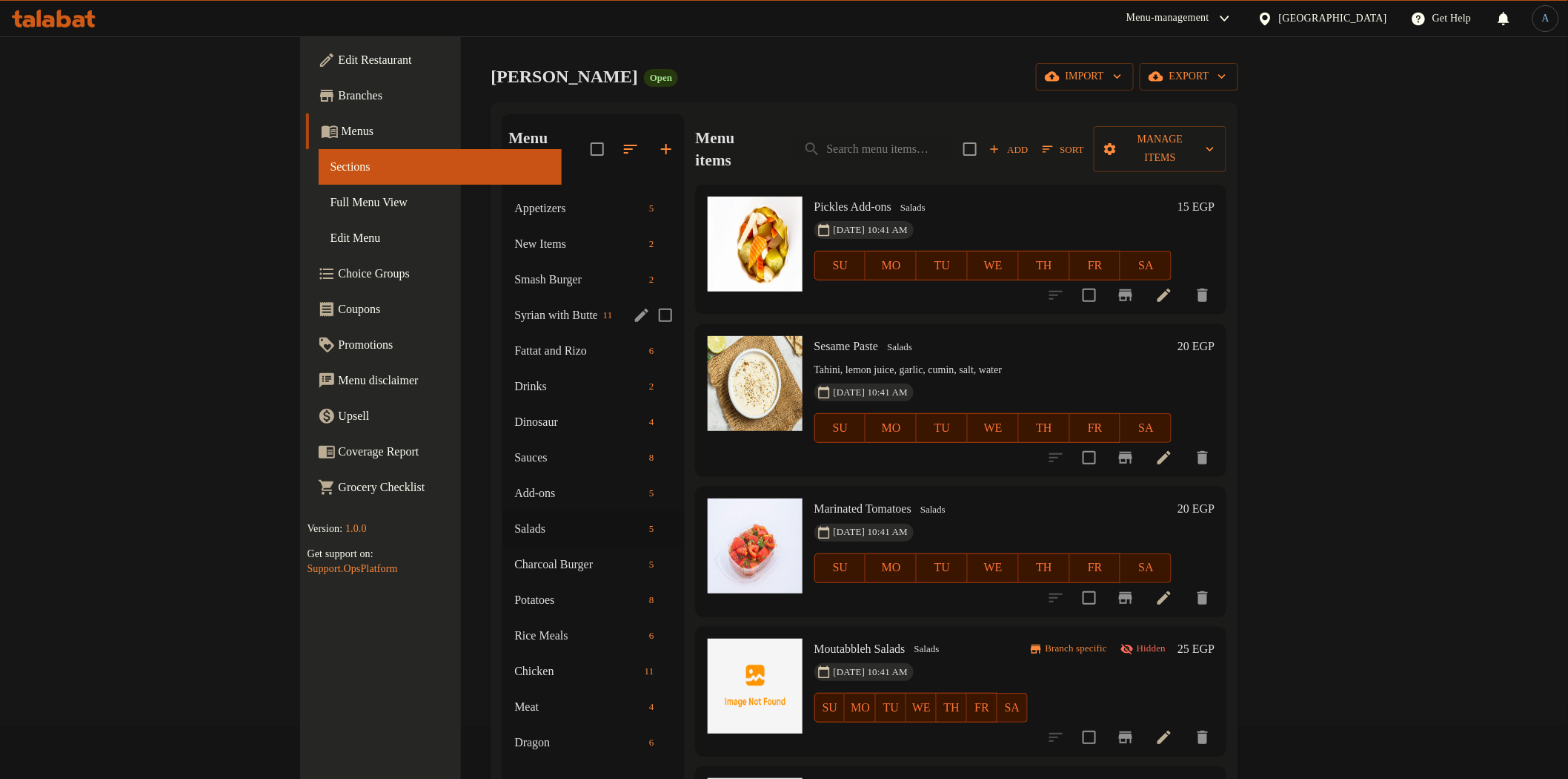
scroll to position [82, 0]
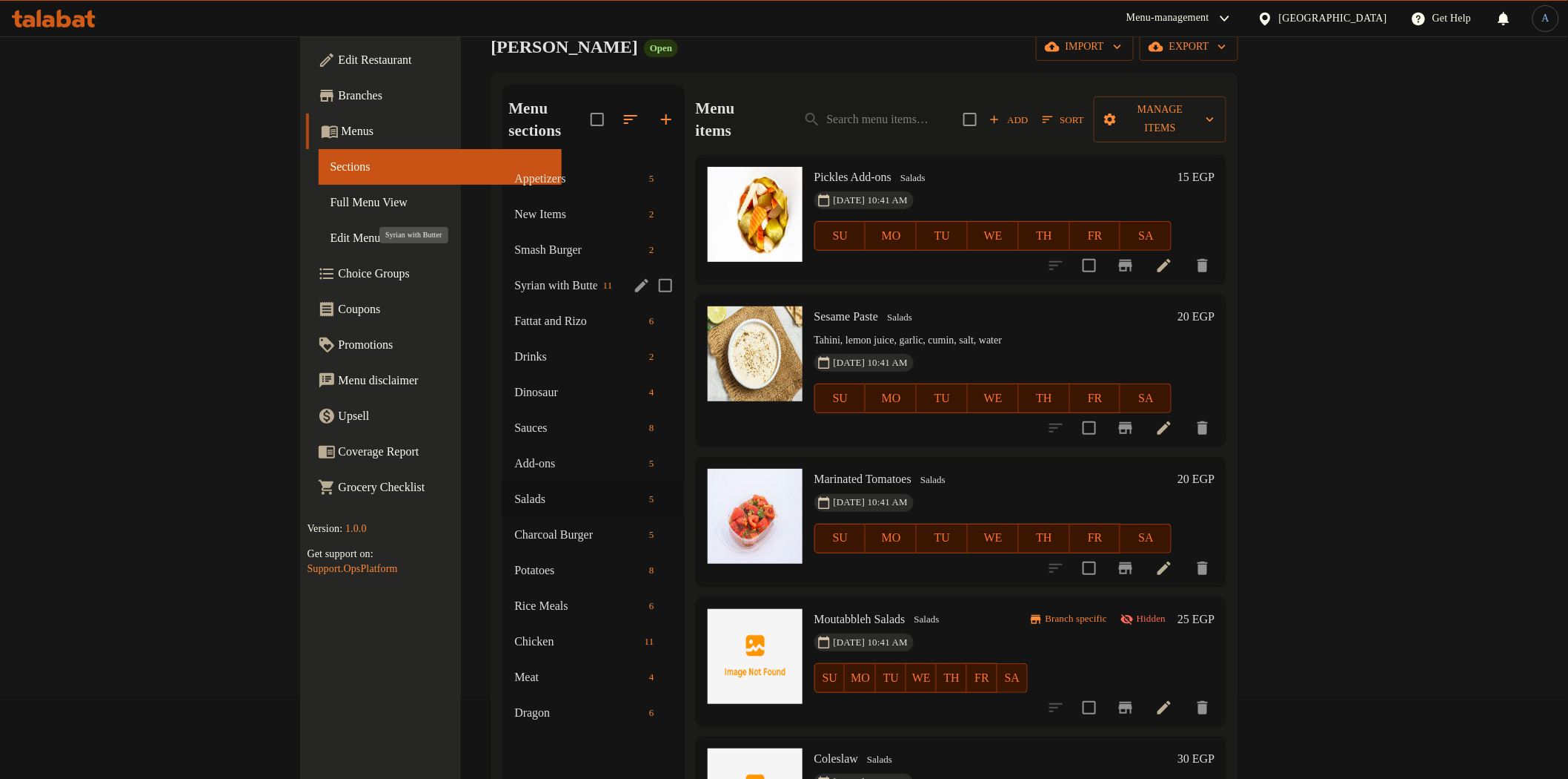
click at [514, 277] on span "Syrian with Butter" at bounding box center [555, 285] width 82 height 18
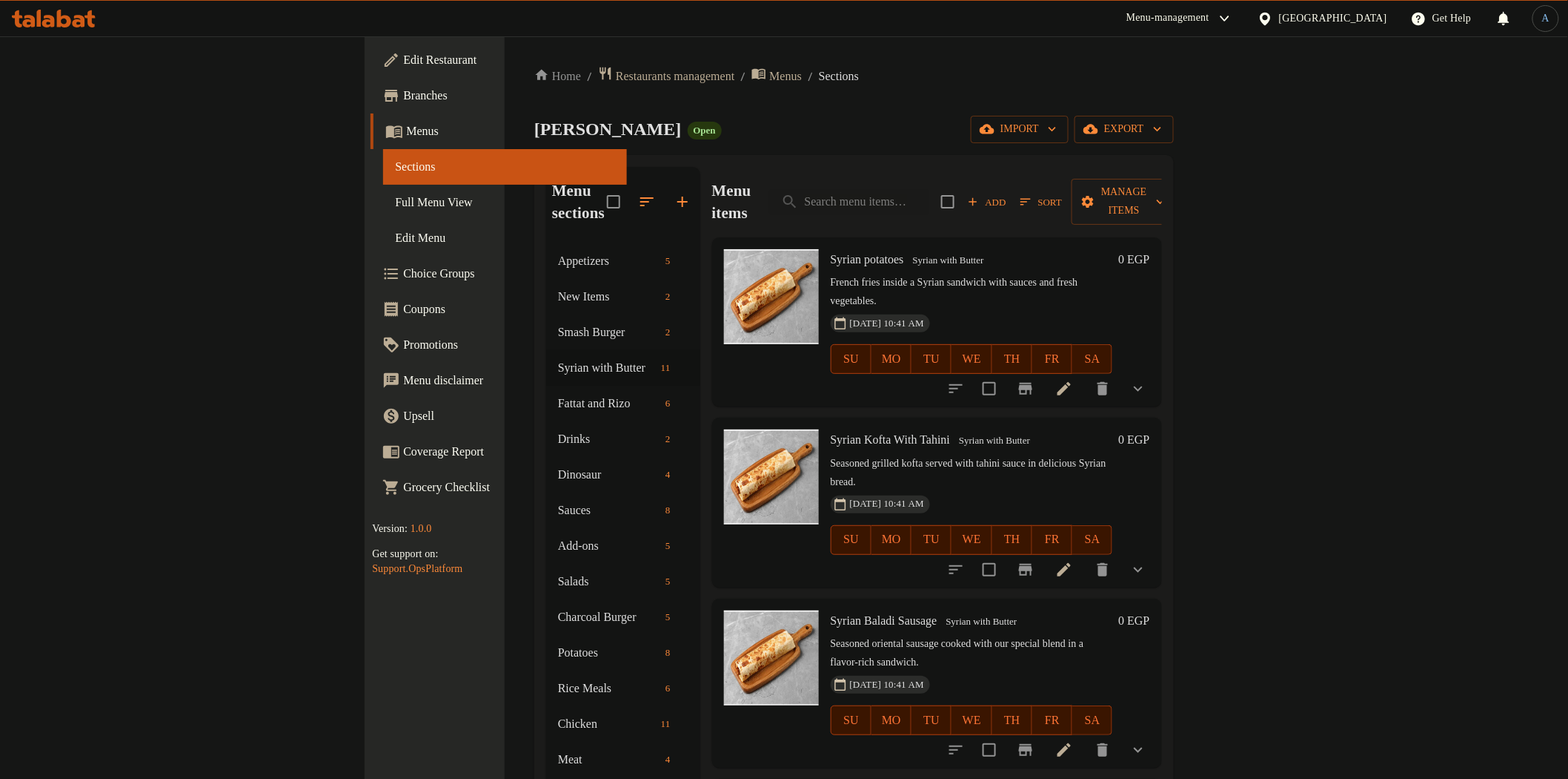
click at [1132, 136] on div "Andy Open import export" at bounding box center [854, 130] width 640 height 28
click at [1147, 380] on icon "show more" at bounding box center [1138, 389] width 18 height 18
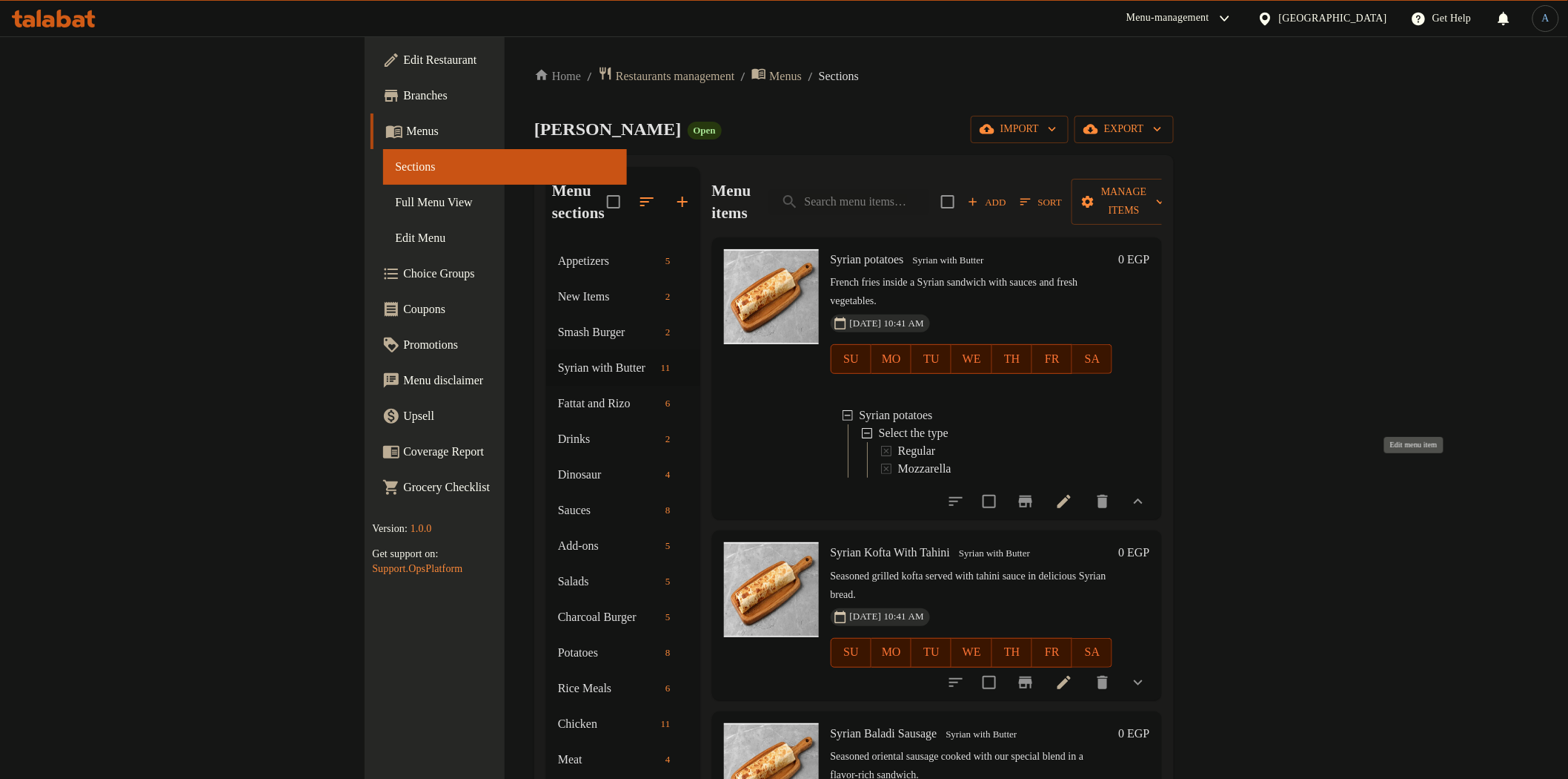
click at [1073, 493] on icon at bounding box center [1065, 501] width 18 height 18
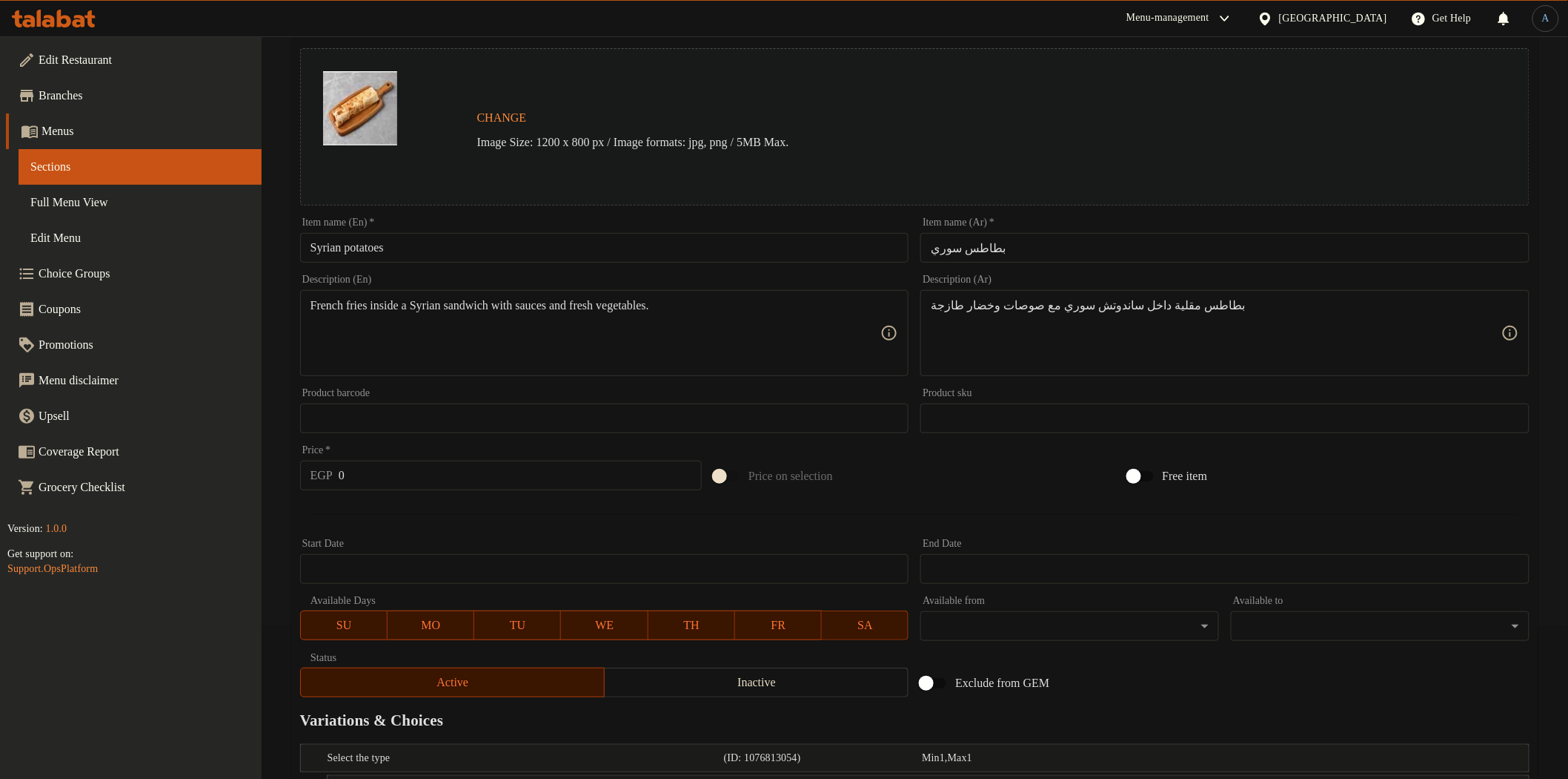
scroll to position [323, 0]
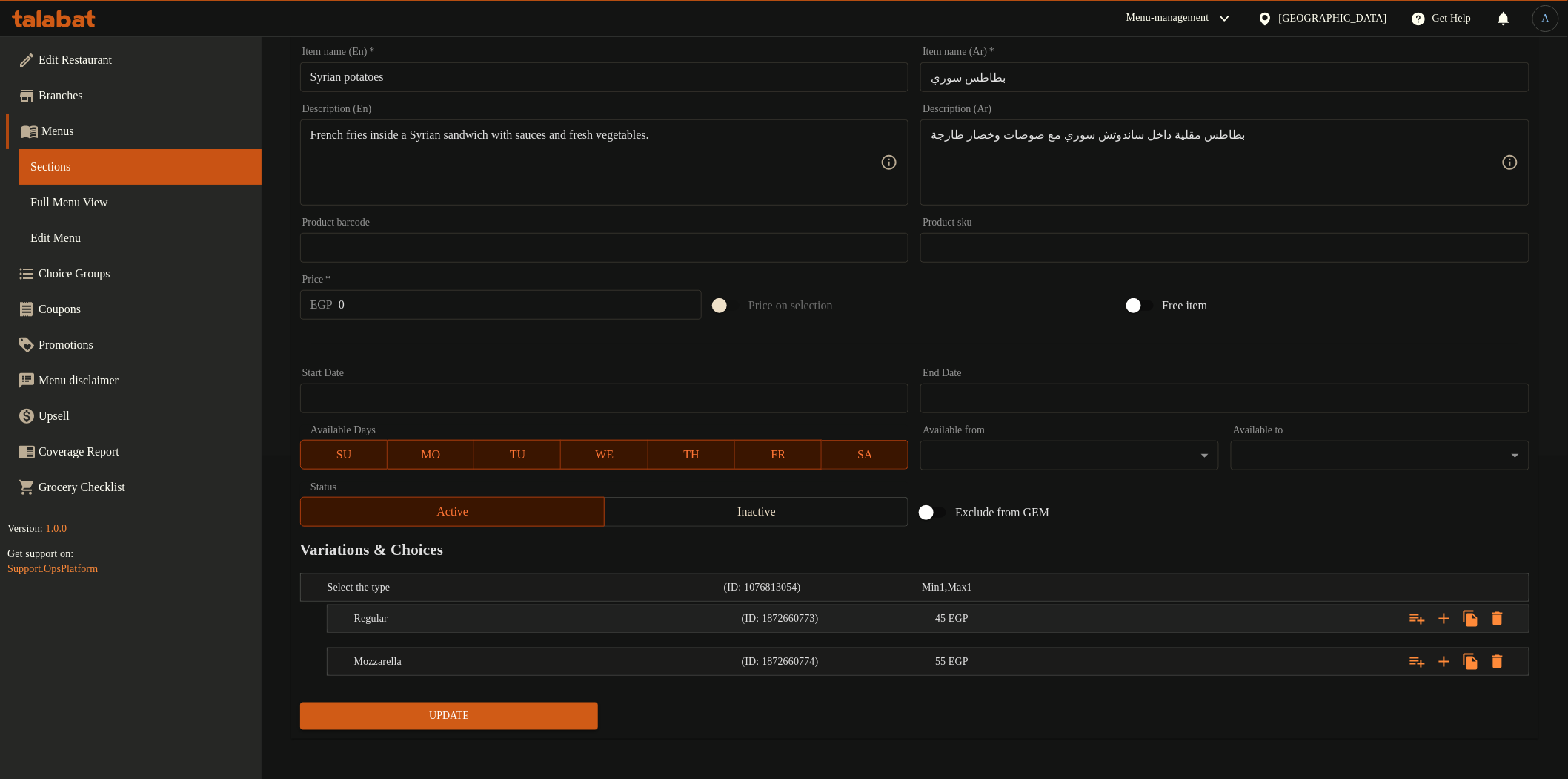
click at [985, 617] on div "45 EGP" at bounding box center [1029, 618] width 188 height 15
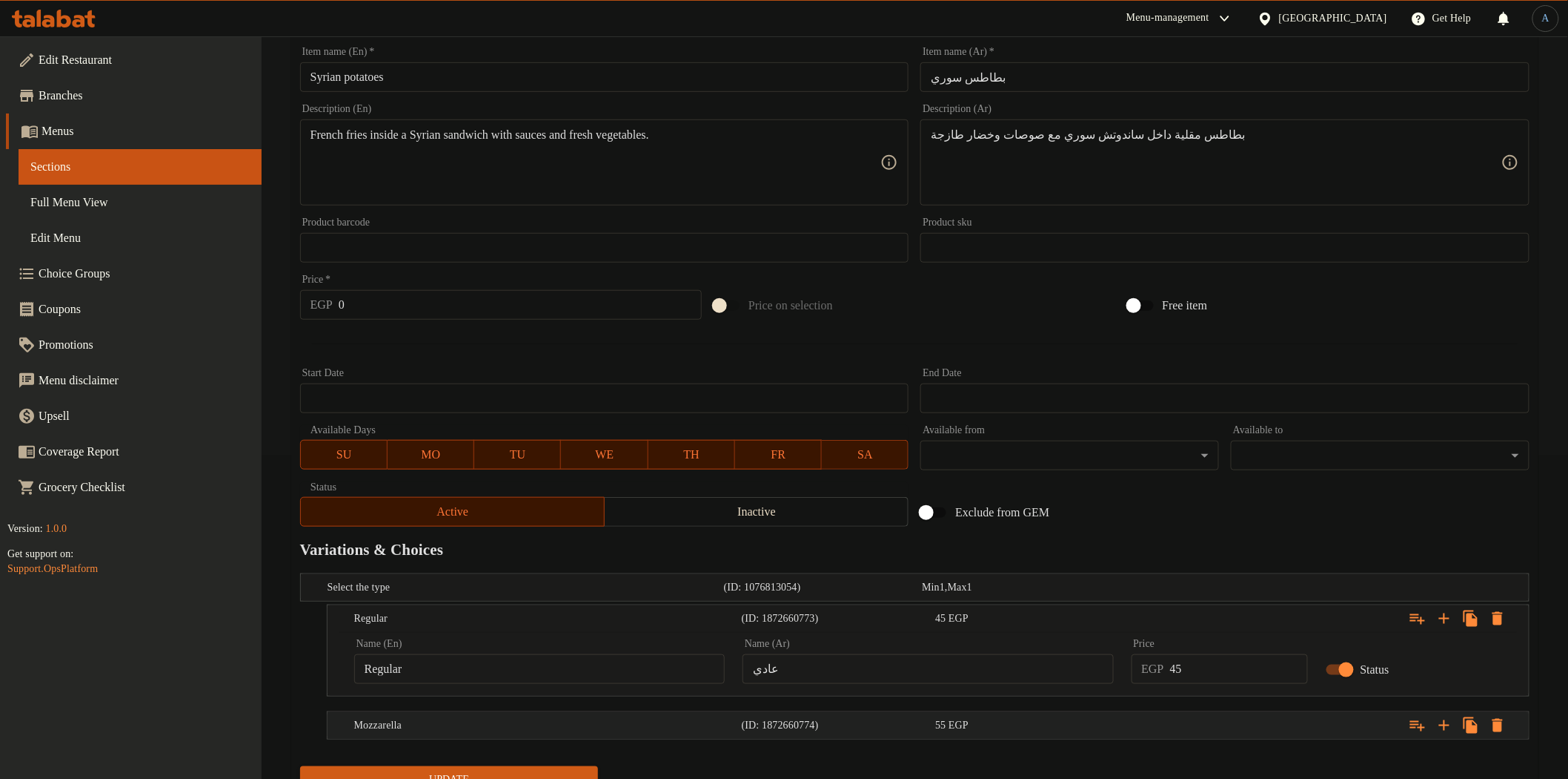
click at [1026, 715] on div "55 EGP" at bounding box center [1029, 724] width 194 height 21
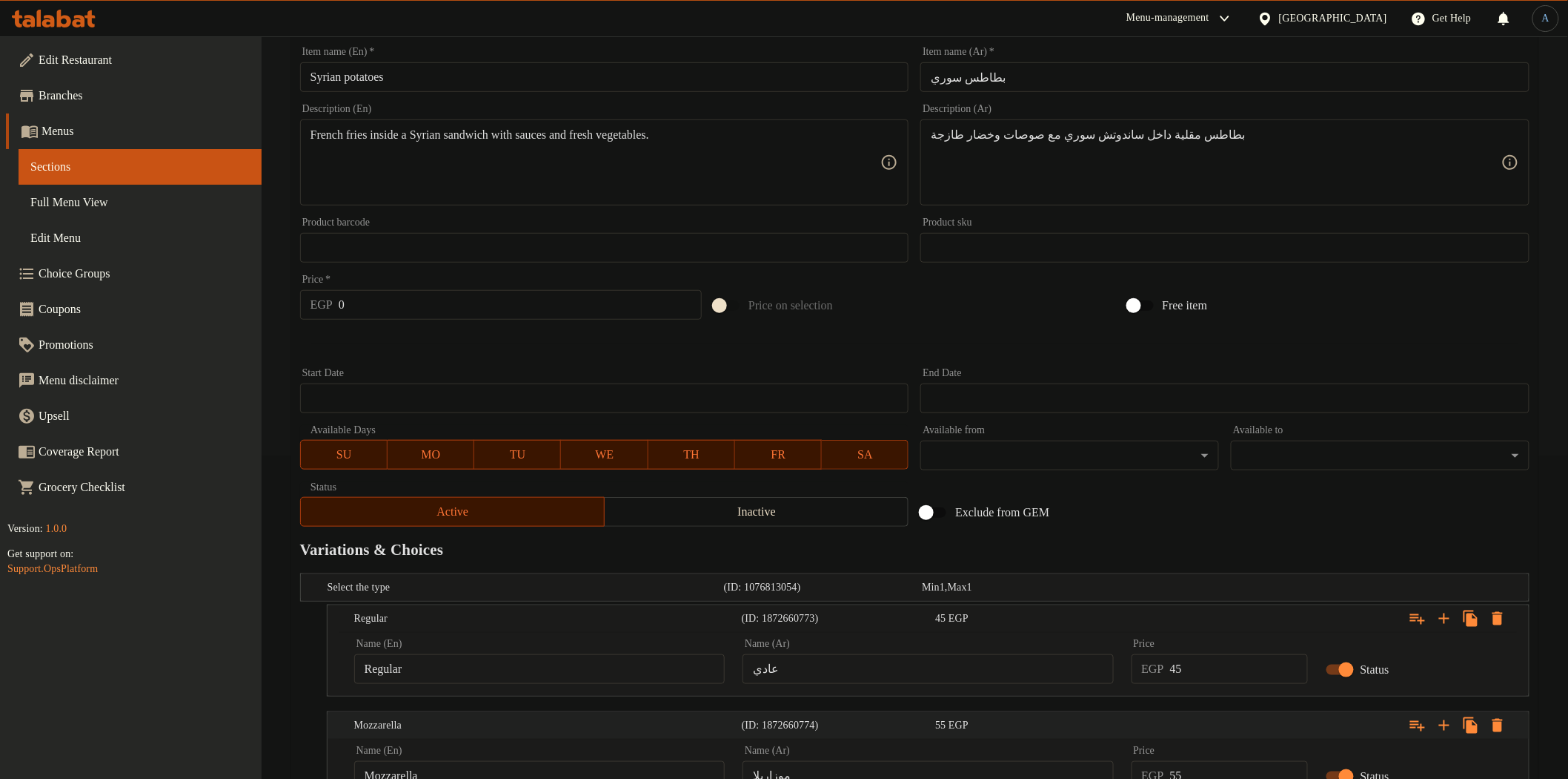
scroll to position [451, 0]
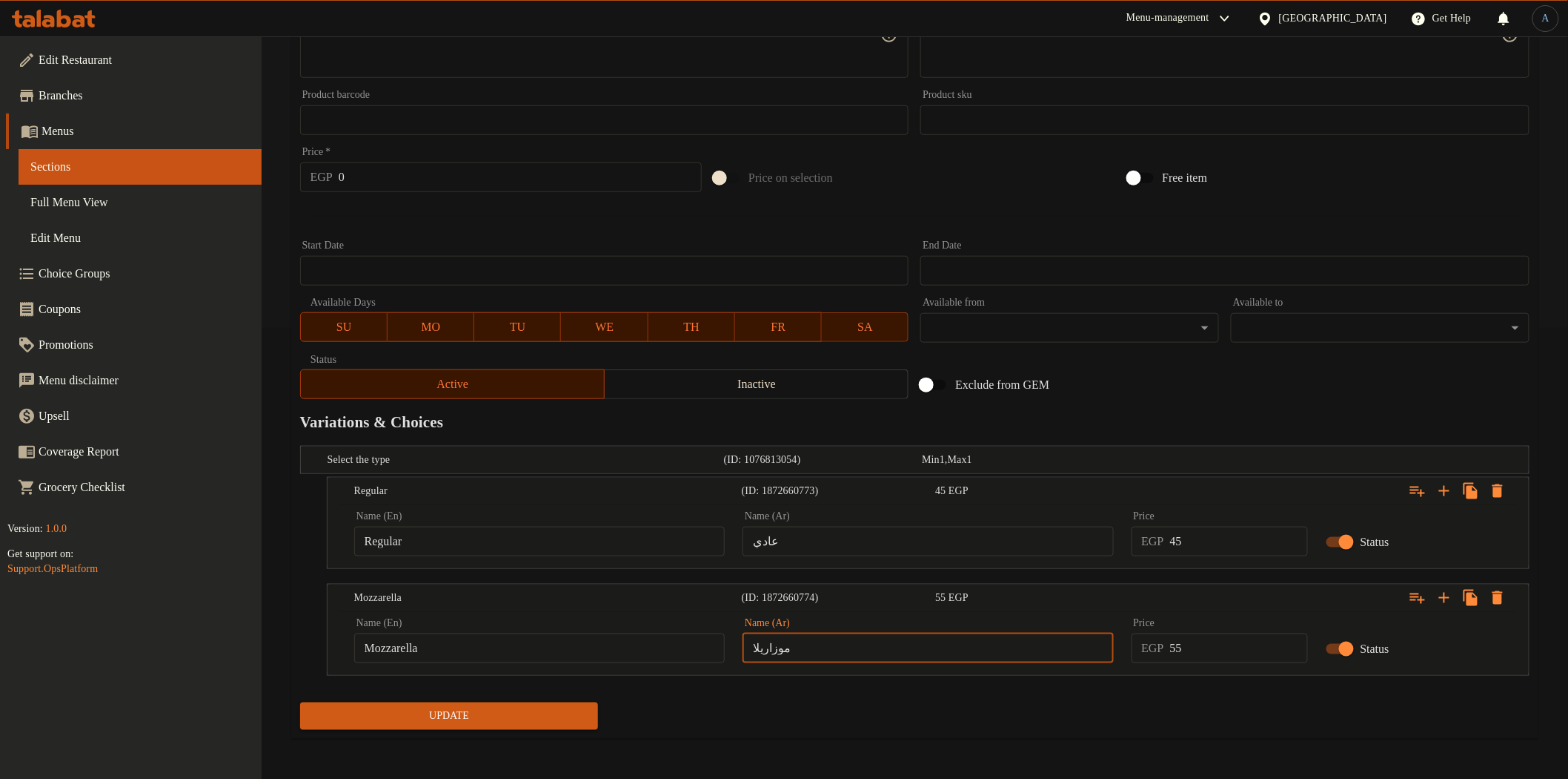
click at [870, 651] on input "موزاريلا" at bounding box center [928, 648] width 370 height 30
paste input "ووتتززارارييا"
type input "l"
click at [773, 649] on input "موتزريلا" at bounding box center [928, 648] width 370 height 30
type input "موتزاريلا"
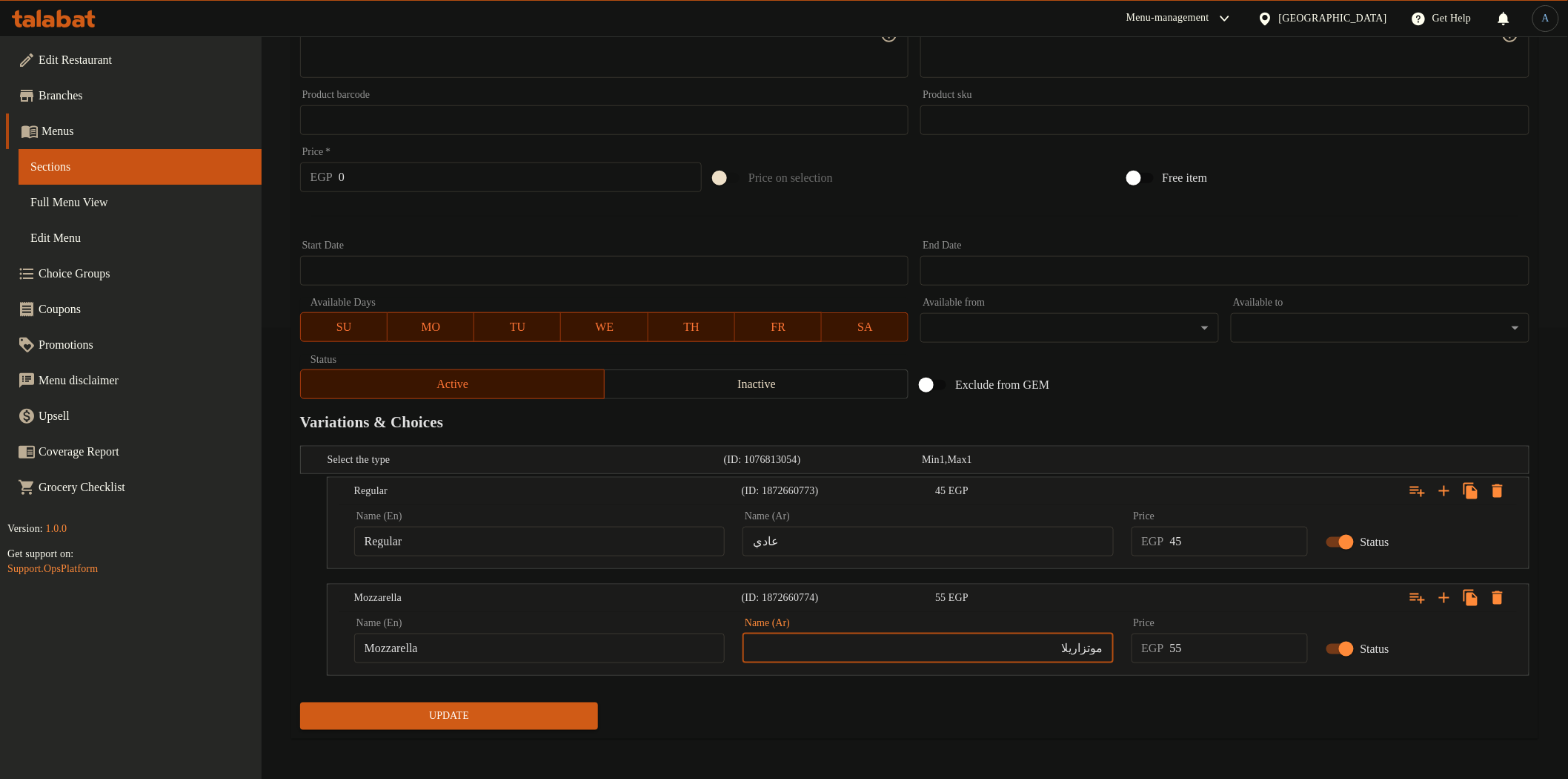
click at [1043, 643] on input "موتزاريلا" at bounding box center [928, 648] width 370 height 30
click at [1184, 546] on input "45" at bounding box center [1238, 541] width 138 height 30
drag, startPoint x: 1205, startPoint y: 536, endPoint x: 1098, endPoint y: 556, distance: 108.9
click at [1098, 556] on div "Name (En) Regular Name (En) Name (Ar) عادي Name (Ar) Price EGP 45 Price Status" at bounding box center [928, 534] width 1166 height 63
type input "50"
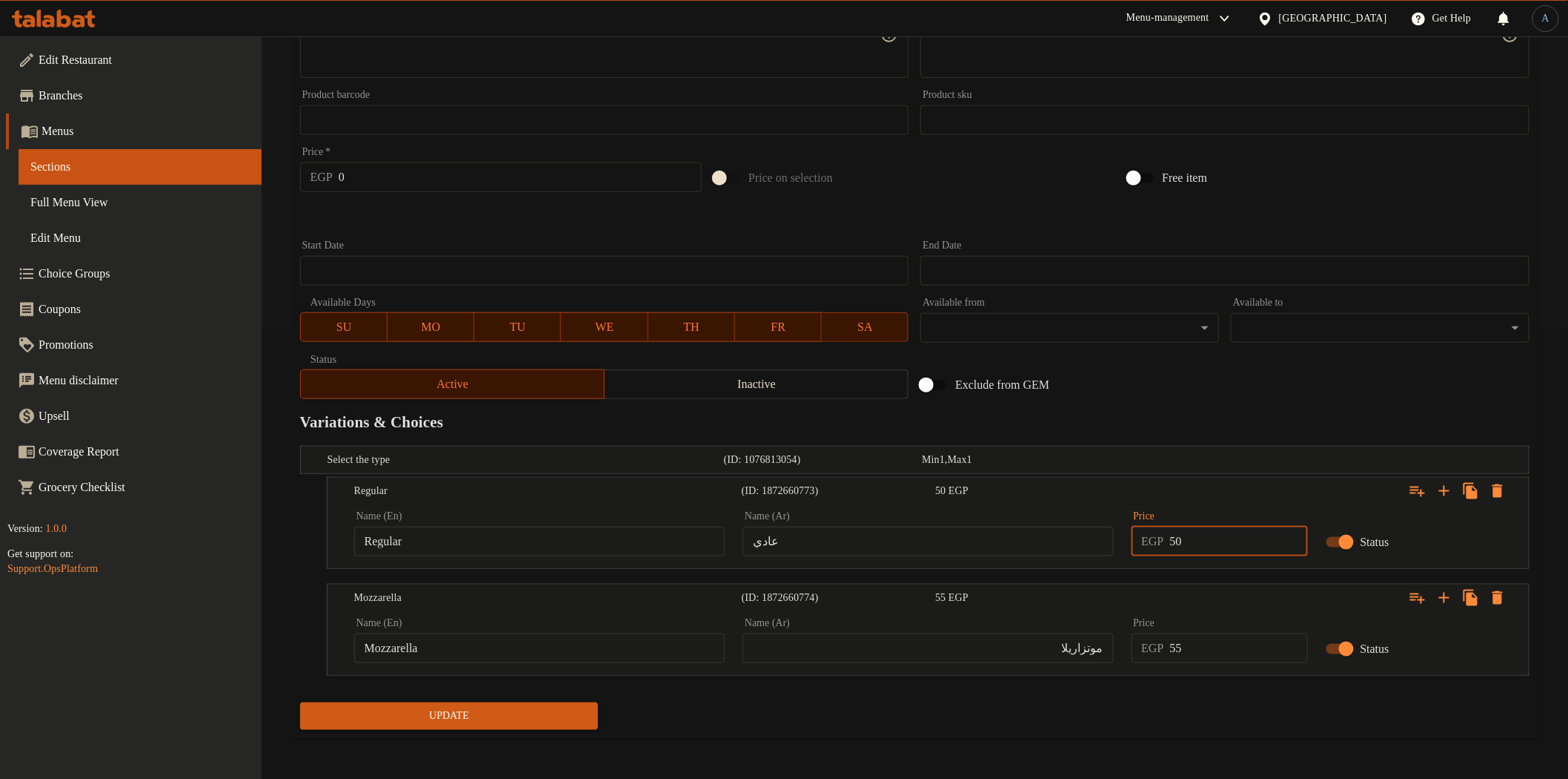
drag, startPoint x: 1195, startPoint y: 639, endPoint x: 1149, endPoint y: 639, distance: 46.0
click at [1149, 639] on div "EGP 55 Price" at bounding box center [1220, 648] width 176 height 30
type input "60"
click at [500, 723] on button "Update" at bounding box center [450, 717] width 299 height 28
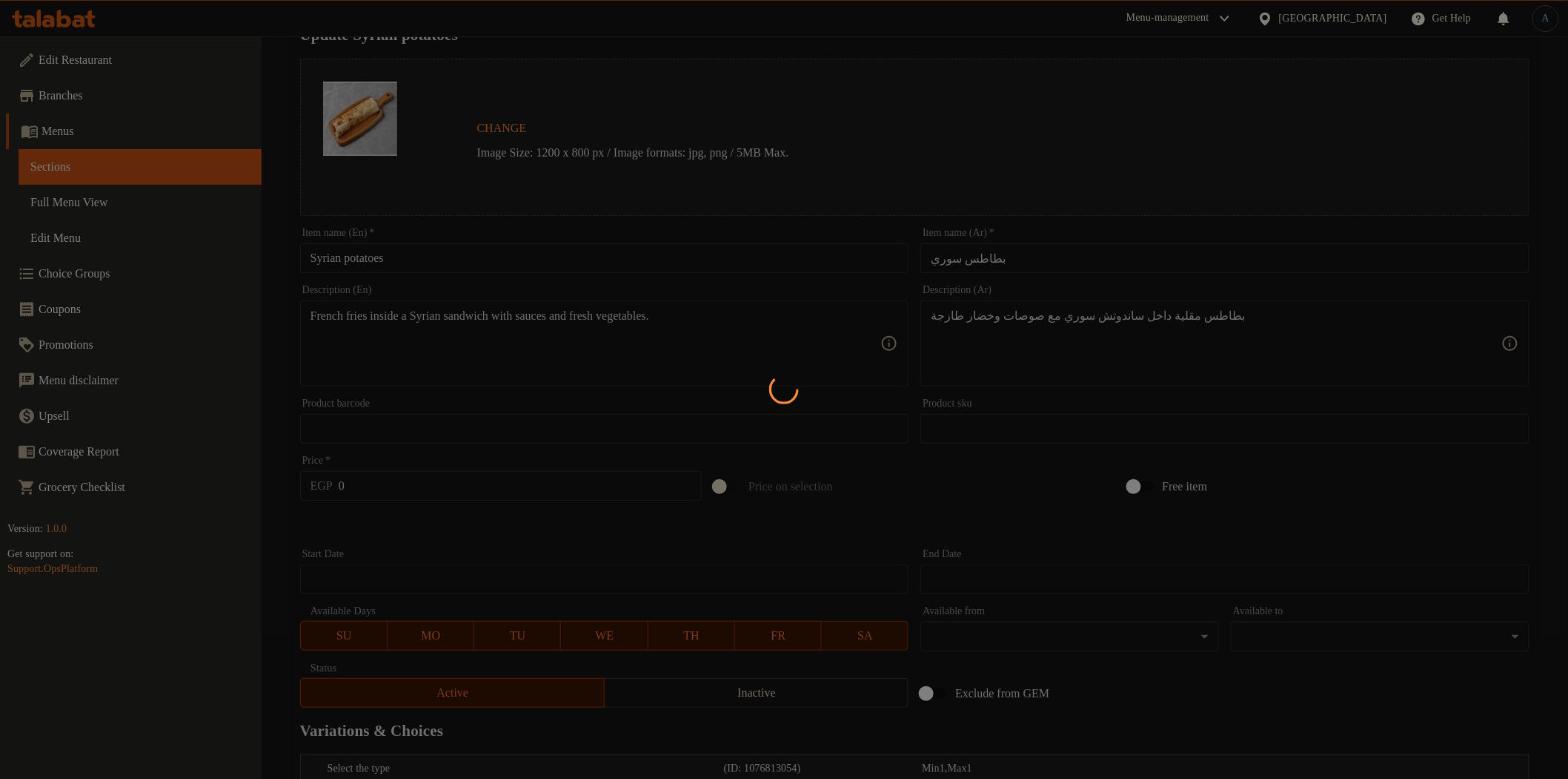
scroll to position [0, 0]
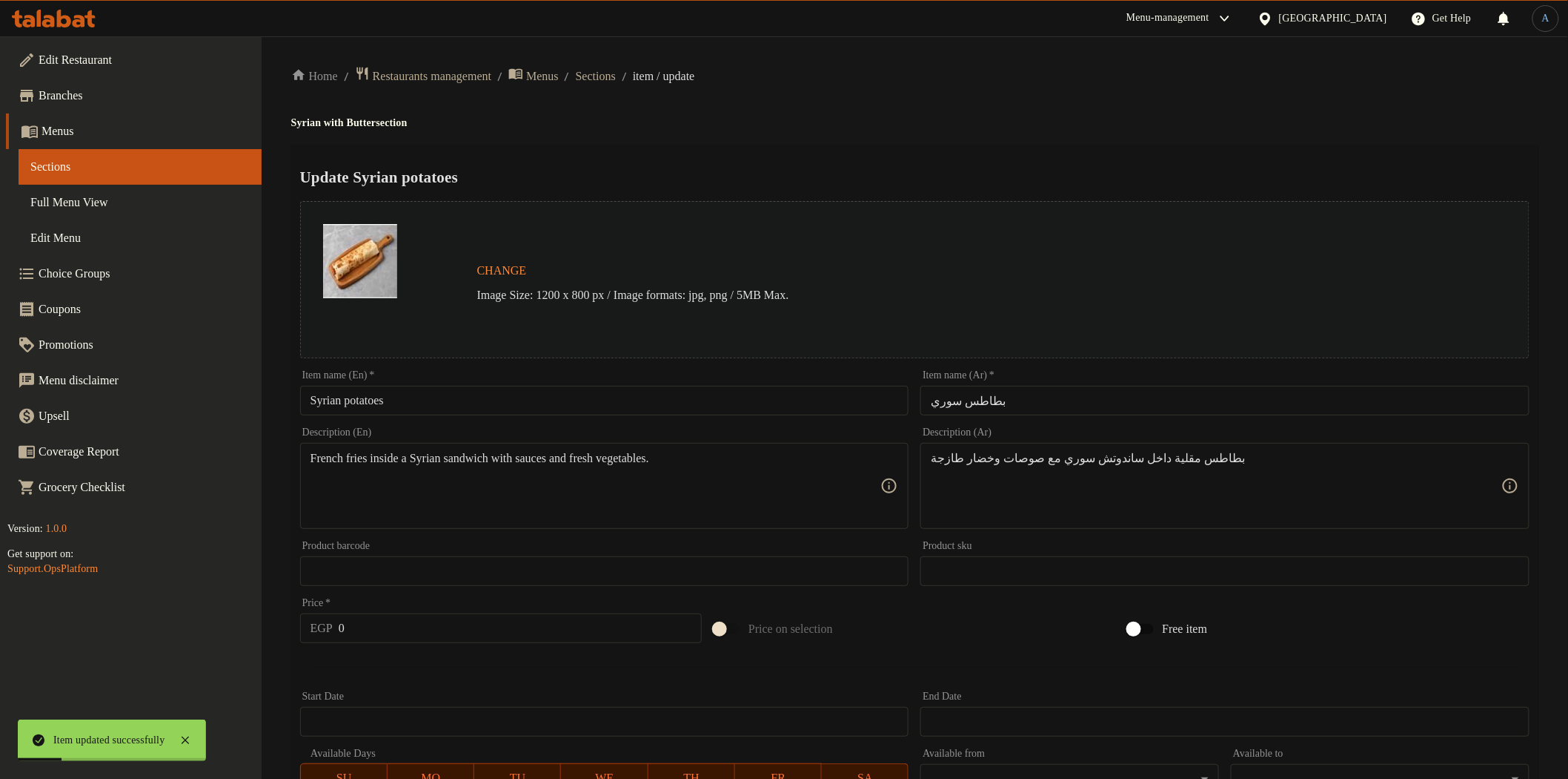
drag, startPoint x: 352, startPoint y: 402, endPoint x: 428, endPoint y: 390, distance: 76.9
click at [352, 402] on input "Syrian potatoes" at bounding box center [604, 400] width 609 height 30
type input "Syrian Potatoes"
click at [816, 140] on div "Home / Restaurants management / Menus / Sections / item / update Syrian with Bu…" at bounding box center [914, 634] width 1247 height 1136
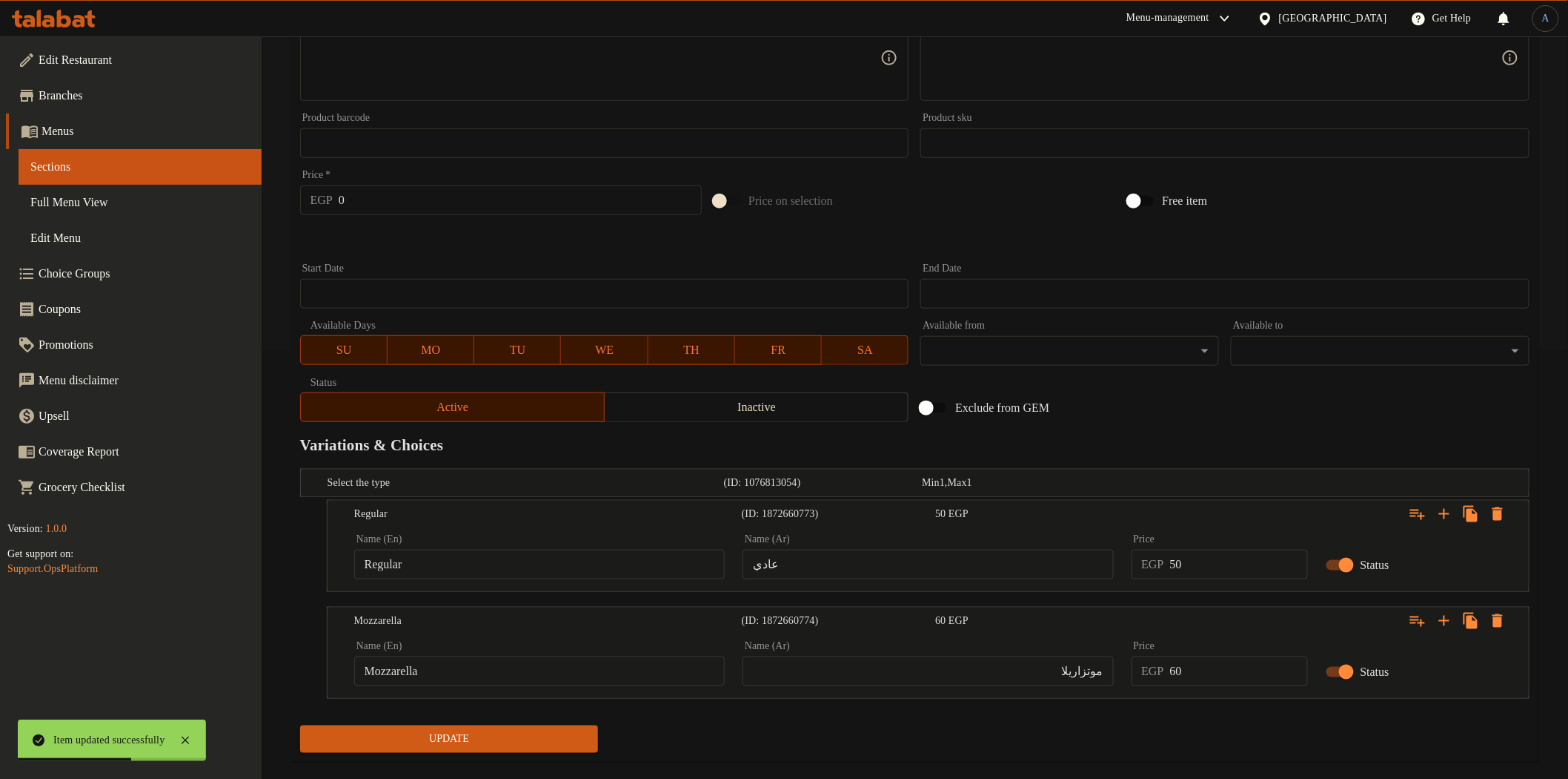
scroll to position [451, 0]
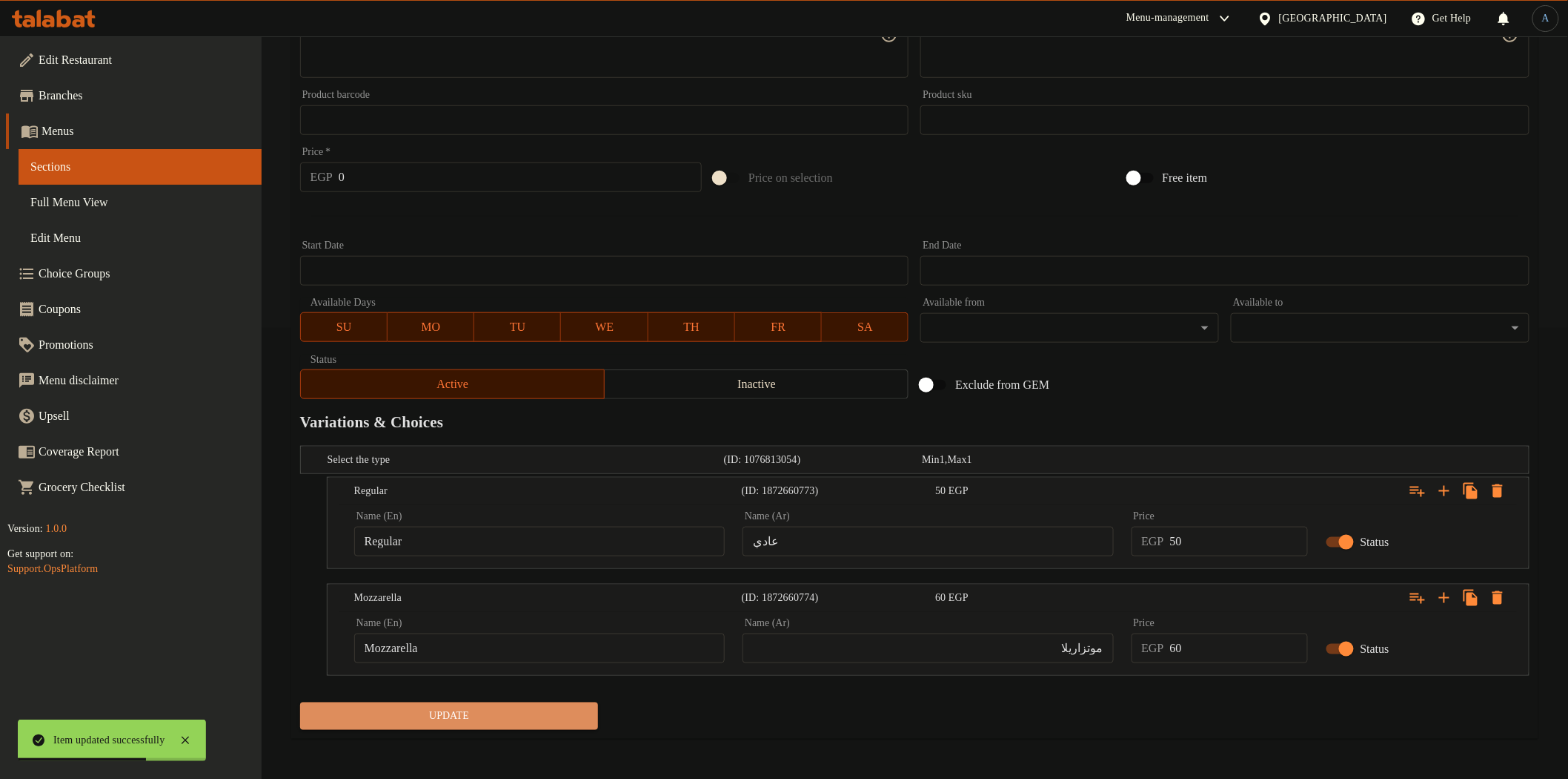
click at [491, 718] on span "Update" at bounding box center [450, 716] width 275 height 19
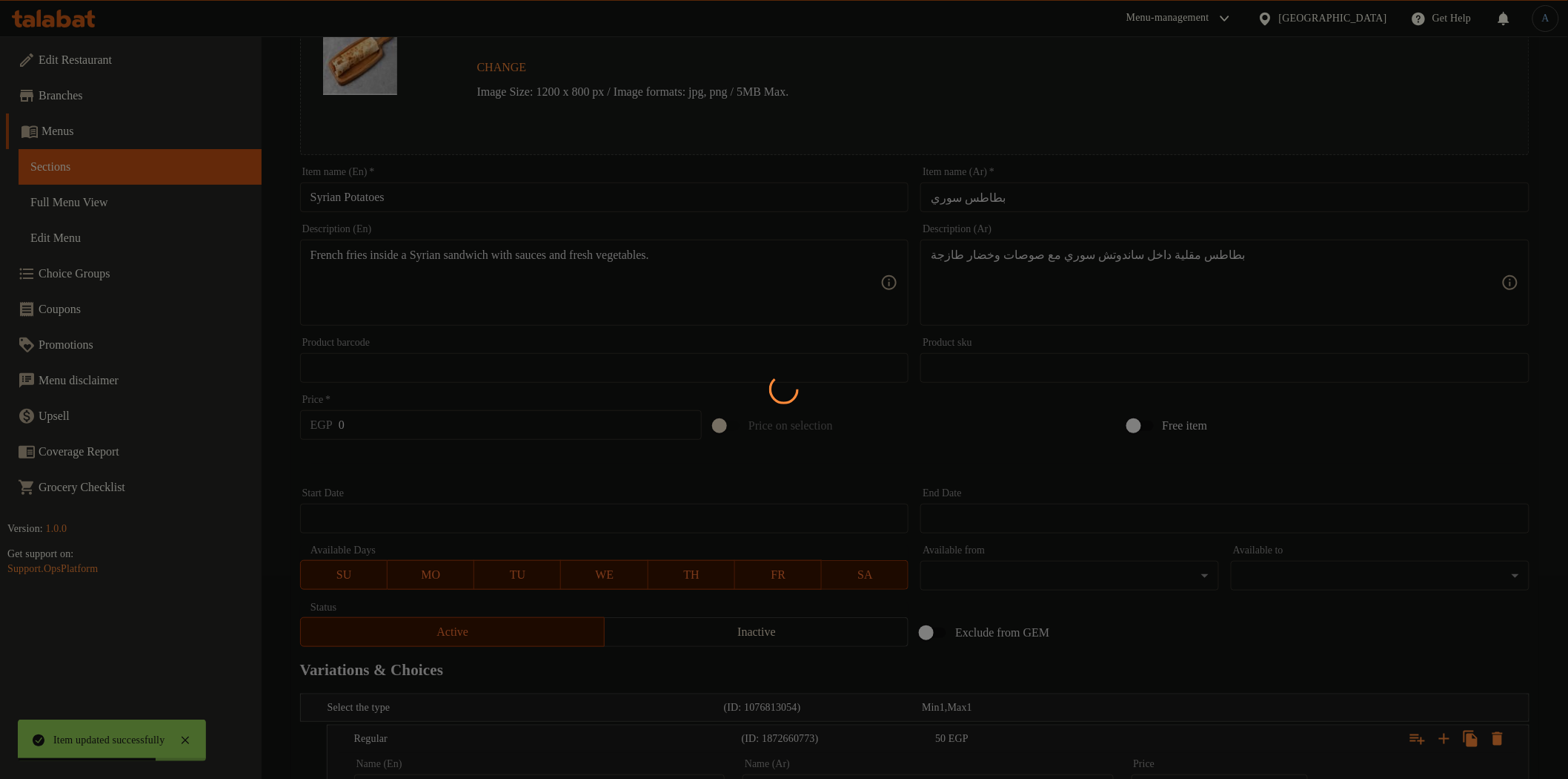
scroll to position [0, 0]
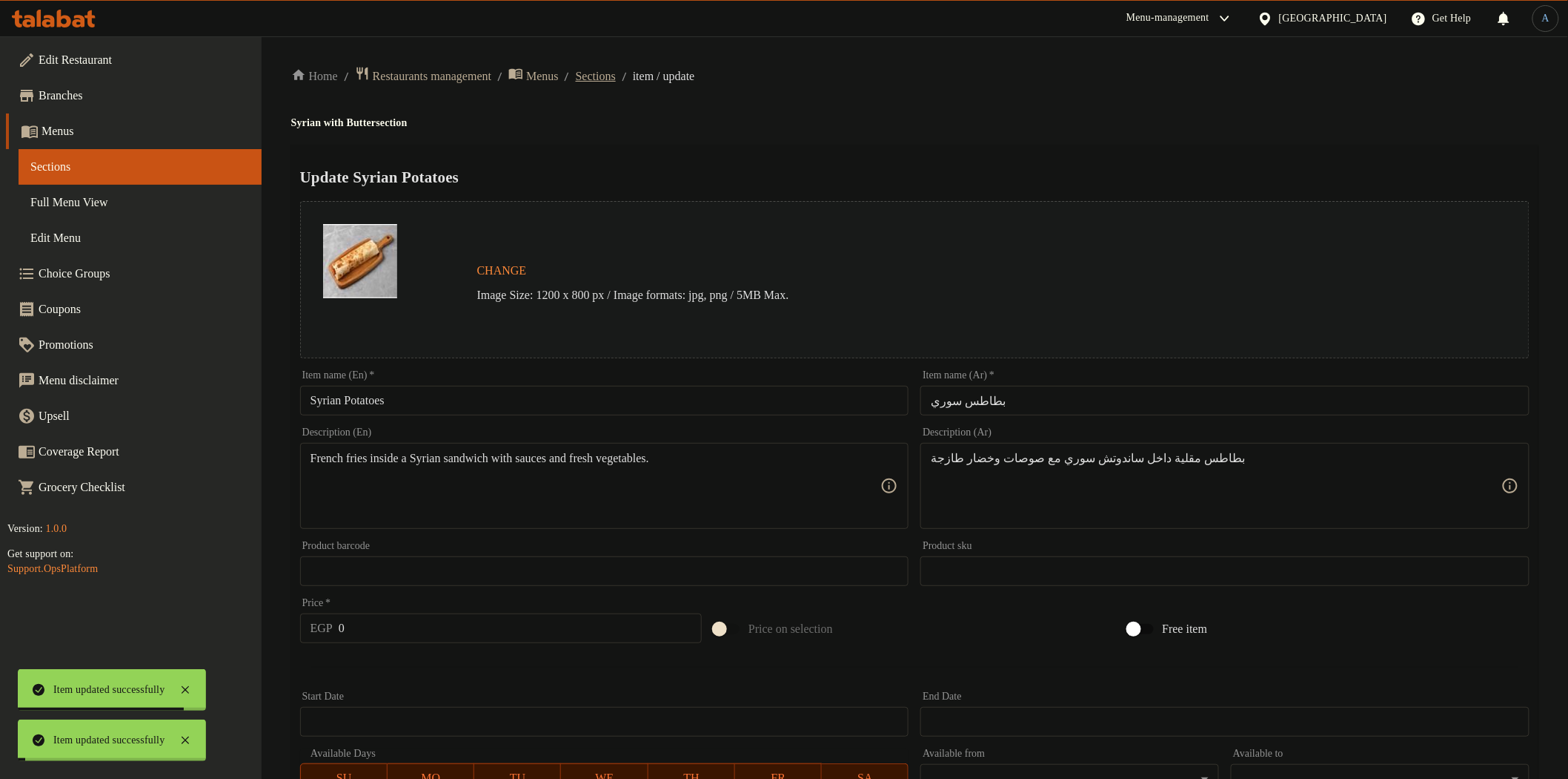
click at [616, 74] on span "Sections" at bounding box center [595, 76] width 40 height 18
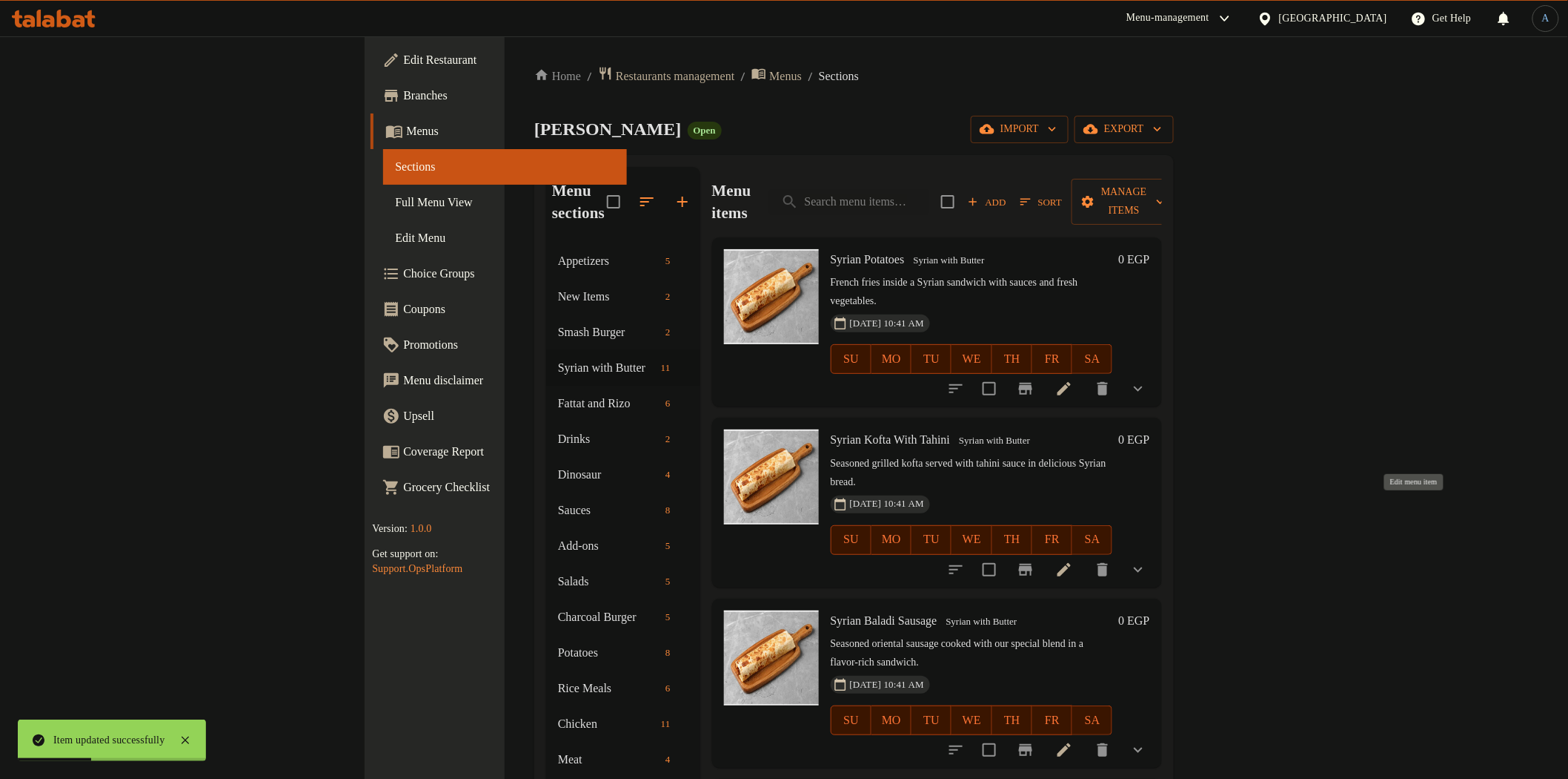
click at [1073, 561] on icon at bounding box center [1065, 570] width 18 height 18
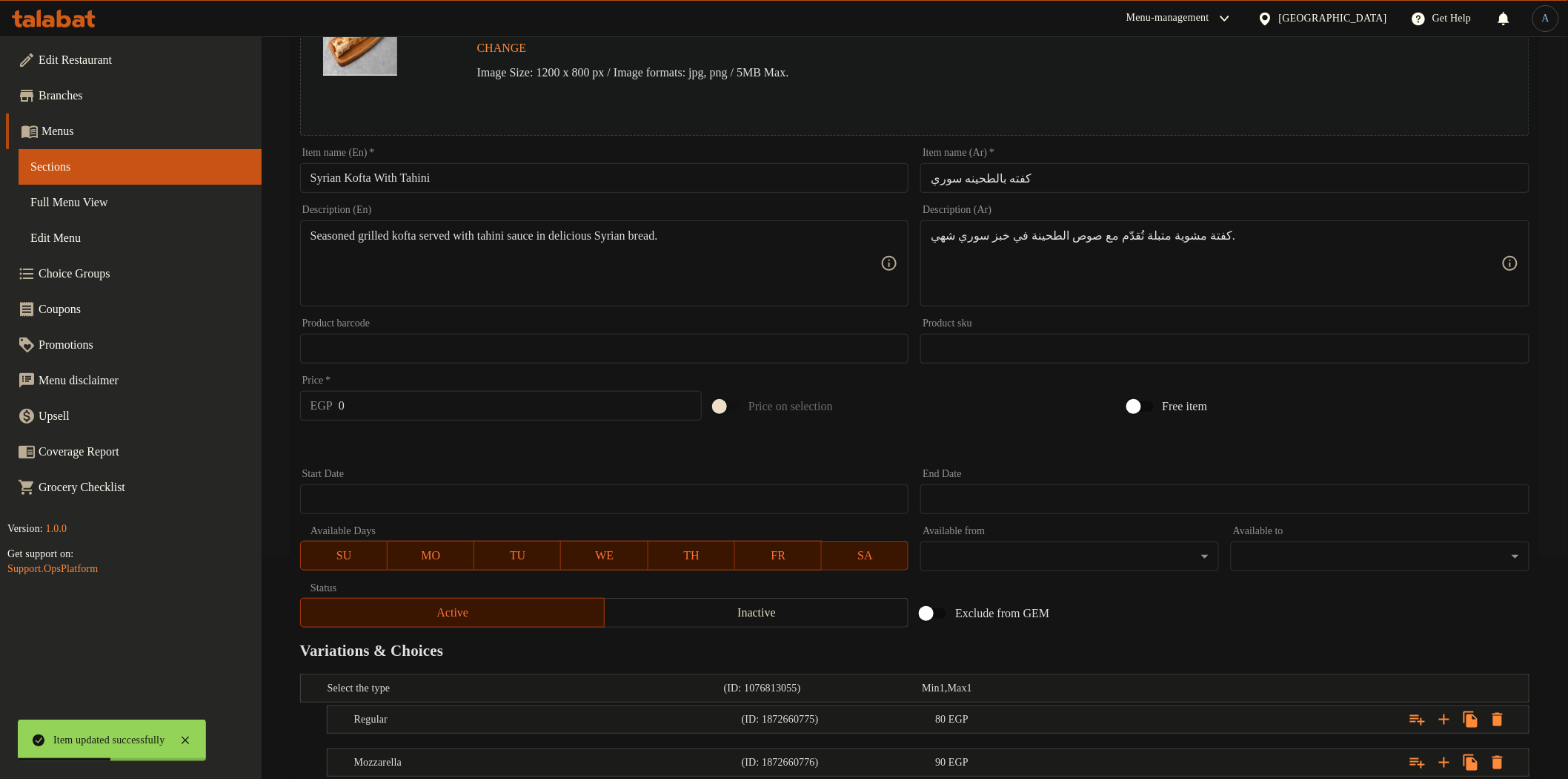
scroll to position [323, 0]
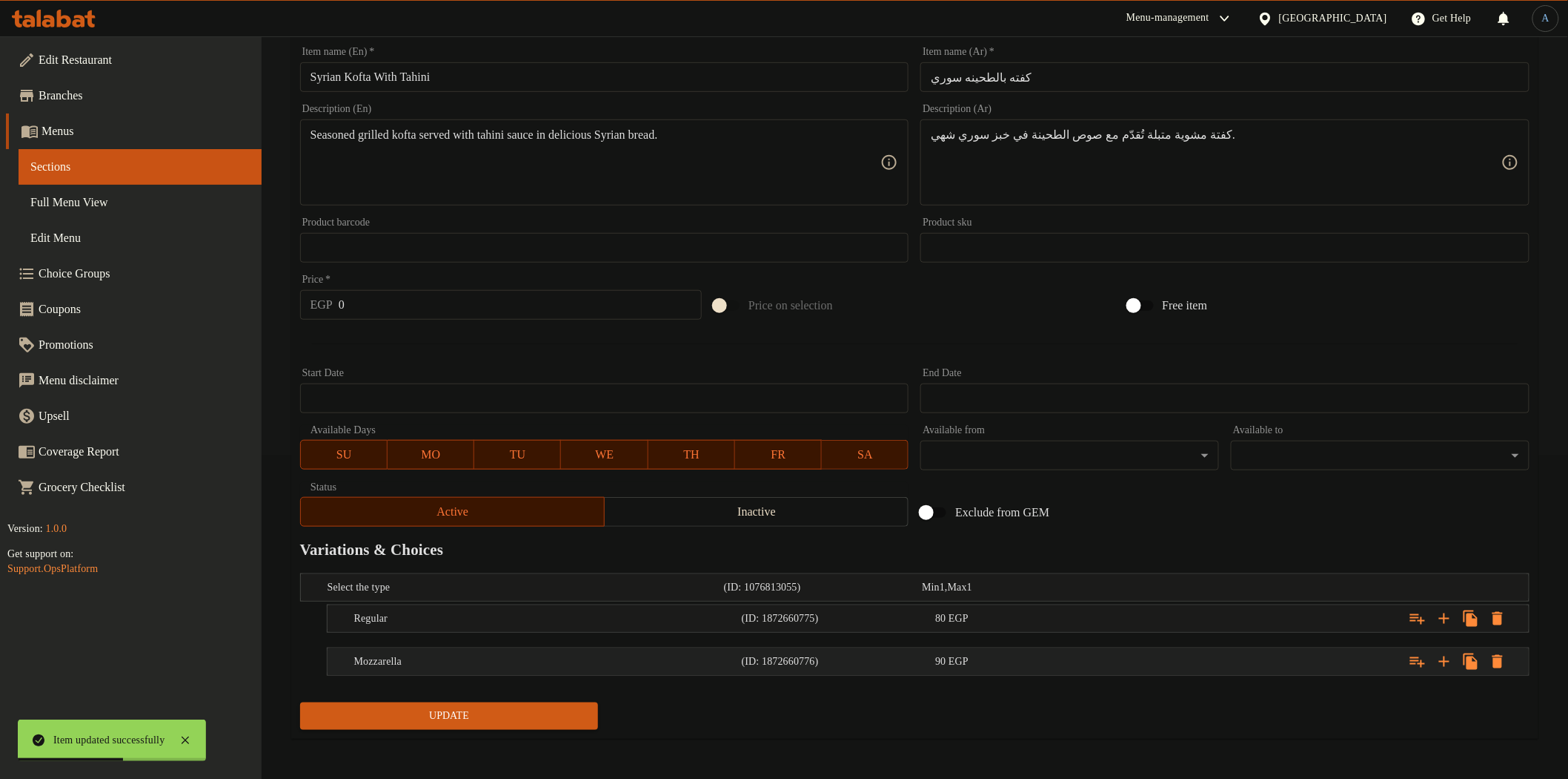
click at [575, 664] on h5 "Mozzarella" at bounding box center [545, 661] width 381 height 15
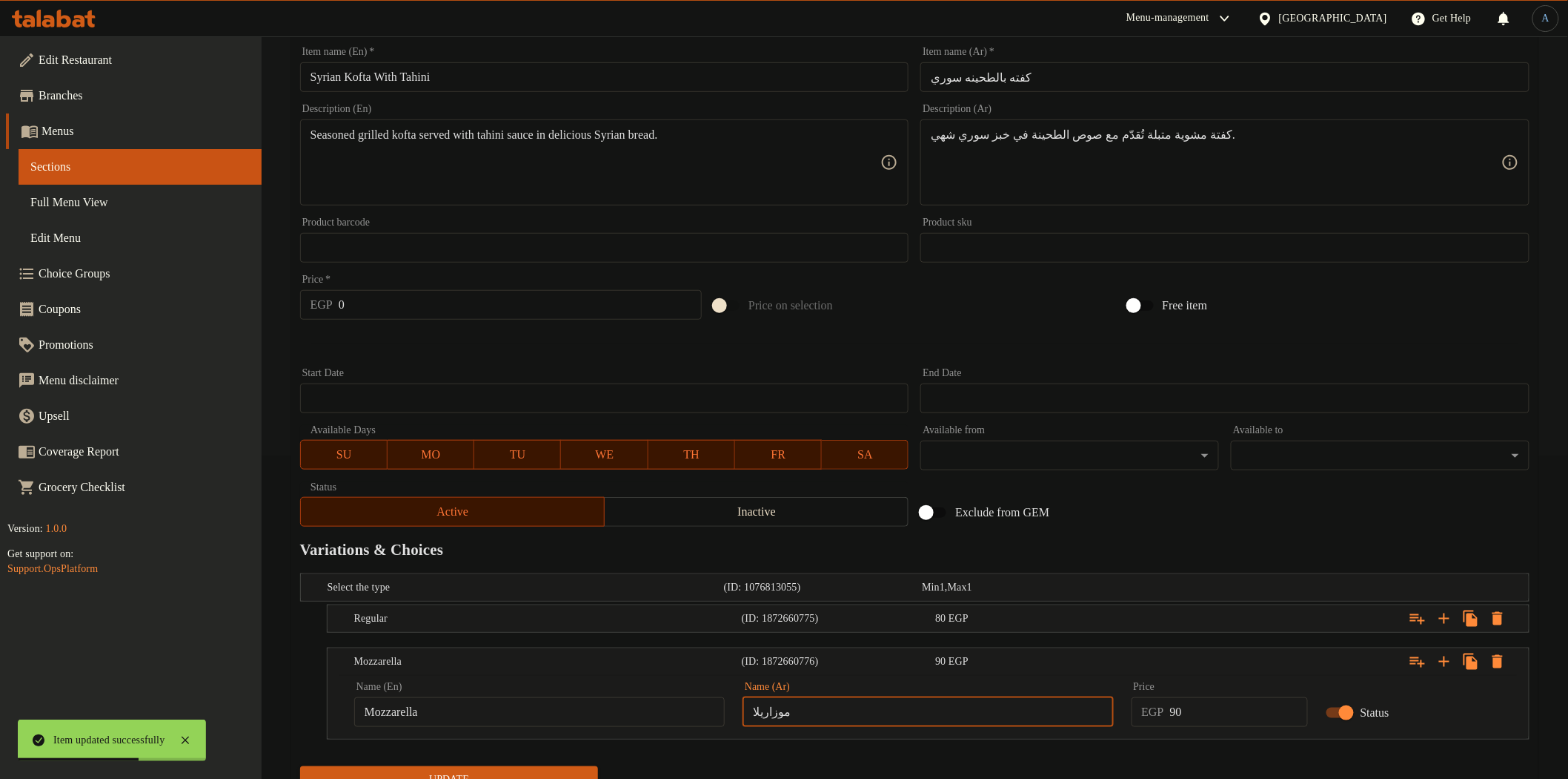
click at [838, 711] on input "موزاريلا" at bounding box center [928, 712] width 370 height 30
paste input "text"
type input "موتزاريلا"
click at [1070, 529] on div "Exclude from GEM" at bounding box center [1121, 512] width 414 height 40
click at [1094, 623] on div "80 EGP" at bounding box center [1029, 618] width 188 height 15
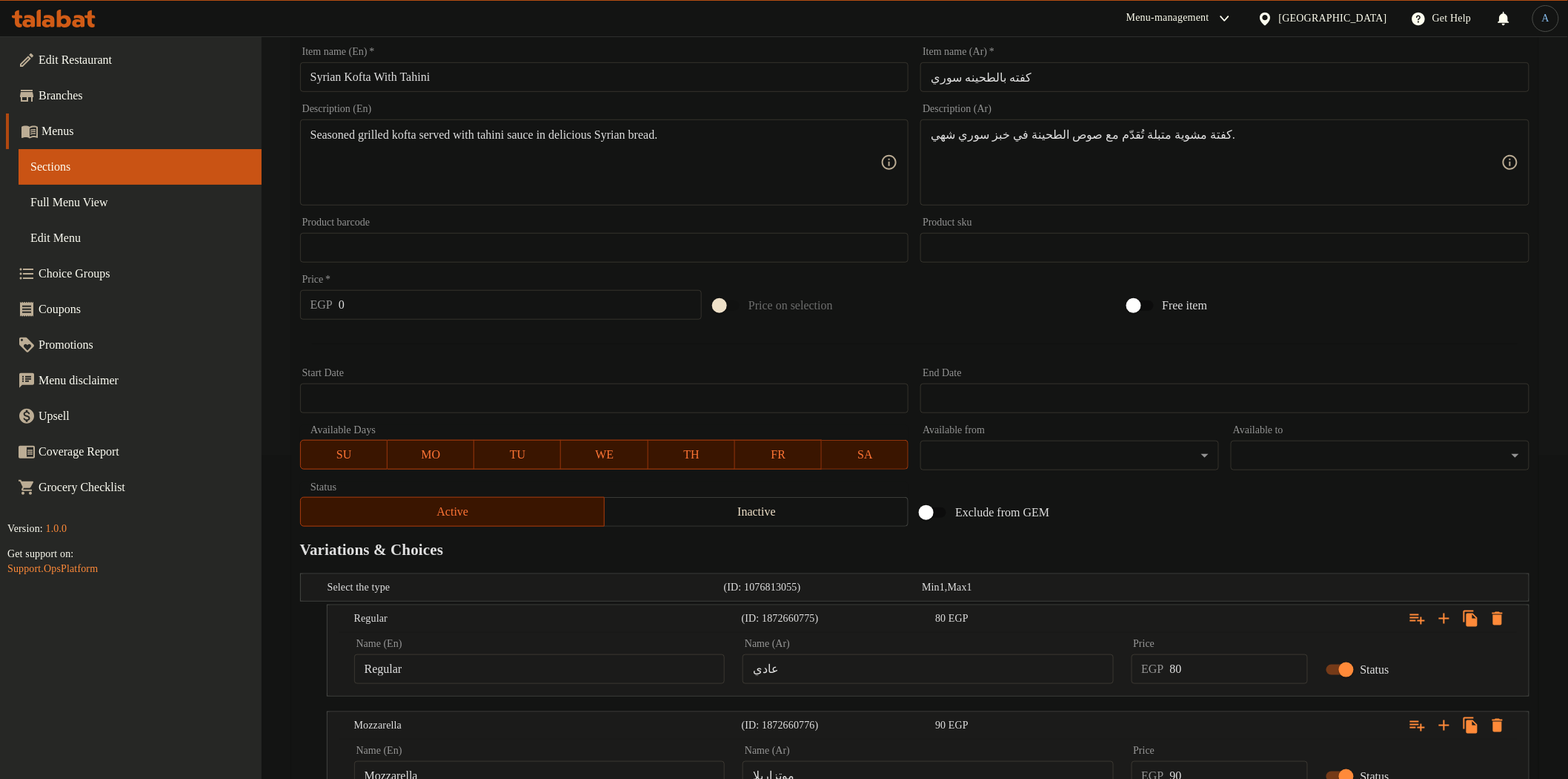
click at [1226, 673] on input "80" at bounding box center [1238, 669] width 138 height 30
type input "90"
click at [1180, 530] on div "Exclude from GEM" at bounding box center [1121, 512] width 414 height 40
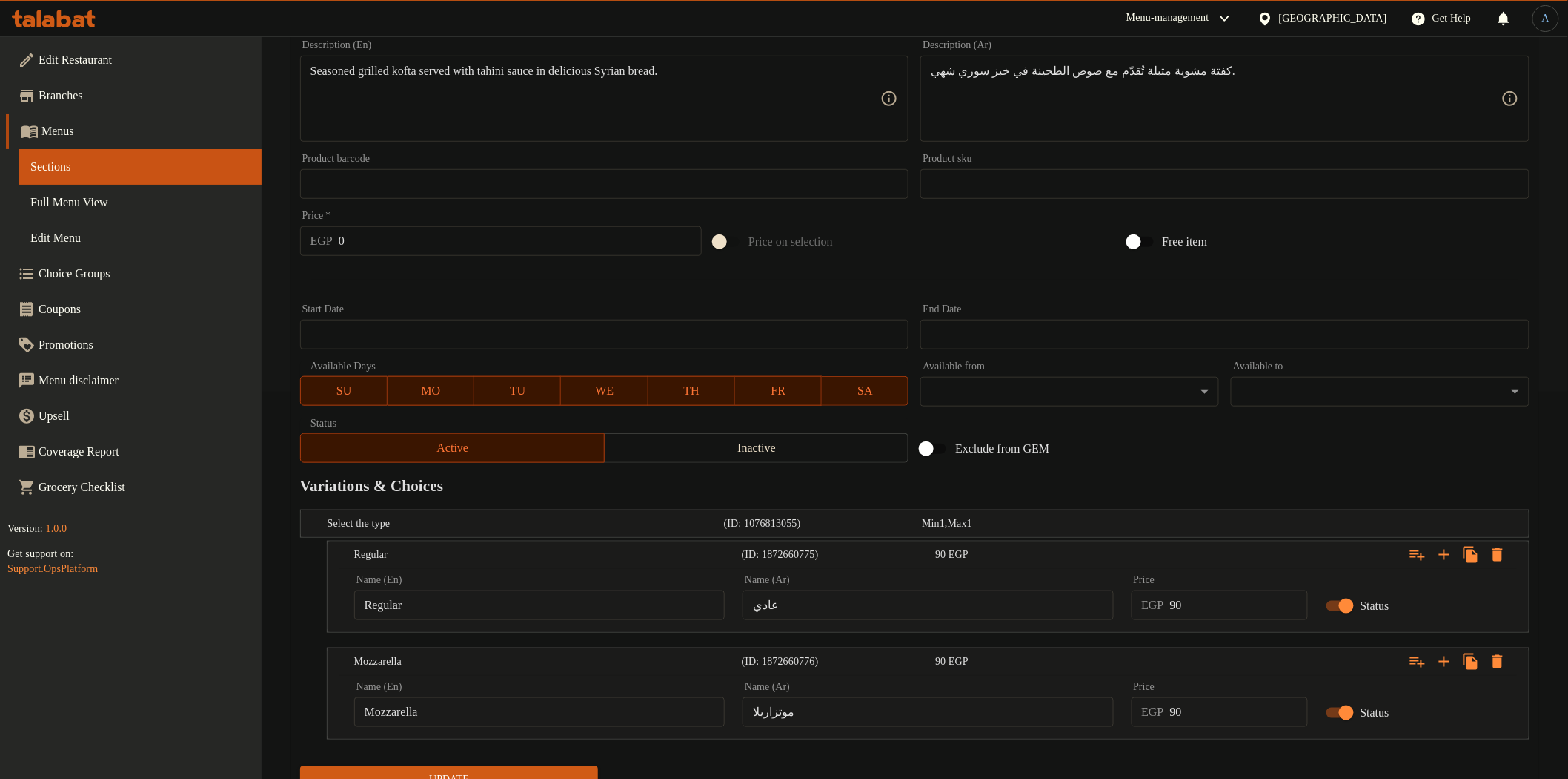
scroll to position [451, 0]
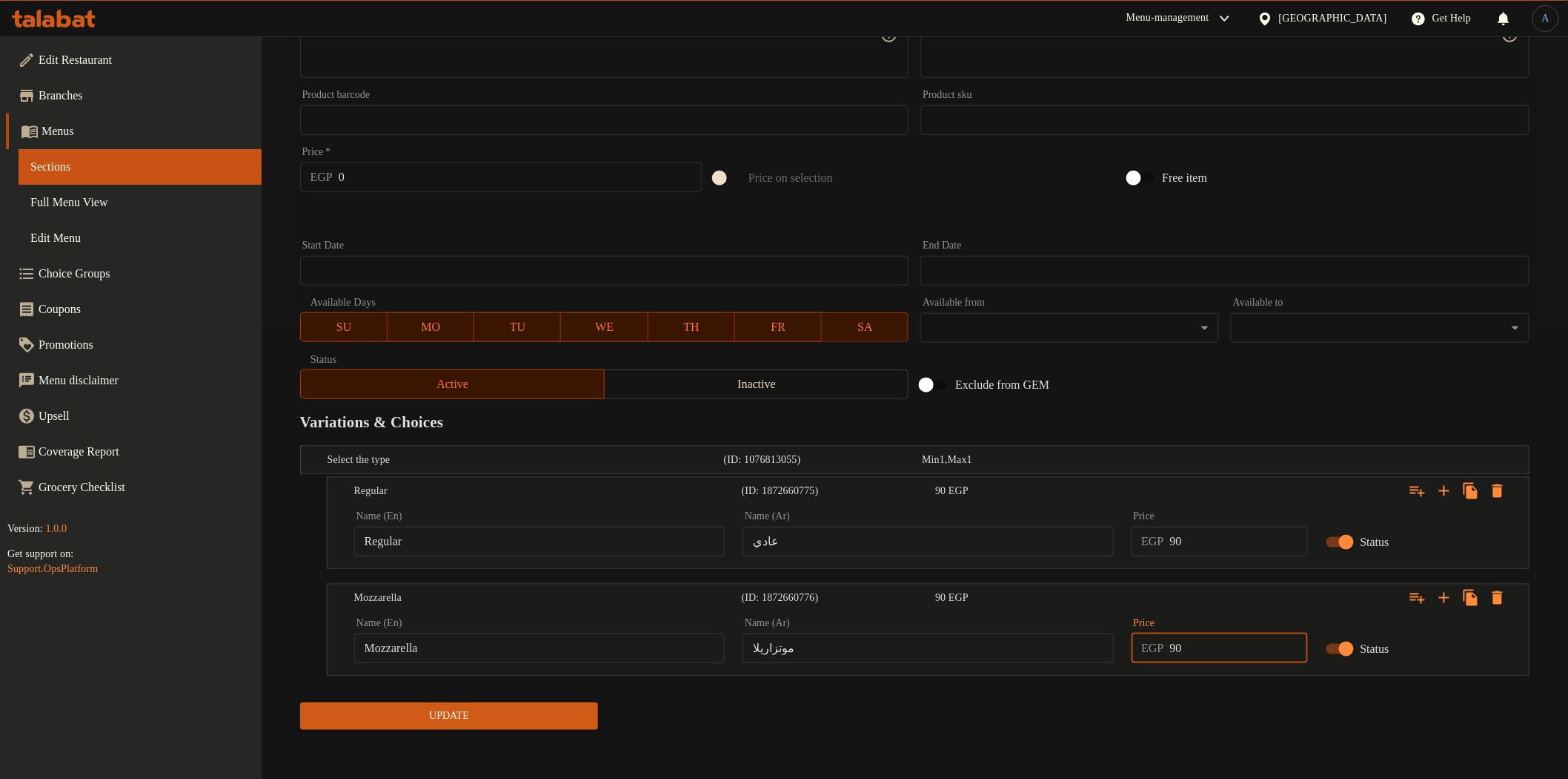
click at [1226, 651] on input "90" at bounding box center [1238, 648] width 138 height 30
type input "100"
click at [1331, 426] on h2 "Variations & Choices" at bounding box center [914, 422] width 1229 height 22
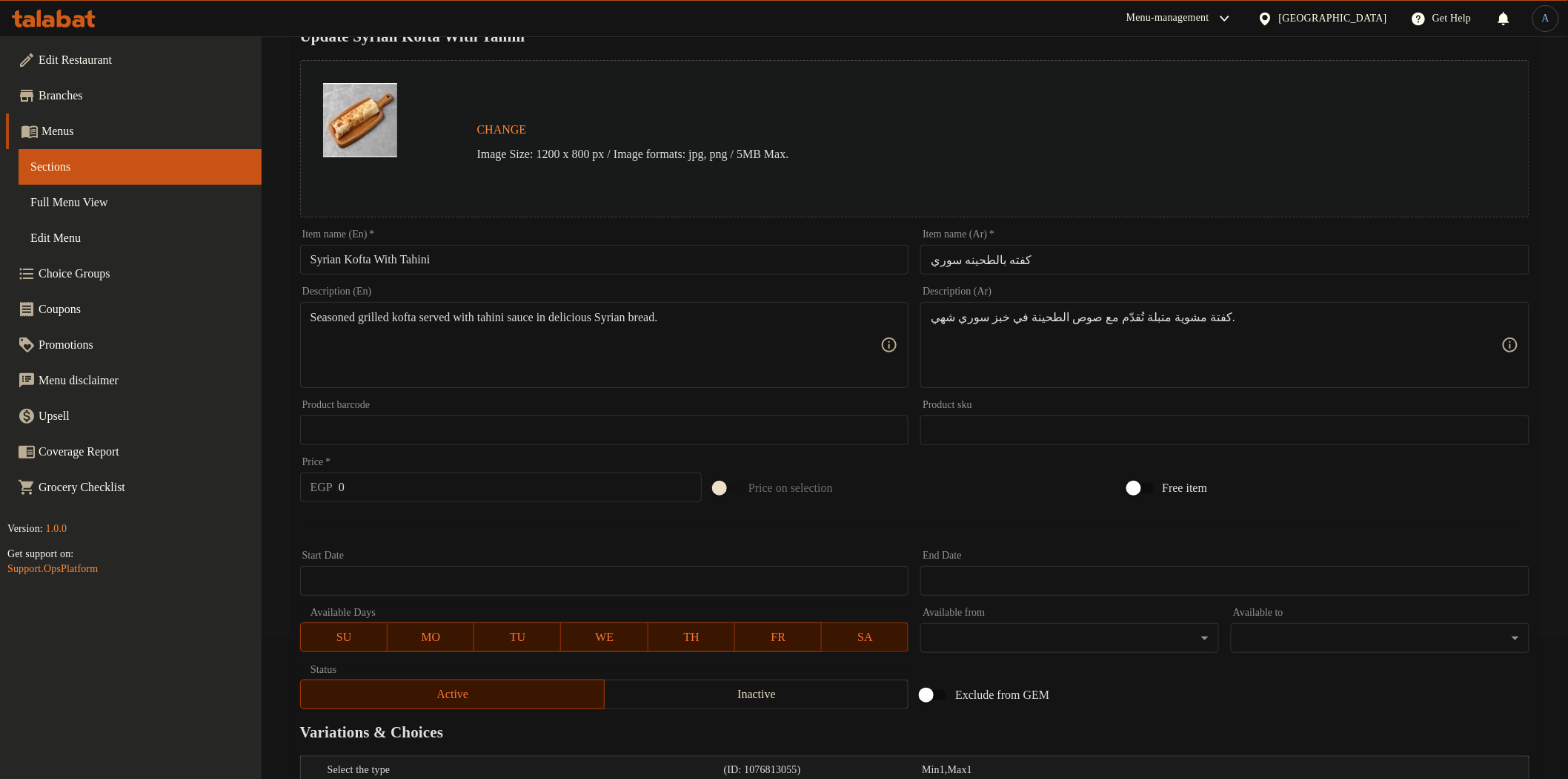
scroll to position [0, 0]
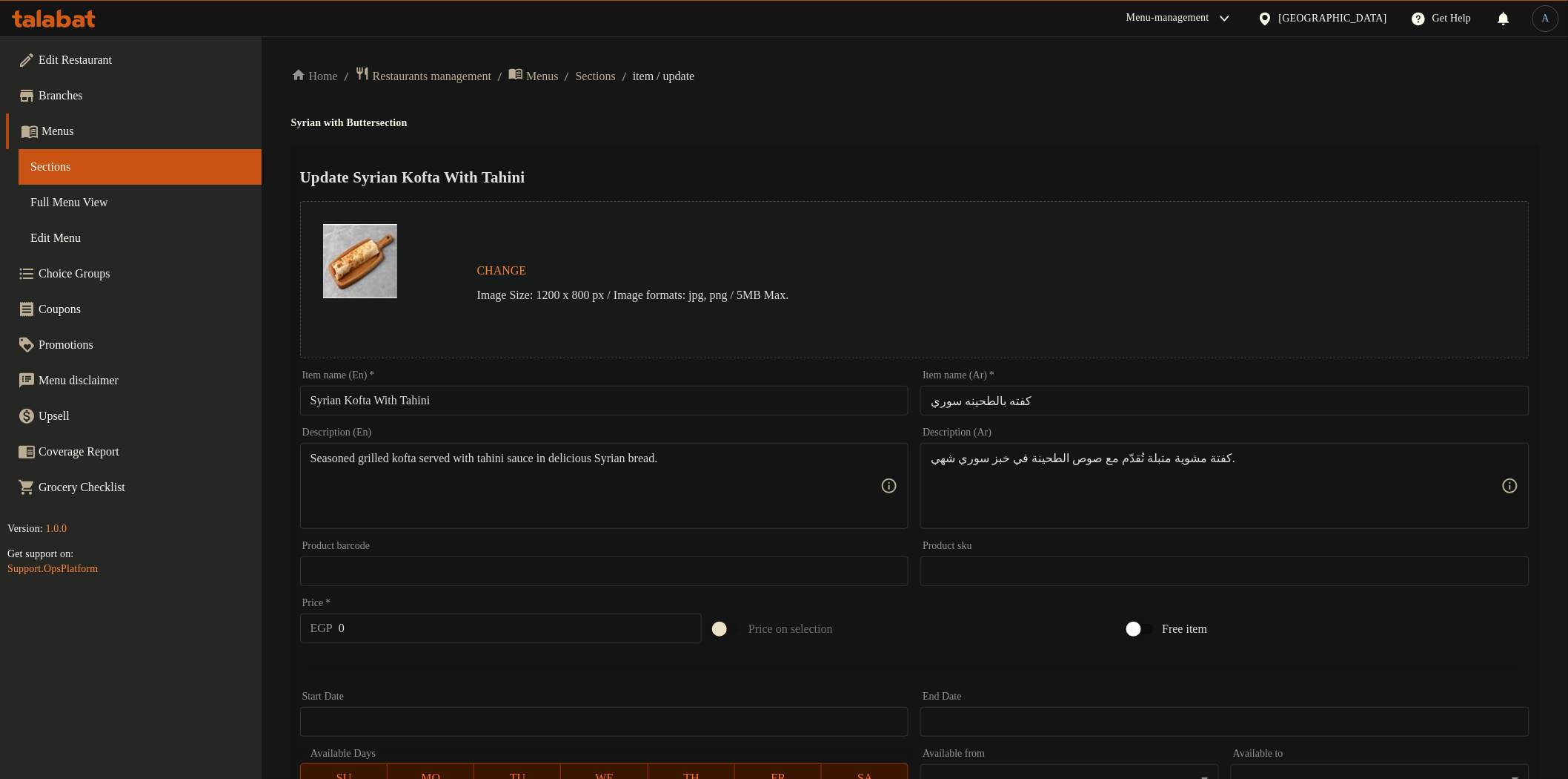
click at [1061, 405] on input "كفته بالطحينه سوري" at bounding box center [1224, 400] width 609 height 30
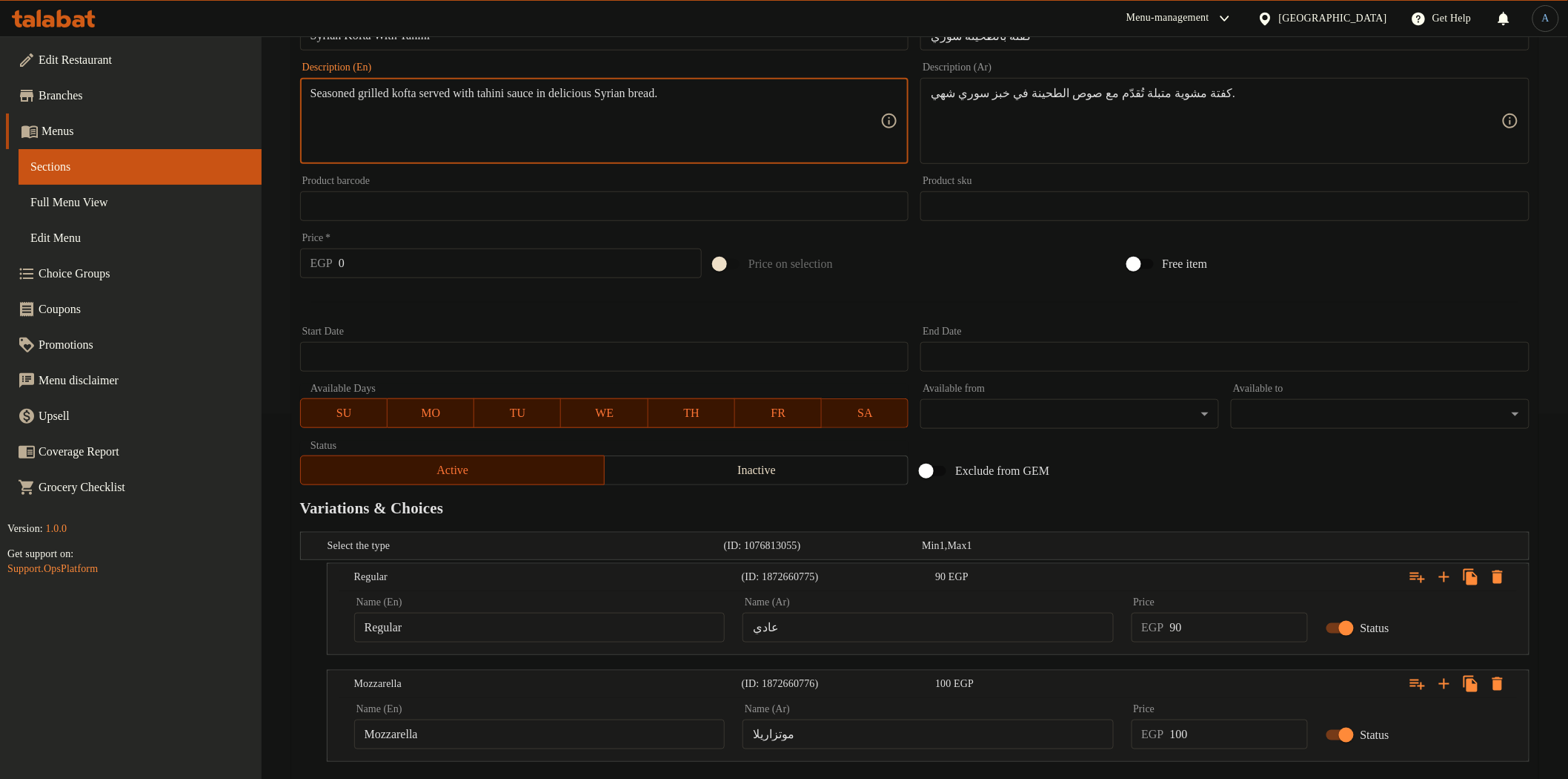
scroll to position [451, 0]
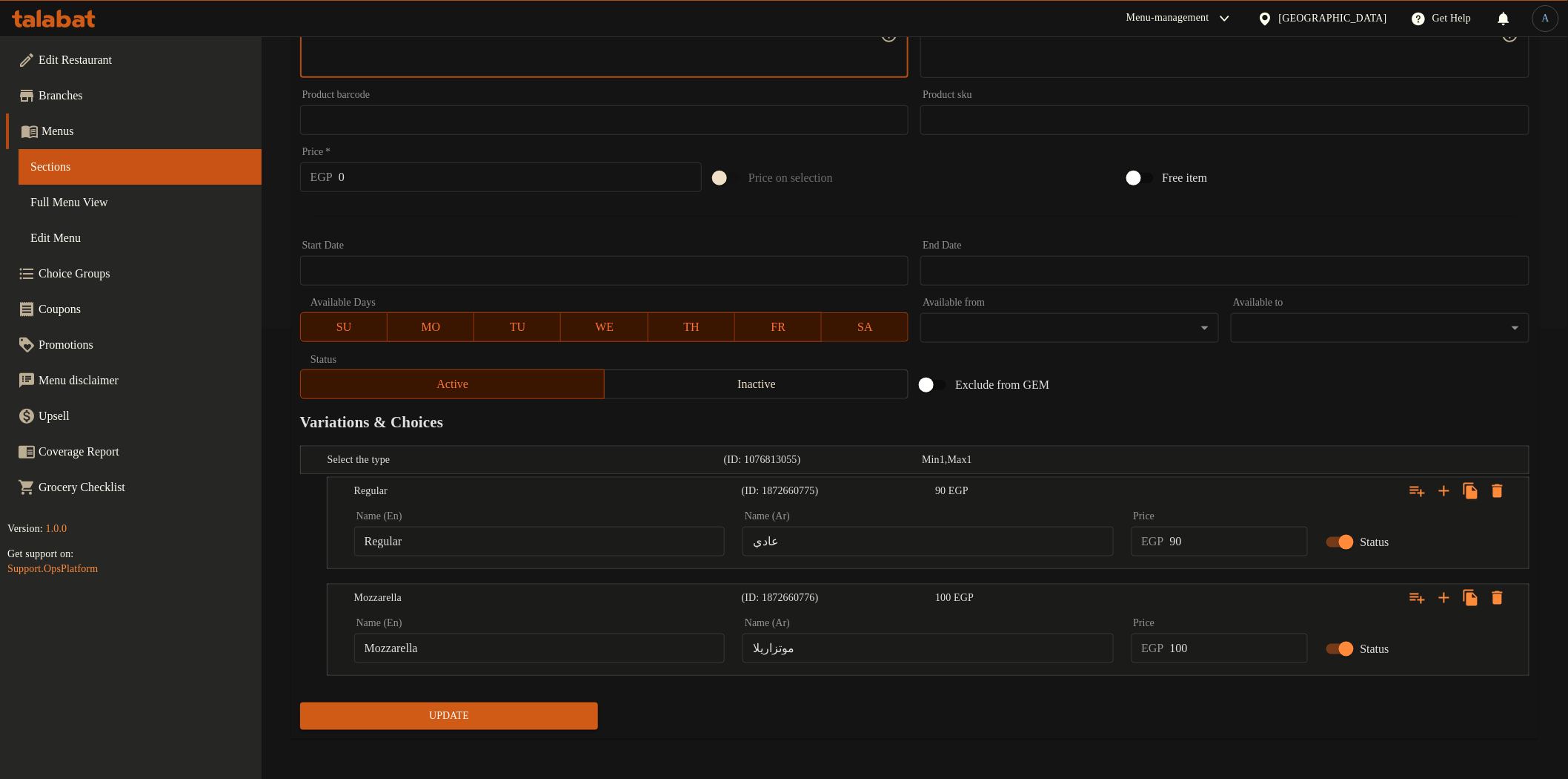
click at [521, 721] on span "Update" at bounding box center [450, 716] width 275 height 19
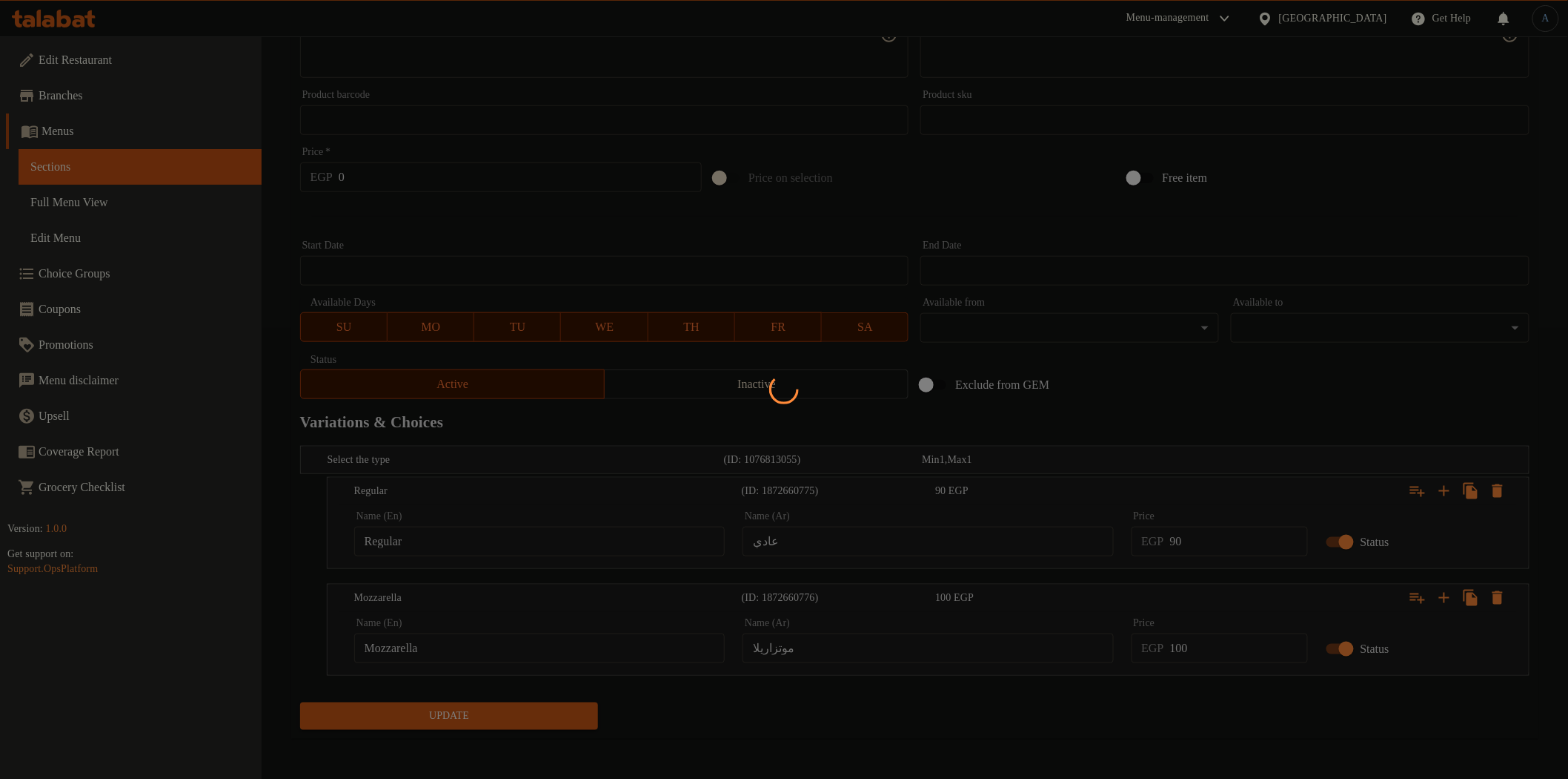
scroll to position [0, 0]
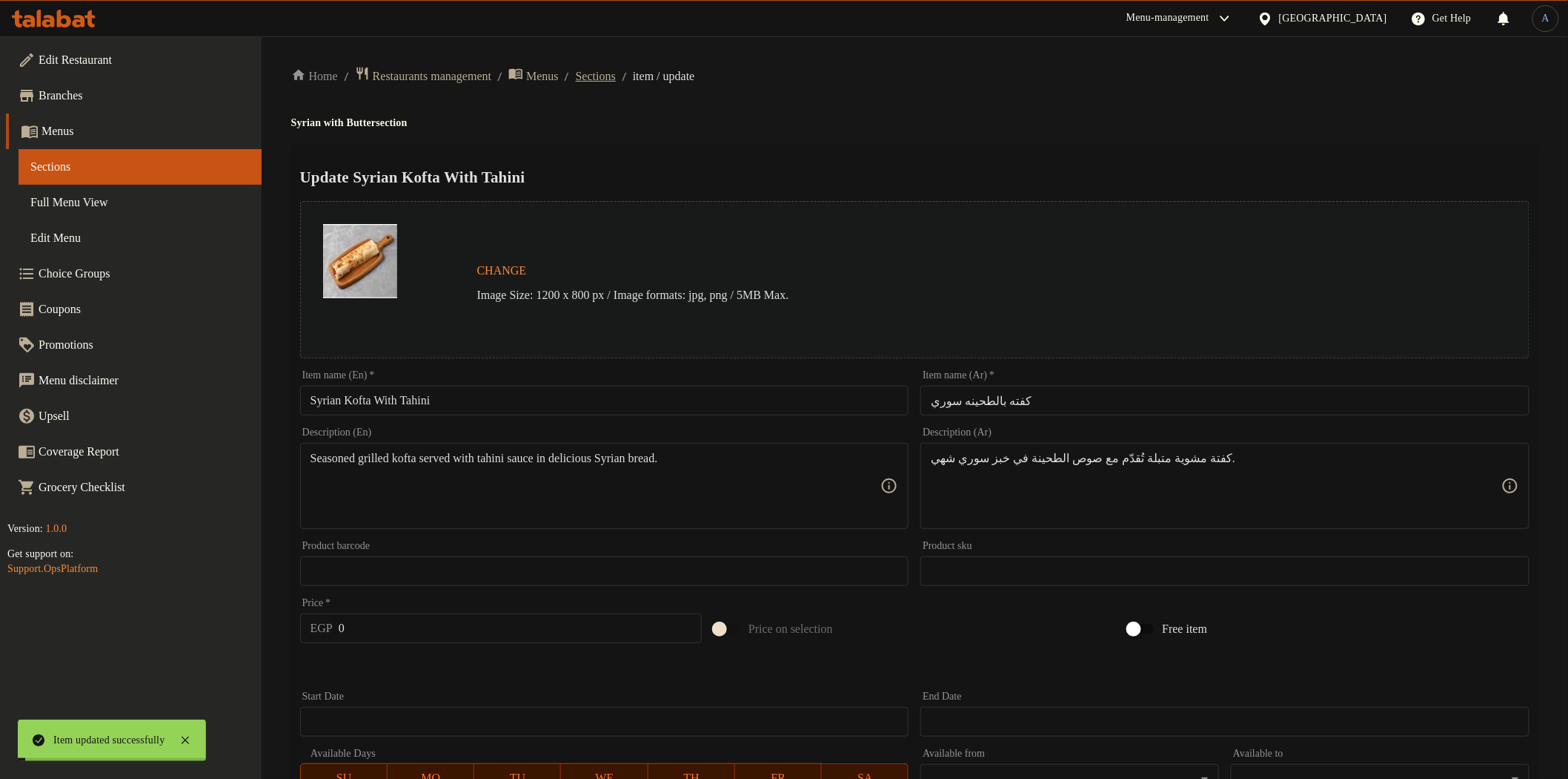
click at [616, 77] on span "Sections" at bounding box center [595, 76] width 40 height 18
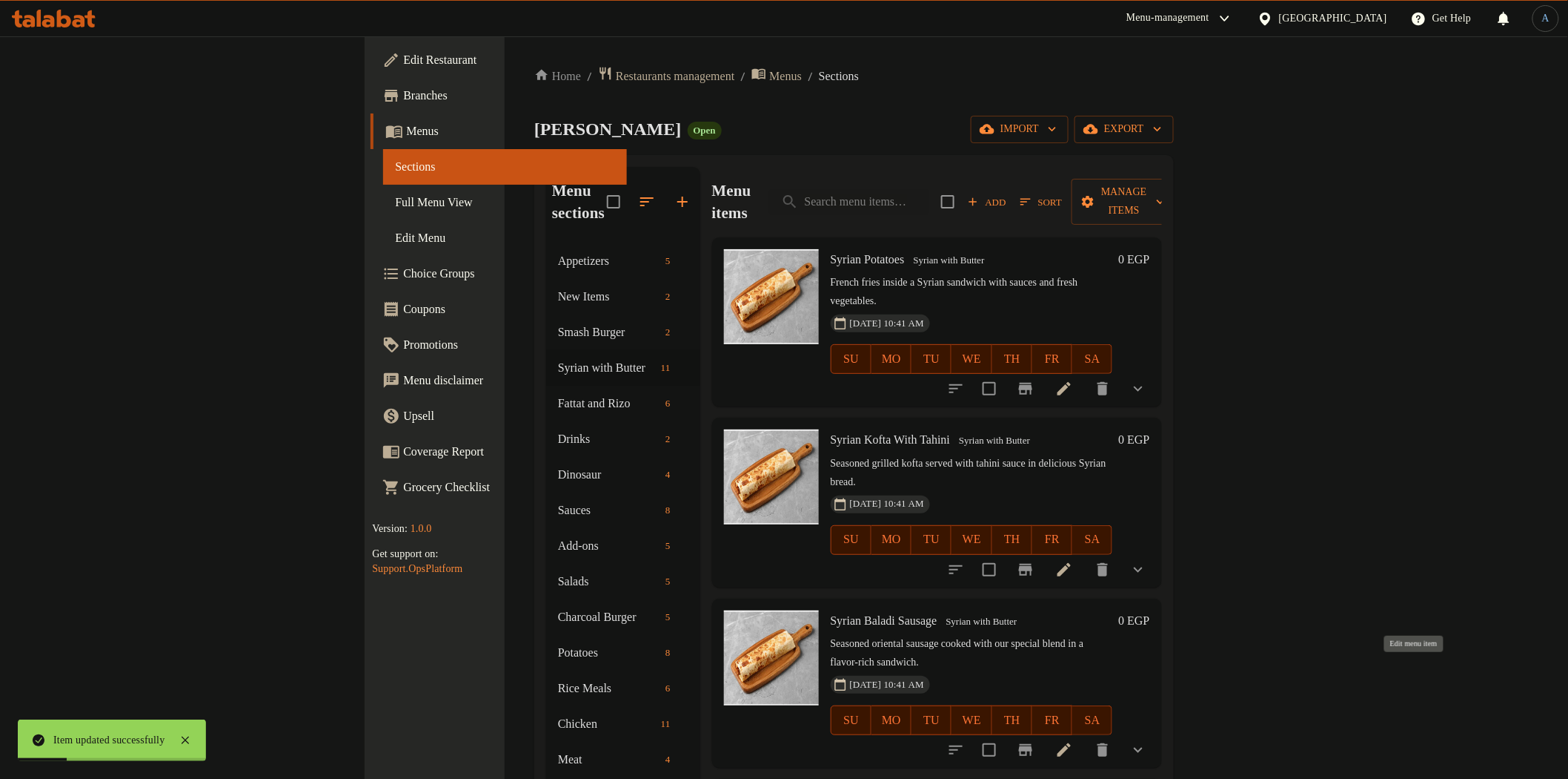
click at [1071, 743] on icon at bounding box center [1064, 749] width 13 height 13
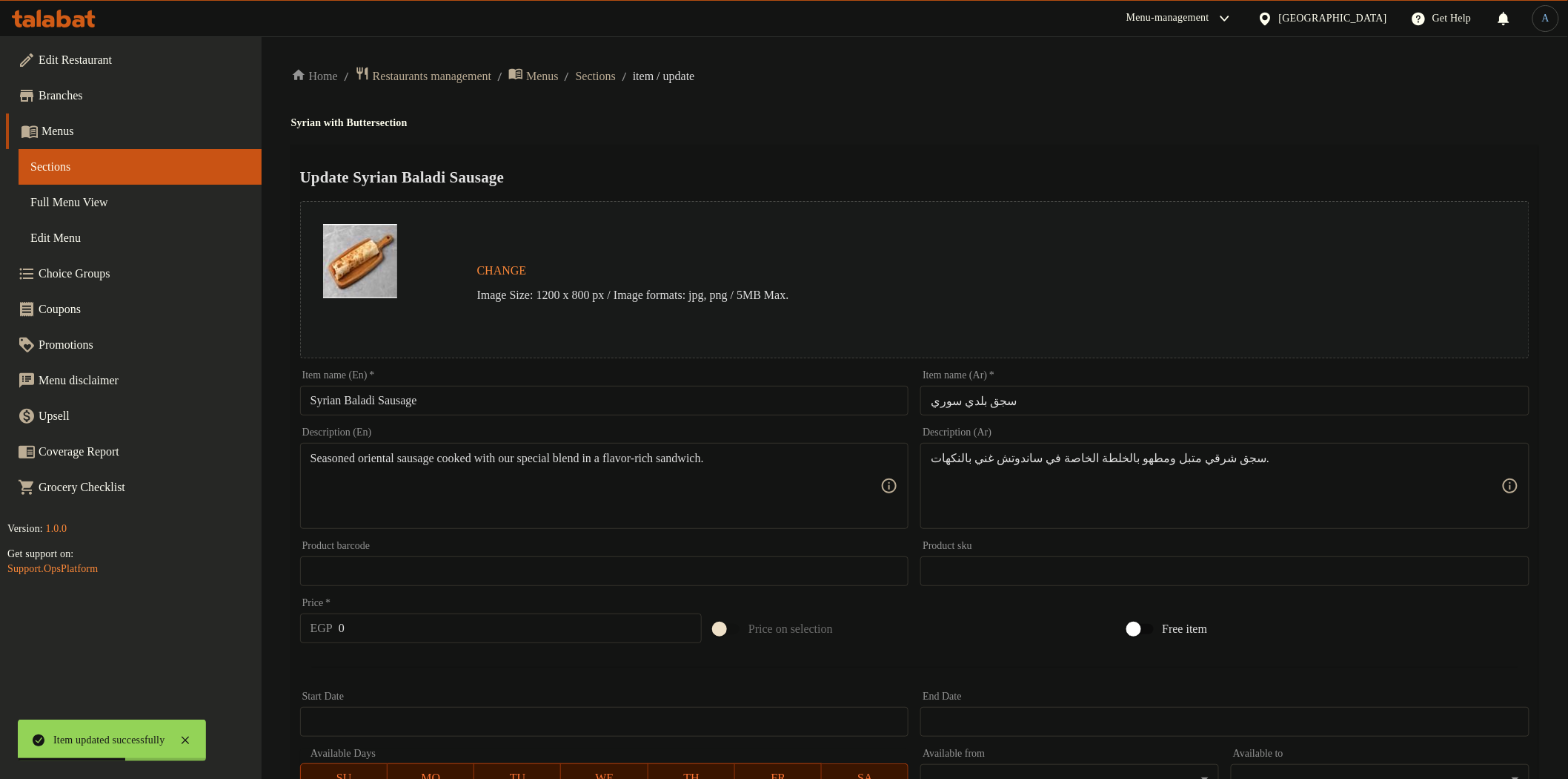
scroll to position [323, 0]
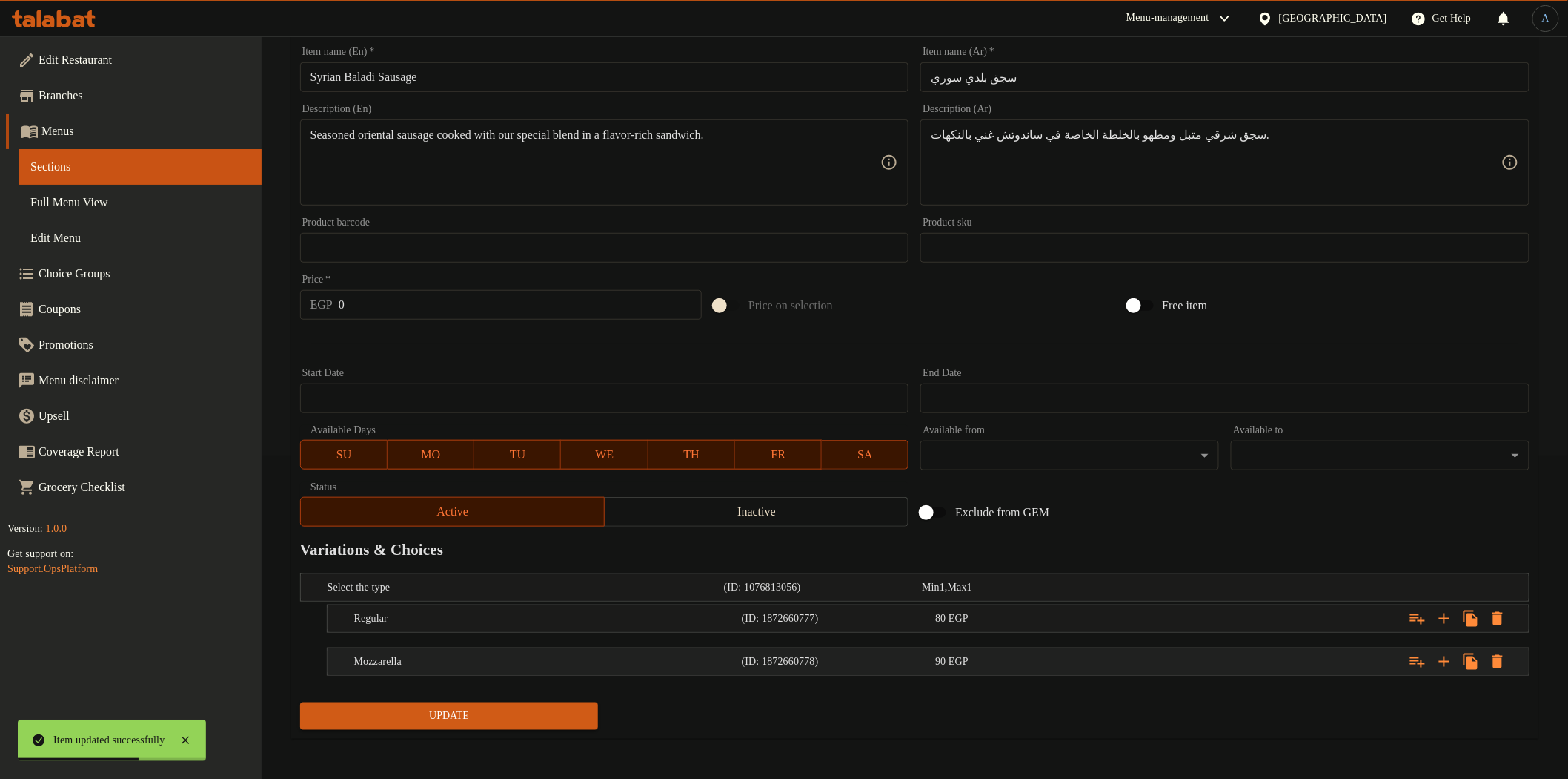
click at [981, 654] on div "90 EGP" at bounding box center [1029, 661] width 188 height 15
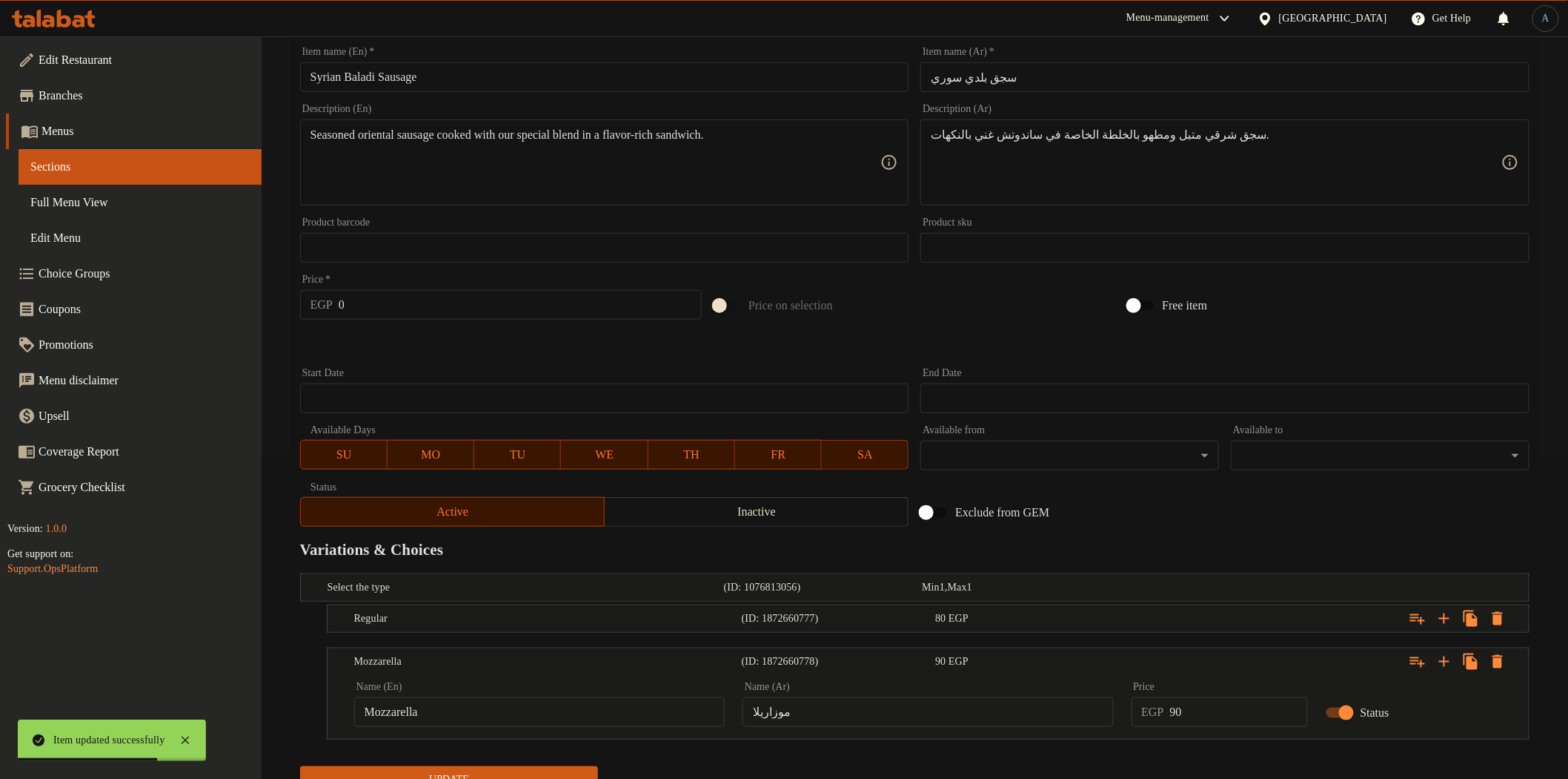
click at [949, 718] on input "موزاريلا" at bounding box center [928, 712] width 370 height 30
paste input "text"
type input "موتزاريلا"
click at [1165, 624] on div "Expand" at bounding box center [1319, 618] width 387 height 33
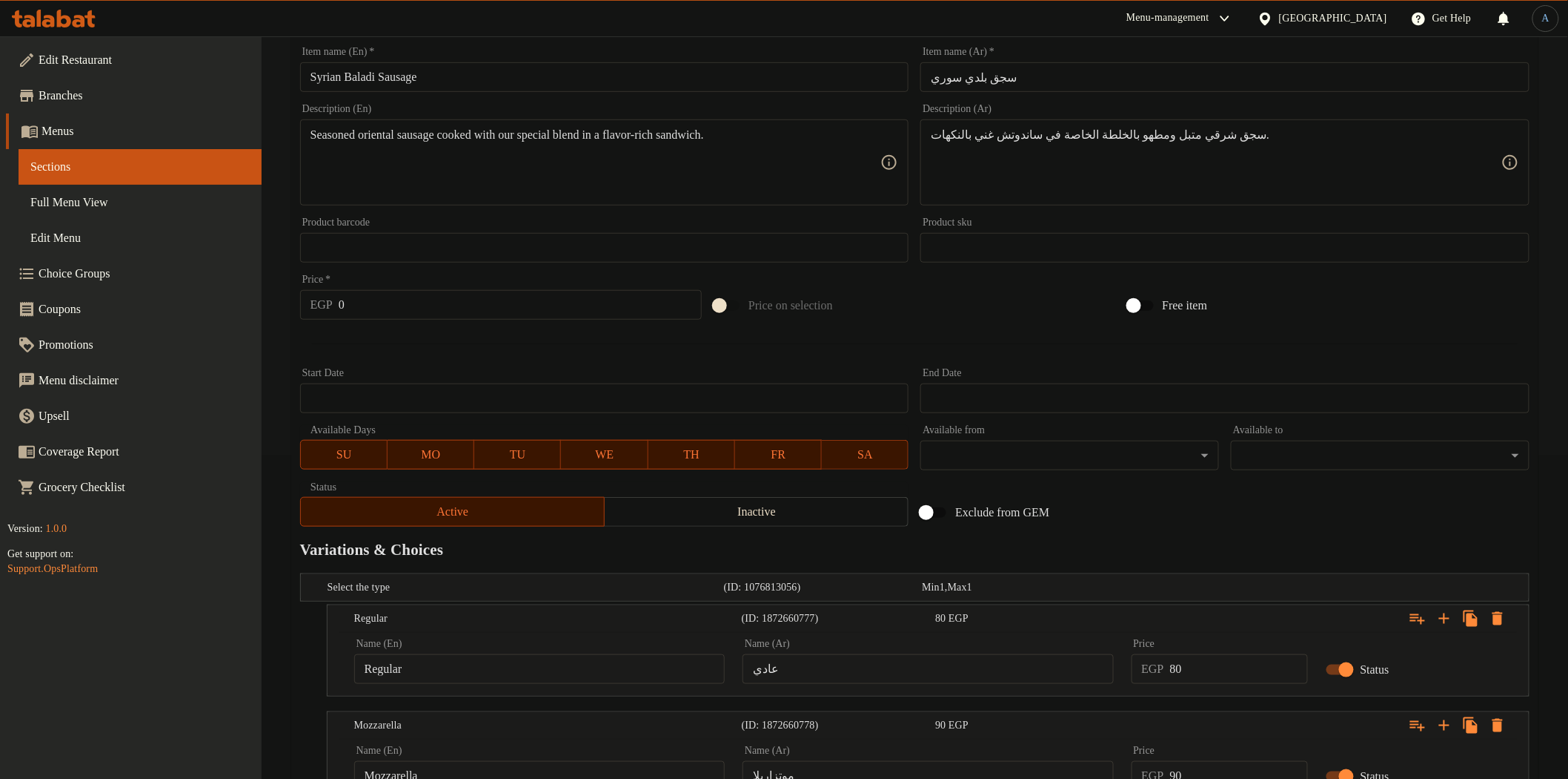
click at [1202, 661] on input "80" at bounding box center [1238, 669] width 138 height 30
type input "90"
click at [1238, 761] on input "90" at bounding box center [1238, 776] width 138 height 30
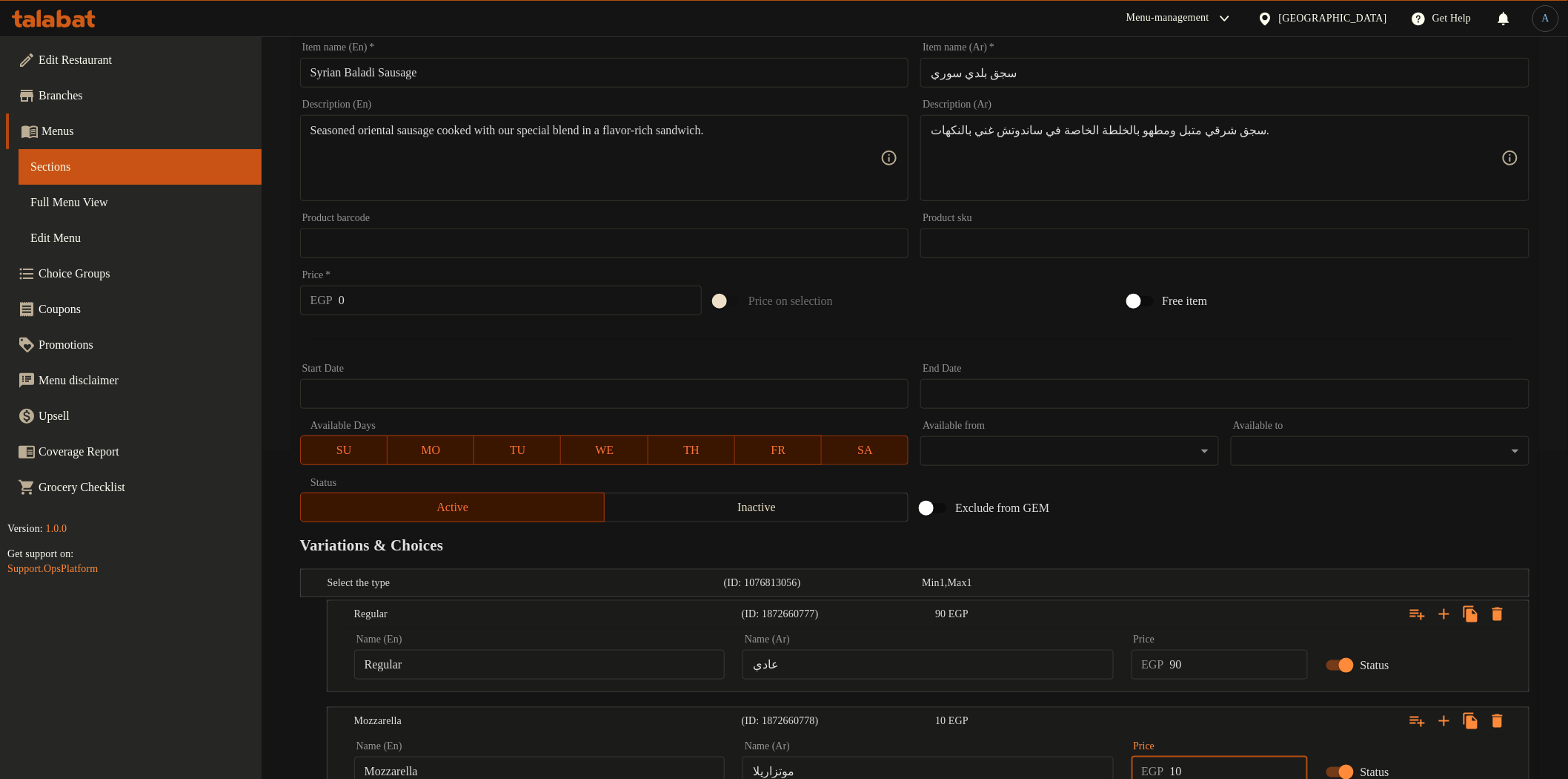
type input "10"
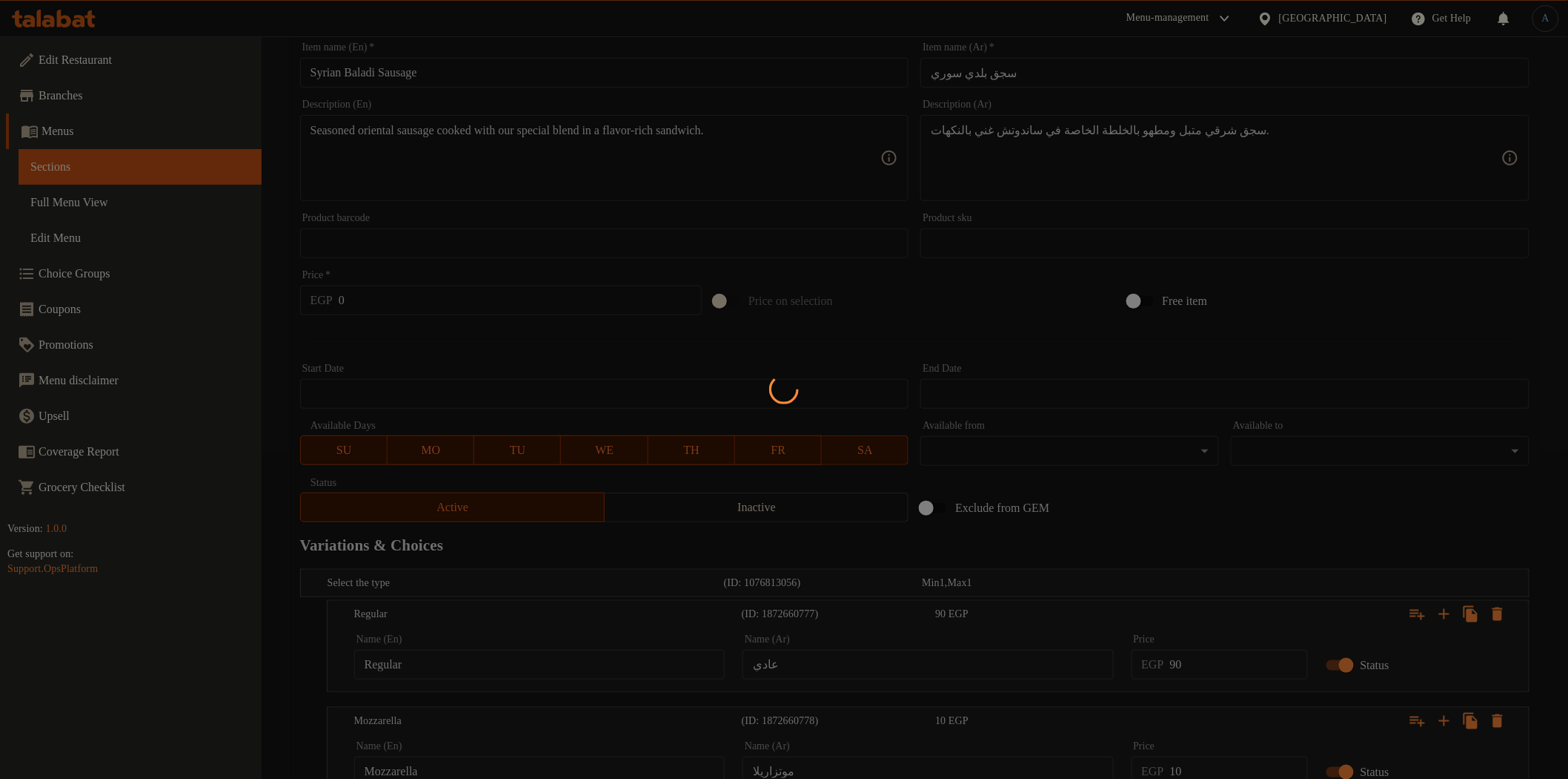
click at [1288, 515] on div at bounding box center [784, 390] width 1568 height 779
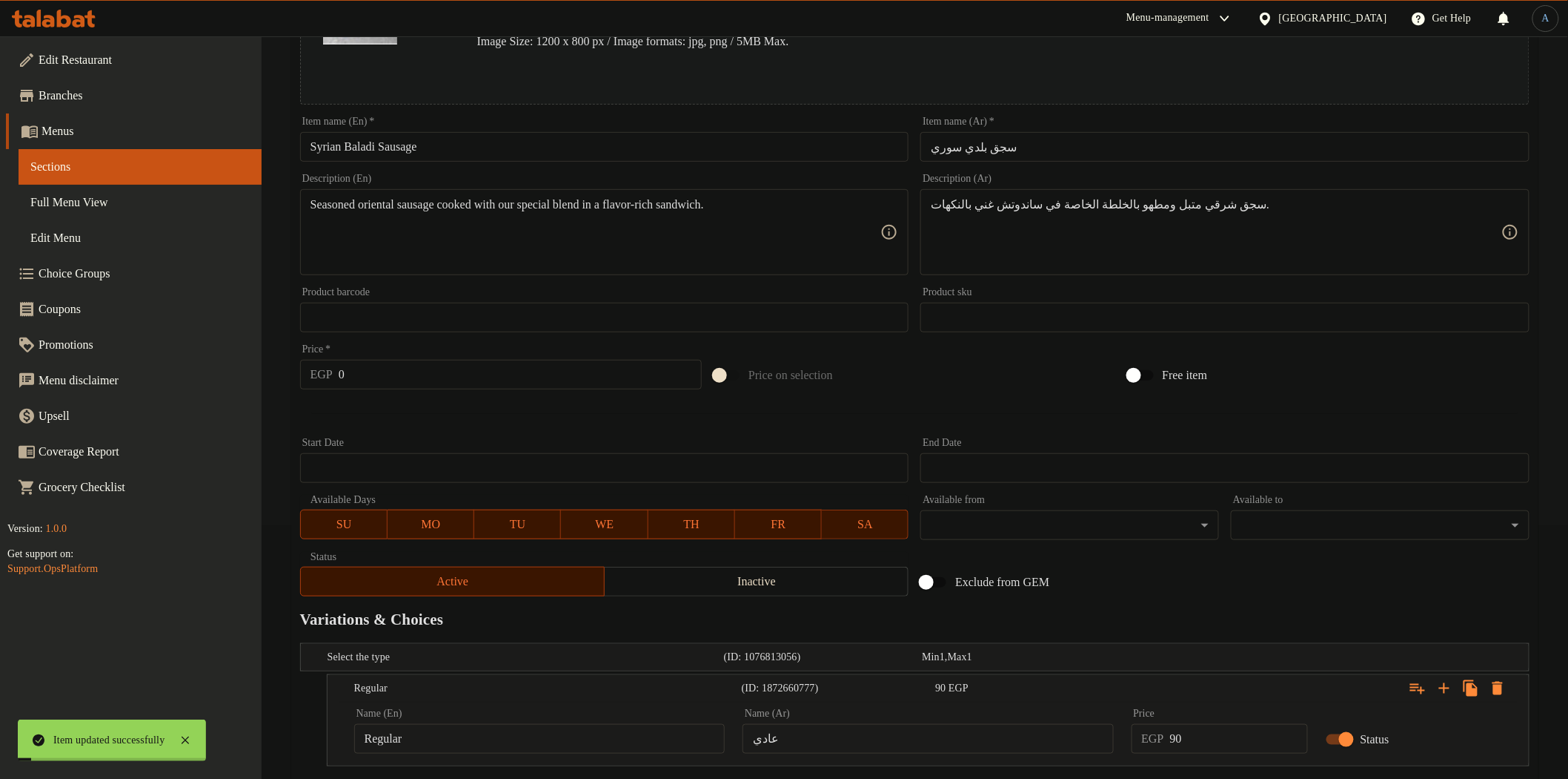
scroll to position [0, 0]
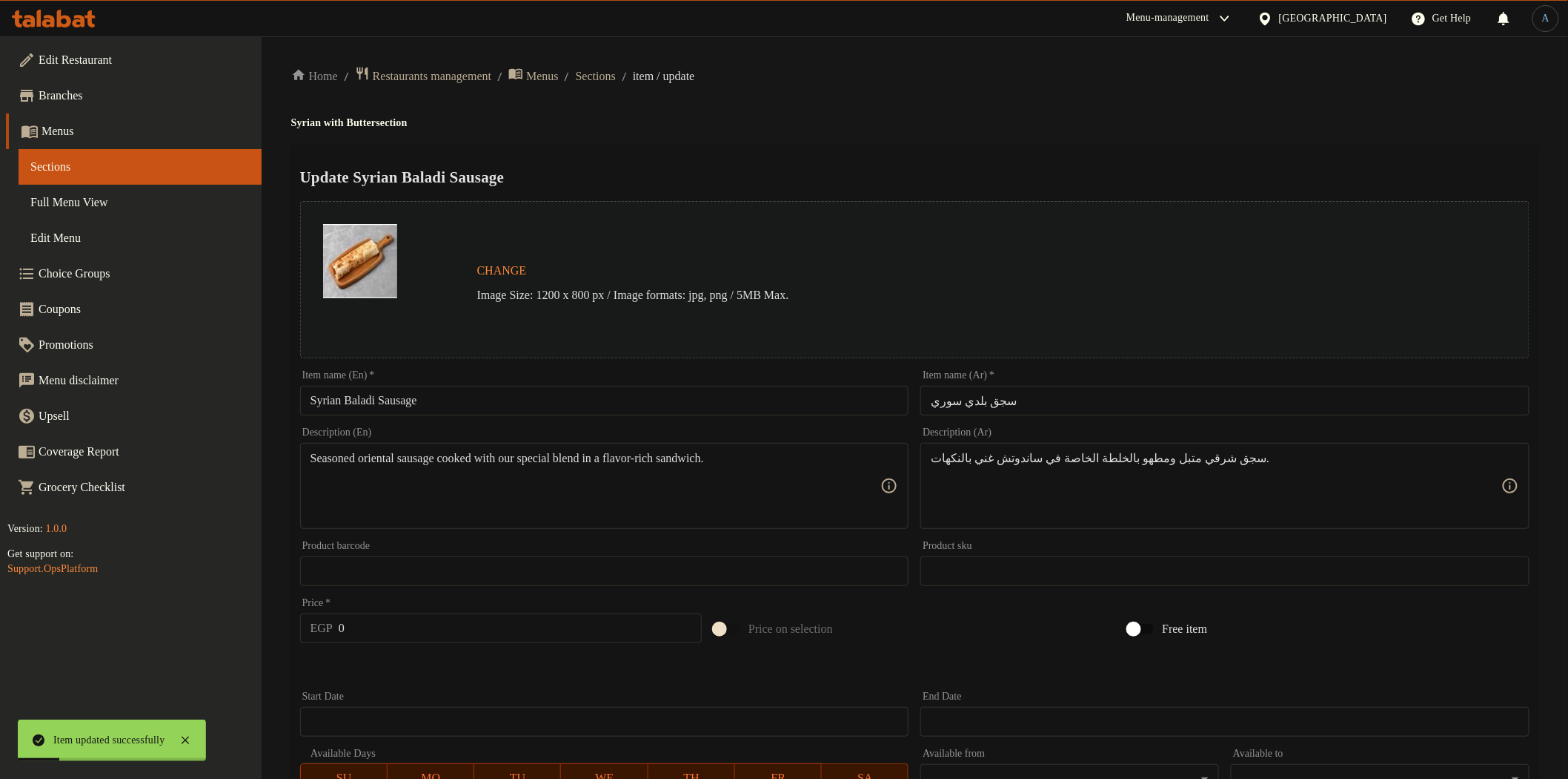
drag, startPoint x: 628, startPoint y: 72, endPoint x: 627, endPoint y: 85, distance: 13.0
click at [616, 72] on span "Sections" at bounding box center [595, 76] width 40 height 18
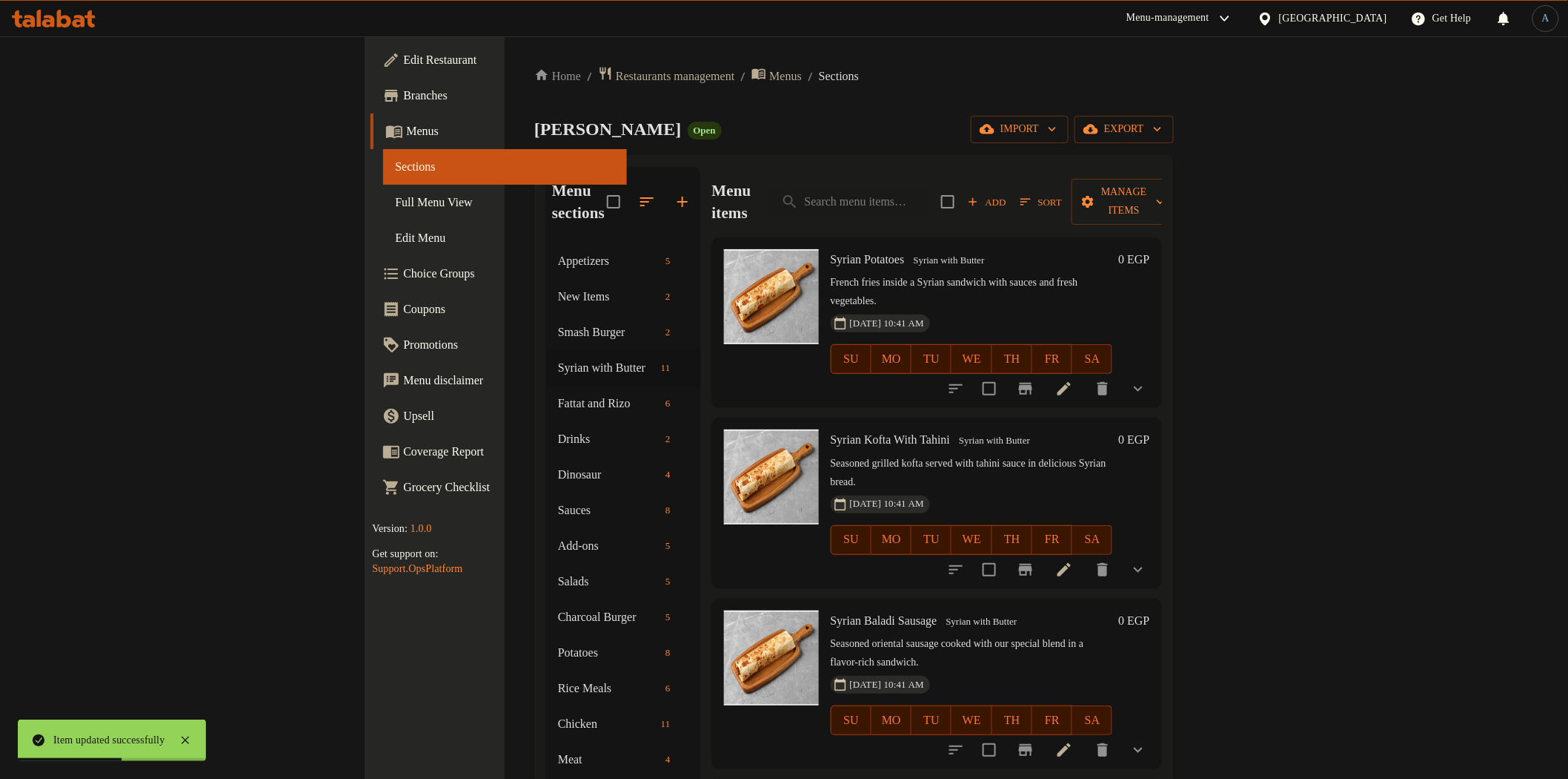
scroll to position [247, 0]
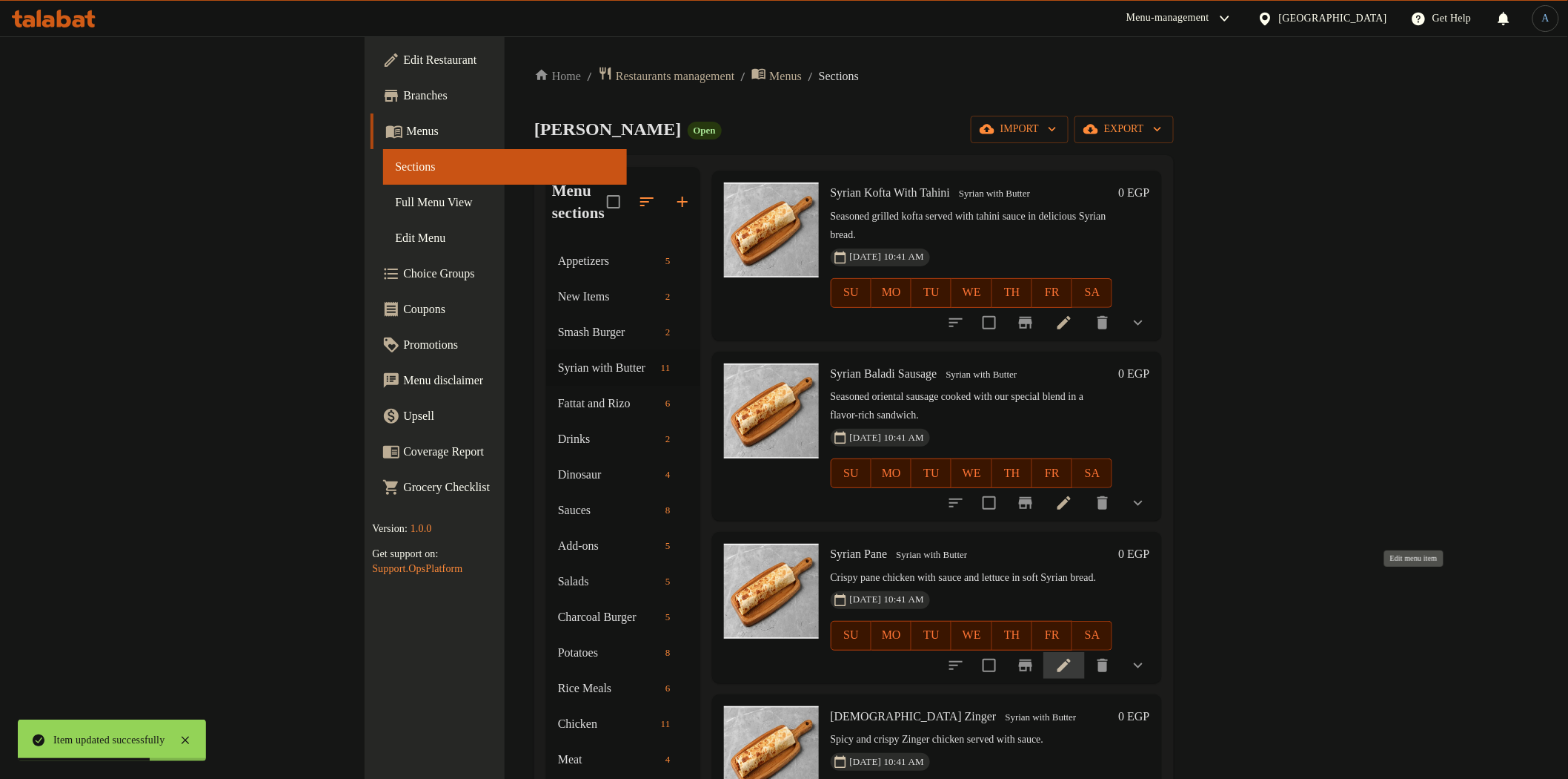
click at [1073, 656] on icon at bounding box center [1065, 665] width 18 height 18
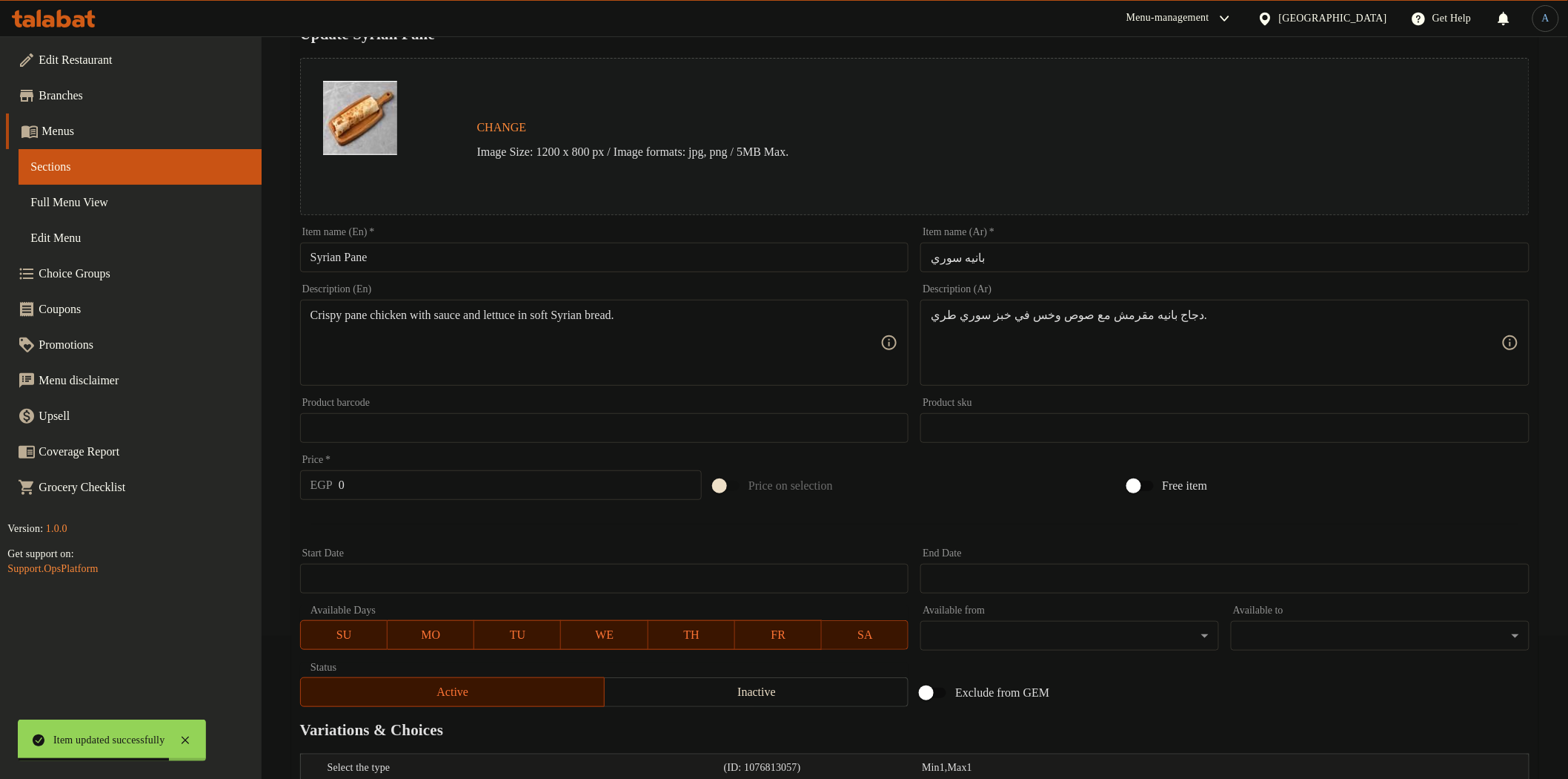
scroll to position [323, 0]
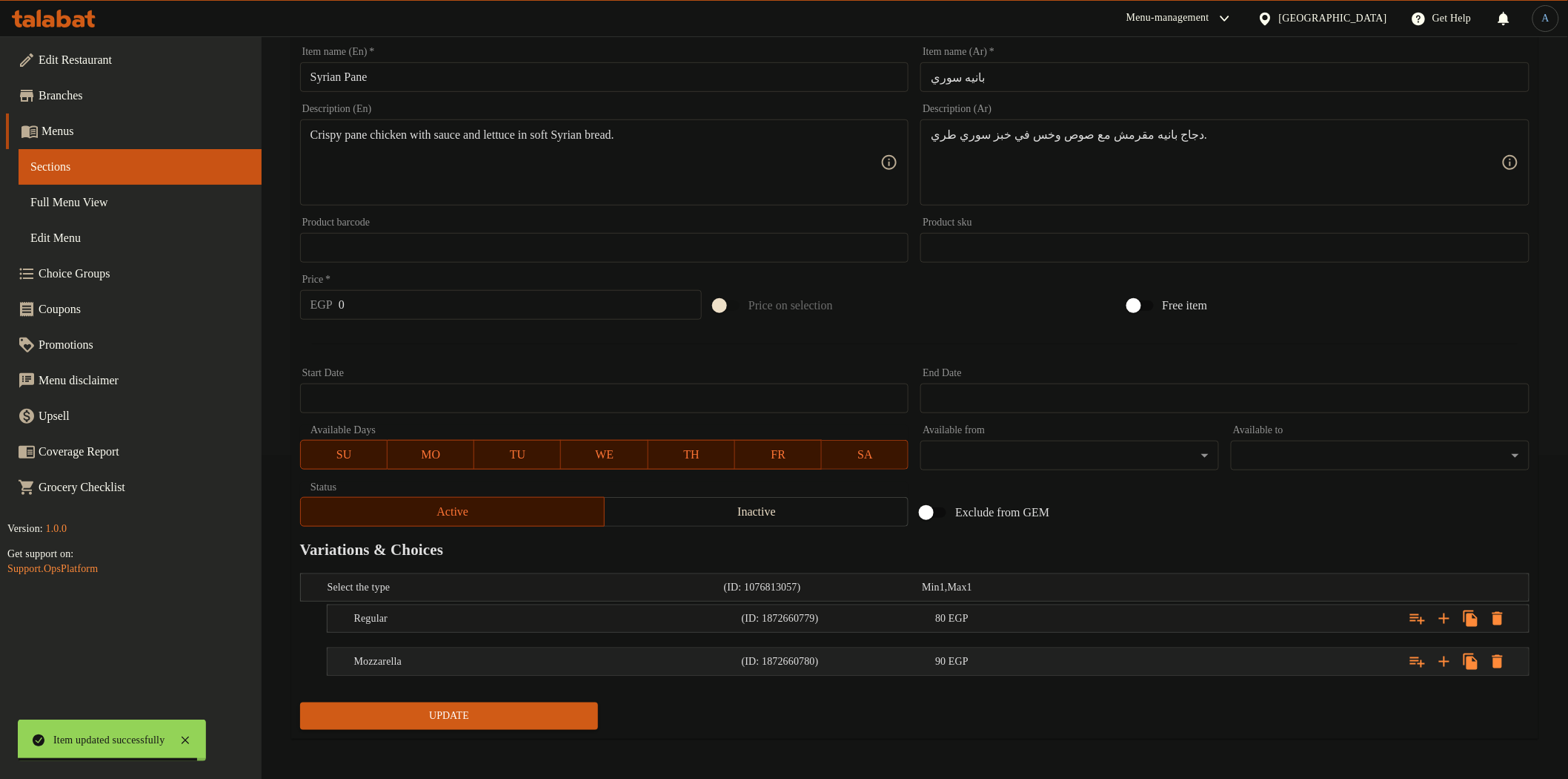
click at [991, 655] on div "90 EGP" at bounding box center [1029, 661] width 188 height 15
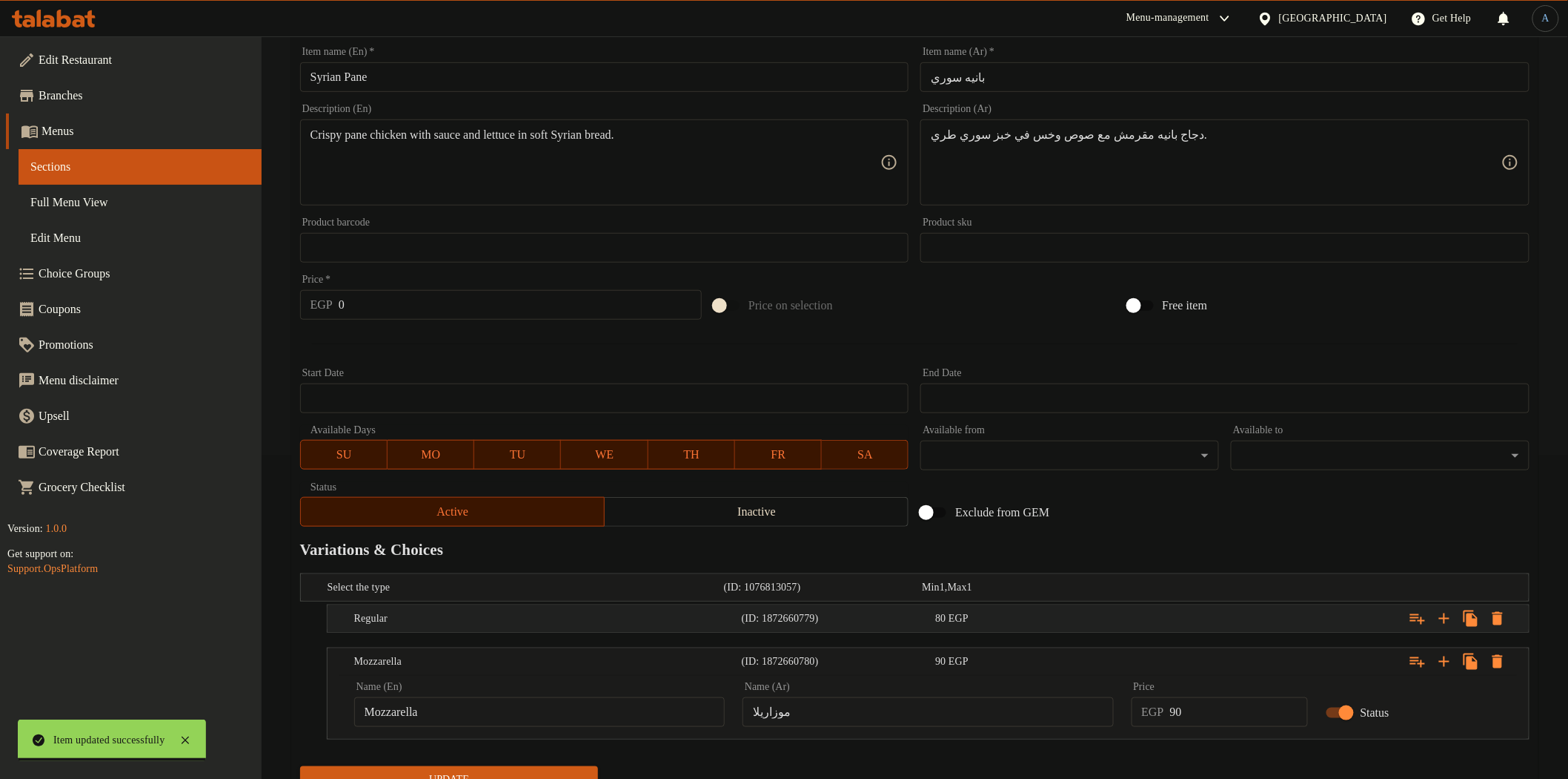
click at [991, 625] on div "80 EGP" at bounding box center [1029, 618] width 194 height 21
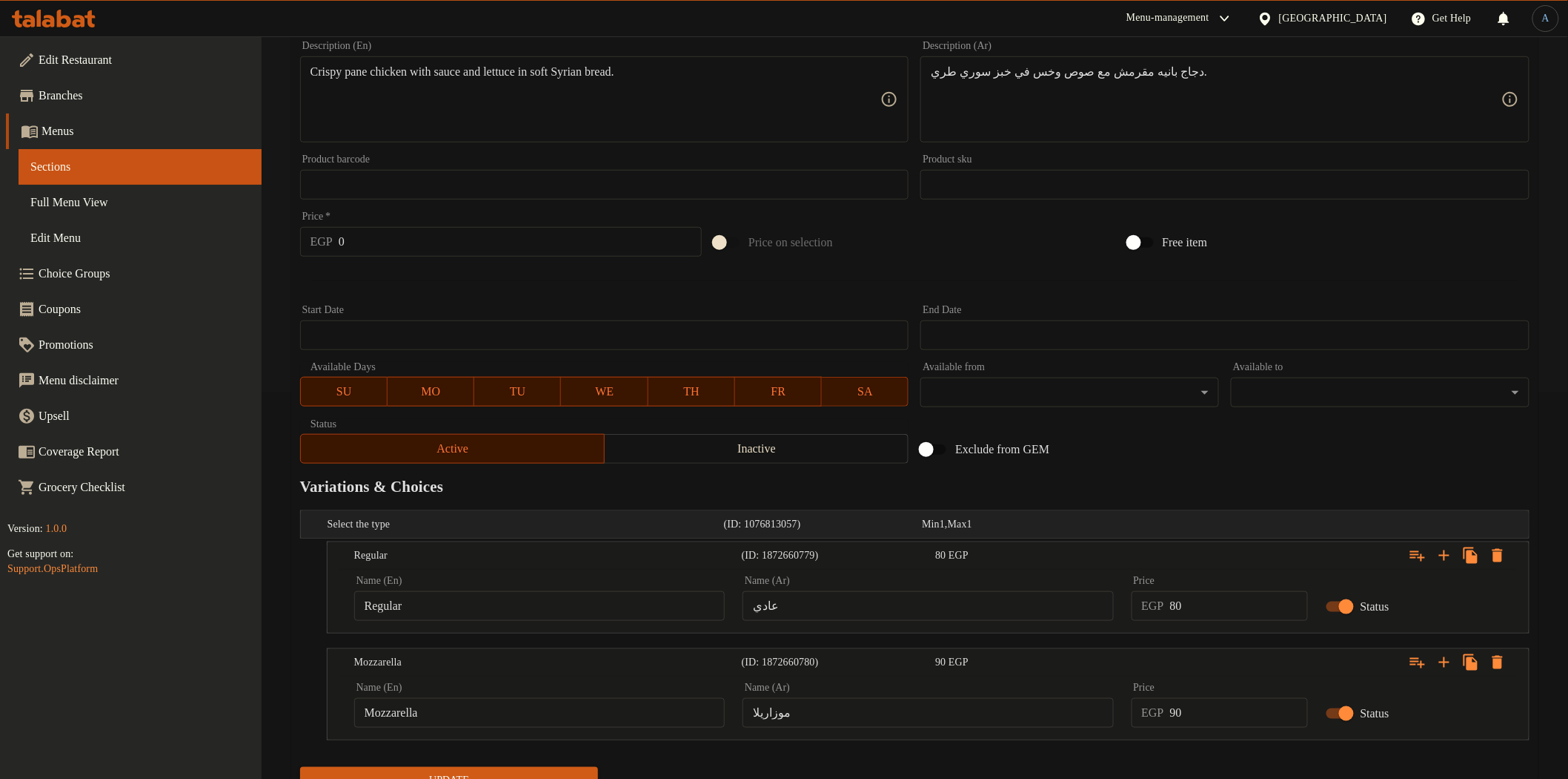
scroll to position [451, 0]
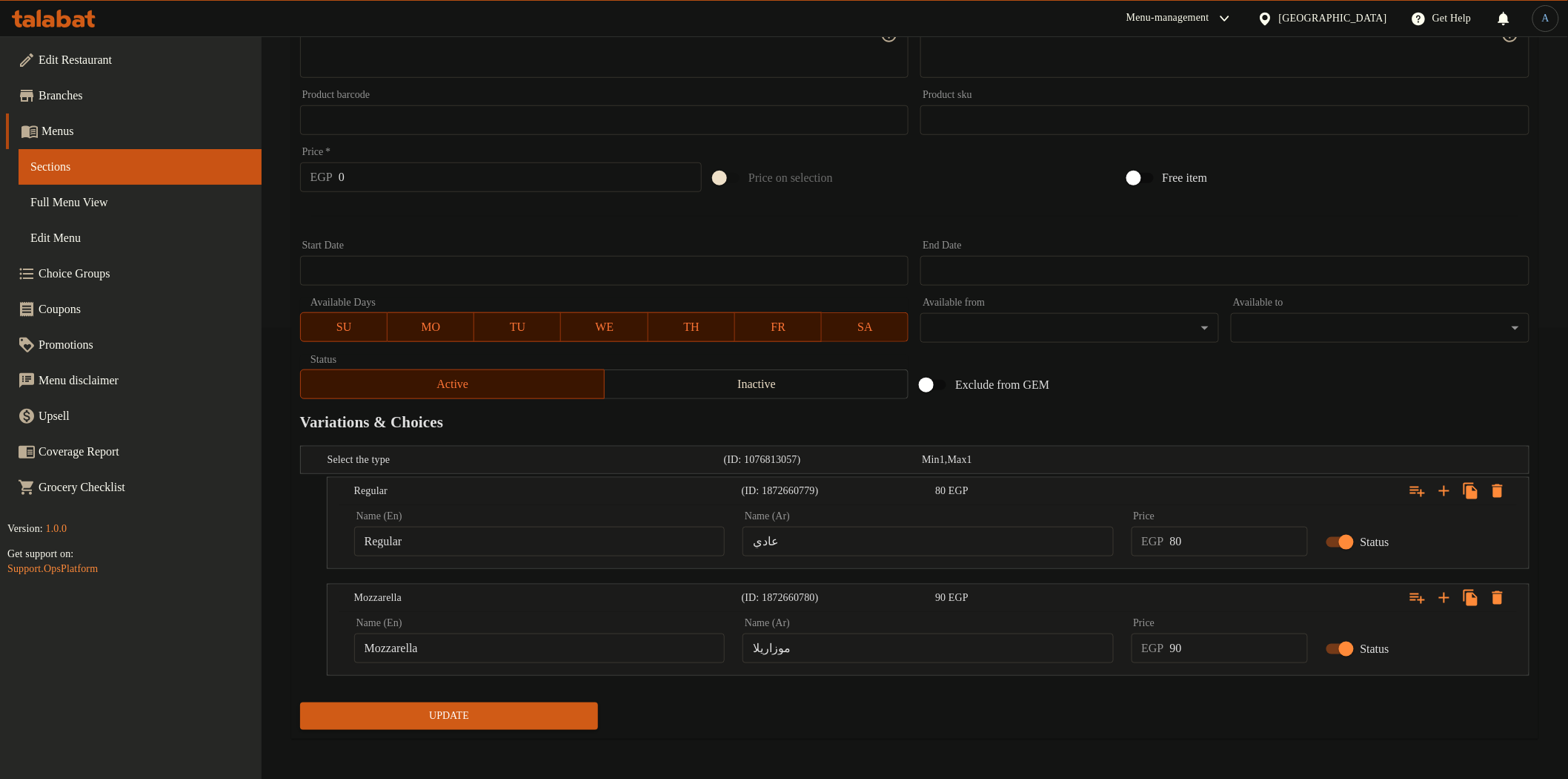
click at [862, 645] on input "موزاريلا" at bounding box center [928, 648] width 370 height 30
paste input "text"
type input "موتزاريلا"
click at [1186, 543] on input "80" at bounding box center [1238, 541] width 138 height 30
type input "90"
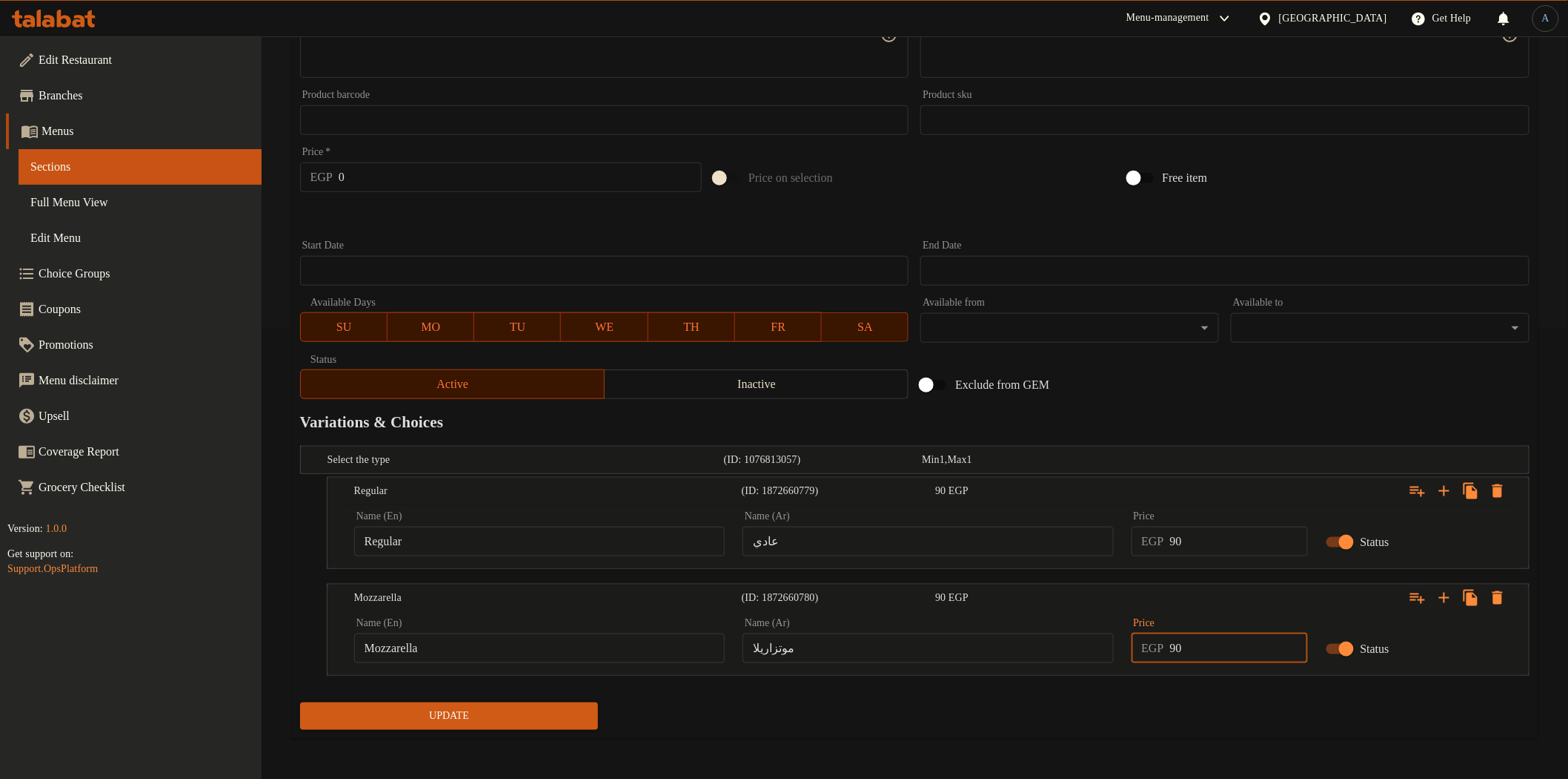
click at [1204, 652] on input "90" at bounding box center [1238, 648] width 138 height 30
type input "100"
click at [300, 703] on button "Update" at bounding box center [450, 717] width 299 height 28
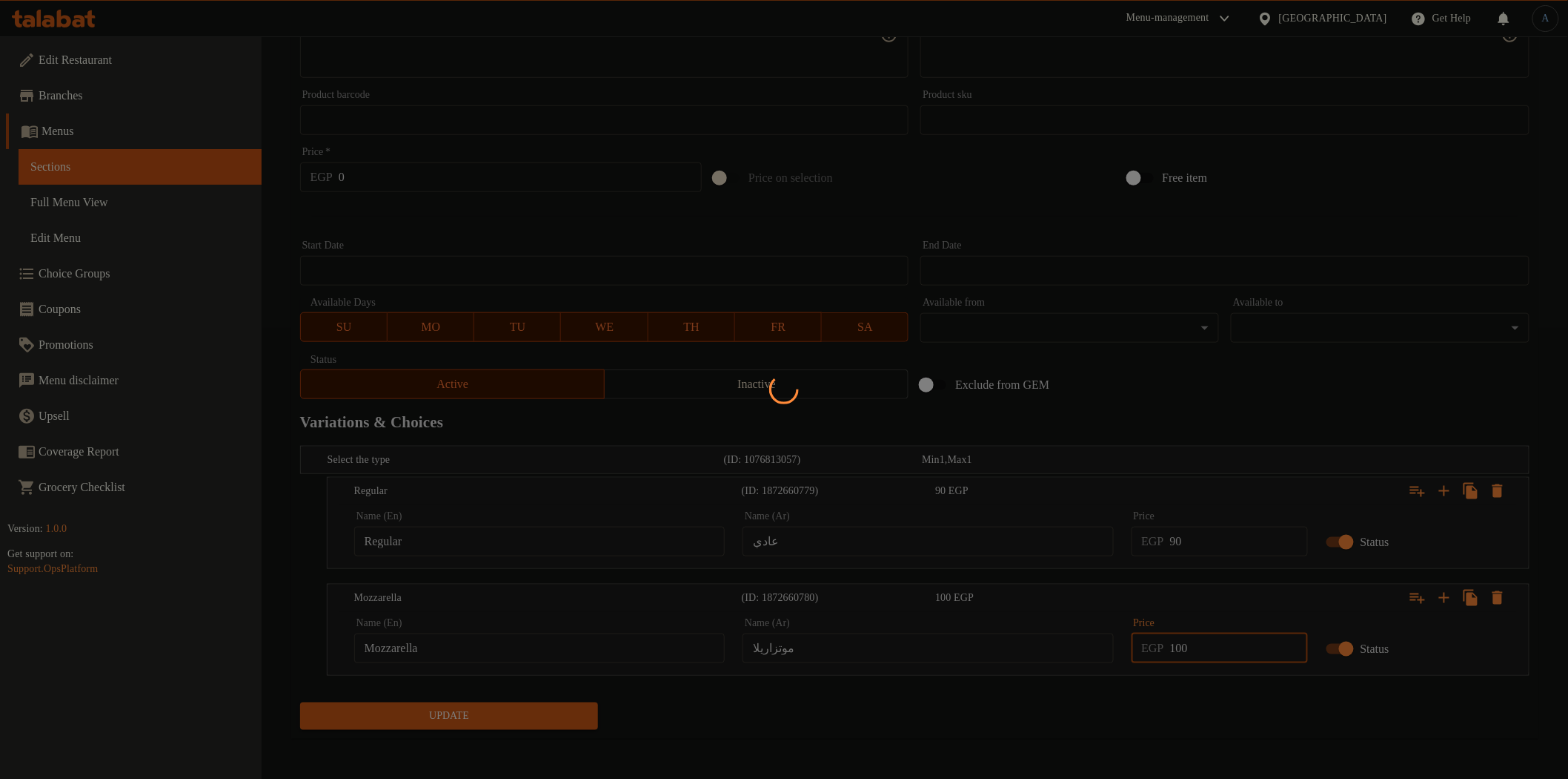
click at [1199, 701] on div at bounding box center [784, 390] width 1568 height 779
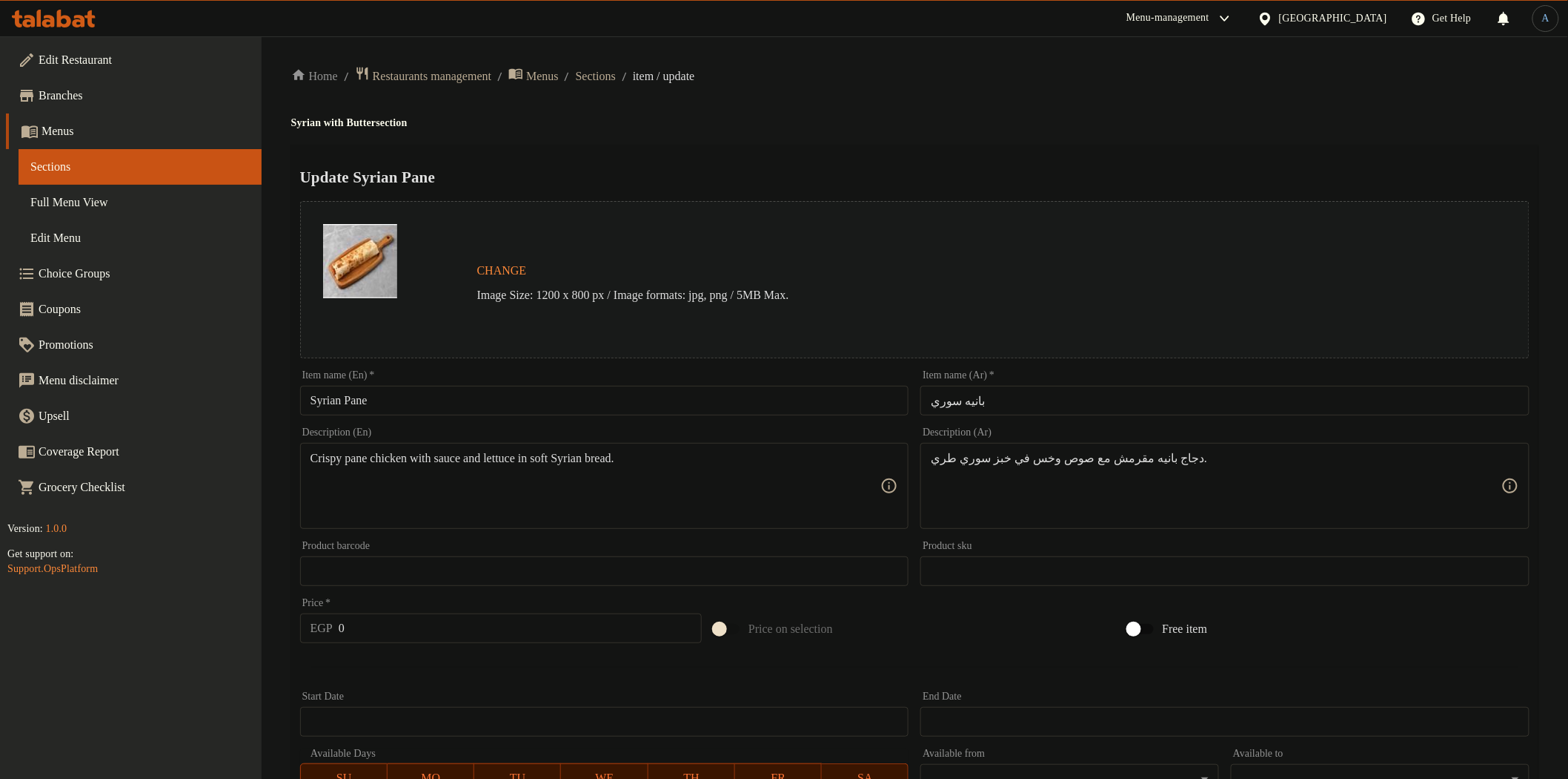
click at [651, 156] on div "Update Syrian Pane Change Image Size: 1200 x 800 px / Image formats: jpg, png /…" at bounding box center [914, 667] width 1247 height 1045
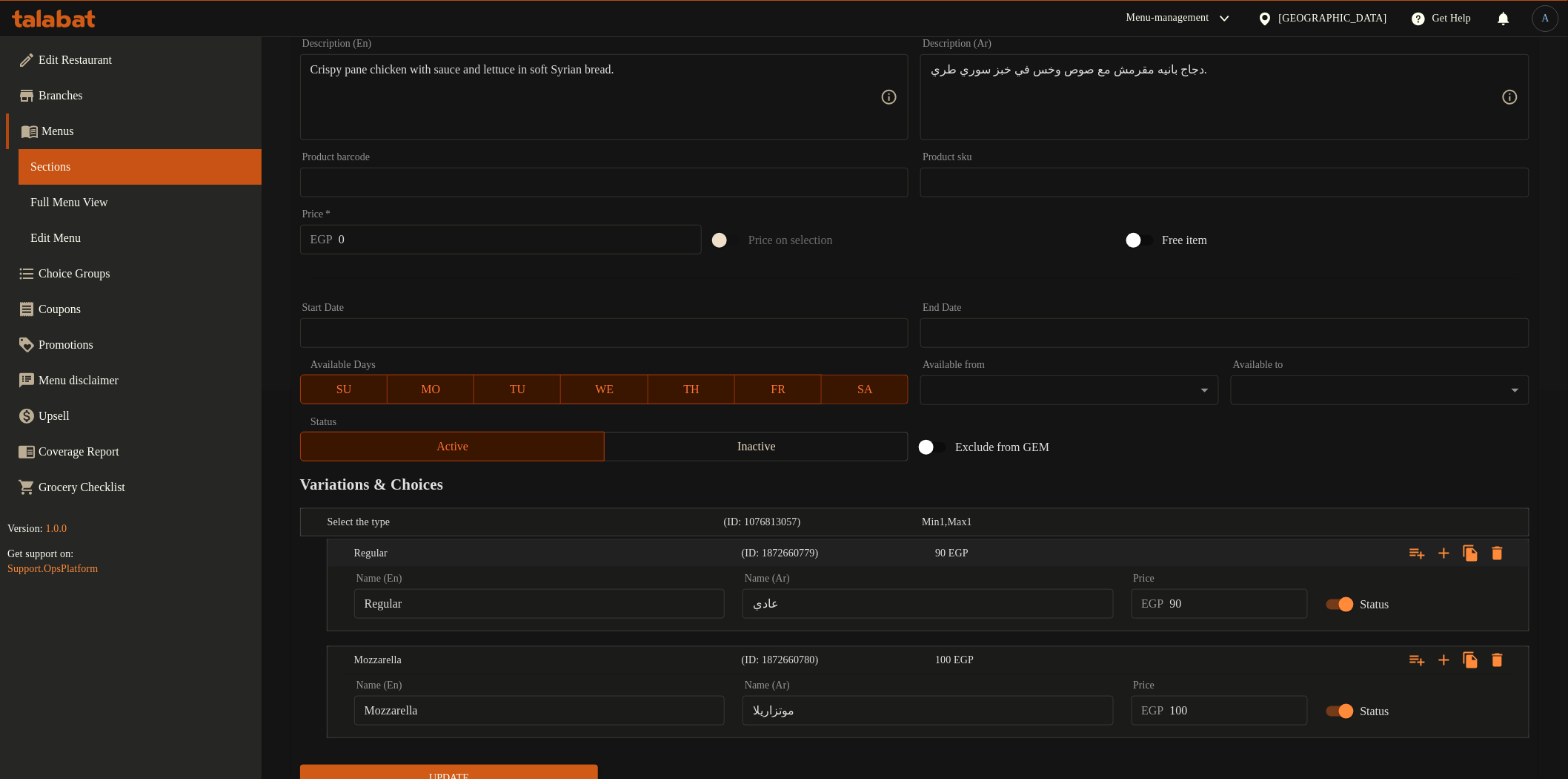
scroll to position [451, 0]
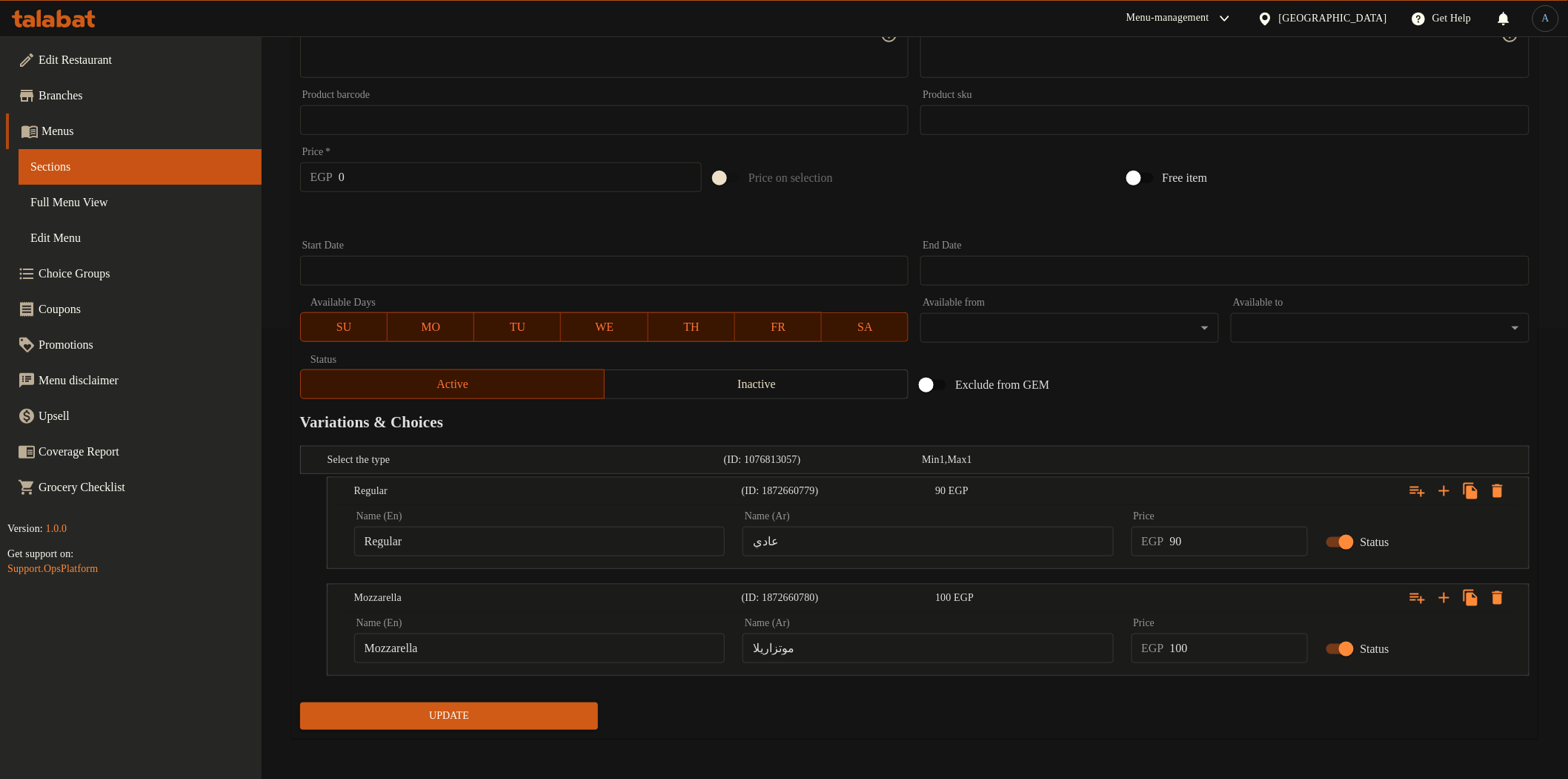
click at [823, 639] on input "موتزاريلا" at bounding box center [928, 648] width 370 height 30
click at [446, 718] on span "Update" at bounding box center [450, 716] width 275 height 19
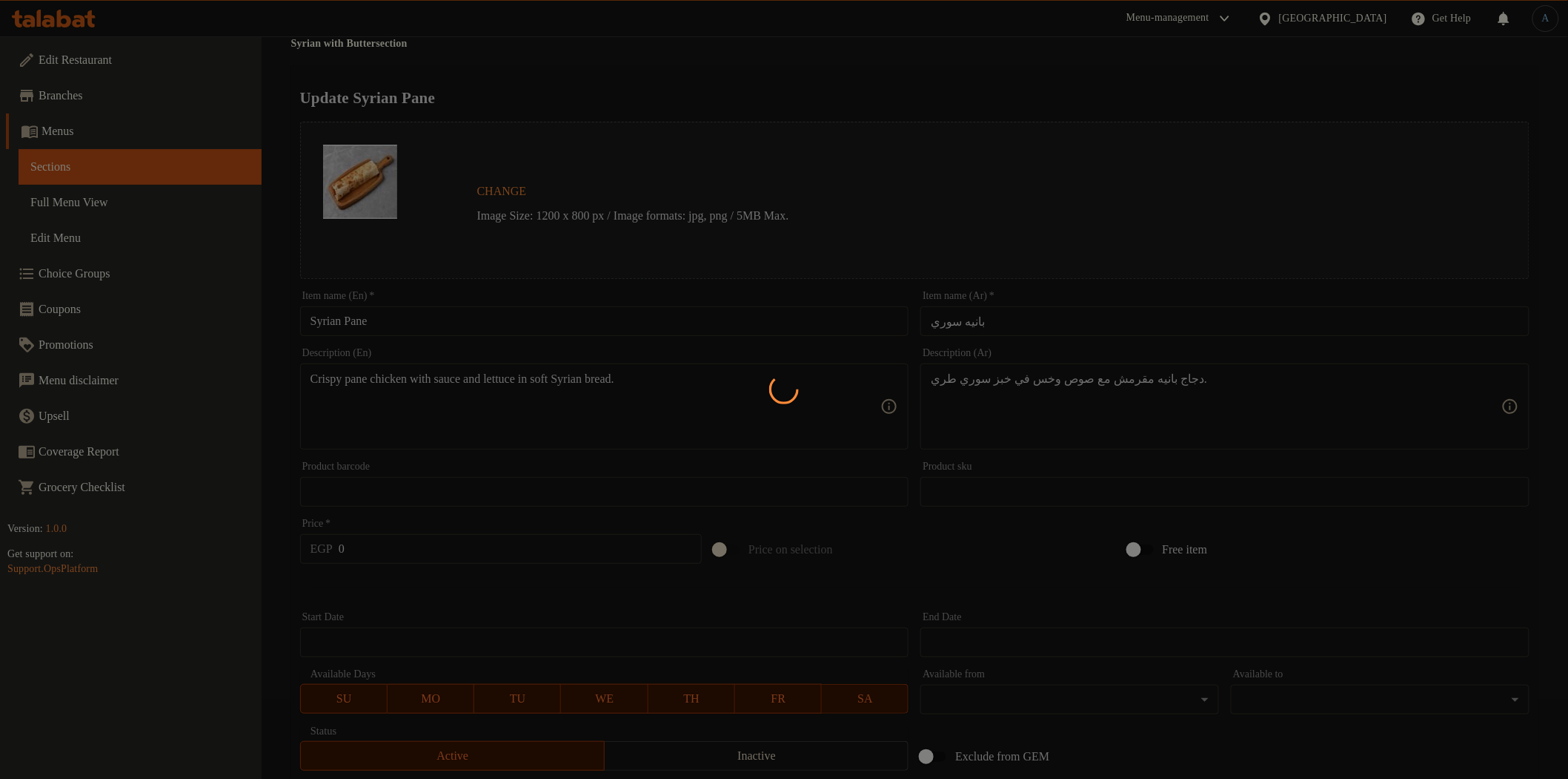
scroll to position [0, 0]
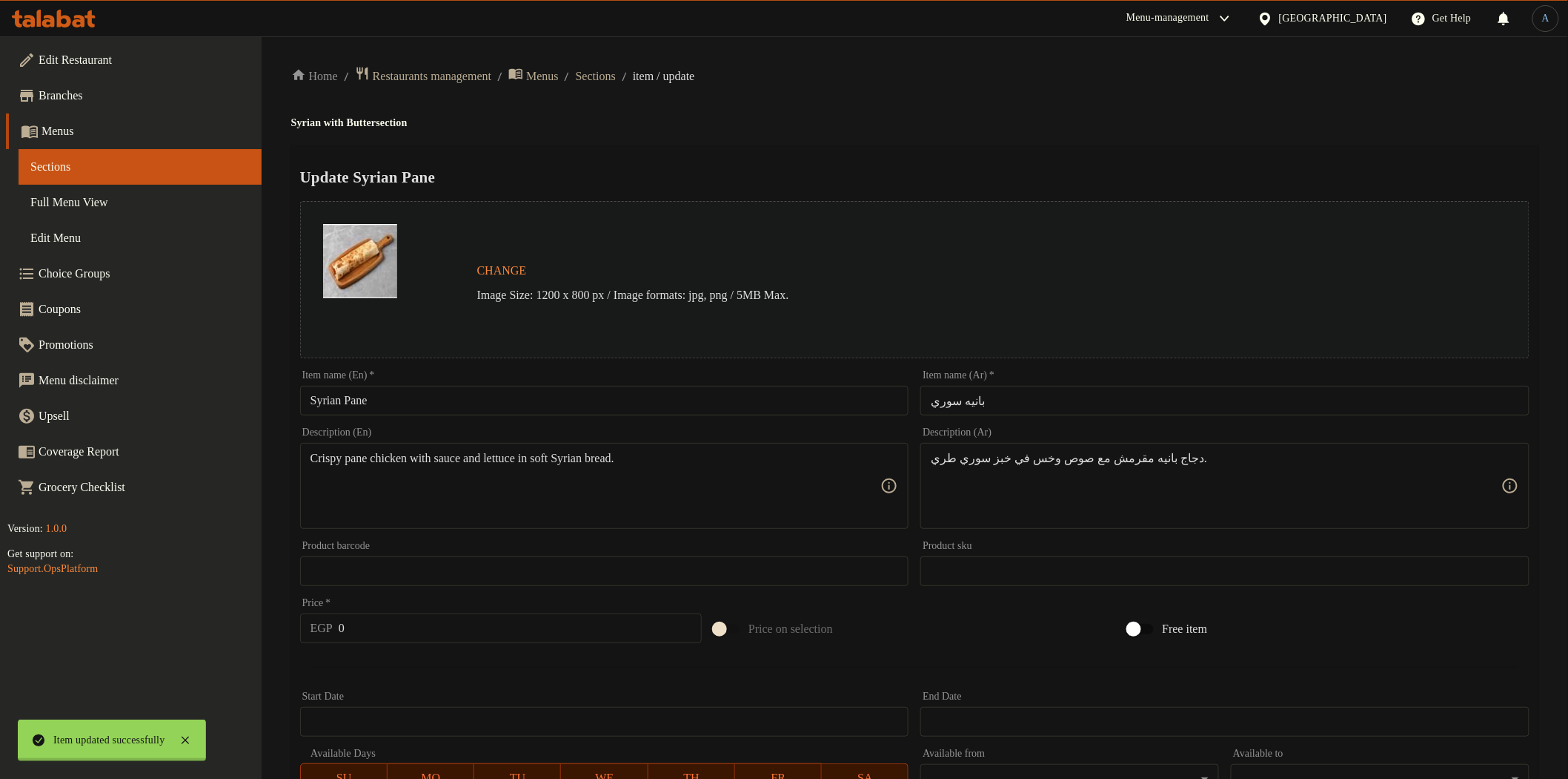
click at [634, 77] on div at bounding box center [784, 390] width 1568 height 779
click at [627, 75] on li "/" at bounding box center [624, 76] width 5 height 18
click at [616, 75] on span "Sections" at bounding box center [595, 76] width 40 height 18
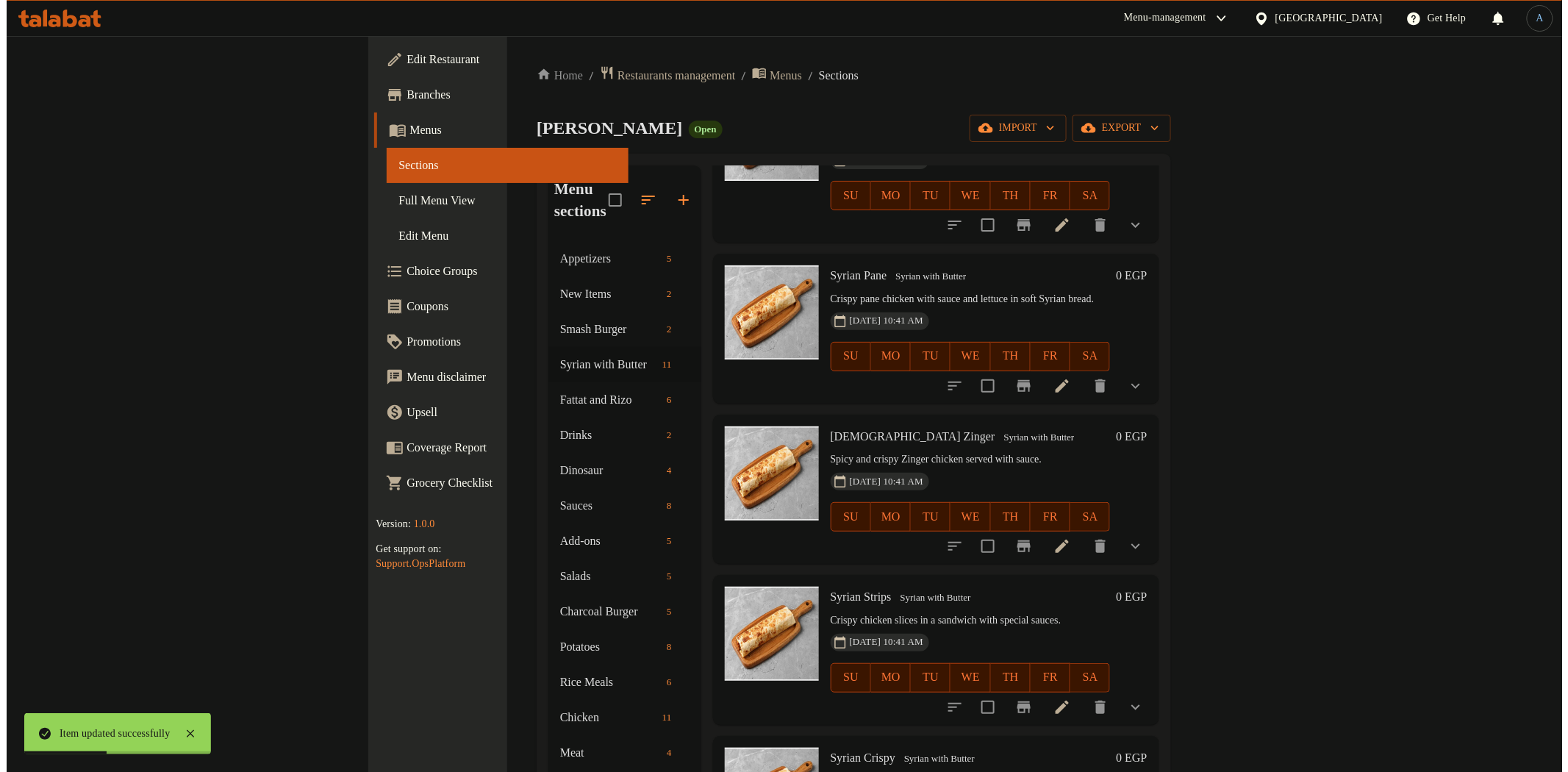
scroll to position [489, 0]
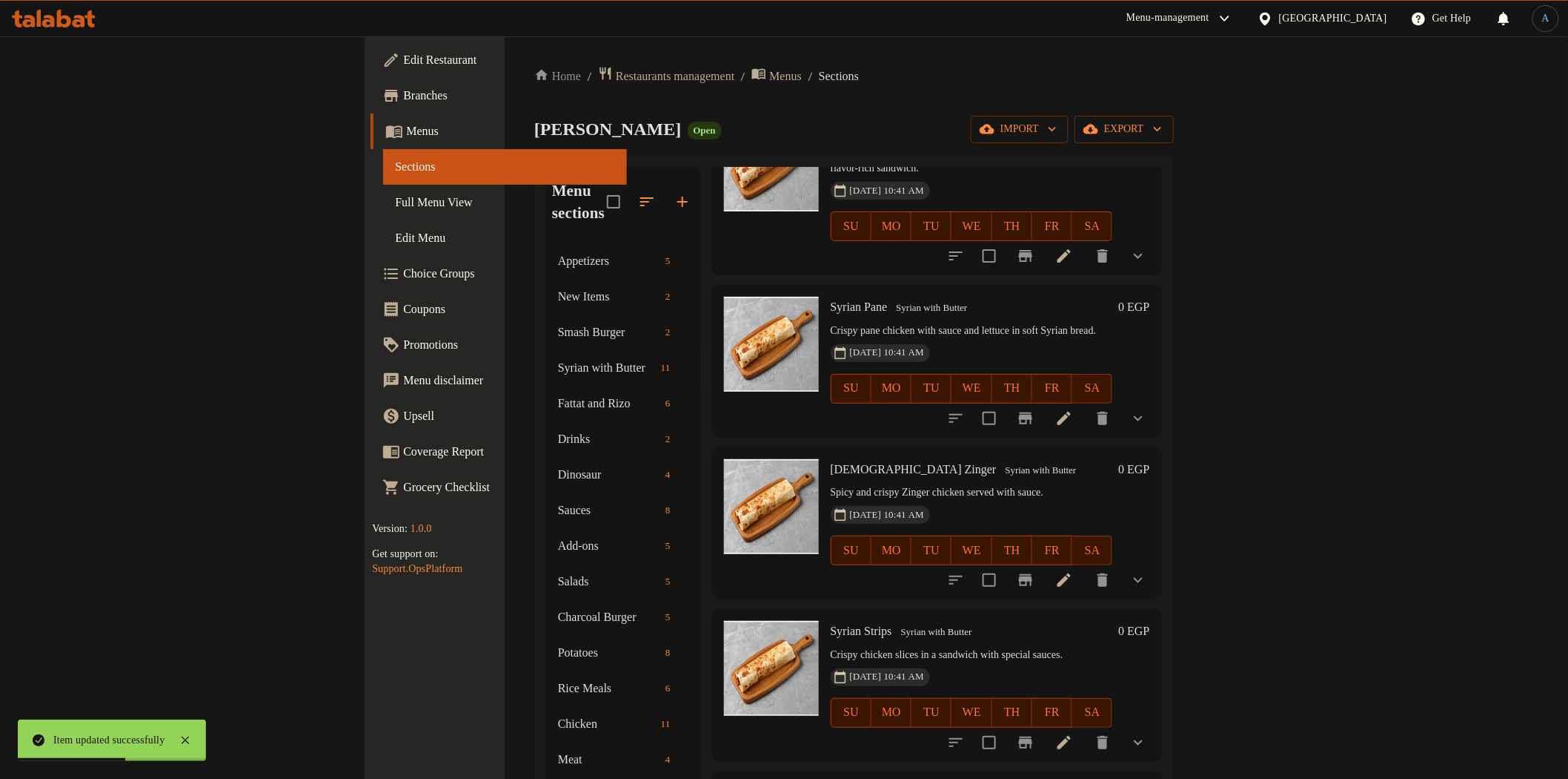
click at [1071, 573] on icon at bounding box center [1064, 579] width 13 height 13
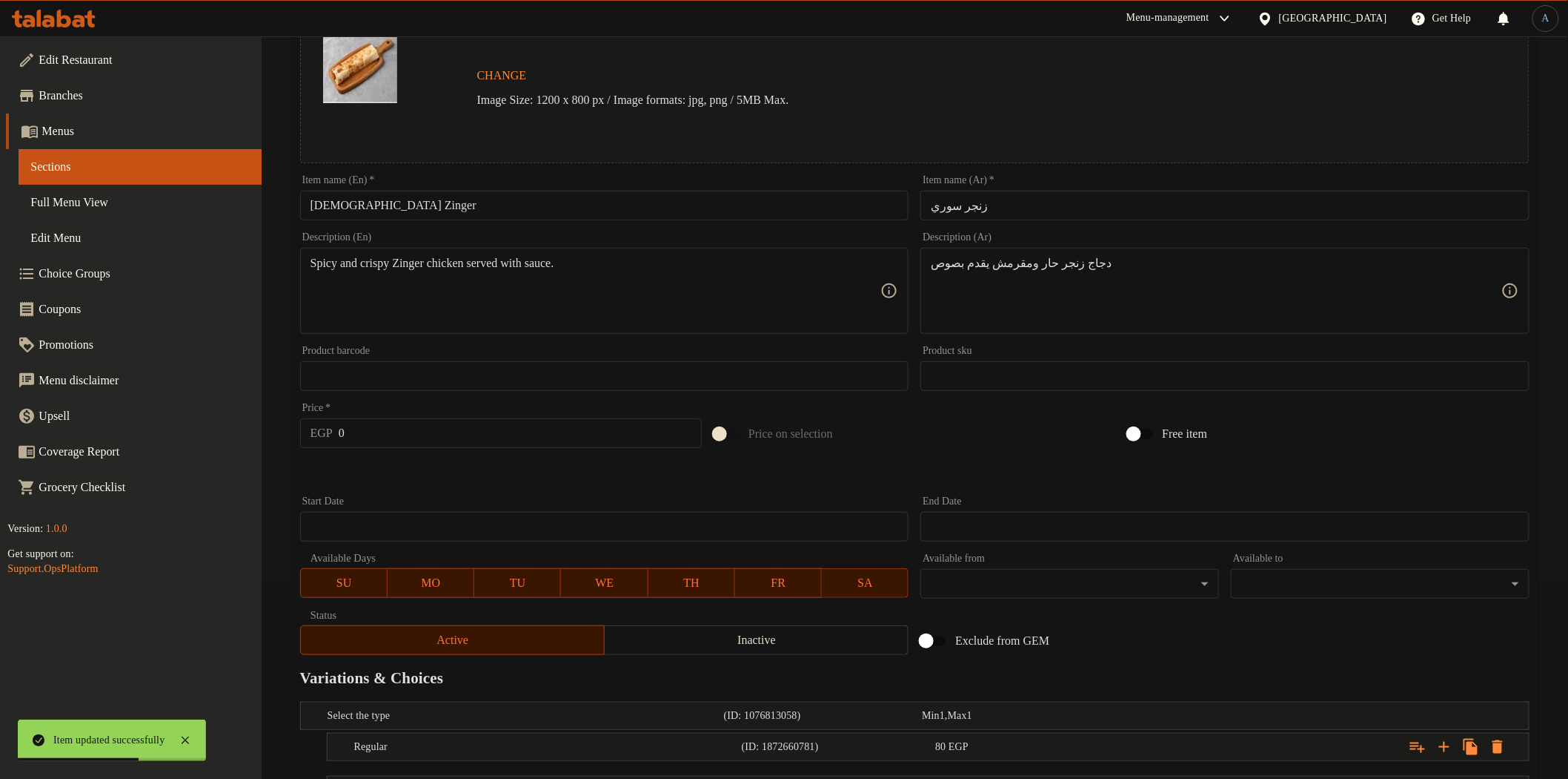
scroll to position [323, 0]
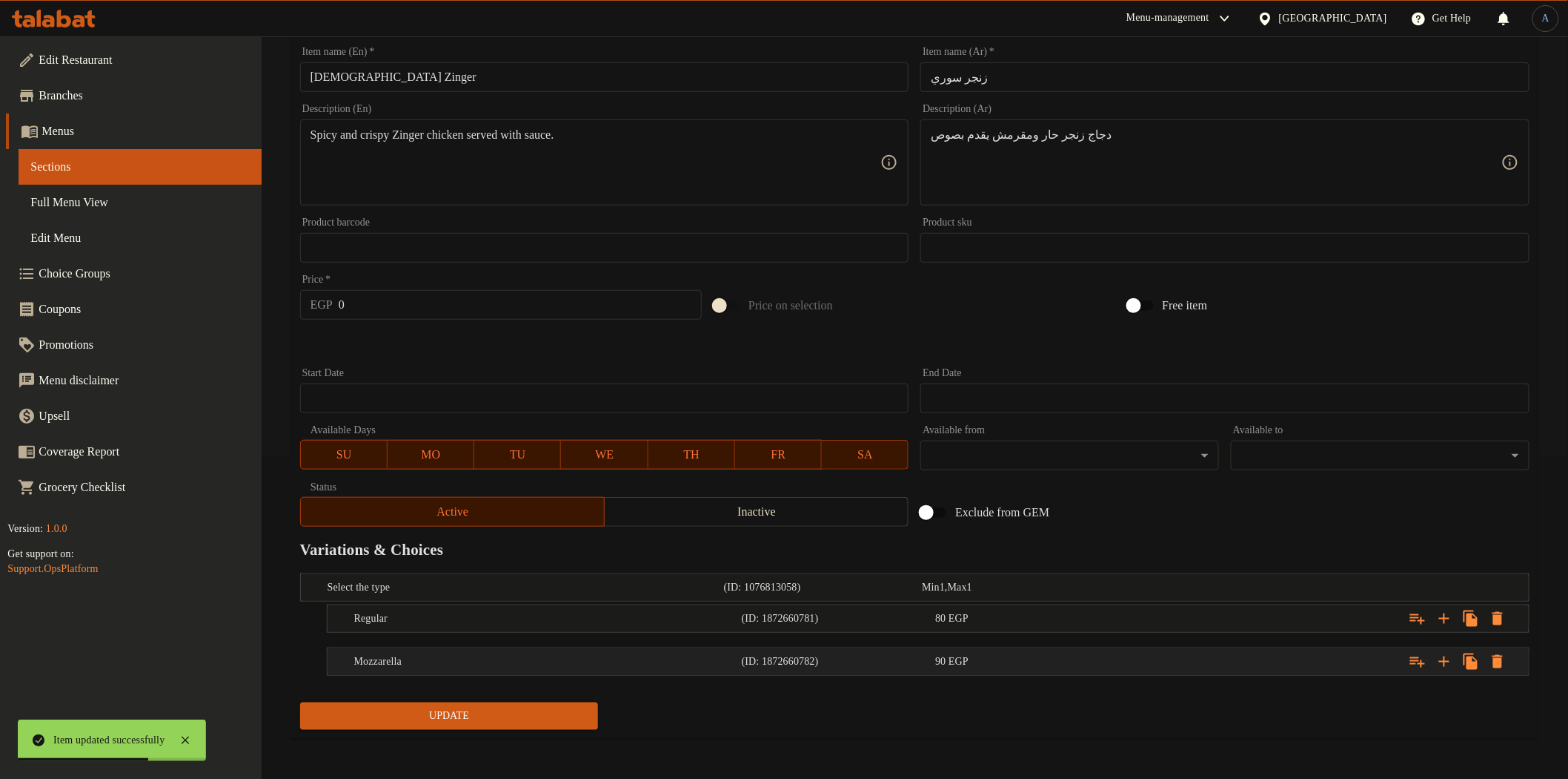
click at [960, 664] on span "EGP" at bounding box center [959, 660] width 20 height 11
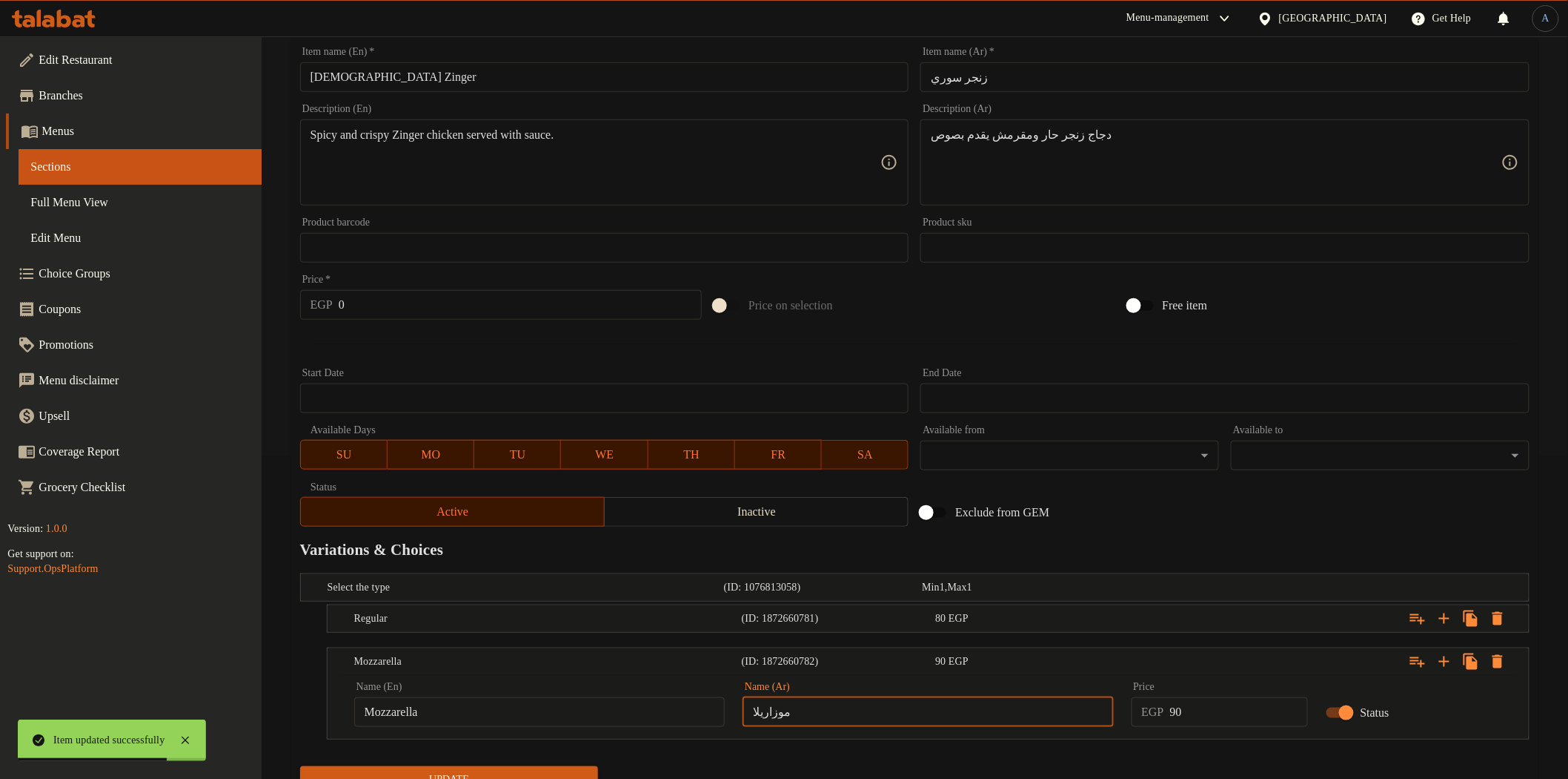
click at [965, 709] on input "موزاريلا" at bounding box center [928, 712] width 370 height 30
paste input "text"
type input "موتزاريلا"
click at [981, 614] on div "80 EGP" at bounding box center [1029, 618] width 188 height 15
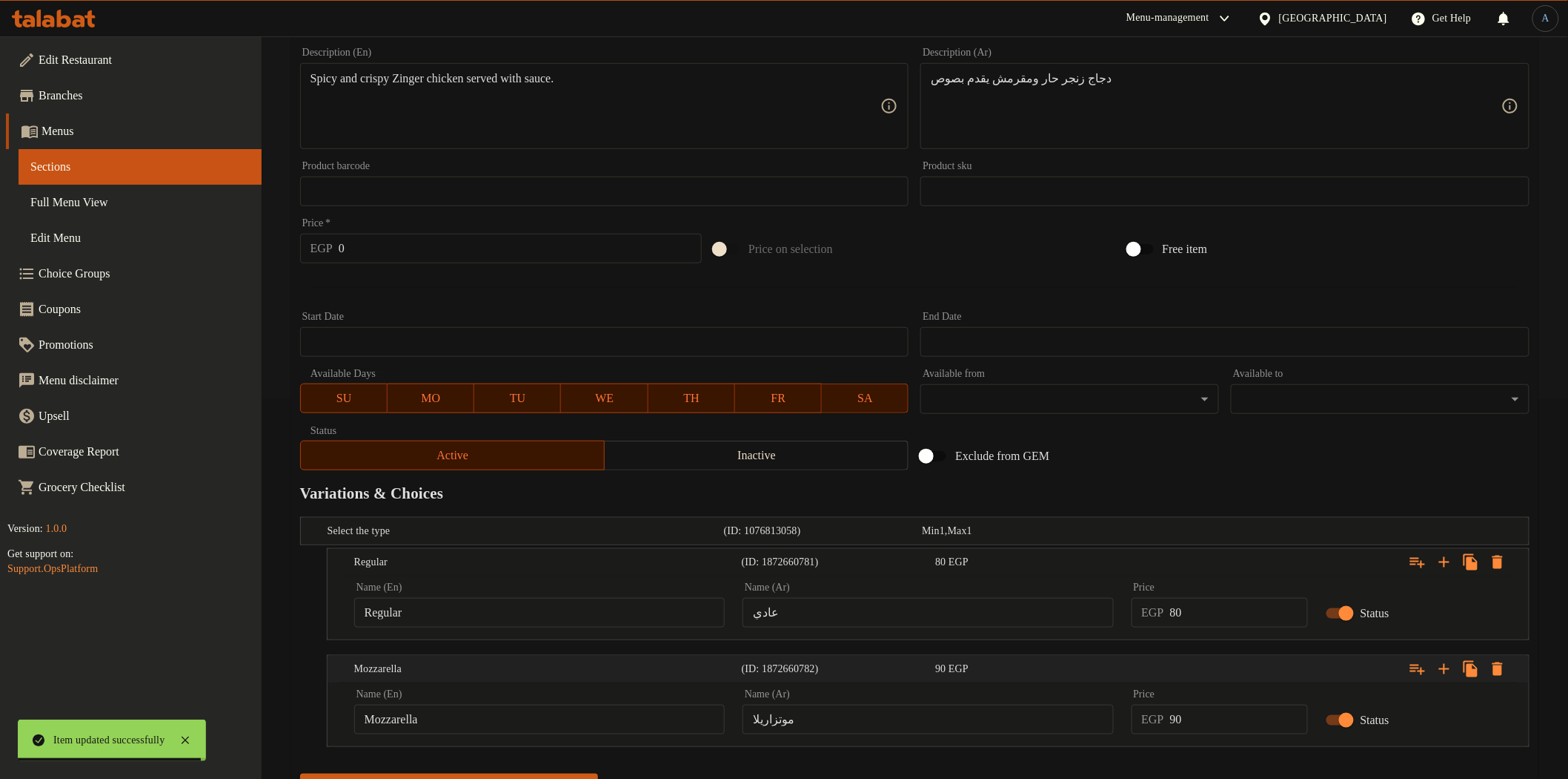
scroll to position [449, 0]
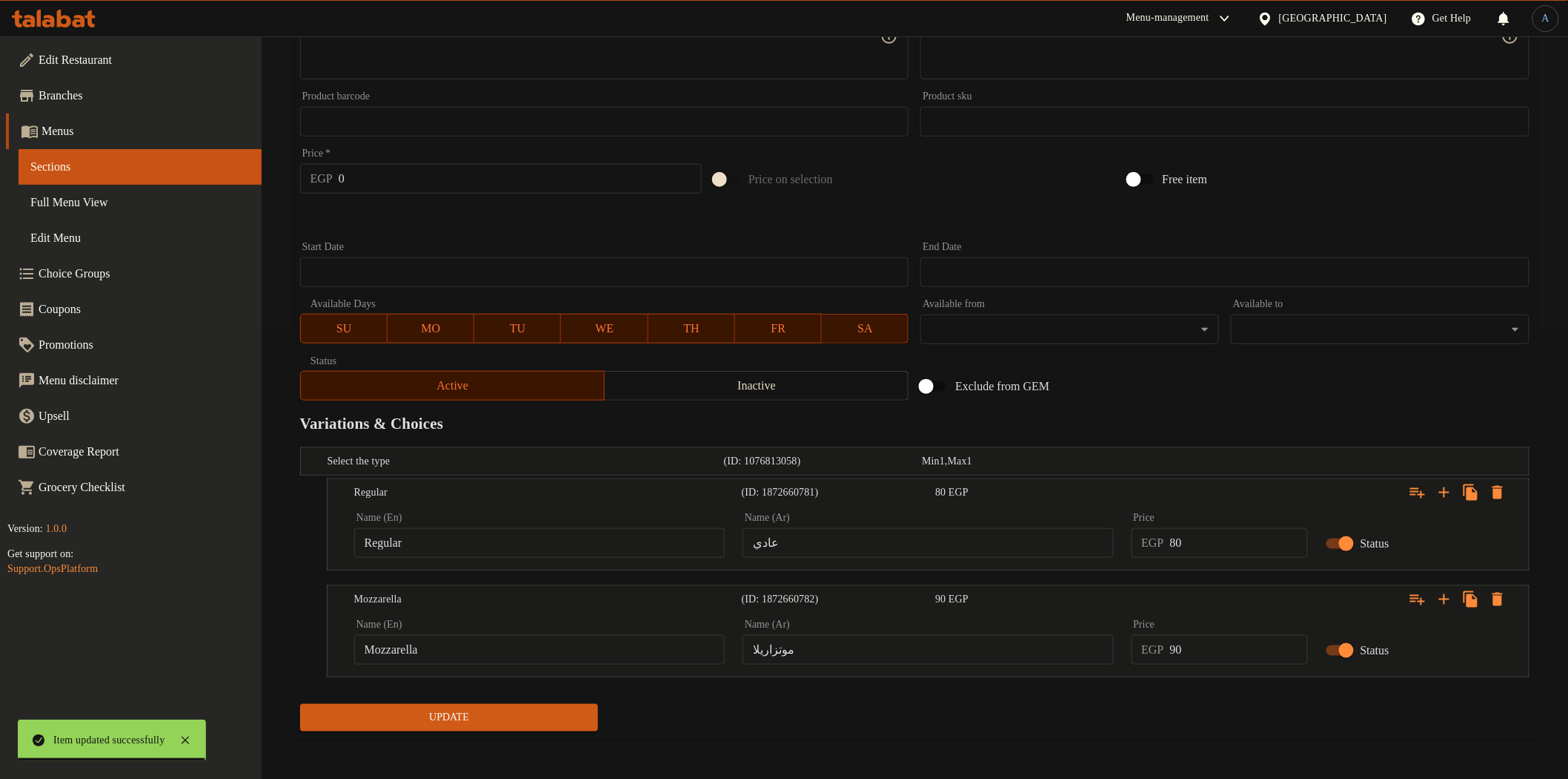
click at [1213, 551] on input "80" at bounding box center [1238, 543] width 138 height 30
type input "90"
click at [1226, 641] on input "90" at bounding box center [1238, 649] width 138 height 30
type input "100"
click at [300, 704] on button "Update" at bounding box center [450, 718] width 299 height 28
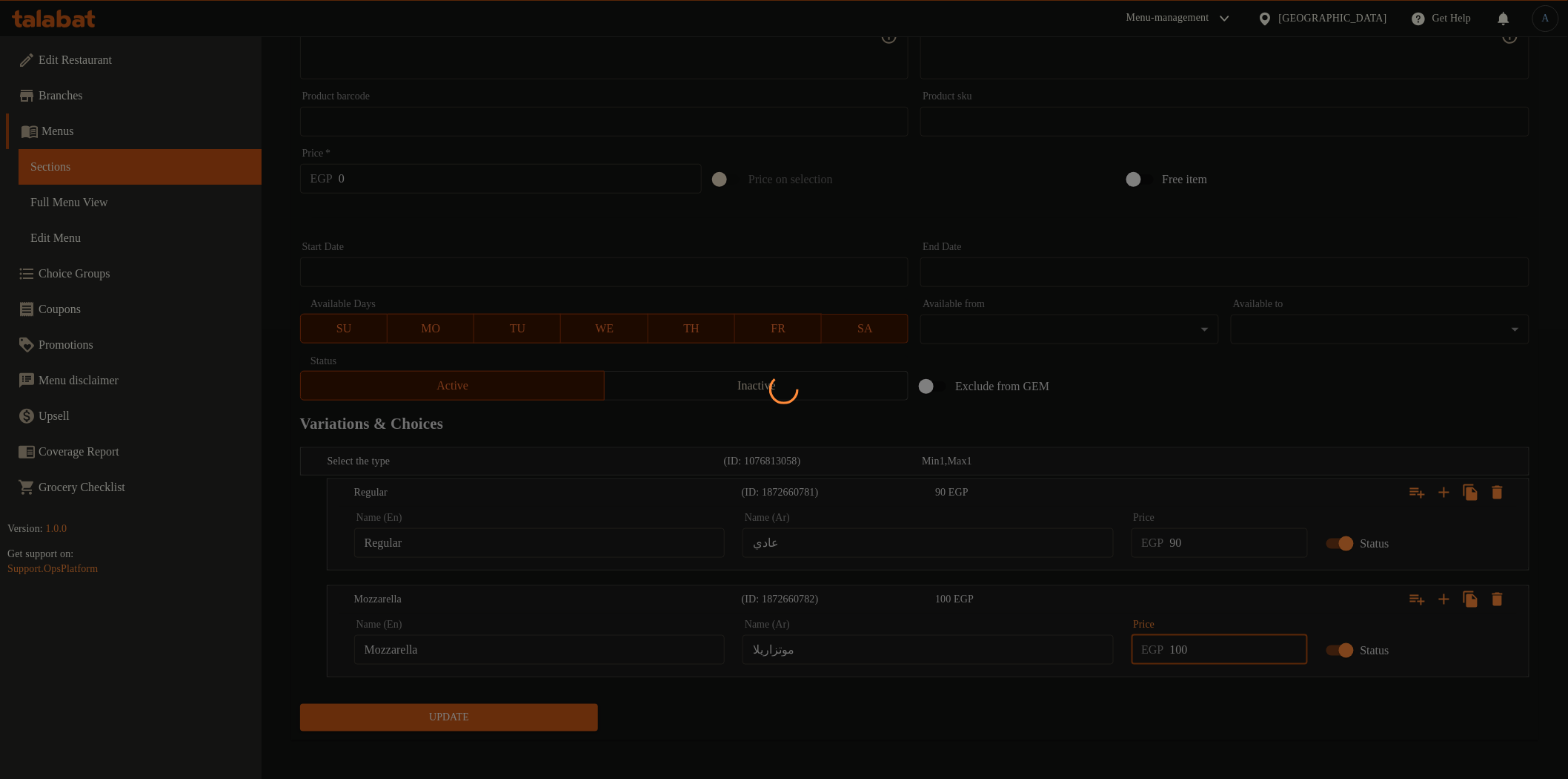
click at [828, 758] on div at bounding box center [784, 390] width 1568 height 779
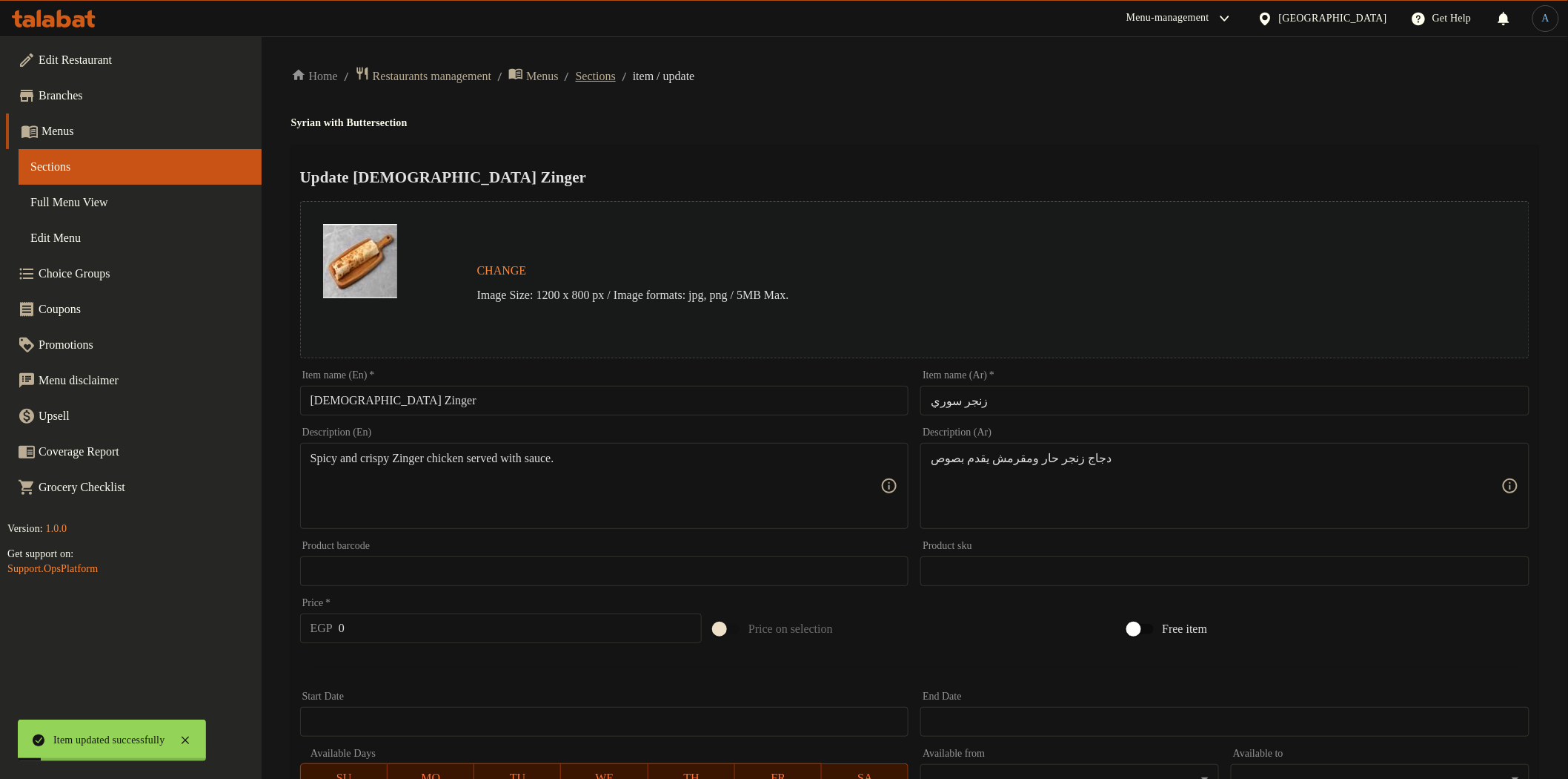
click at [616, 80] on span "Sections" at bounding box center [595, 76] width 40 height 18
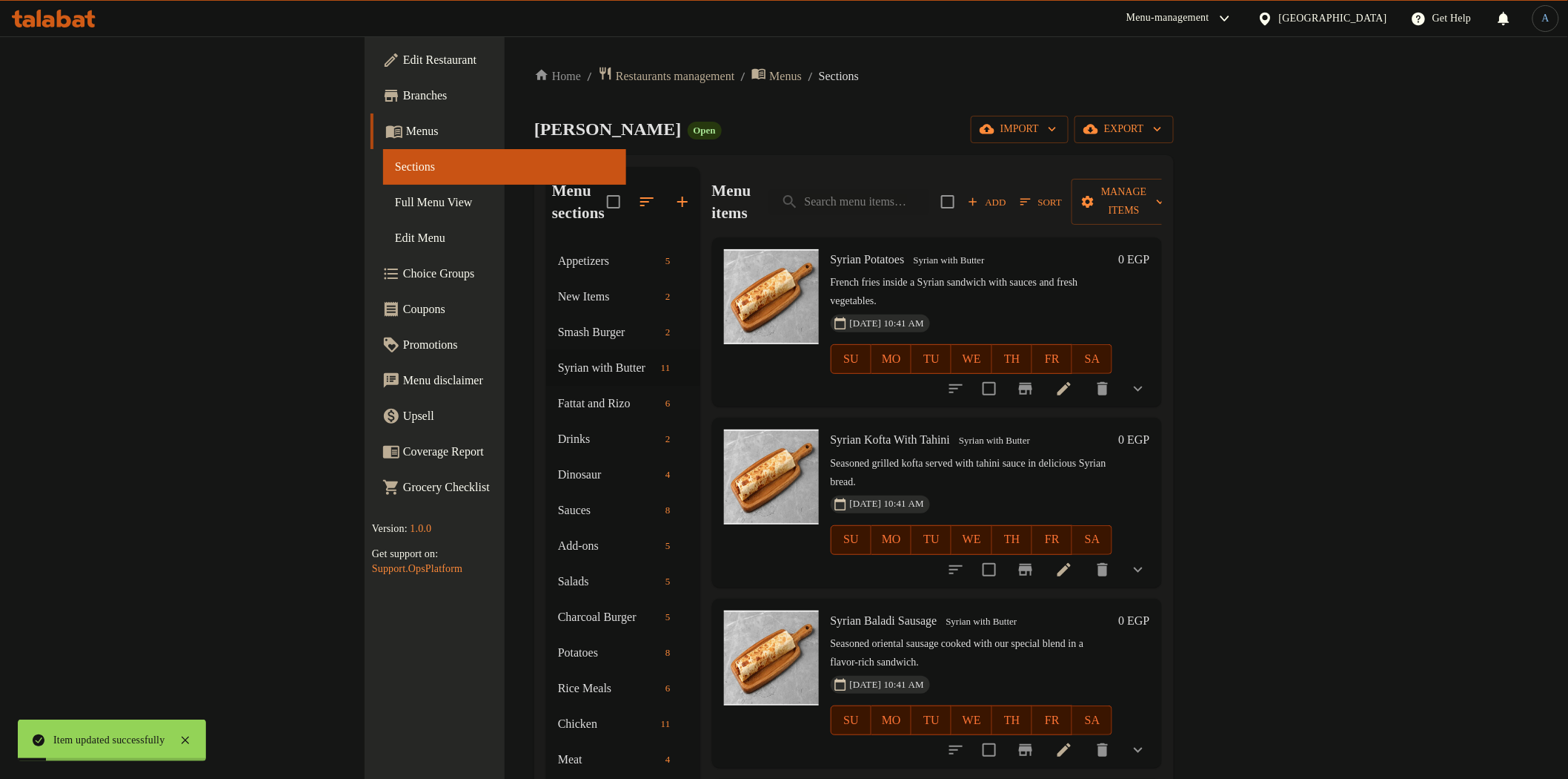
click at [819, 69] on span "Sections" at bounding box center [839, 76] width 40 height 18
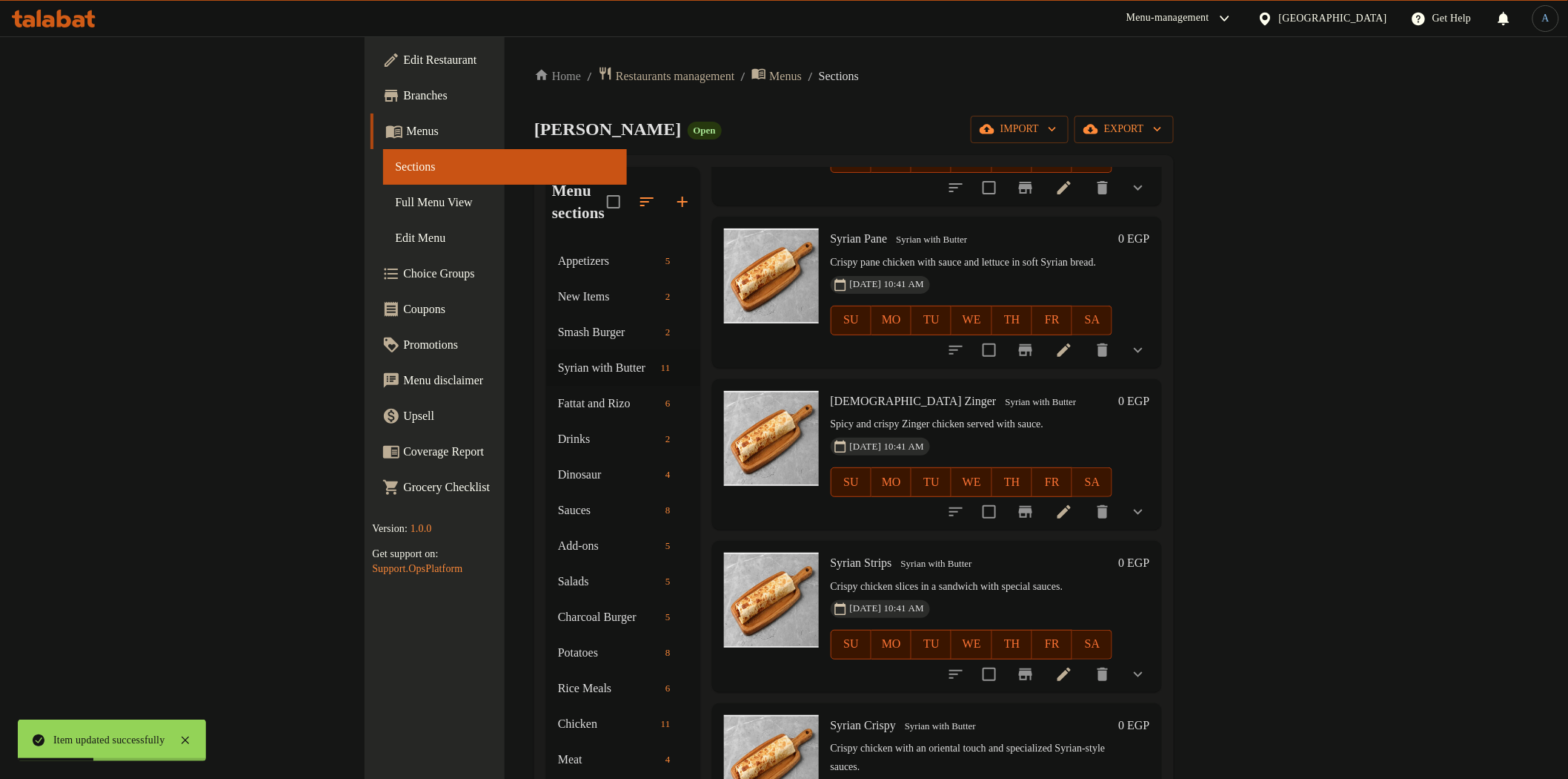
scroll to position [576, 0]
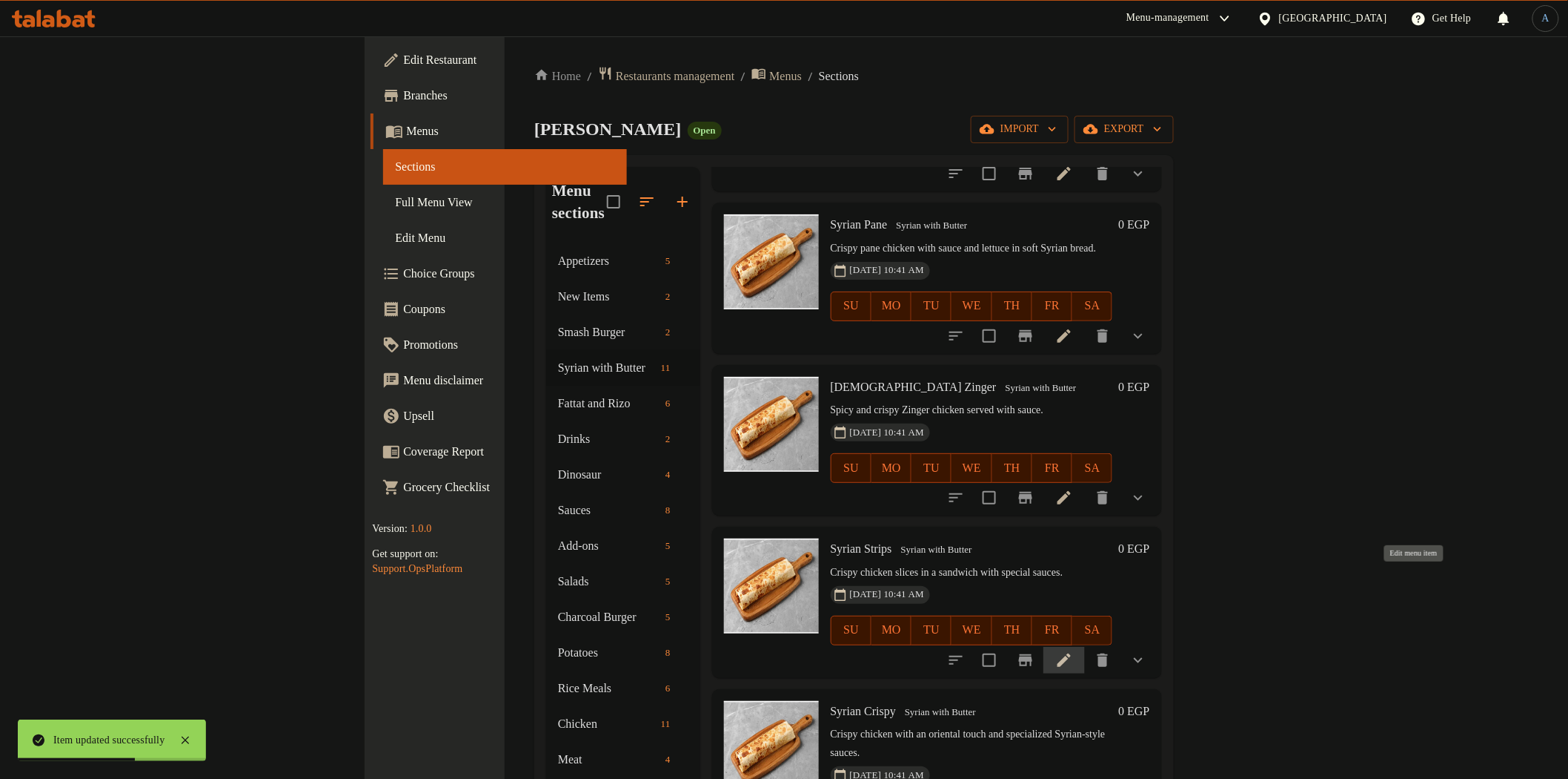
click at [1073, 651] on icon at bounding box center [1065, 660] width 18 height 18
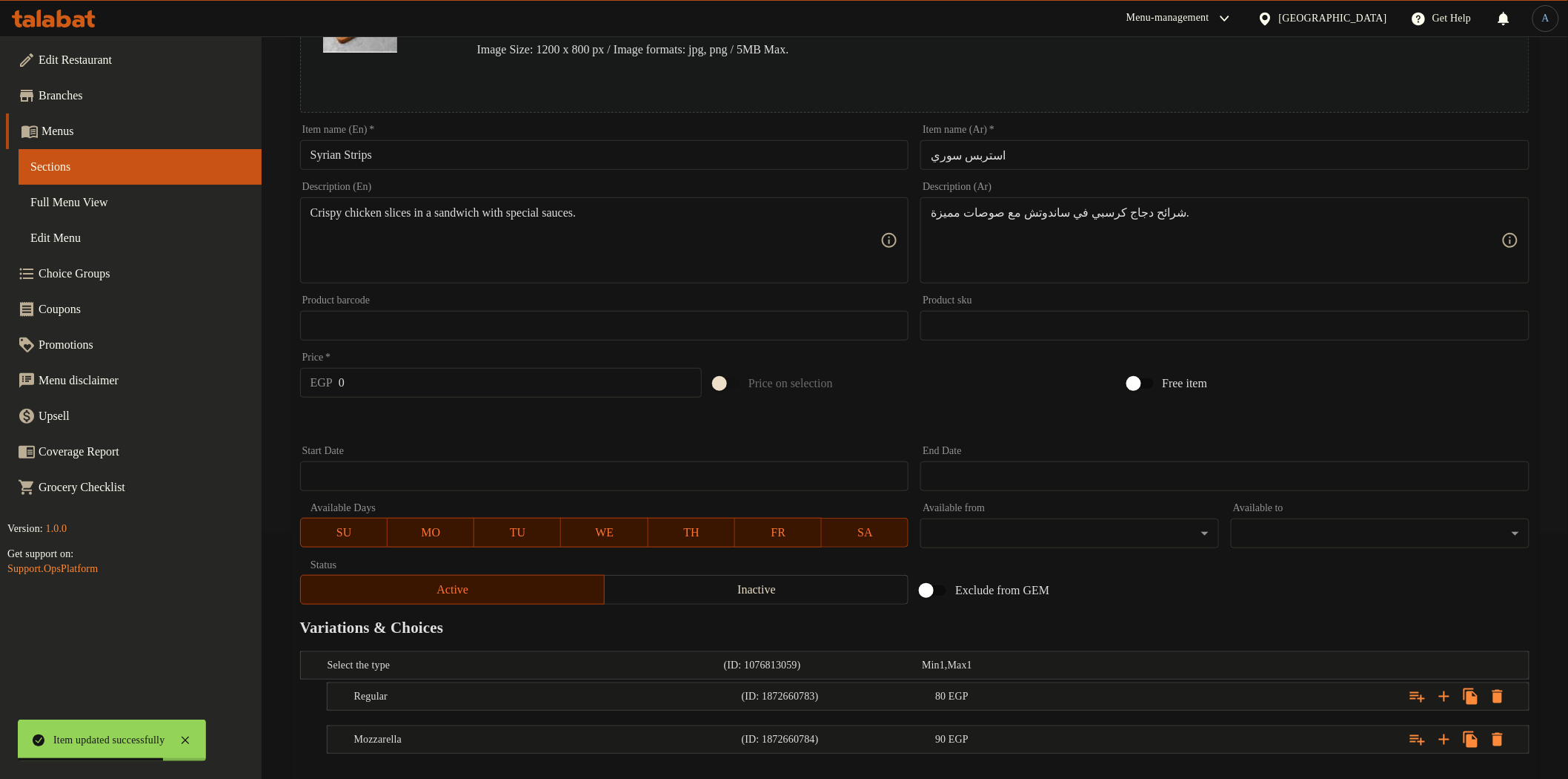
scroll to position [323, 0]
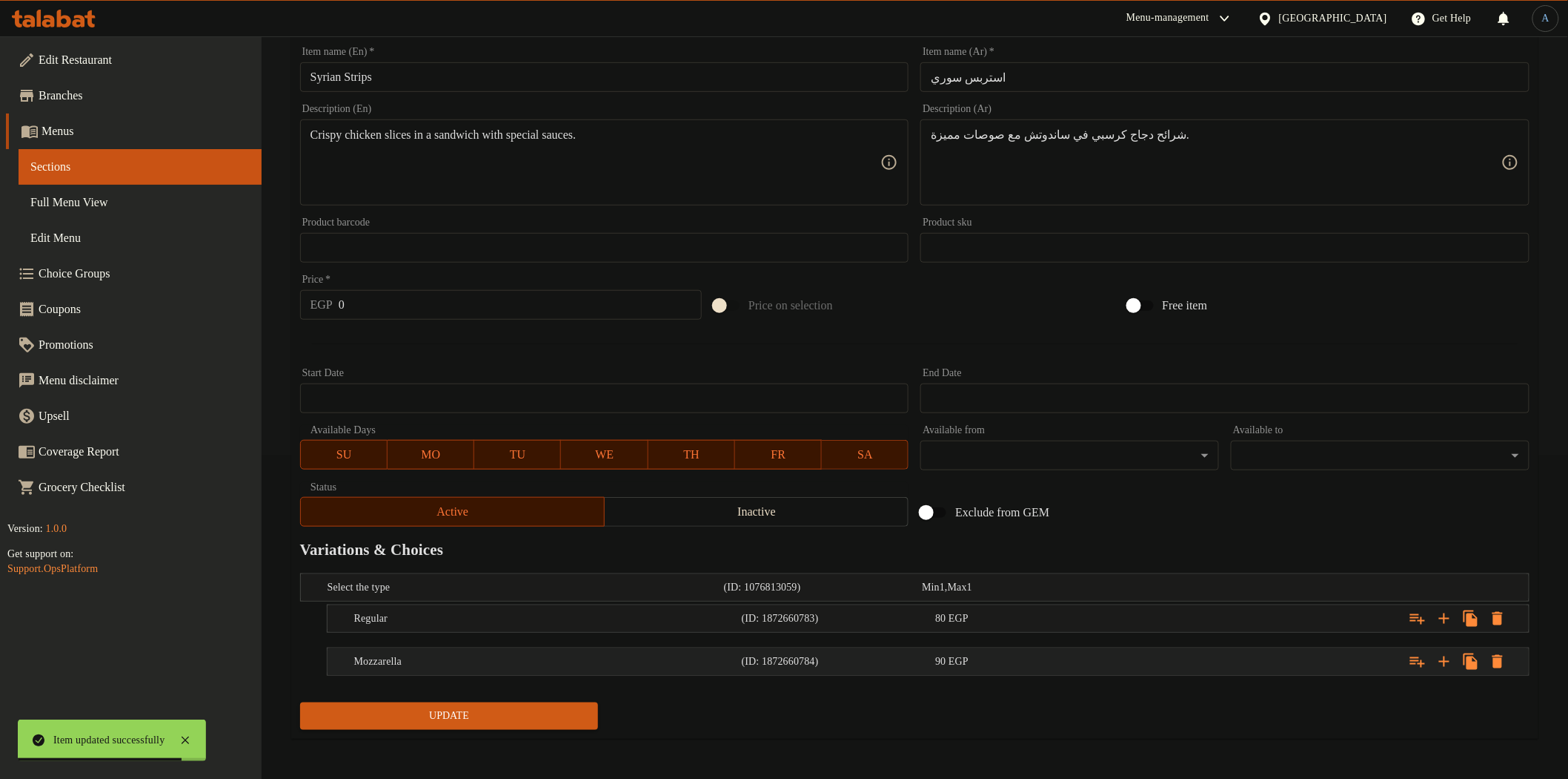
click at [886, 668] on div "(ID: 1872660784)" at bounding box center [836, 661] width 194 height 21
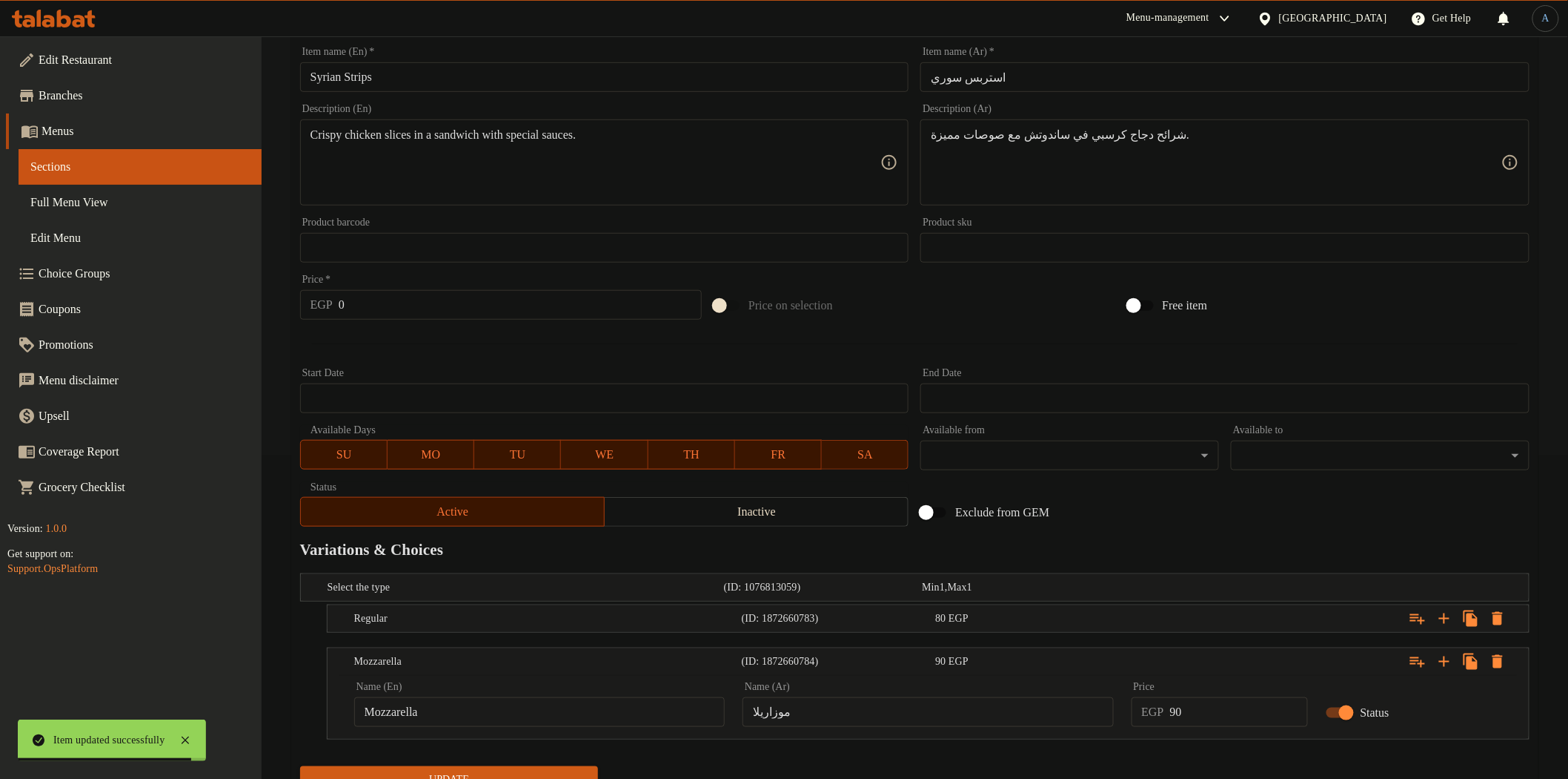
click at [967, 720] on input "موزاريلا" at bounding box center [928, 712] width 370 height 30
paste input "text"
type input "موتزاريلا"
click at [1047, 621] on div "80 EGP" at bounding box center [1029, 618] width 188 height 15
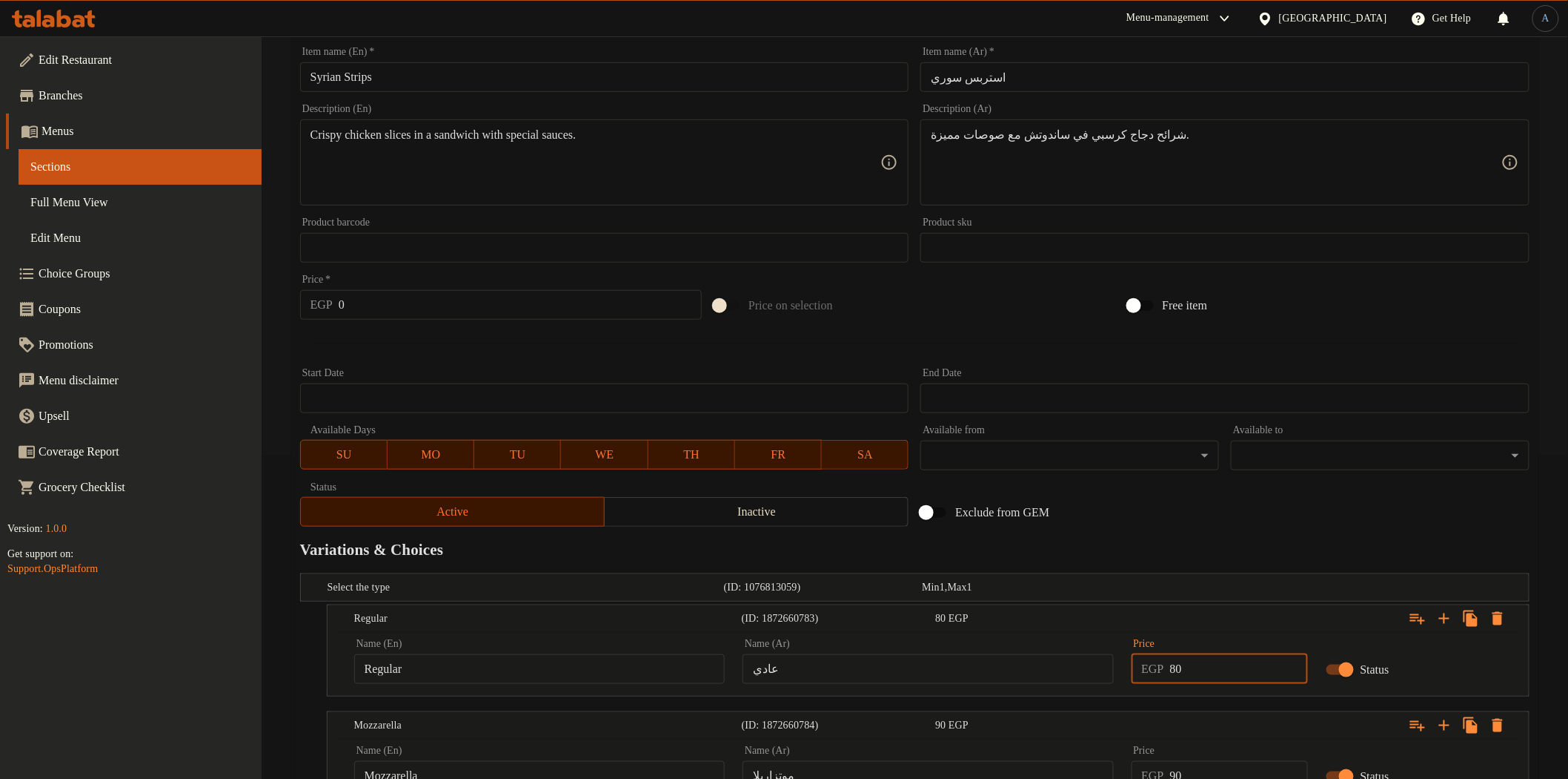
click at [1213, 671] on input "80" at bounding box center [1238, 669] width 138 height 30
type input "90"
click at [1242, 493] on div "Exclude from GEM" at bounding box center [1121, 512] width 414 height 40
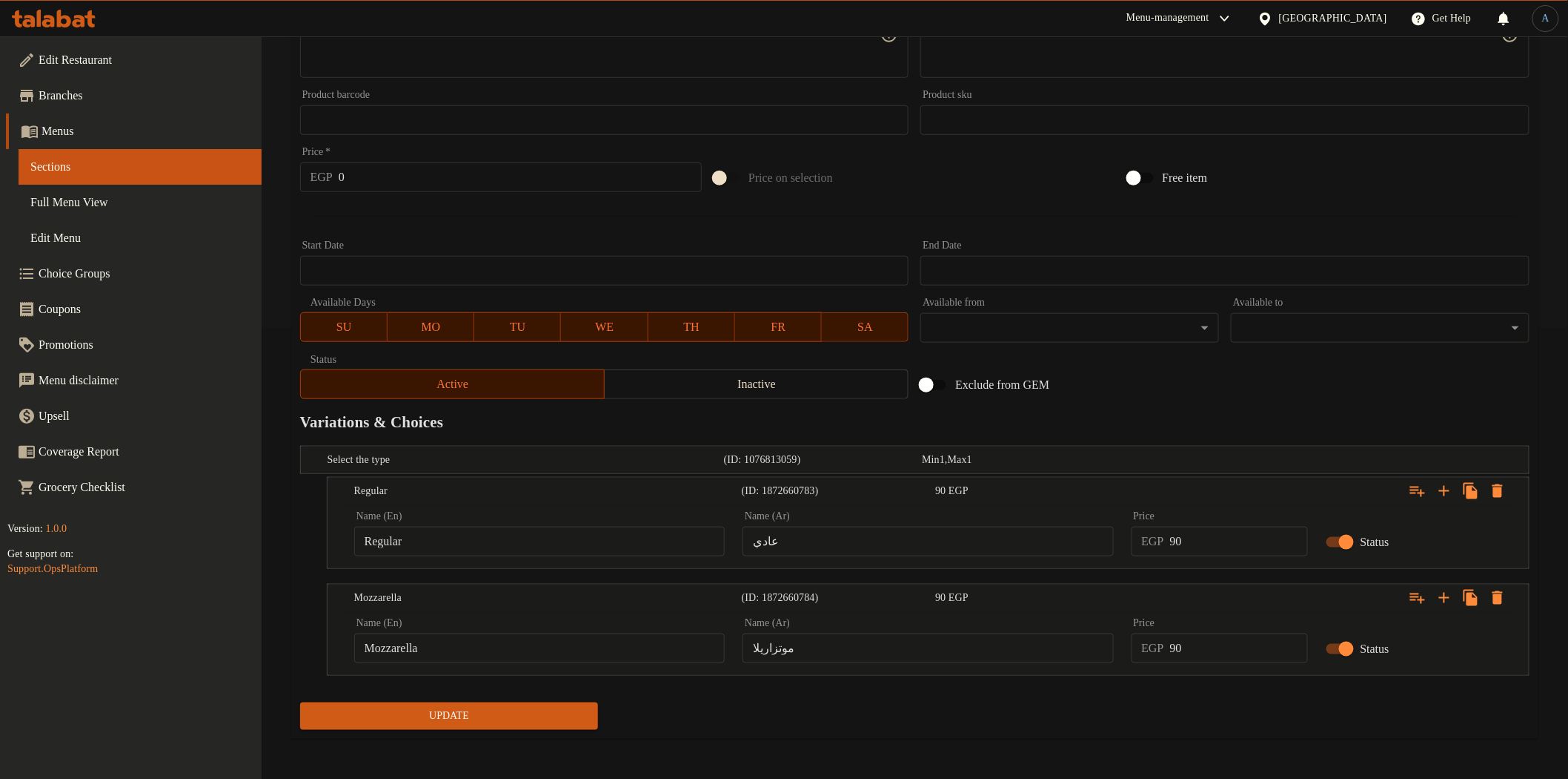
click at [1221, 649] on input "90" at bounding box center [1238, 648] width 138 height 30
type input "100"
click at [300, 703] on button "Update" at bounding box center [450, 717] width 299 height 28
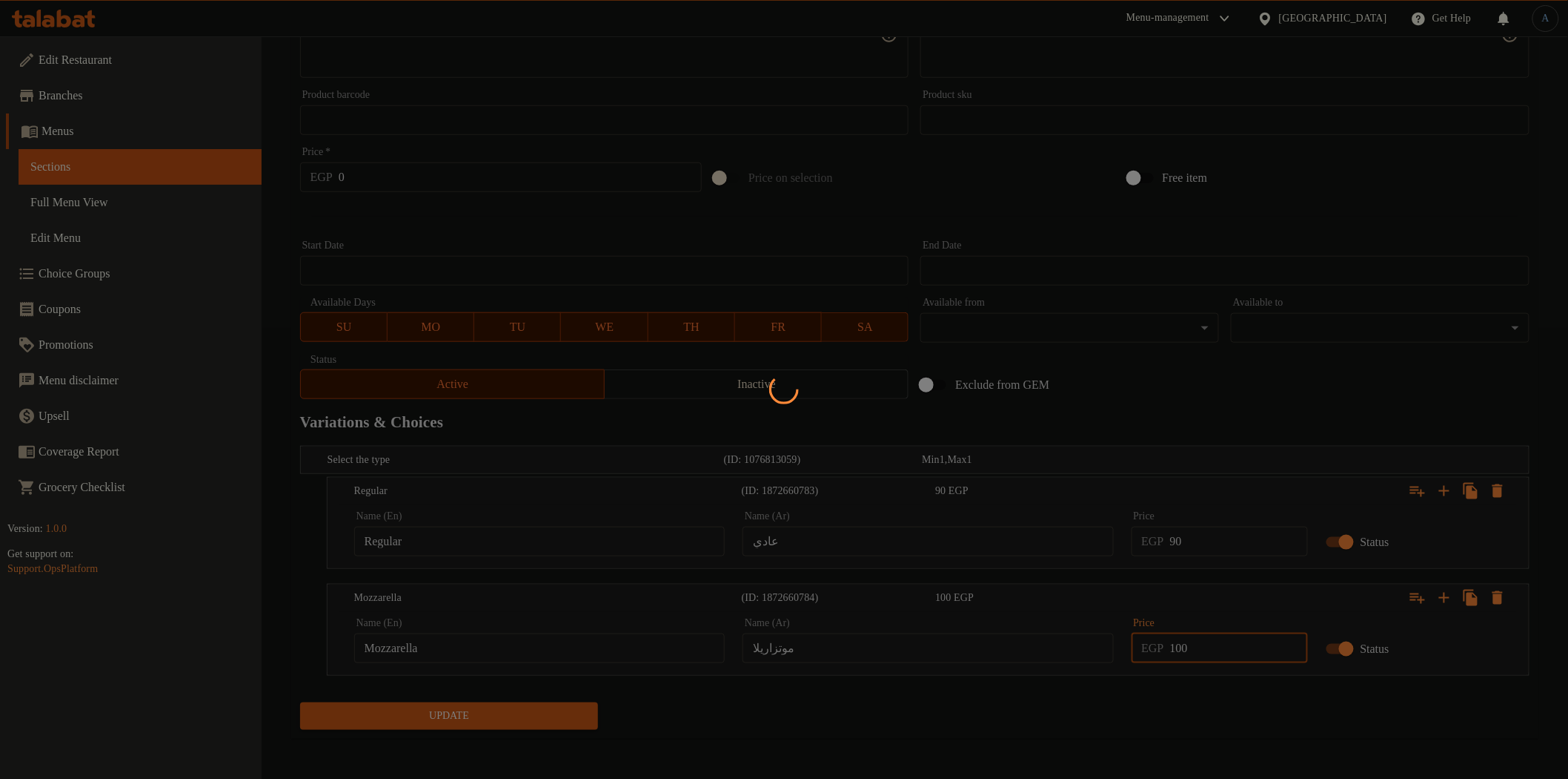
click at [1198, 387] on div at bounding box center [784, 390] width 1568 height 779
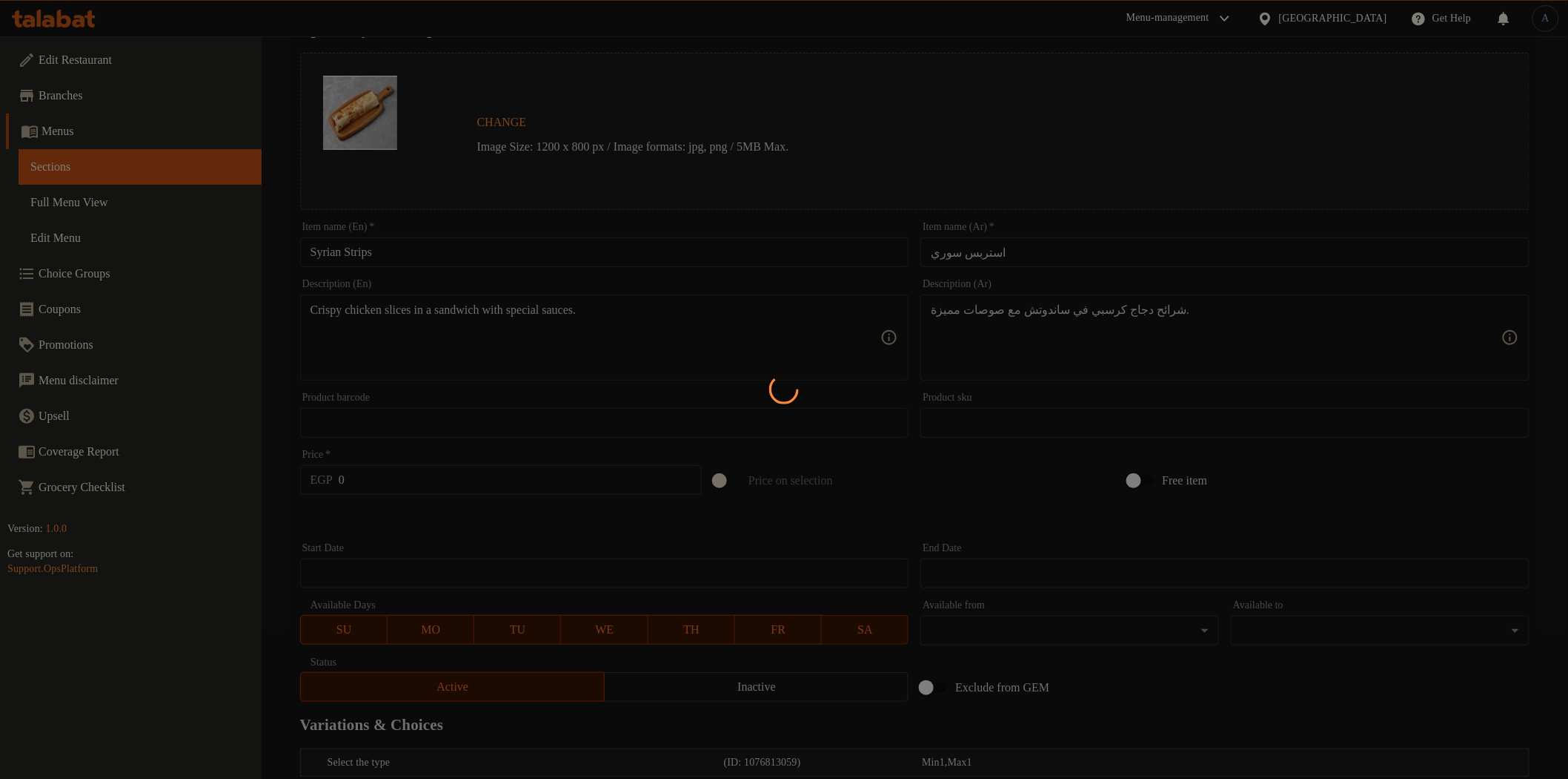
scroll to position [0, 0]
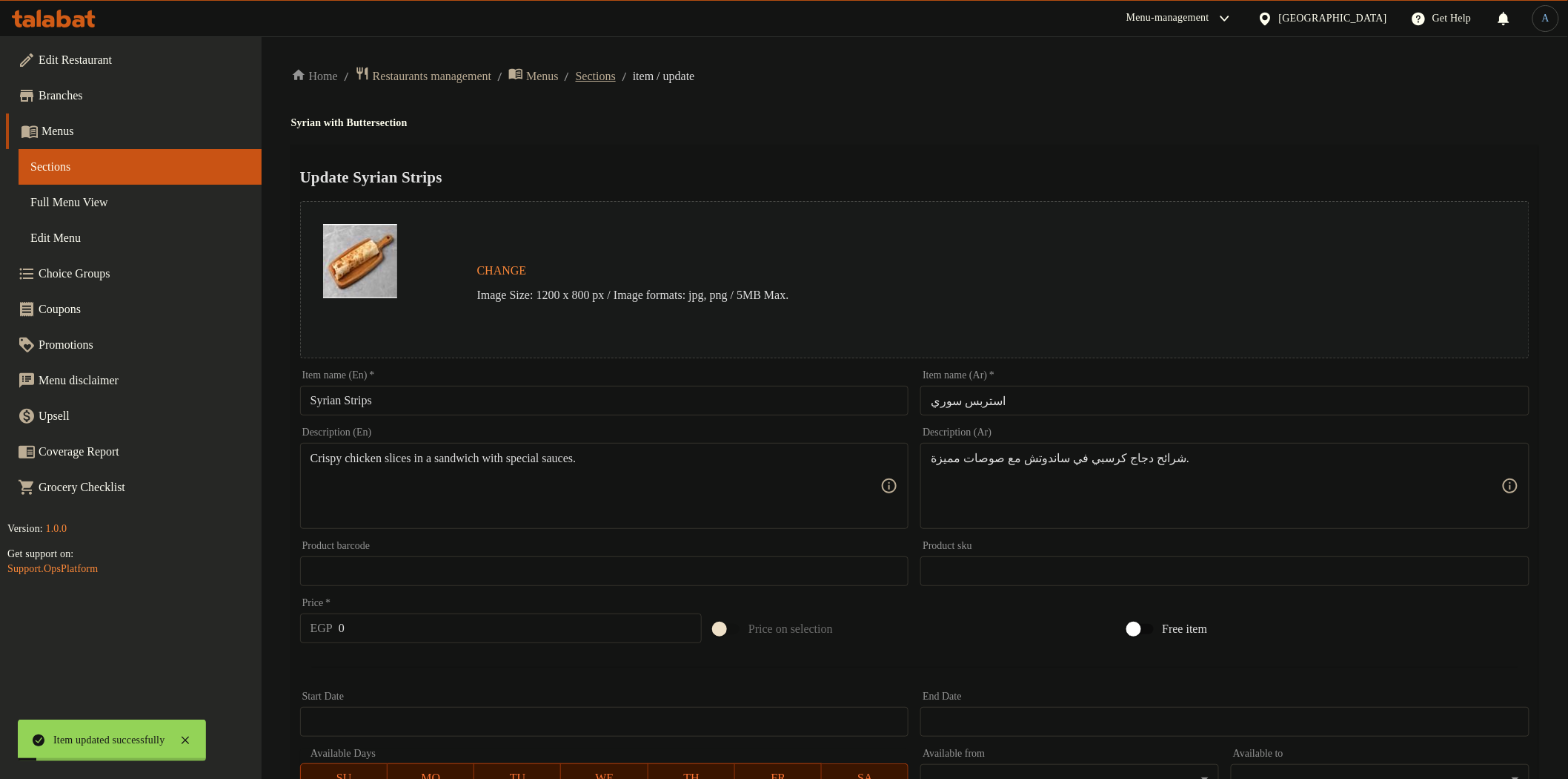
click at [616, 83] on span "Sections" at bounding box center [595, 76] width 40 height 18
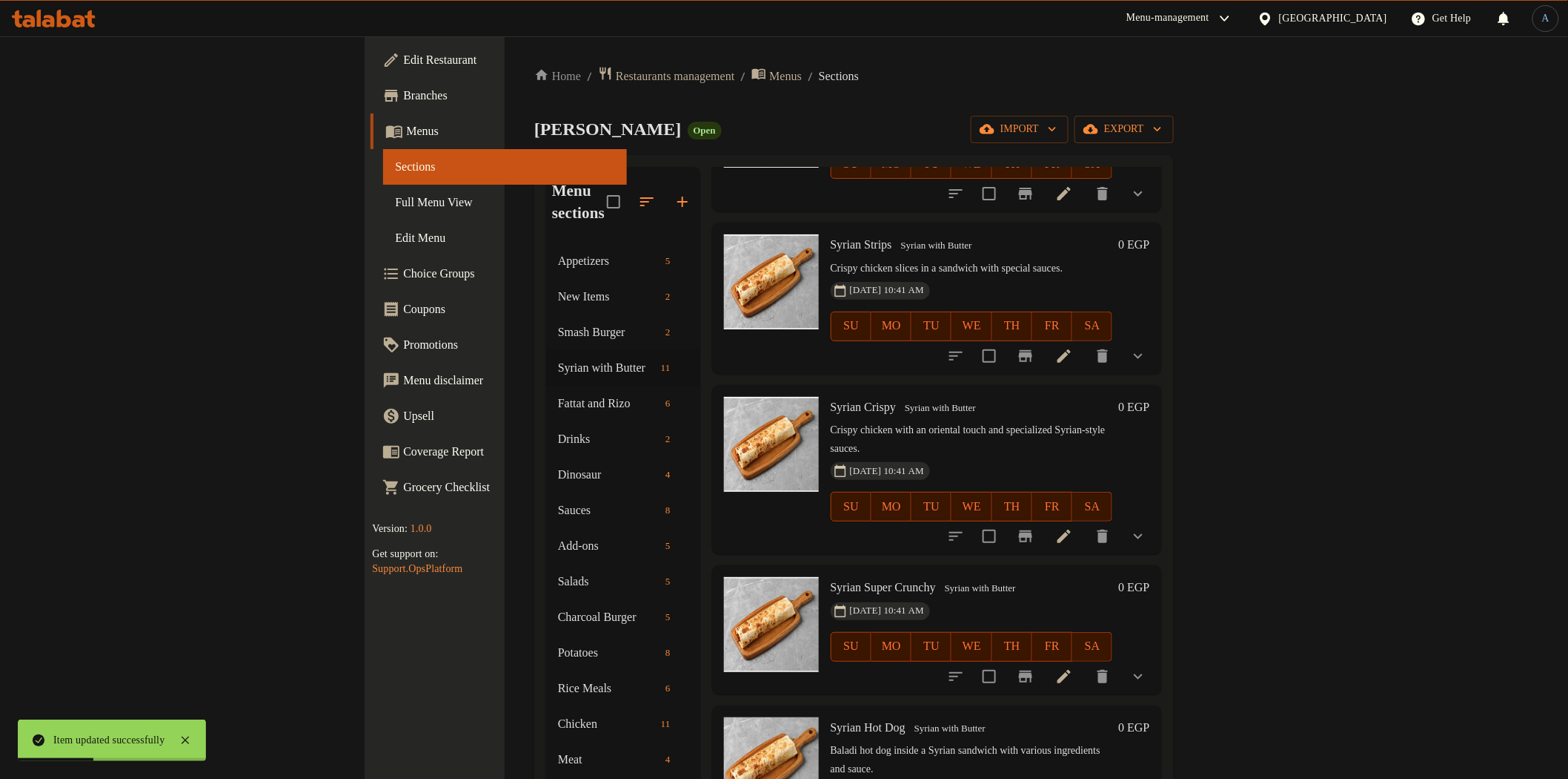
scroll to position [906, 0]
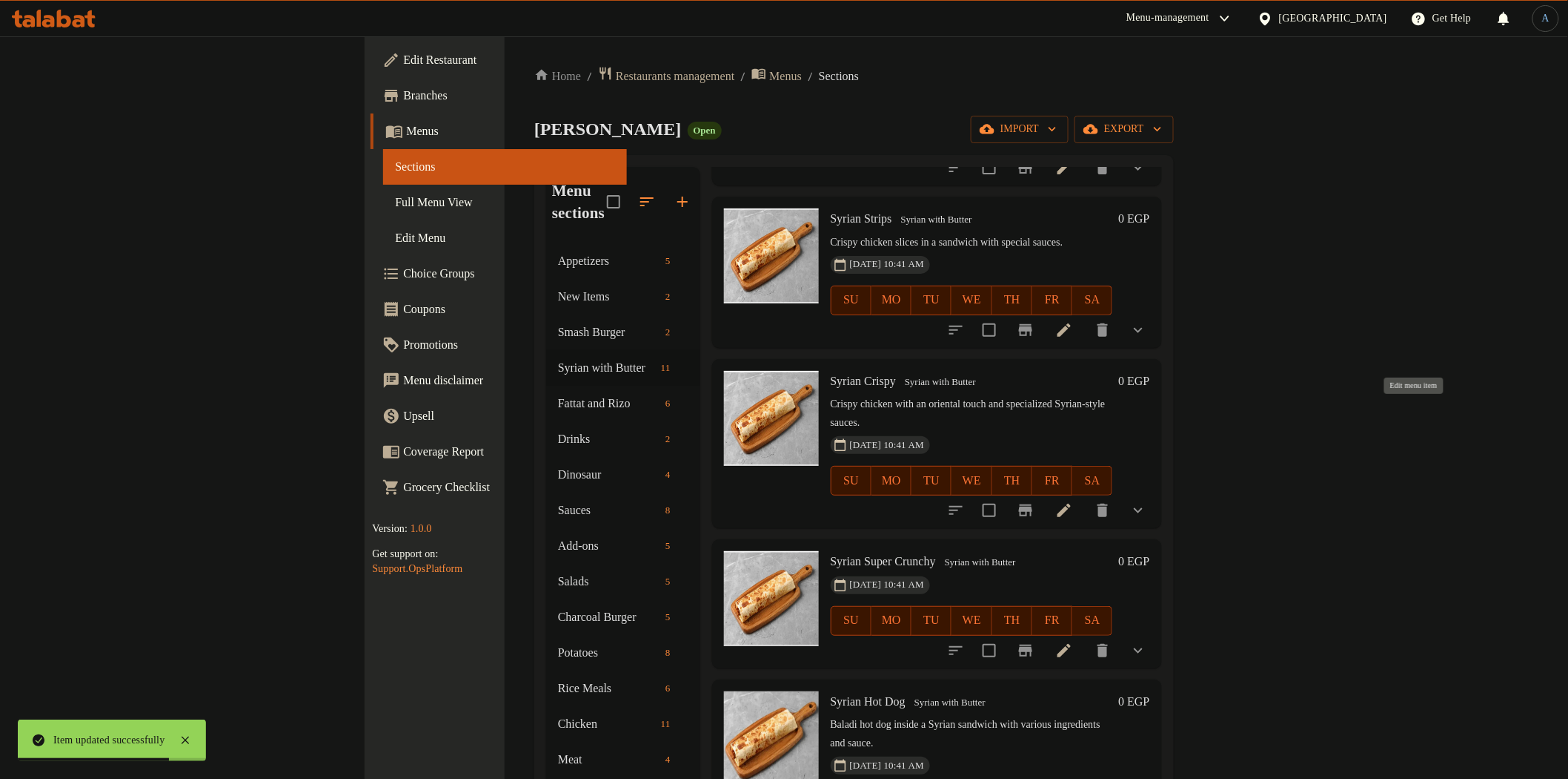
click at [1071, 503] on icon at bounding box center [1064, 509] width 13 height 13
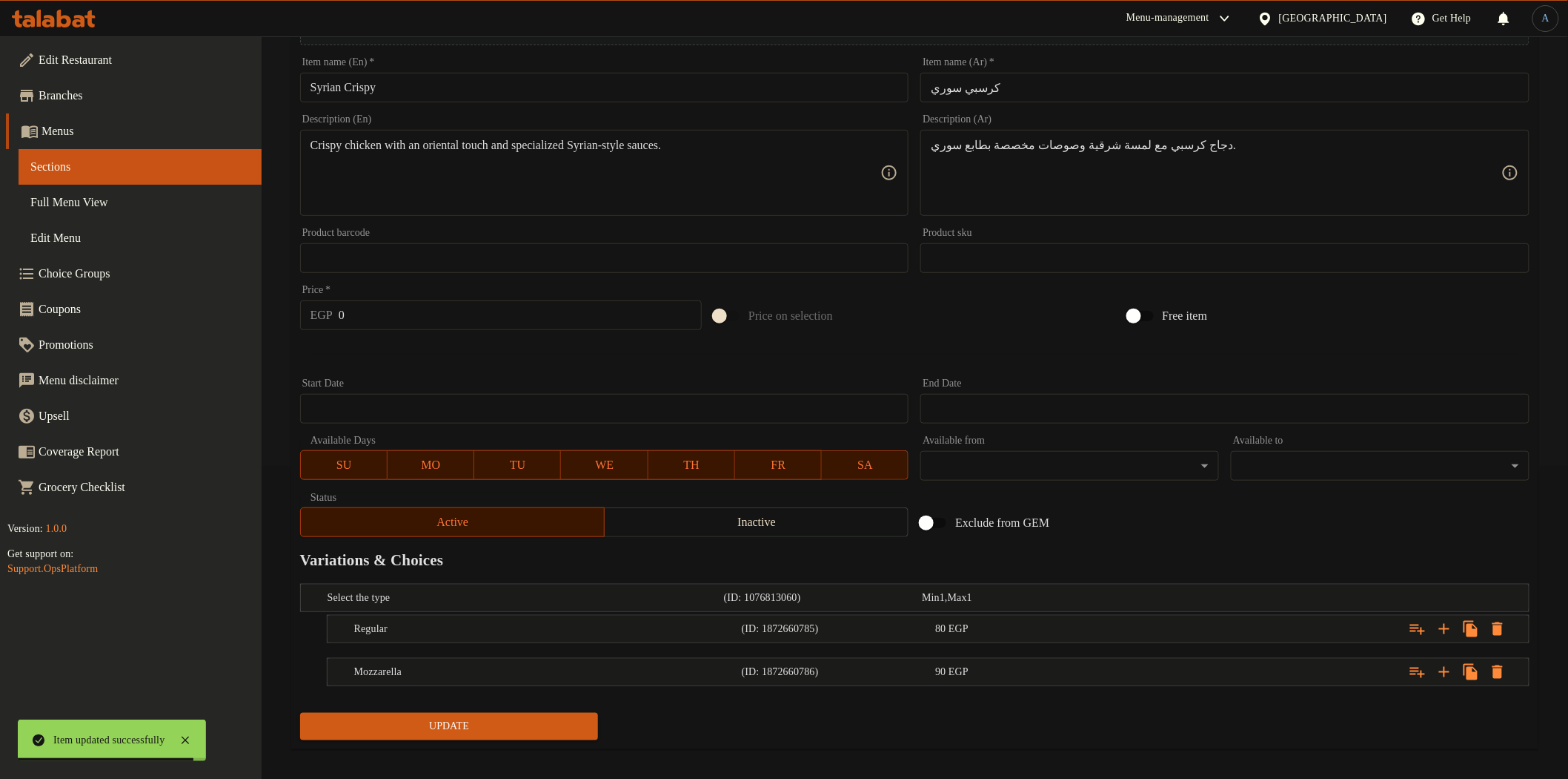
scroll to position [323, 0]
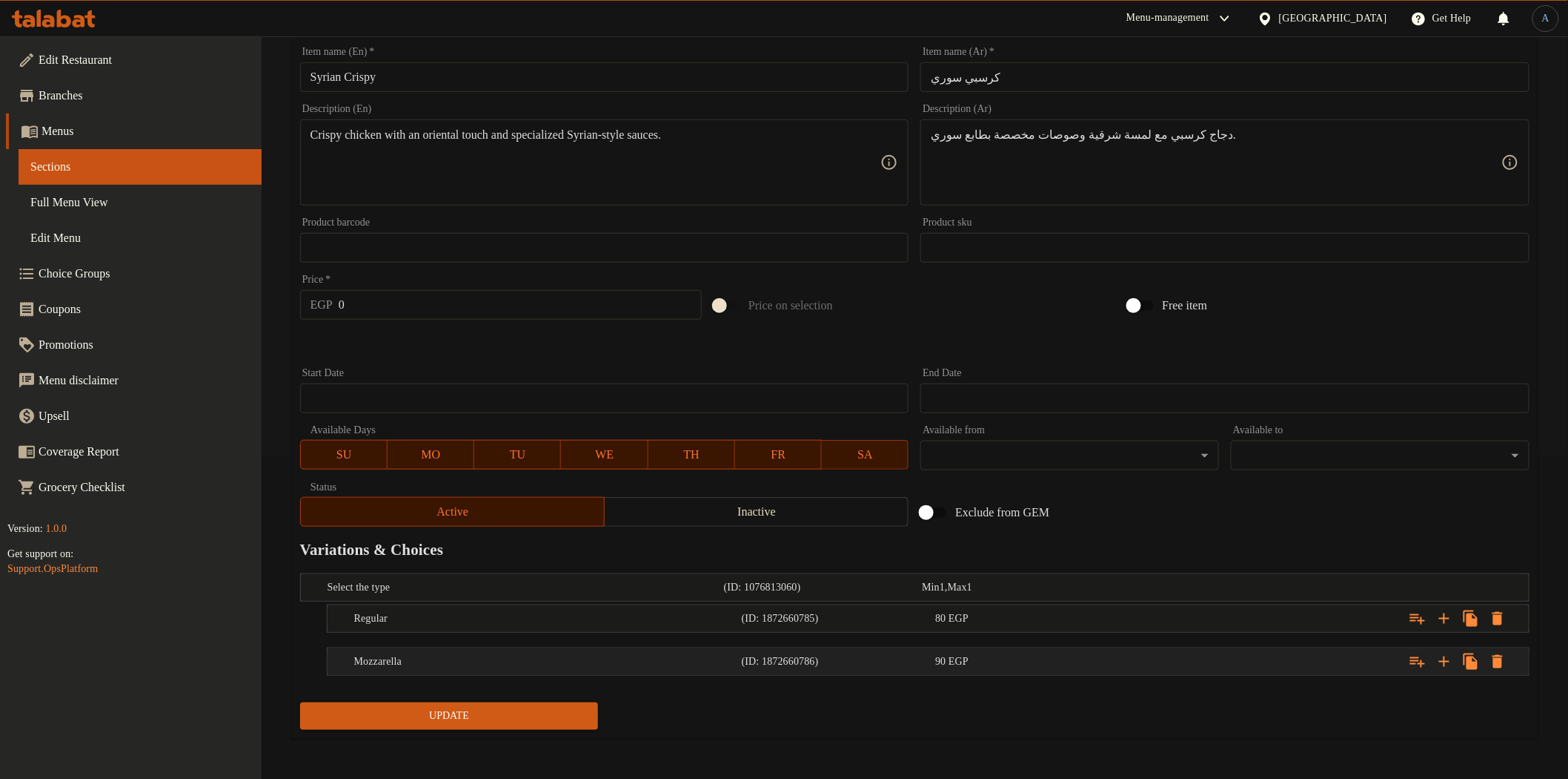
click at [986, 647] on div "Mozzarella (ID: 1872660786) 90 EGP" at bounding box center [933, 661] width 1163 height 33
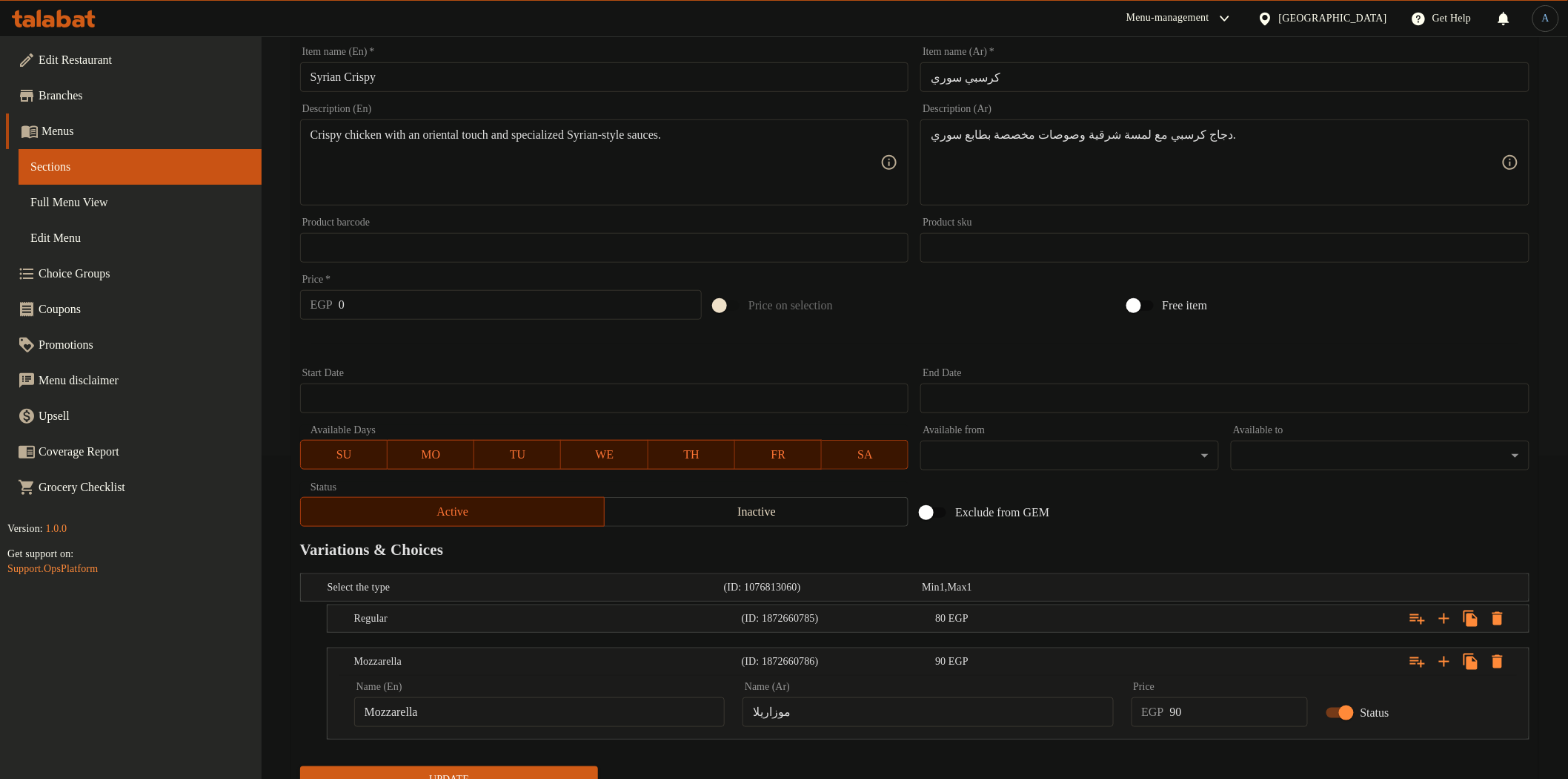
click at [953, 714] on input "موزاريلا" at bounding box center [928, 712] width 370 height 30
paste input "text"
type input "موتزاريلا"
click at [1250, 724] on input "90" at bounding box center [1238, 712] width 138 height 30
click at [1063, 629] on div "Regular (ID: 1872660785) 80 EGP" at bounding box center [933, 618] width 1163 height 33
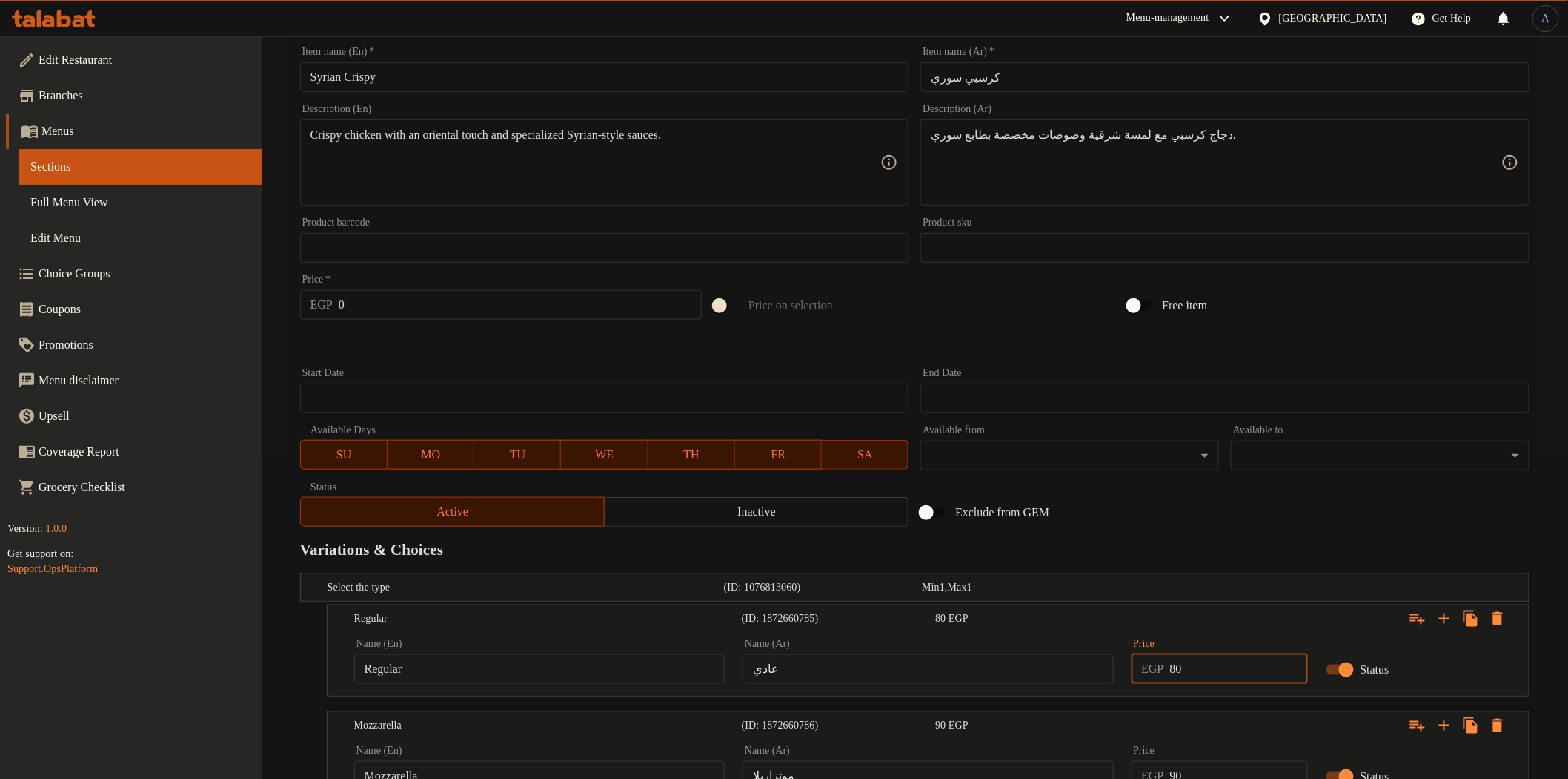
click at [1227, 661] on input "80" at bounding box center [1238, 669] width 138 height 30
type input "90"
click at [1266, 543] on h2 "Variations & Choices" at bounding box center [914, 549] width 1229 height 22
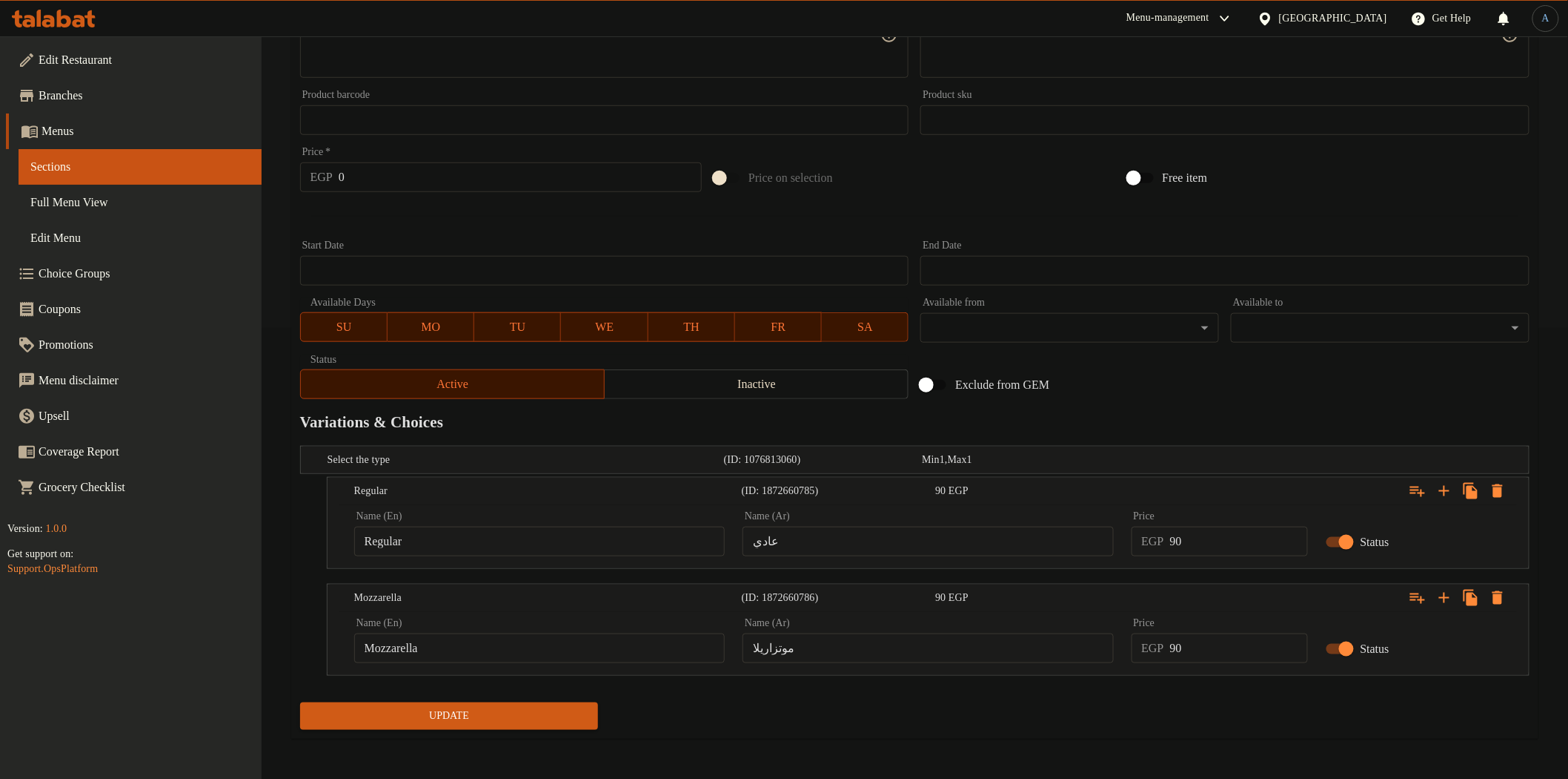
click at [1246, 643] on input "90" at bounding box center [1238, 648] width 138 height 30
type input "100"
click at [300, 703] on button "Update" at bounding box center [450, 717] width 299 height 28
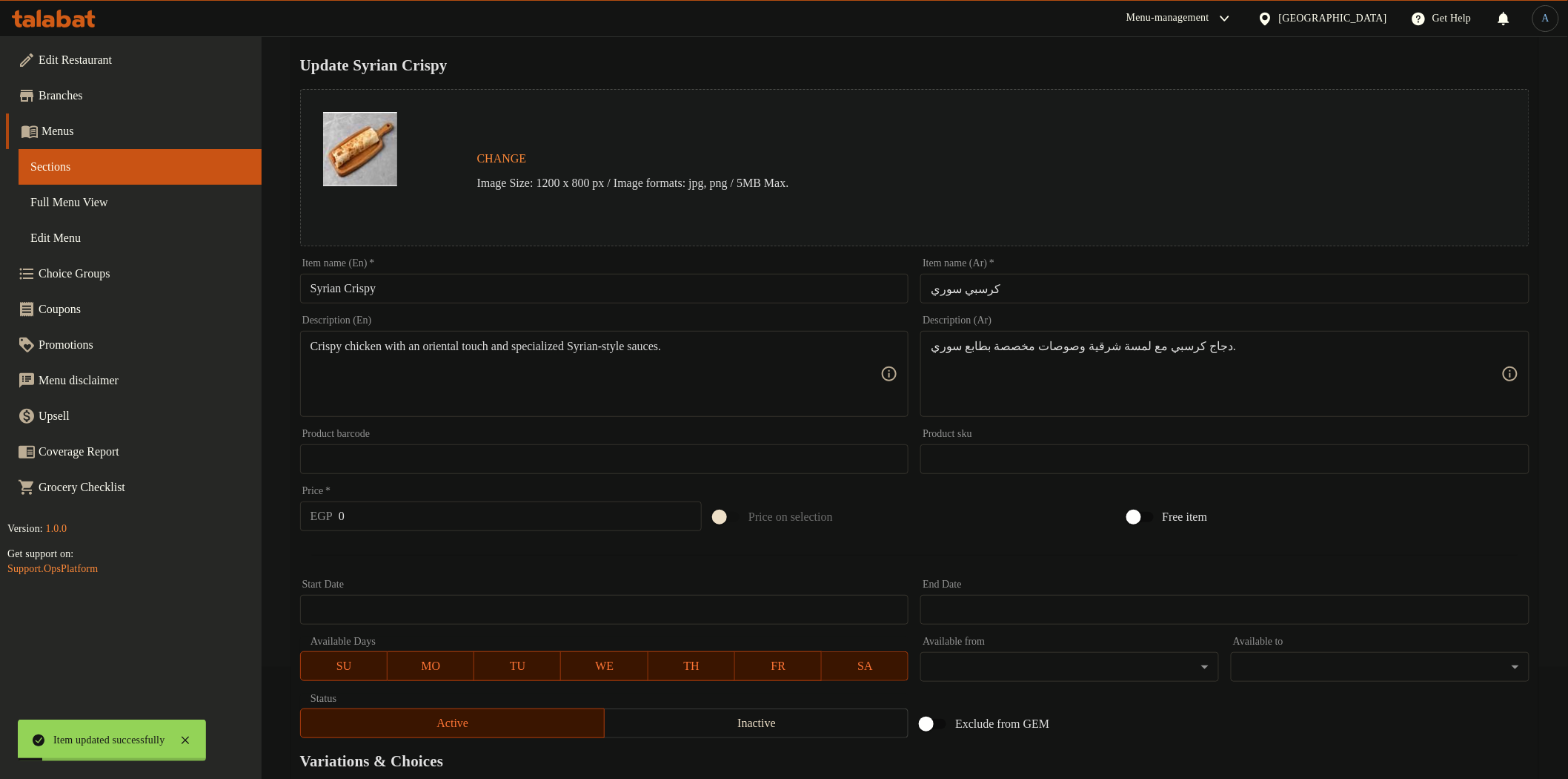
scroll to position [0, 0]
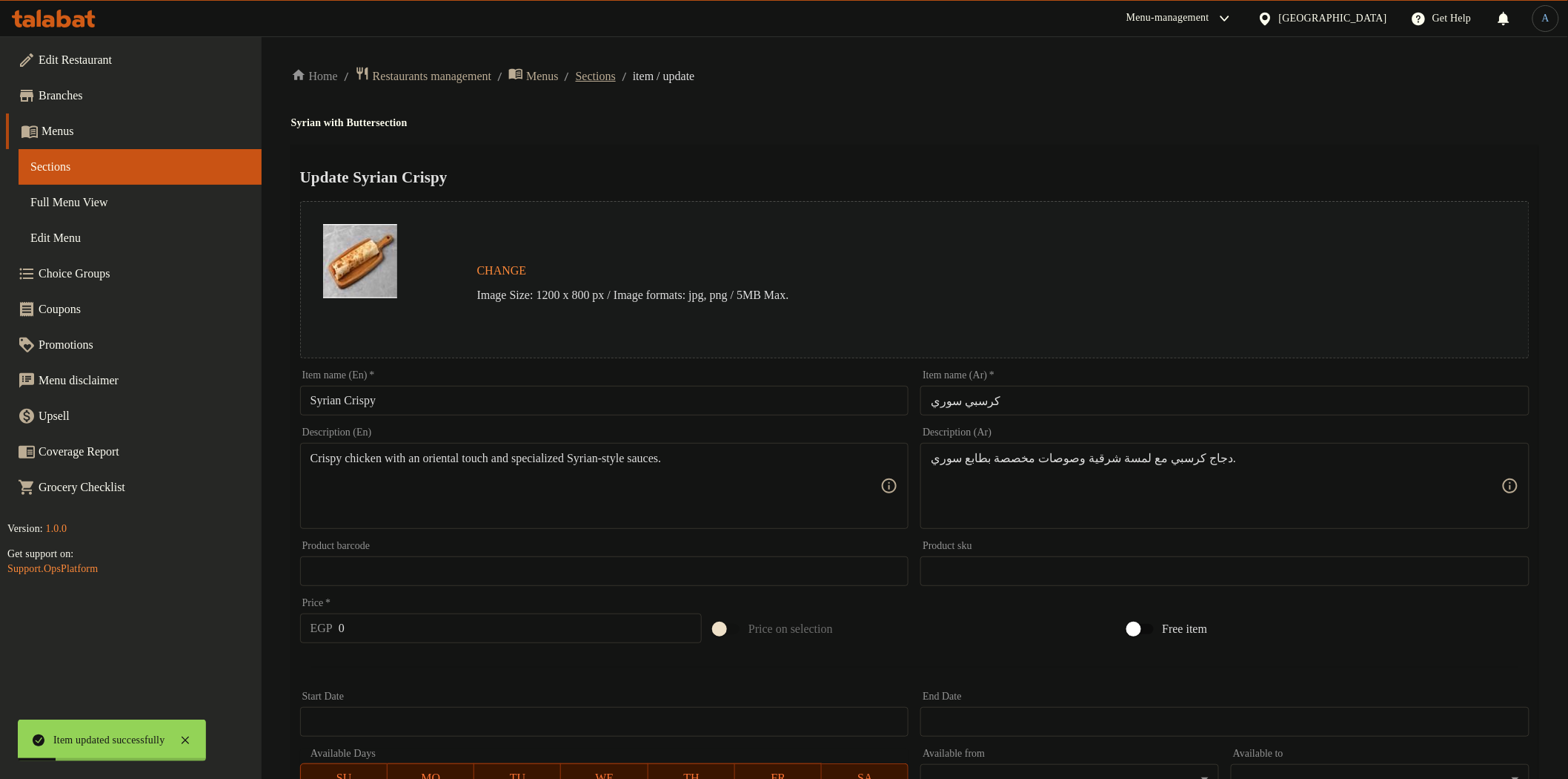
click at [616, 80] on span "Sections" at bounding box center [595, 76] width 40 height 18
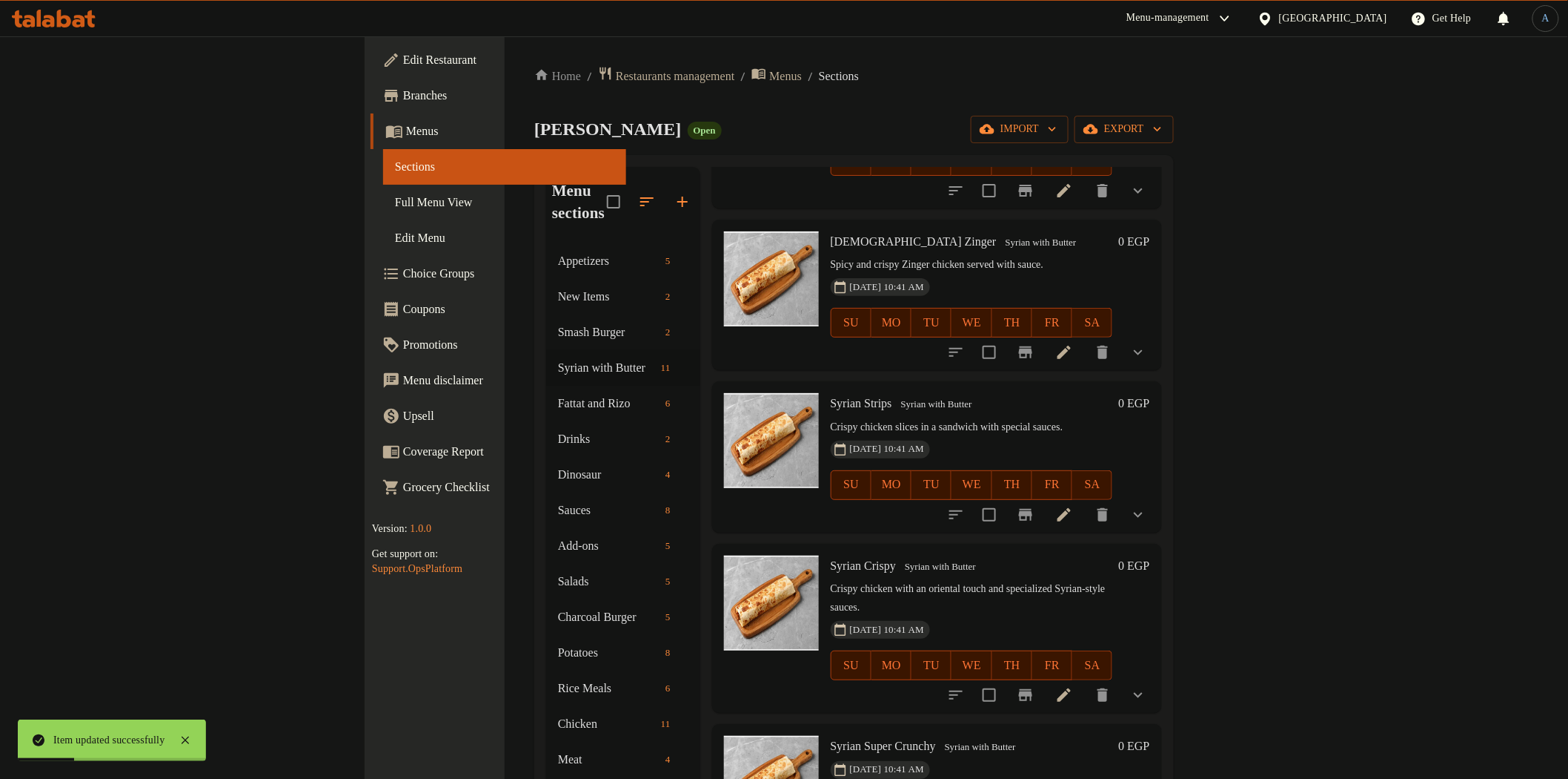
scroll to position [906, 0]
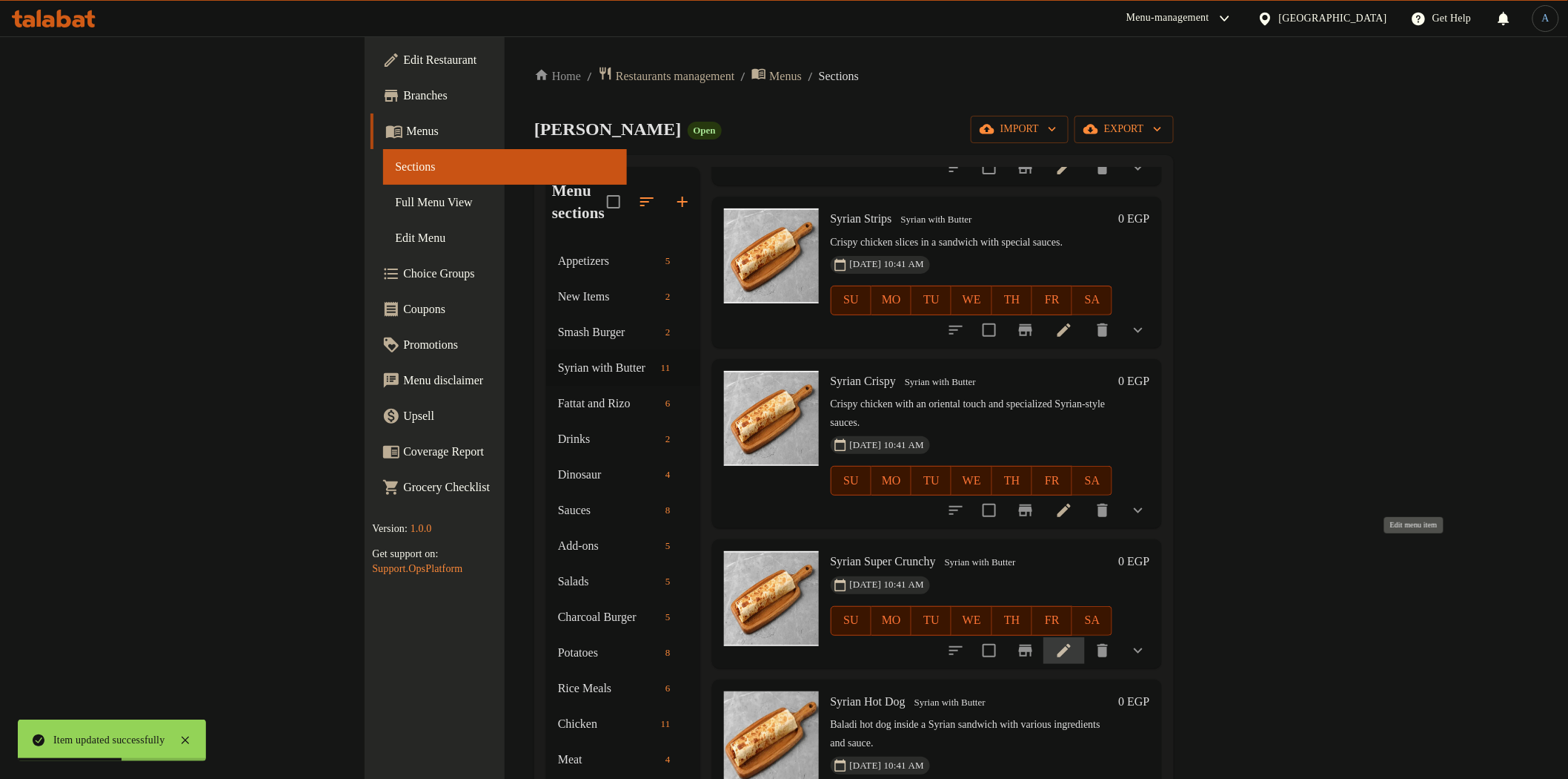
click at [1073, 641] on icon at bounding box center [1065, 650] width 18 height 18
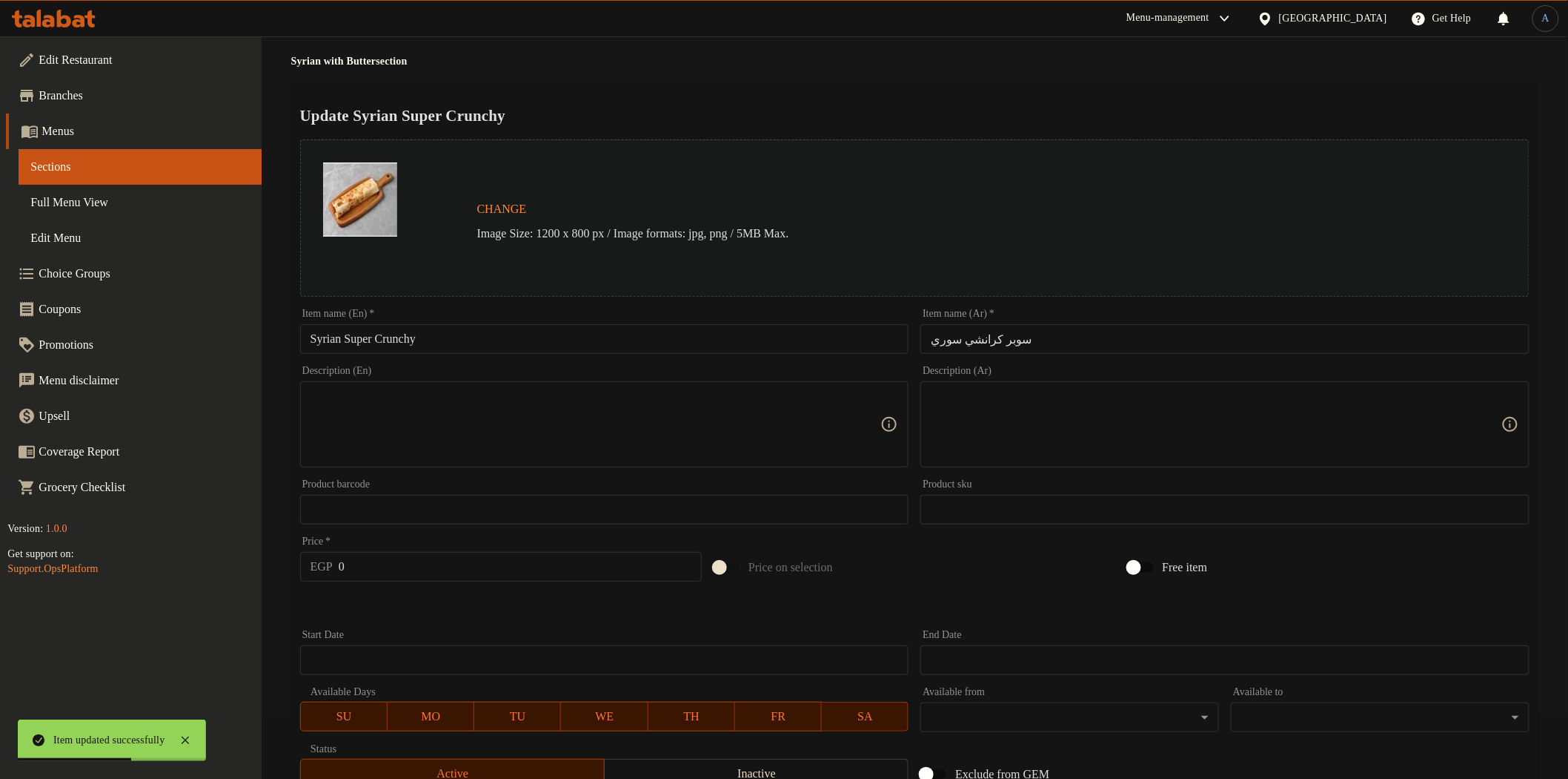
scroll to position [323, 0]
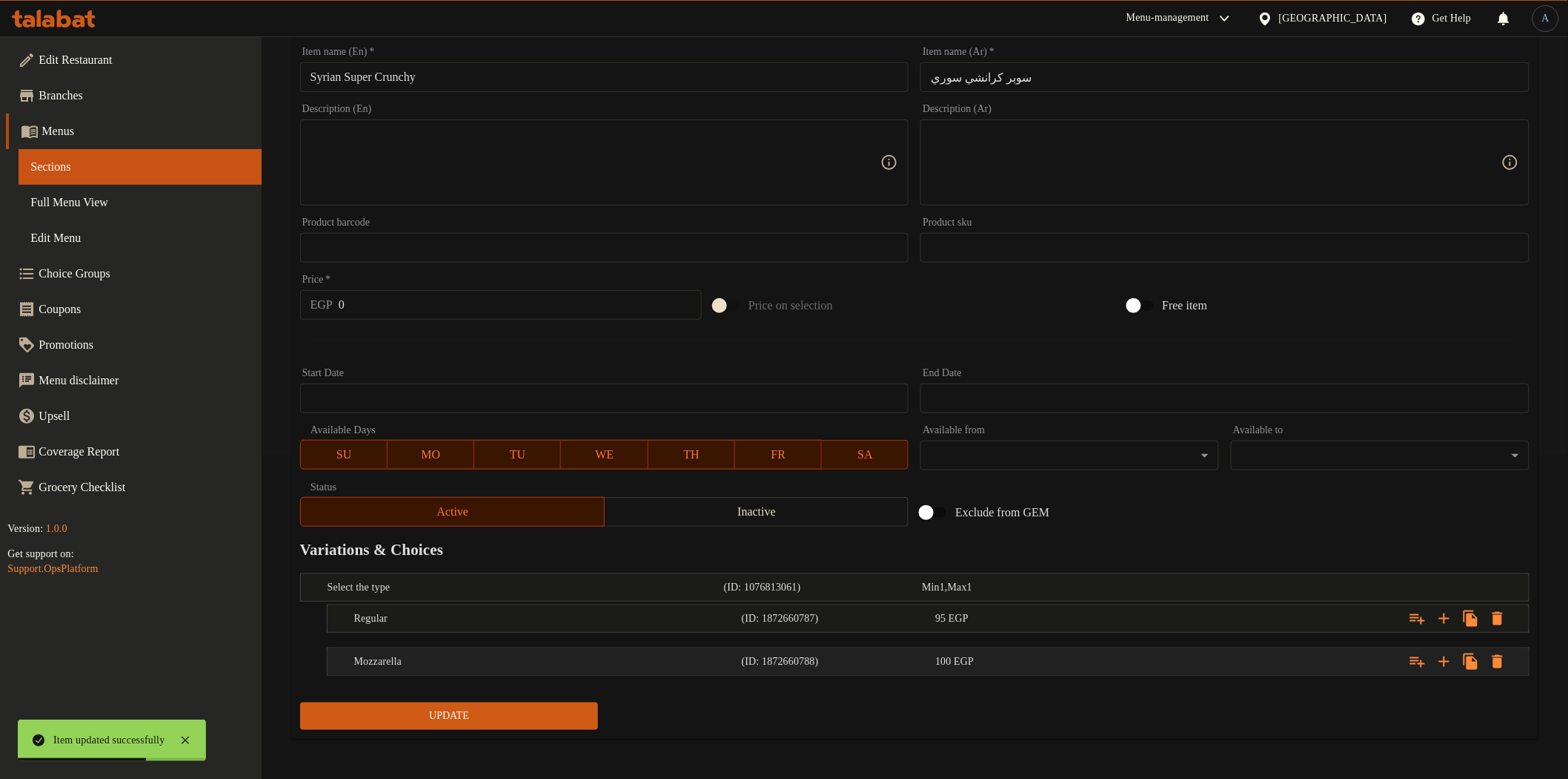
click at [1003, 658] on div "100 EGP" at bounding box center [1029, 661] width 188 height 15
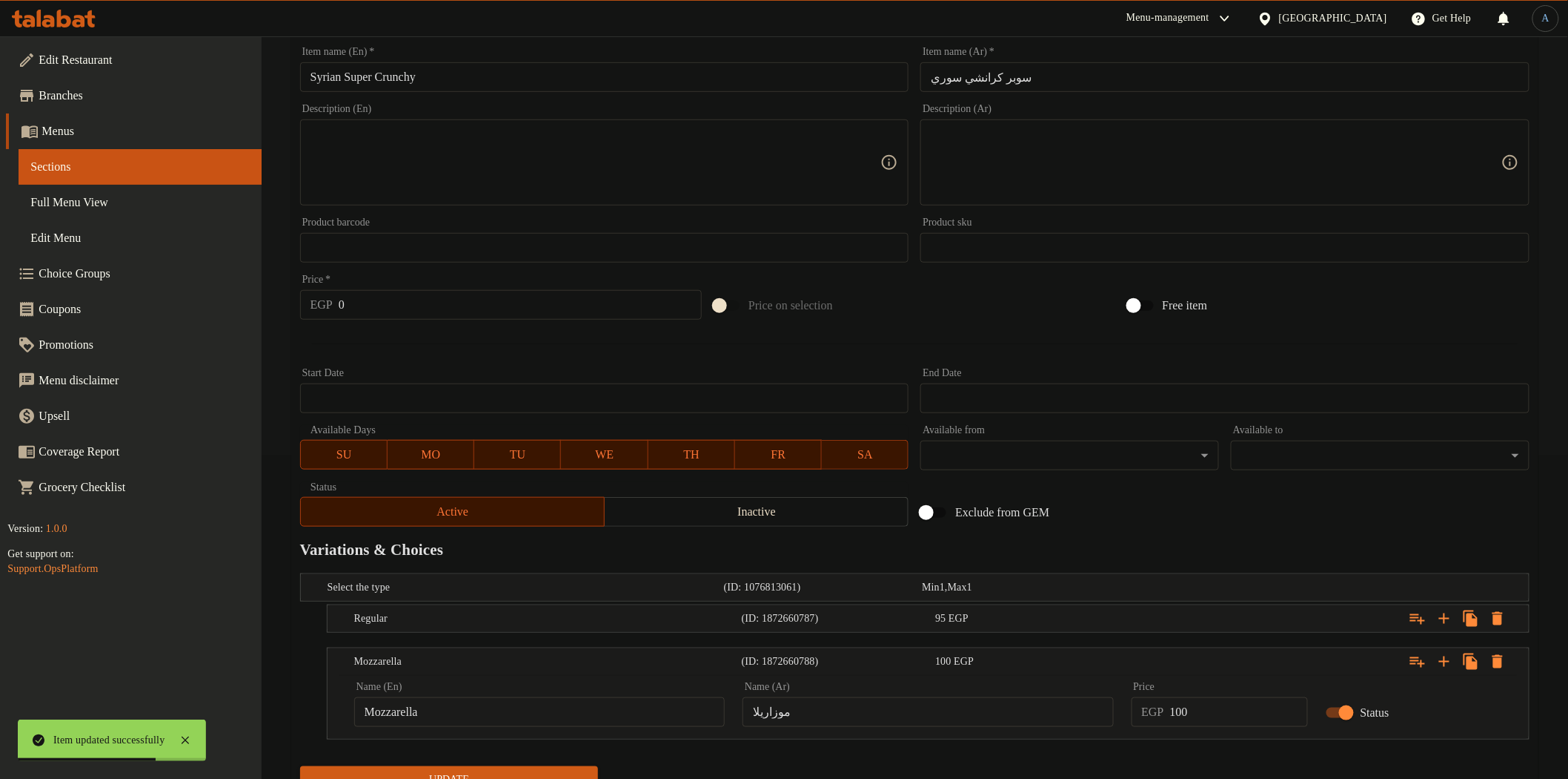
click at [961, 721] on input "موزاريلا" at bounding box center [928, 712] width 370 height 30
paste input "text"
type input "موتزاريلا"
click at [1173, 619] on div "Expand" at bounding box center [1319, 618] width 387 height 33
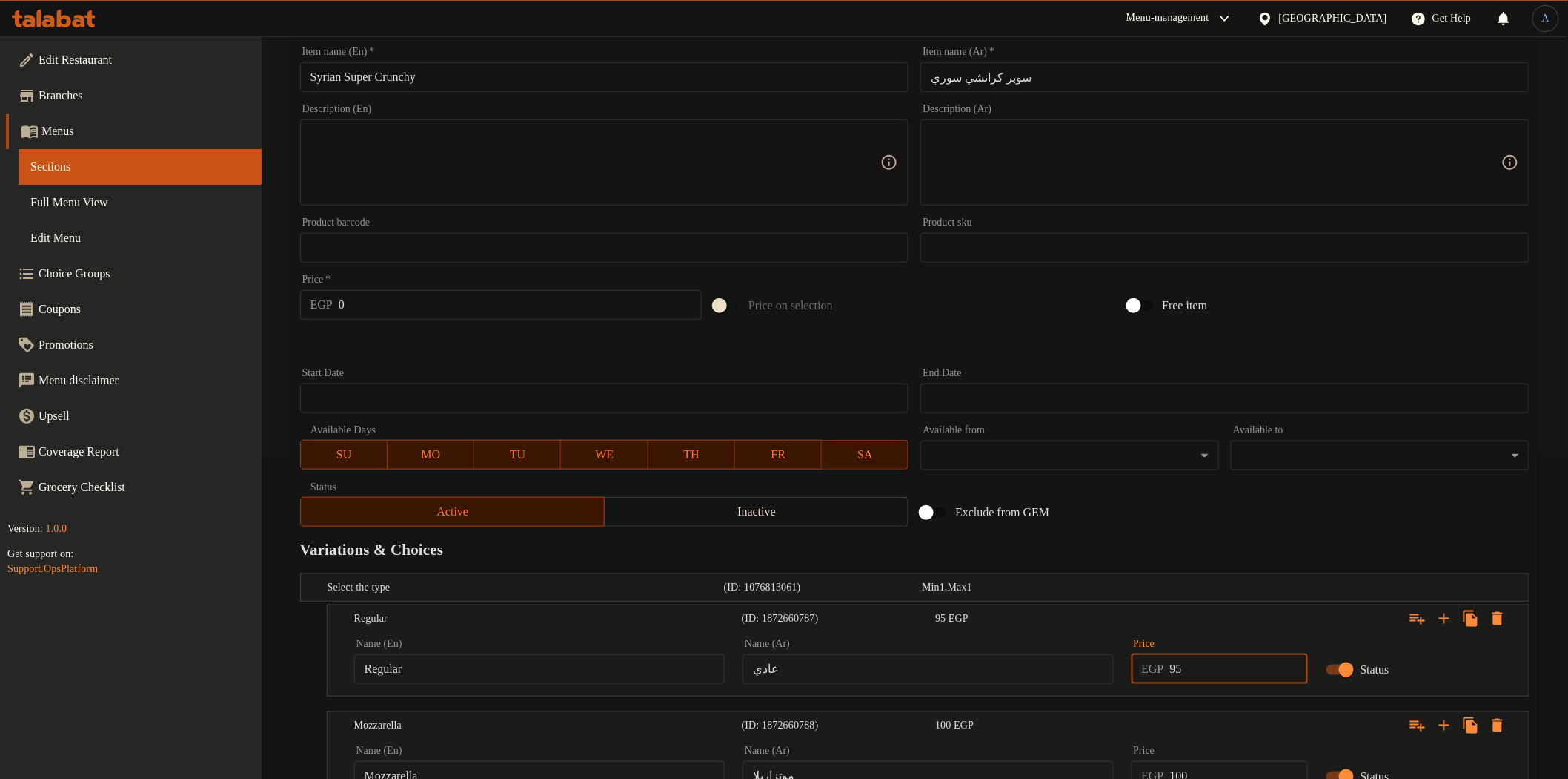
click at [1211, 665] on input "95" at bounding box center [1238, 669] width 138 height 30
type input "110"
click at [1244, 498] on div "Exclude from GEM" at bounding box center [1121, 512] width 414 height 40
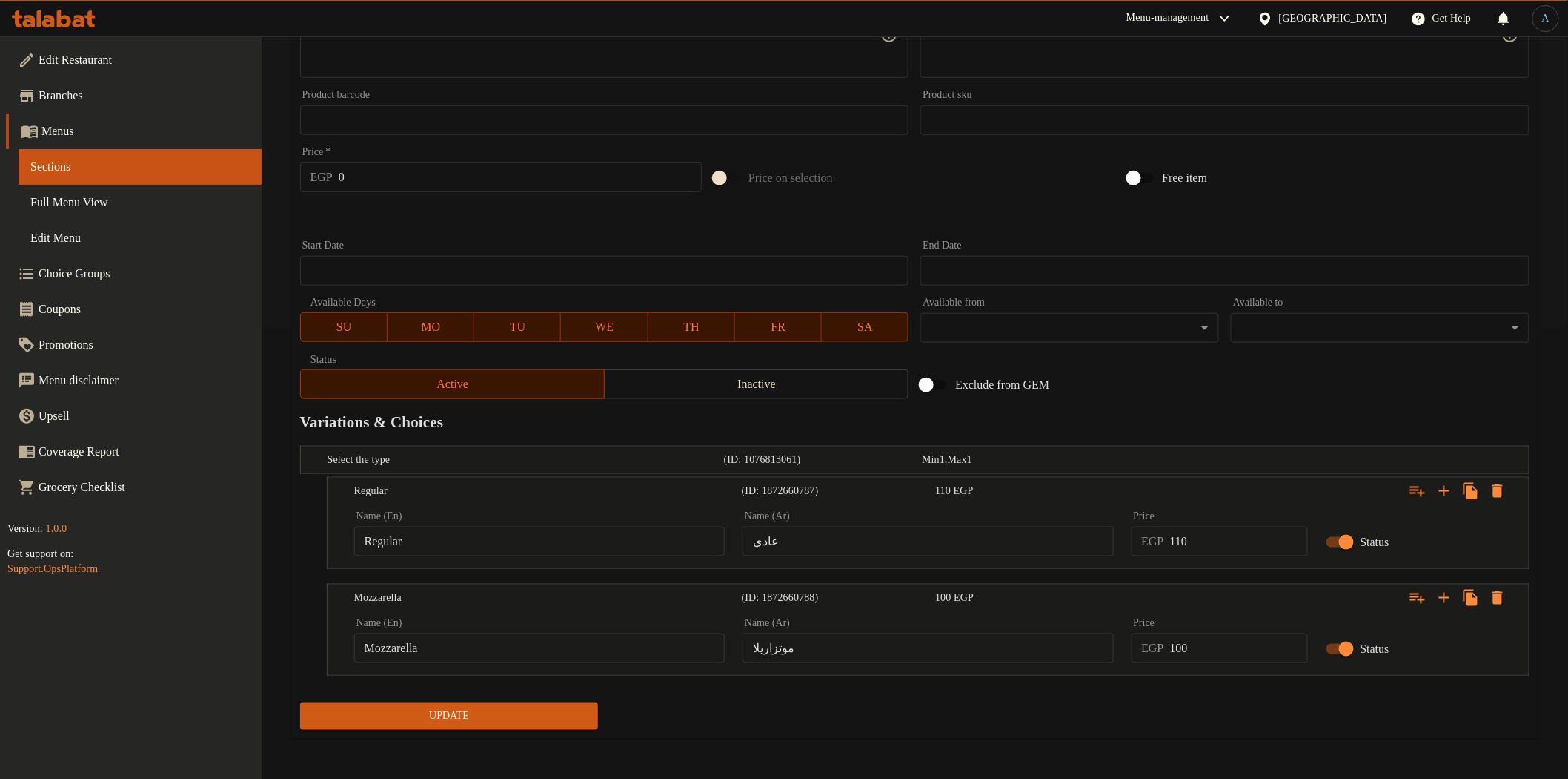
click at [1217, 655] on input "100" at bounding box center [1238, 648] width 138 height 30
type input "120"
click at [300, 703] on button "Update" at bounding box center [450, 717] width 299 height 28
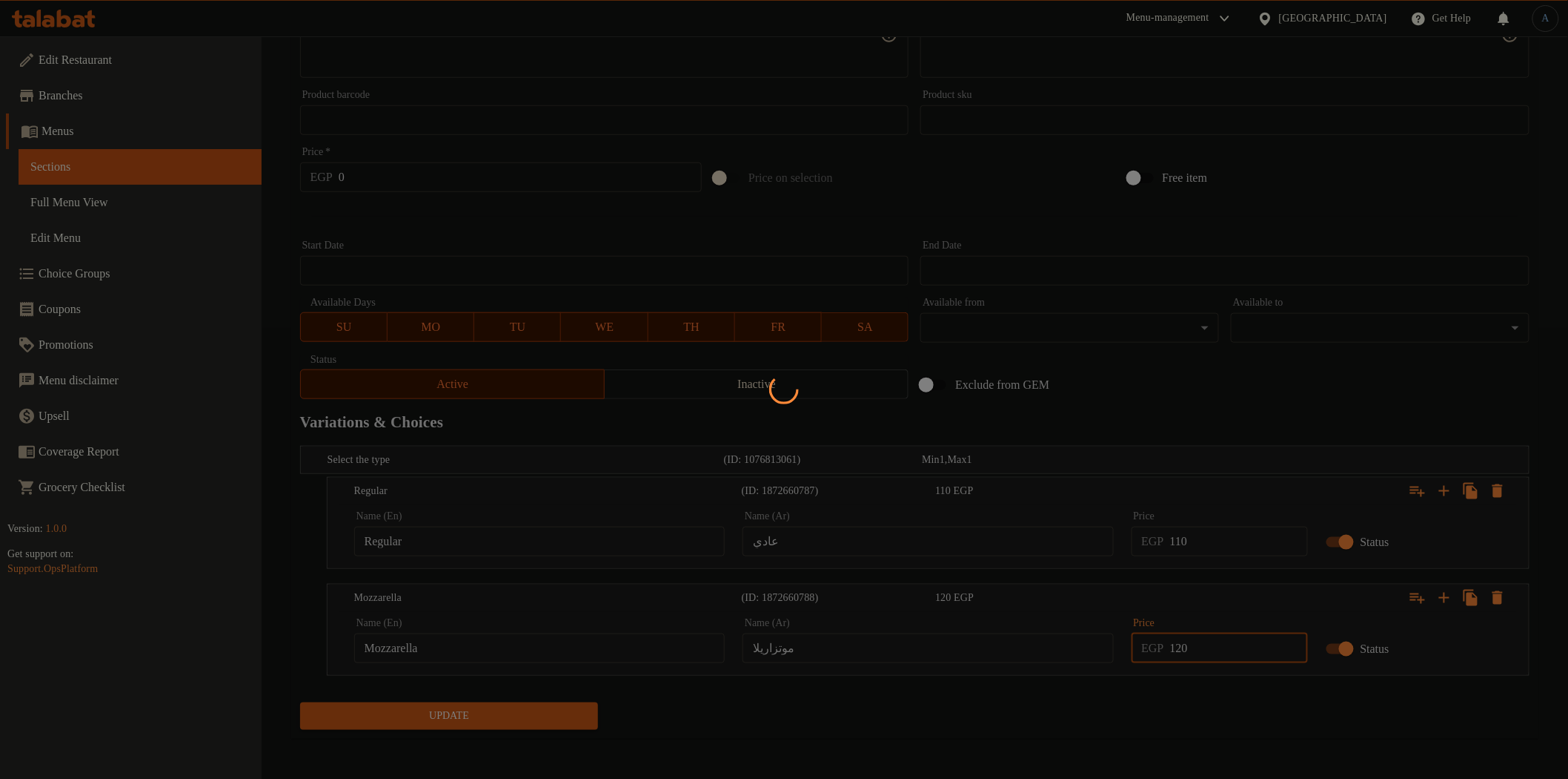
click at [1227, 394] on div at bounding box center [784, 390] width 1568 height 779
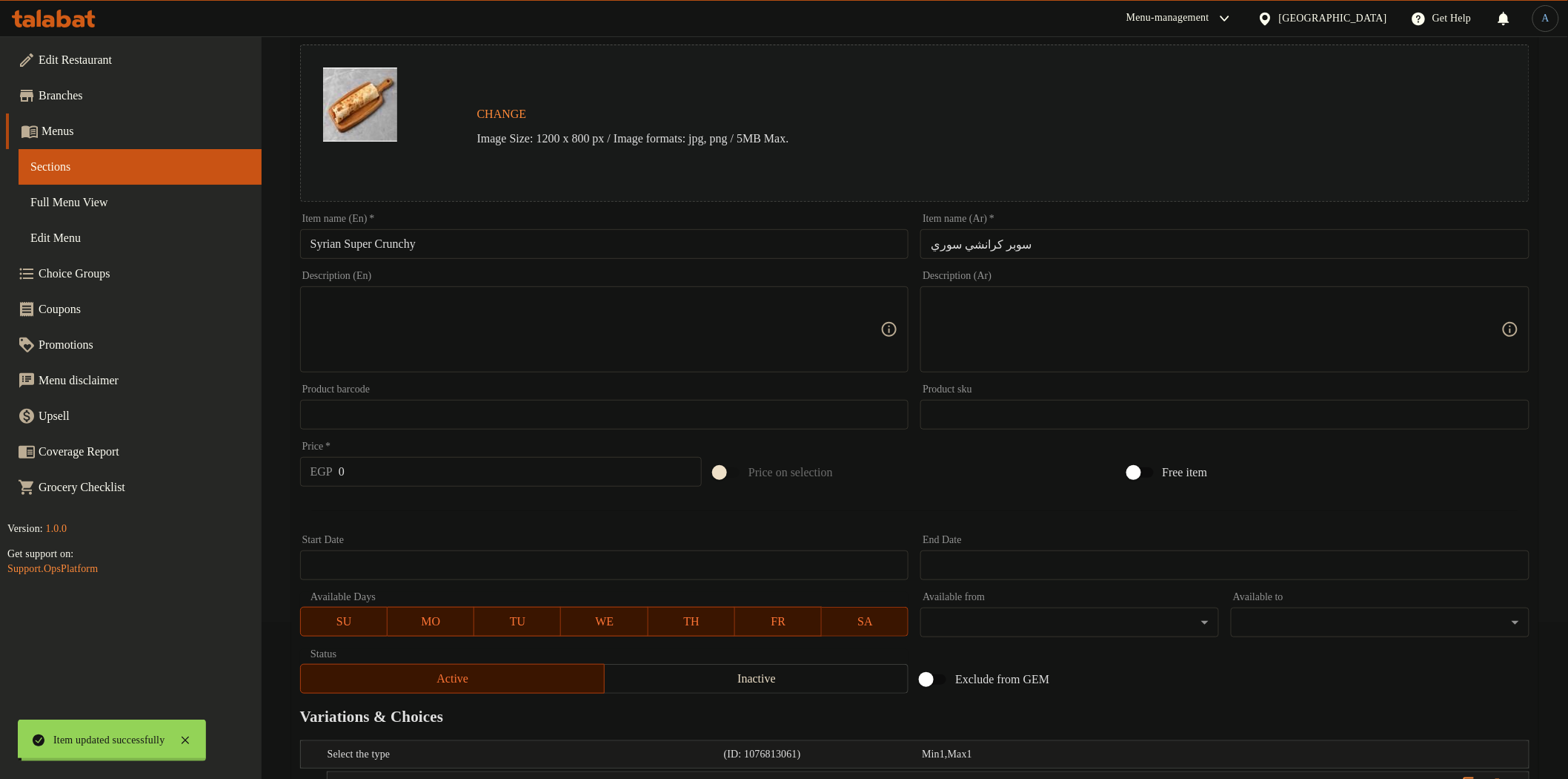
scroll to position [0, 0]
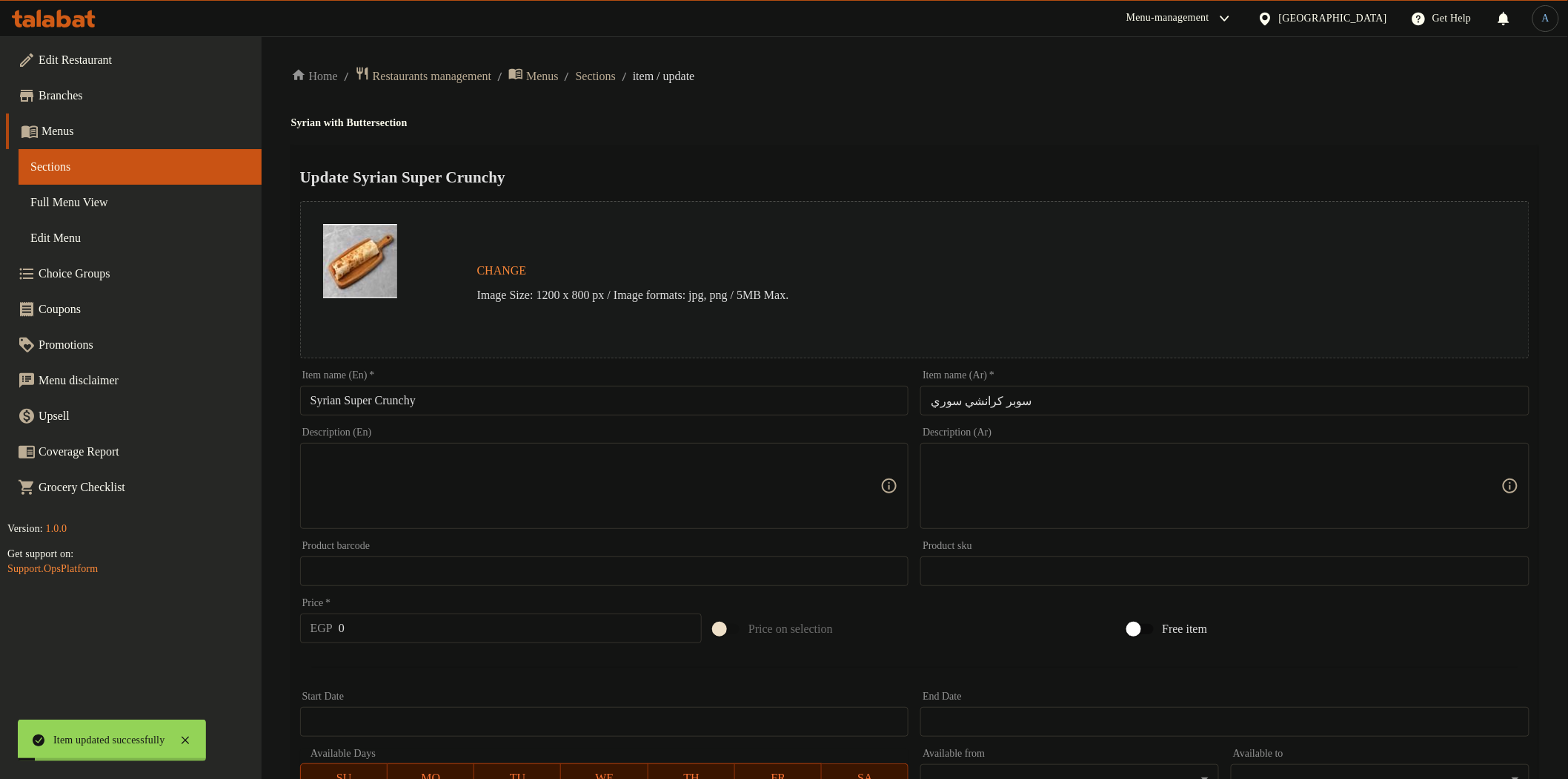
click at [608, 84] on ol "Home / Restaurants management / Menus / Sections / item / update" at bounding box center [914, 76] width 1247 height 20
click at [662, 61] on div "Home / Restaurants management / Menus / Sections / item / update Syrian with Bu…" at bounding box center [914, 633] width 1307 height 1194
click at [616, 76] on span "Sections" at bounding box center [595, 76] width 40 height 18
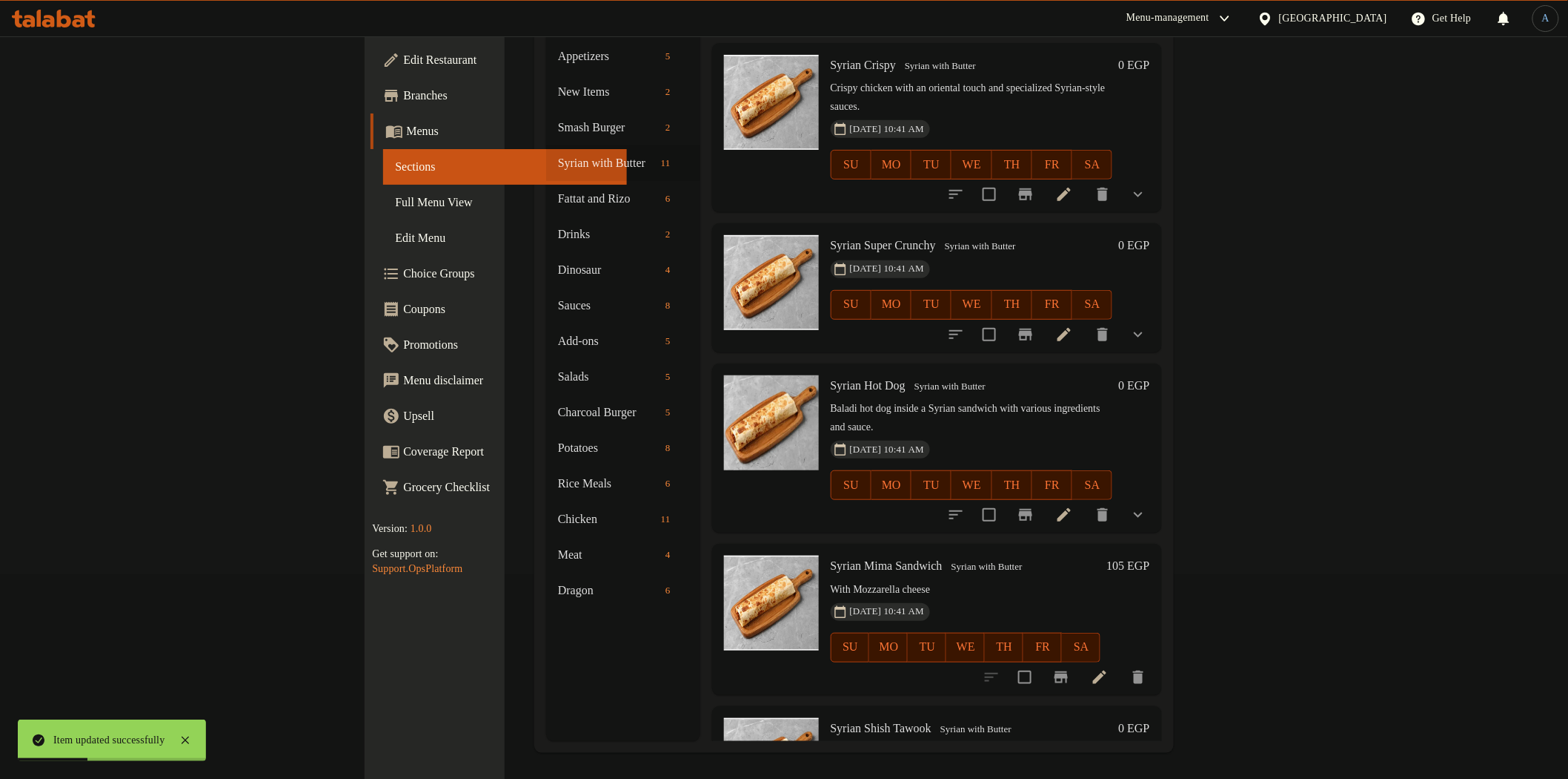
scroll to position [208, 0]
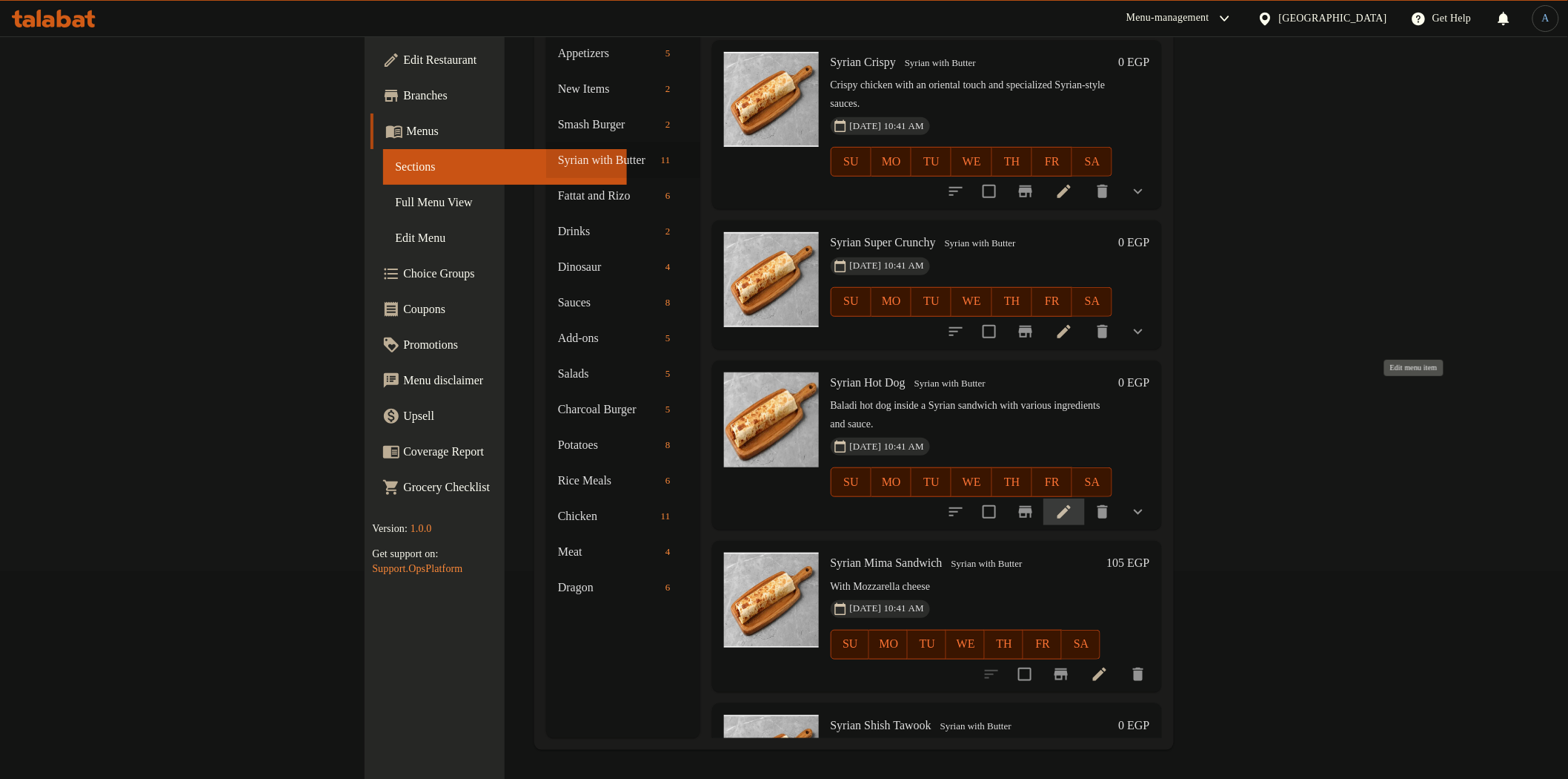
click at [1073, 502] on icon at bounding box center [1065, 511] width 18 height 18
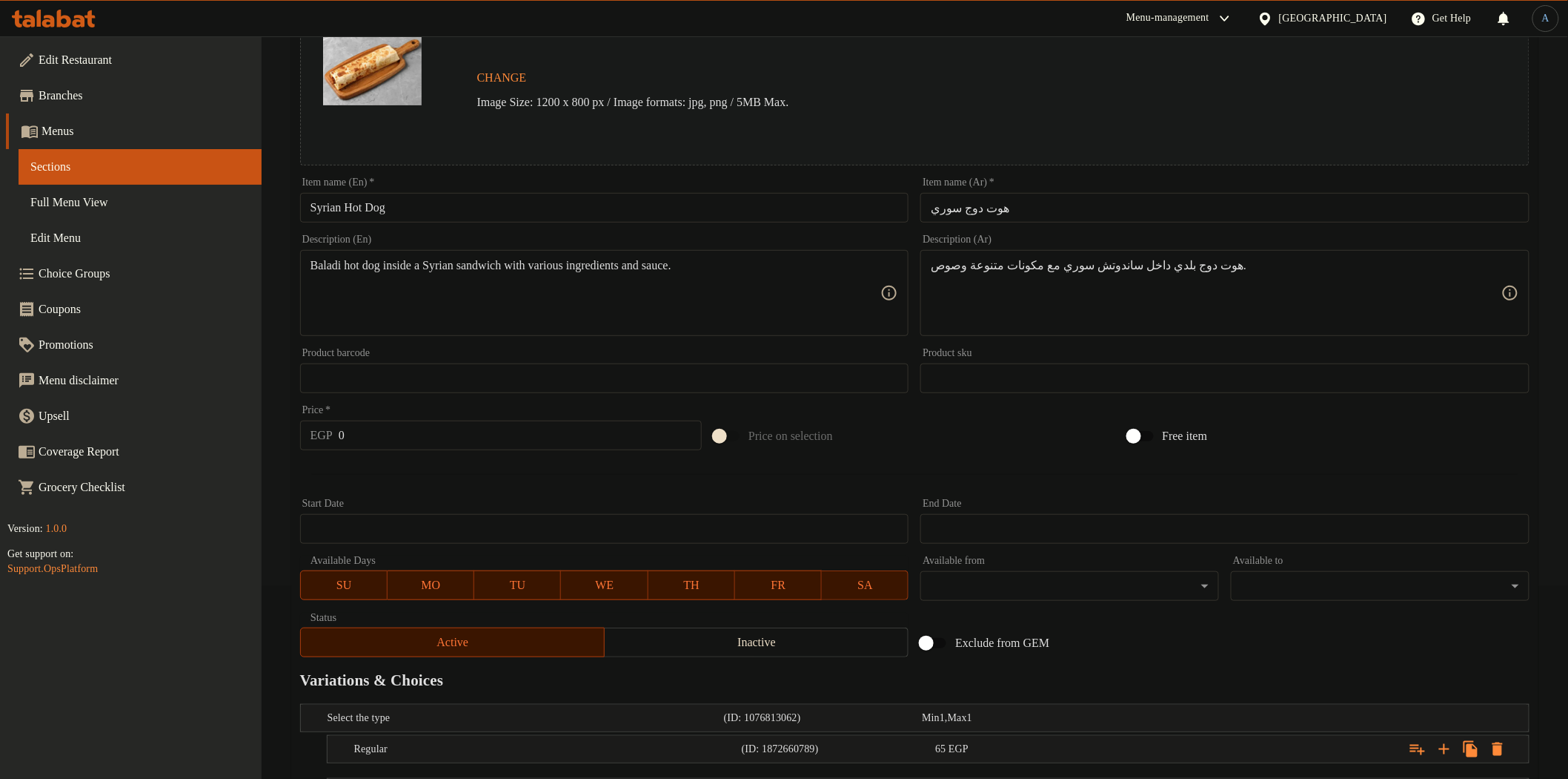
scroll to position [323, 0]
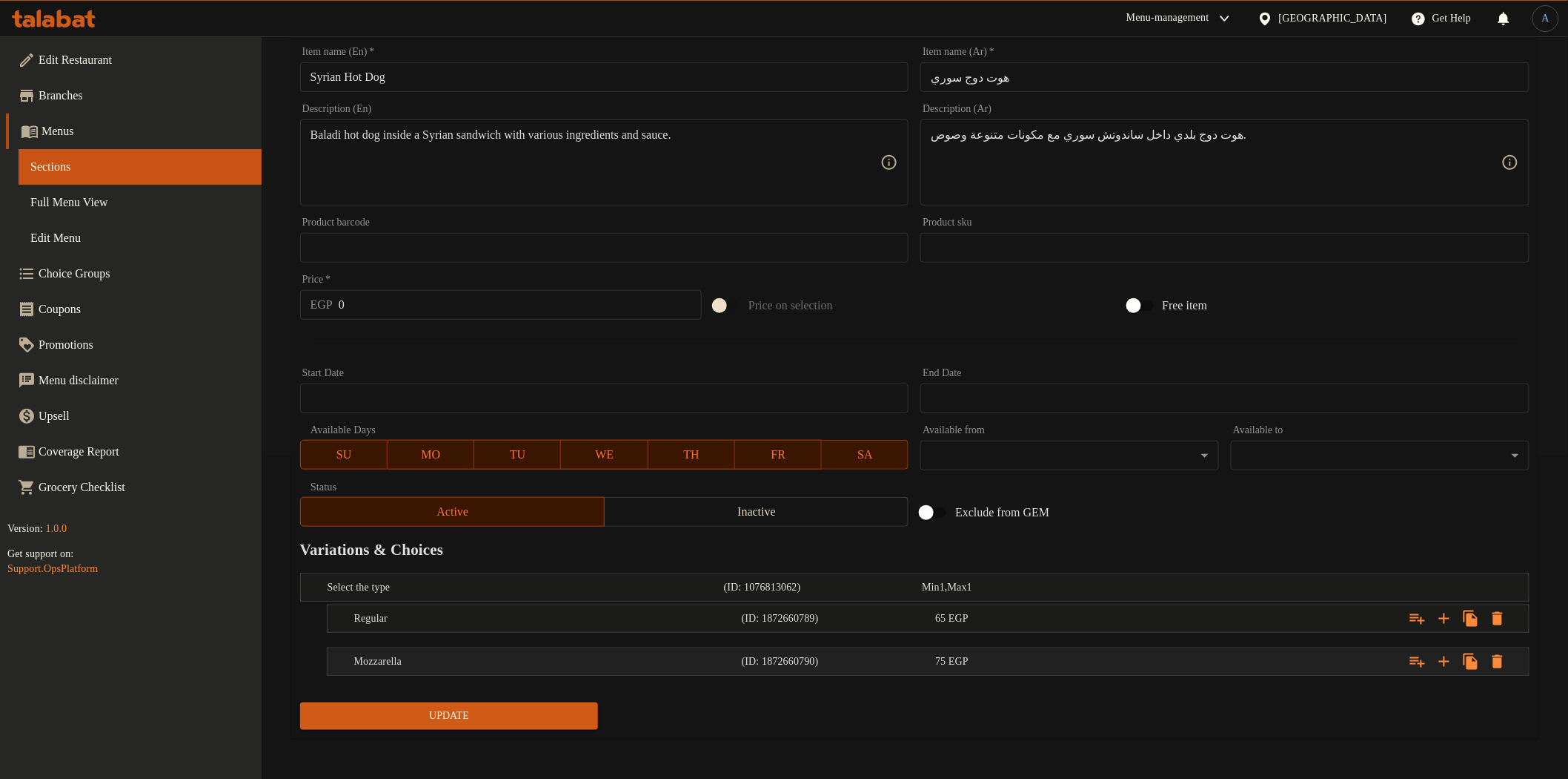
click at [800, 651] on div "(ID: 1872660790)" at bounding box center [836, 661] width 194 height 21
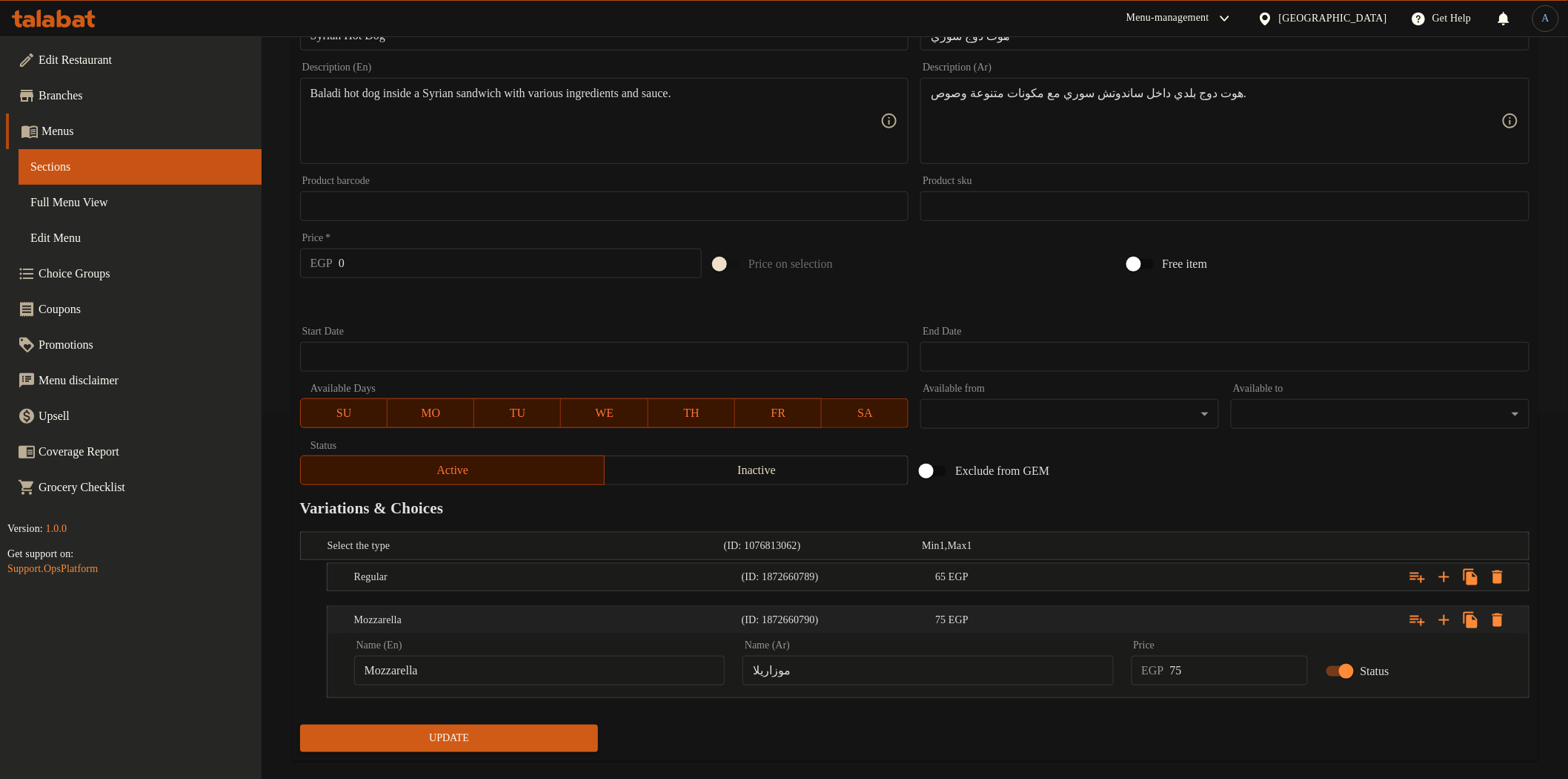
scroll to position [388, 0]
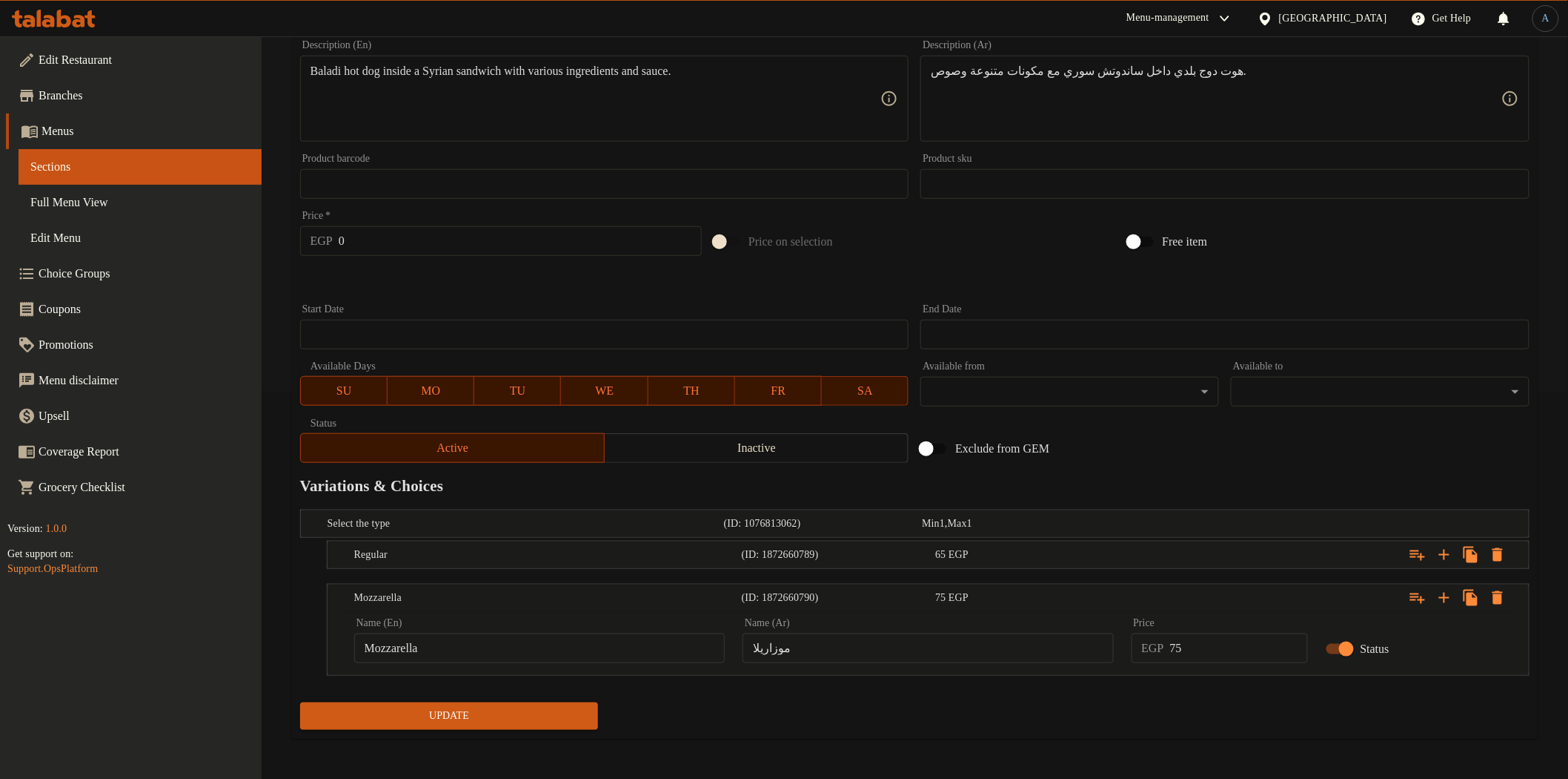
click at [852, 642] on input "موزاريلا" at bounding box center [928, 648] width 370 height 30
paste input "text"
type input "موتزاريلا"
click at [872, 711] on div "Update" at bounding box center [914, 717] width 1241 height 40
click at [1216, 556] on div "Expand" at bounding box center [1319, 554] width 387 height 33
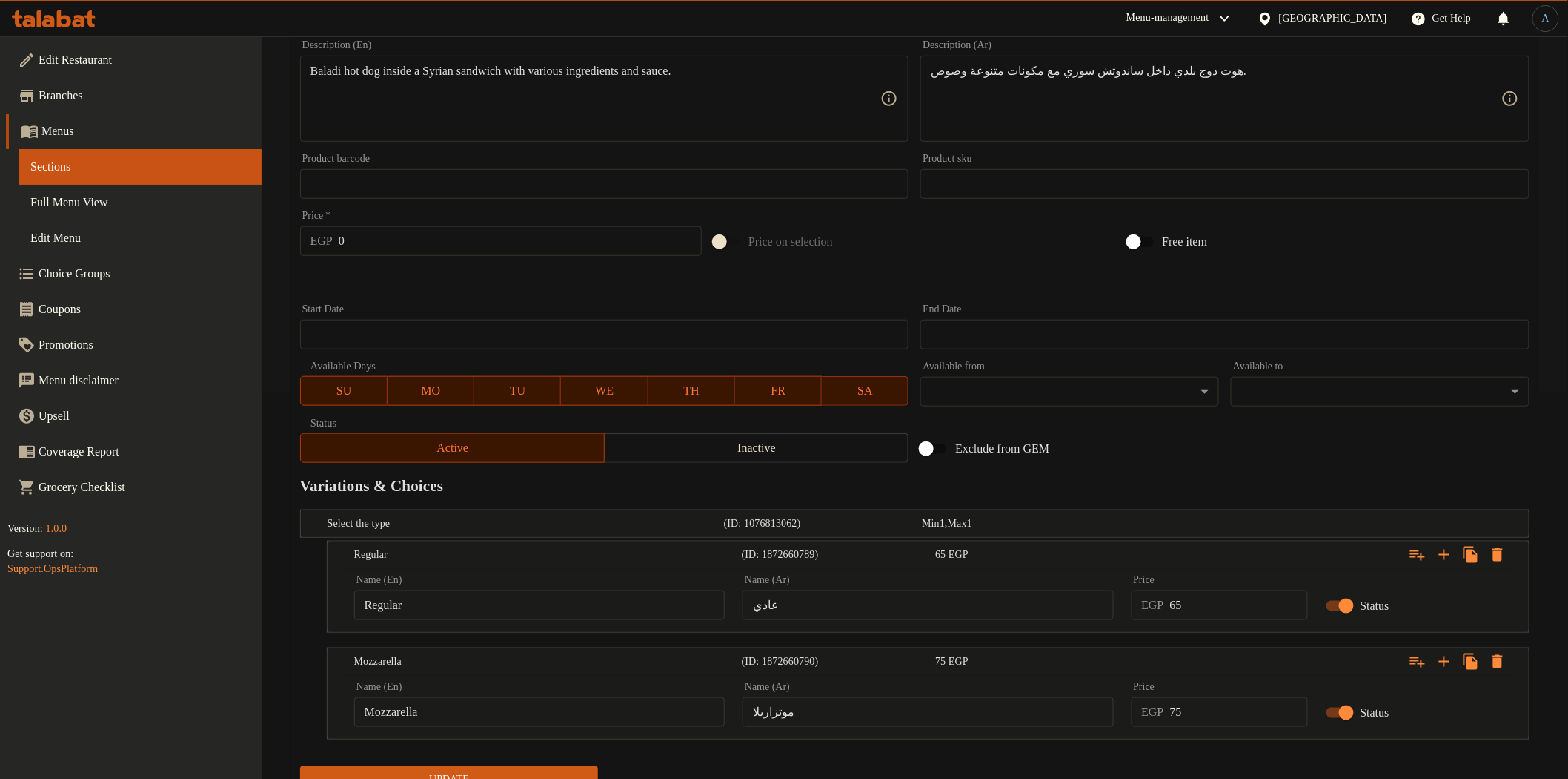
click at [1211, 597] on input "65" at bounding box center [1238, 606] width 138 height 30
type input "75"
click at [1204, 718] on input "75" at bounding box center [1238, 712] width 138 height 30
type input "125"
click at [552, 767] on button "Update" at bounding box center [450, 780] width 299 height 28
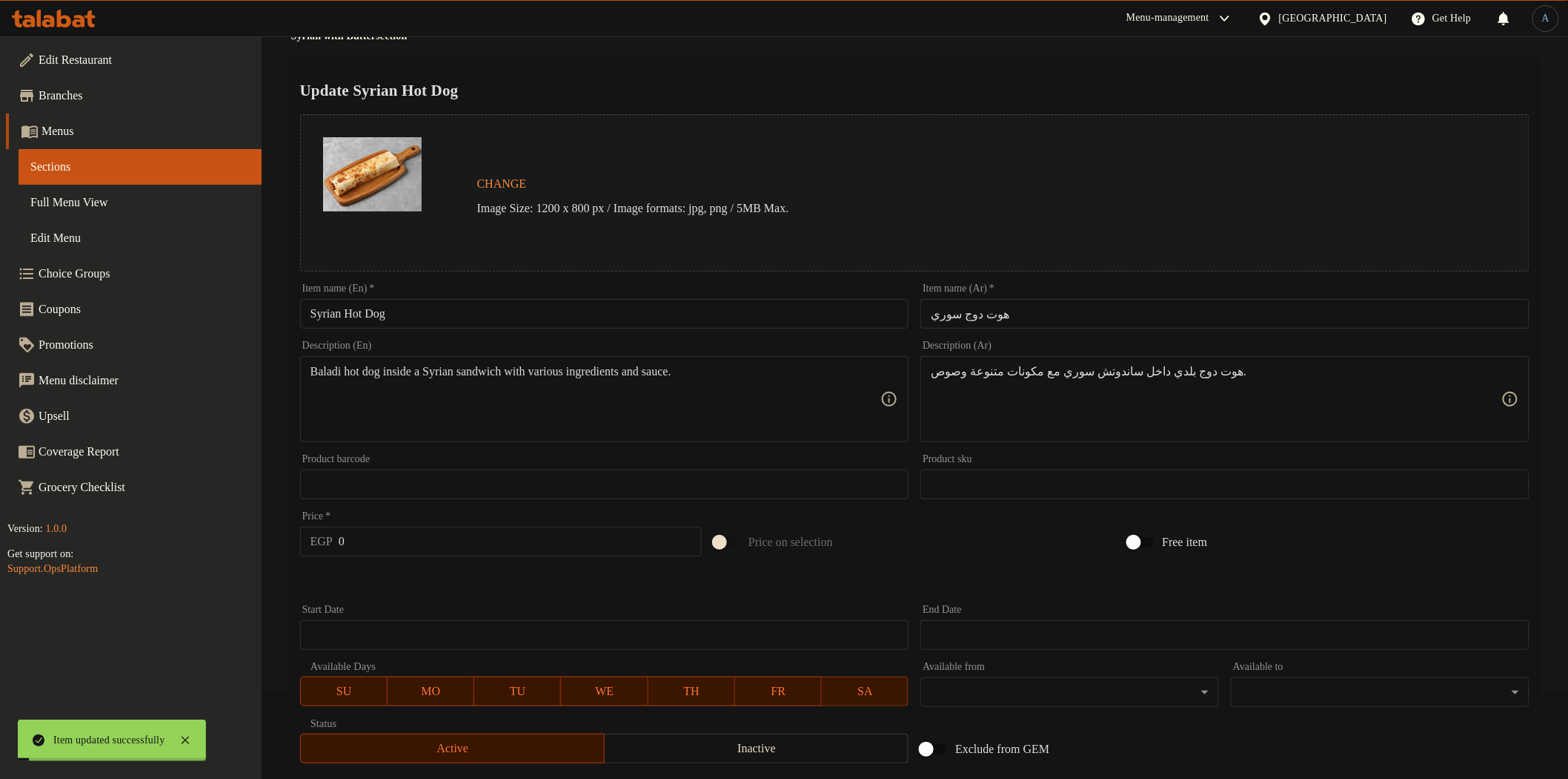
scroll to position [0, 0]
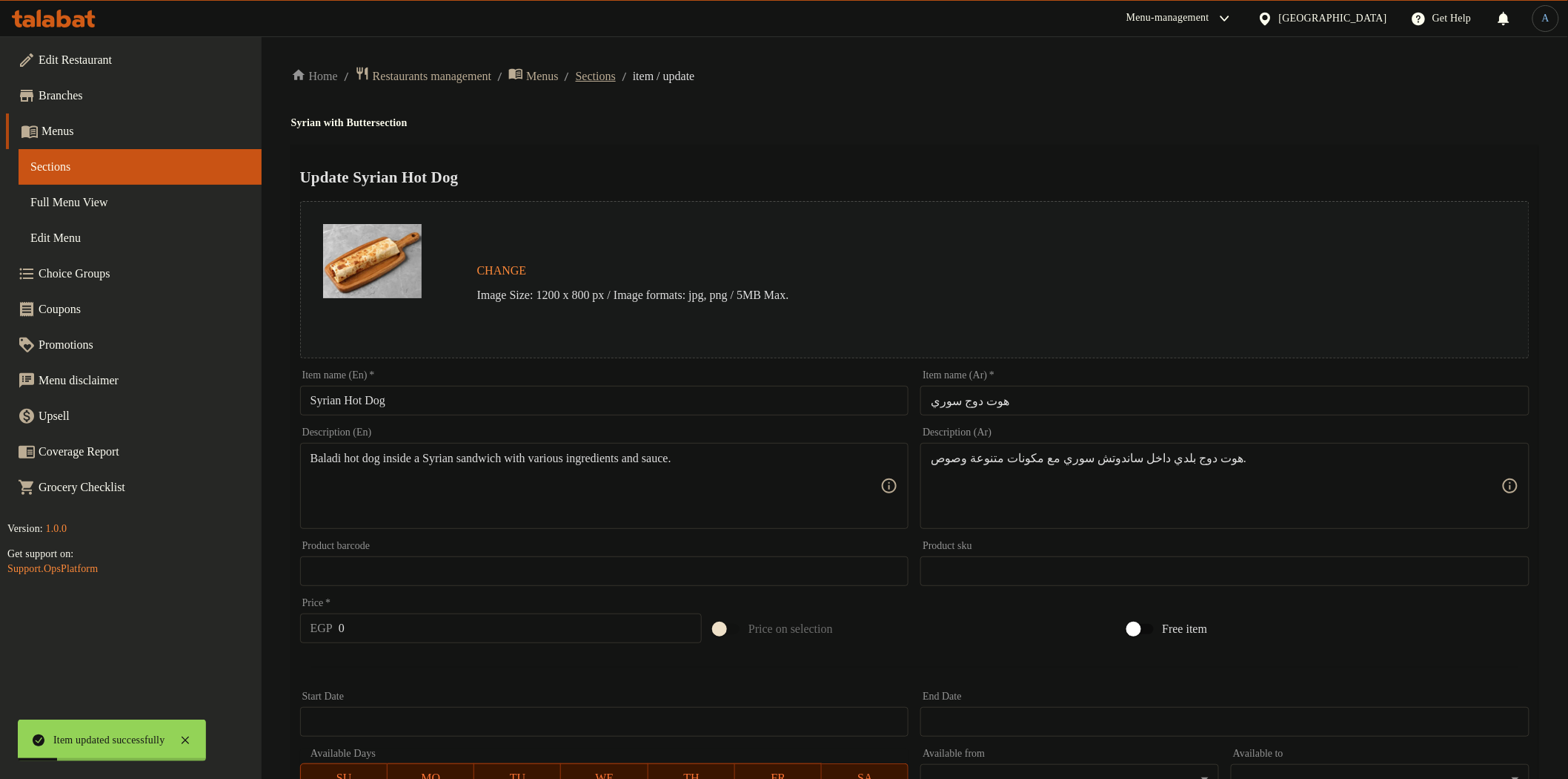
click at [616, 75] on span "Sections" at bounding box center [595, 76] width 40 height 18
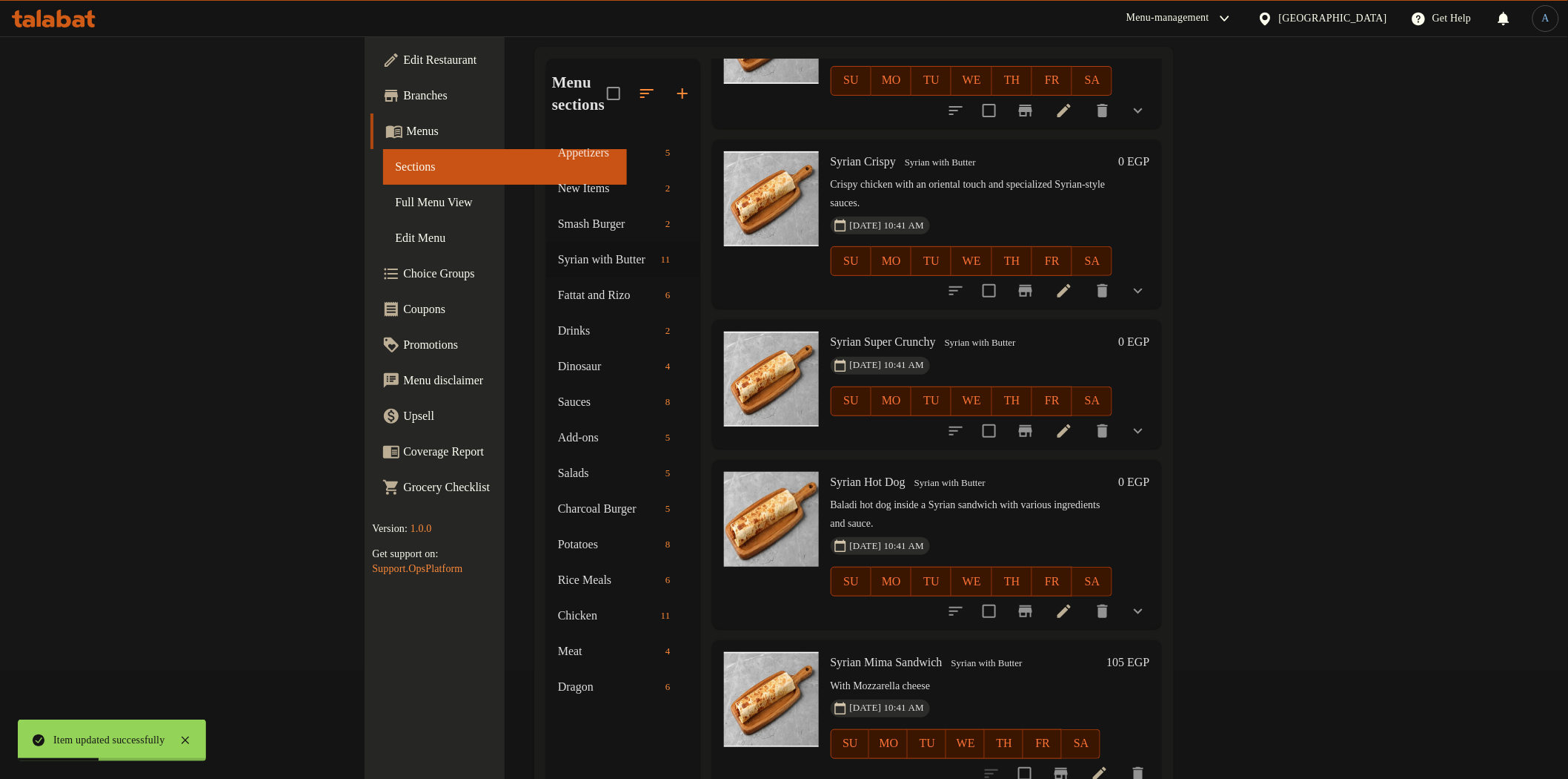
scroll to position [208, 0]
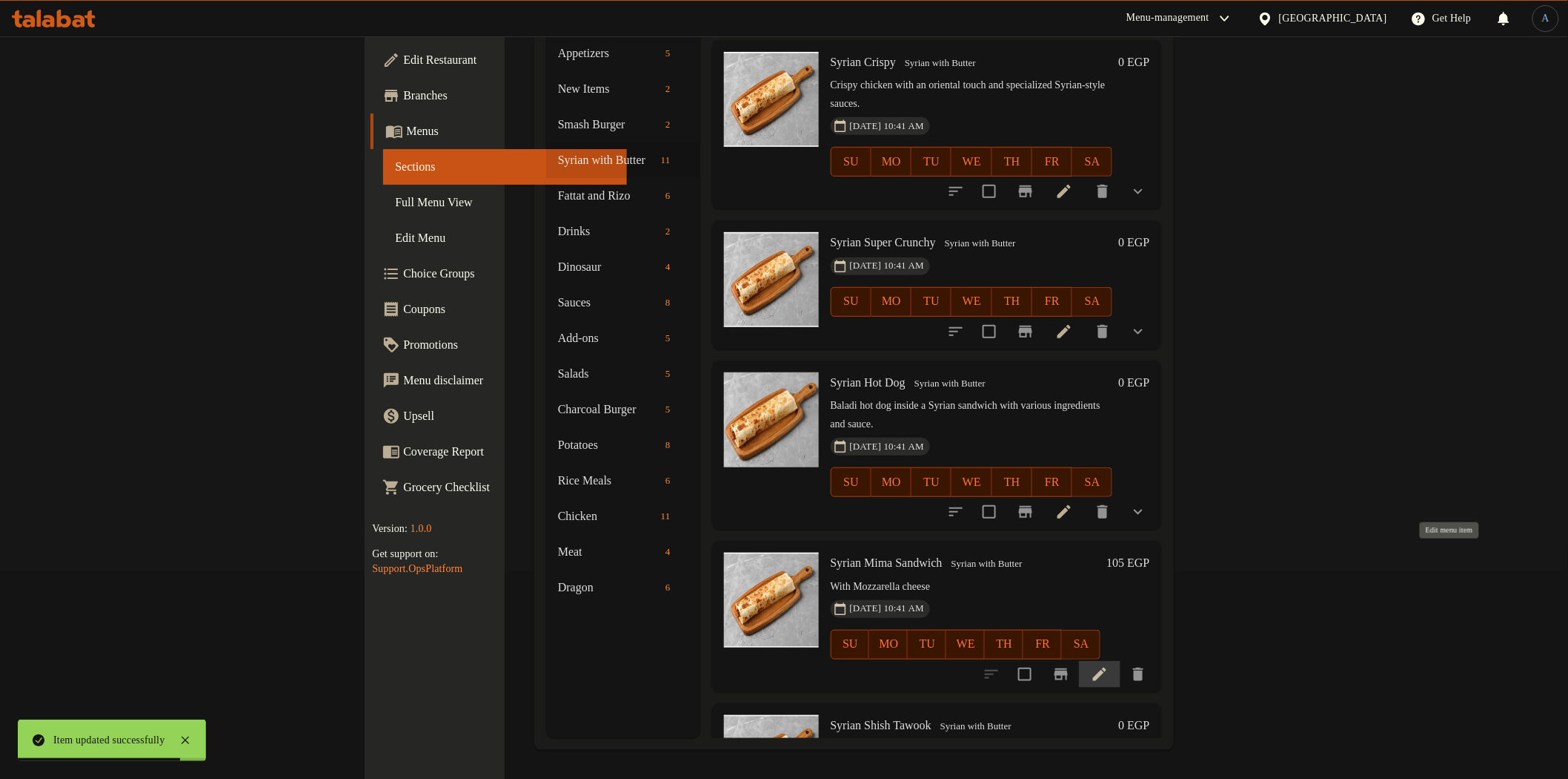
click at [1106, 667] on icon at bounding box center [1099, 673] width 13 height 13
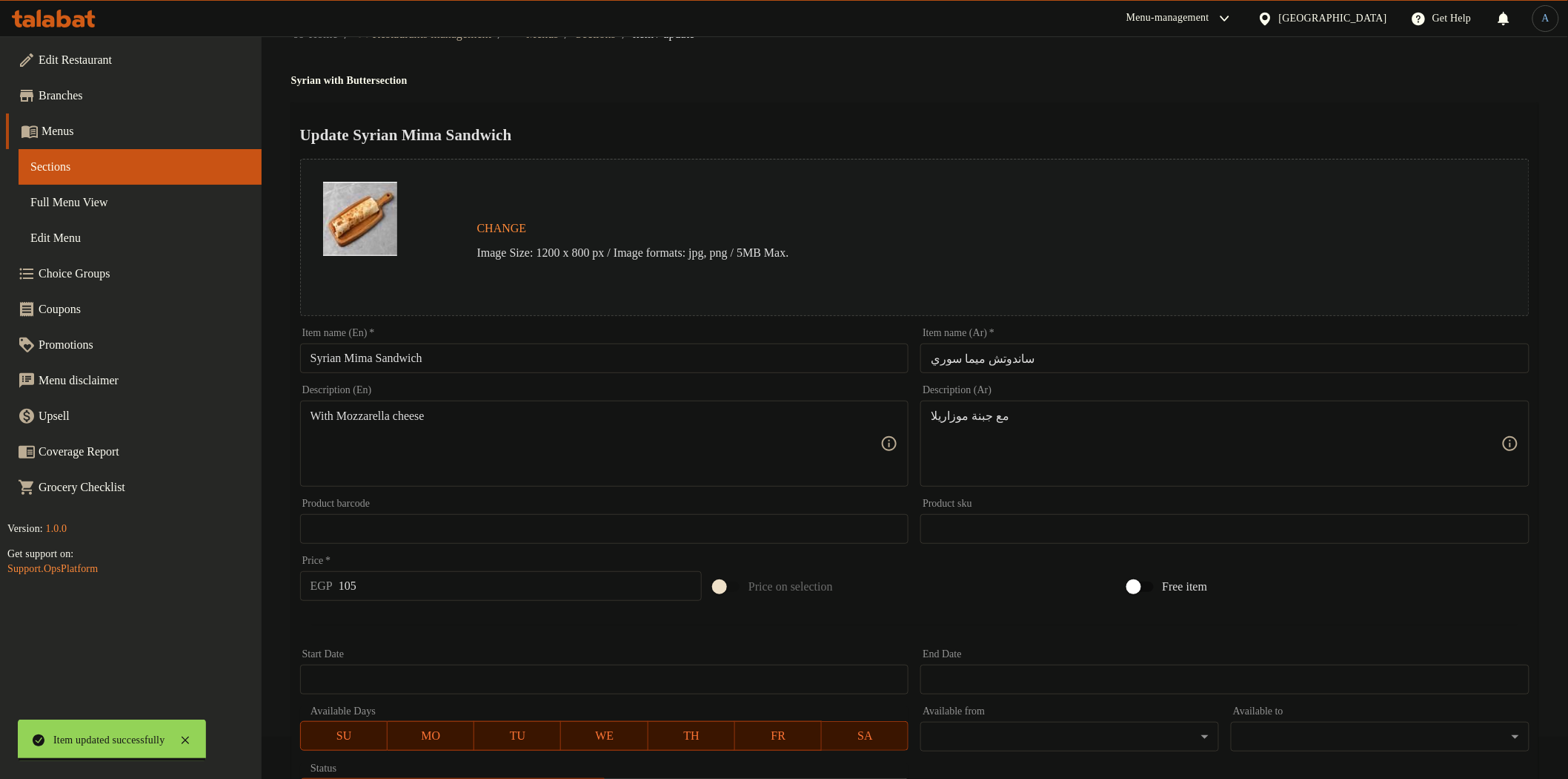
scroll to position [41, 0]
click at [492, 353] on input "Syrian Mima Sandwich" at bounding box center [604, 360] width 609 height 30
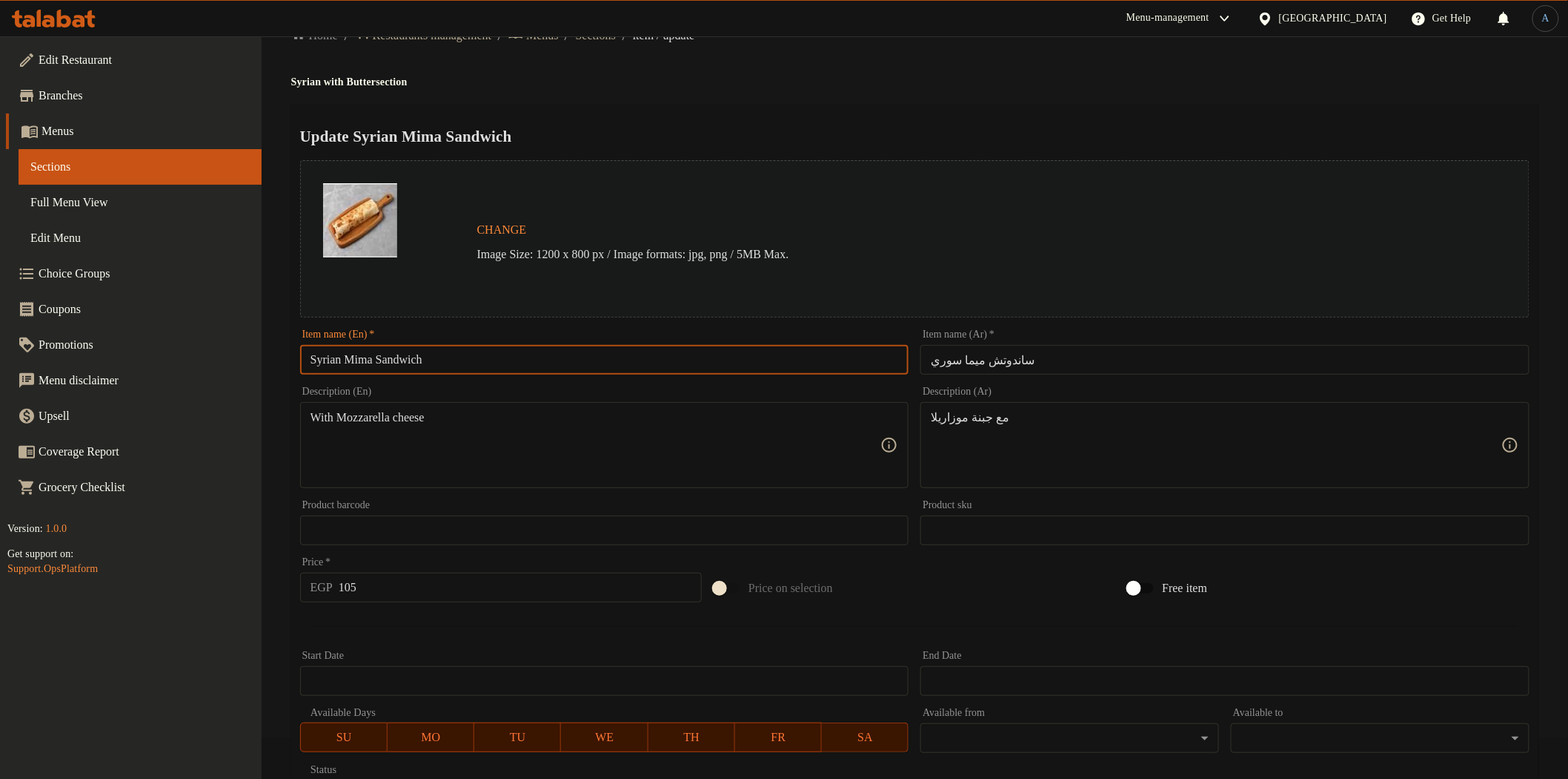
type input "Syrian Mima Sandwich"
click at [945, 416] on textarea "مع جبنة موزاريلا" at bounding box center [1216, 445] width 571 height 70
paste textarea
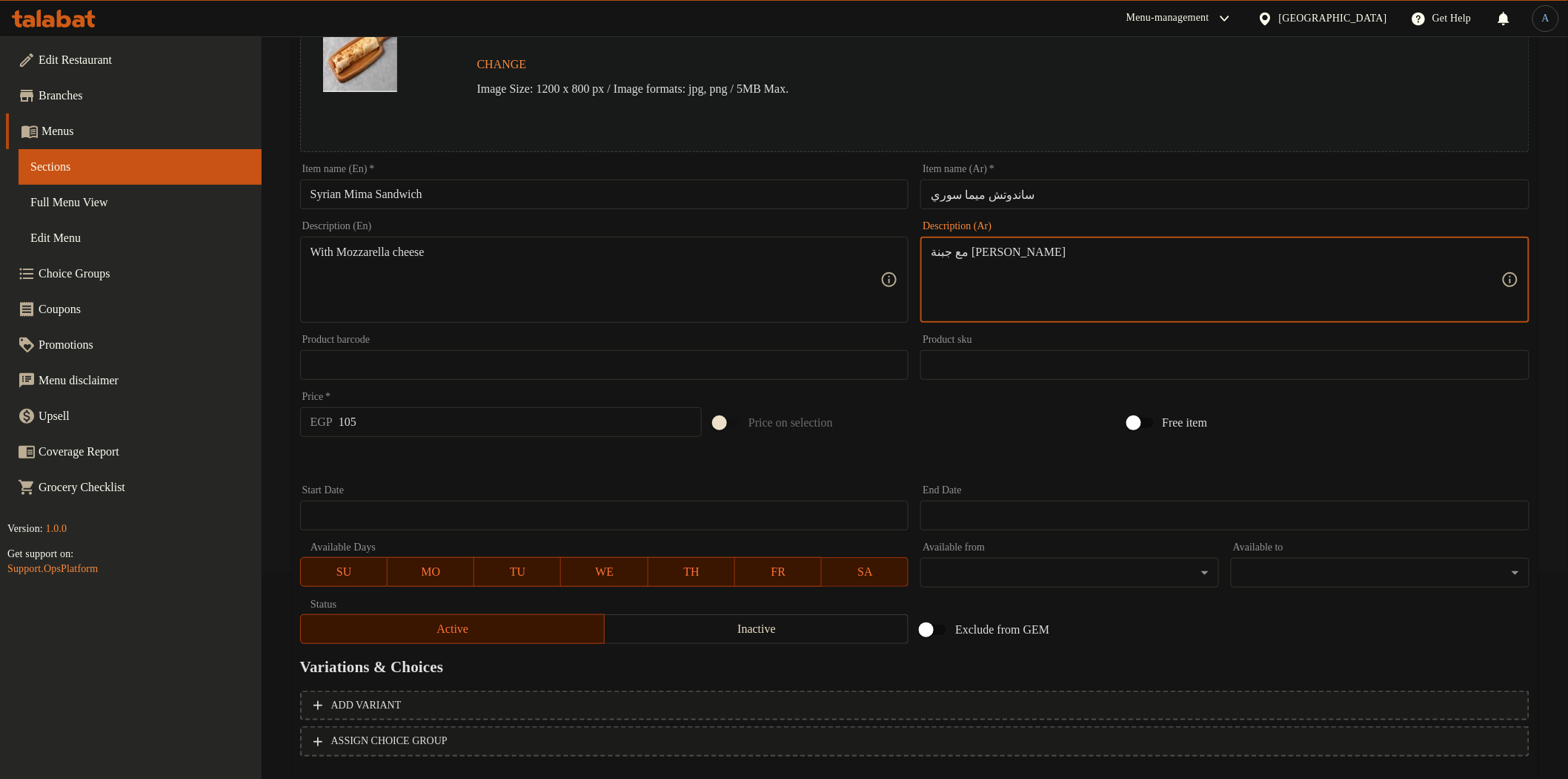
scroll to position [287, 0]
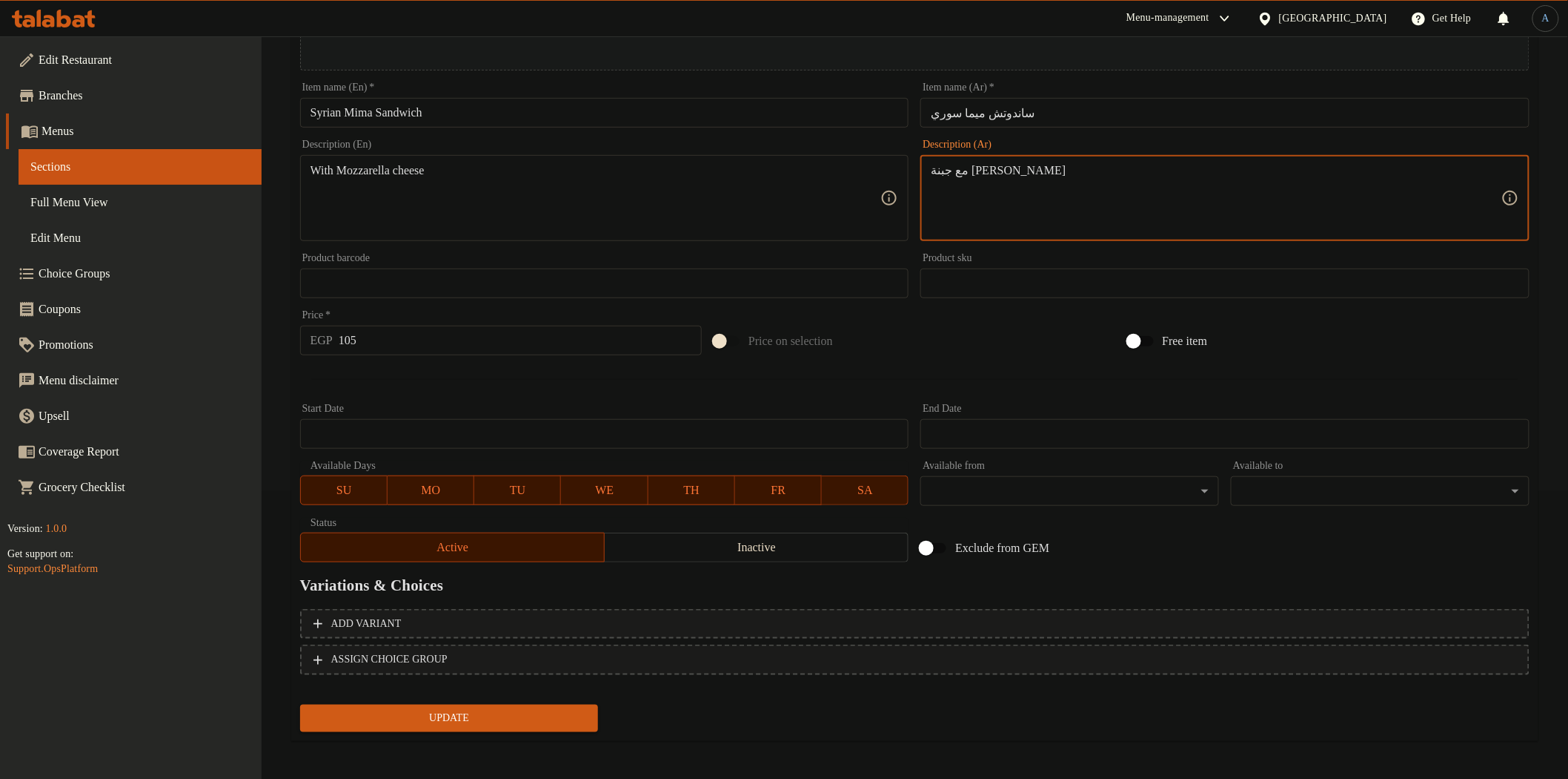
type textarea "مع جبنة [PERSON_NAME]"
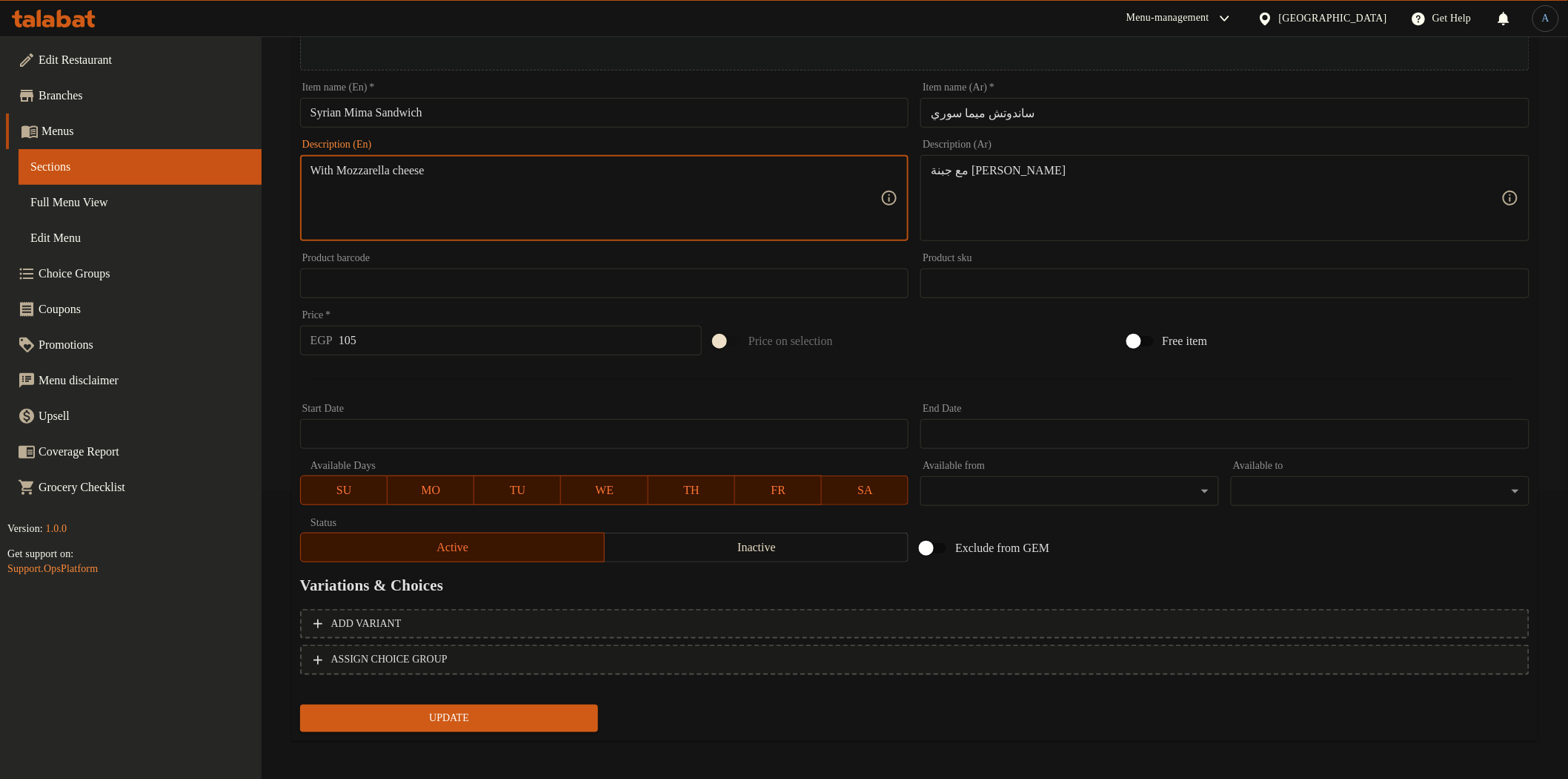
click at [678, 175] on textarea "With Mozzarella cheese" at bounding box center [596, 198] width 571 height 70
paste textarea "m"
type textarea "With mozzarella cheese"
click at [400, 337] on input "105" at bounding box center [520, 340] width 364 height 30
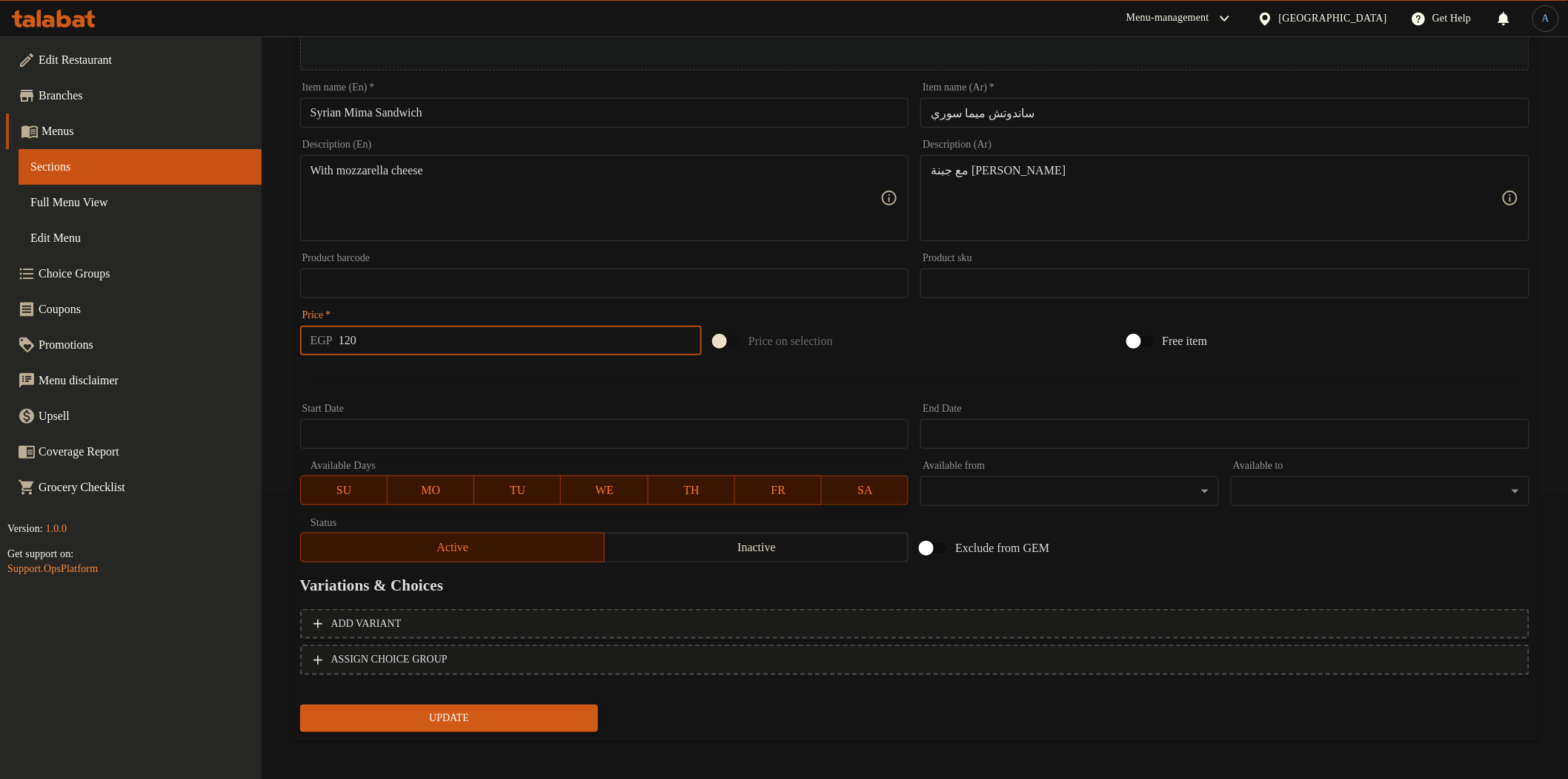
type input "120"
click at [300, 705] on button "Update" at bounding box center [450, 719] width 299 height 28
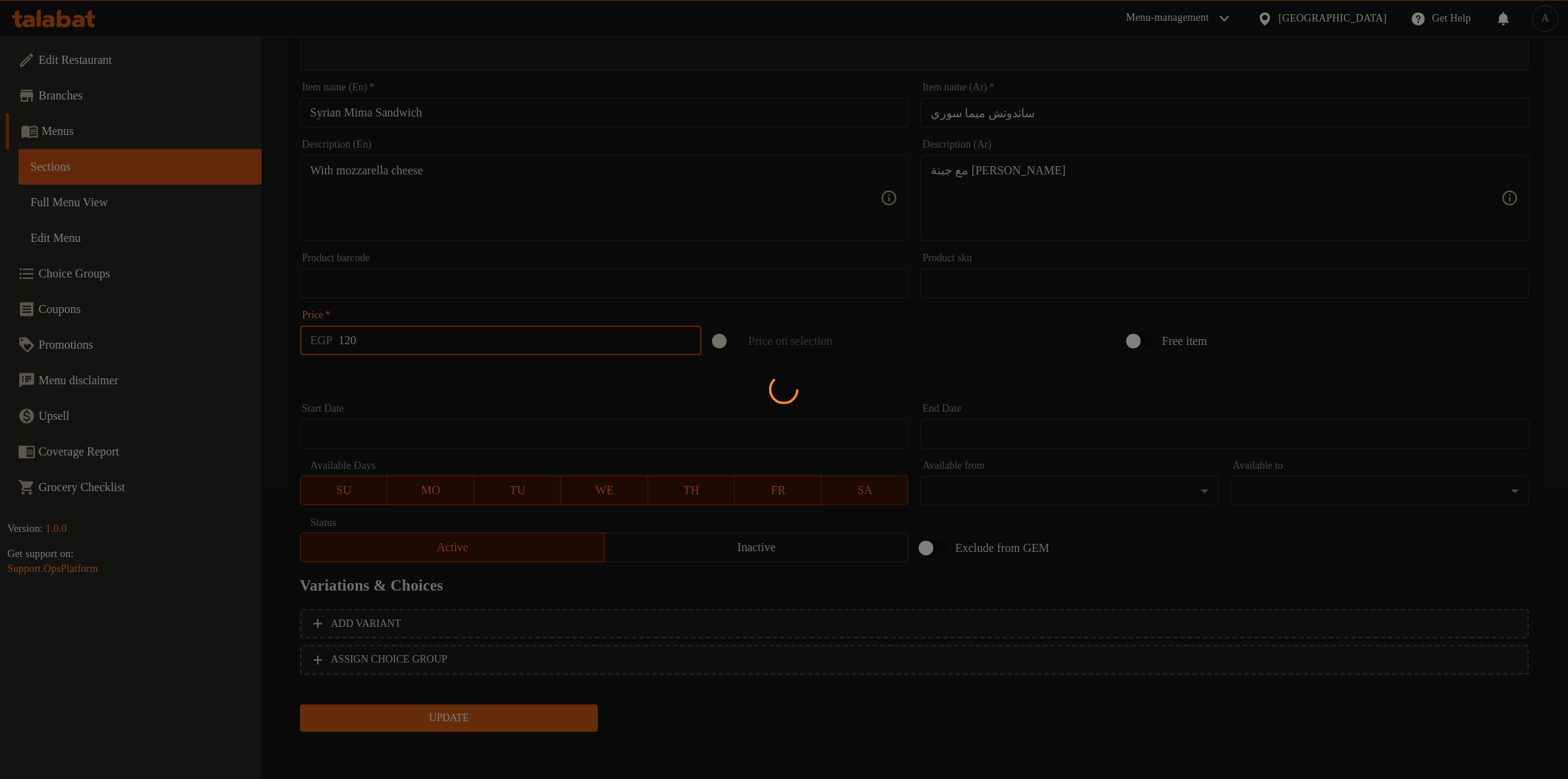
click at [496, 373] on div at bounding box center [784, 390] width 1568 height 779
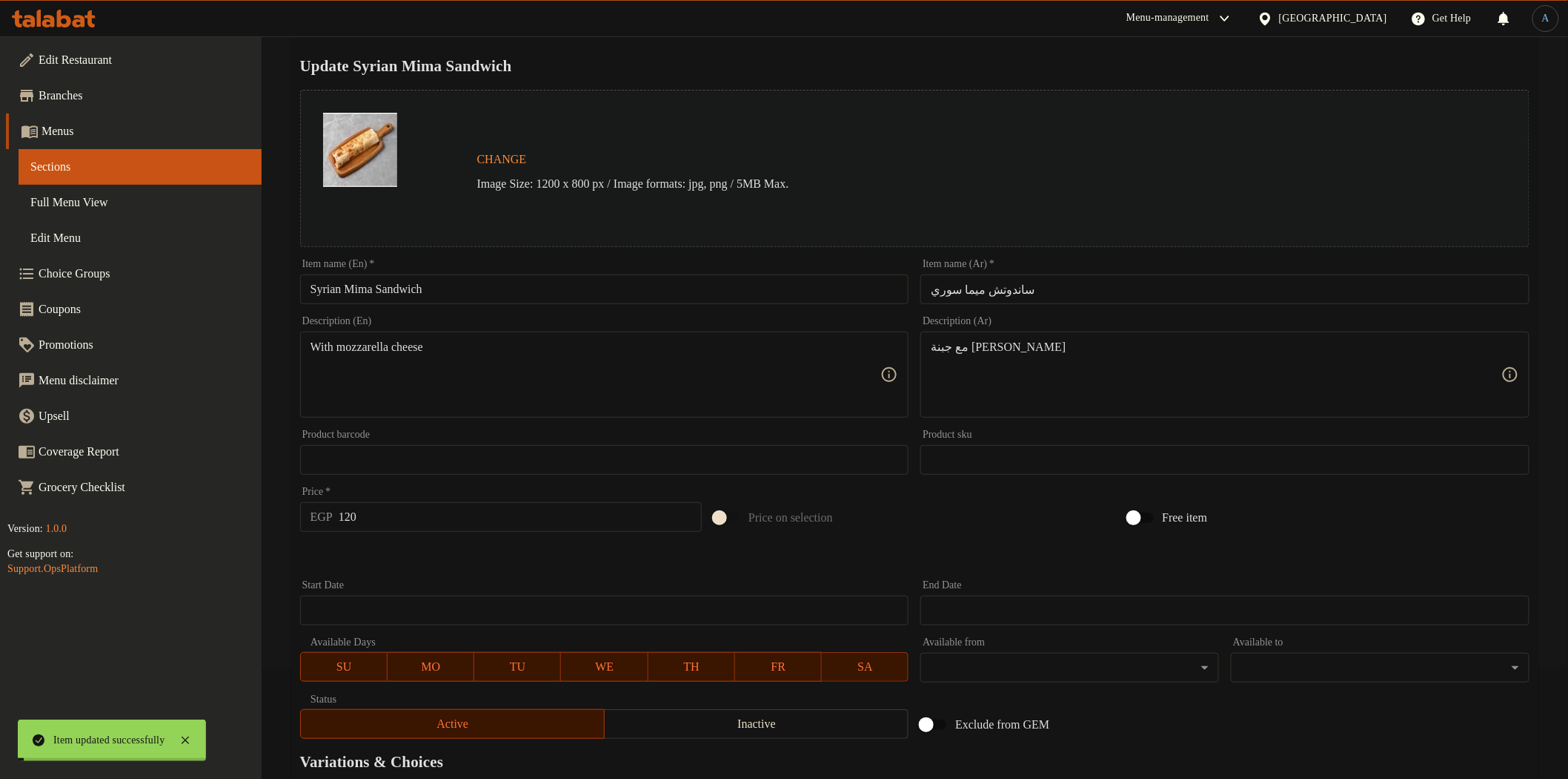
scroll to position [0, 0]
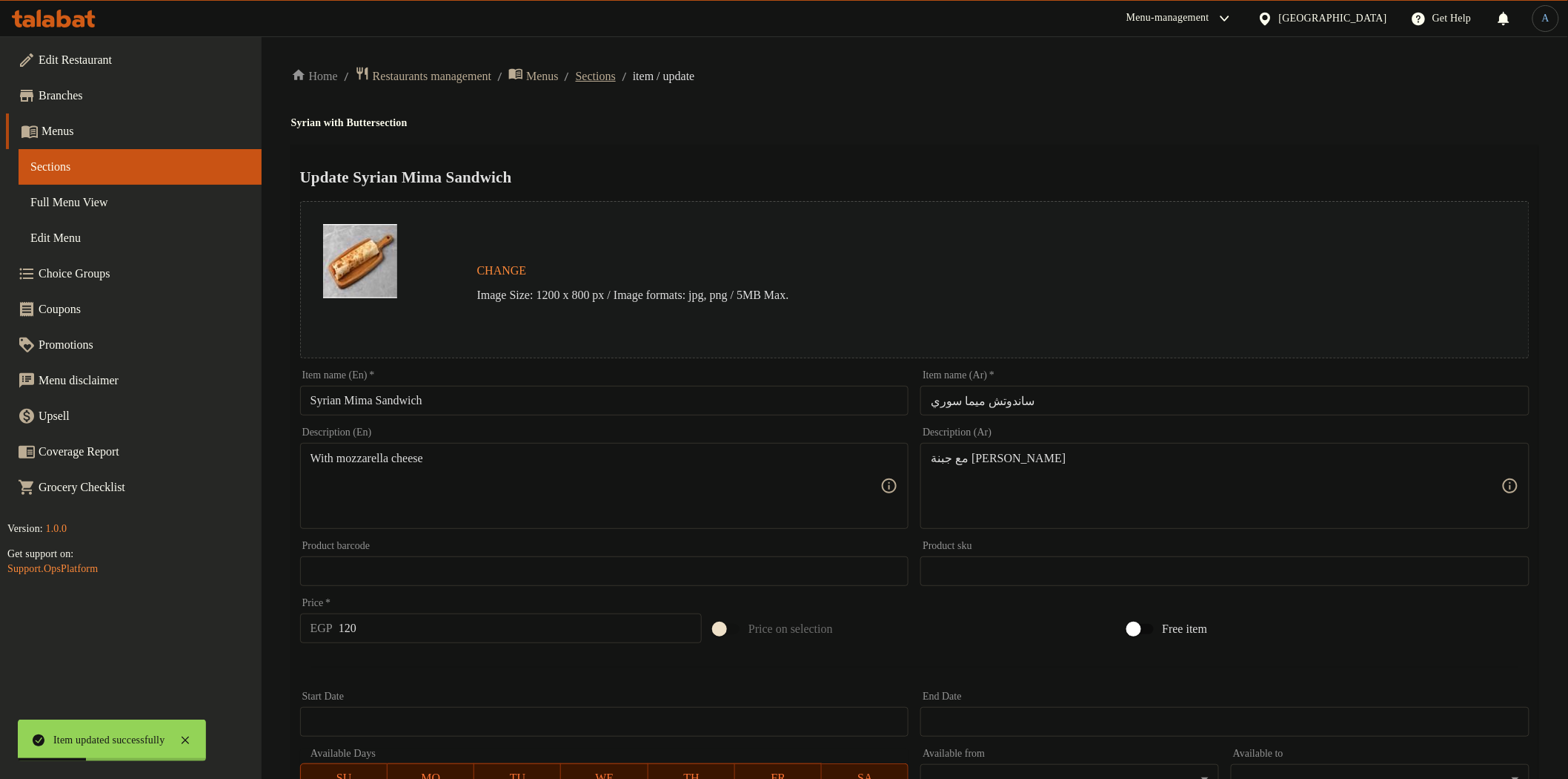
click at [608, 75] on span "Sections" at bounding box center [595, 76] width 40 height 18
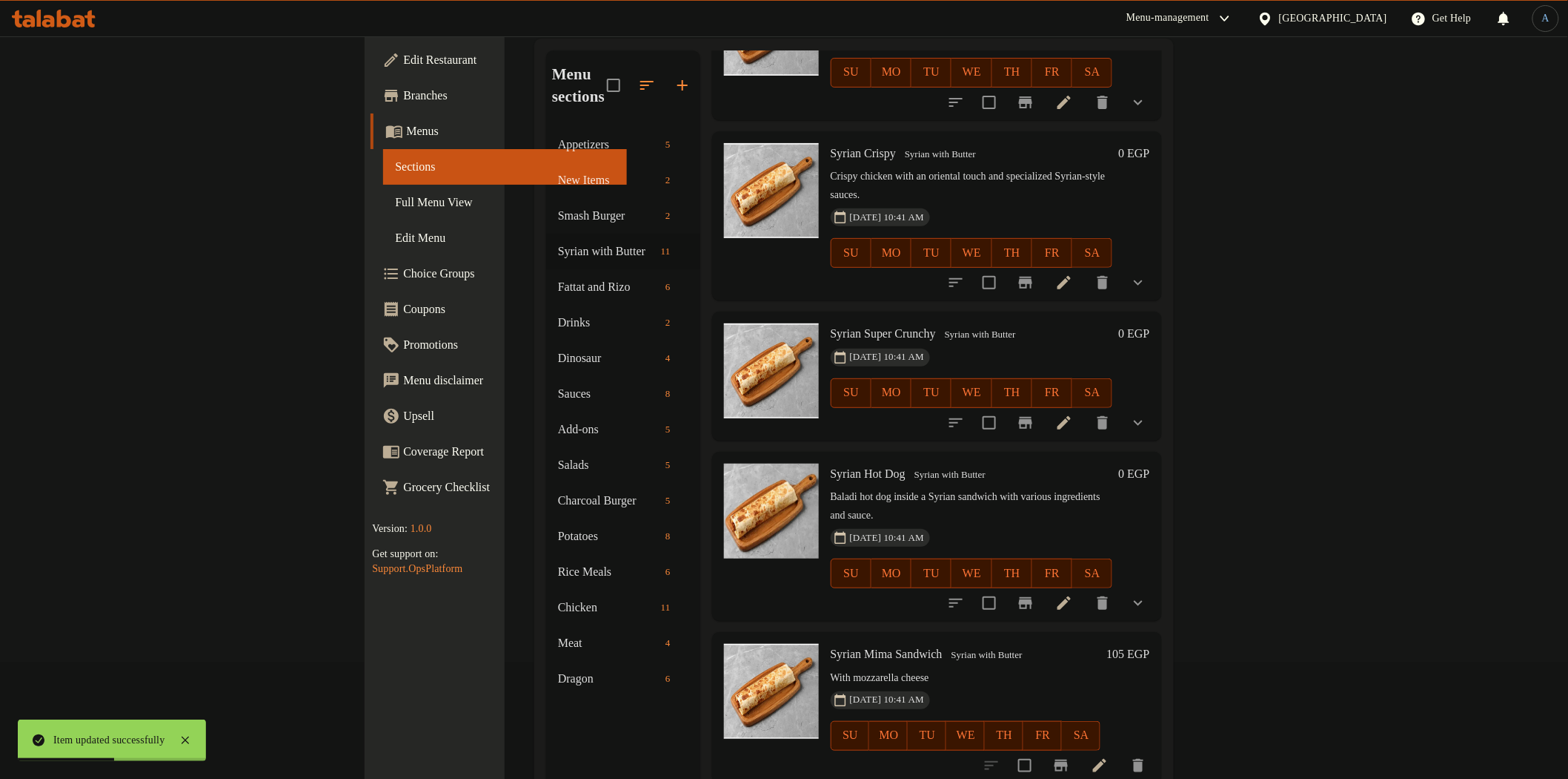
scroll to position [208, 0]
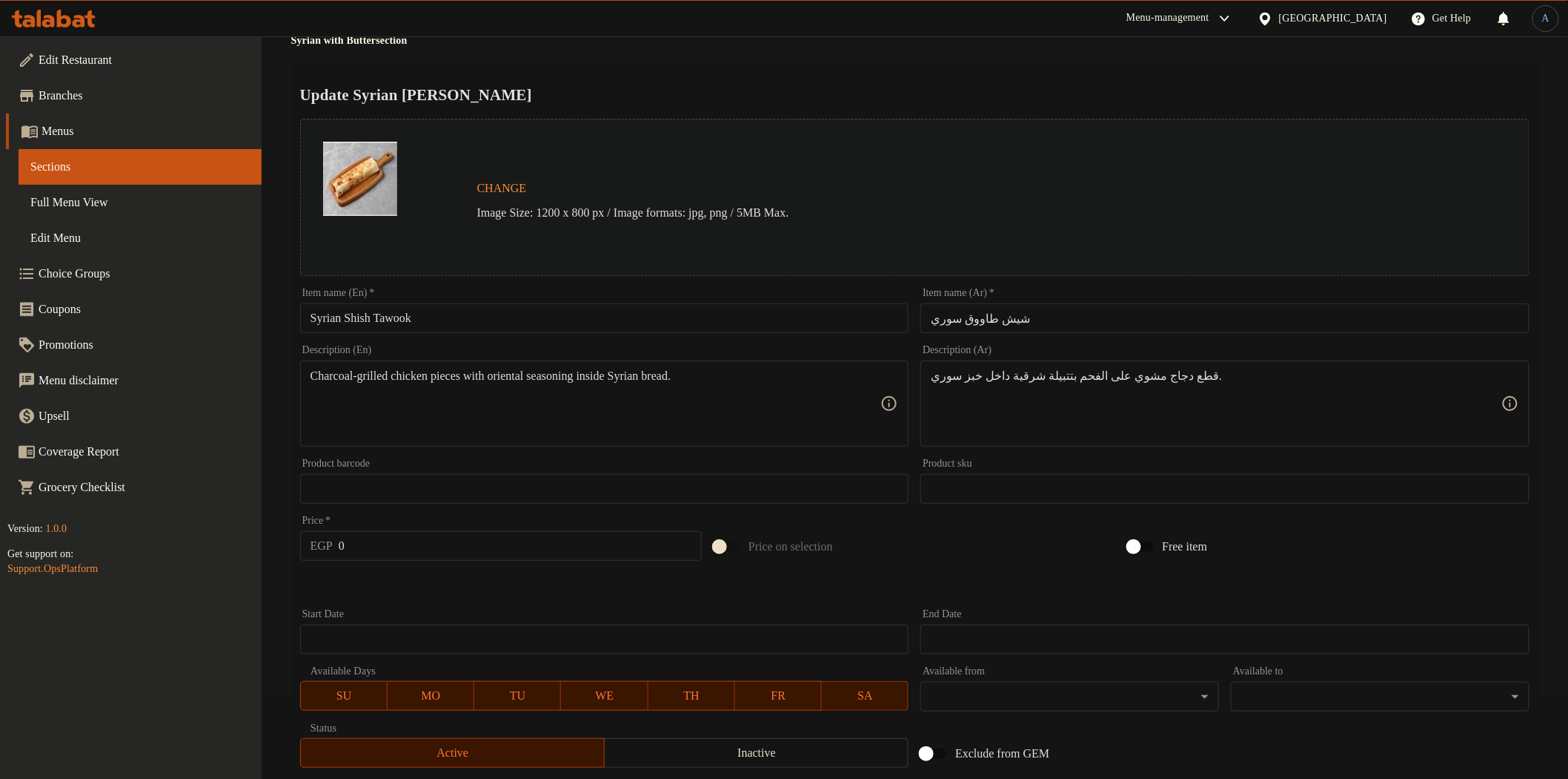
scroll to position [323, 0]
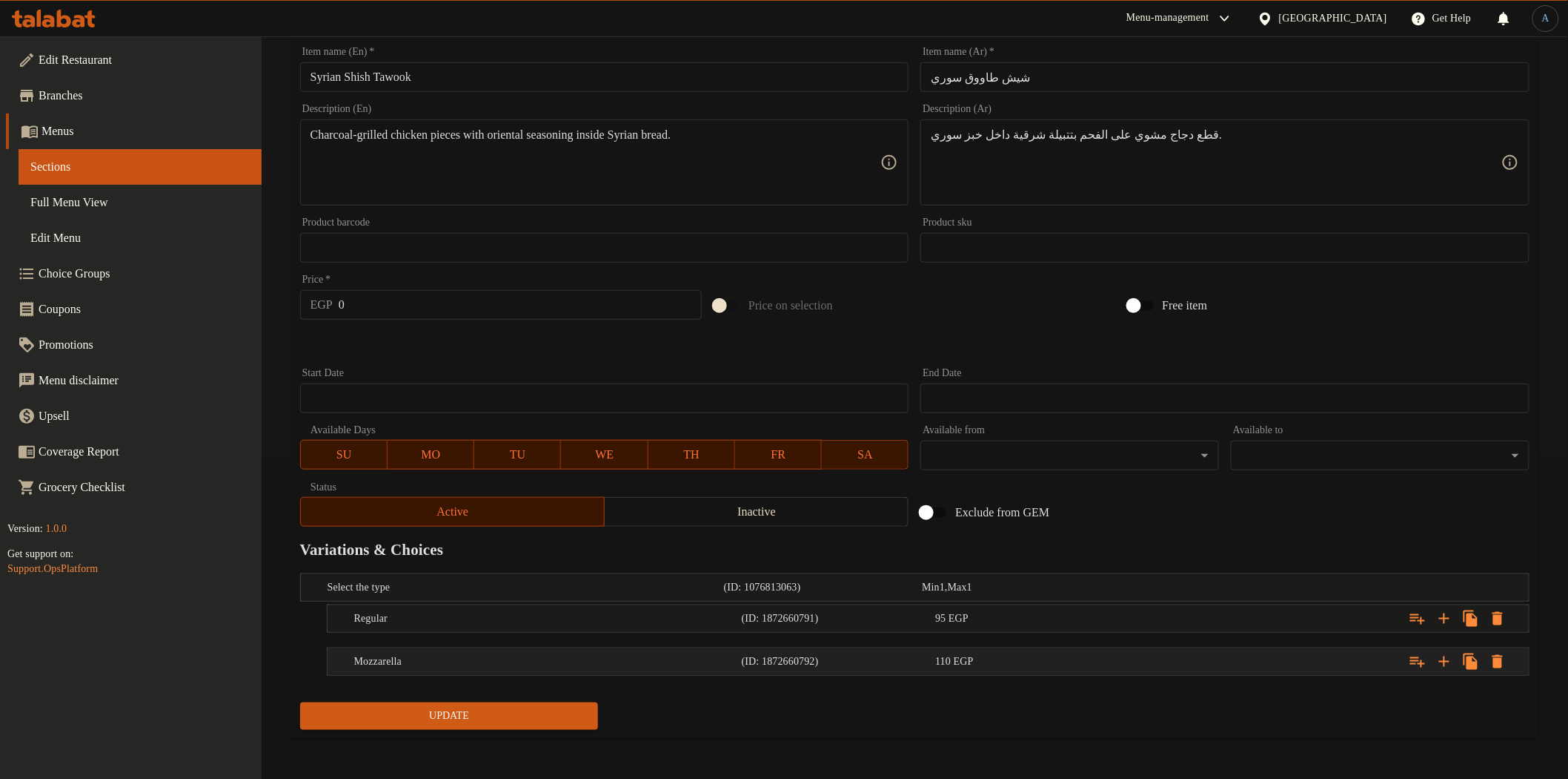
click at [868, 648] on div "Mozzarella (ID: 1872660792) 110 EGP" at bounding box center [933, 661] width 1163 height 33
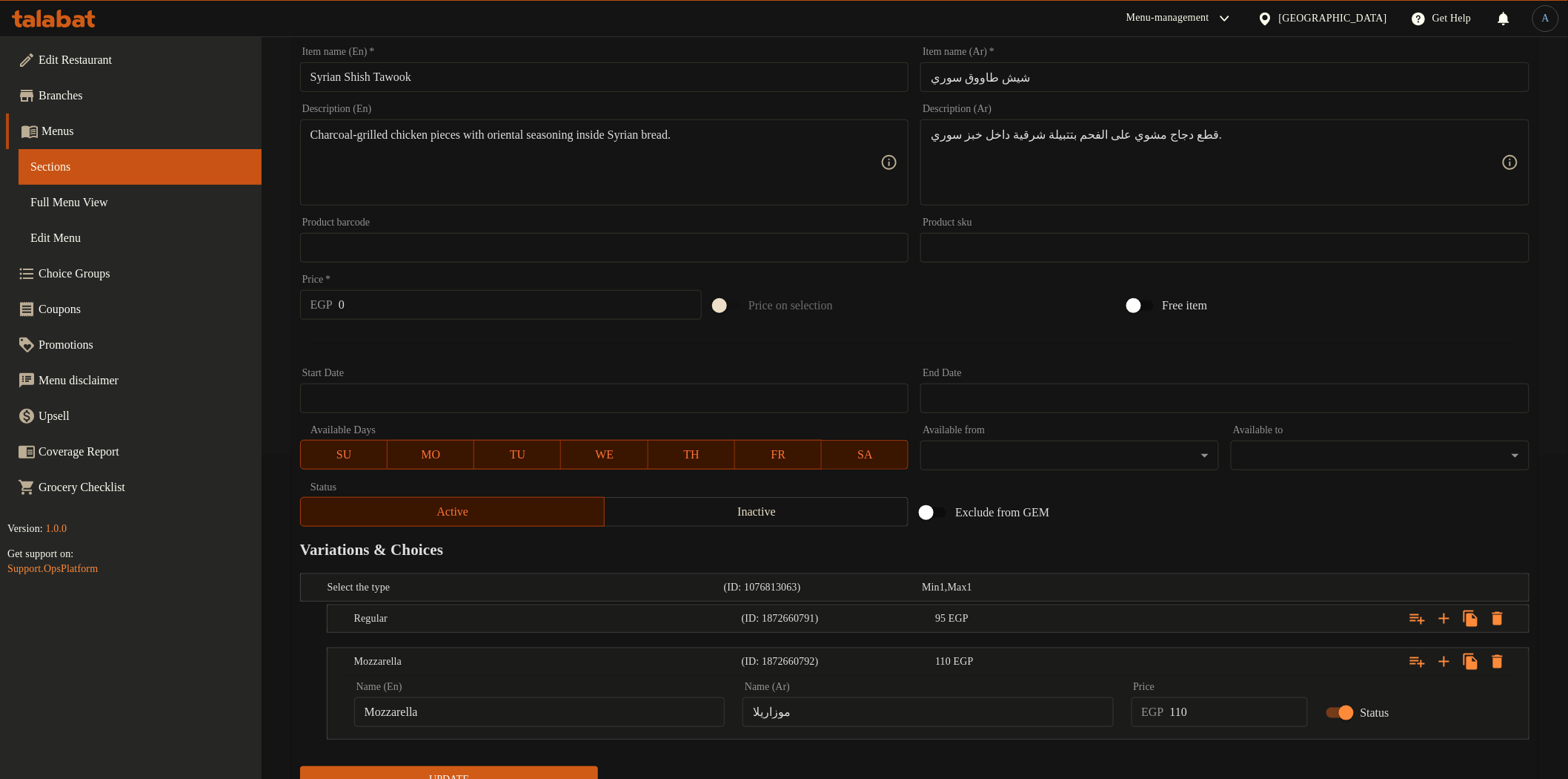
click at [776, 709] on input "موزاريلا" at bounding box center [928, 712] width 370 height 30
type input "موتزاريلا"
click at [1115, 517] on div "Exclude from GEM" at bounding box center [1121, 512] width 414 height 40
click at [1182, 637] on nav at bounding box center [914, 641] width 1229 height 12
click at [1219, 632] on div "Expand" at bounding box center [1319, 618] width 387 height 33
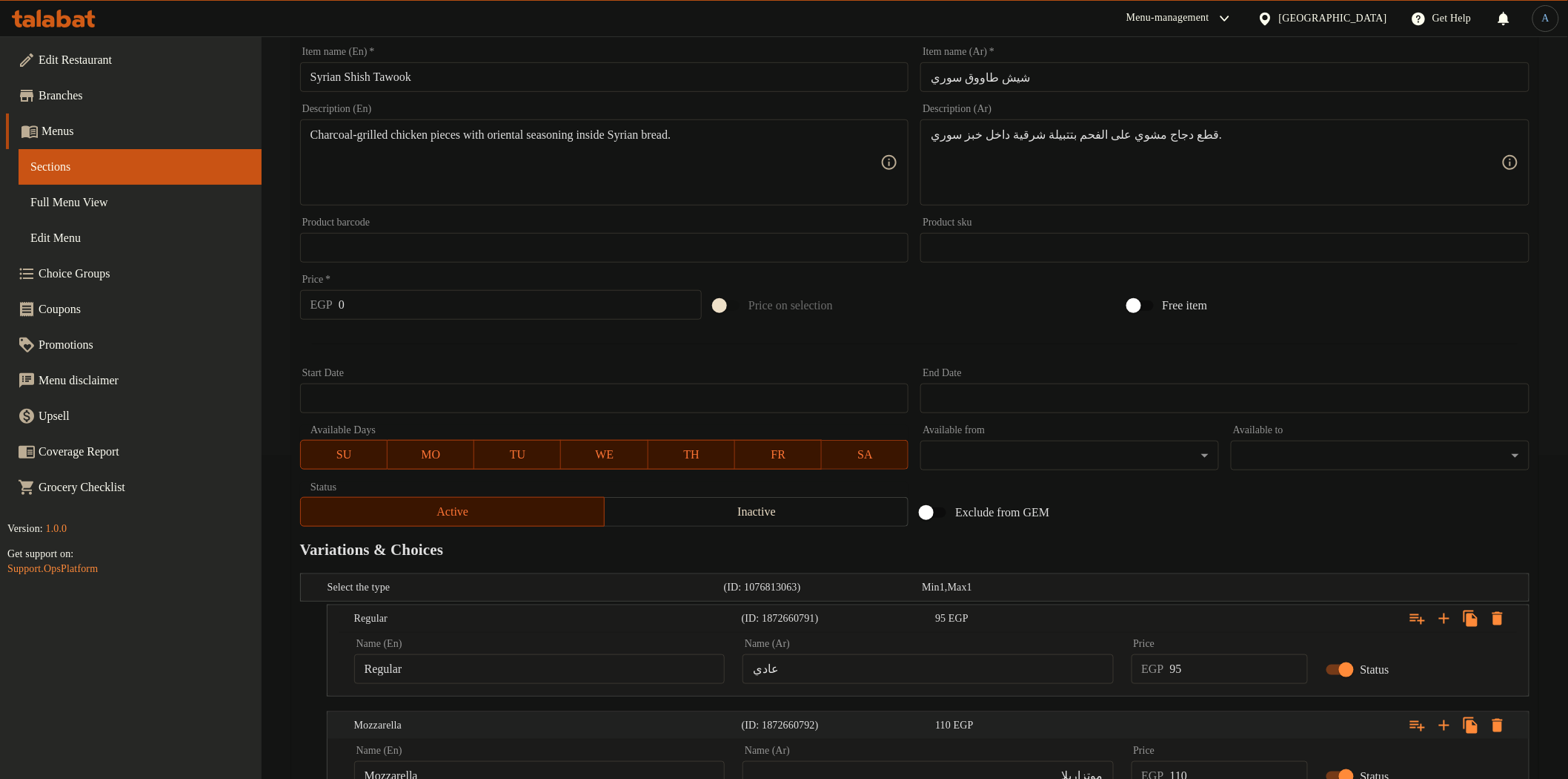
scroll to position [451, 0]
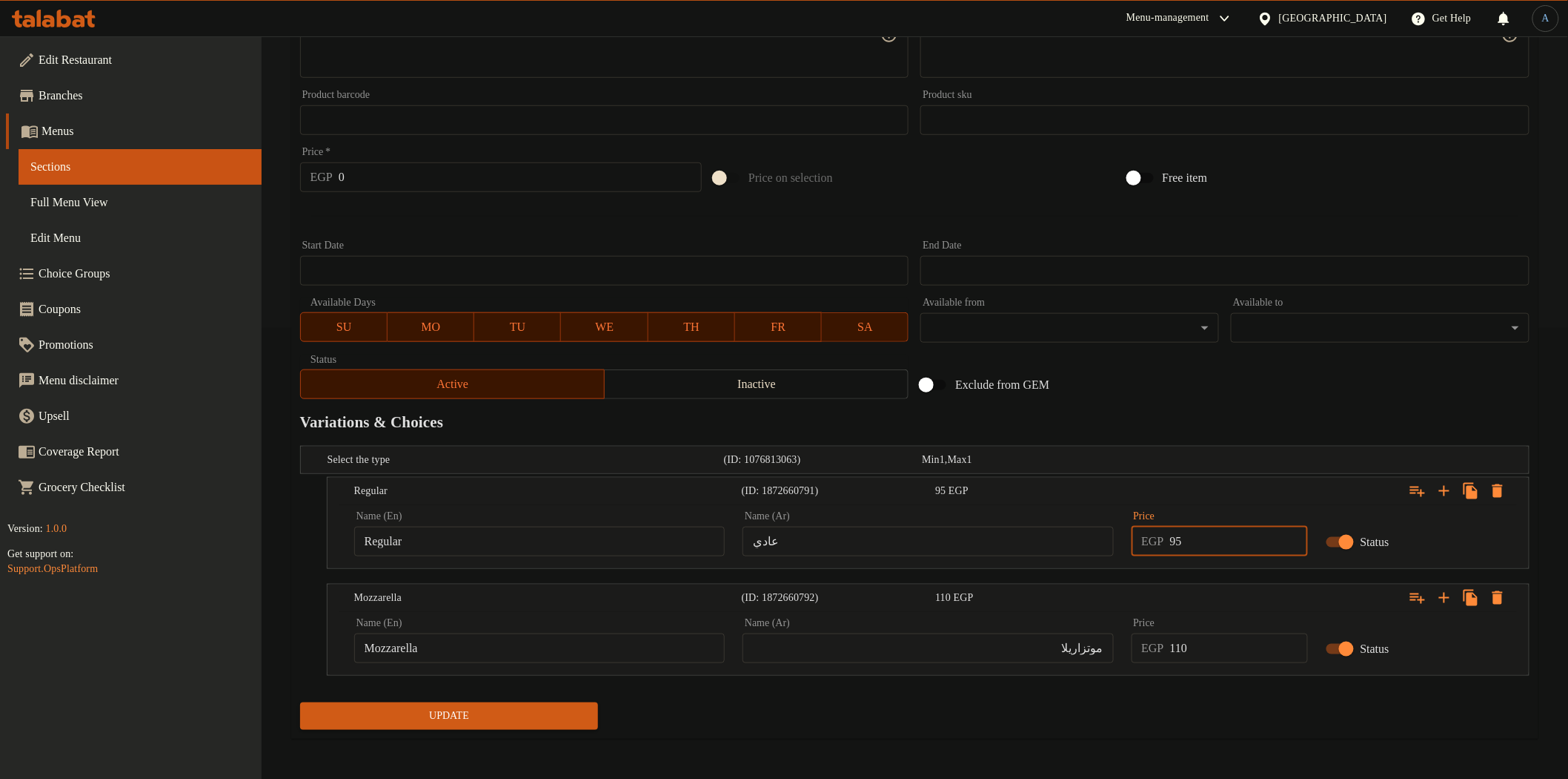
click at [1211, 543] on input "95" at bounding box center [1238, 541] width 138 height 30
type input "110"
click at [1202, 633] on input "110" at bounding box center [1238, 648] width 138 height 30
type input "120"
click at [300, 703] on button "Update" at bounding box center [450, 717] width 299 height 28
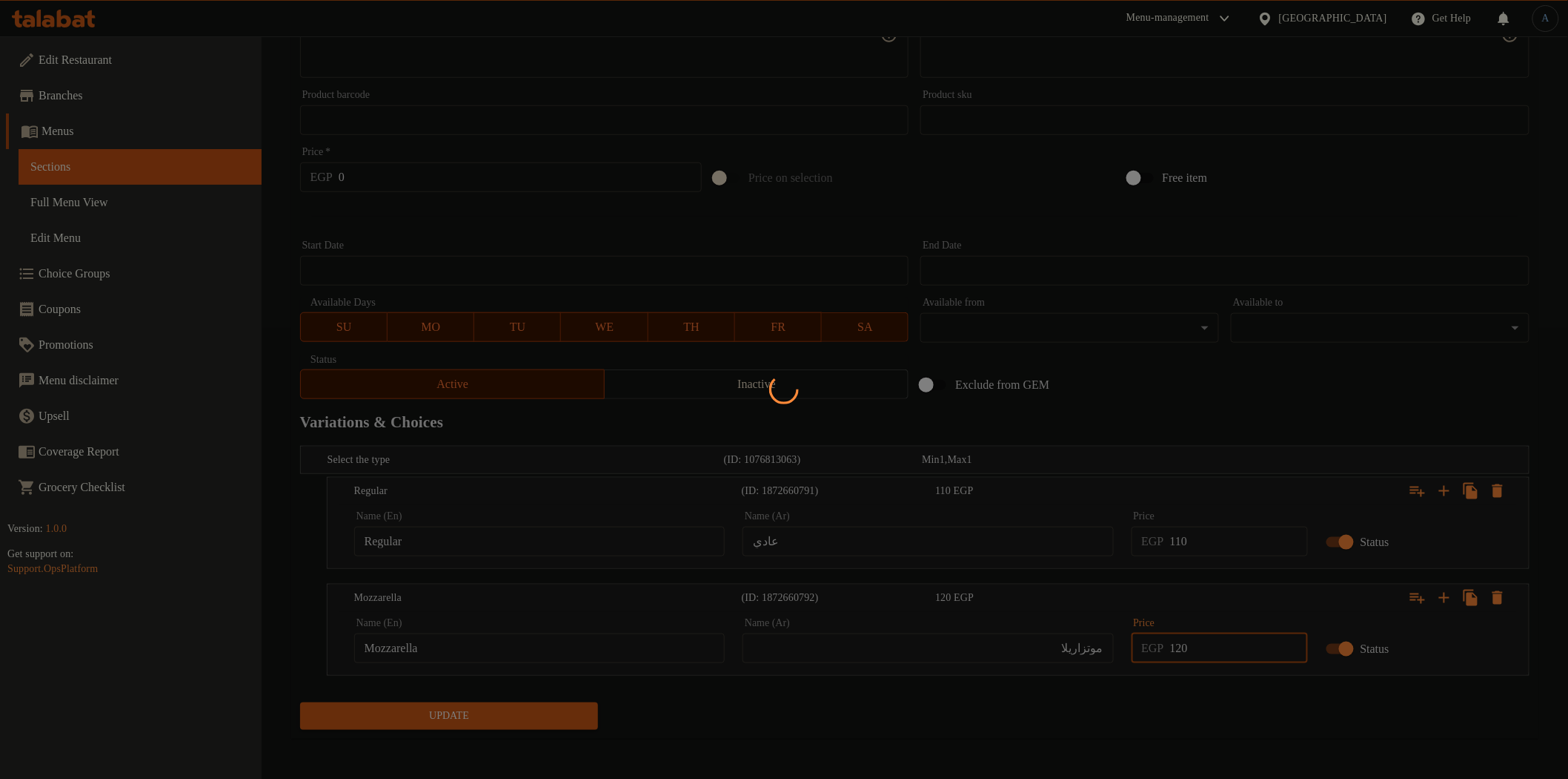
click at [1300, 406] on div at bounding box center [784, 390] width 1568 height 779
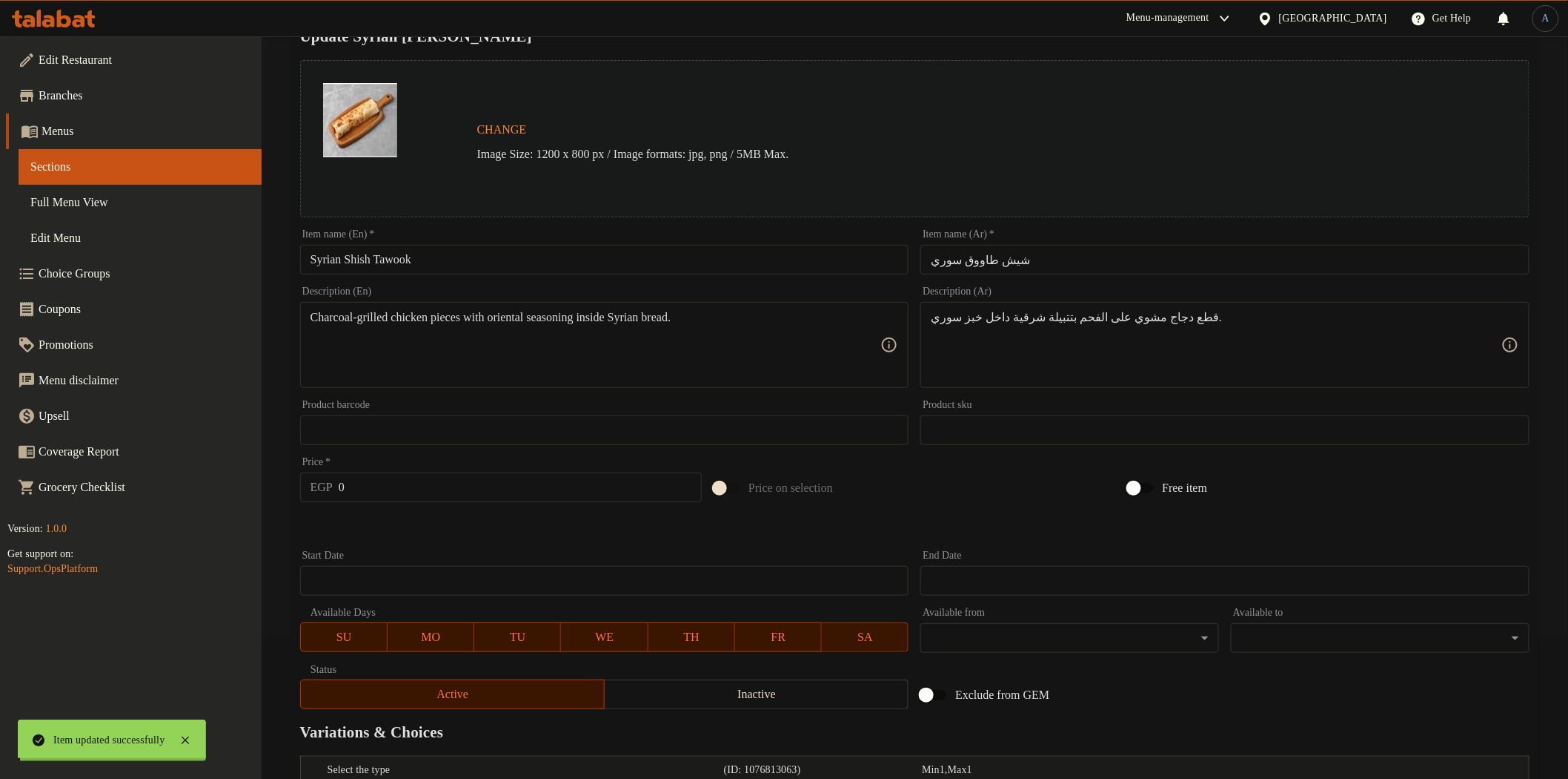
scroll to position [0, 0]
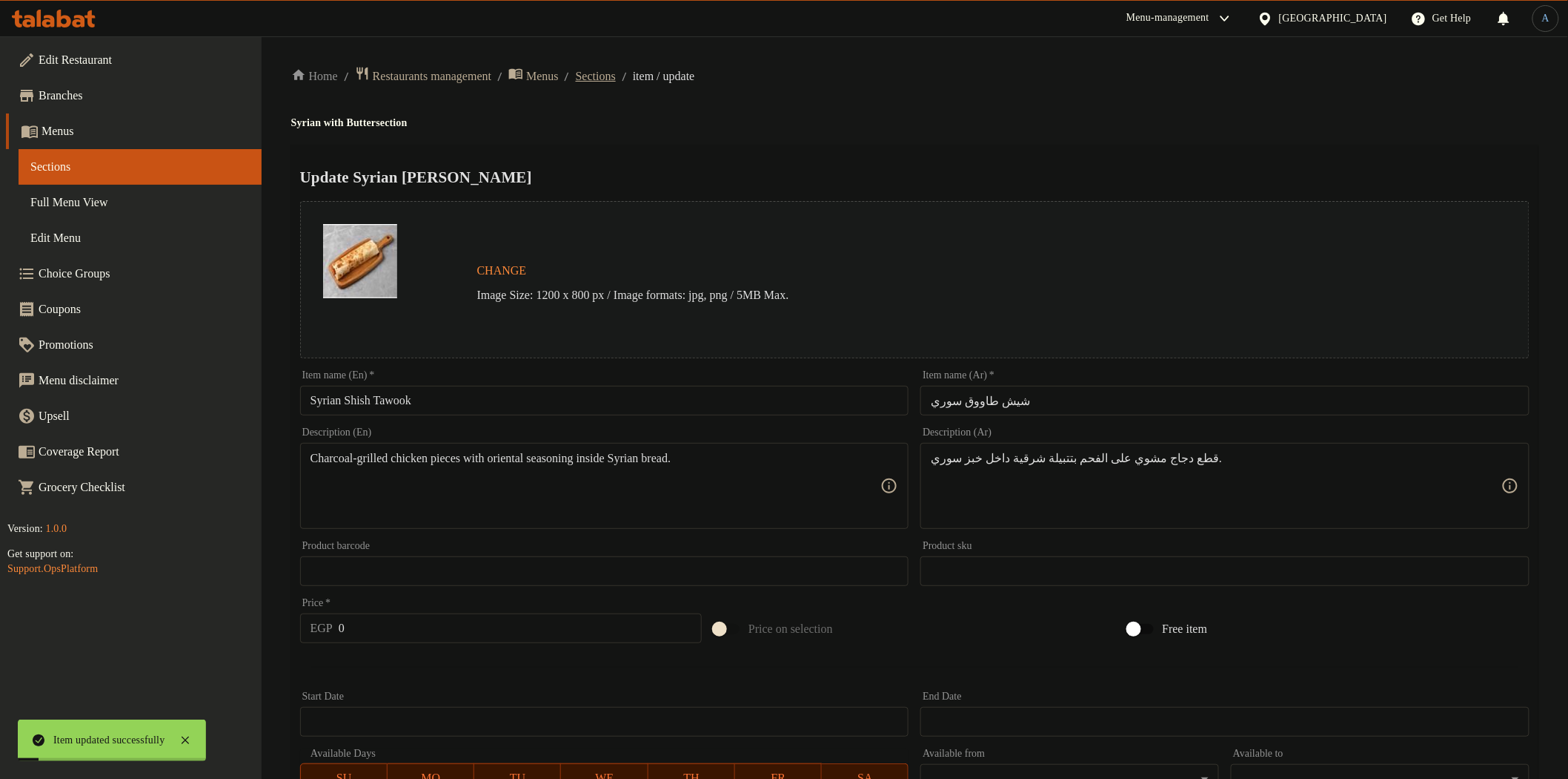
click at [616, 74] on span "Sections" at bounding box center [595, 76] width 40 height 18
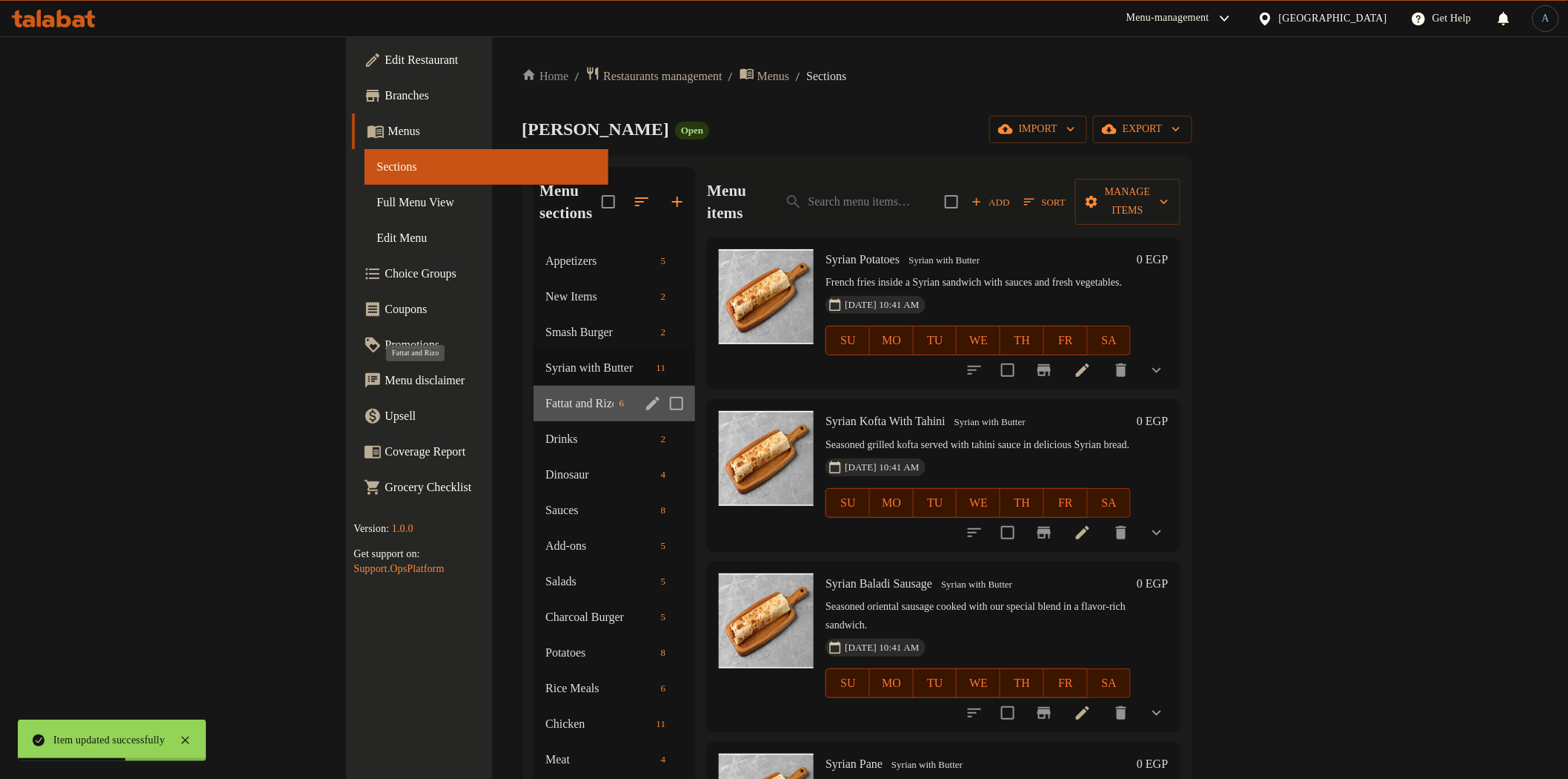
click at [546, 394] on span "Fattat and Rizo" at bounding box center [579, 403] width 67 height 18
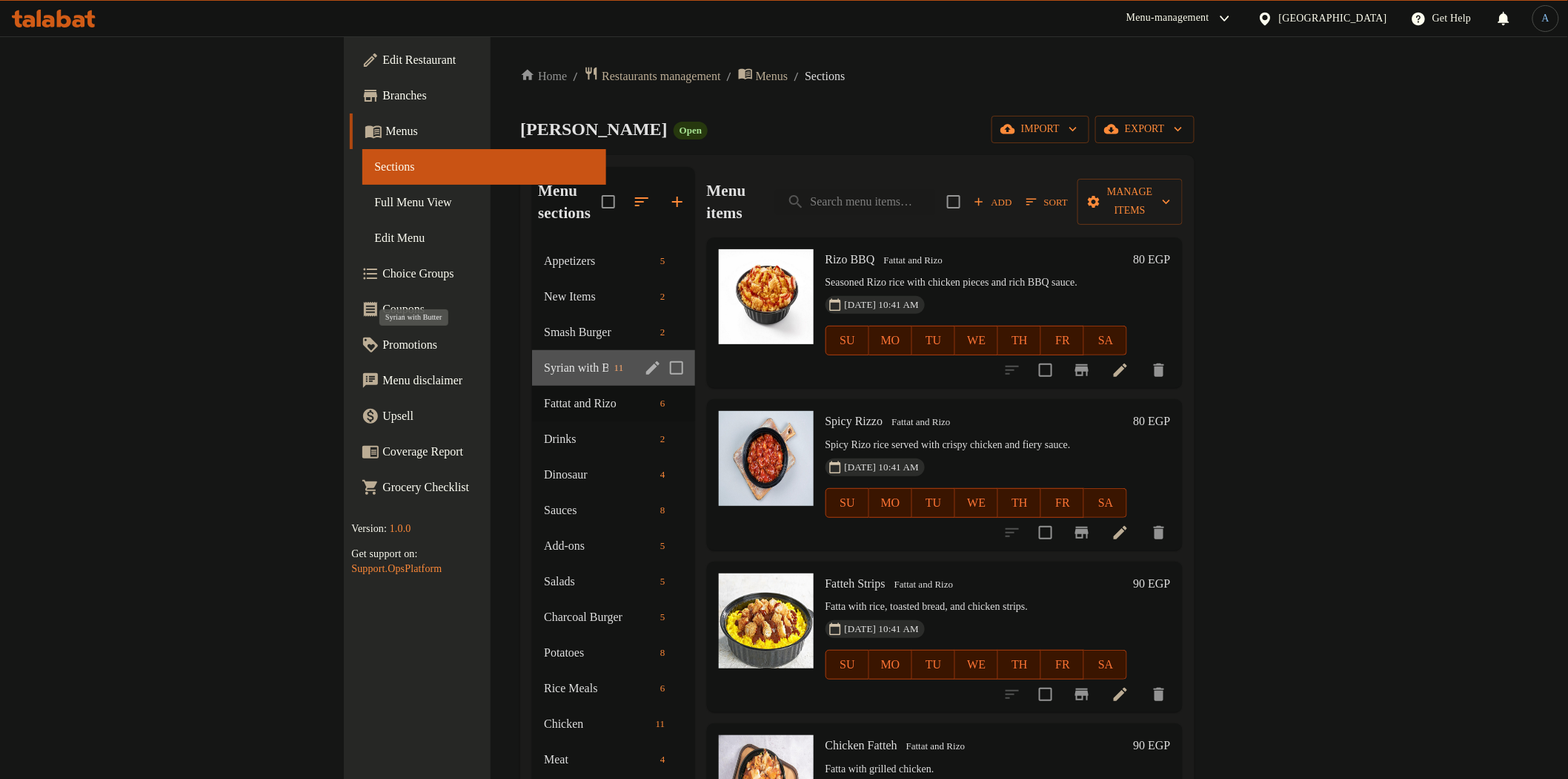
click at [544, 359] on span "Syrian with Butter" at bounding box center [575, 368] width 64 height 18
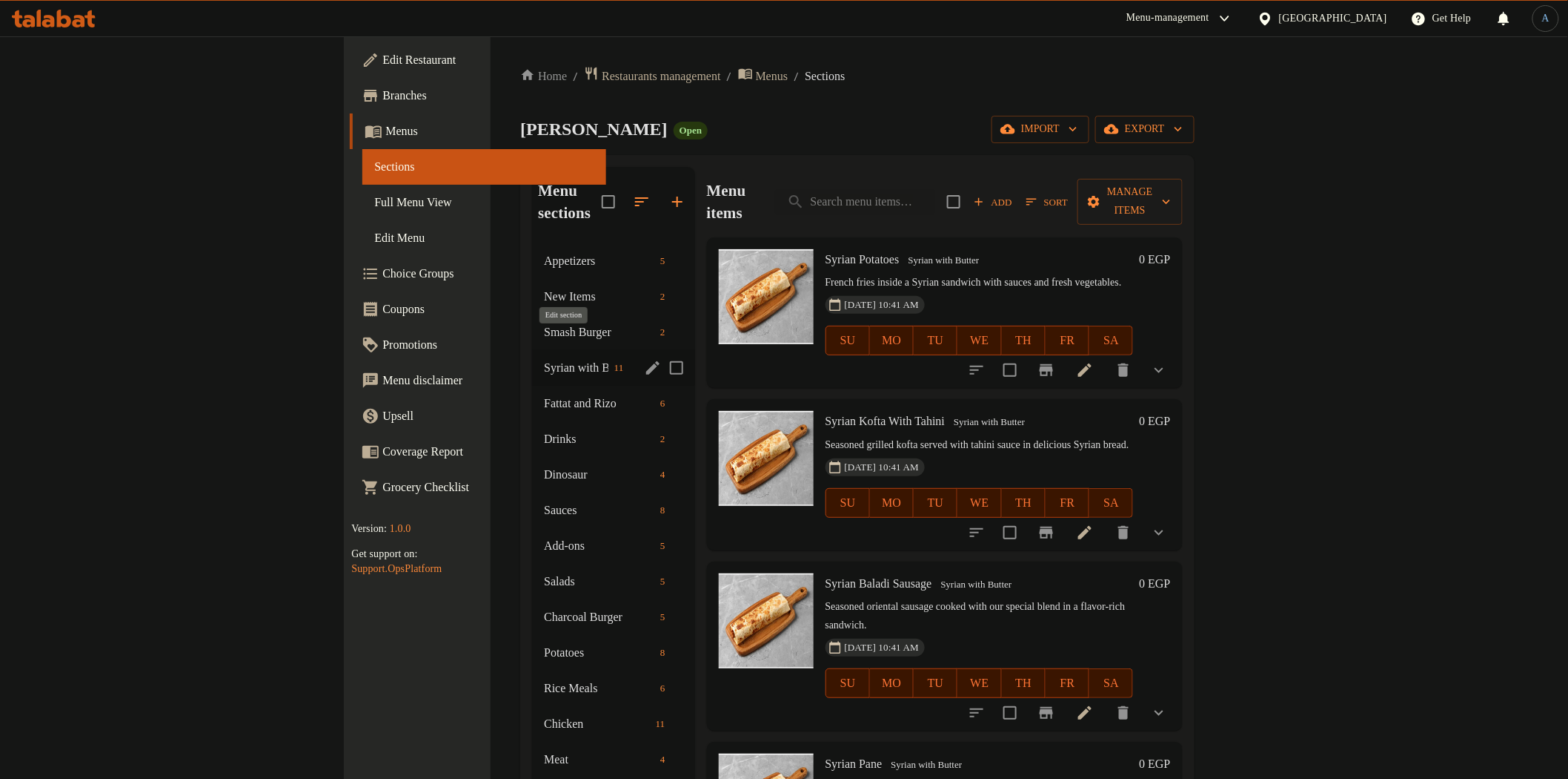
click at [644, 359] on icon "edit" at bounding box center [653, 368] width 18 height 18
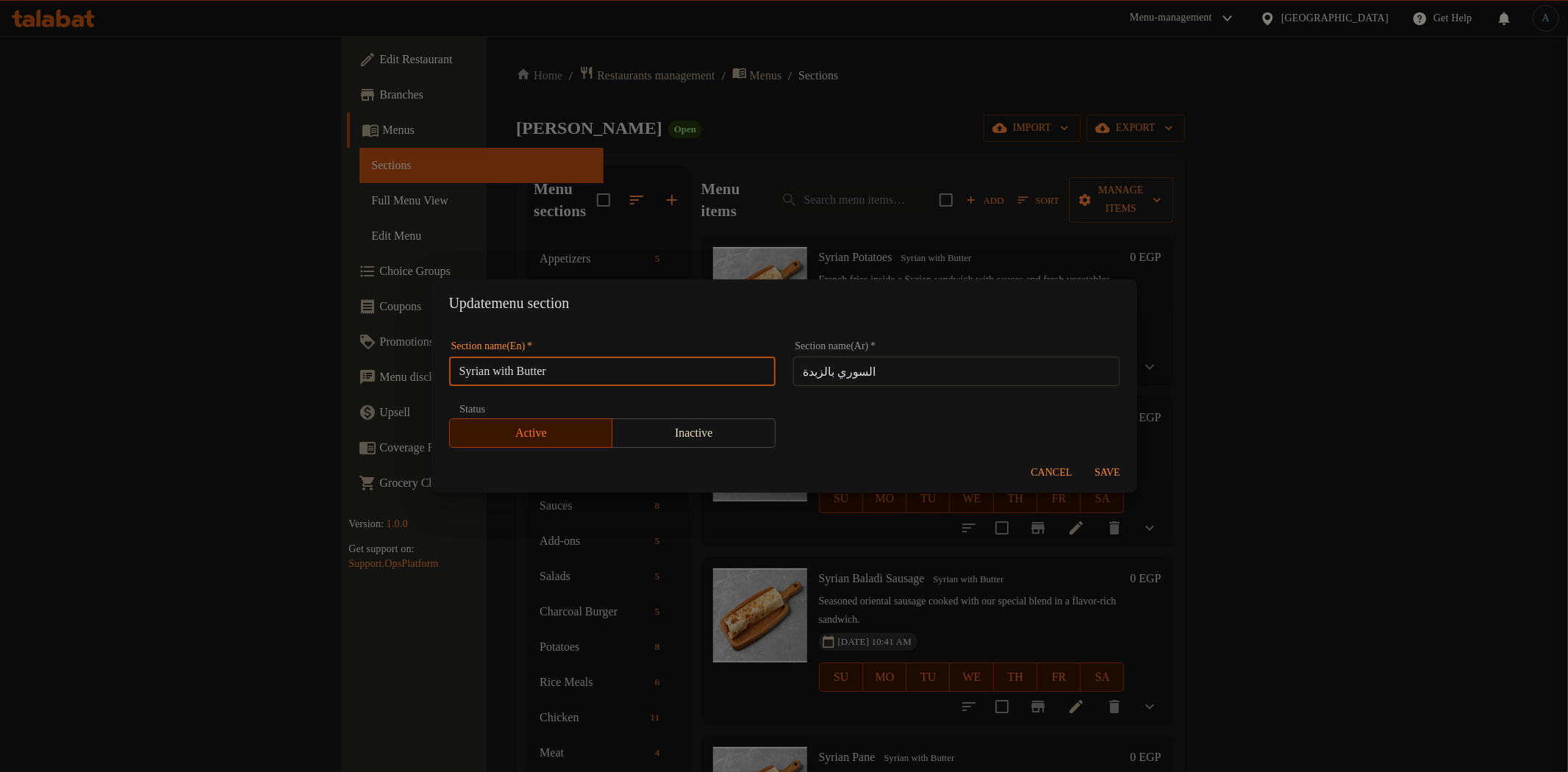
click at [674, 375] on input "Syrian with Butter" at bounding box center [612, 371] width 326 height 29
click at [501, 369] on input "Syrian with Butter" at bounding box center [612, 371] width 326 height 29
click at [505, 369] on input "Syrian with Butter" at bounding box center [612, 371] width 326 height 29
type input "Syrian With Butter"
click at [868, 376] on input "السوري بالزبدة" at bounding box center [956, 371] width 326 height 29
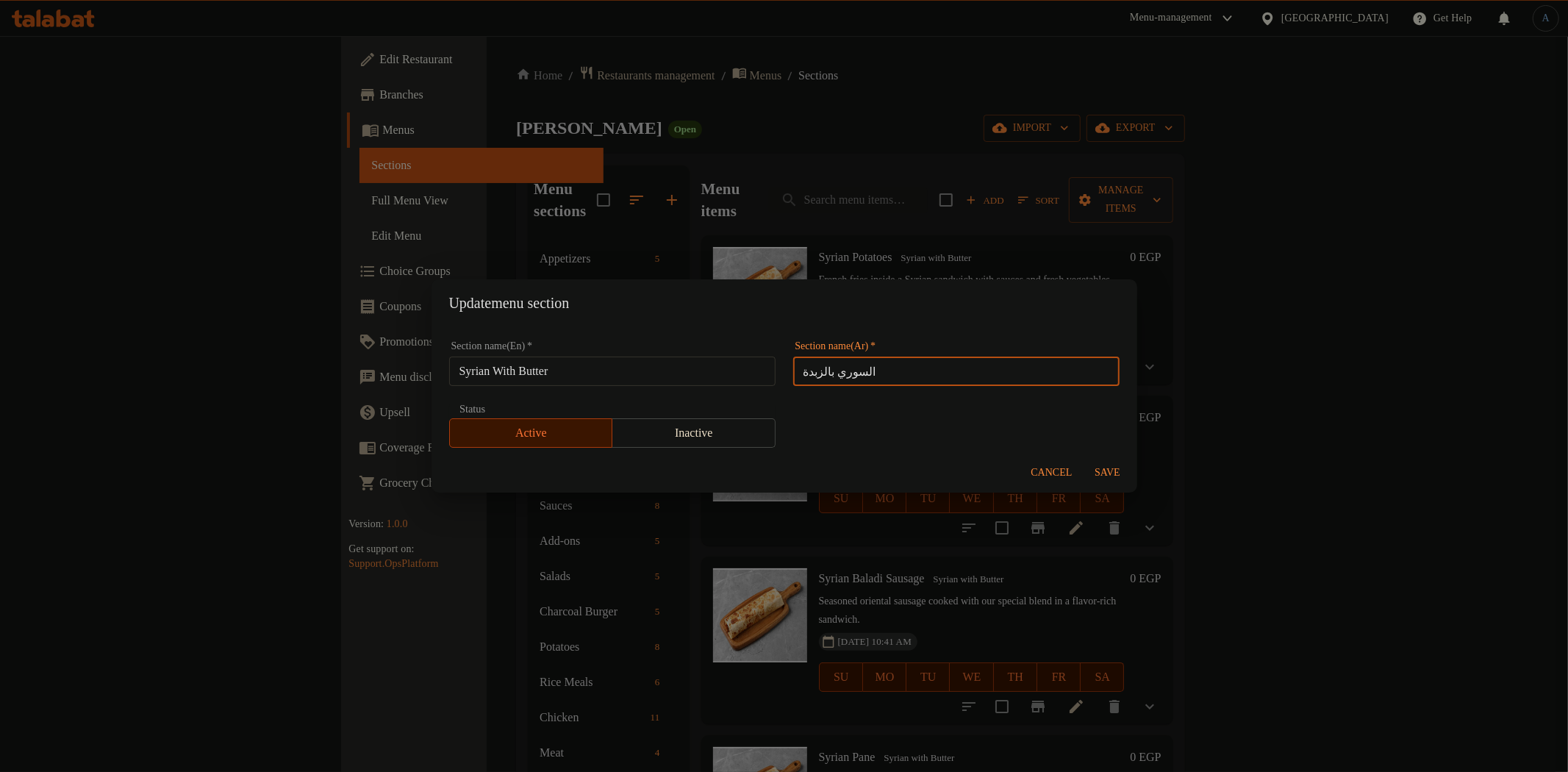
click at [1096, 469] on span "Save" at bounding box center [1108, 472] width 35 height 19
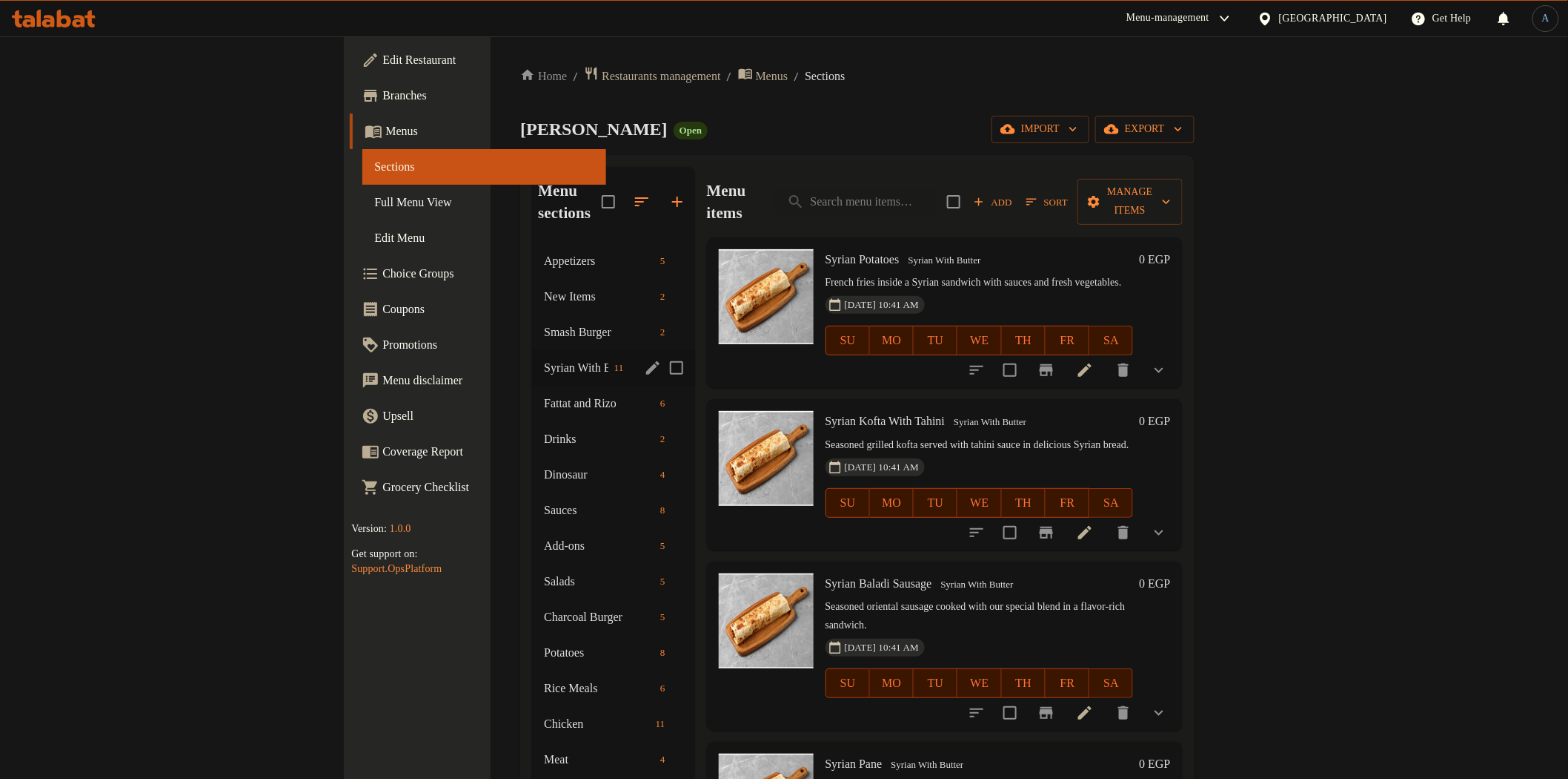
click at [1088, 105] on div "Home / Restaurants management / Menus / Sections Andy Open import export Menu s…" at bounding box center [857, 511] width 674 height 891
click at [546, 394] on span "Fattat and Rizo" at bounding box center [579, 403] width 67 height 18
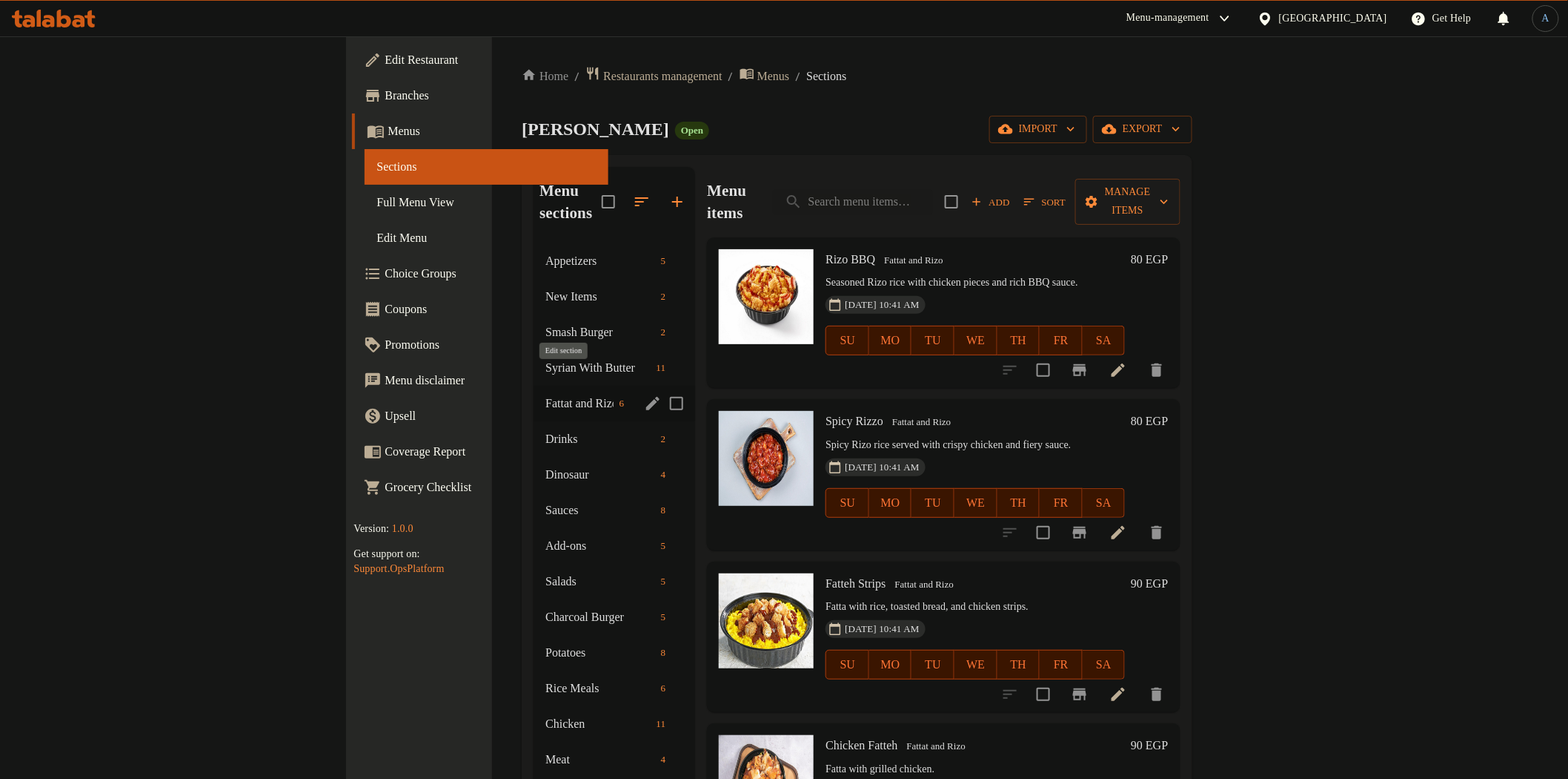
click at [644, 394] on icon "edit" at bounding box center [653, 403] width 18 height 18
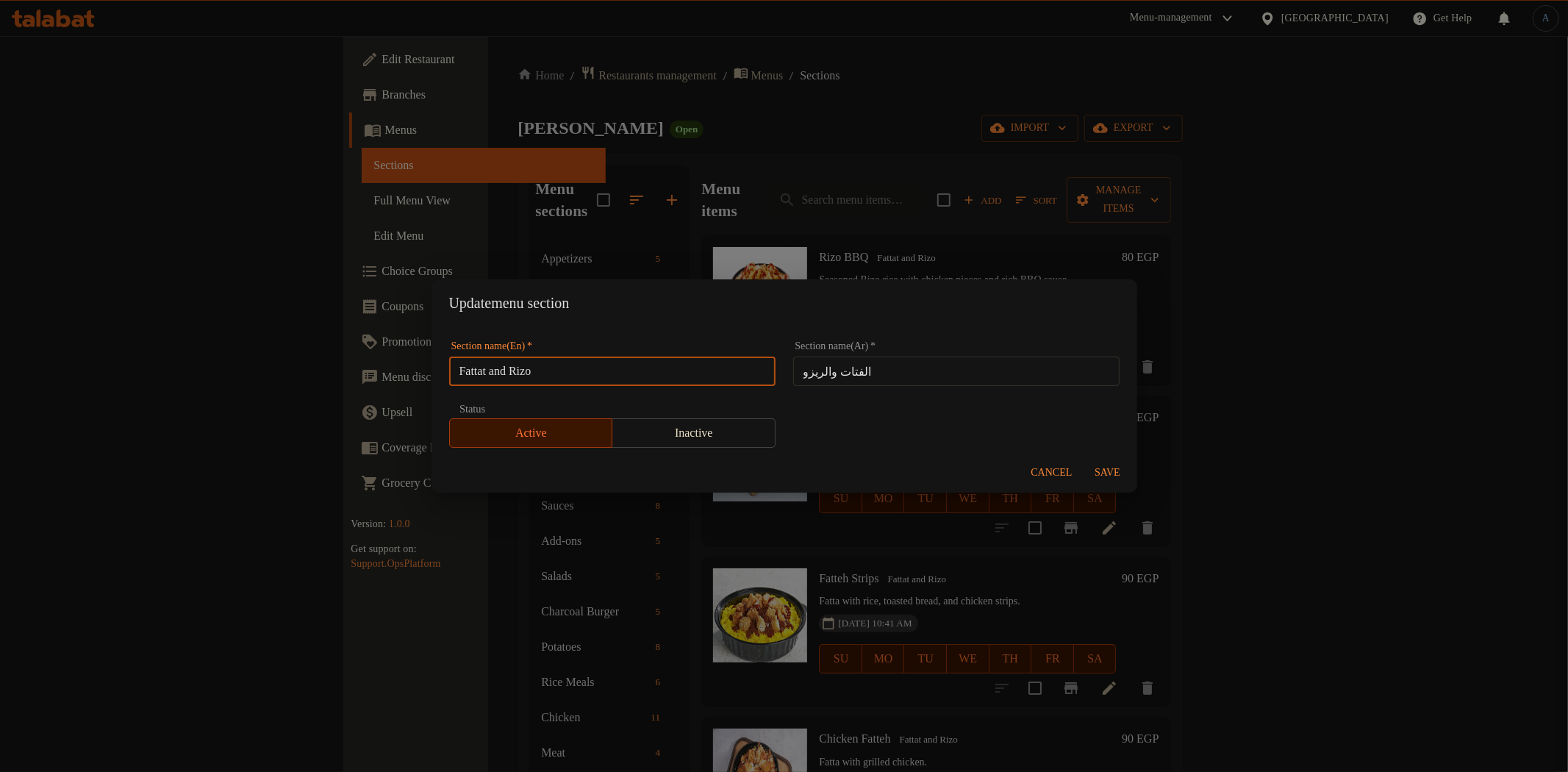
click at [504, 376] on input "Fattat and Rizo" at bounding box center [612, 371] width 326 height 29
type input "Fattat And Rizo"
type input "فتات وريزو"
click at [1105, 469] on span "Save" at bounding box center [1108, 472] width 35 height 19
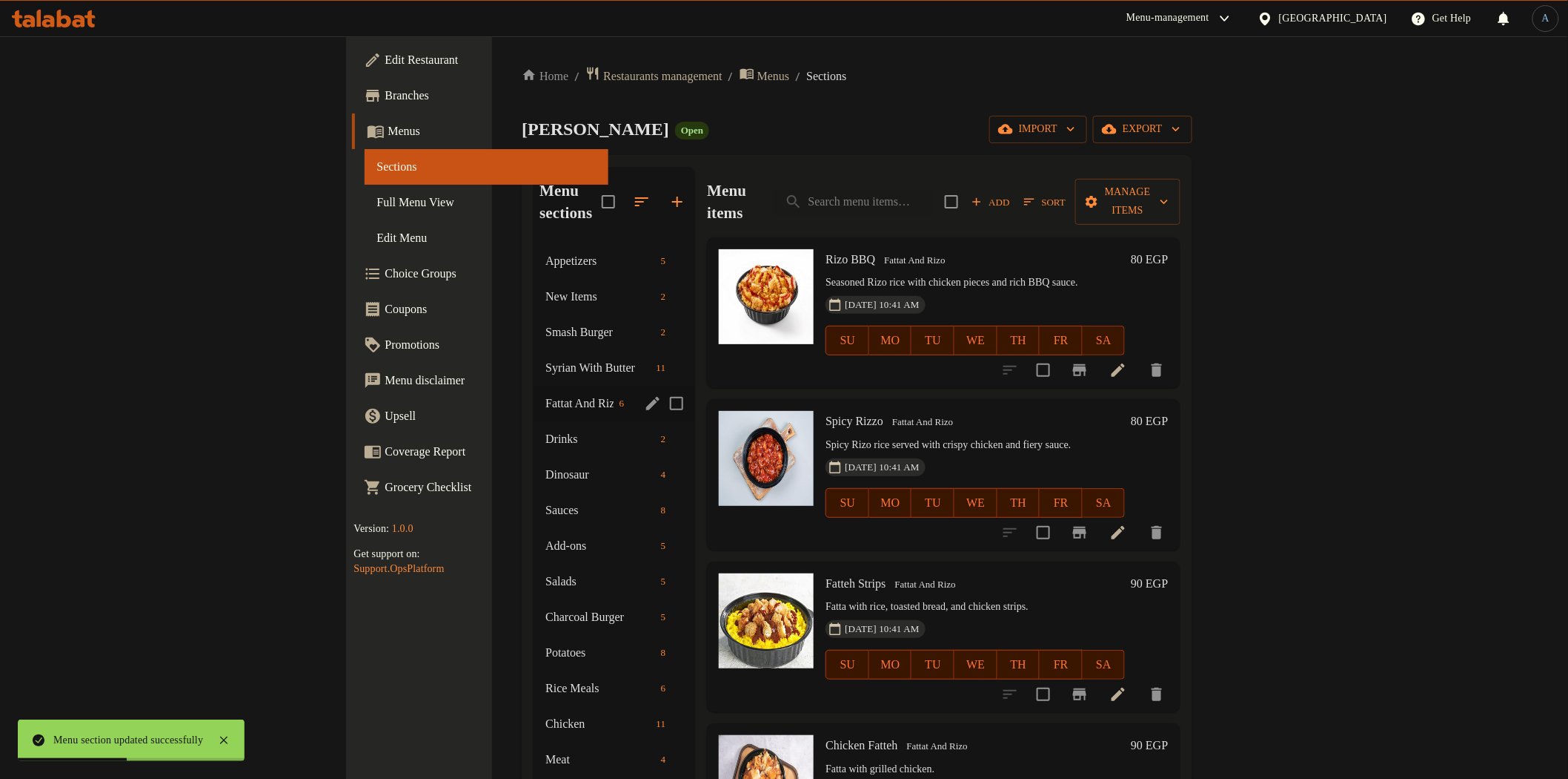
click at [1168, 249] on h6 "80 EGP" at bounding box center [1149, 259] width 37 height 21
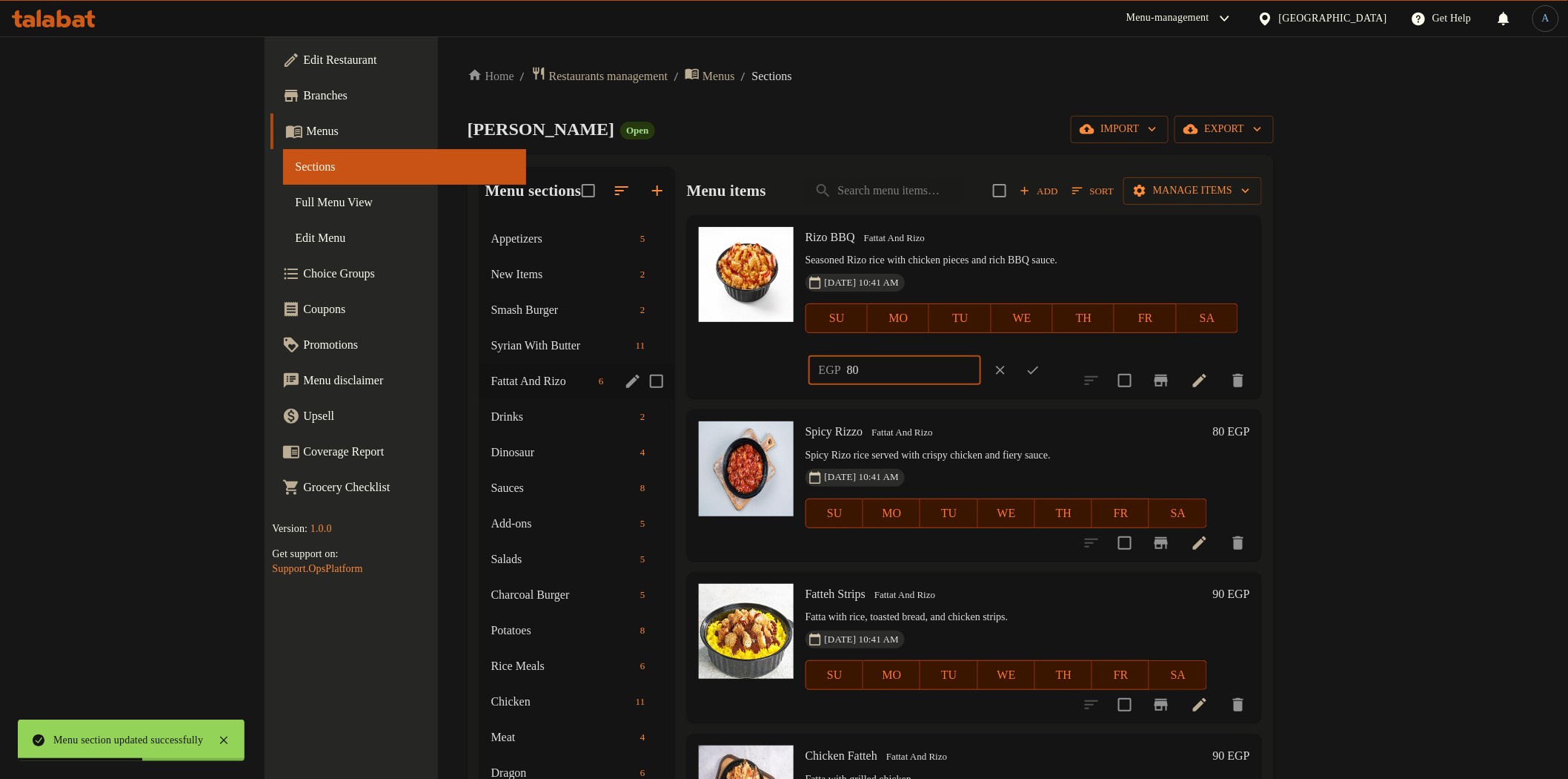
drag, startPoint x: 1269, startPoint y: 243, endPoint x: 1116, endPoint y: 287, distance: 159.2
click at [1116, 287] on div "[PERSON_NAME] BBQ Fattat And [PERSON_NAME] Seasoned [PERSON_NAME] with chicken …" at bounding box center [1027, 306] width 457 height 171
type input "90"
click at [1050, 354] on button "ok" at bounding box center [1033, 370] width 33 height 33
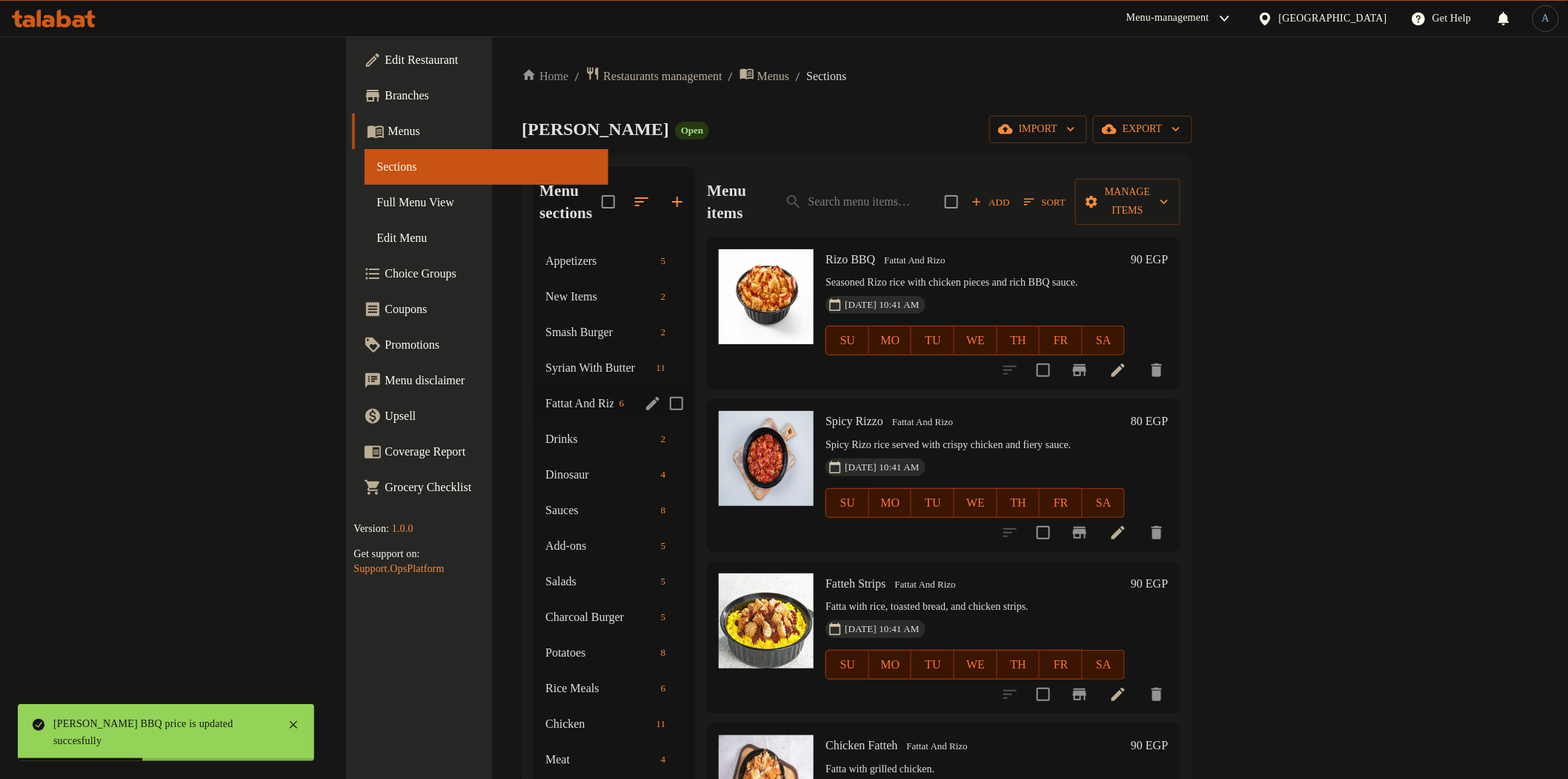
click at [1168, 411] on h6 "80 EGP" at bounding box center [1149, 421] width 37 height 21
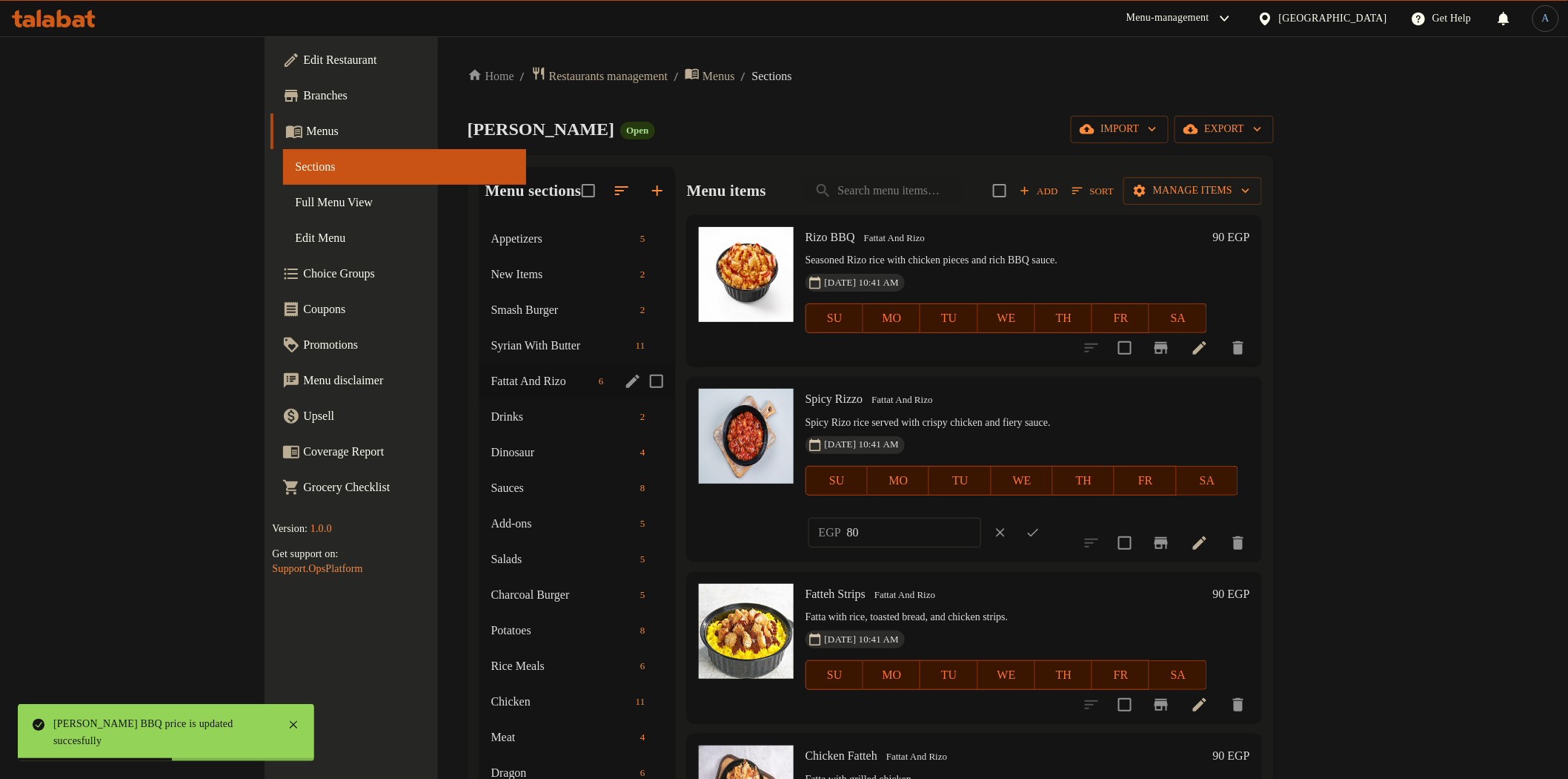
drag, startPoint x: 1334, startPoint y: 402, endPoint x: 1166, endPoint y: 393, distance: 168.2
click at [1166, 393] on div "Spicy [PERSON_NAME] And [PERSON_NAME] Spicy [PERSON_NAME] served with crispy ch…" at bounding box center [1027, 468] width 457 height 171
type input "90"
click at [1041, 525] on icon "ok" at bounding box center [1033, 532] width 15 height 15
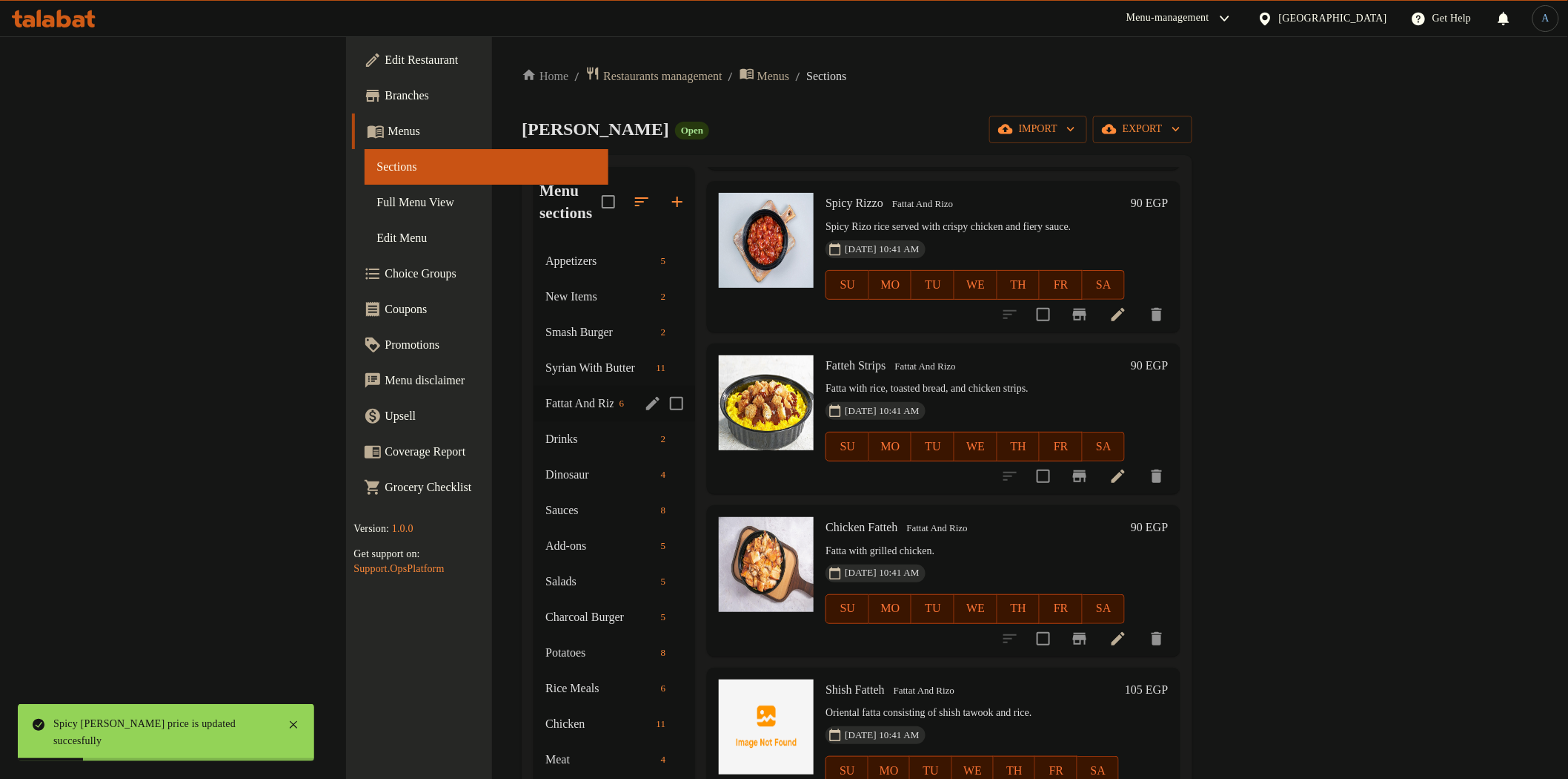
scroll to position [230, 0]
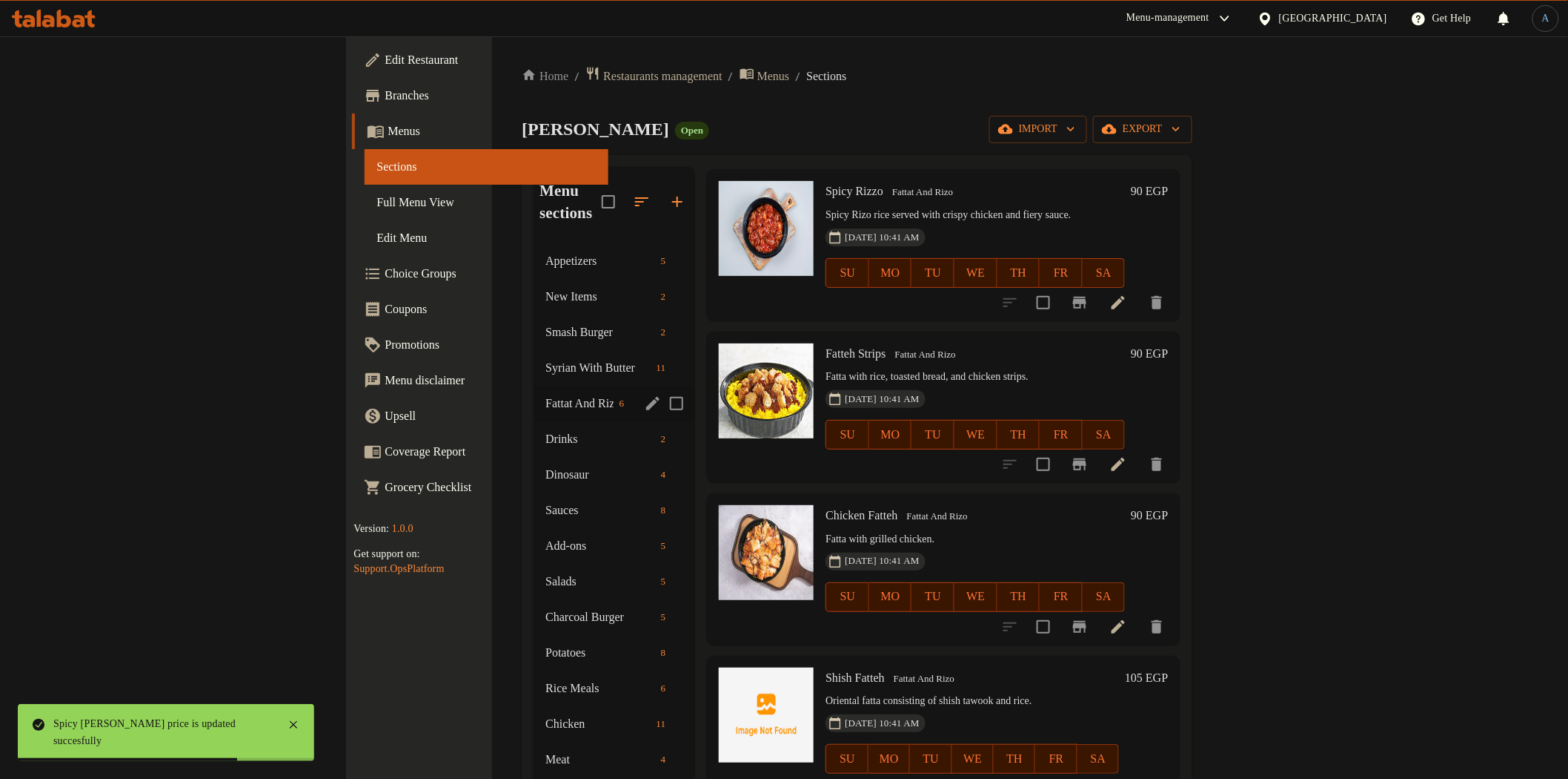
click at [1168, 343] on h6 "90 EGP" at bounding box center [1149, 353] width 37 height 21
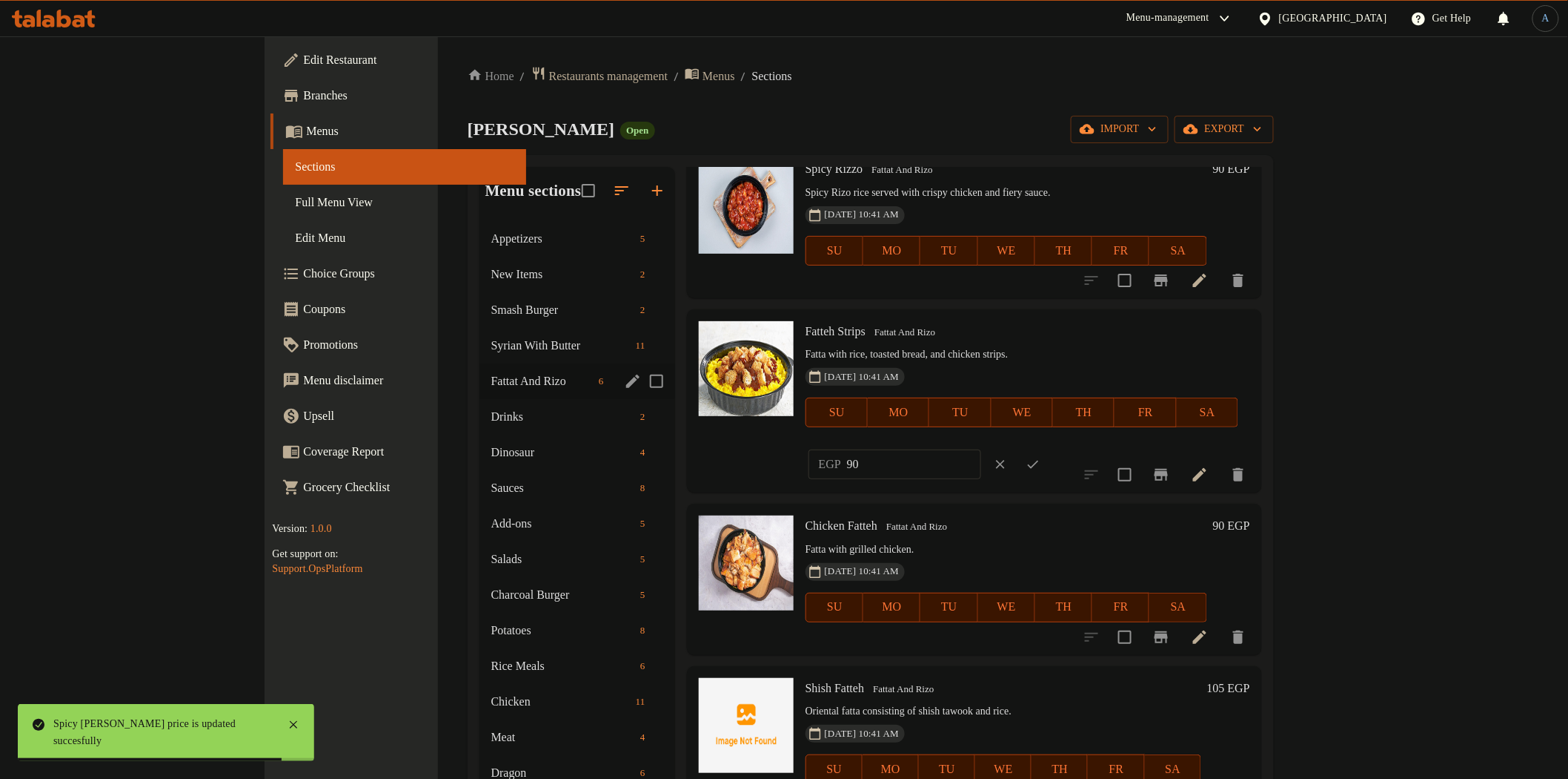
drag, startPoint x: 1300, startPoint y: 346, endPoint x: 1165, endPoint y: 352, distance: 135.1
click at [1165, 352] on div "Fatteh Strips Fattat And [PERSON_NAME] with [PERSON_NAME], toasted bread, and c…" at bounding box center [1027, 400] width 457 height 171
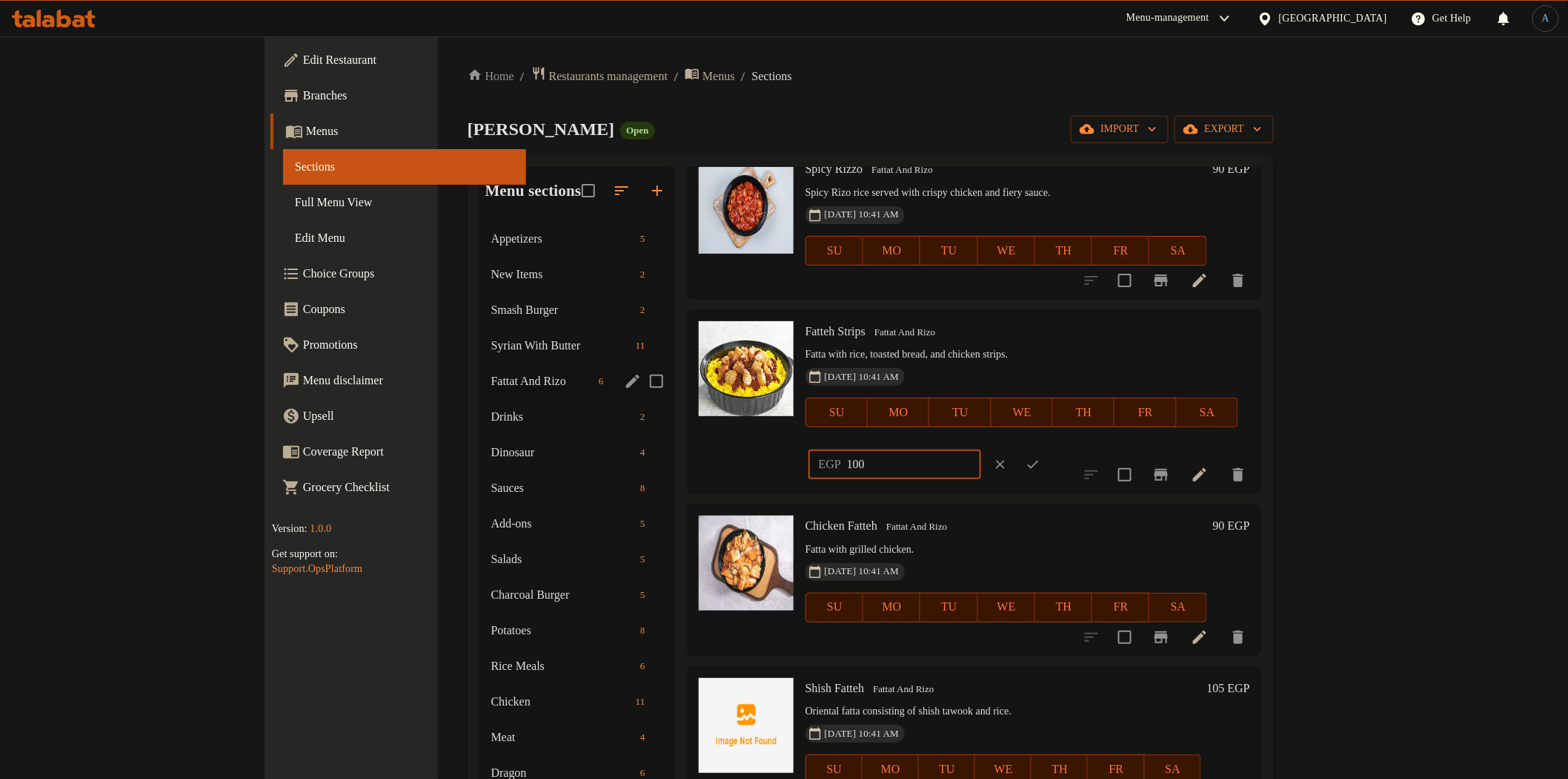
type input "100"
click at [1041, 457] on icon "ok" at bounding box center [1033, 464] width 15 height 15
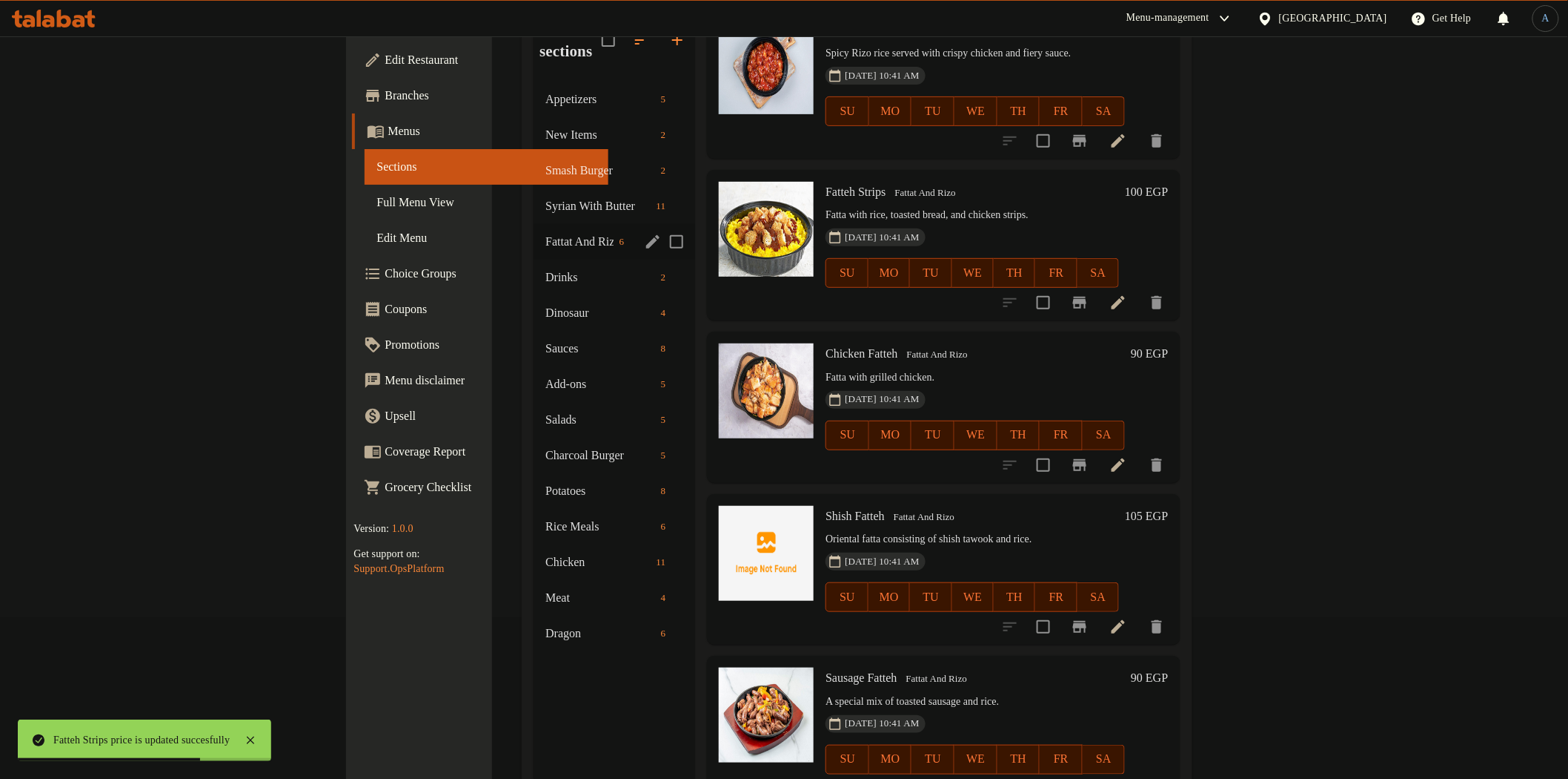
scroll to position [165, 0]
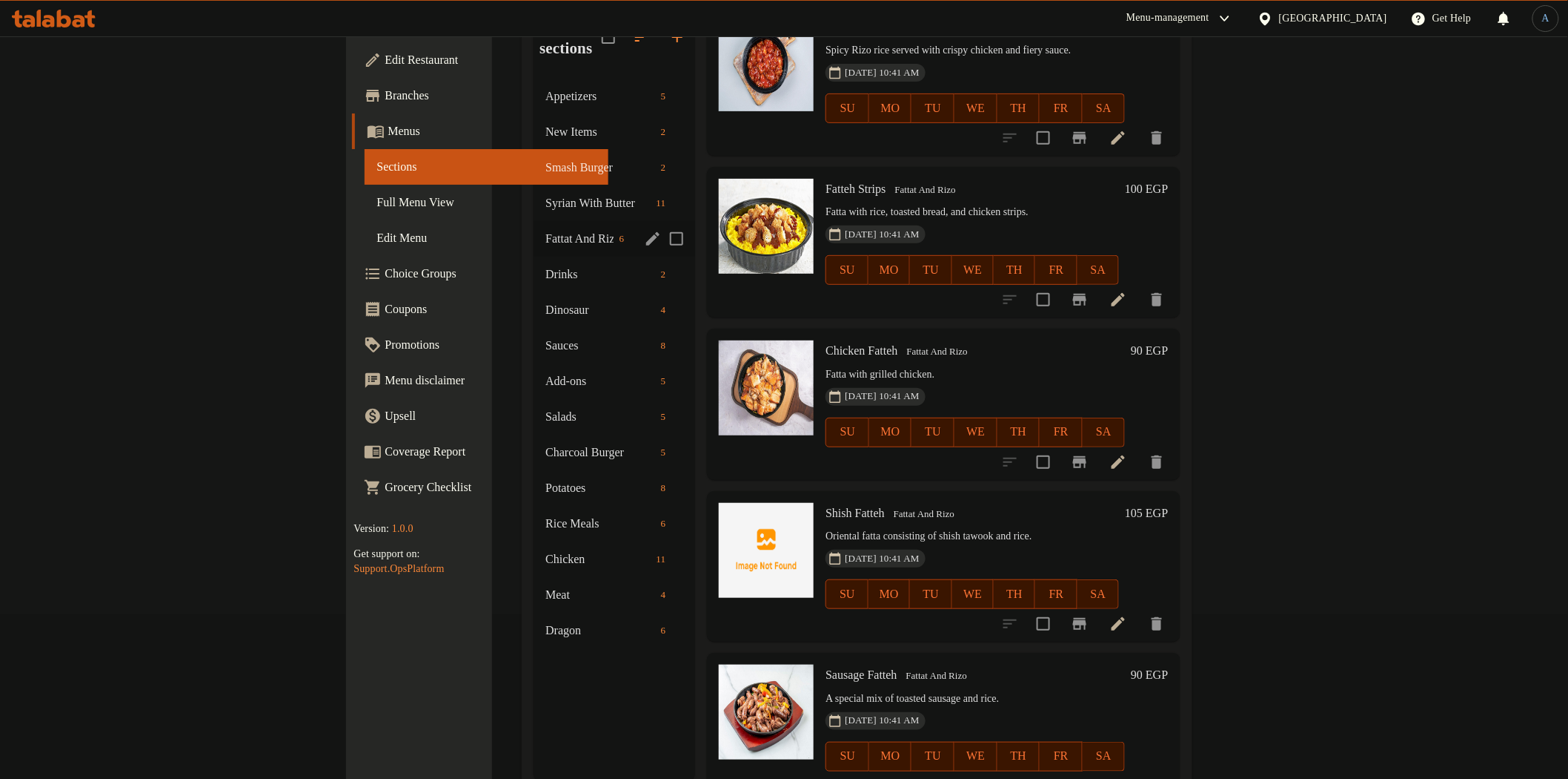
click at [1174, 334] on div "Chicken Fatteh Fattat And [PERSON_NAME] with grilled chicken. [DATE] 10:41 AM S…" at bounding box center [997, 403] width 355 height 139
click at [1168, 340] on h6 "90 EGP" at bounding box center [1149, 350] width 37 height 21
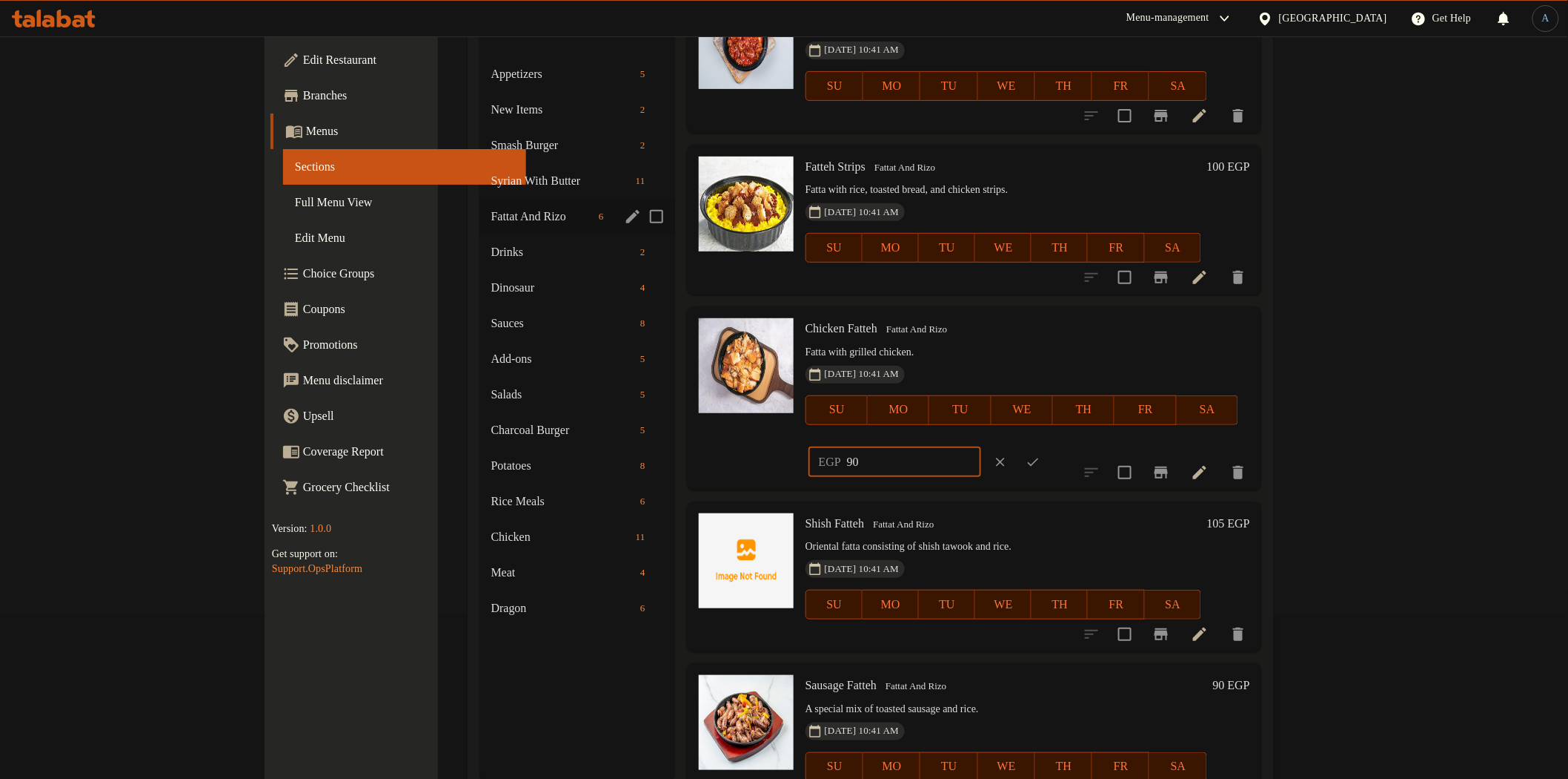
drag, startPoint x: 1326, startPoint y: 337, endPoint x: 1172, endPoint y: 285, distance: 162.5
type input "100"
click at [1041, 455] on icon "ok" at bounding box center [1033, 462] width 15 height 15
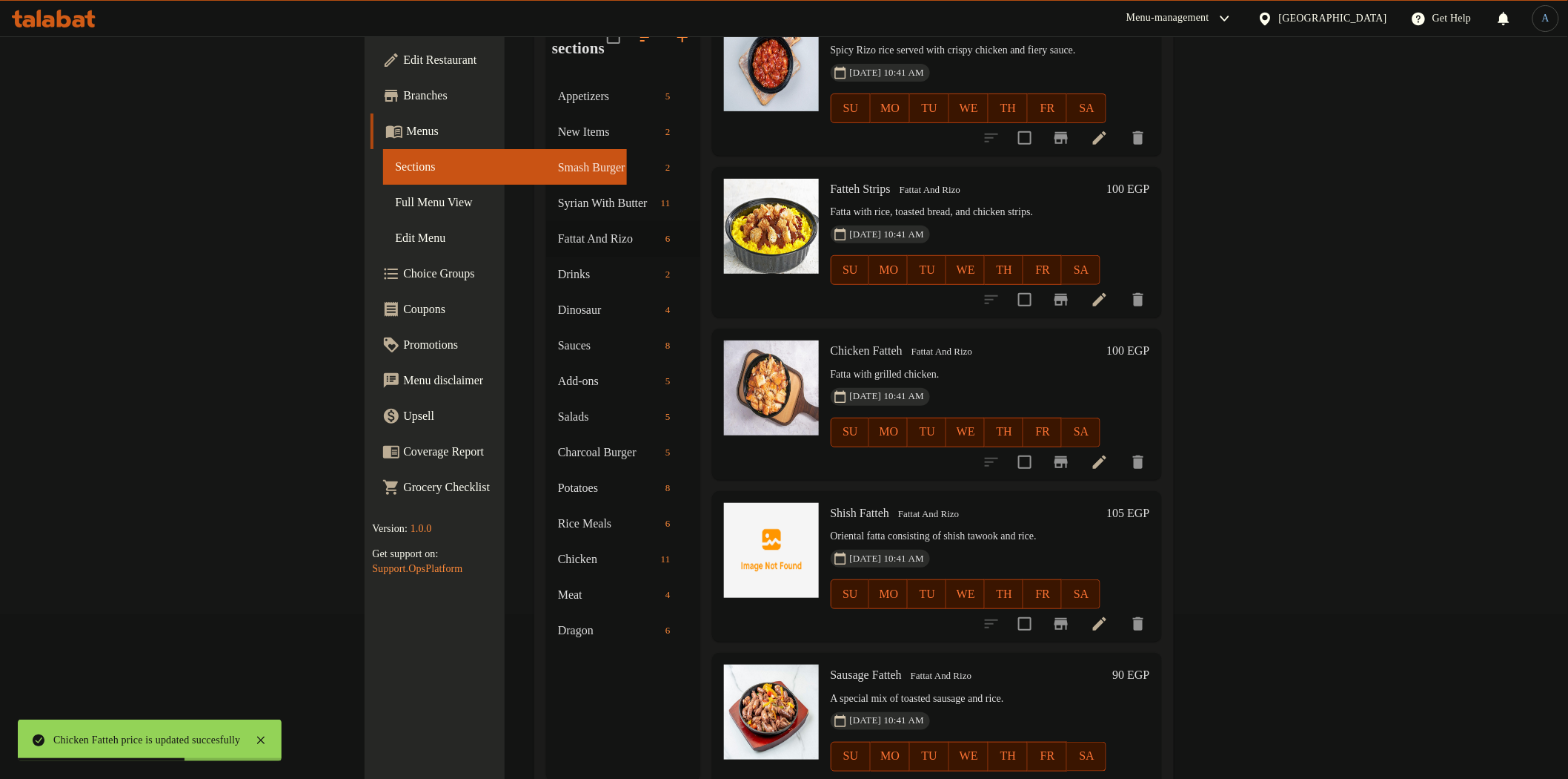
click at [1150, 502] on h6 "105 EGP" at bounding box center [1127, 512] width 43 height 21
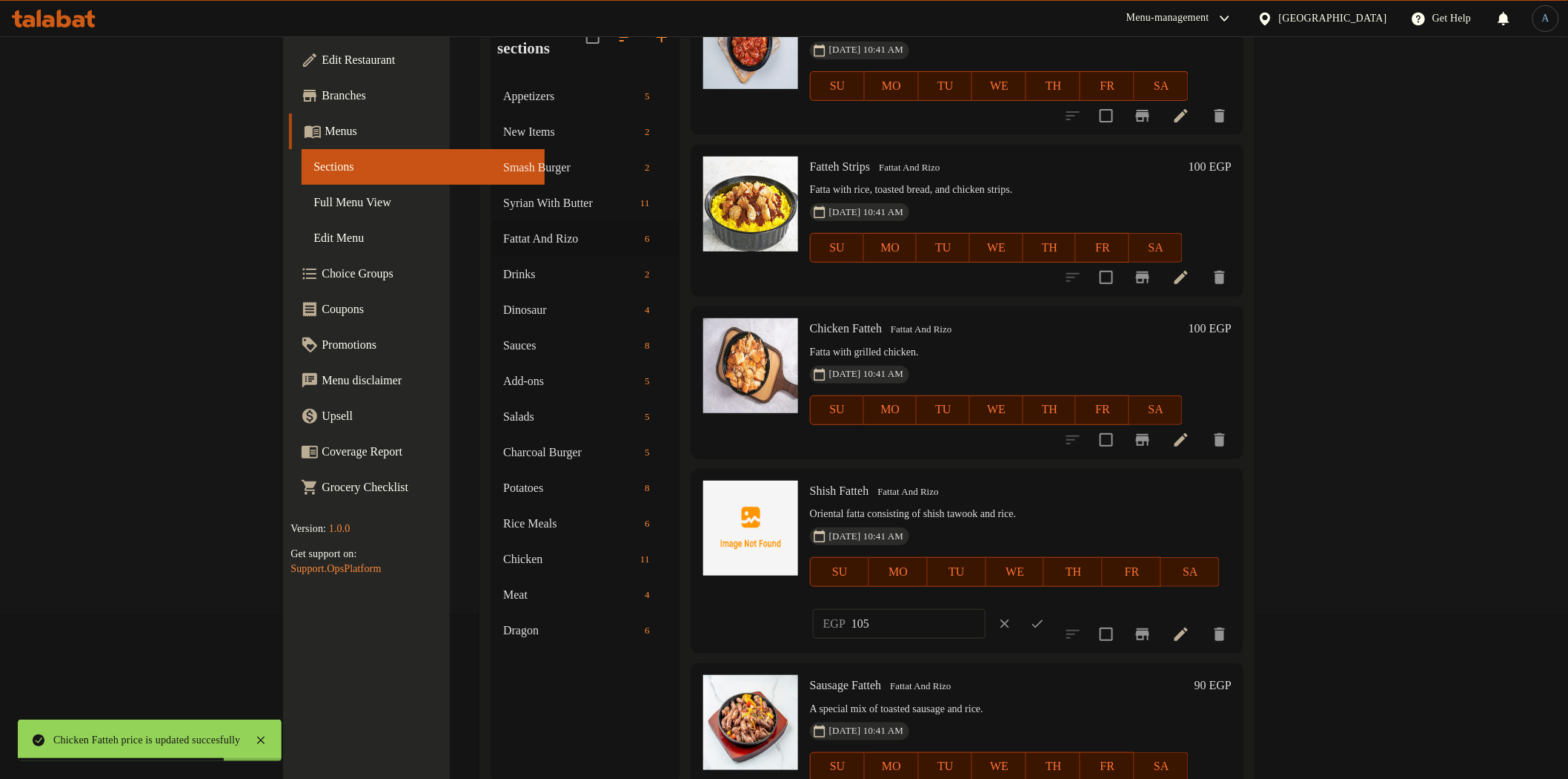
click at [986, 609] on input "105" at bounding box center [918, 623] width 134 height 30
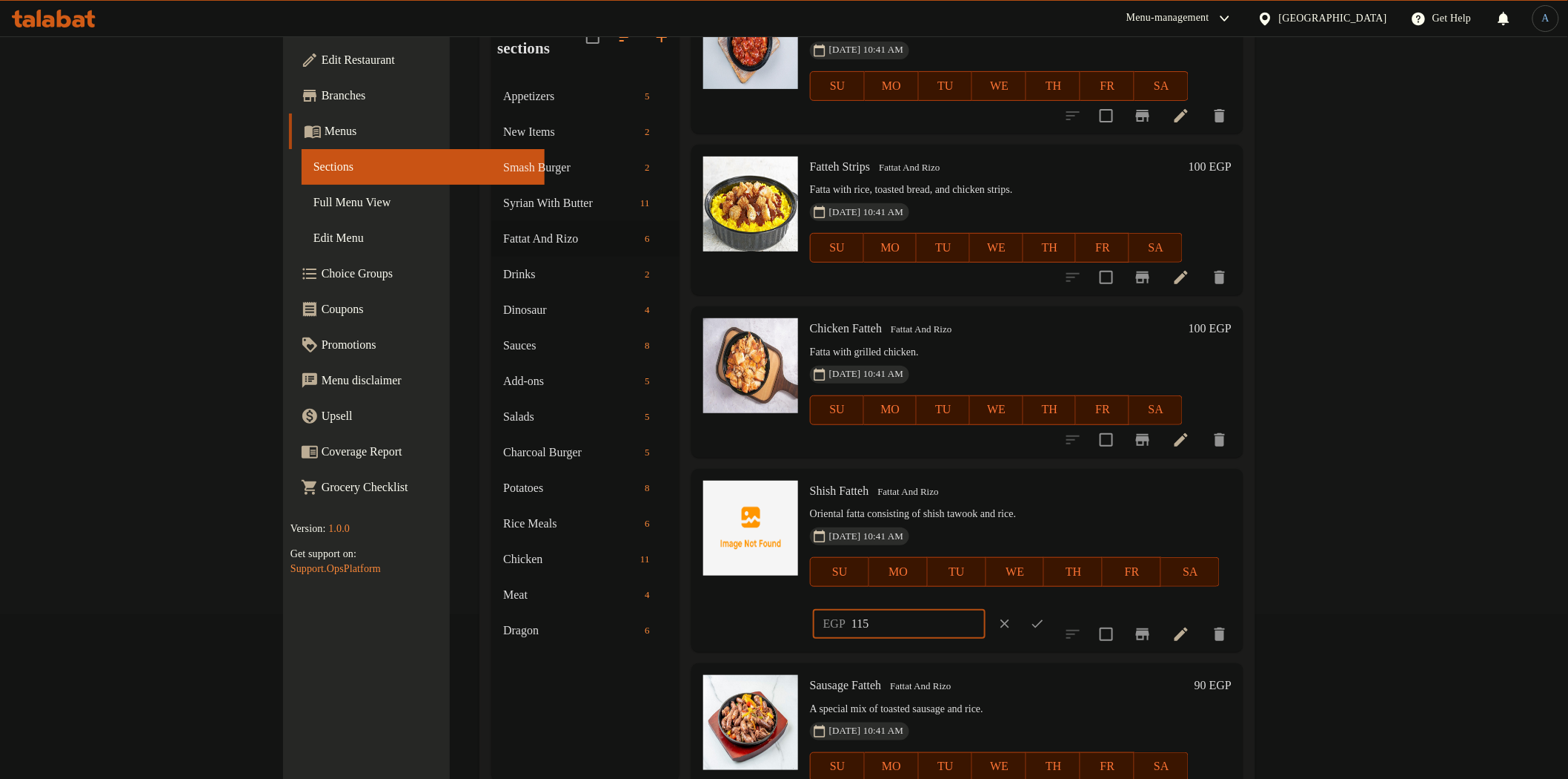
type input "115"
click at [1045, 616] on icon "ok" at bounding box center [1037, 623] width 15 height 15
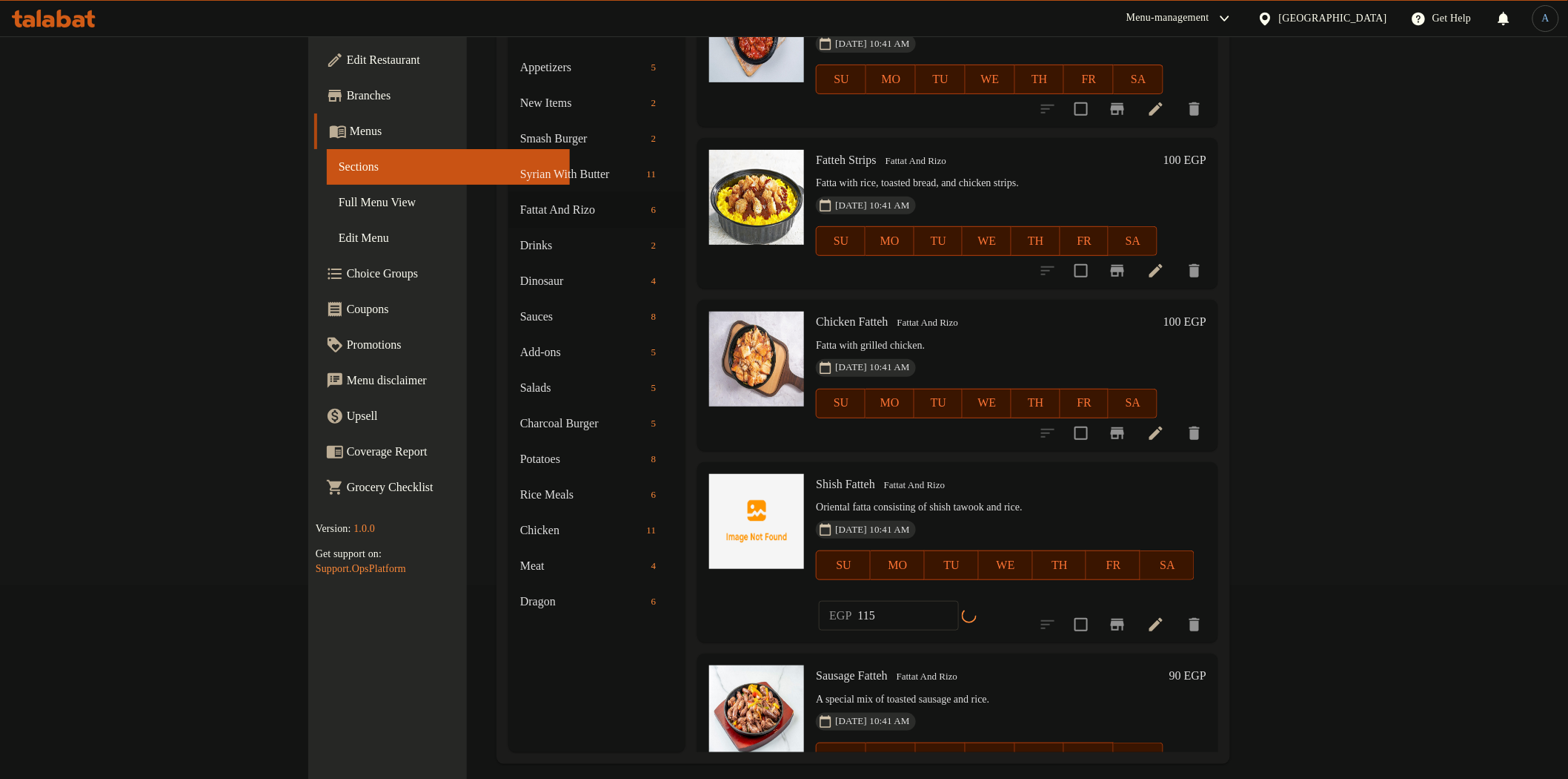
scroll to position [208, 0]
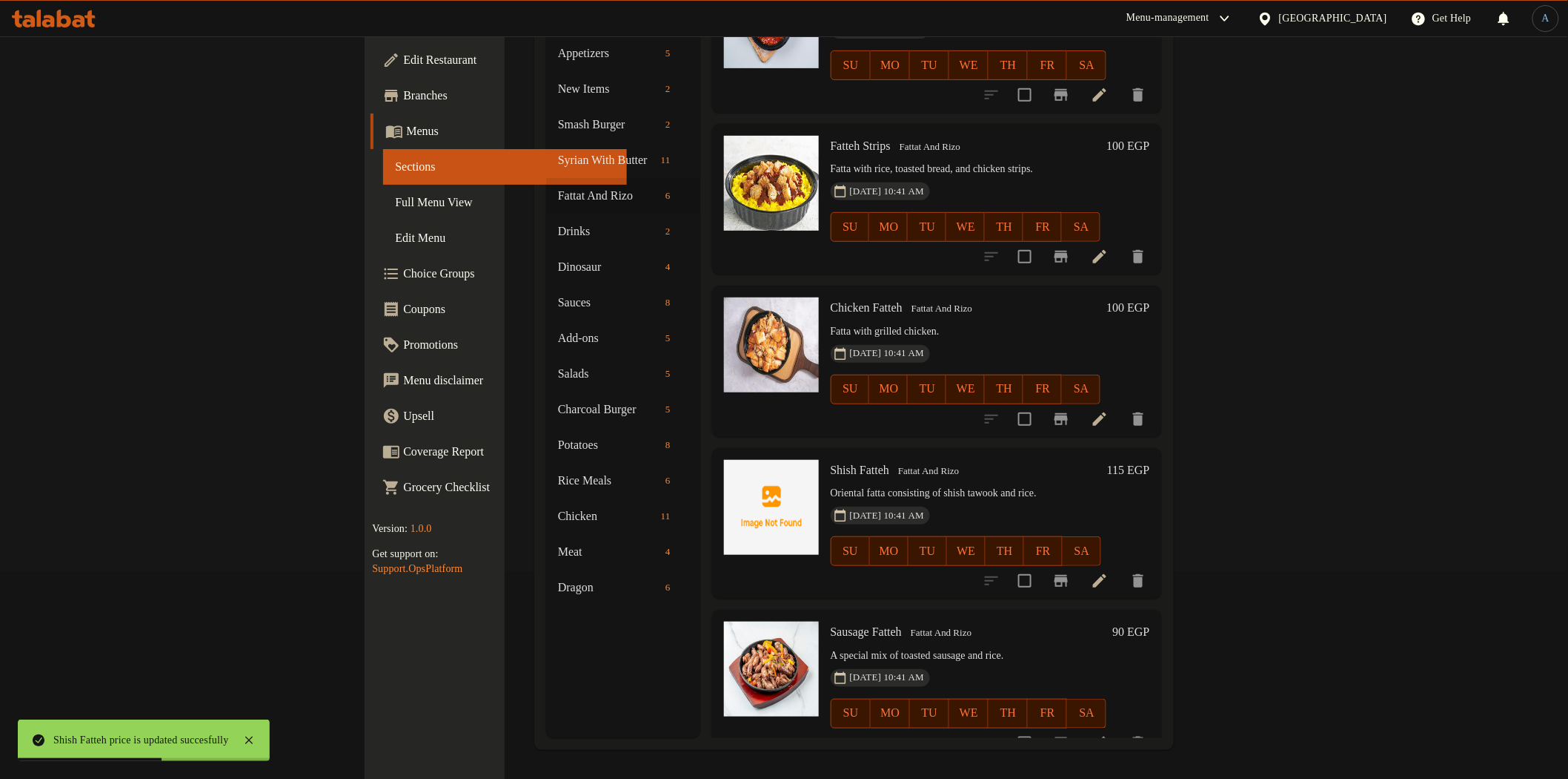
click at [1150, 621] on h6 "90 EGP" at bounding box center [1130, 631] width 37 height 21
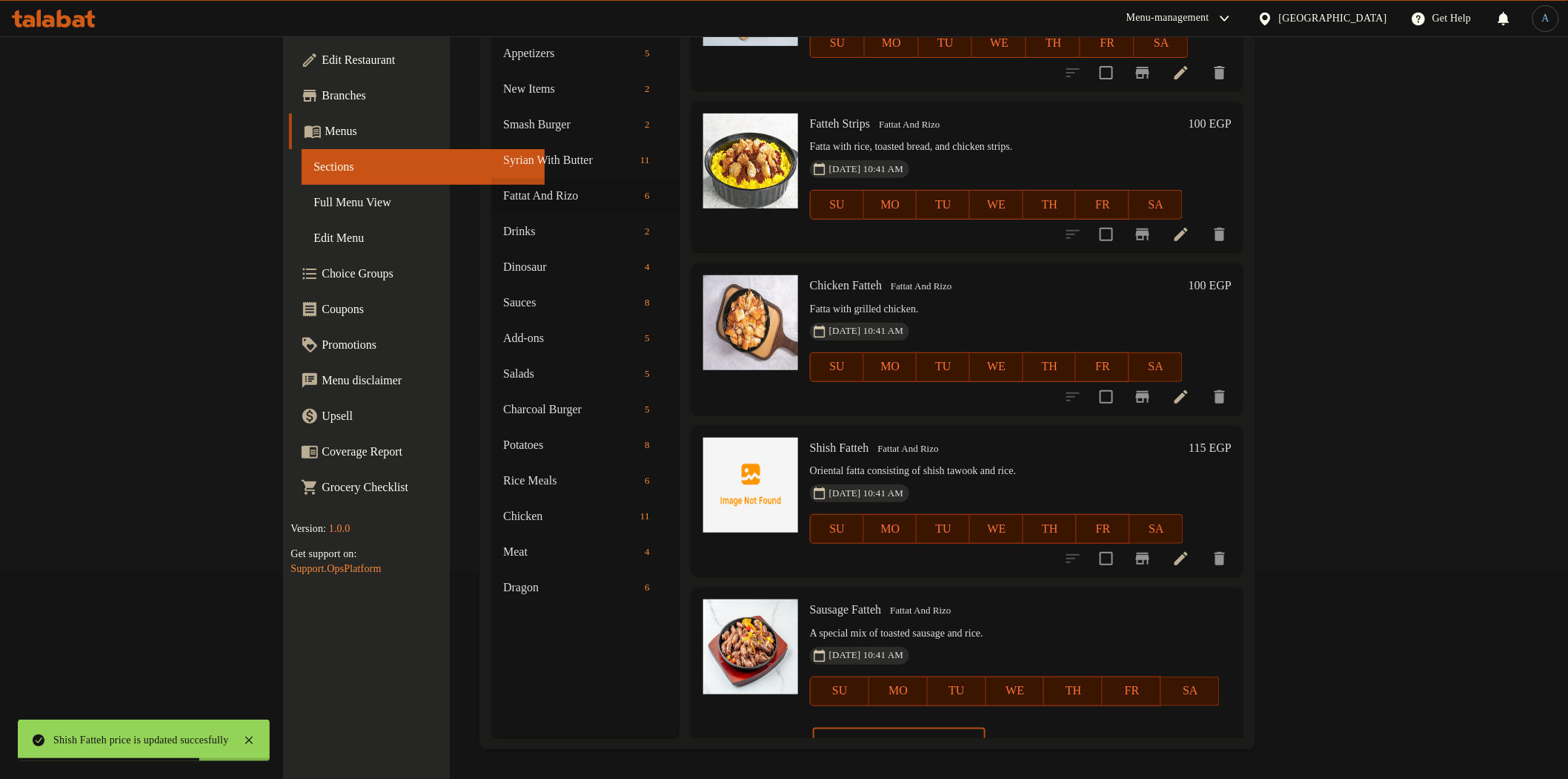
drag, startPoint x: 1290, startPoint y: 611, endPoint x: 1169, endPoint y: 611, distance: 121.0
click at [1169, 611] on div "Sausage Fatteh Fattat And [PERSON_NAME] A special mix of toasted sausage and ri…" at bounding box center [1021, 679] width 434 height 171
type input "100"
click at [1044, 738] on icon "ok" at bounding box center [1037, 742] width 11 height 8
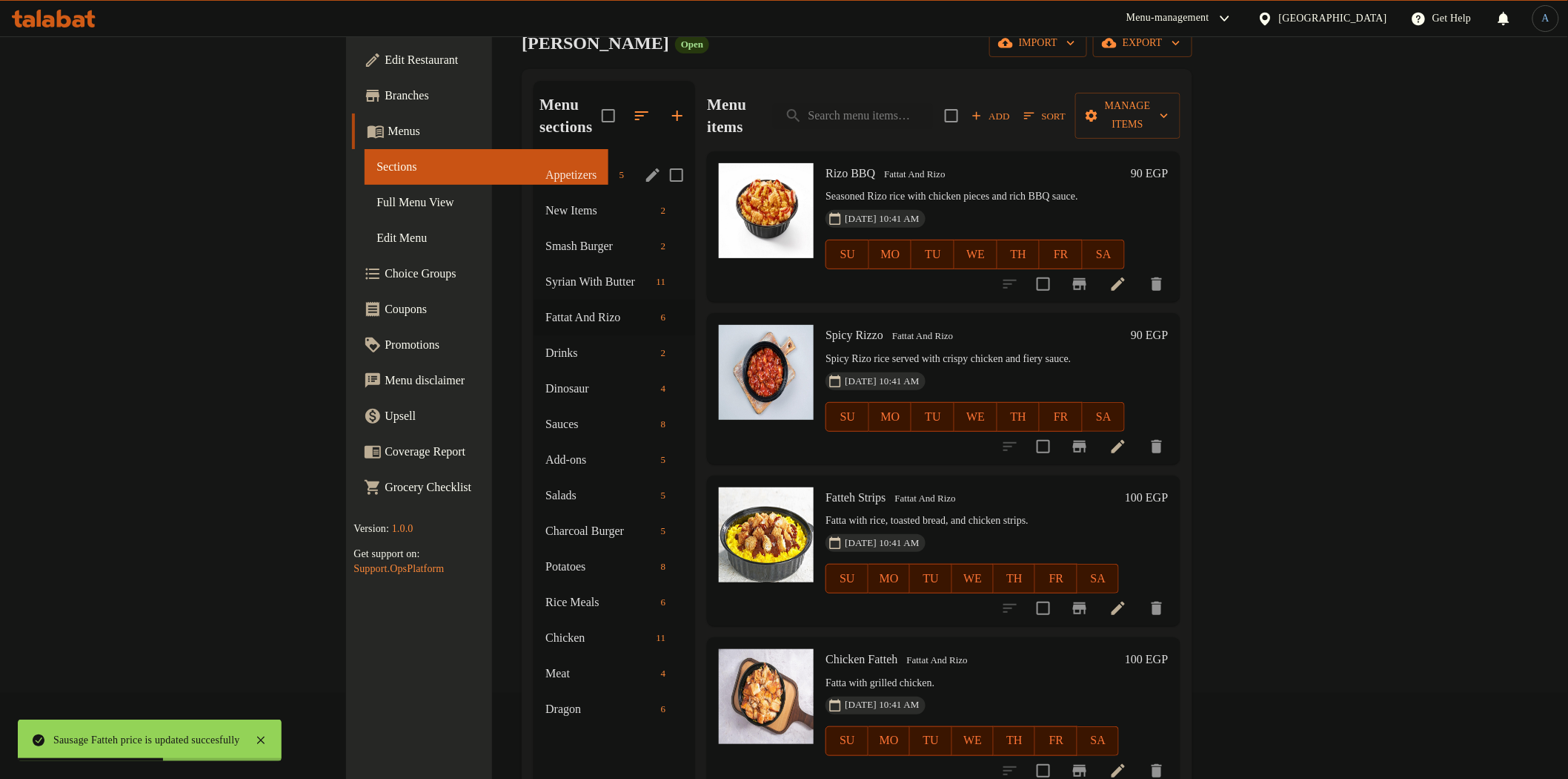
scroll to position [0, 0]
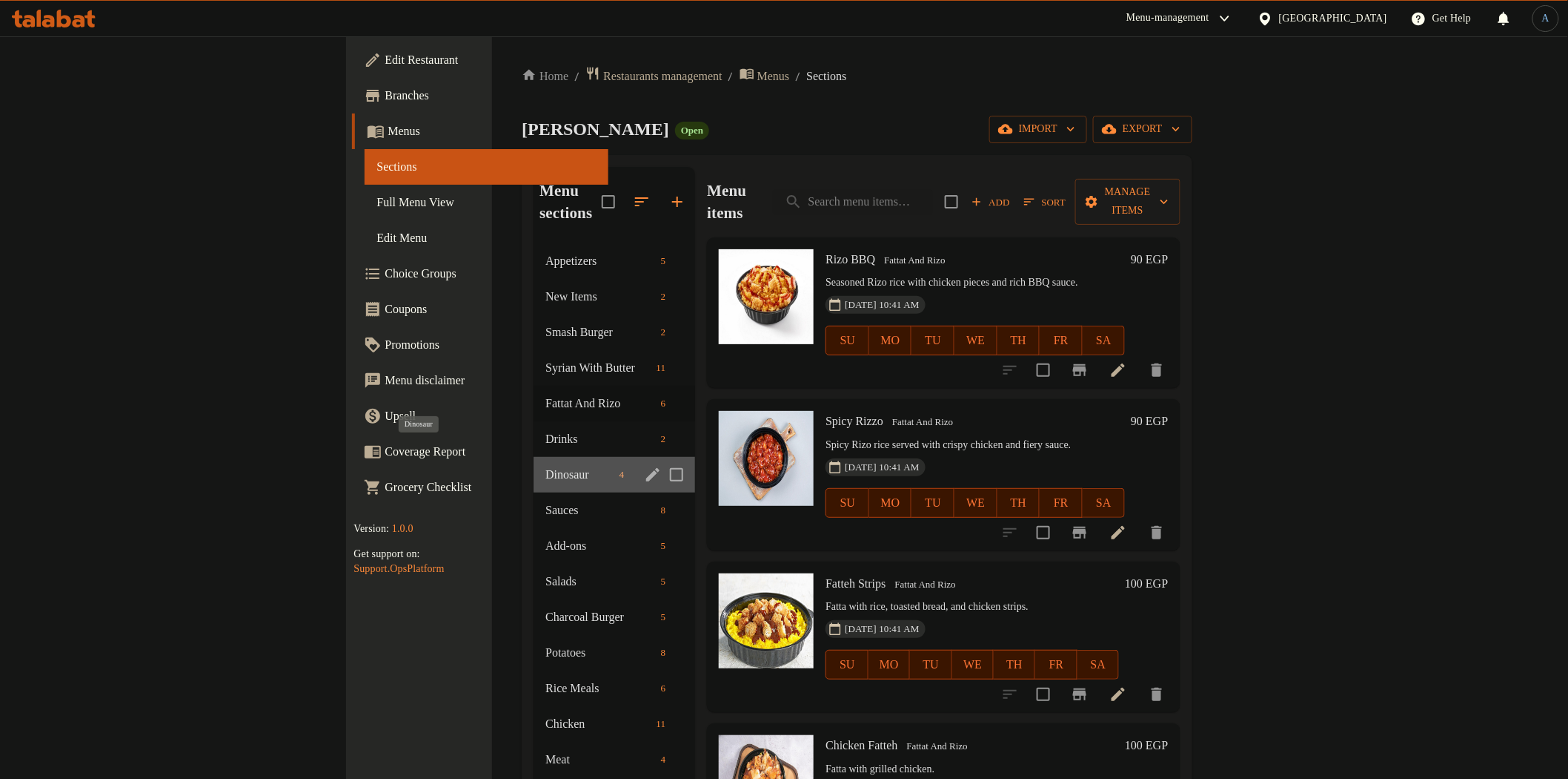
click at [546, 466] on span "Dinosaur" at bounding box center [579, 475] width 67 height 18
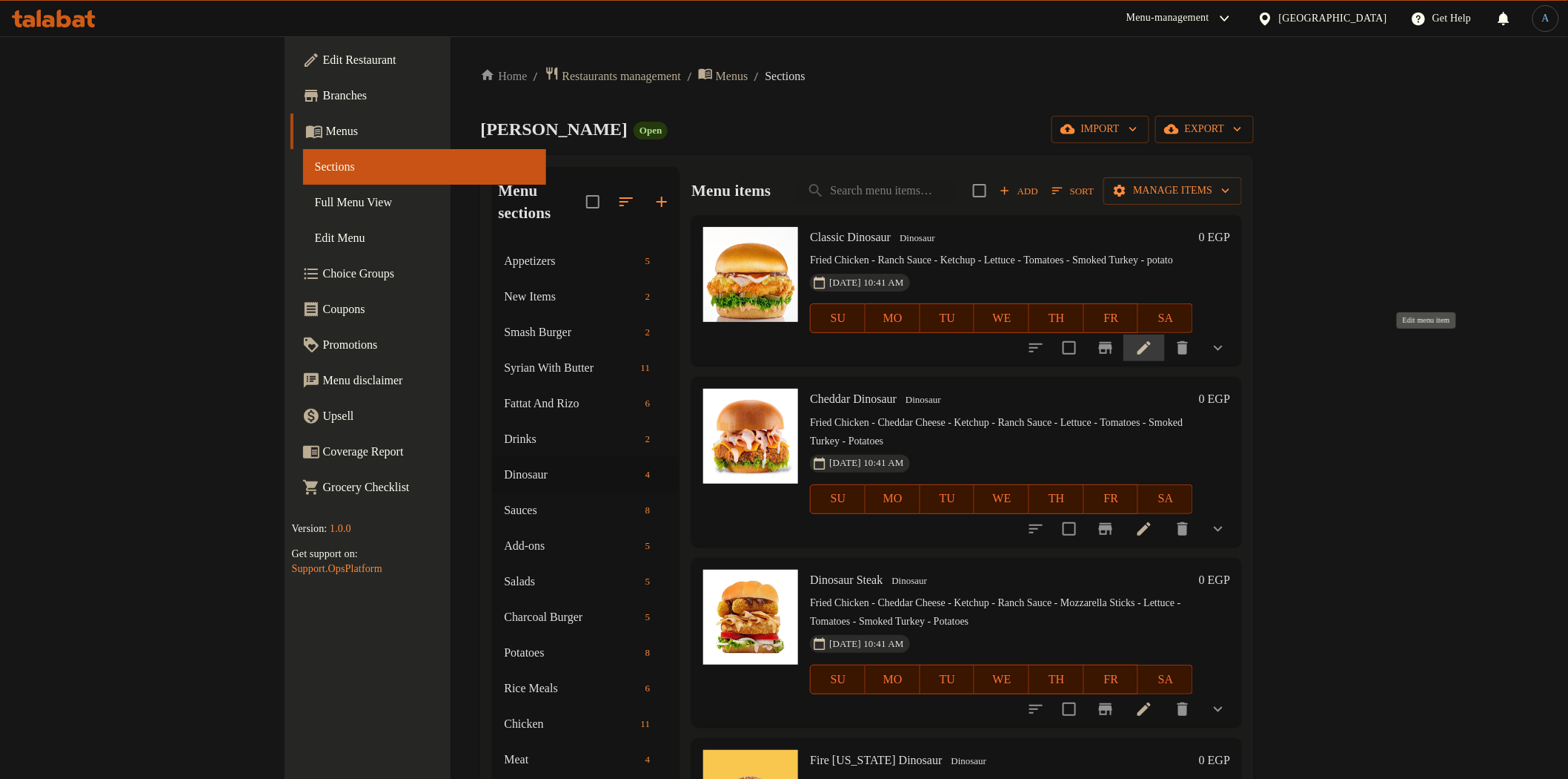
click at [1153, 340] on icon at bounding box center [1144, 348] width 18 height 18
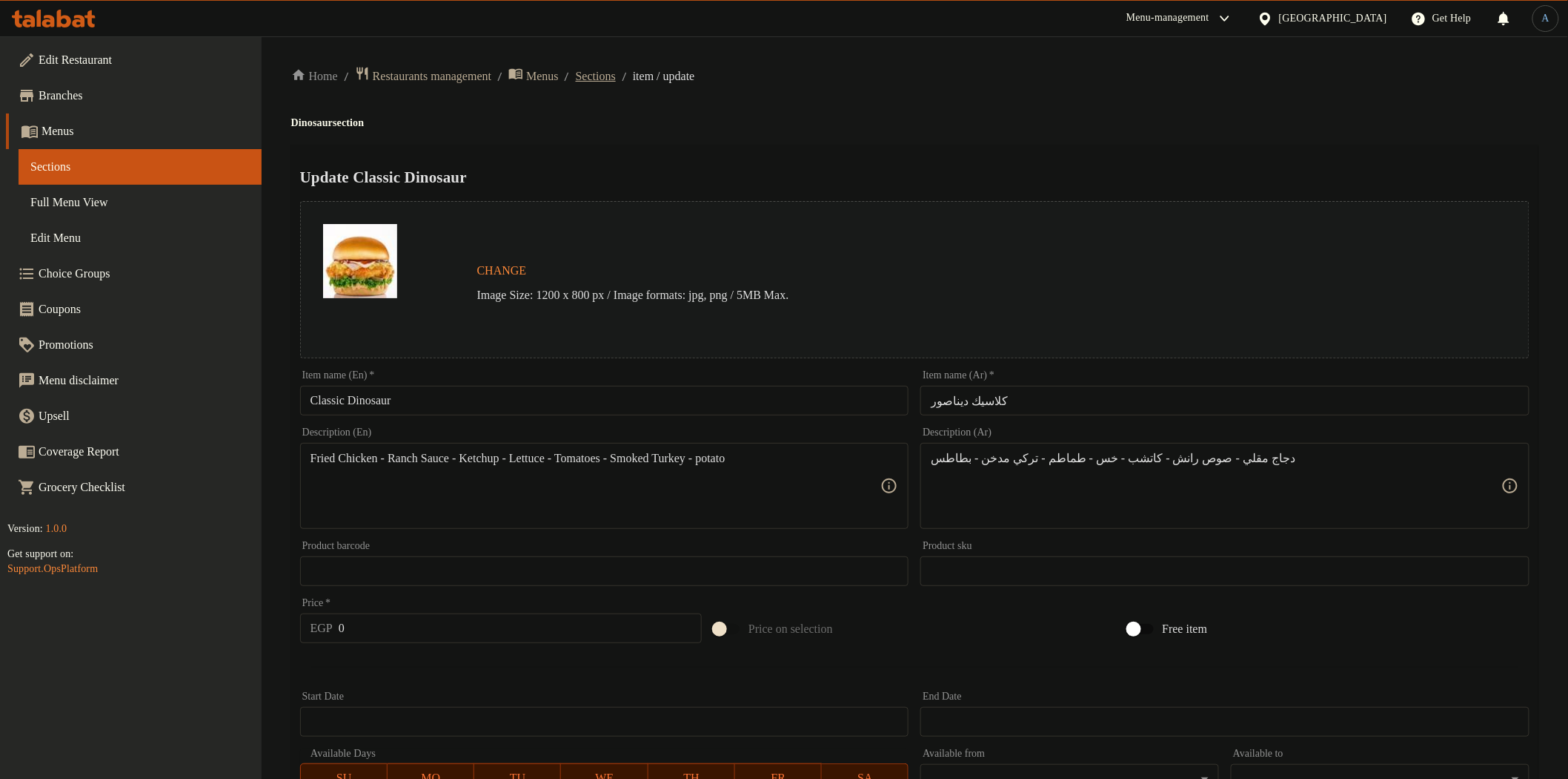
click at [616, 69] on span "Sections" at bounding box center [595, 76] width 40 height 18
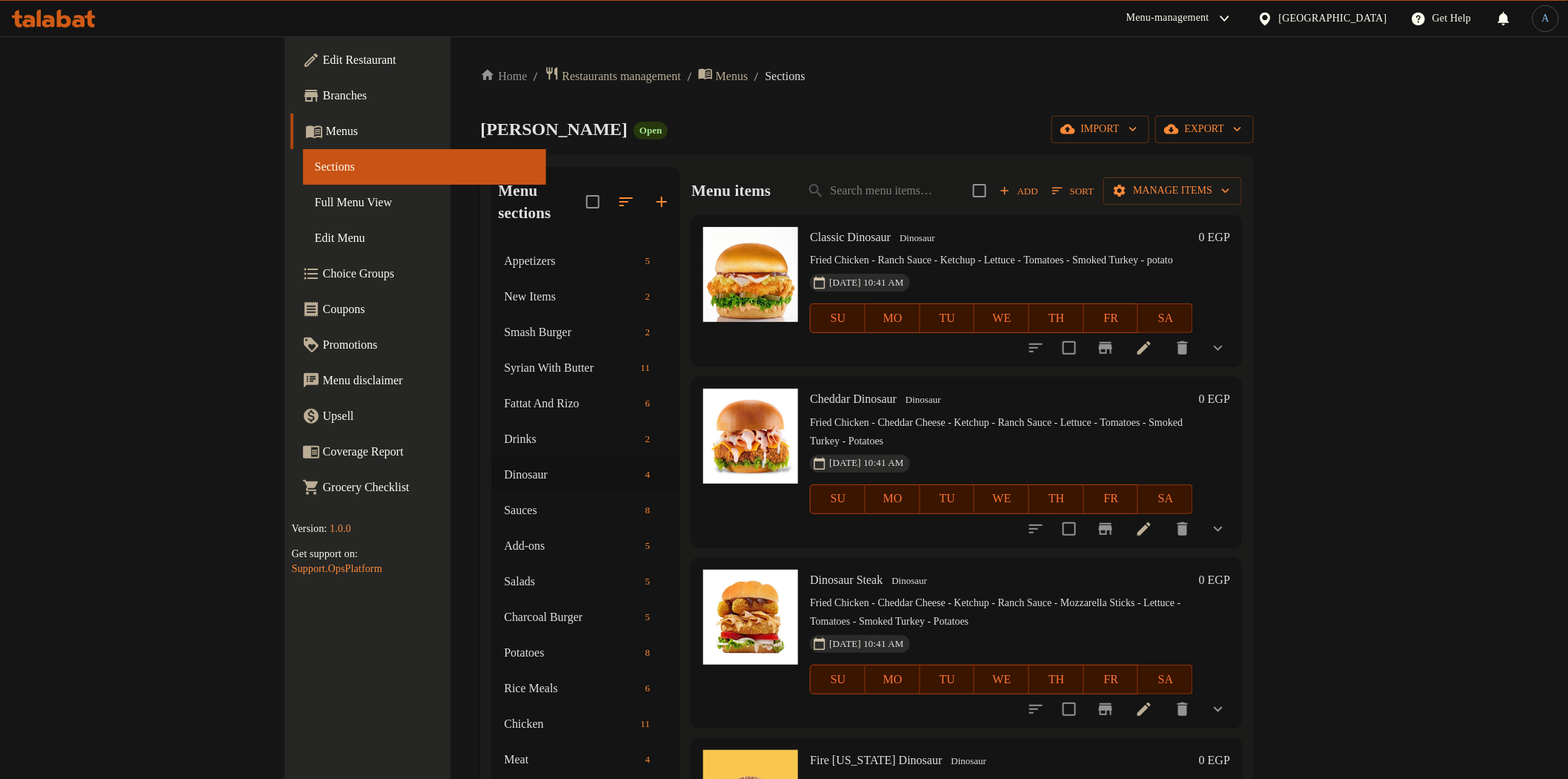
click at [315, 202] on span "Full Menu View" at bounding box center [424, 202] width 219 height 18
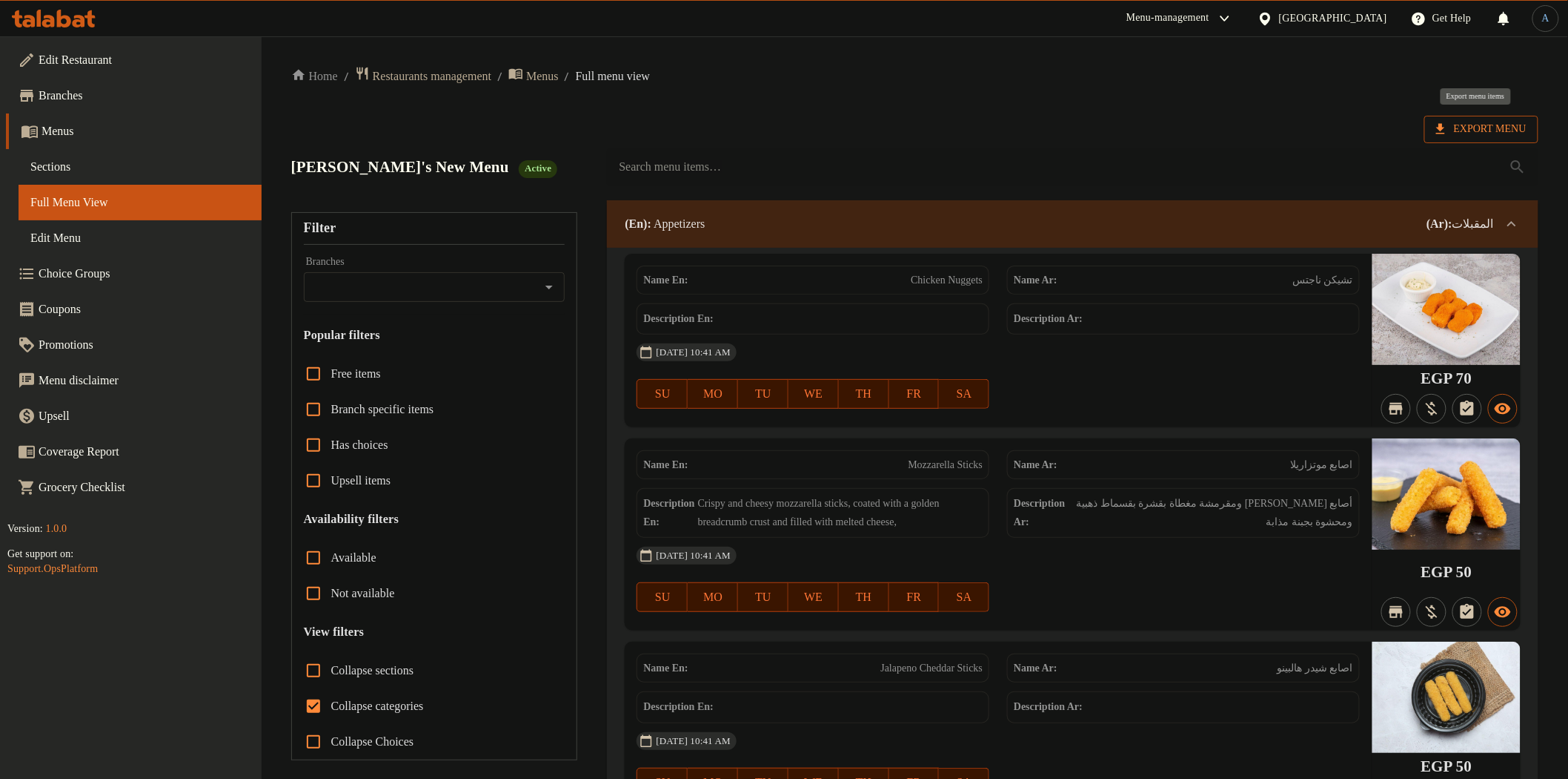
click at [1443, 137] on span "Export Menu" at bounding box center [1481, 129] width 90 height 19
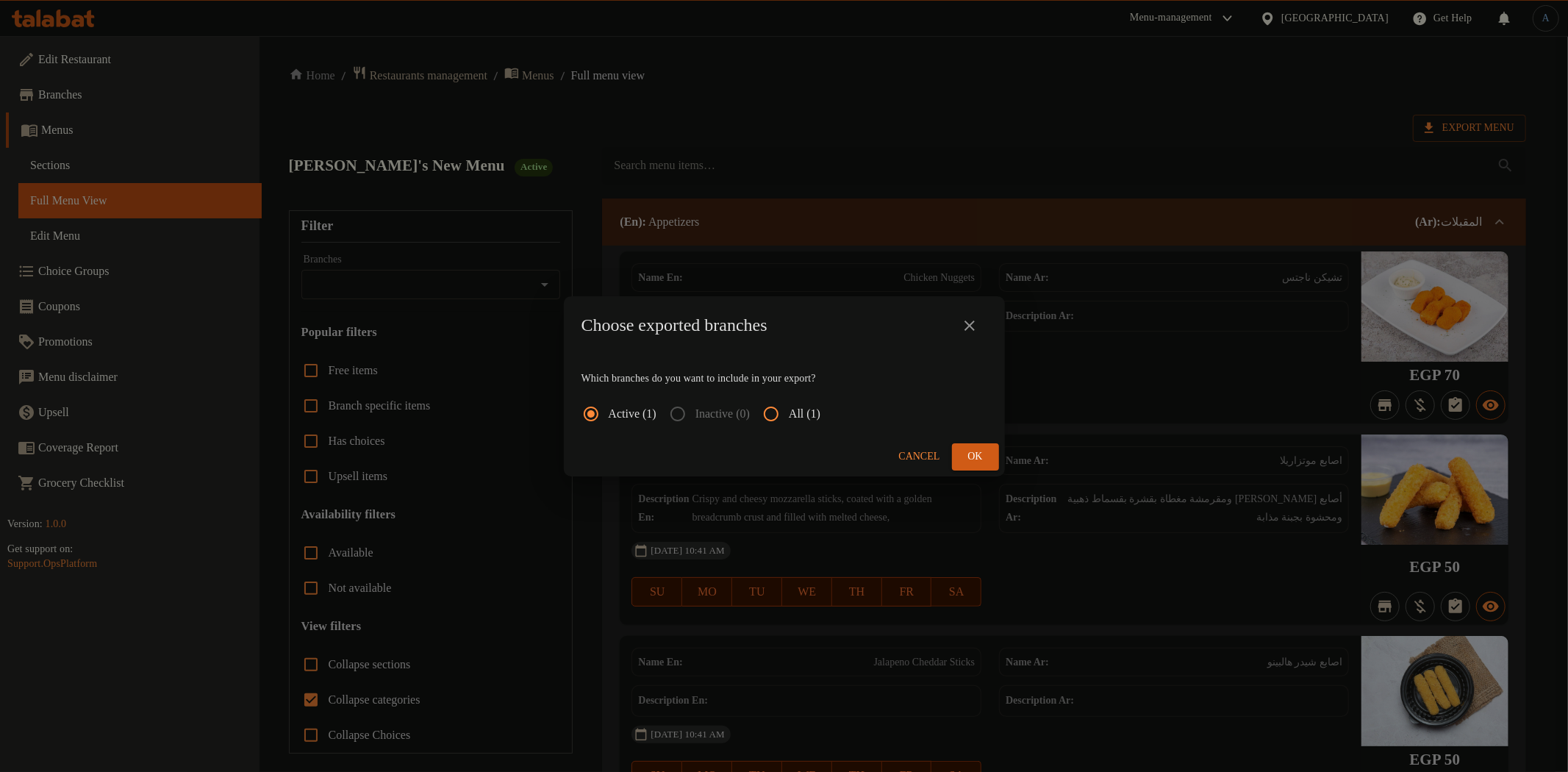
click at [785, 414] on input "All (1)" at bounding box center [771, 414] width 35 height 35
radio input "true"
click at [969, 460] on span "Ok" at bounding box center [976, 457] width 24 height 19
